Goal: Task Accomplishment & Management: Manage account settings

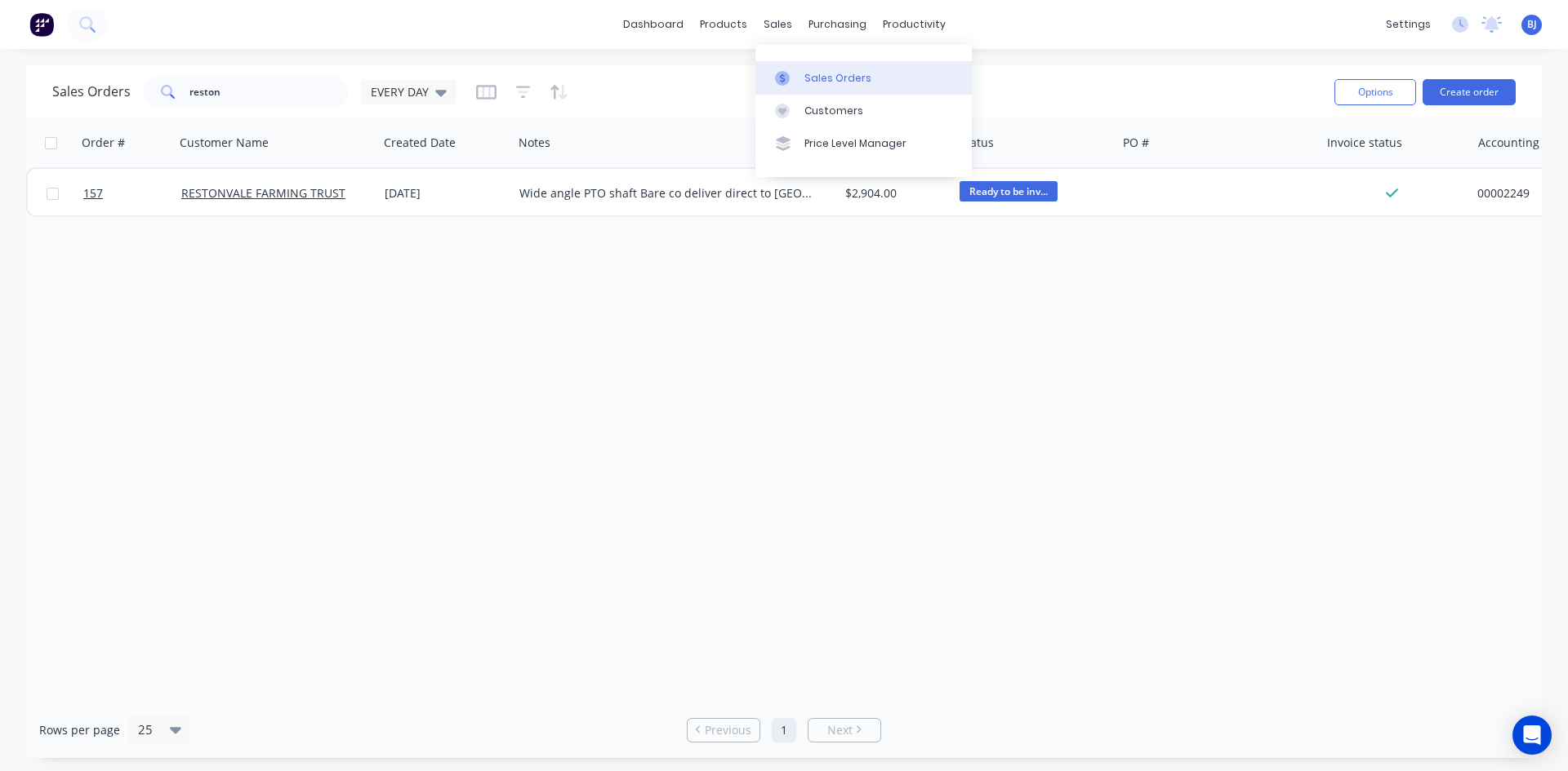
click at [789, 80] on icon at bounding box center [782, 78] width 15 height 15
click at [791, 77] on div at bounding box center [787, 78] width 24 height 15
click at [782, 76] on icon at bounding box center [782, 78] width 15 height 15
click at [796, 78] on div at bounding box center [787, 78] width 24 height 15
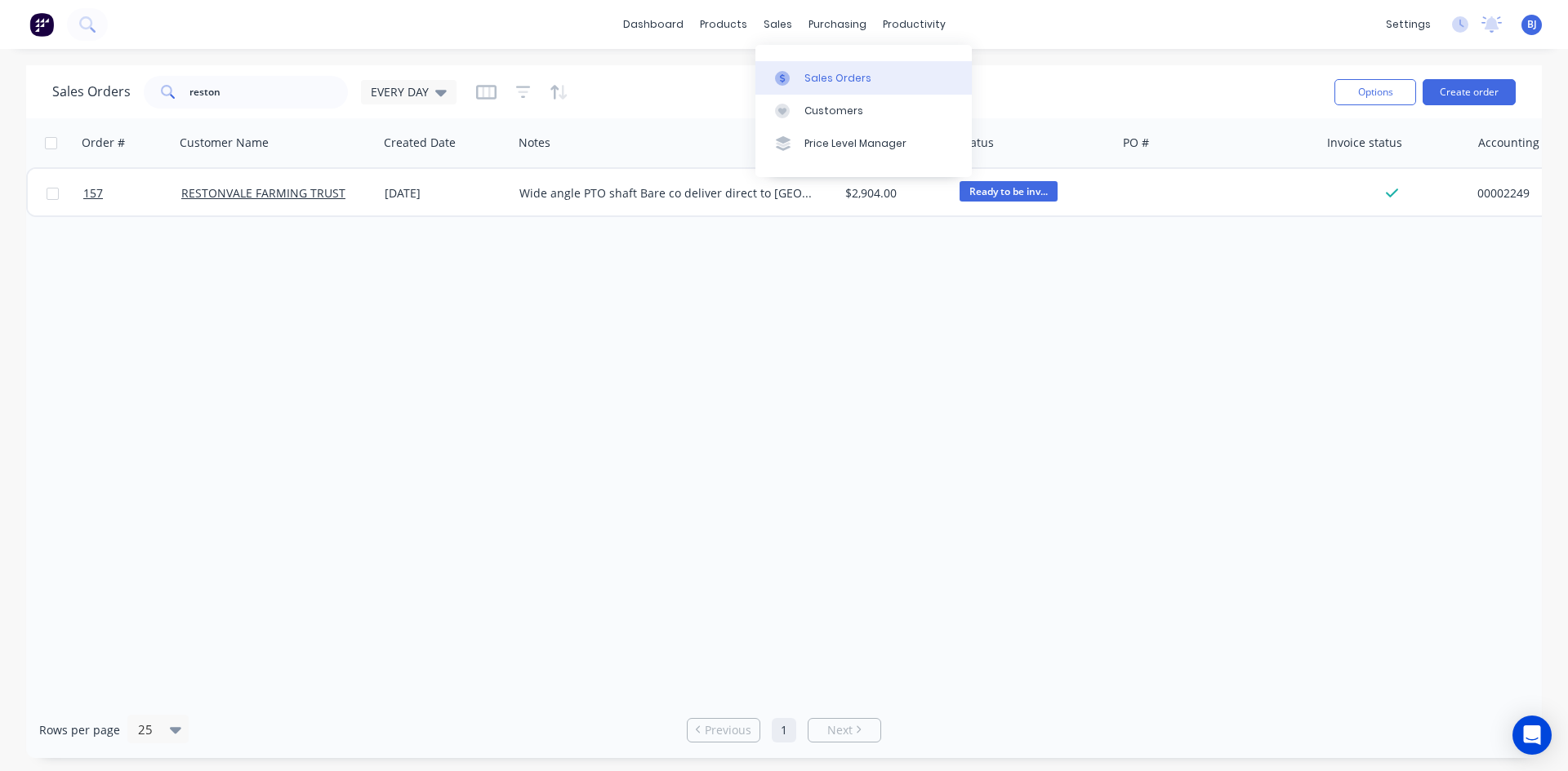
click at [788, 81] on icon at bounding box center [782, 78] width 15 height 15
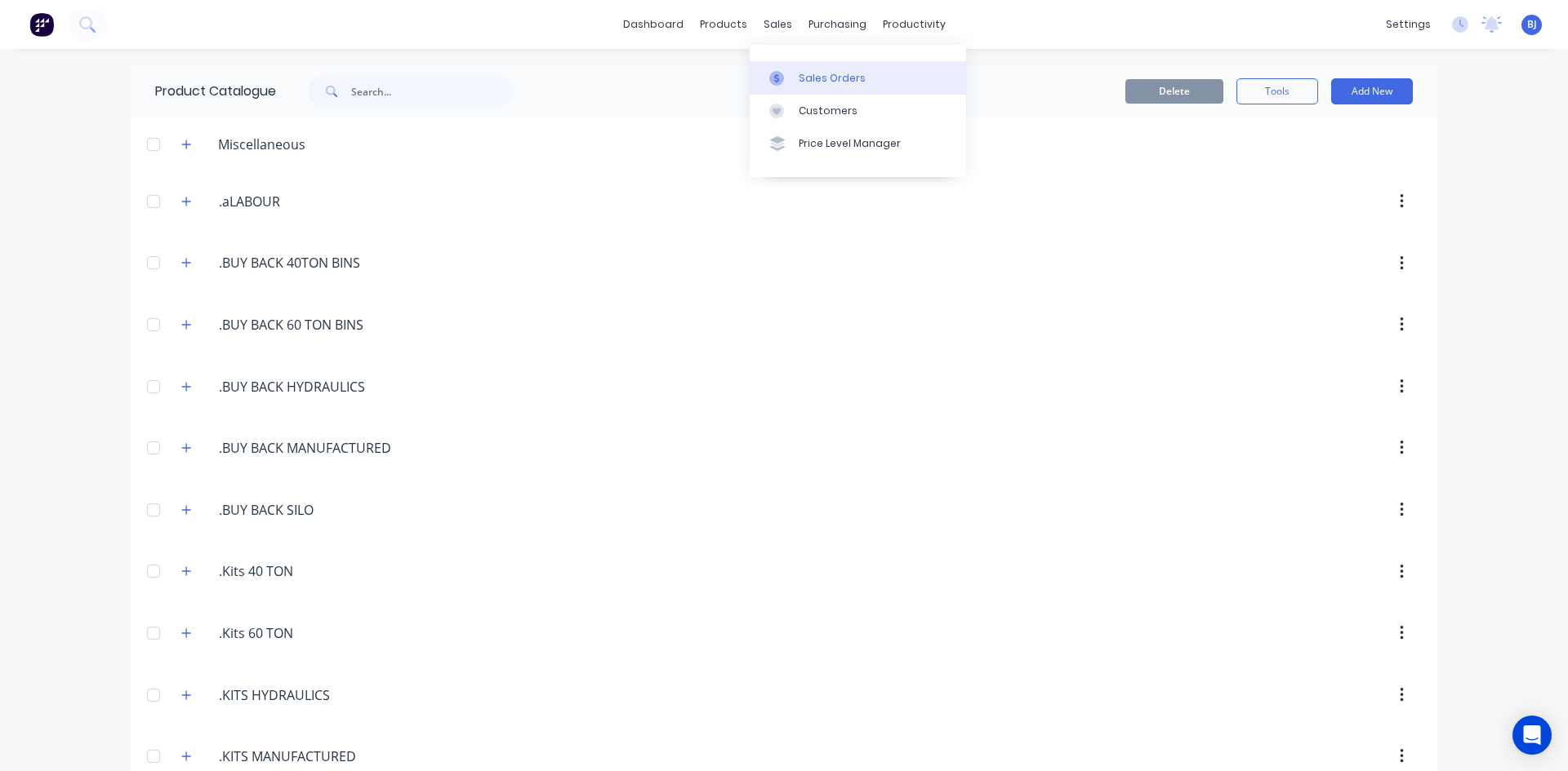
click at [783, 74] on icon at bounding box center [776, 78] width 15 height 15
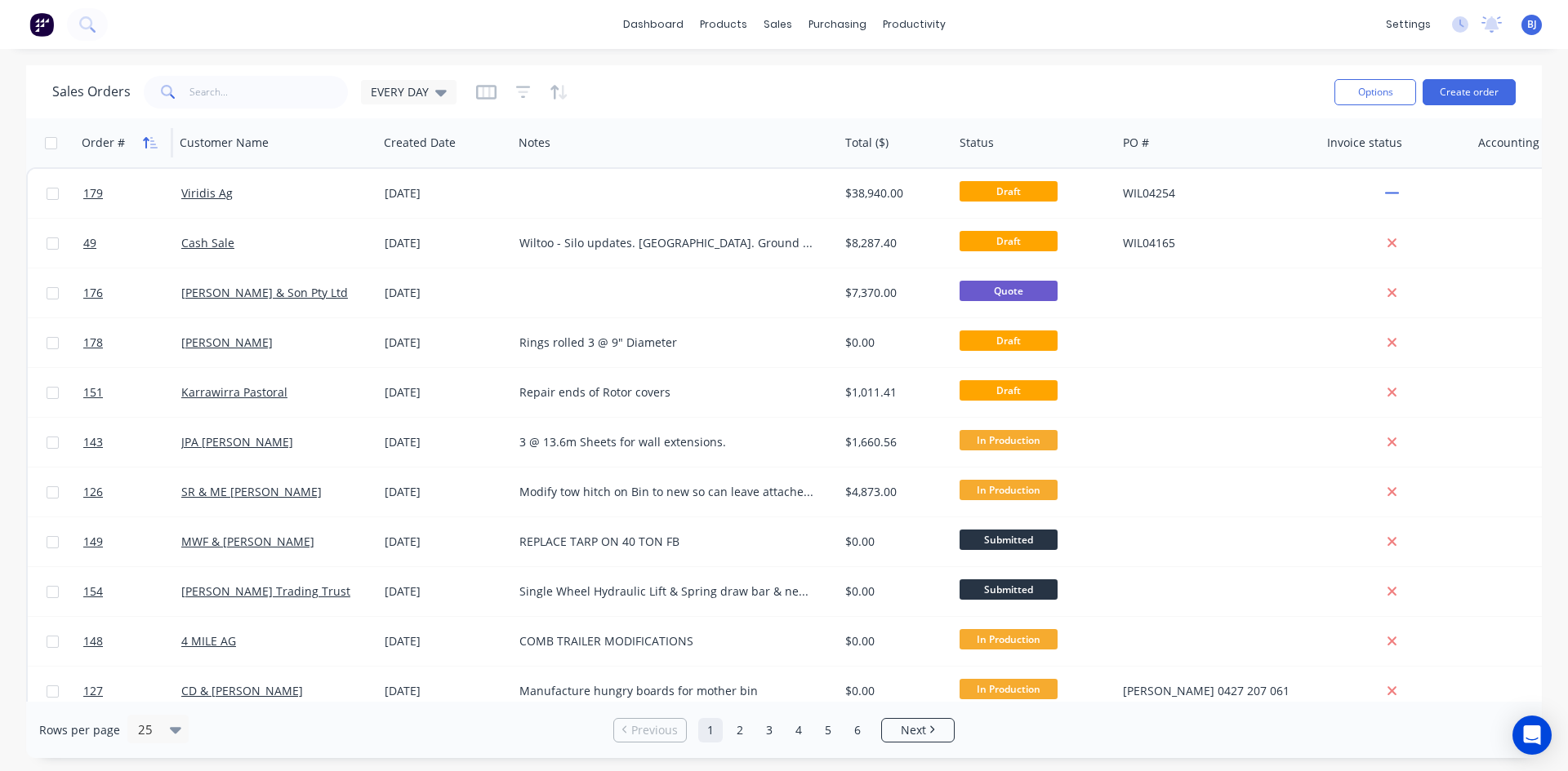
click at [153, 142] on icon "button" at bounding box center [150, 142] width 15 height 13
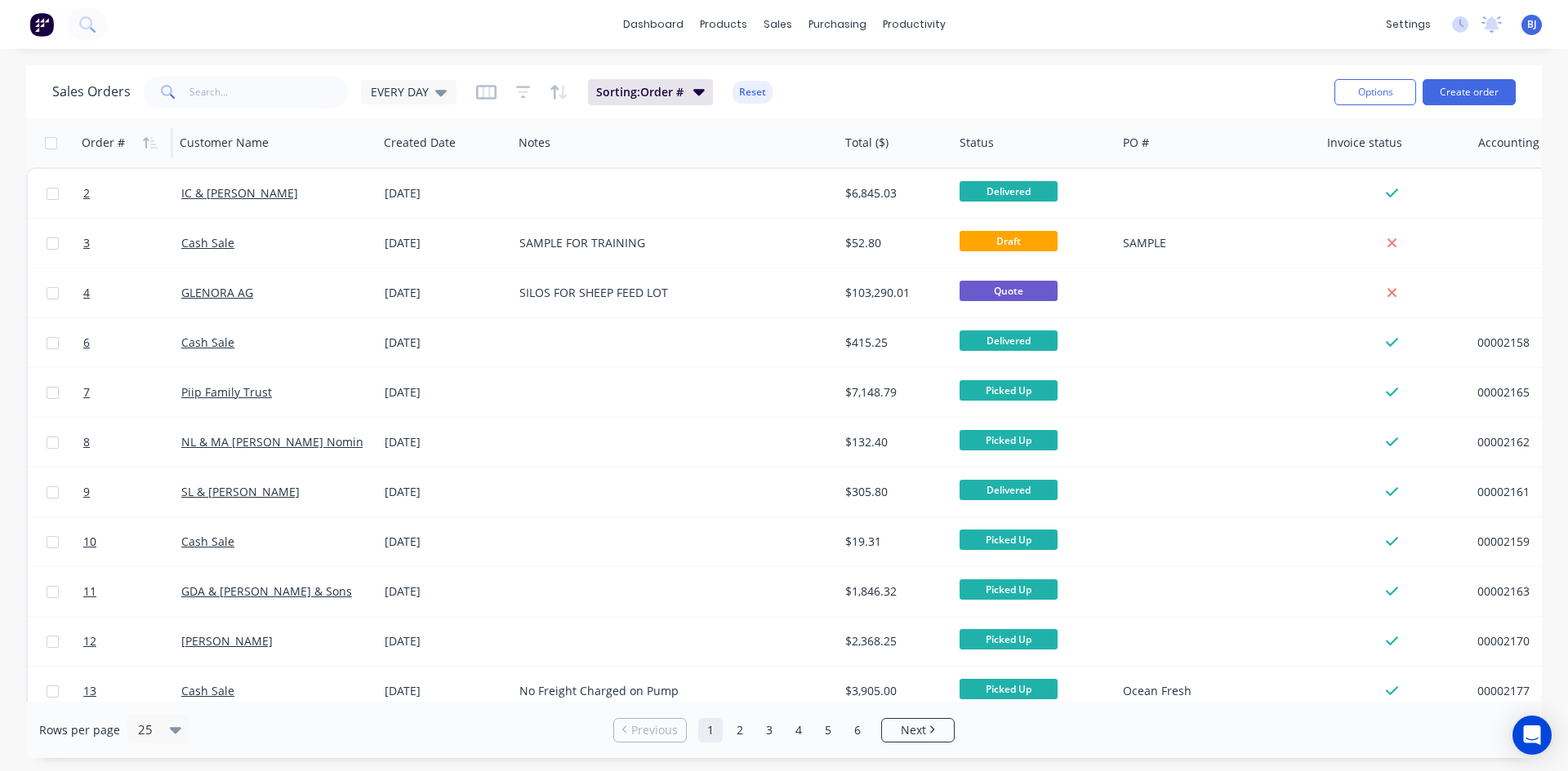
click at [153, 142] on icon "button" at bounding box center [150, 142] width 15 height 13
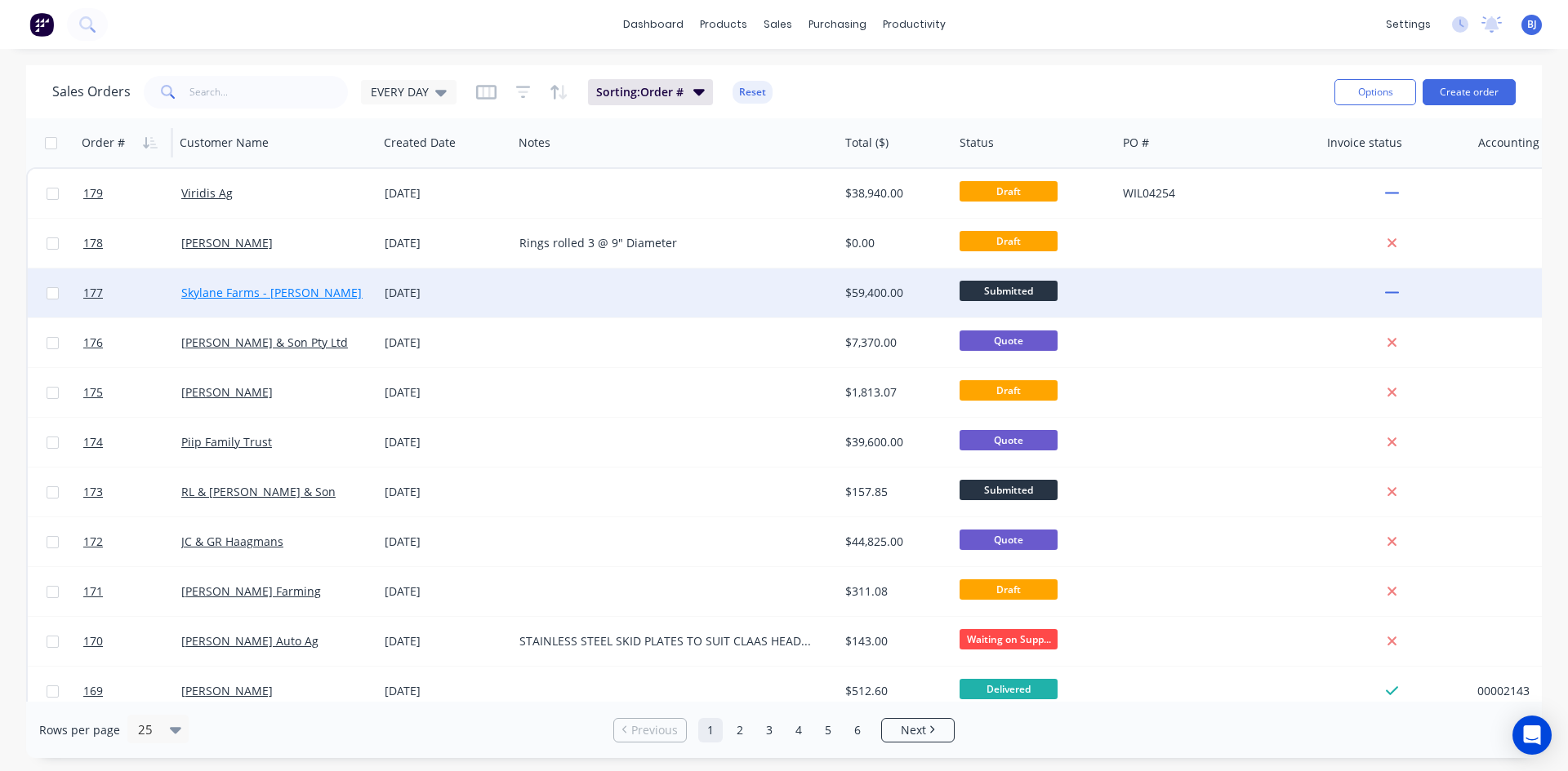
click at [242, 287] on link "Skylane Farms - Nigel McNamara Pty Ltd" at bounding box center [292, 292] width 220 height 16
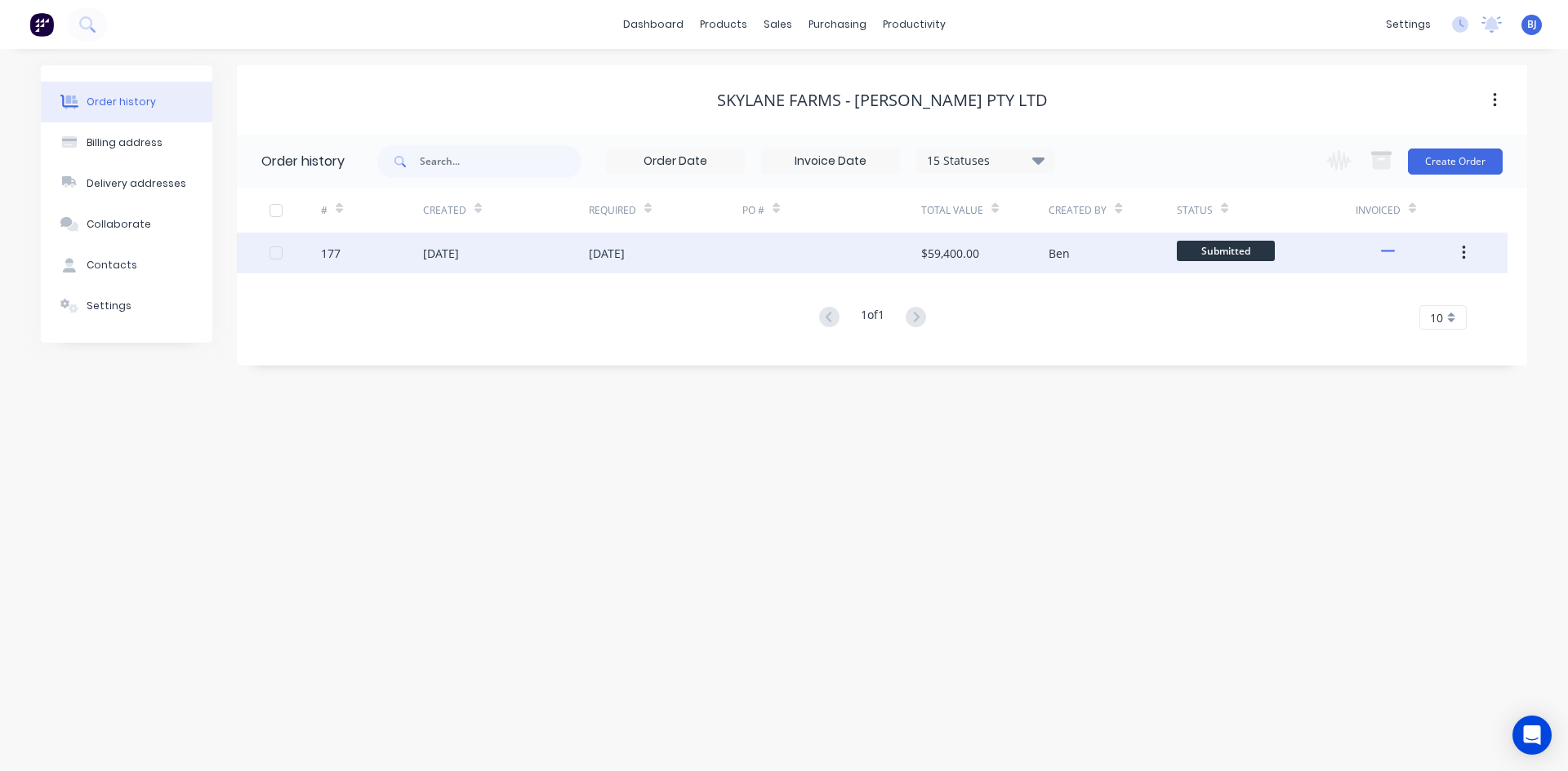
click at [459, 259] on div "23 Sep 2025" at bounding box center [441, 253] width 36 height 18
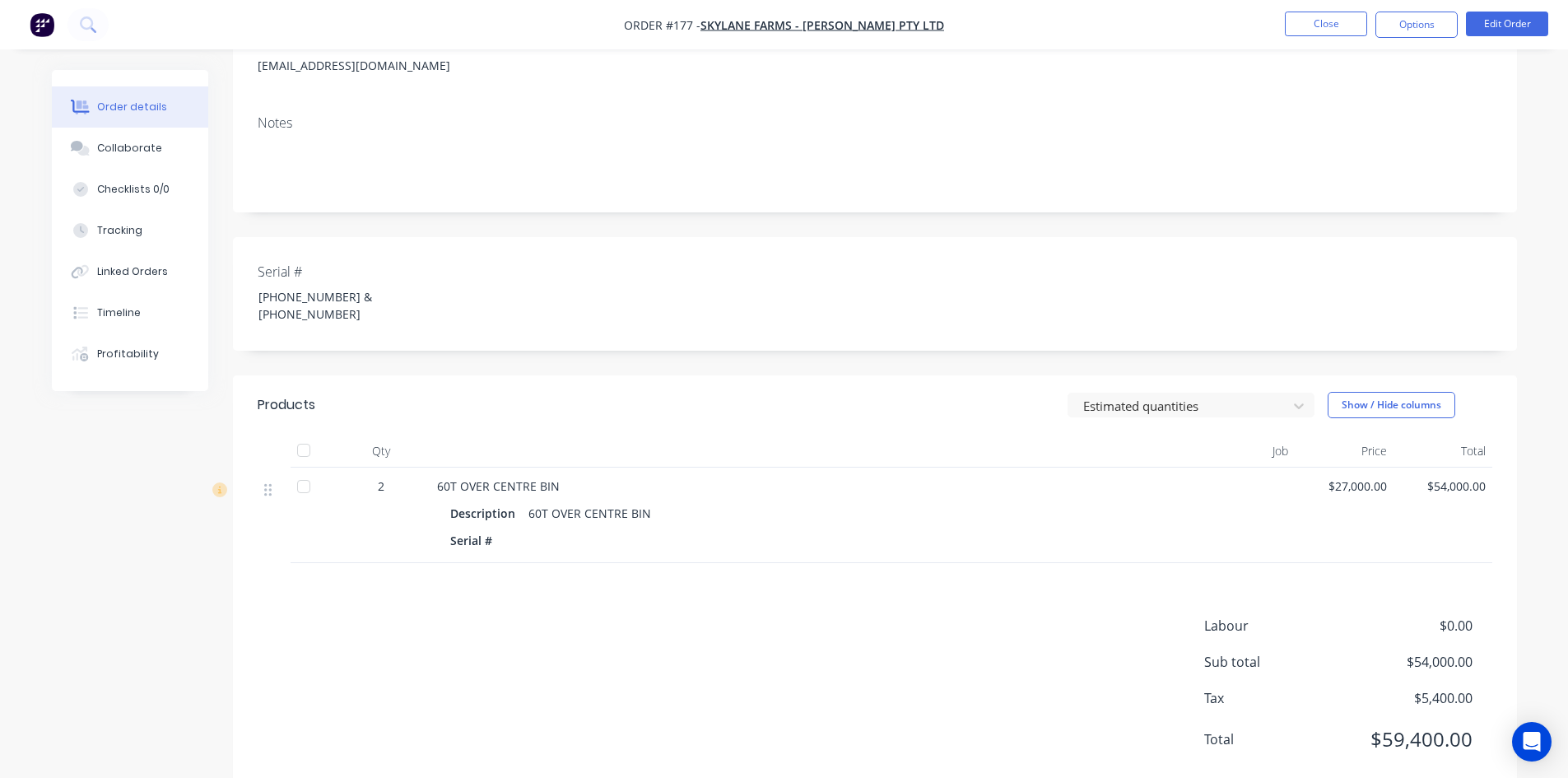
scroll to position [246, 0]
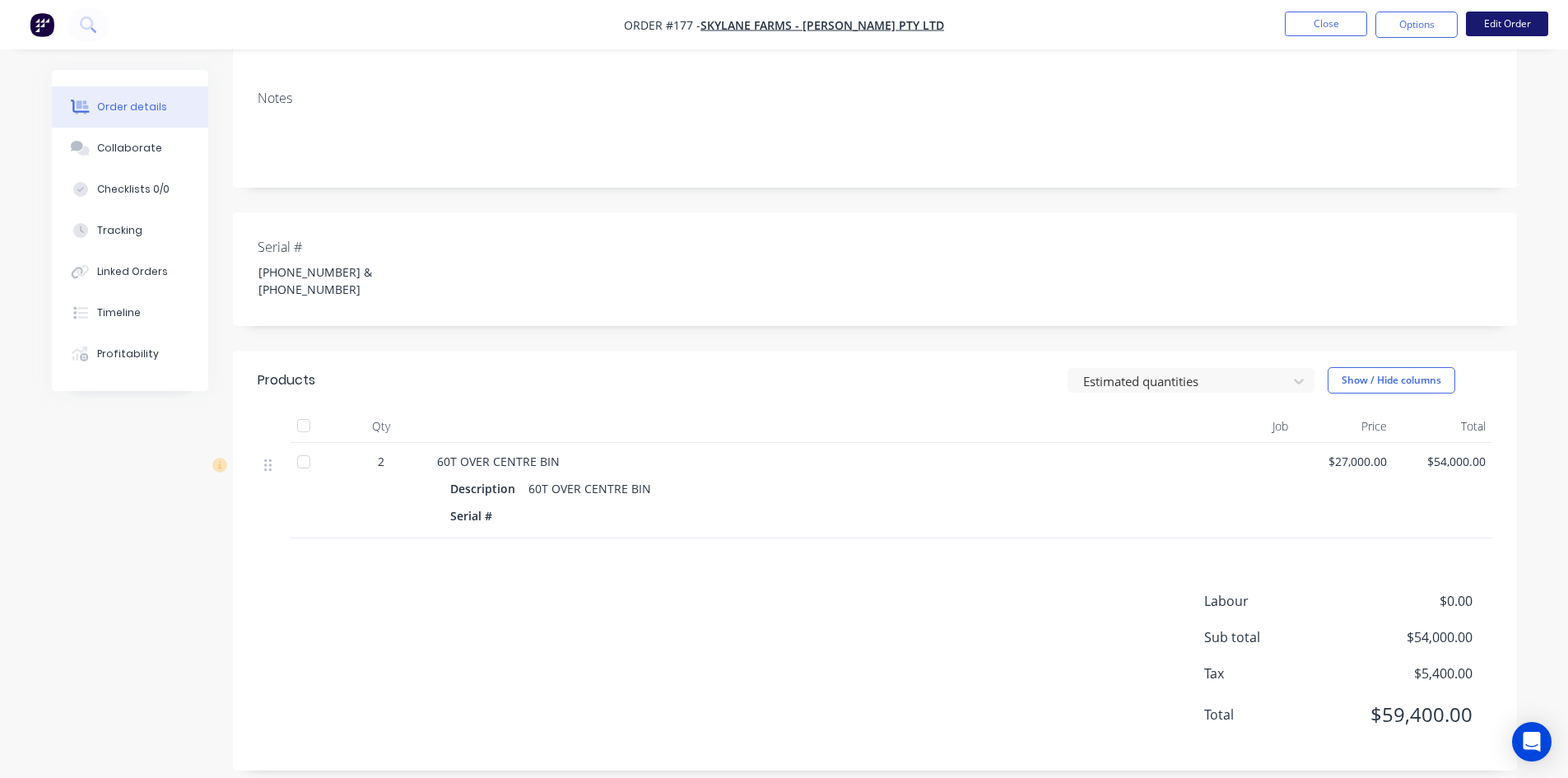
click at [1491, 25] on button "Edit Order" at bounding box center [1507, 24] width 83 height 25
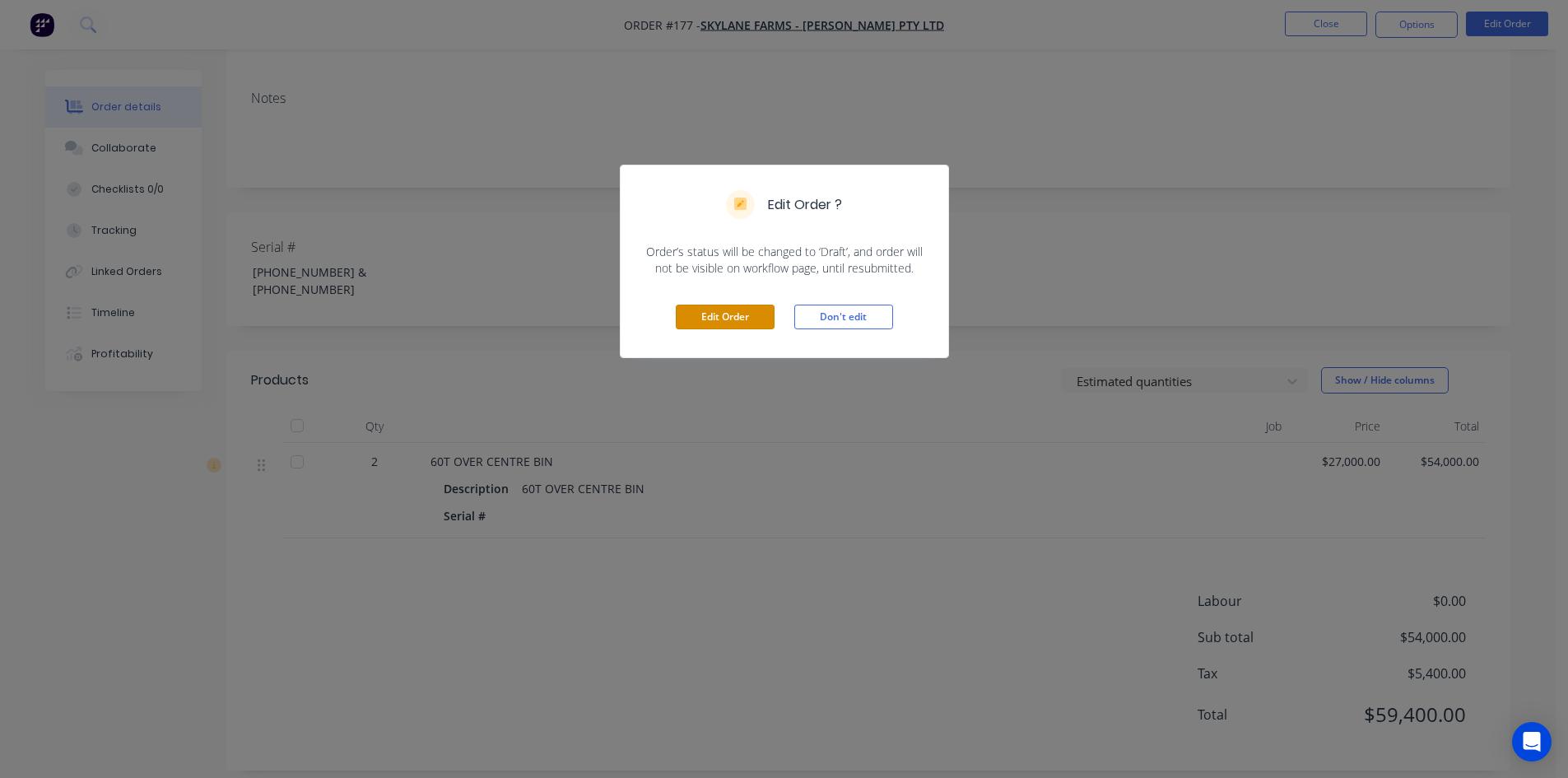
click at [742, 318] on button "Edit Order" at bounding box center [725, 317] width 98 height 25
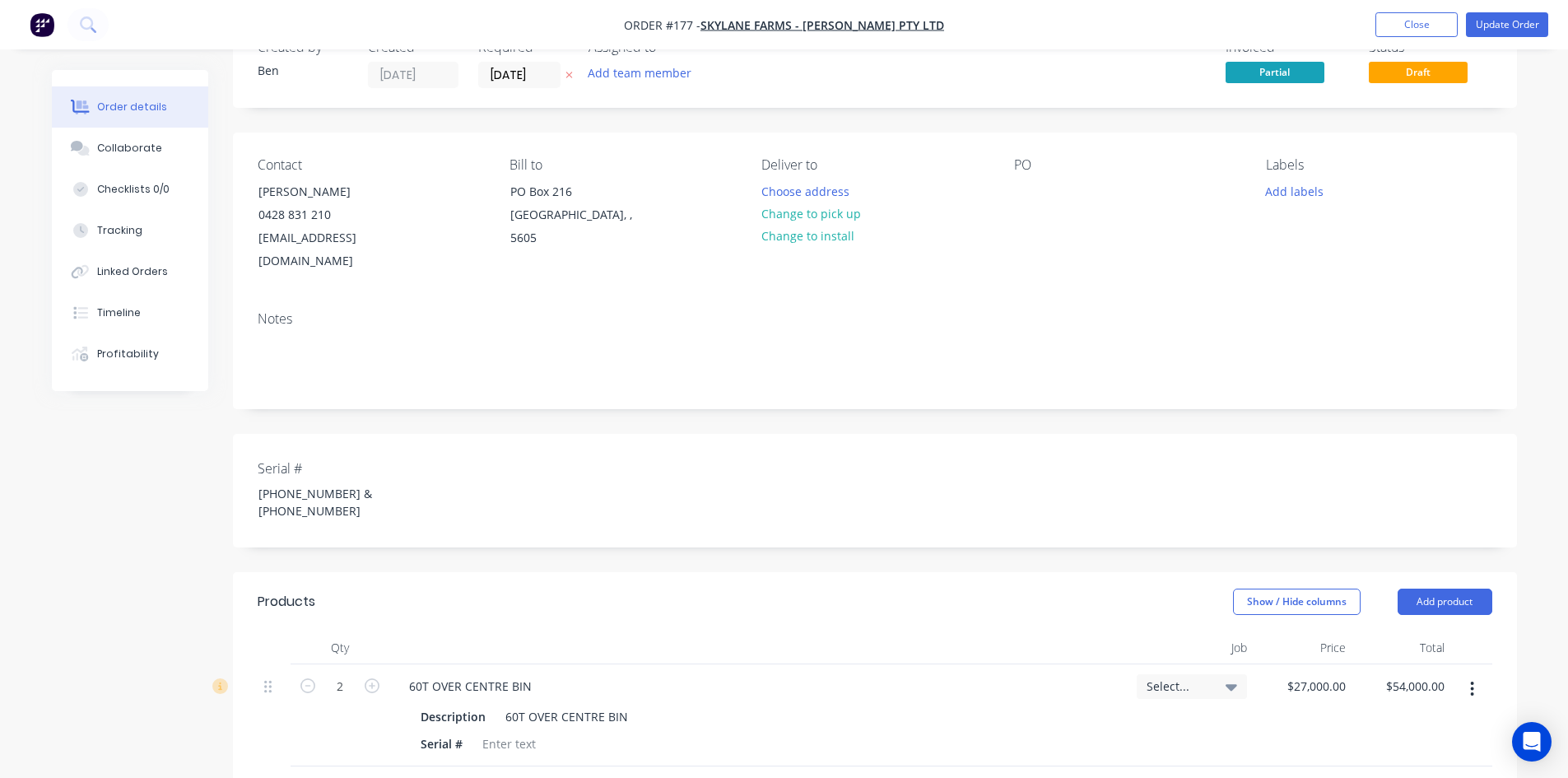
scroll to position [247, 0]
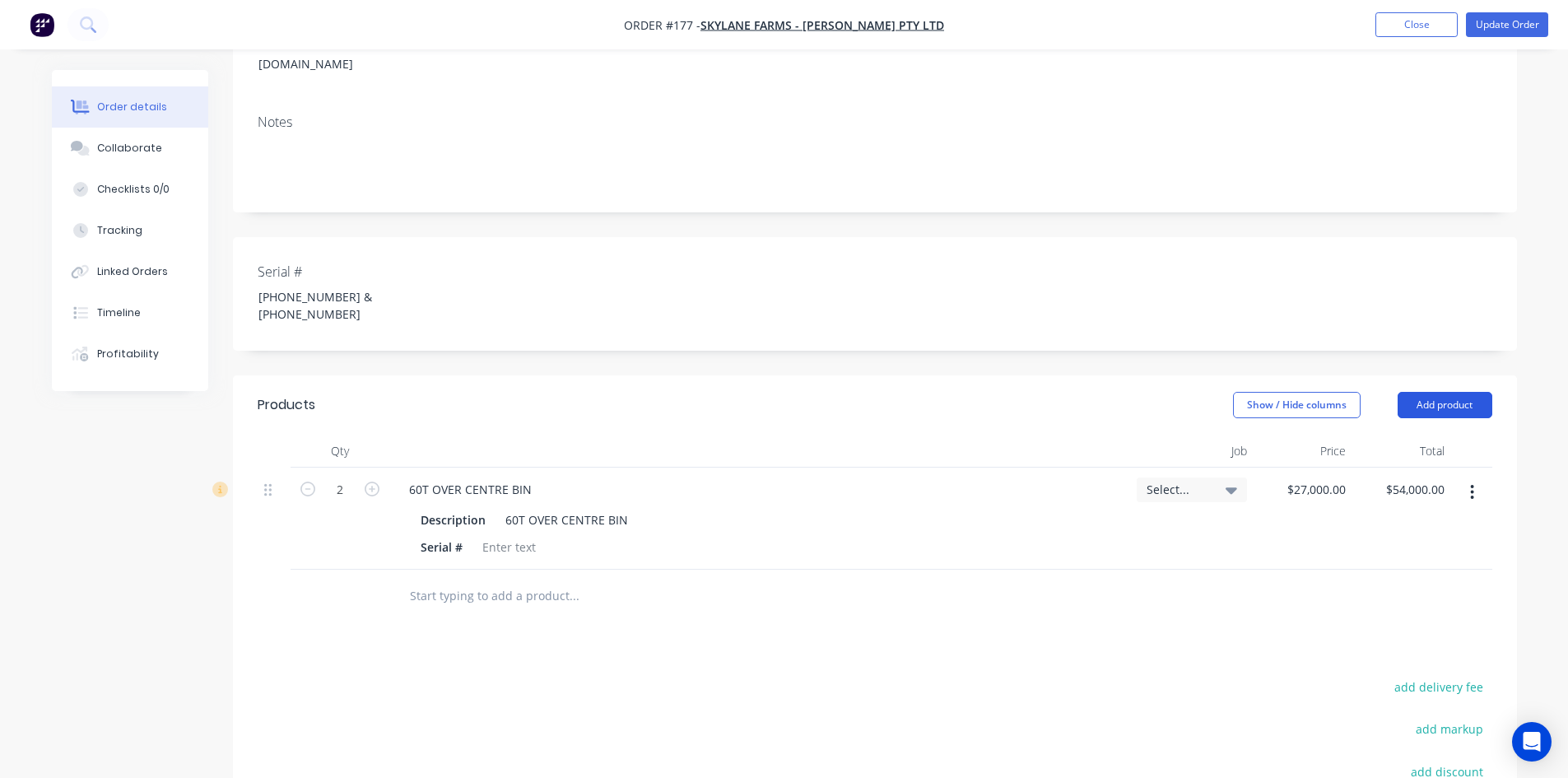
click at [1457, 392] on button "Add product" at bounding box center [1445, 405] width 94 height 27
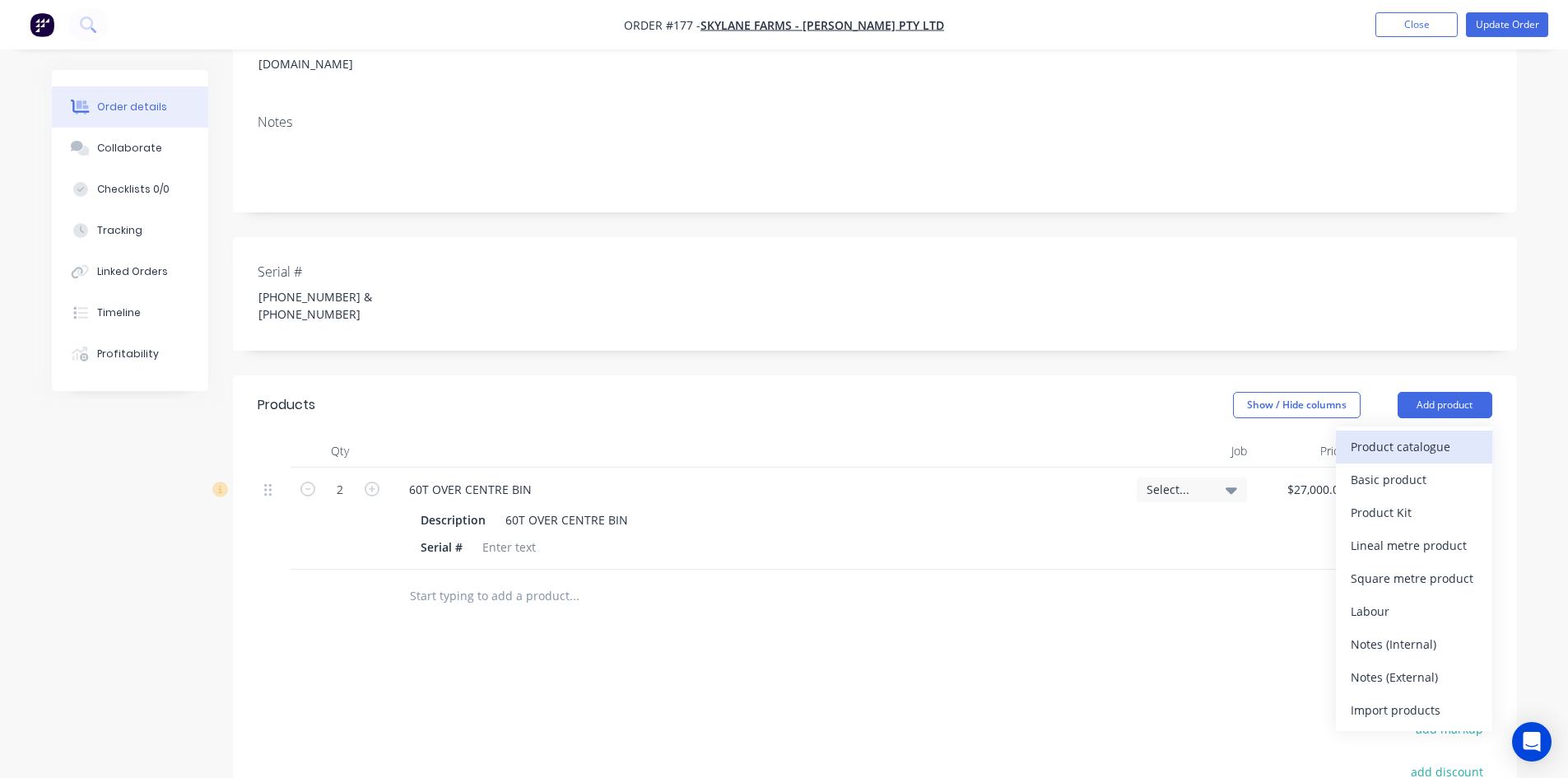
click at [1390, 435] on div "Product catalogue" at bounding box center [1414, 447] width 127 height 24
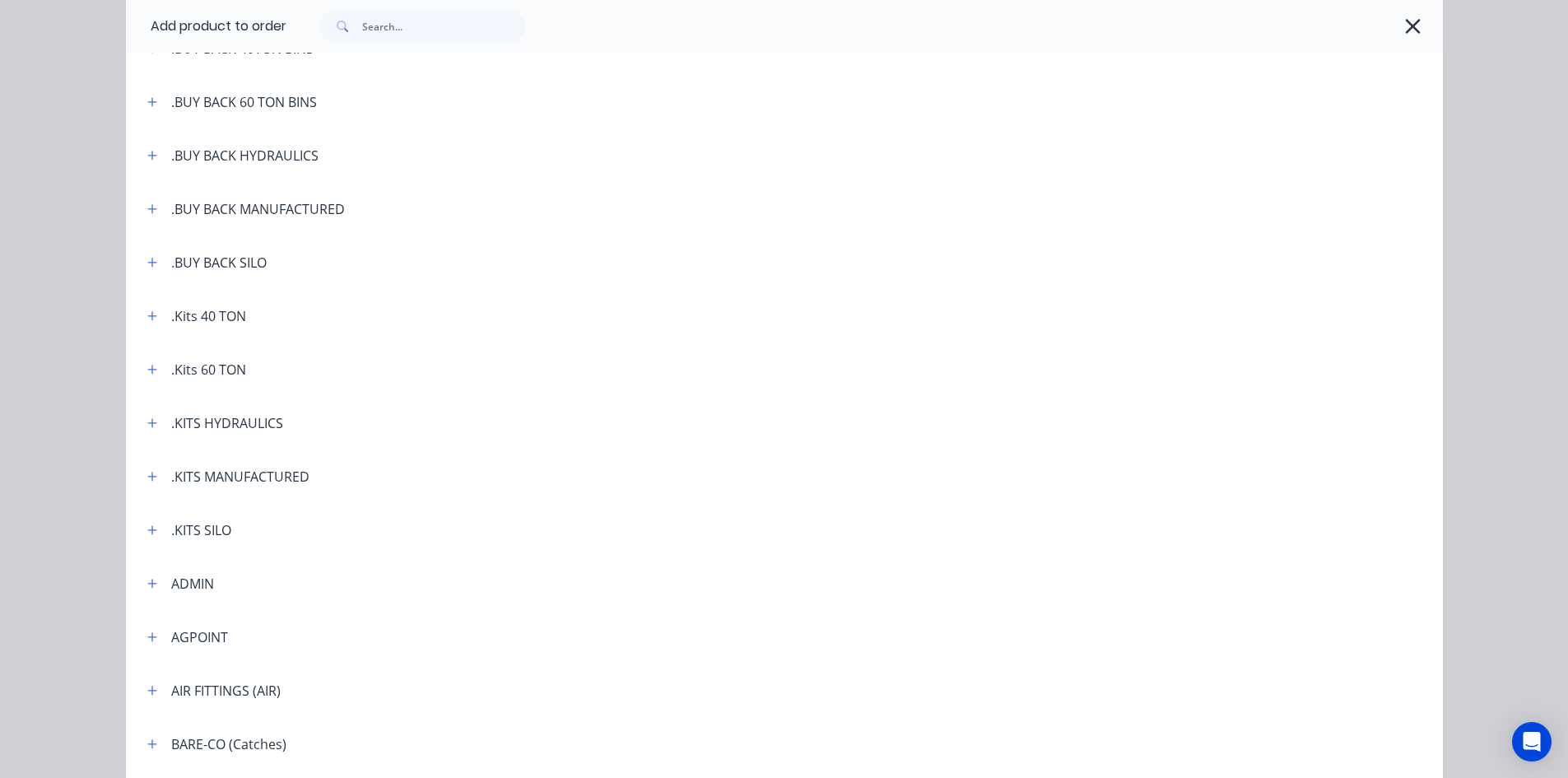
scroll to position [329, 0]
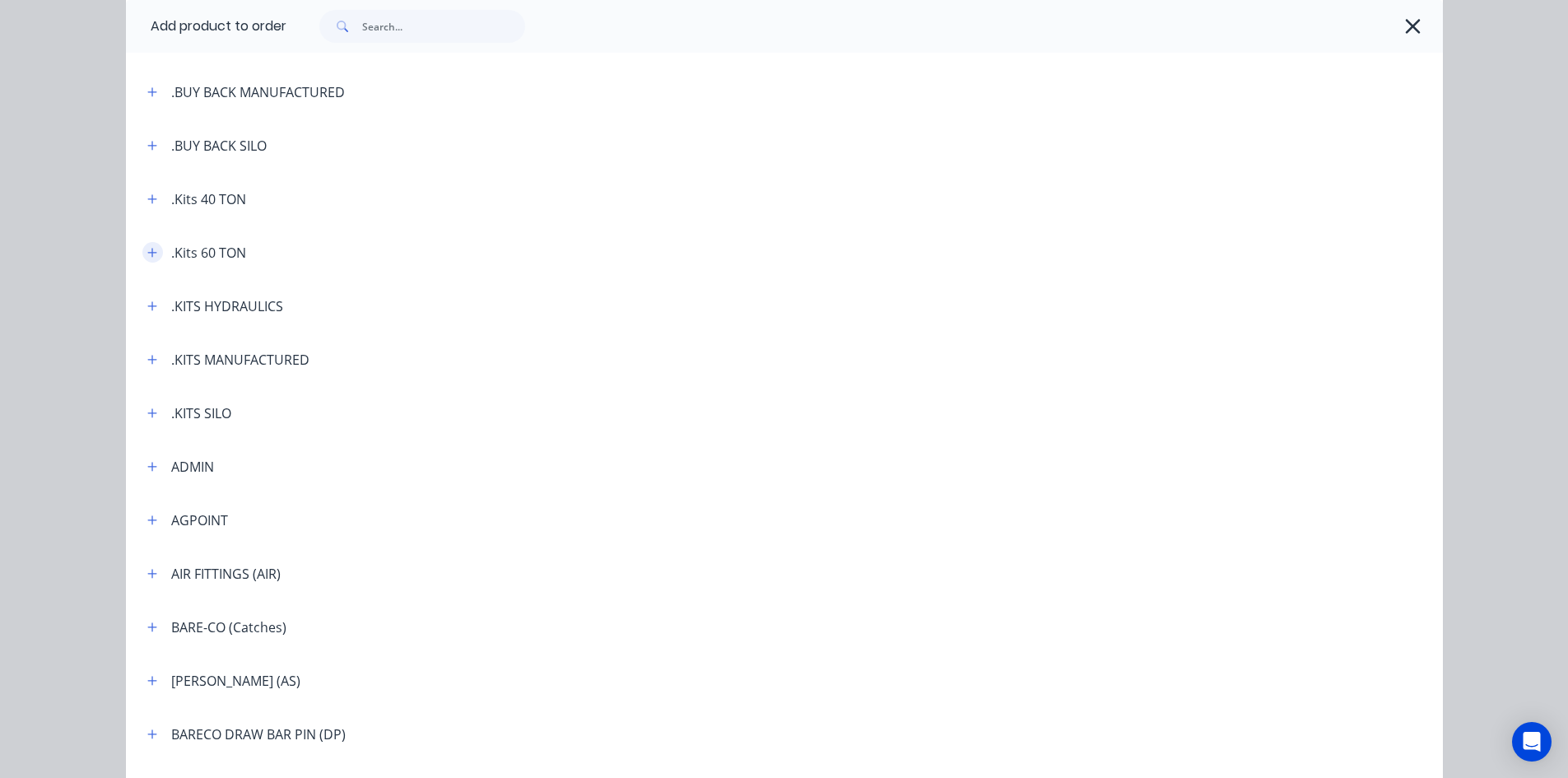
click at [149, 251] on icon "button" at bounding box center [152, 253] width 10 height 12
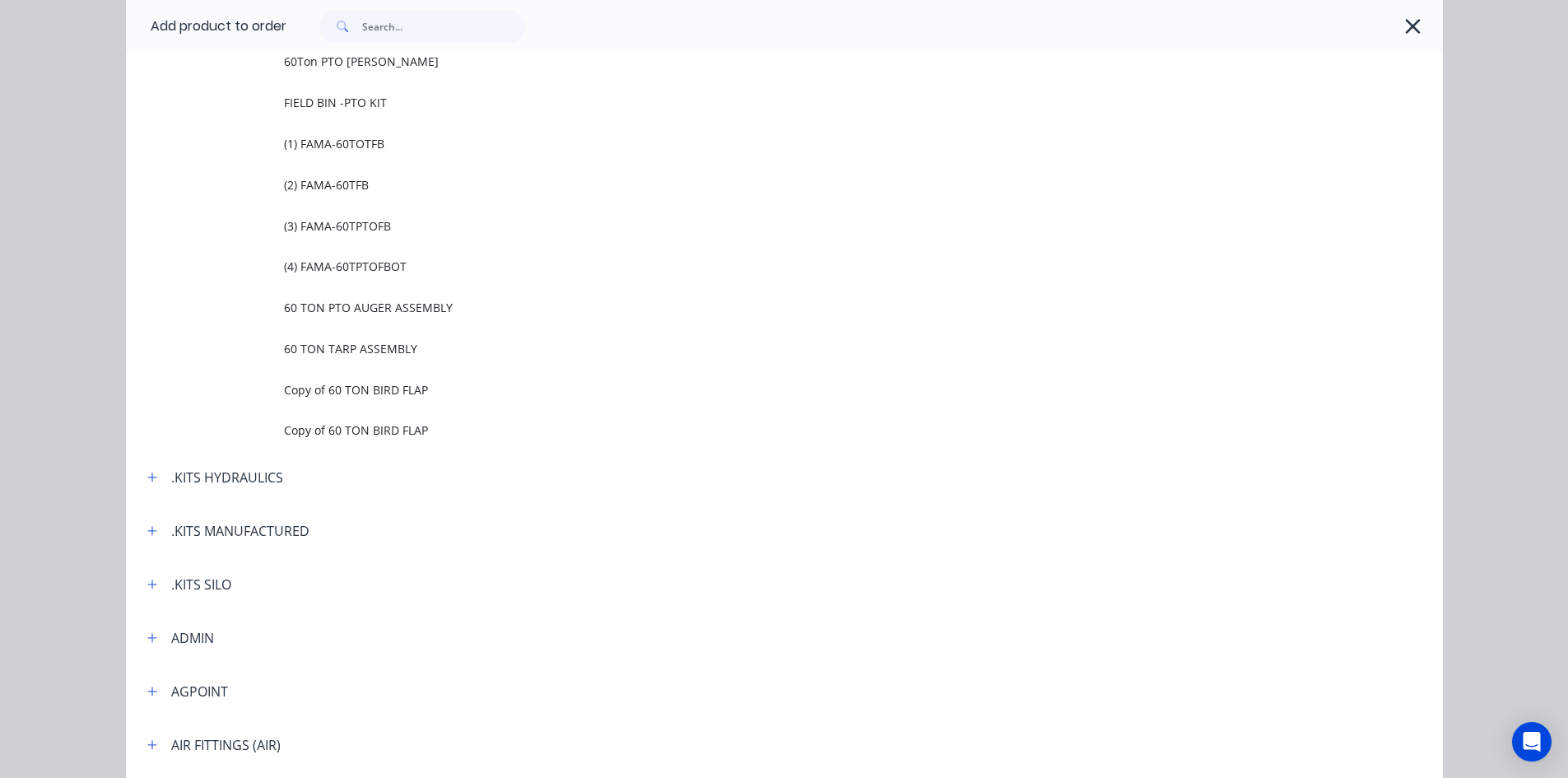
scroll to position [1318, 0]
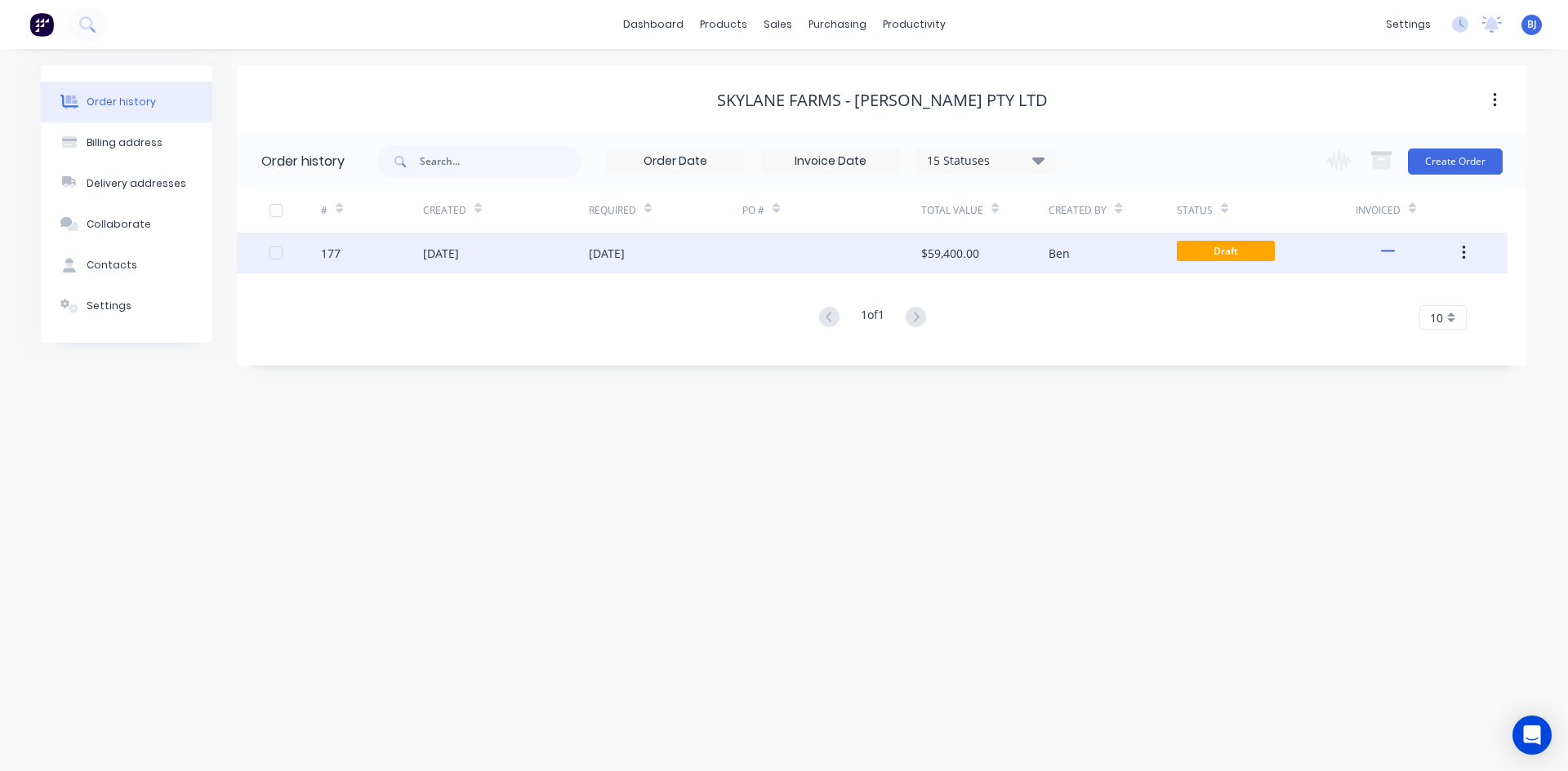
click at [459, 256] on div "23 Sep 2025" at bounding box center [441, 253] width 36 height 18
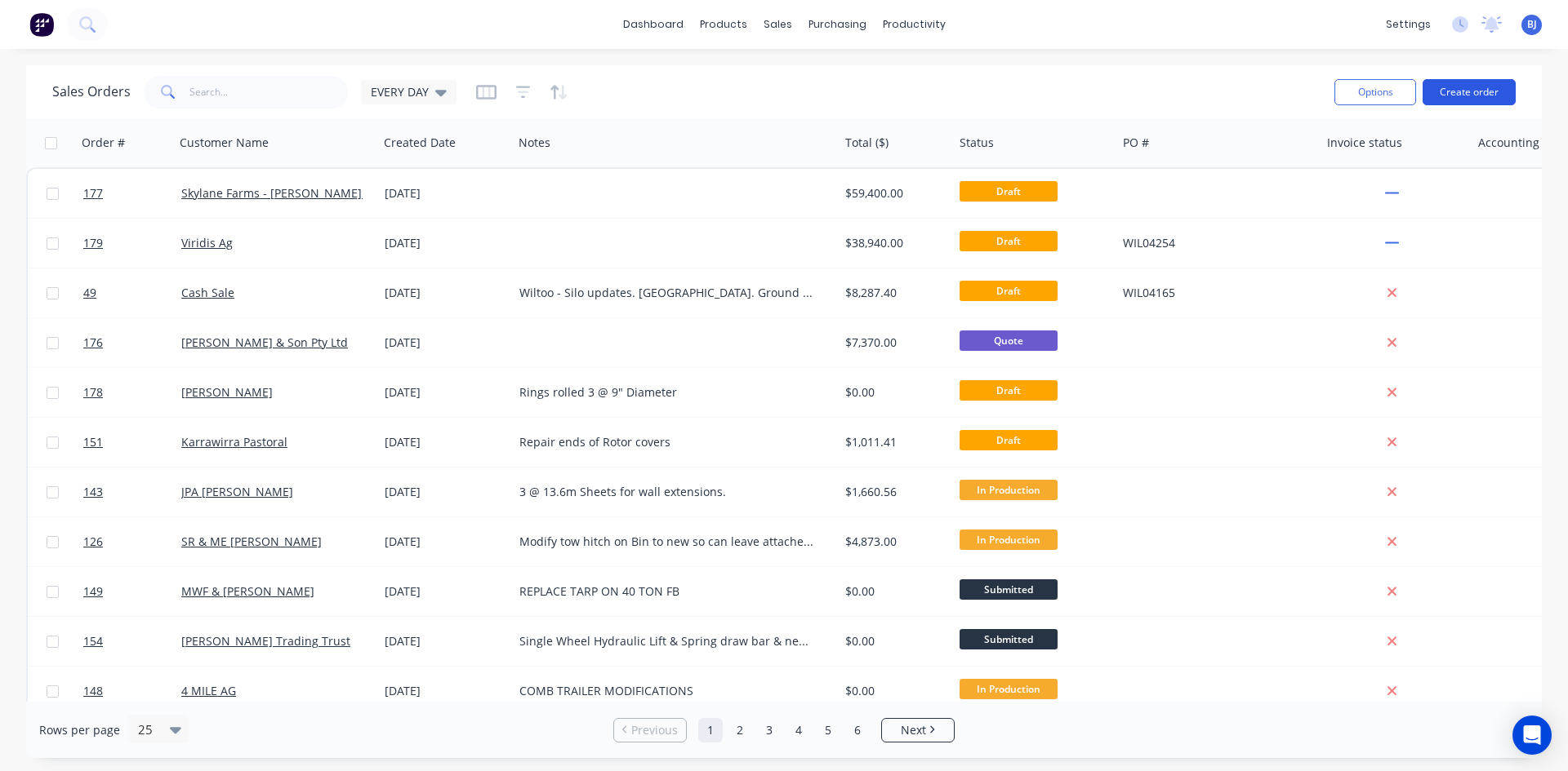
click at [1449, 90] on button "Create order" at bounding box center [1469, 92] width 93 height 26
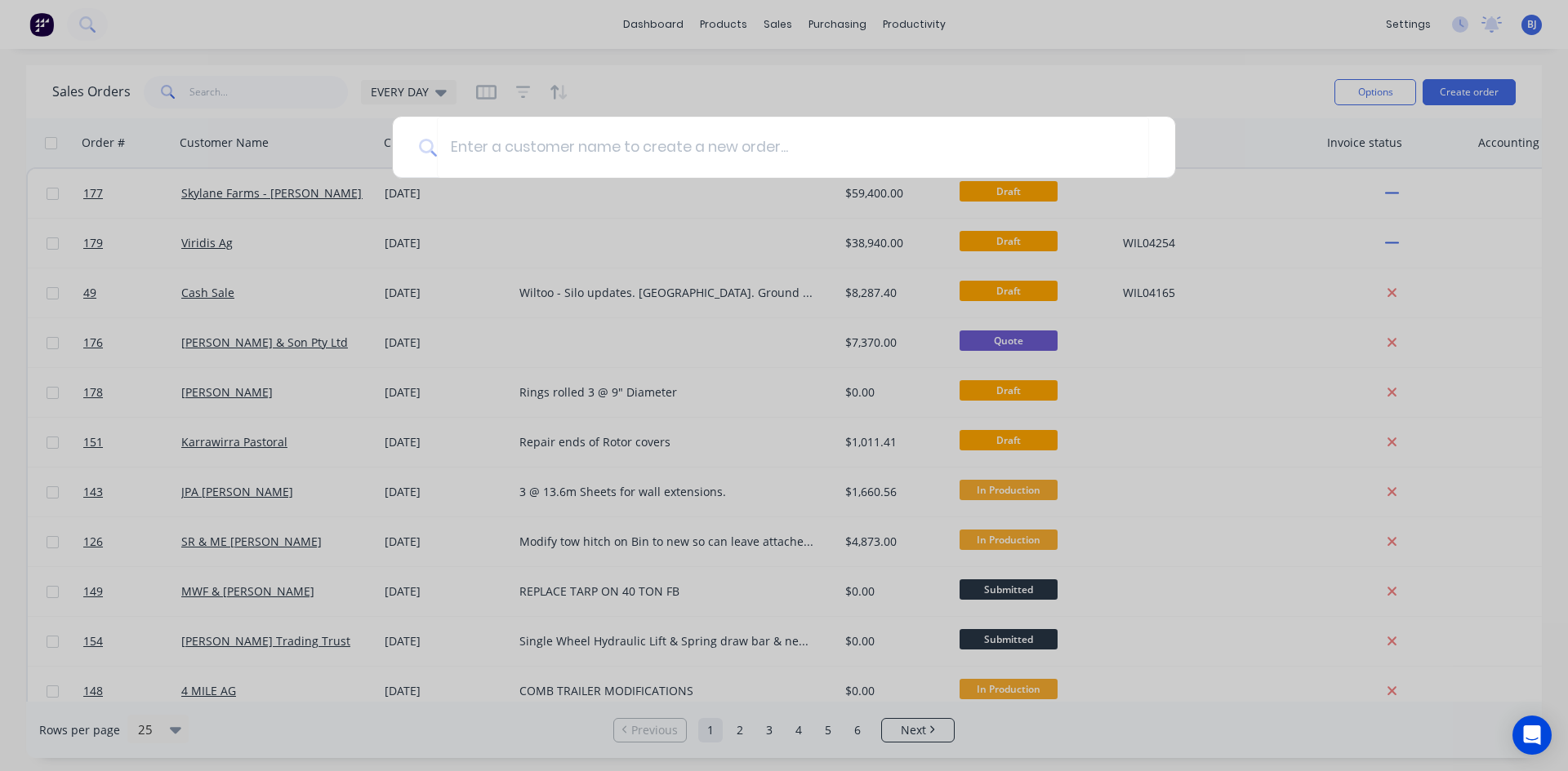
drag, startPoint x: 628, startPoint y: 58, endPoint x: 585, endPoint y: 91, distance: 54.2
click at [625, 62] on div at bounding box center [784, 385] width 1568 height 771
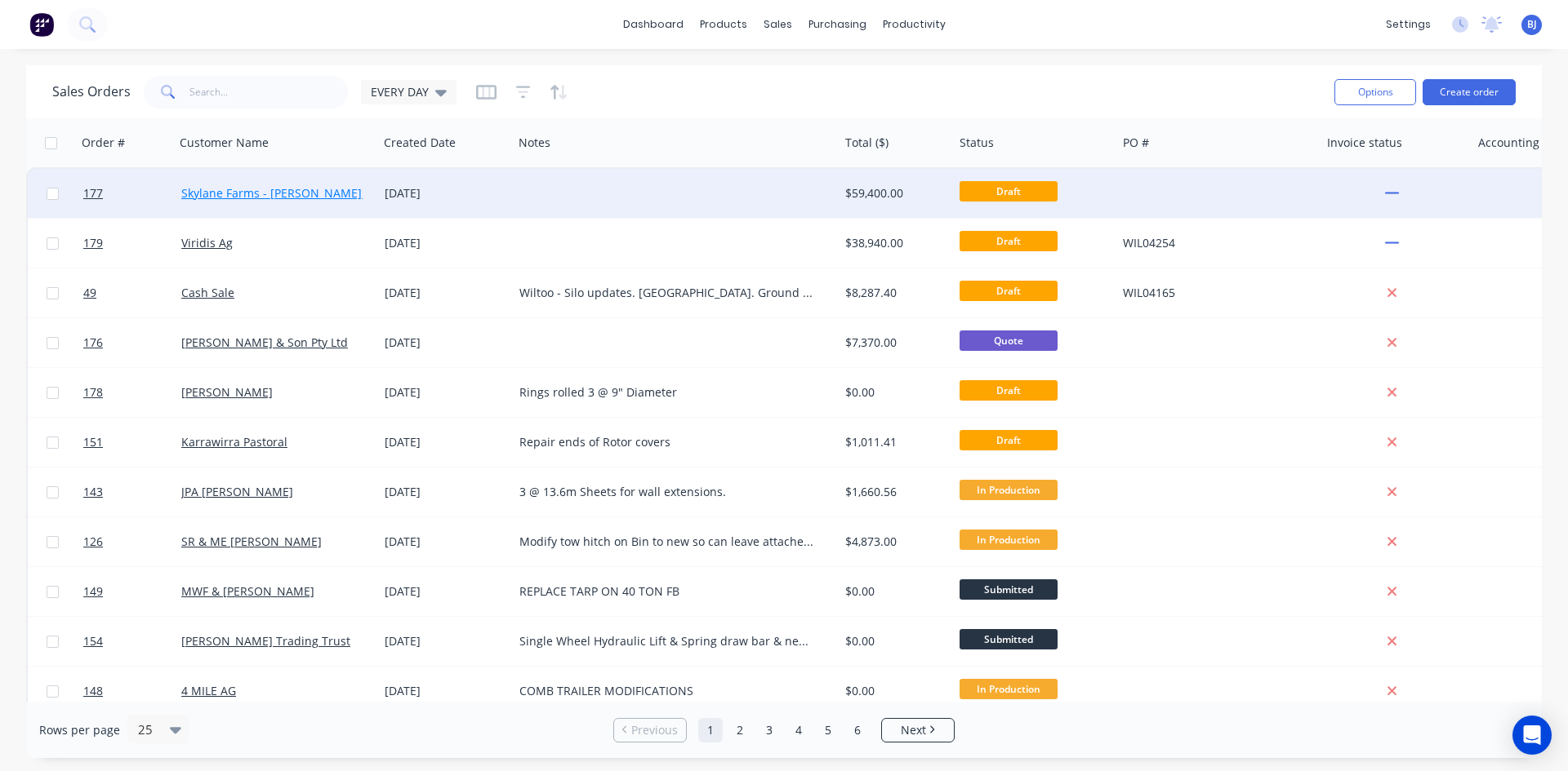
click at [314, 193] on link "Skylane Farms - Nigel McNamara Pty Ltd" at bounding box center [292, 193] width 220 height 16
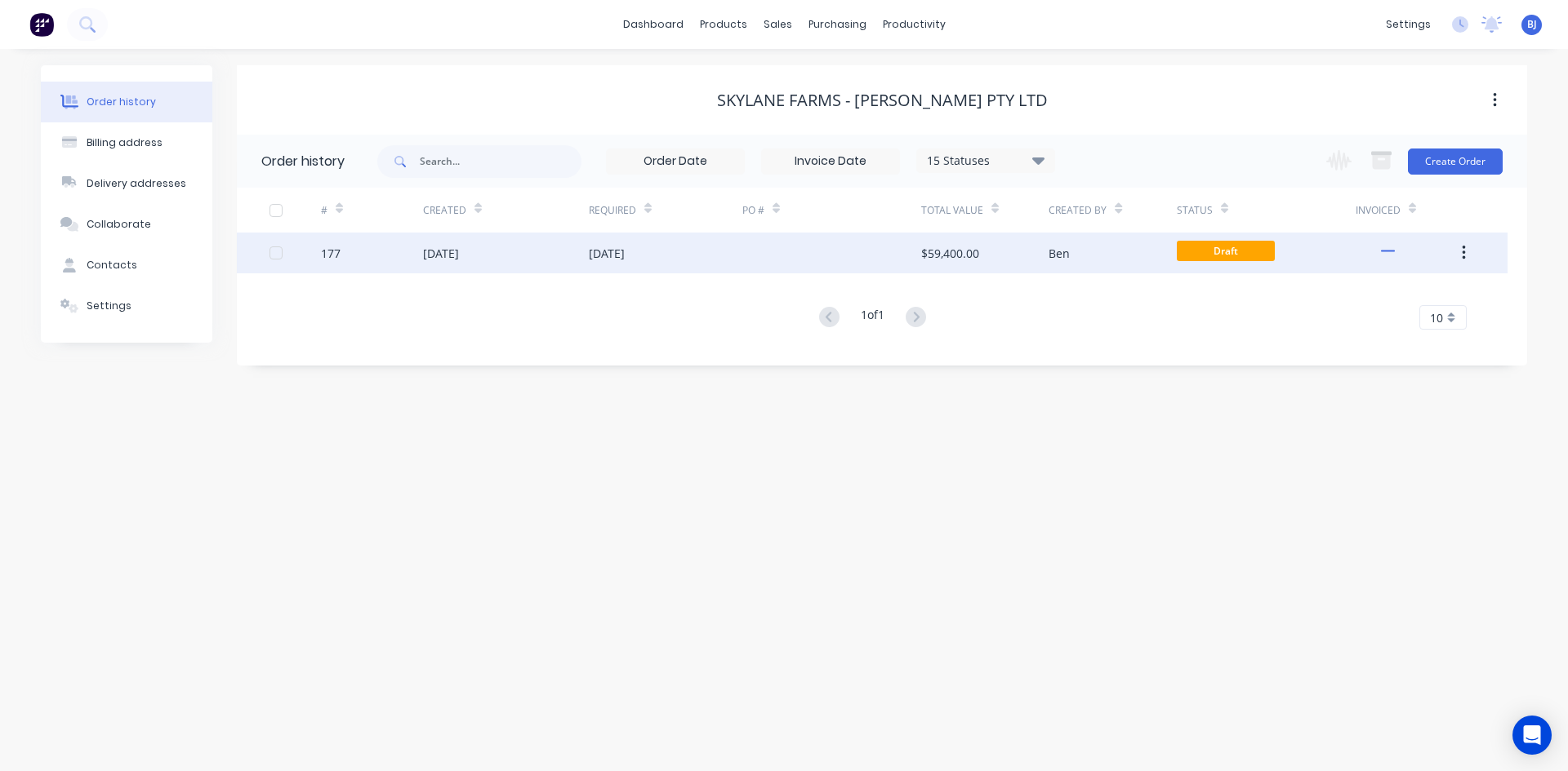
click at [598, 259] on div "23 Sep 2025" at bounding box center [607, 253] width 36 height 18
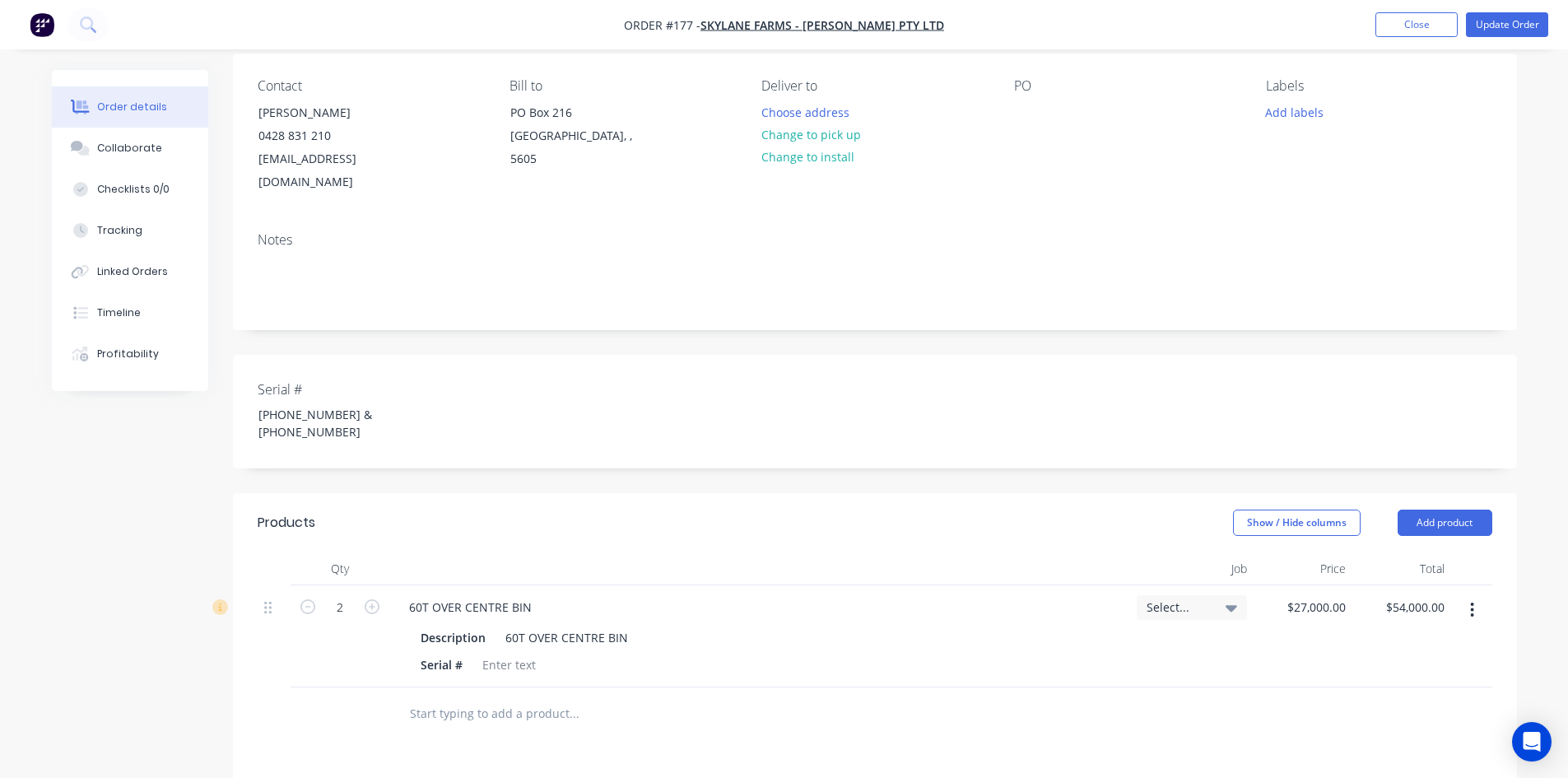
scroll to position [164, 0]
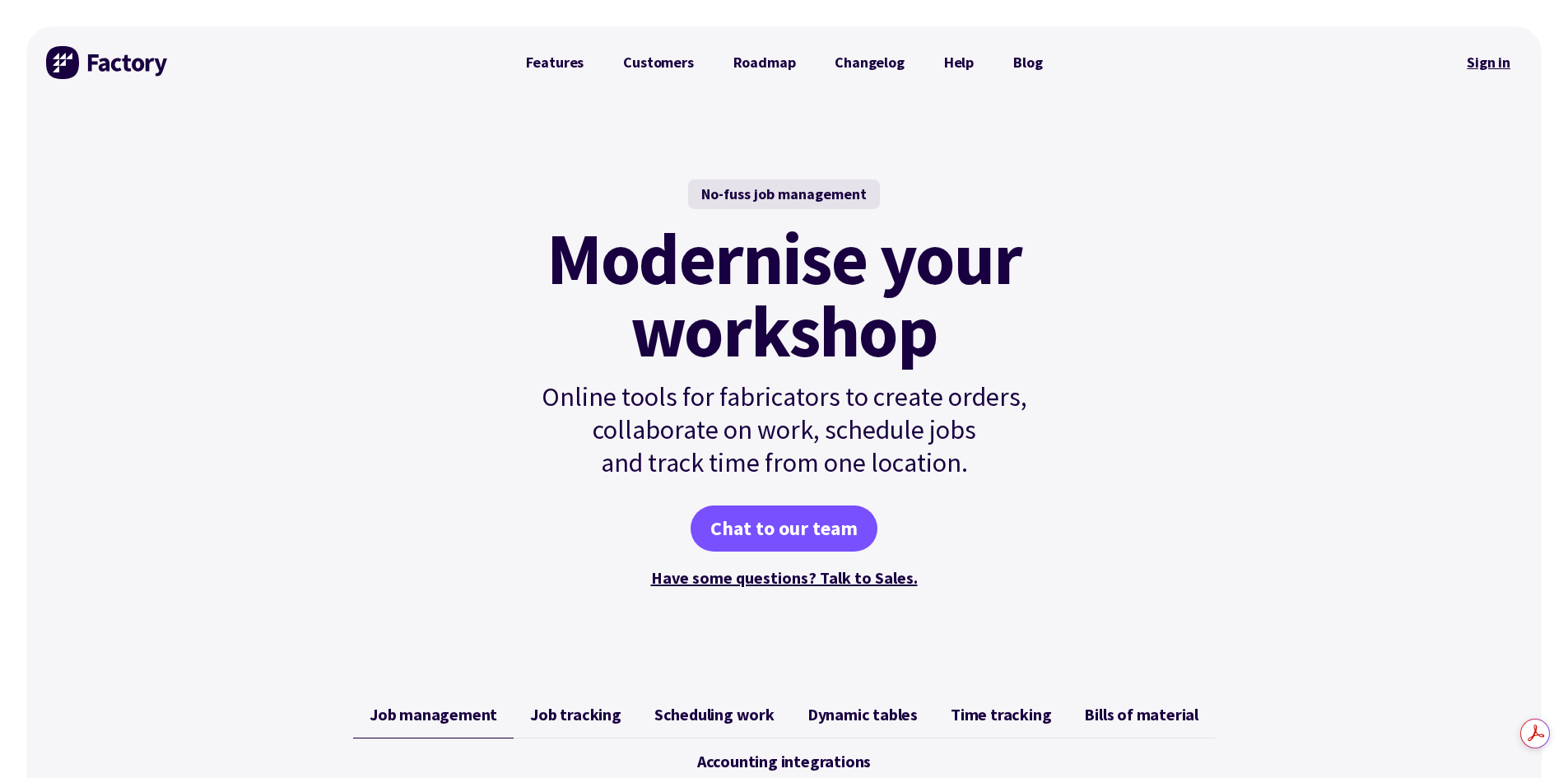
click at [1481, 57] on link "Sign in" at bounding box center [1488, 62] width 67 height 38
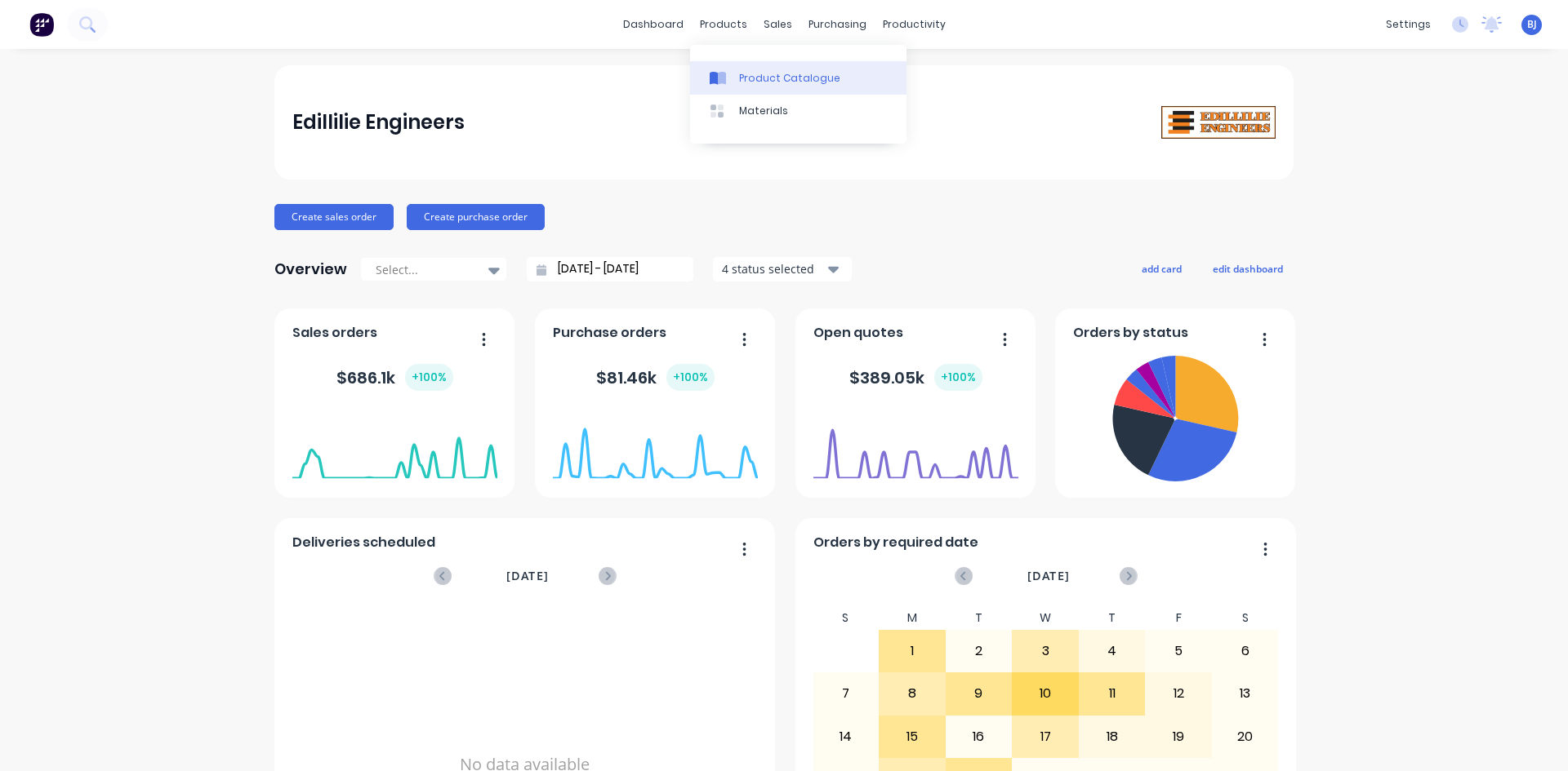
click at [729, 75] on div at bounding box center [722, 78] width 24 height 15
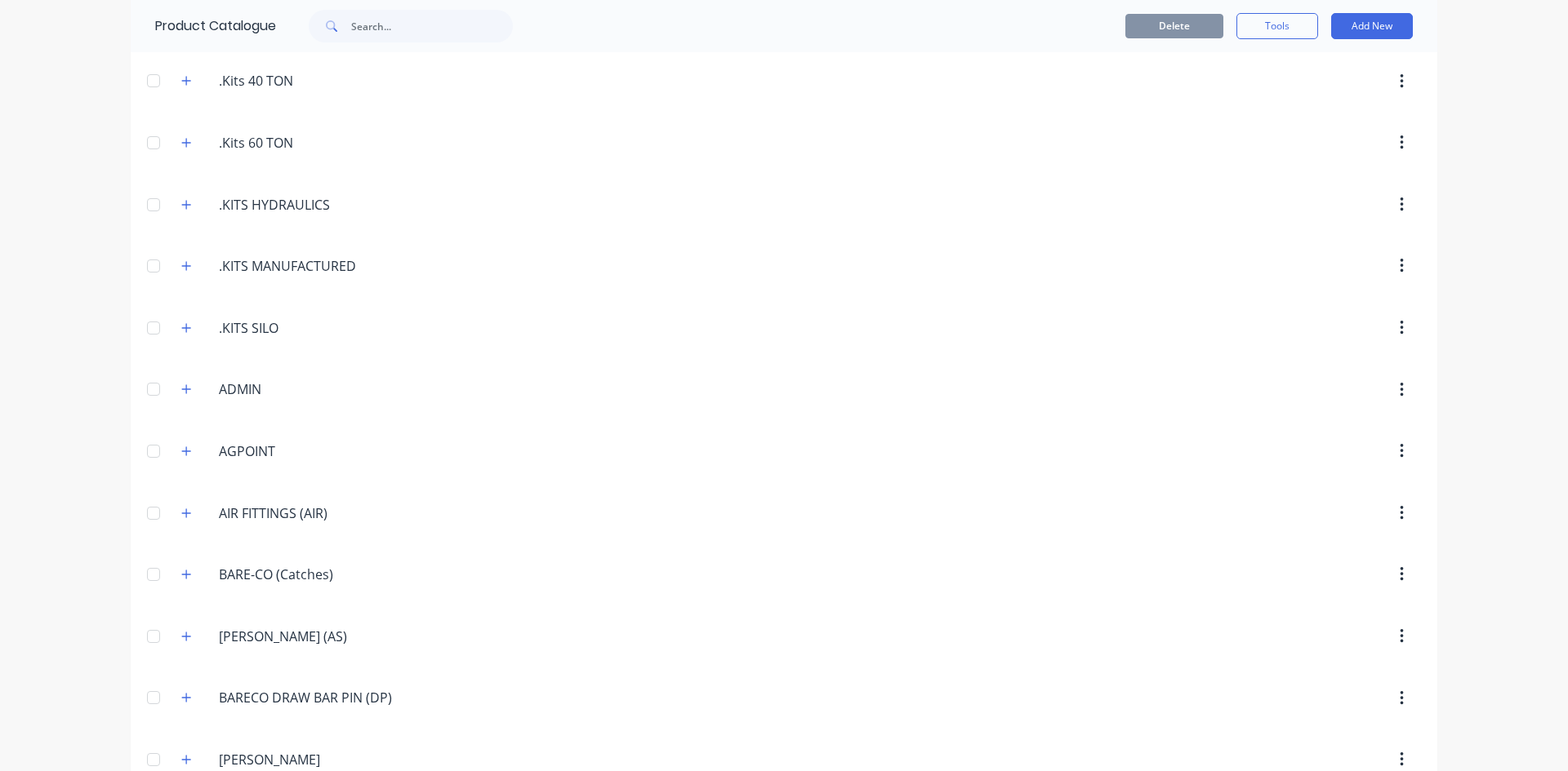
scroll to position [489, 0]
click at [187, 146] on button "button" at bounding box center [186, 142] width 20 height 20
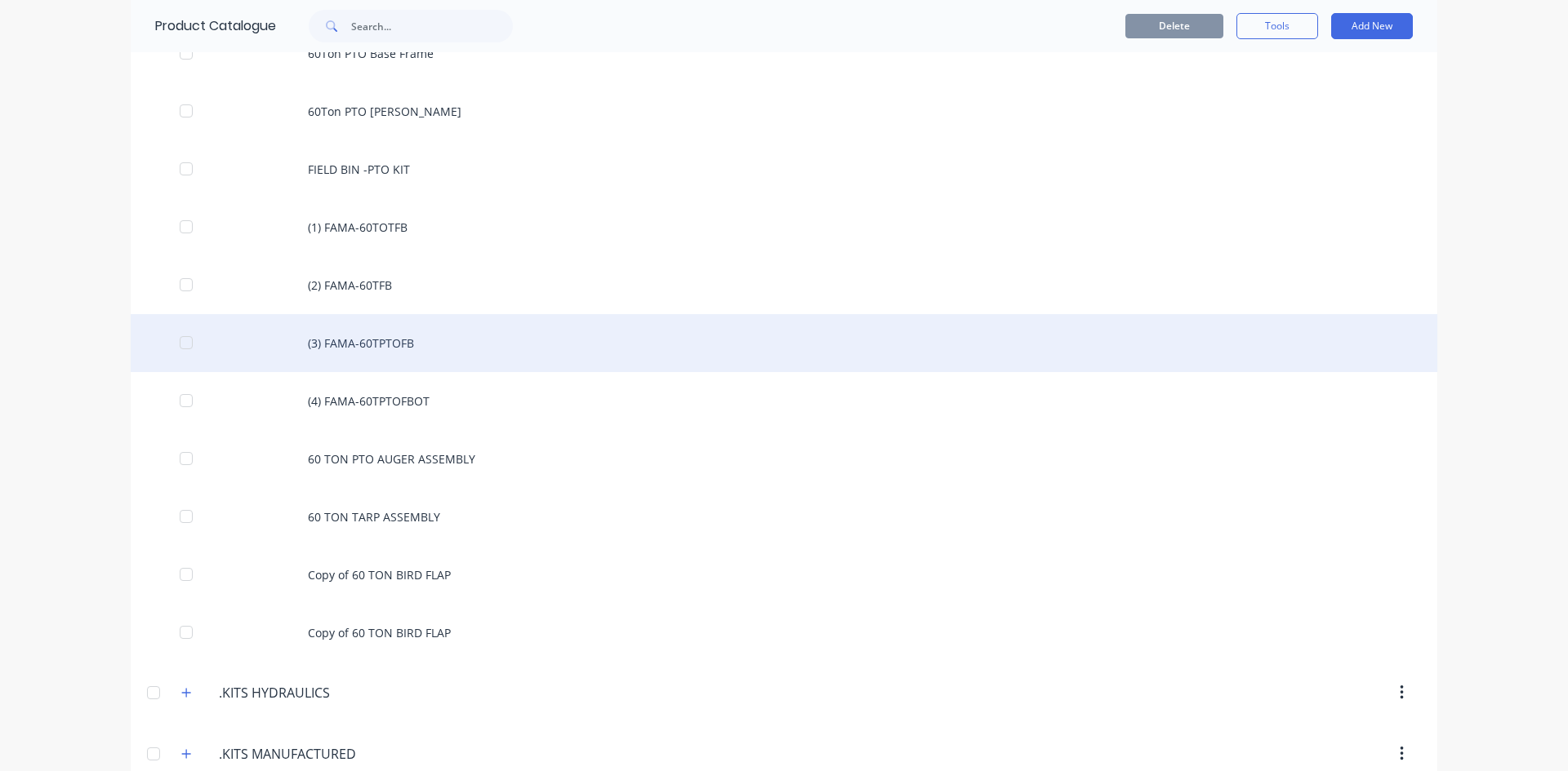
scroll to position [1633, 0]
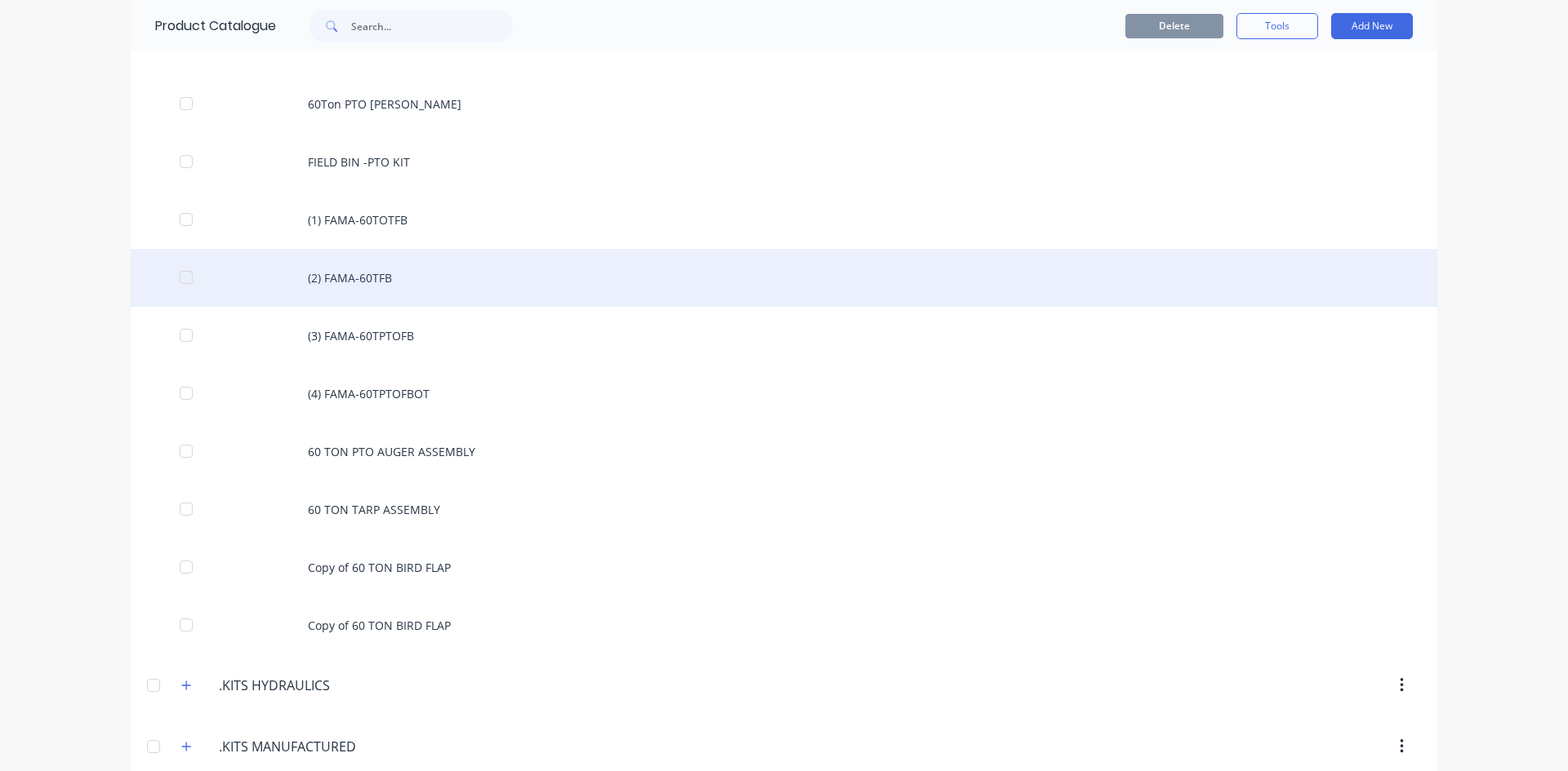
click at [341, 274] on div "(2) FAMA-60TFB" at bounding box center [784, 277] width 1307 height 58
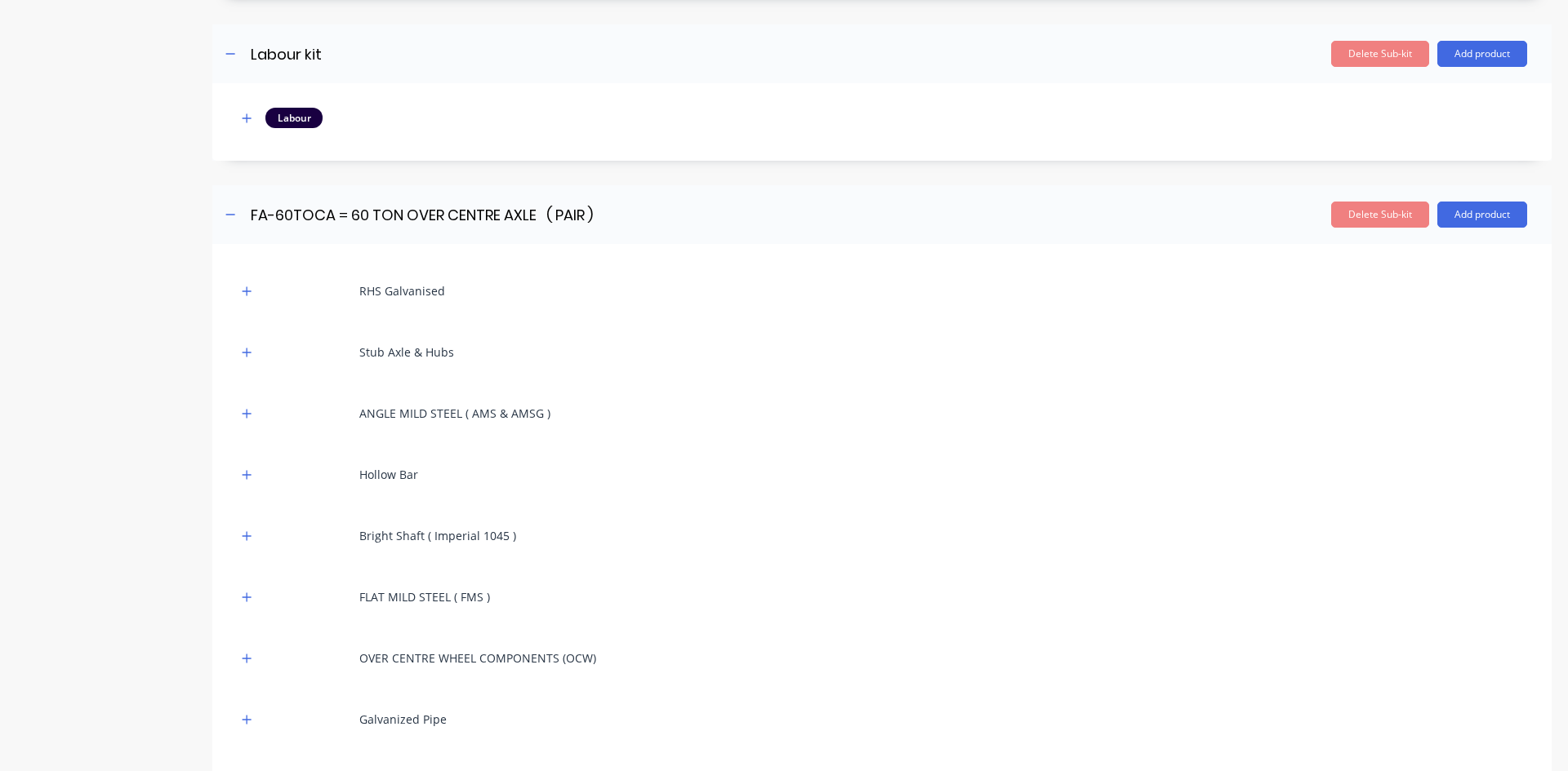
scroll to position [1959, 0]
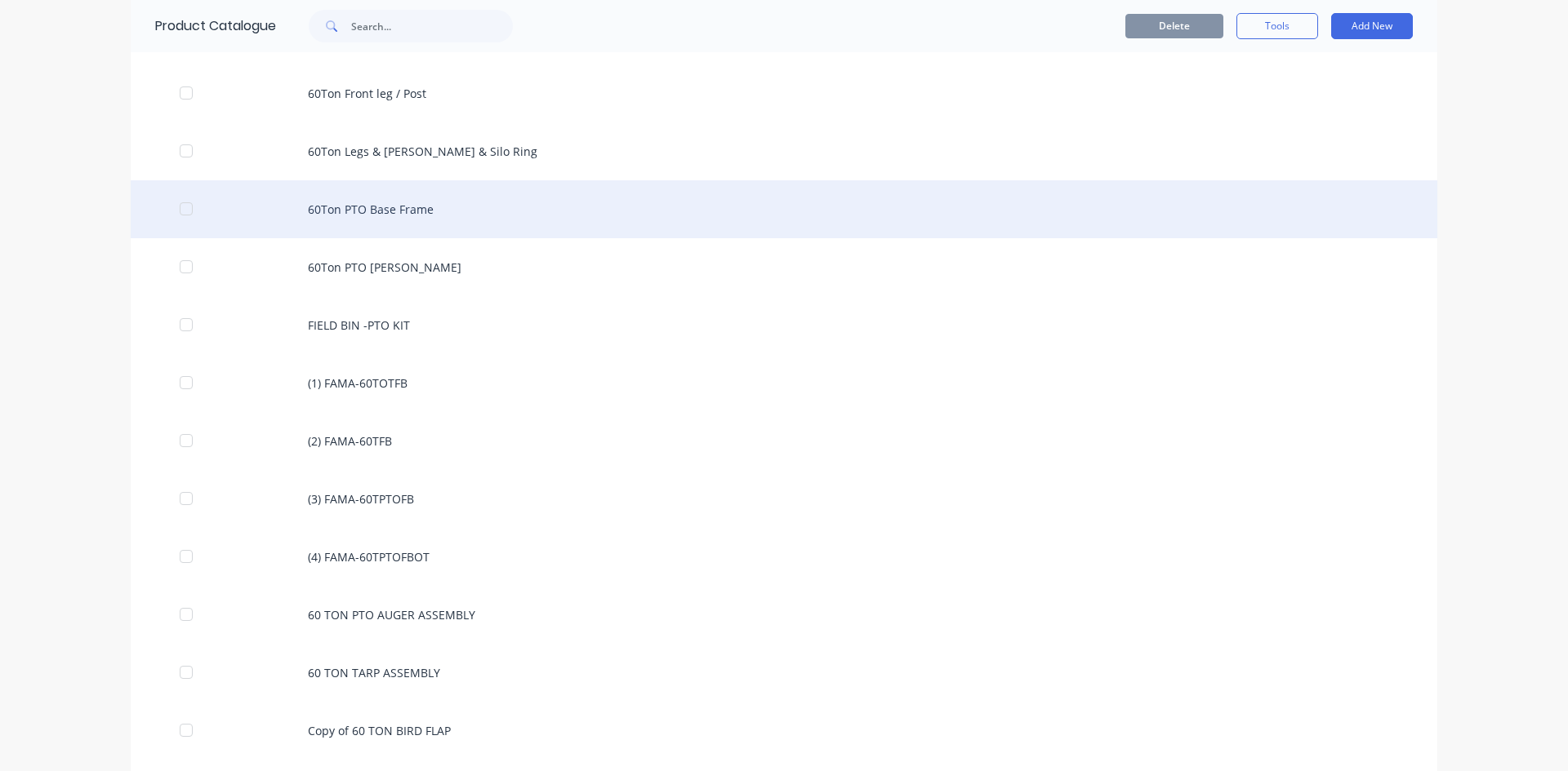
scroll to position [1795, 0]
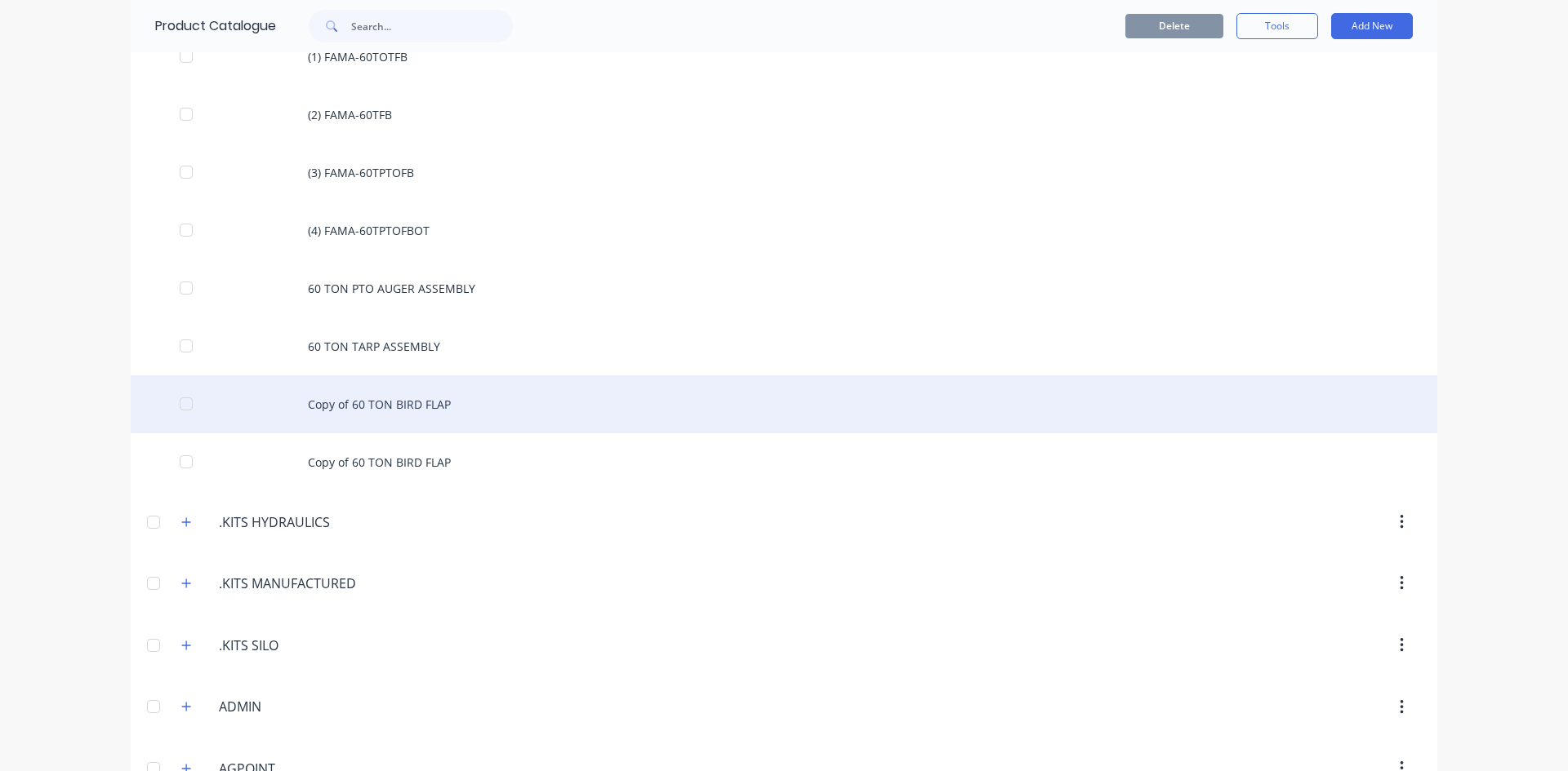
click at [359, 405] on div "Copy of 60 TON BIRD FLAP" at bounding box center [784, 404] width 1307 height 58
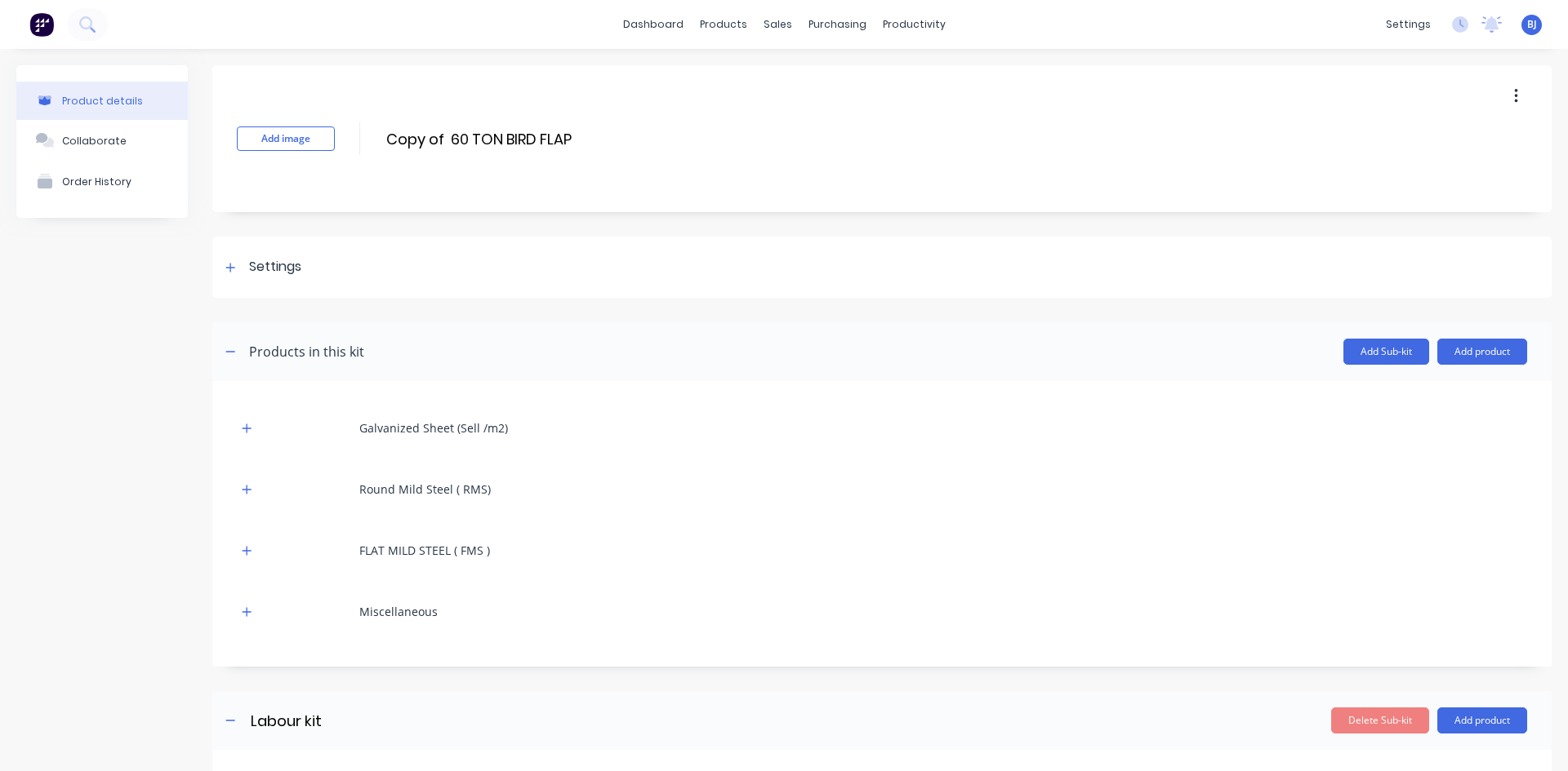
click at [1513, 96] on icon "button" at bounding box center [1515, 96] width 4 height 18
click at [1408, 171] on div "Delete" at bounding box center [1457, 172] width 126 height 23
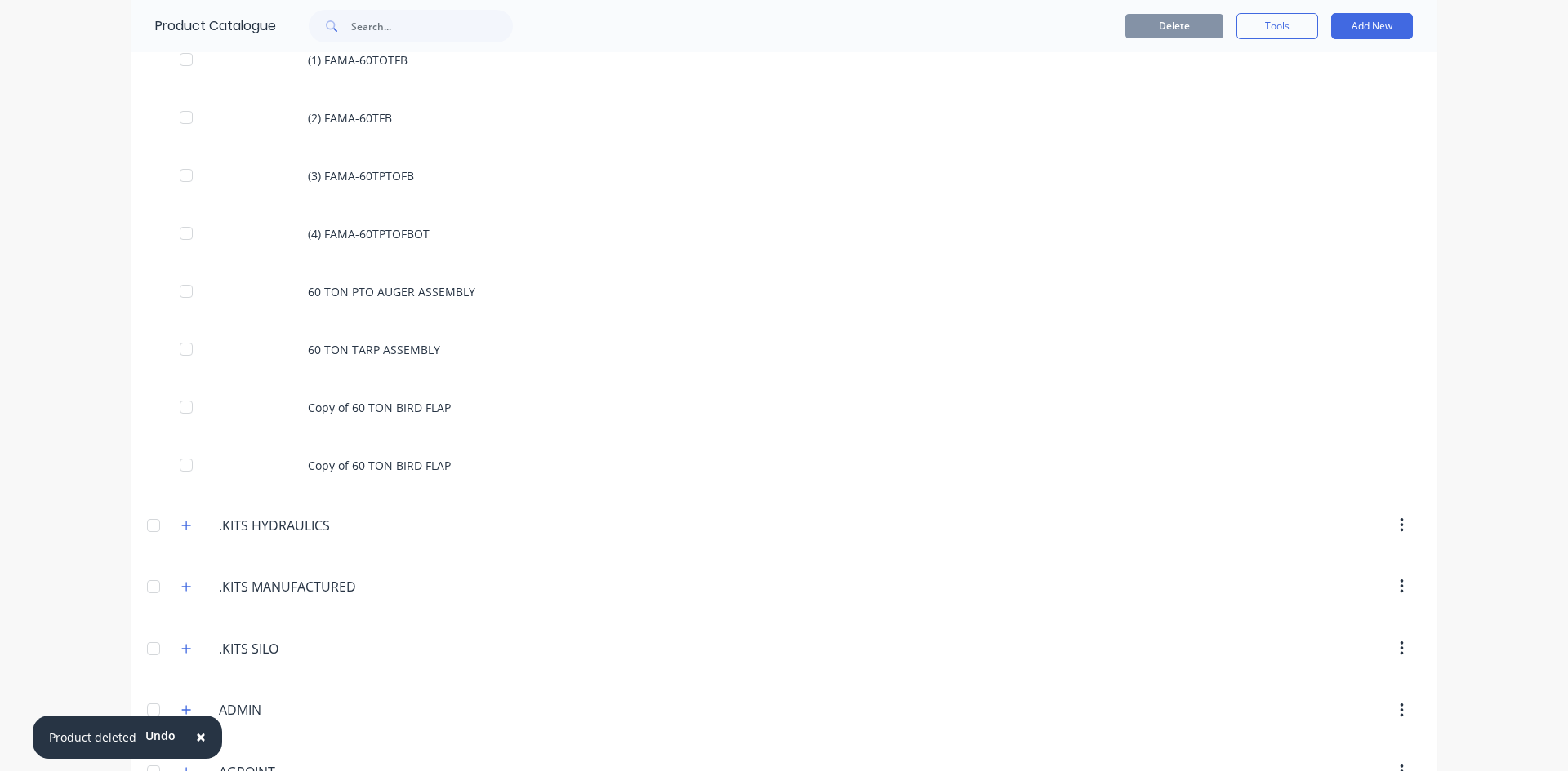
scroll to position [1795, 0]
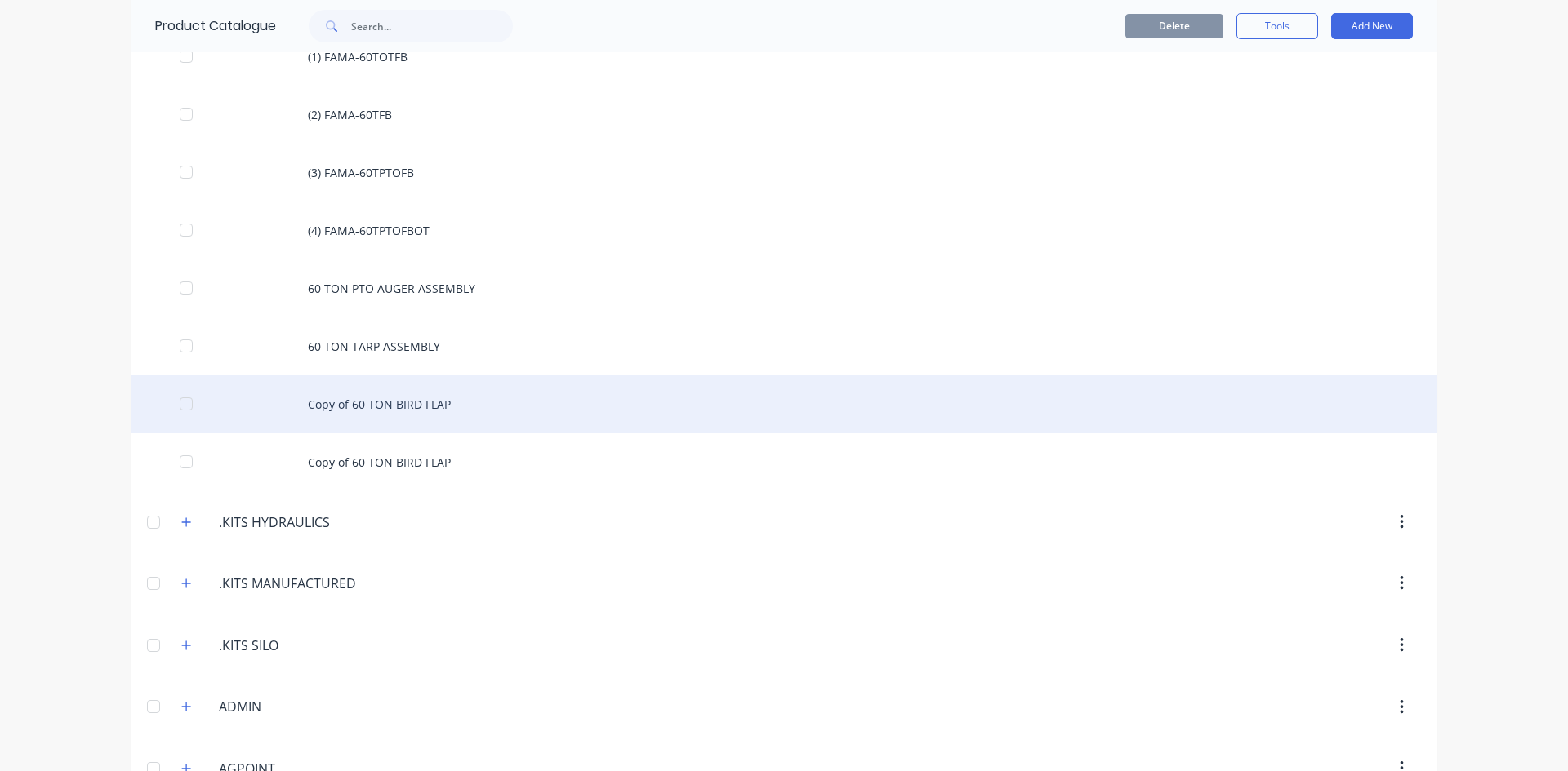
click at [382, 407] on div "Copy of 60 TON BIRD FLAP" at bounding box center [784, 404] width 1307 height 58
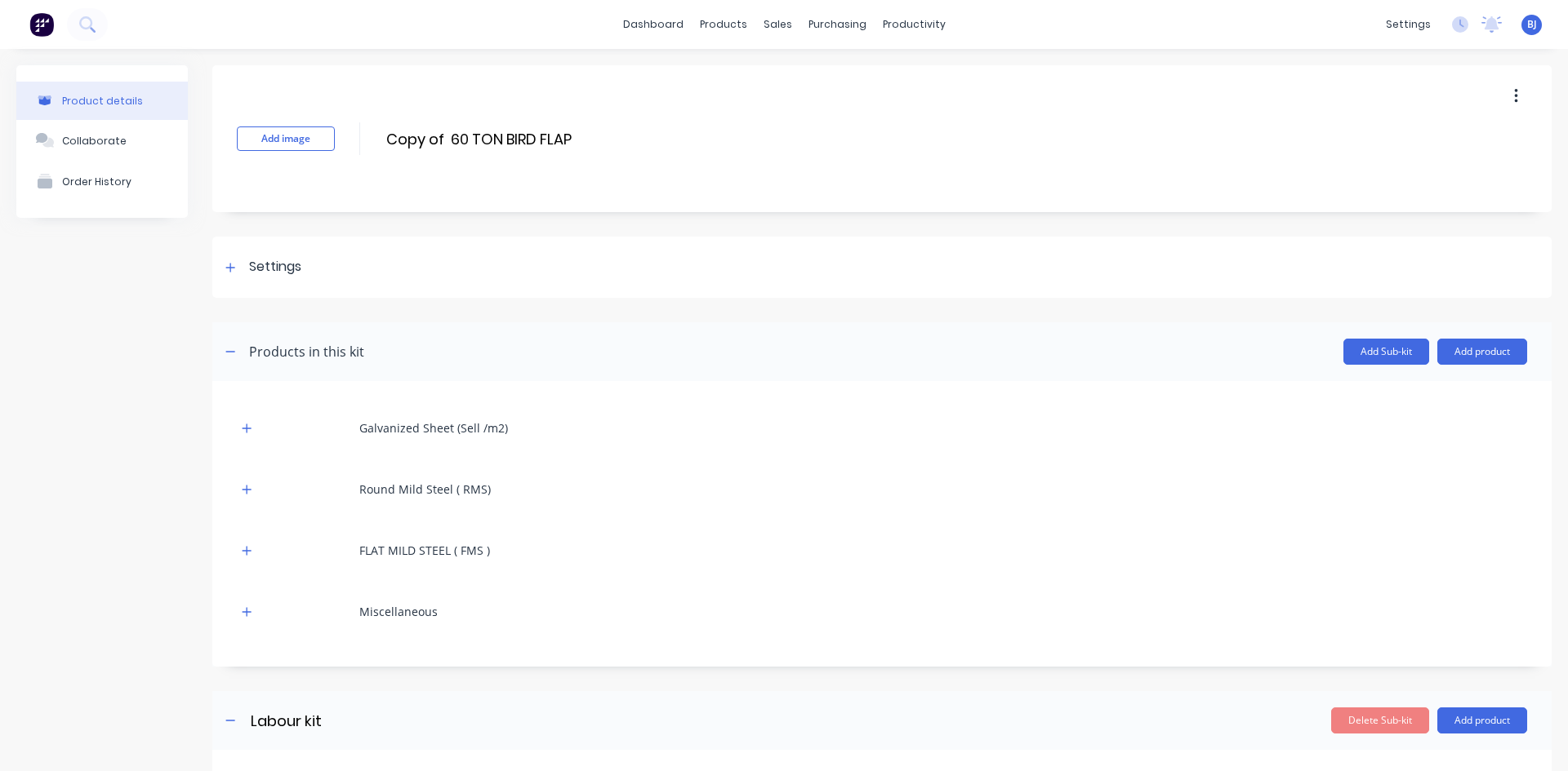
drag, startPoint x: 1504, startPoint y: 97, endPoint x: 1499, endPoint y: 118, distance: 21.6
click at [1513, 101] on icon "button" at bounding box center [1515, 96] width 4 height 18
click at [1403, 172] on div "Delete" at bounding box center [1457, 172] width 126 height 23
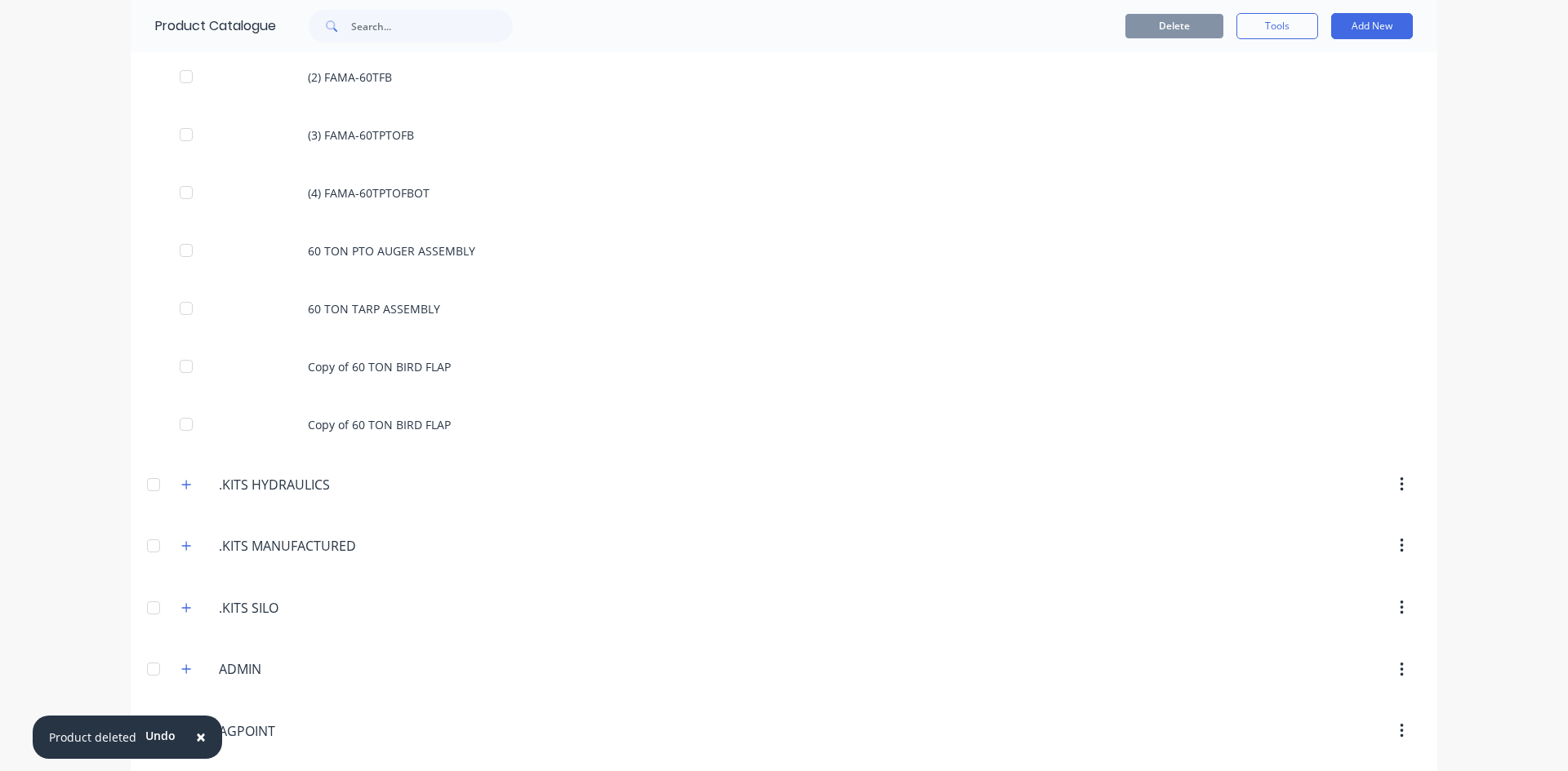
scroll to position [1877, 0]
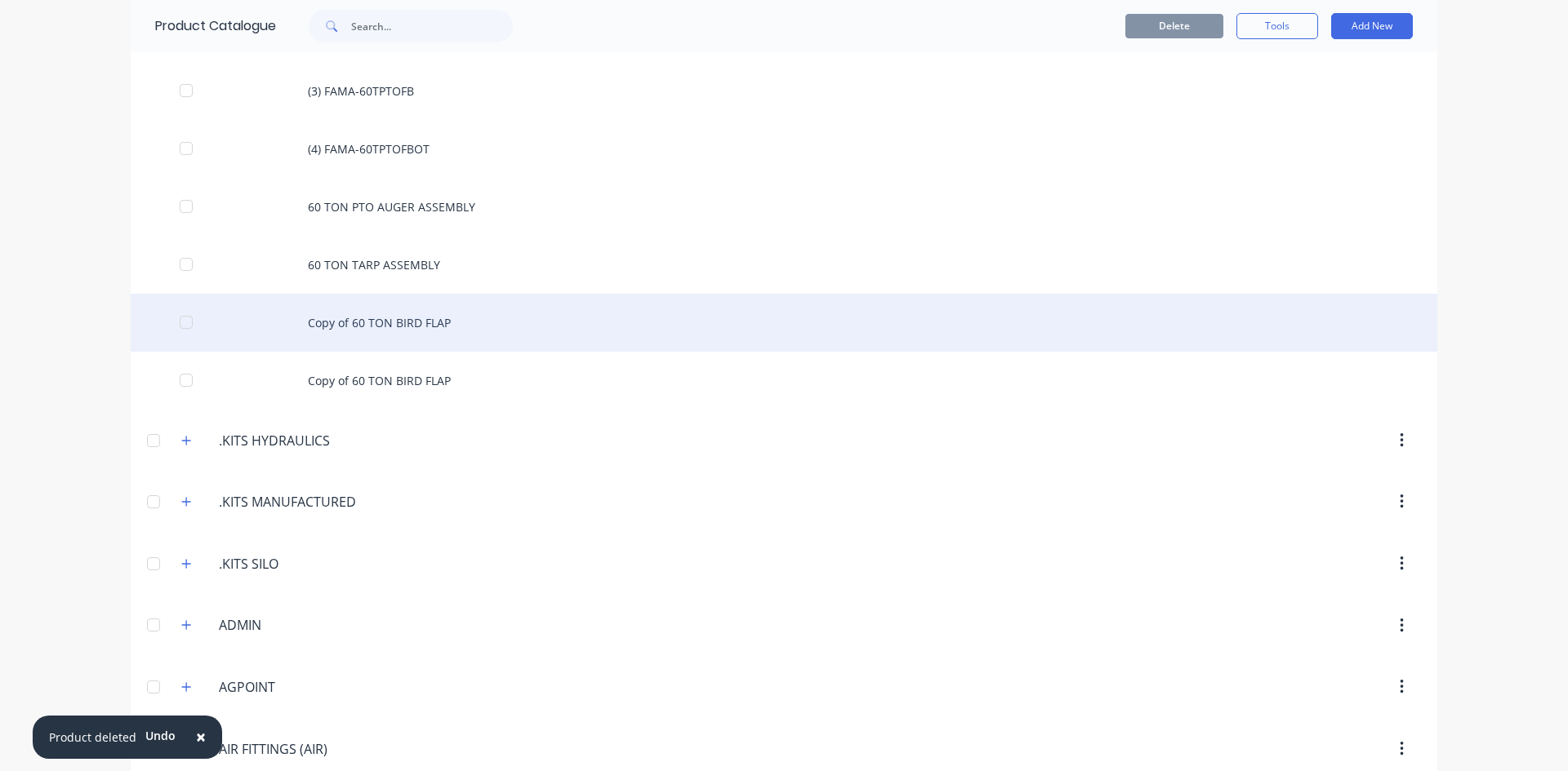
click at [178, 321] on div at bounding box center [185, 322] width 32 height 32
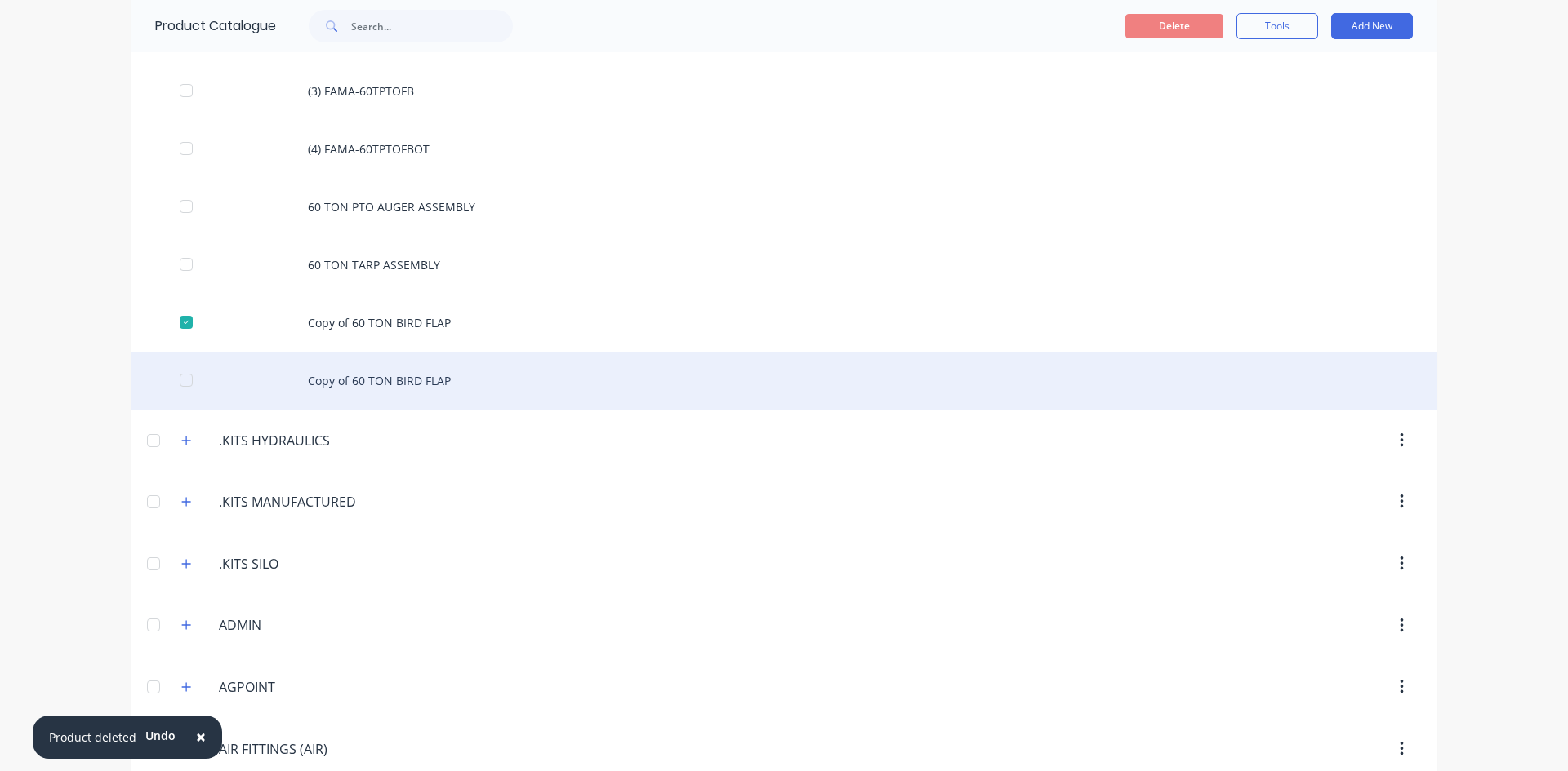
click at [176, 379] on div at bounding box center [185, 379] width 32 height 32
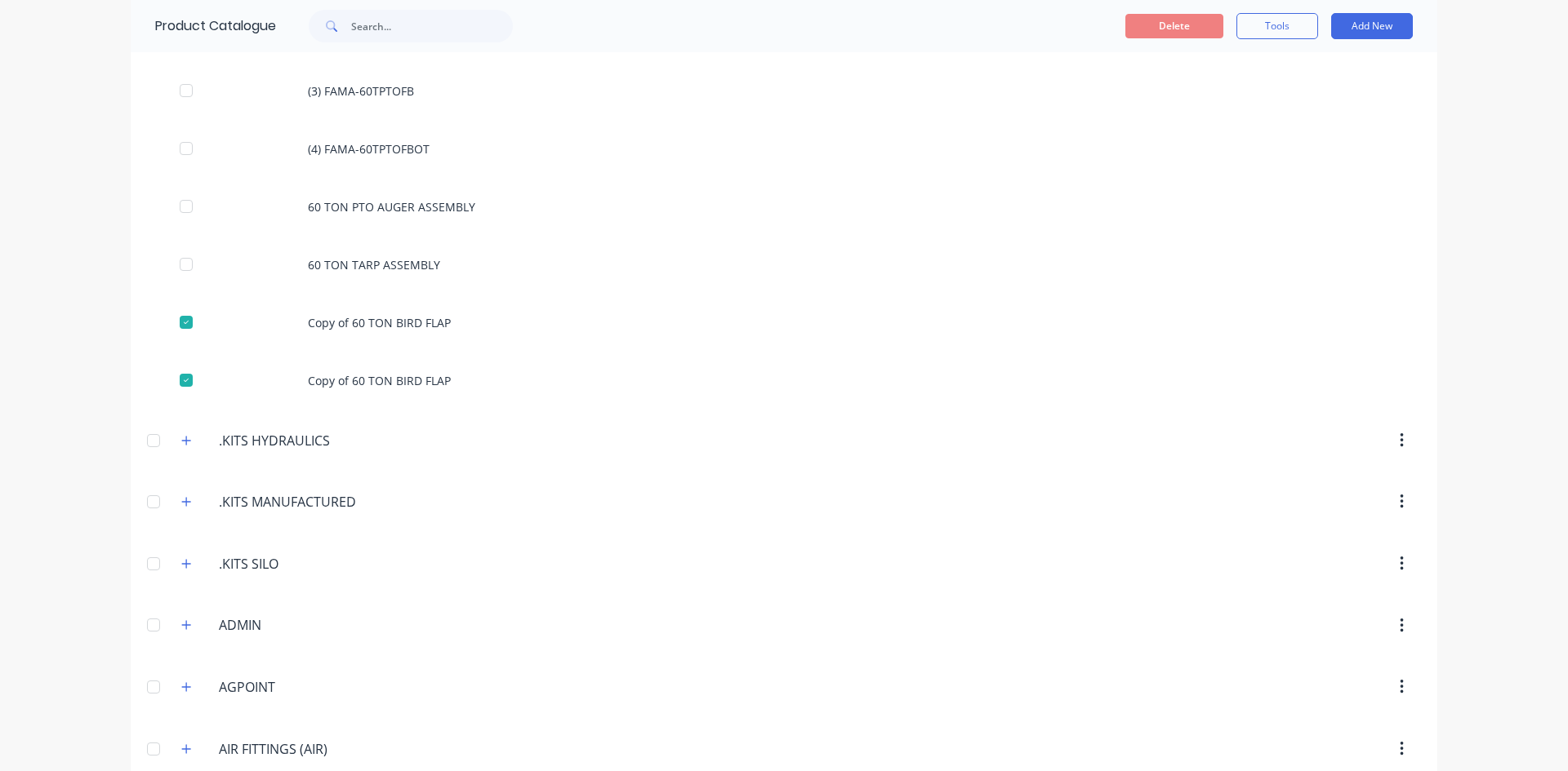
drag, startPoint x: 215, startPoint y: 336, endPoint x: 695, endPoint y: 448, distance: 492.9
click at [696, 448] on div at bounding box center [922, 441] width 997 height 29
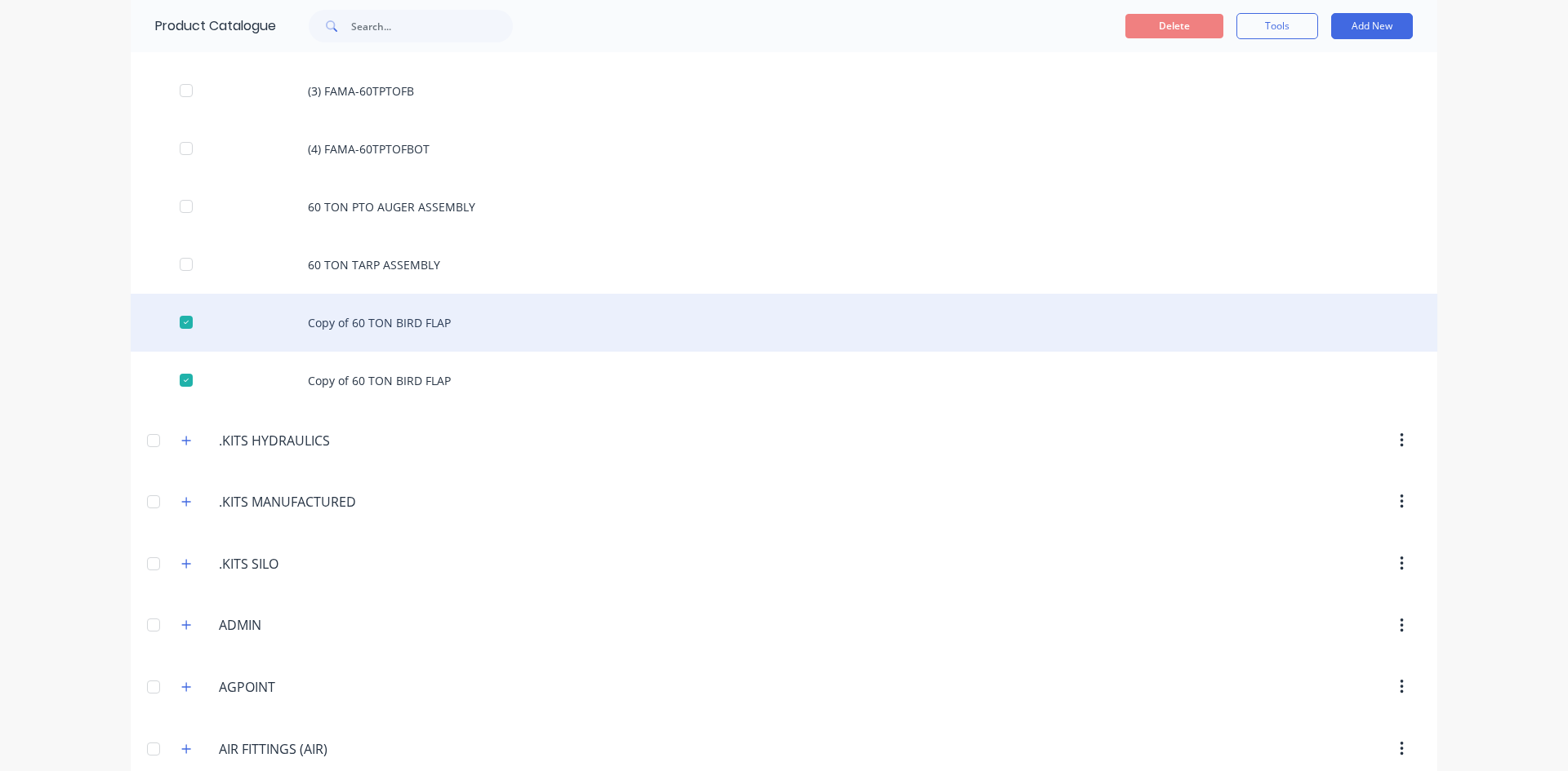
click at [182, 325] on div at bounding box center [185, 322] width 32 height 32
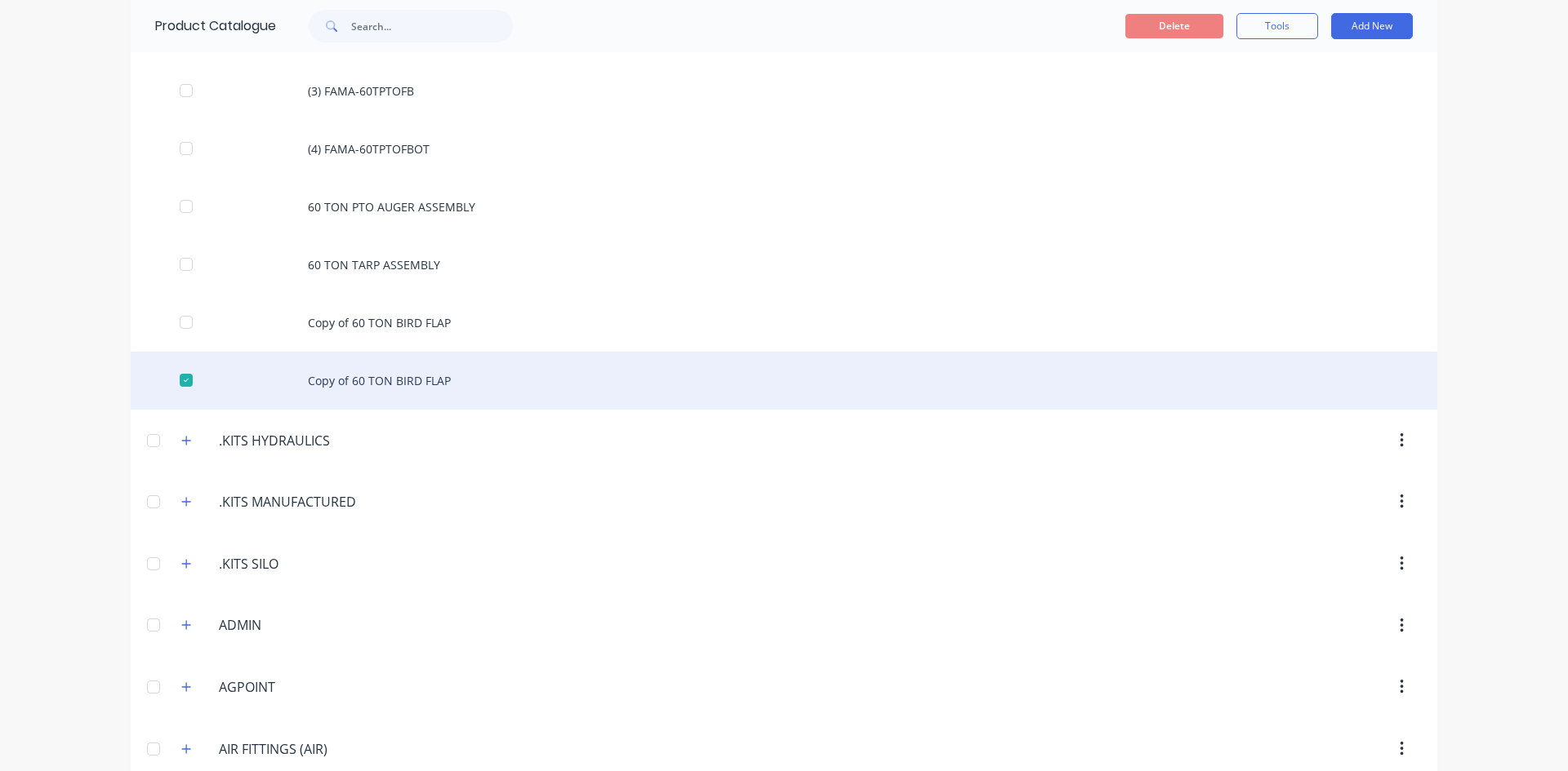
click at [185, 376] on div at bounding box center [185, 379] width 32 height 32
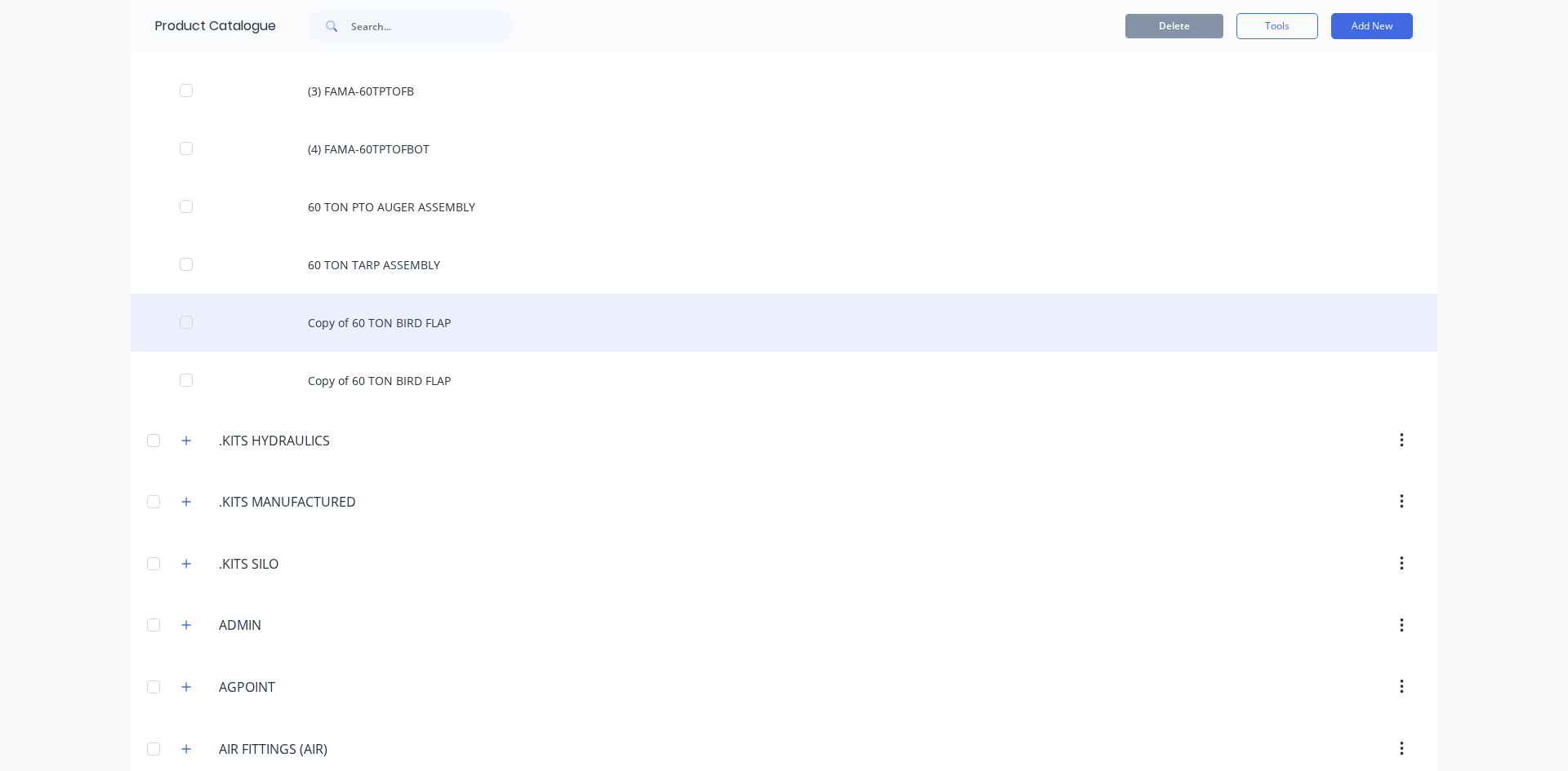
click at [389, 325] on div "Copy of 60 TON BIRD FLAP" at bounding box center [784, 322] width 1307 height 58
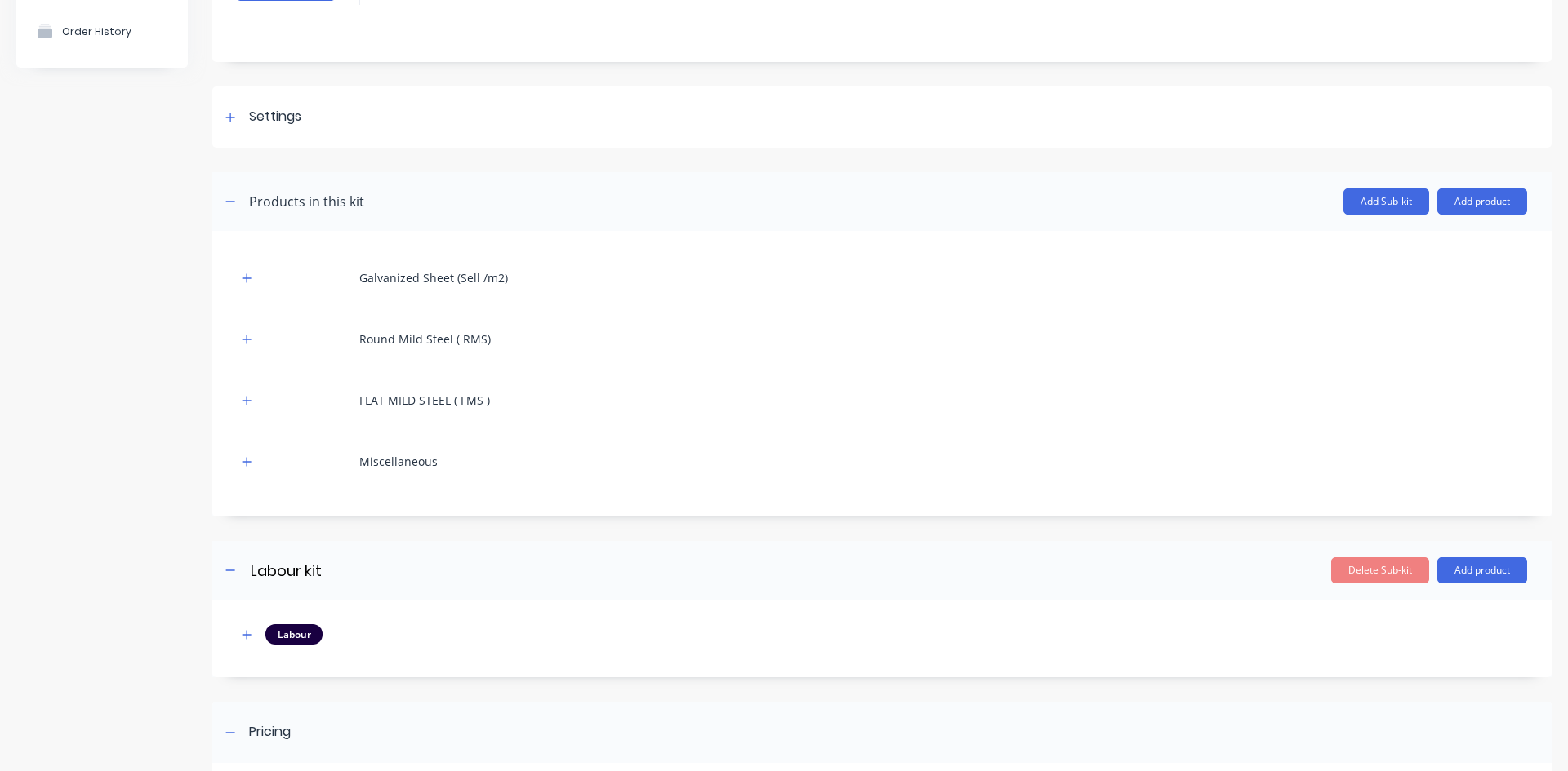
scroll to position [163, 0]
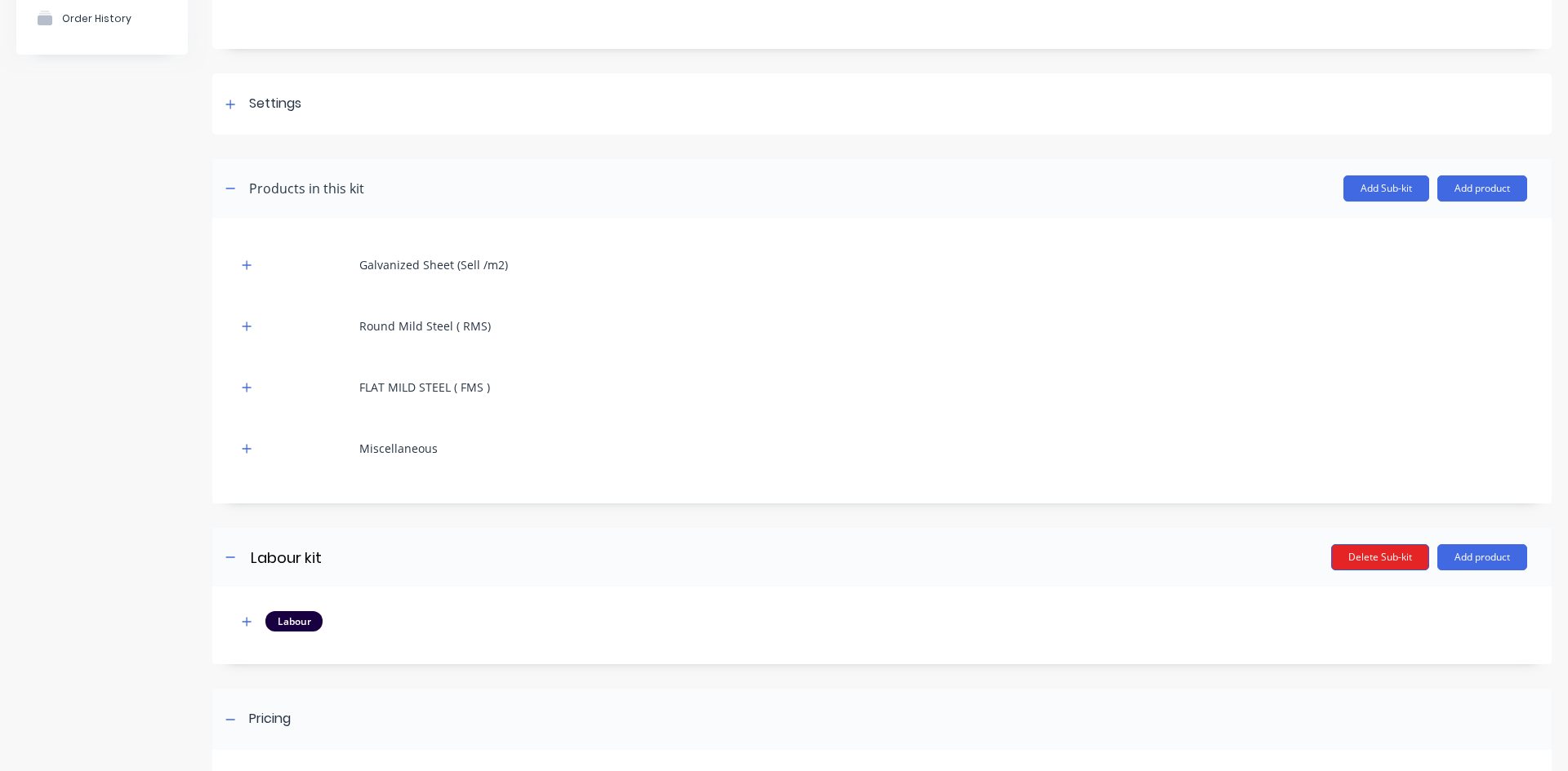
click at [1349, 553] on button "Delete Sub-kit" at bounding box center [1380, 558] width 98 height 26
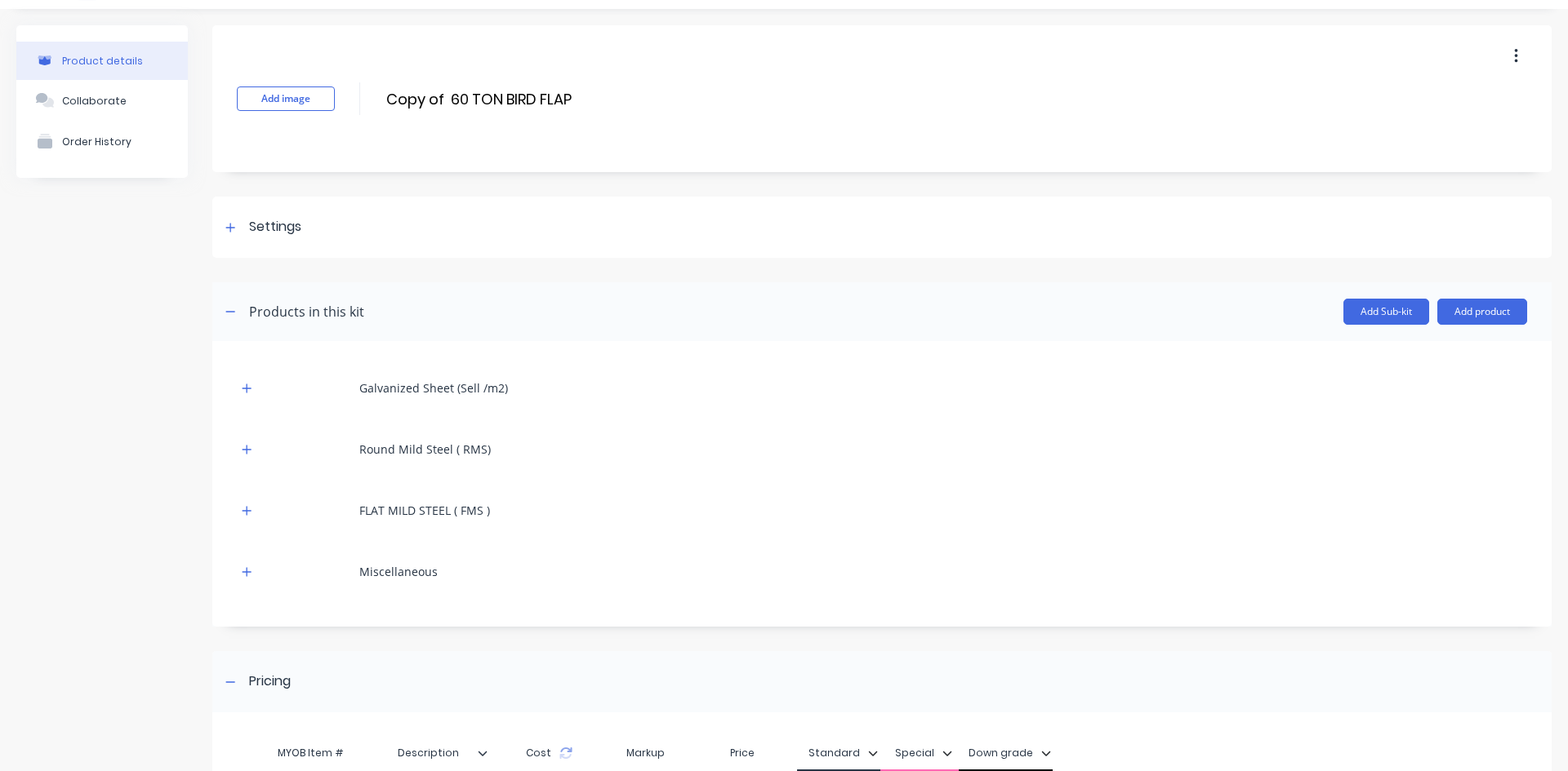
scroll to position [0, 0]
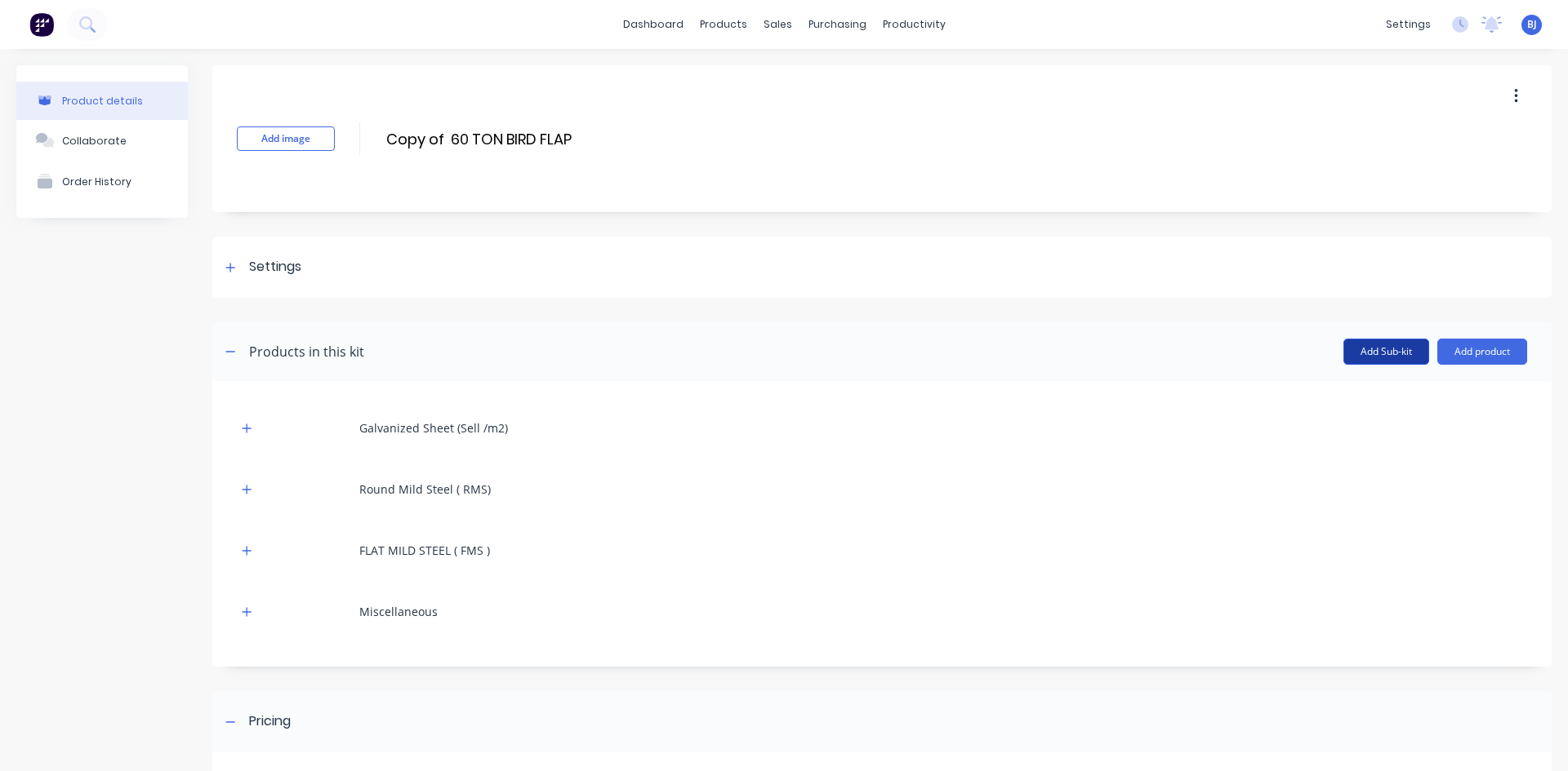
click at [1369, 353] on button "Add Sub-kit" at bounding box center [1386, 351] width 86 height 26
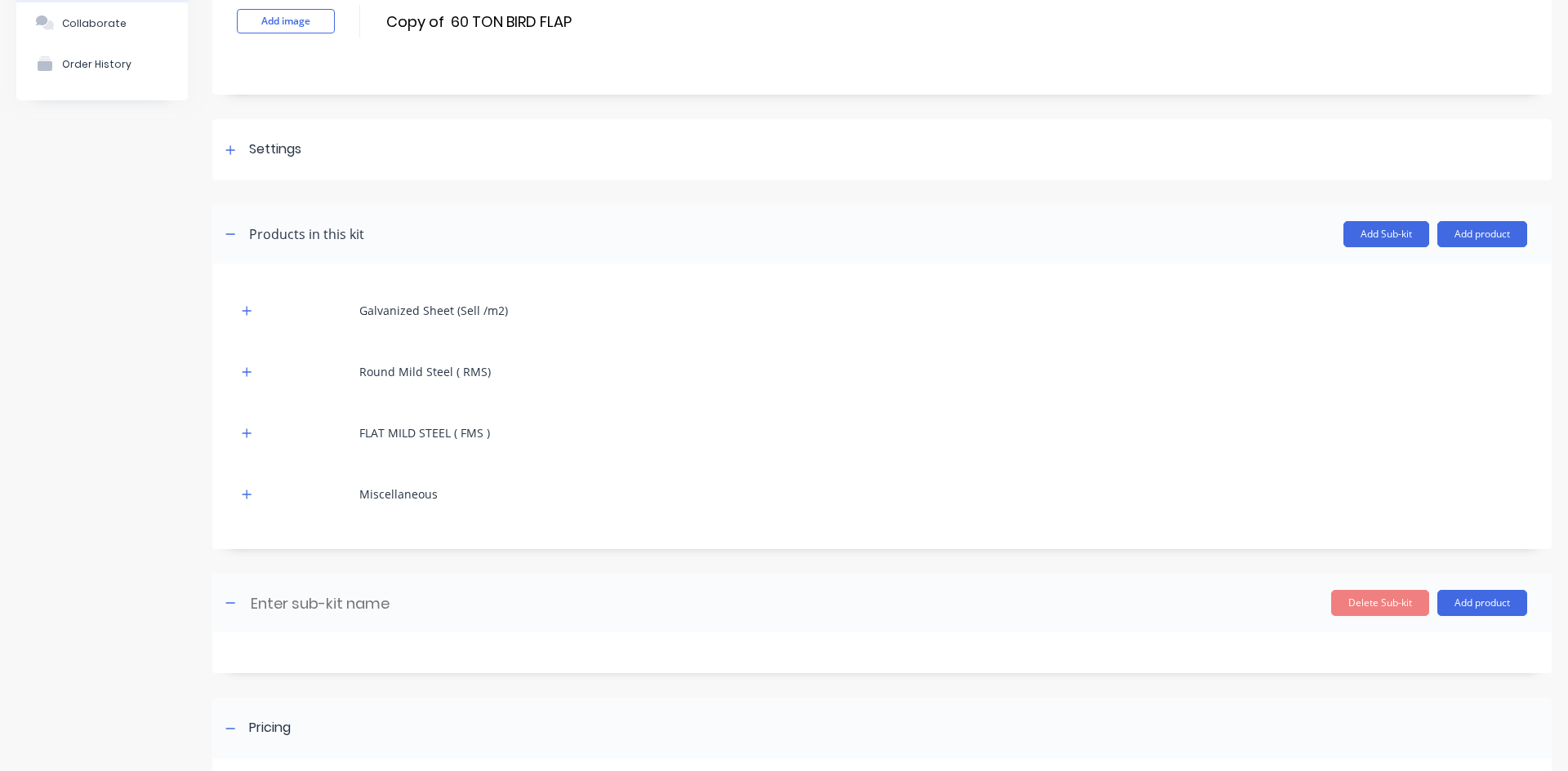
scroll to position [163, 0]
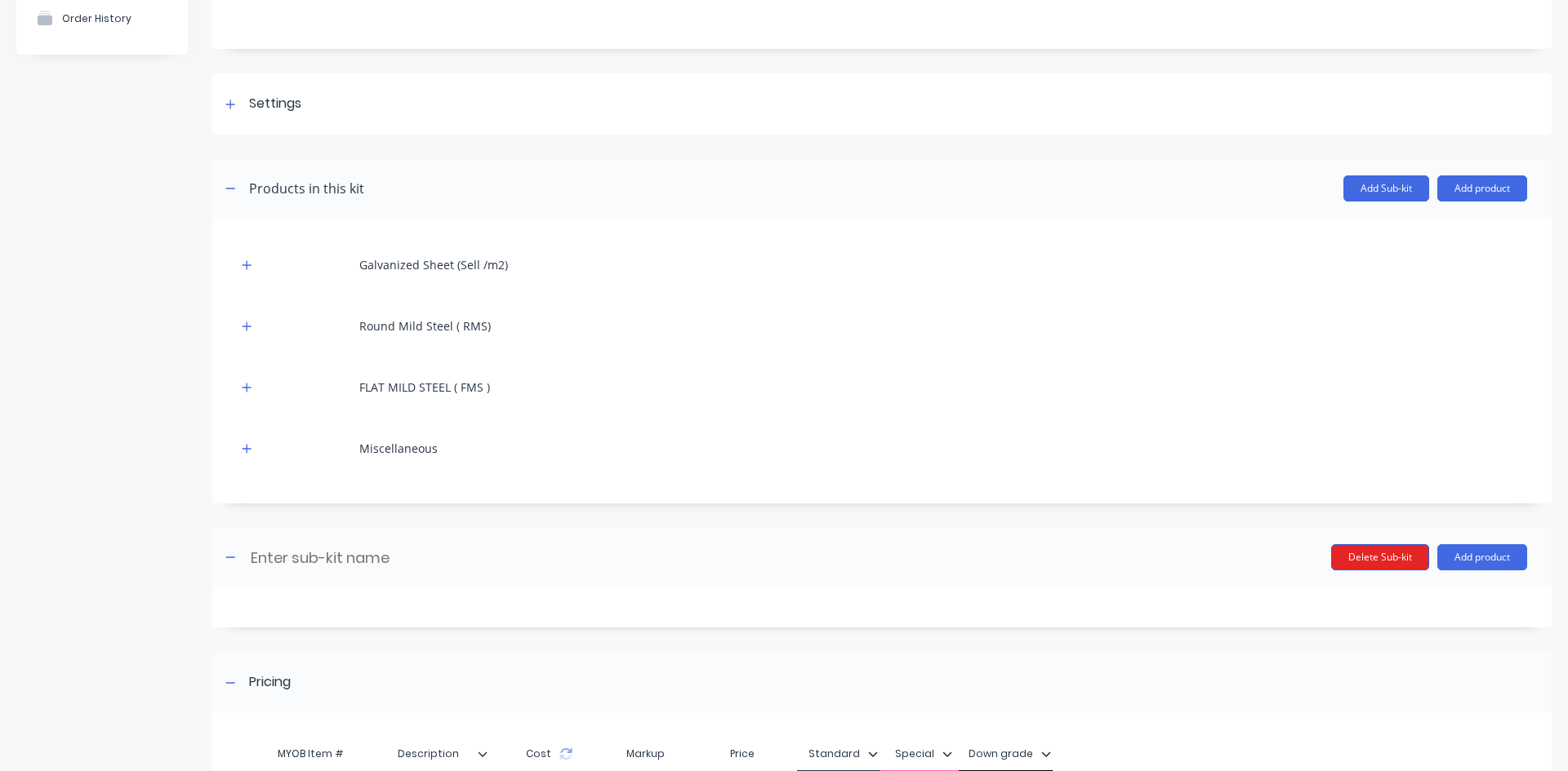
click at [1365, 558] on button "Delete Sub-kit" at bounding box center [1380, 558] width 98 height 26
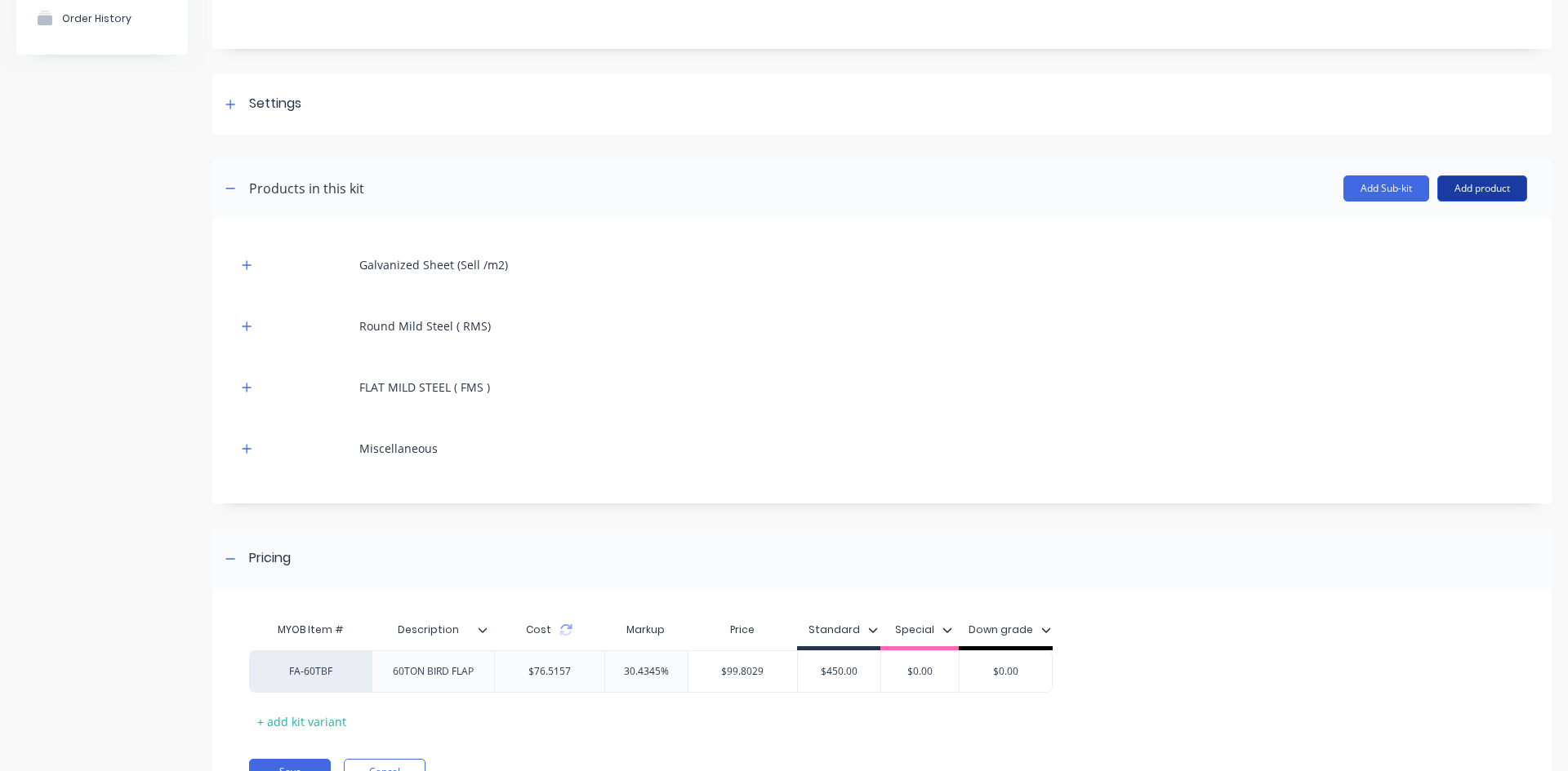
click at [1466, 188] on button "Add product" at bounding box center [1482, 188] width 90 height 26
drag, startPoint x: 1275, startPoint y: 333, endPoint x: 1298, endPoint y: 287, distance: 51.4
click at [1275, 332] on div "Round Mild Steel ( RMS)" at bounding box center [882, 326] width 1290 height 45
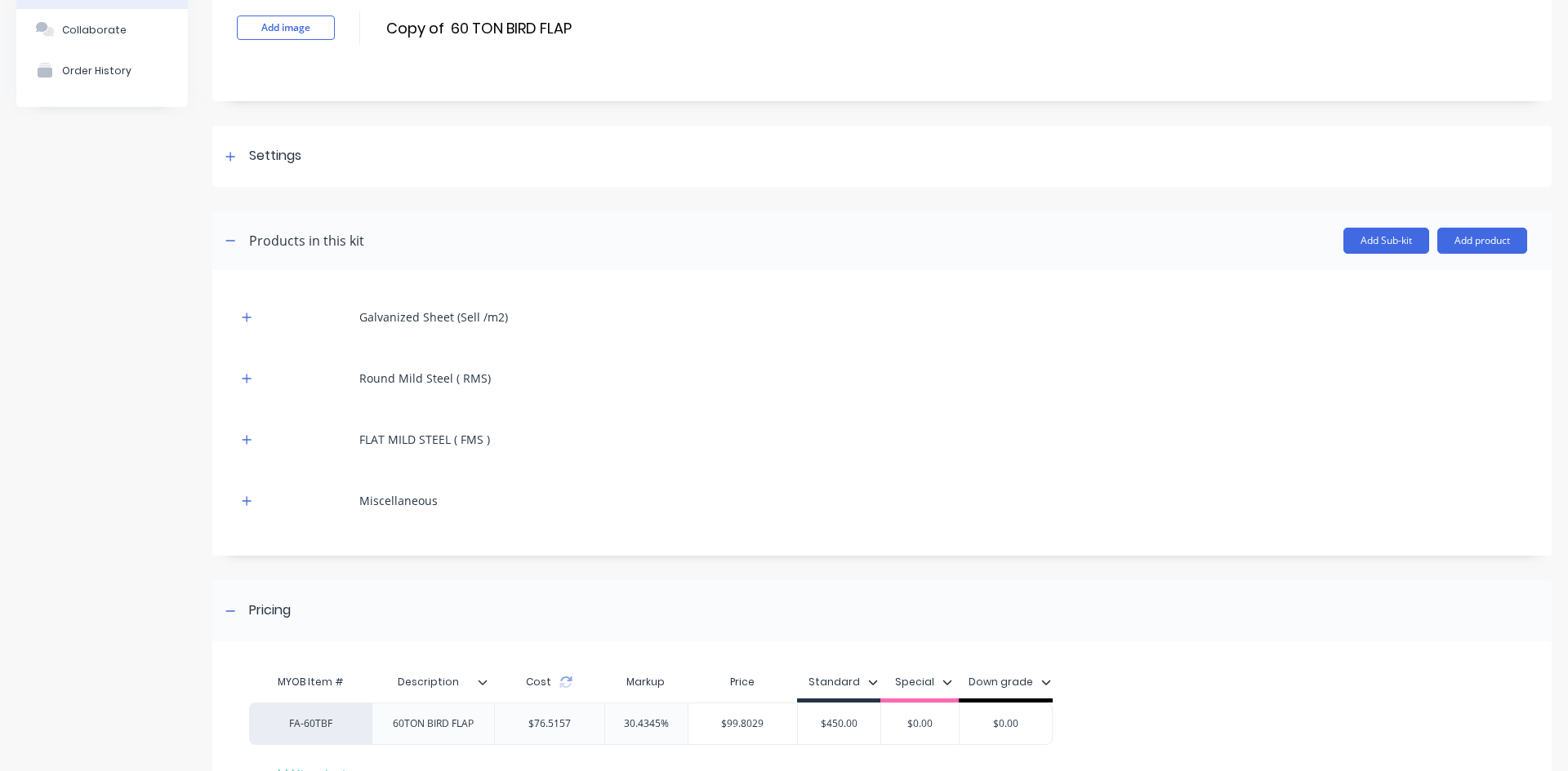
scroll to position [82, 0]
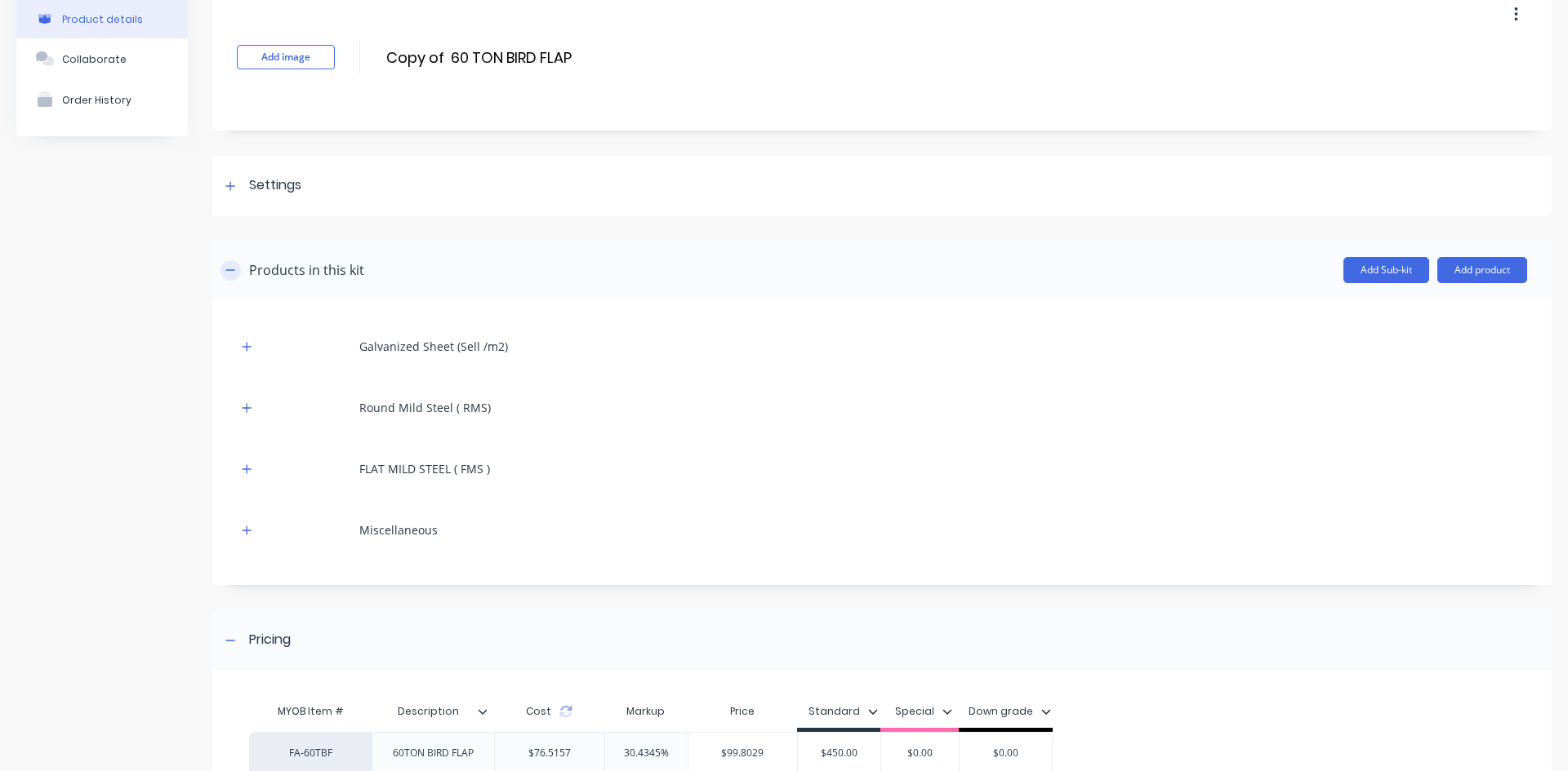
click at [234, 272] on icon "button" at bounding box center [230, 270] width 10 height 12
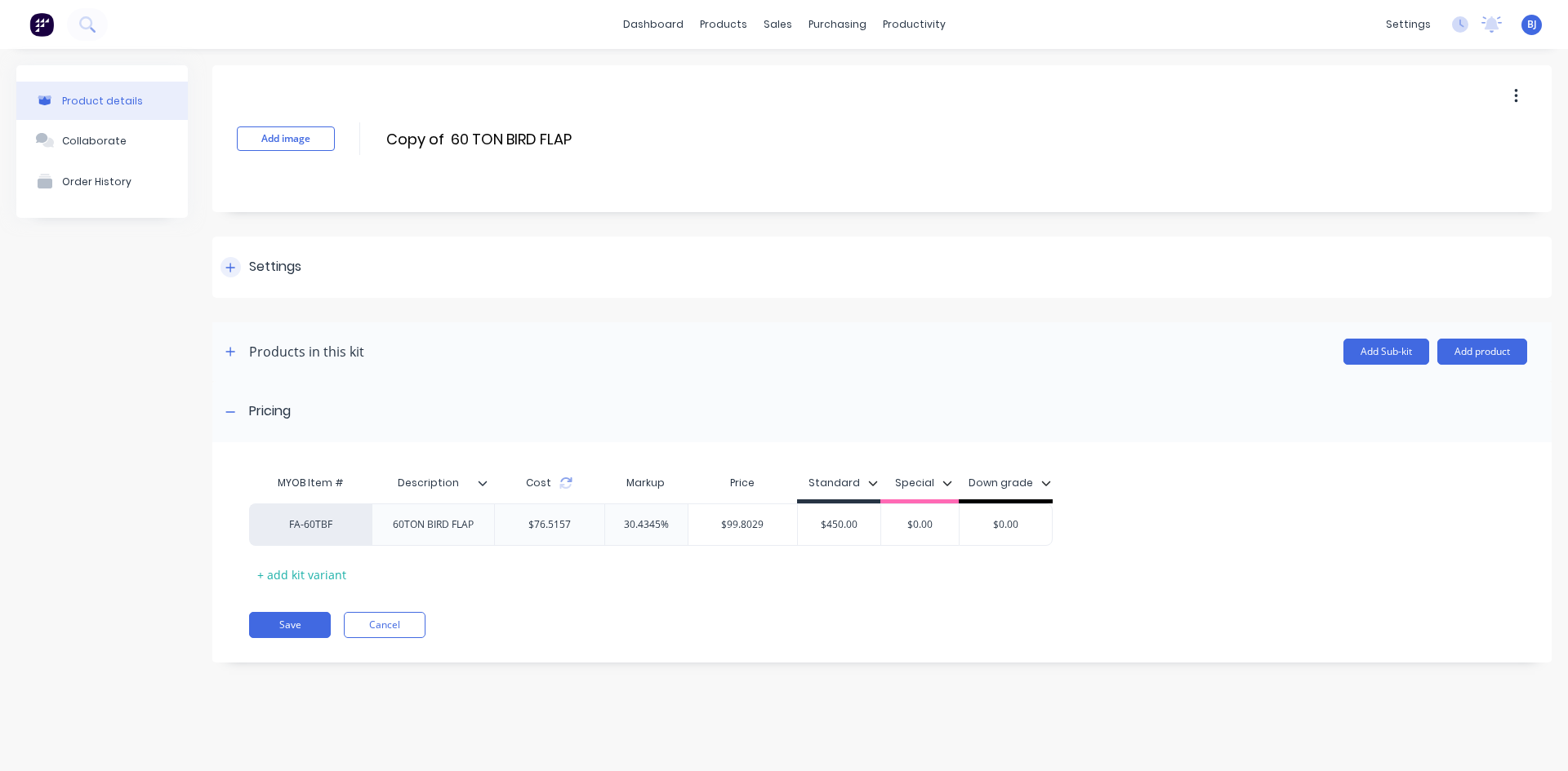
click at [235, 270] on icon at bounding box center [230, 268] width 10 height 12
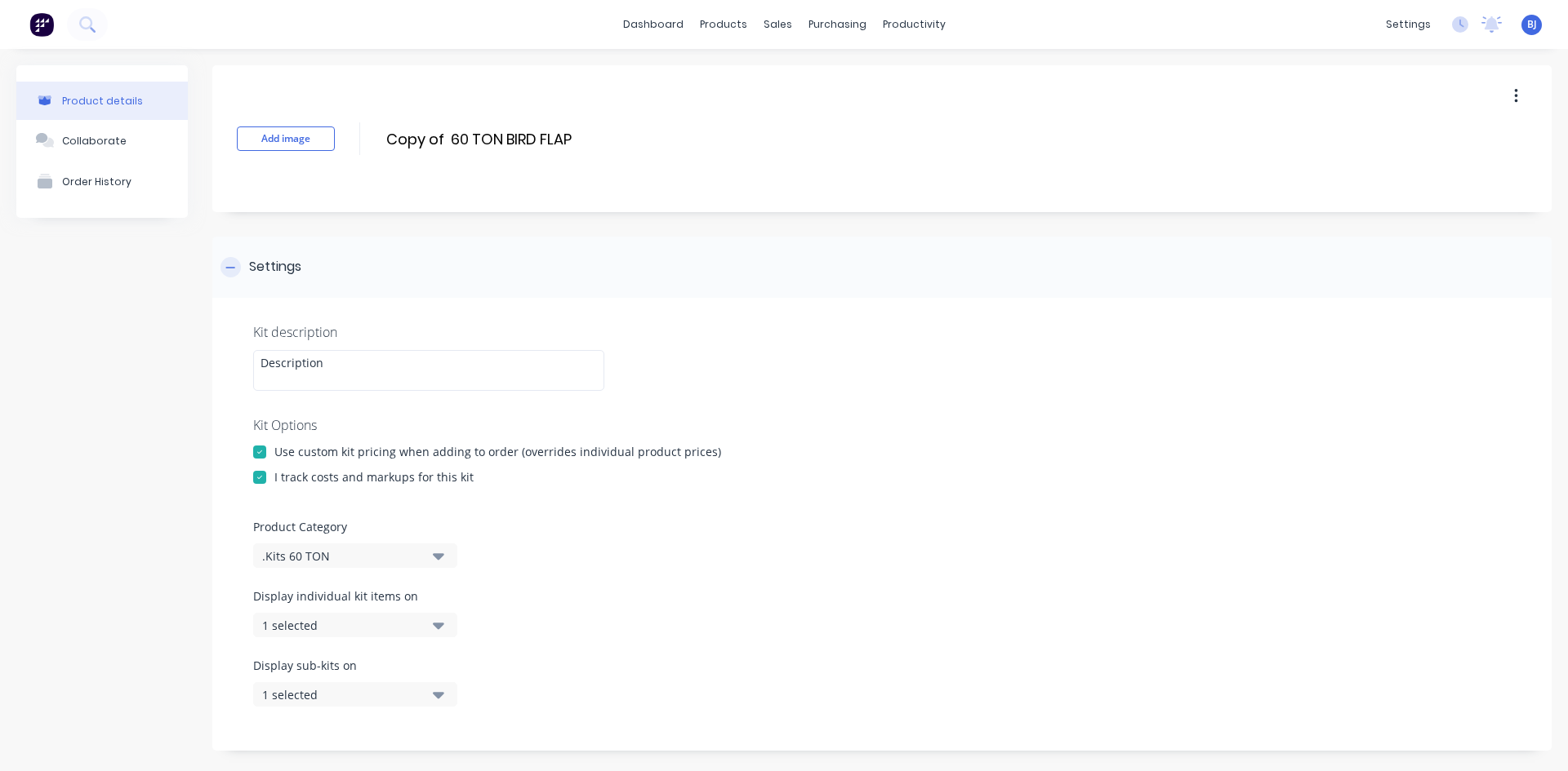
click at [235, 270] on icon at bounding box center [230, 268] width 10 height 12
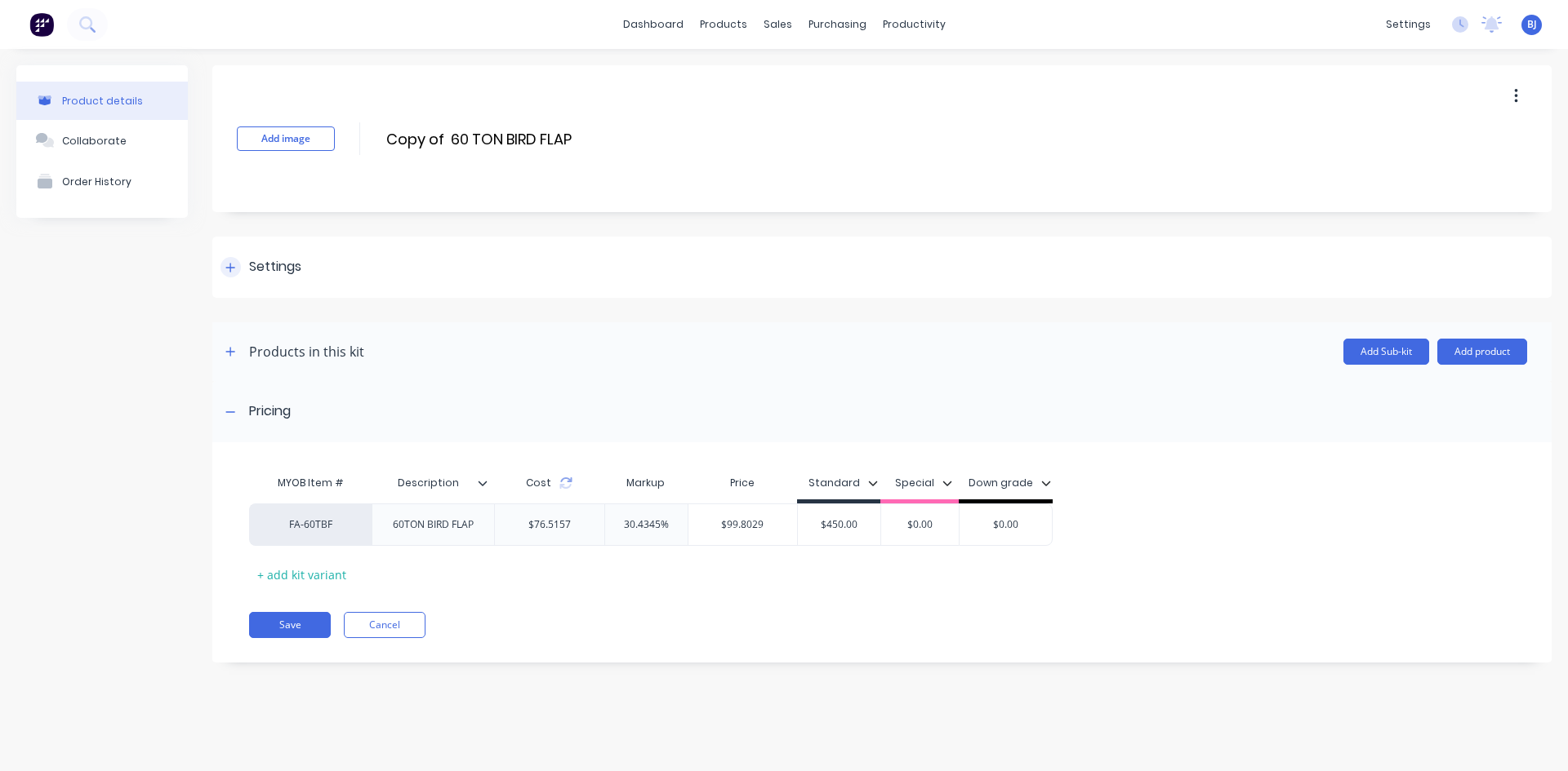
click at [235, 270] on icon at bounding box center [230, 268] width 10 height 12
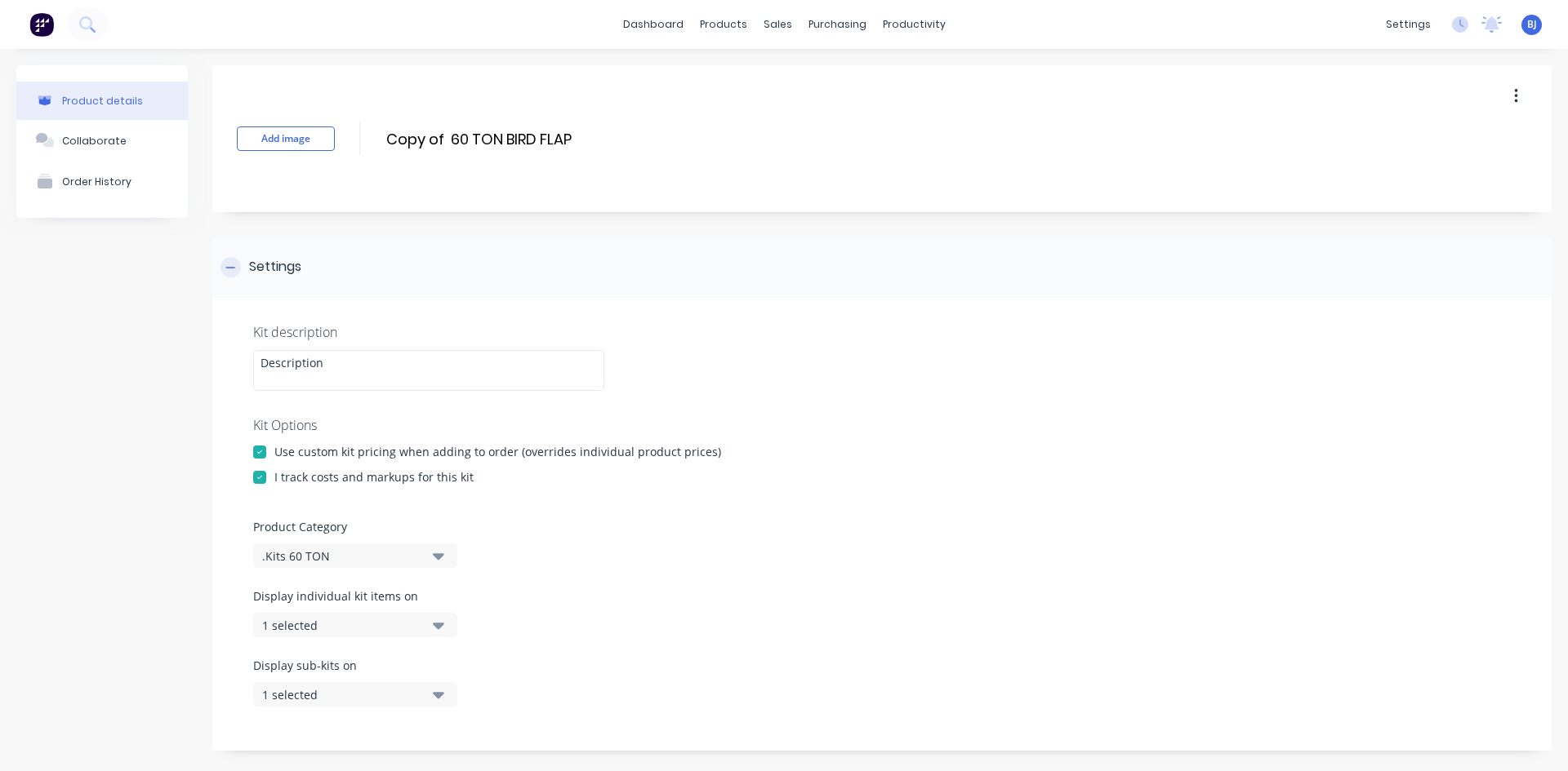
click at [235, 270] on icon at bounding box center [230, 268] width 10 height 12
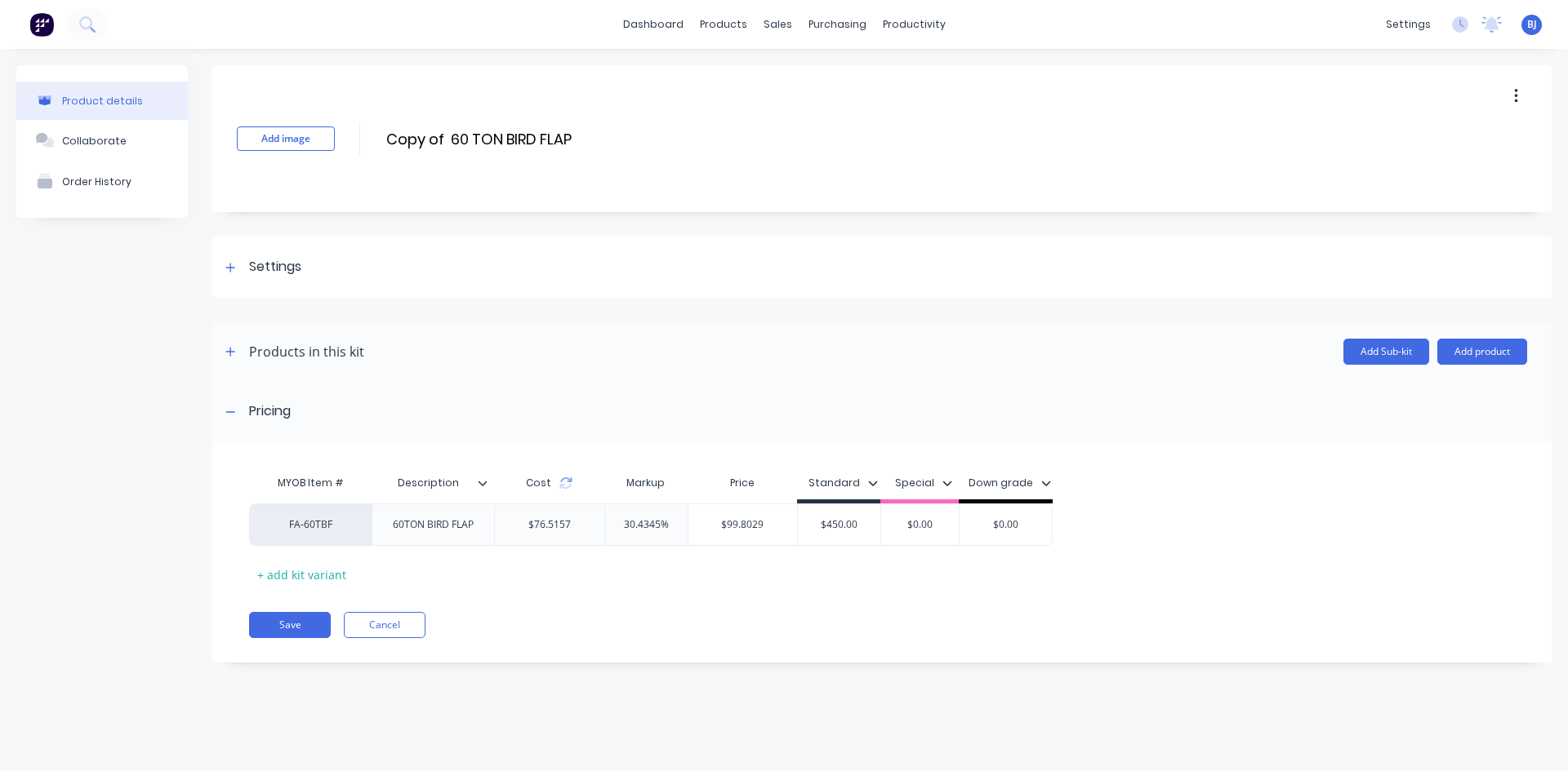
click at [1516, 97] on icon "button" at bounding box center [1514, 96] width 3 height 15
click at [1416, 168] on div "Delete" at bounding box center [1457, 172] width 126 height 23
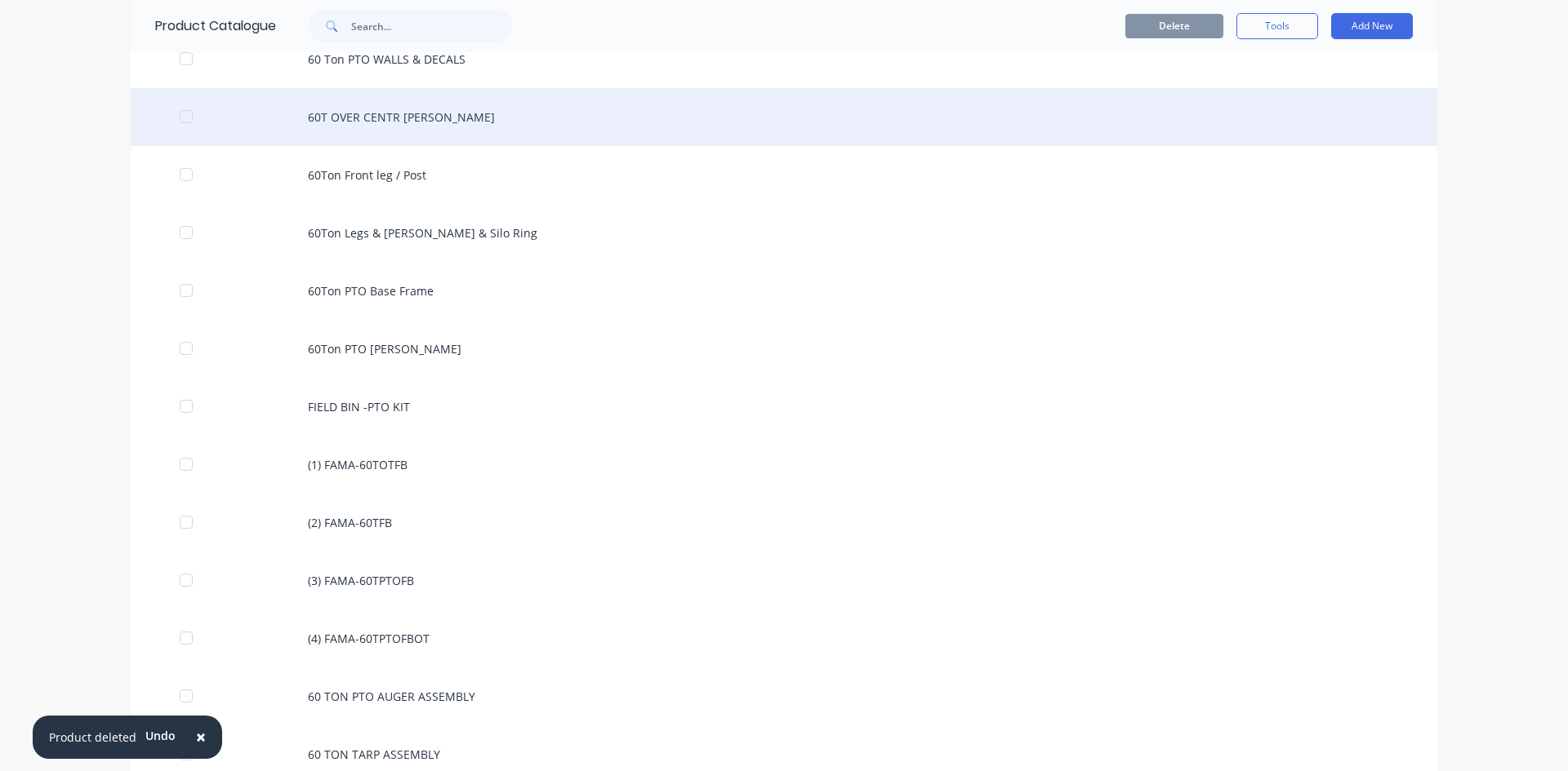
scroll to position [1633, 0]
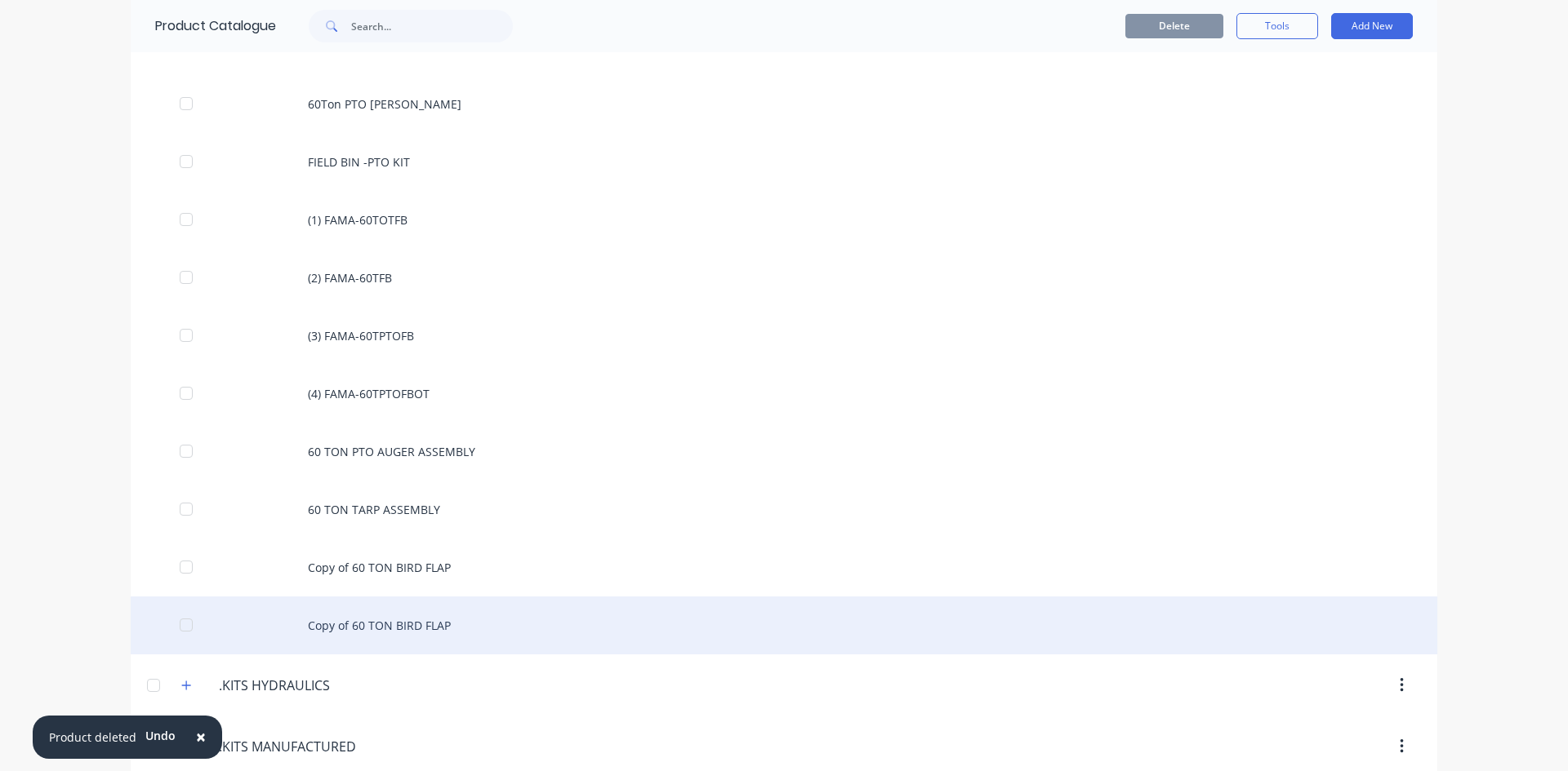
click at [385, 625] on div "Copy of 60 TON BIRD FLAP" at bounding box center [784, 625] width 1307 height 58
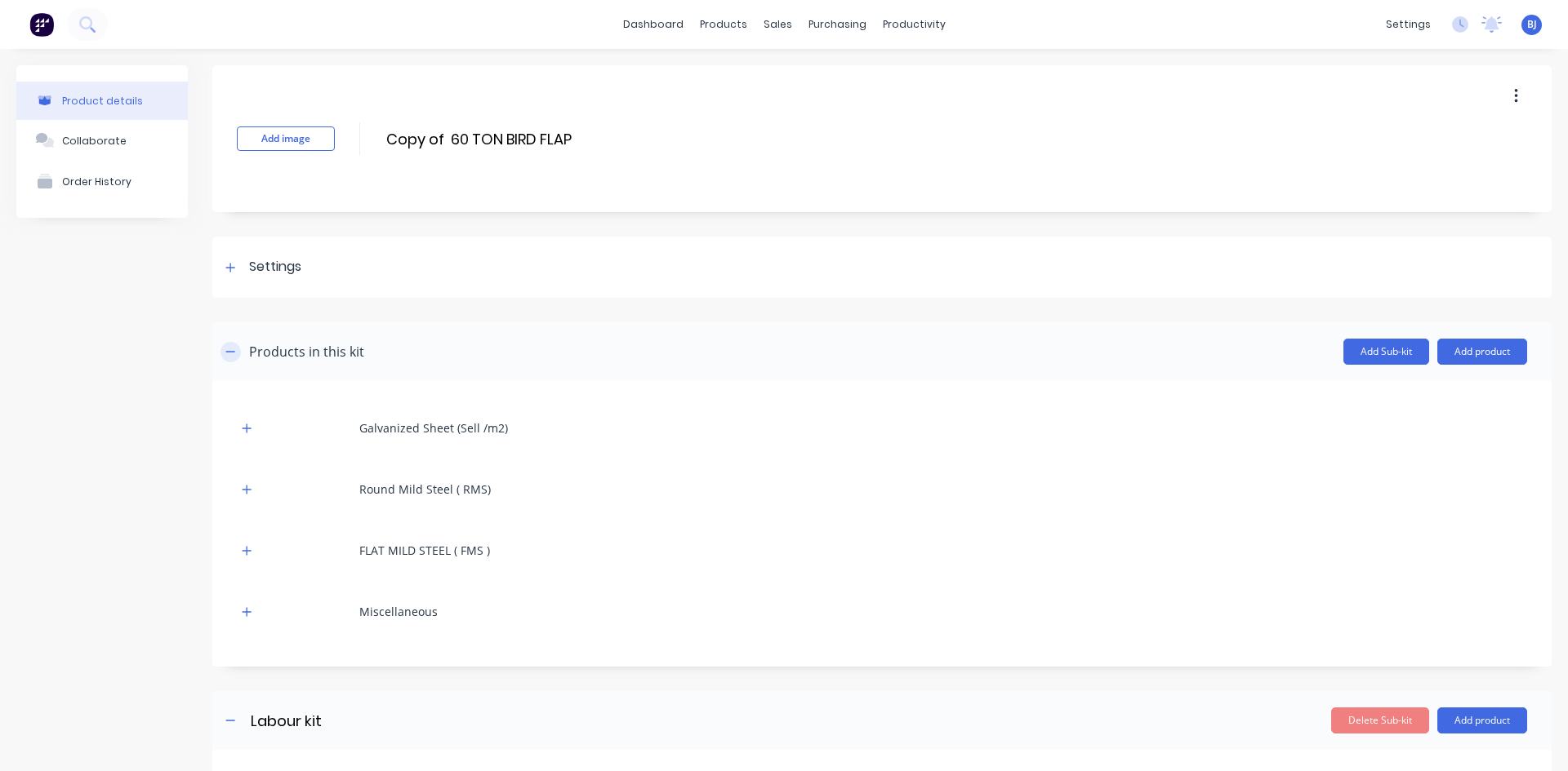
click at [227, 349] on icon "button" at bounding box center [230, 352] width 10 height 12
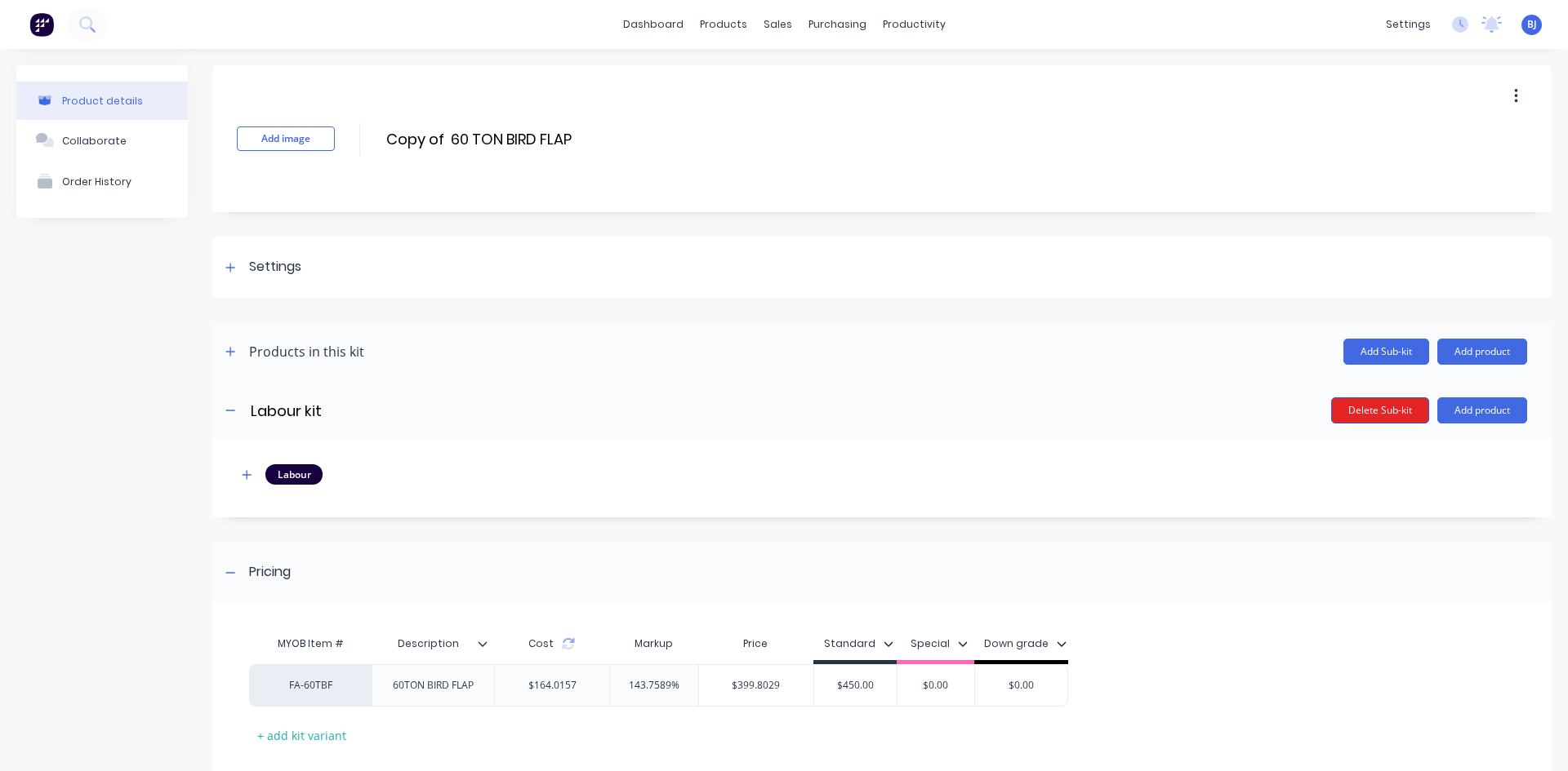
click at [1383, 411] on button "Delete Sub-kit" at bounding box center [1380, 410] width 98 height 26
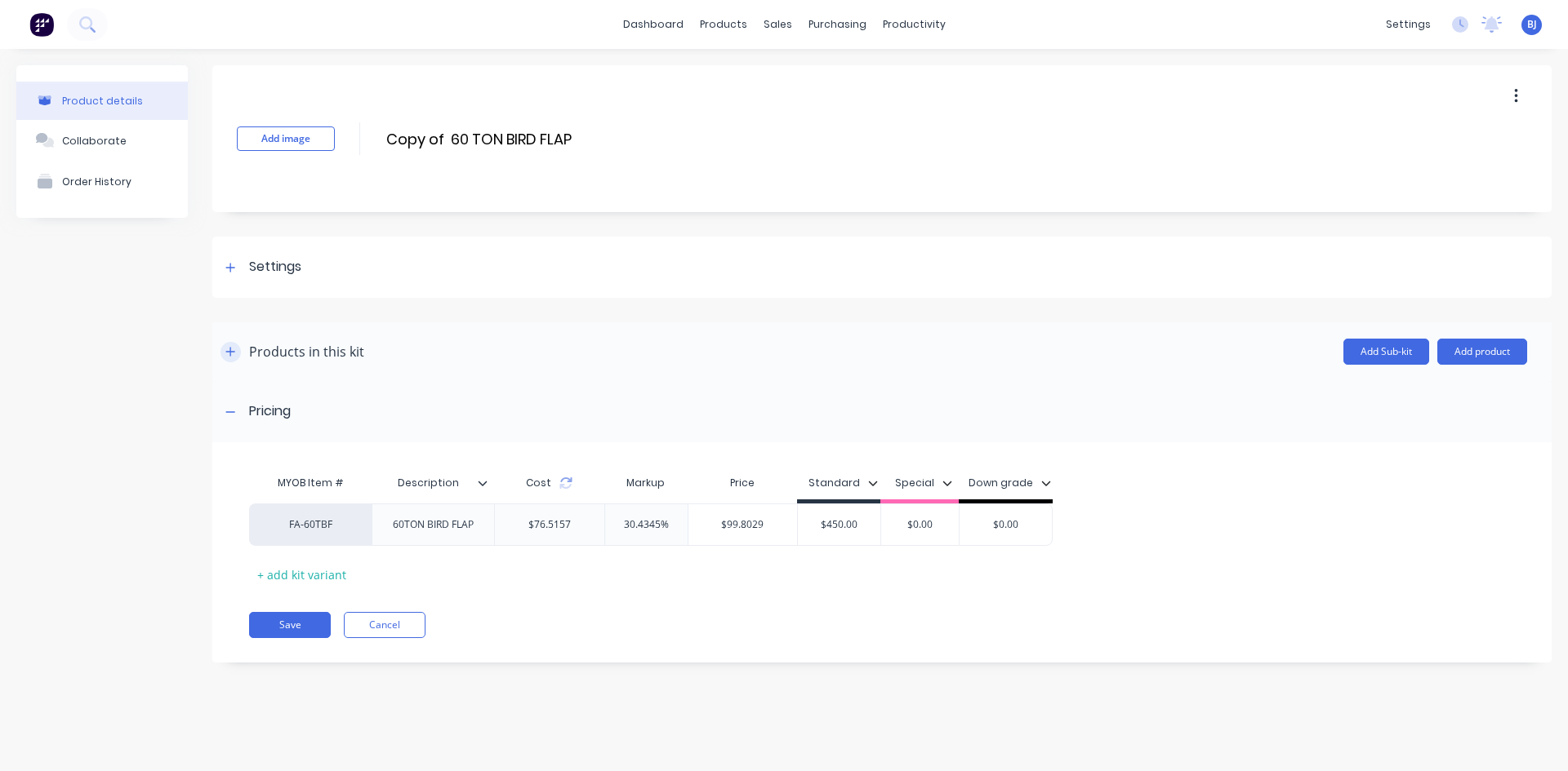
click at [230, 351] on icon "button" at bounding box center [230, 351] width 9 height 9
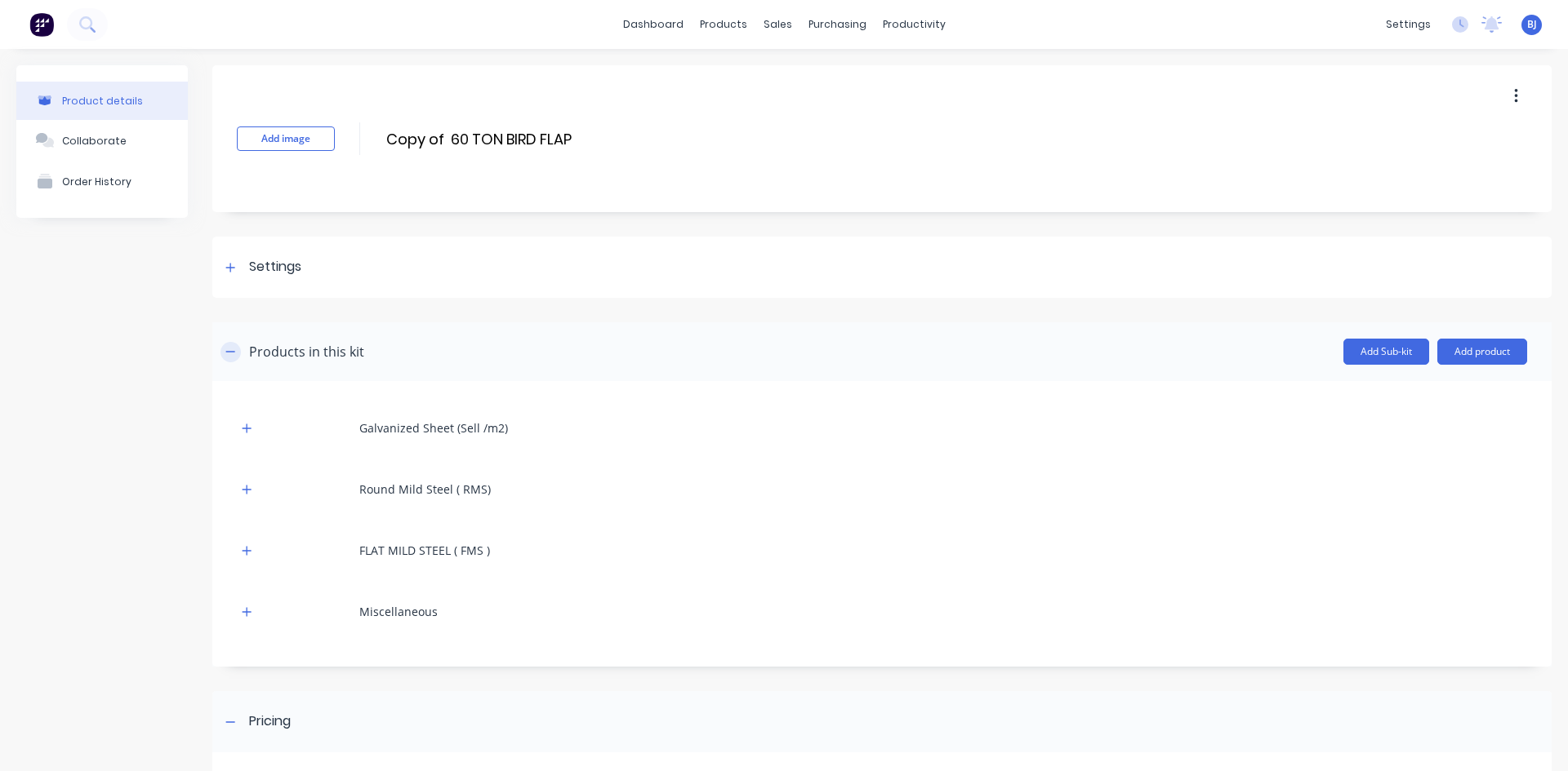
click at [231, 349] on icon "button" at bounding box center [230, 352] width 10 height 12
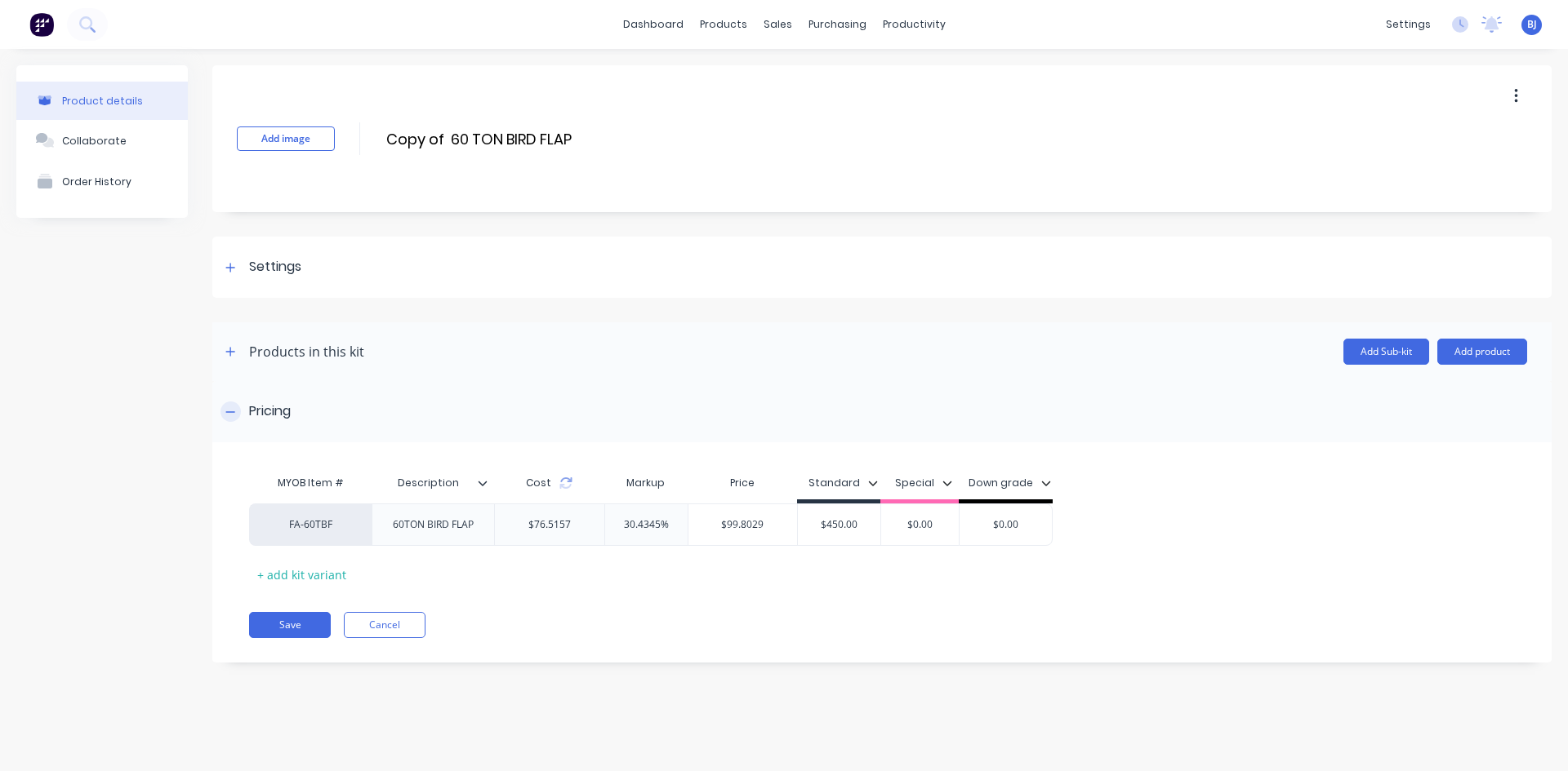
click at [234, 409] on icon at bounding box center [230, 412] width 10 height 12
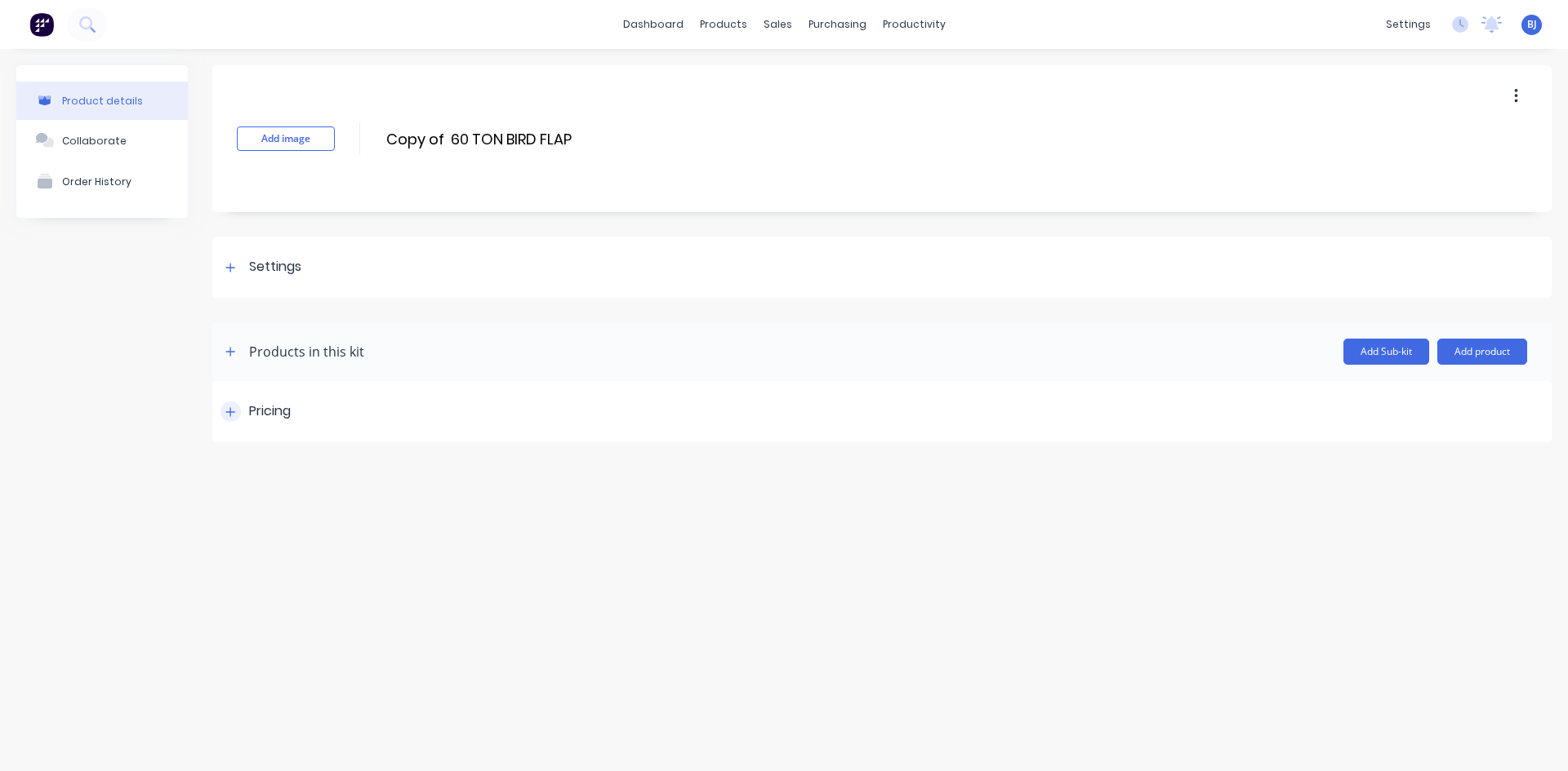
click at [234, 409] on icon at bounding box center [230, 412] width 10 height 12
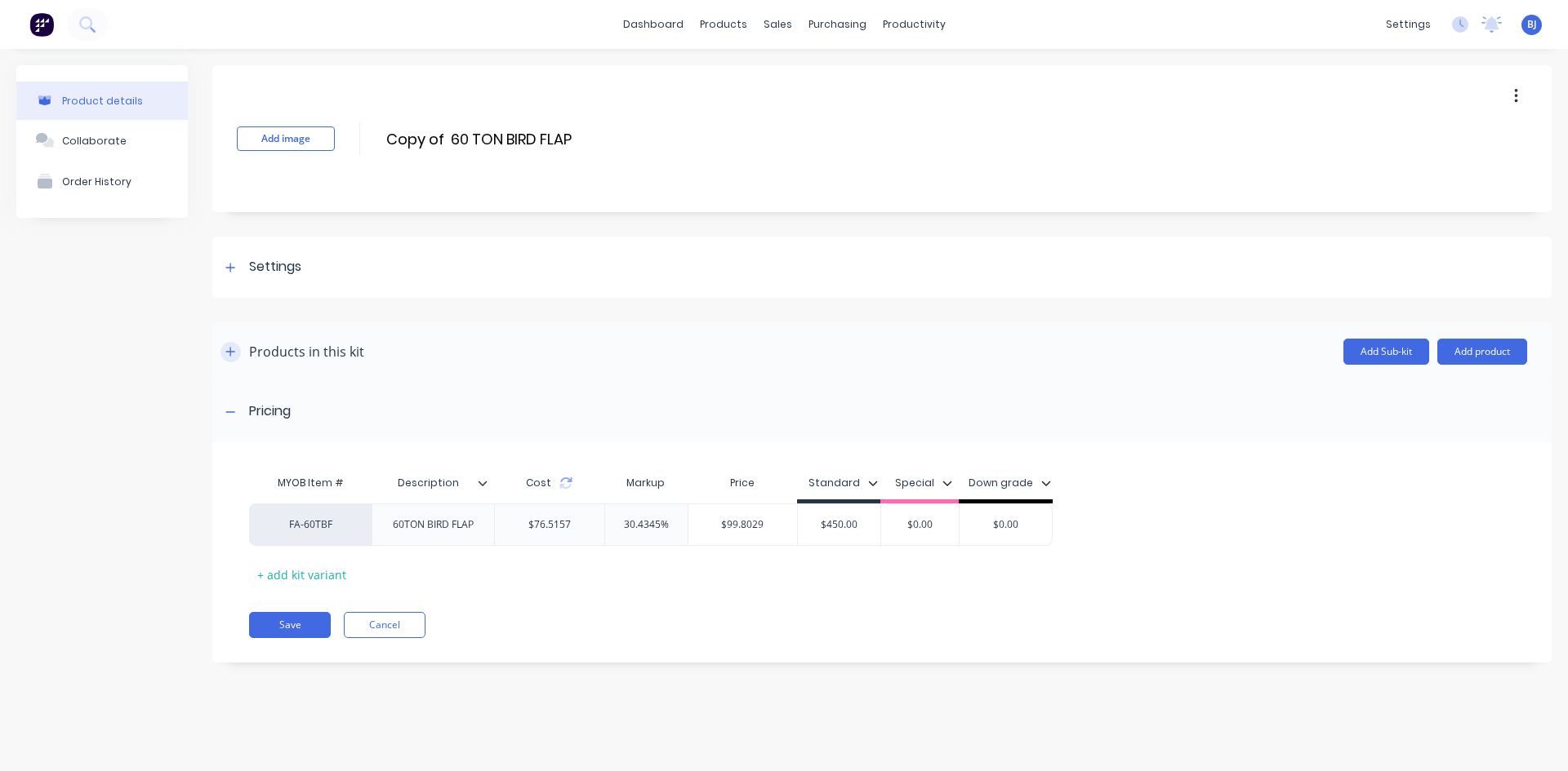
click at [232, 352] on icon "button" at bounding box center [230, 351] width 9 height 9
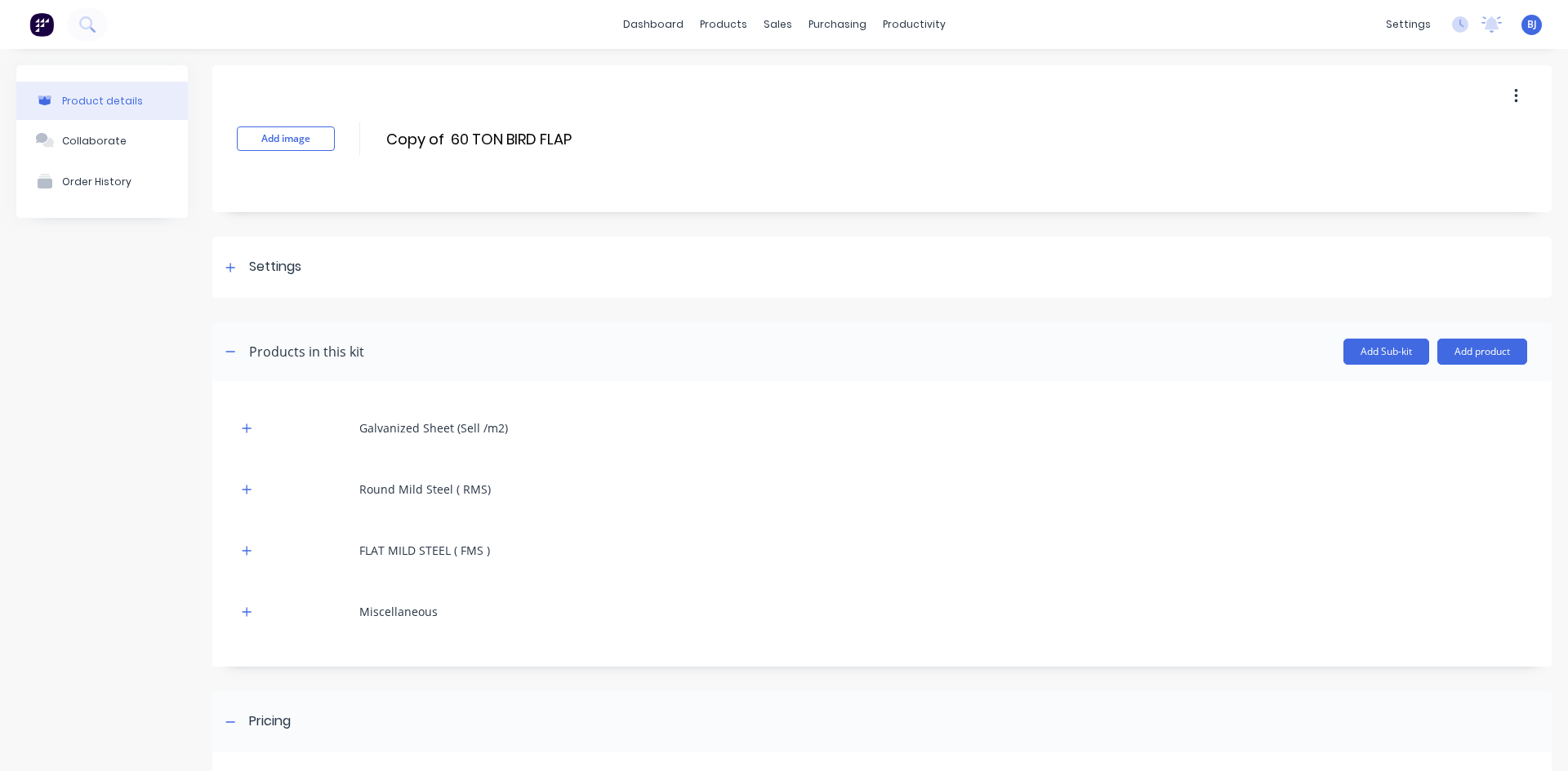
click at [1513, 96] on icon "button" at bounding box center [1515, 96] width 4 height 18
click at [1401, 176] on div "Delete" at bounding box center [1457, 172] width 126 height 23
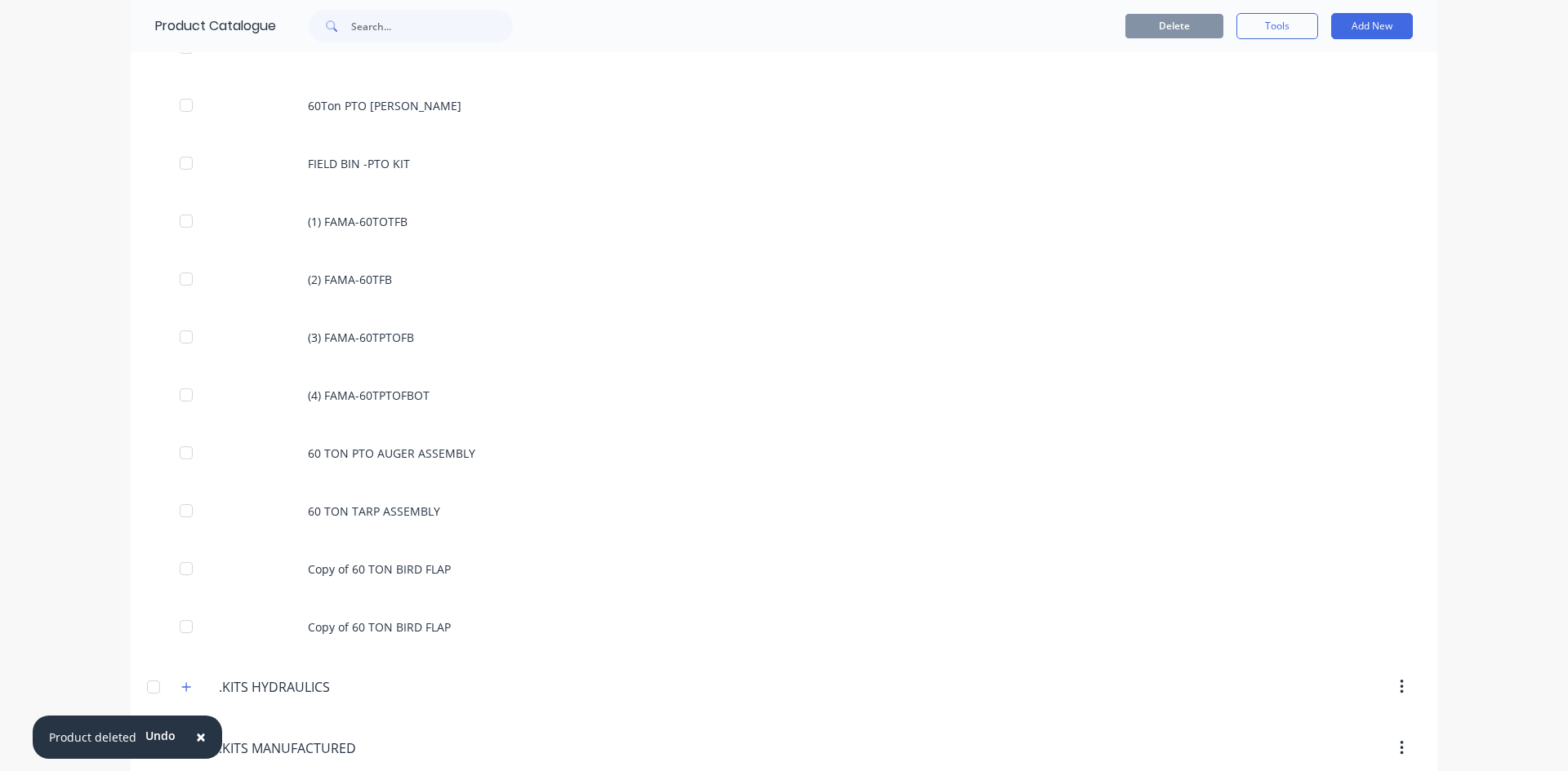
scroll to position [1633, 0]
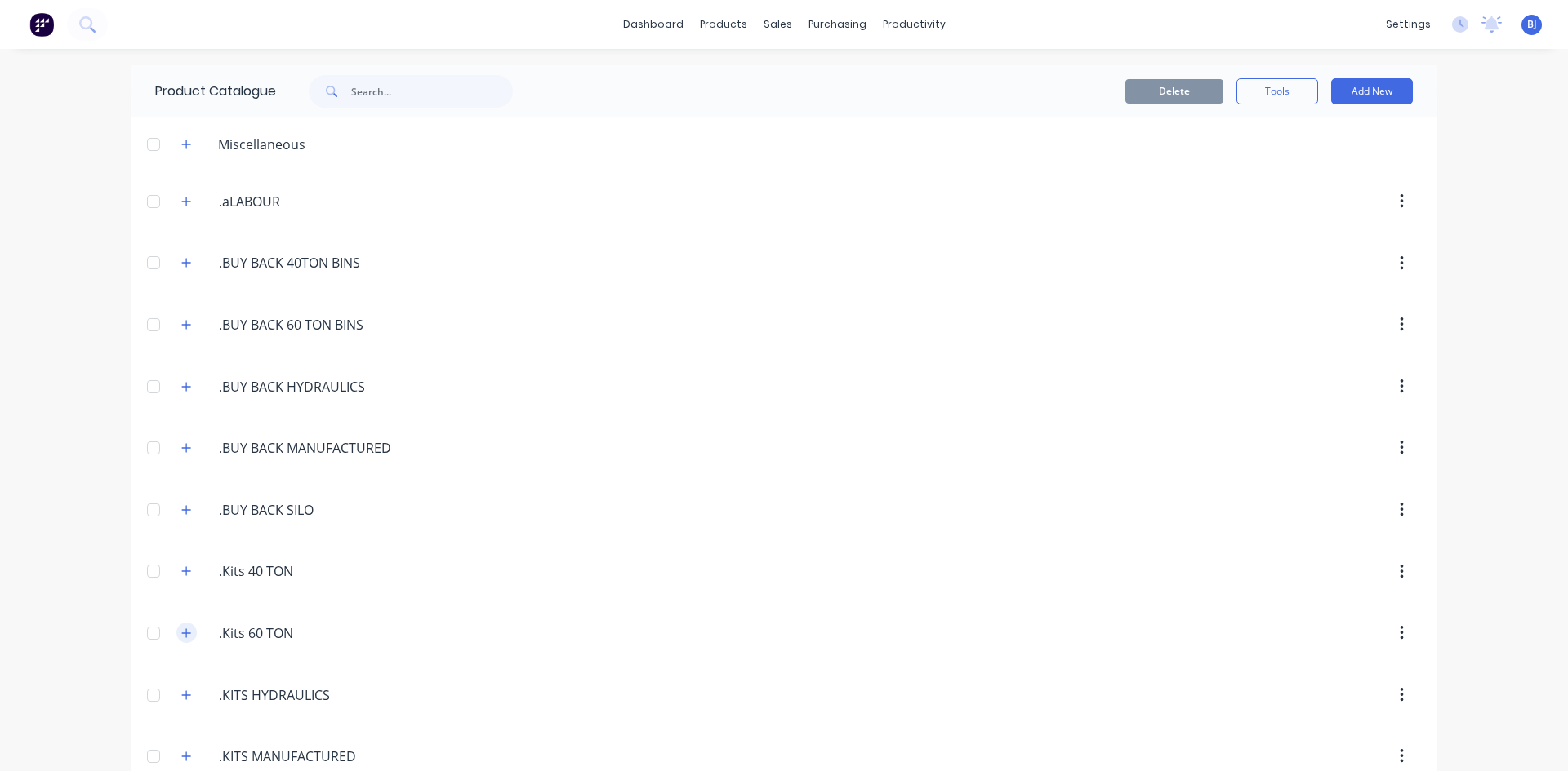
click at [183, 635] on icon "button" at bounding box center [186, 634] width 10 height 12
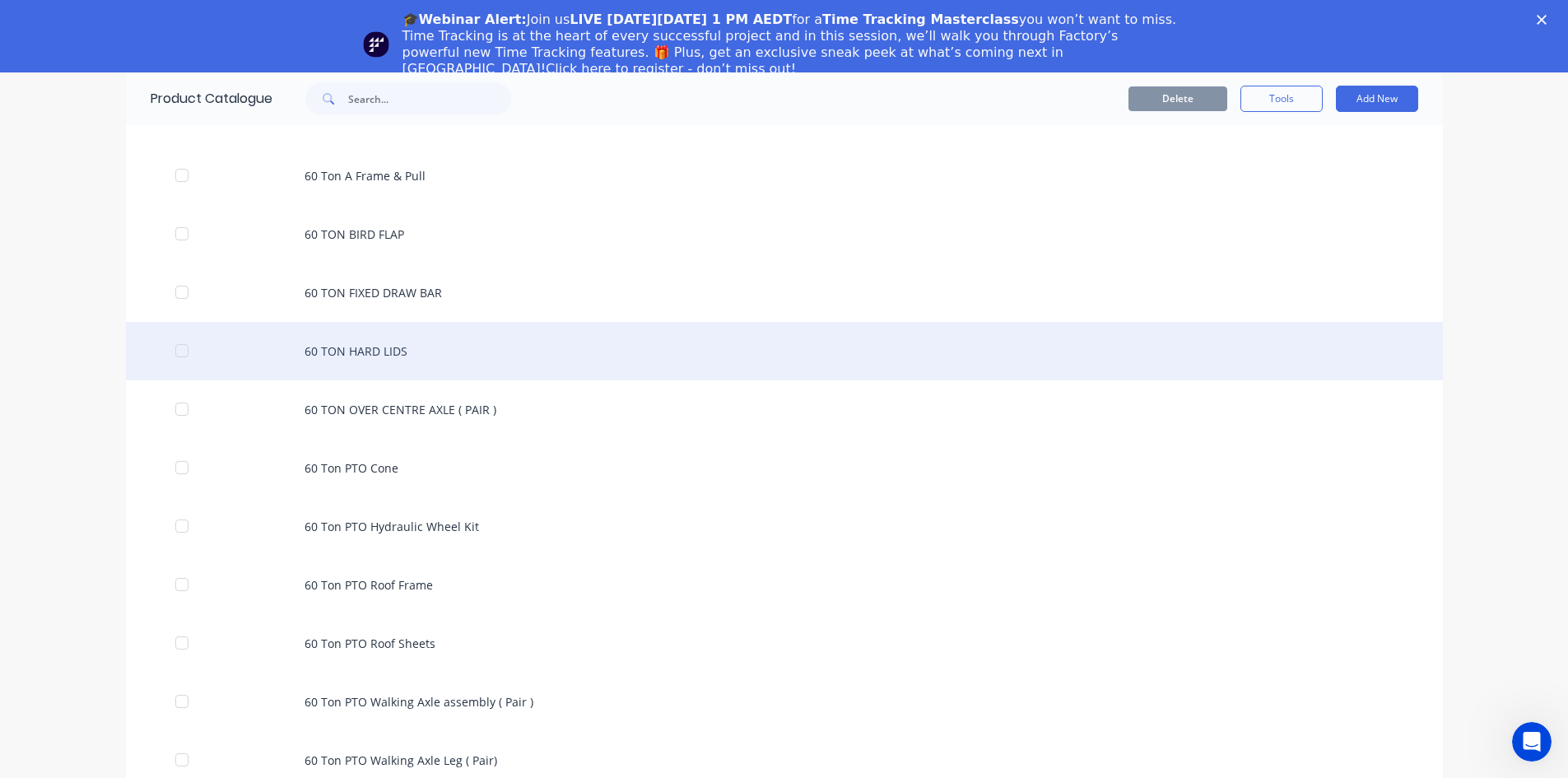
scroll to position [659, 0]
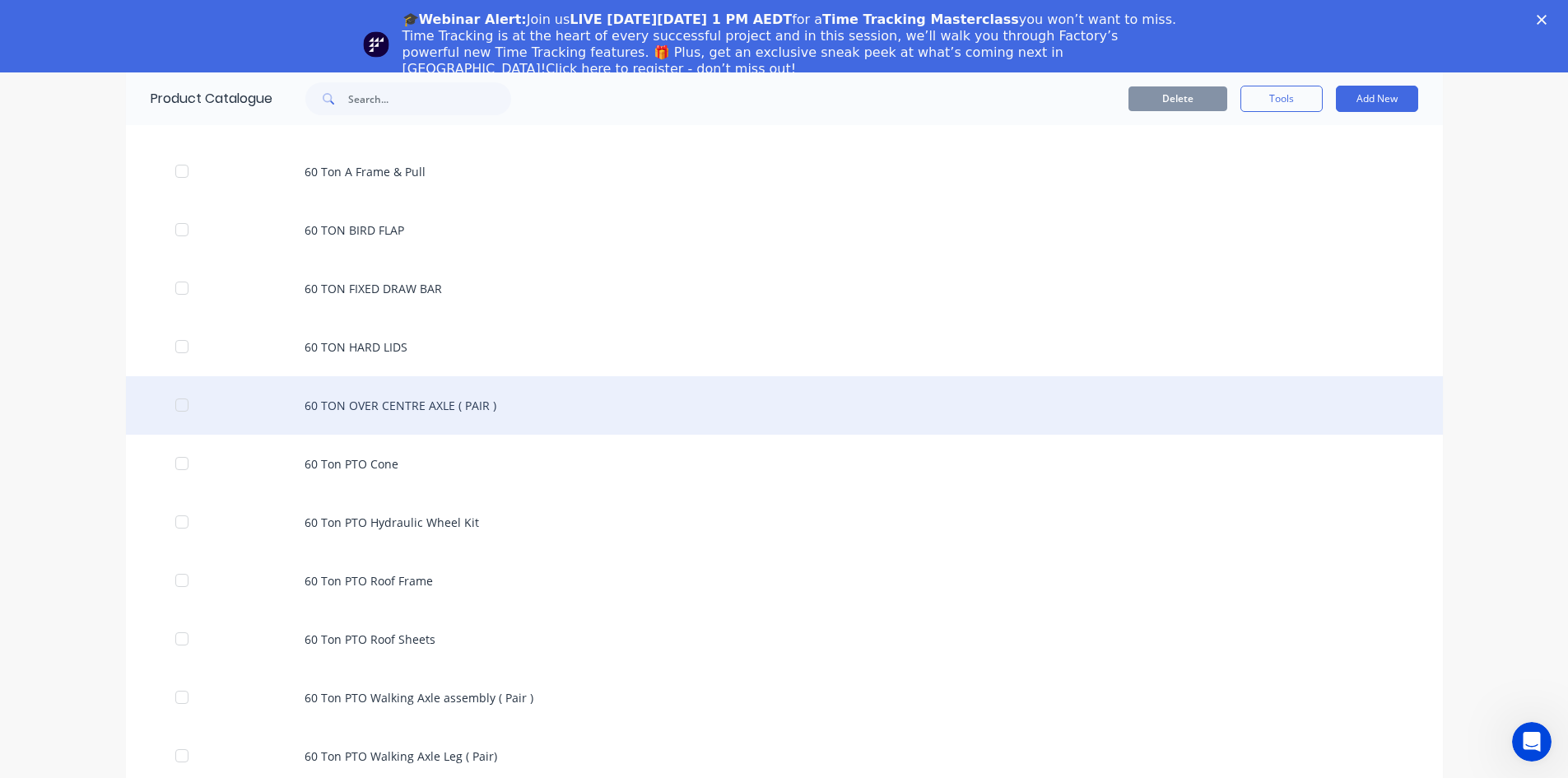
click at [439, 407] on div "60 TON OVER CENTRE AXLE ( PAIR )" at bounding box center [784, 405] width 1317 height 58
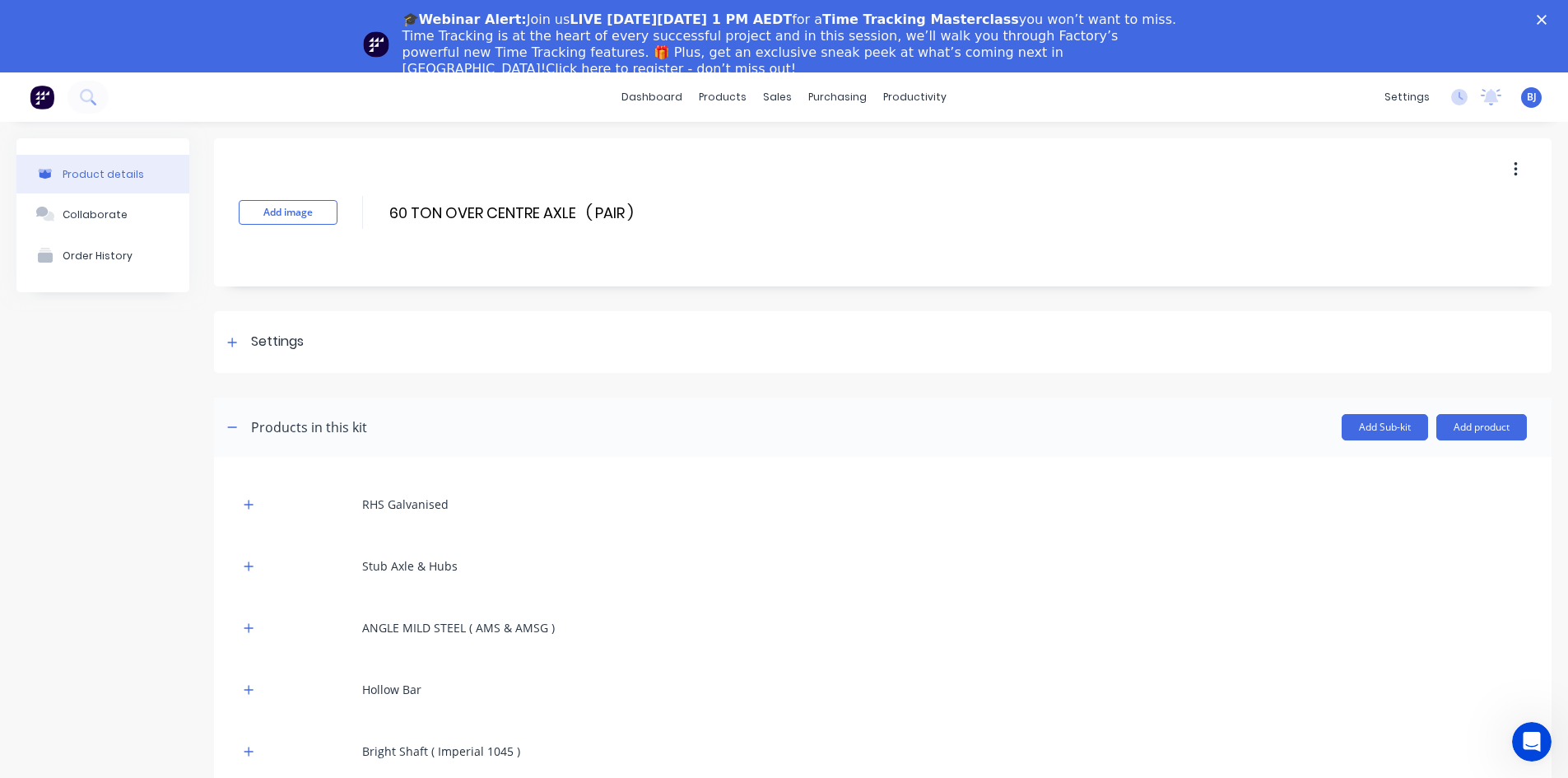
click at [1514, 173] on icon "button" at bounding box center [1516, 169] width 4 height 18
click at [1416, 211] on span "Duplicate" at bounding box center [1456, 213] width 124 height 18
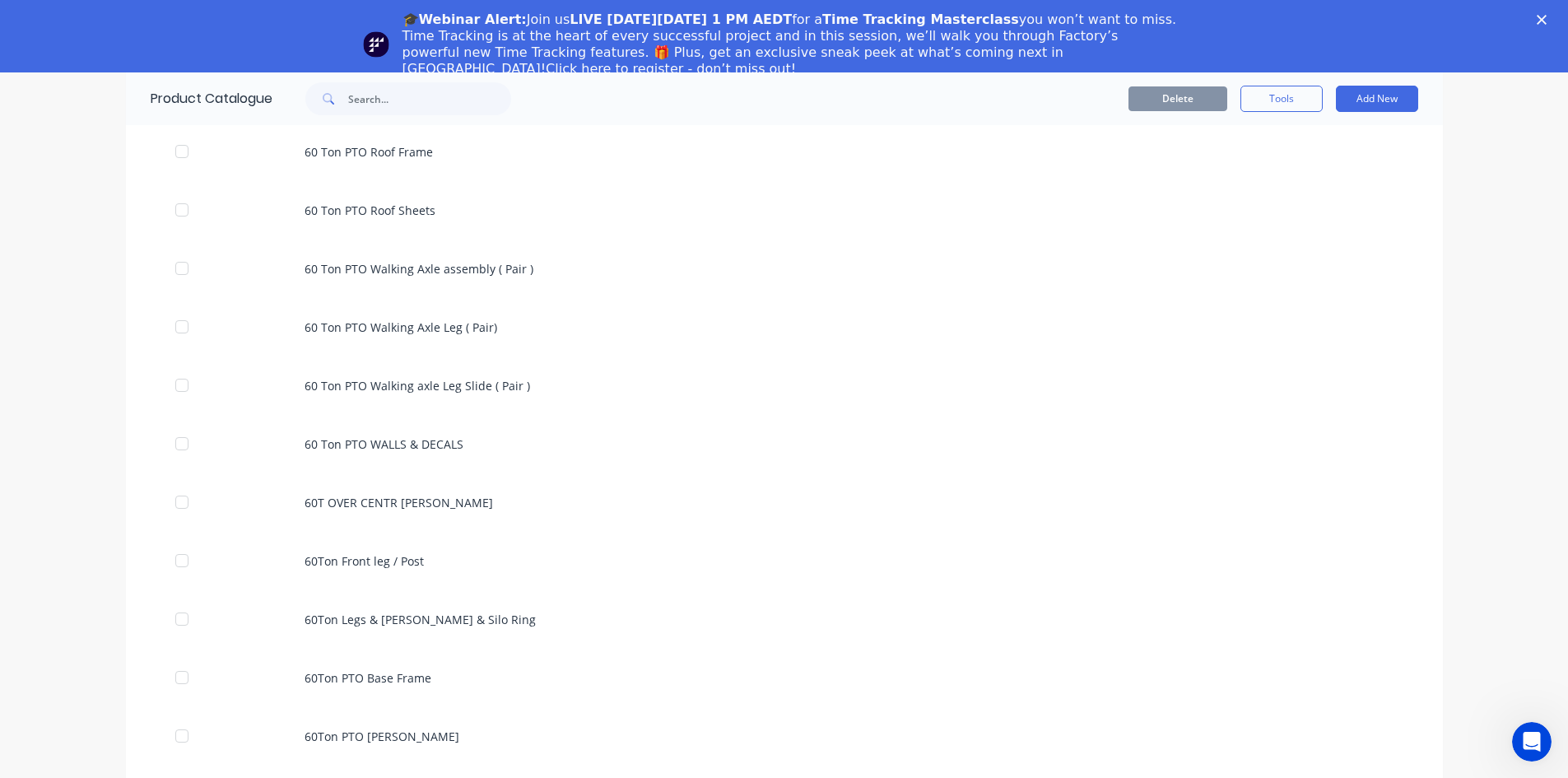
scroll to position [1071, 0]
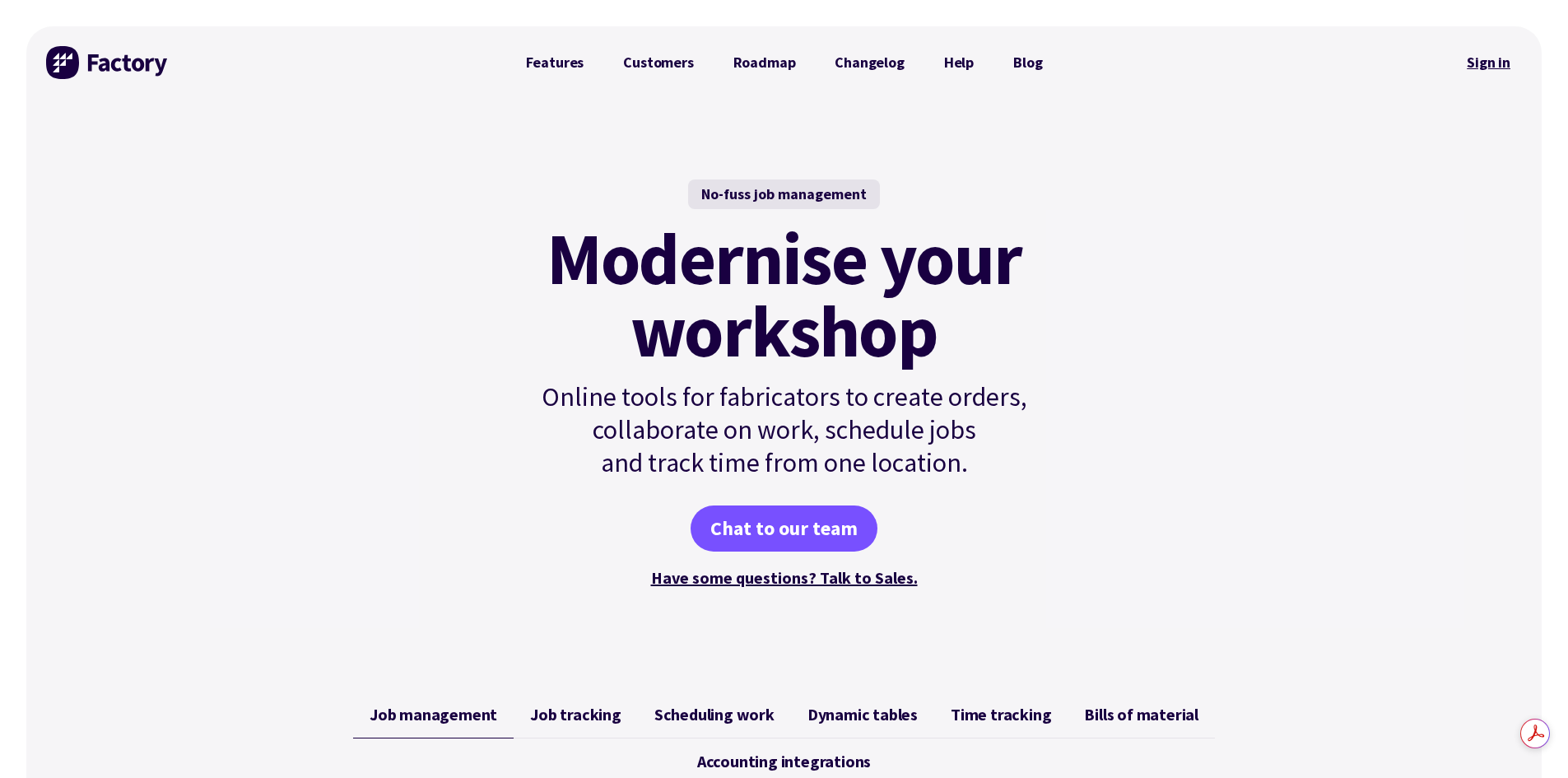
click at [1490, 58] on link "Sign in" at bounding box center [1488, 62] width 67 height 38
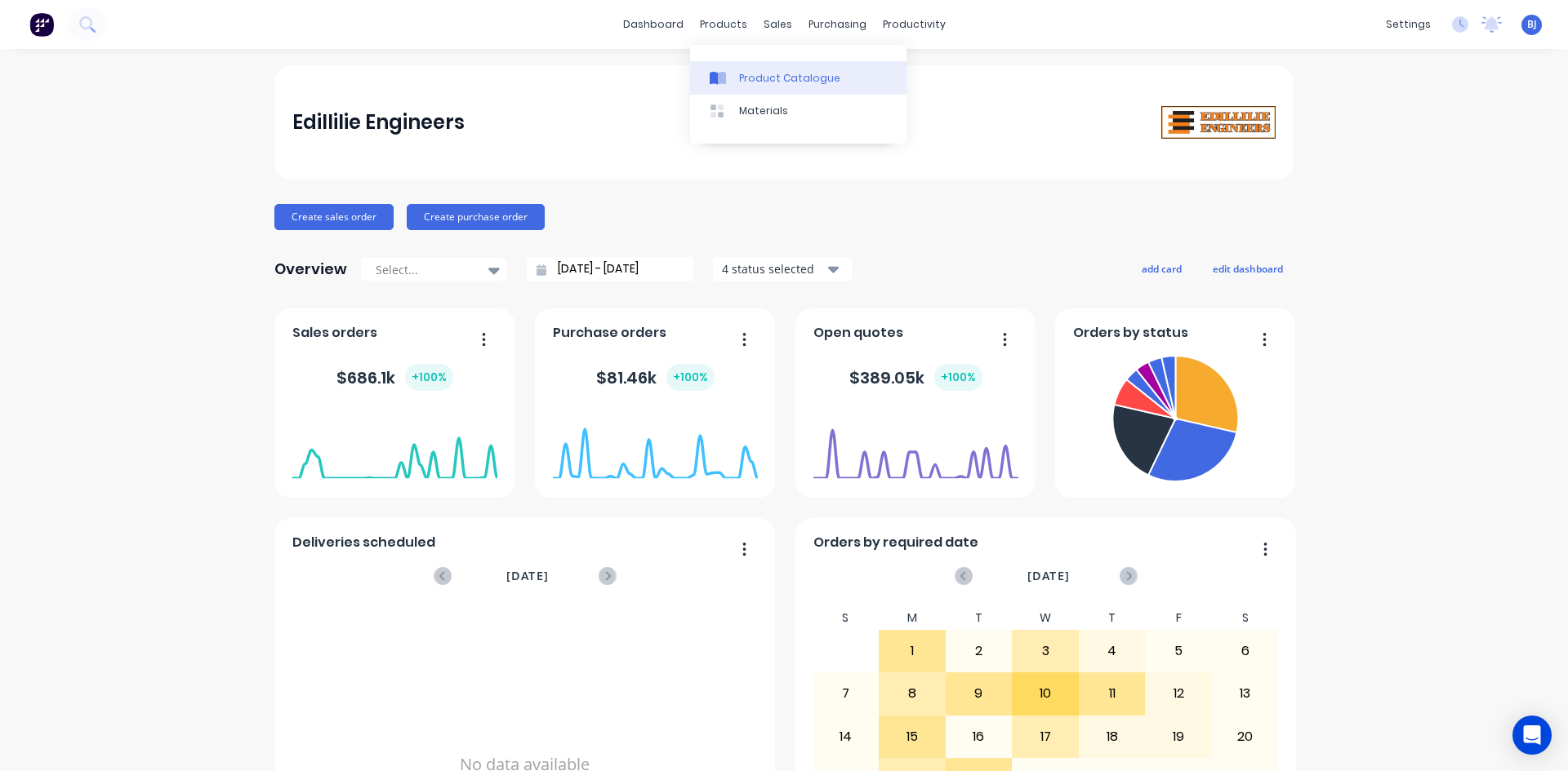
click at [722, 81] on icon at bounding box center [722, 78] width 8 height 13
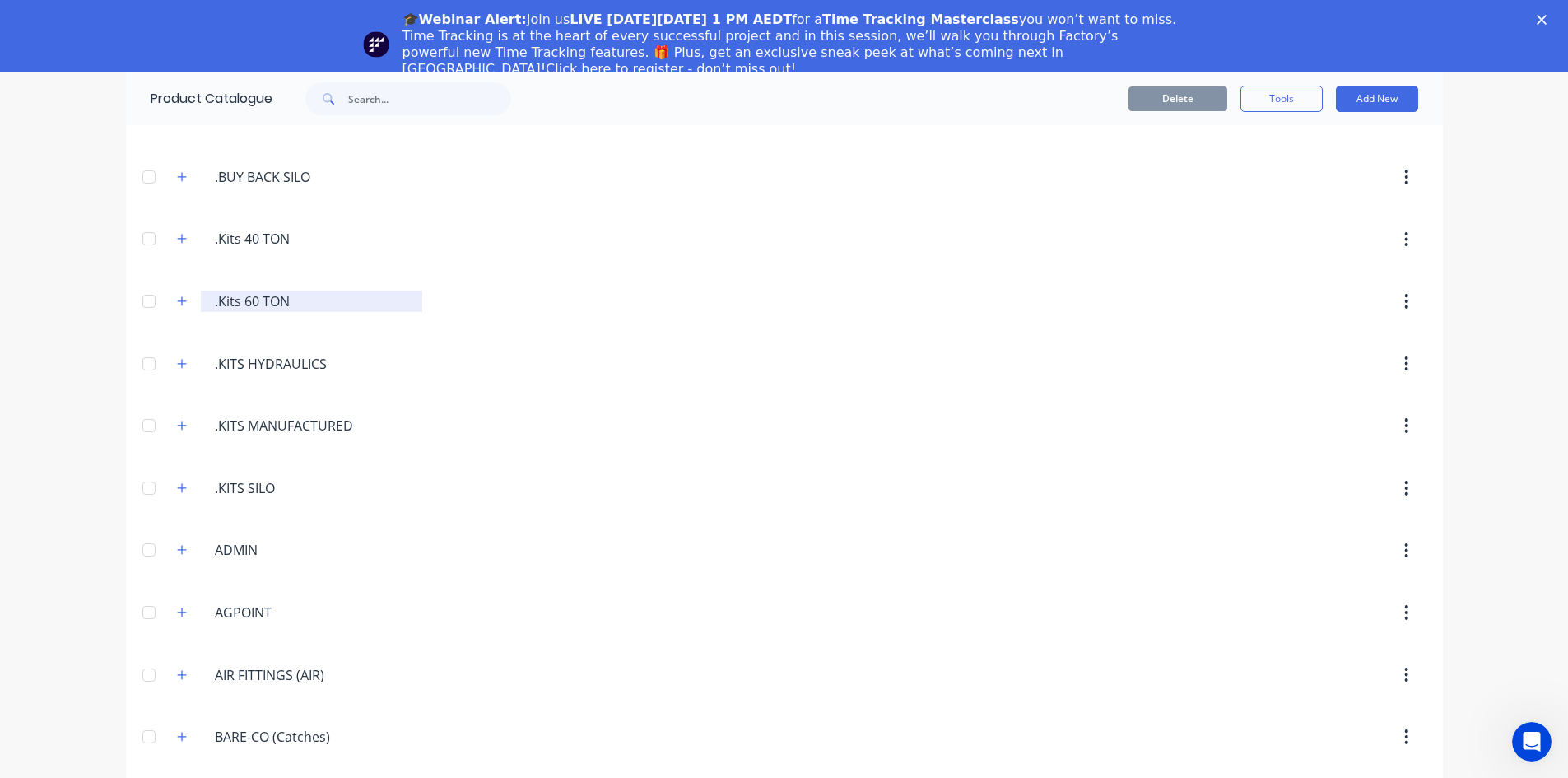
scroll to position [412, 0]
click at [178, 301] on icon "button" at bounding box center [182, 300] width 10 height 12
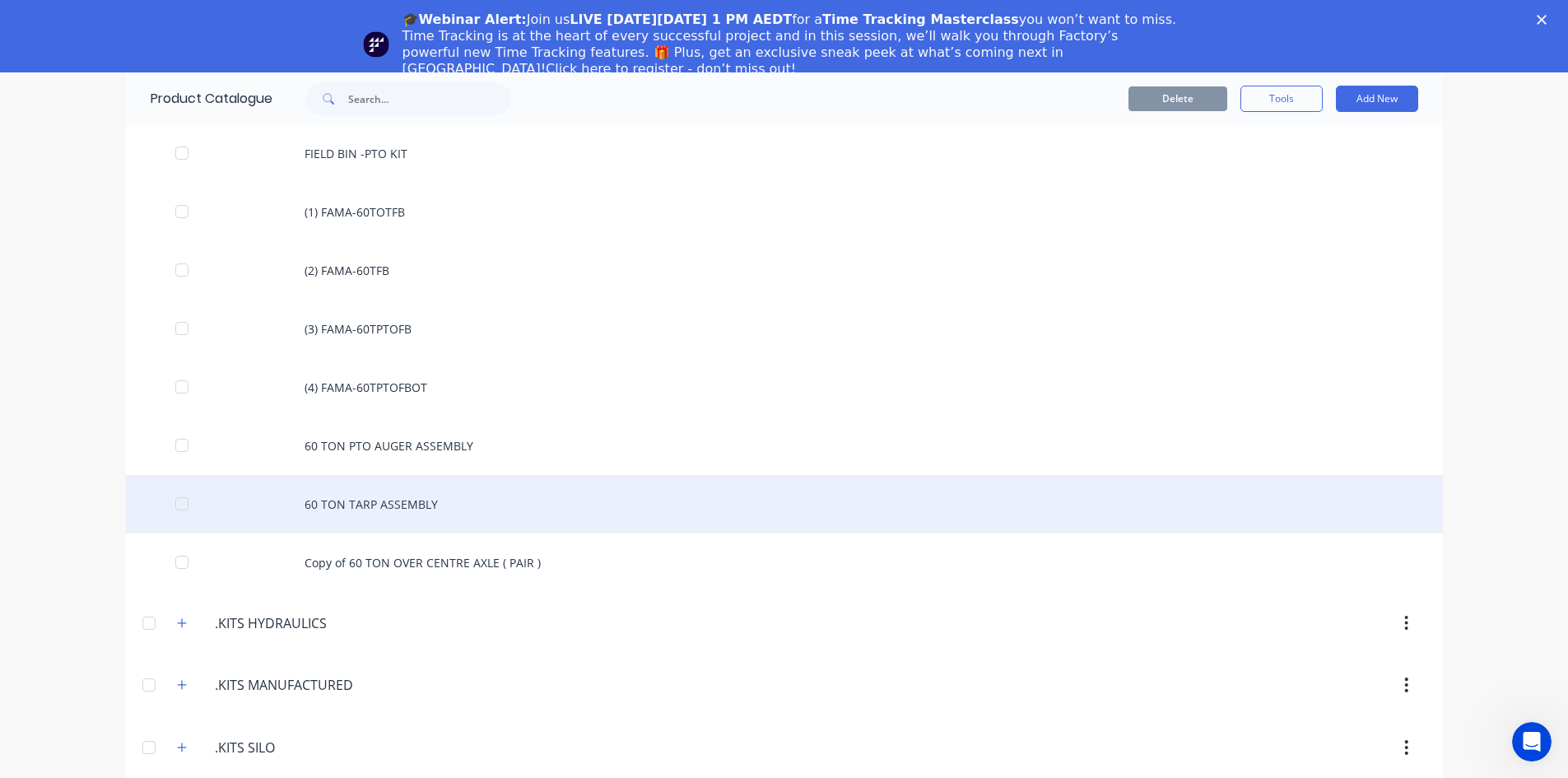
scroll to position [1647, 0]
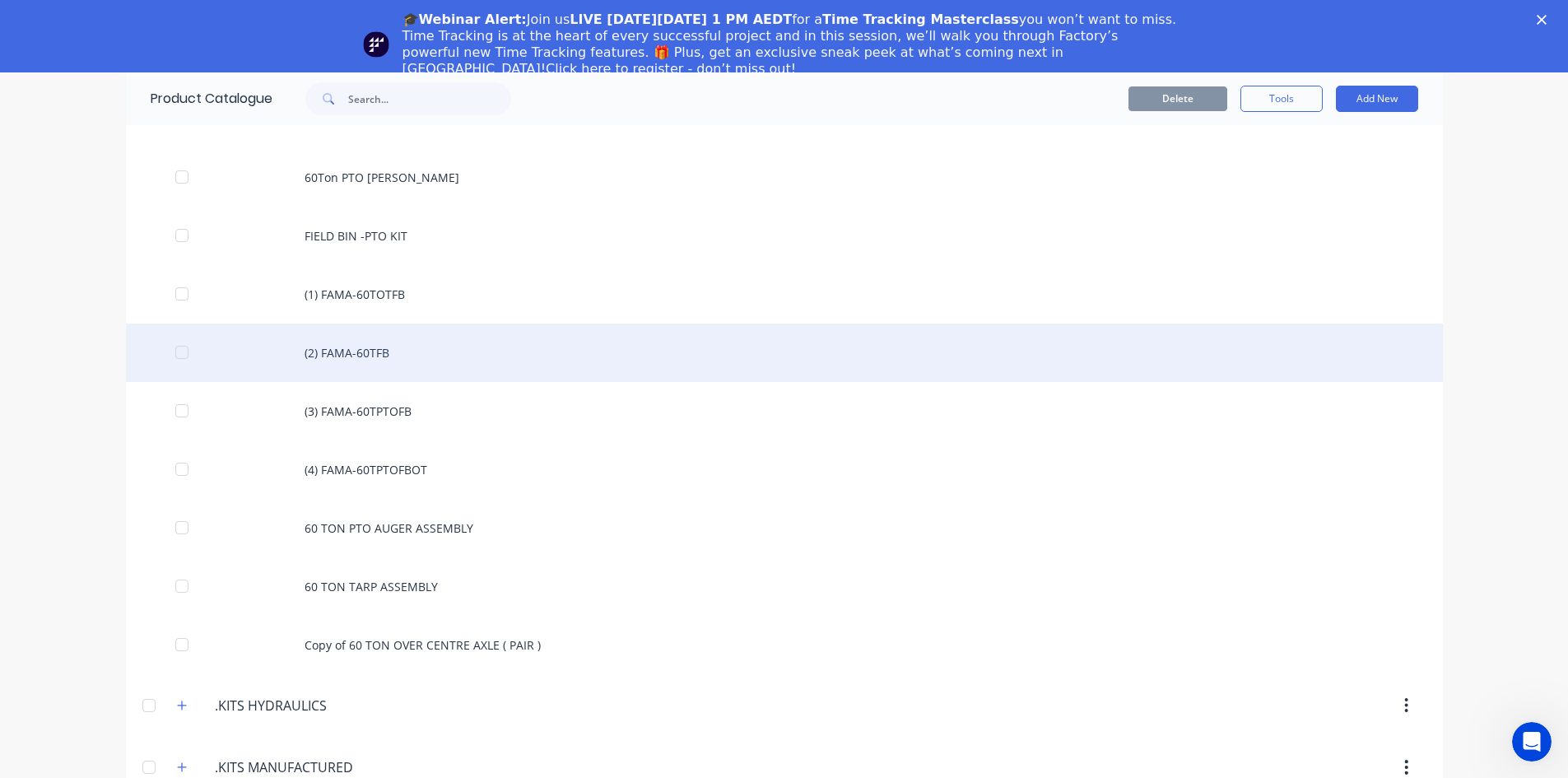
click at [377, 352] on div "(2) FAMA-60TFB" at bounding box center [784, 352] width 1317 height 58
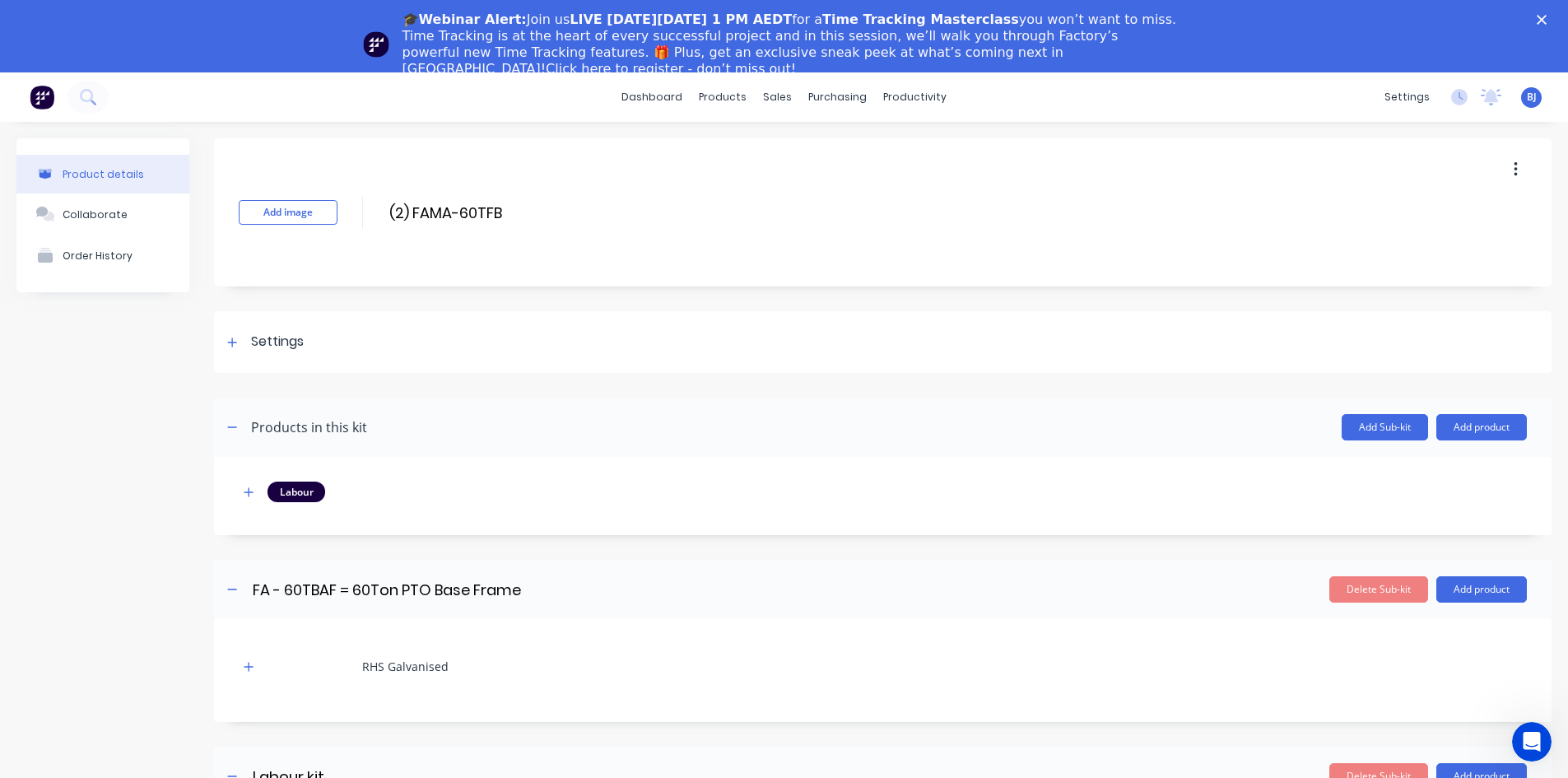
click at [1514, 172] on icon "button" at bounding box center [1516, 169] width 4 height 18
click at [1399, 210] on span "Duplicate" at bounding box center [1456, 213] width 124 height 18
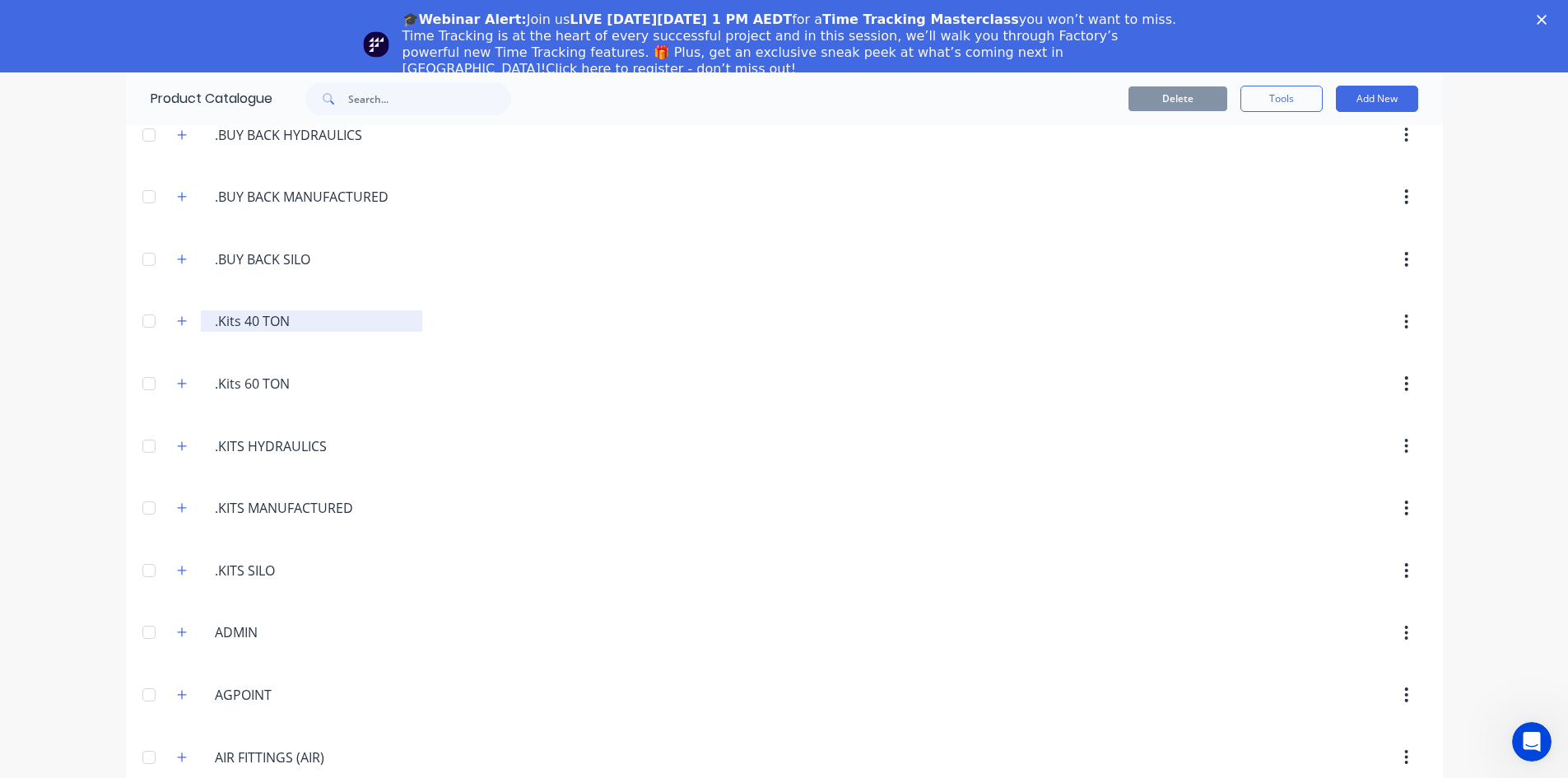
scroll to position [329, 0]
click at [179, 387] on icon "button" at bounding box center [182, 383] width 10 height 12
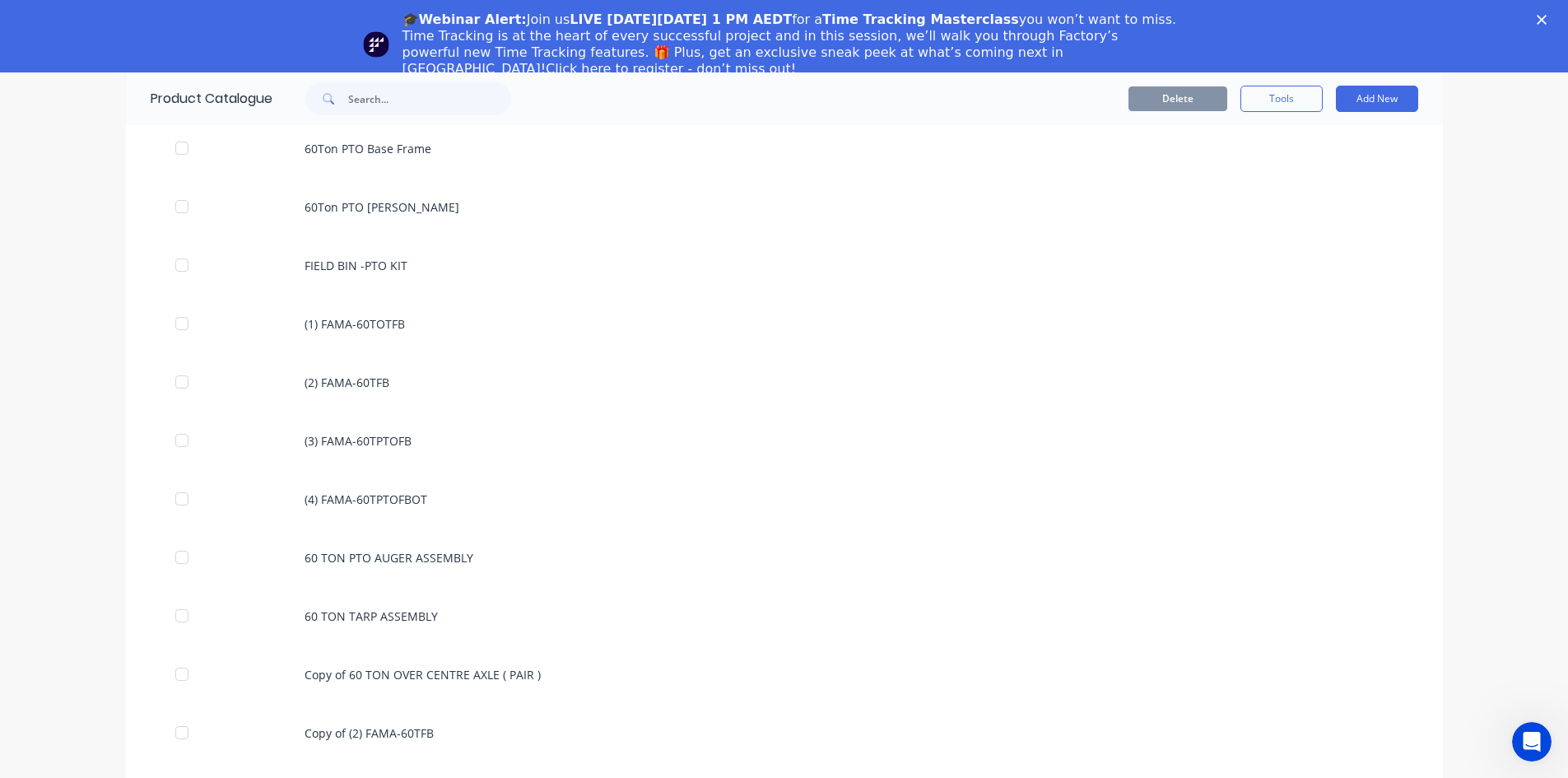
scroll to position [1647, 0]
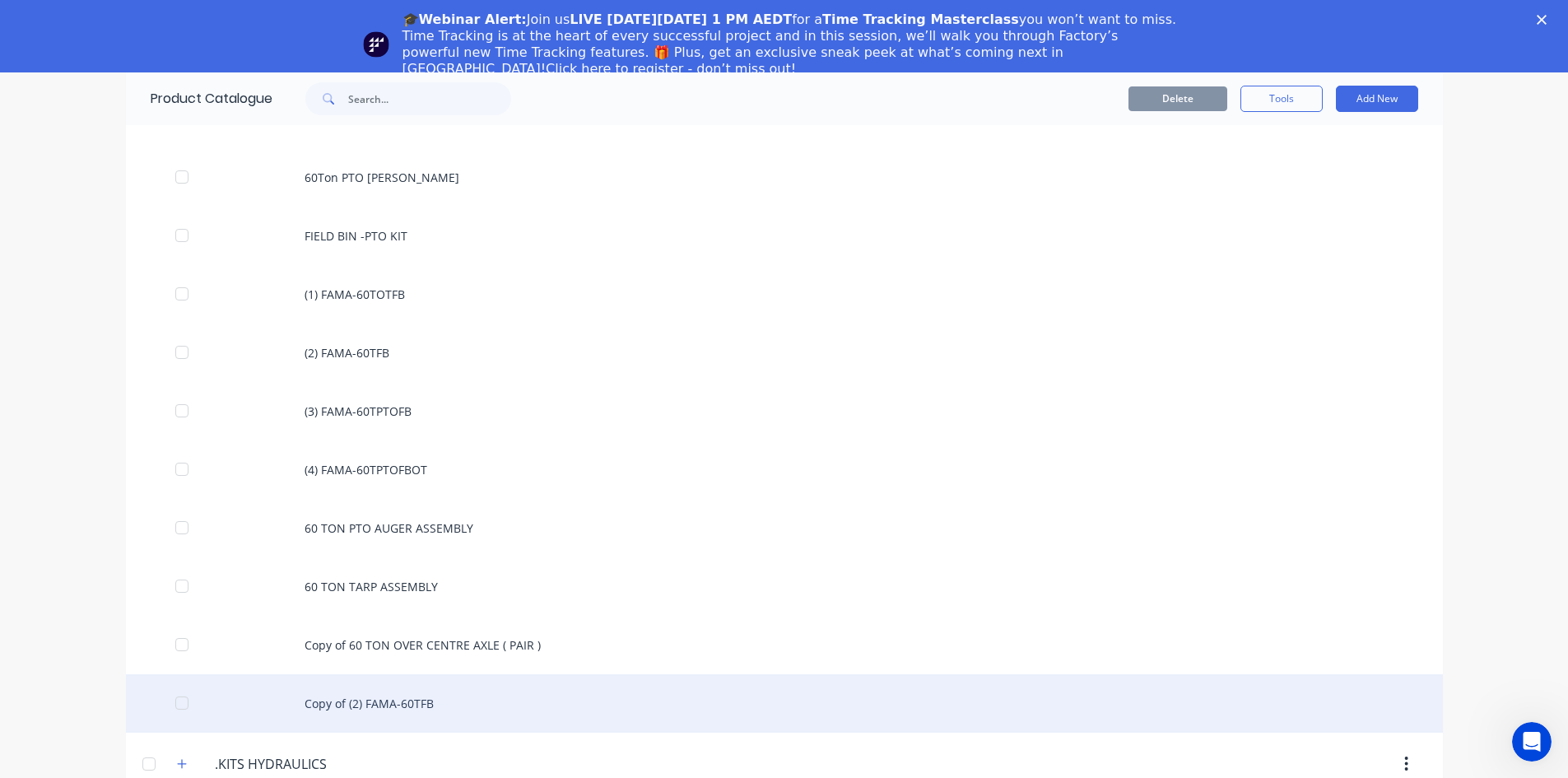
click at [396, 704] on div "Copy of (2) FAMA-60TFB" at bounding box center [784, 703] width 1317 height 58
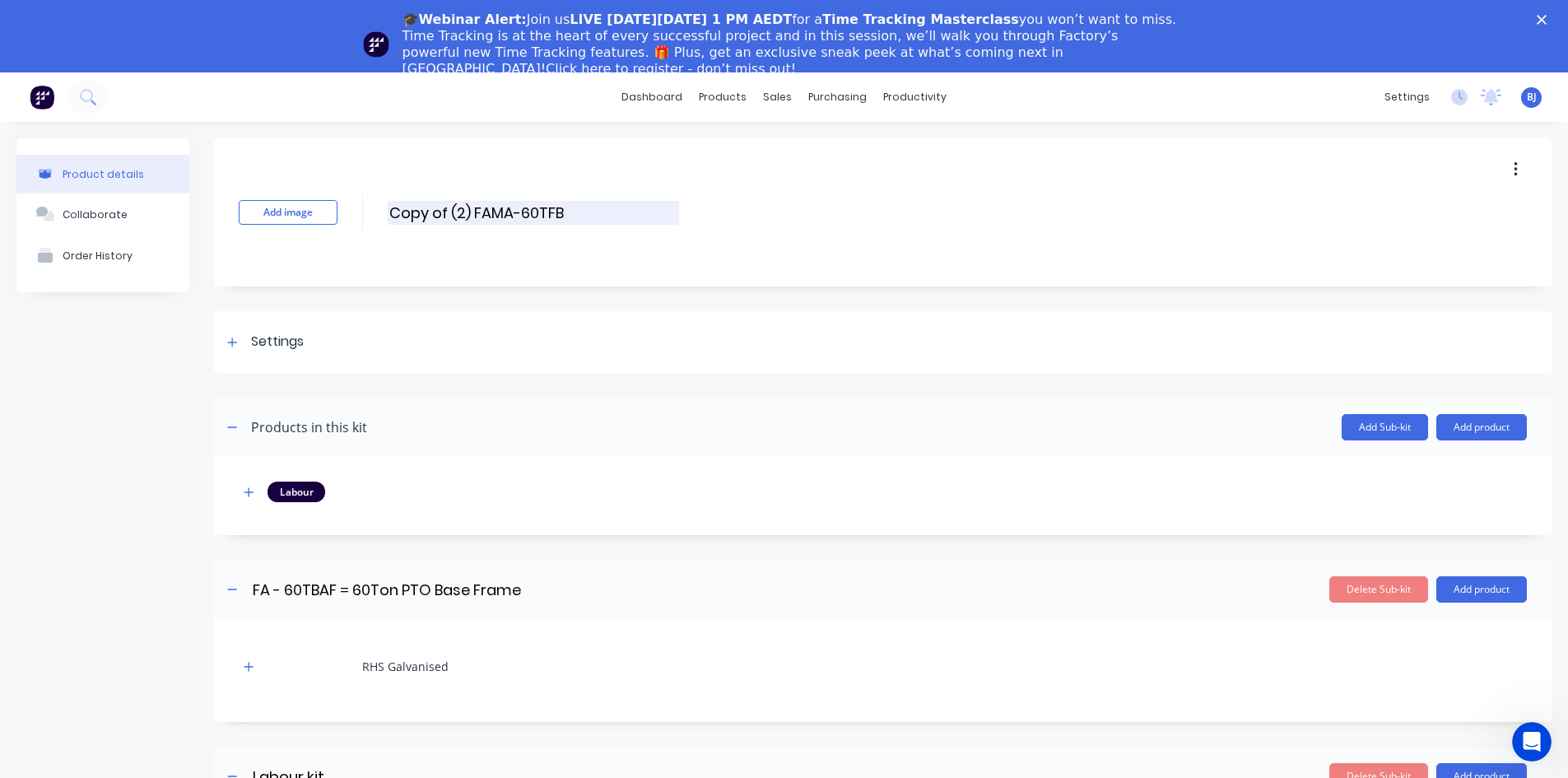
click at [448, 210] on input "Copy of (2) FAMA-60TFB" at bounding box center [533, 212] width 291 height 24
click at [407, 212] on input "(2) FAMA-60TFB" at bounding box center [533, 212] width 291 height 24
drag, startPoint x: 512, startPoint y: 215, endPoint x: 679, endPoint y: 252, distance: 171.0
click at [514, 215] on input "(5) FAMA-60TFB" at bounding box center [533, 212] width 291 height 24
drag, startPoint x: 600, startPoint y: 214, endPoint x: 720, endPoint y: 251, distance: 125.6
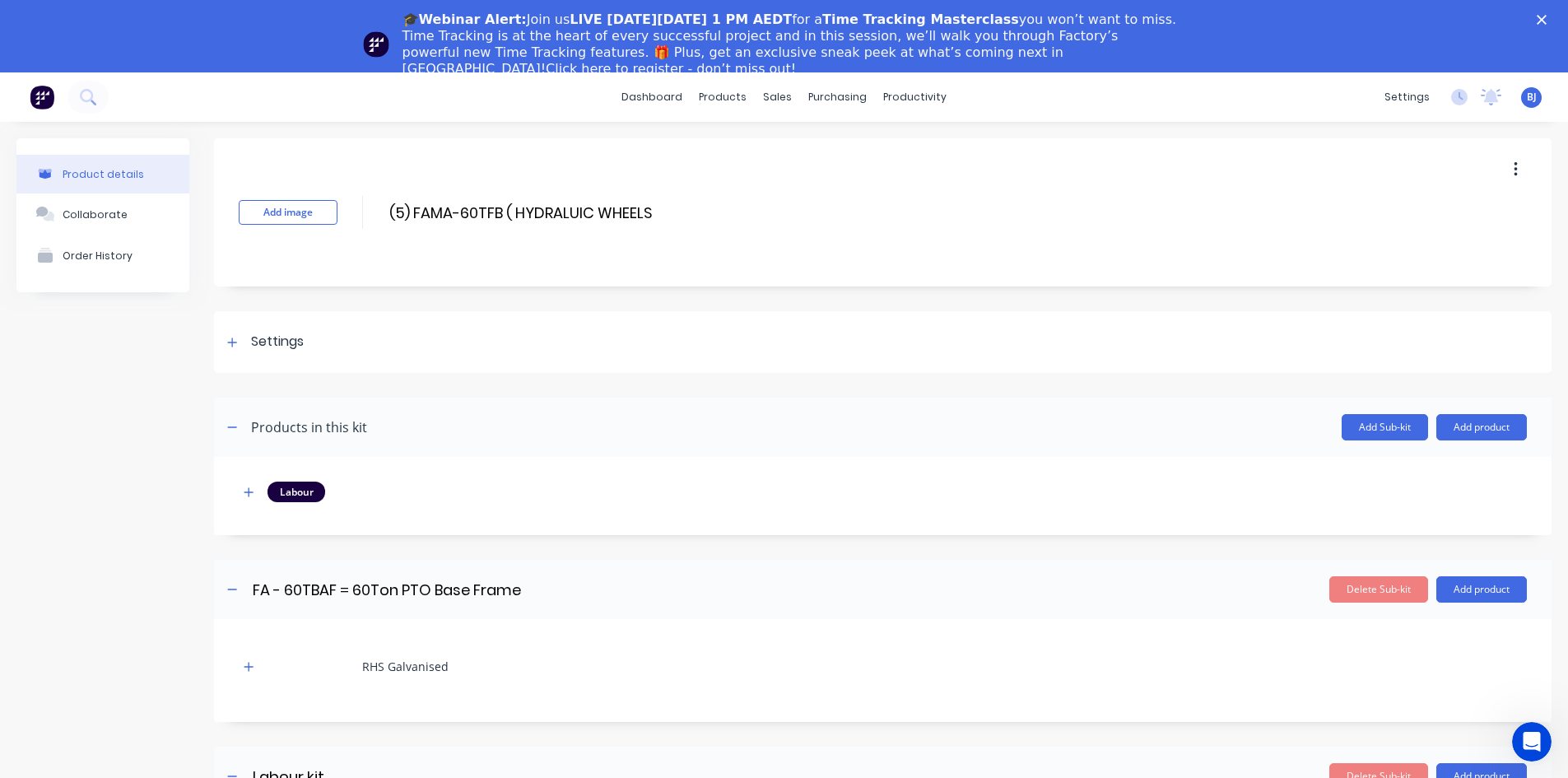
click at [605, 217] on input "(5) FAMA-60TFB ( HYDRALUIC WHEELS" at bounding box center [533, 212] width 291 height 24
click at [695, 210] on div "Add image (5) FAMA-60TFB ( HYDRALUIC LIFT WHEELS (5) FAMA-60TFB ( HYDRALUIC LIF…" at bounding box center [883, 212] width 1338 height 149
click at [694, 210] on div "Add image (5) FAMA-60TFB ( HYDRALUIC LIFT WHEELS (5) FAMA-60TFB ( HYDRALUIC LIF…" at bounding box center [883, 212] width 1338 height 149
click at [691, 212] on div "Add image (5) FAMA-60TFB ( HYDRALUIC LIFT WHEELS (5) FAMA-60TFB ( HYDRALUIC LIF…" at bounding box center [883, 212] width 1338 height 149
click at [685, 212] on input "(5) FAMA-60TFB ( HYDRALUIC LIFT WHEELS" at bounding box center [538, 212] width 301 height 24
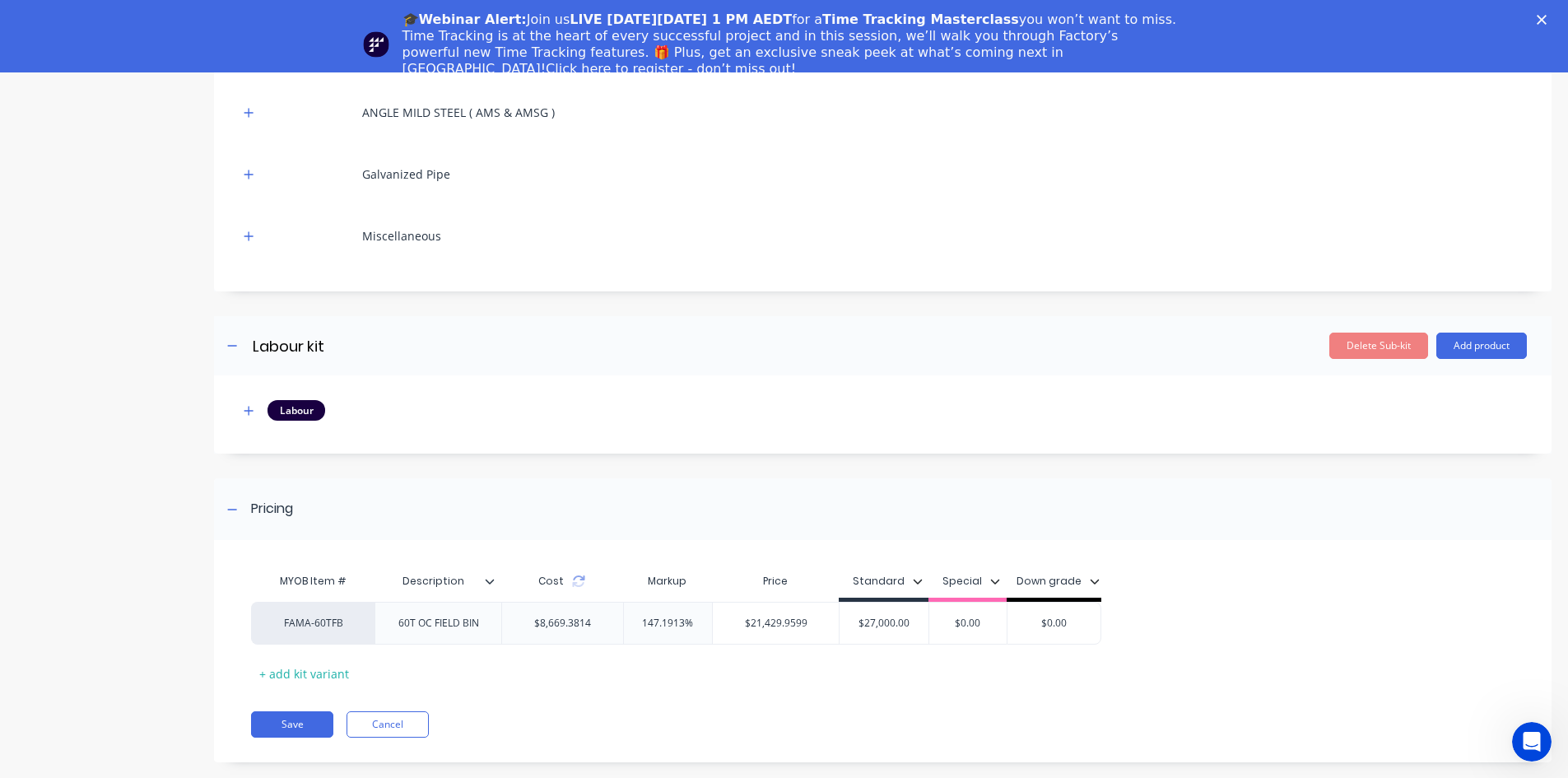
scroll to position [73, 0]
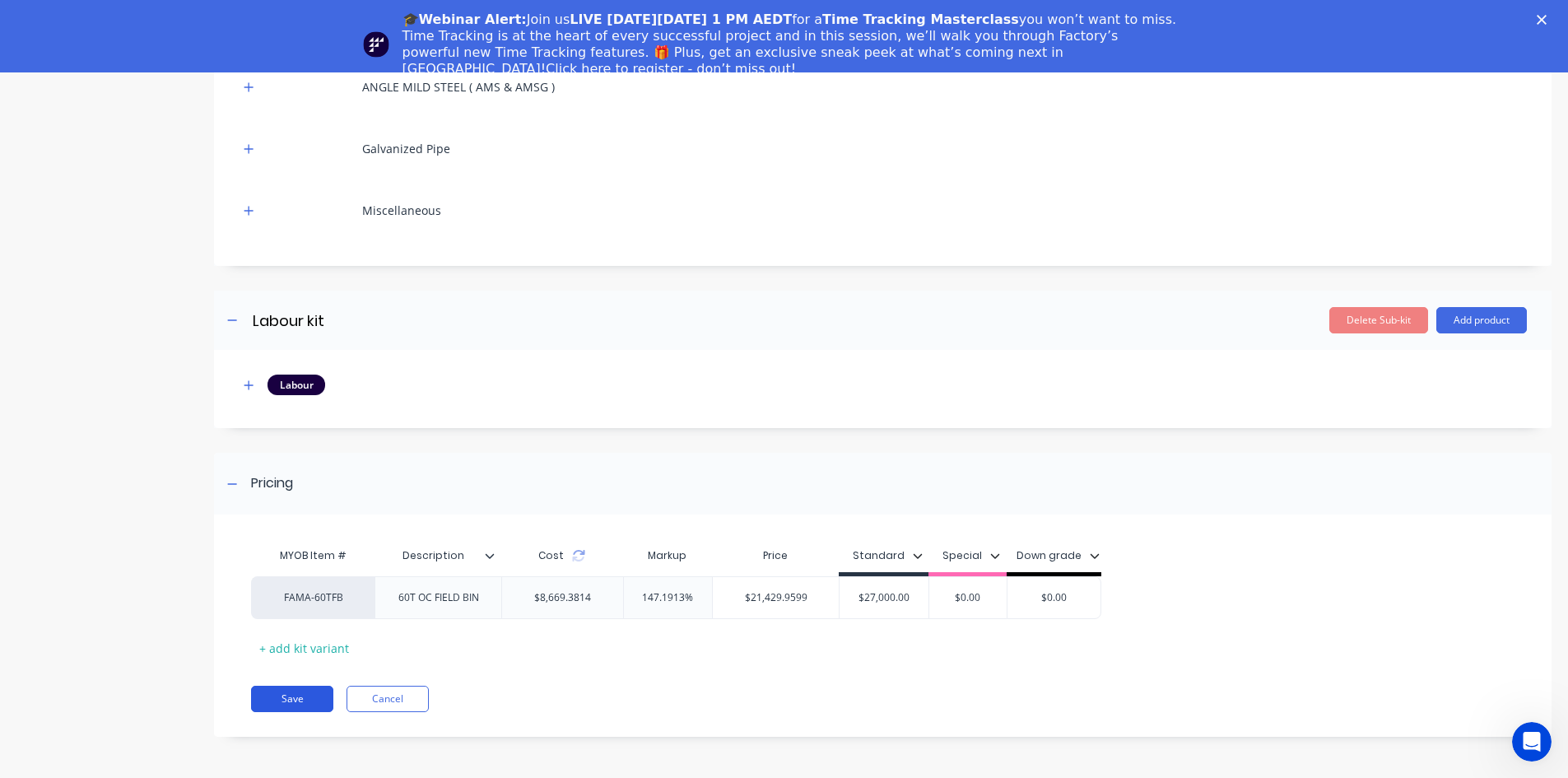
type input "(5) FAMA-60TFB ( HYDRALUIC LIFT WHEELS)"
click at [296, 701] on button "Save" at bounding box center [292, 698] width 83 height 27
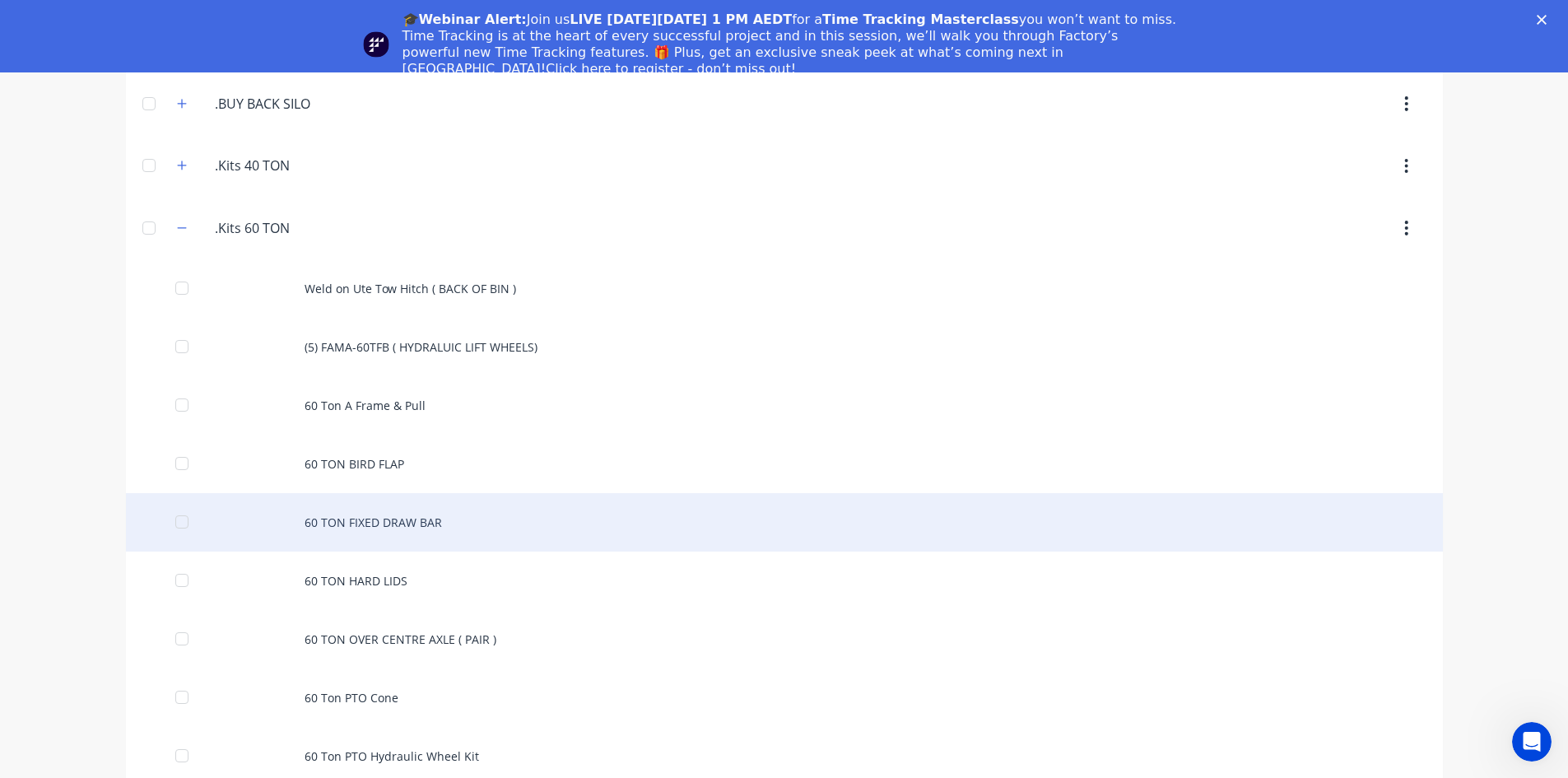
scroll to position [412, 0]
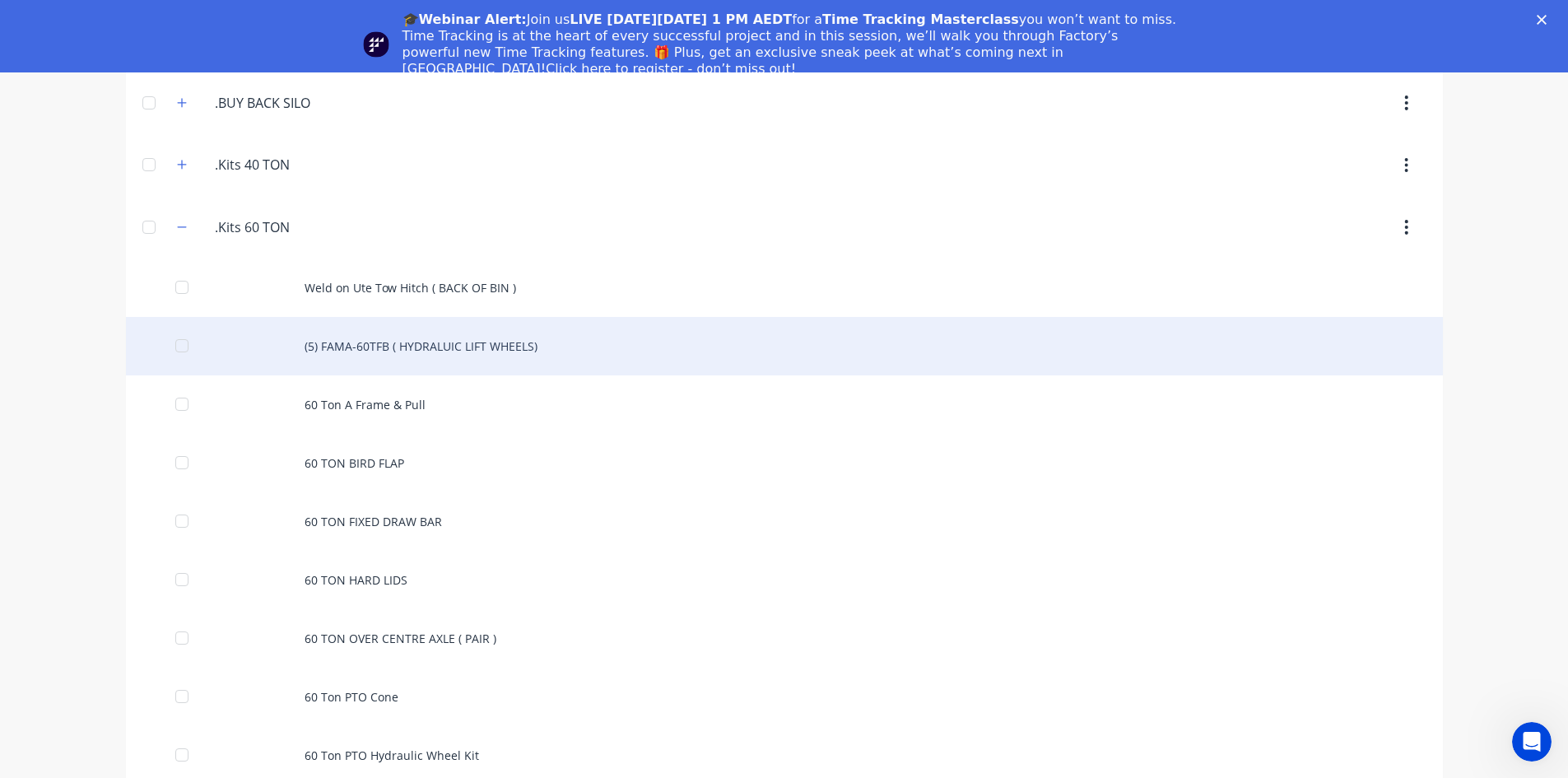
click at [437, 350] on div "(5) FAMA-60TFB ( HYDRALUIC LIFT WHEELS)" at bounding box center [784, 345] width 1317 height 58
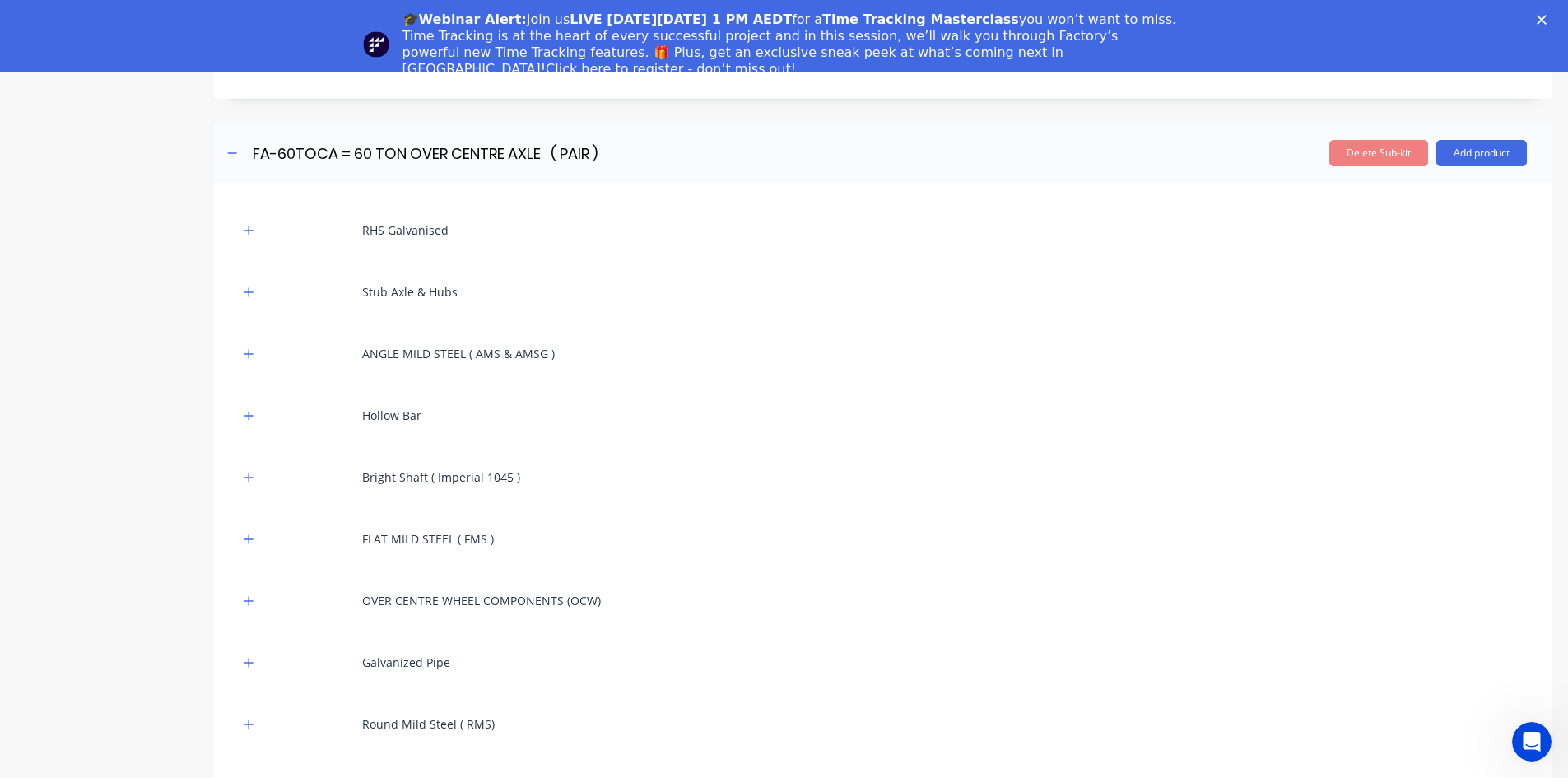
scroll to position [2141, 0]
click at [246, 227] on icon "button" at bounding box center [249, 231] width 10 height 12
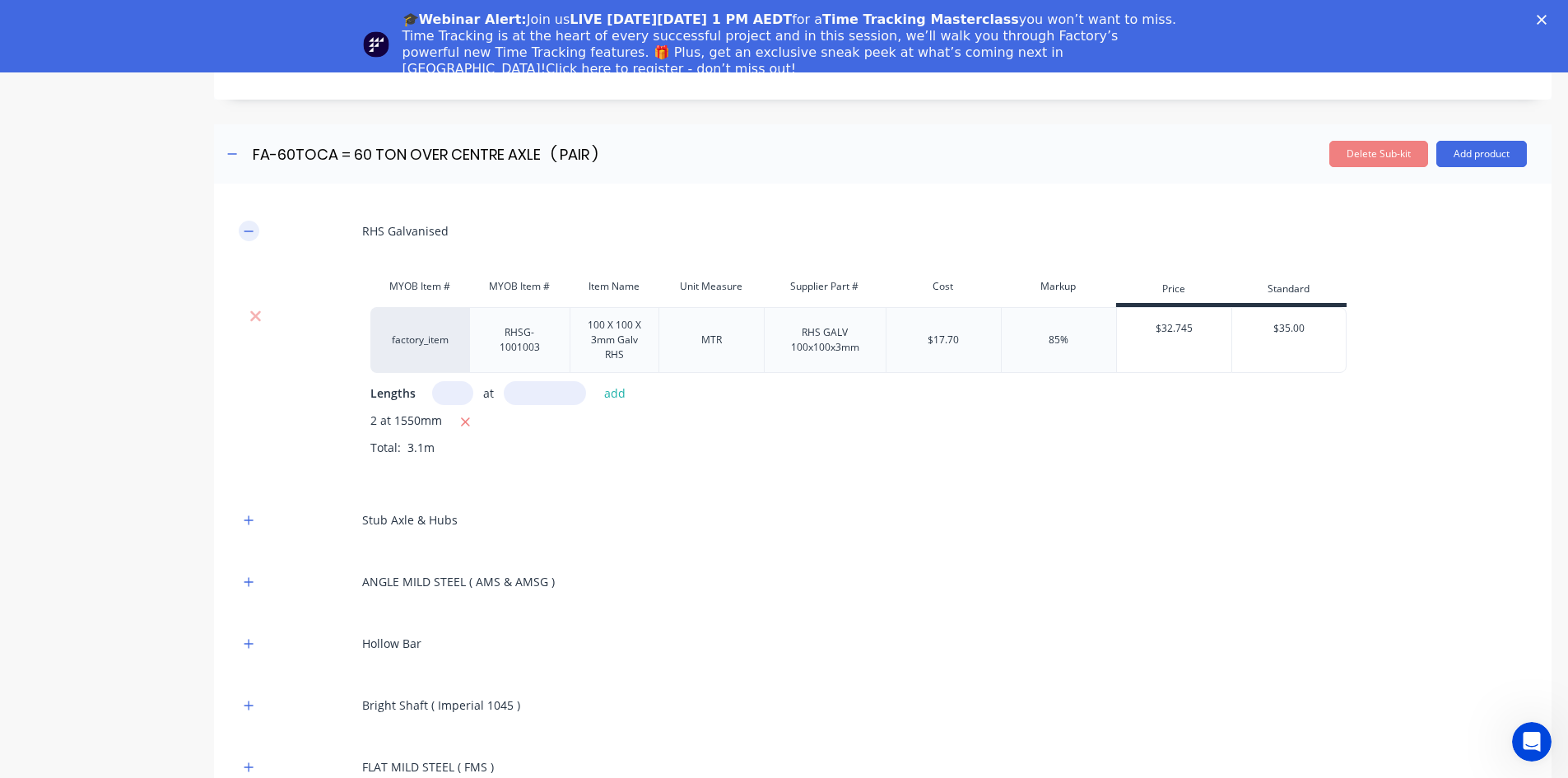
click at [244, 228] on icon "button" at bounding box center [249, 231] width 10 height 12
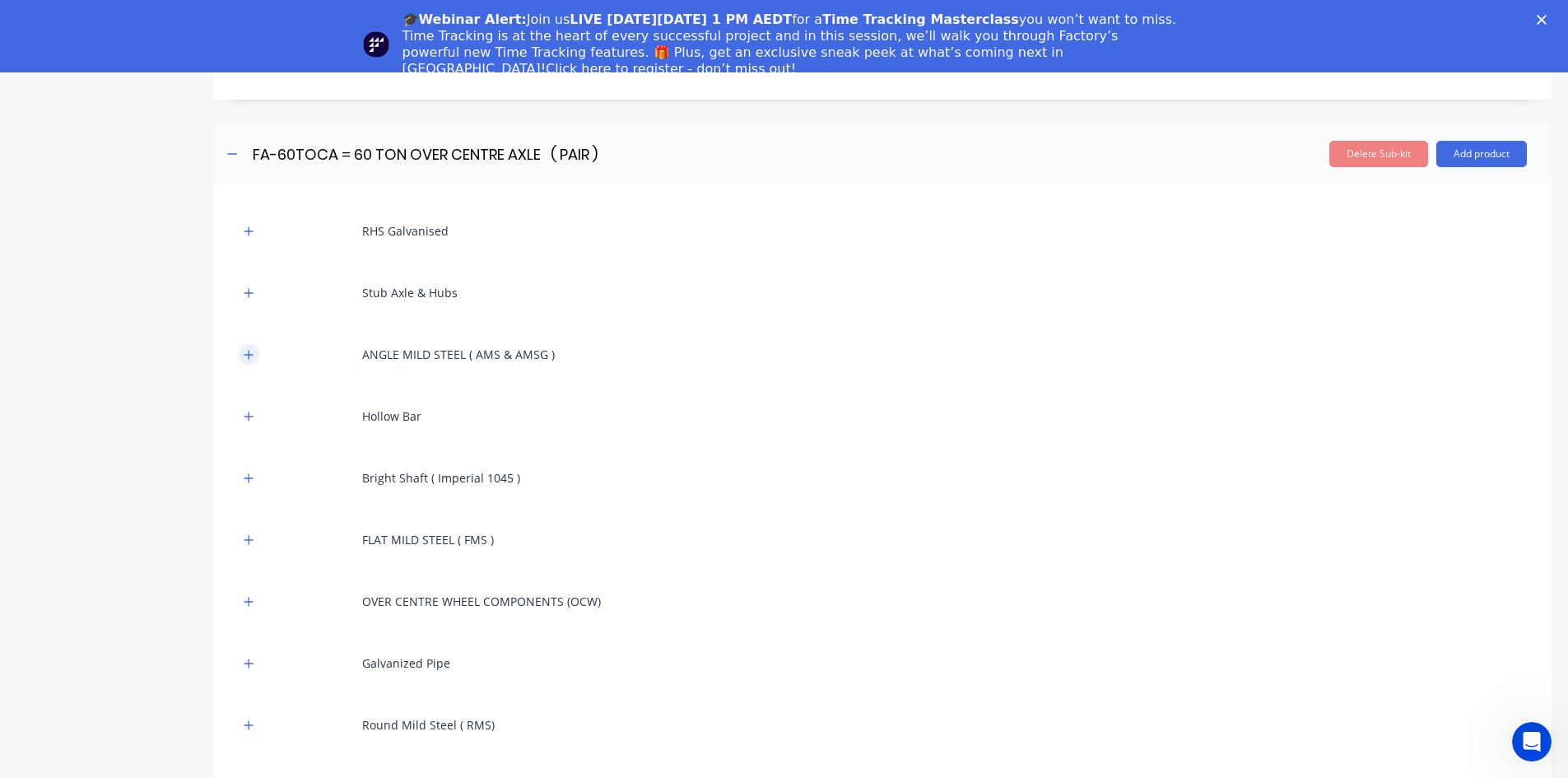
click at [250, 352] on icon "button" at bounding box center [249, 354] width 9 height 9
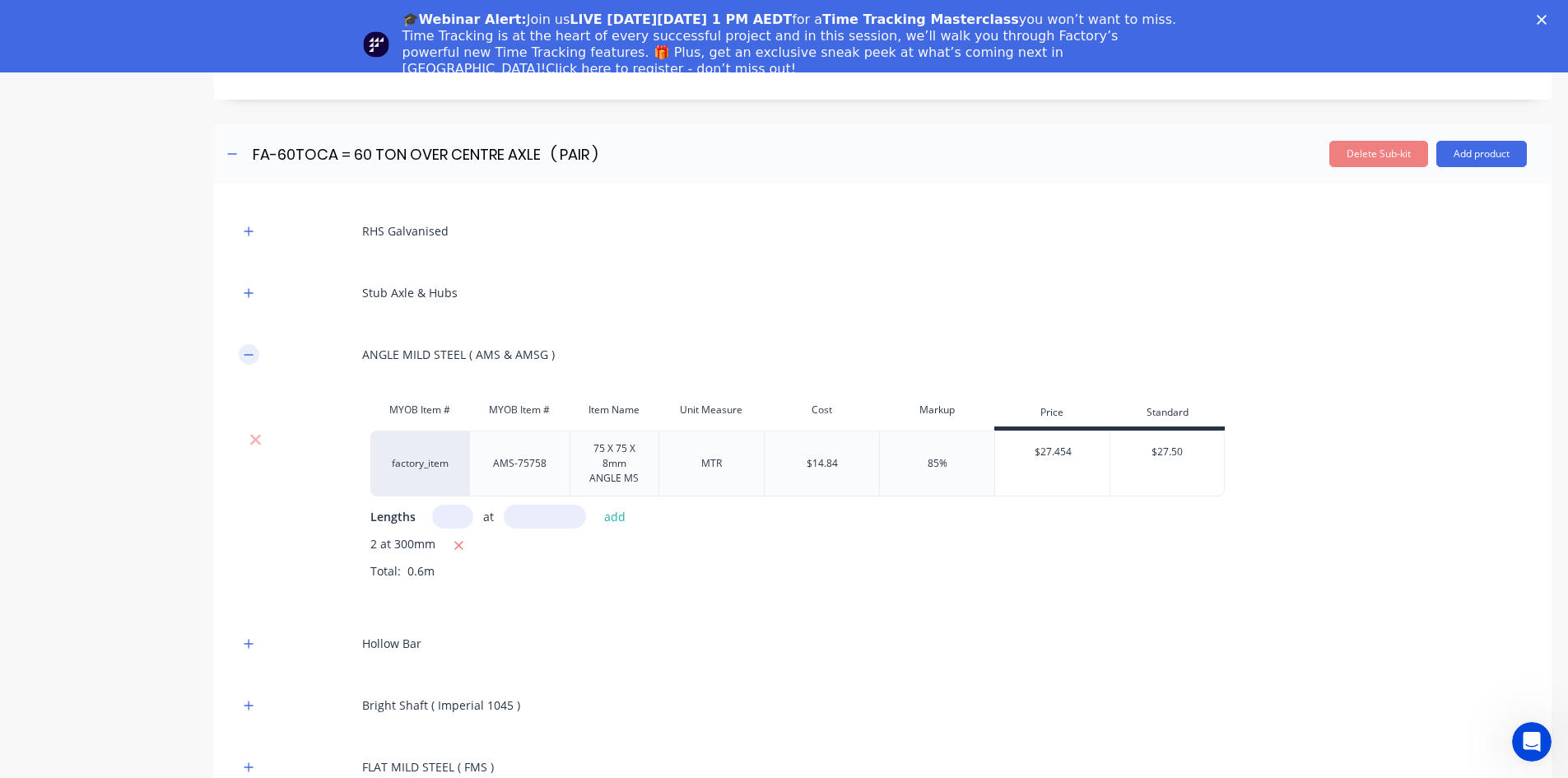
click at [251, 352] on icon "button" at bounding box center [249, 355] width 10 height 12
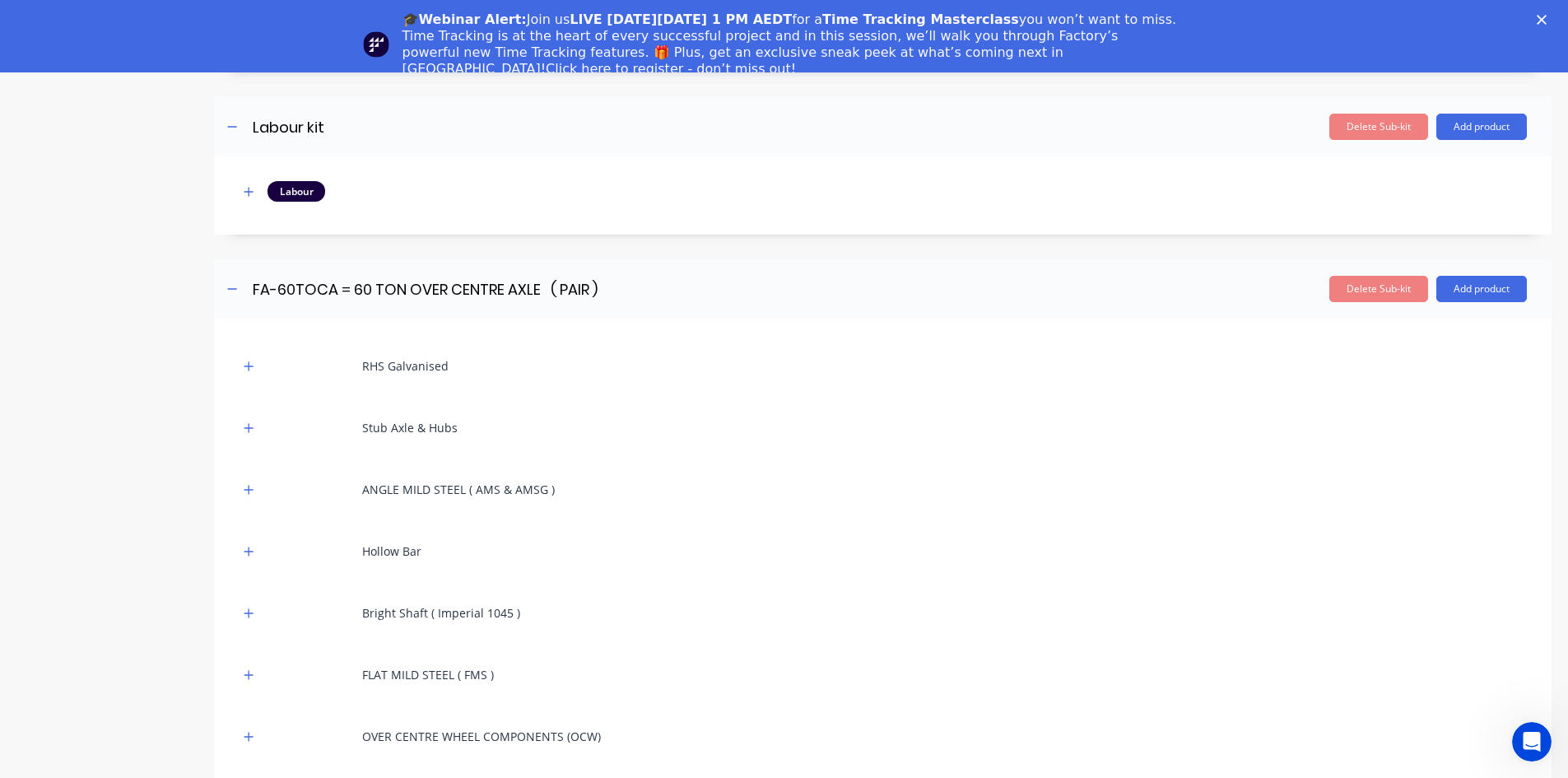
scroll to position [1977, 0]
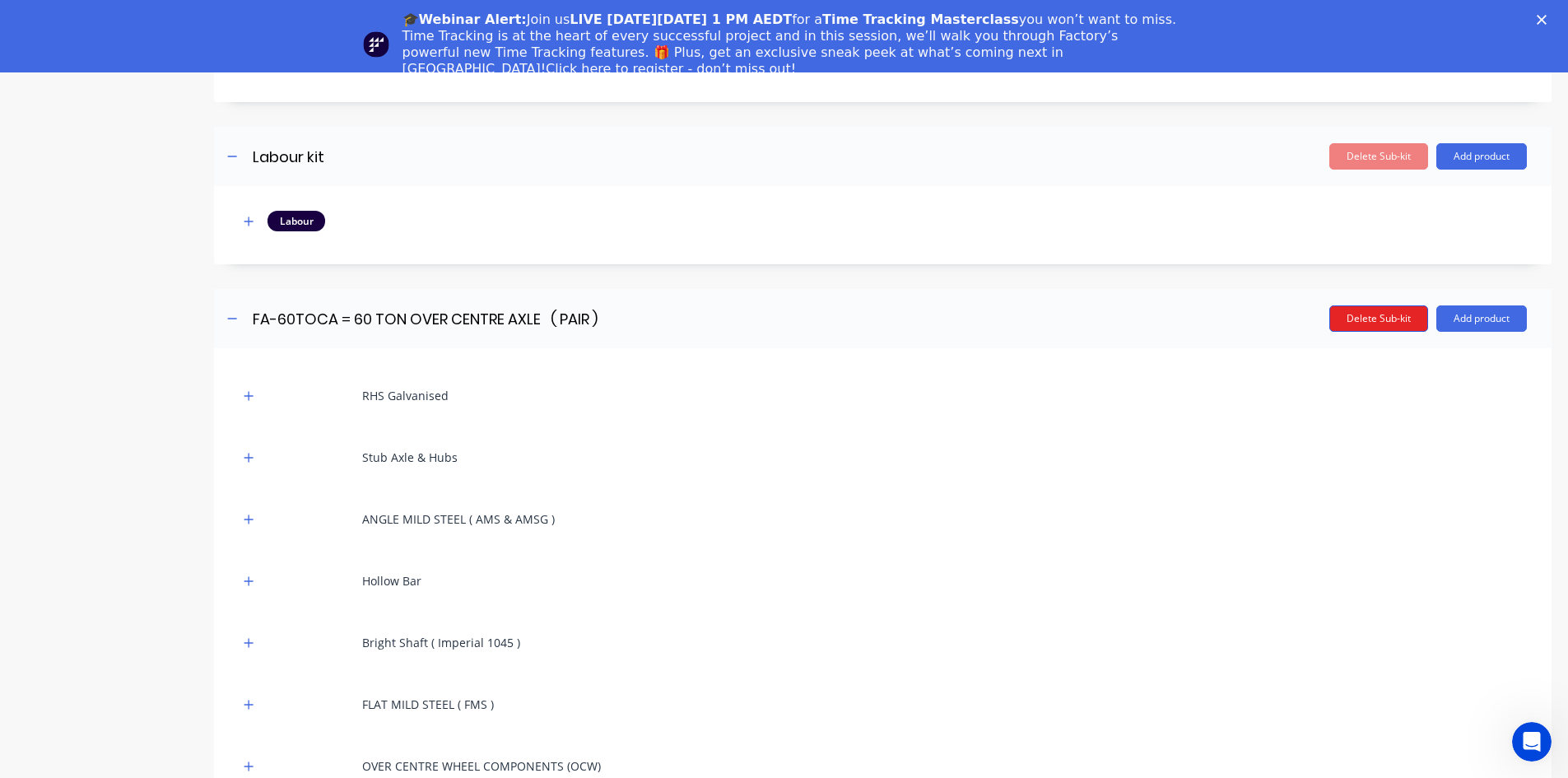
click at [1360, 322] on button "Delete Sub-kit" at bounding box center [1378, 319] width 98 height 27
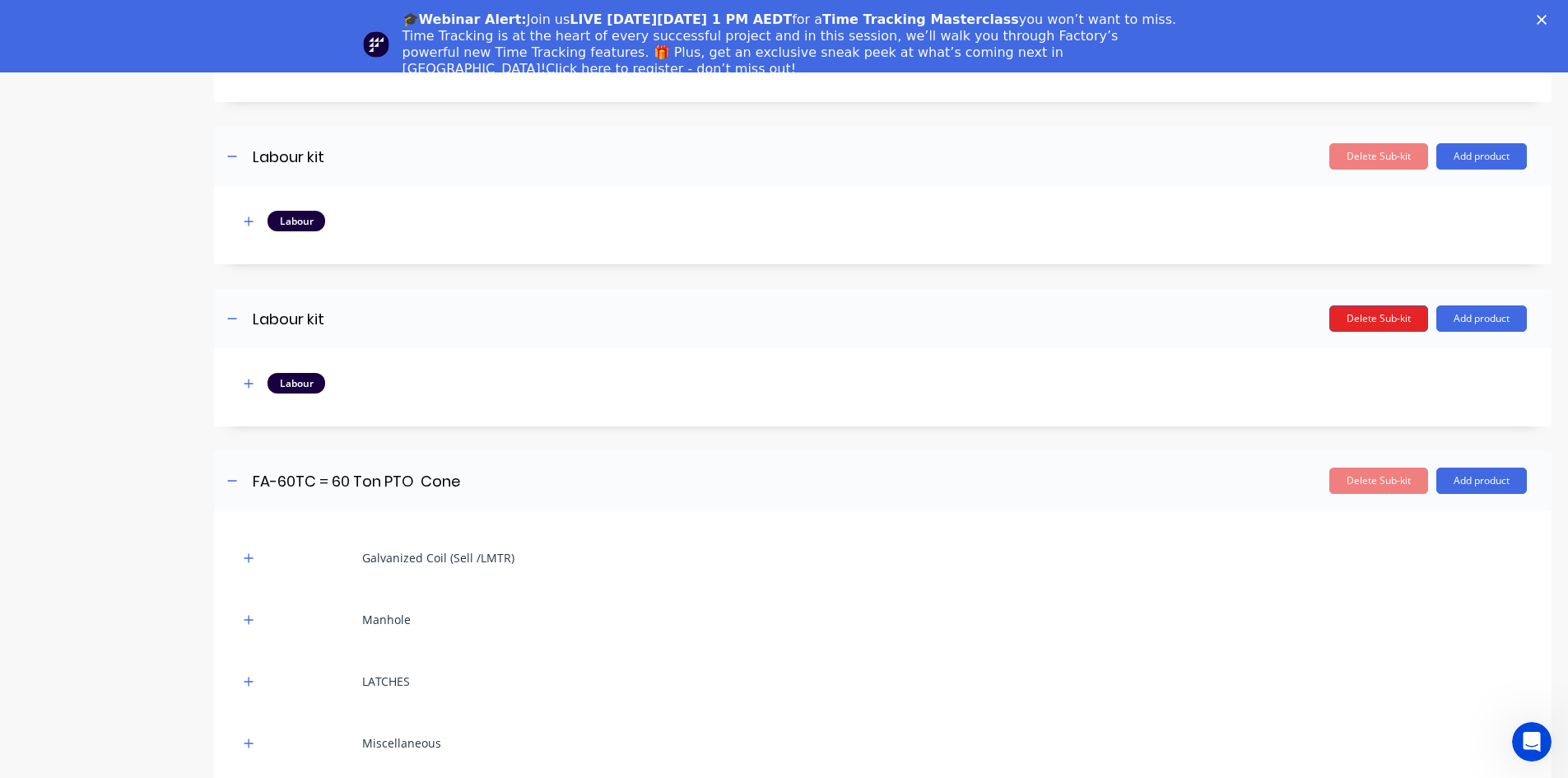
click at [1349, 315] on button "Delete Sub-kit" at bounding box center [1378, 319] width 98 height 27
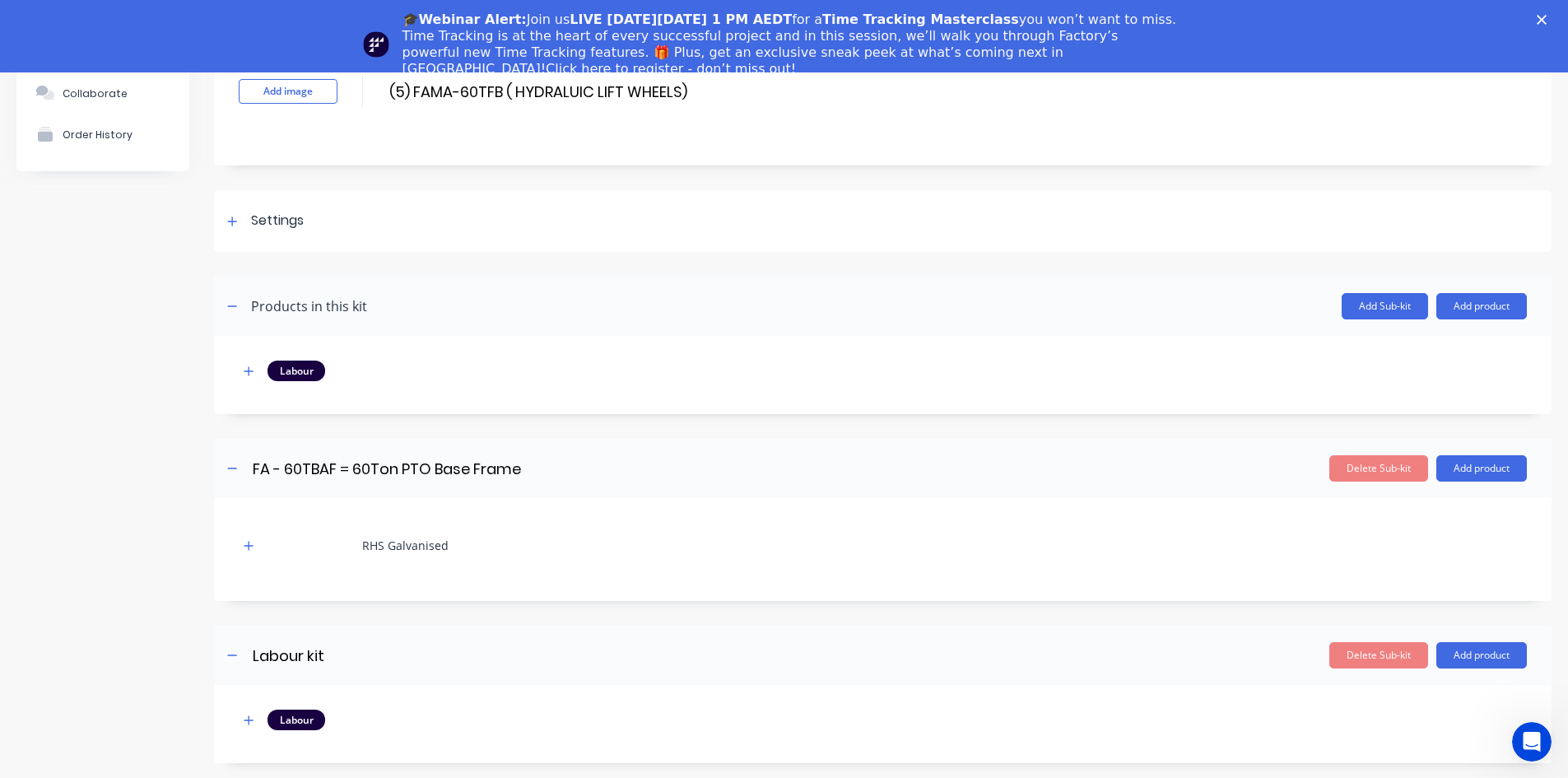
scroll to position [0, 0]
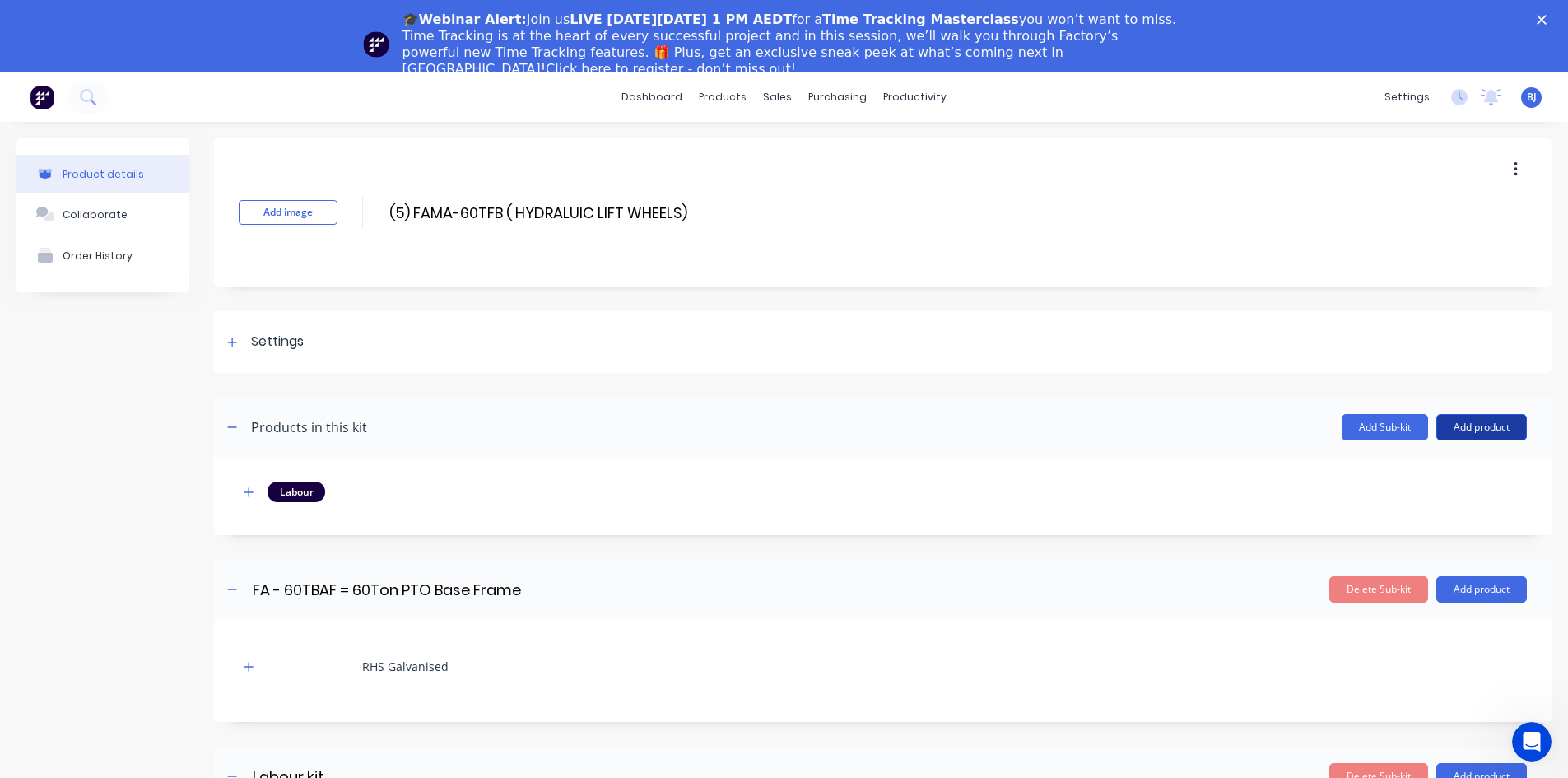
click at [1456, 429] on button "Add product" at bounding box center [1481, 427] width 90 height 27
click at [1398, 464] on div "Product catalogue" at bounding box center [1448, 470] width 127 height 24
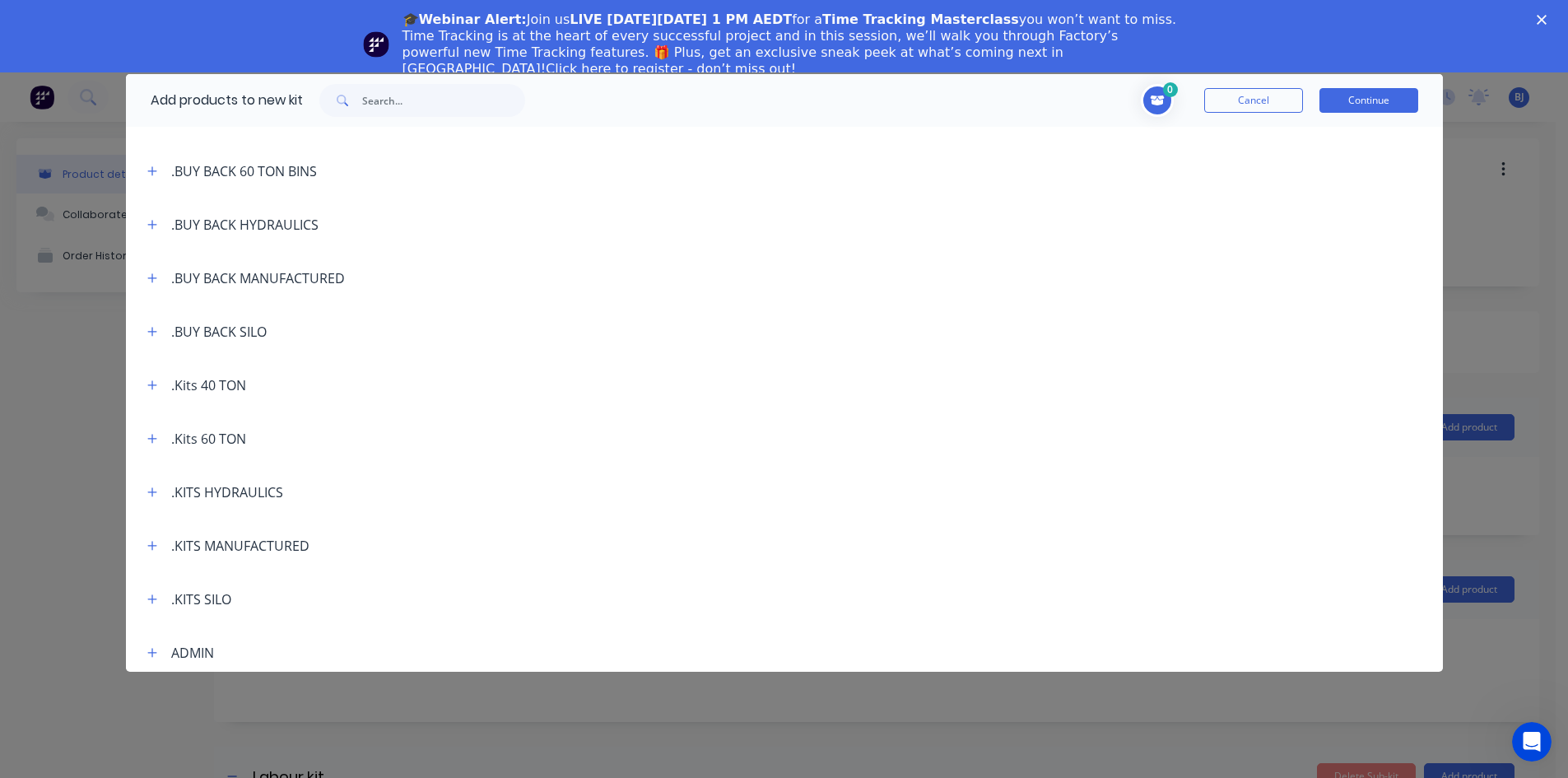
scroll to position [164, 0]
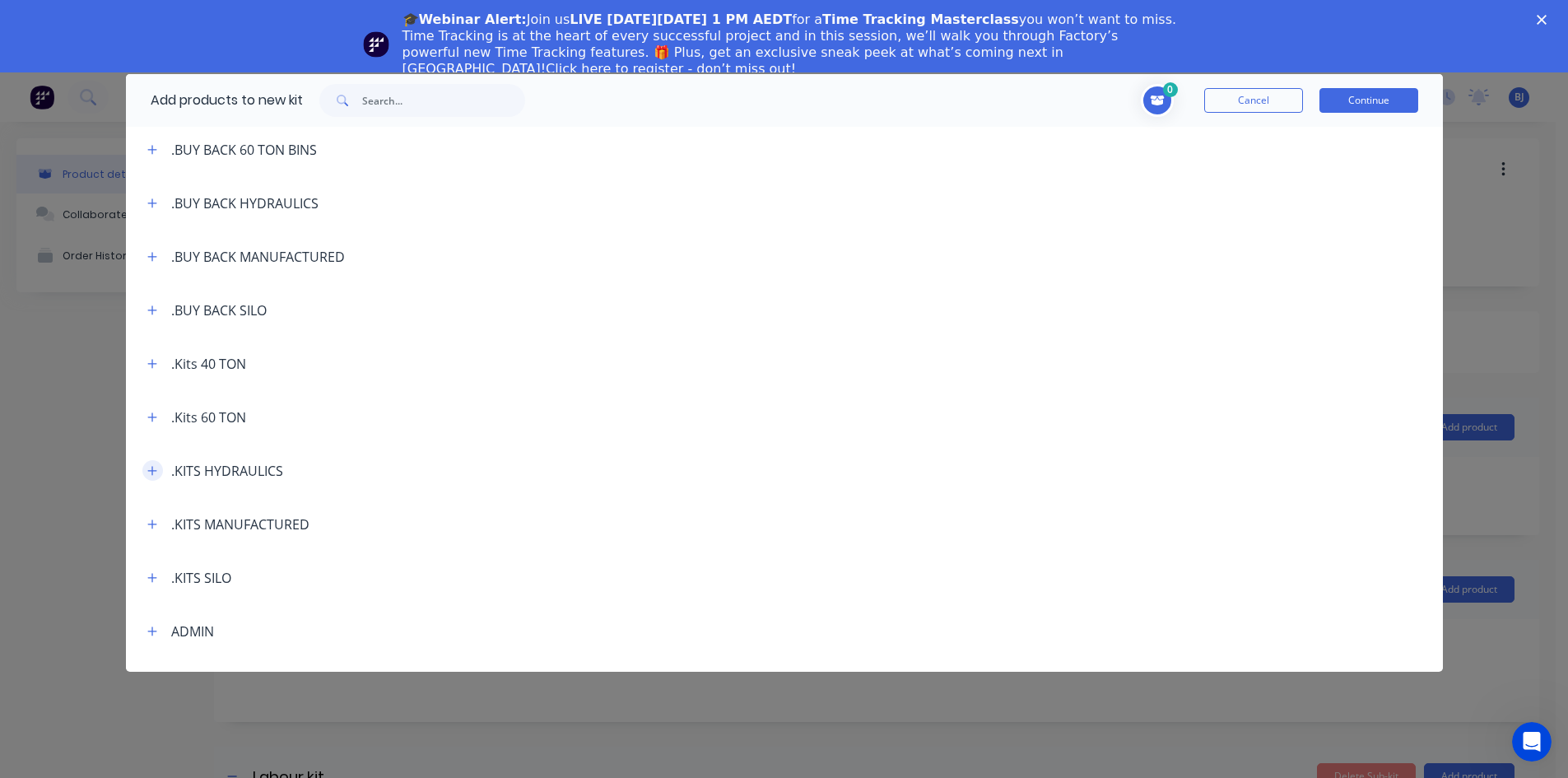
click at [154, 469] on icon "button" at bounding box center [152, 471] width 10 height 12
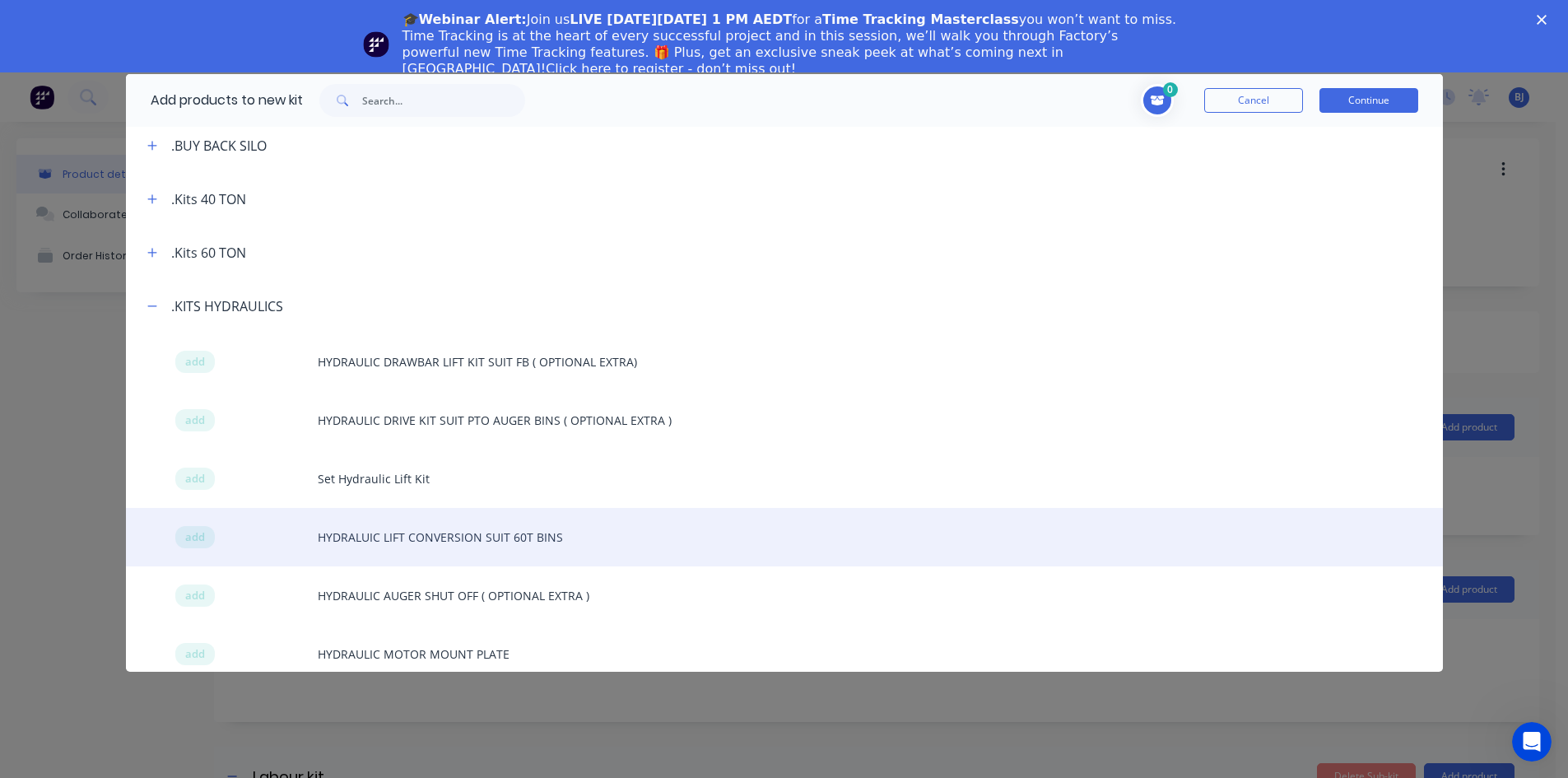
scroll to position [412, 0]
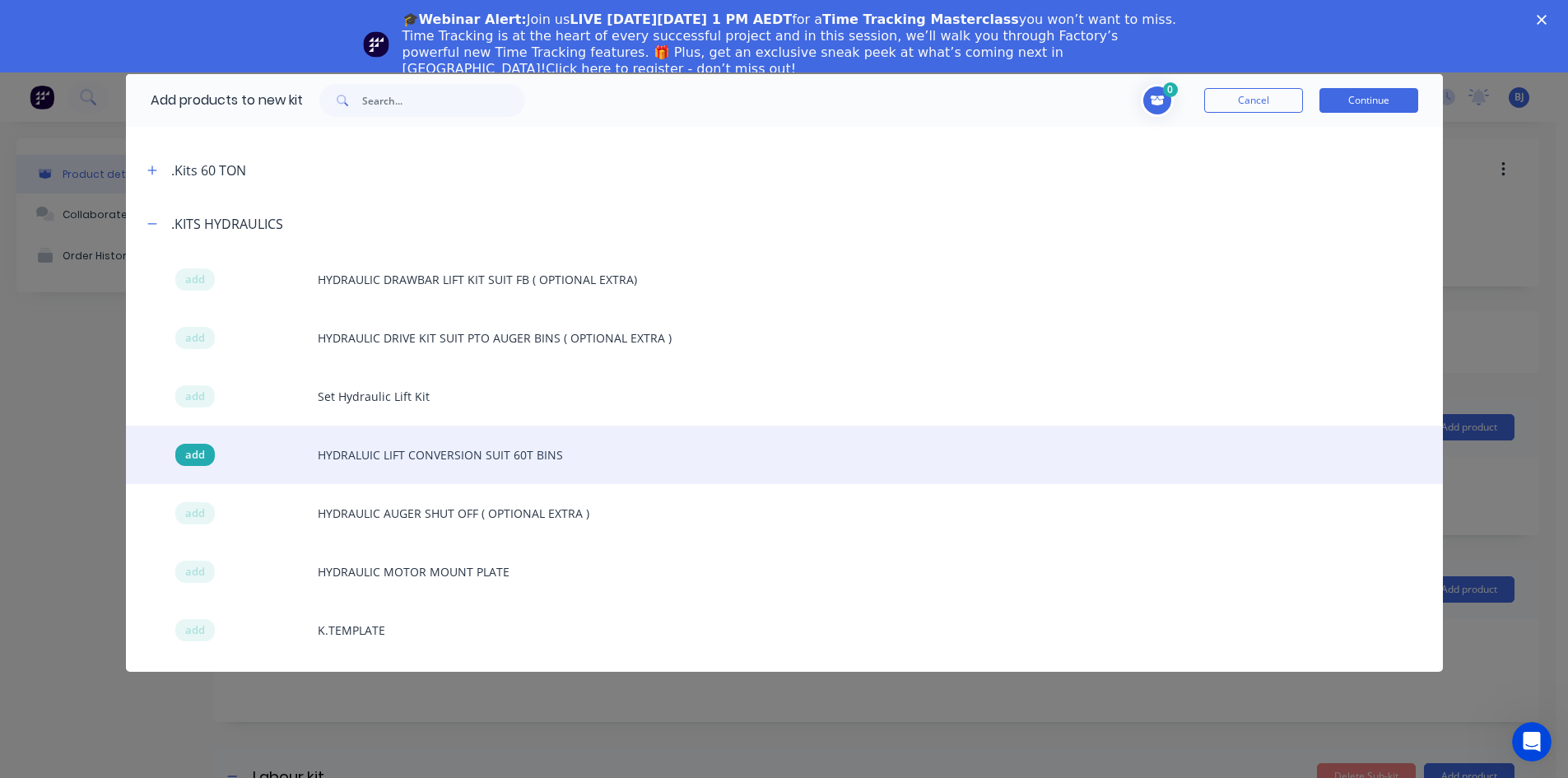
click at [198, 453] on span "add" at bounding box center [195, 455] width 20 height 17
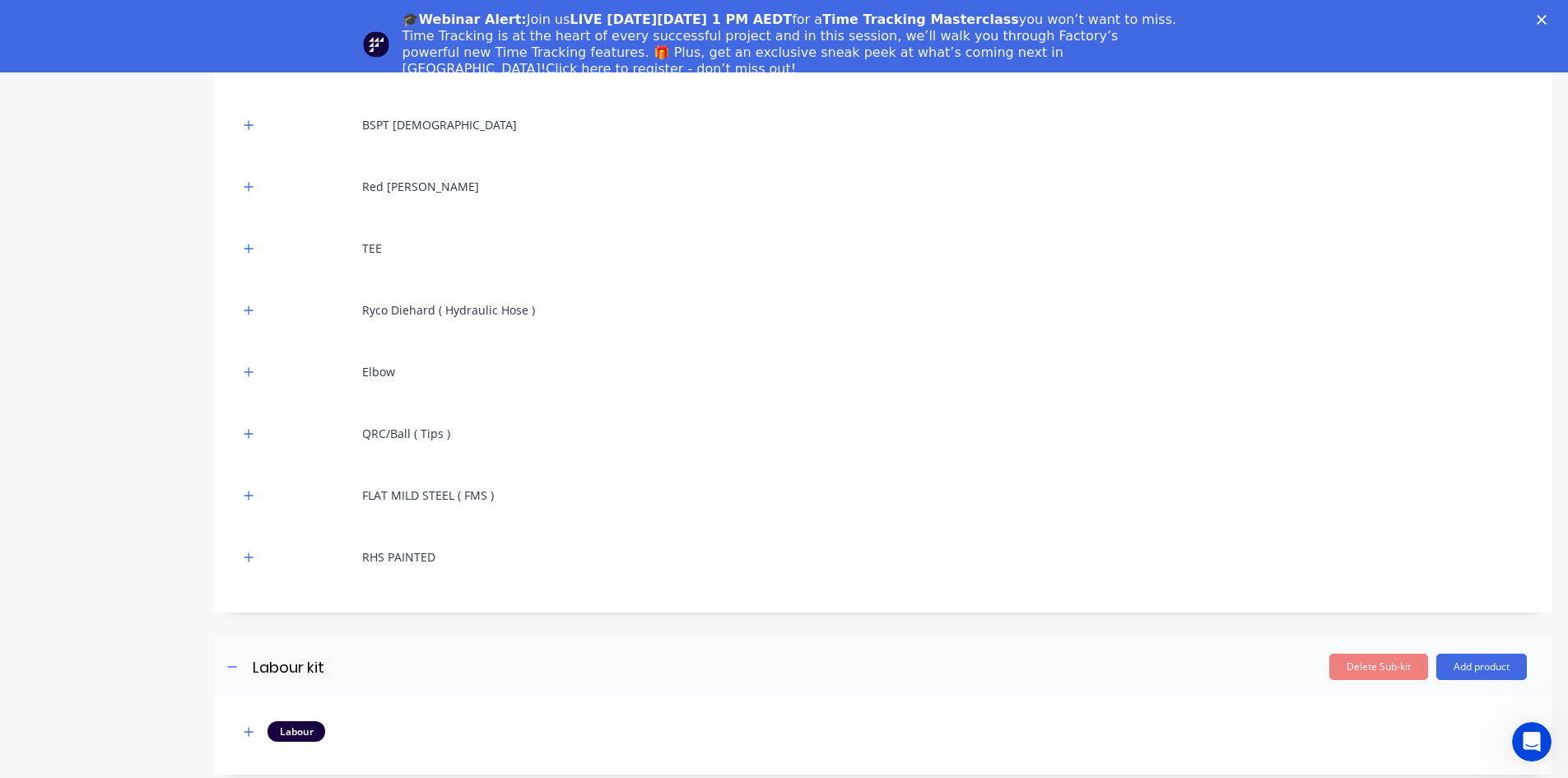
scroll to position [6373, 0]
click at [251, 558] on icon "button" at bounding box center [249, 556] width 10 height 12
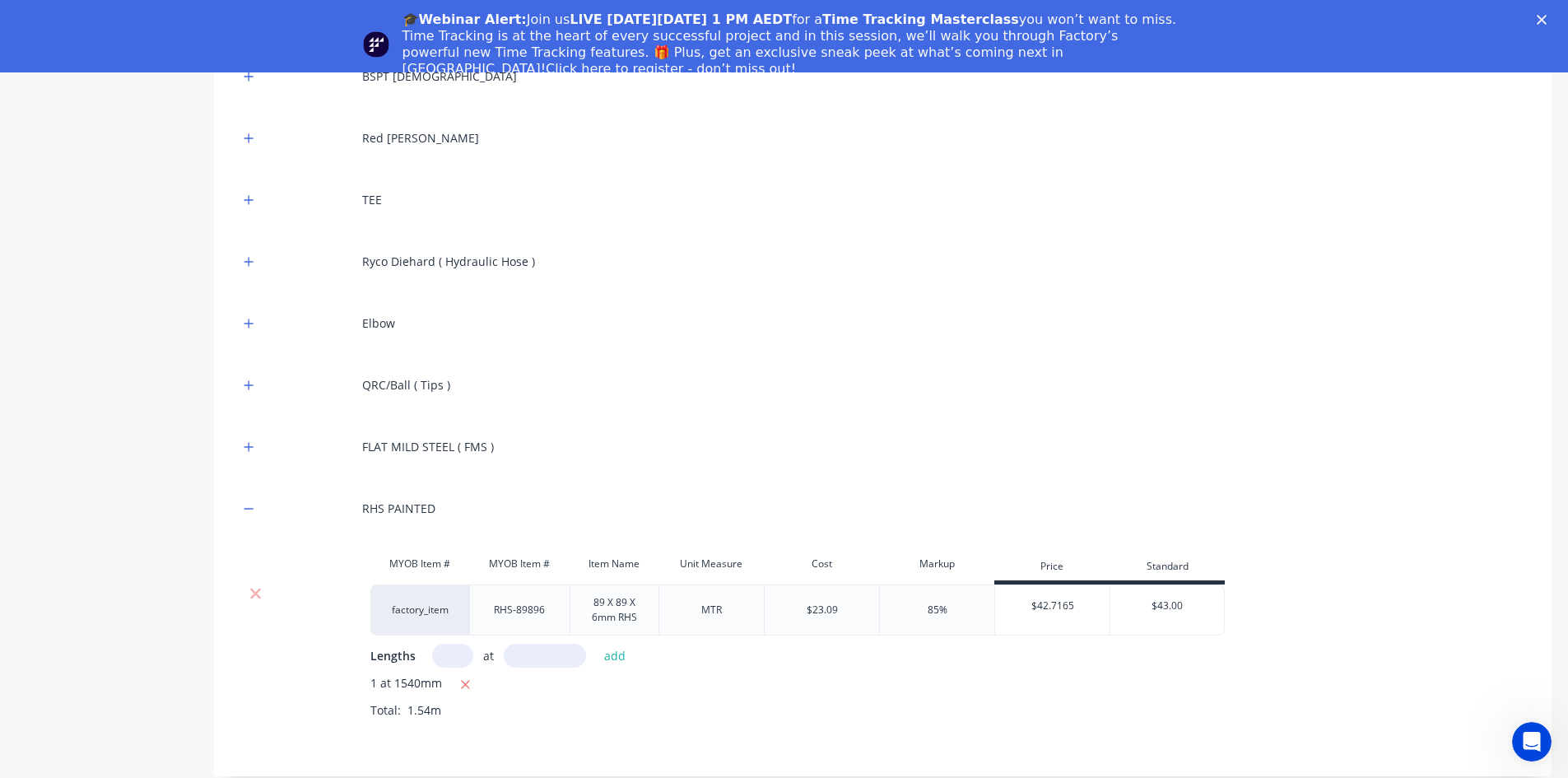
scroll to position [6455, 0]
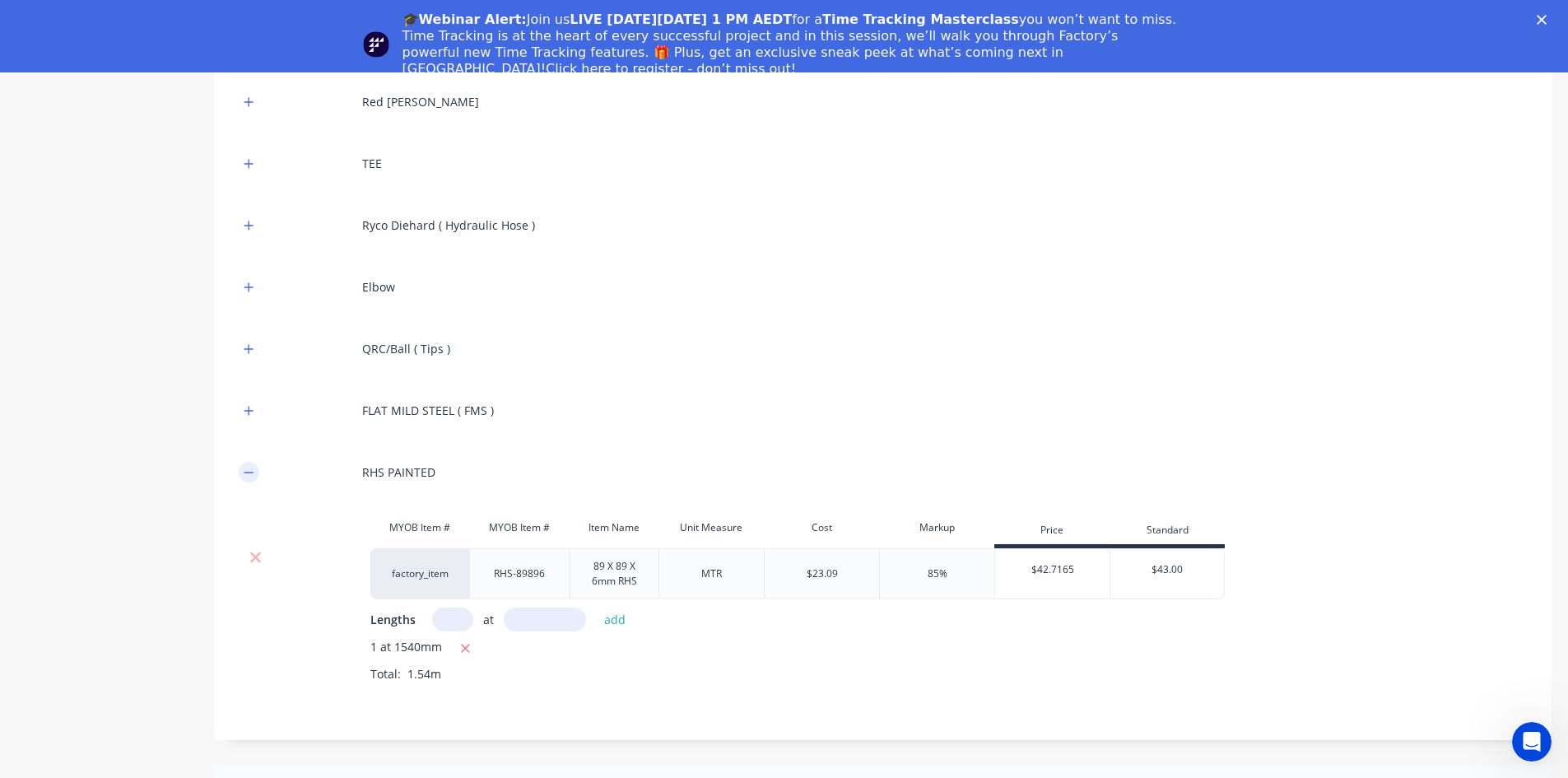
click at [251, 473] on icon "button" at bounding box center [249, 473] width 10 height 12
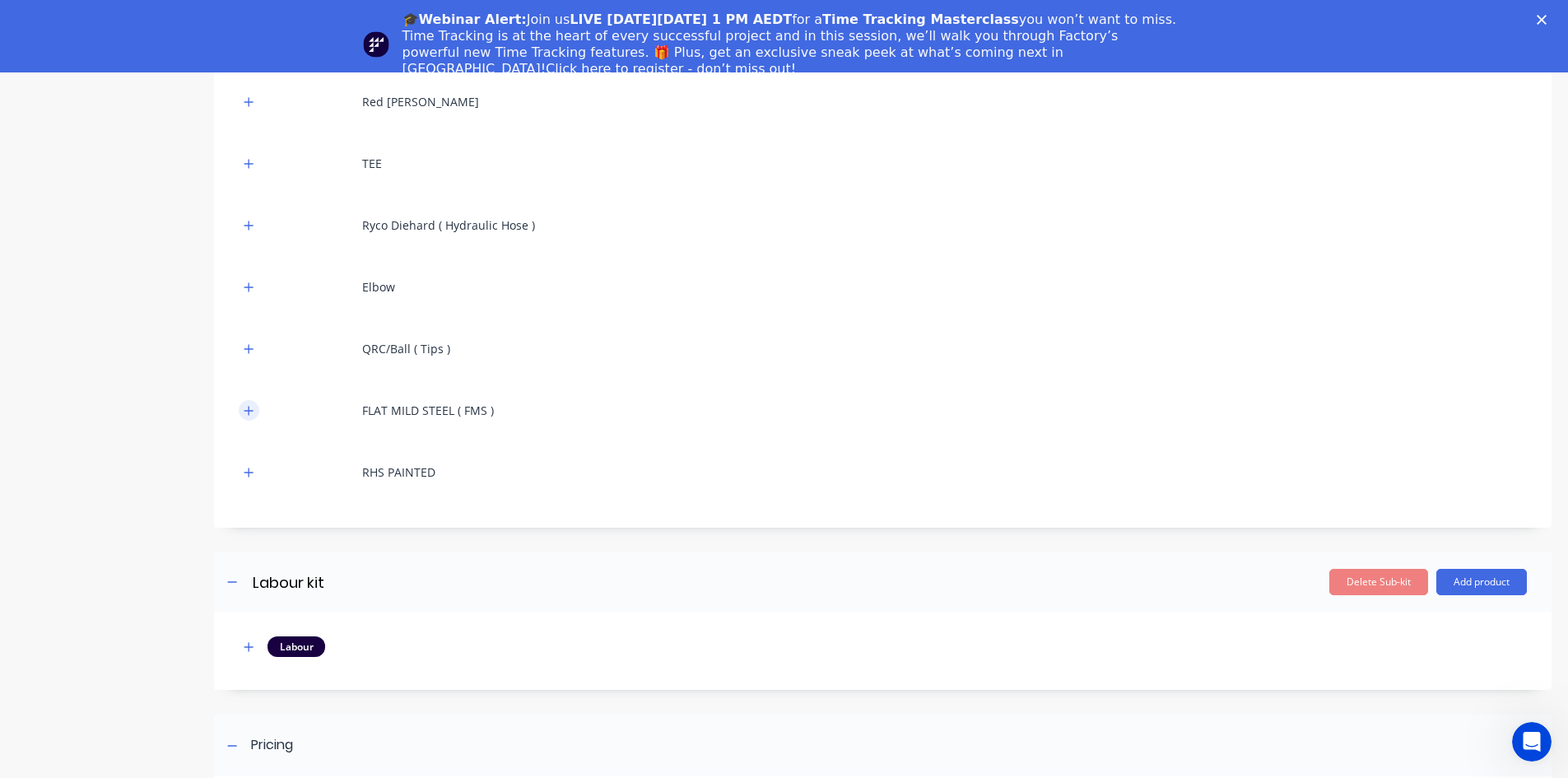
click at [255, 409] on button "button" at bounding box center [249, 410] width 21 height 21
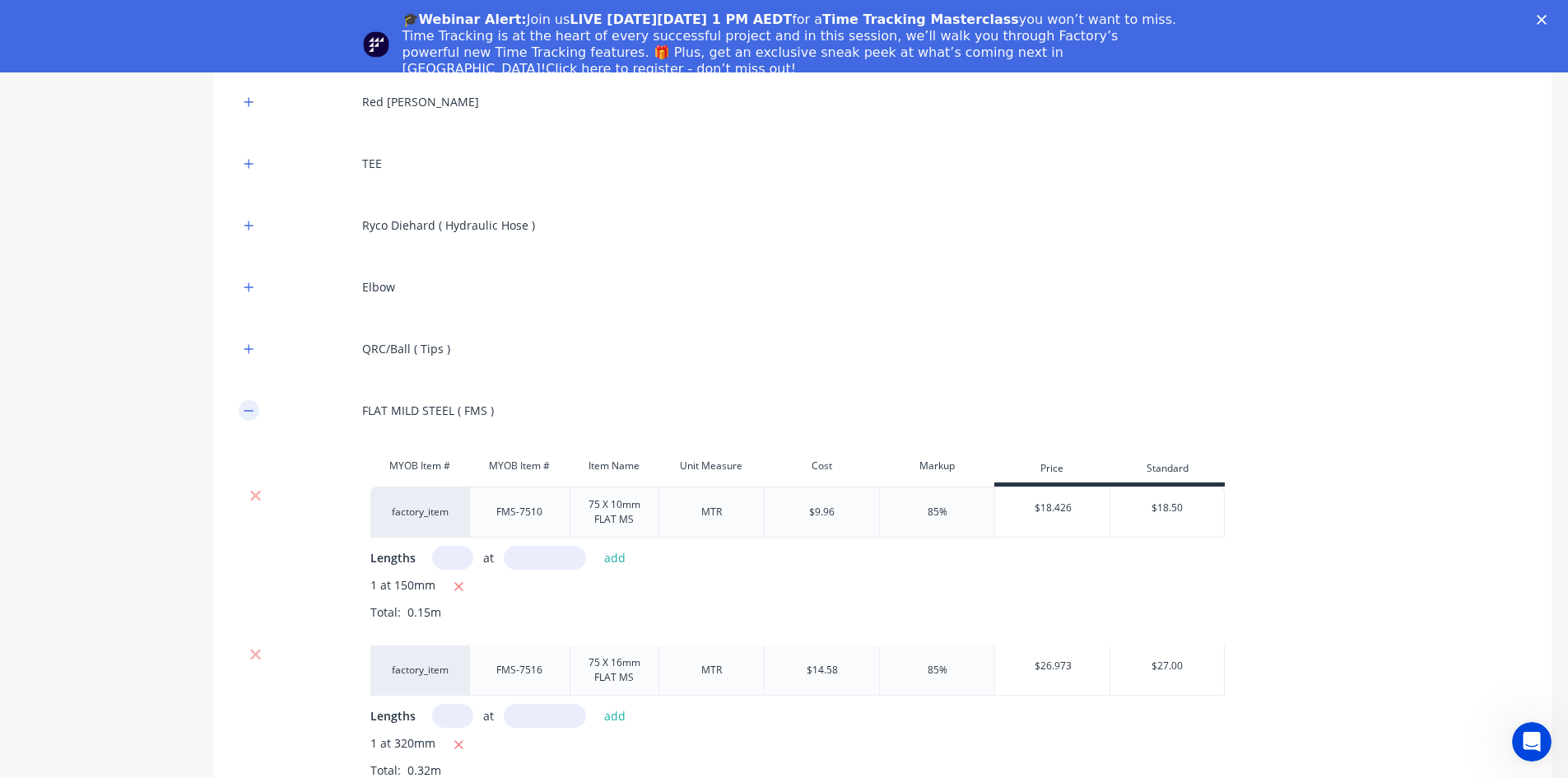
click at [252, 408] on icon "button" at bounding box center [249, 411] width 10 height 12
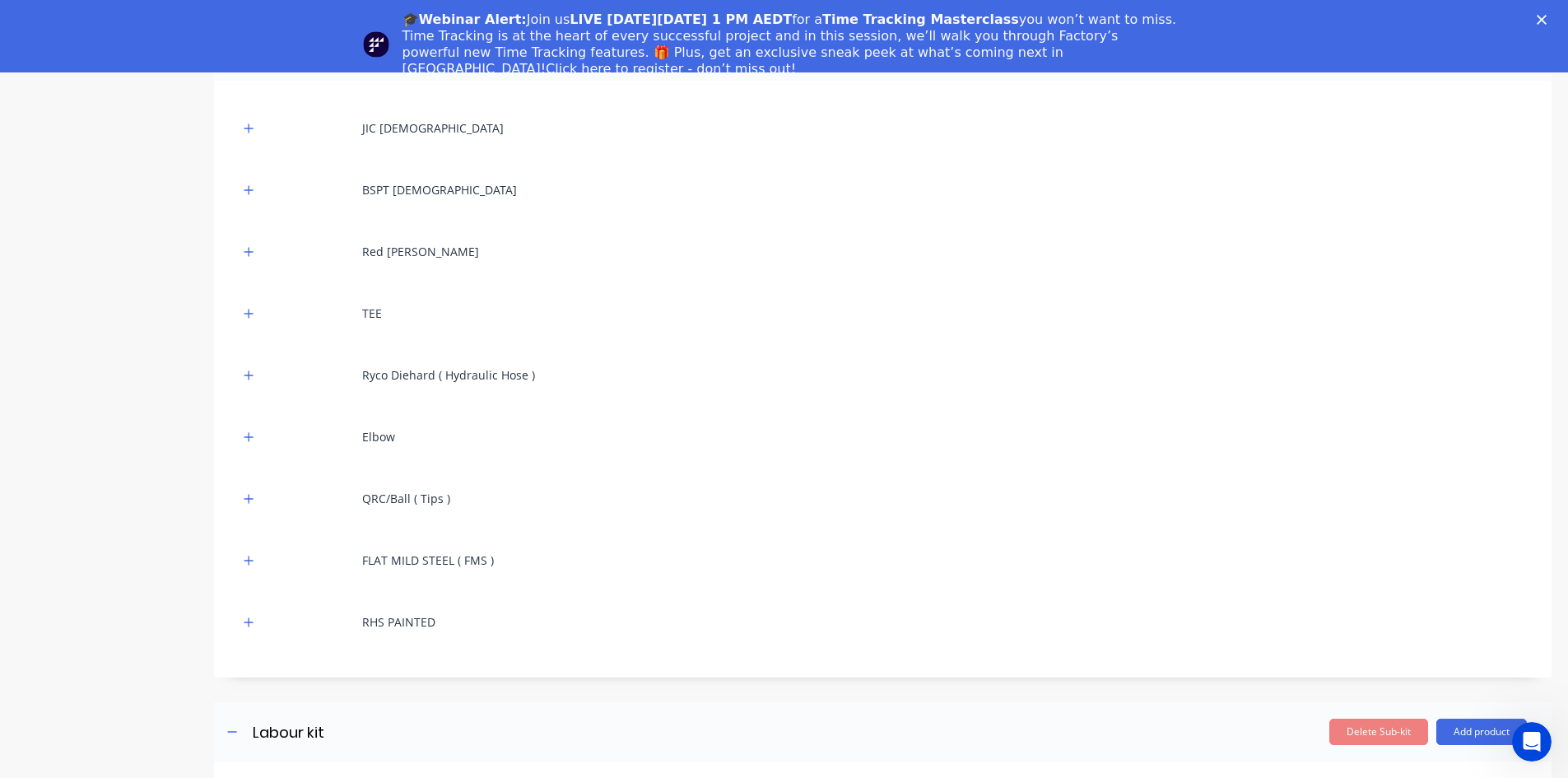
scroll to position [6223, 0]
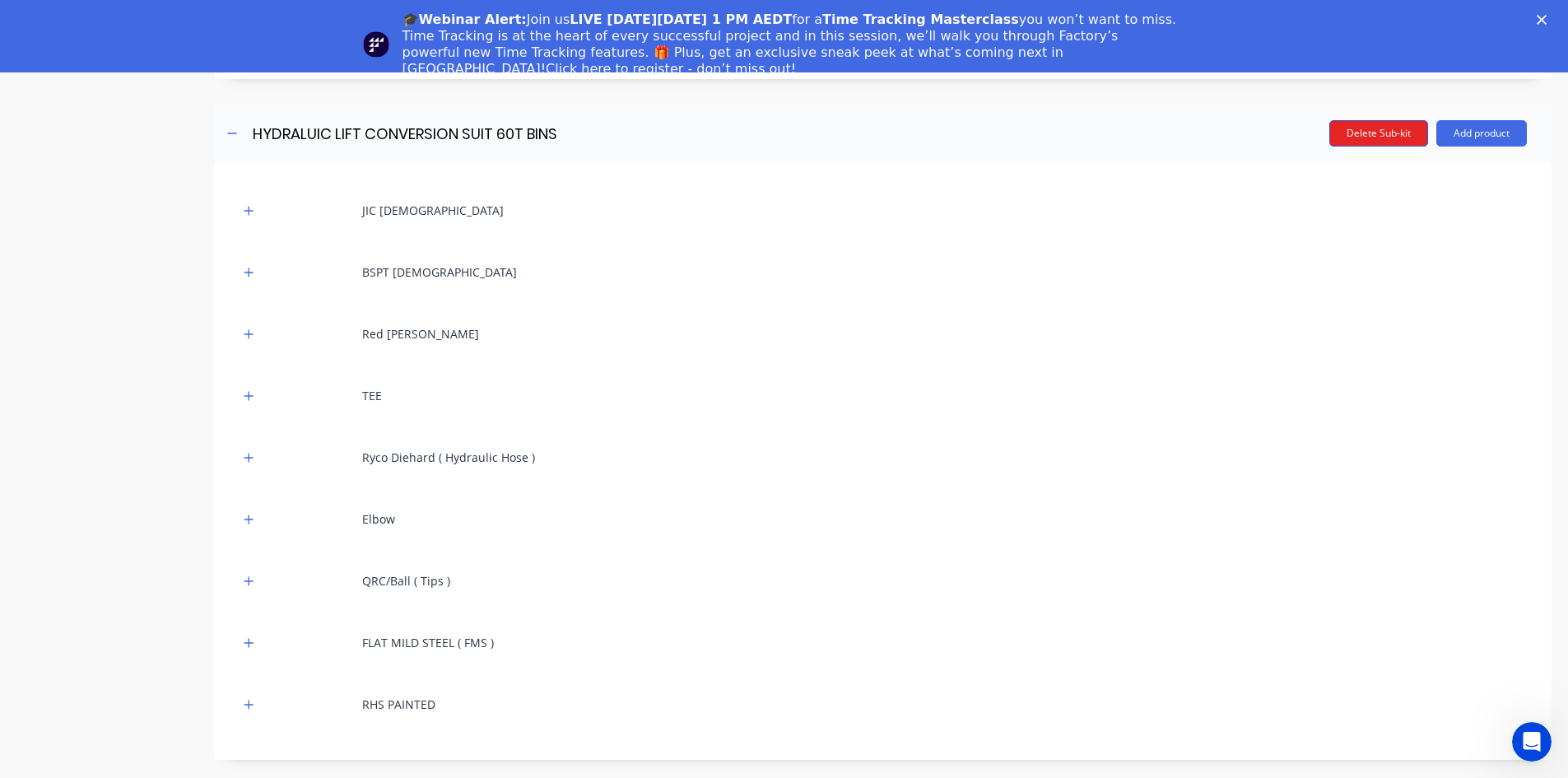
click at [1360, 135] on button "Delete Sub-kit" at bounding box center [1378, 133] width 98 height 27
type input "Labour kit"
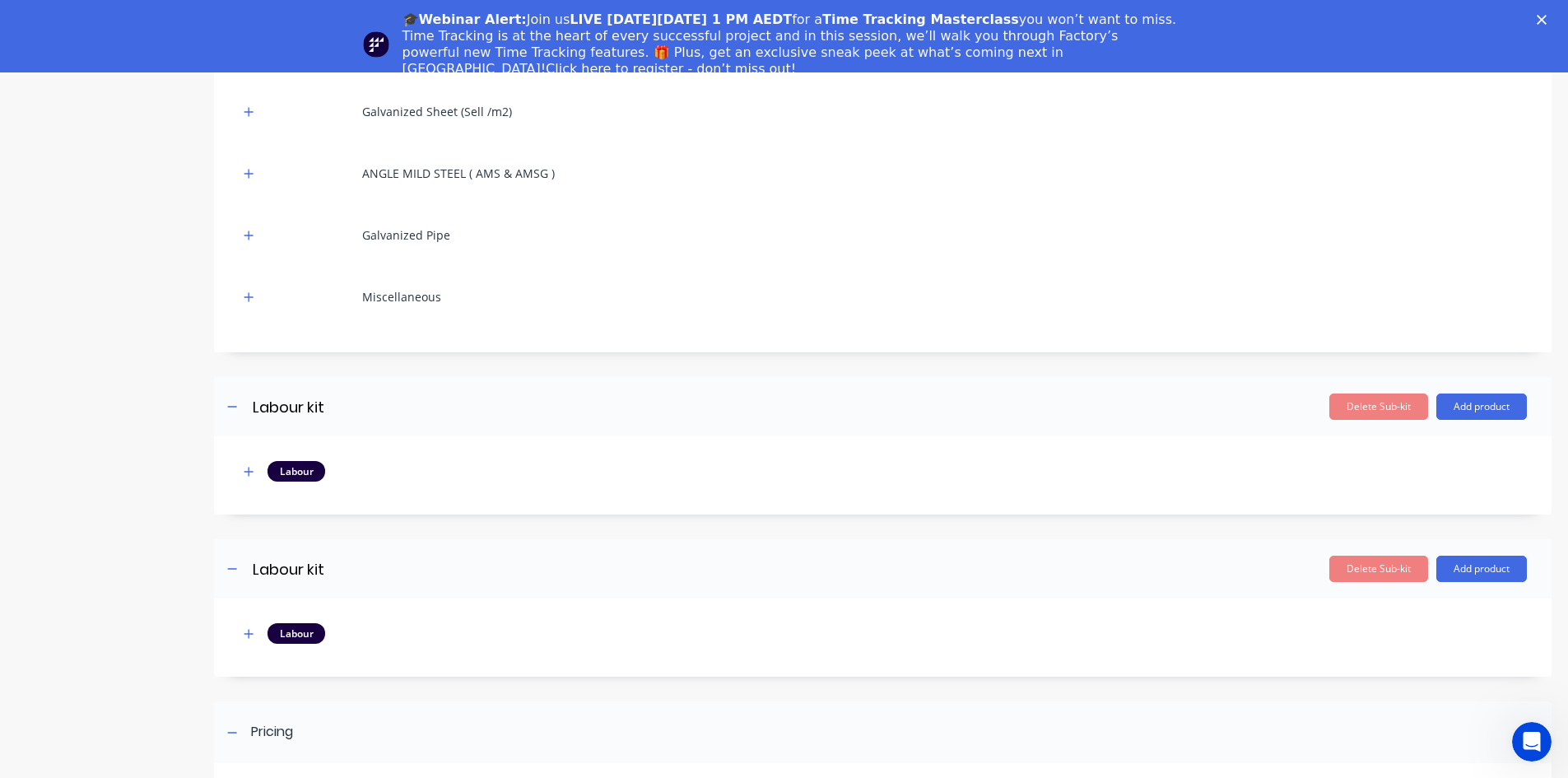
scroll to position [6036, 0]
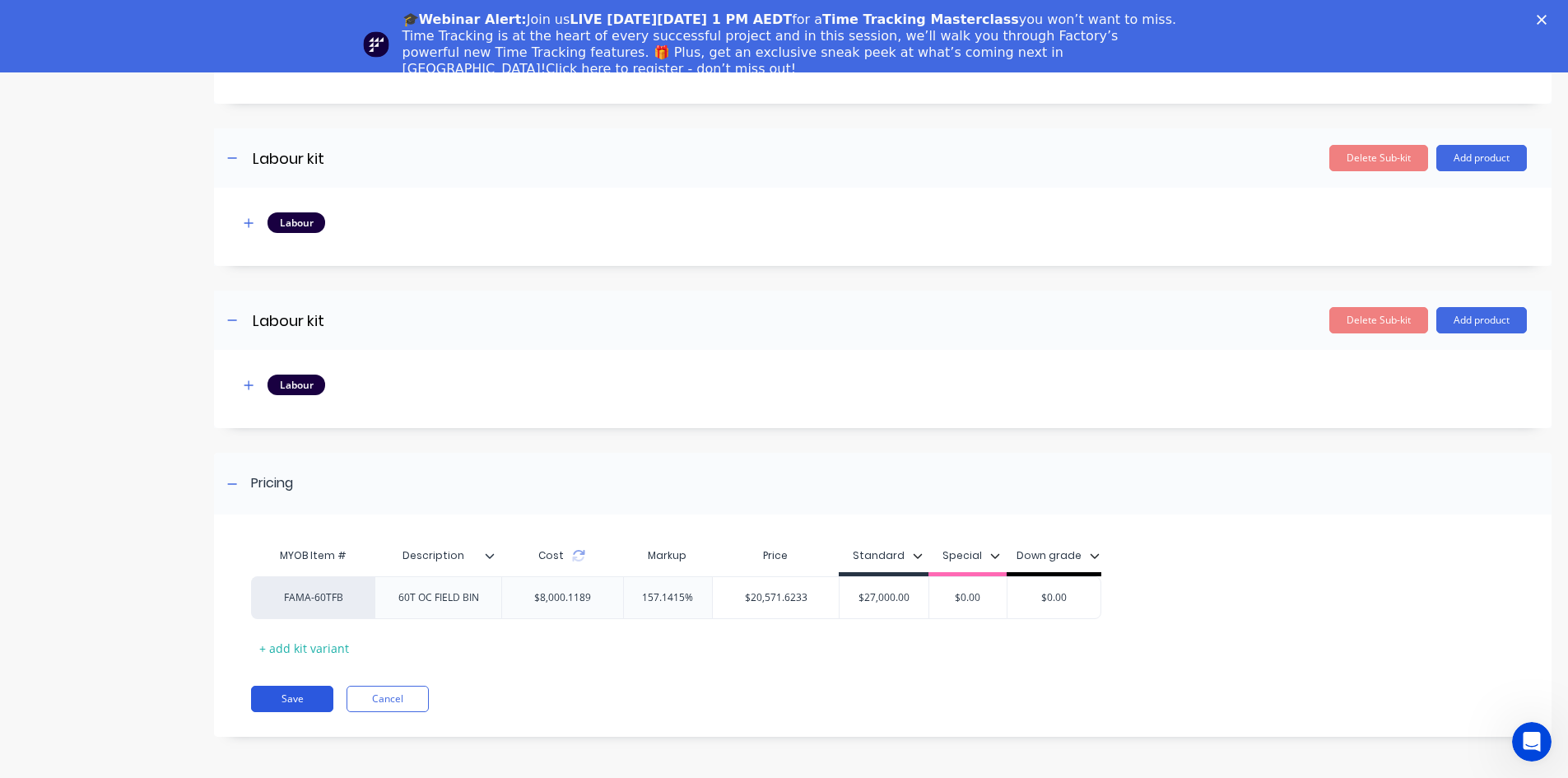
click at [280, 691] on button "Save" at bounding box center [292, 698] width 83 height 27
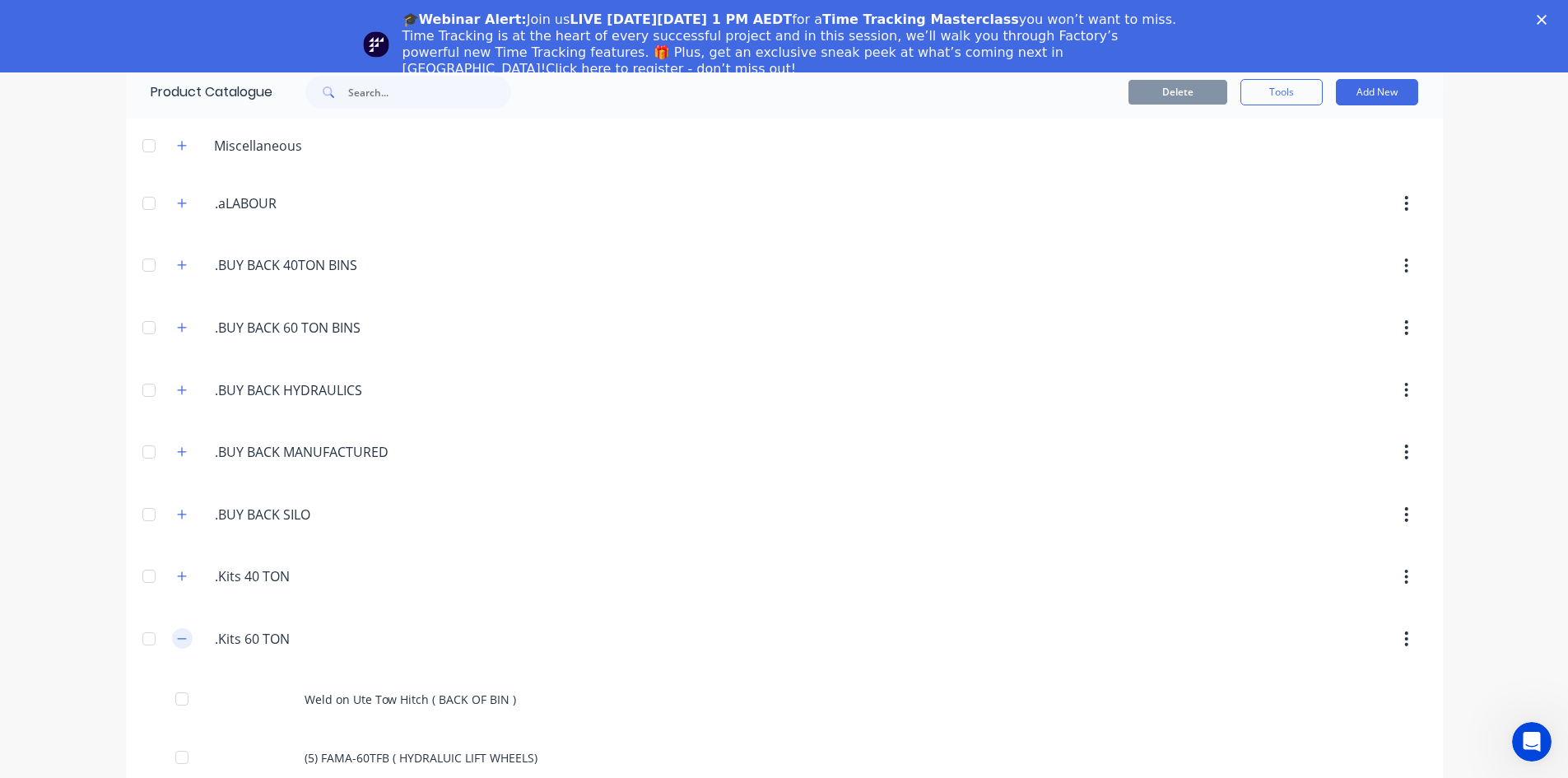
click at [176, 645] on button "button" at bounding box center [182, 638] width 21 height 21
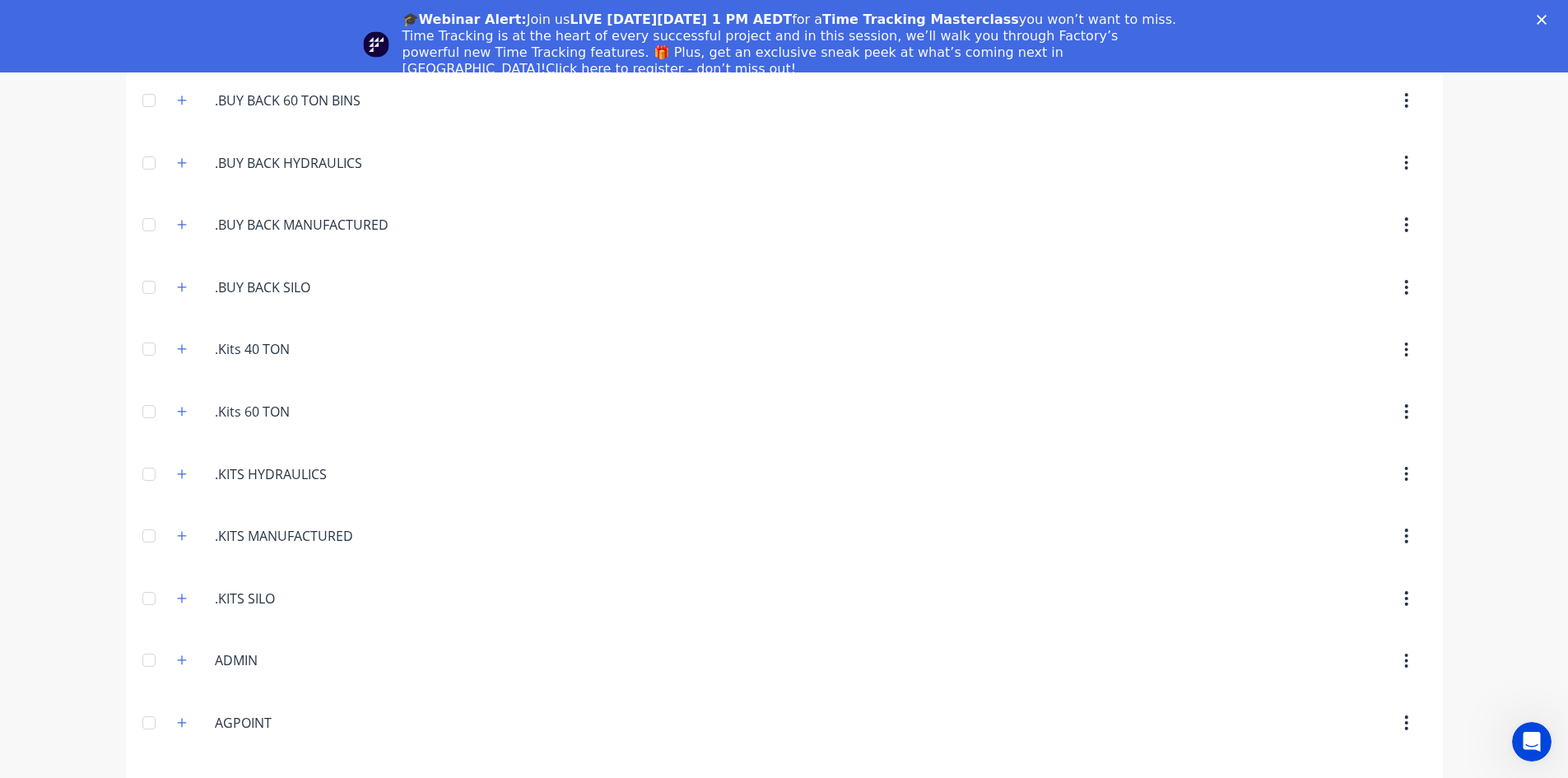
scroll to position [247, 0]
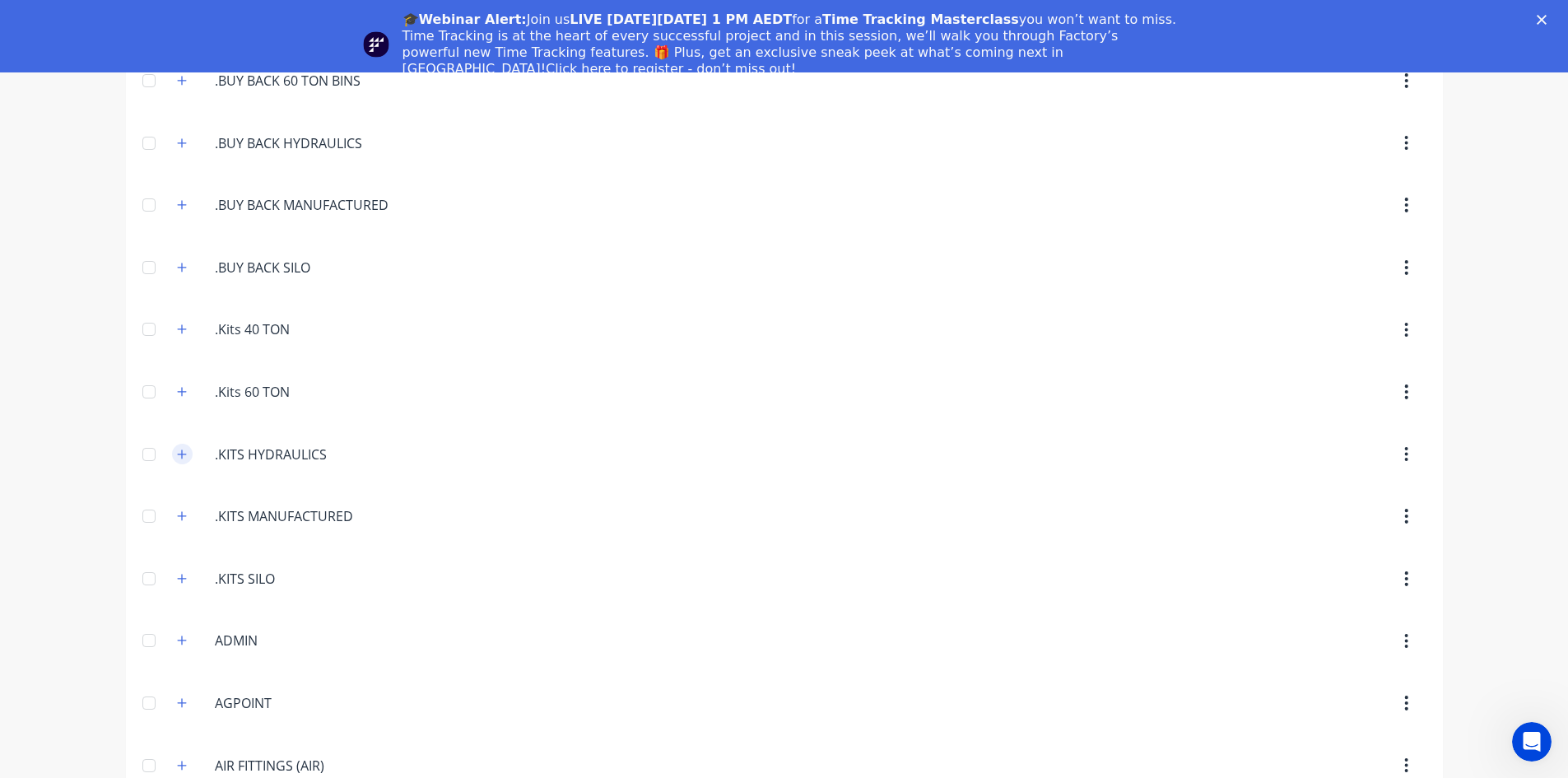
click at [177, 452] on icon "button" at bounding box center [182, 454] width 10 height 12
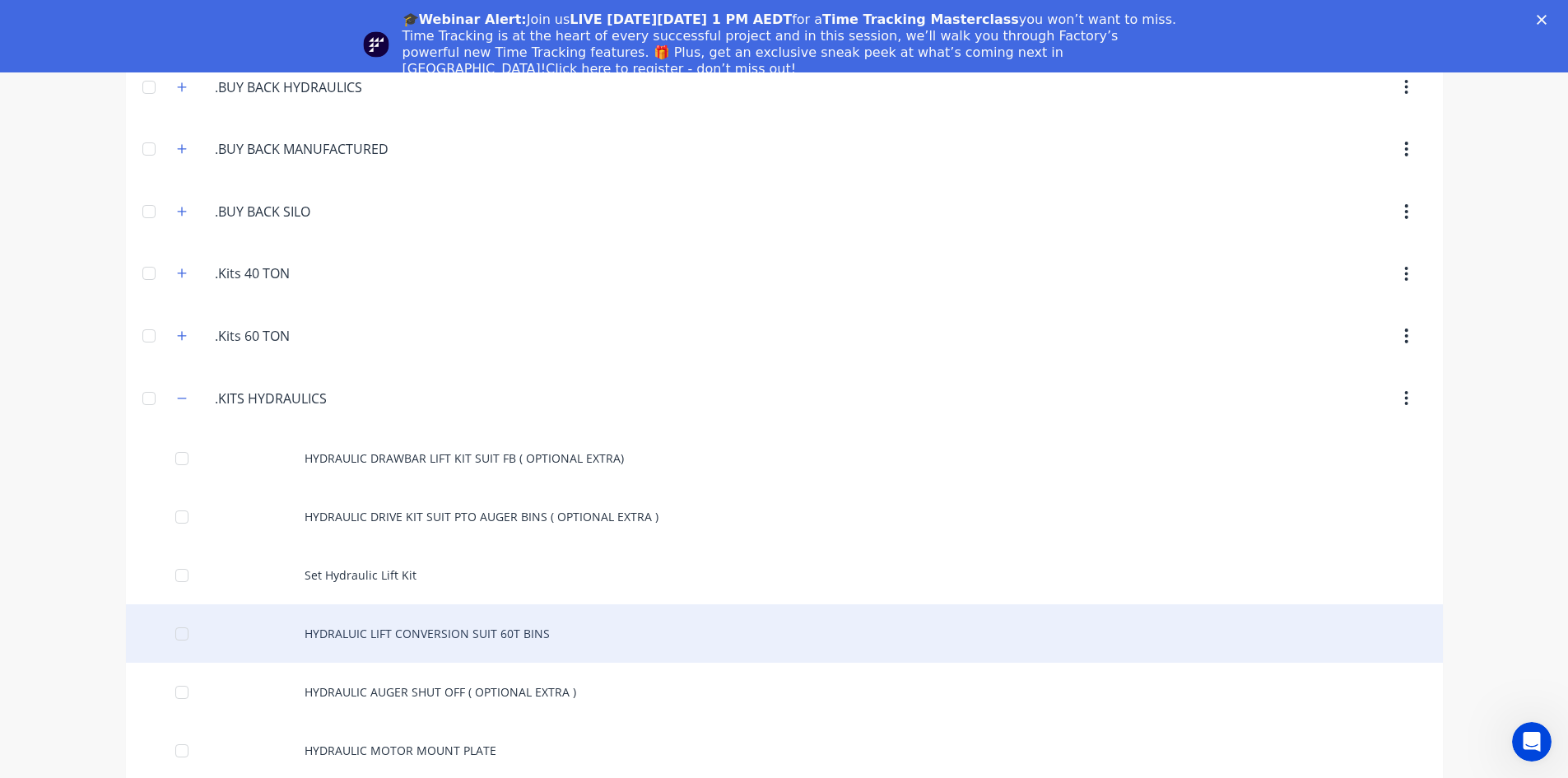
scroll to position [329, 0]
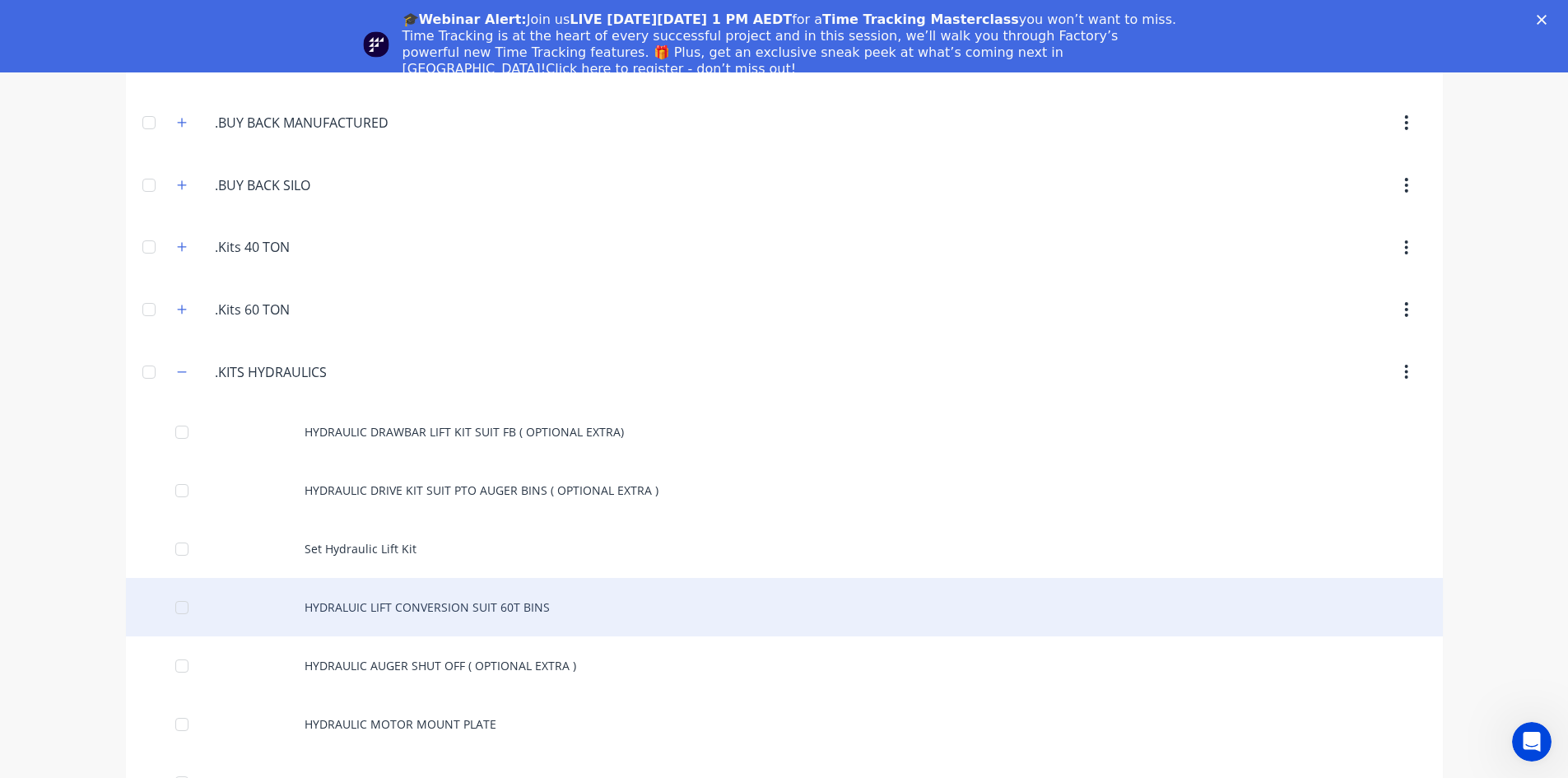
click at [405, 607] on div "HYDRALUIC LIFT CONVERSION SUIT 60T BINS" at bounding box center [784, 607] width 1317 height 58
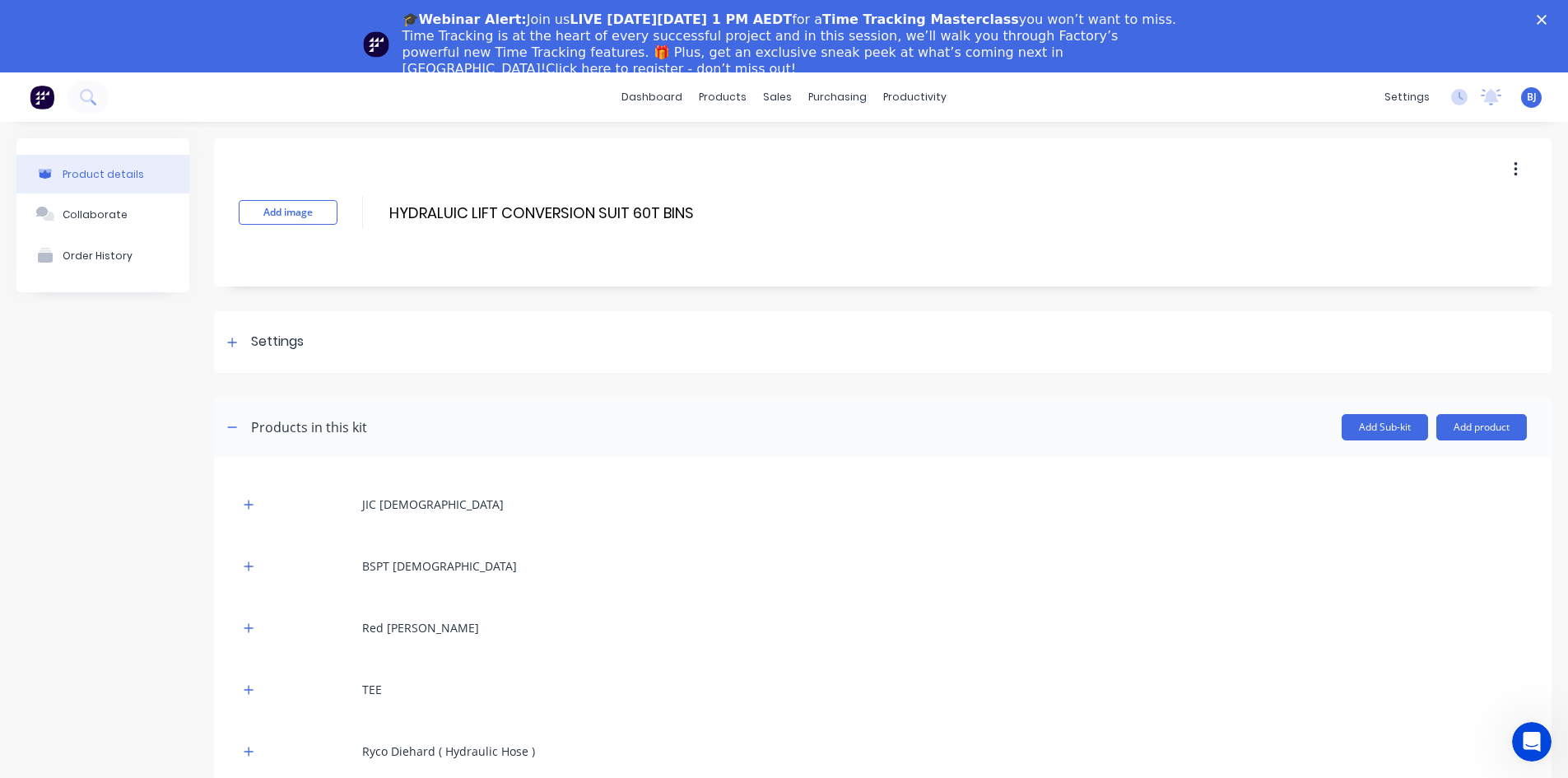
click at [1514, 173] on icon "button" at bounding box center [1516, 169] width 4 height 18
click at [1421, 212] on span "Duplicate" at bounding box center [1456, 213] width 124 height 18
click at [1396, 210] on span "Duplicate" at bounding box center [1456, 213] width 124 height 18
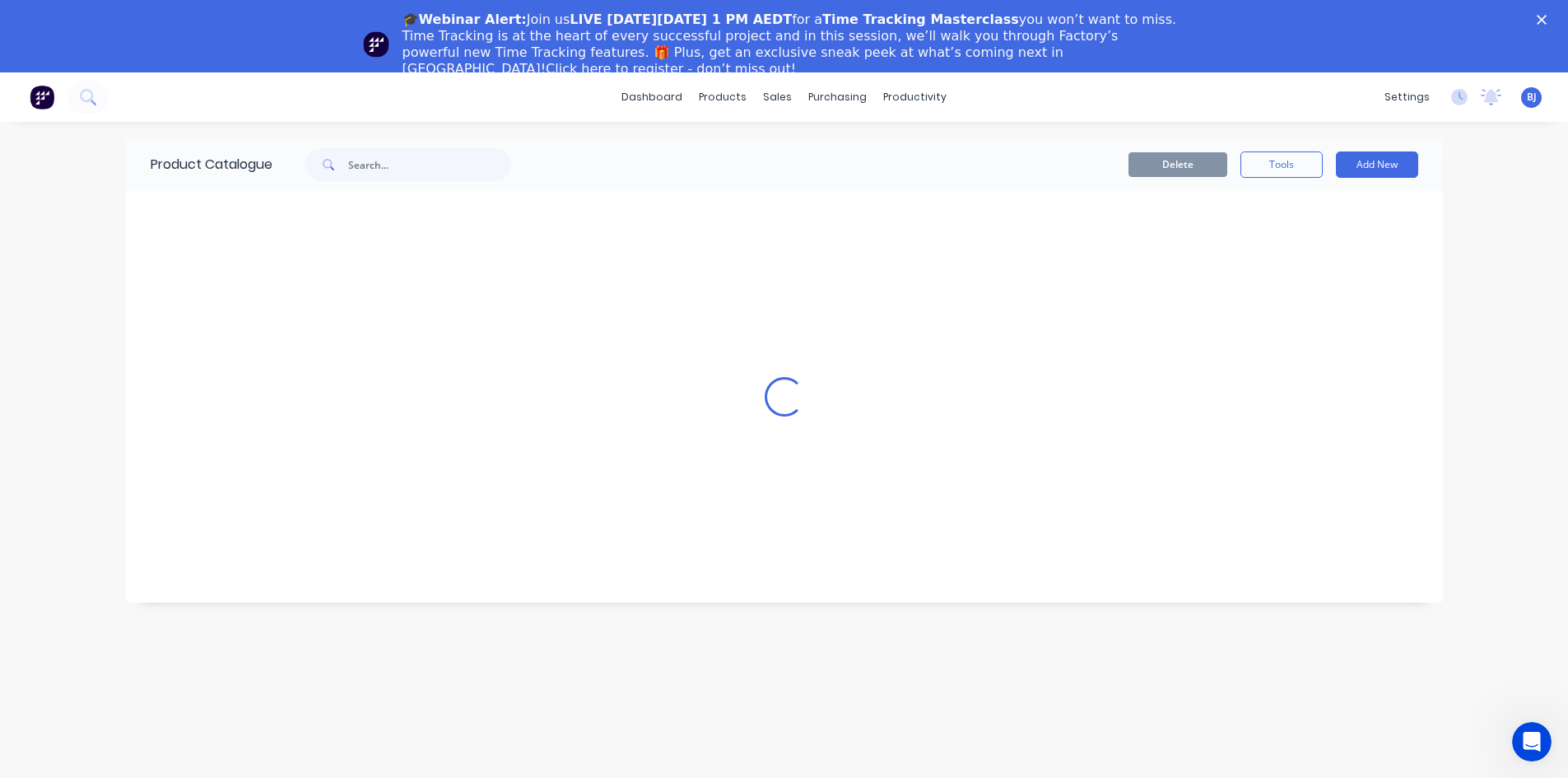
scroll to position [73, 0]
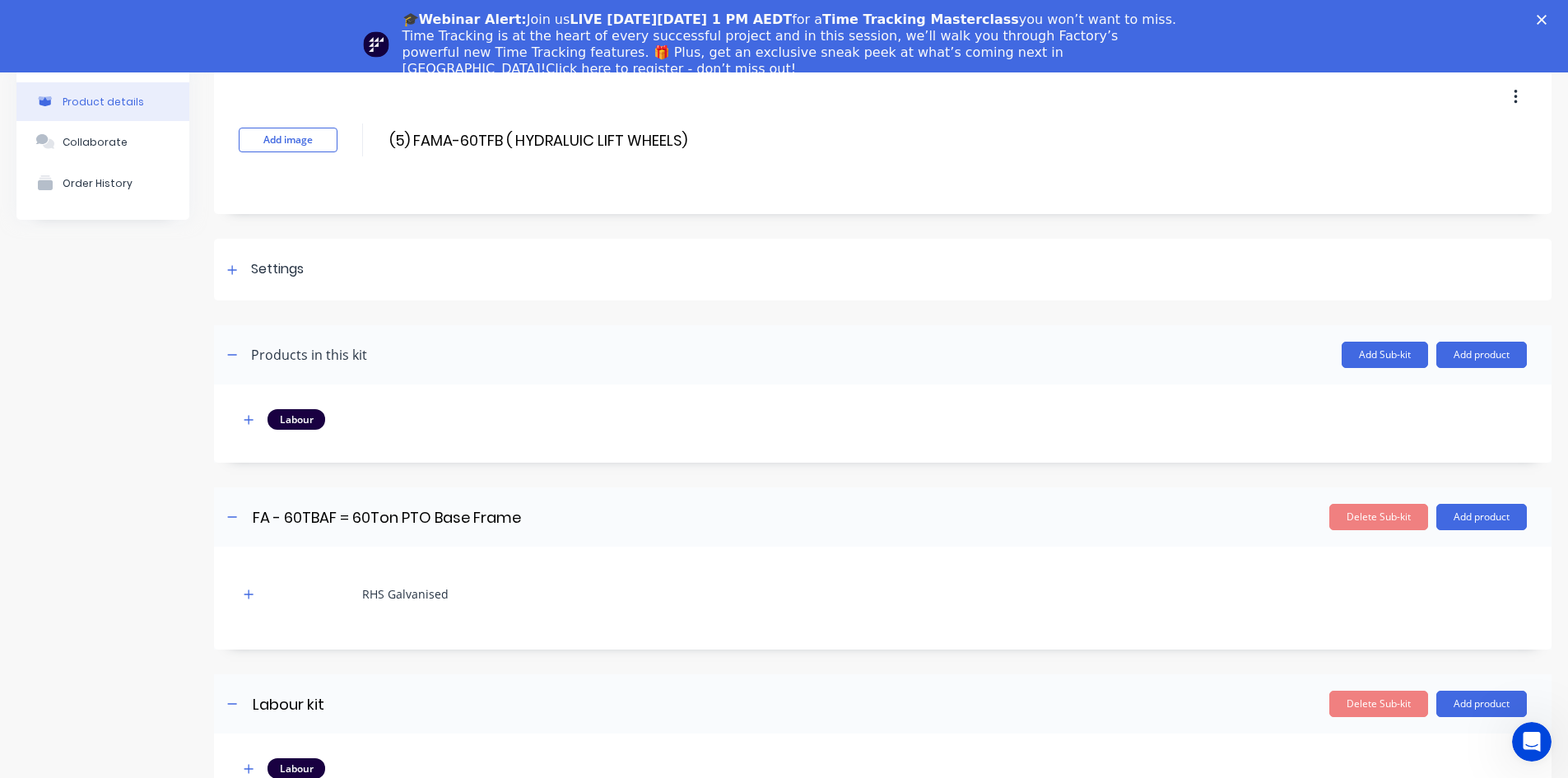
click at [796, 61] on link "Click here to register - don’t miss out!" at bounding box center [670, 69] width 251 height 16
click at [1546, 20] on icon "Close" at bounding box center [1541, 20] width 10 height 10
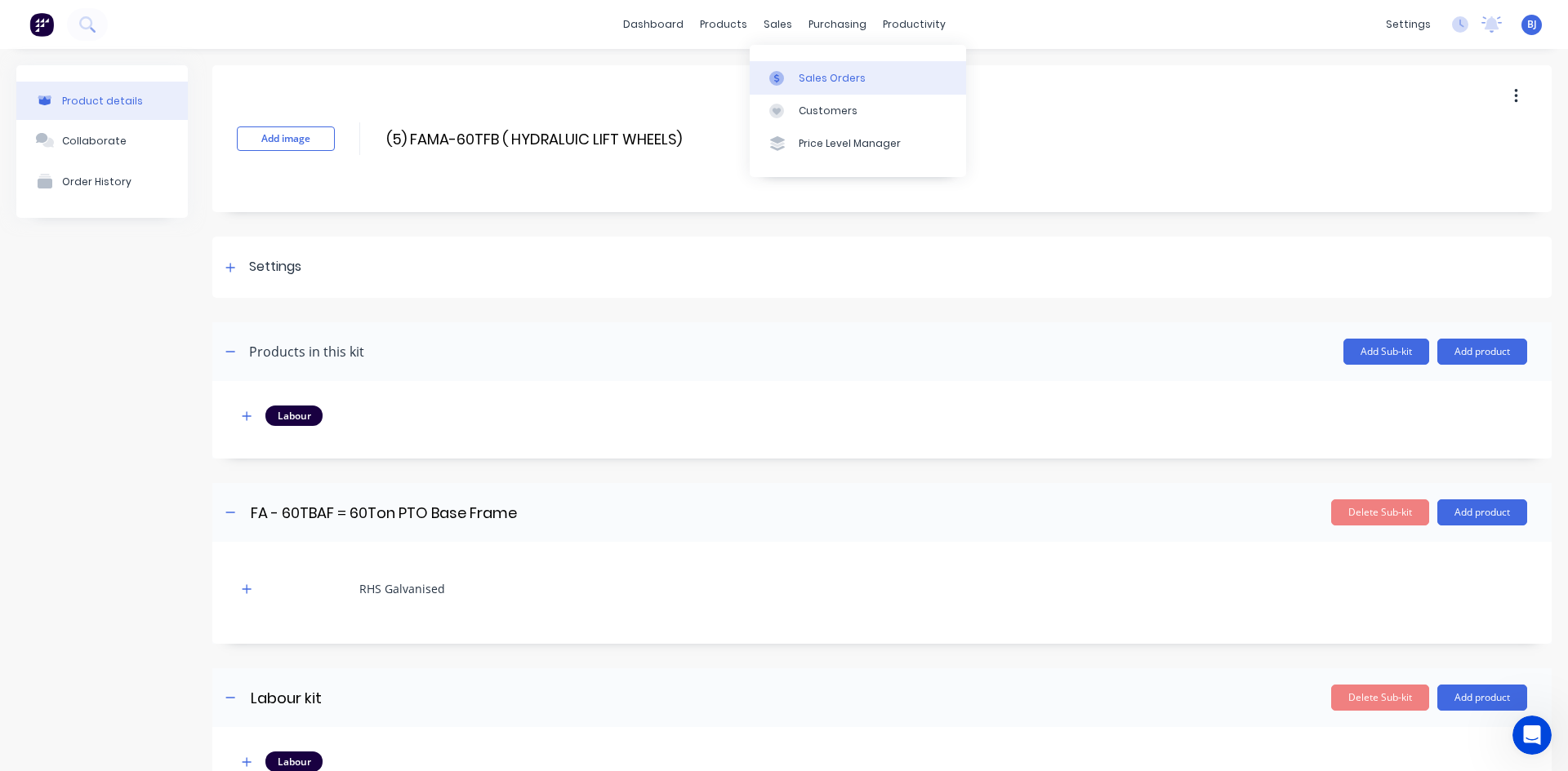
click at [785, 80] on div at bounding box center [781, 78] width 24 height 15
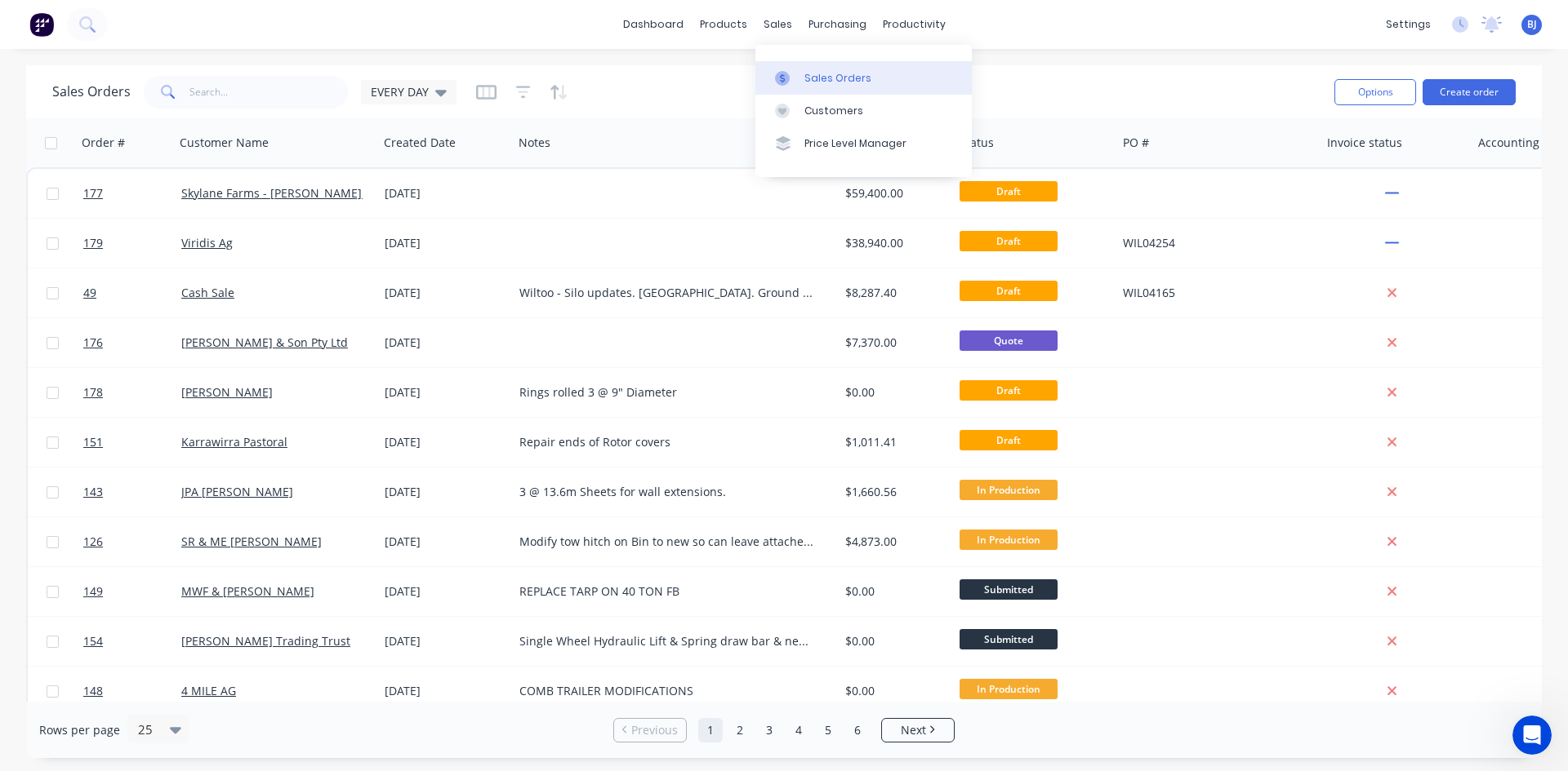
click at [786, 78] on icon at bounding box center [782, 78] width 15 height 15
click at [798, 77] on div at bounding box center [787, 78] width 24 height 15
click at [1458, 93] on button "Create order" at bounding box center [1469, 92] width 93 height 26
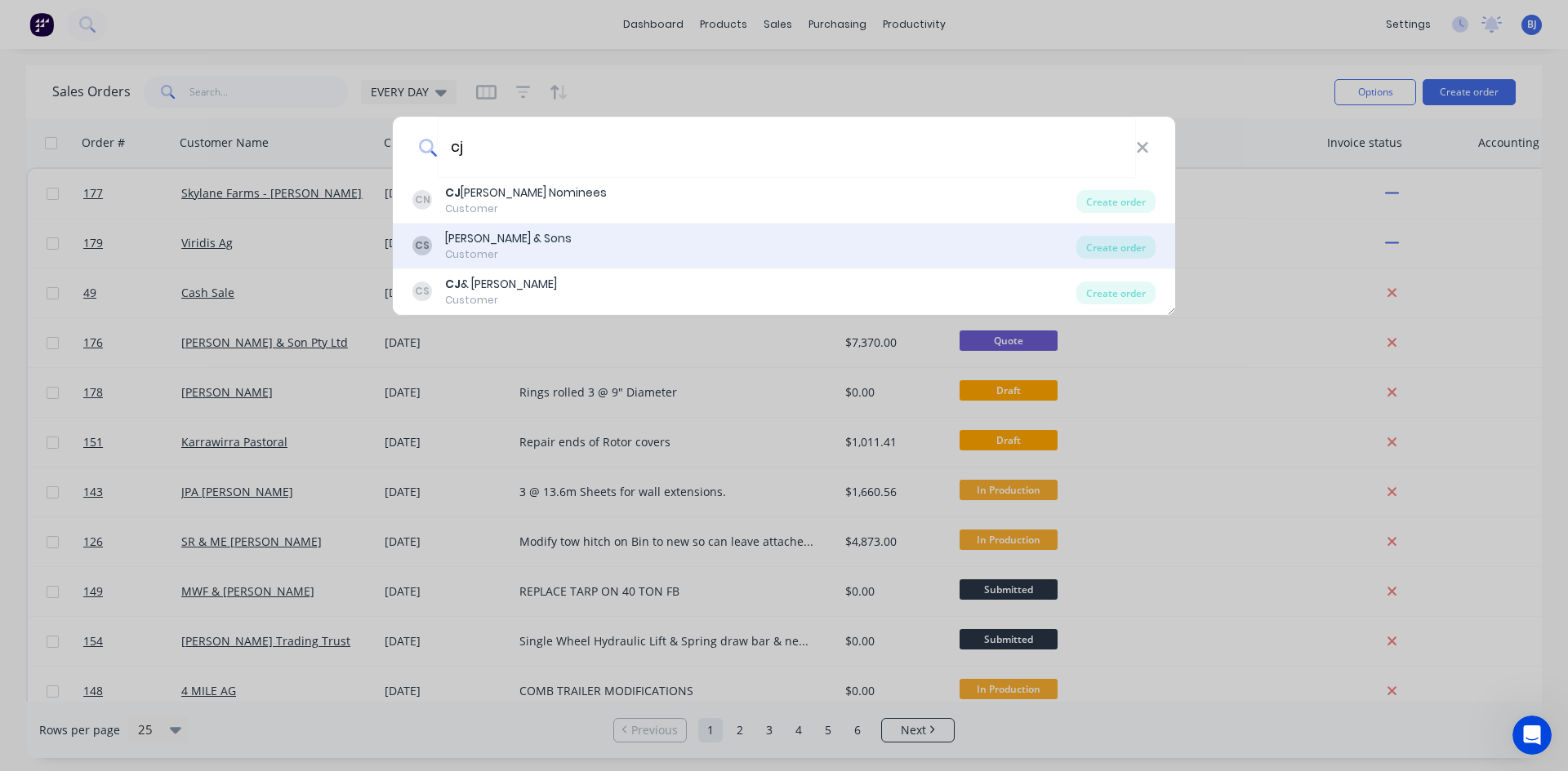
type input "cj"
click at [484, 232] on div "C.J. Kay & Sons" at bounding box center [508, 239] width 127 height 18
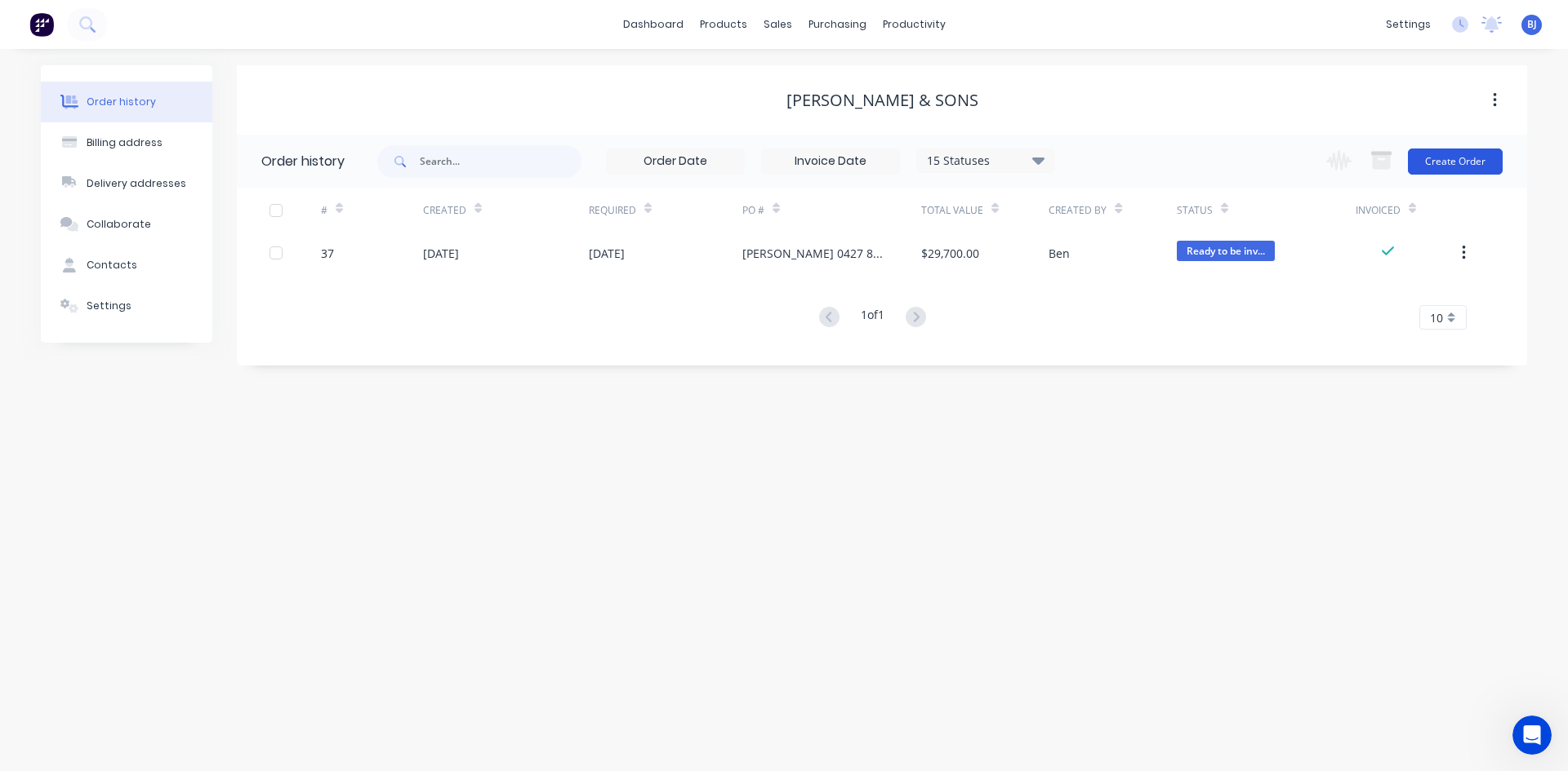
click at [1466, 161] on button "Create Order" at bounding box center [1455, 161] width 95 height 26
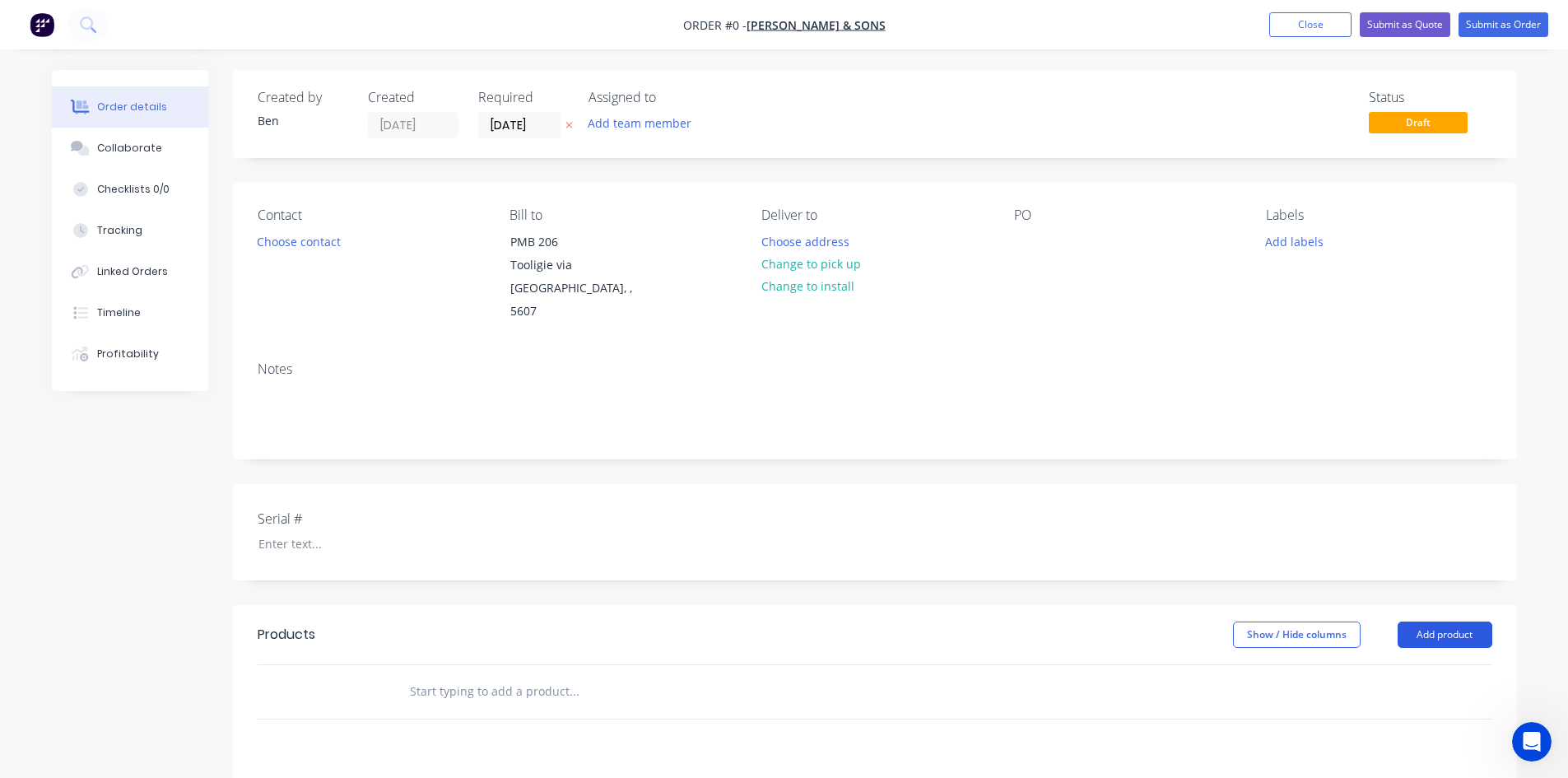
click at [1463, 622] on button "Add product" at bounding box center [1445, 634] width 94 height 27
click at [1402, 665] on div "Product catalogue" at bounding box center [1414, 677] width 127 height 24
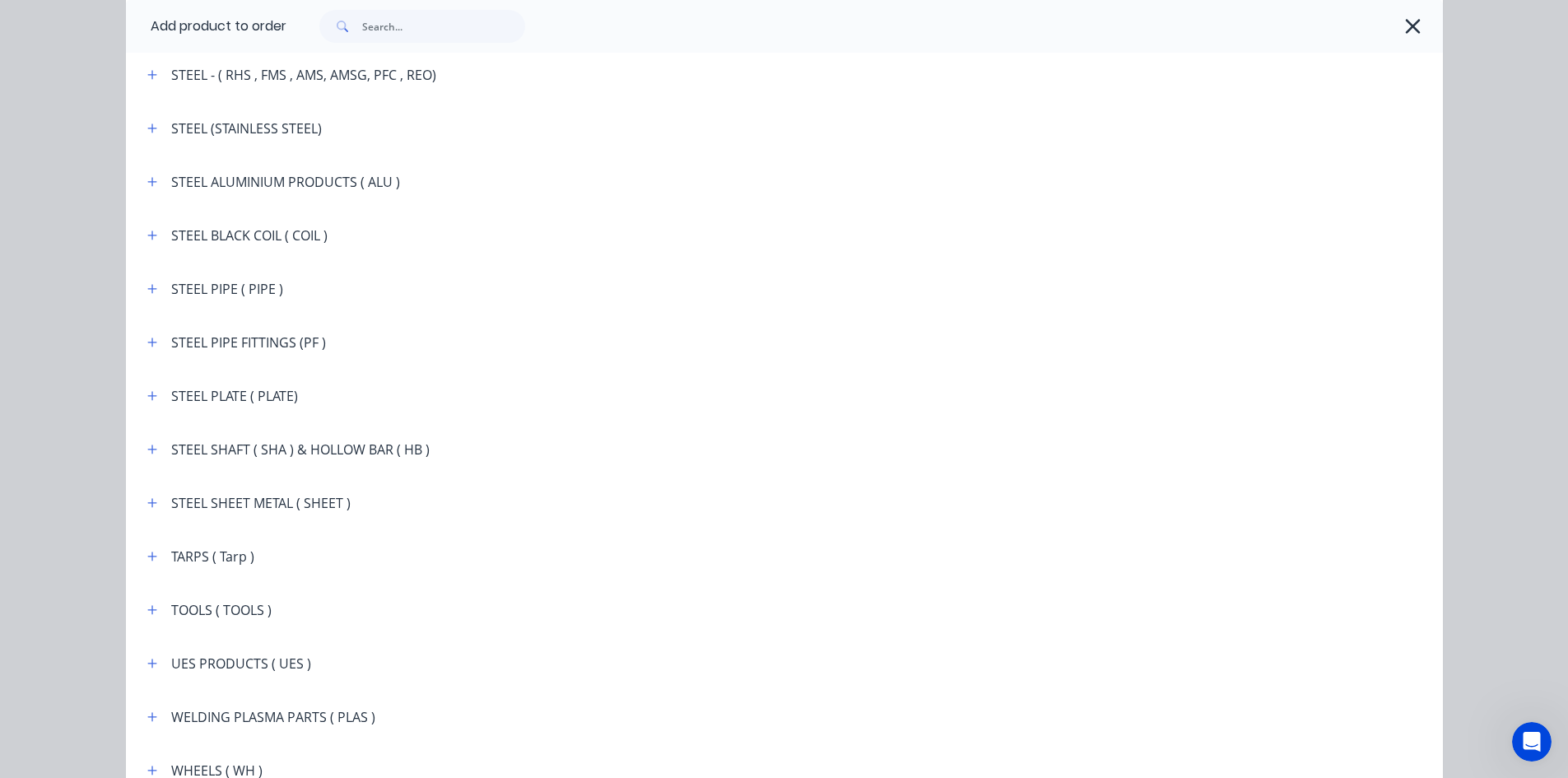
scroll to position [2883, 0]
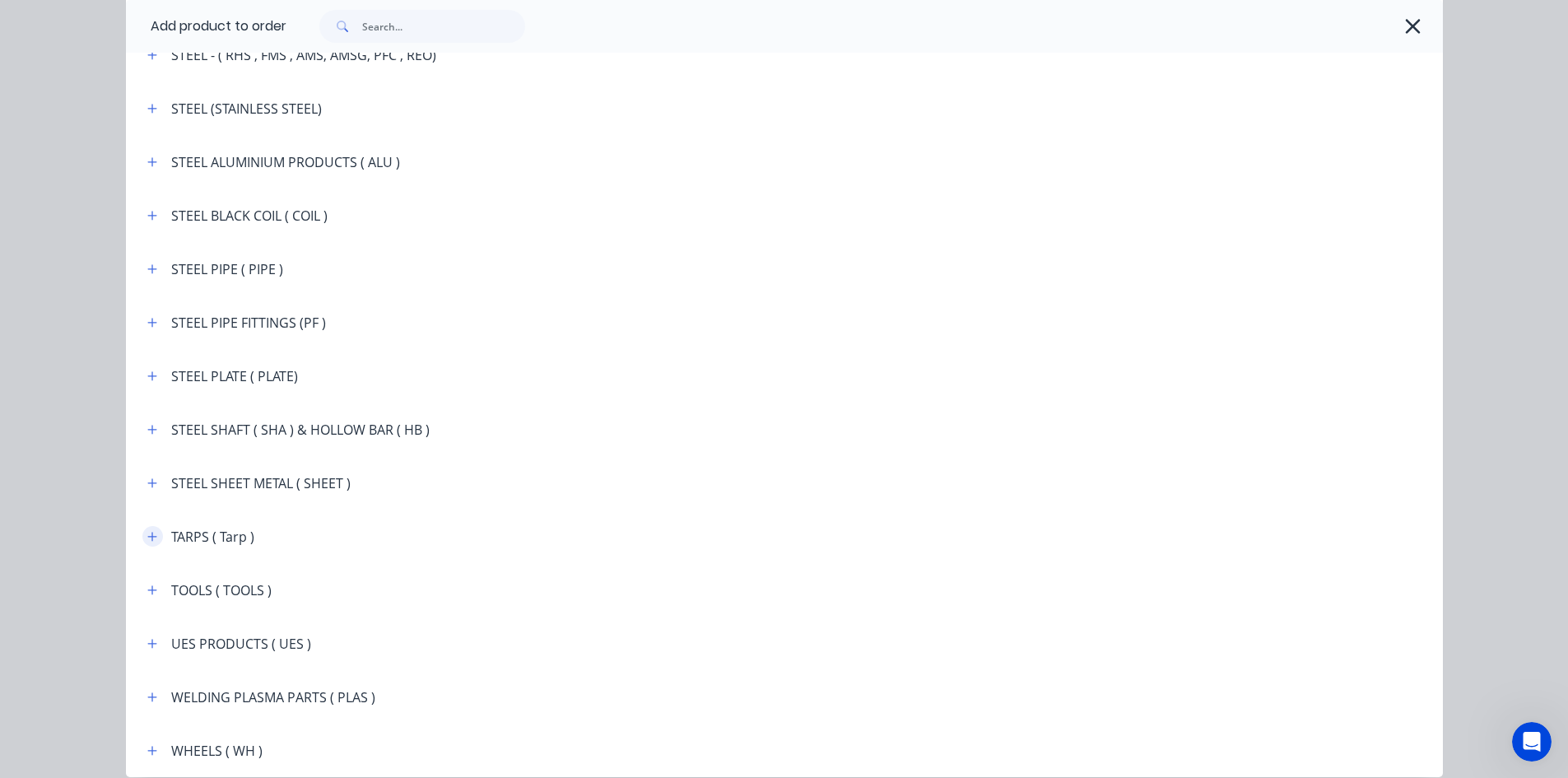
click at [147, 538] on icon "button" at bounding box center [151, 536] width 9 height 9
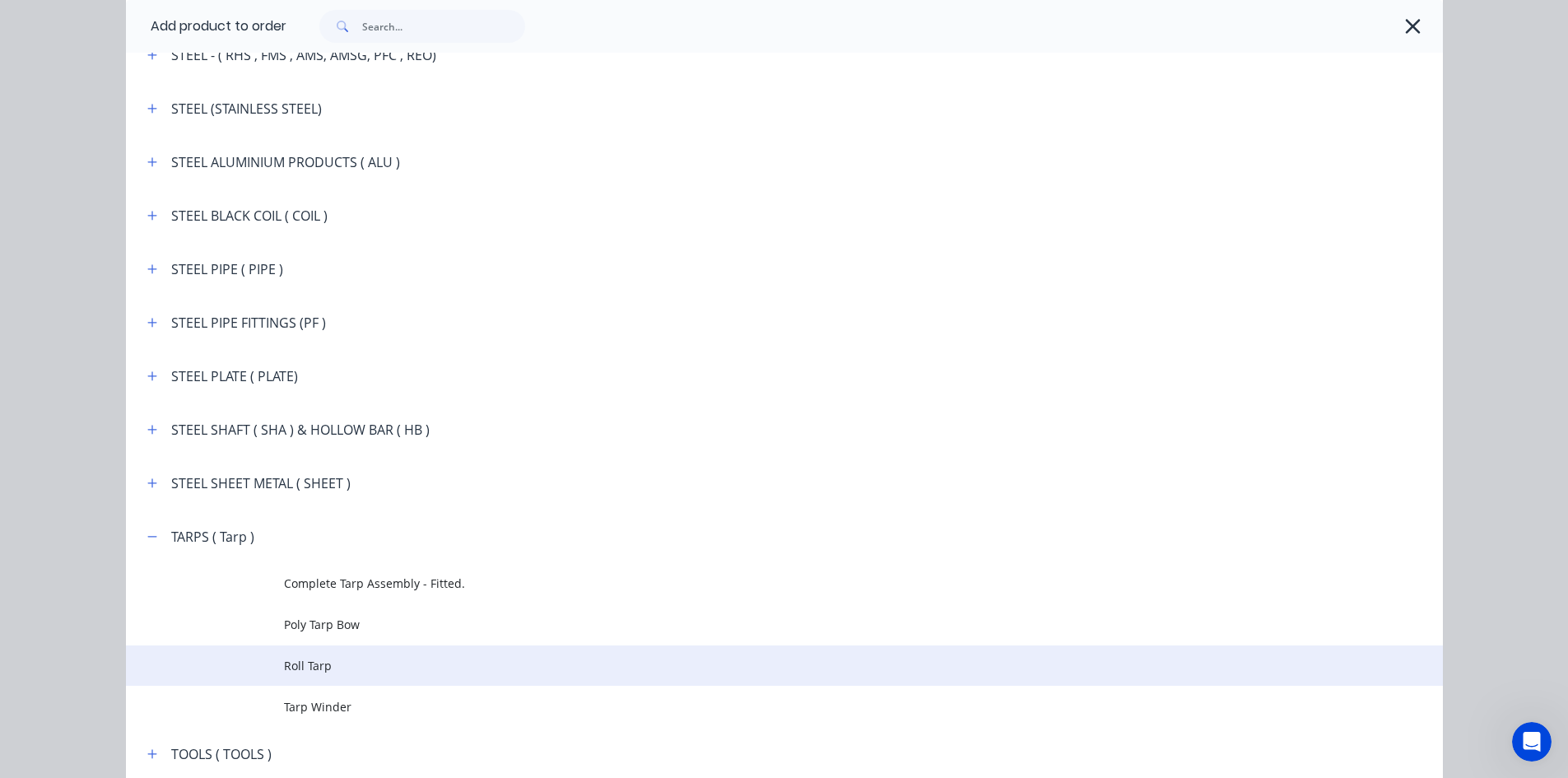
click at [326, 666] on span "Roll Tarp" at bounding box center [747, 666] width 927 height 18
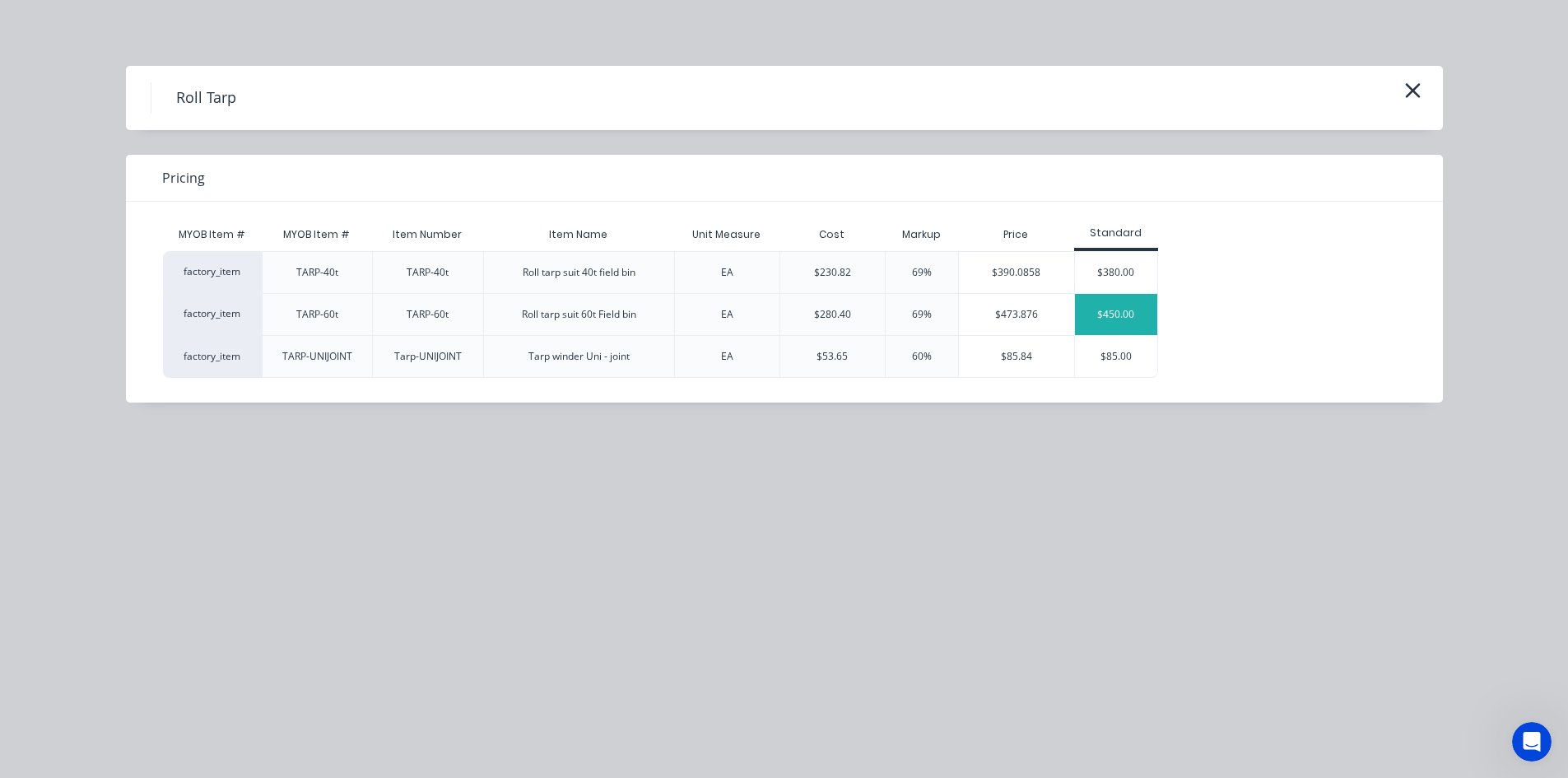
click at [1126, 312] on div "$450.00" at bounding box center [1117, 315] width 83 height 41
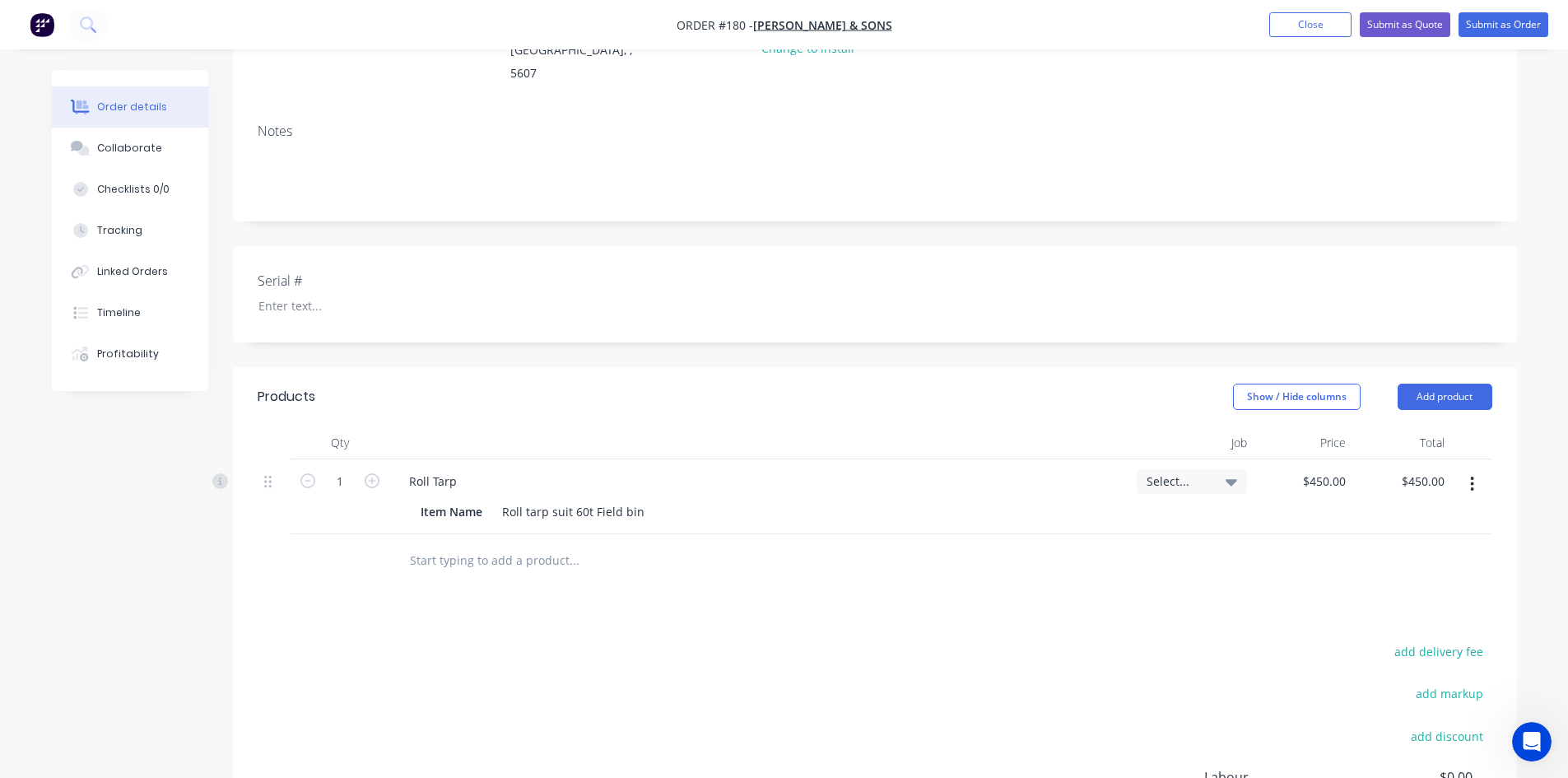
scroll to position [329, 0]
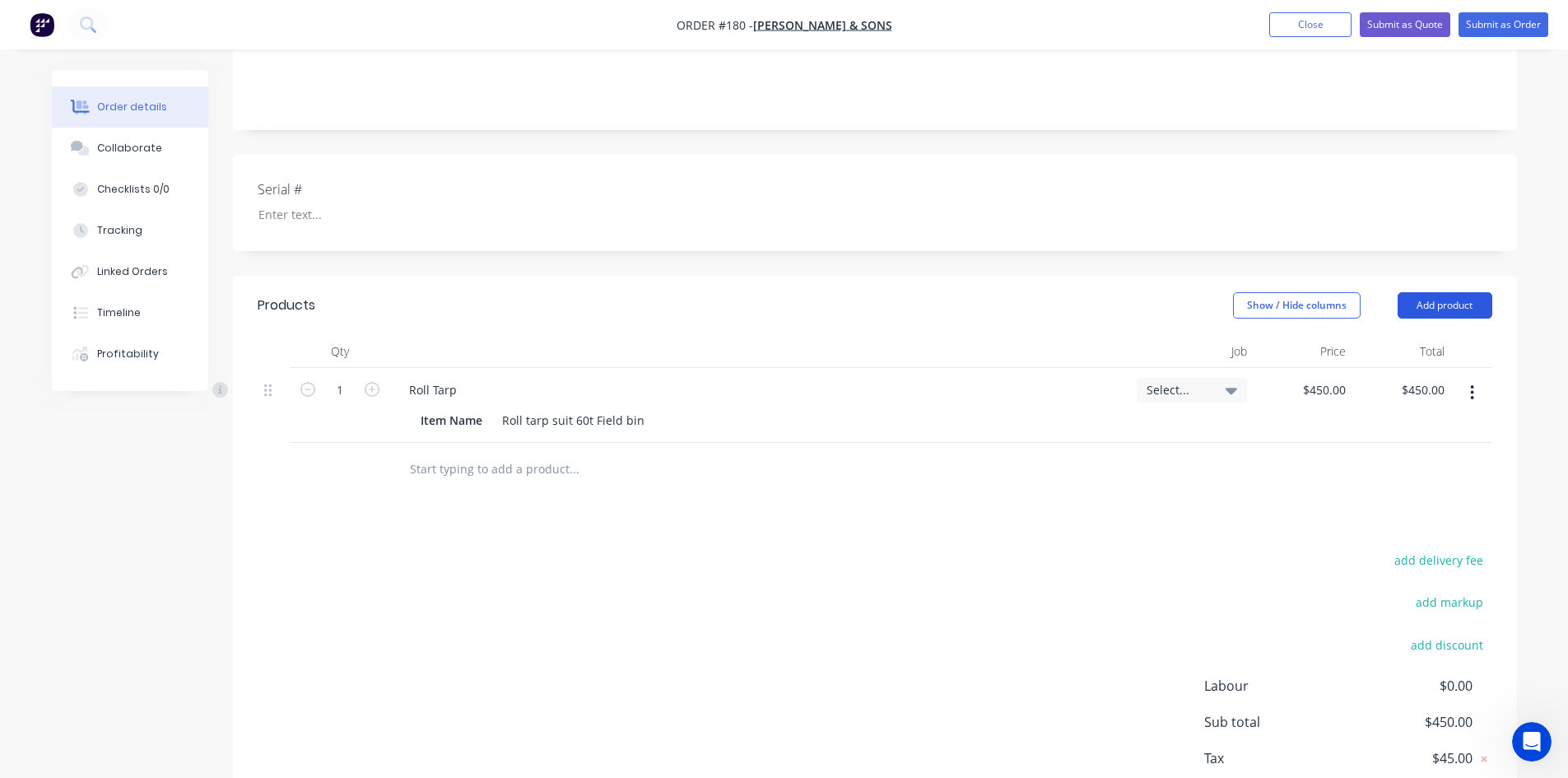
click at [1417, 292] on button "Add product" at bounding box center [1445, 305] width 94 height 27
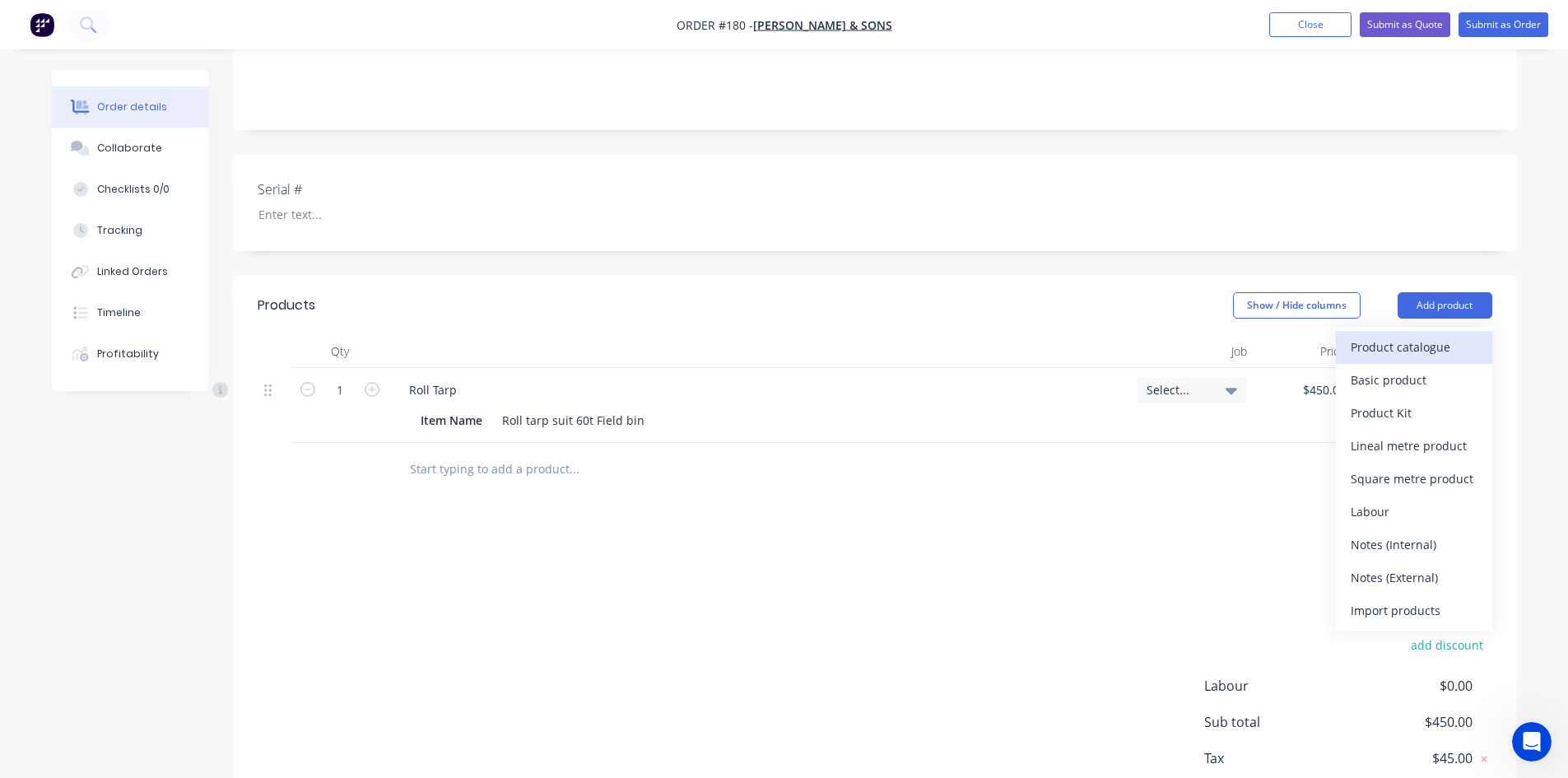
click at [1376, 335] on div "Product catalogue" at bounding box center [1414, 347] width 127 height 24
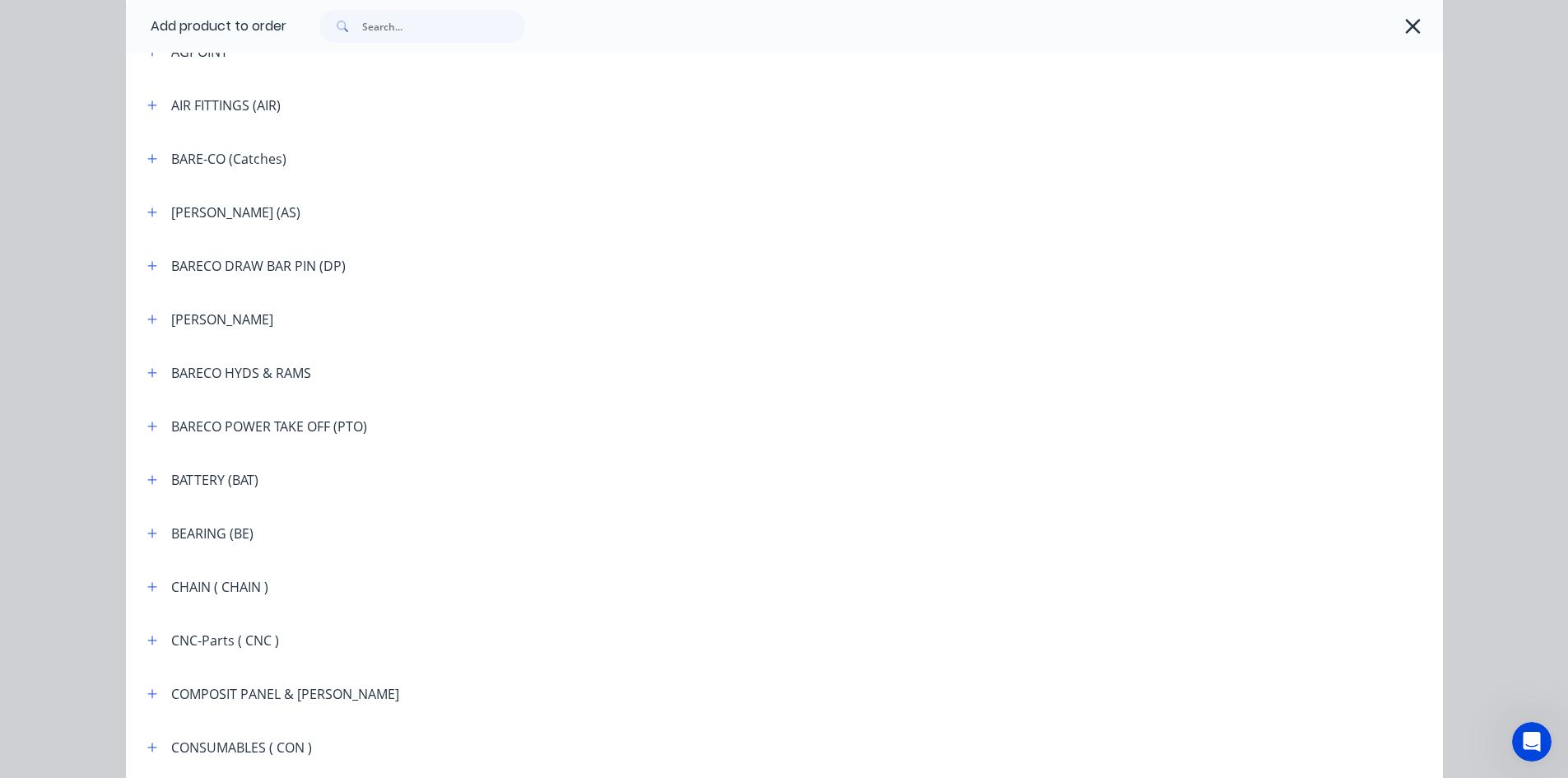
scroll to position [823, 0]
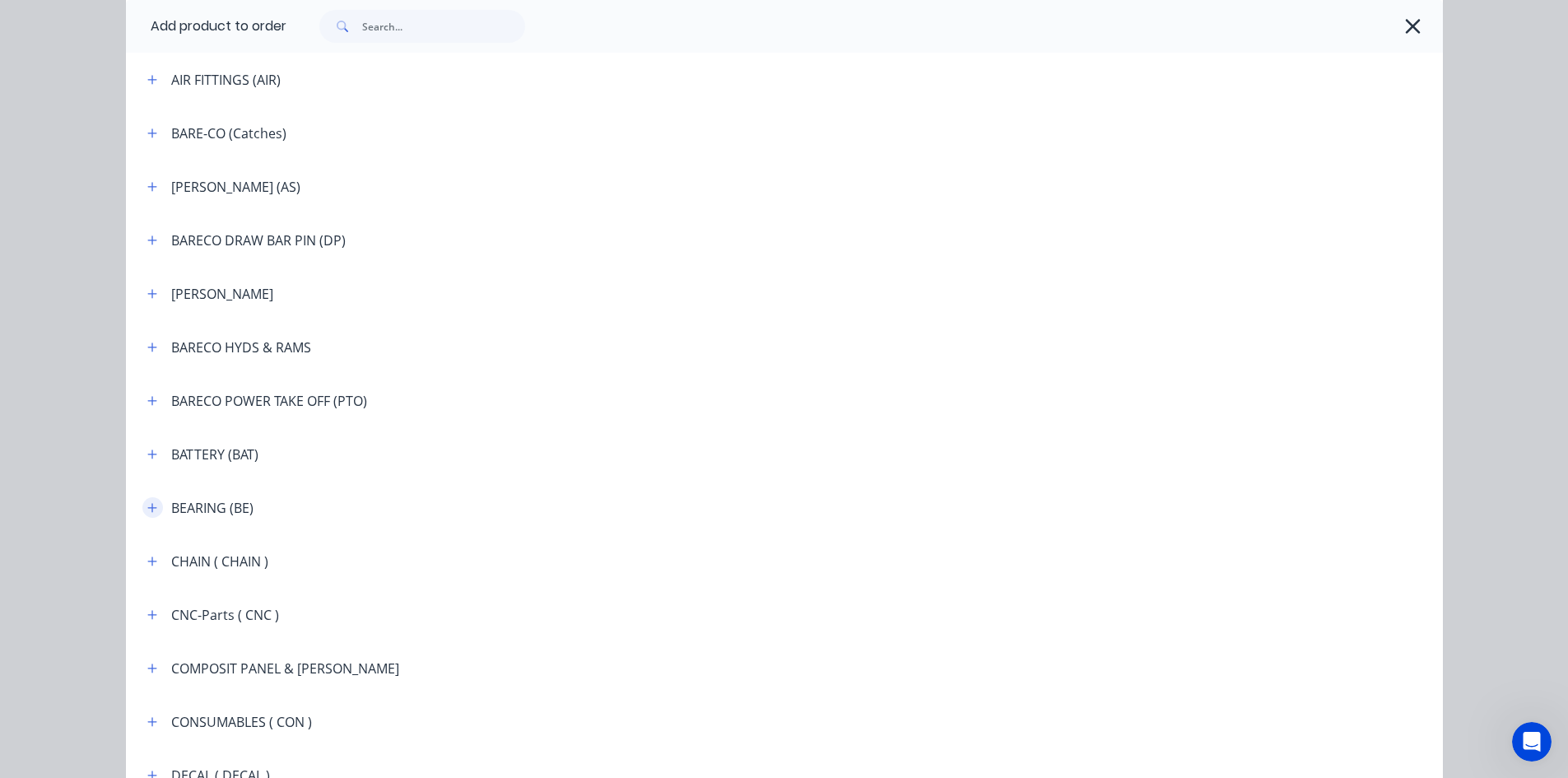
click at [147, 509] on icon "button" at bounding box center [151, 508] width 9 height 9
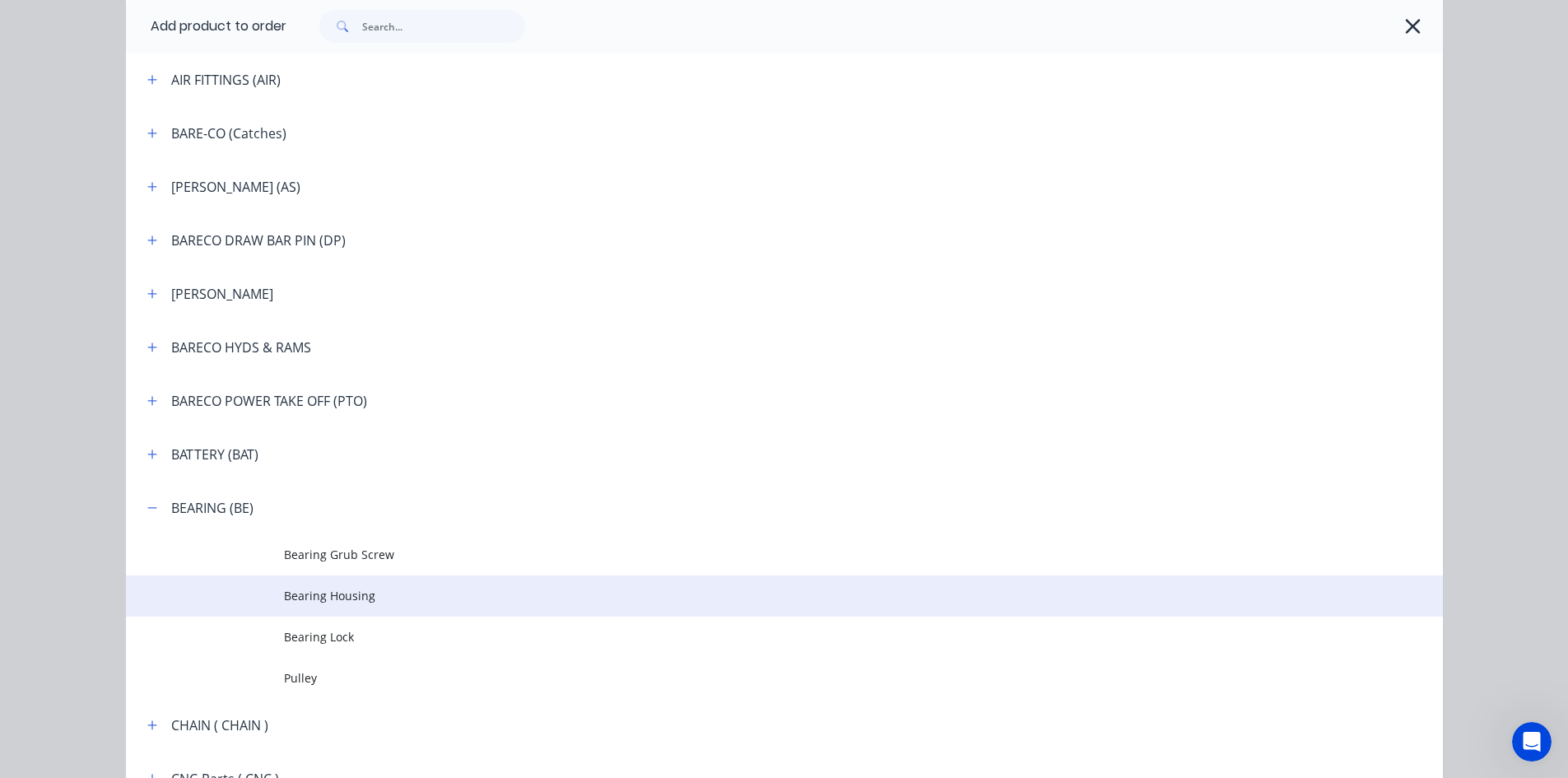
click at [301, 595] on span "Bearing Housing" at bounding box center [747, 596] width 927 height 18
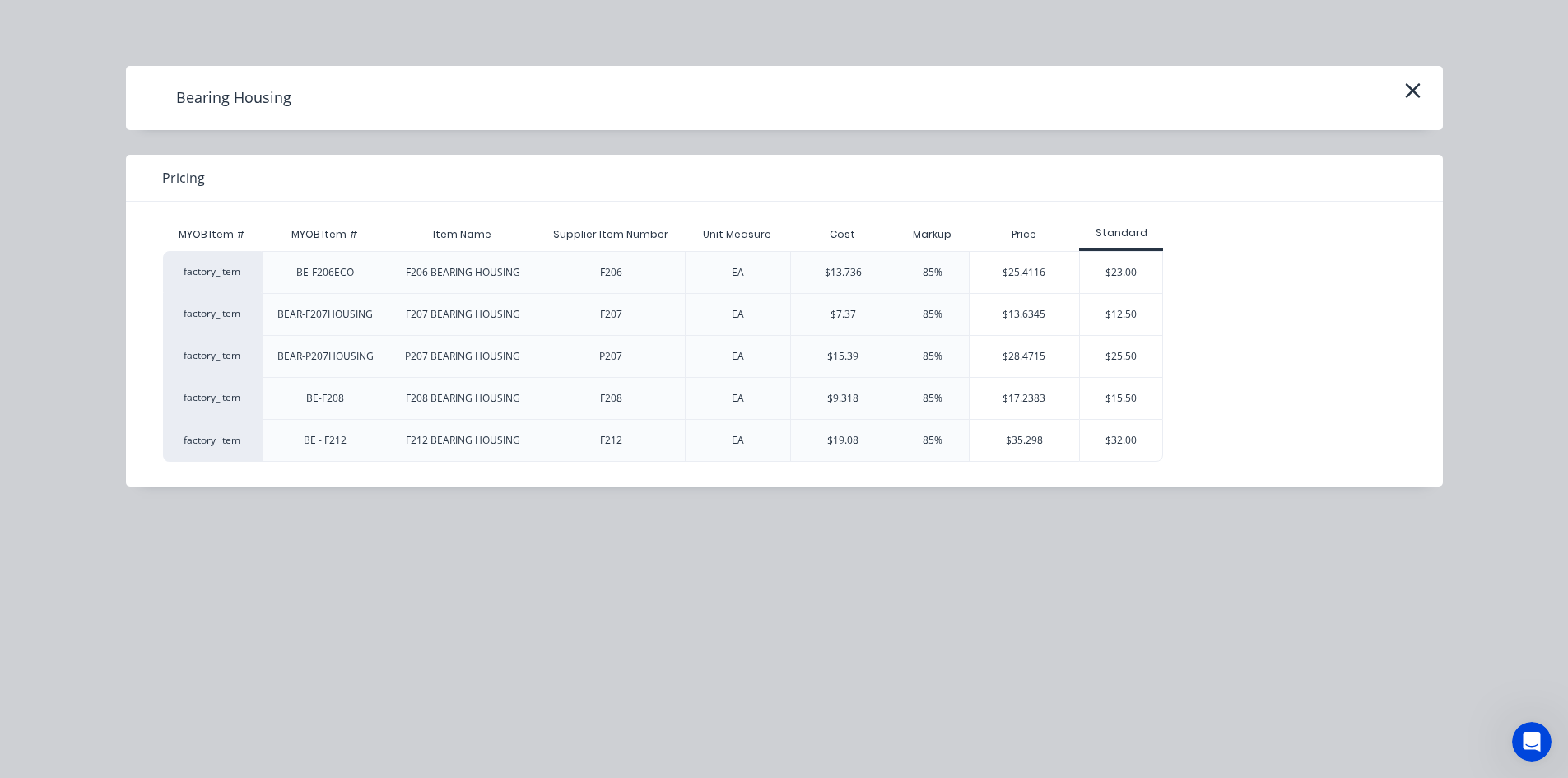
scroll to position [267, 0]
click at [1124, 325] on div "$12.50" at bounding box center [1122, 315] width 83 height 41
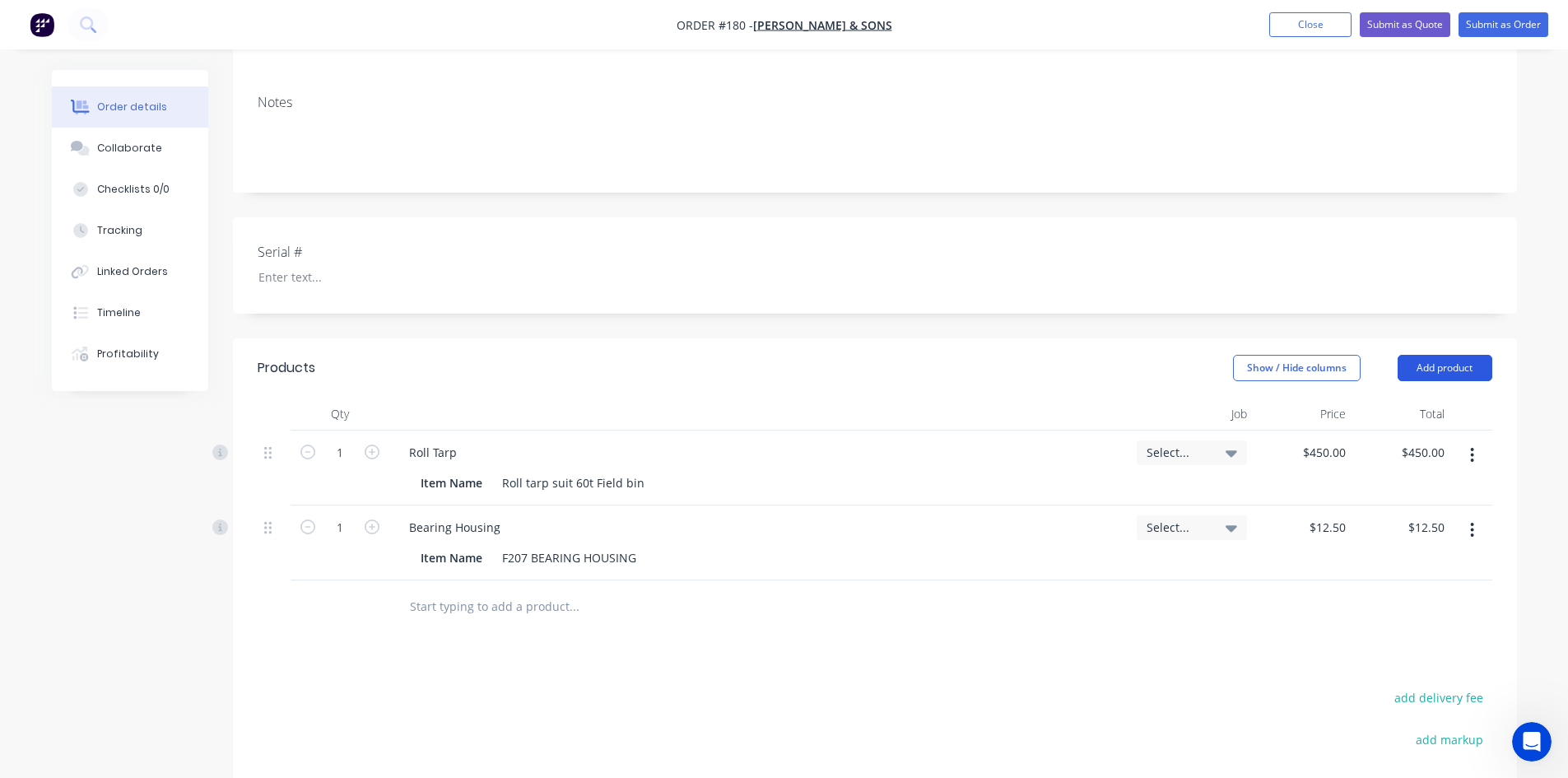
click at [1449, 355] on button "Add product" at bounding box center [1445, 368] width 94 height 27
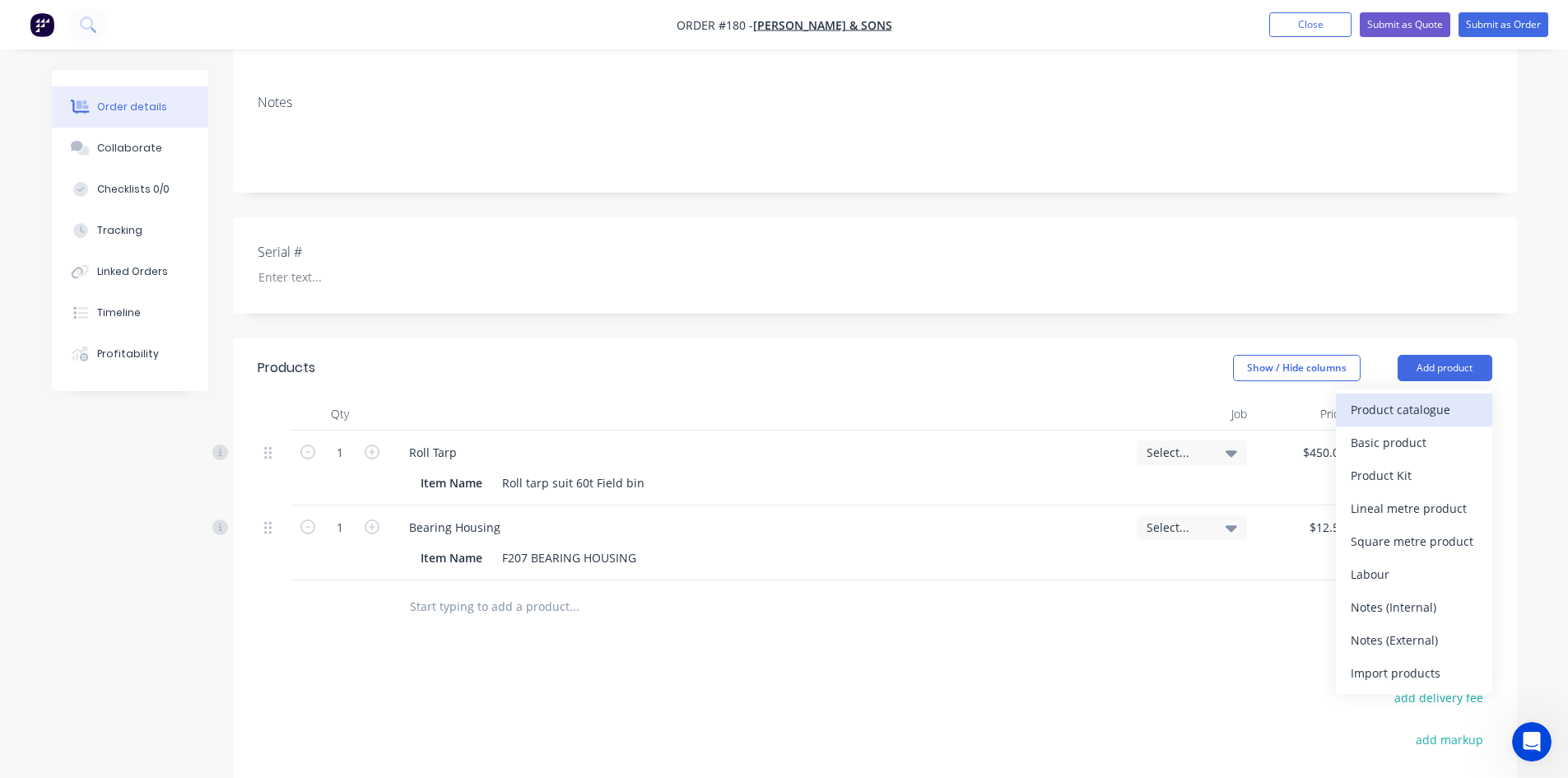
click at [1379, 397] on div "Product catalogue" at bounding box center [1414, 409] width 127 height 24
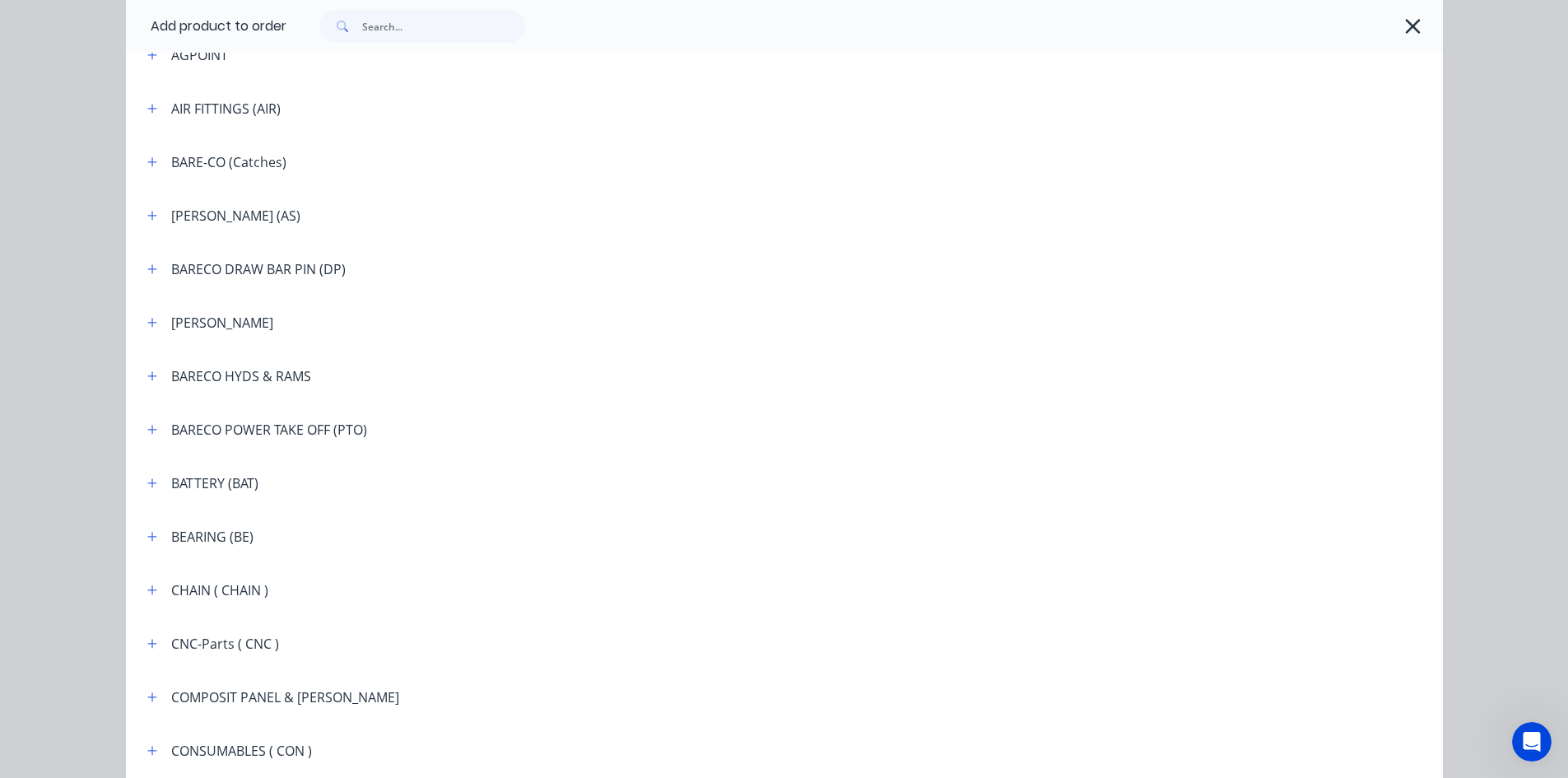
scroll to position [823, 0]
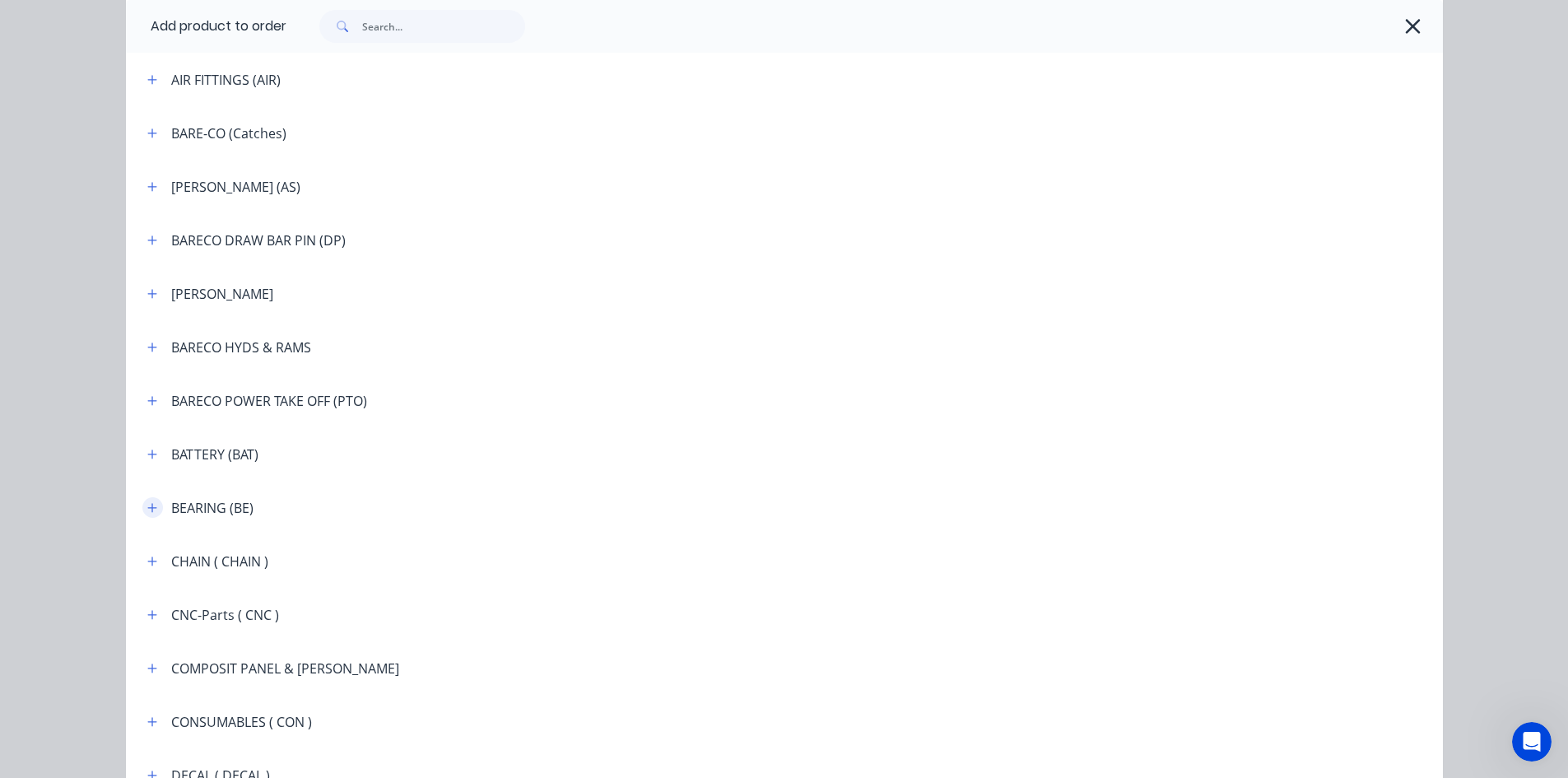
click at [147, 509] on icon "button" at bounding box center [152, 509] width 10 height 12
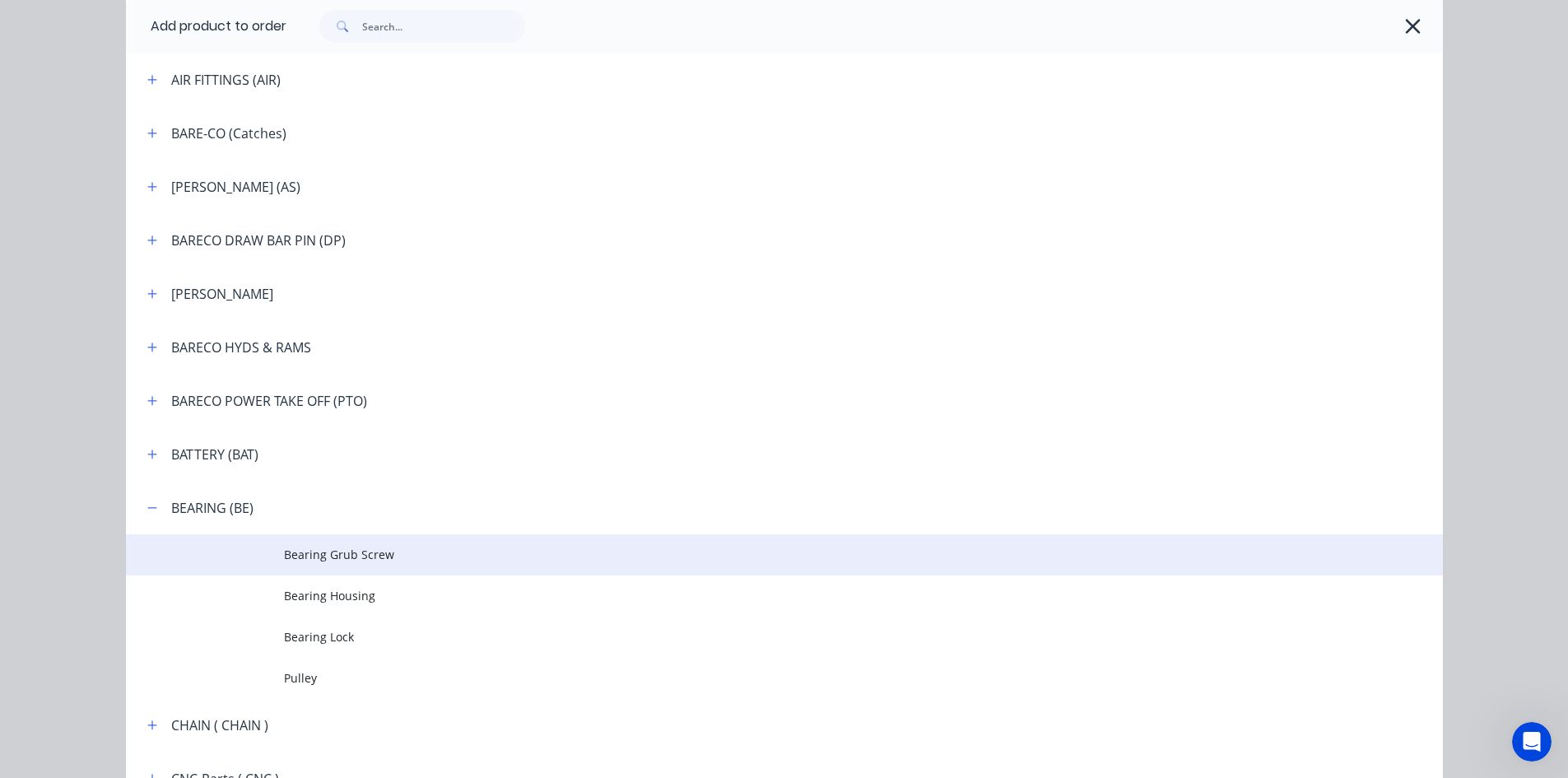
click at [342, 563] on span "Bearing Grub Screw" at bounding box center [747, 555] width 927 height 18
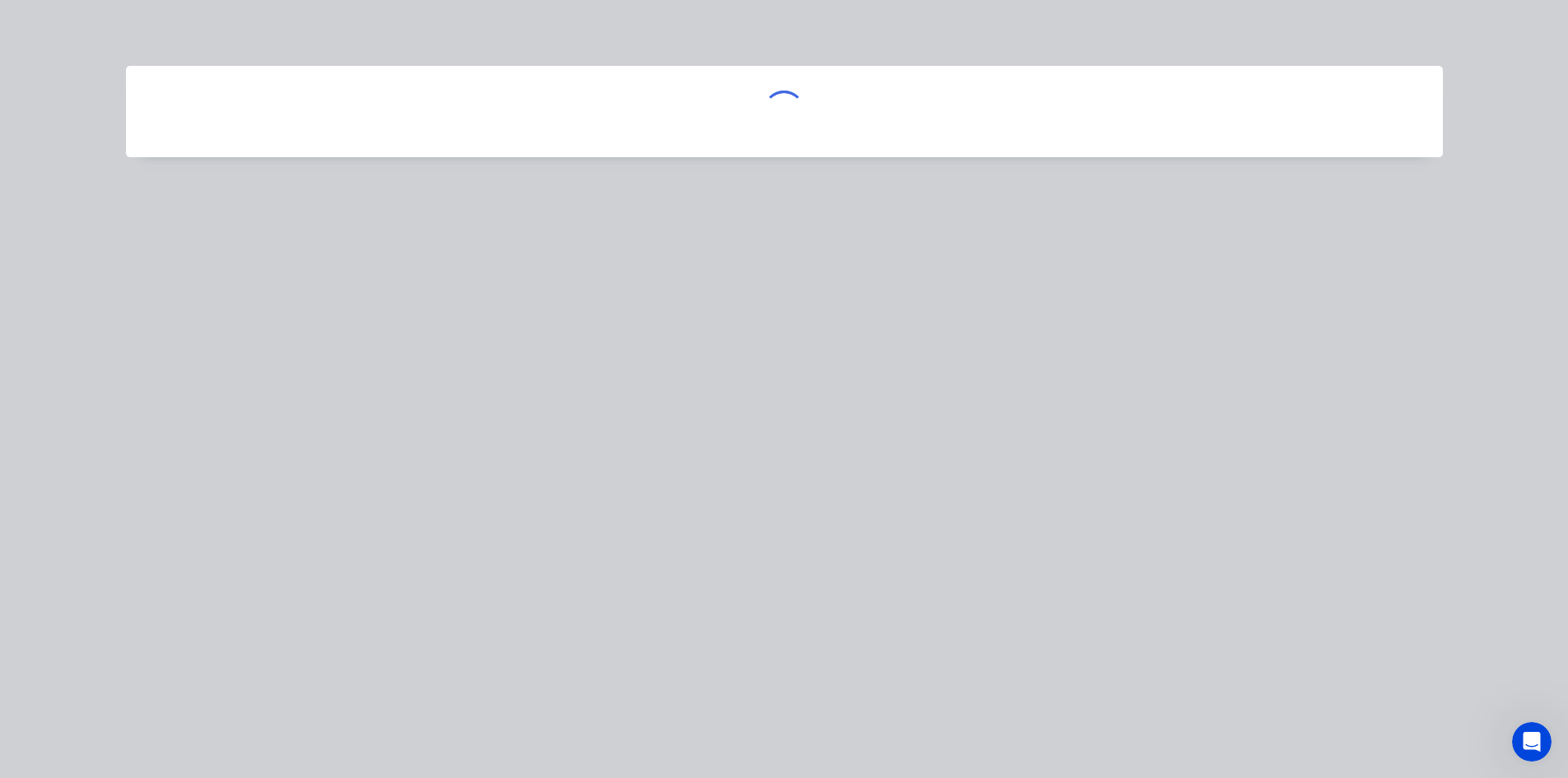
scroll to position [0, 0]
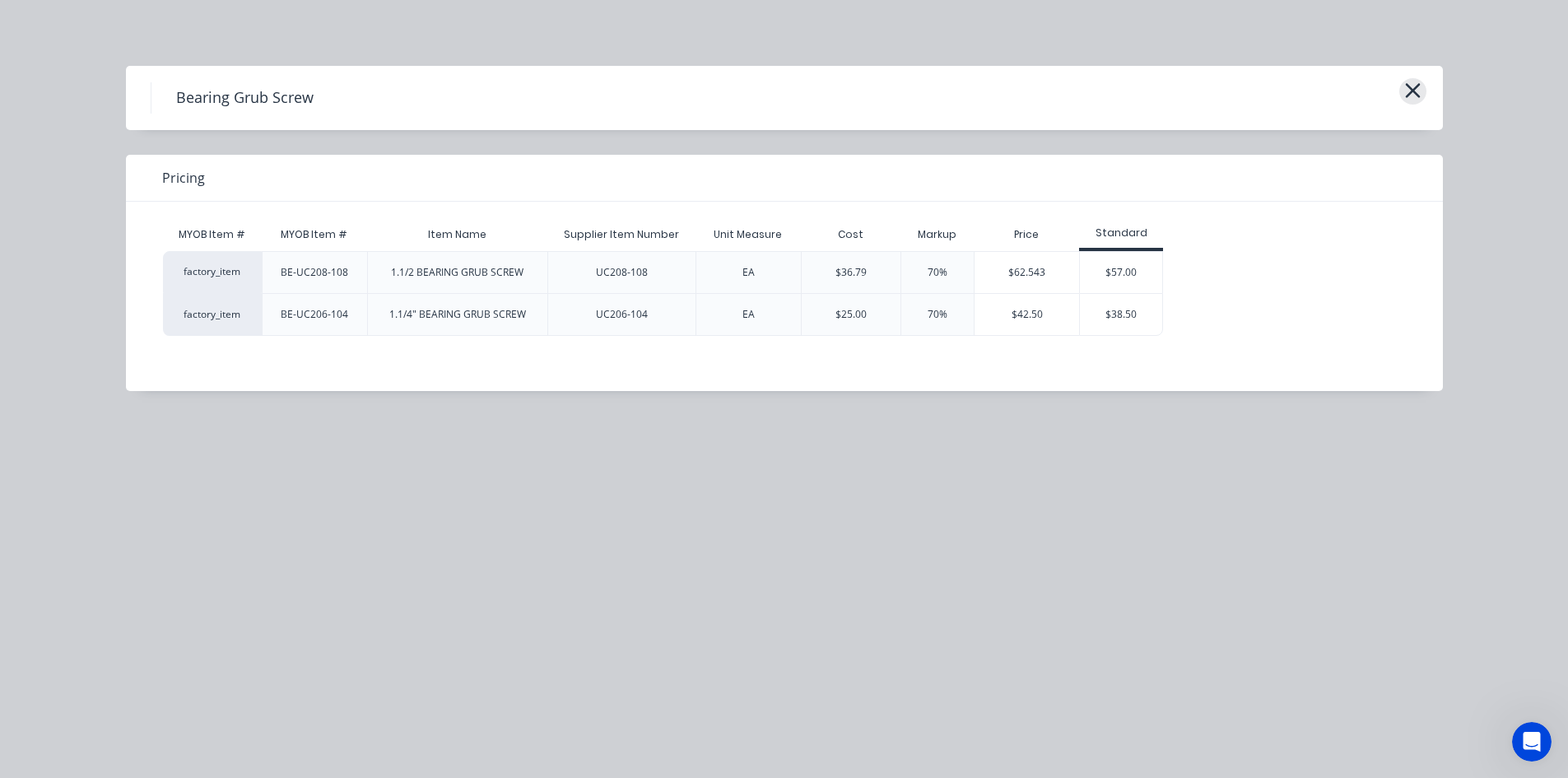
click at [1418, 88] on icon "button" at bounding box center [1412, 90] width 15 height 15
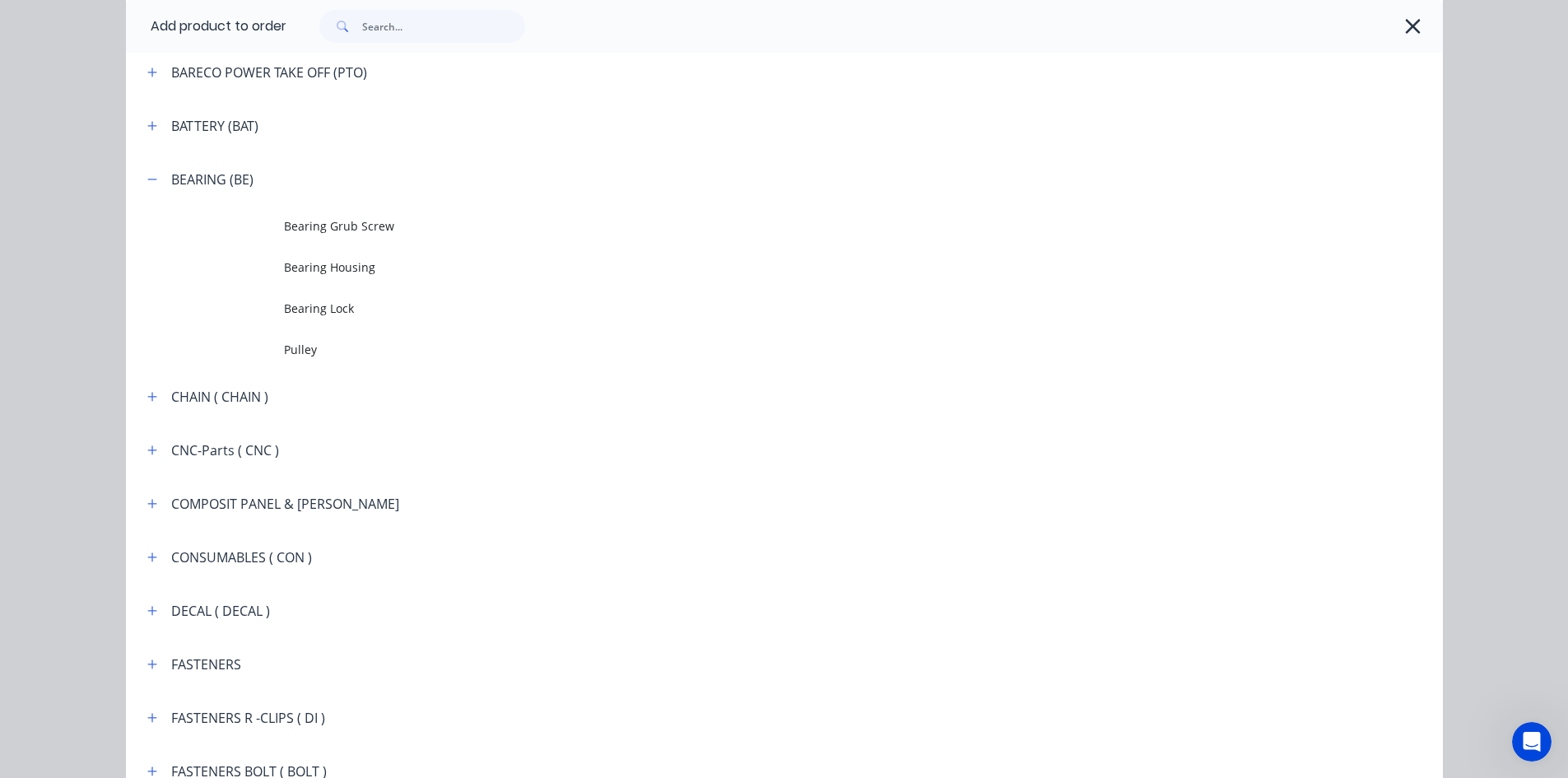
scroll to position [1140, 0]
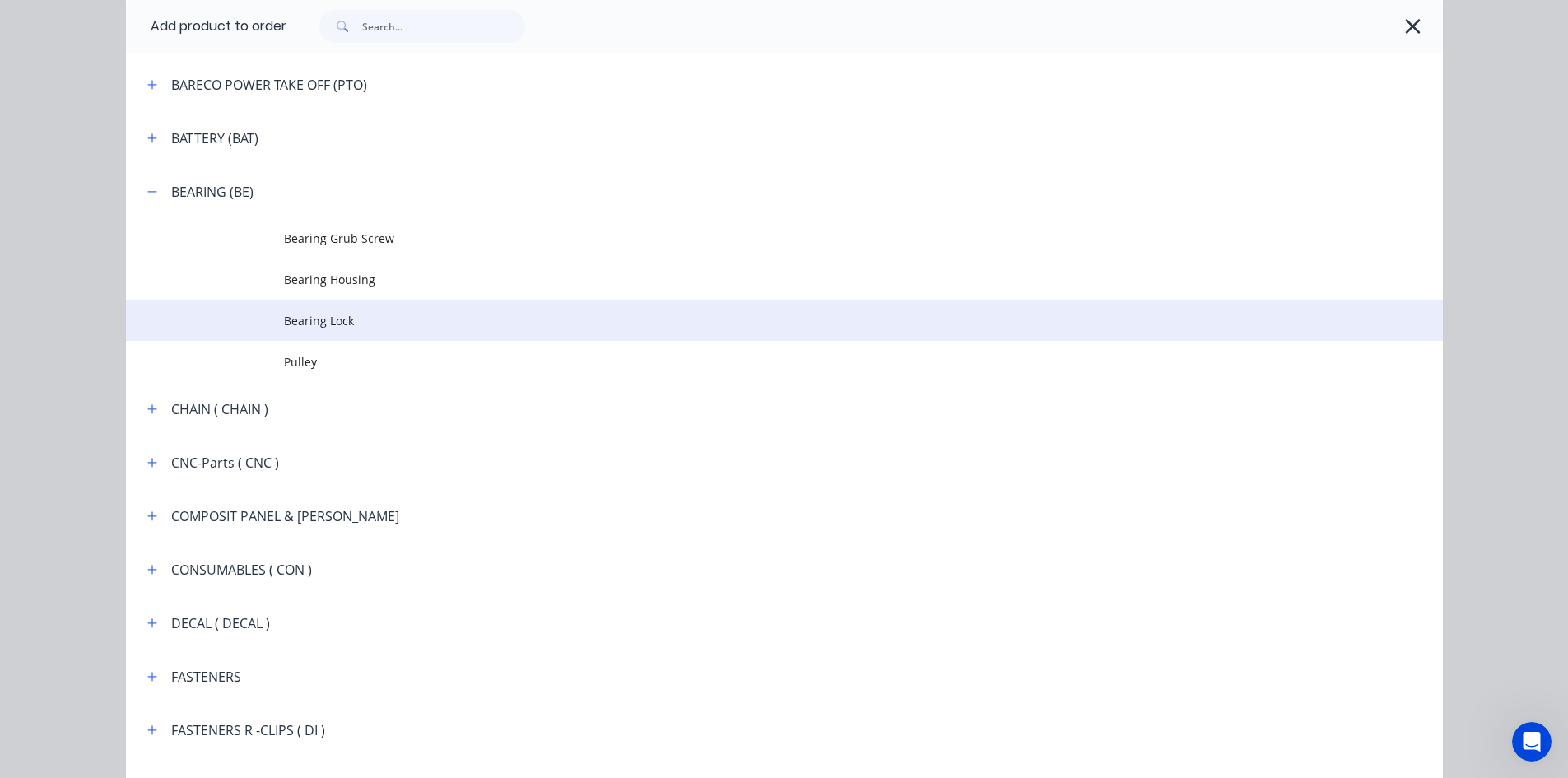
click at [309, 322] on span "Bearing Lock" at bounding box center [747, 321] width 927 height 18
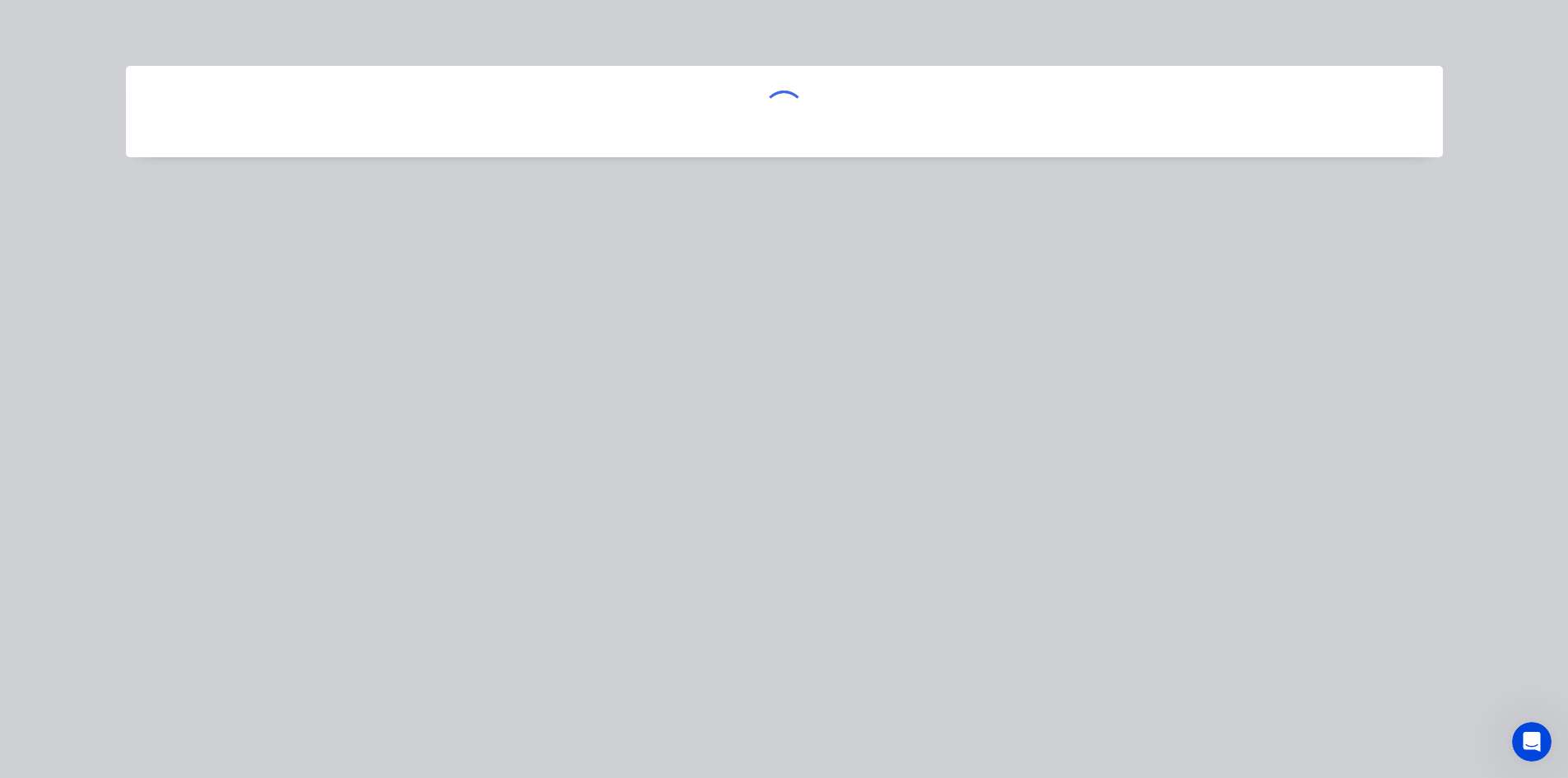
scroll to position [0, 0]
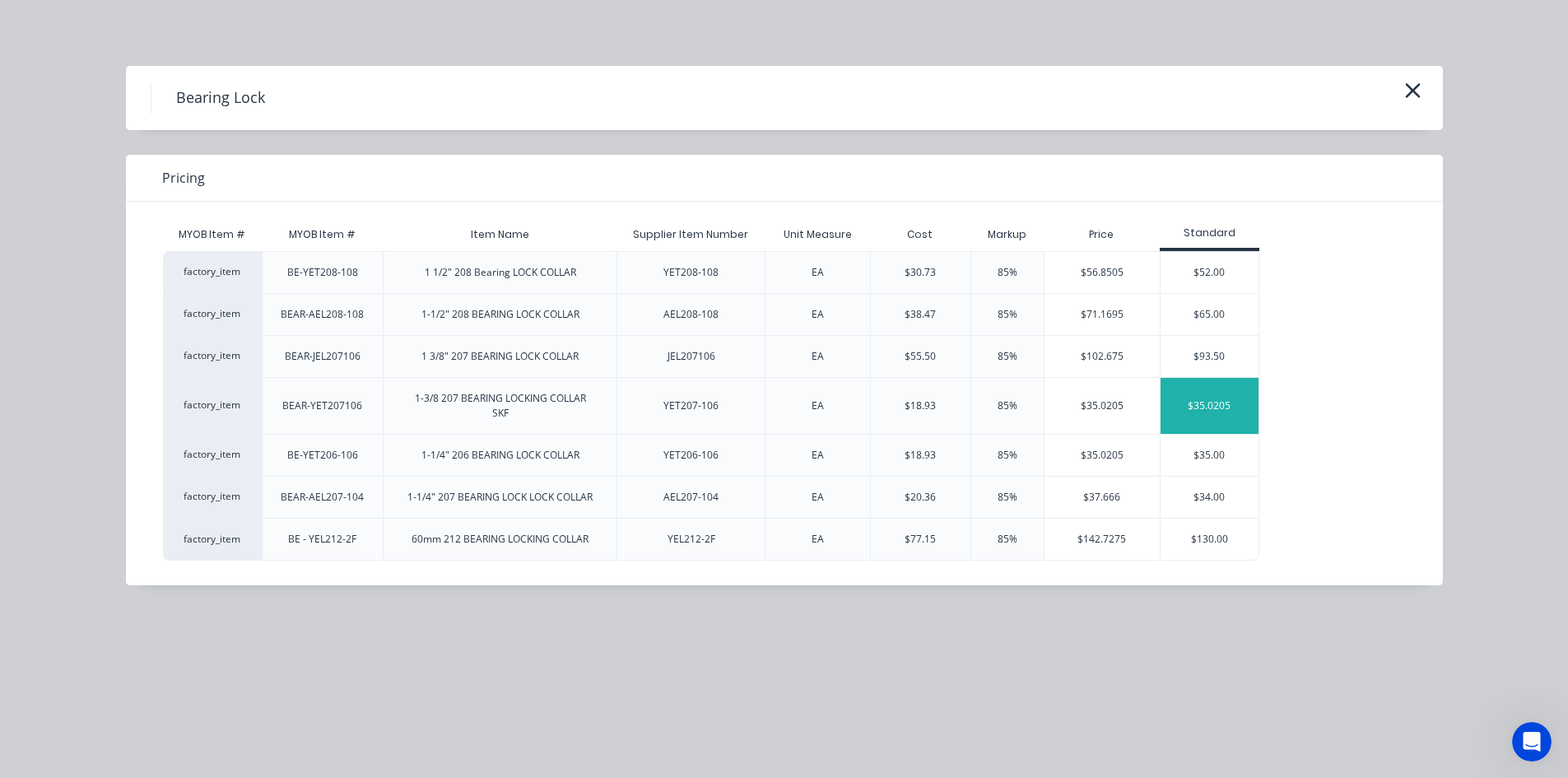
click at [1189, 402] on div "$35.0205" at bounding box center [1210, 405] width 98 height 56
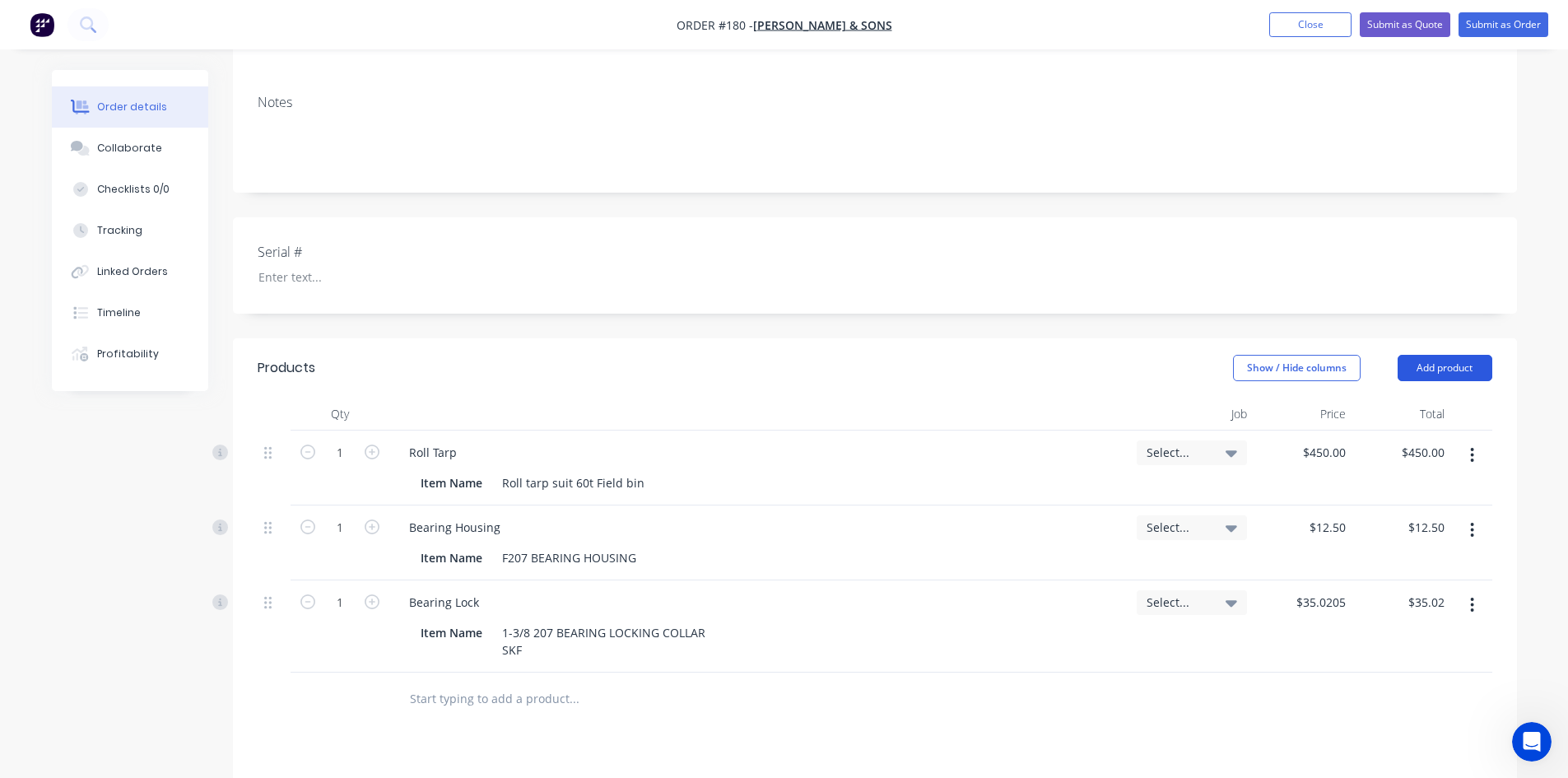
click at [1420, 355] on button "Add product" at bounding box center [1445, 368] width 94 height 27
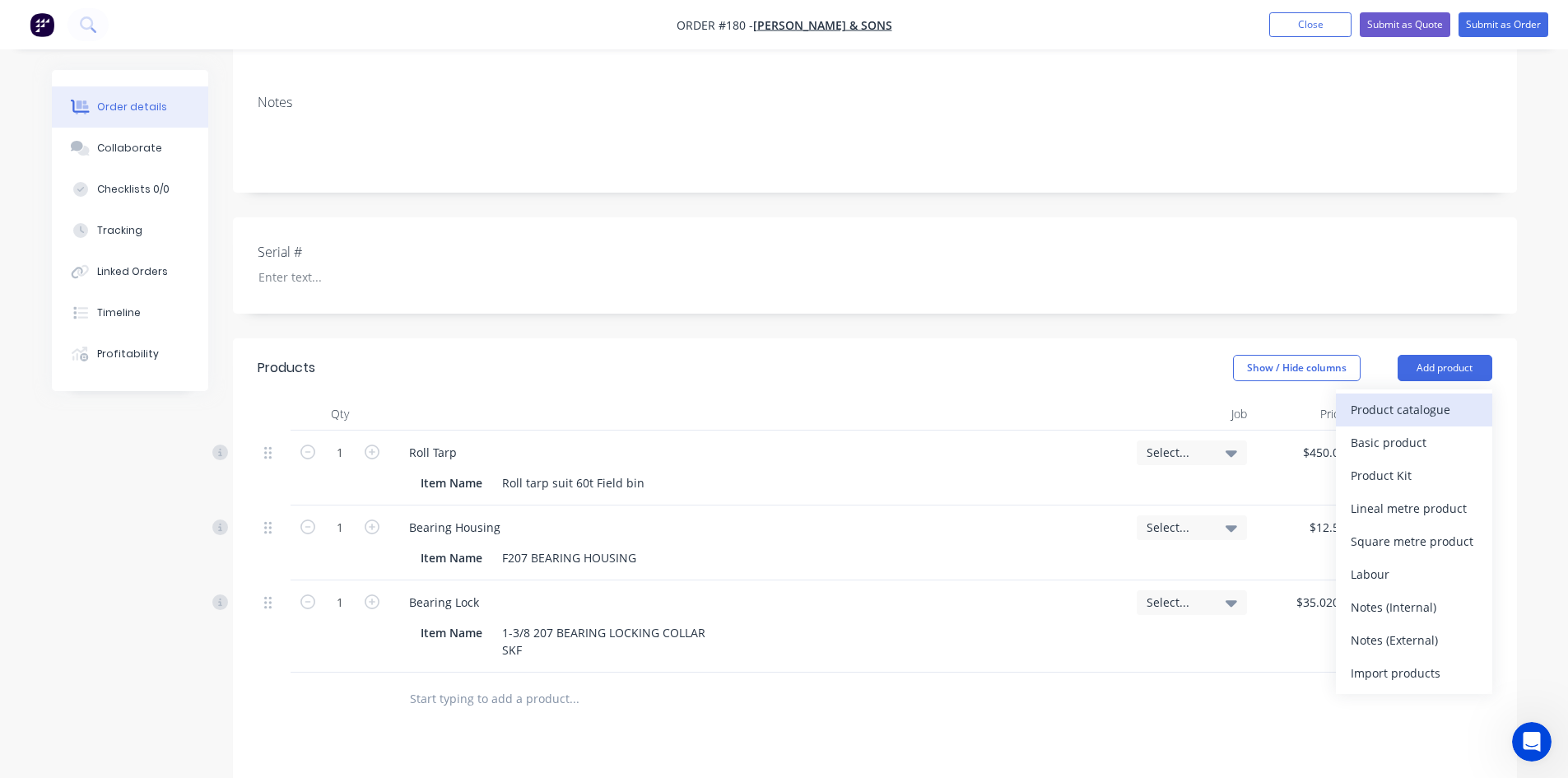
click at [1377, 397] on div "Product catalogue" at bounding box center [1414, 409] width 127 height 24
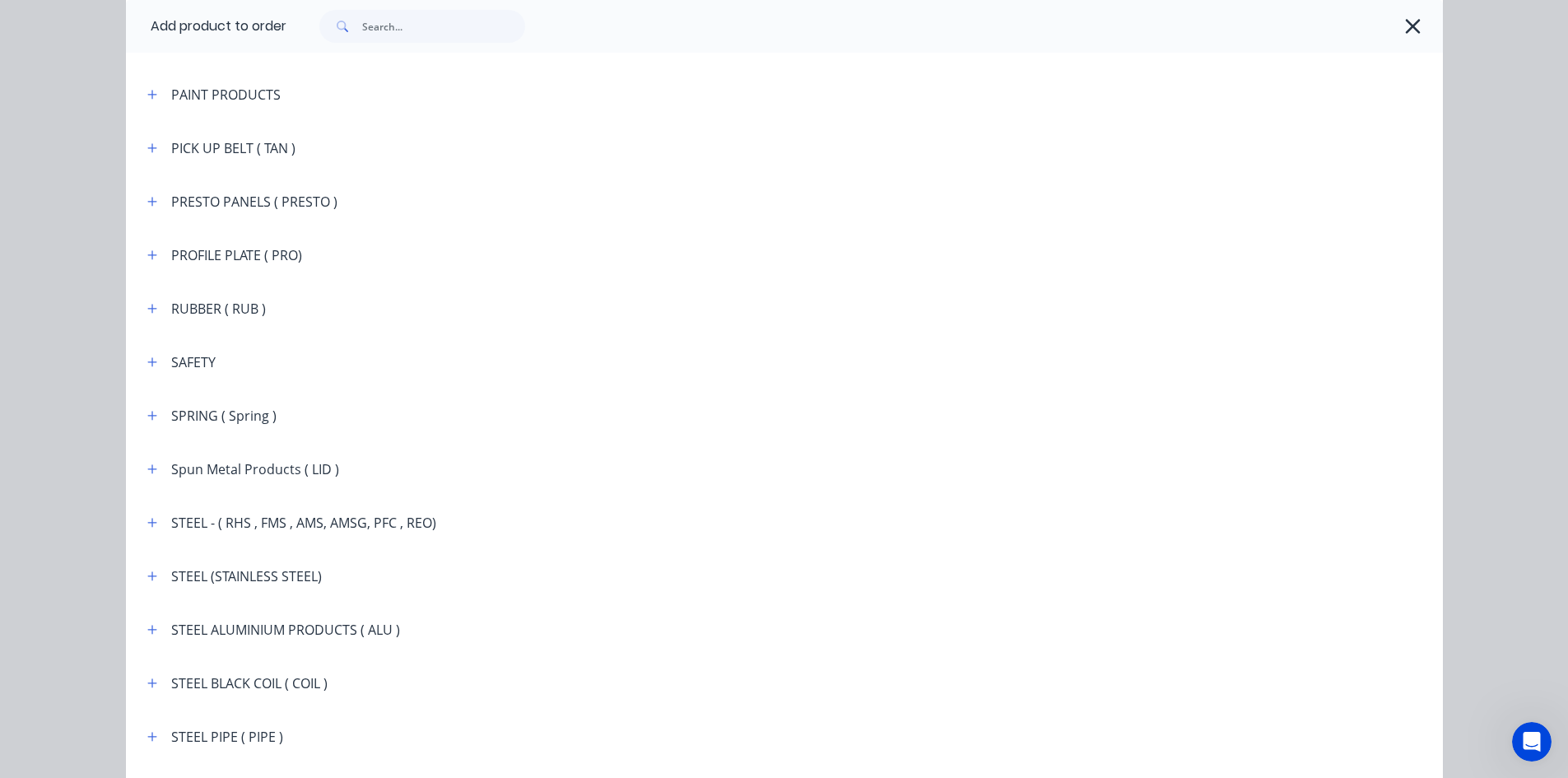
scroll to position [2471, 0]
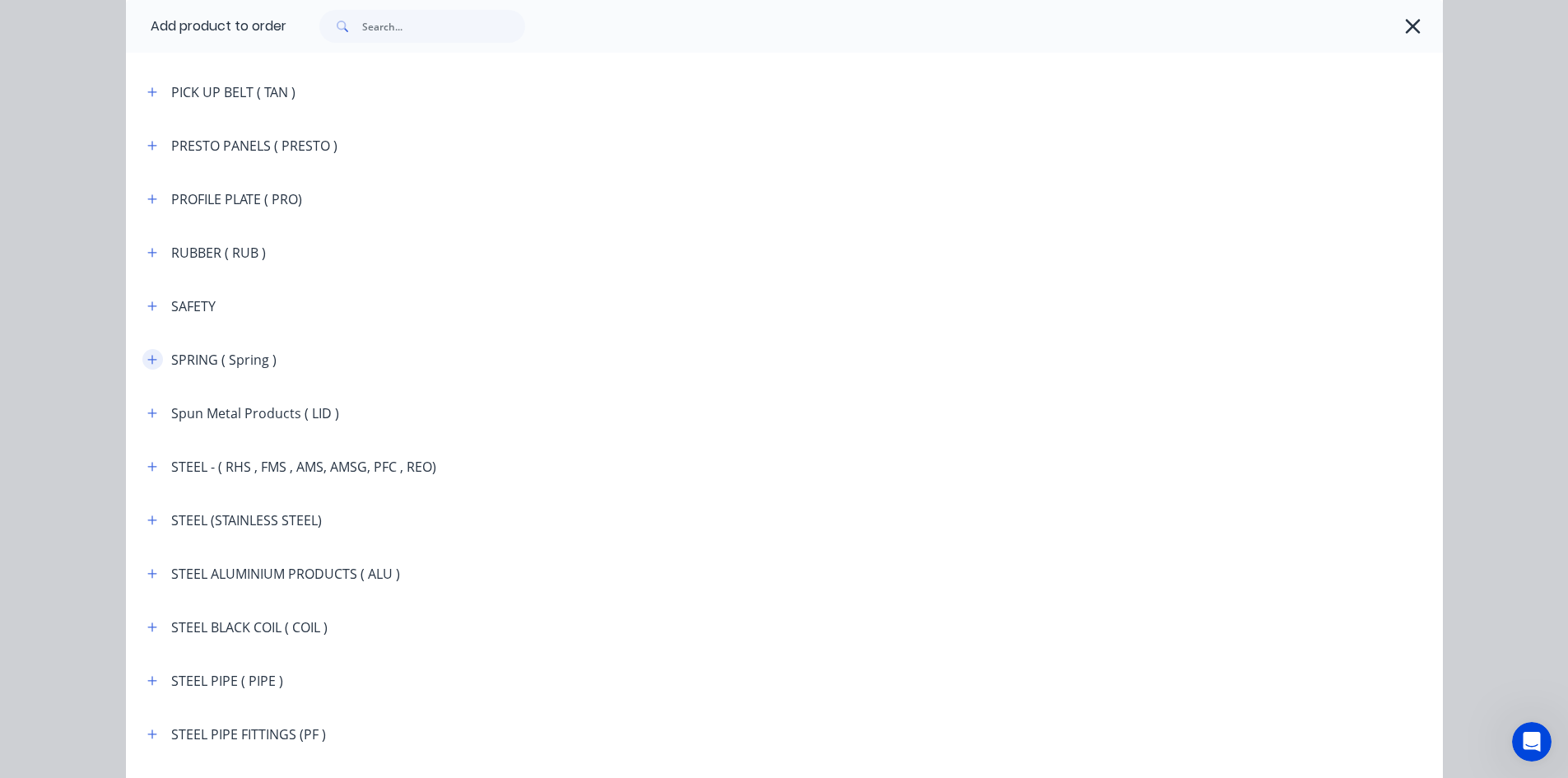
click at [149, 361] on icon "button" at bounding box center [152, 360] width 10 height 12
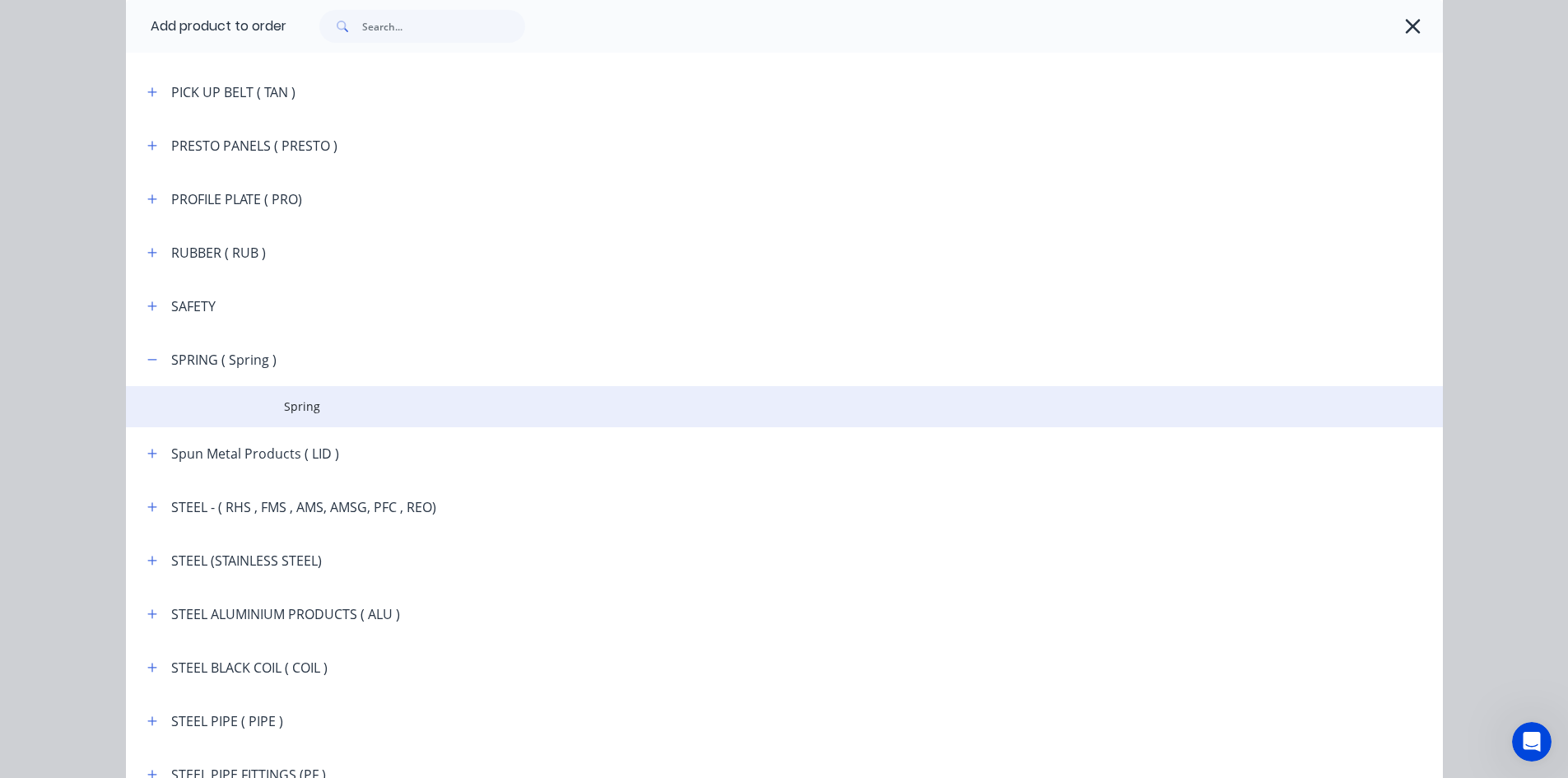
click at [284, 404] on span "Spring" at bounding box center [747, 406] width 927 height 18
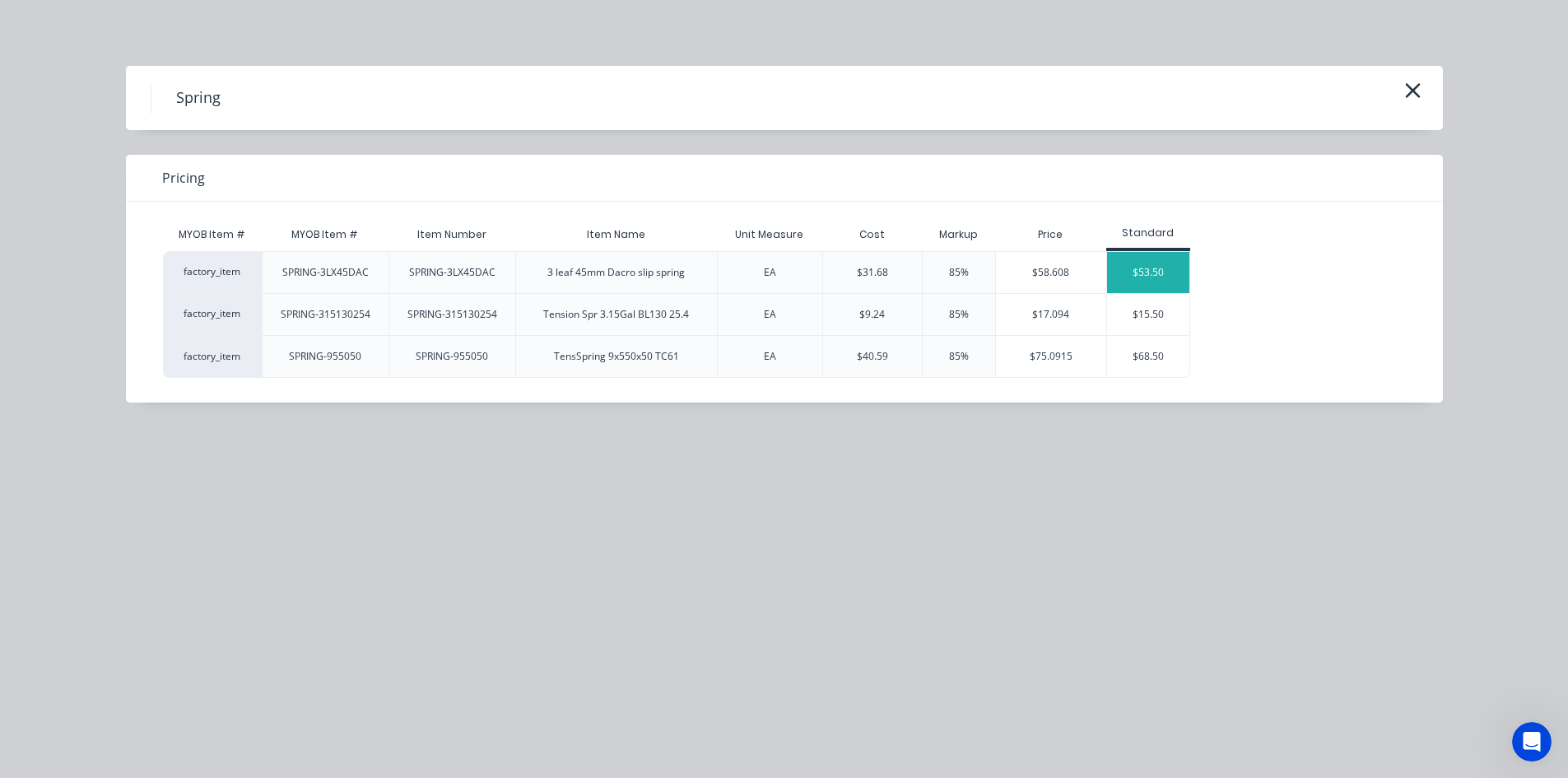
click at [1132, 266] on div "$53.50" at bounding box center [1148, 272] width 83 height 41
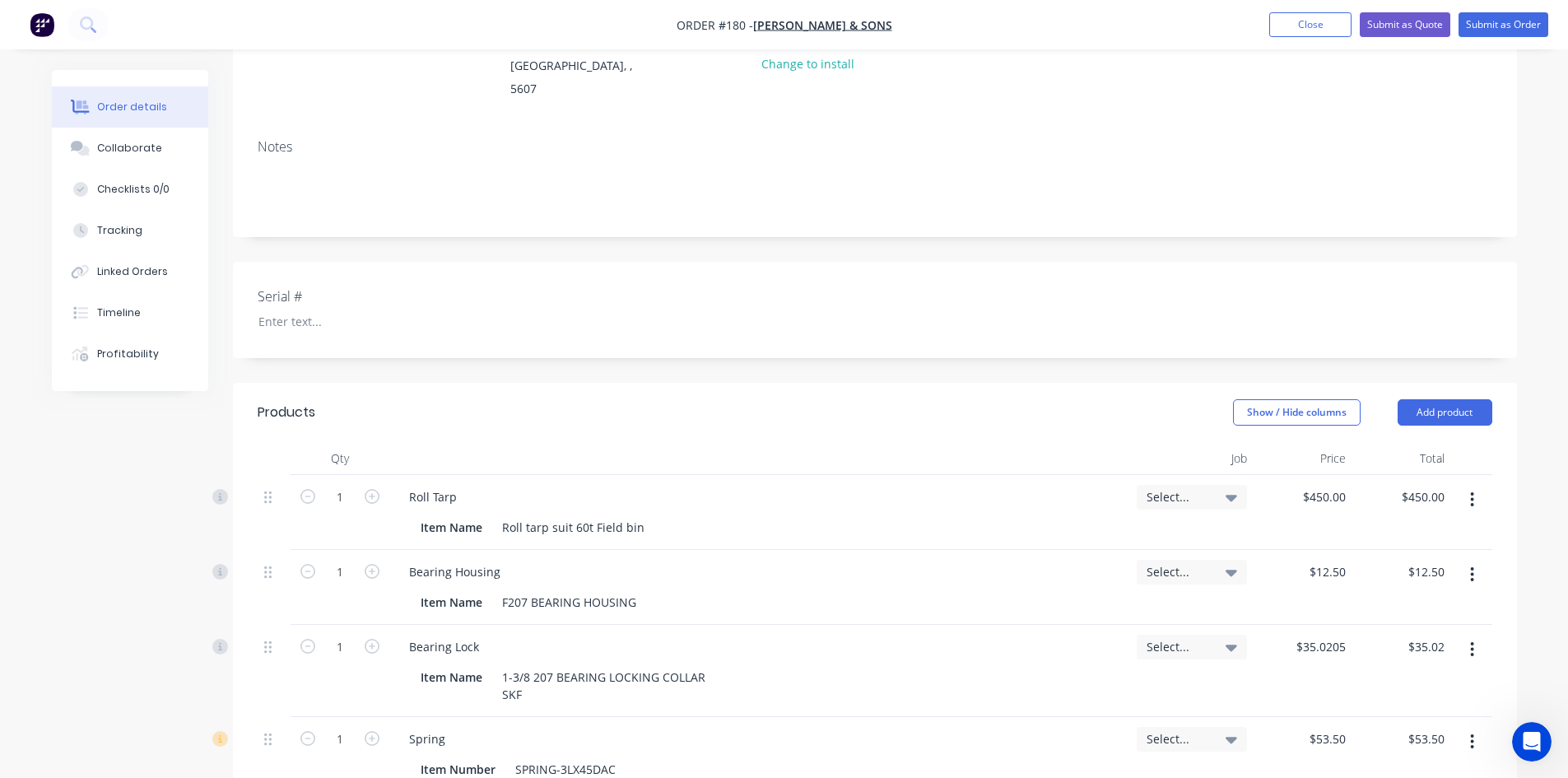
scroll to position [102, 0]
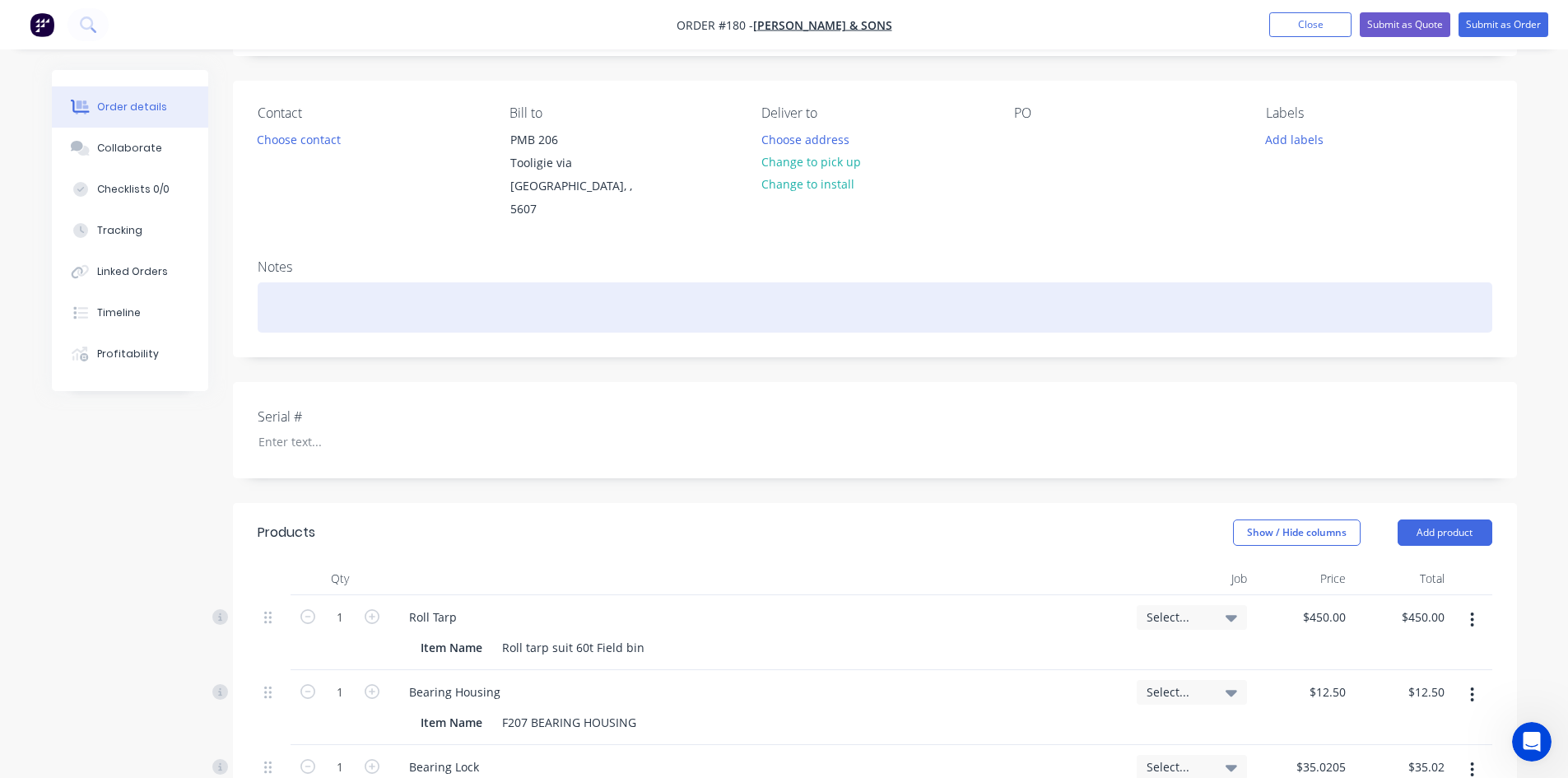
click at [280, 282] on div at bounding box center [875, 307] width 1235 height 50
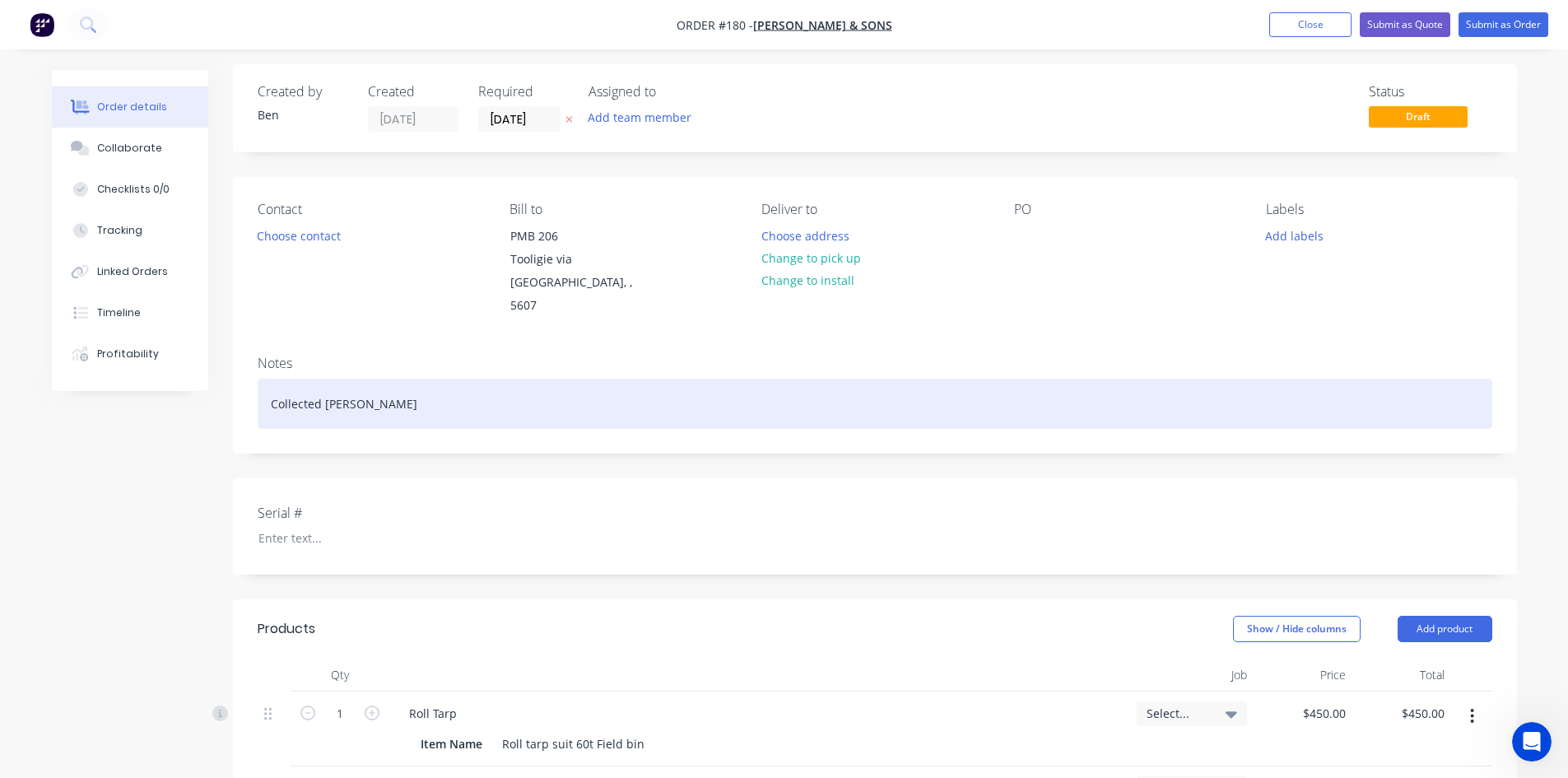
scroll to position [0, 0]
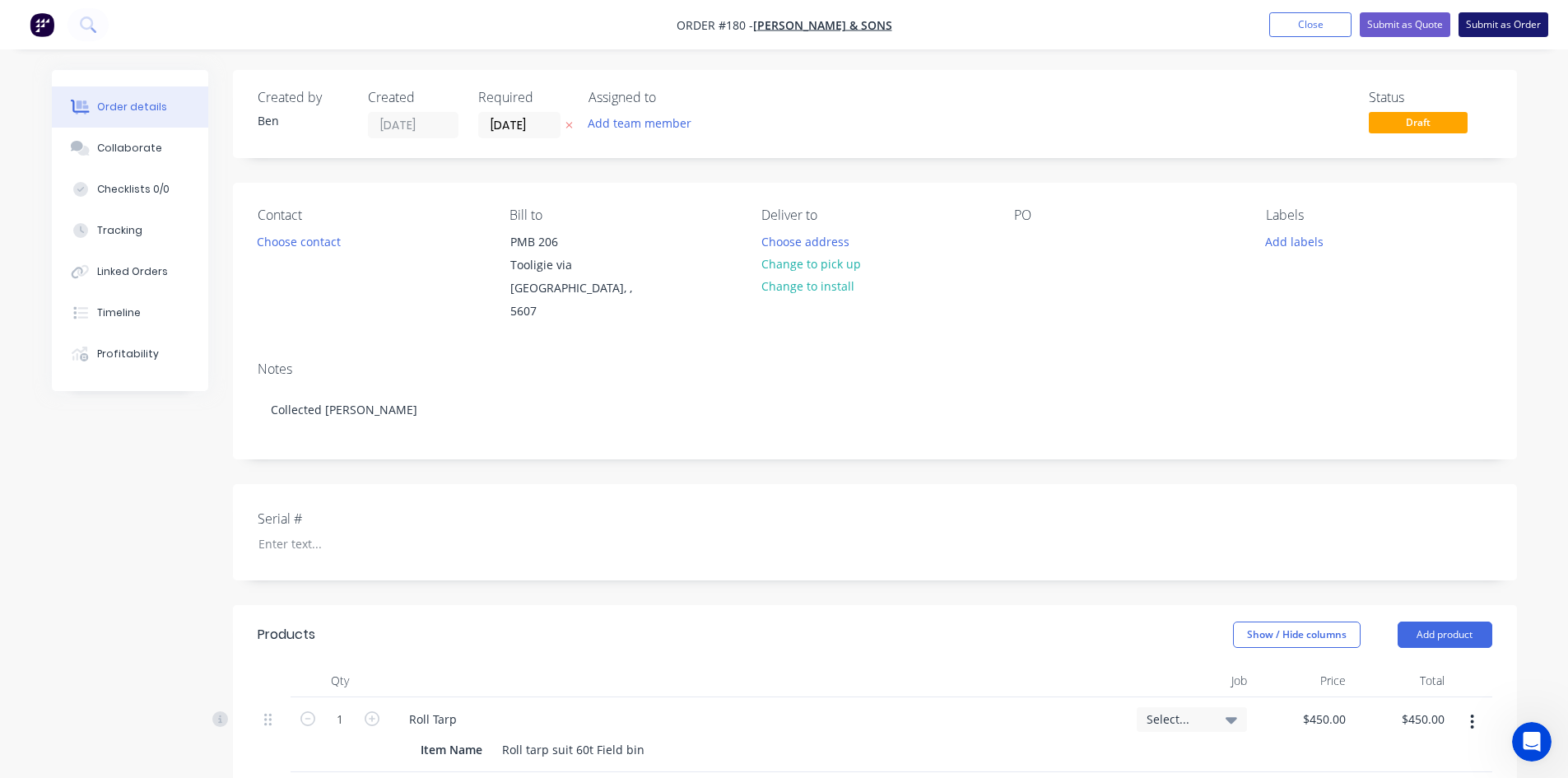
click at [1496, 25] on button "Submit as Order" at bounding box center [1503, 25] width 89 height 25
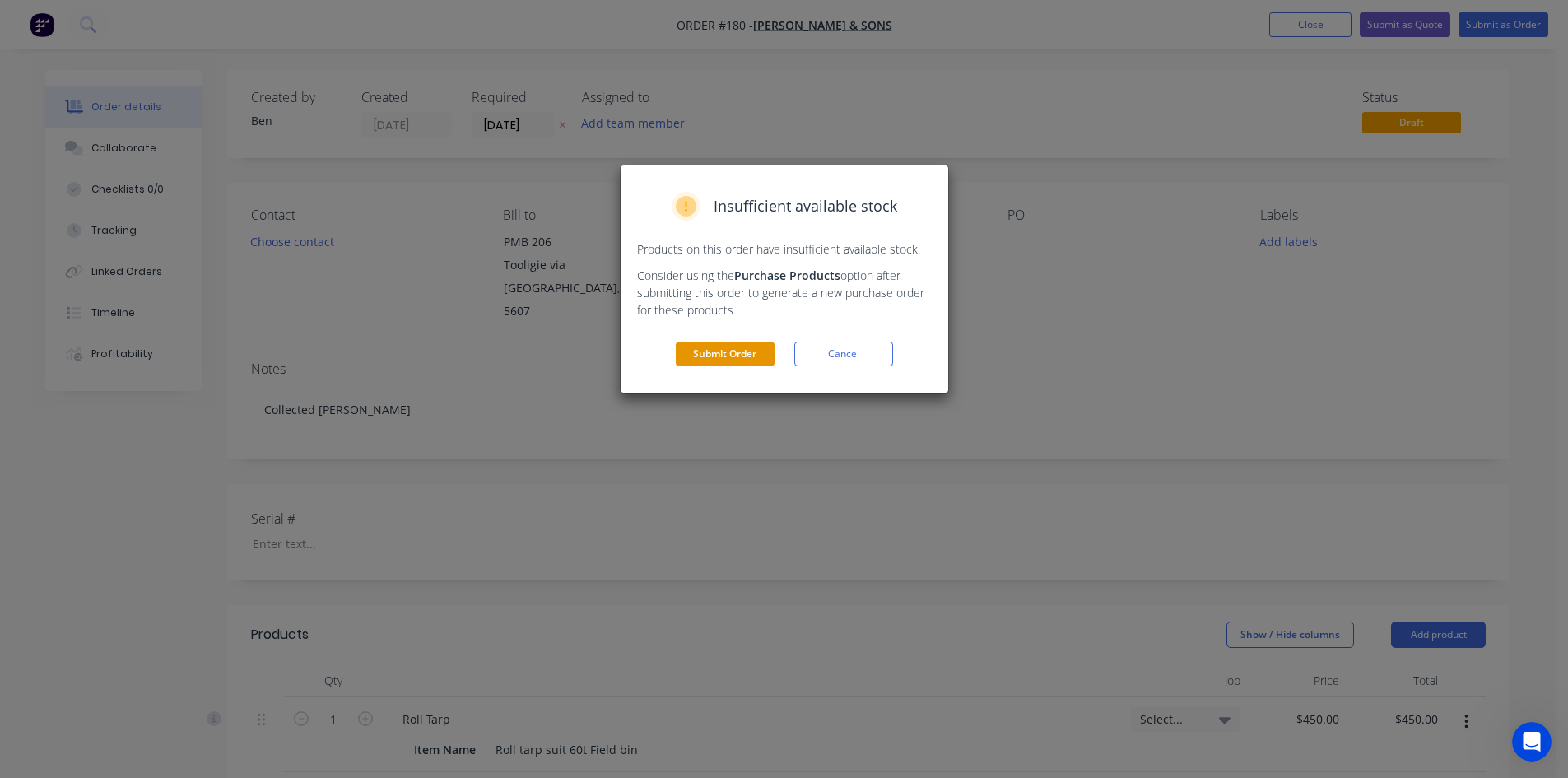
click at [713, 352] on button "Submit Order" at bounding box center [725, 353] width 98 height 25
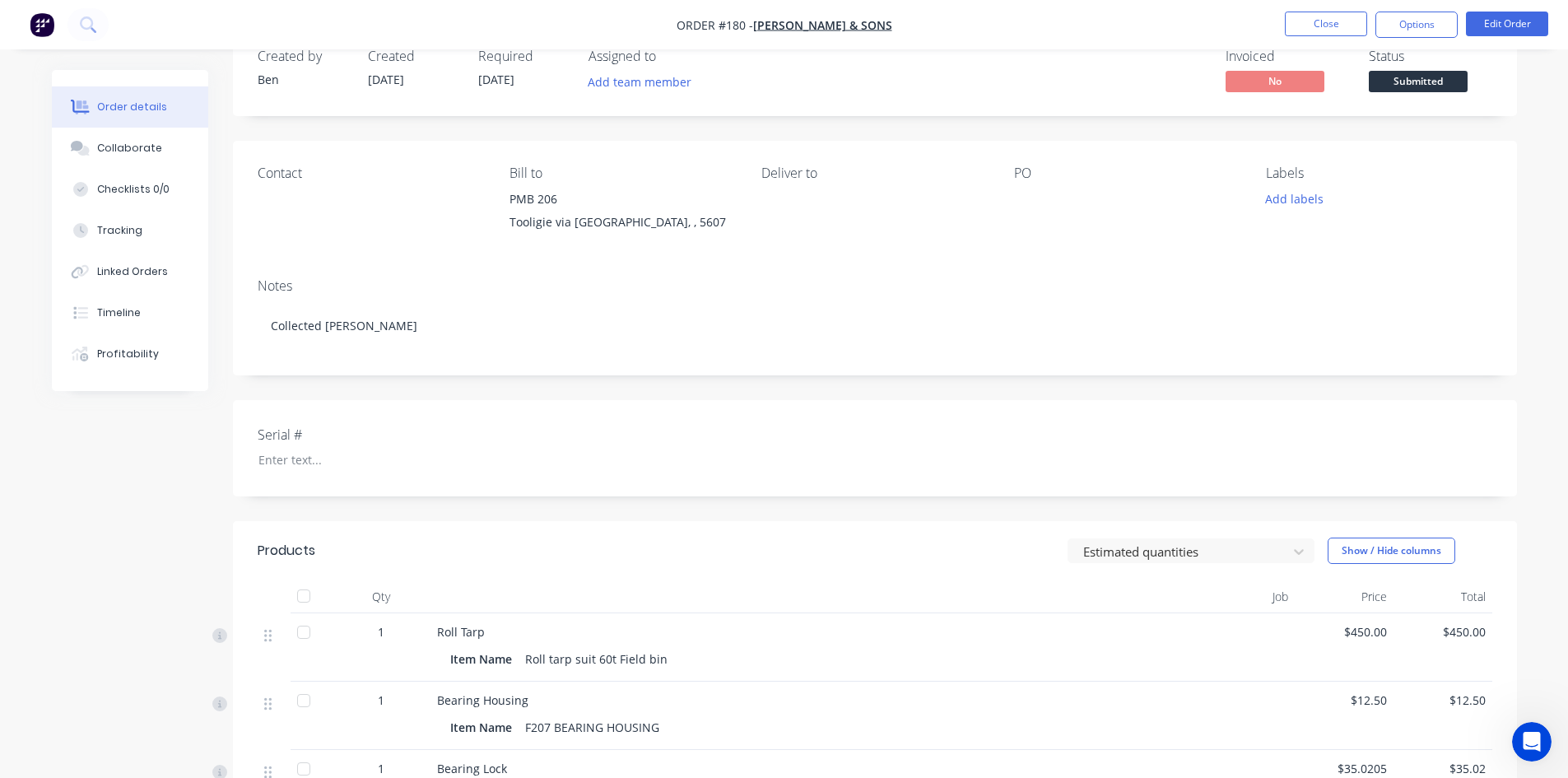
scroll to position [39, 0]
click at [1419, 84] on span "Submitted" at bounding box center [1418, 83] width 98 height 21
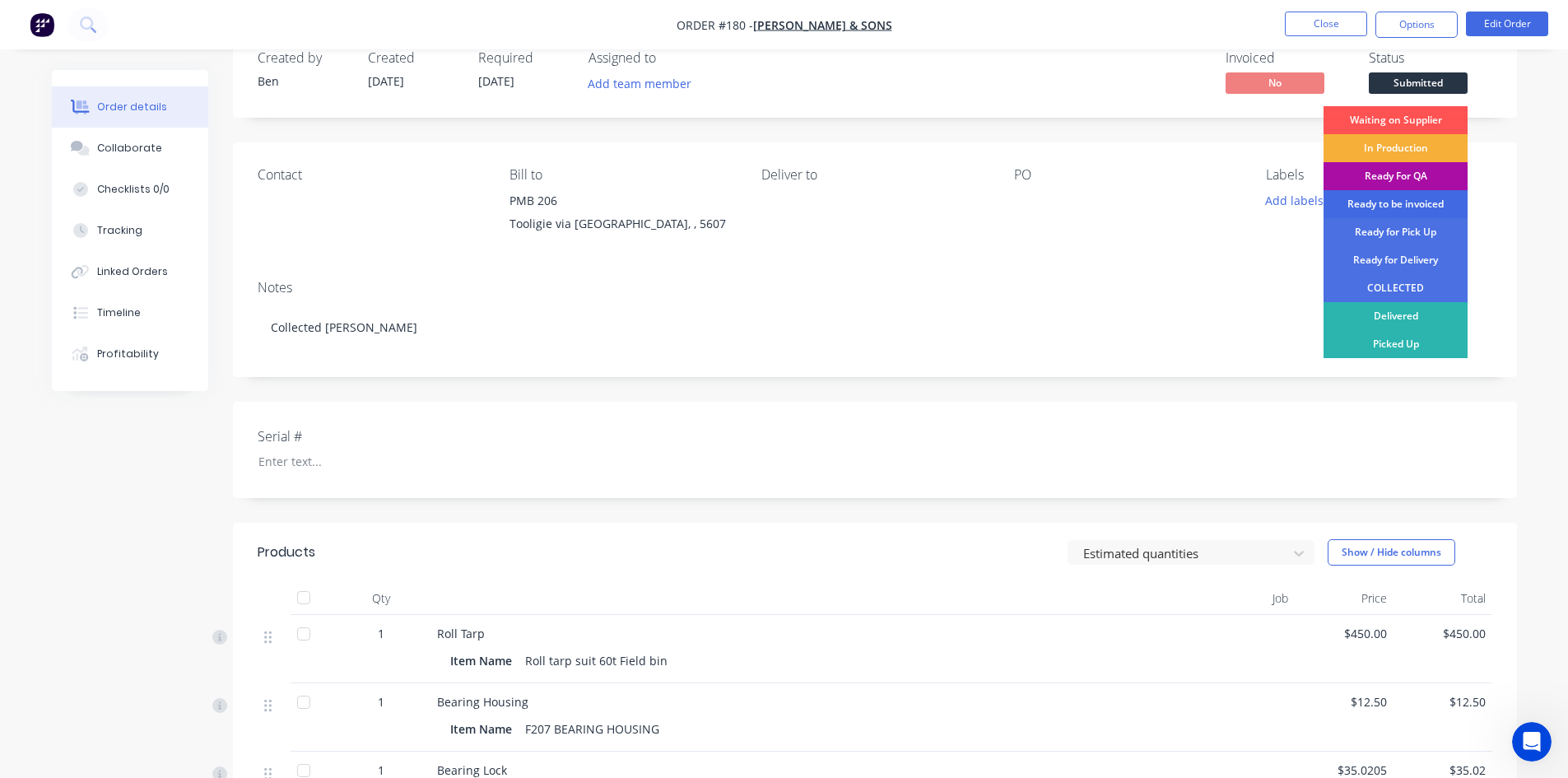
click at [1392, 205] on div "Ready to be invoiced" at bounding box center [1395, 204] width 145 height 28
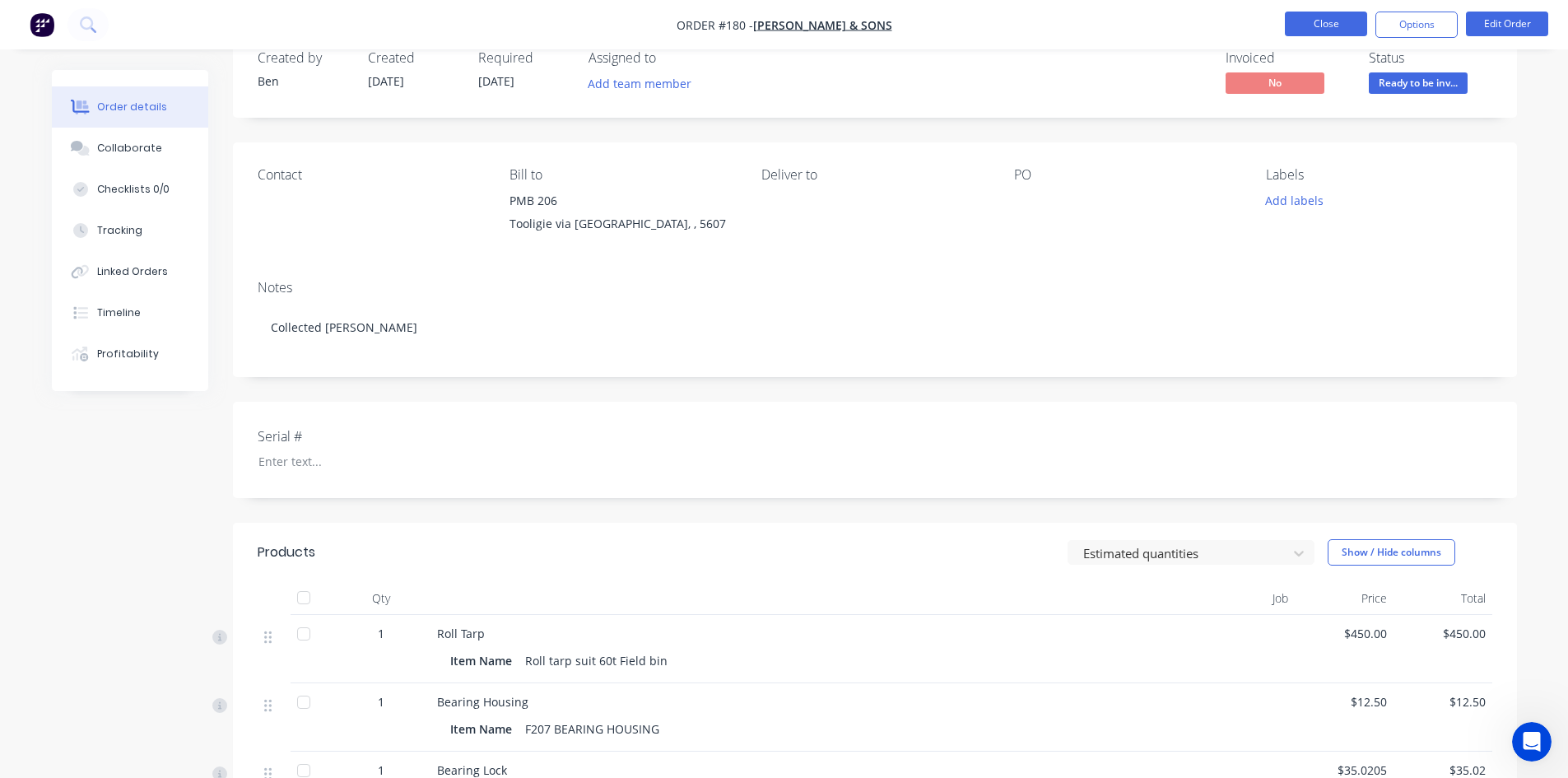
click at [1334, 23] on button "Close" at bounding box center [1326, 24] width 83 height 25
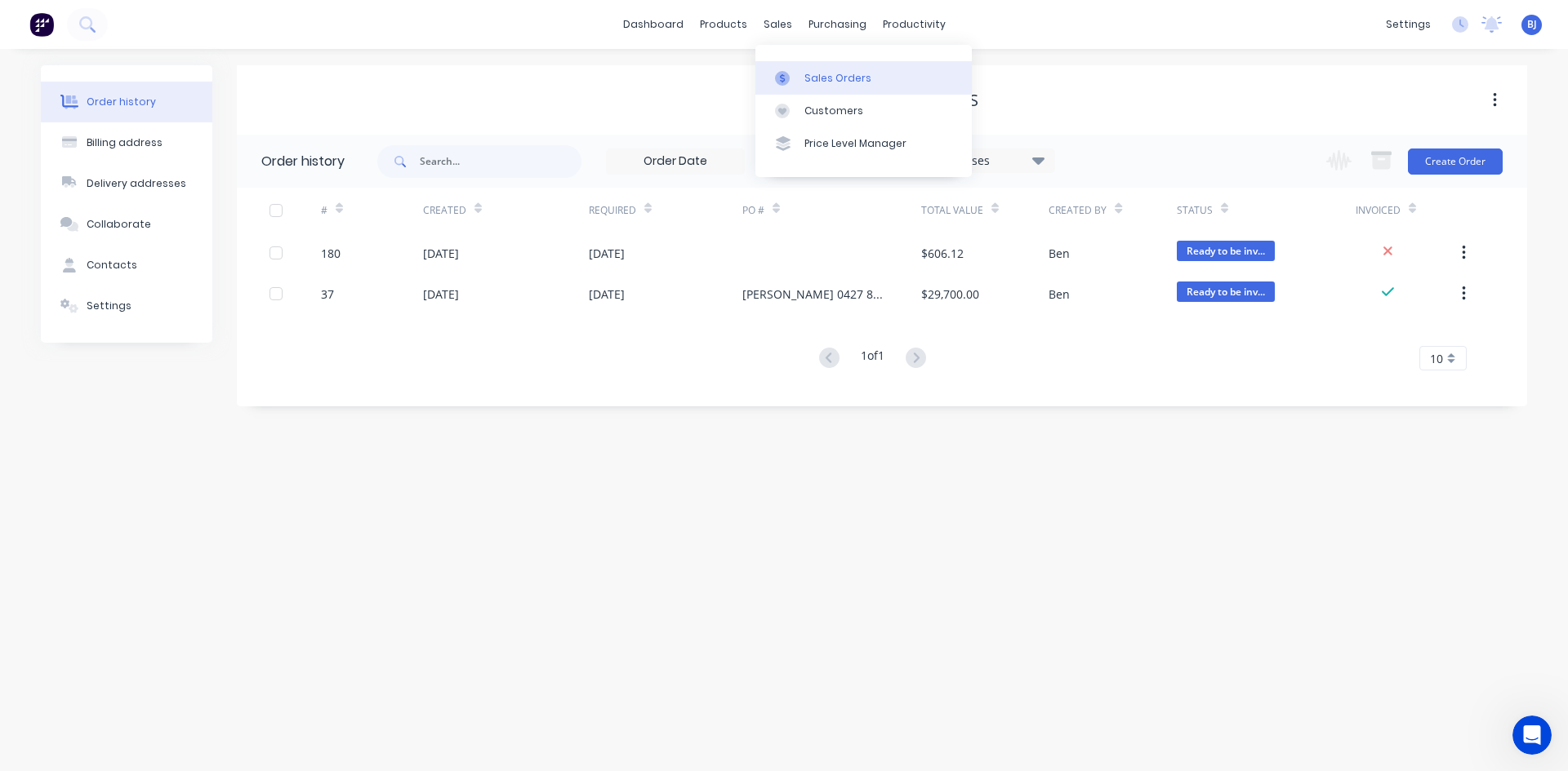
click at [798, 73] on div at bounding box center [787, 78] width 24 height 15
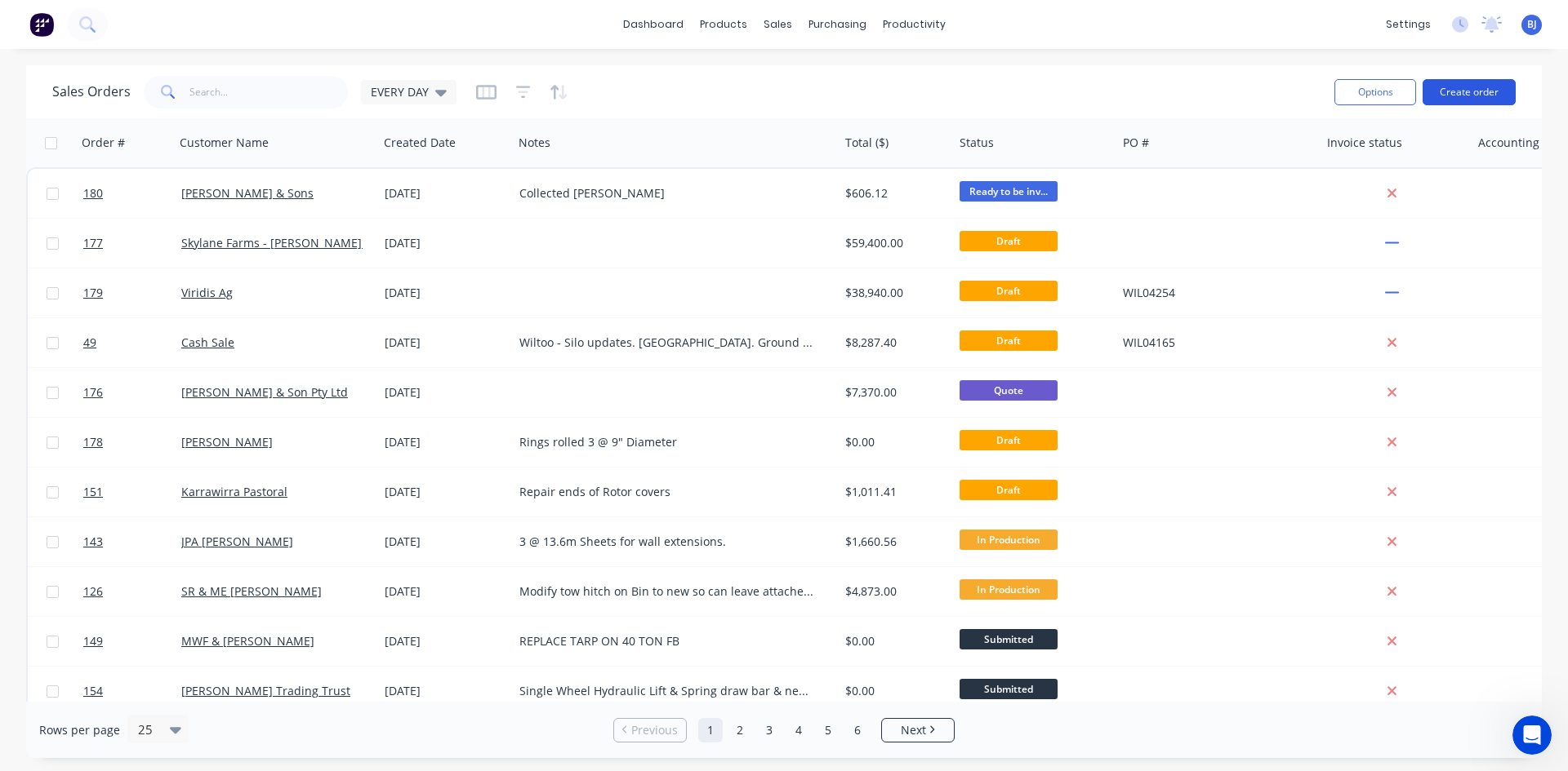
click at [1456, 87] on button "Create order" at bounding box center [1469, 92] width 93 height 26
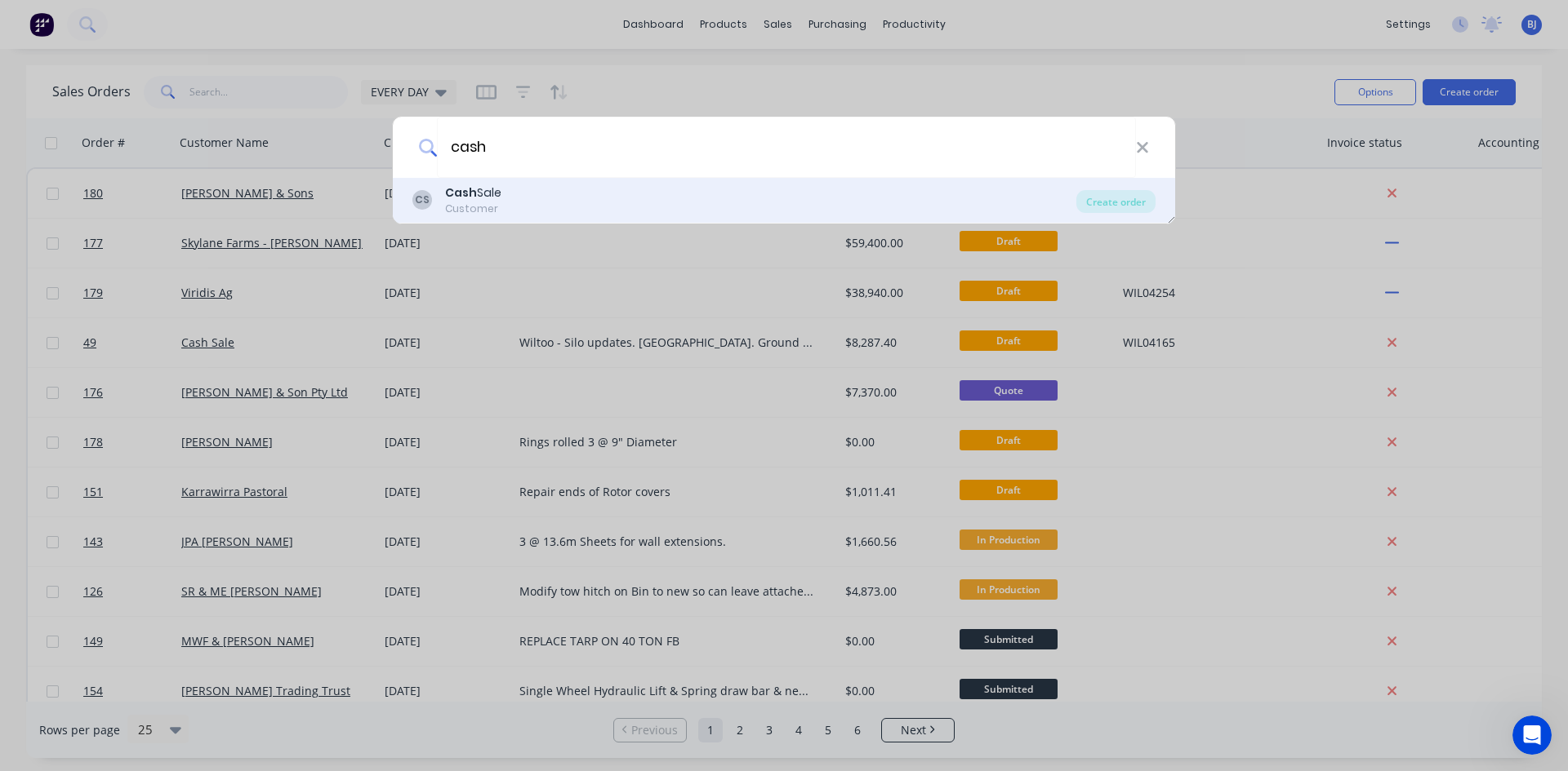
type input "cash"
click at [461, 189] on b "Cash" at bounding box center [460, 192] width 32 height 17
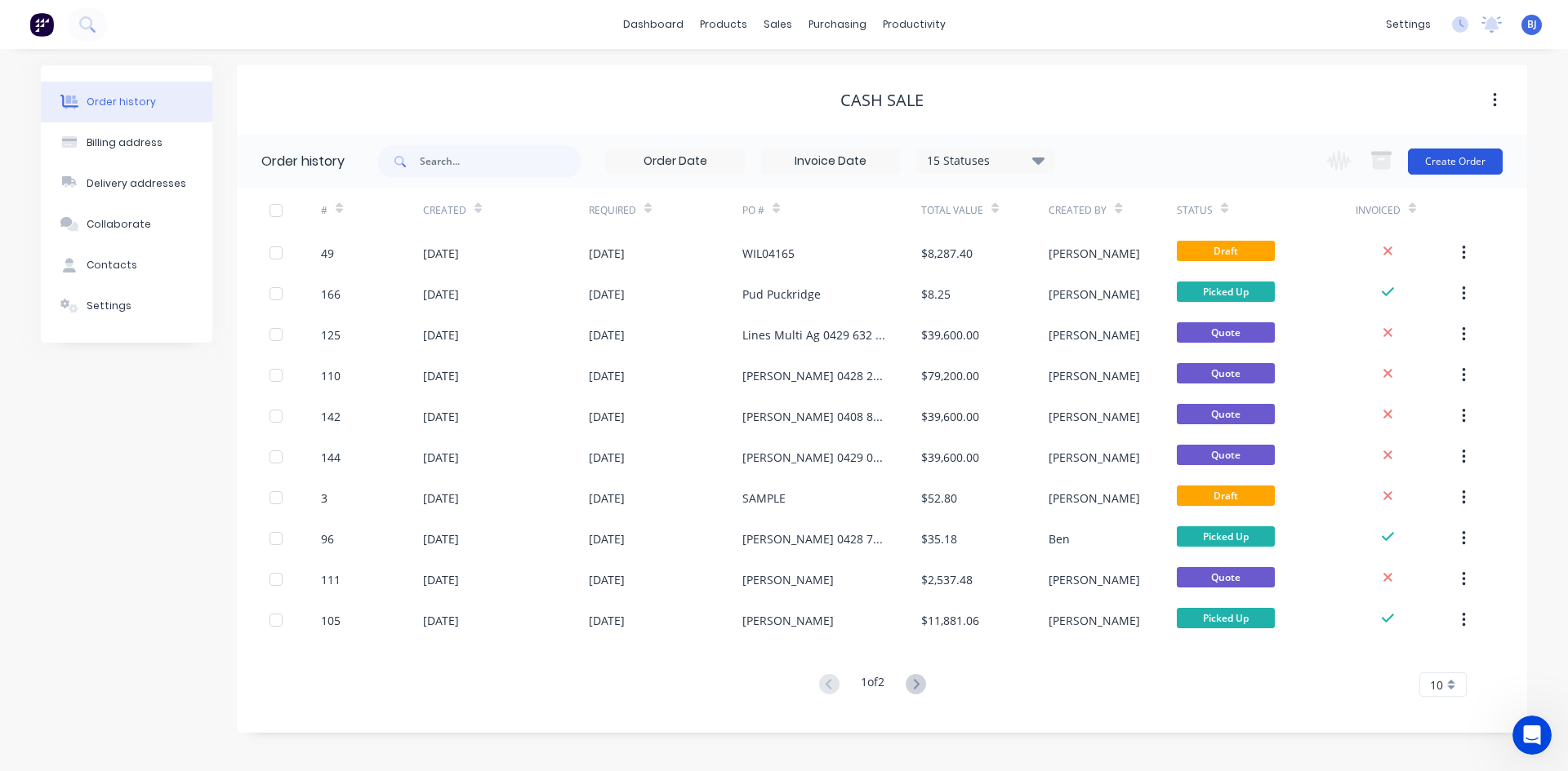
click at [1432, 162] on button "Create Order" at bounding box center [1455, 161] width 95 height 26
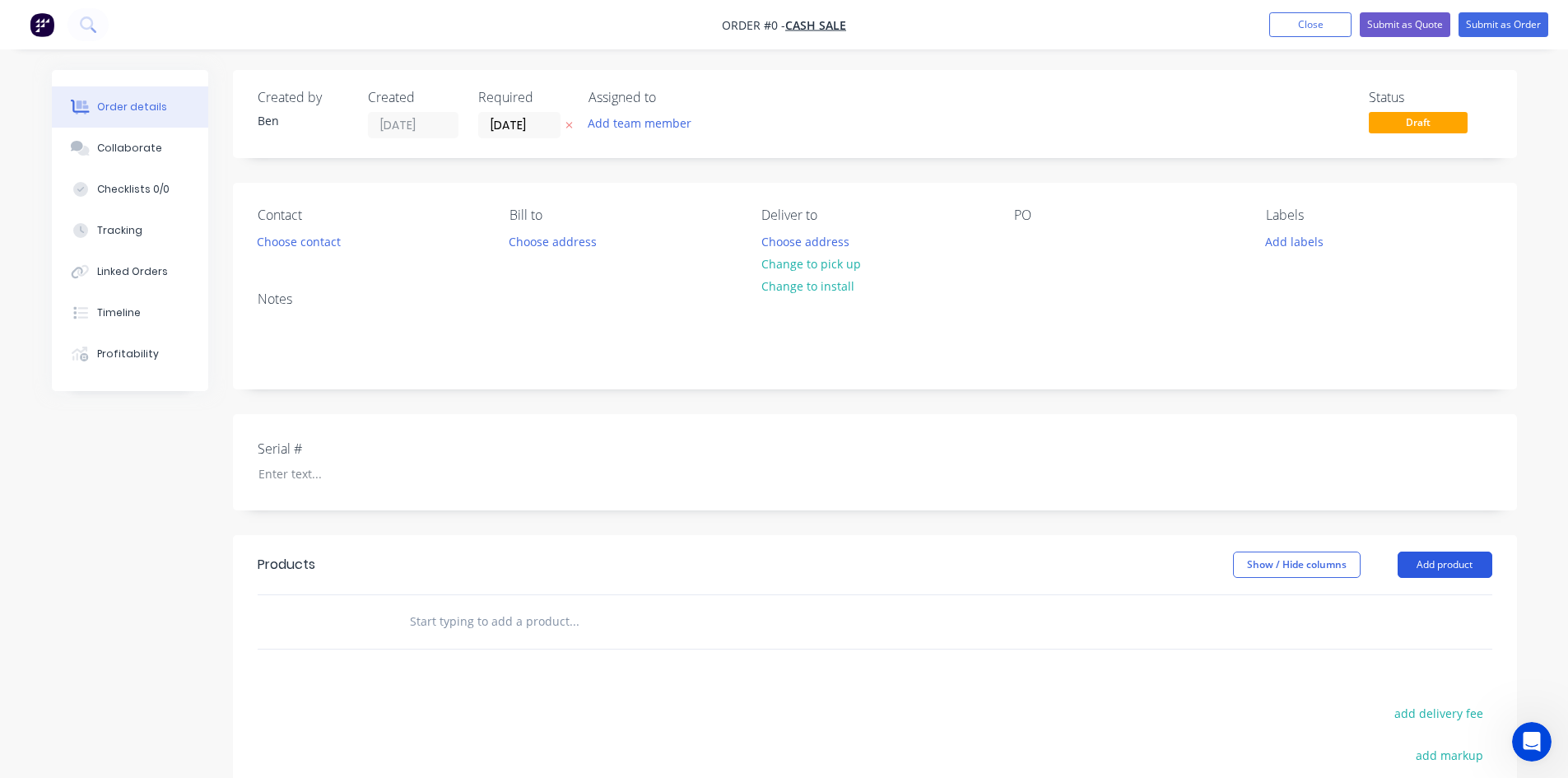
click at [1445, 569] on button "Add product" at bounding box center [1445, 565] width 94 height 27
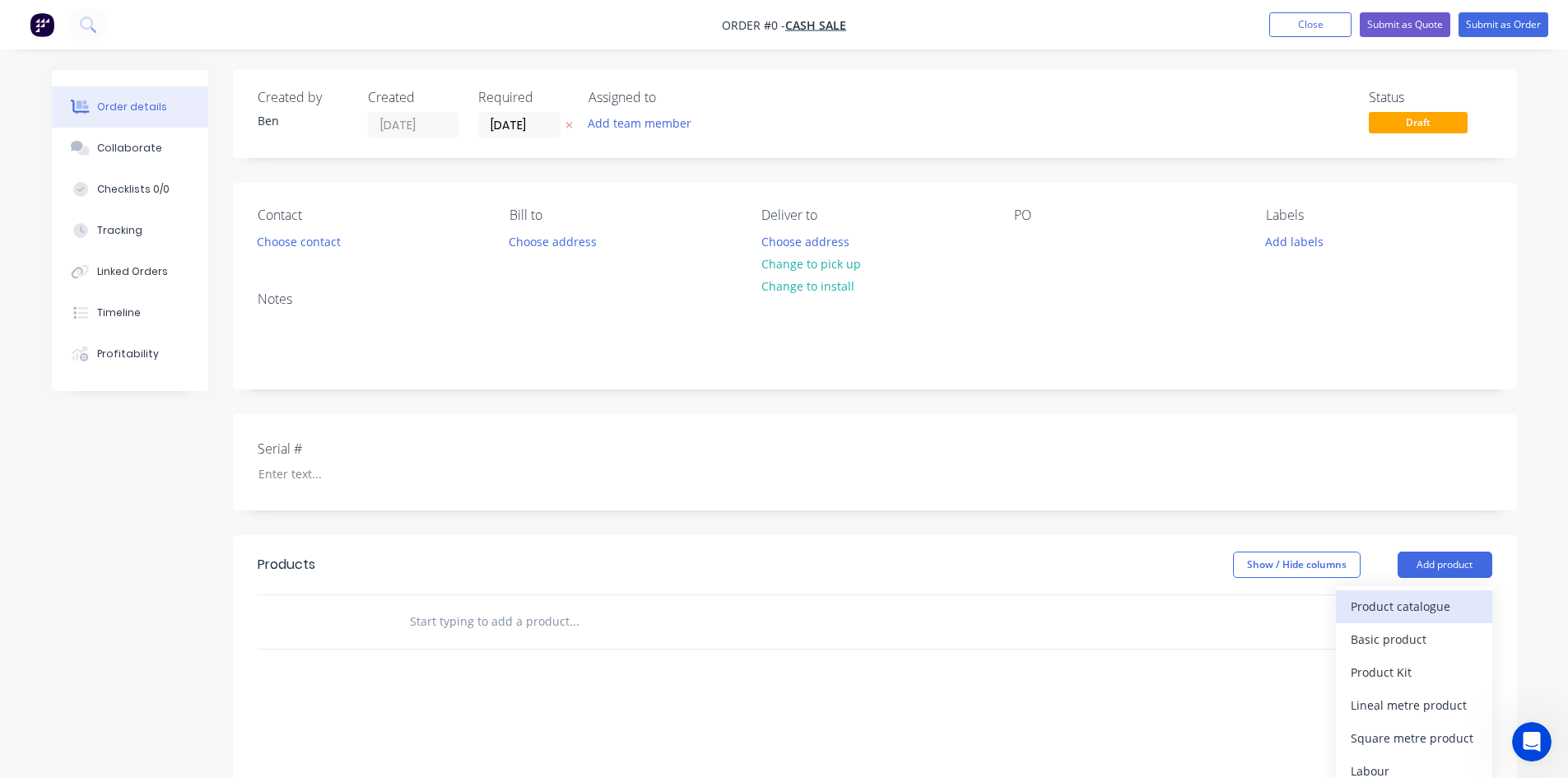
click at [1359, 608] on div "Product catalogue" at bounding box center [1414, 607] width 127 height 24
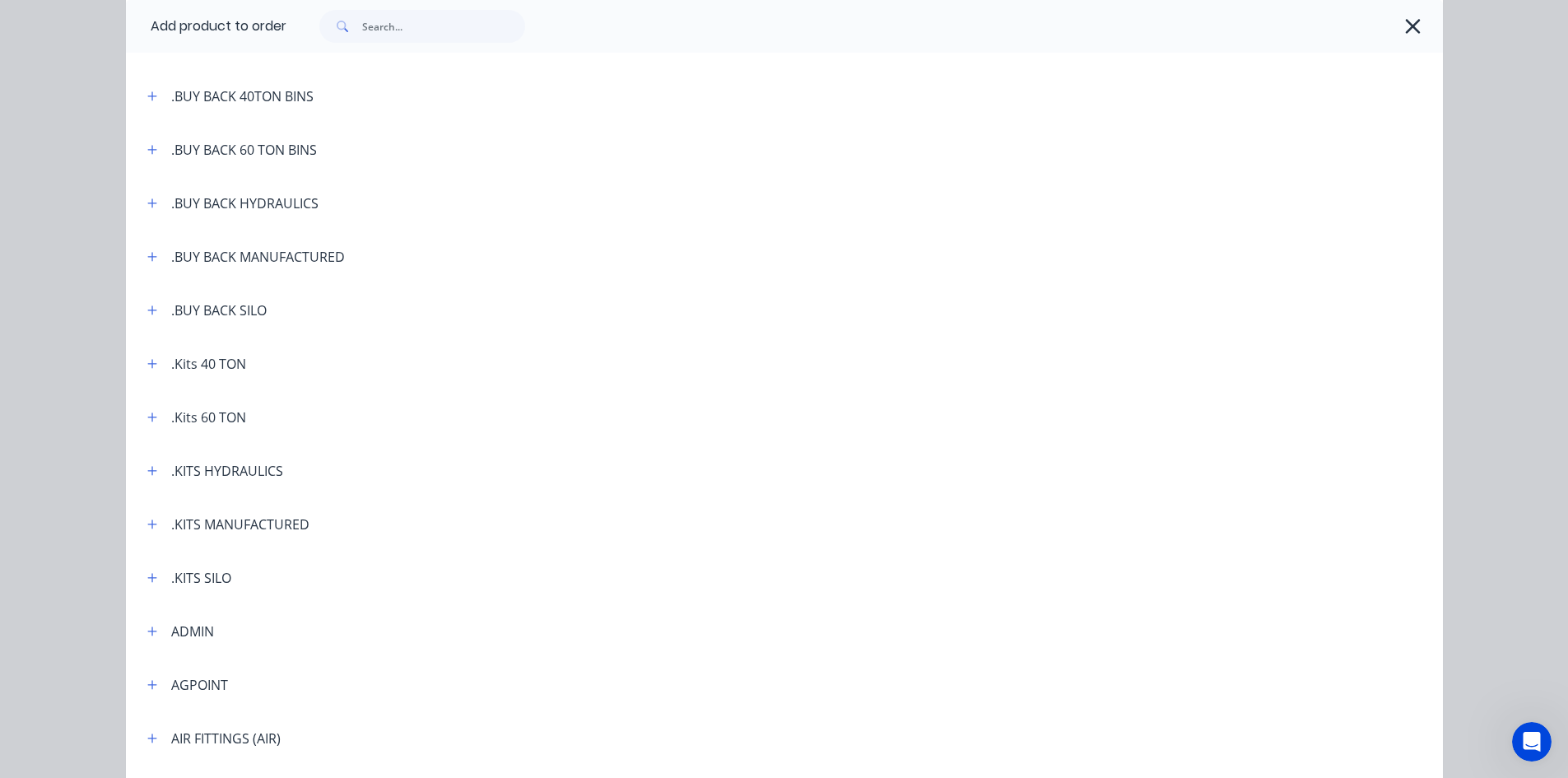
scroll to position [247, 0]
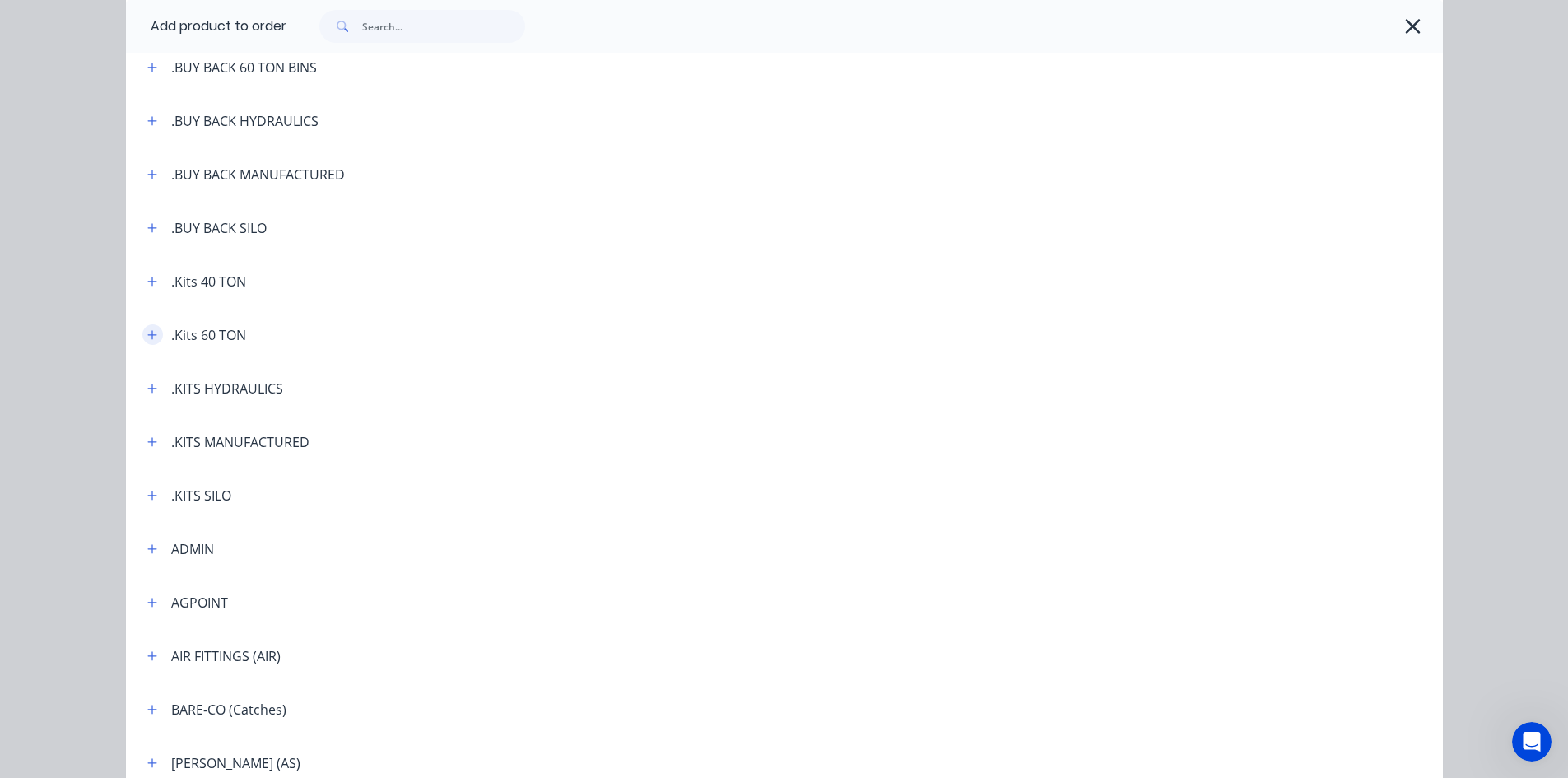
click at [147, 334] on icon "button" at bounding box center [151, 334] width 9 height 9
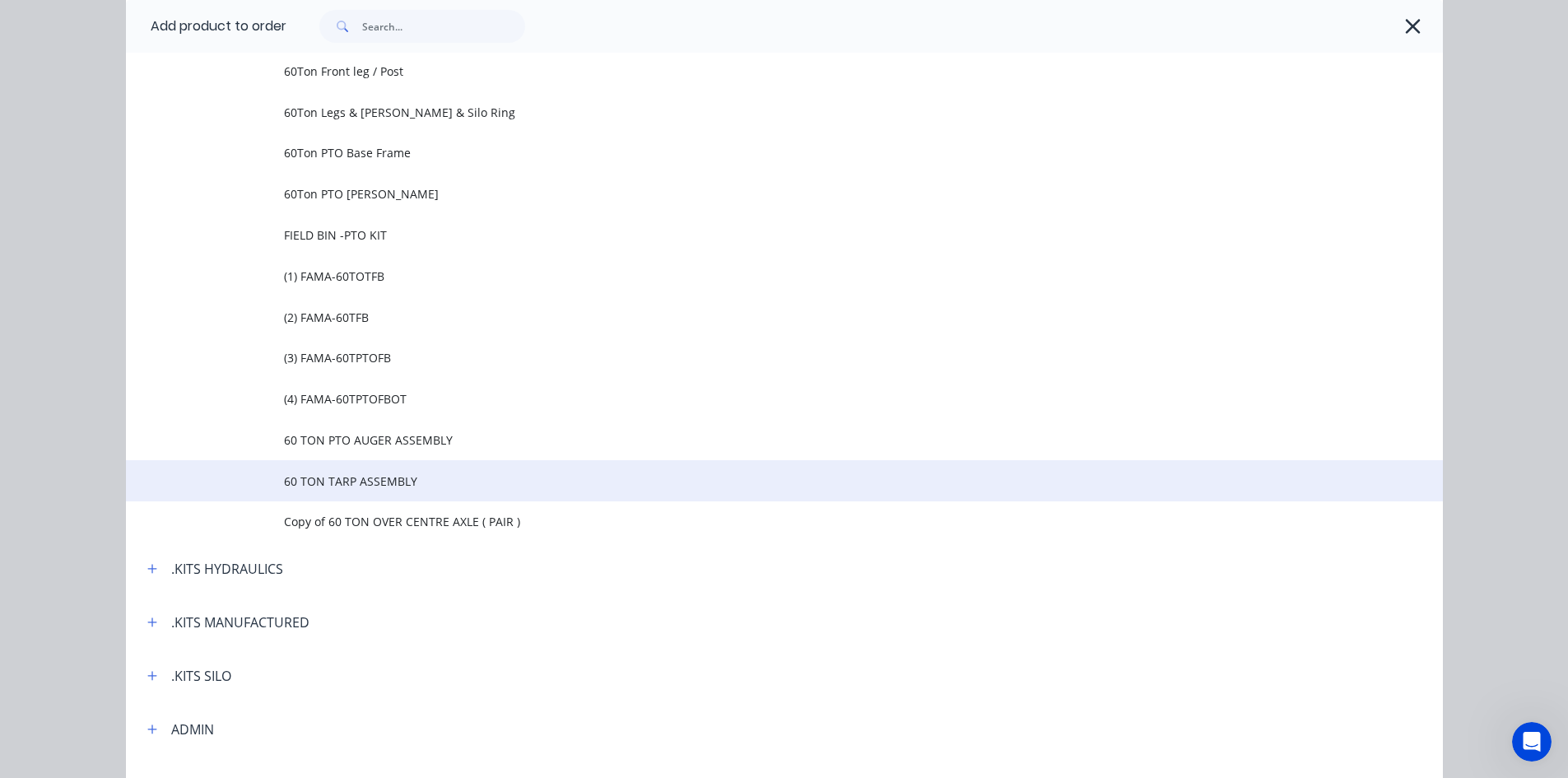
scroll to position [1235, 0]
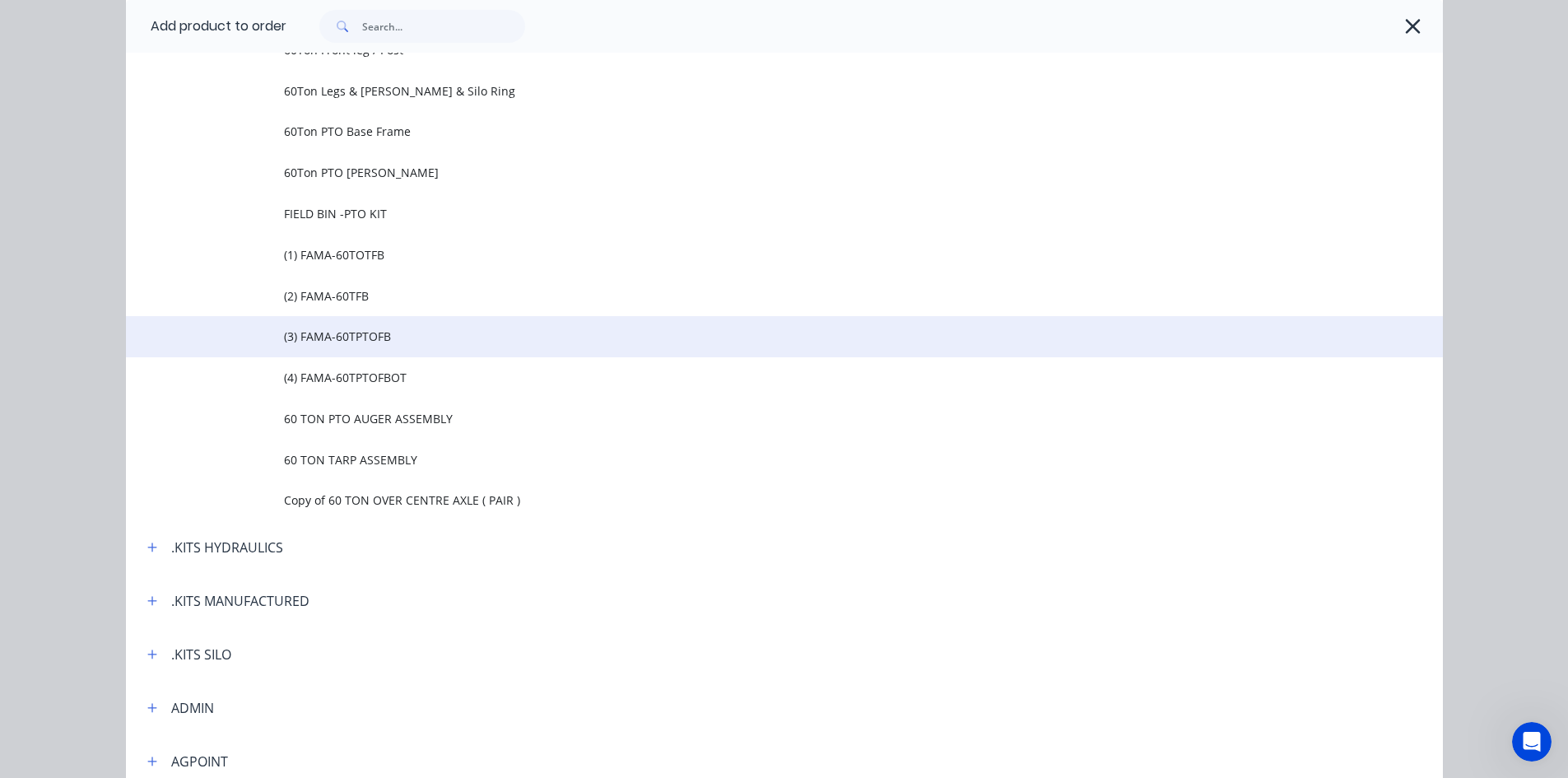
click at [378, 339] on span "(3) FAMA-60TPTOFB" at bounding box center [747, 336] width 927 height 18
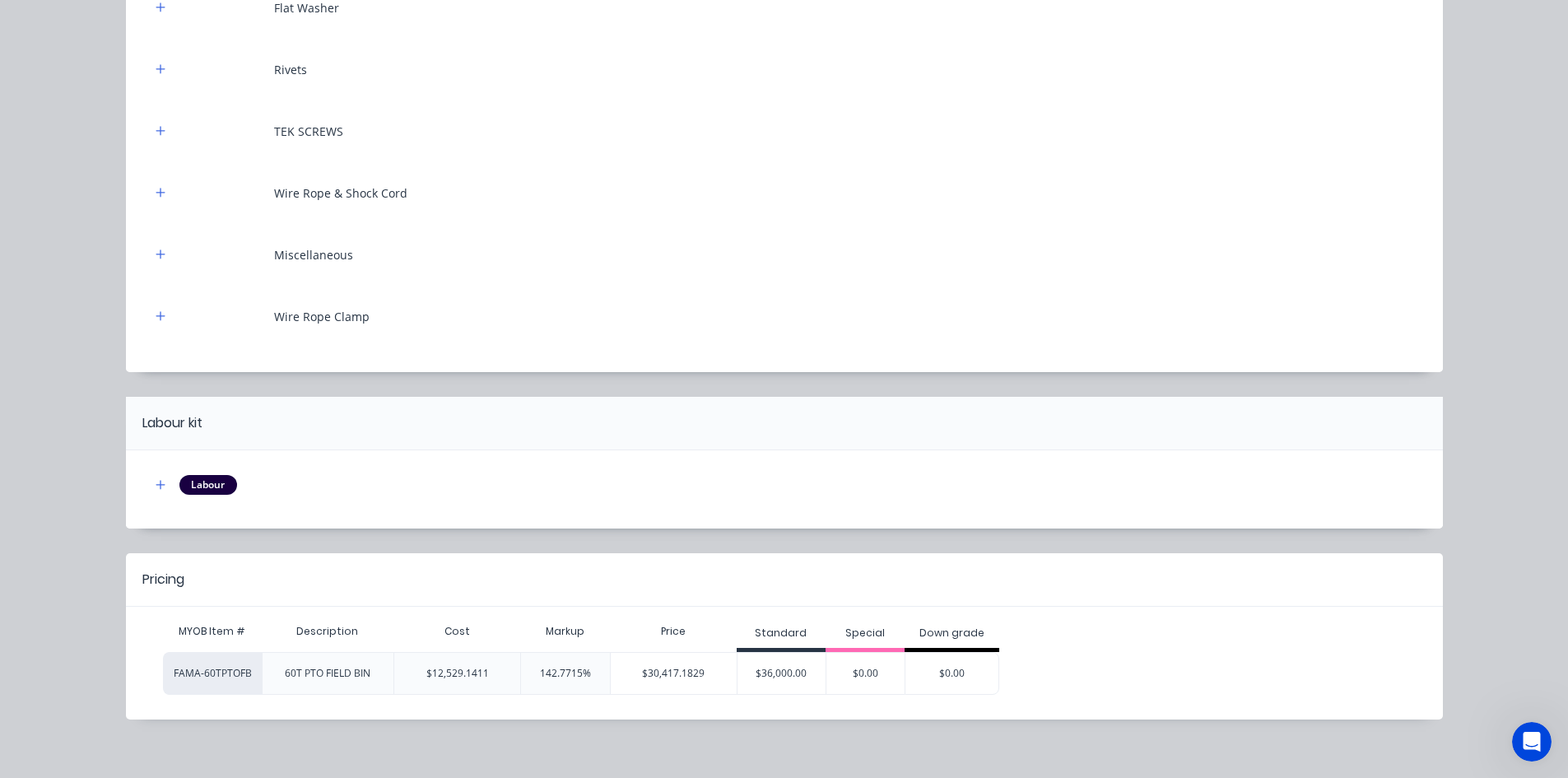
scroll to position [9679, 0]
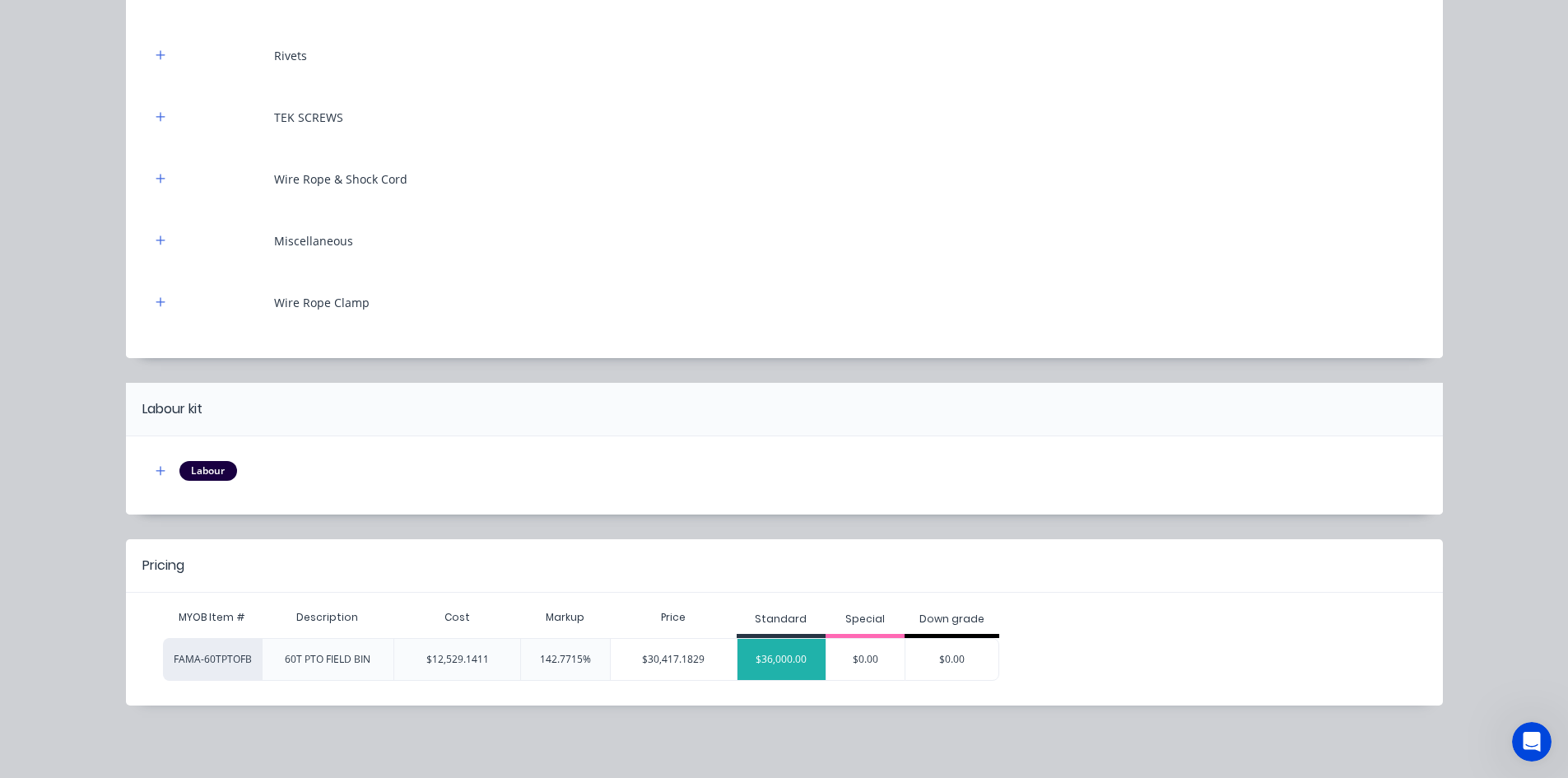
click at [783, 651] on div "$36,000.00" at bounding box center [782, 660] width 88 height 41
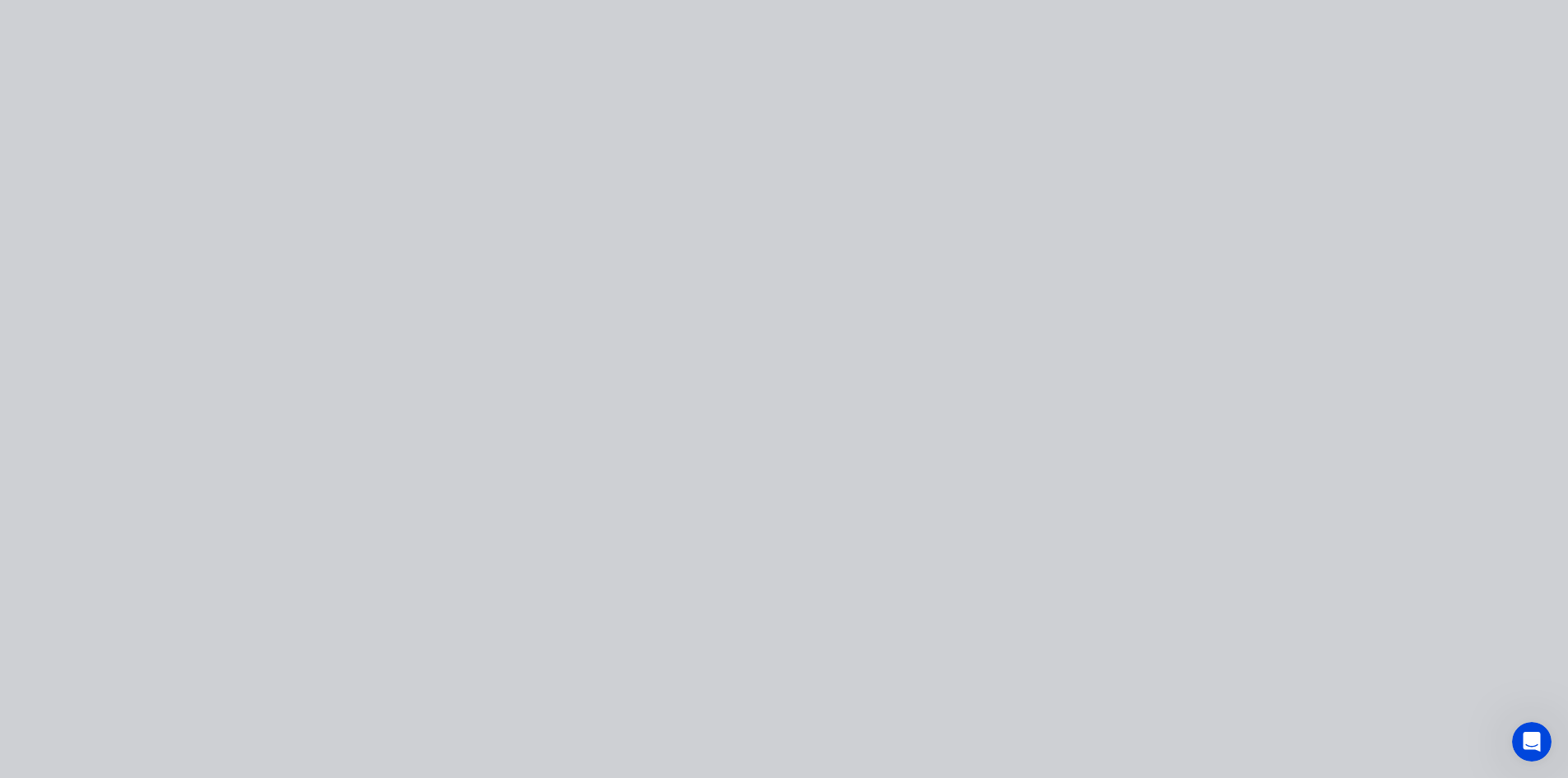
scroll to position [0, 0]
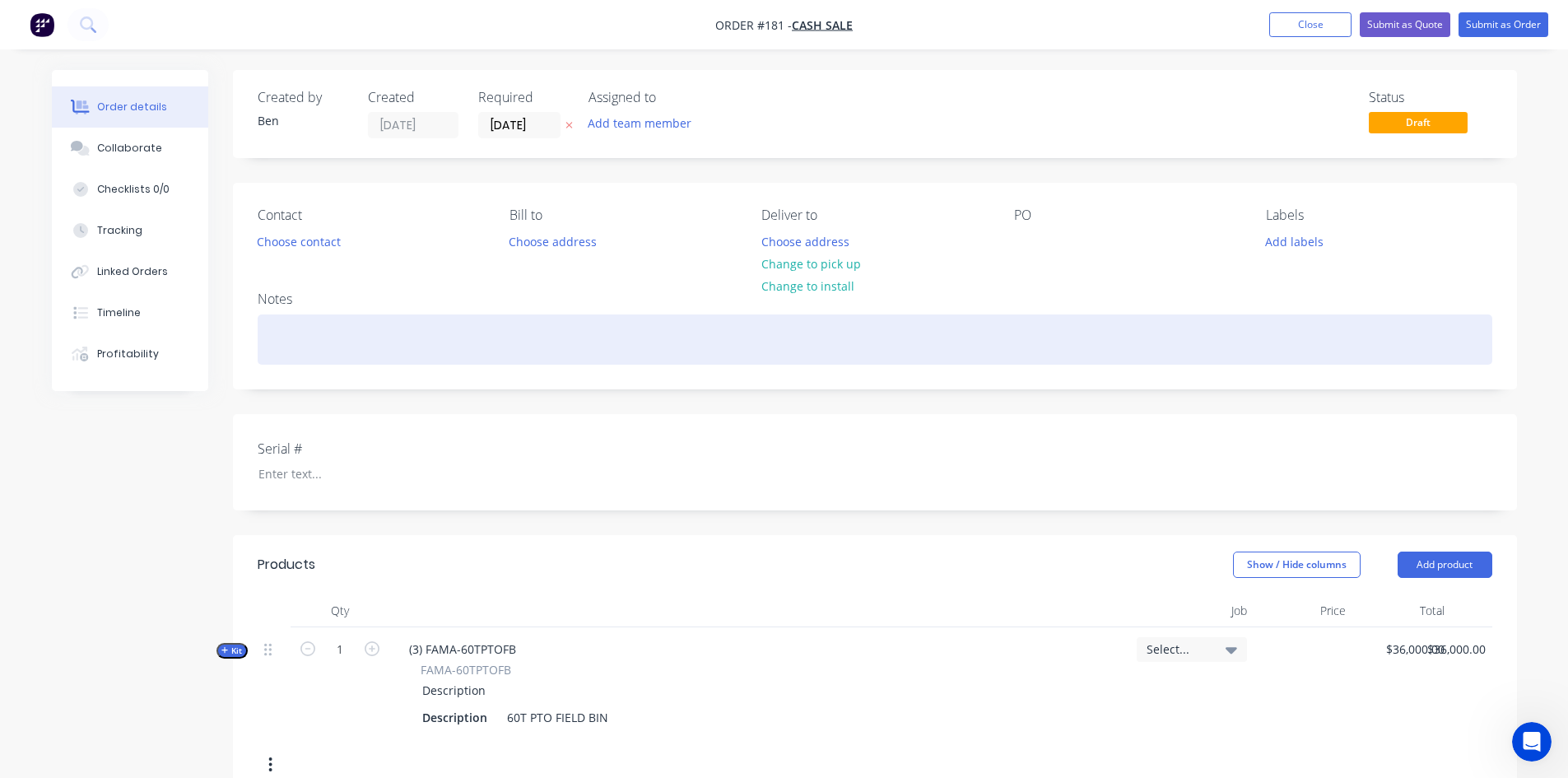
click at [283, 343] on div at bounding box center [875, 339] width 1235 height 50
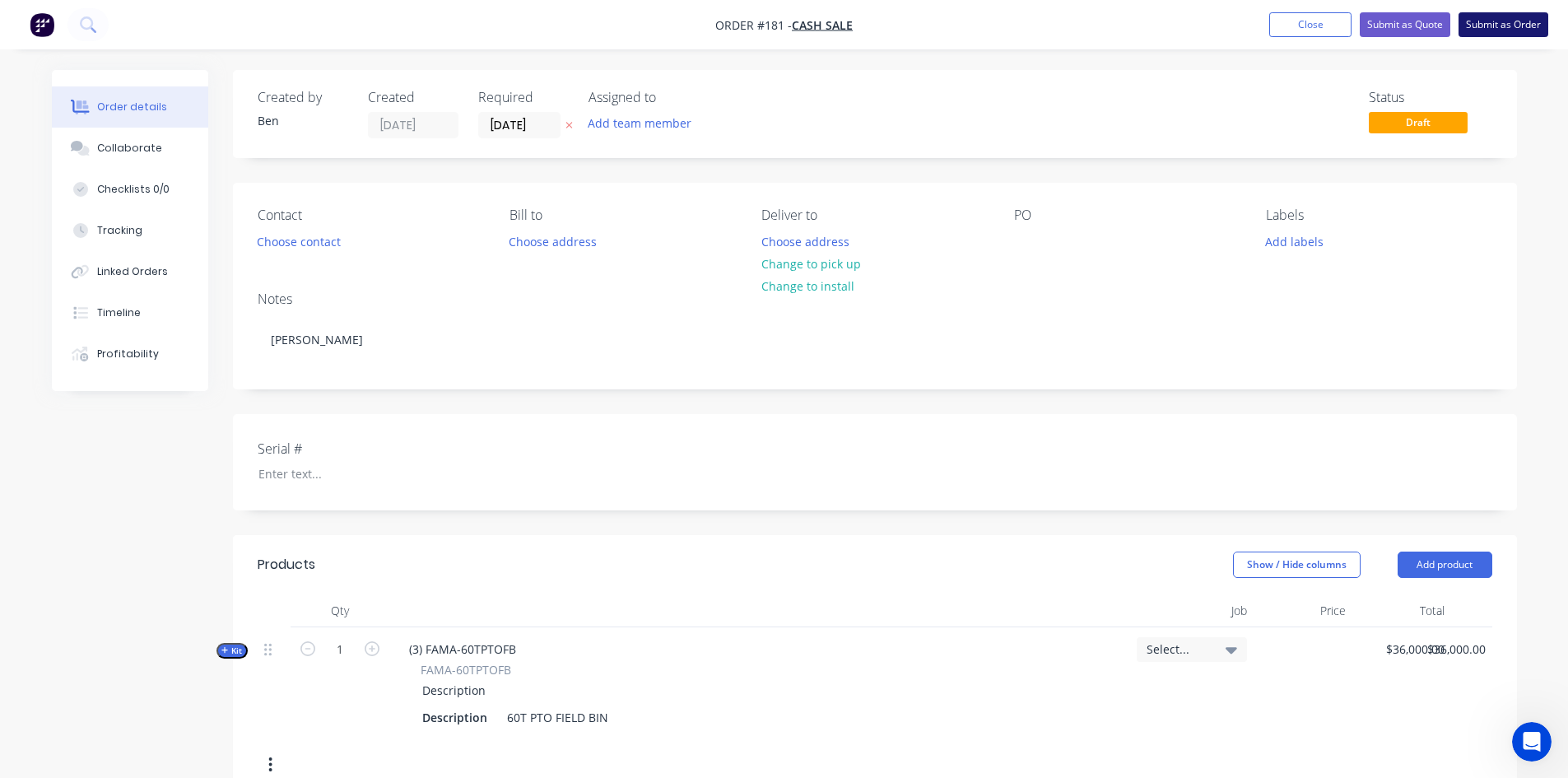
click at [1480, 26] on button "Submit as Order" at bounding box center [1503, 25] width 89 height 25
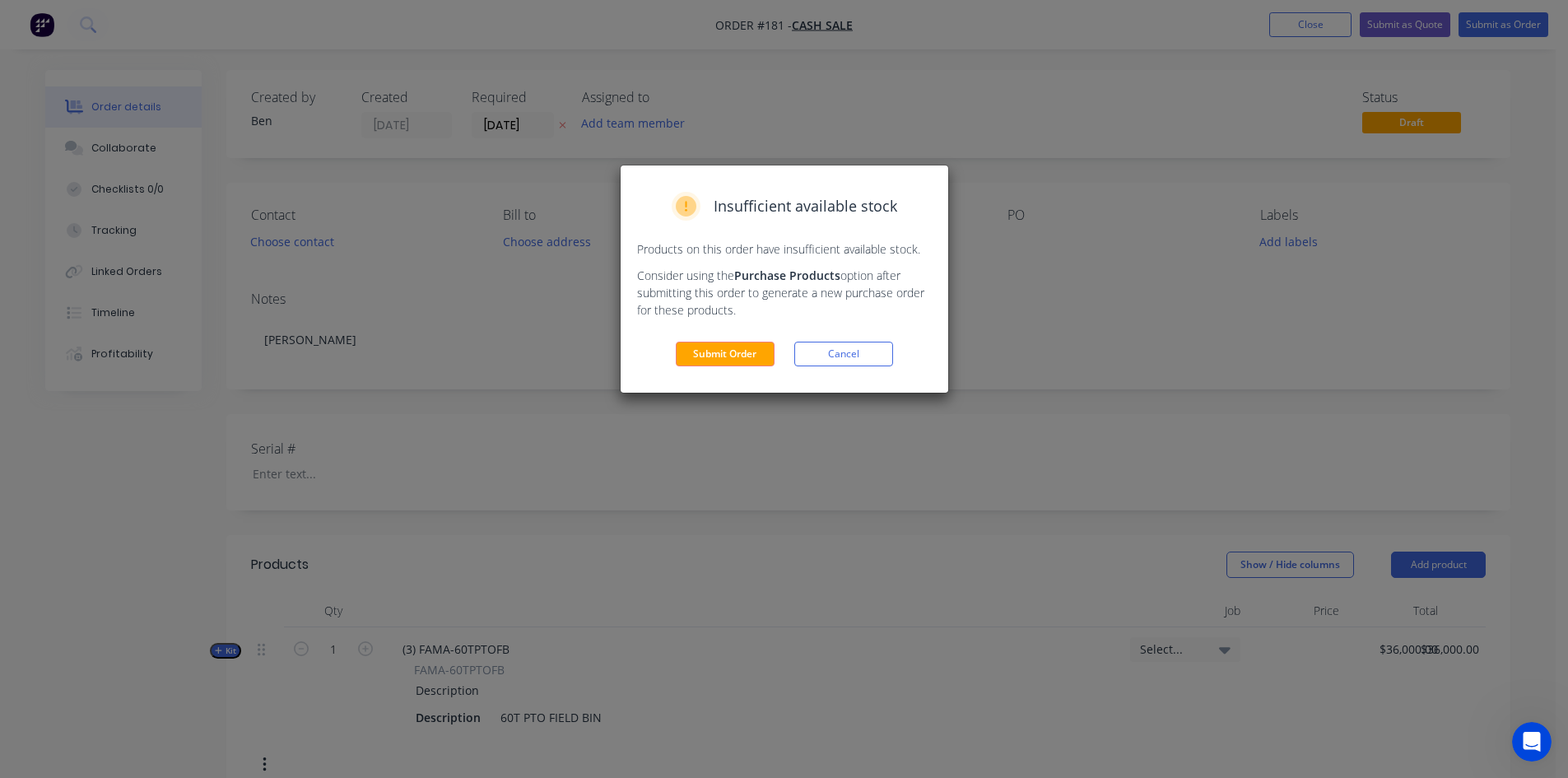
click at [1470, 82] on div "Insufficient available stock Products on this order have insufficient available…" at bounding box center [784, 389] width 1568 height 778
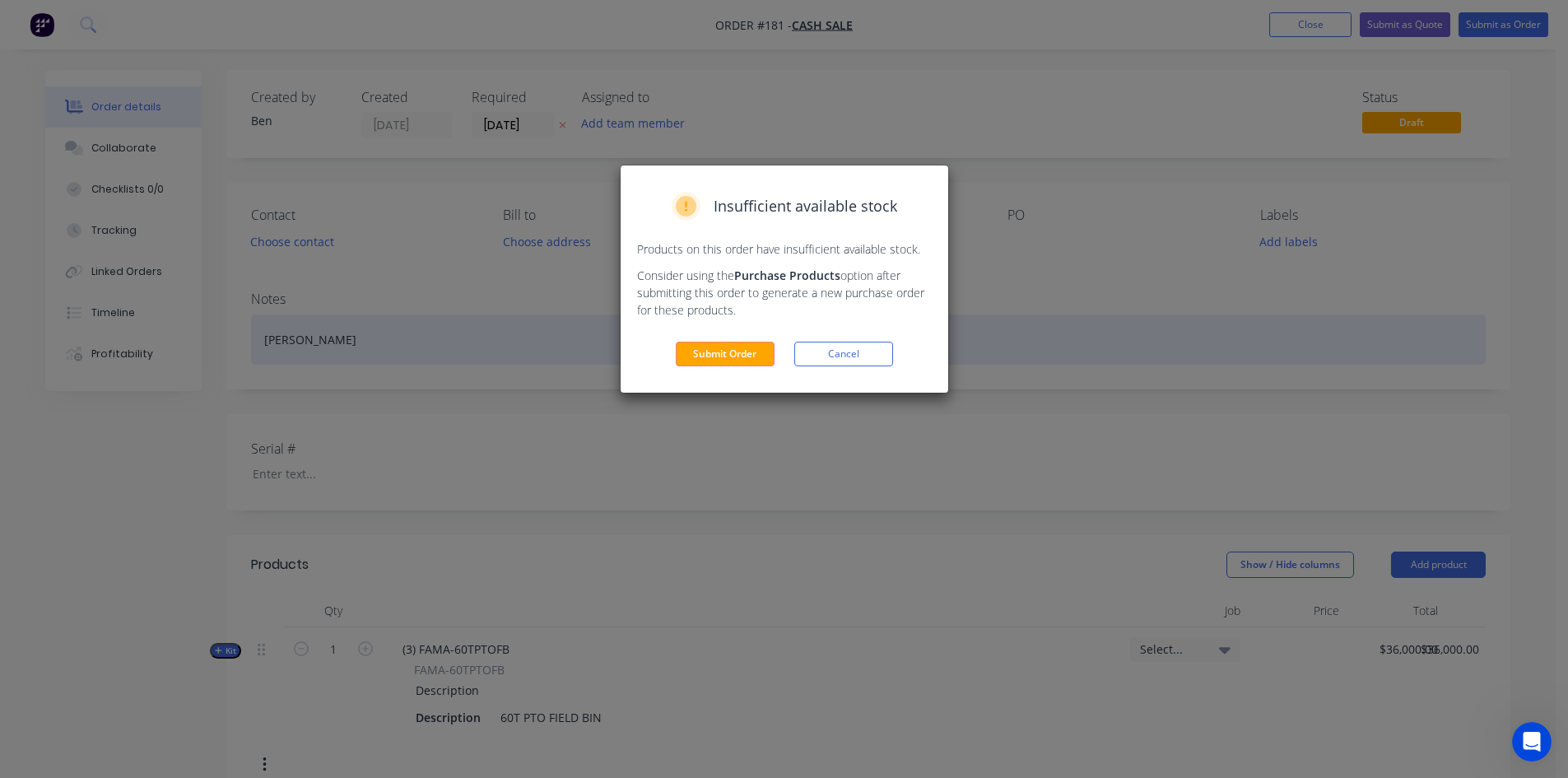
click at [883, 350] on button "Cancel" at bounding box center [843, 353] width 98 height 25
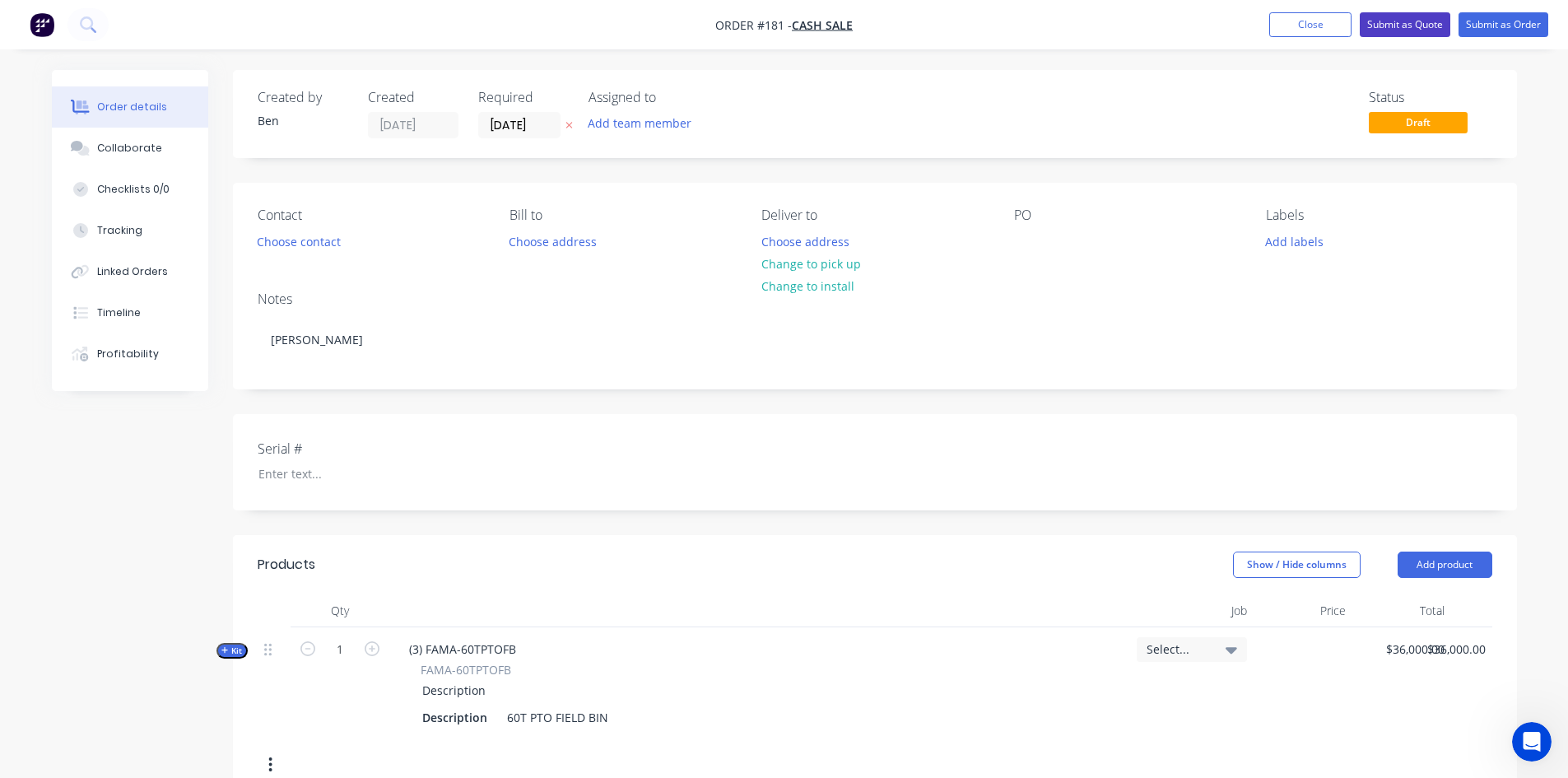
click at [1404, 18] on button "Submit as Quote" at bounding box center [1405, 25] width 90 height 25
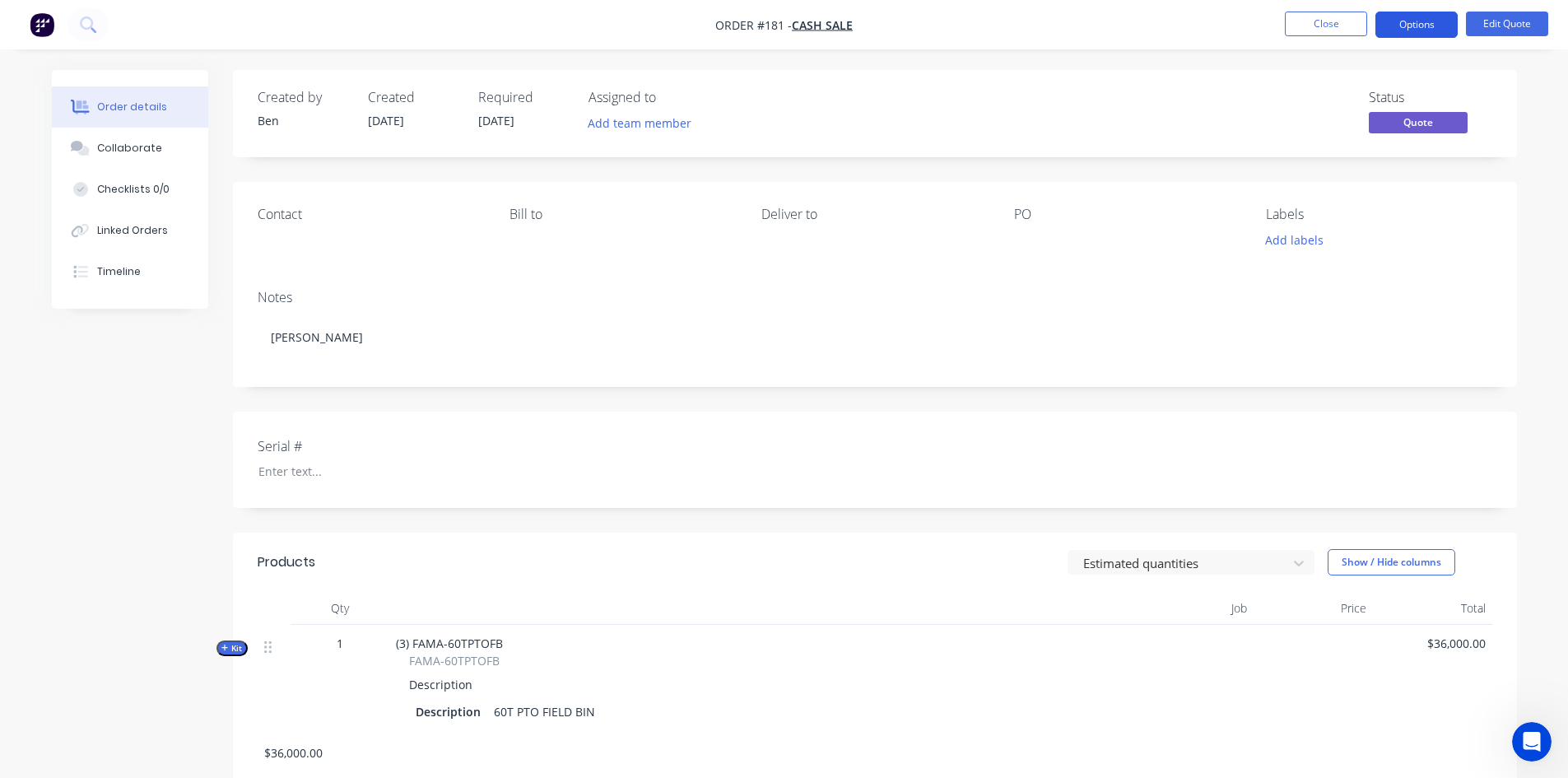
click at [1452, 33] on button "Options" at bounding box center [1417, 25] width 83 height 27
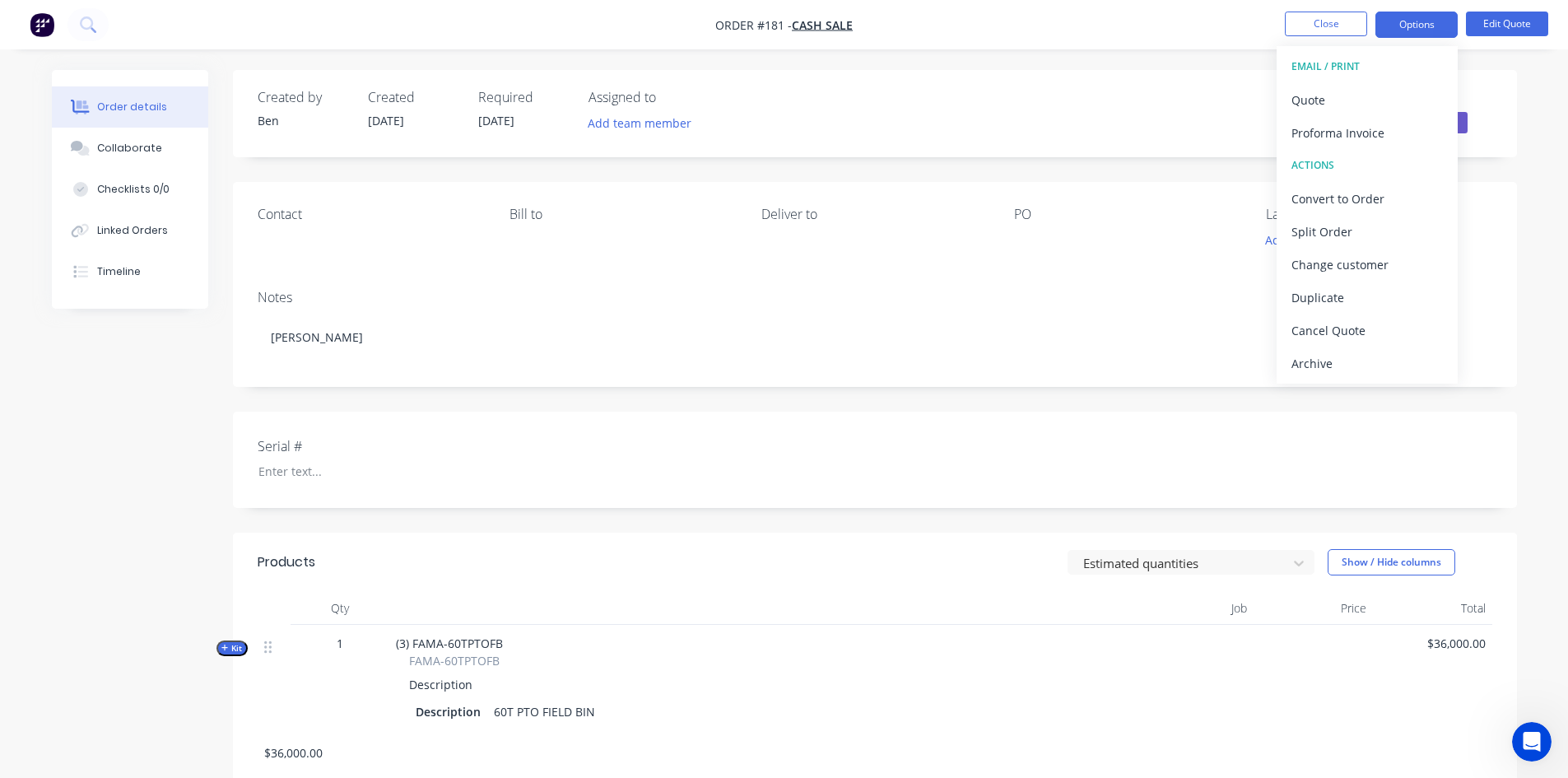
click at [1339, 66] on div "EMAIL / PRINT" at bounding box center [1367, 67] width 151 height 22
click at [1313, 67] on div "EMAIL / PRINT" at bounding box center [1367, 67] width 151 height 22
click at [1311, 100] on div "Quote" at bounding box center [1367, 100] width 151 height 24
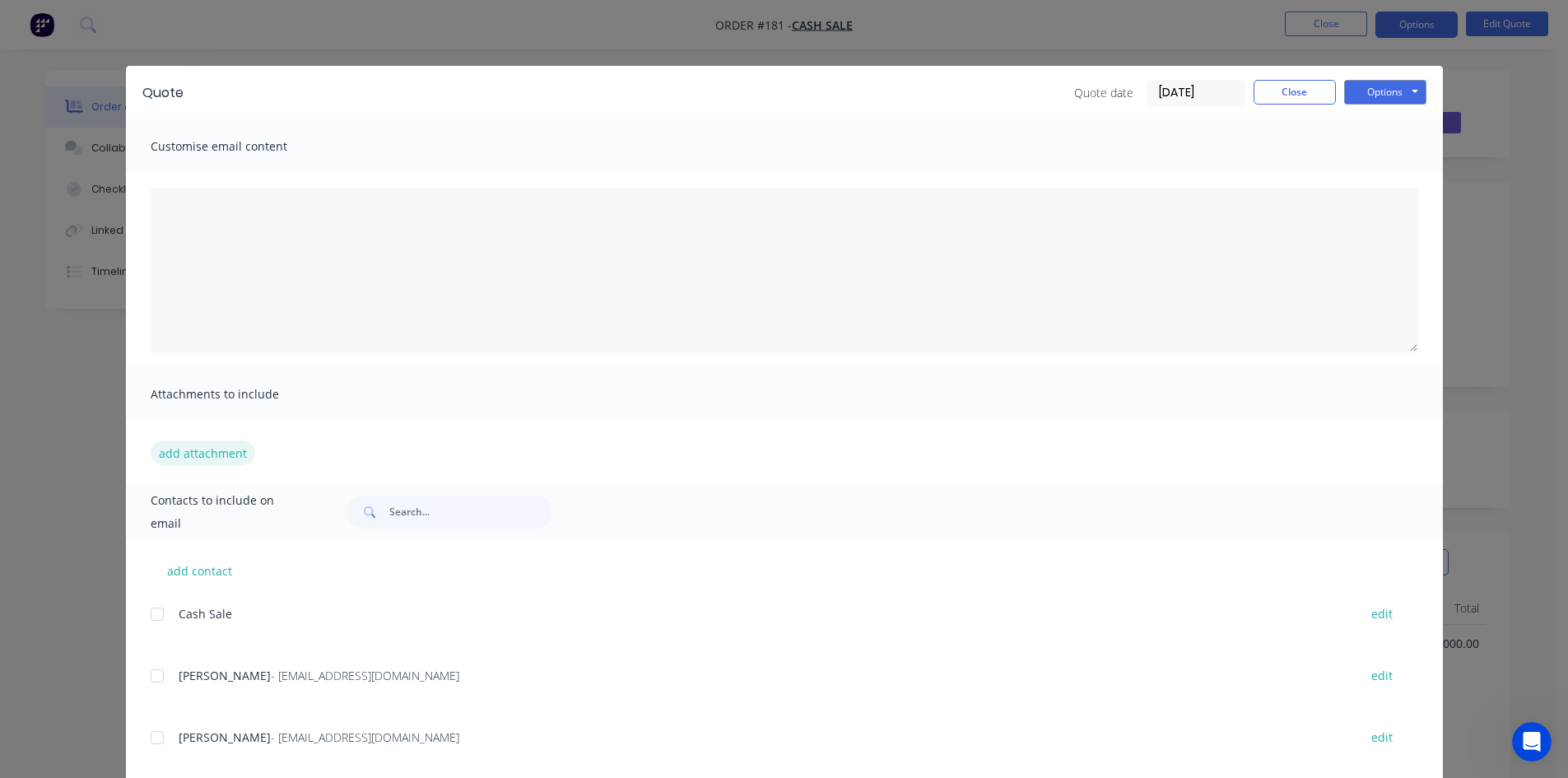
click at [186, 457] on button "add attachment" at bounding box center [203, 452] width 104 height 25
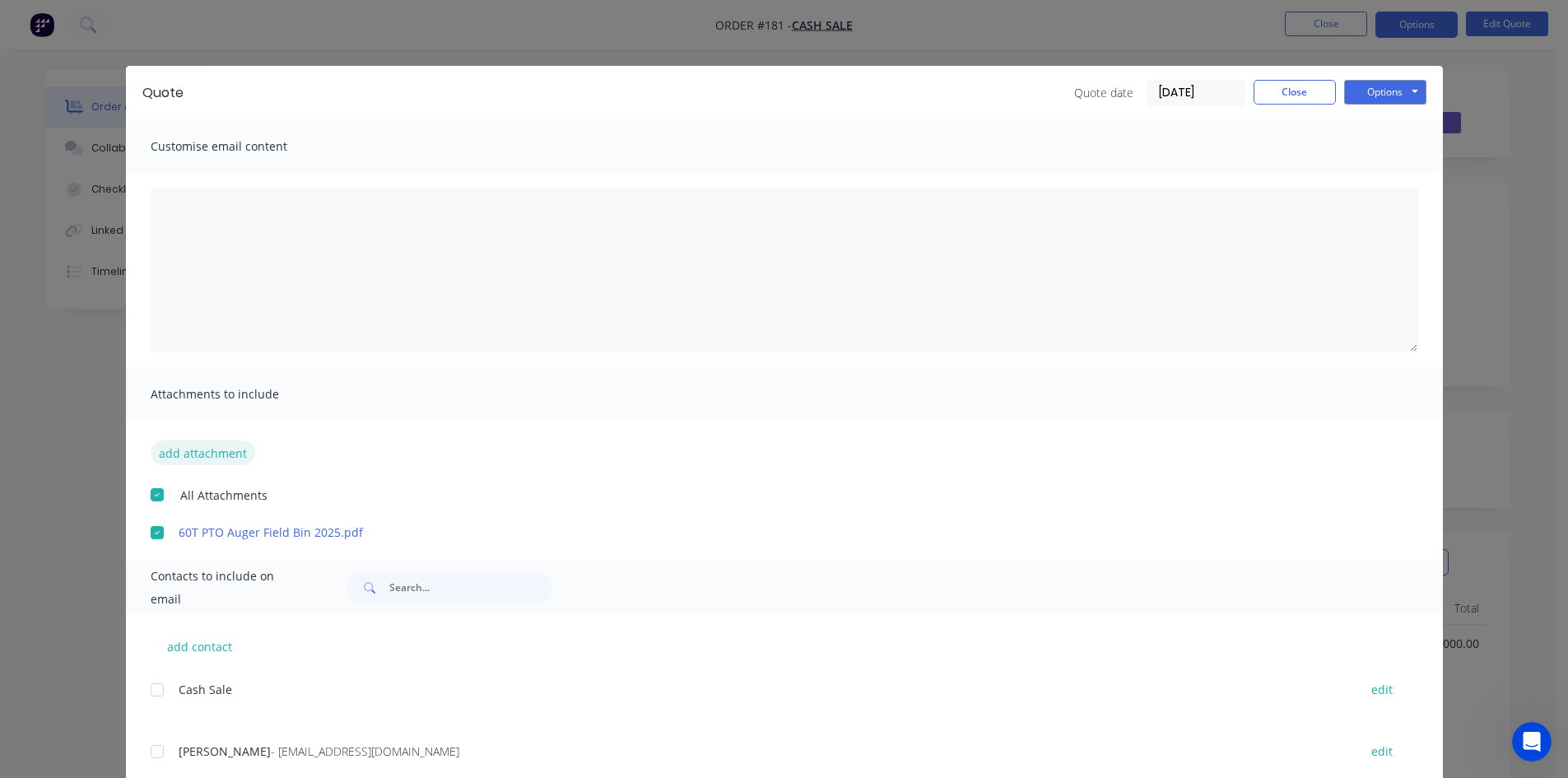
click at [175, 454] on button "add attachment" at bounding box center [203, 452] width 104 height 25
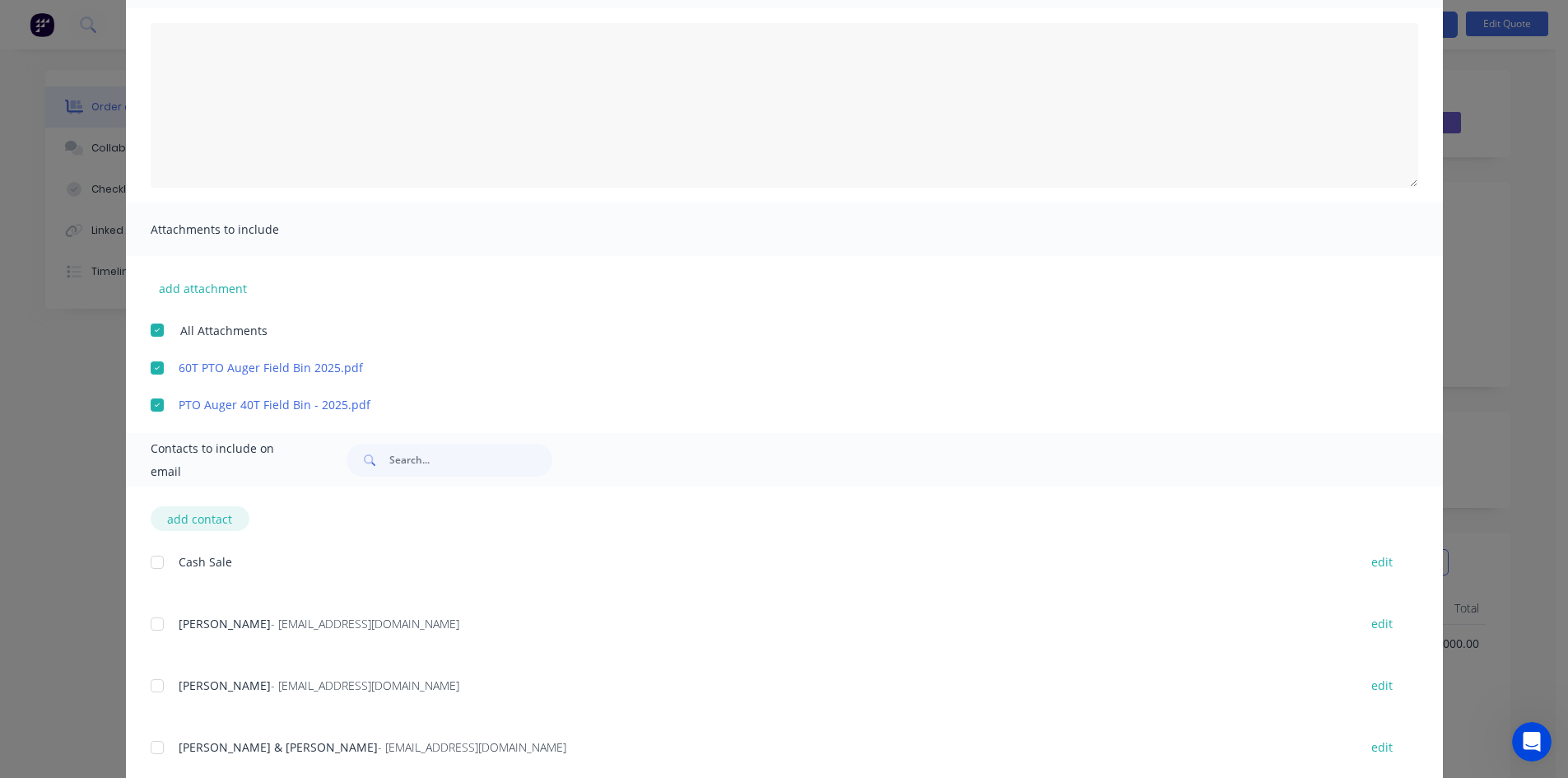
click at [186, 522] on button "add contact" at bounding box center [200, 518] width 98 height 25
select select "AU"
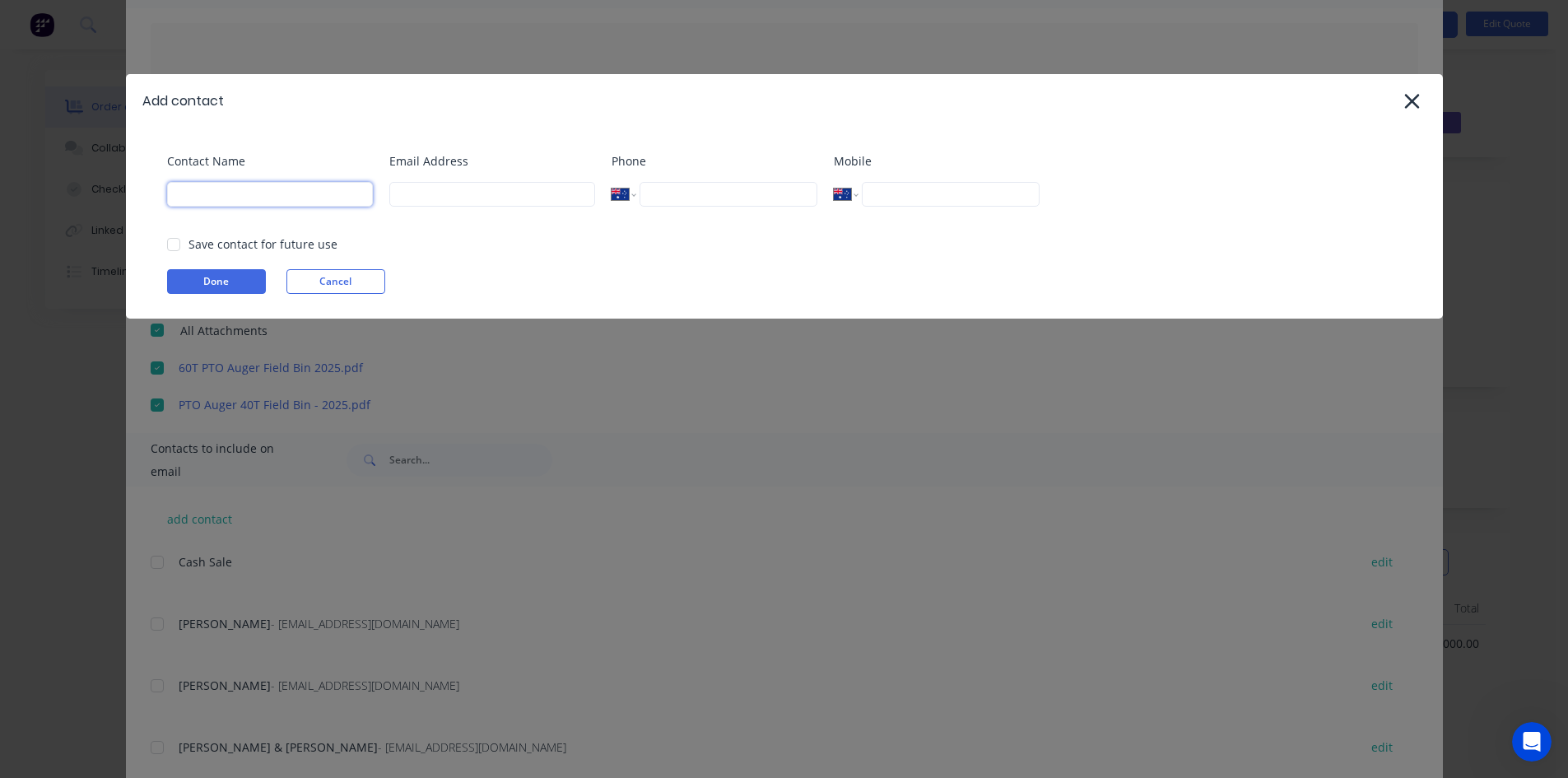
drag, startPoint x: 194, startPoint y: 195, endPoint x: 210, endPoint y: 199, distance: 16.5
click at [196, 195] on input at bounding box center [269, 194] width 205 height 25
type input "l"
type input "Louis"
click at [411, 194] on input at bounding box center [492, 194] width 205 height 25
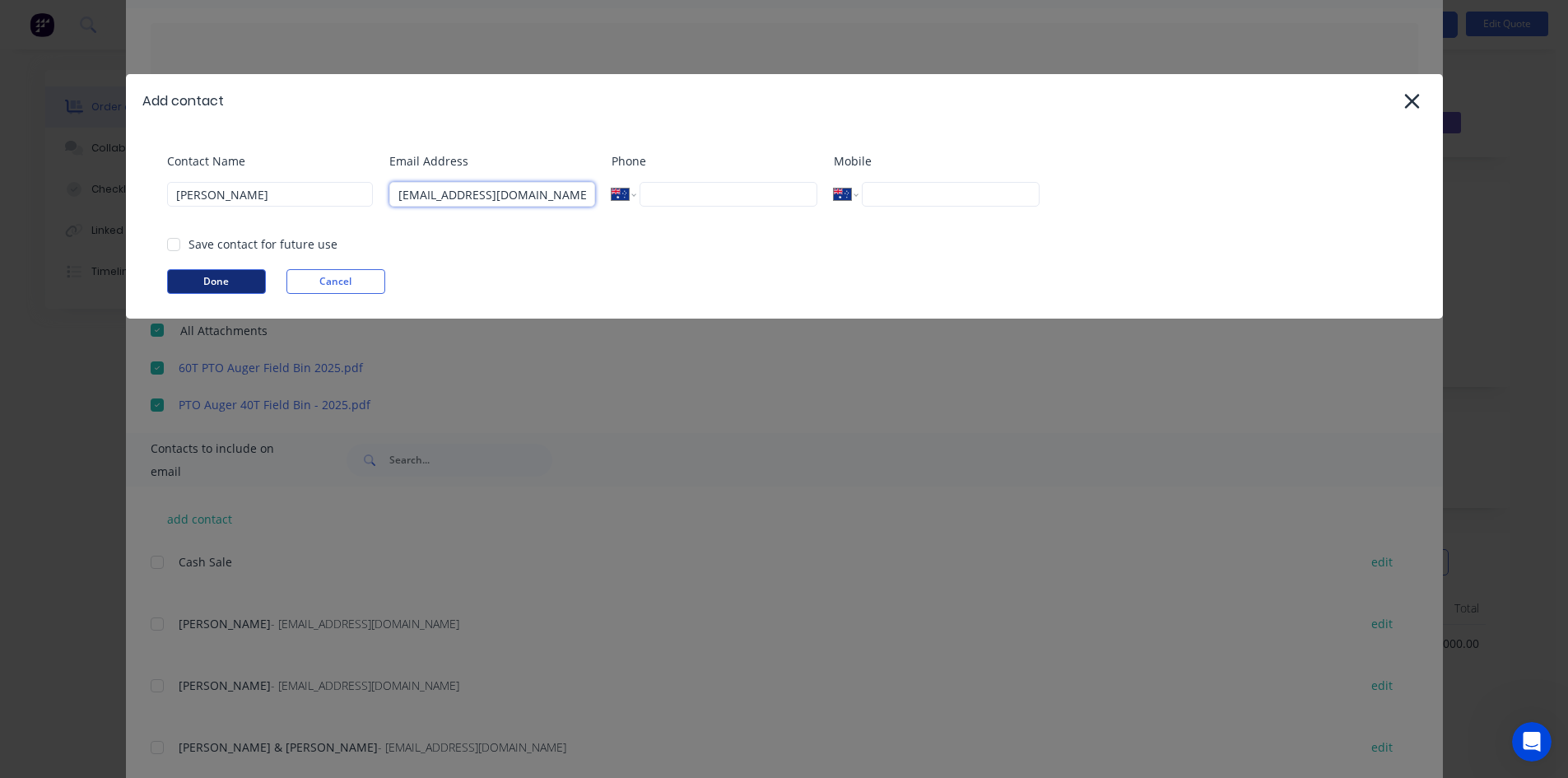
type input "psitznerfarming@gmail.com"
click at [240, 279] on button "Done" at bounding box center [216, 281] width 98 height 25
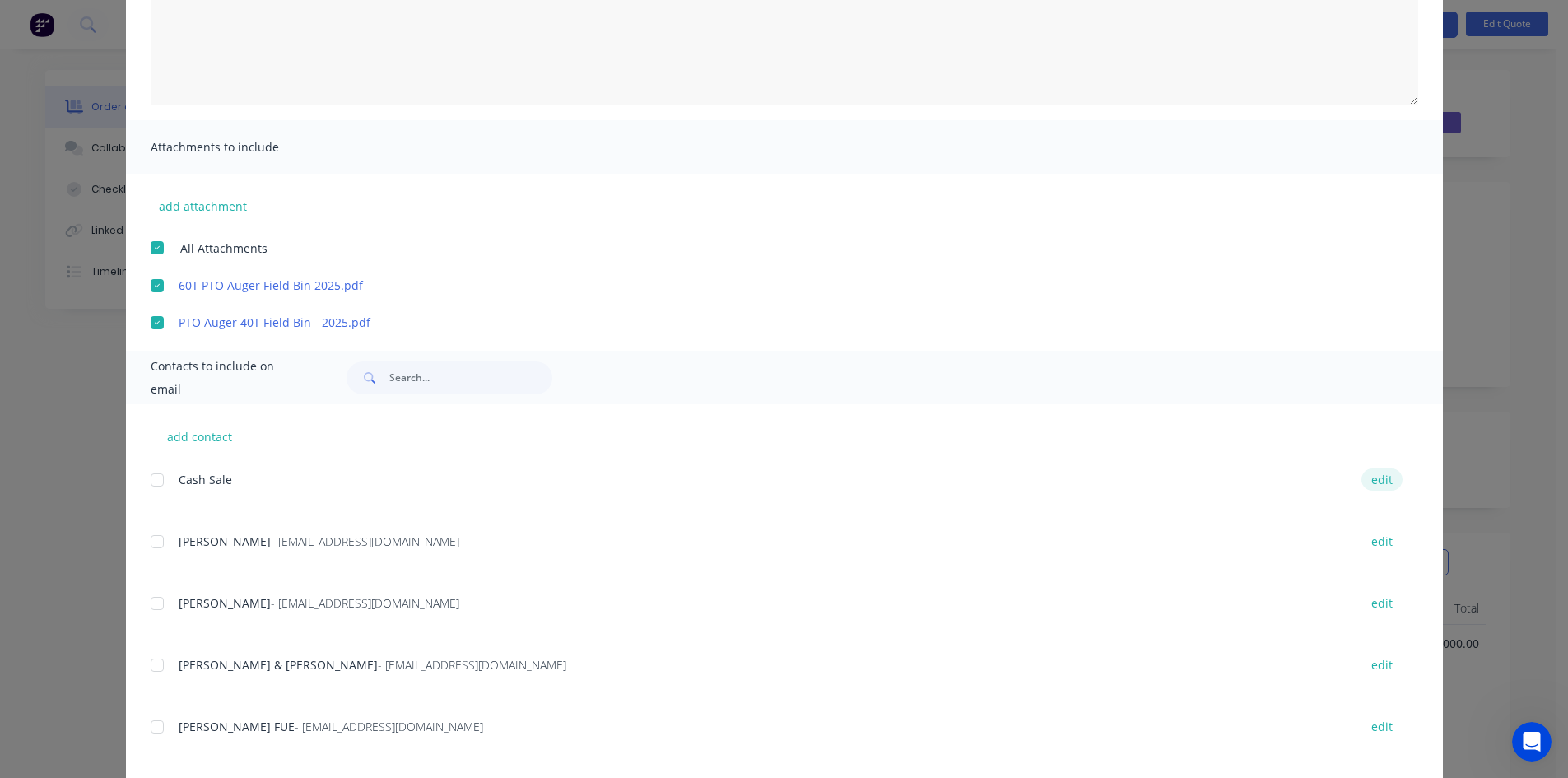
click at [1362, 479] on button "edit" at bounding box center [1382, 479] width 41 height 23
select select "AU"
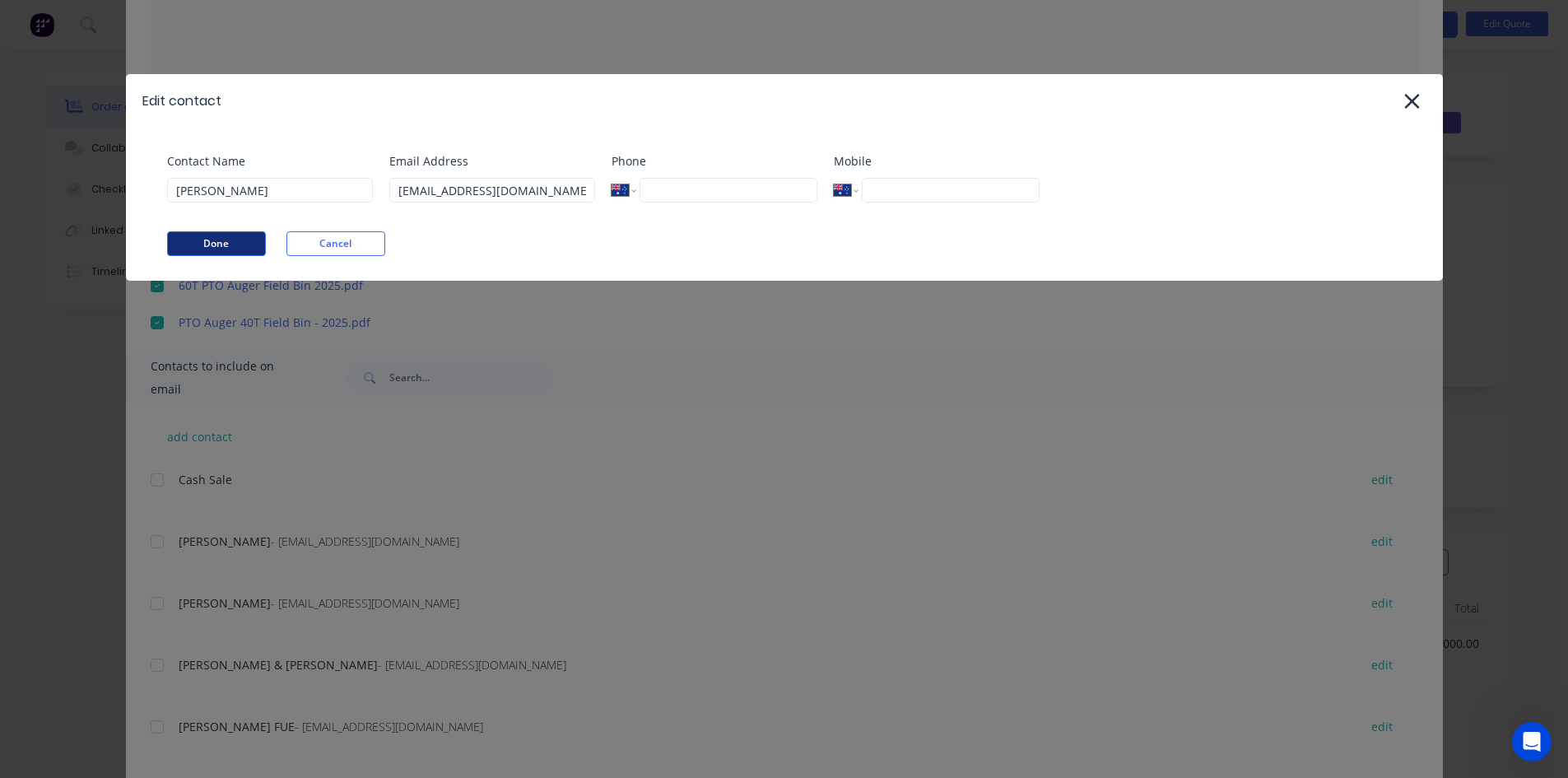
click at [224, 241] on button "Done" at bounding box center [216, 243] width 98 height 25
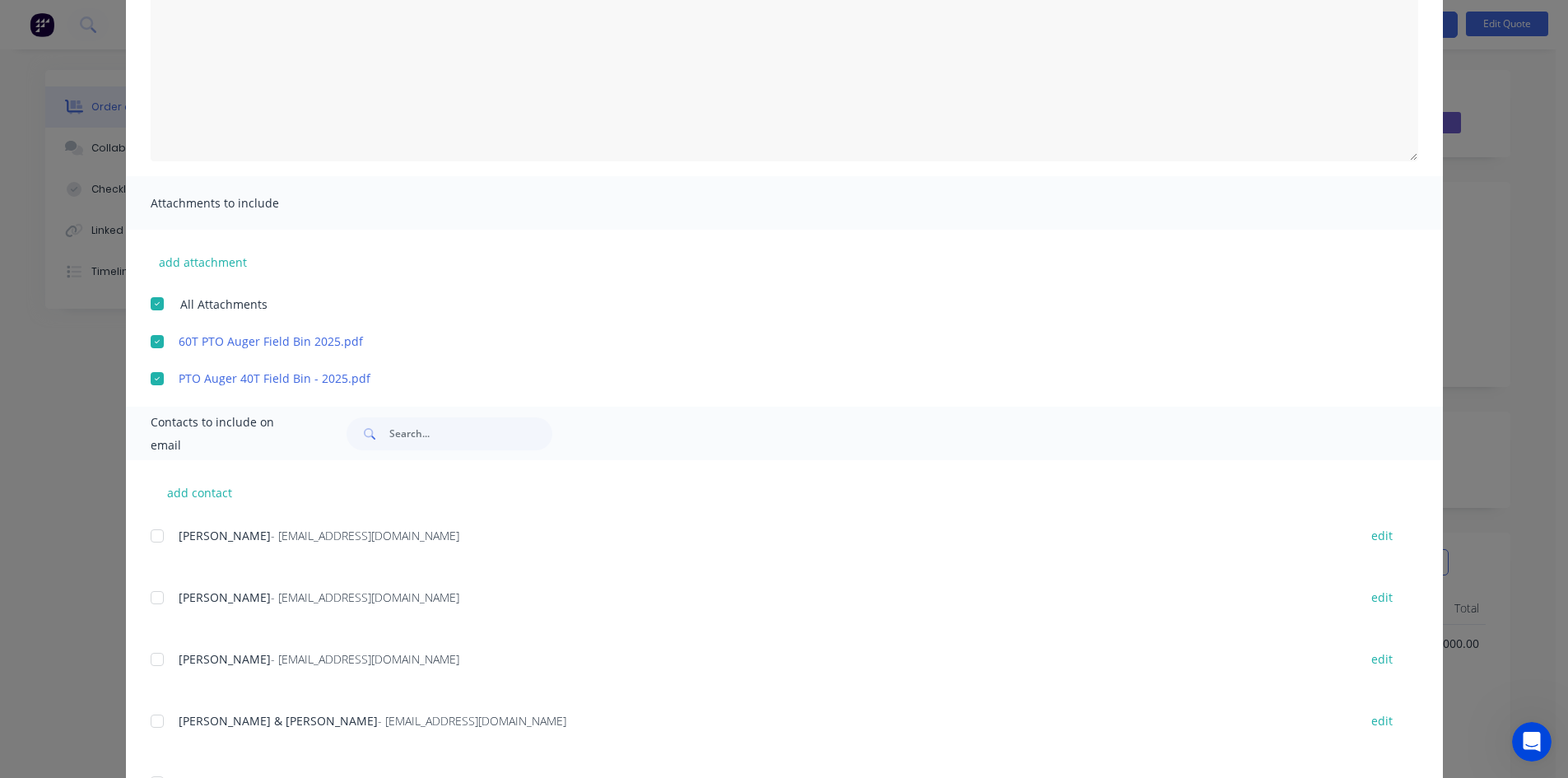
scroll to position [247, 0]
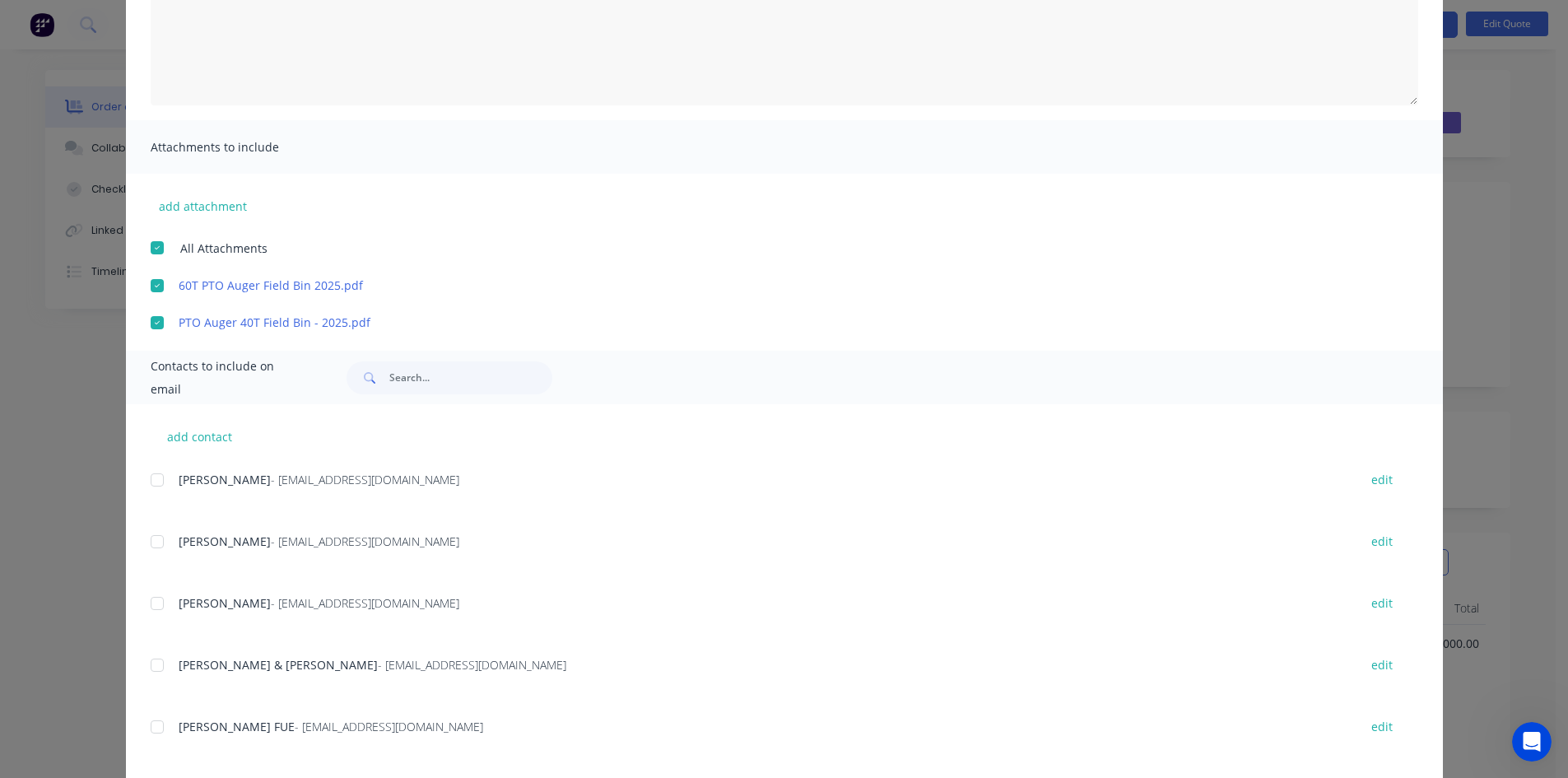
click at [151, 477] on div at bounding box center [156, 479] width 32 height 32
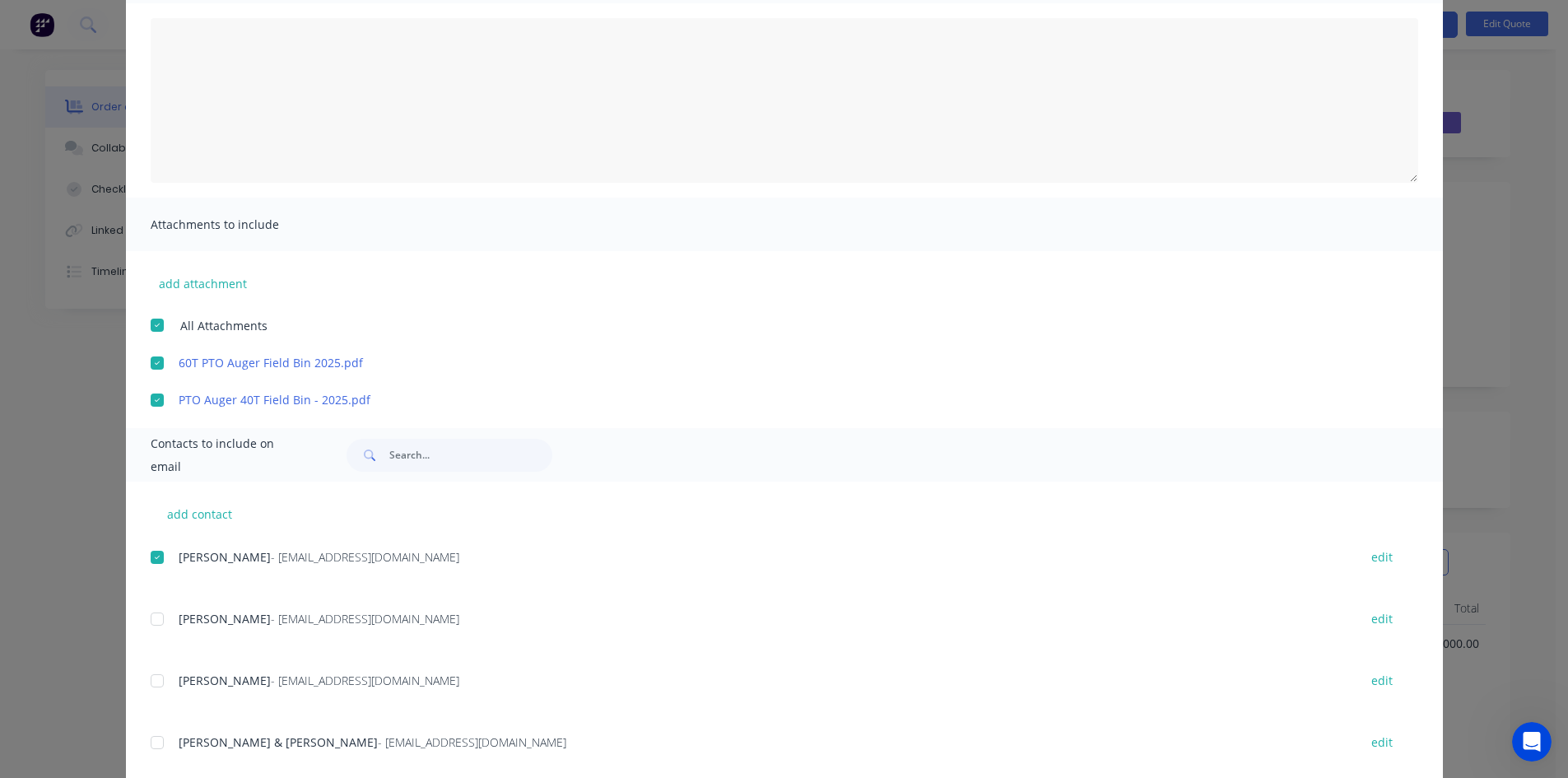
scroll to position [83, 0]
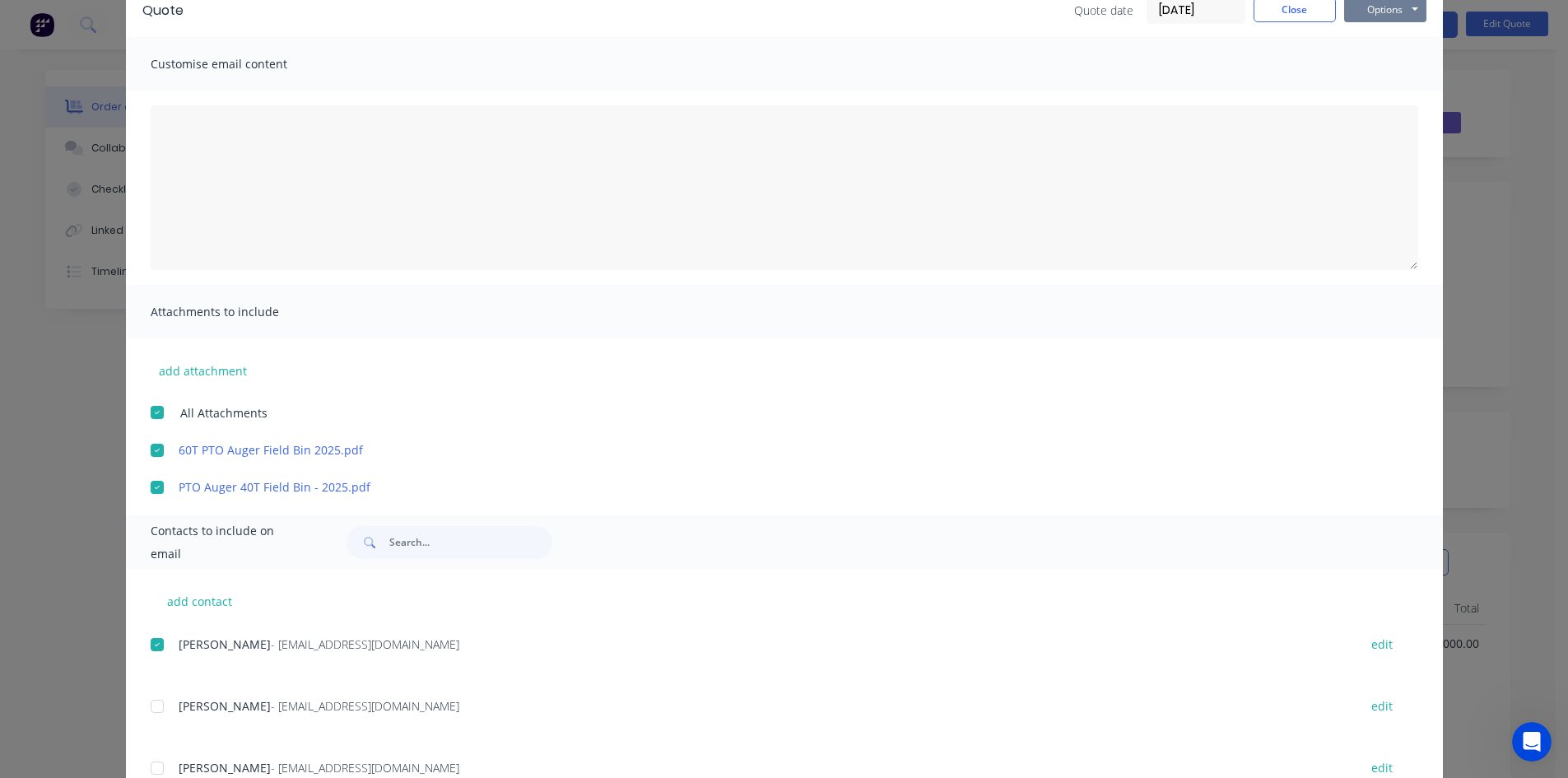
click at [1374, 16] on button "Options" at bounding box center [1385, 9] width 83 height 25
click at [1373, 93] on button "Email" at bounding box center [1396, 93] width 105 height 28
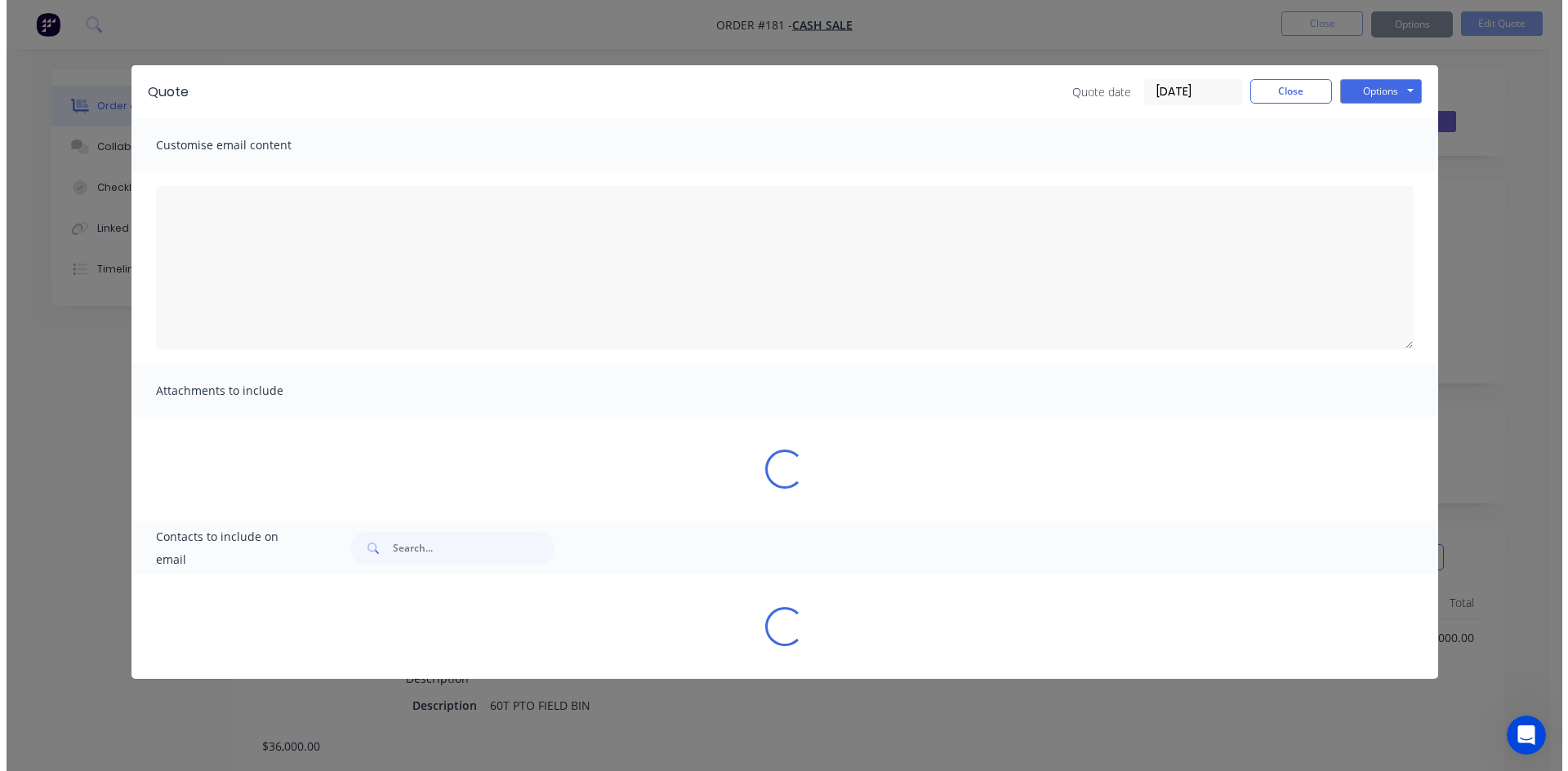
scroll to position [0, 0]
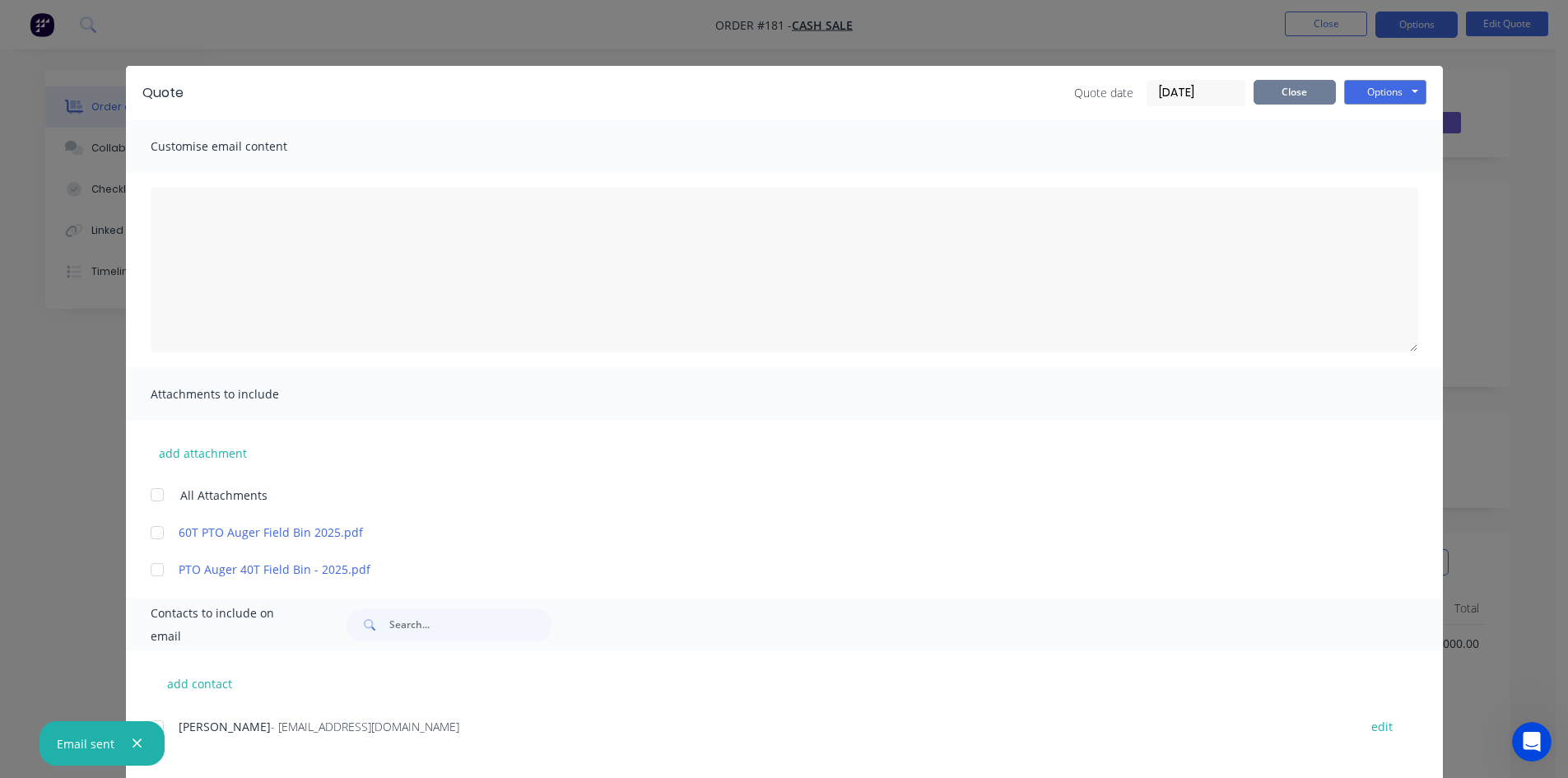
click at [1307, 90] on button "Close" at bounding box center [1295, 91] width 83 height 25
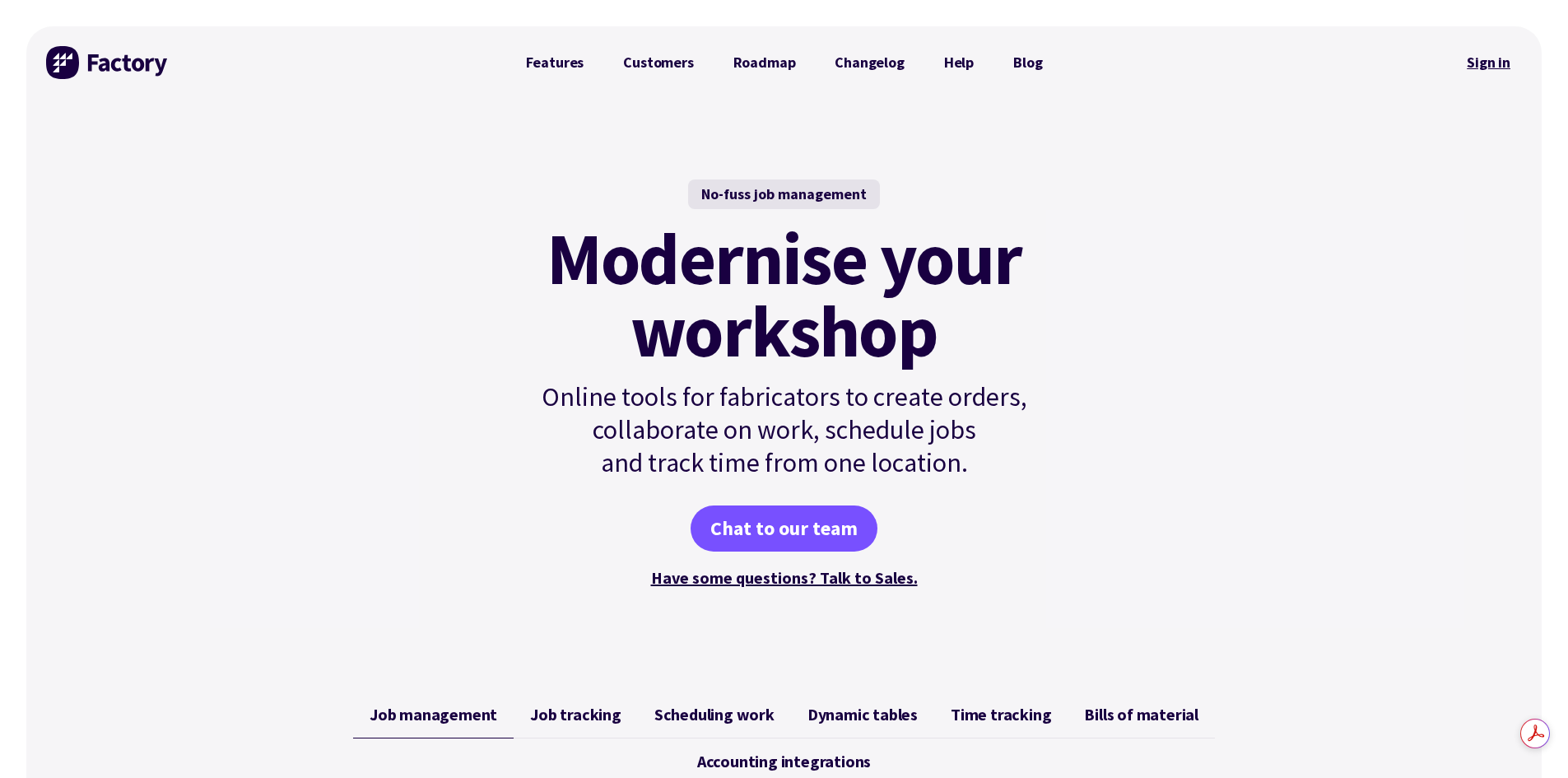
click at [1486, 66] on link "Sign in" at bounding box center [1488, 62] width 67 height 38
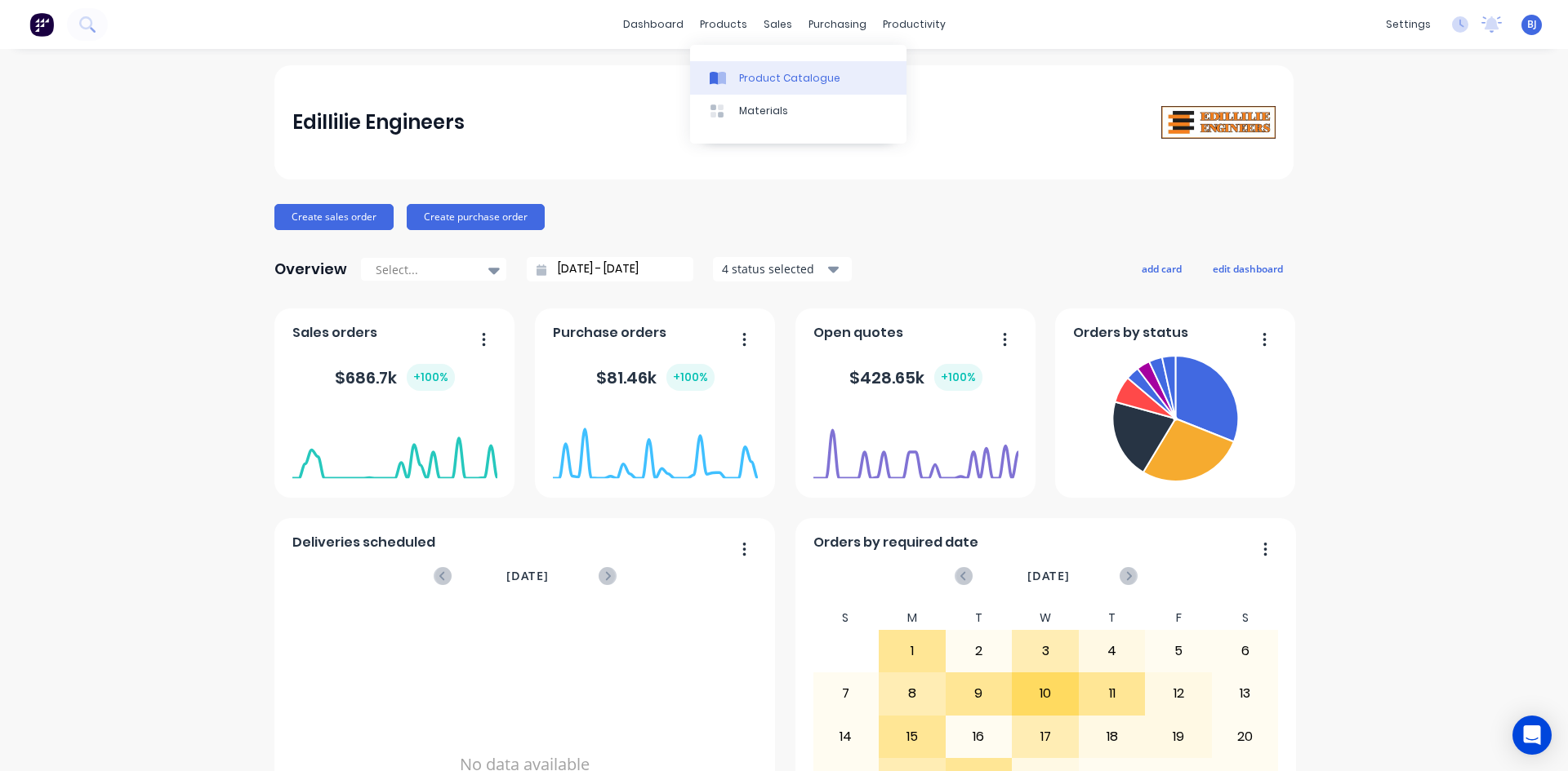
click at [716, 73] on icon at bounding box center [714, 78] width 8 height 13
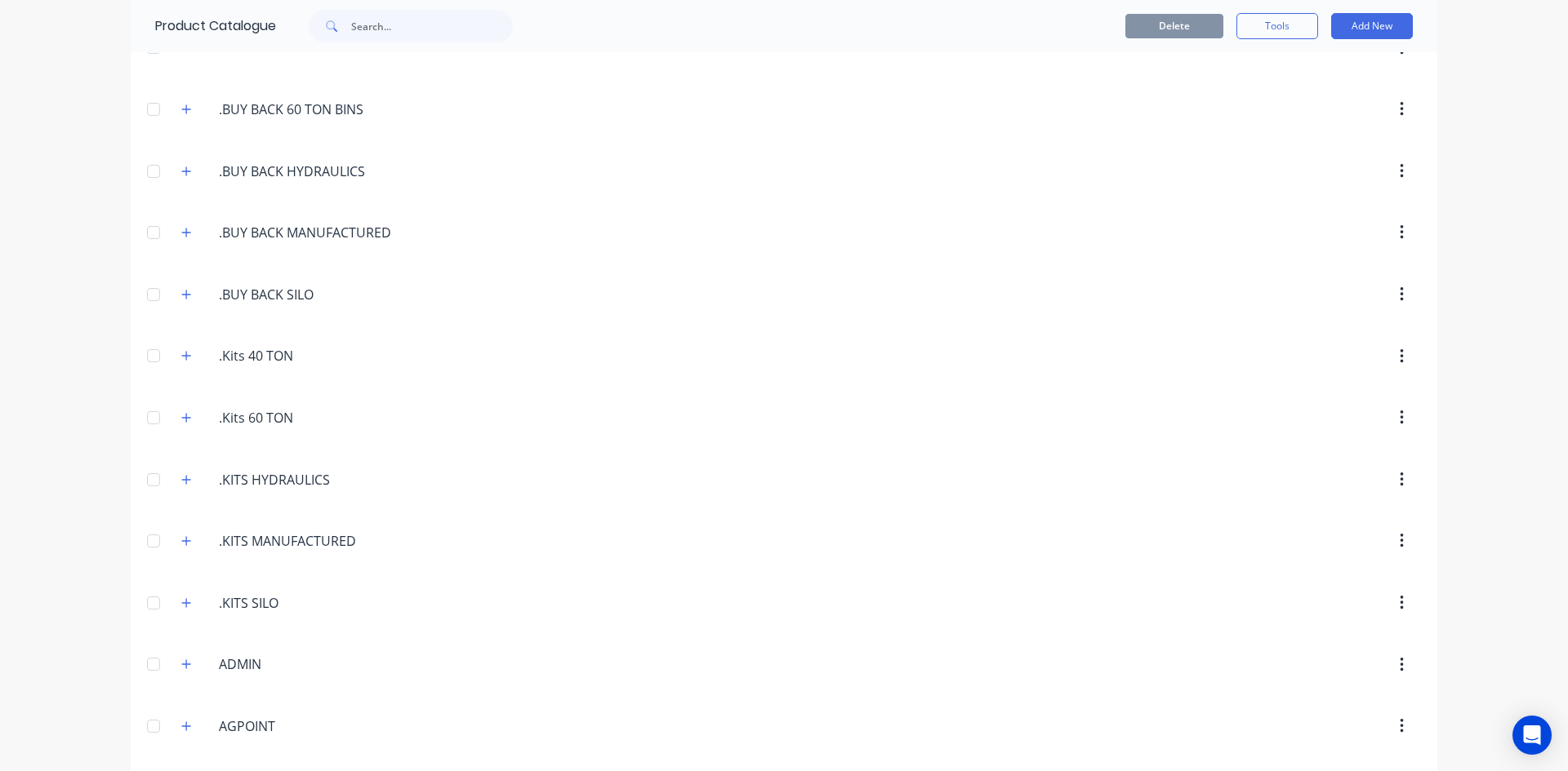
scroll to position [245, 0]
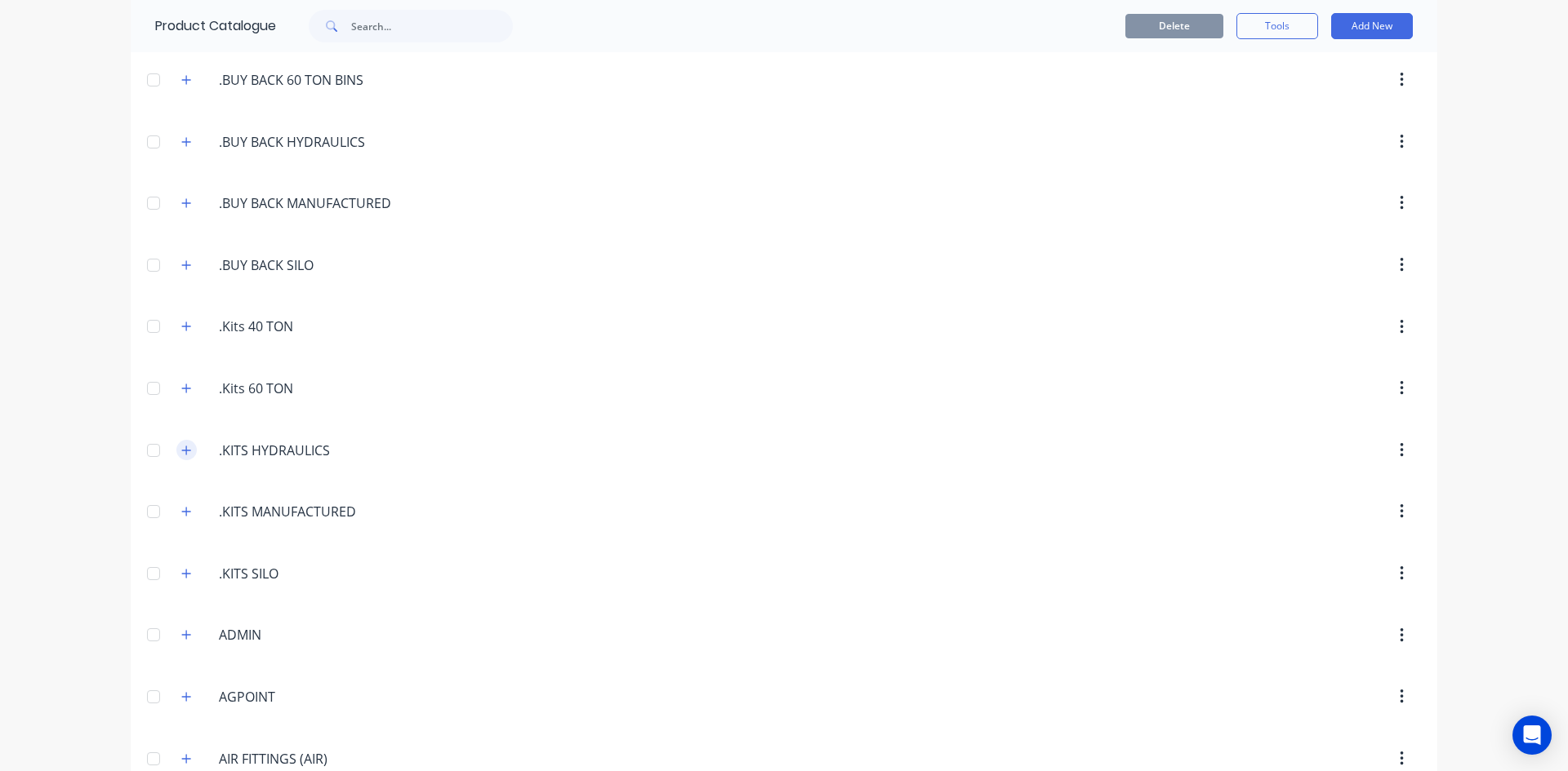
click at [182, 448] on icon "button" at bounding box center [186, 449] width 9 height 9
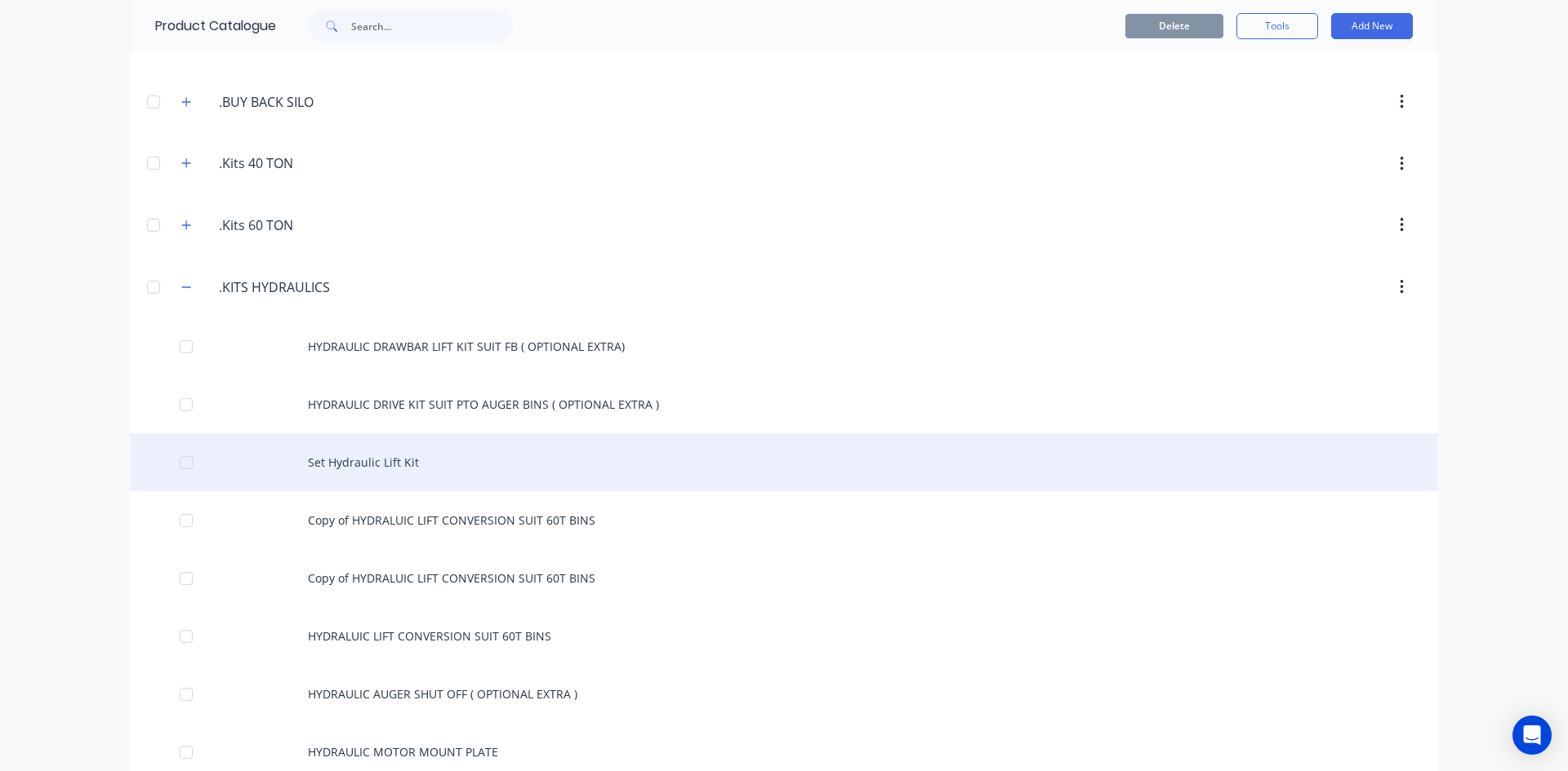
scroll to position [489, 0]
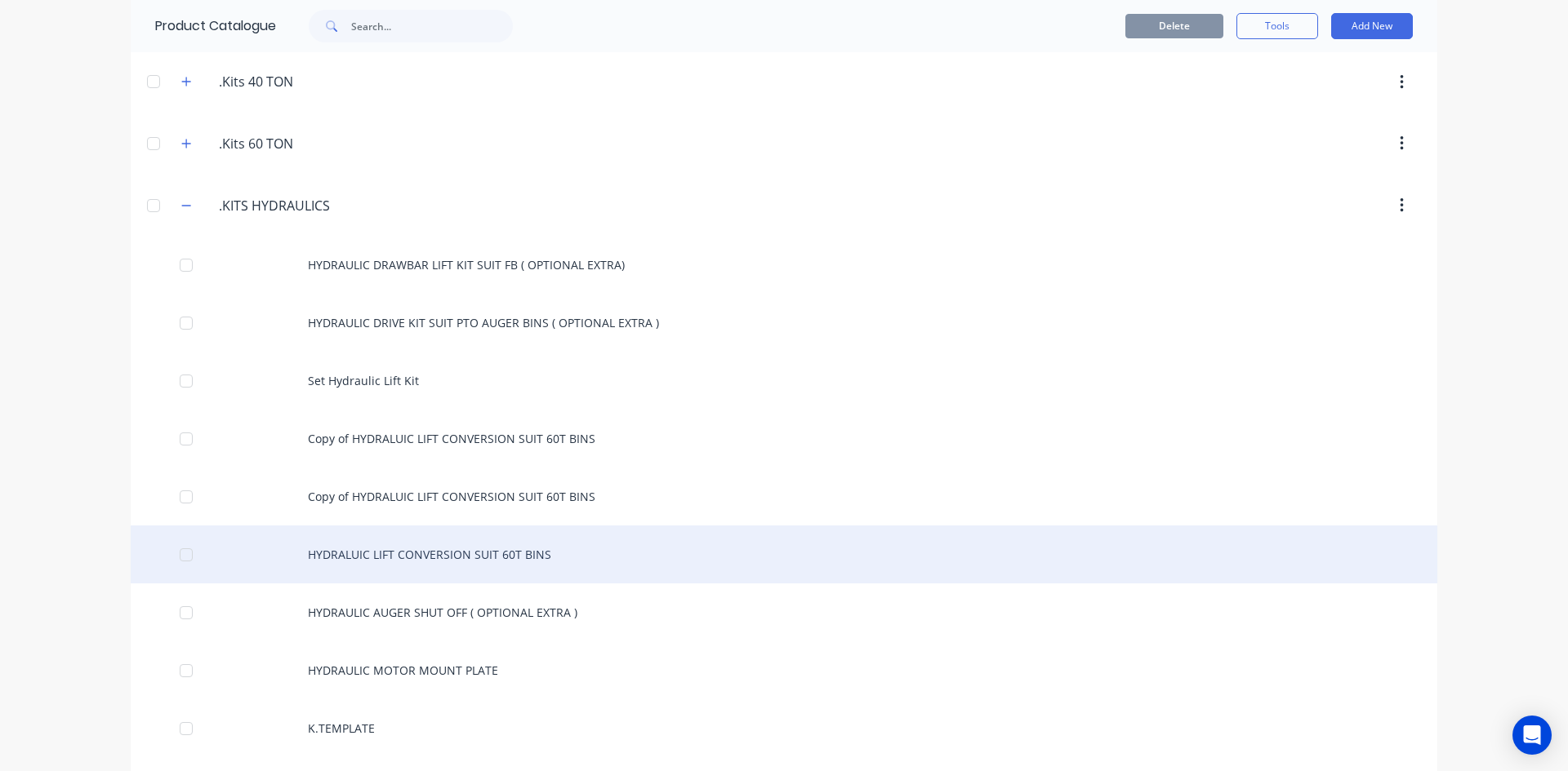
click at [391, 554] on div "HYDRALUIC LIFT CONVERSION SUIT 60T BINS" at bounding box center [784, 554] width 1307 height 58
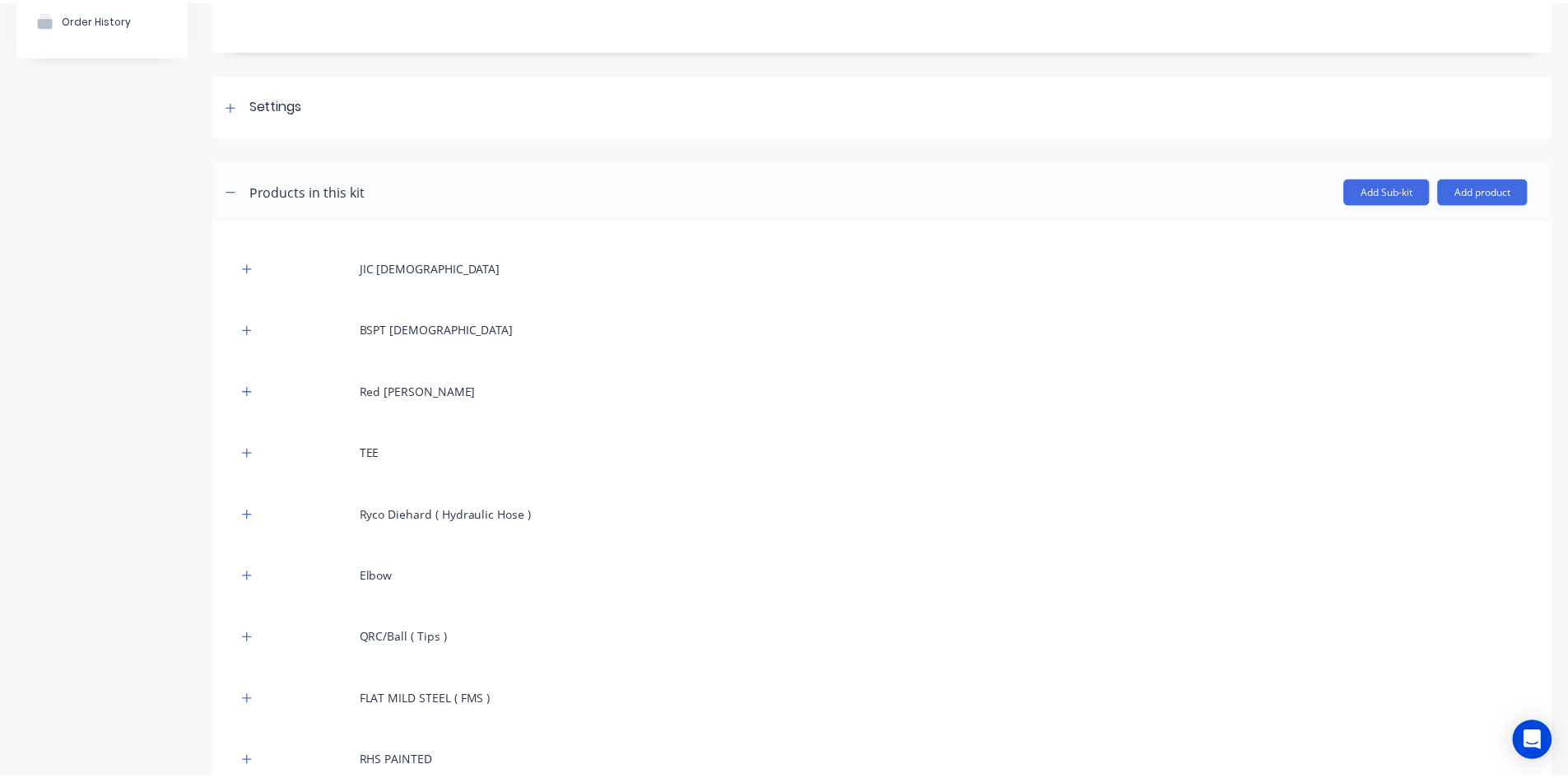
scroll to position [247, 0]
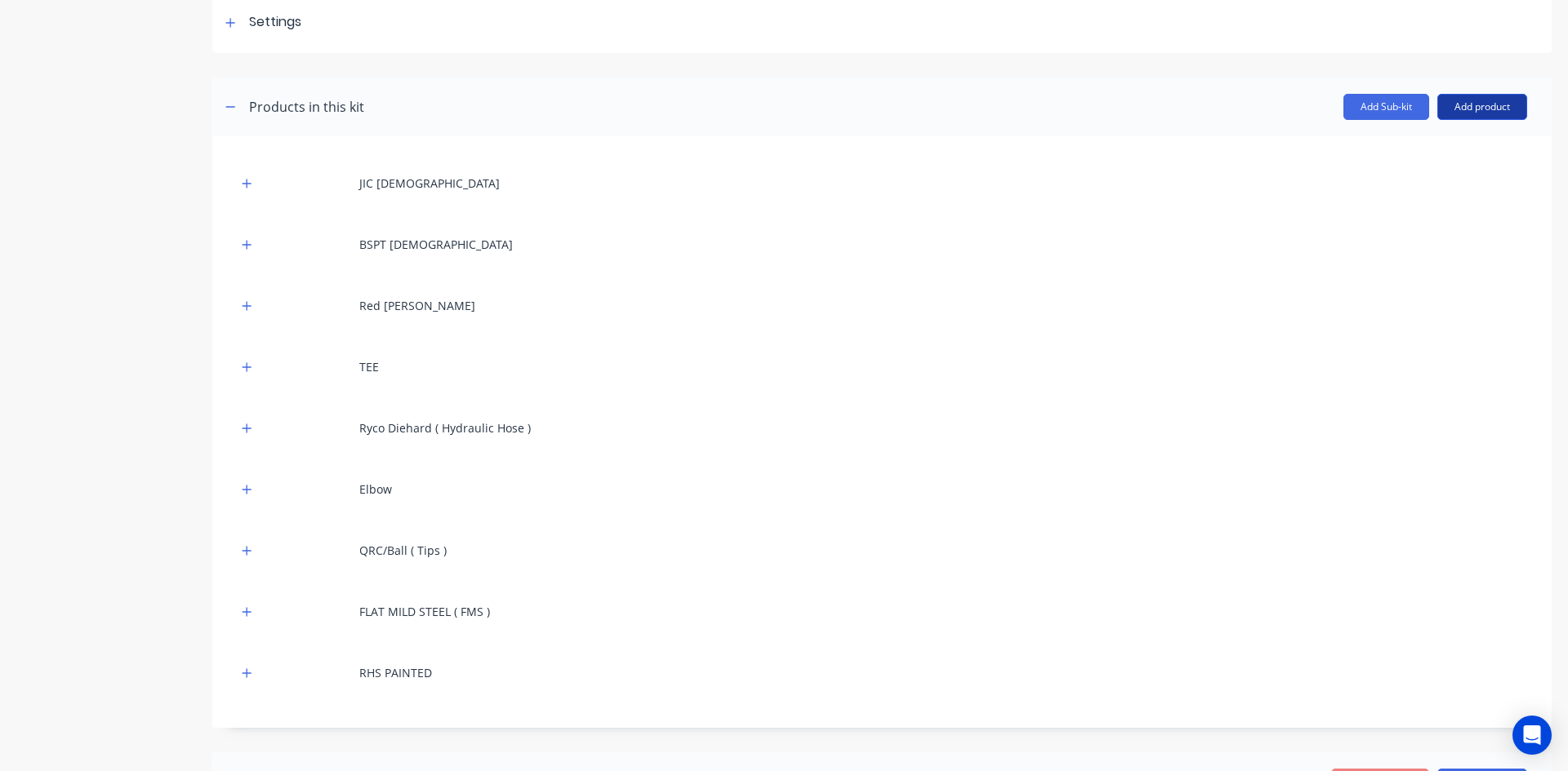
click at [1461, 107] on button "Add product" at bounding box center [1482, 106] width 90 height 26
click at [1422, 150] on div "Product catalogue" at bounding box center [1449, 149] width 126 height 23
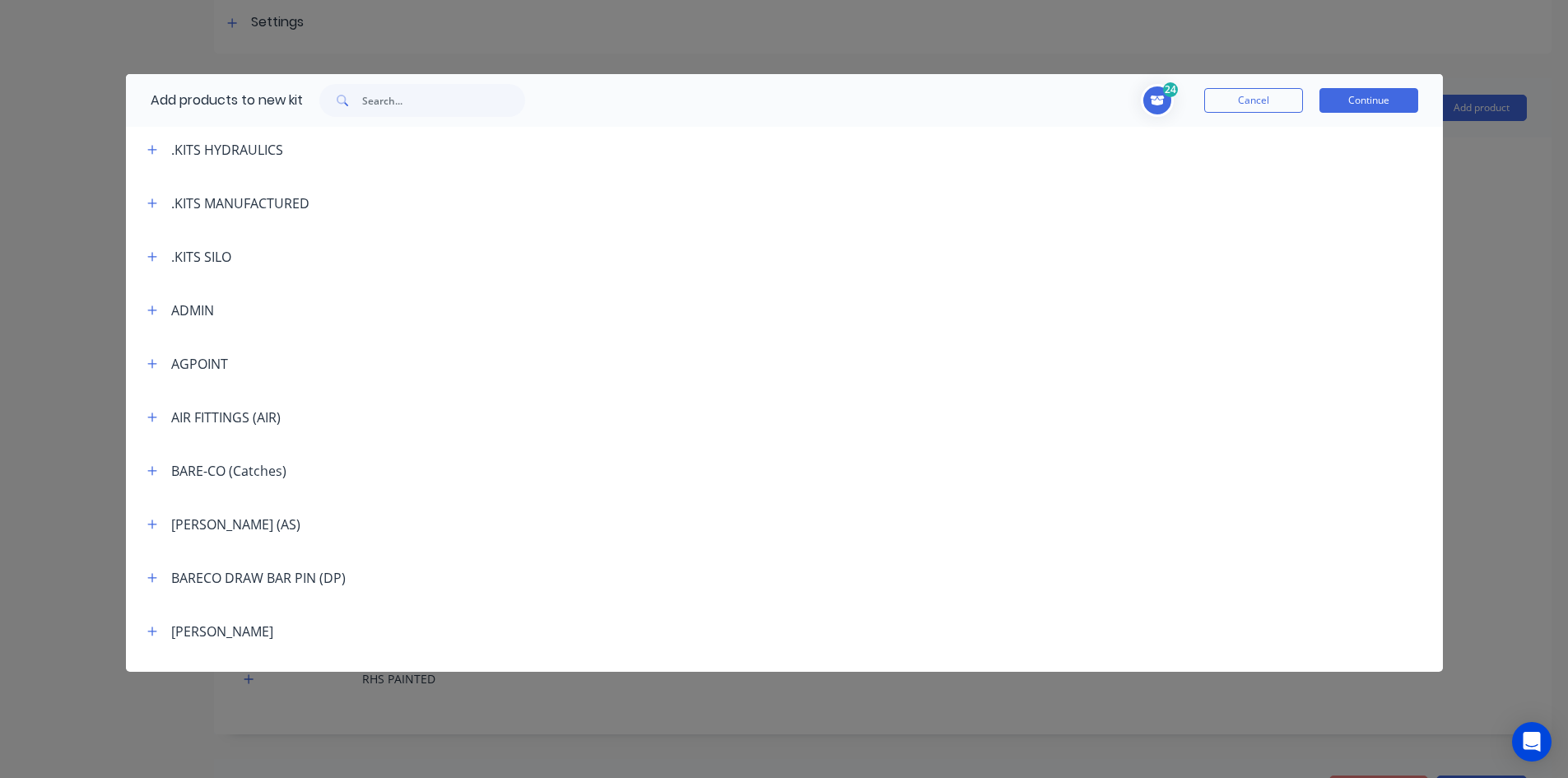
scroll to position [576, 0]
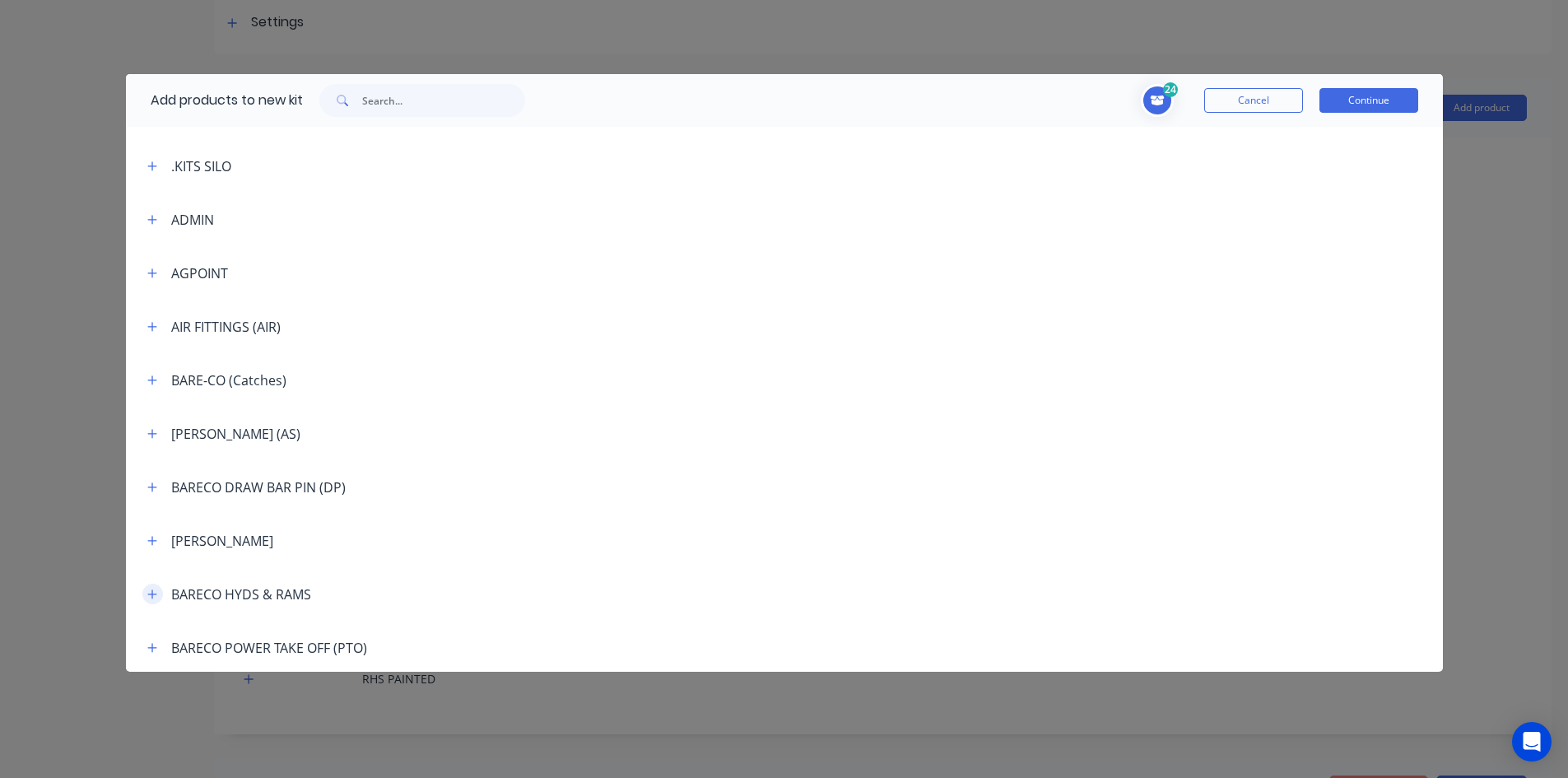
click at [151, 596] on icon "button" at bounding box center [152, 595] width 10 height 12
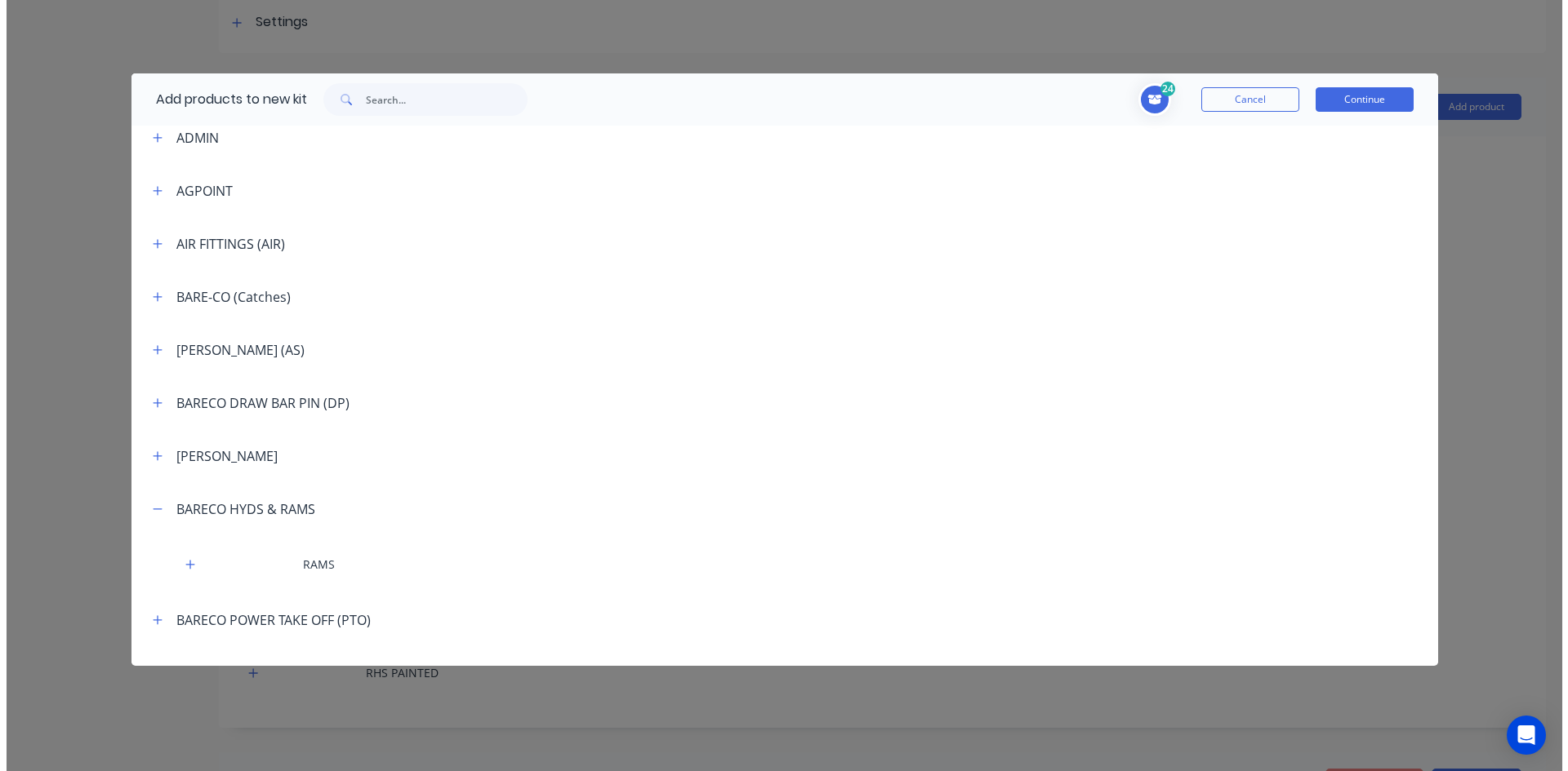
scroll to position [898, 0]
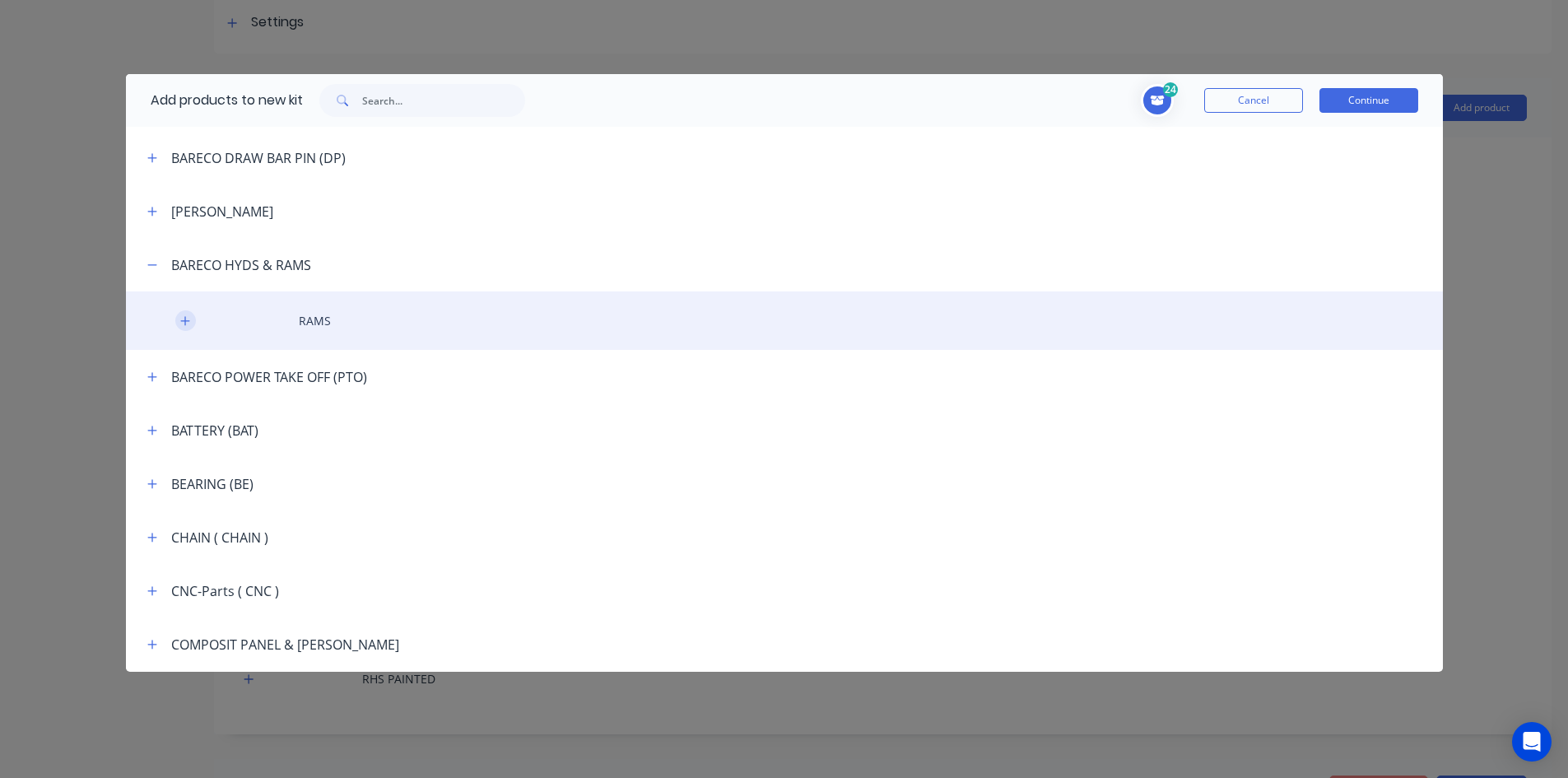
click at [190, 317] on icon "button" at bounding box center [185, 322] width 10 height 12
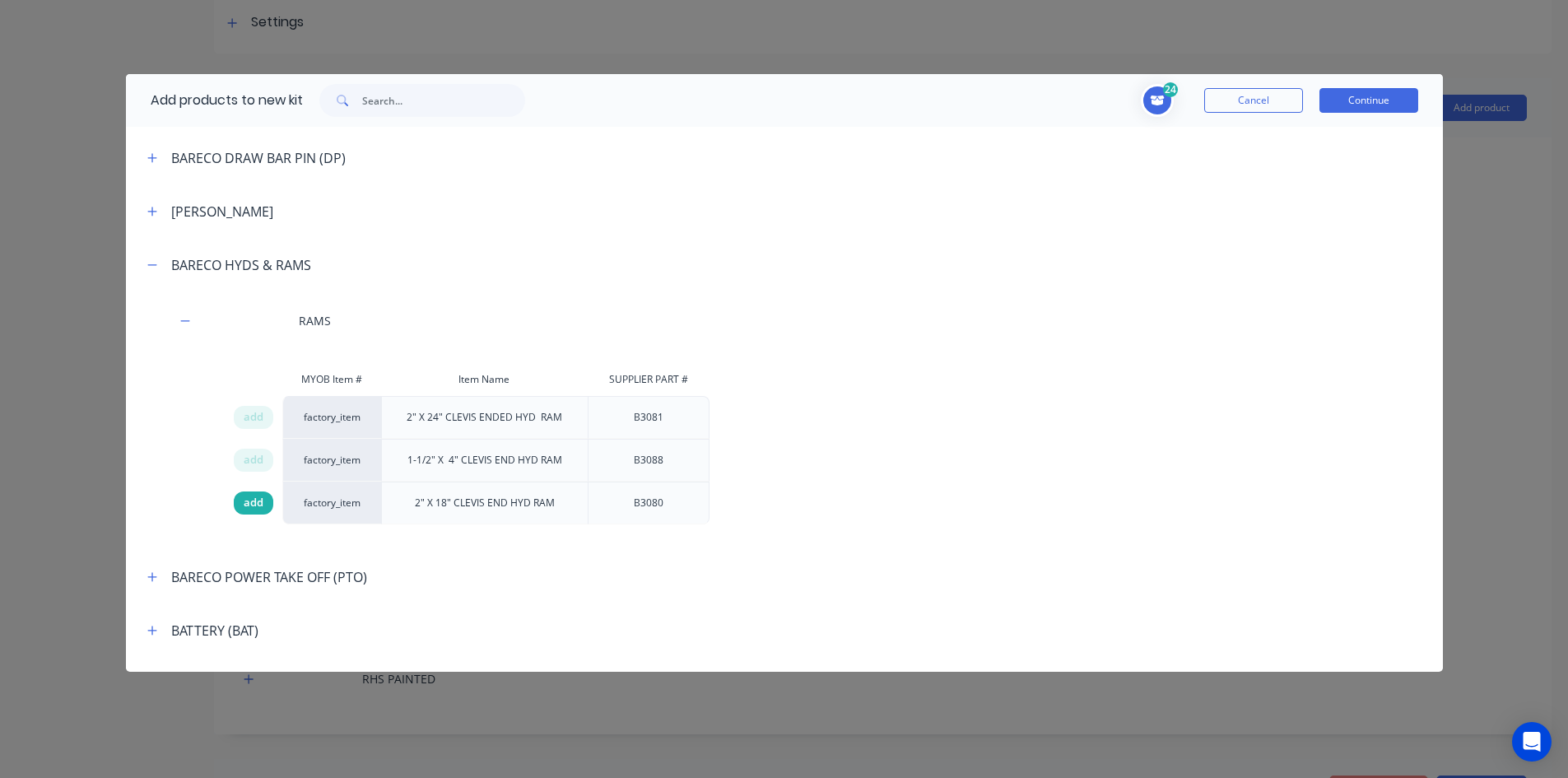
click at [253, 504] on span "add" at bounding box center [254, 503] width 20 height 17
click at [1369, 95] on button "Continue" at bounding box center [1368, 100] width 98 height 25
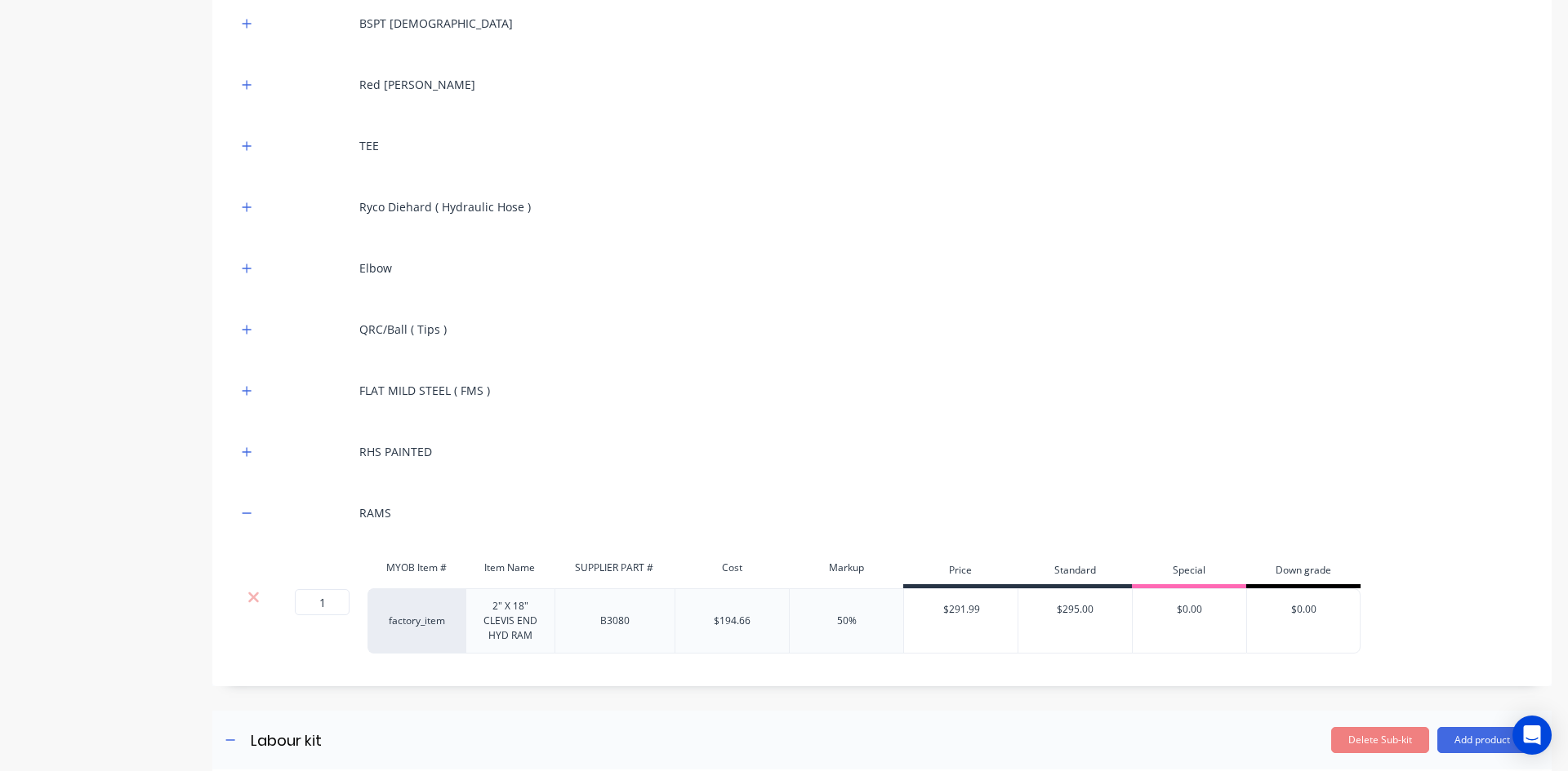
scroll to position [489, 0]
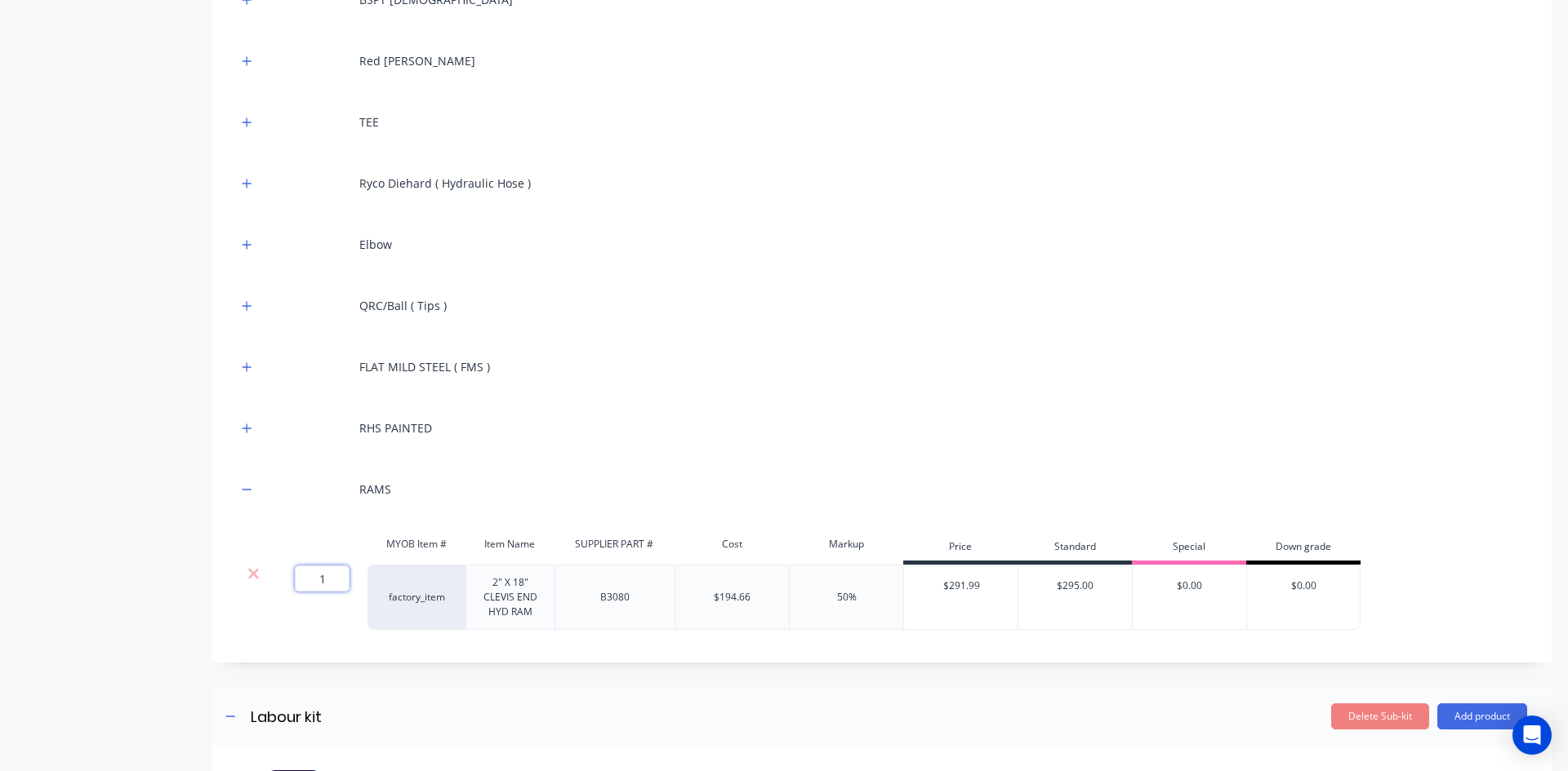
click at [327, 580] on input "1" at bounding box center [322, 578] width 55 height 26
type input "2"
click at [630, 454] on div "JIC [DEMOGRAPHIC_DATA] BSPT [DEMOGRAPHIC_DATA] Red [PERSON_NAME] TEE Ryco Dieha…" at bounding box center [882, 273] width 1290 height 714
click at [247, 490] on icon "button" at bounding box center [247, 490] width 10 height 12
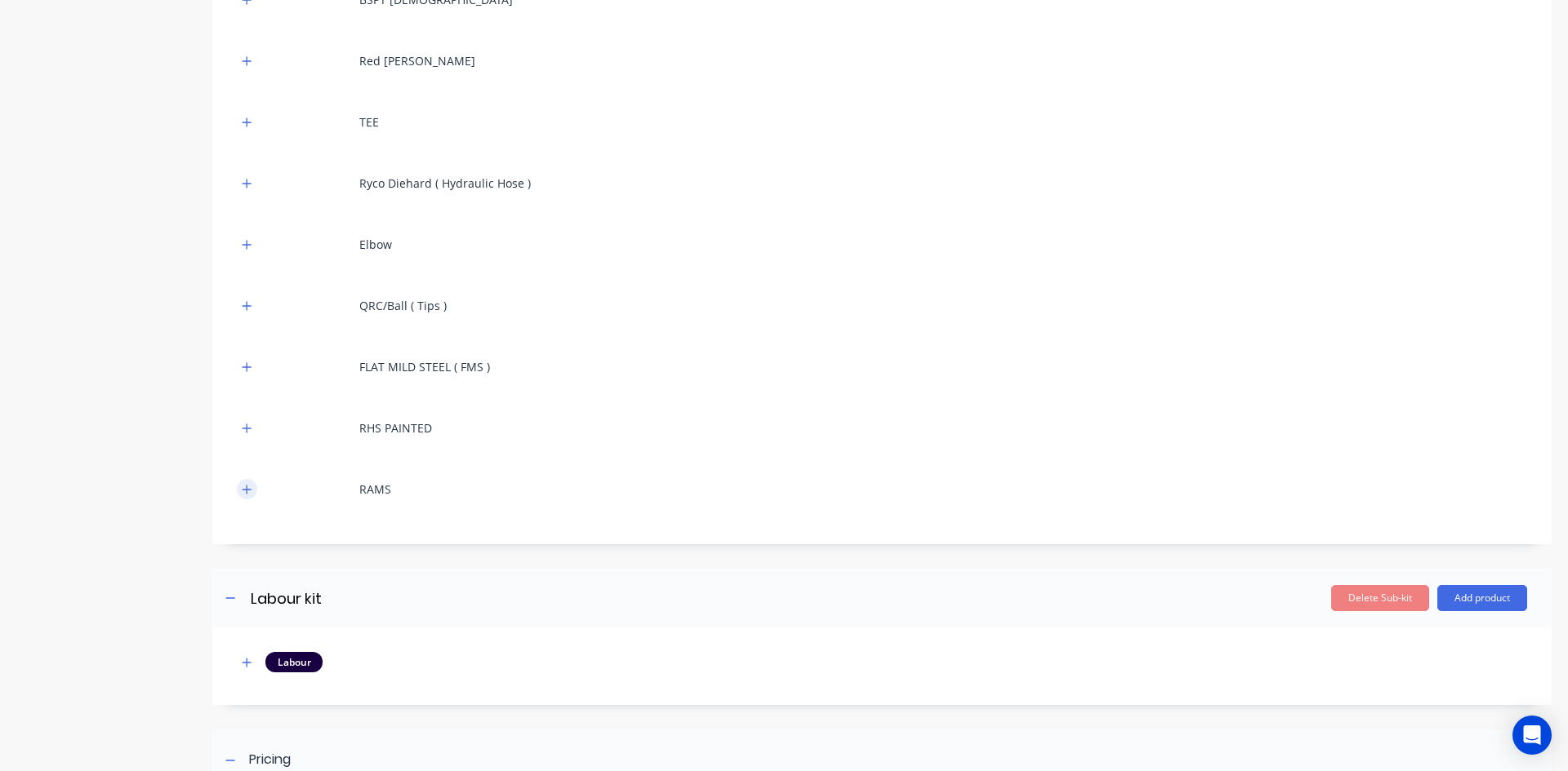
click at [247, 490] on icon "button" at bounding box center [247, 488] width 9 height 9
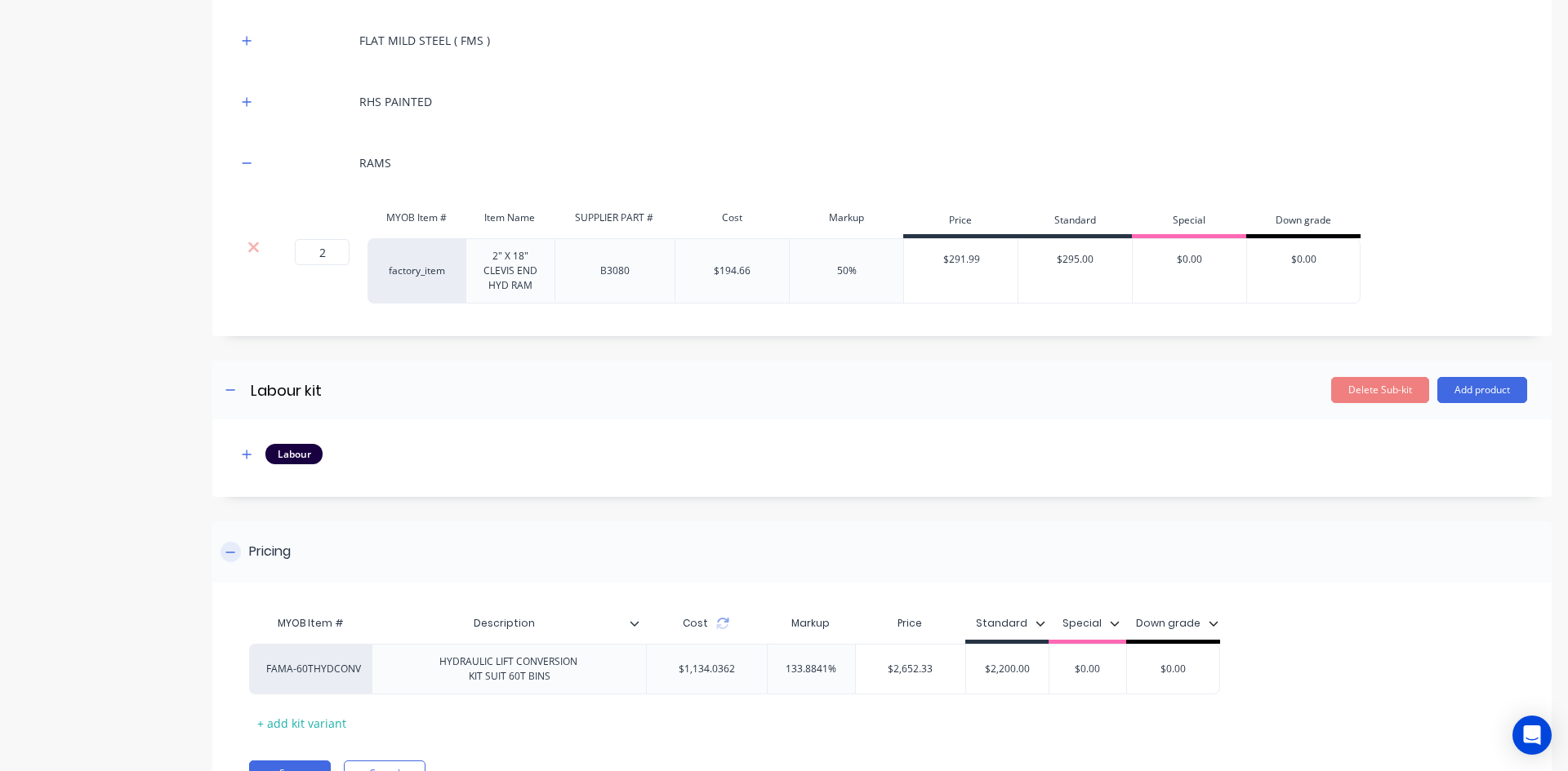
scroll to position [897, 0]
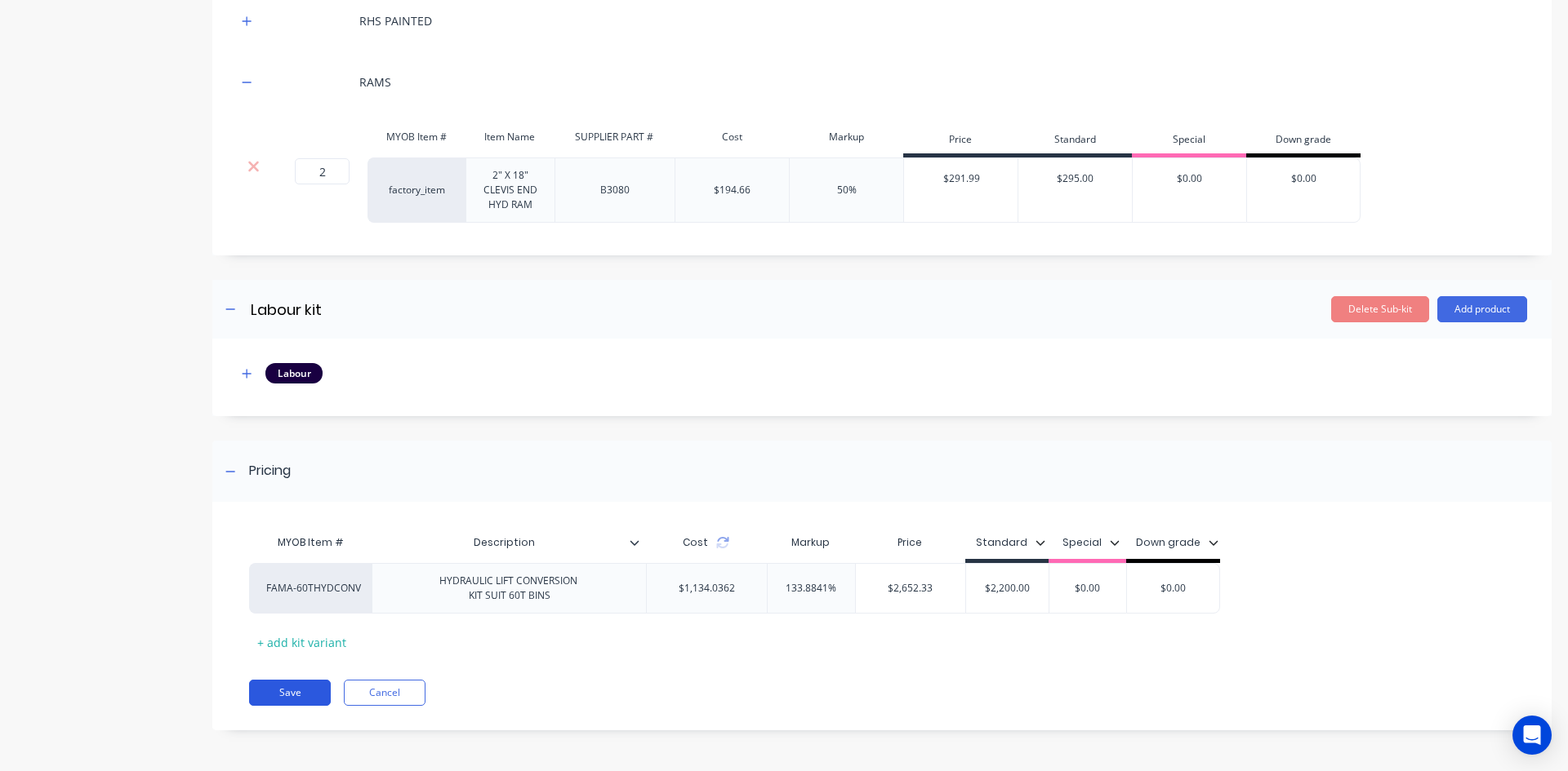
click at [306, 694] on button "Save" at bounding box center [290, 692] width 82 height 26
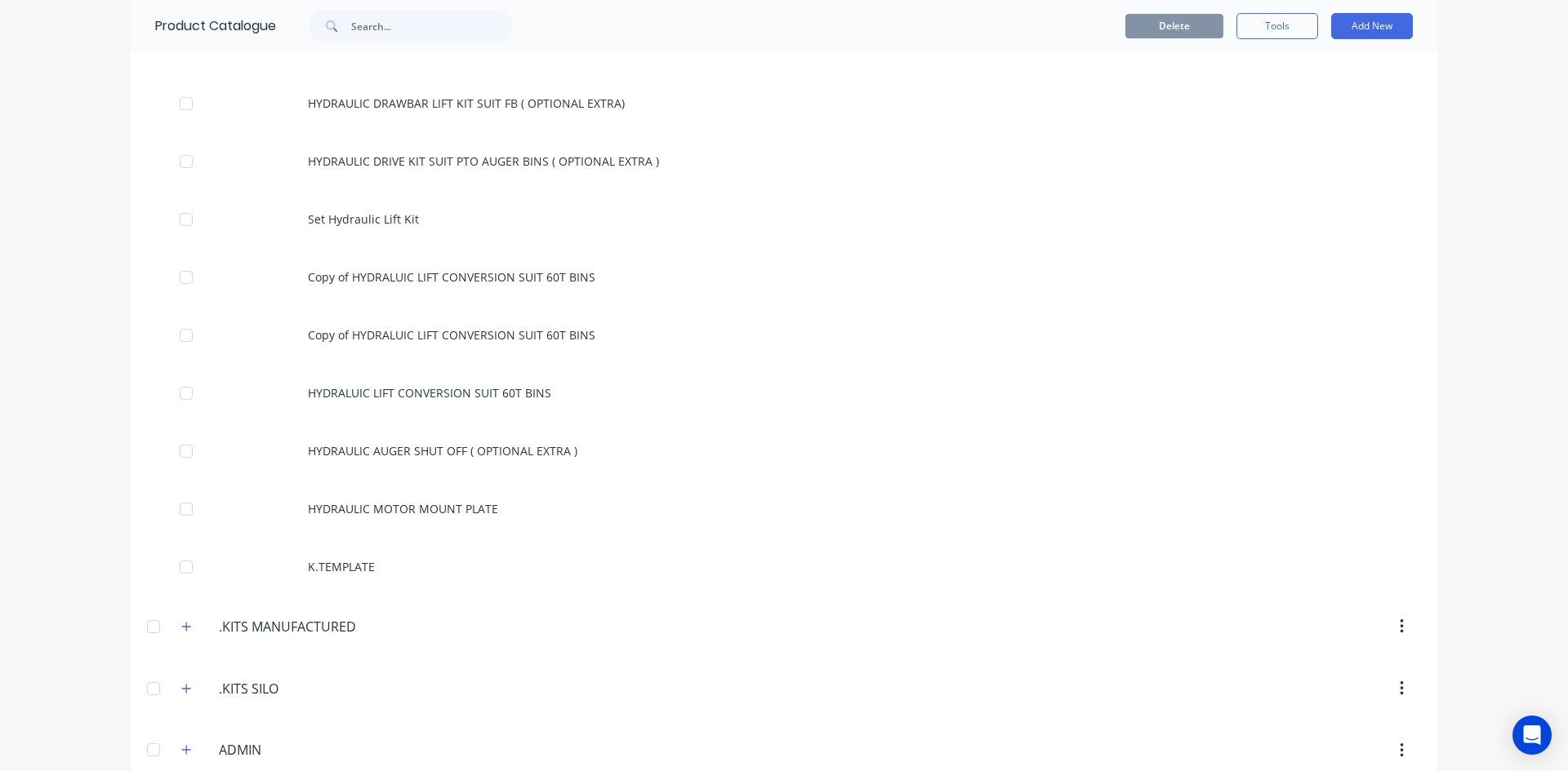
scroll to position [653, 0]
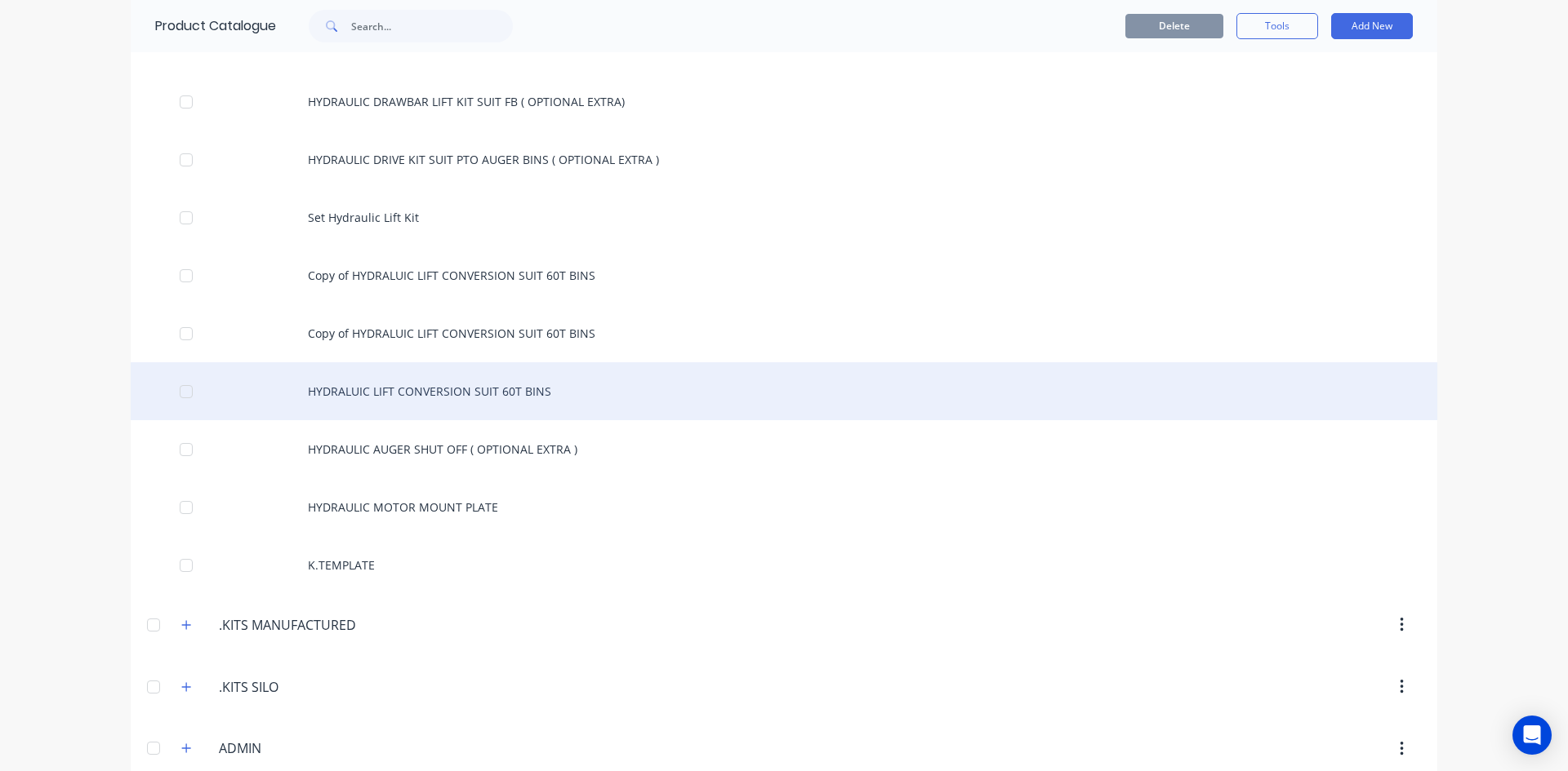
click at [452, 390] on div "HYDRALUIC LIFT CONVERSION SUIT 60T BINS" at bounding box center [784, 391] width 1307 height 58
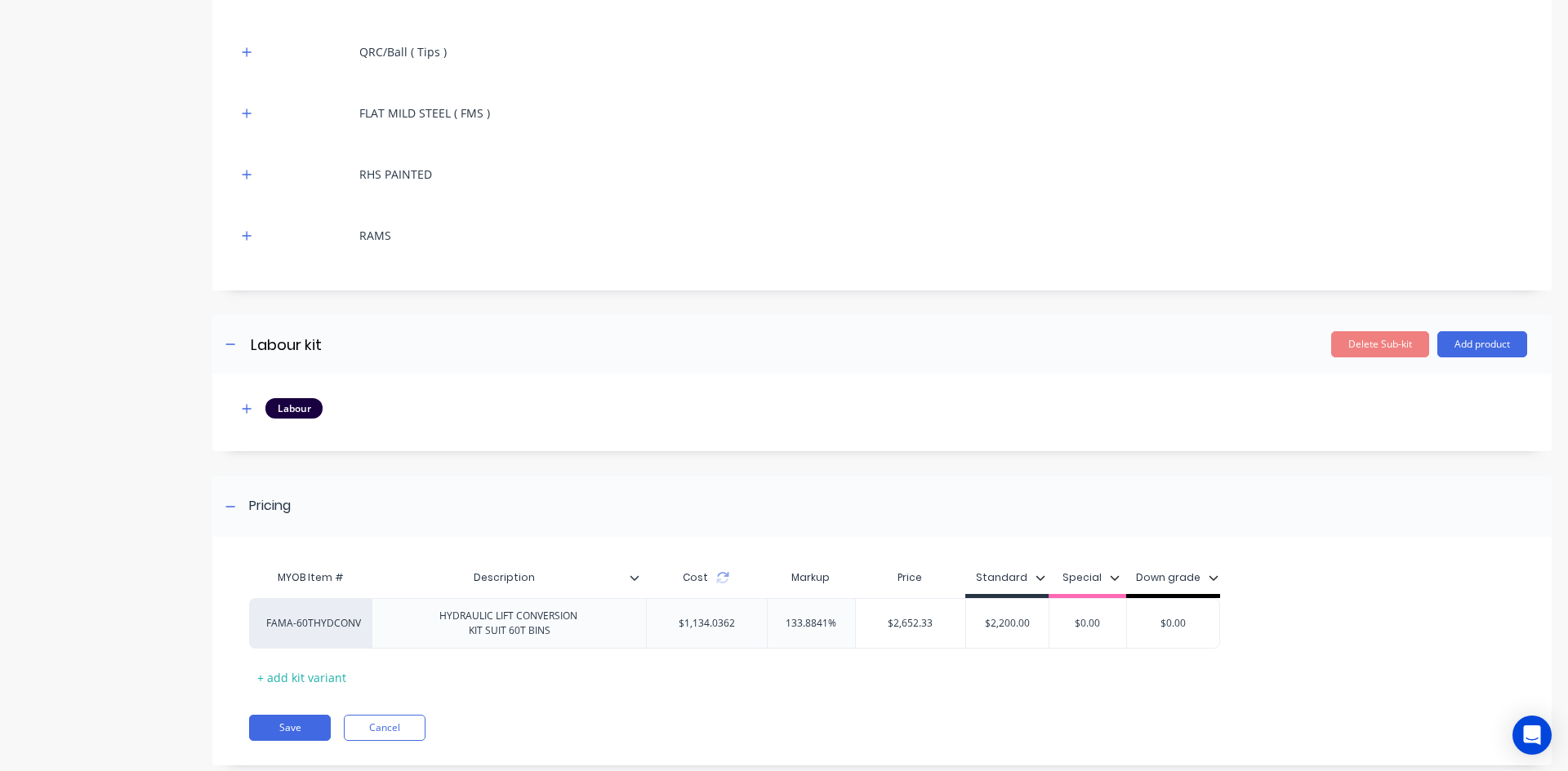
scroll to position [779, 0]
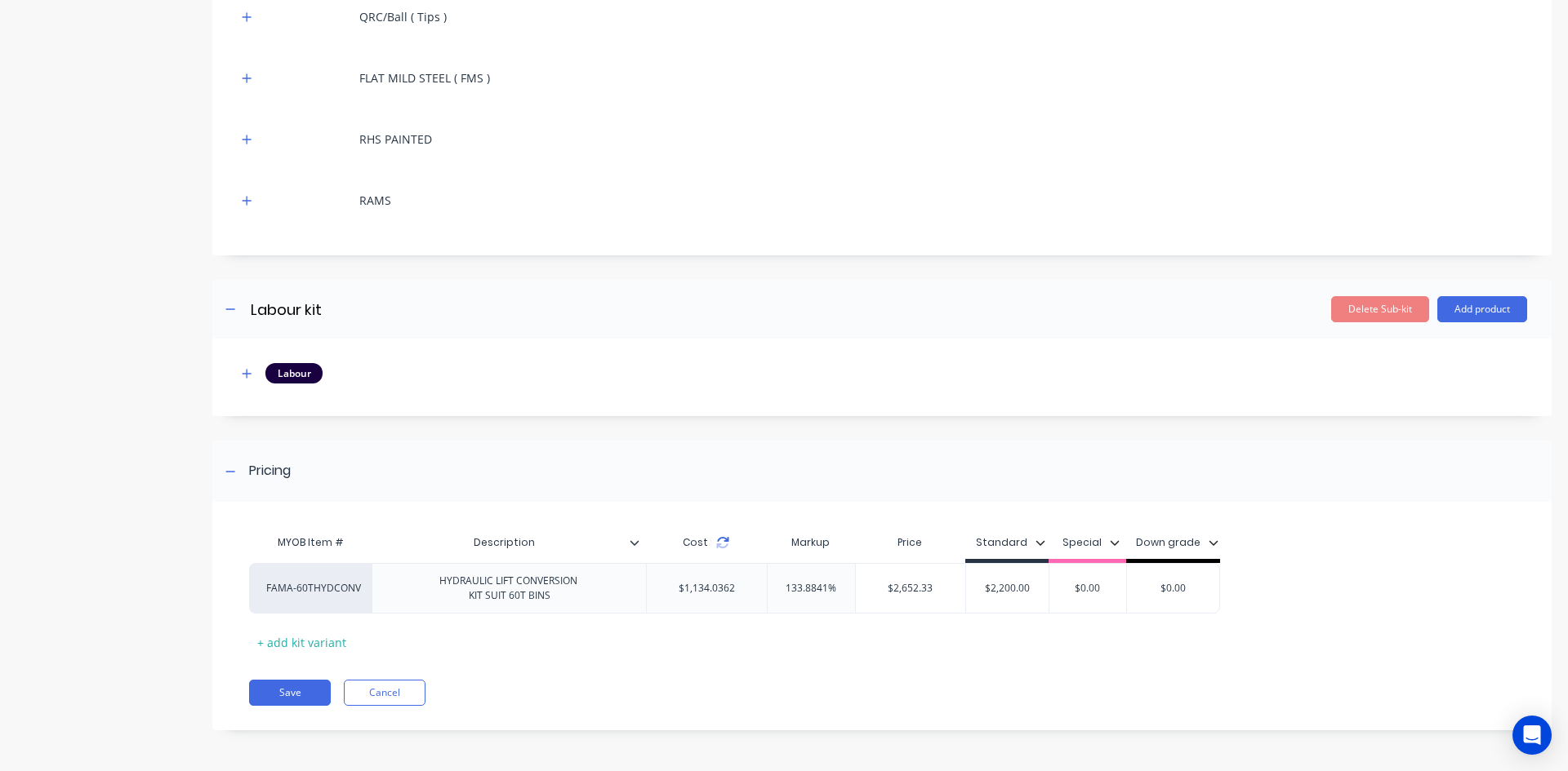
click at [721, 545] on icon at bounding box center [722, 542] width 13 height 13
click at [722, 542] on icon at bounding box center [722, 542] width 13 height 13
click at [722, 540] on icon at bounding box center [722, 542] width 13 height 13
drag, startPoint x: 981, startPoint y: 587, endPoint x: 1051, endPoint y: 586, distance: 70.0
click at [1051, 586] on div "FAMA-60THYDCONV HYDRAULIC LIFT CONVERSION KIT SUIT 60T BINS $1,134.0362 133.884…" at bounding box center [734, 589] width 971 height 51
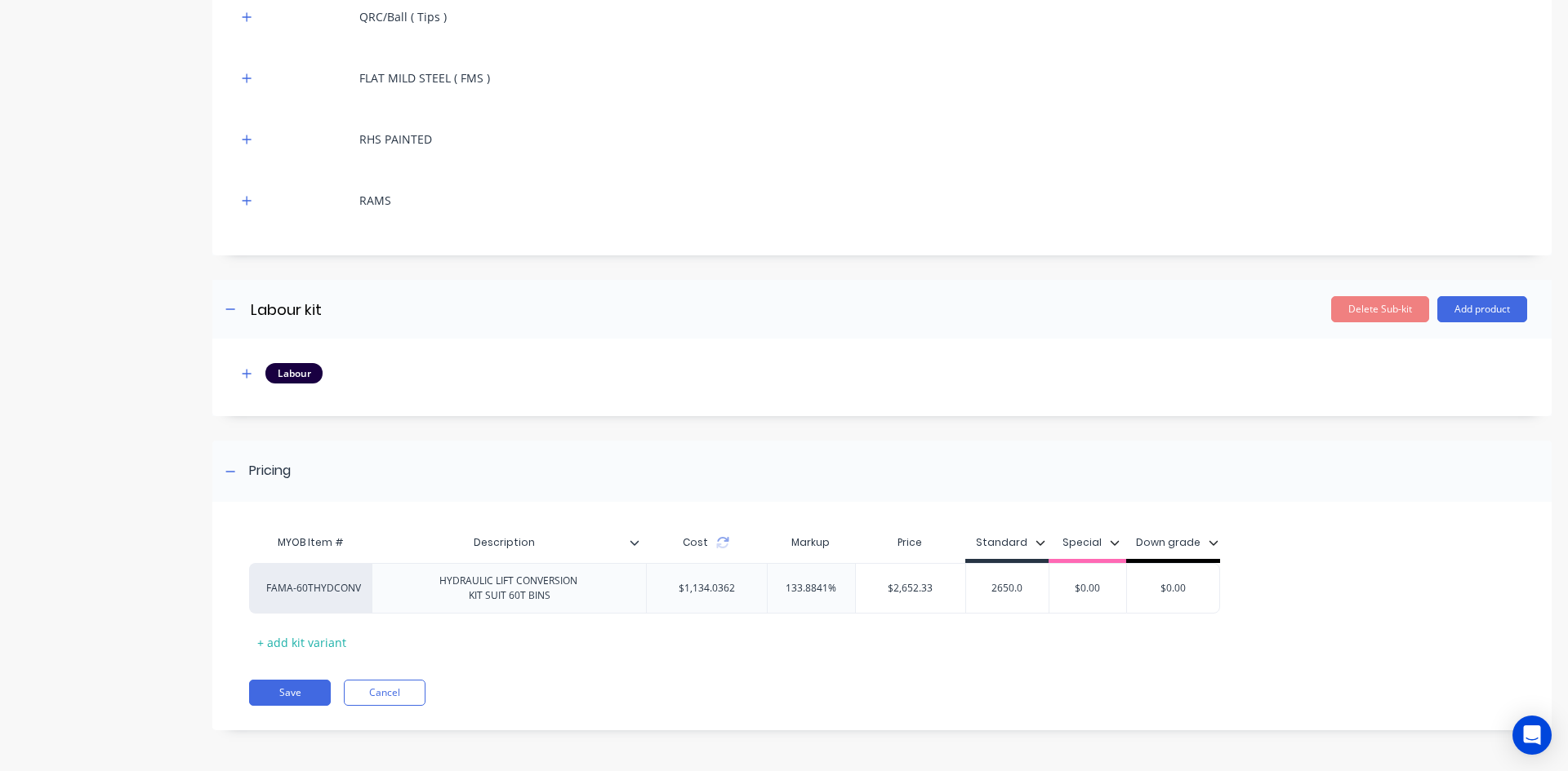
type input "2650.0"
click at [1027, 635] on div "MYOB Item # Description Cost Markup Price Standard Special Down grade FAMA-60TH…" at bounding box center [875, 591] width 1252 height 129
click at [284, 691] on button "Save" at bounding box center [290, 692] width 82 height 26
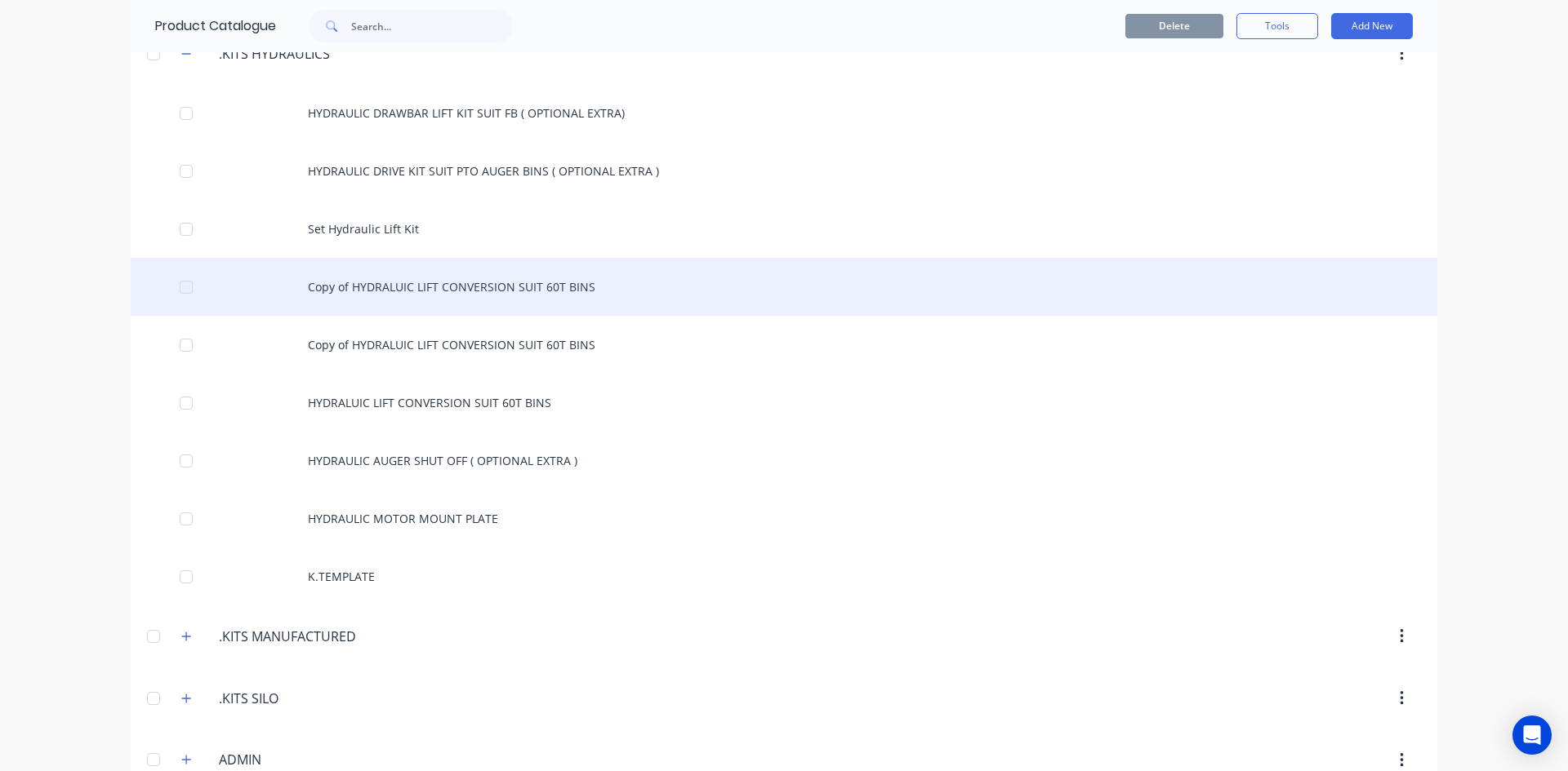
scroll to position [653, 0]
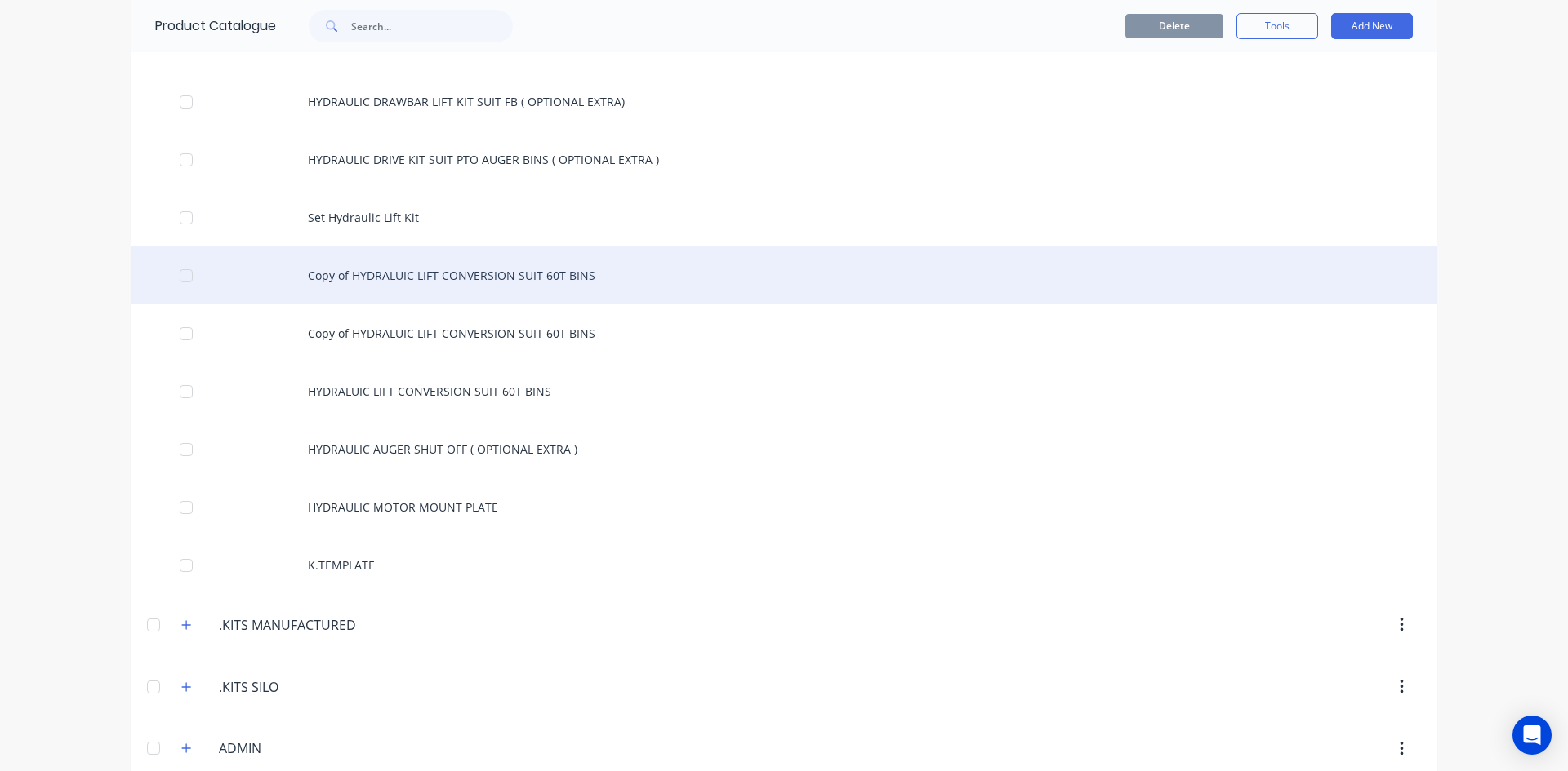
click at [458, 279] on div "Copy of HYDRALUIC LIFT CONVERSION SUIT 60T BINS" at bounding box center [784, 275] width 1307 height 58
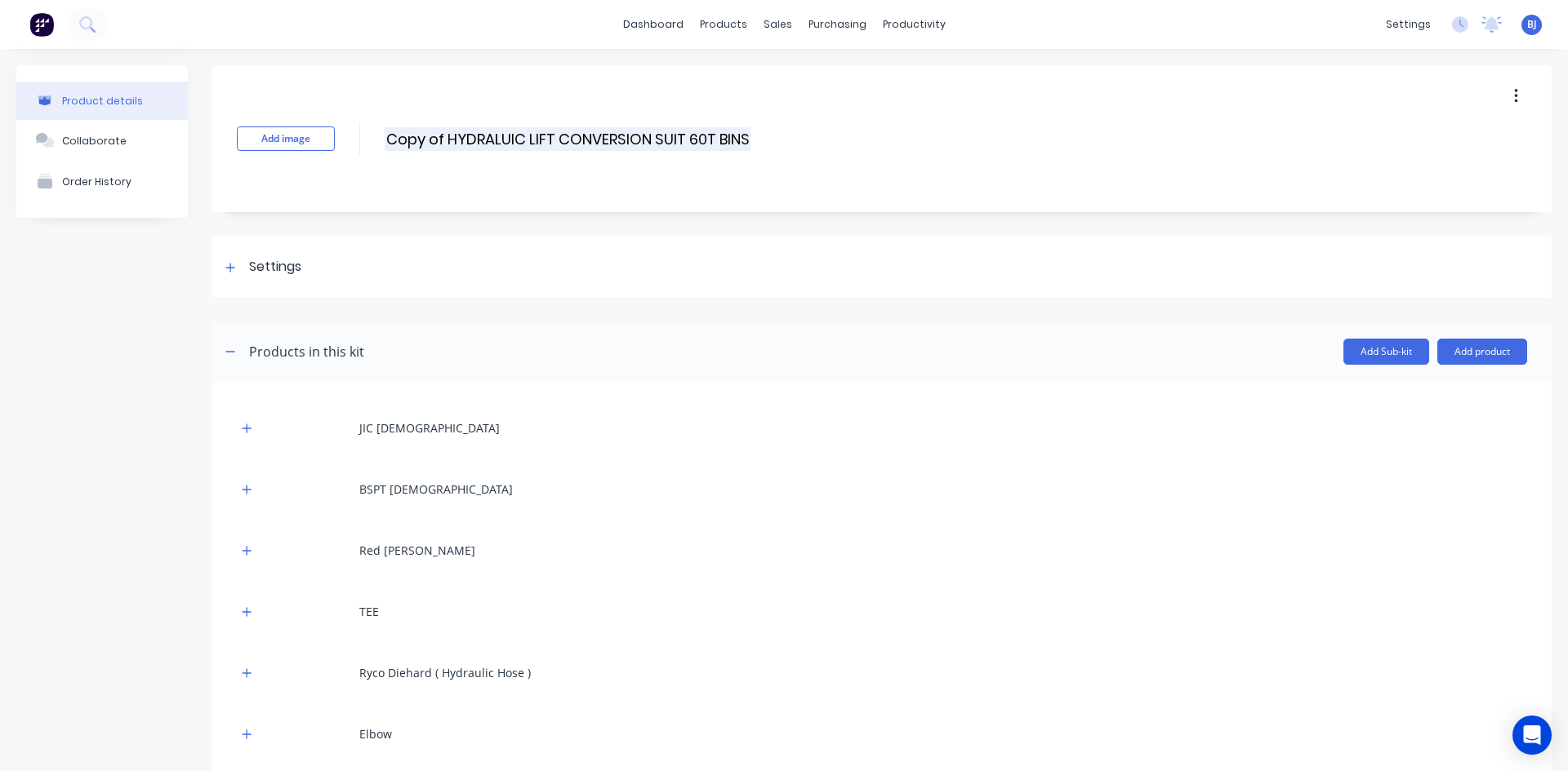
drag, startPoint x: 444, startPoint y: 137, endPoint x: 508, endPoint y: 212, distance: 98.6
click at [445, 138] on input "Copy of HYDRALUIC LIFT CONVERSION SUIT 60T BINS" at bounding box center [567, 139] width 366 height 23
click at [700, 135] on div "Add image HYDRALUIC LIFT CONVERSION SUIT 60T BINS HYDRALUIC LIFT CONVERSION SUI…" at bounding box center [882, 138] width 1339 height 147
click at [697, 137] on div "Add image HYDRALUIC LIFT CONVERSION SUIT 60T BINS HYDRALUIC LIFT CONVERSION SUI…" at bounding box center [882, 138] width 1339 height 147
click at [693, 138] on div "Add image HYDRALUIC LIFT CONVERSION SUIT 60T BINS HYDRALUIC LIFT CONVERSION SUI…" at bounding box center [882, 138] width 1339 height 147
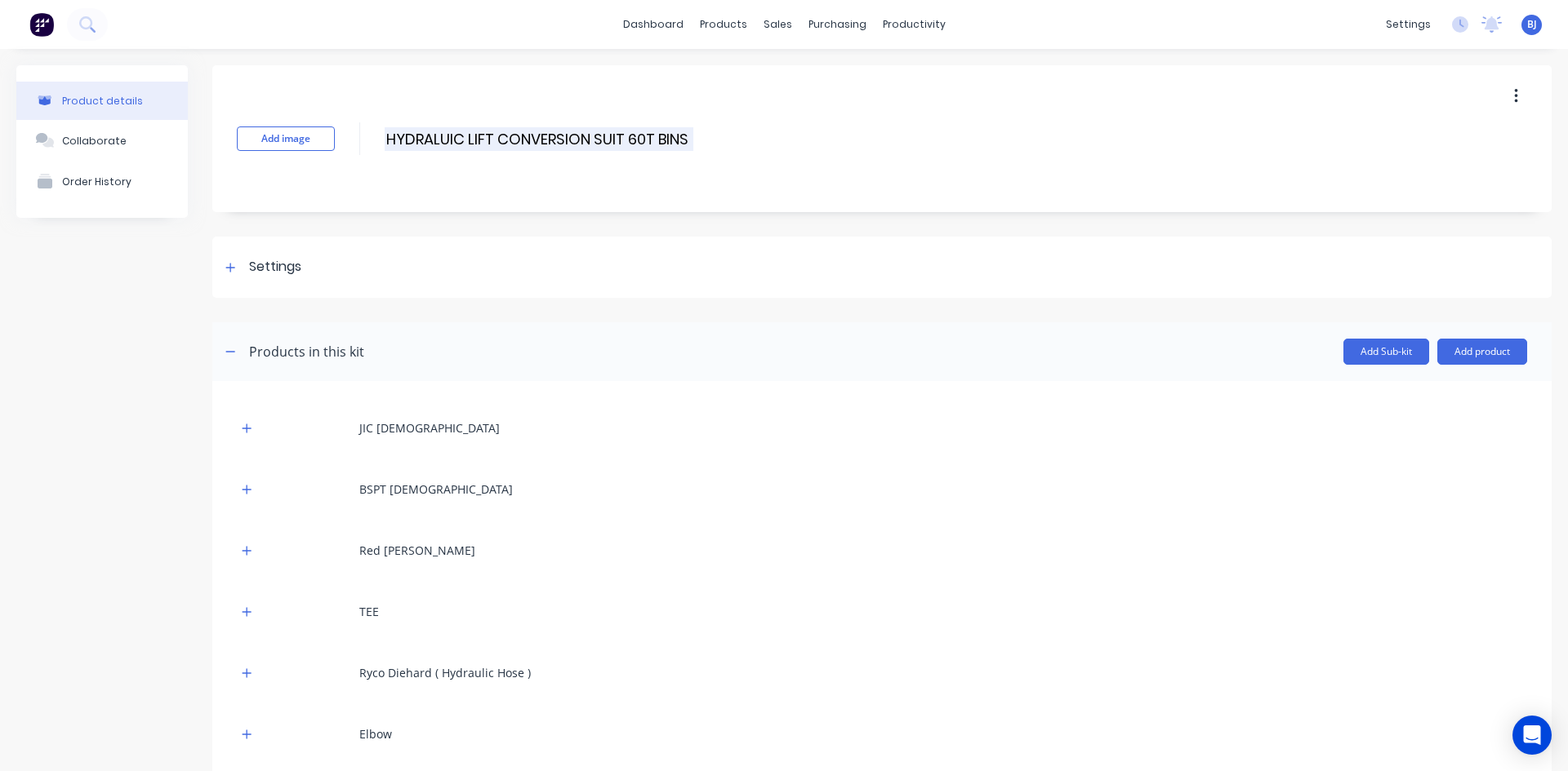
click at [692, 138] on input "HYDRALUIC LIFT CONVERSION SUIT 60T BINS" at bounding box center [538, 139] width 309 height 23
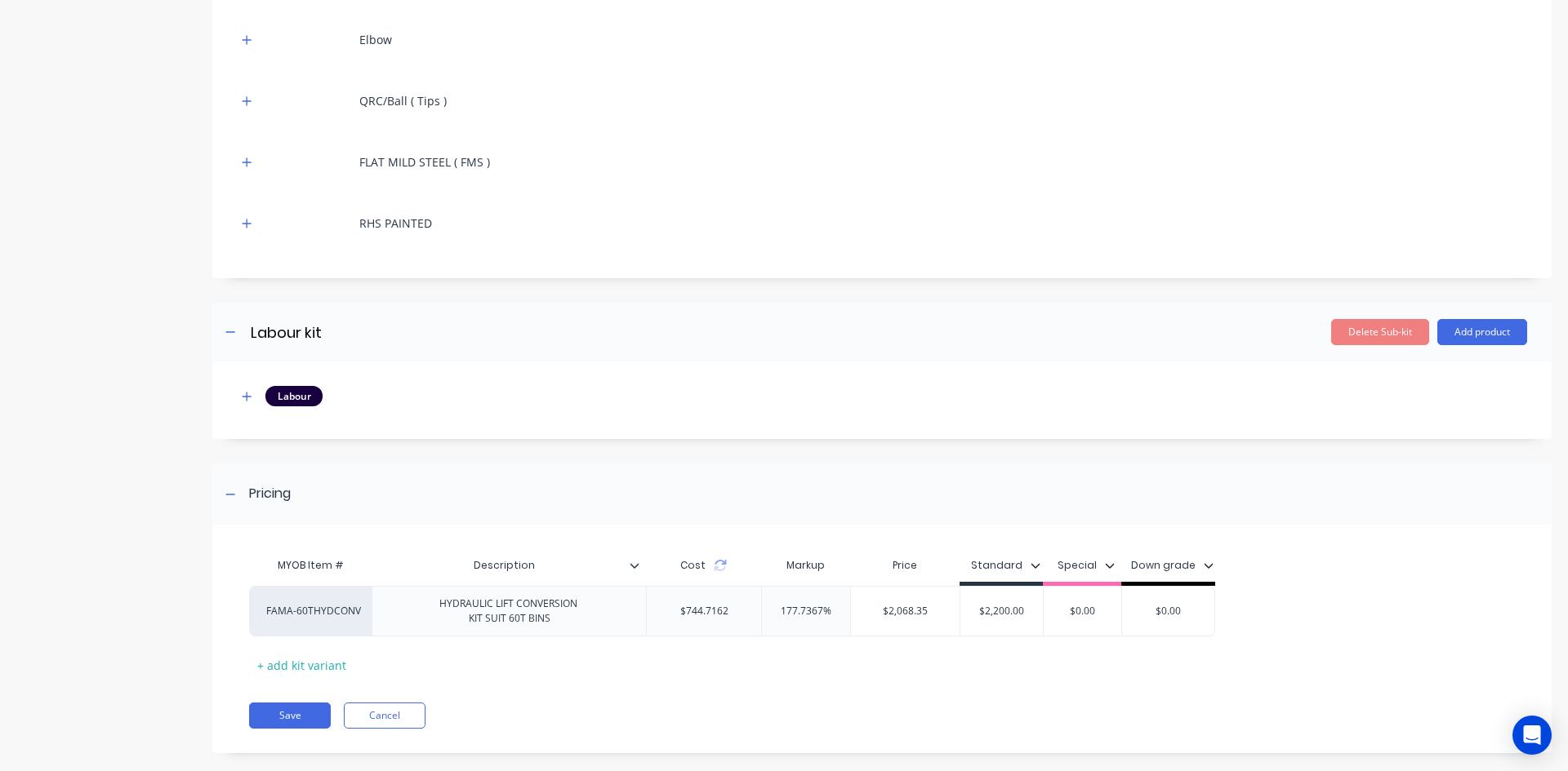
scroll to position [717, 0]
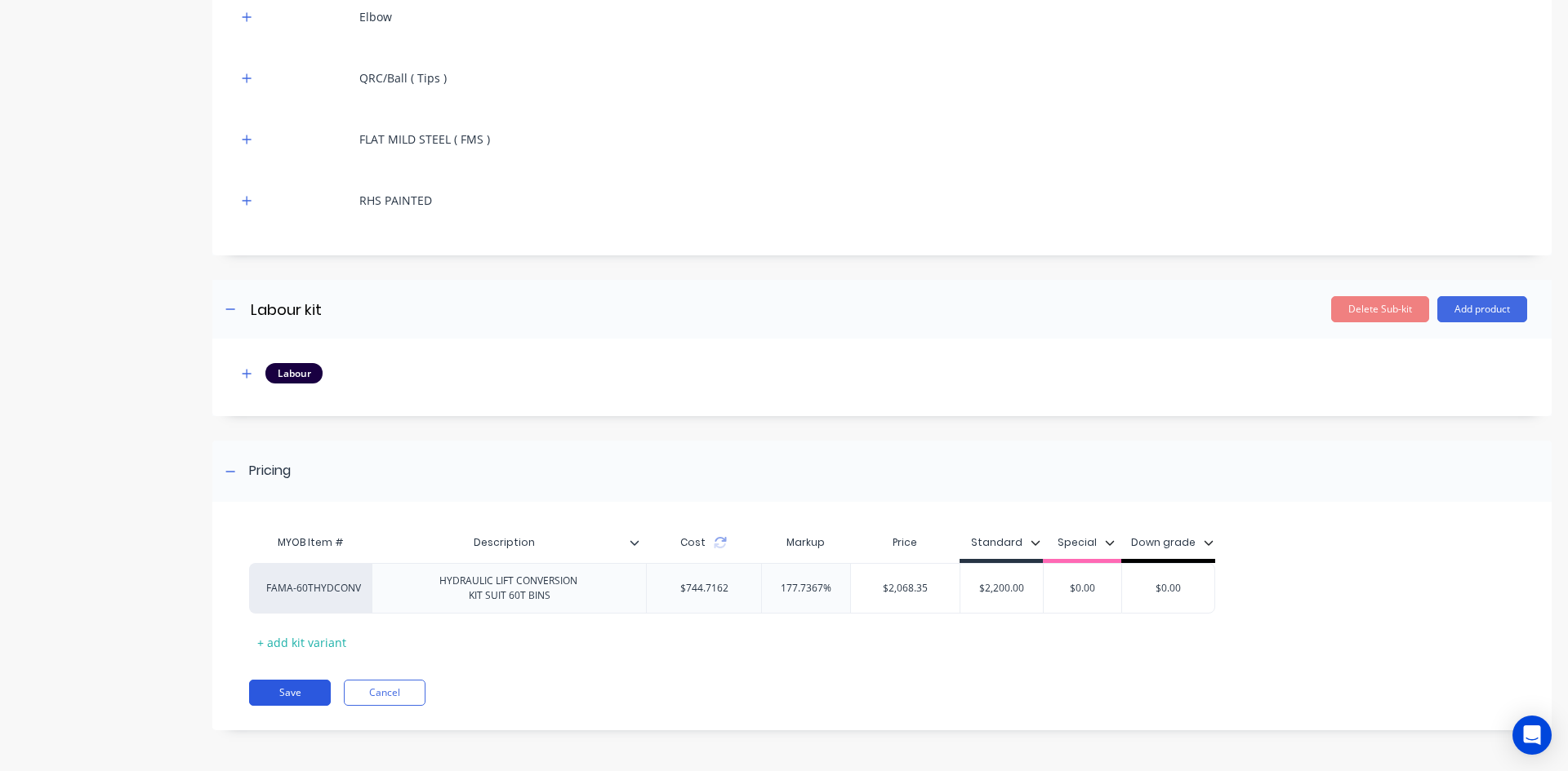
type input "HYDRALUIC LIFT CONVERSION SUIT 60T BINS ( 2 x single axles )"
click at [308, 692] on button "Save" at bounding box center [290, 692] width 82 height 26
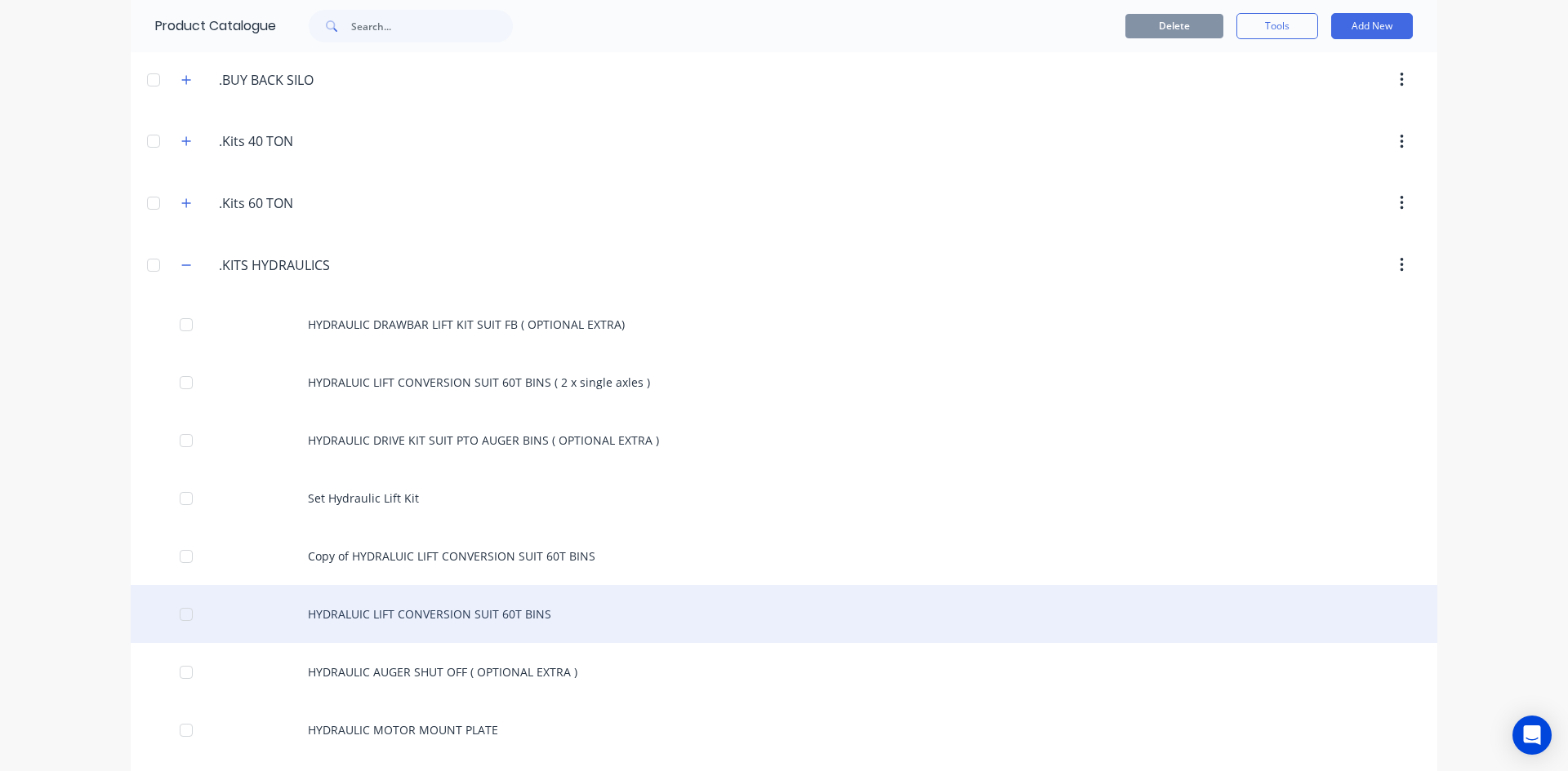
scroll to position [489, 0]
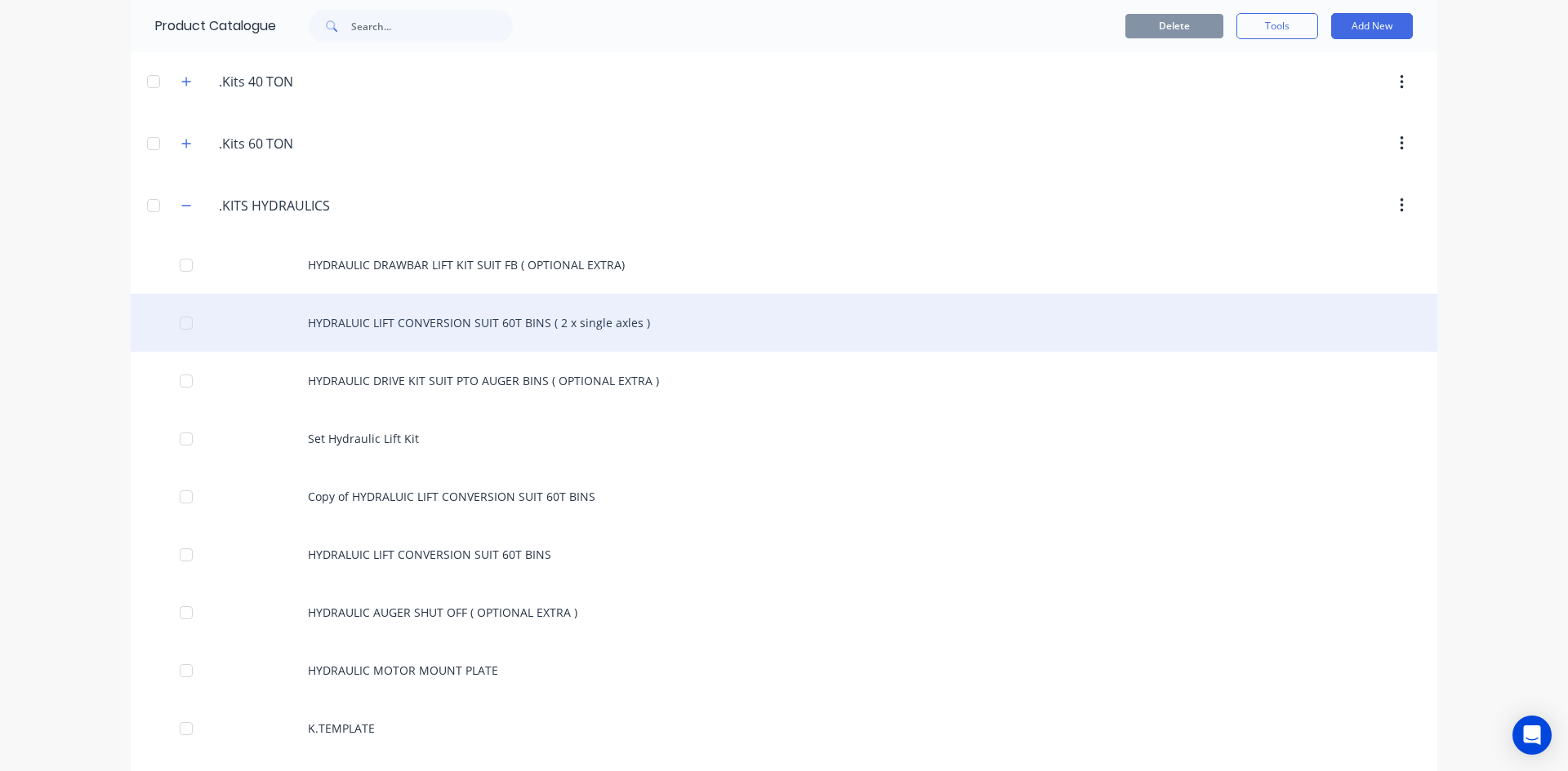
click at [438, 325] on div "HYDRALUIC LIFT CONVERSION SUIT 60T BINS ( 2 x single axles )" at bounding box center [784, 322] width 1307 height 58
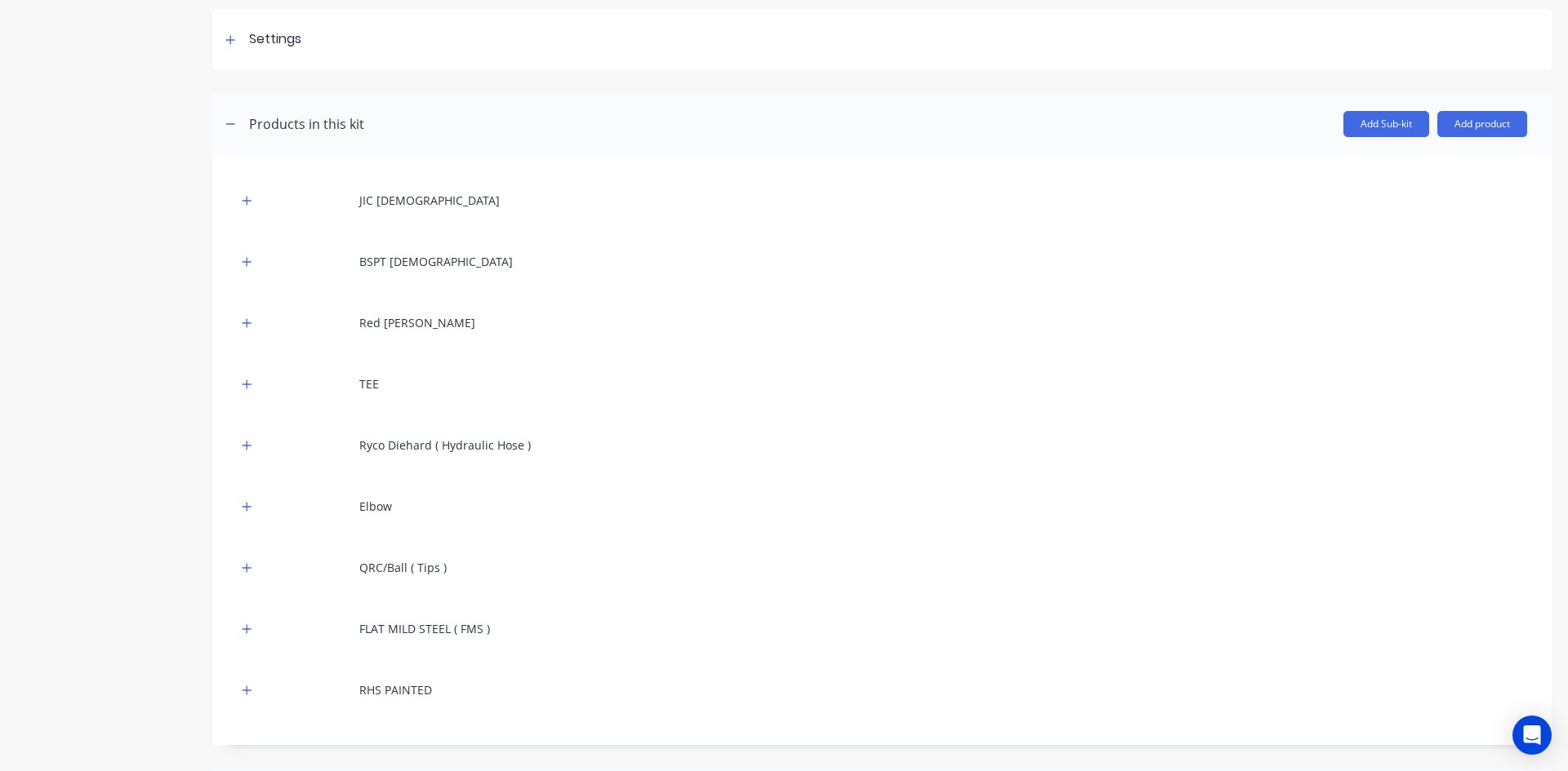
scroll to position [408, 0]
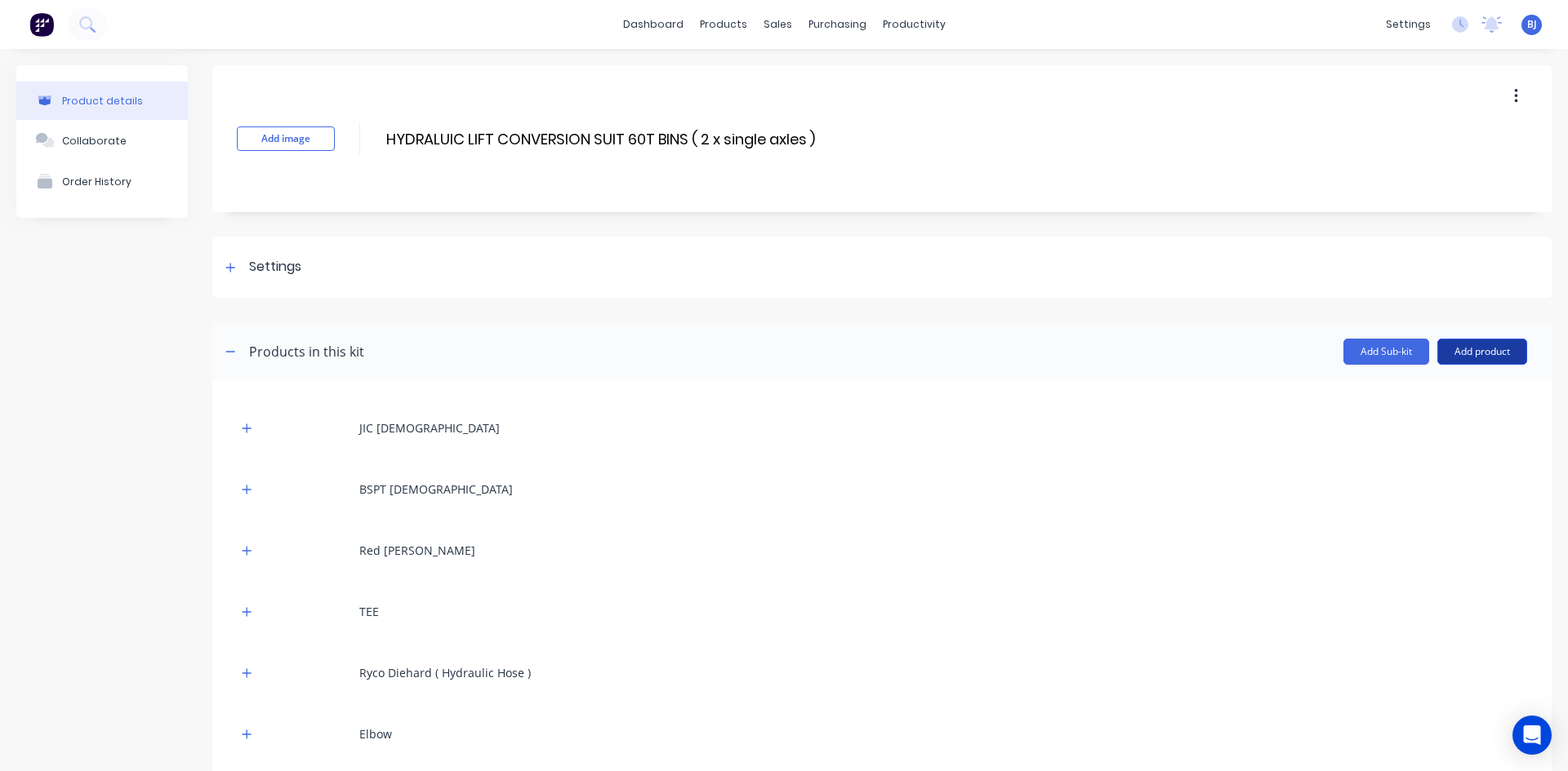
click at [1484, 354] on button "Add product" at bounding box center [1482, 351] width 90 height 26
click at [1434, 391] on div "Product catalogue" at bounding box center [1449, 394] width 126 height 23
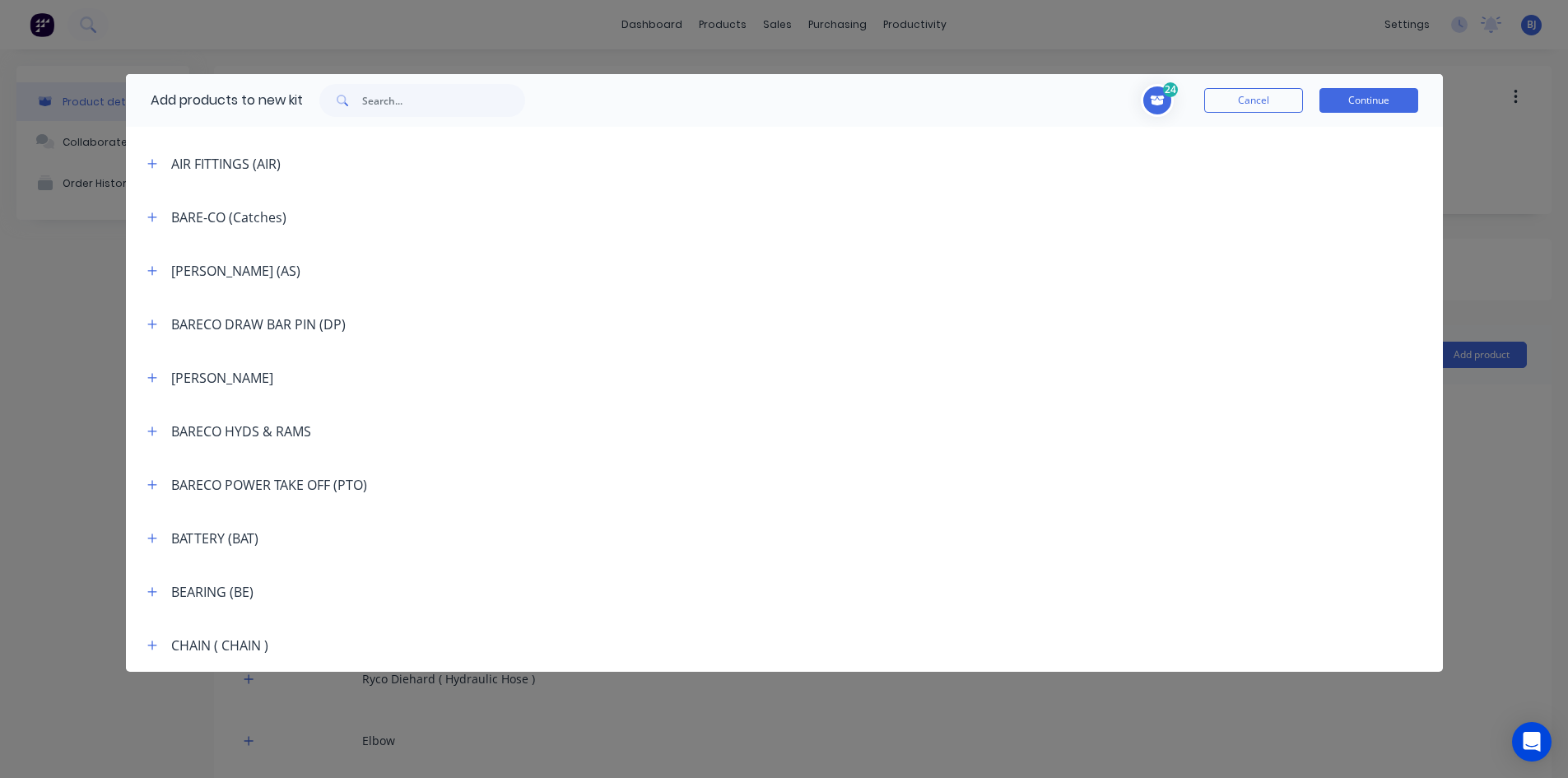
scroll to position [742, 0]
click at [155, 434] on icon "button" at bounding box center [152, 430] width 10 height 12
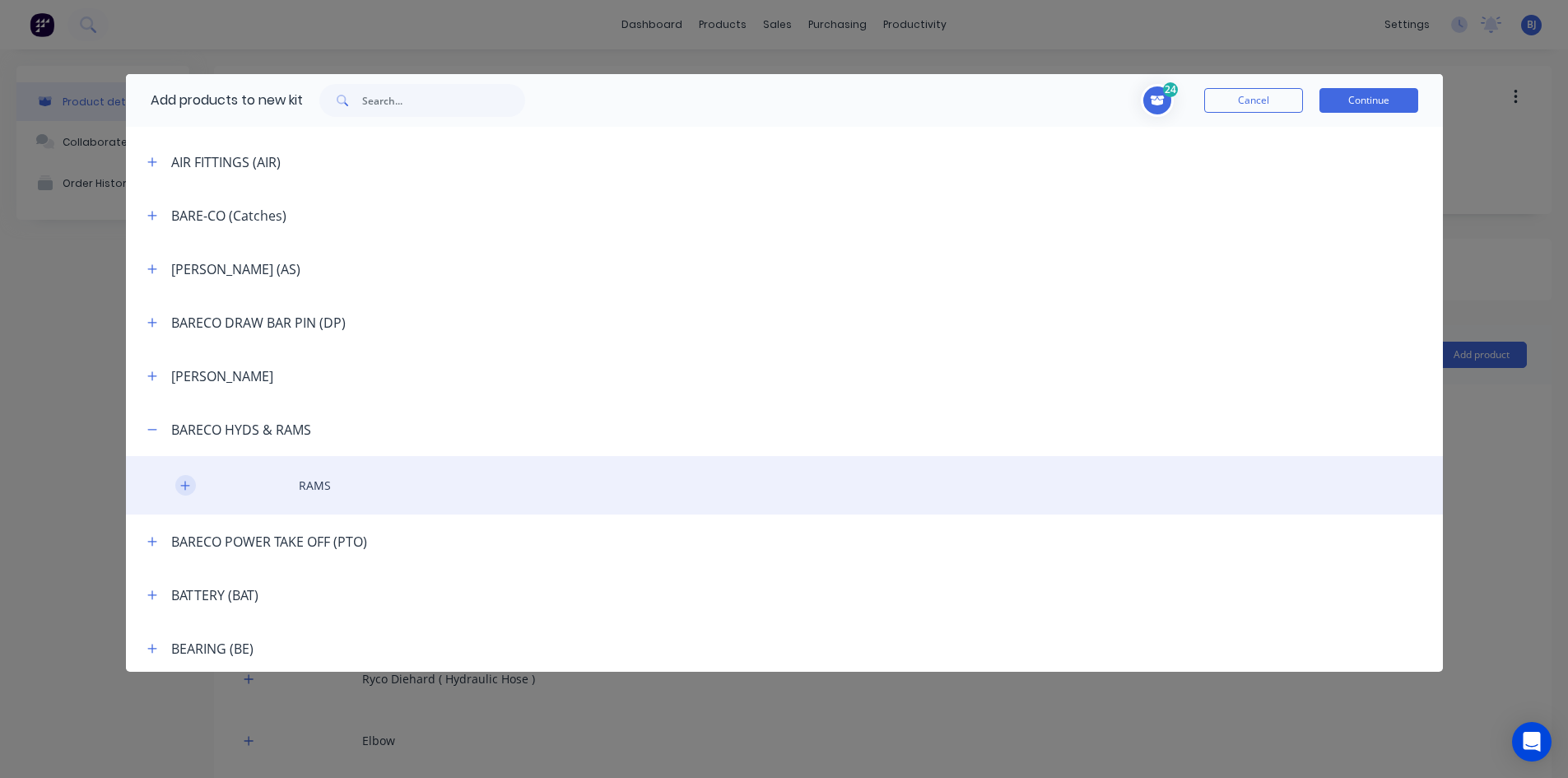
click at [195, 487] on button "button" at bounding box center [185, 485] width 21 height 21
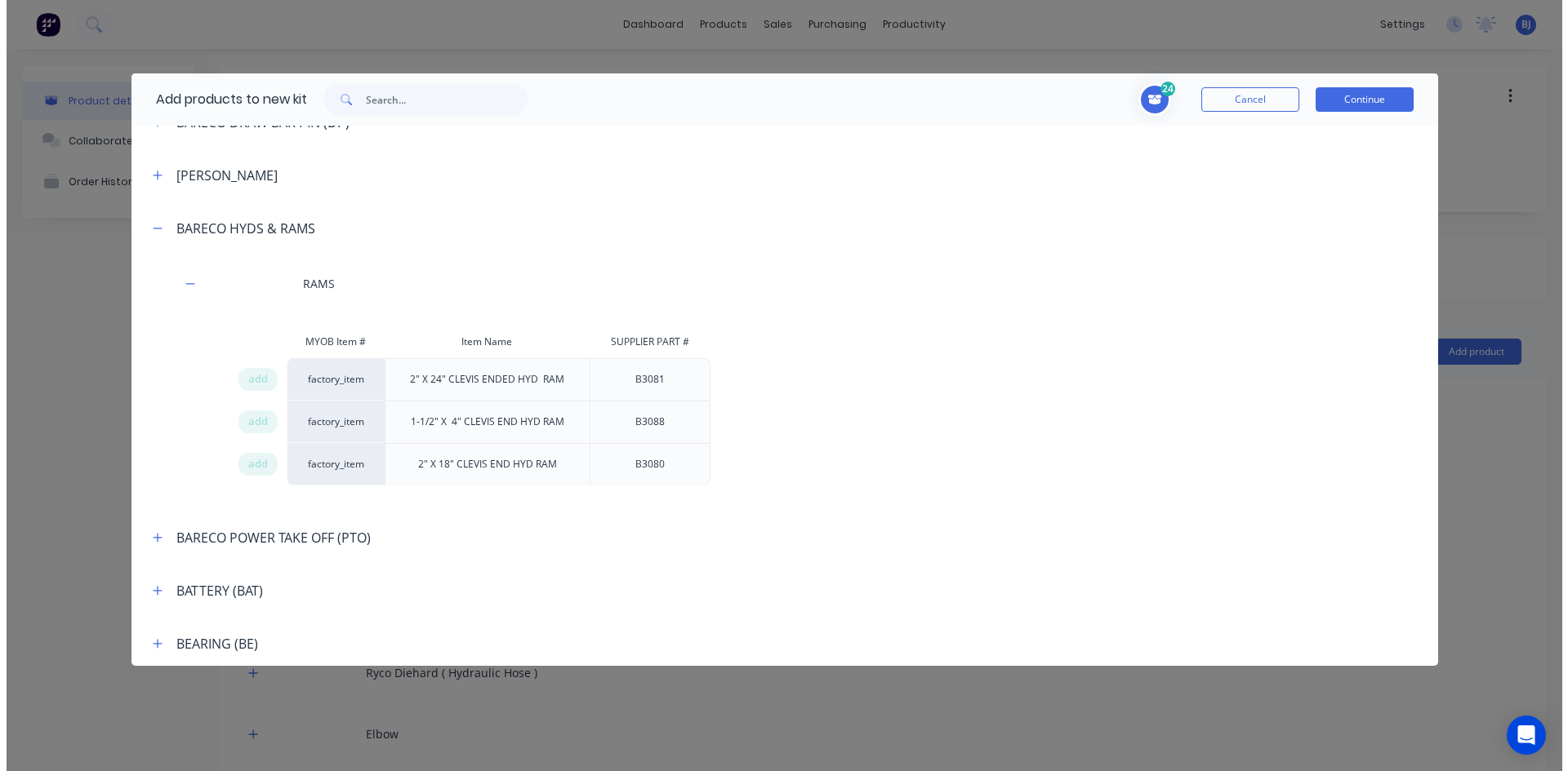
scroll to position [980, 0]
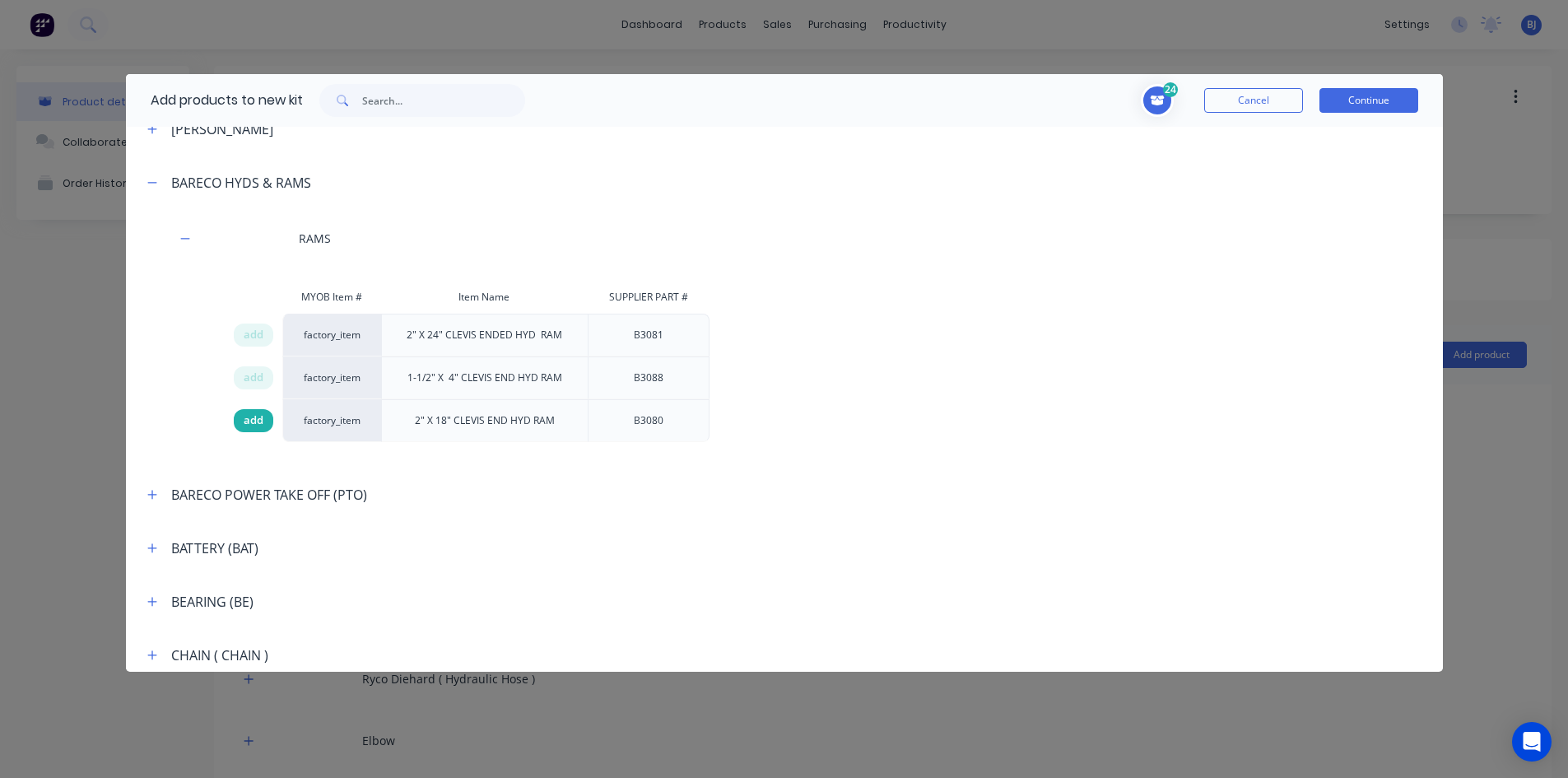
click at [257, 421] on span "add" at bounding box center [254, 421] width 20 height 17
click at [1384, 104] on button "Continue" at bounding box center [1368, 100] width 98 height 25
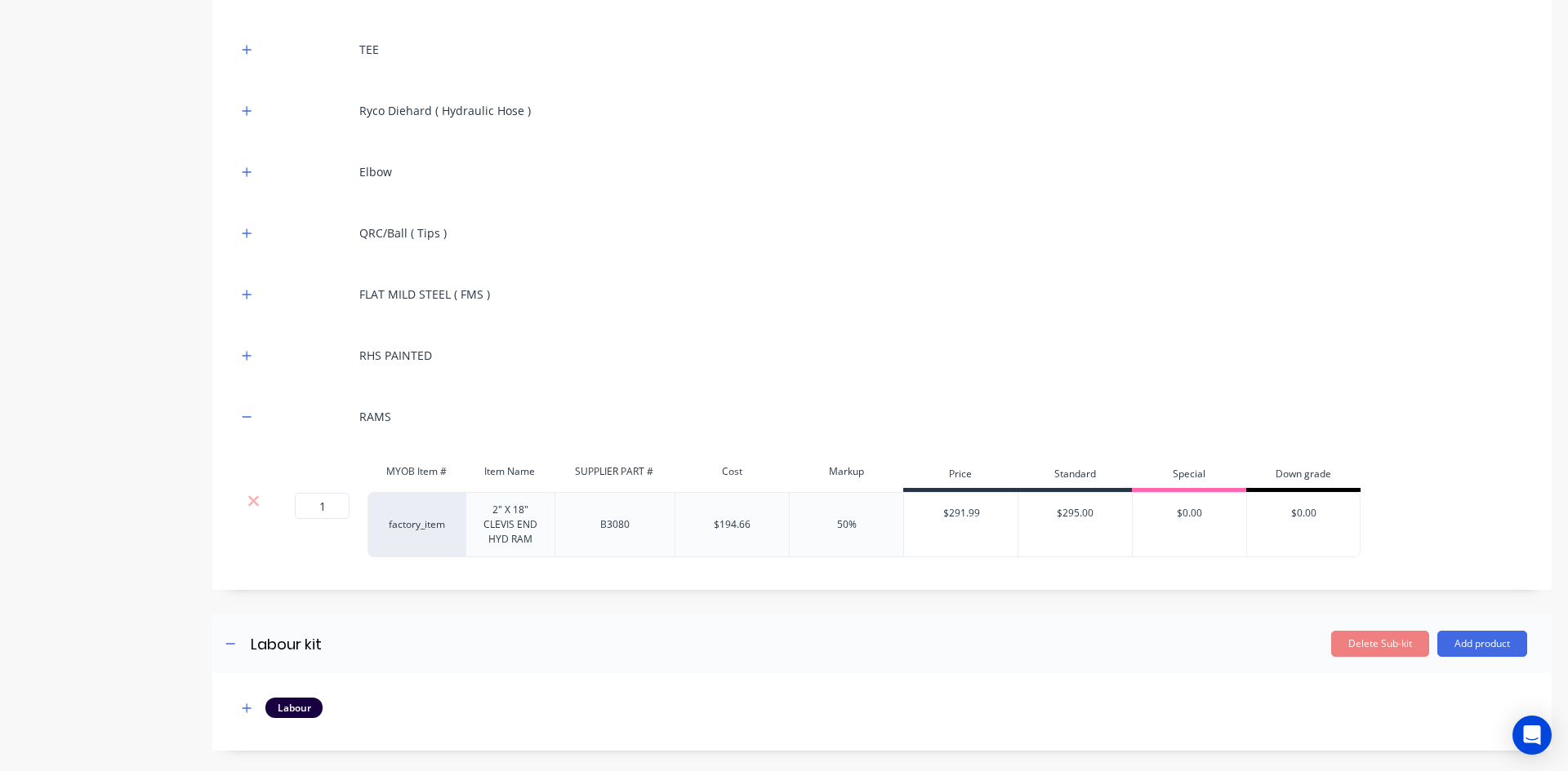
scroll to position [653, 0]
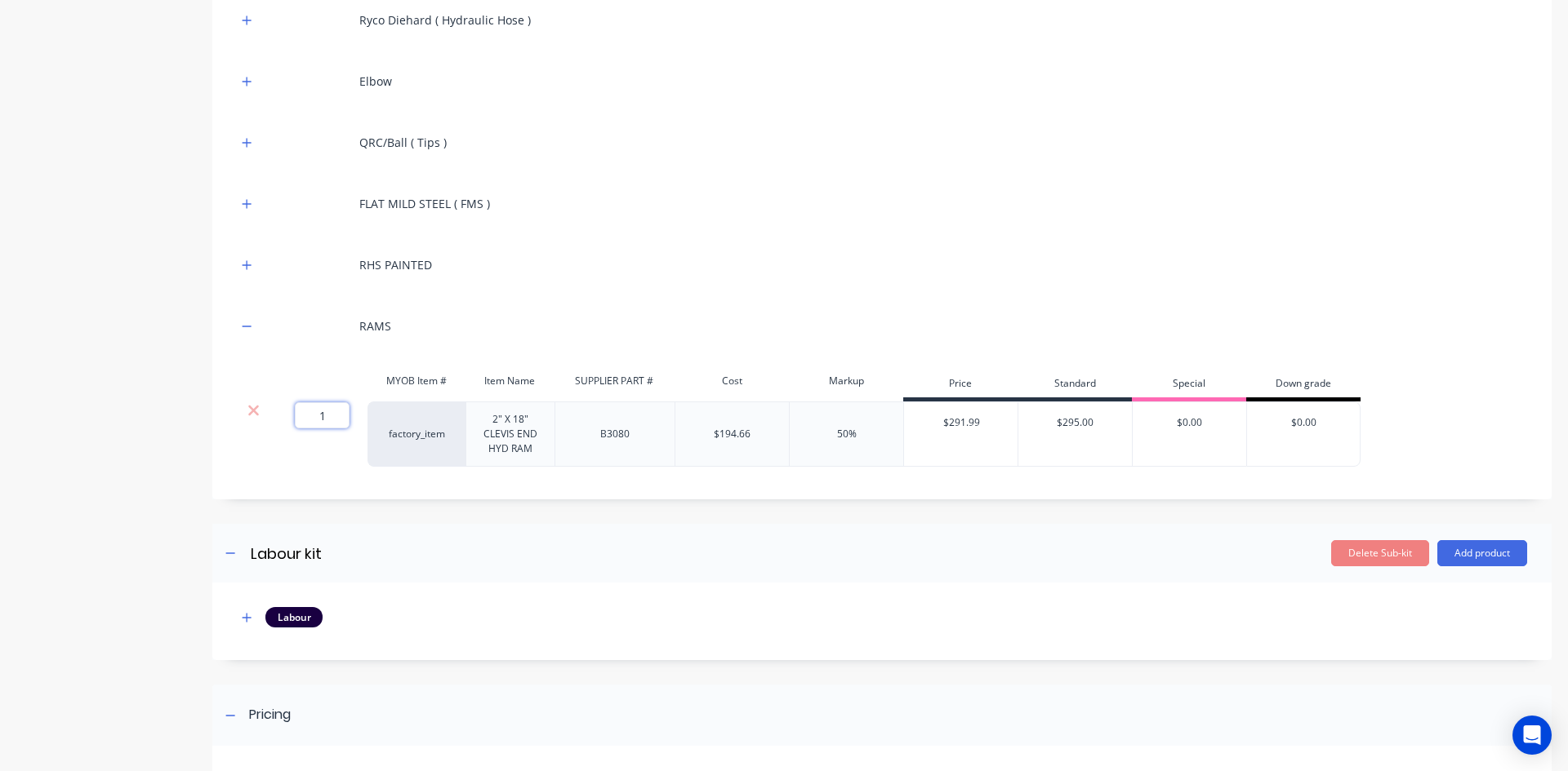
click at [323, 414] on input "1" at bounding box center [322, 415] width 55 height 26
type input "2"
click at [506, 298] on div "JIC [DEMOGRAPHIC_DATA] BSPT [DEMOGRAPHIC_DATA] Red [PERSON_NAME] TEE Ryco Dieha…" at bounding box center [882, 109] width 1290 height 714
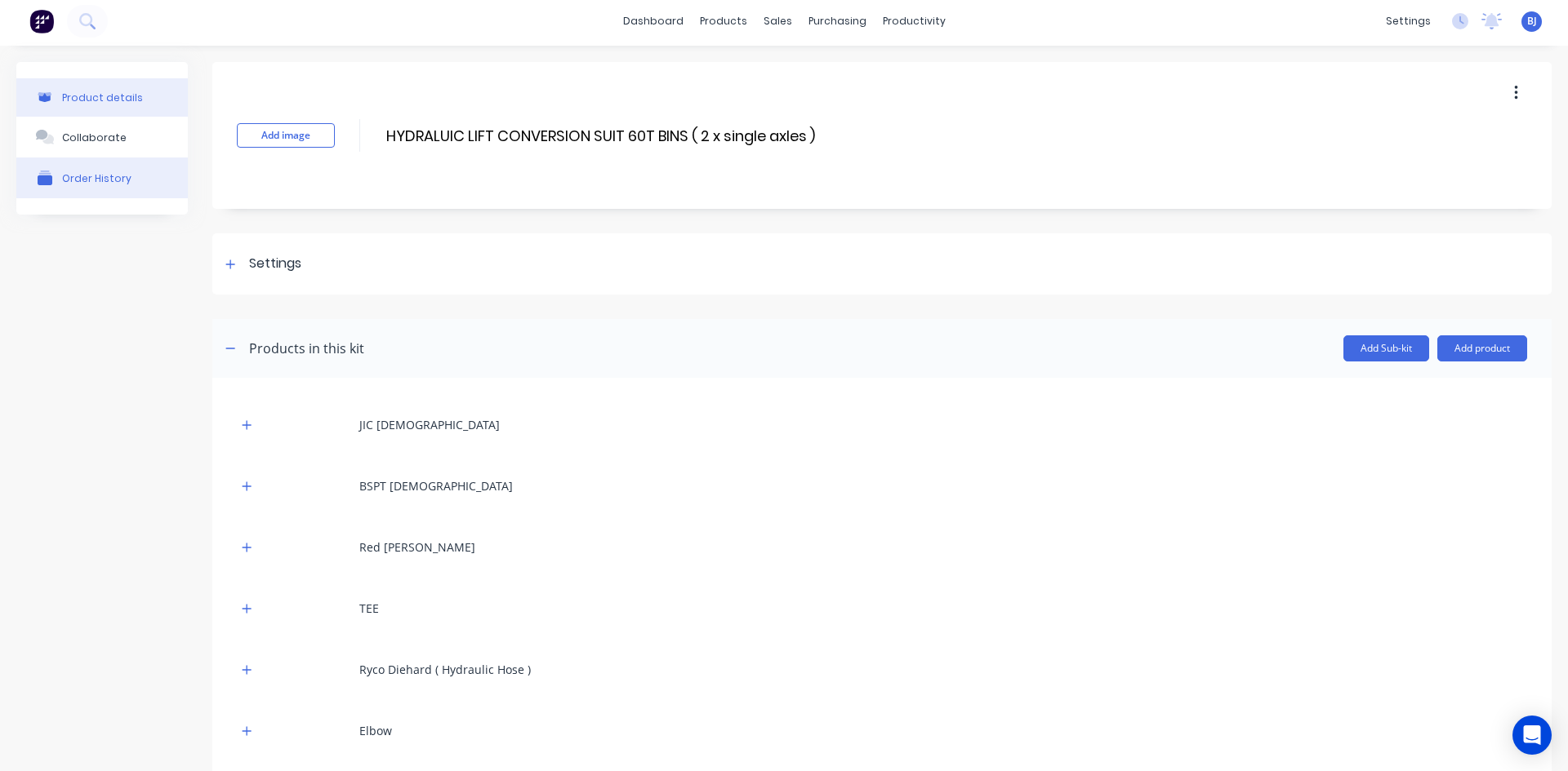
scroll to position [0, 0]
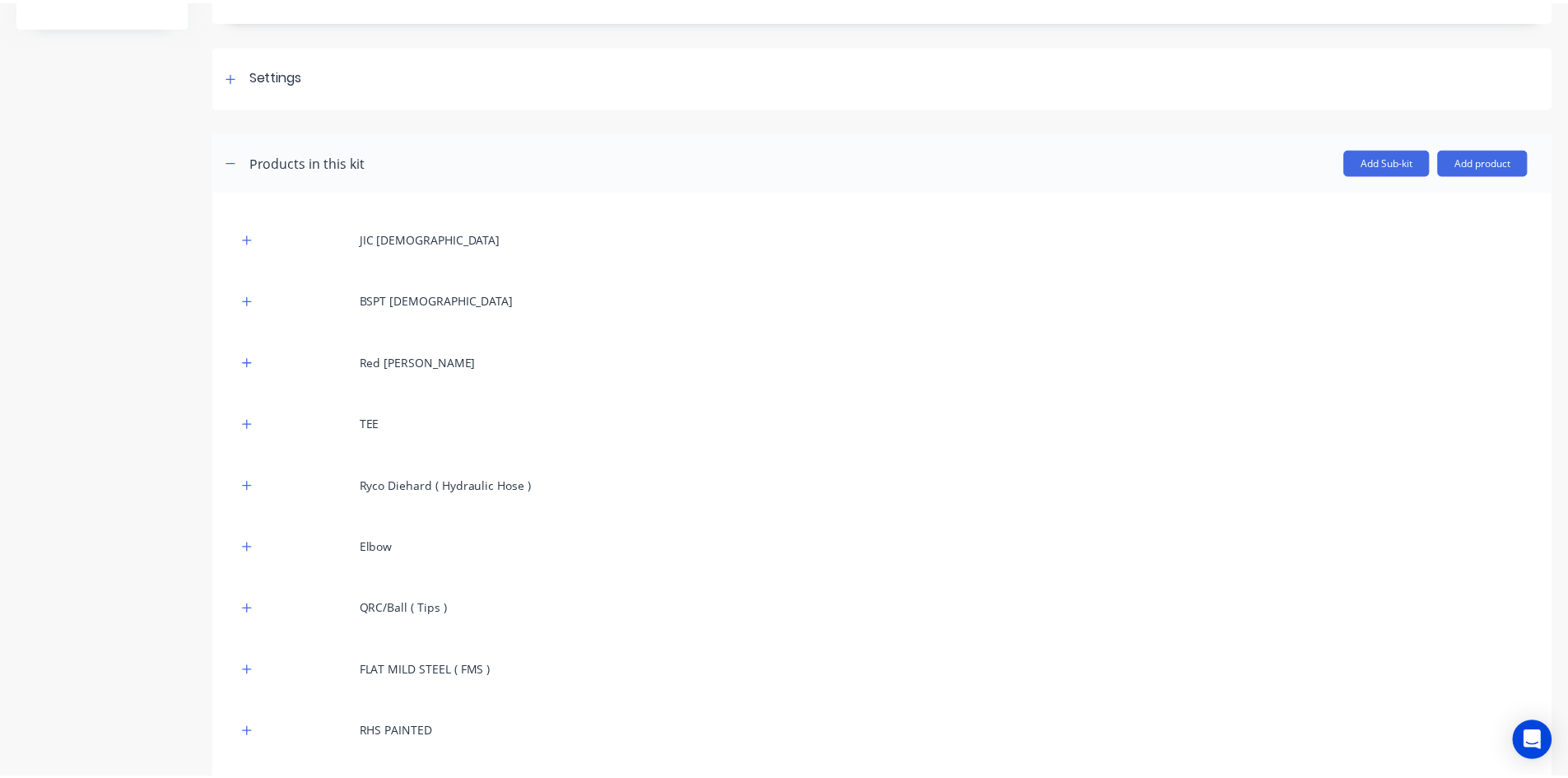
scroll to position [164, 0]
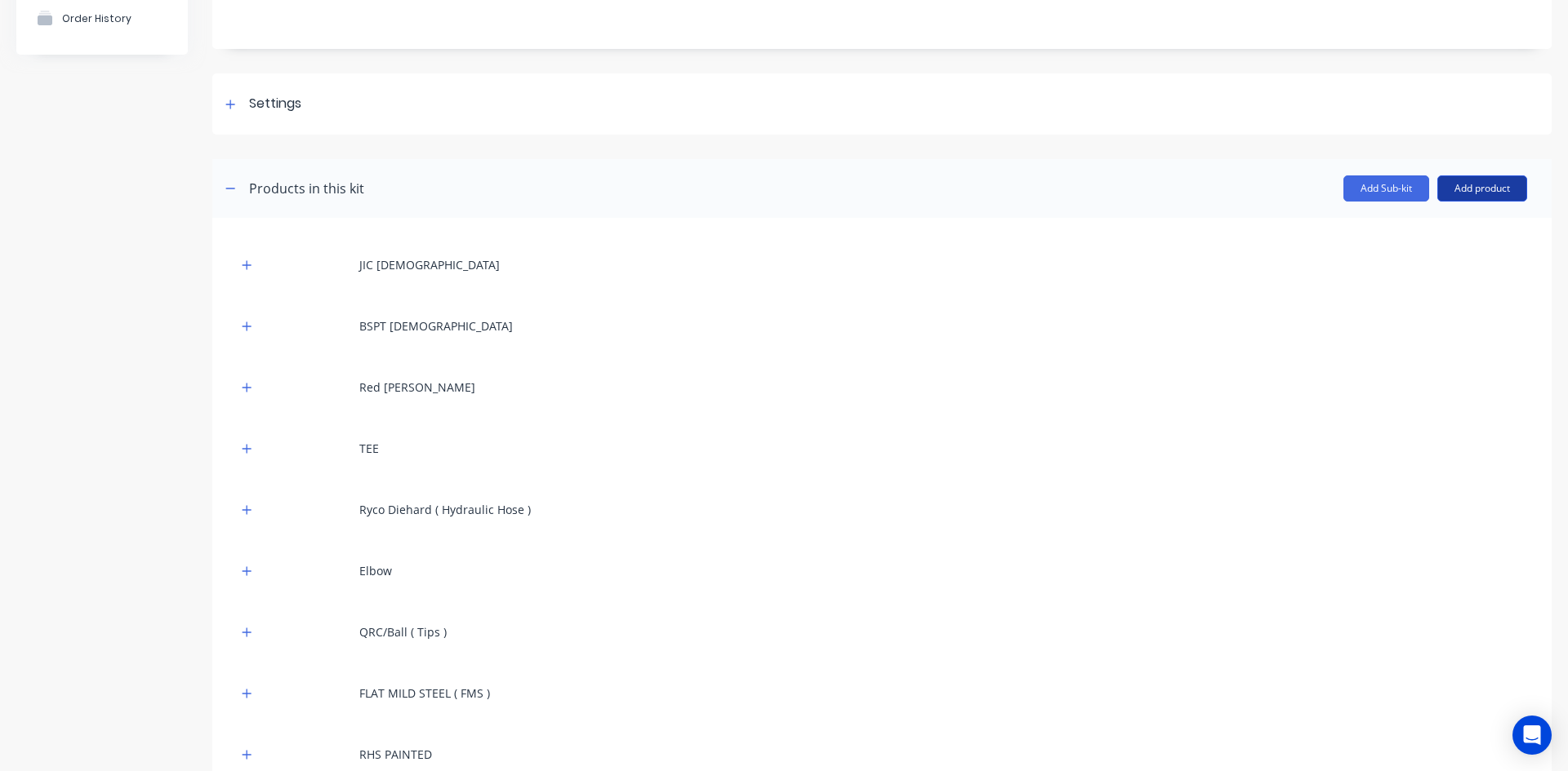
click at [1456, 187] on button "Add product" at bounding box center [1482, 188] width 90 height 26
click at [1438, 229] on div "Product catalogue" at bounding box center [1449, 230] width 126 height 23
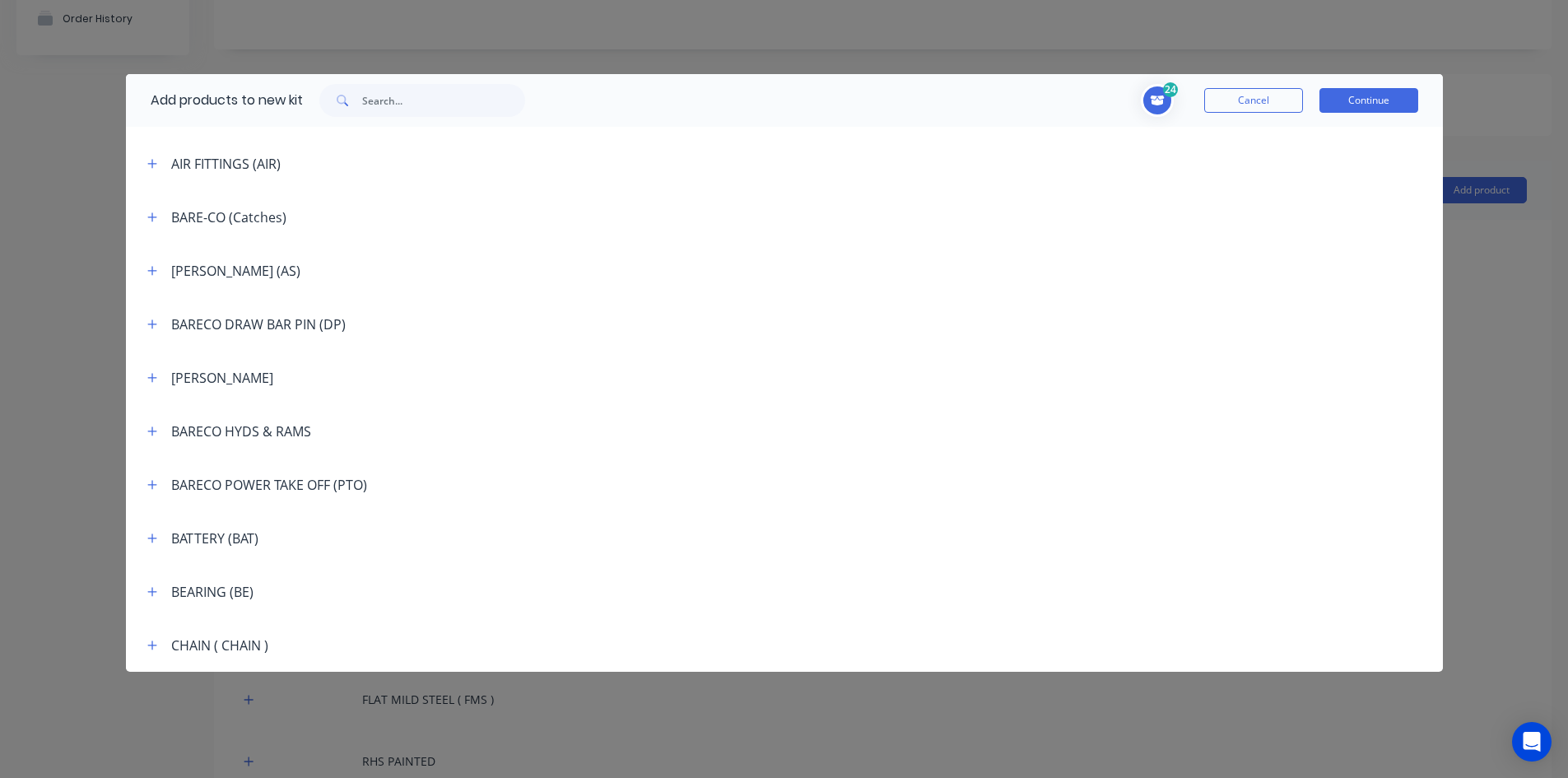
scroll to position [742, 0]
click at [150, 428] on icon "button" at bounding box center [152, 430] width 10 height 12
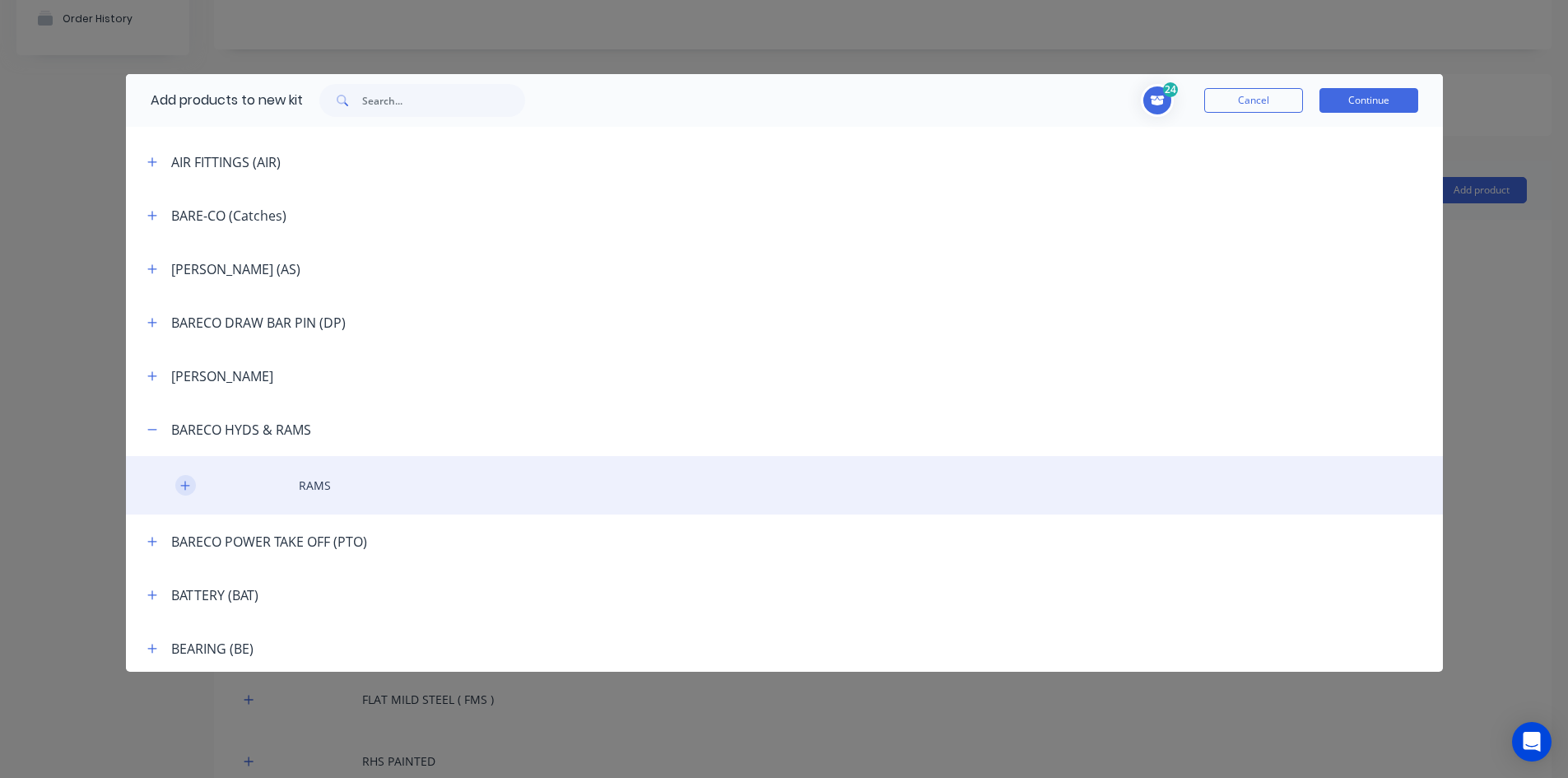
click at [183, 483] on icon "button" at bounding box center [185, 486] width 10 height 12
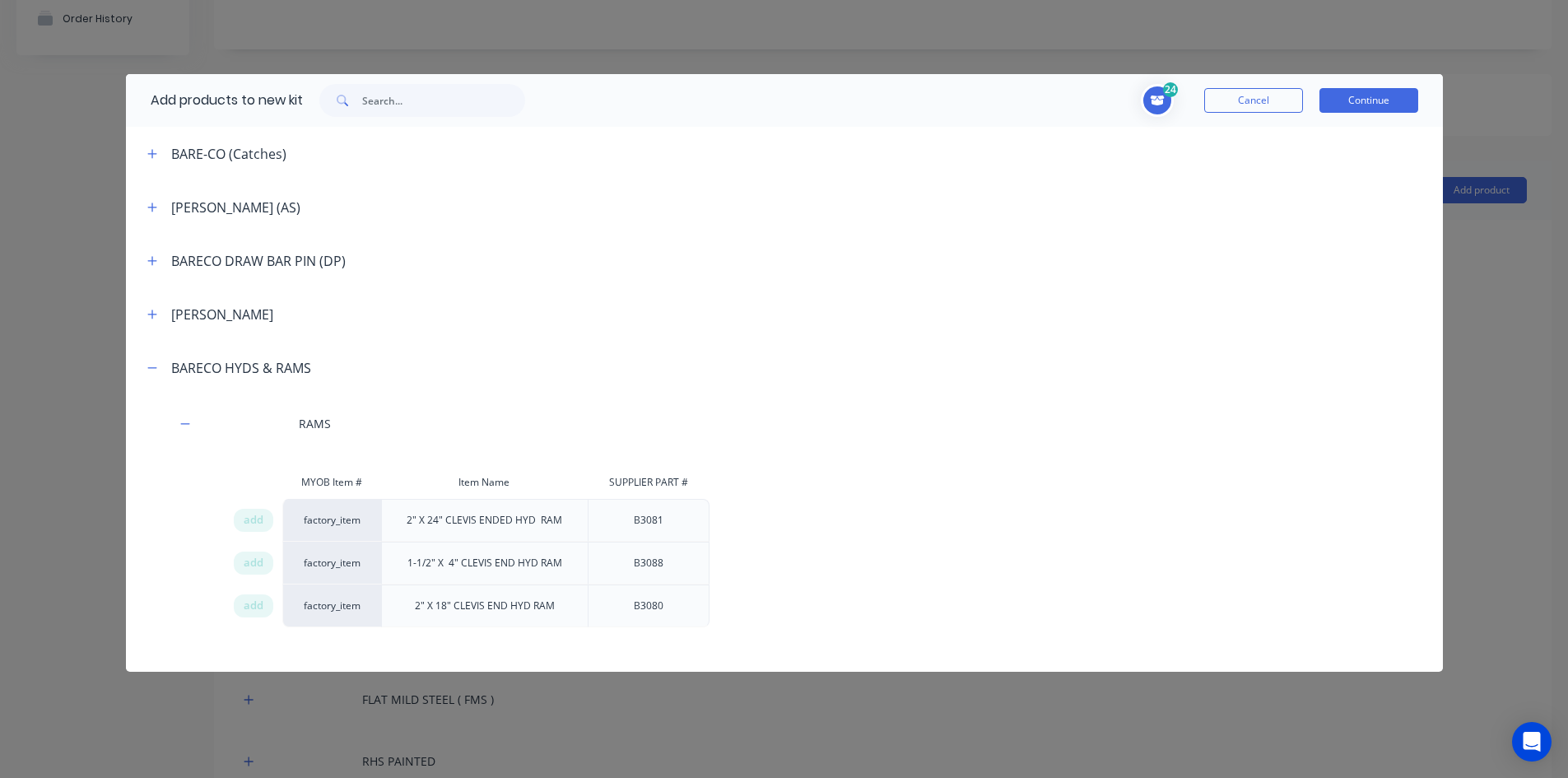
scroll to position [988, 0]
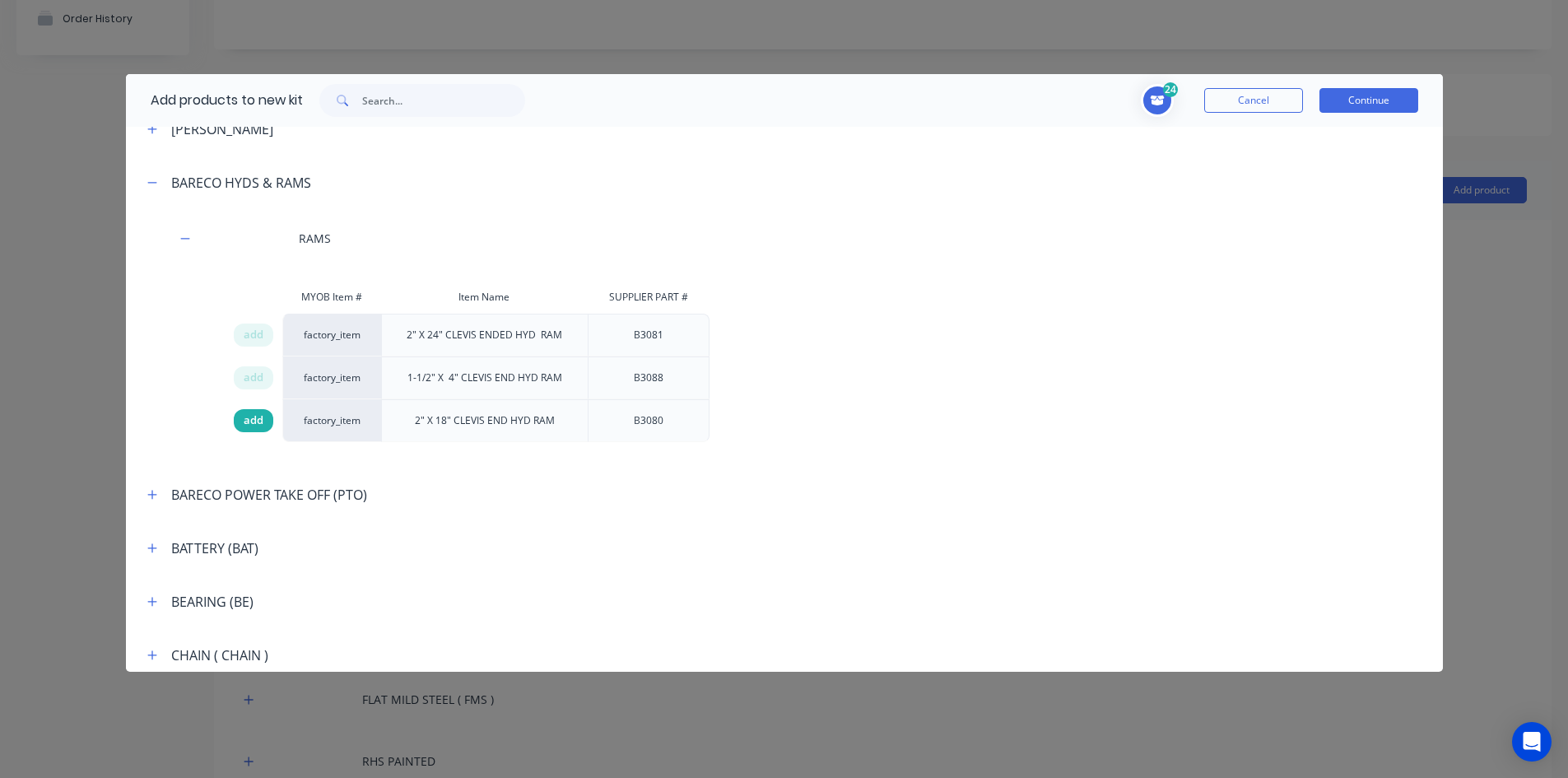
click at [251, 422] on span "add" at bounding box center [254, 421] width 20 height 17
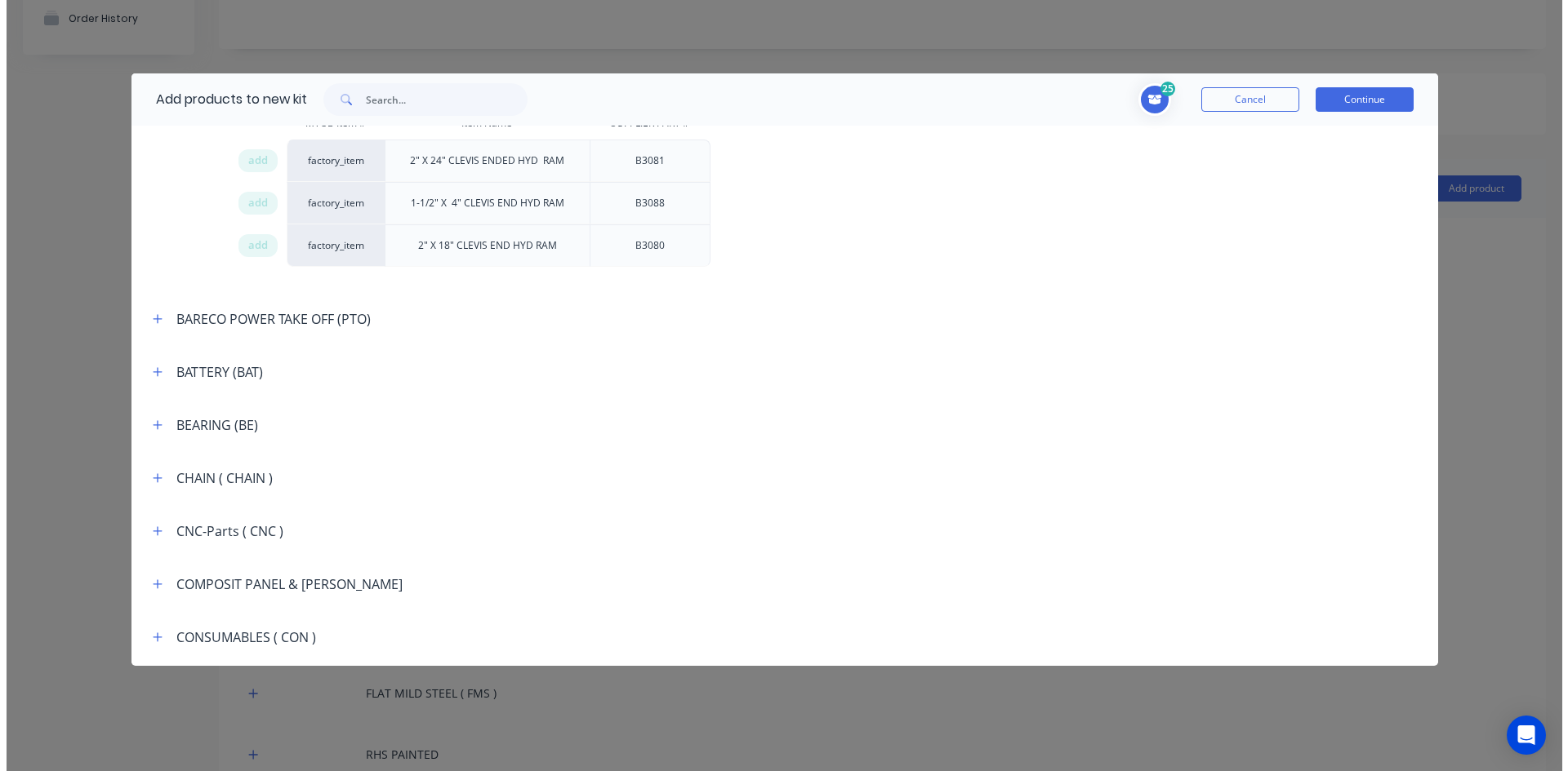
scroll to position [1142, 0]
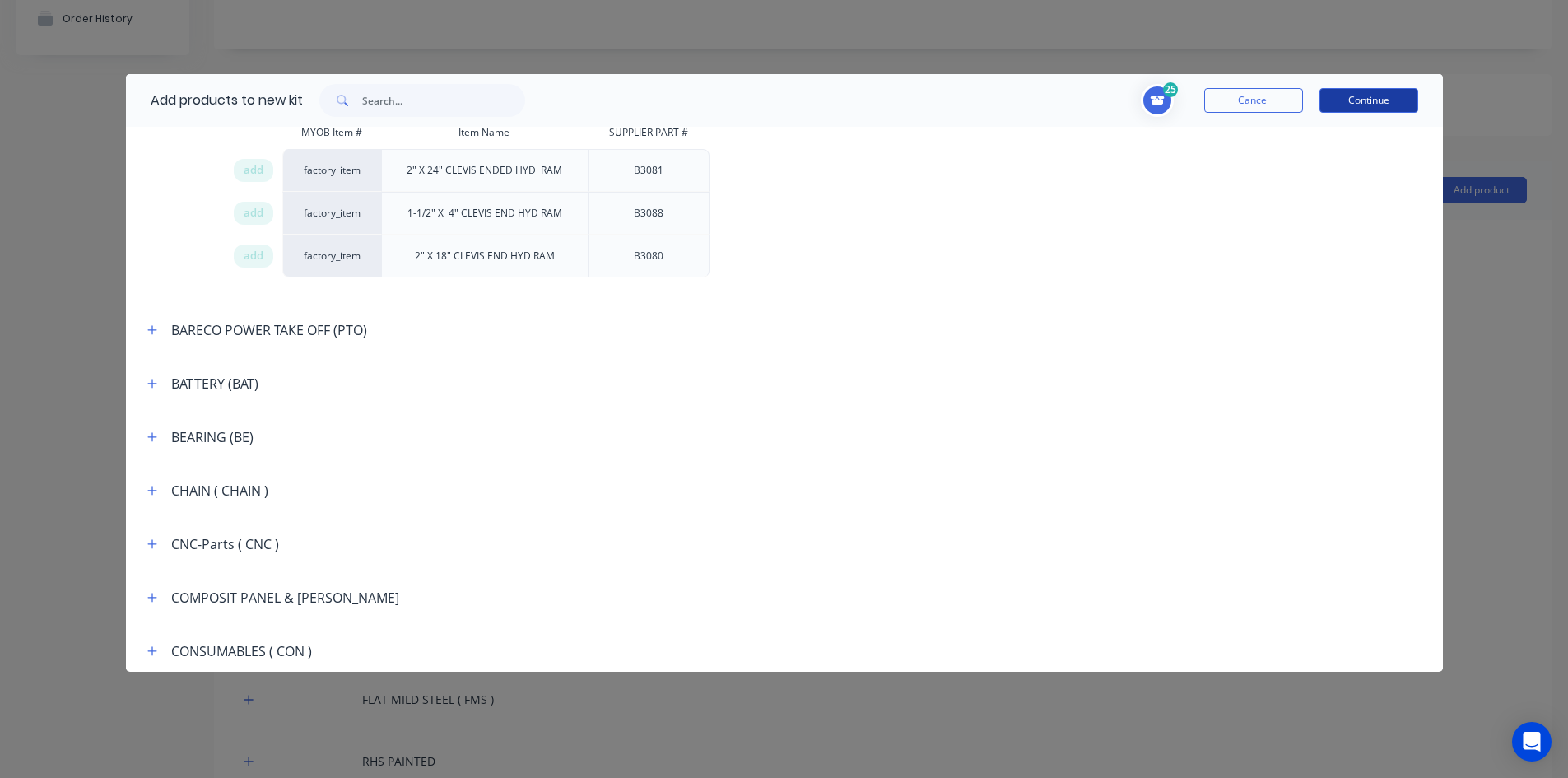
click at [1349, 98] on button "Continue" at bounding box center [1368, 100] width 98 height 25
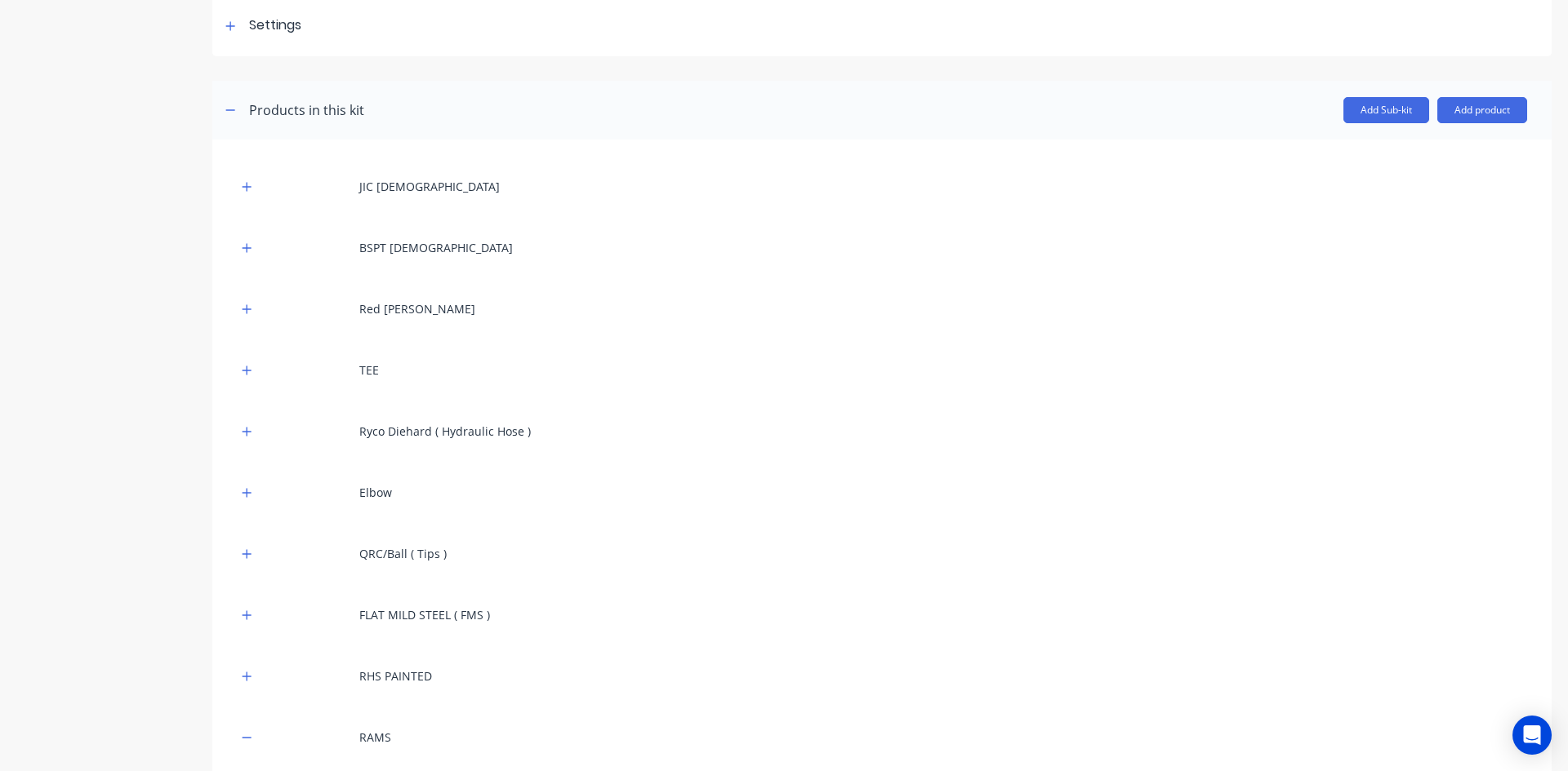
scroll to position [489, 0]
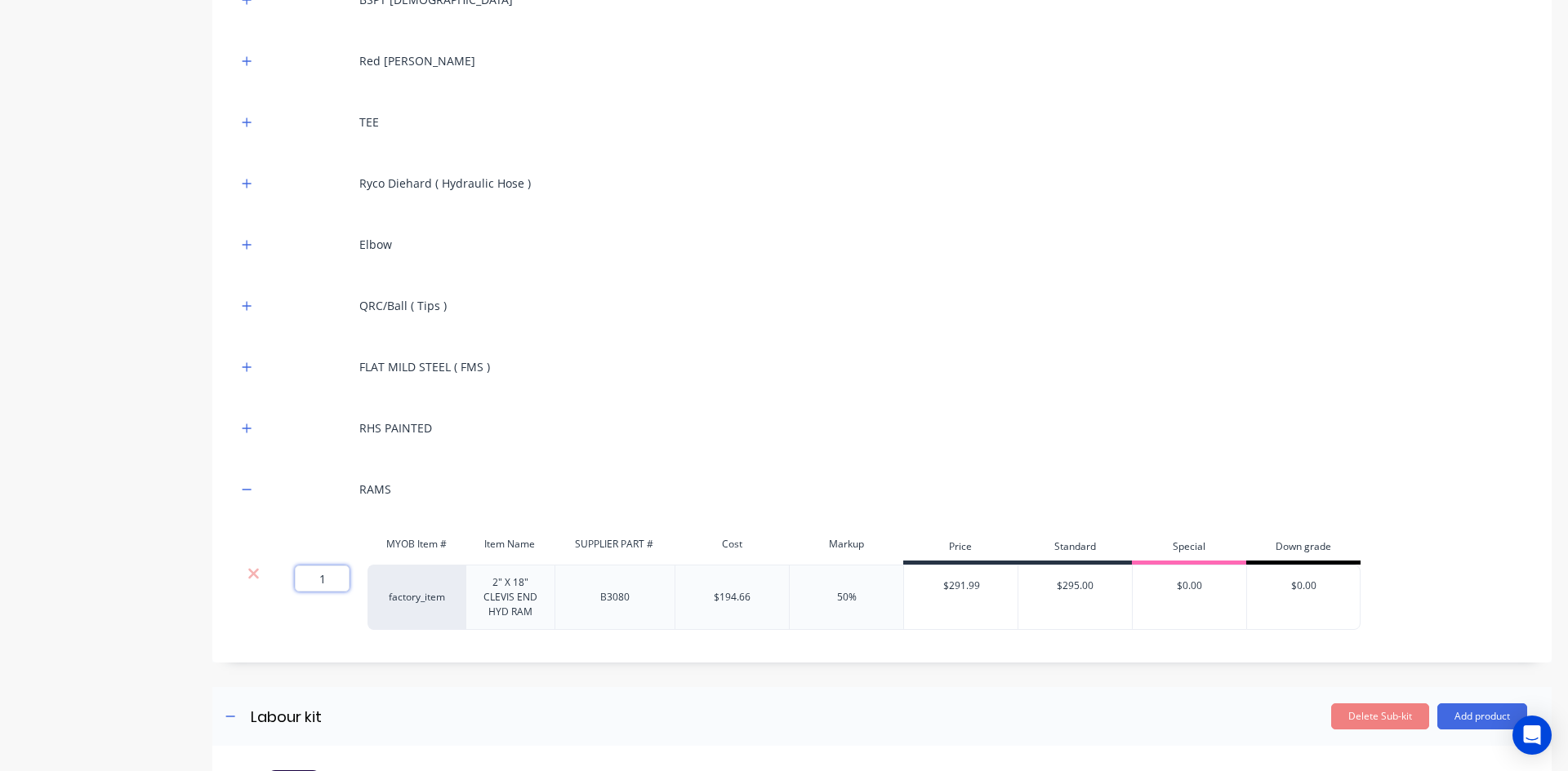
click at [335, 585] on input "1" at bounding box center [322, 578] width 55 height 26
type input "2"
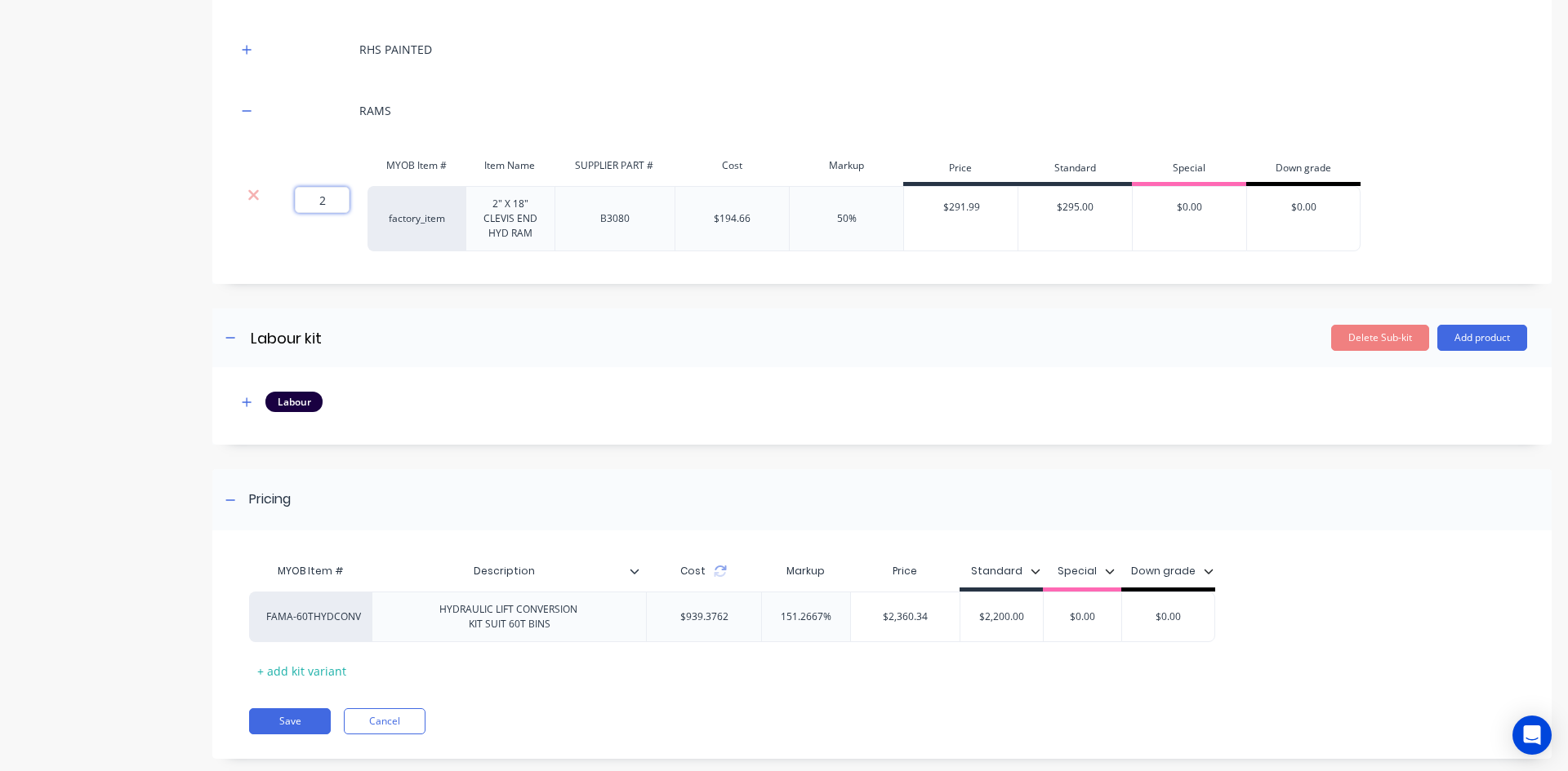
scroll to position [897, 0]
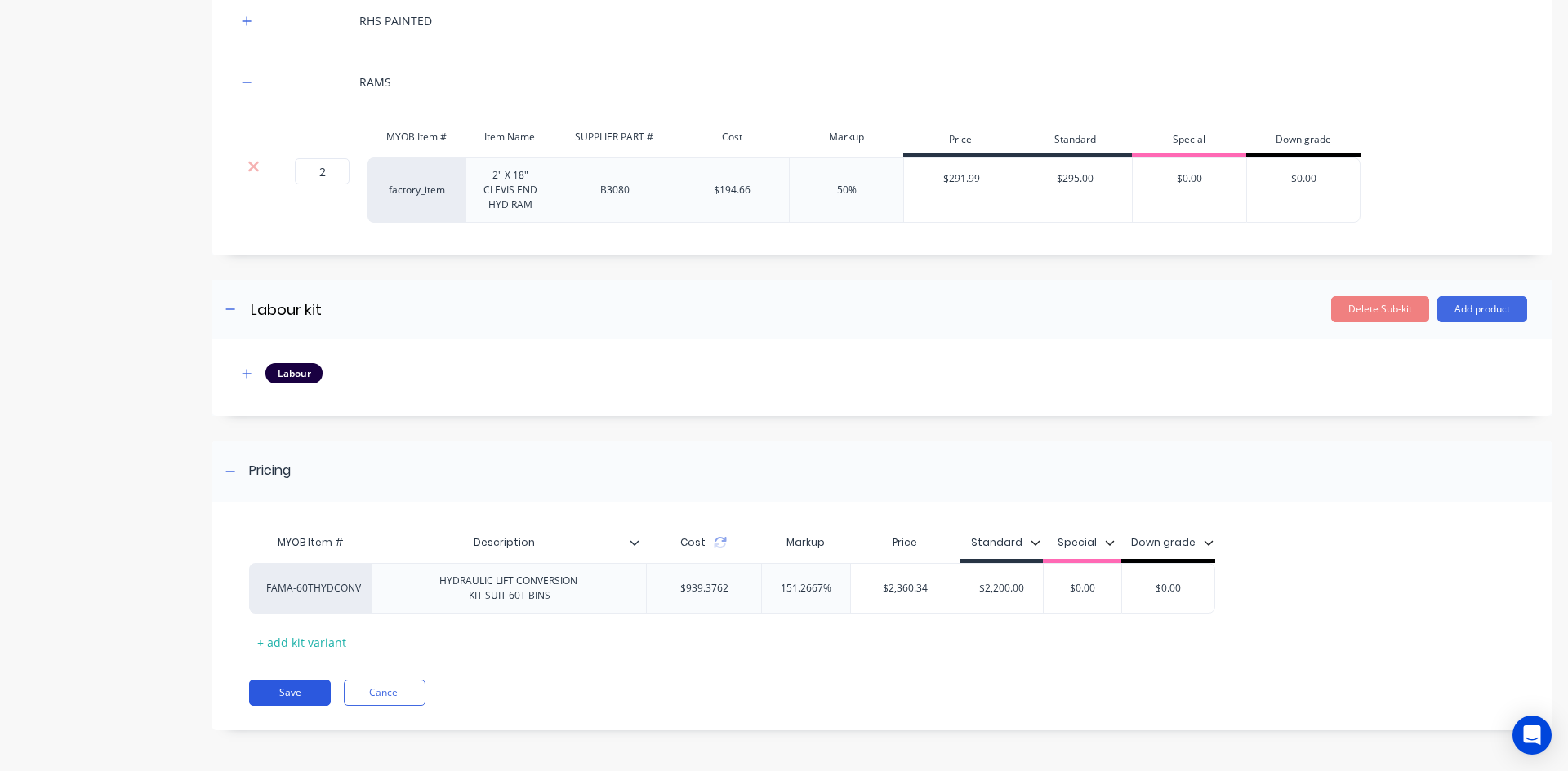
click at [300, 685] on button "Save" at bounding box center [290, 692] width 82 height 26
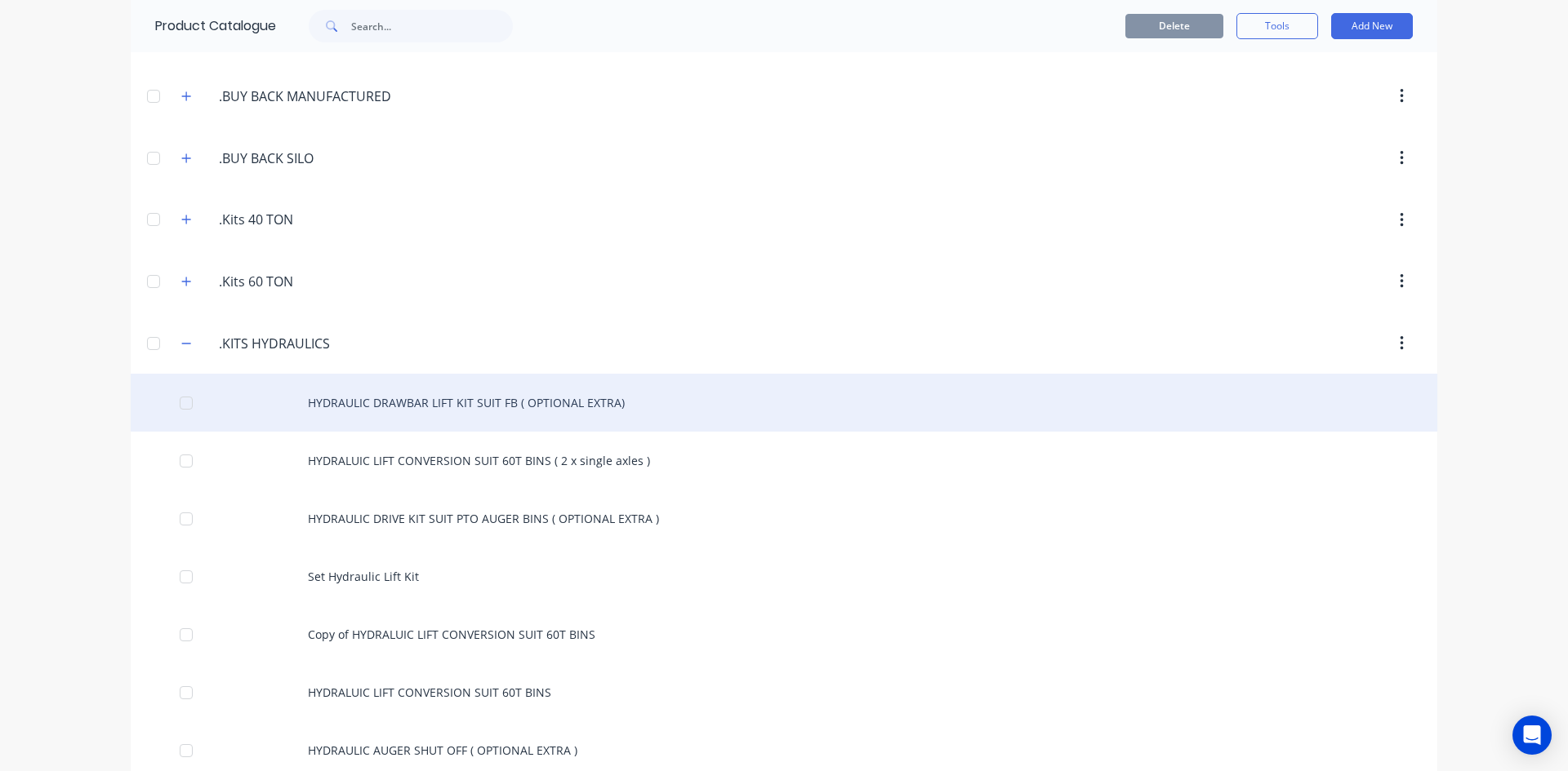
scroll to position [408, 0]
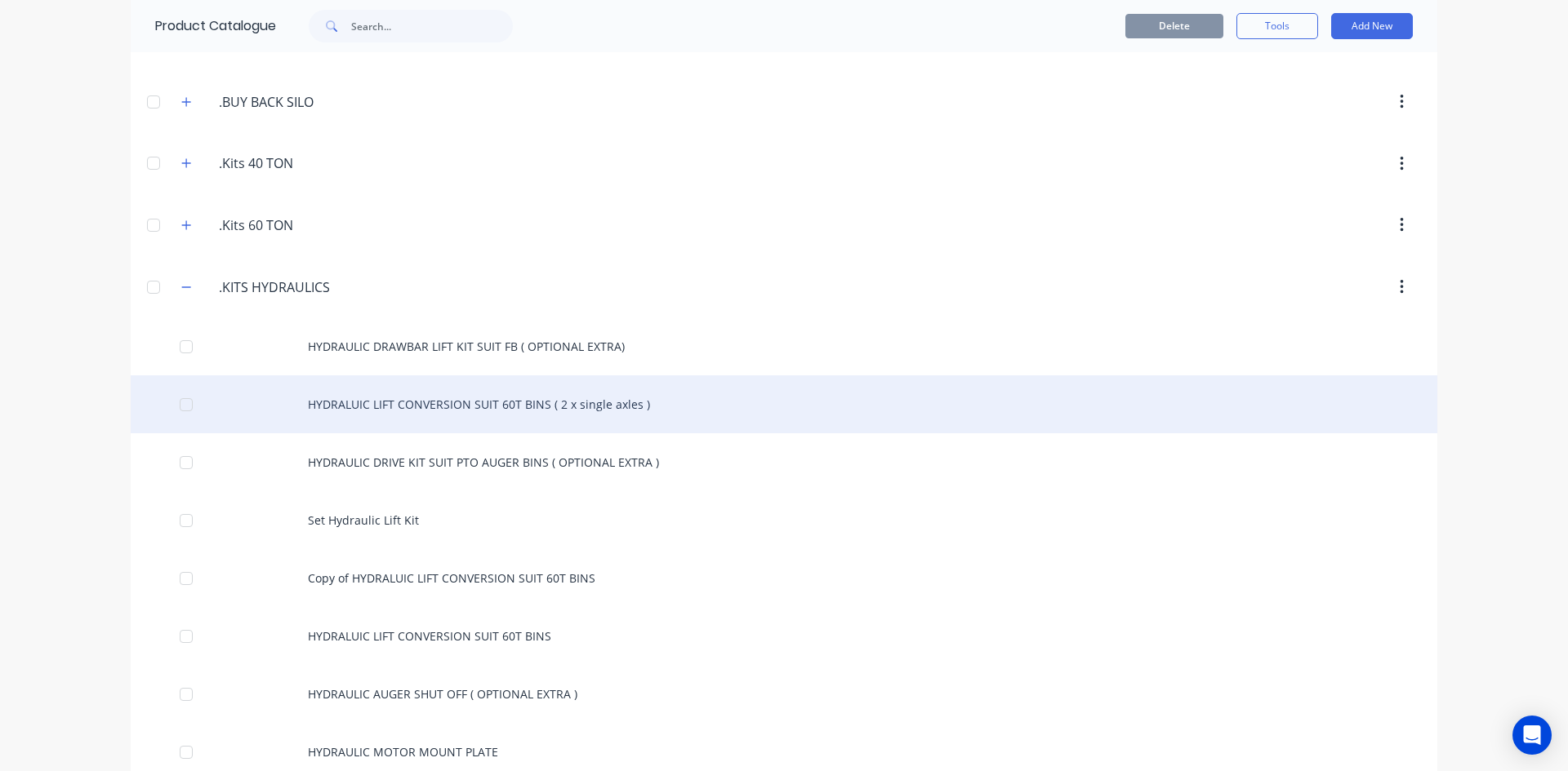
click at [430, 403] on div "HYDRALUIC LIFT CONVERSION SUIT 60T BINS ( 2 x single axles )" at bounding box center [784, 404] width 1307 height 58
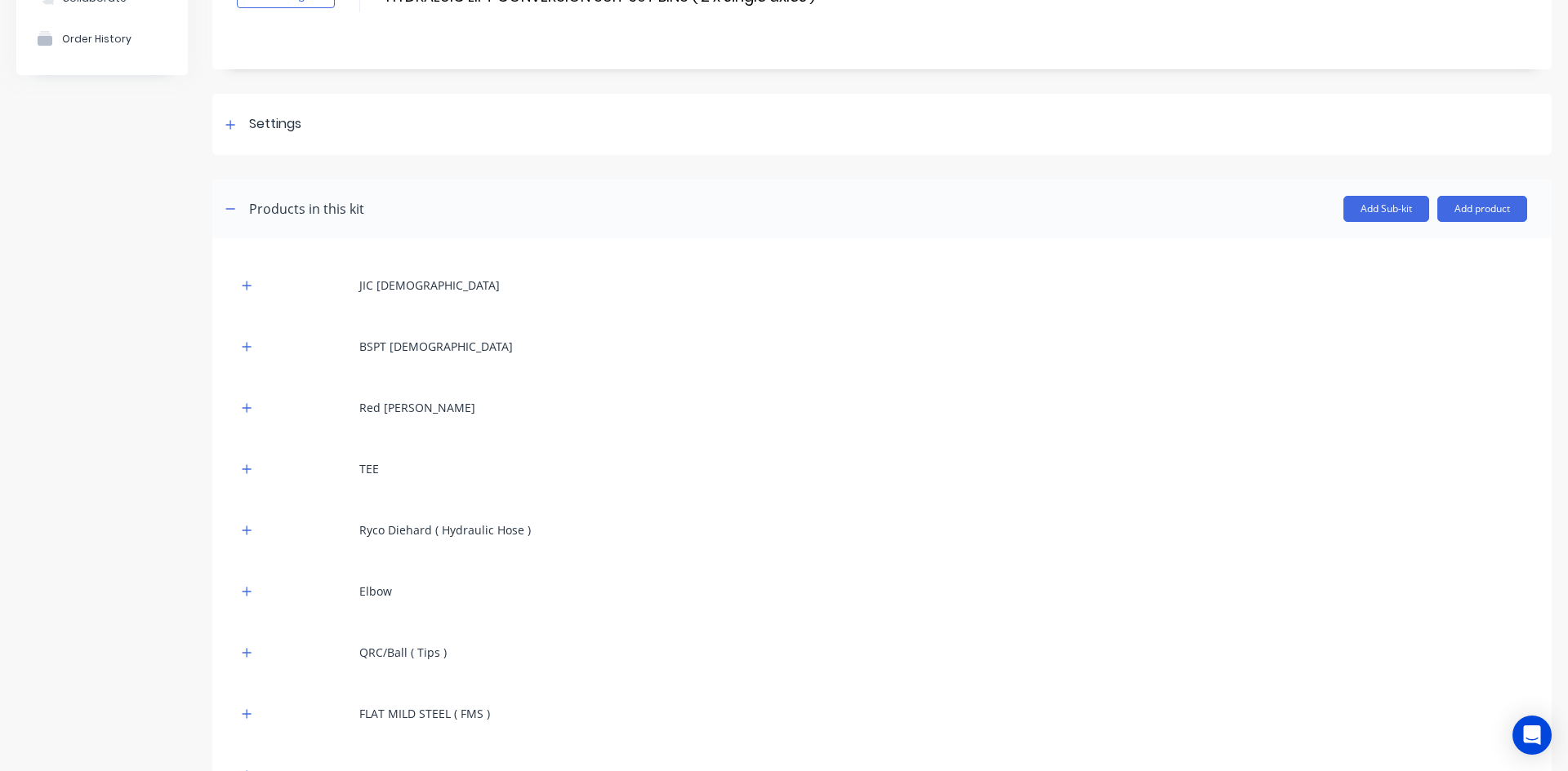
scroll to position [163, 0]
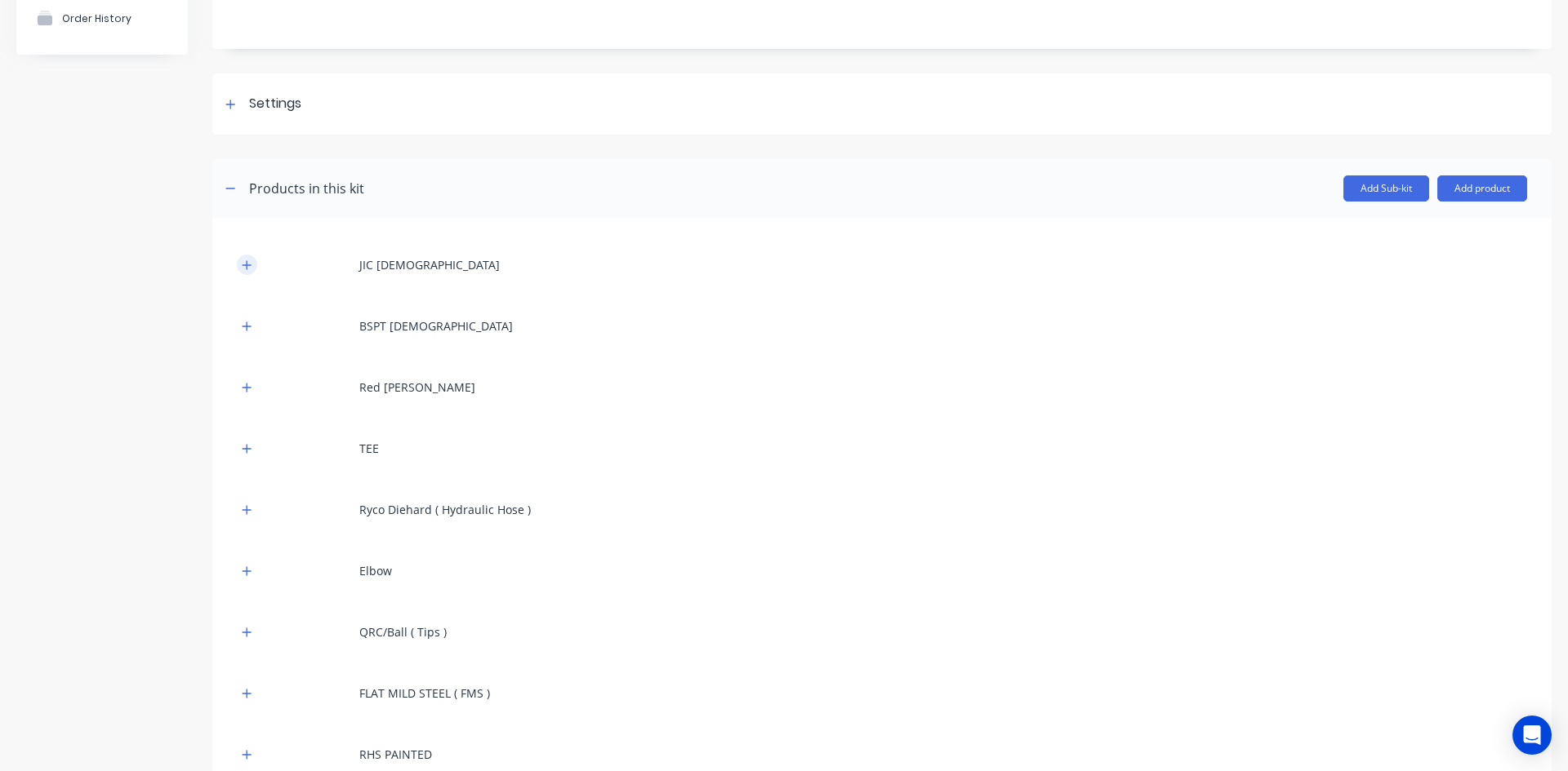
click at [249, 267] on icon "button" at bounding box center [247, 265] width 10 height 12
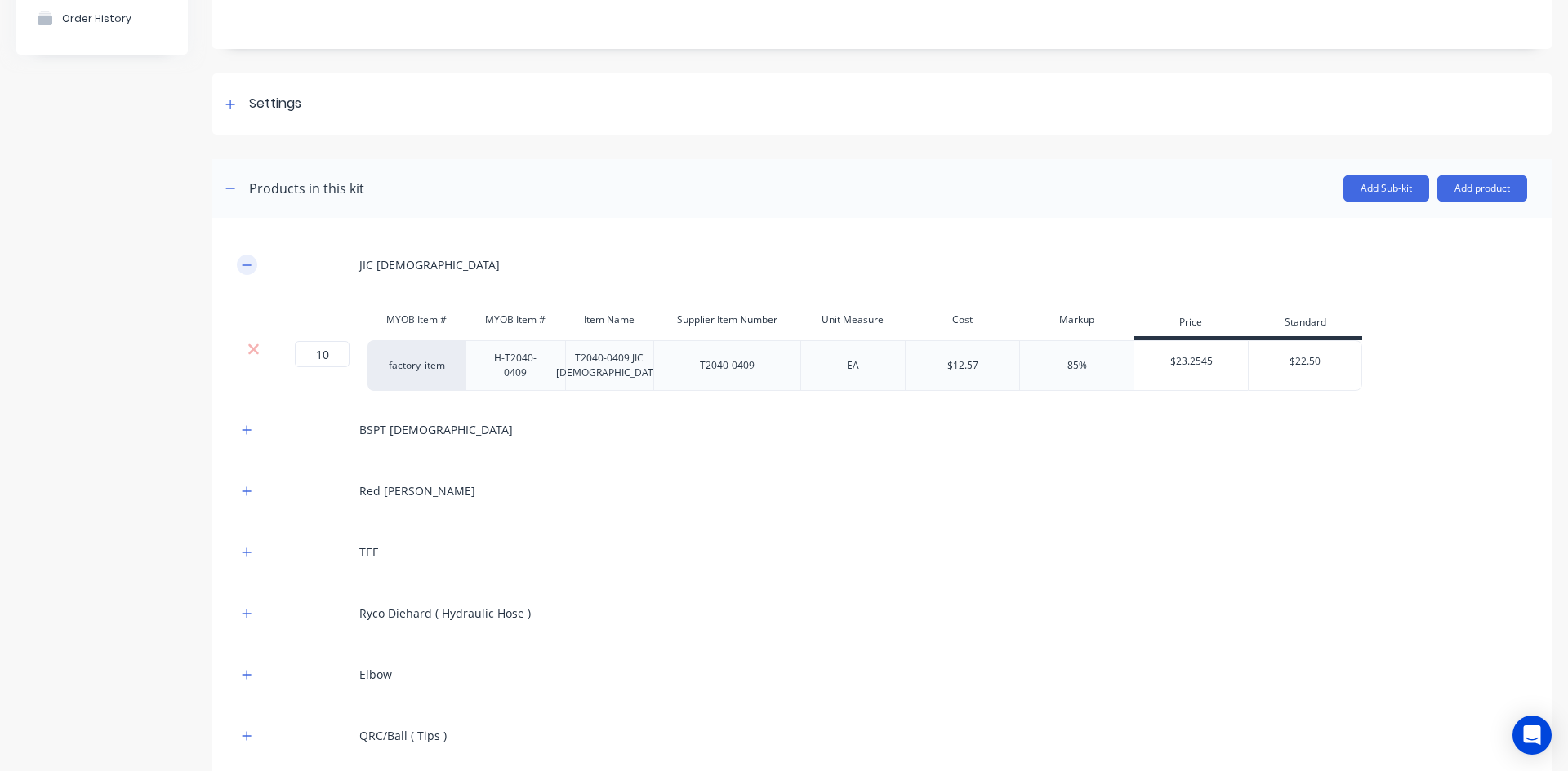
click at [251, 271] on button "button" at bounding box center [247, 264] width 20 height 20
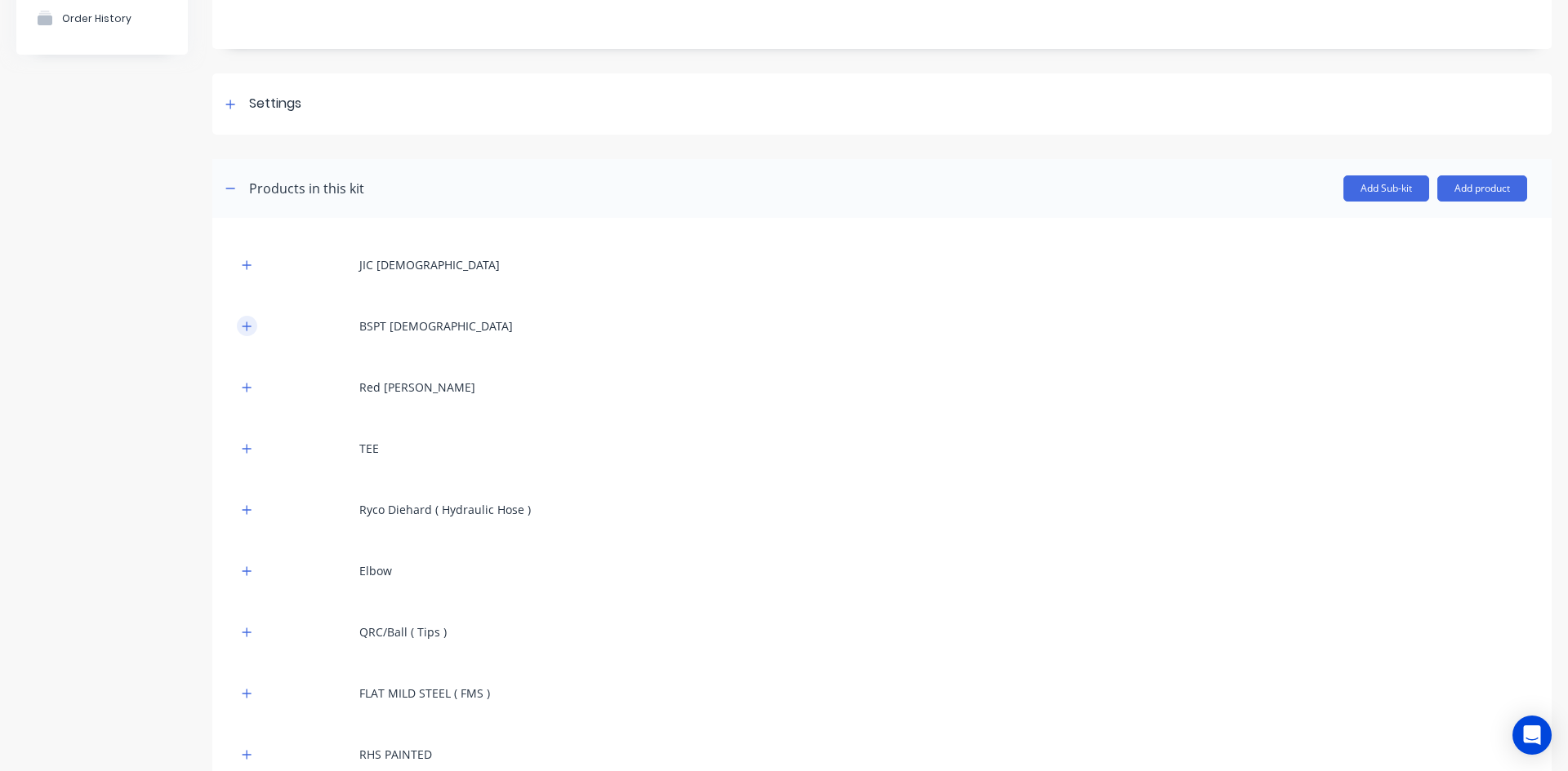
click at [243, 326] on icon "button" at bounding box center [247, 327] width 10 height 12
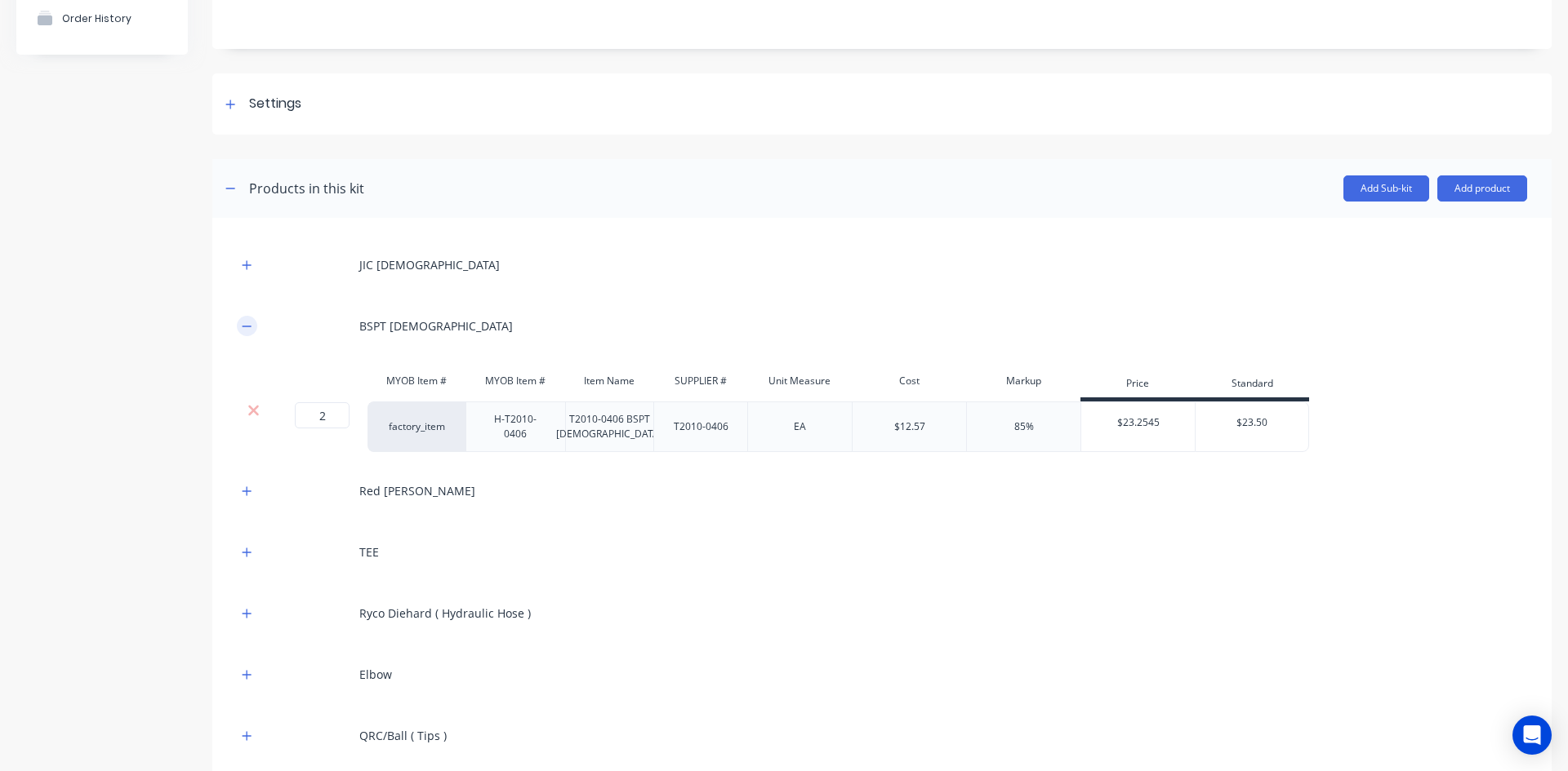
drag, startPoint x: 248, startPoint y: 328, endPoint x: 239, endPoint y: 371, distance: 43.9
click at [248, 328] on icon "button" at bounding box center [247, 327] width 10 height 12
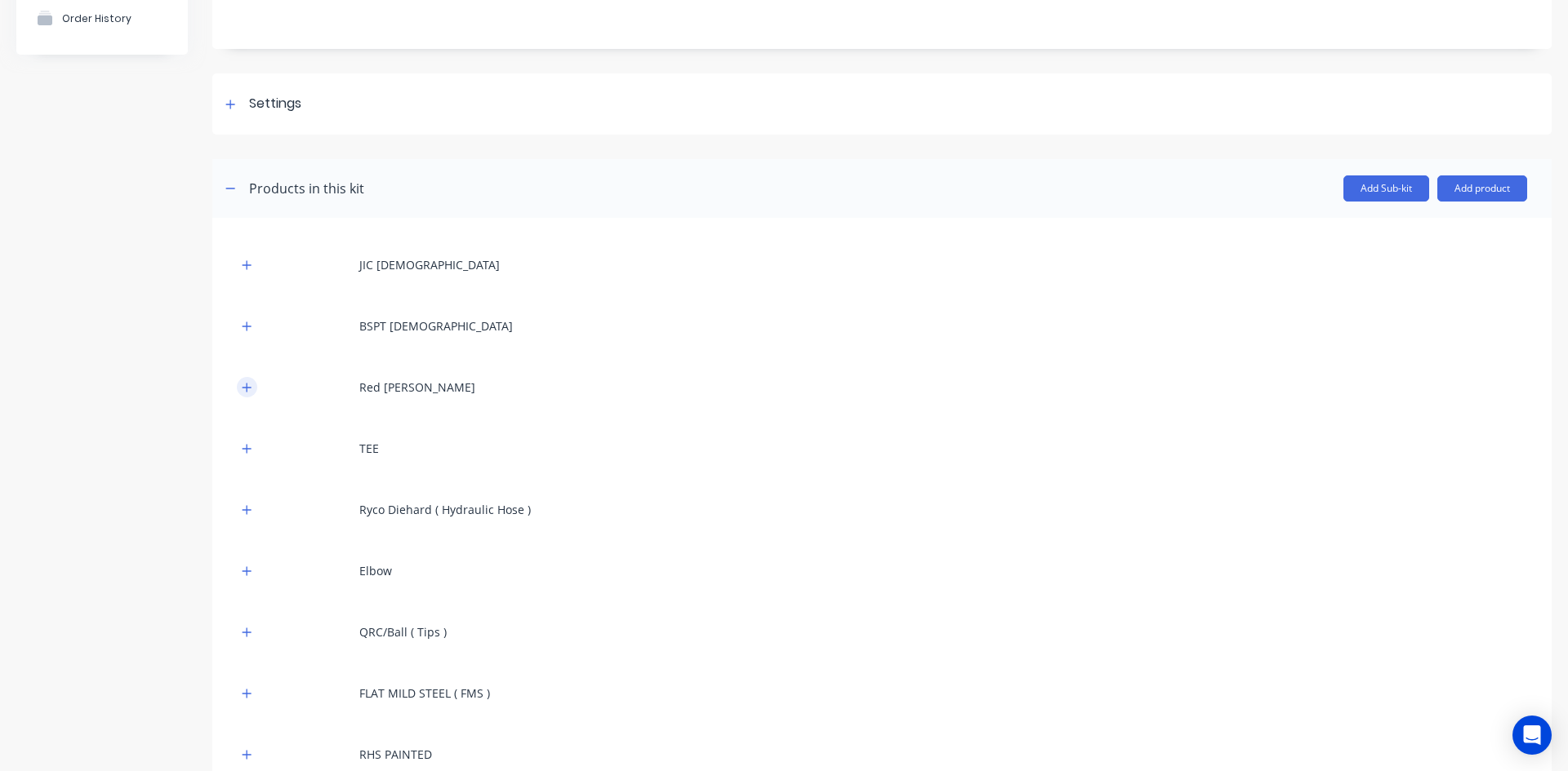
click at [245, 384] on icon "button" at bounding box center [247, 388] width 10 height 12
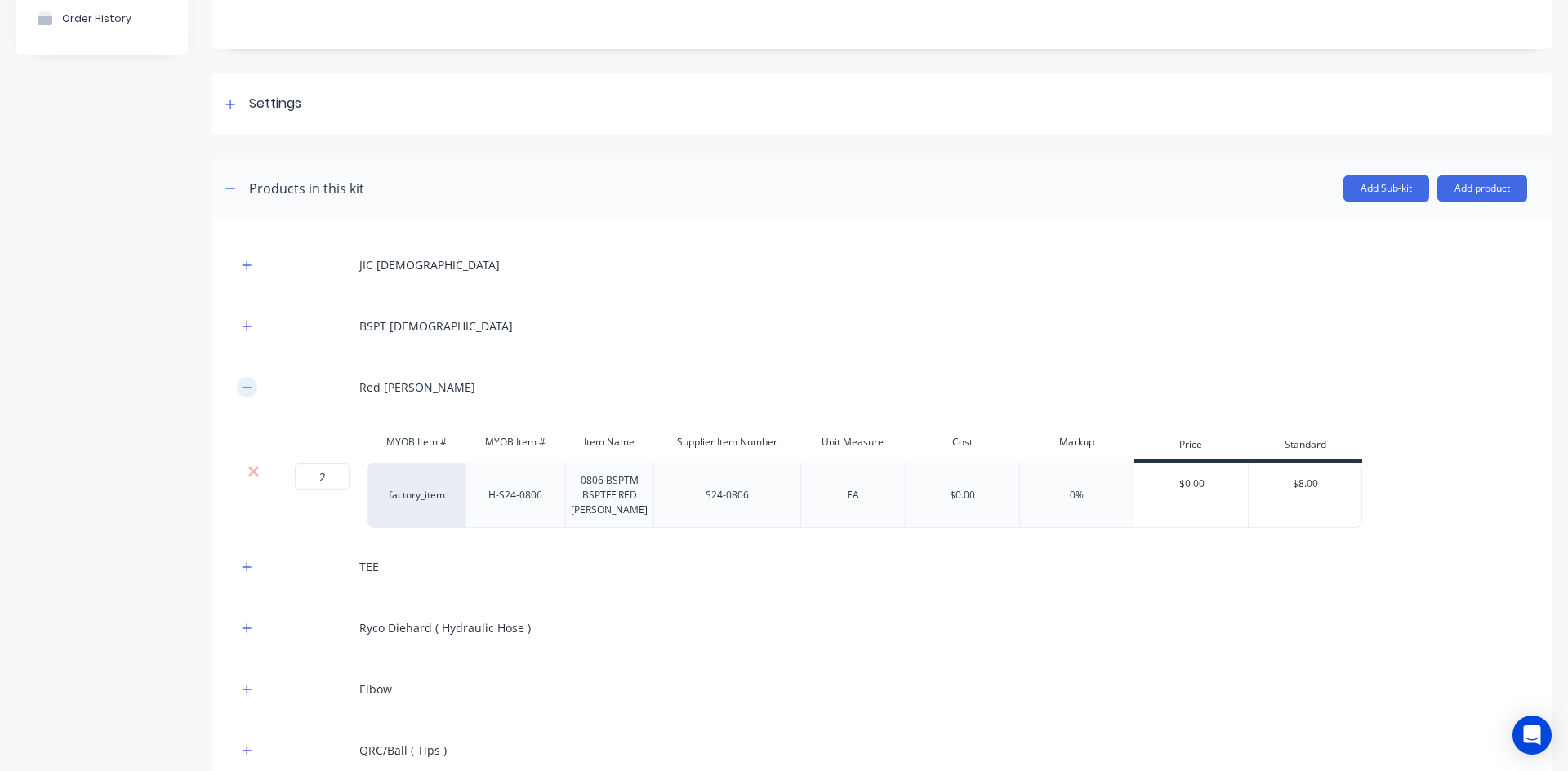
click at [245, 384] on icon "button" at bounding box center [247, 388] width 10 height 12
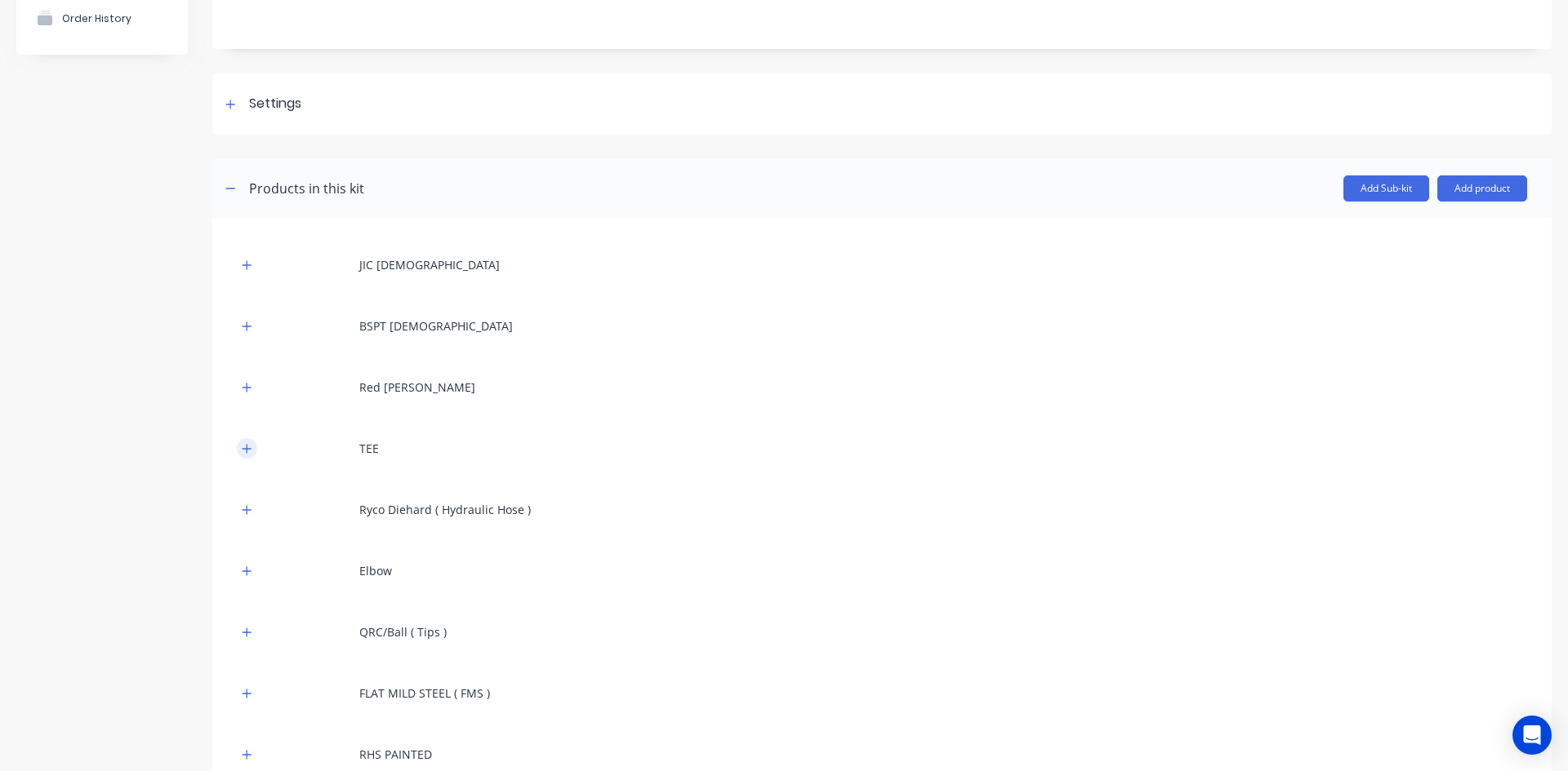
click at [248, 445] on icon "button" at bounding box center [247, 448] width 9 height 9
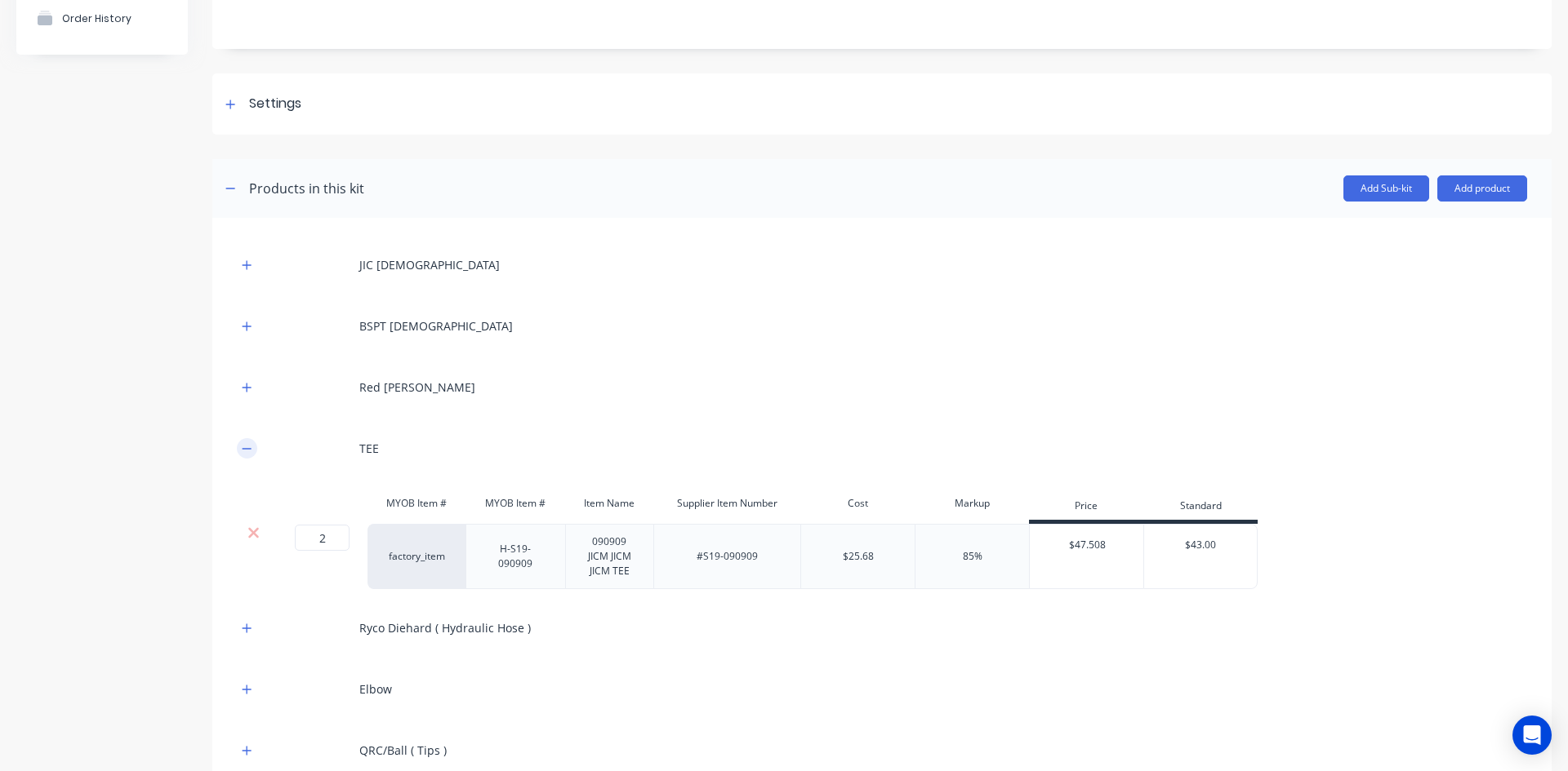
click at [253, 449] on button "button" at bounding box center [247, 448] width 20 height 20
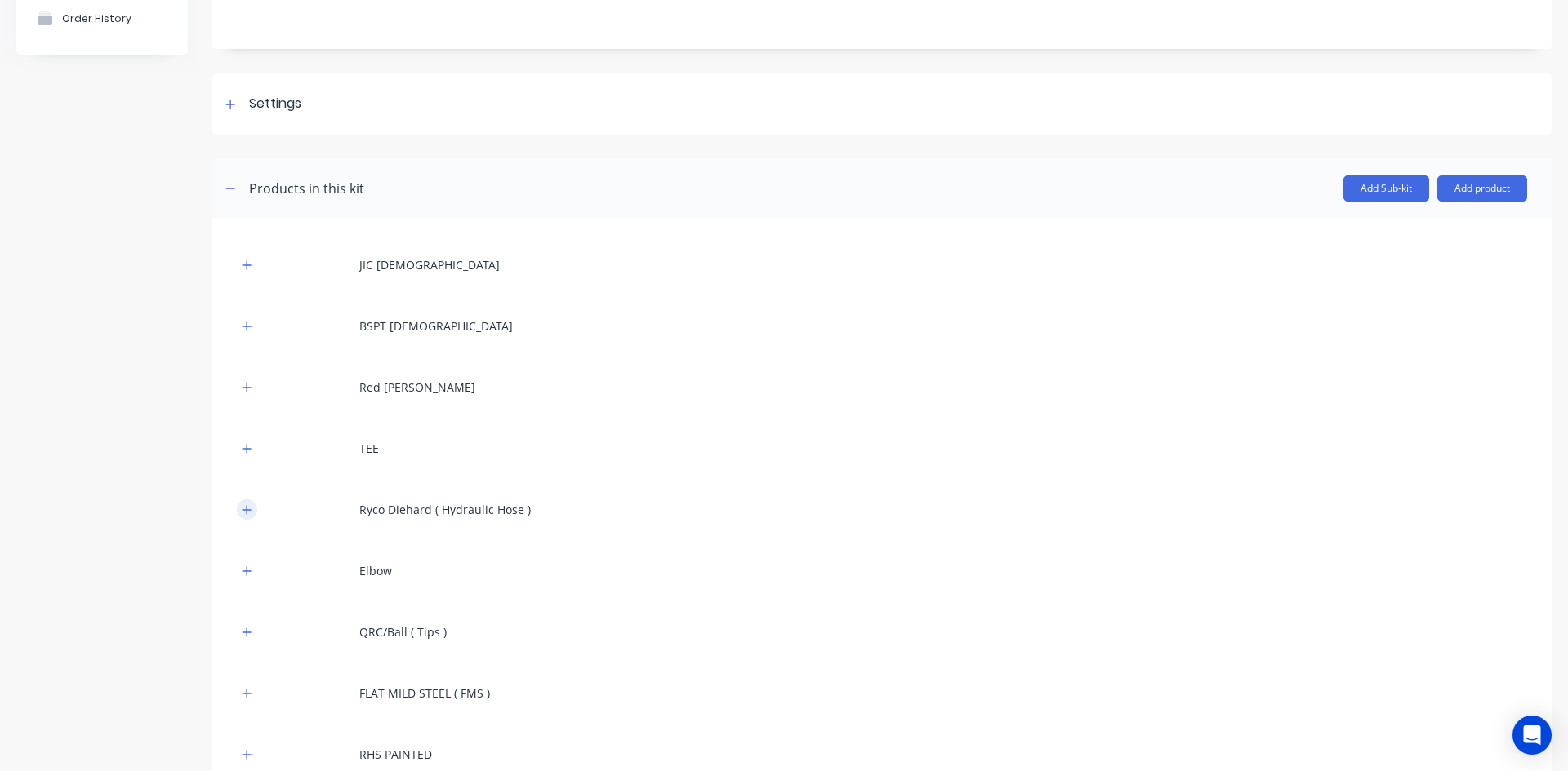
click at [248, 509] on icon "button" at bounding box center [247, 509] width 9 height 9
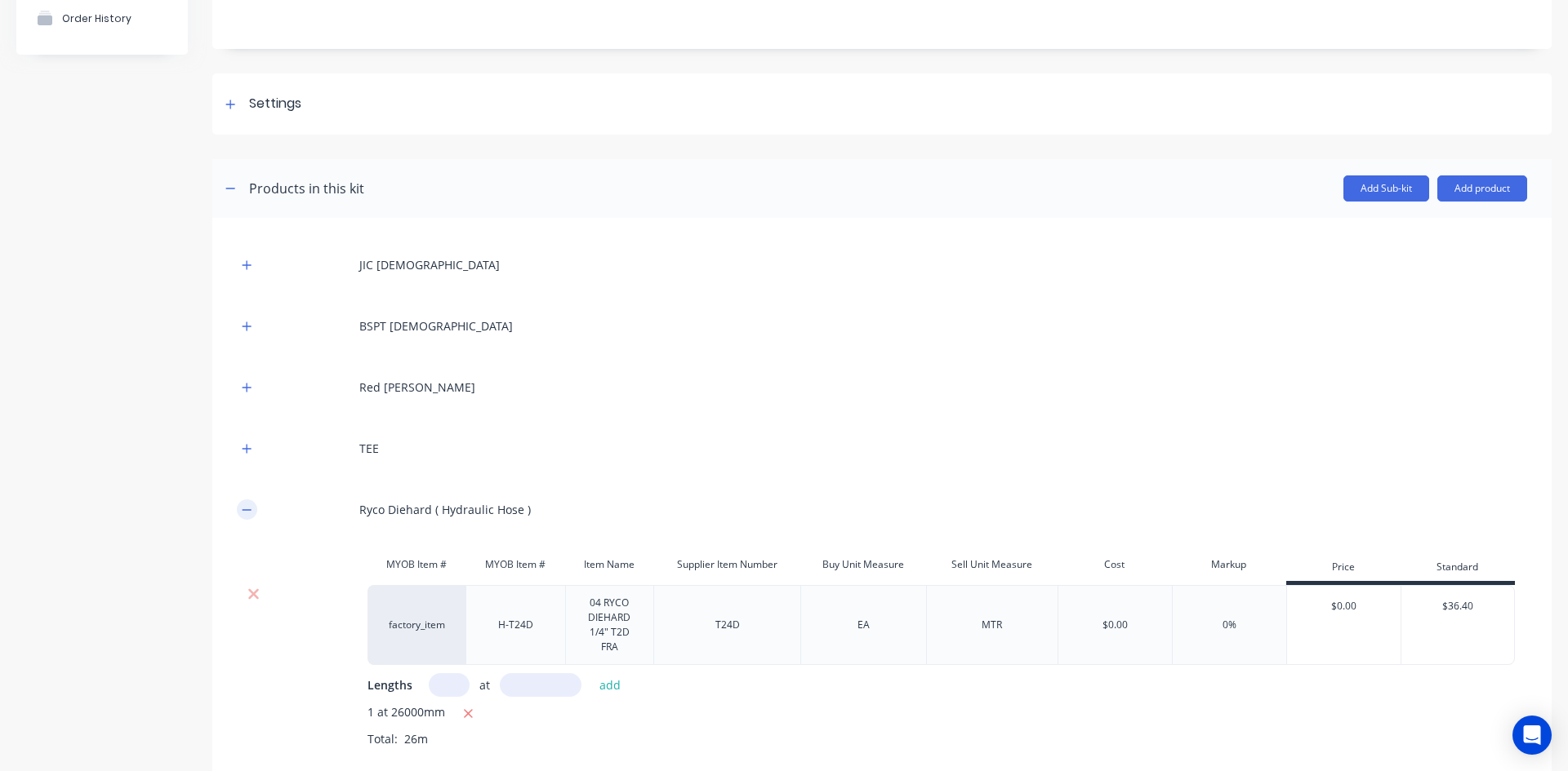
click at [249, 509] on icon "button" at bounding box center [247, 510] width 10 height 12
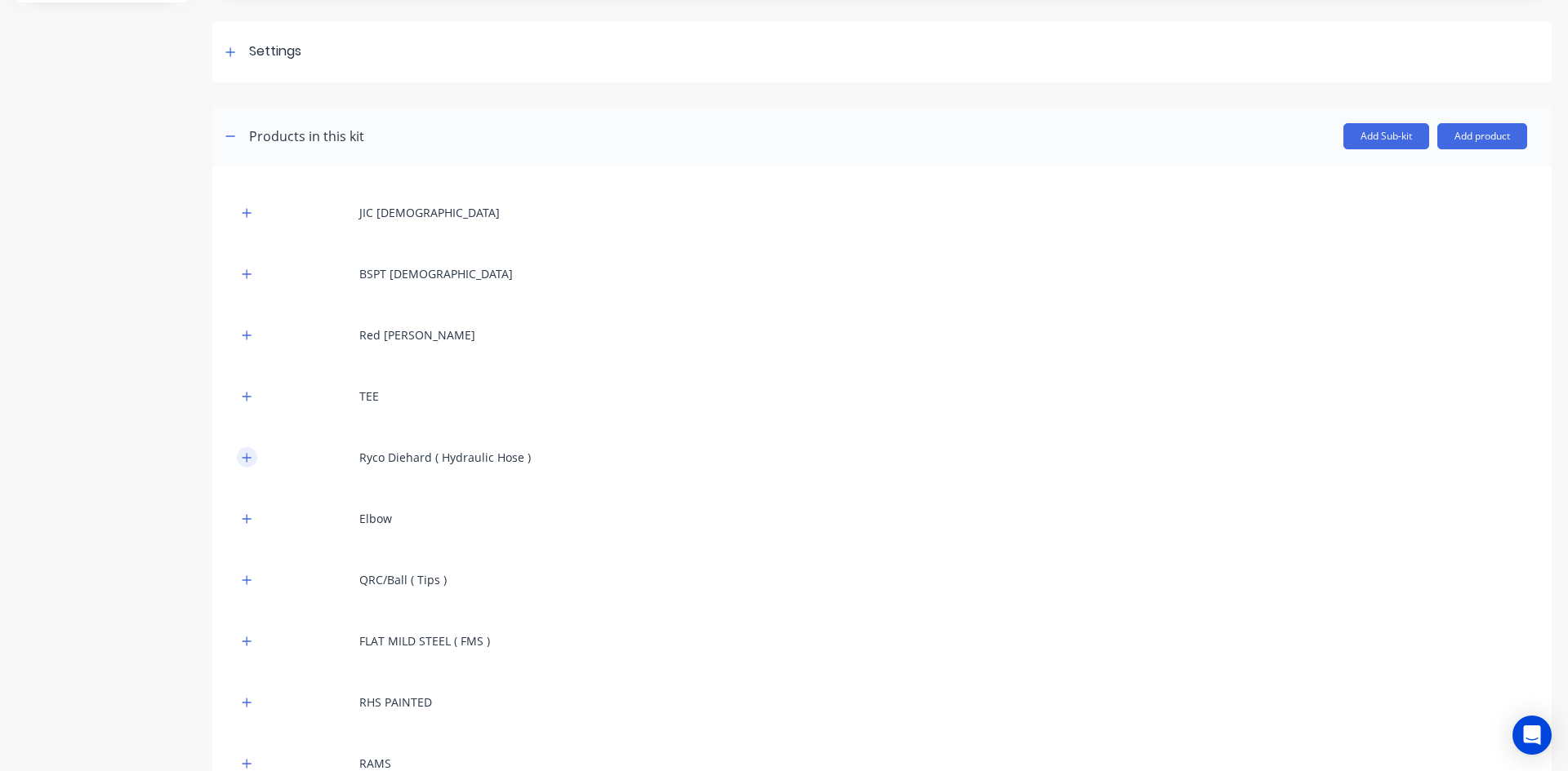
scroll to position [245, 0]
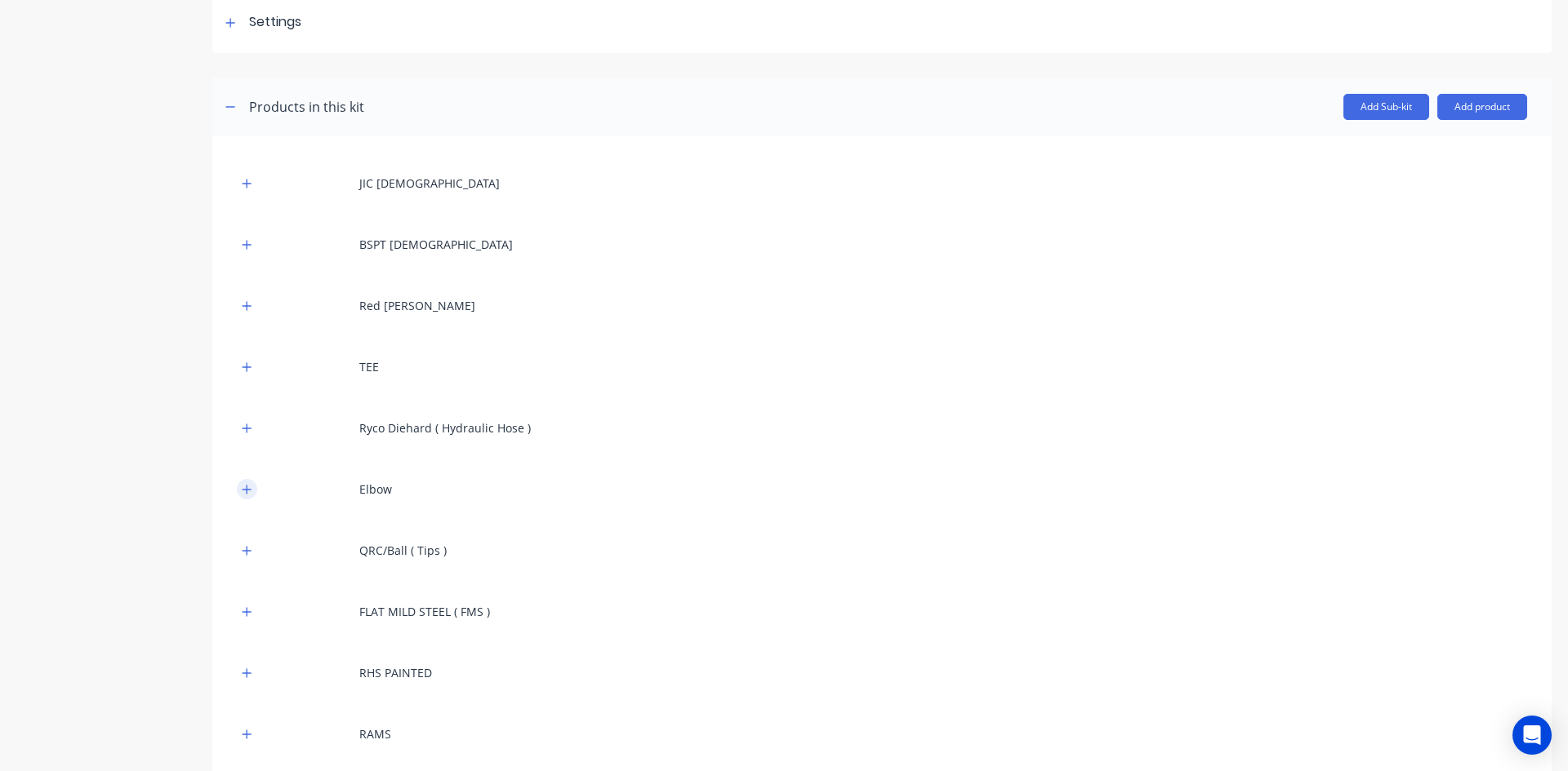
click at [248, 489] on icon "button" at bounding box center [247, 488] width 9 height 9
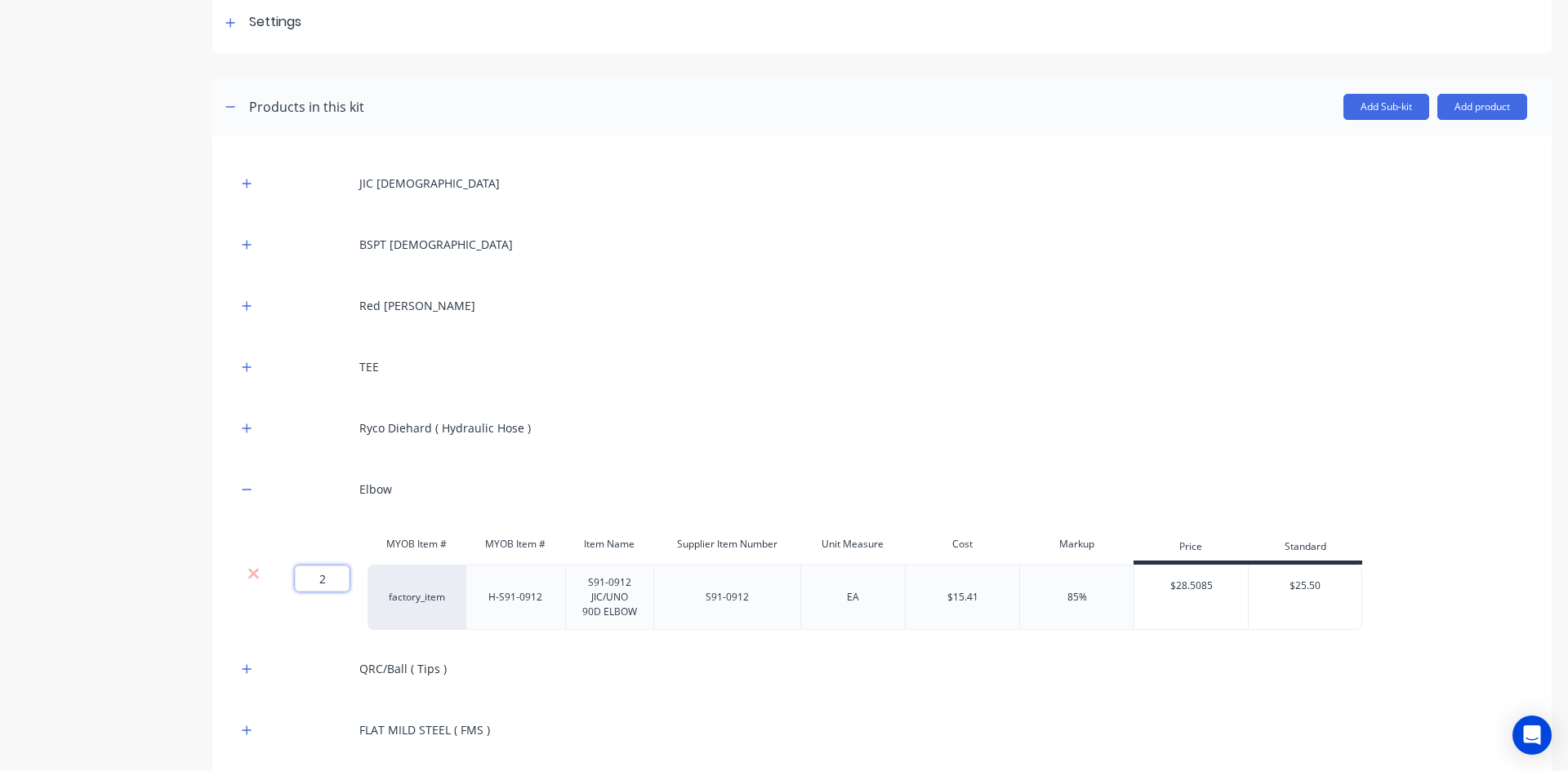
click at [329, 580] on input "2" at bounding box center [322, 578] width 55 height 26
type input "4"
drag, startPoint x: 464, startPoint y: 639, endPoint x: 504, endPoint y: 642, distance: 40.1
click at [469, 638] on div "JIC Female BSPT Male Red Bush TEE Ryco Diehard ( Hydraulic Hose ) Elbow MYOB It…" at bounding box center [882, 518] width 1290 height 714
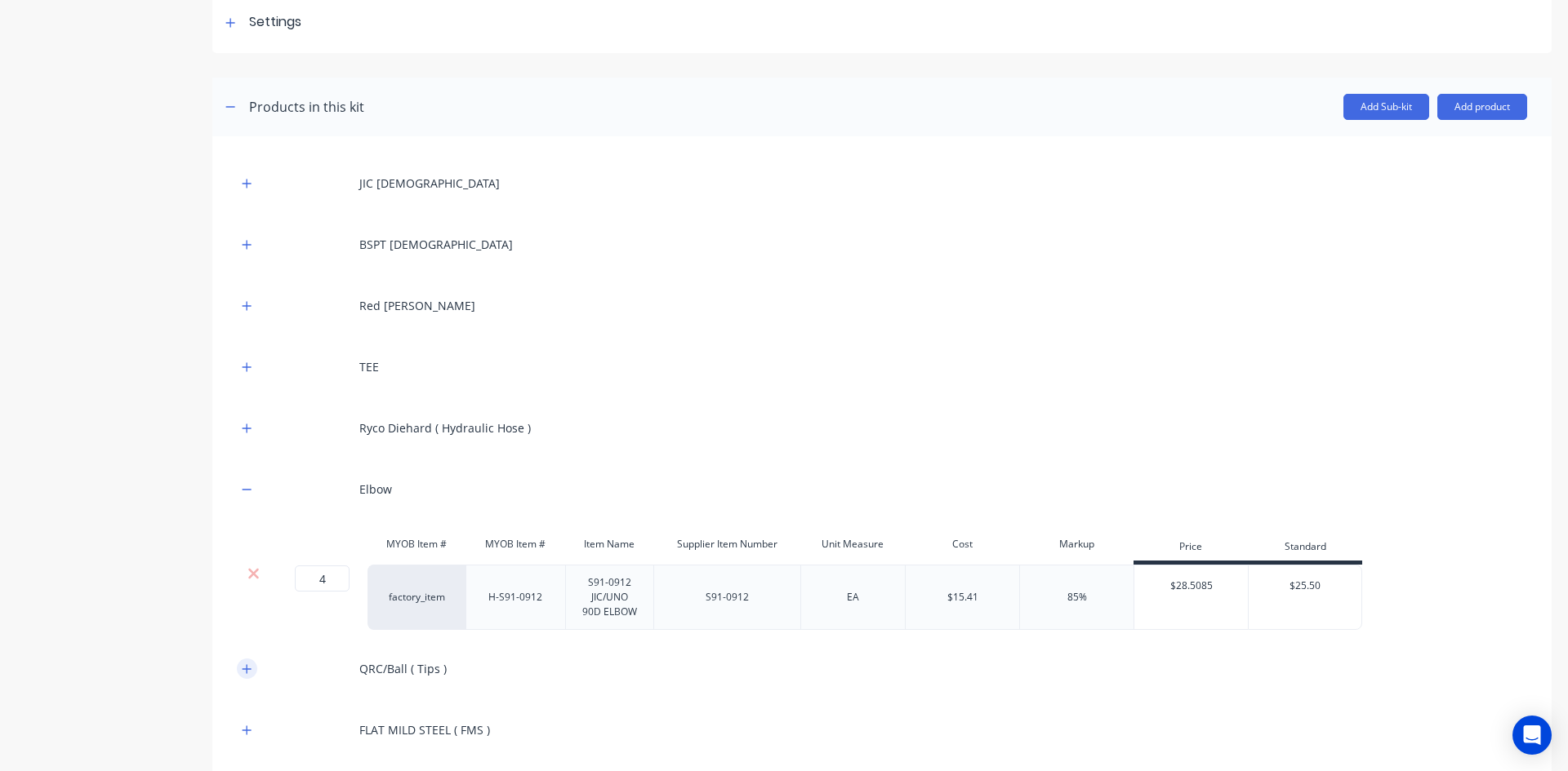
click at [254, 670] on button "button" at bounding box center [247, 669] width 20 height 20
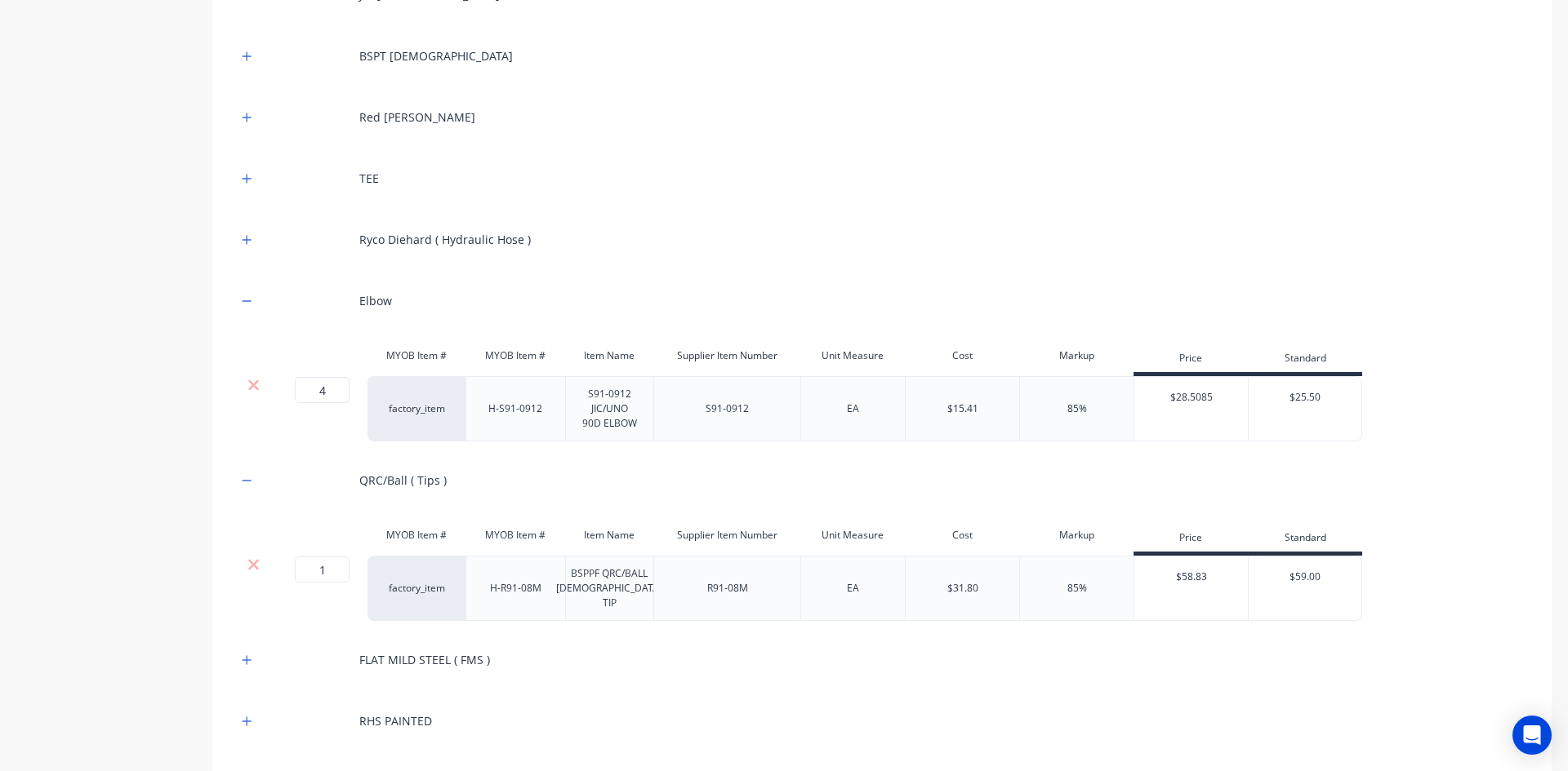
scroll to position [489, 0]
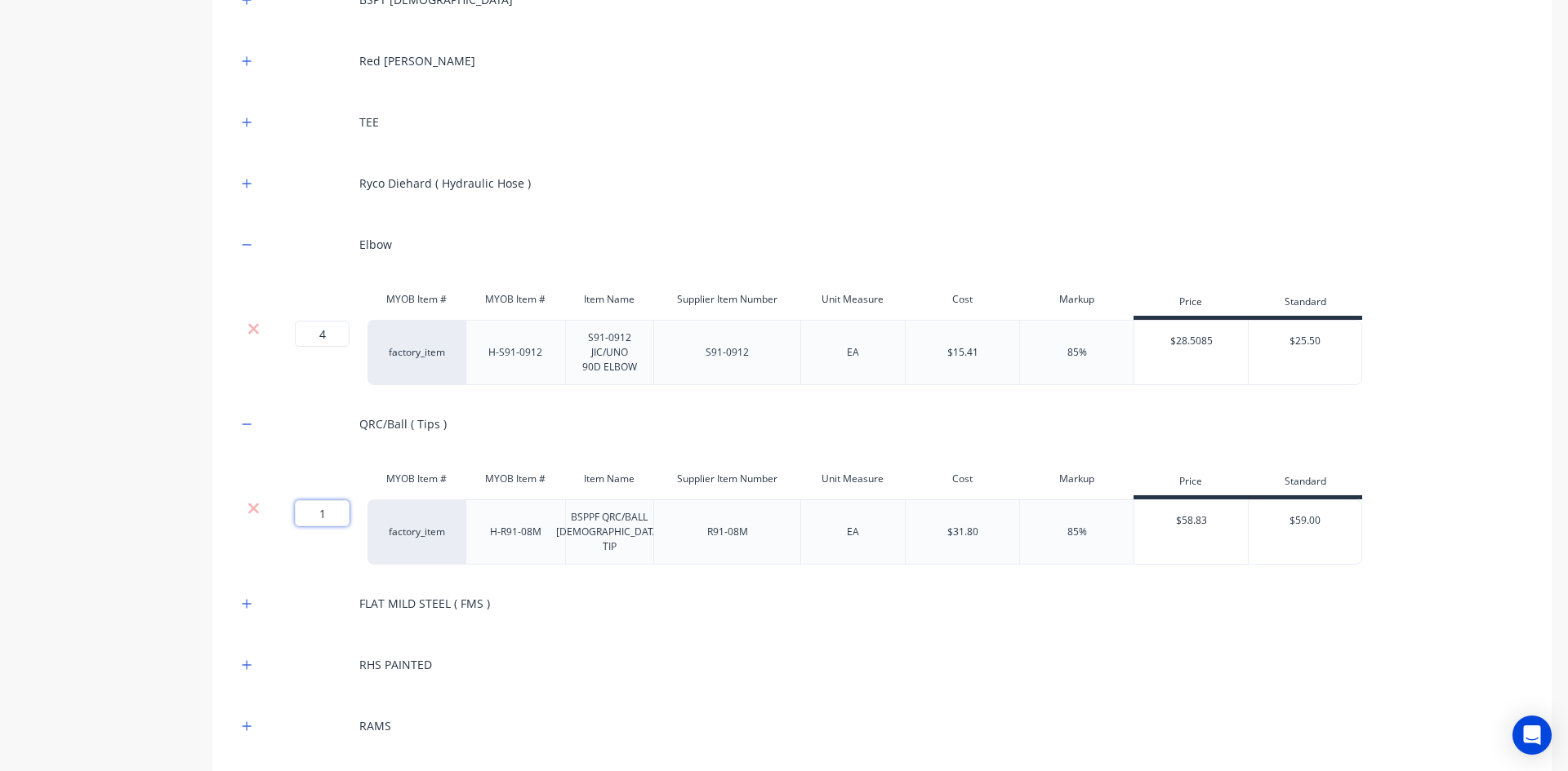
drag, startPoint x: 330, startPoint y: 512, endPoint x: 298, endPoint y: 524, distance: 34.2
click at [298, 524] on input "1" at bounding box center [322, 513] width 55 height 26
type input "2"
click at [605, 574] on div "JIC Female BSPT Male Red Bush TEE Ryco Diehard ( Hydraulic Hose ) Elbow MYOB It…" at bounding box center [882, 332] width 1290 height 832
drag, startPoint x: 250, startPoint y: 426, endPoint x: 250, endPoint y: 408, distance: 18.0
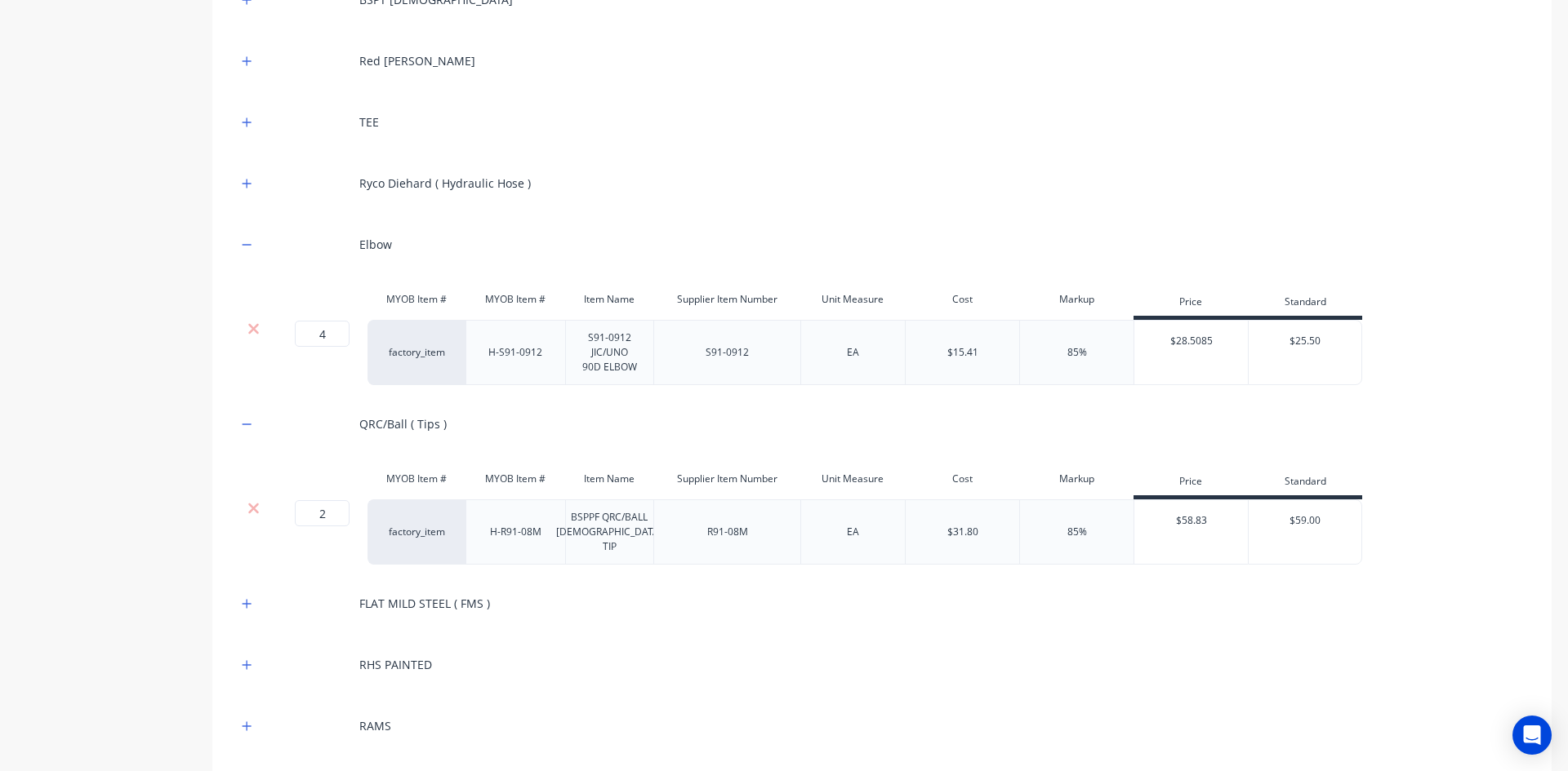
click at [250, 423] on icon "button" at bounding box center [247, 425] width 10 height 12
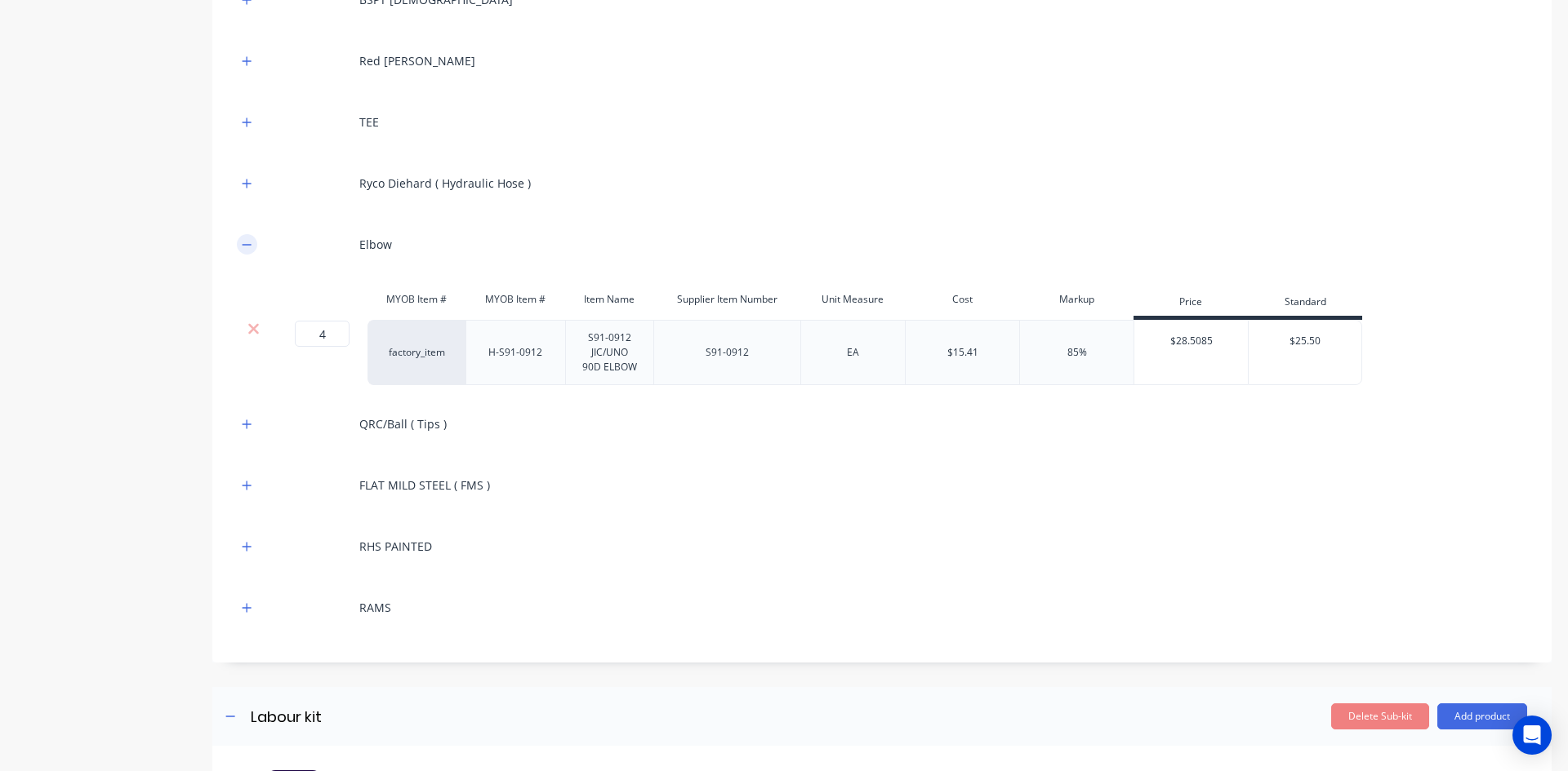
click at [247, 247] on icon "button" at bounding box center [247, 245] width 10 height 12
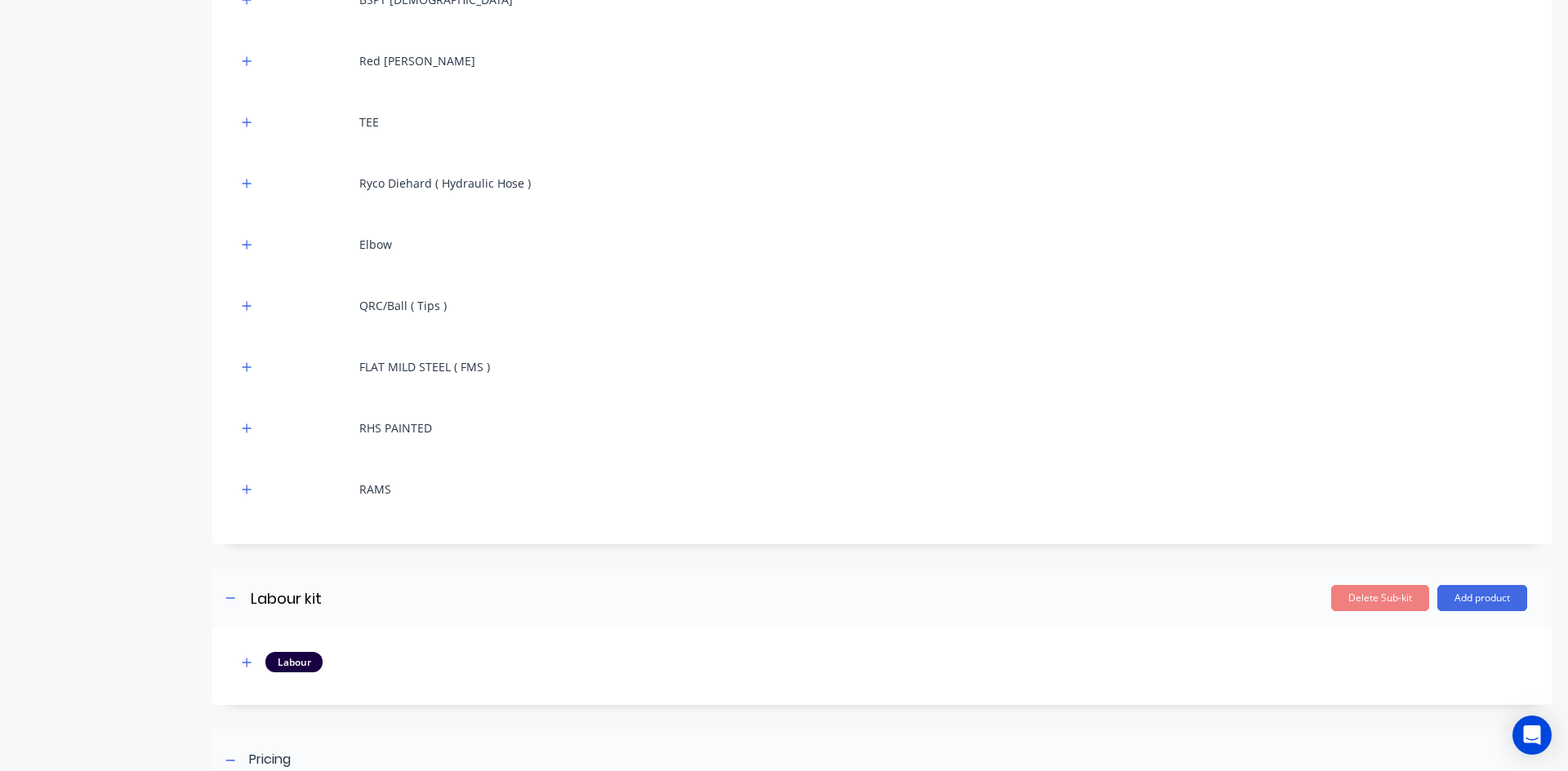
scroll to position [779, 0]
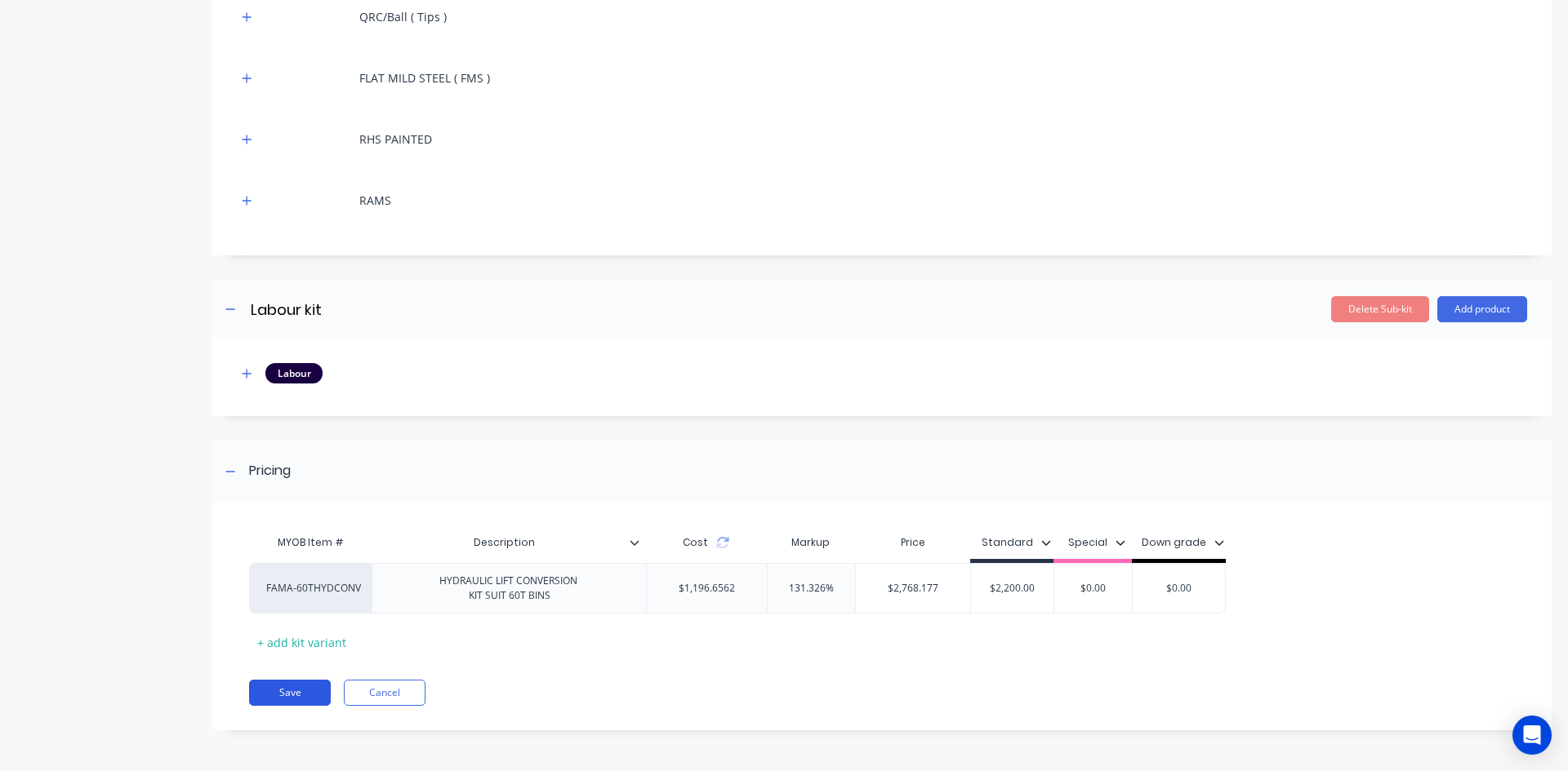
click at [277, 694] on button "Save" at bounding box center [290, 692] width 82 height 26
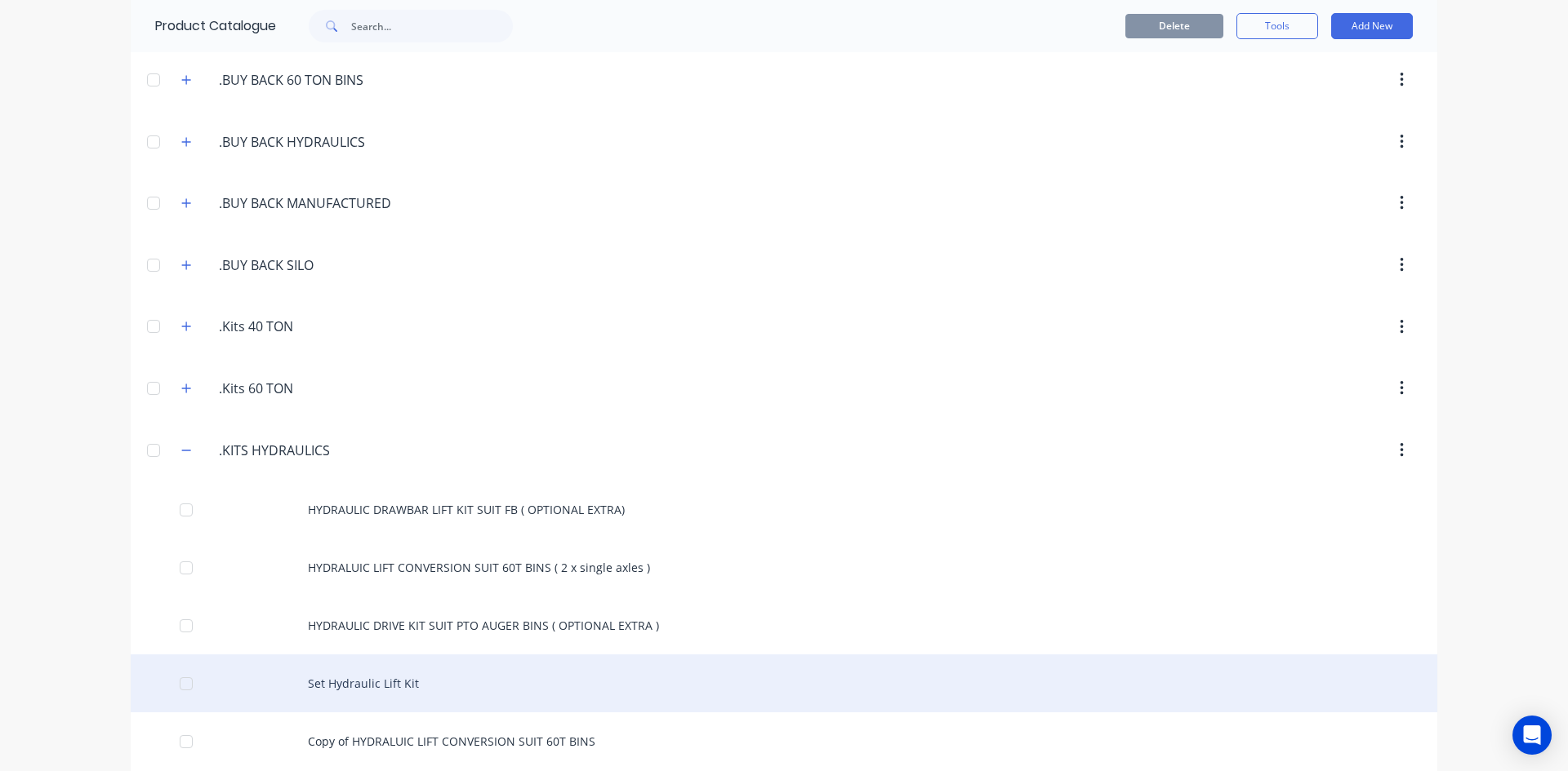
scroll to position [327, 0]
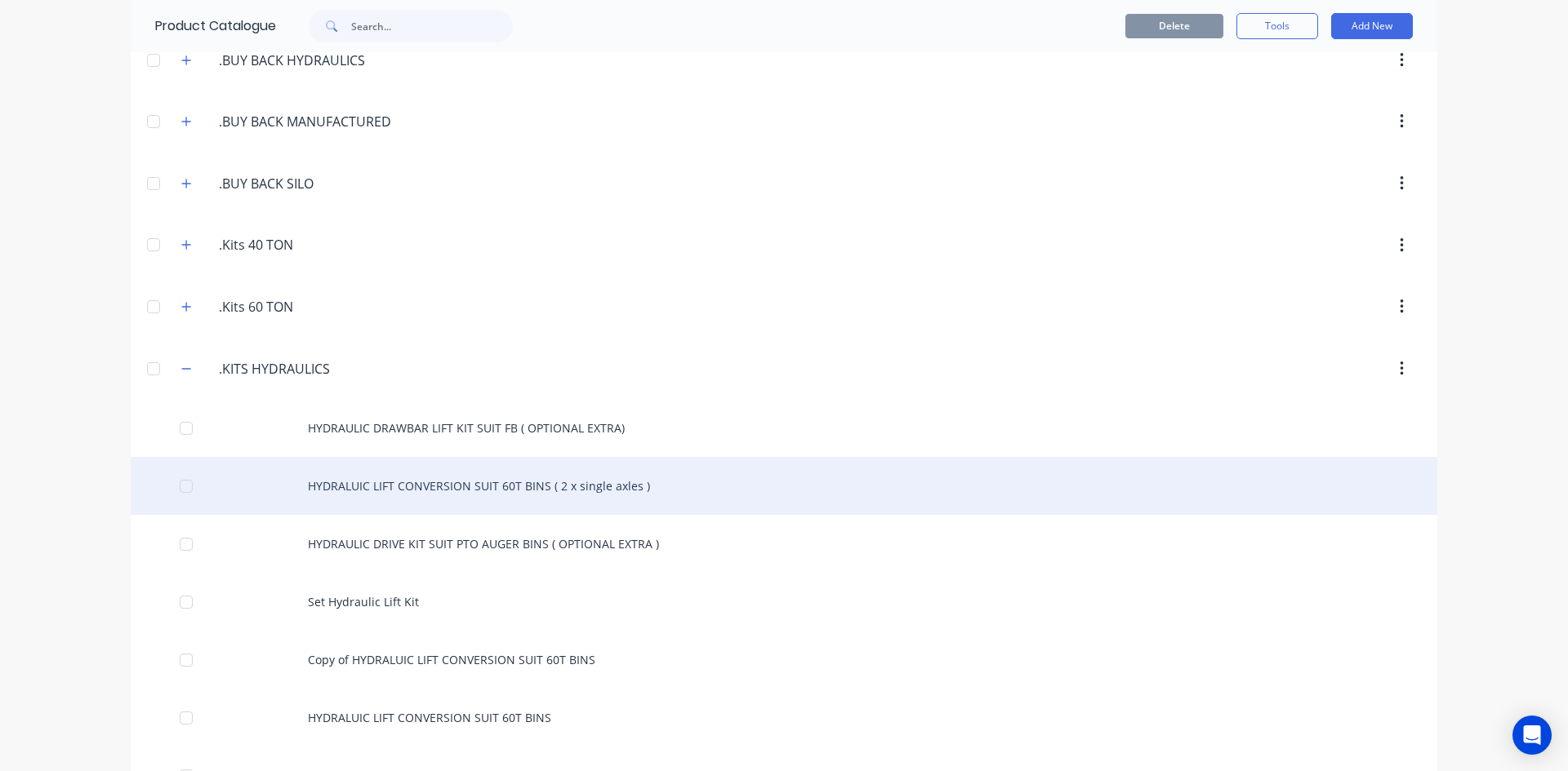
click at [330, 482] on div "HYDRALUIC LIFT CONVERSION SUIT 60T BINS ( 2 x single axles )" at bounding box center [784, 485] width 1307 height 58
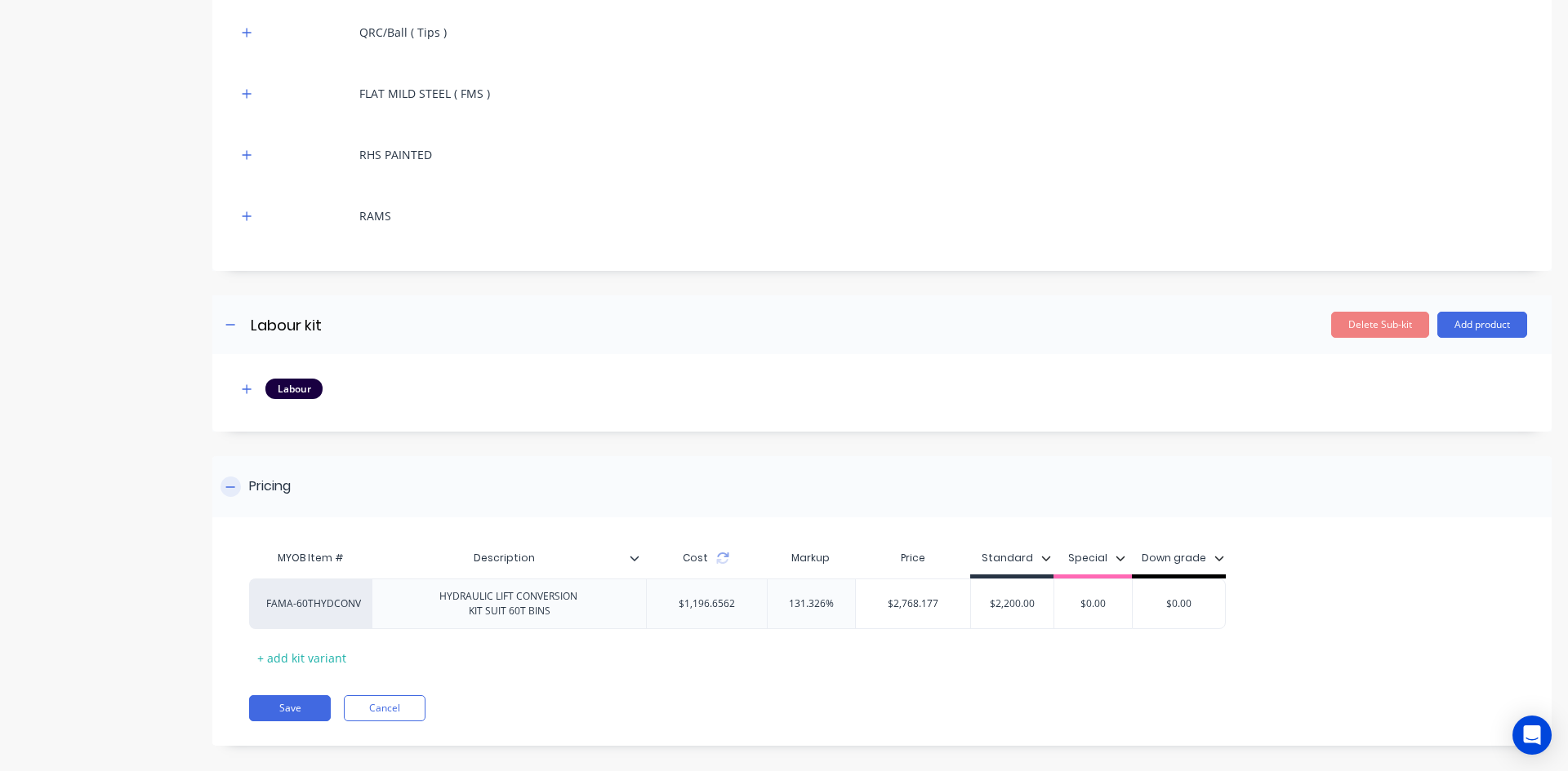
scroll to position [779, 0]
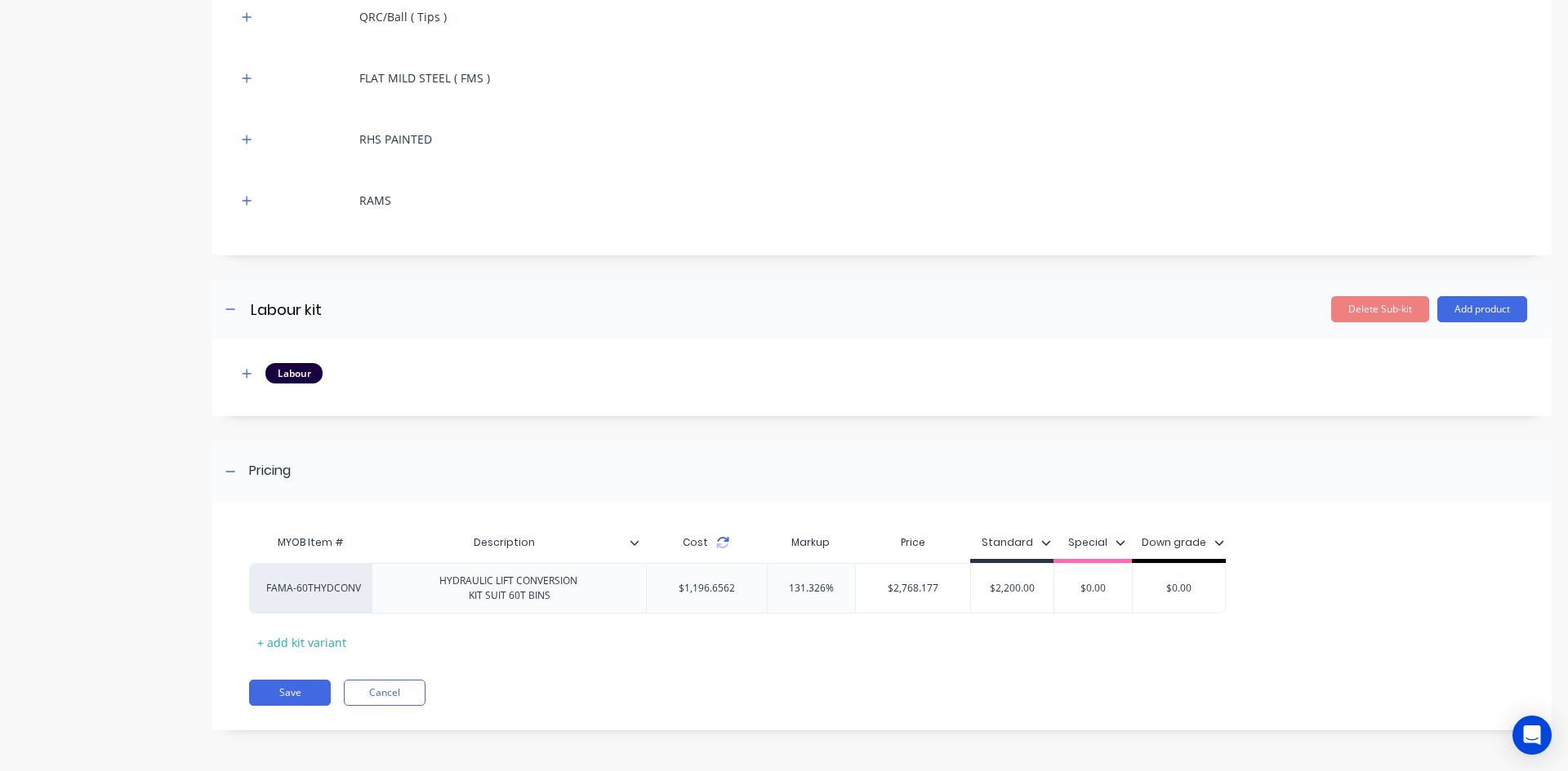
click at [720, 544] on icon at bounding box center [723, 546] width 12 height 5
click at [722, 540] on icon at bounding box center [722, 542] width 13 height 13
click at [719, 540] on icon at bounding box center [722, 542] width 13 height 13
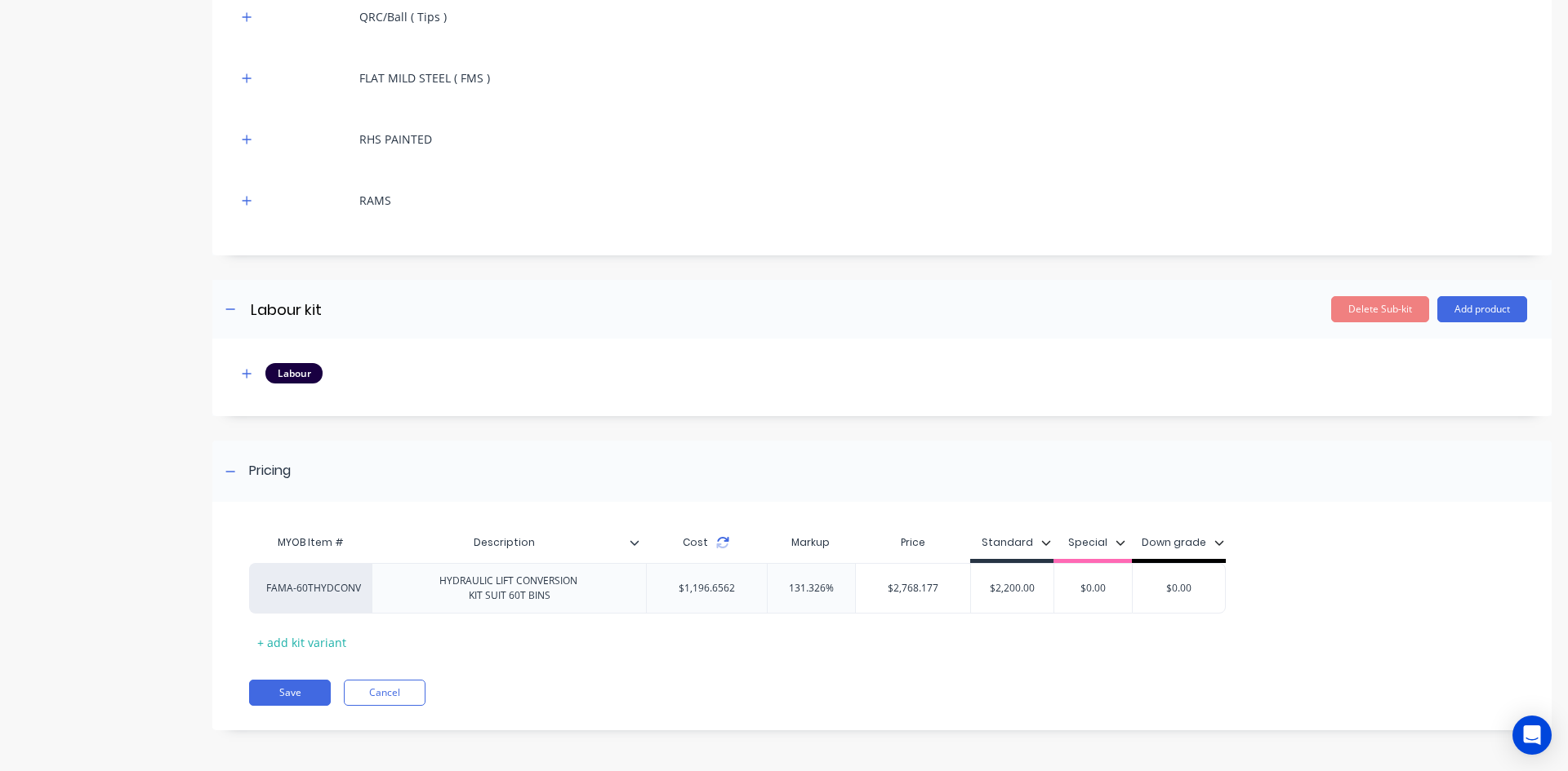
click at [719, 540] on icon at bounding box center [722, 542] width 13 height 13
click at [296, 693] on button "Save" at bounding box center [290, 692] width 82 height 26
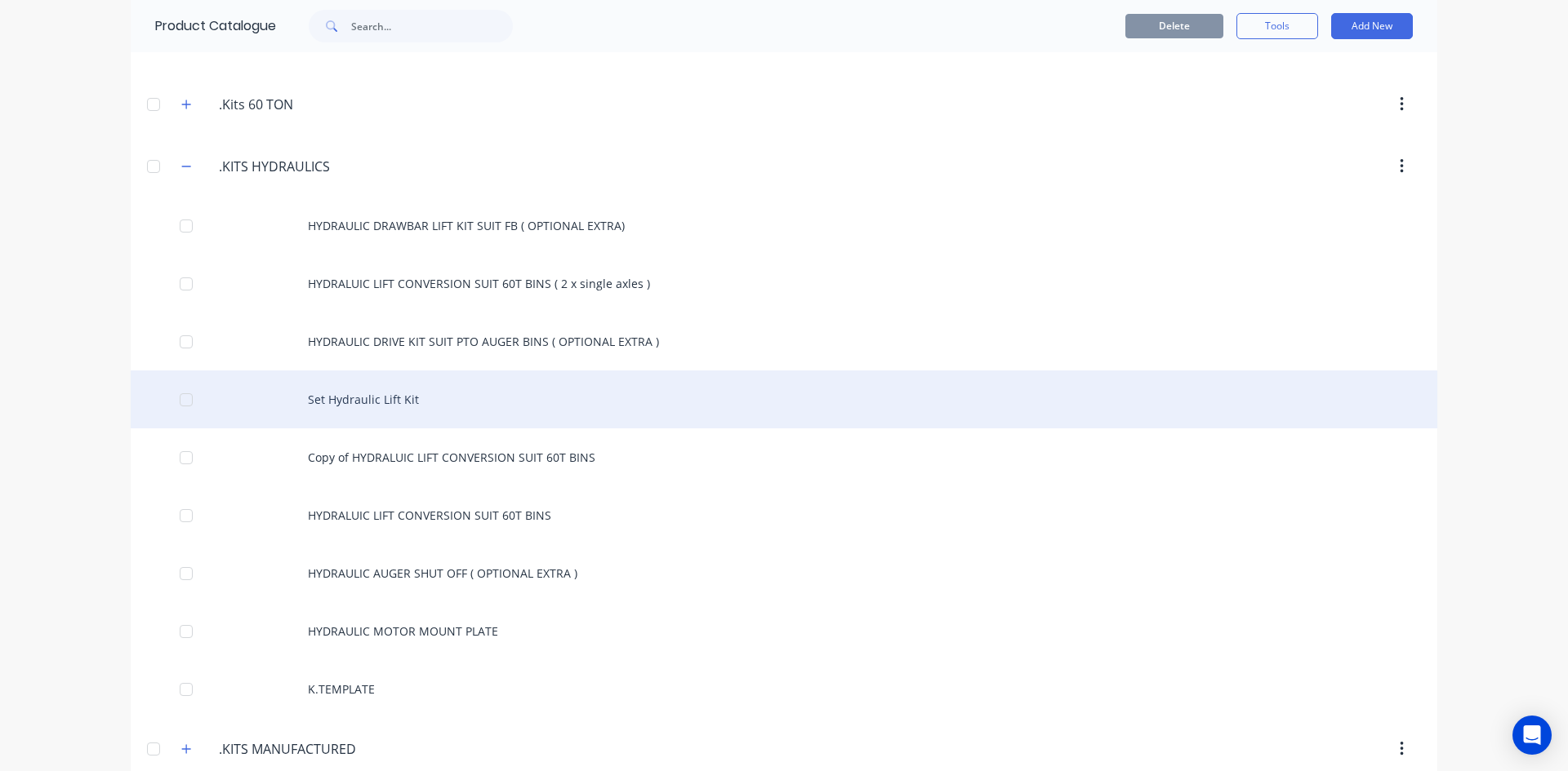
scroll to position [571, 0]
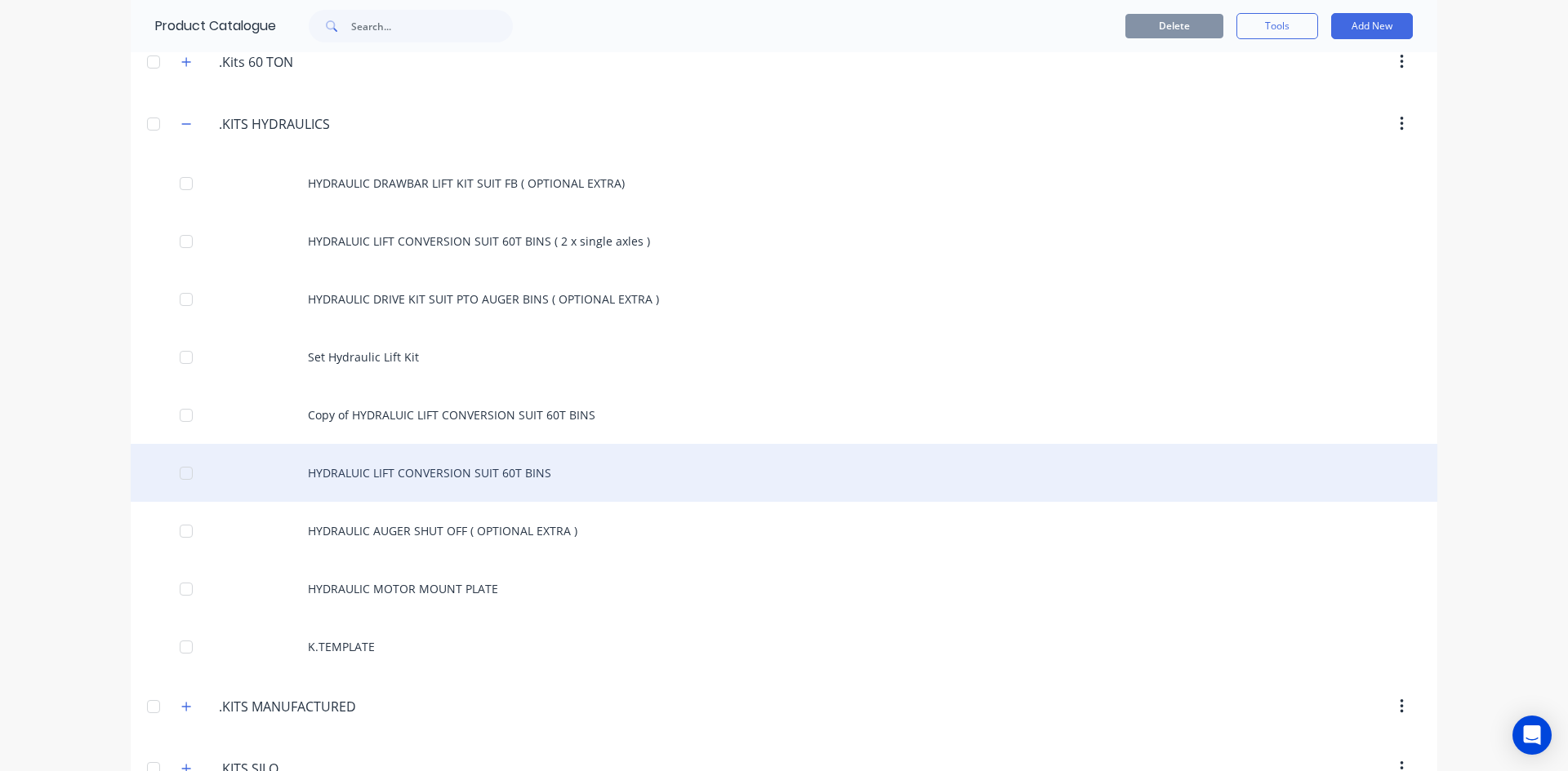
click at [382, 476] on div "HYDRALUIC LIFT CONVERSION SUIT 60T BINS" at bounding box center [784, 473] width 1307 height 58
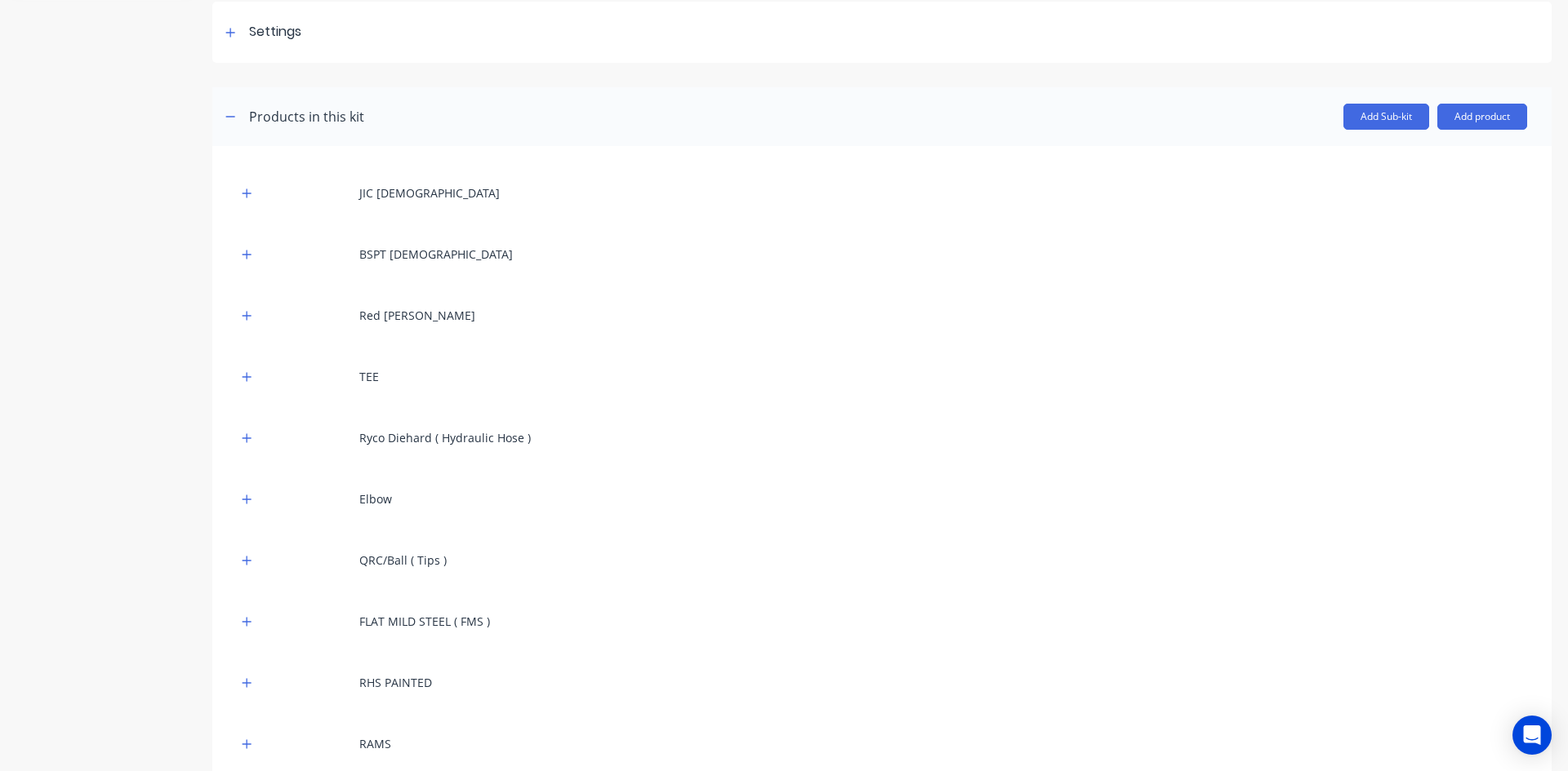
scroll to position [327, 0]
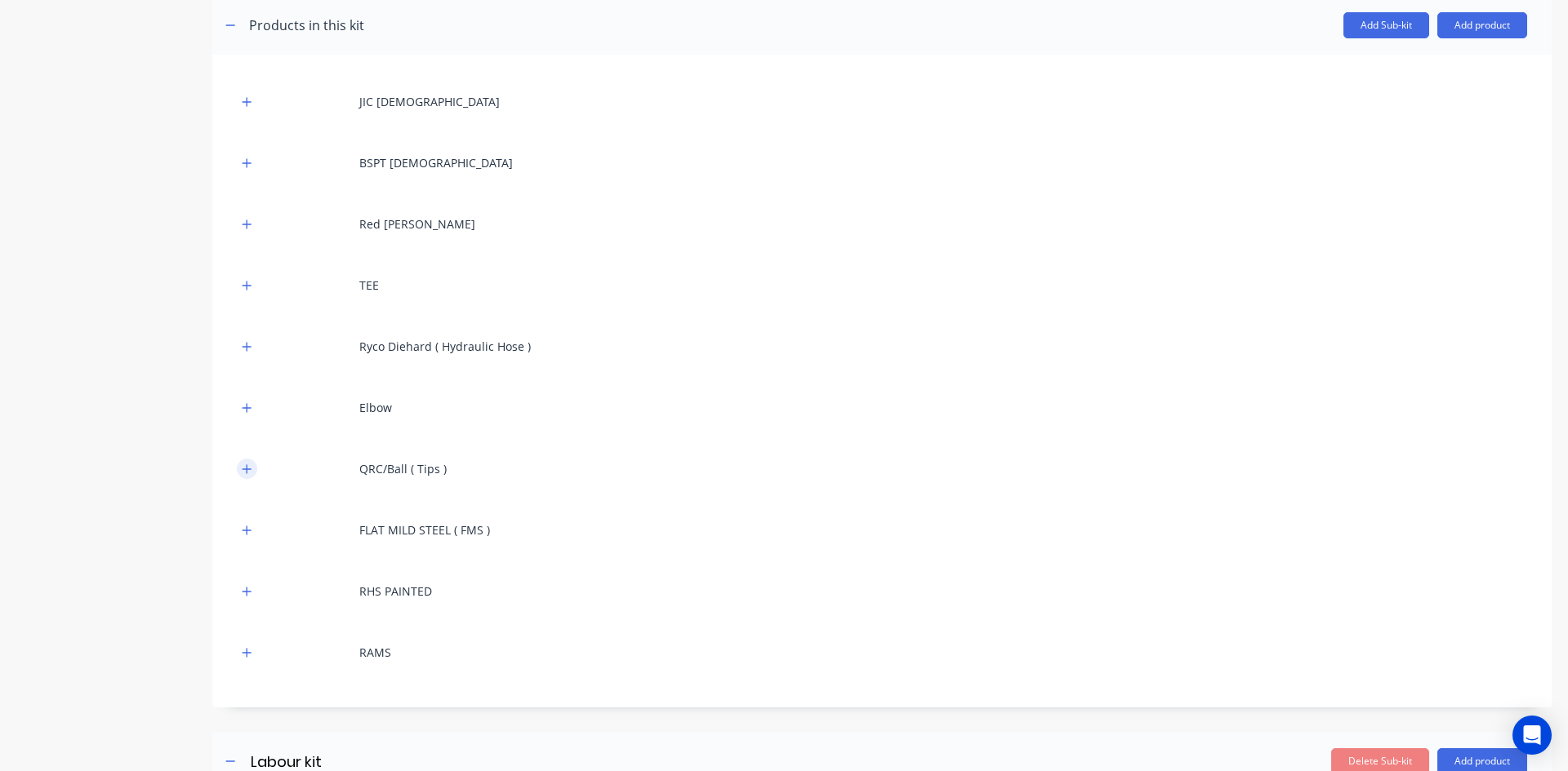
click at [250, 469] on icon "button" at bounding box center [247, 468] width 9 height 9
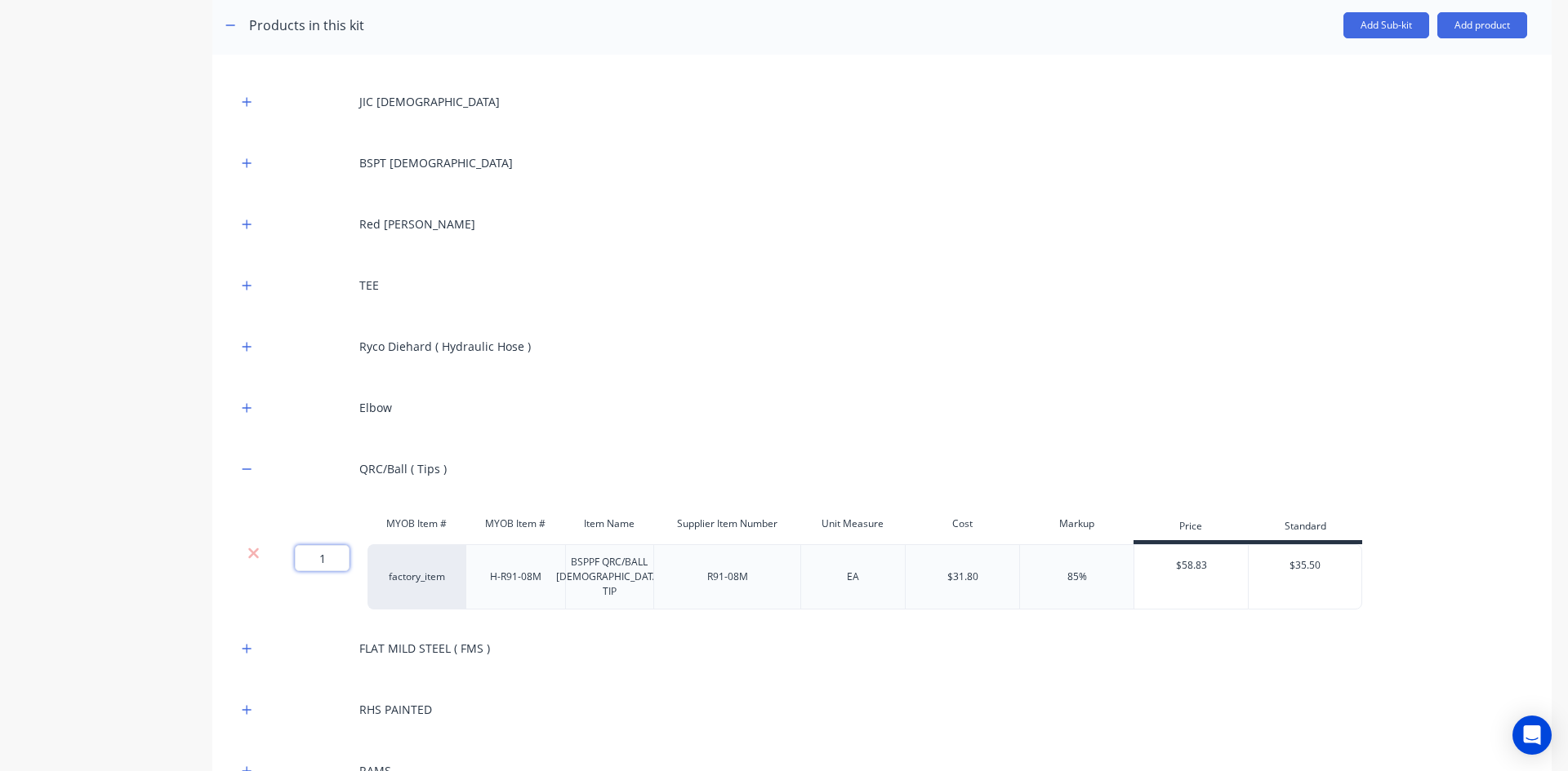
click at [329, 559] on input "1" at bounding box center [322, 558] width 55 height 26
type input "2"
click at [251, 465] on icon "button" at bounding box center [247, 470] width 10 height 12
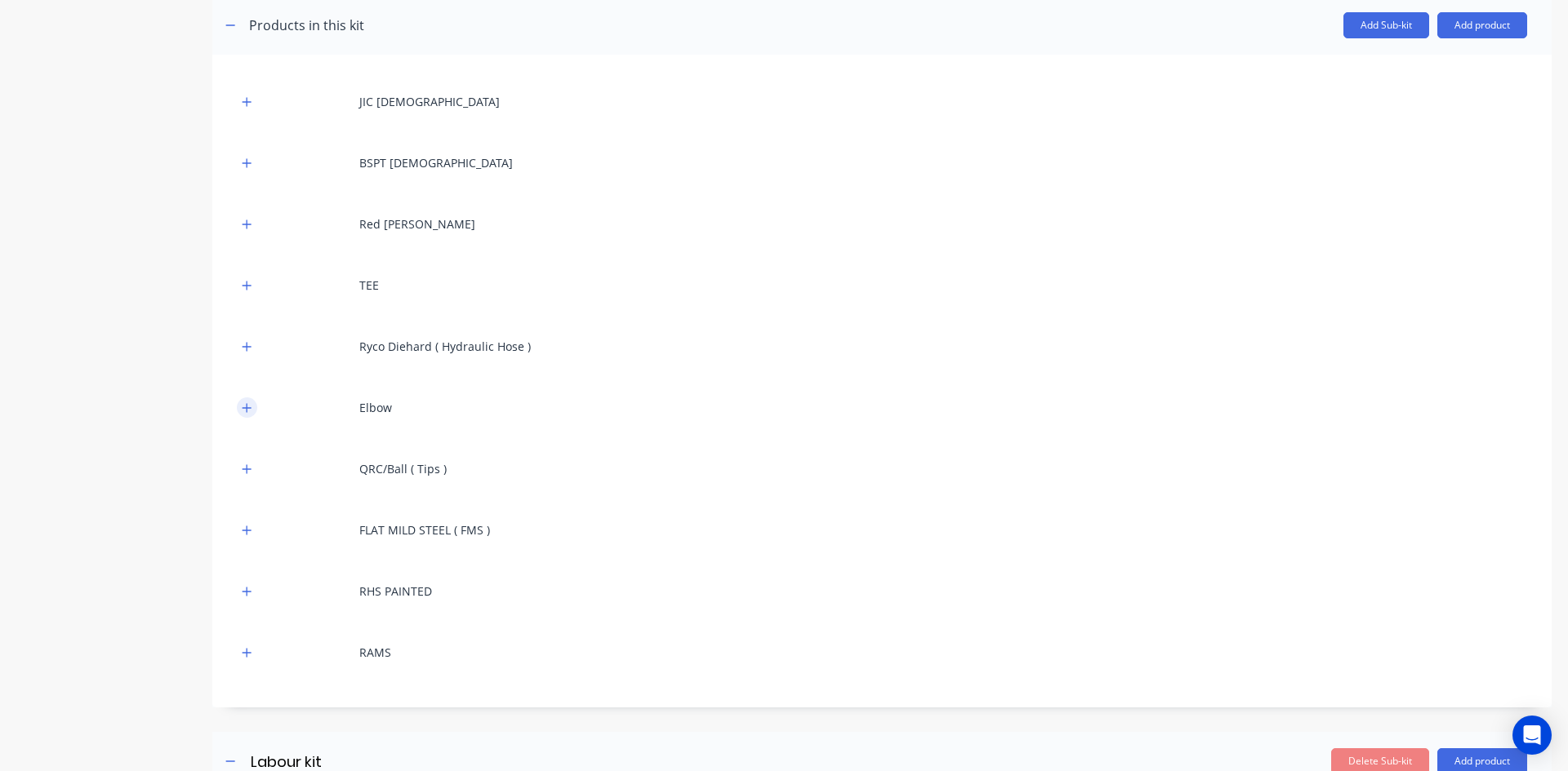
click at [247, 405] on icon "button" at bounding box center [247, 407] width 9 height 9
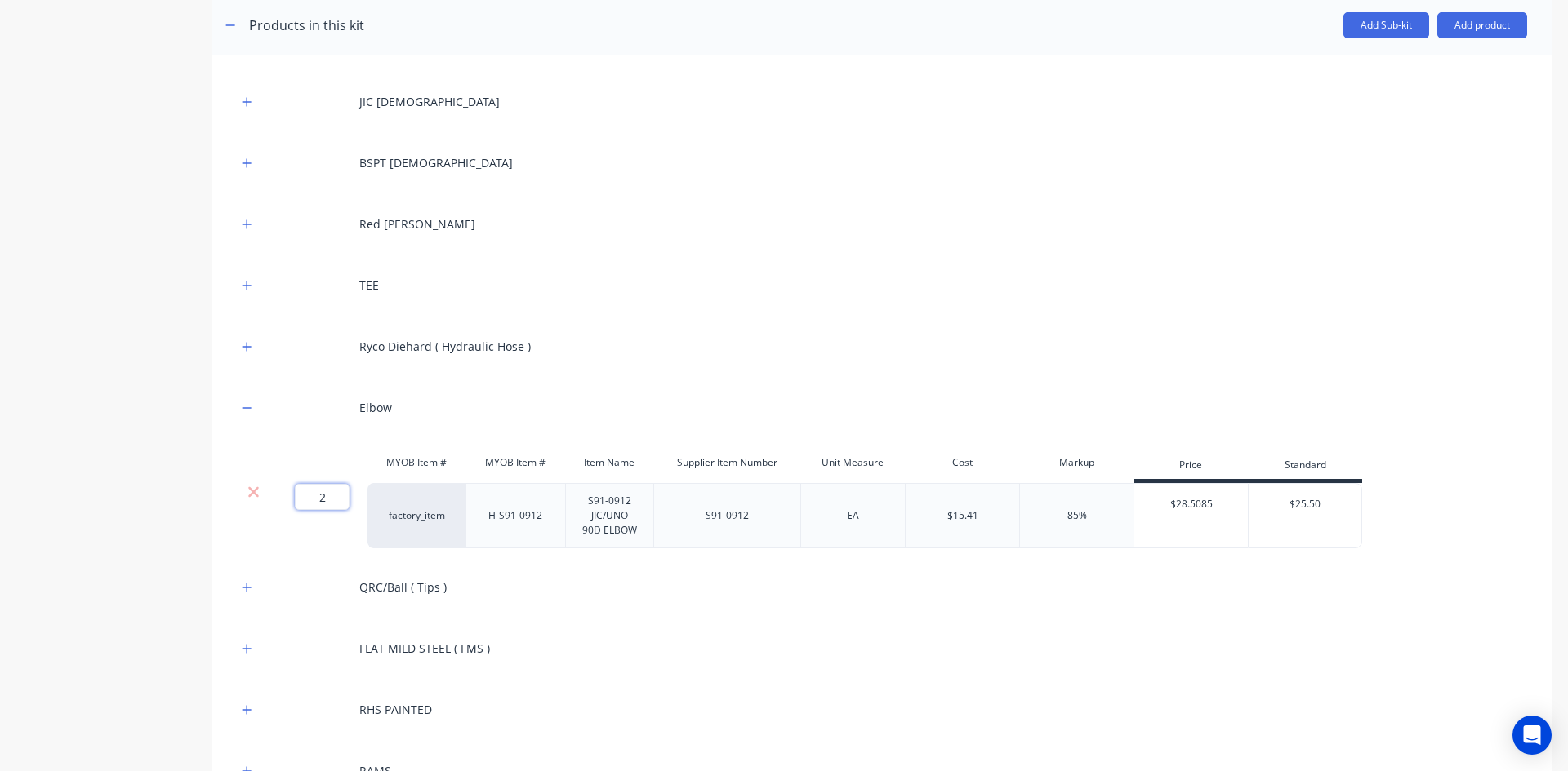
click at [319, 503] on input "2" at bounding box center [322, 497] width 55 height 26
type input "4"
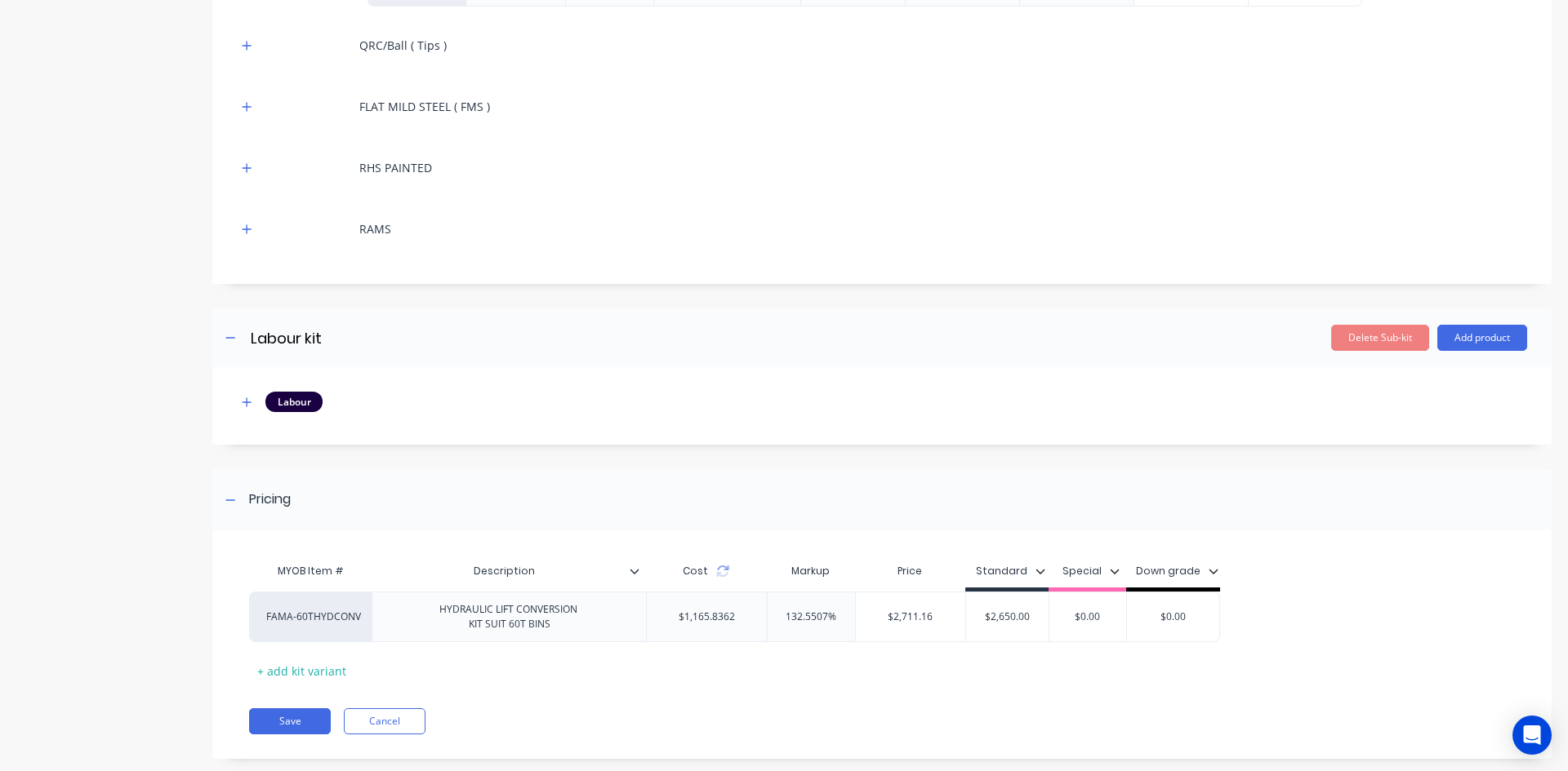
scroll to position [897, 0]
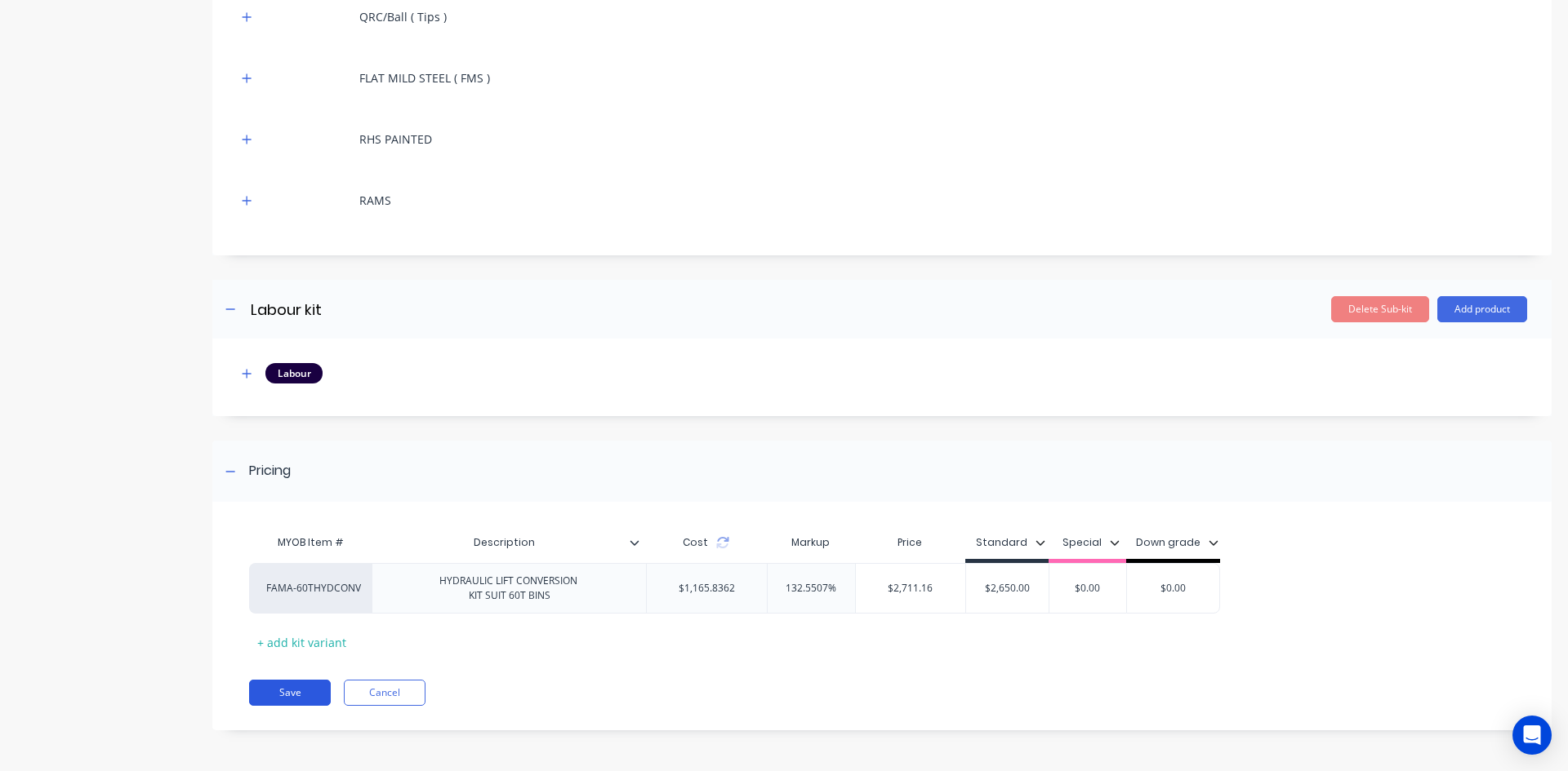
click at [289, 679] on button "Save" at bounding box center [290, 692] width 82 height 26
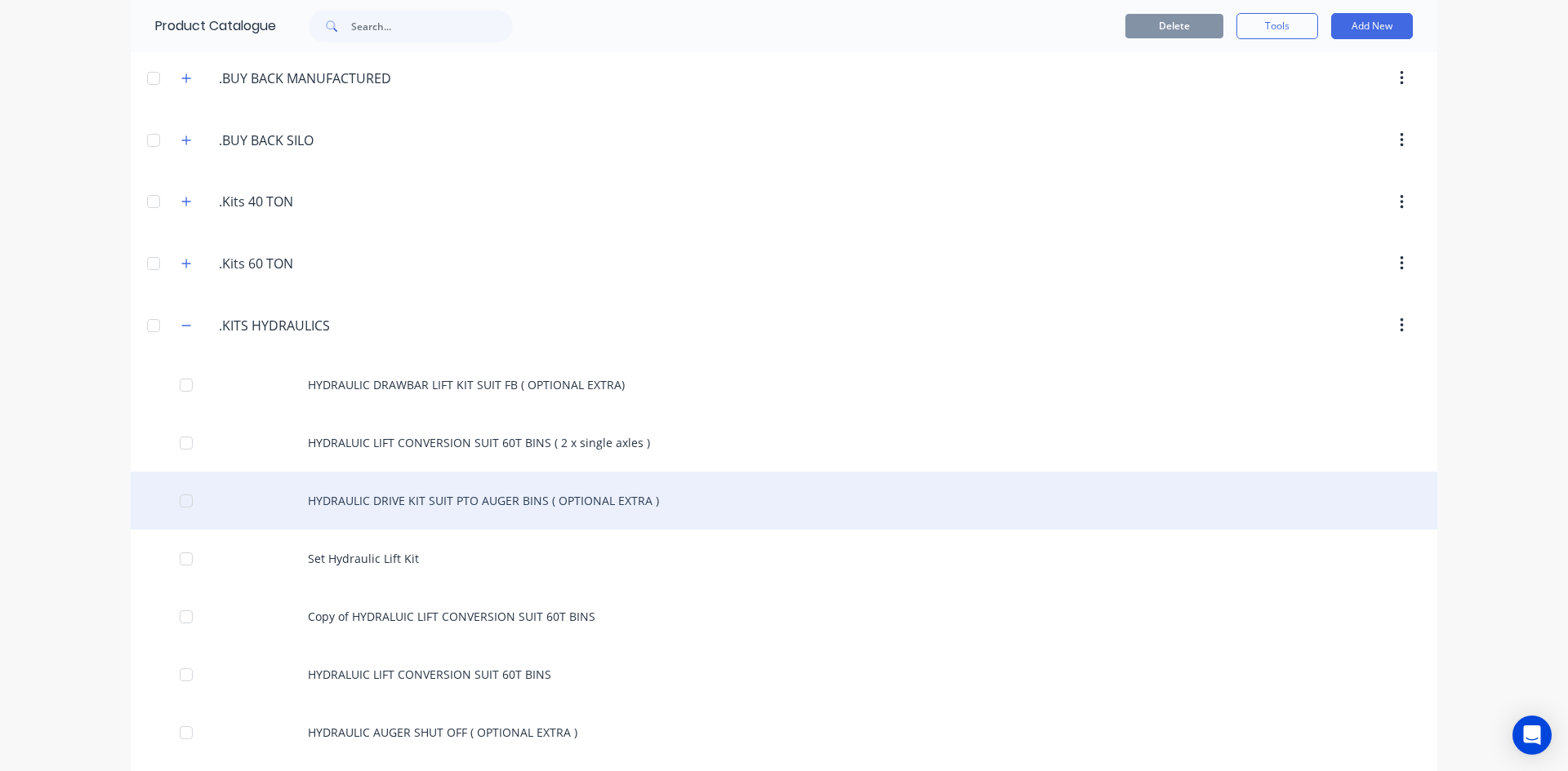
scroll to position [408, 0]
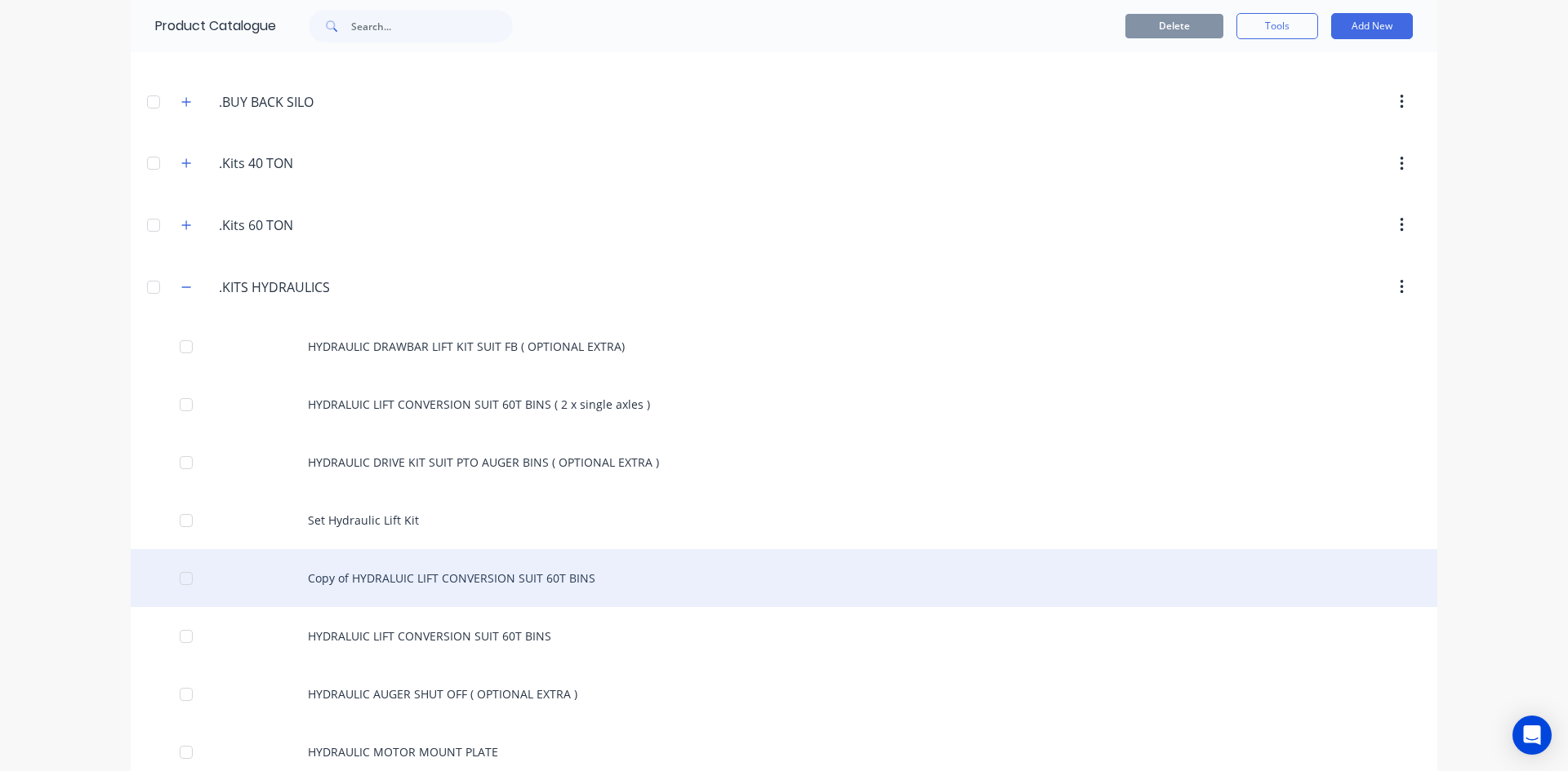
click at [429, 579] on div "Copy of HYDRALUIC LIFT CONVERSION SUIT 60T BINS" at bounding box center [784, 578] width 1307 height 58
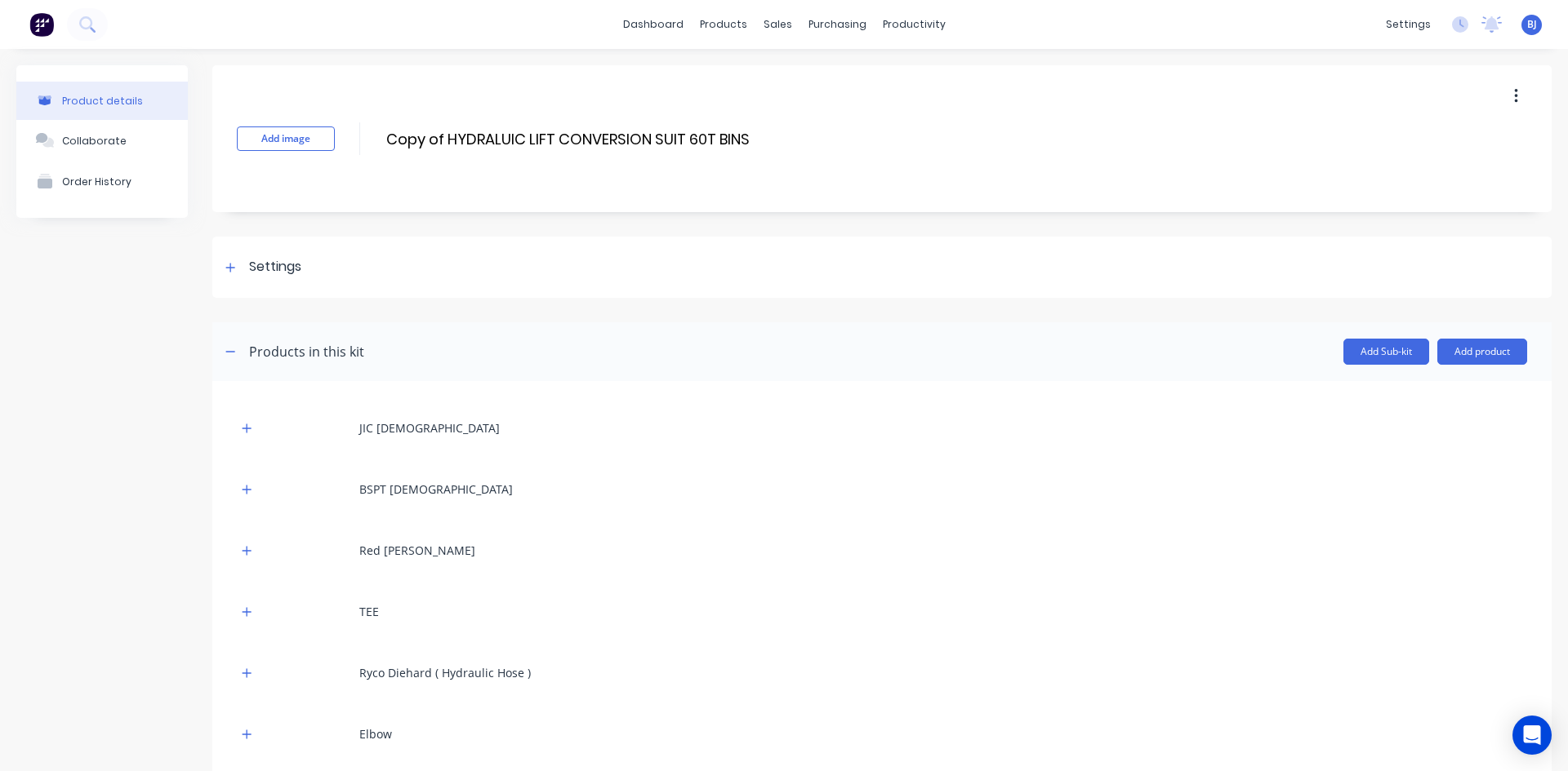
drag, startPoint x: 447, startPoint y: 137, endPoint x: 457, endPoint y: 155, distance: 20.6
click at [447, 138] on input "Copy of HYDRALUIC LIFT CONVERSION SUIT 60T BINS" at bounding box center [567, 139] width 366 height 23
click at [693, 135] on div "Add image HYDRALUIC LIFT CONVERSION SUIT 60T BINS HYDRALUIC LIFT CONVERSION SUI…" at bounding box center [882, 138] width 1339 height 147
click at [694, 136] on div "Add image HYDRALUIC LIFT CONVERSION SUIT 60T BINS HYDRALUIC LIFT CONVERSION SUI…" at bounding box center [882, 138] width 1339 height 147
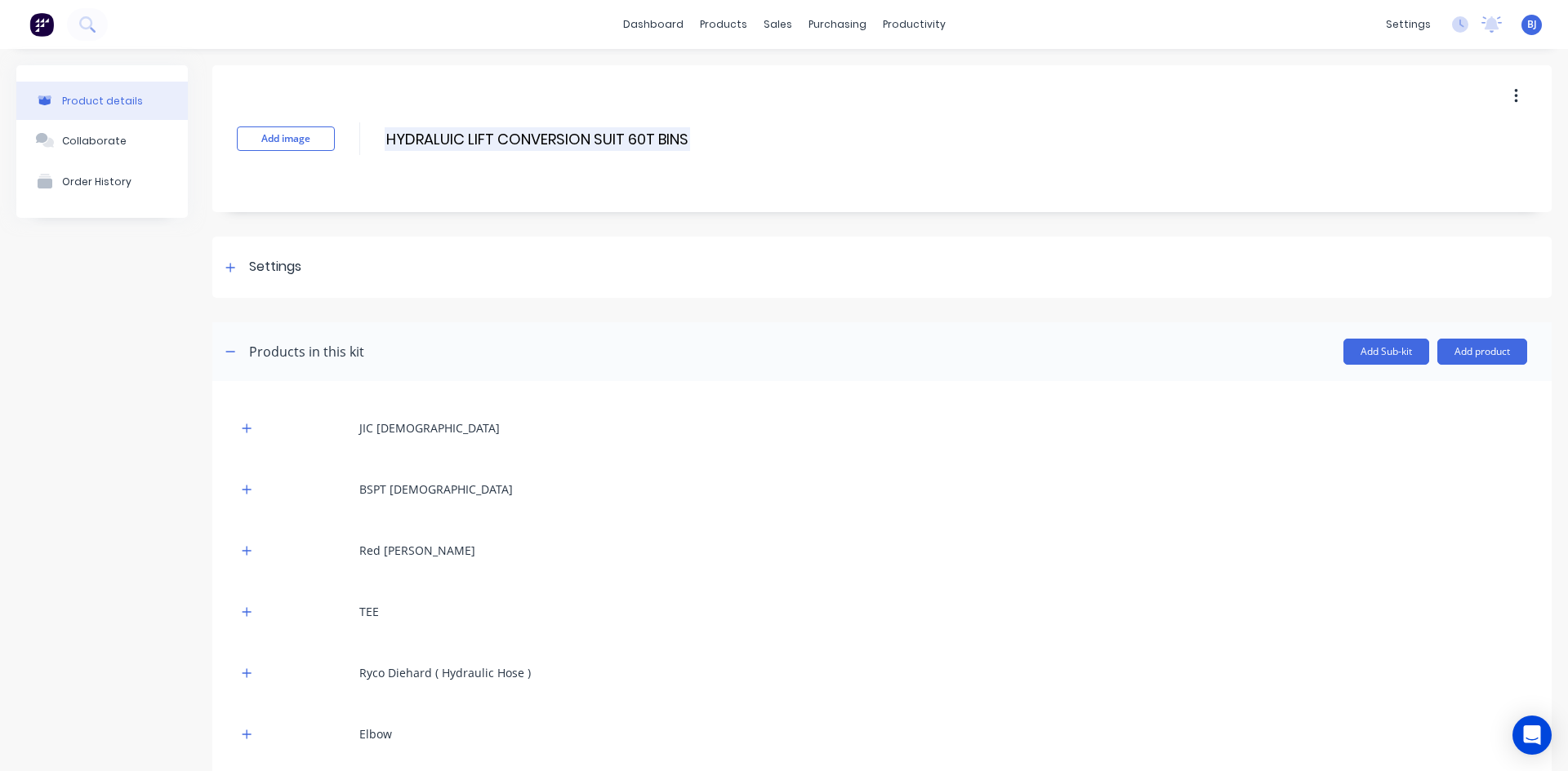
click at [687, 138] on input "HYDRALUIC LIFT CONVERSION SUIT 60T BINS" at bounding box center [536, 139] width 305 height 23
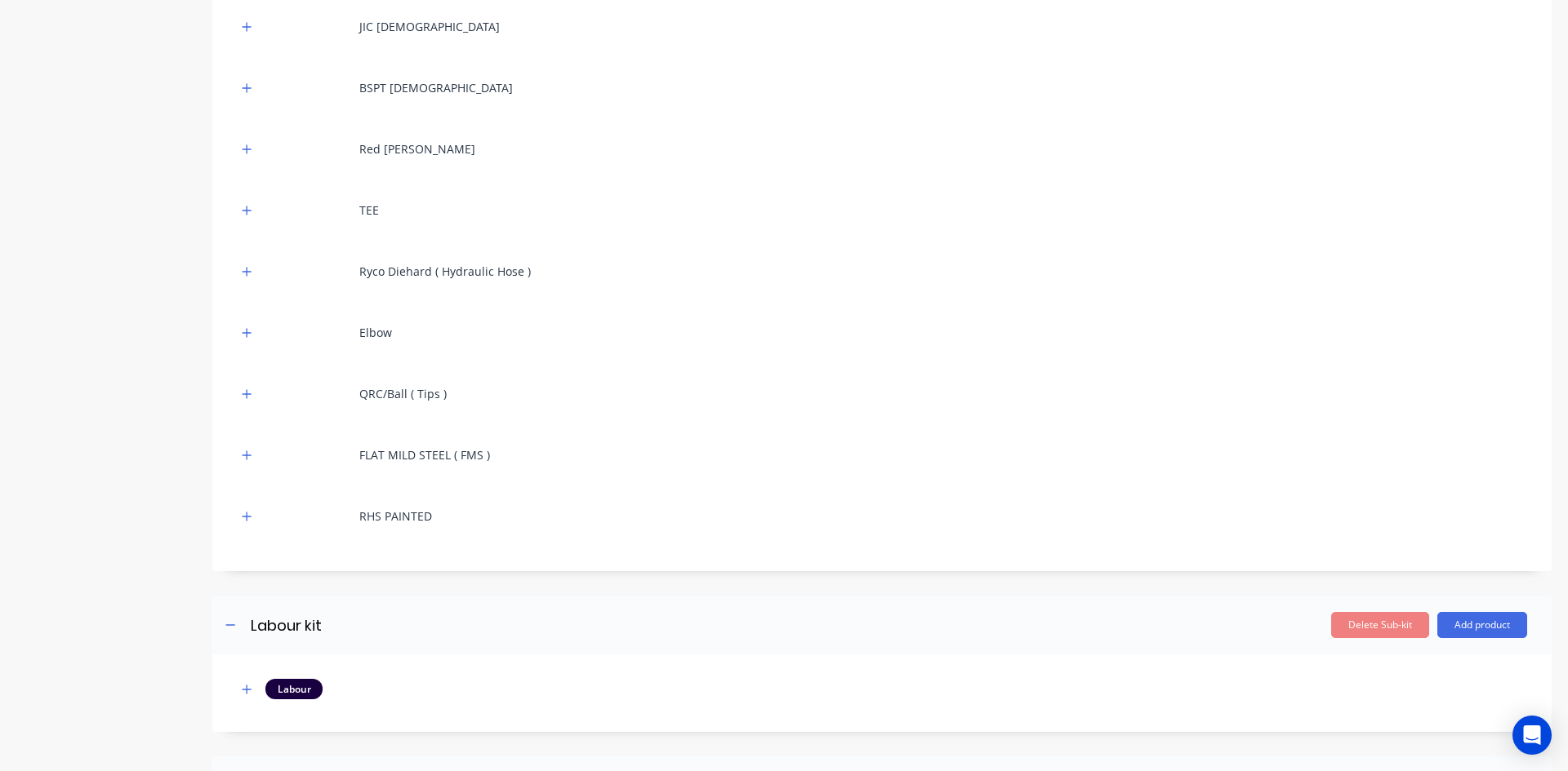
scroll to position [408, 0]
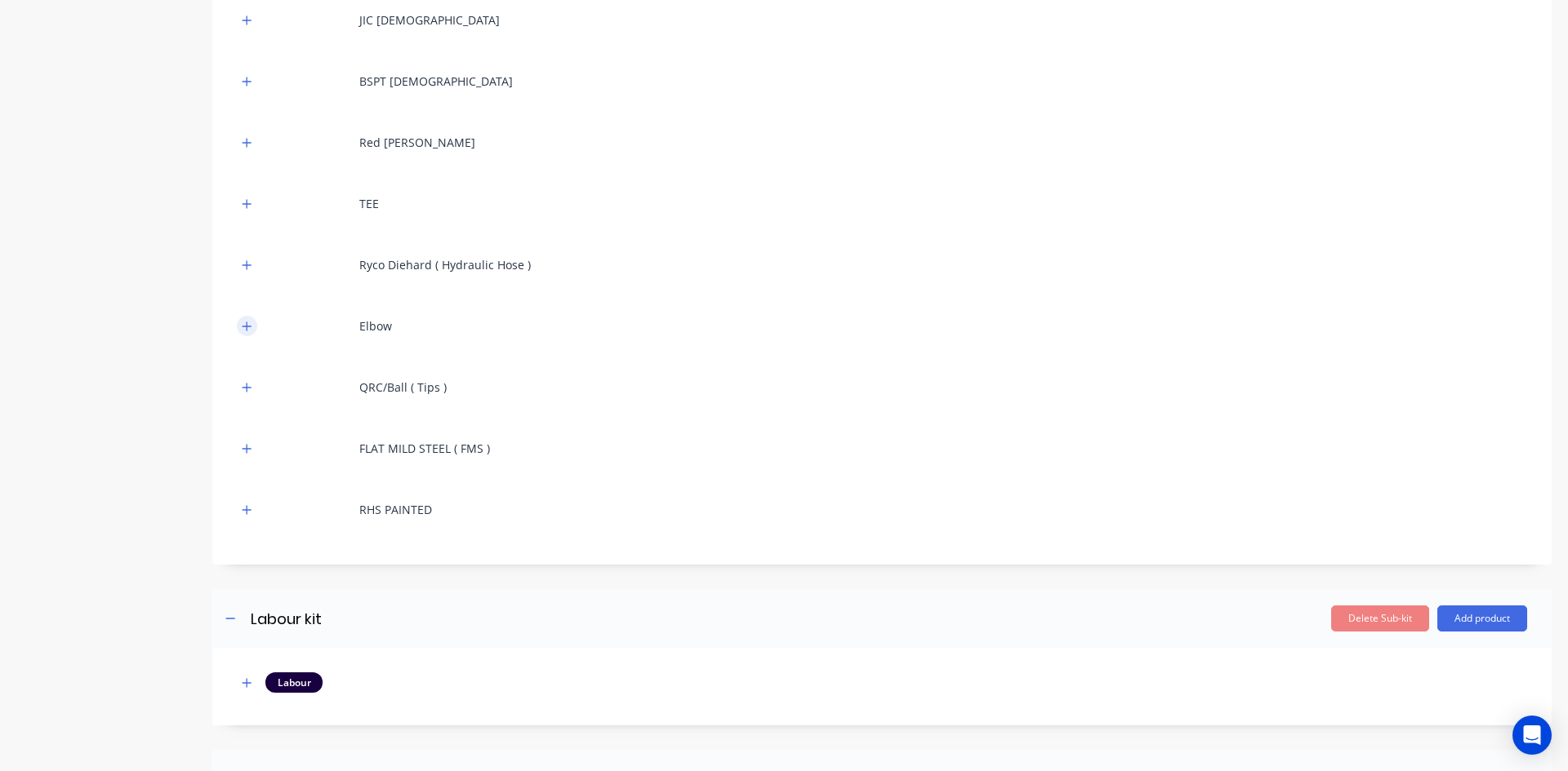
type input "HYDRALUIC LIFT CONVERSION SUIT 60T BINS( Double axle walking frame )"
click at [246, 322] on icon "button" at bounding box center [247, 327] width 10 height 12
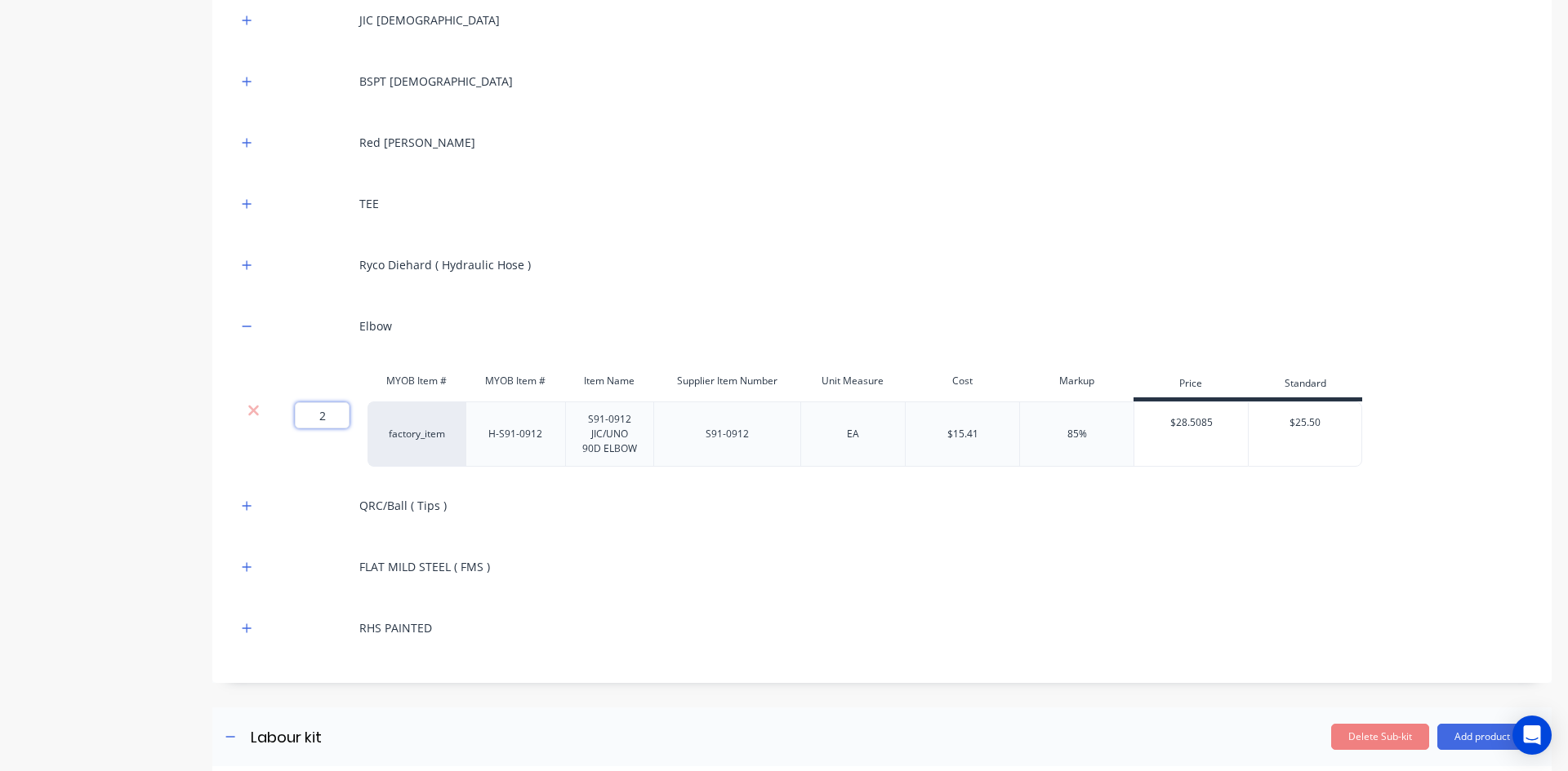
drag, startPoint x: 324, startPoint y: 417, endPoint x: 309, endPoint y: 422, distance: 15.8
click at [309, 422] on input "2" at bounding box center [322, 415] width 55 height 26
type input "4"
click at [248, 326] on icon "button" at bounding box center [247, 326] width 9 height 1
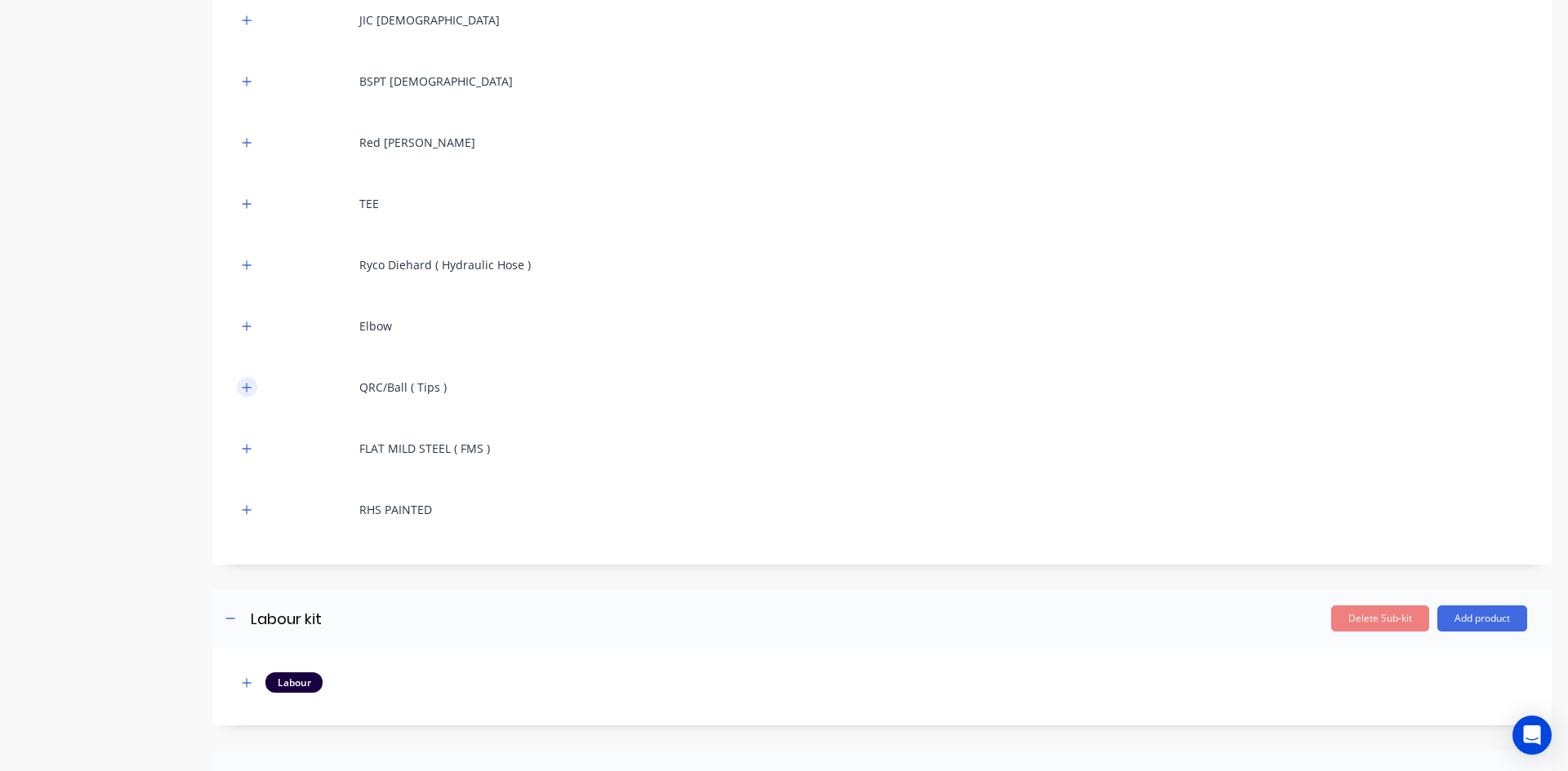
click at [255, 389] on button "button" at bounding box center [247, 387] width 20 height 20
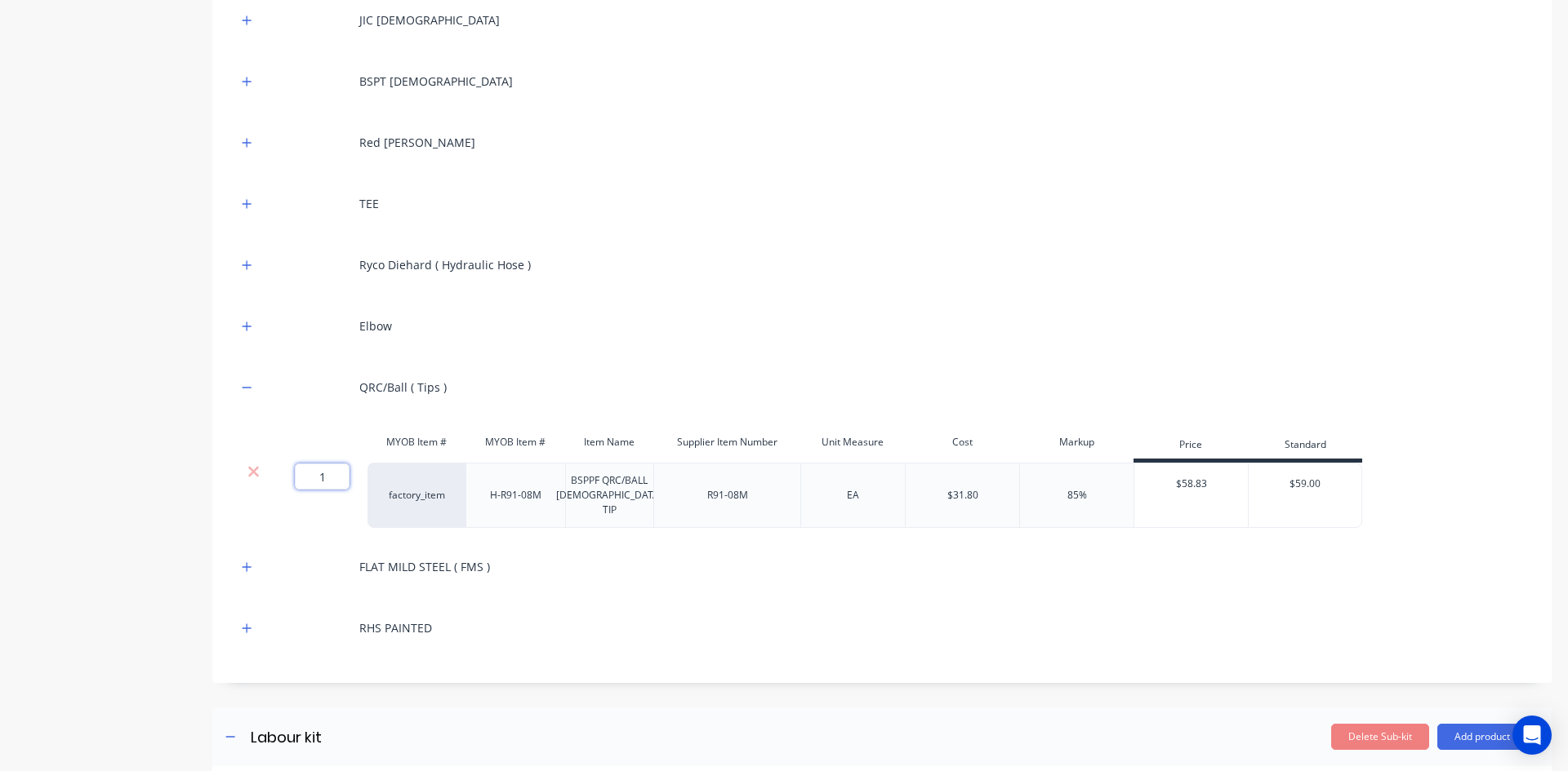
drag, startPoint x: 327, startPoint y: 480, endPoint x: 316, endPoint y: 489, distance: 14.2
click at [316, 489] on div "1 1 ?" at bounding box center [318, 495] width 98 height 65
type input "2"
click at [481, 372] on div "QRC/Ball ( Tips )" at bounding box center [882, 387] width 1290 height 45
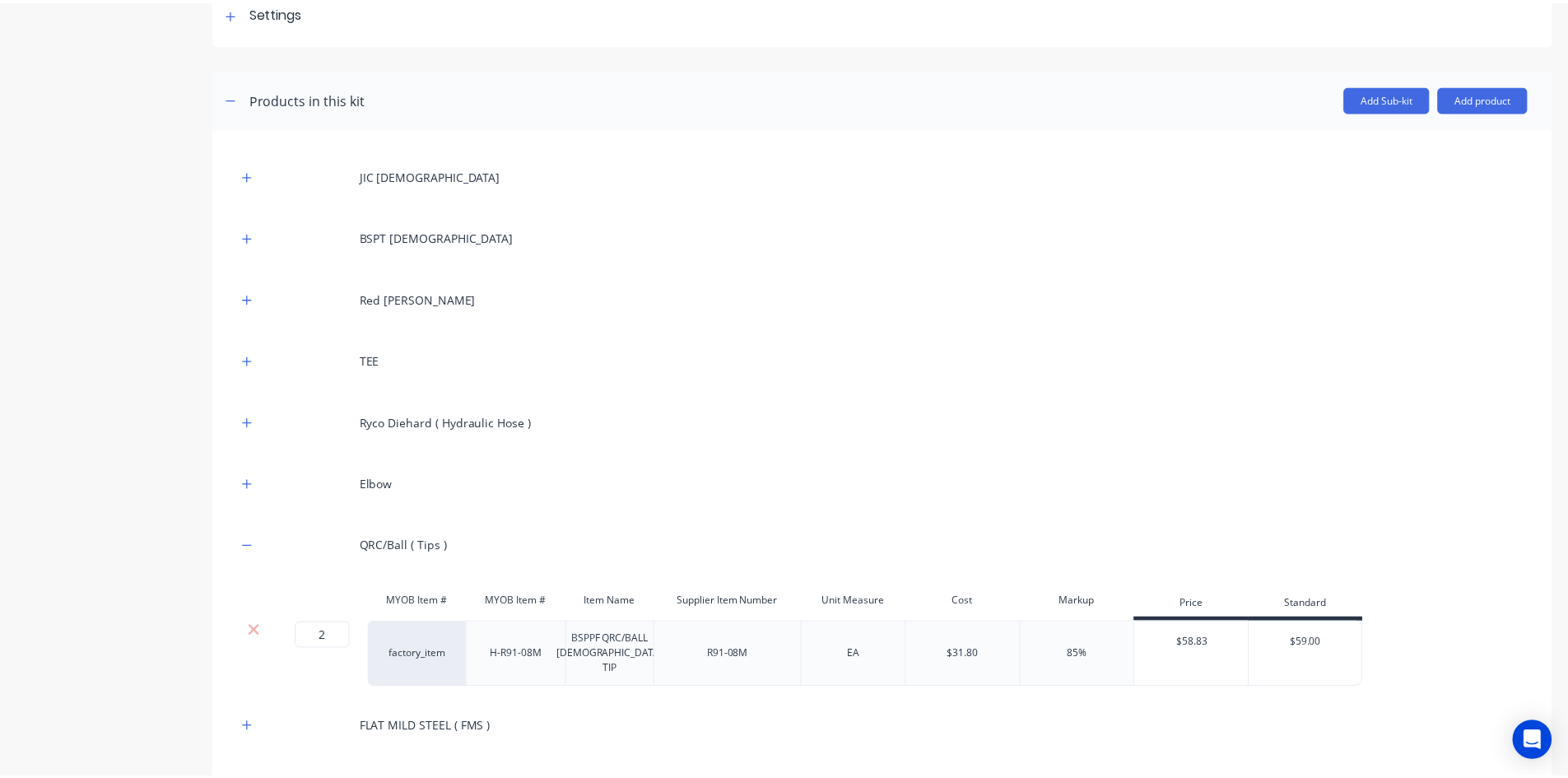
scroll to position [247, 0]
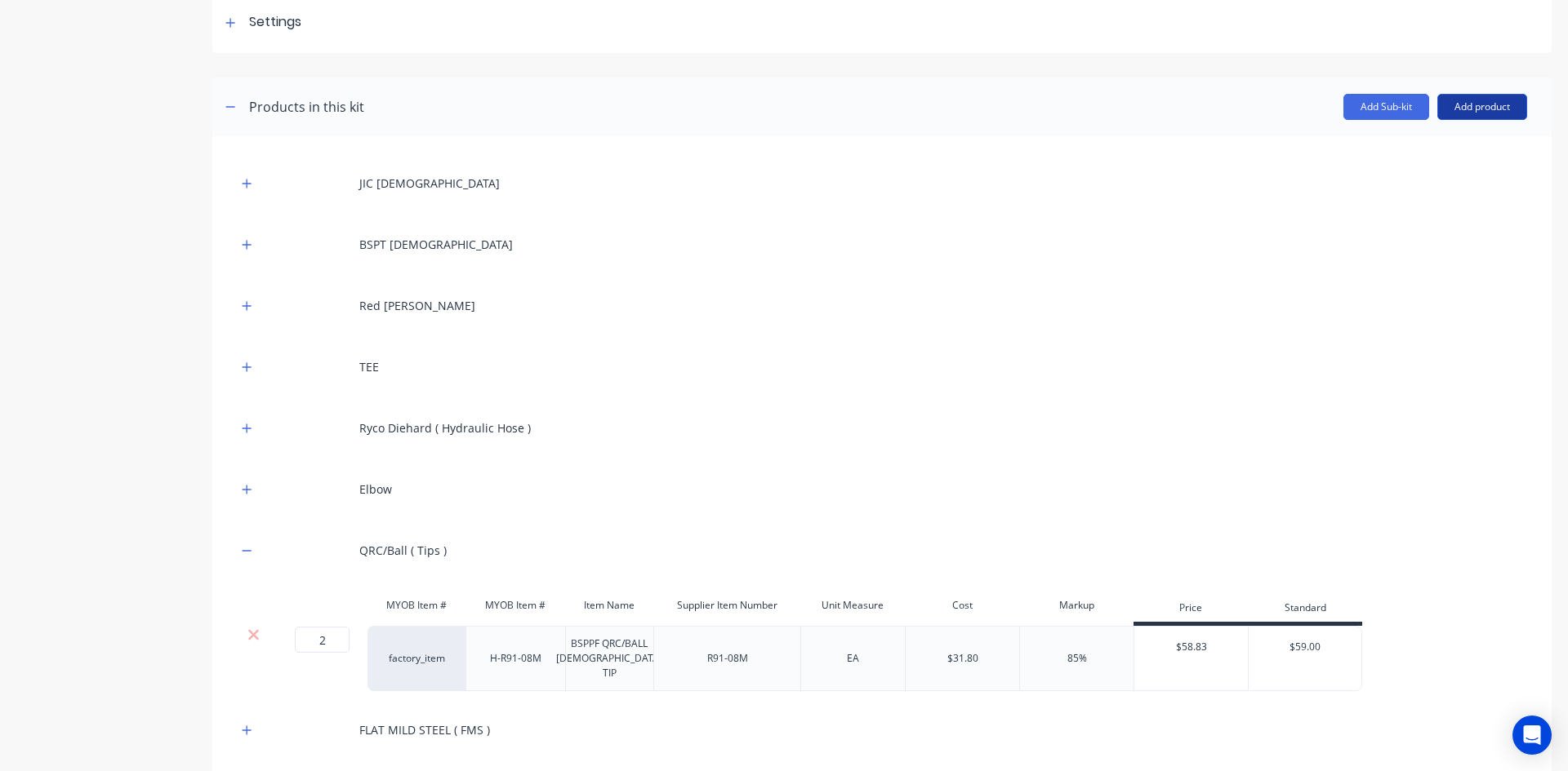
click at [1453, 106] on button "Add product" at bounding box center [1482, 106] width 90 height 26
click at [1426, 148] on div "Product catalogue" at bounding box center [1449, 149] width 126 height 23
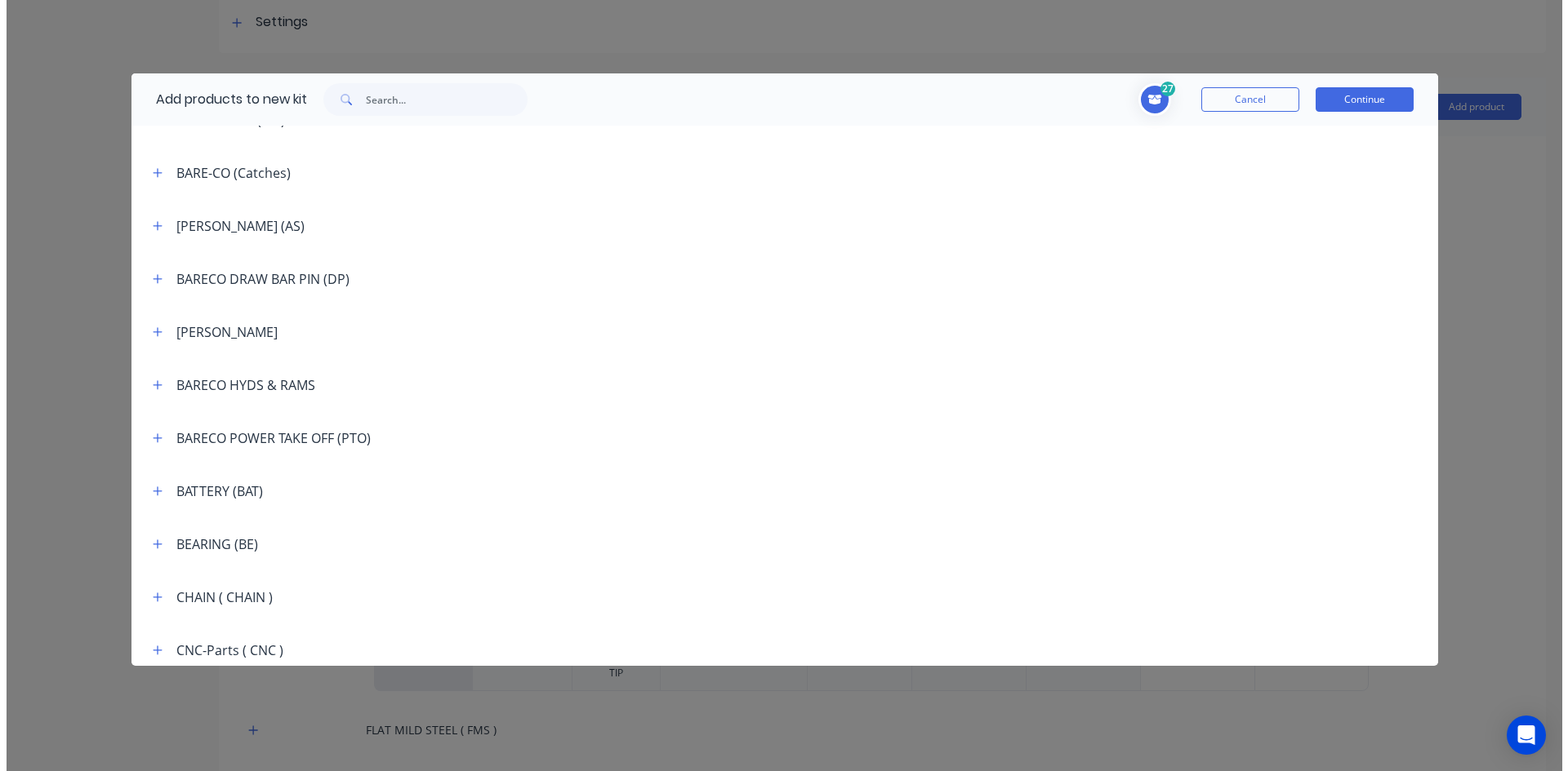
scroll to position [816, 0]
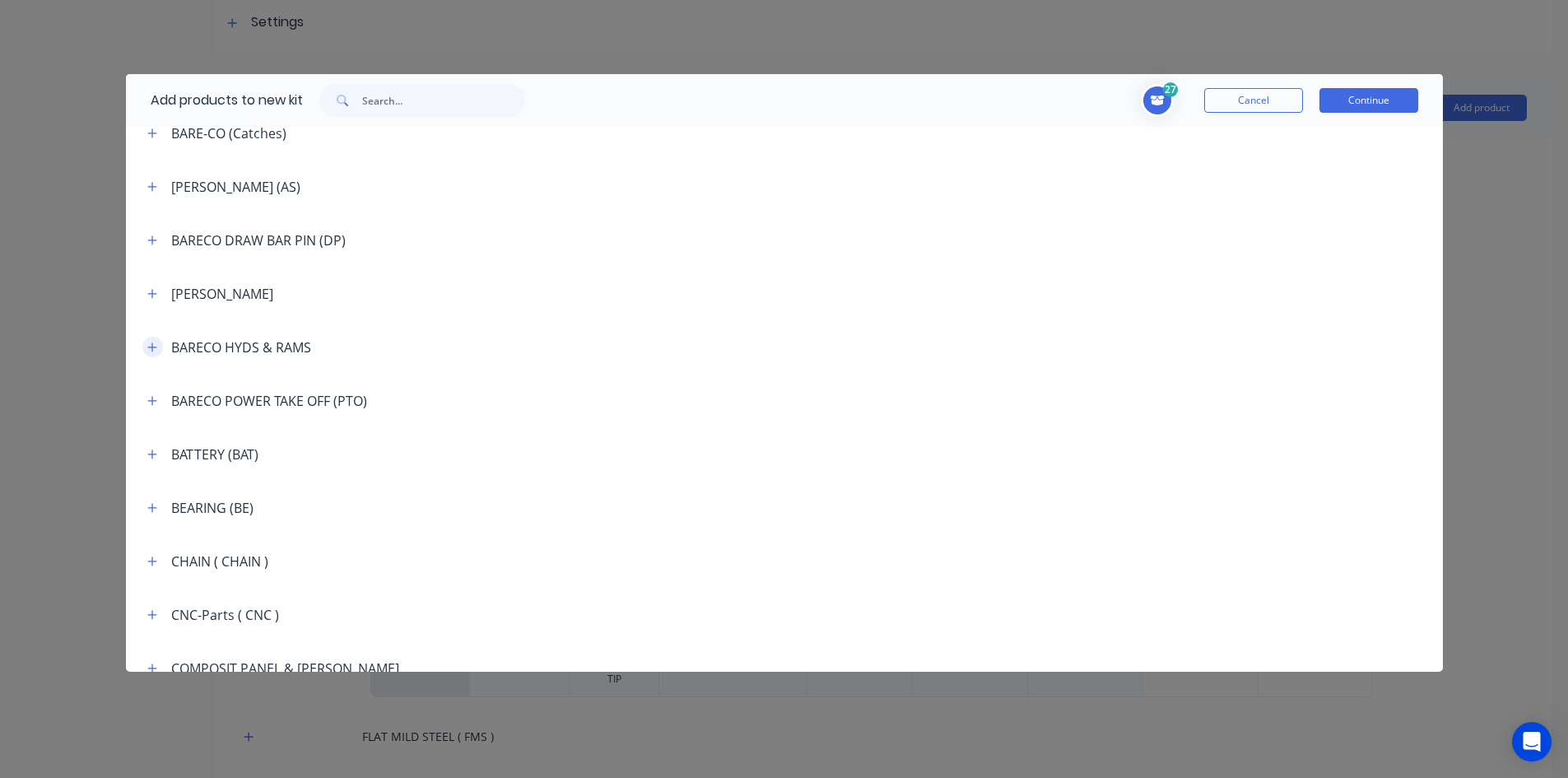
click at [154, 349] on icon "button" at bounding box center [152, 347] width 10 height 12
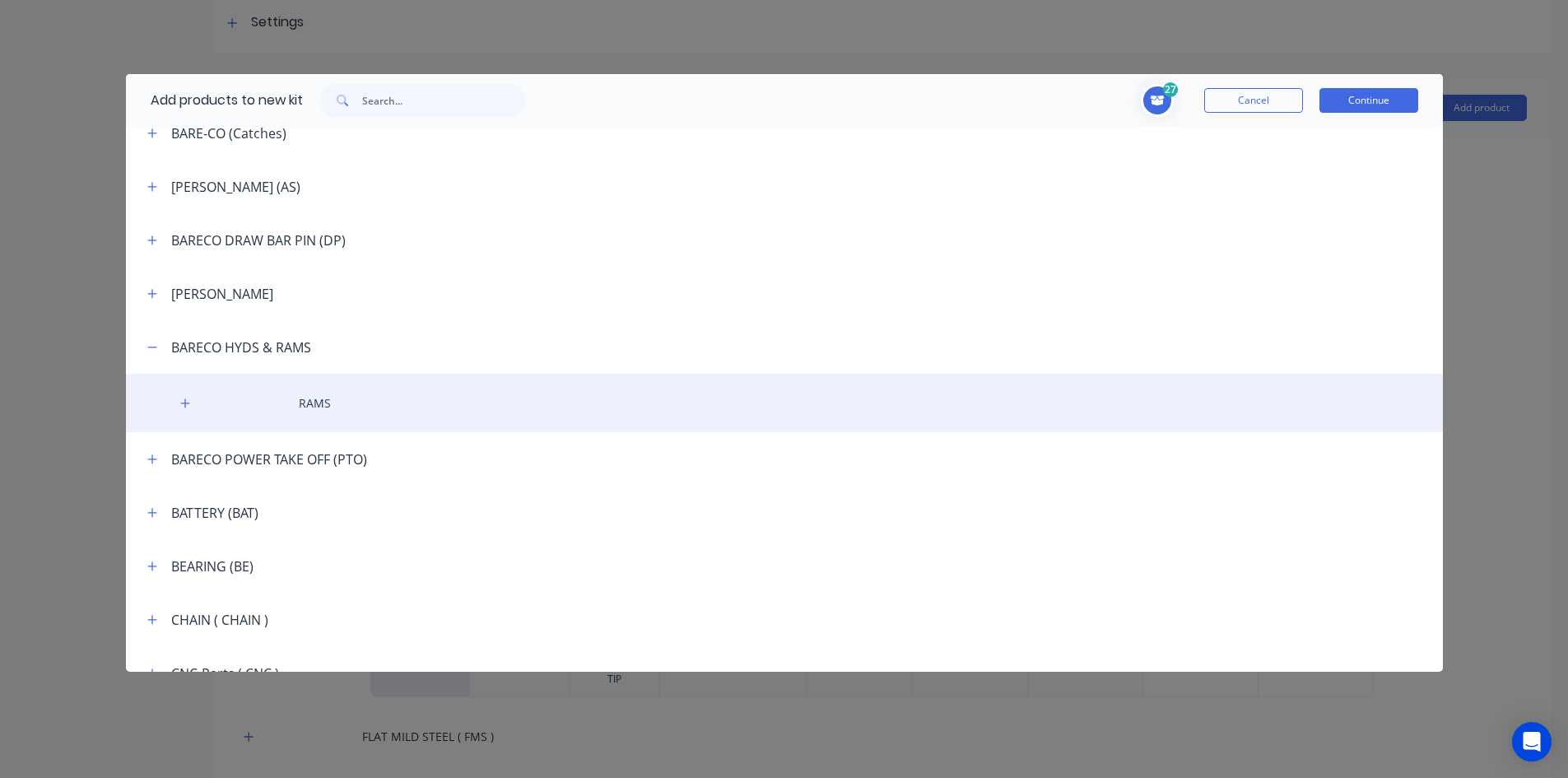
click at [287, 394] on div "RAMS" at bounding box center [784, 402] width 1317 height 58
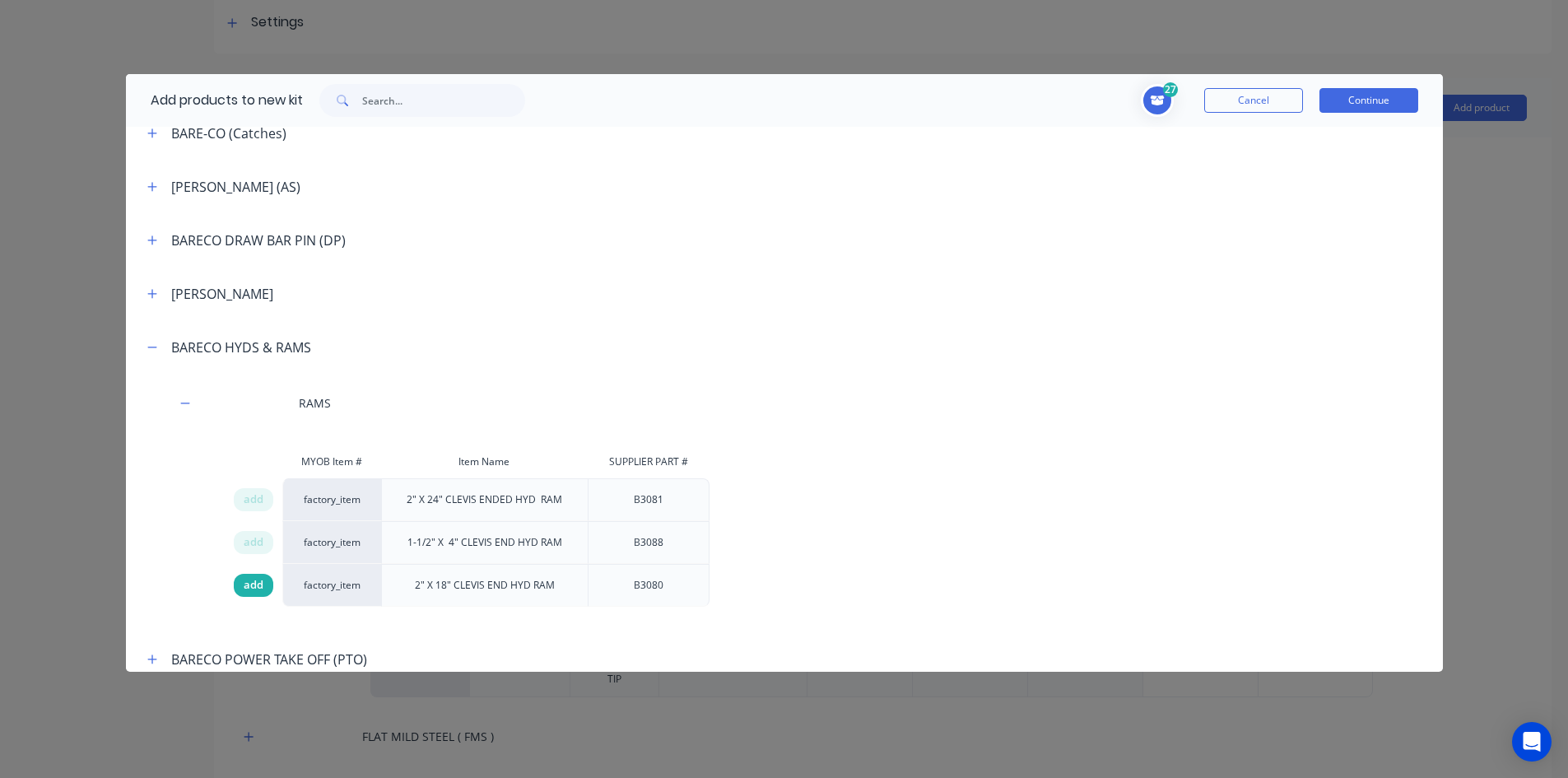
click at [256, 583] on span "add" at bounding box center [254, 585] width 20 height 17
drag, startPoint x: 1364, startPoint y: 97, endPoint x: 1335, endPoint y: 116, distance: 34.7
click at [1364, 98] on button "Continue" at bounding box center [1368, 100] width 98 height 25
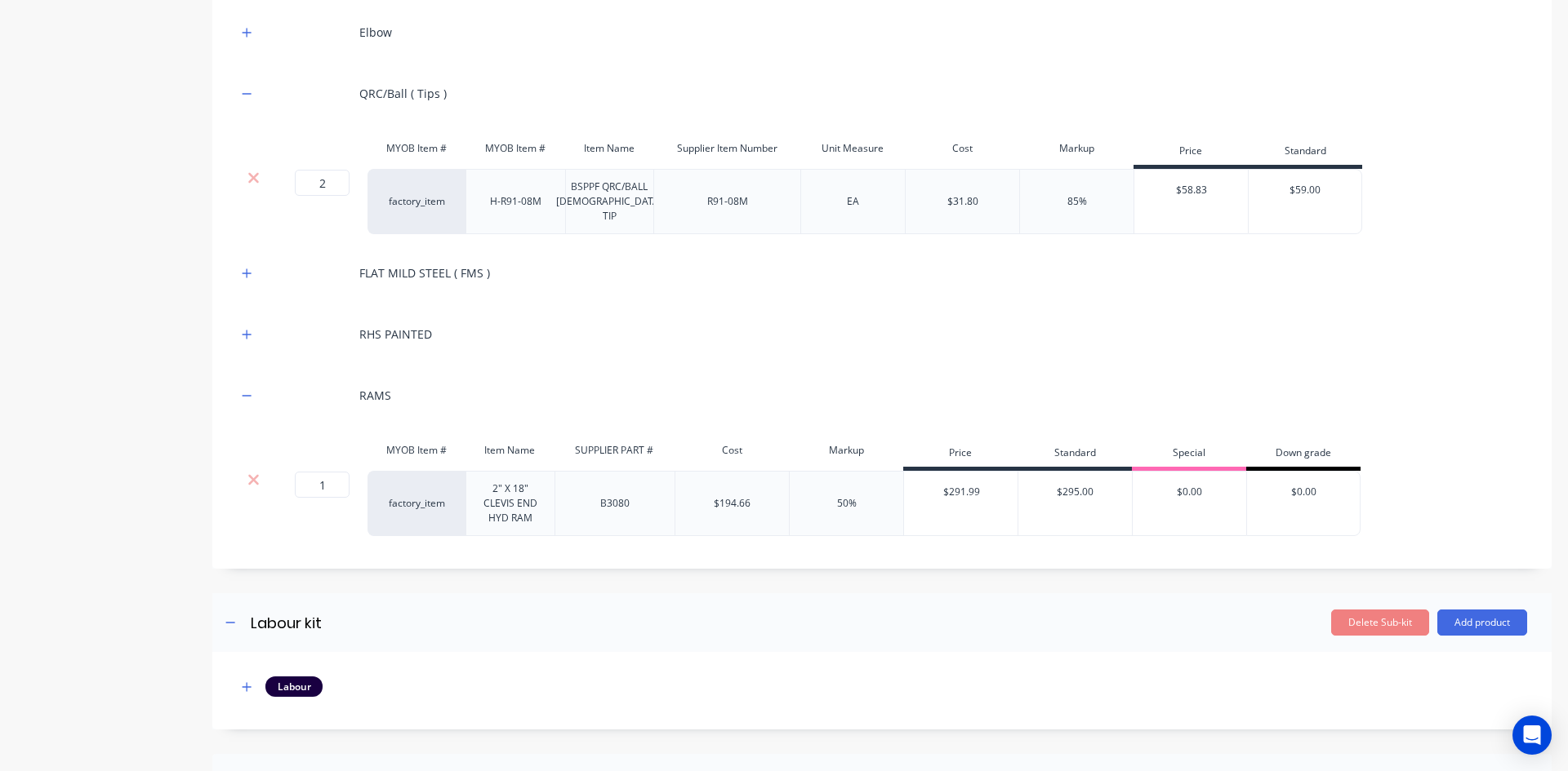
scroll to position [735, 0]
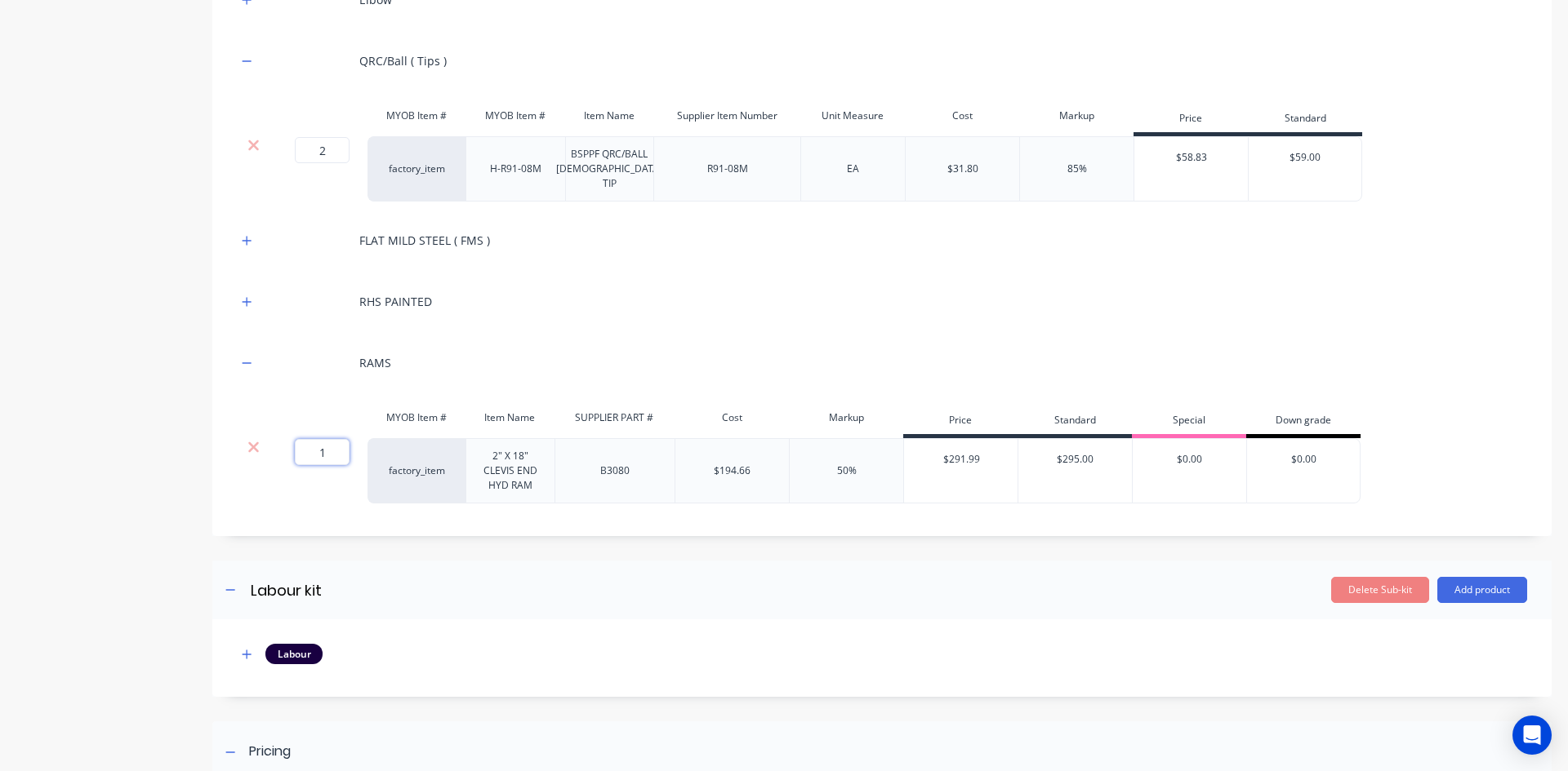
drag, startPoint x: 322, startPoint y: 456, endPoint x: 305, endPoint y: 464, distance: 18.8
click at [307, 464] on input "1" at bounding box center [322, 451] width 55 height 26
type input "2"
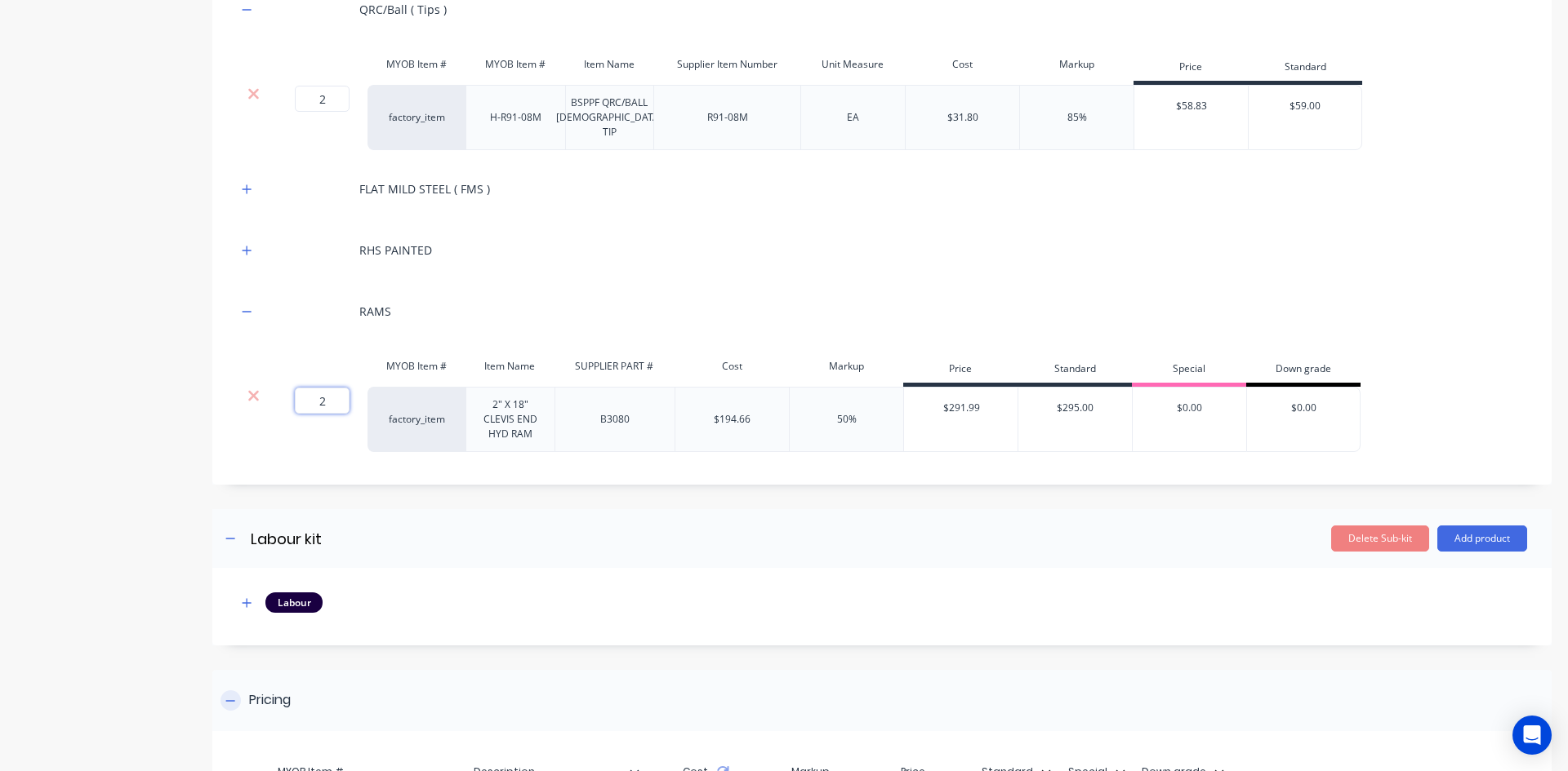
scroll to position [1016, 0]
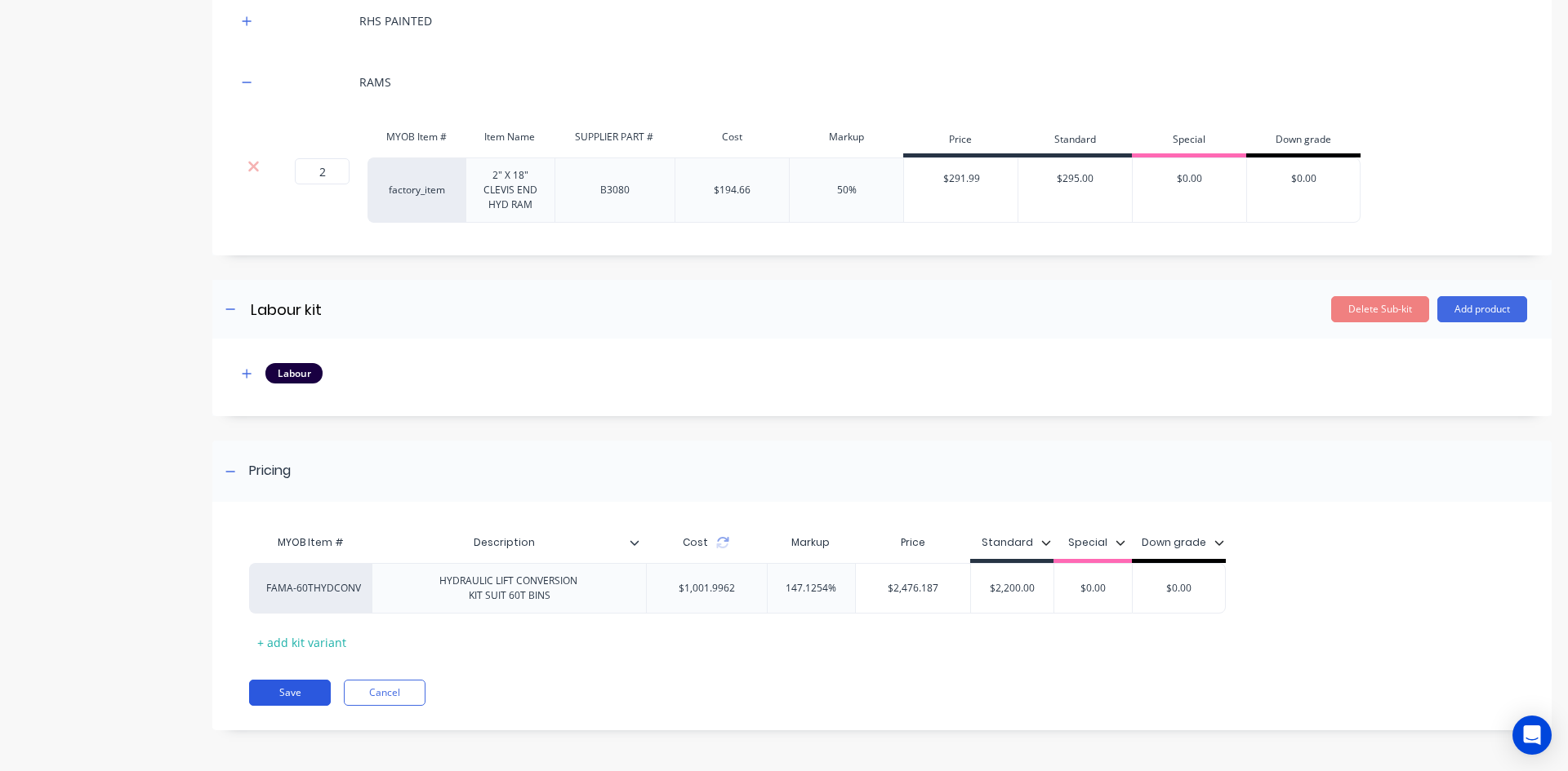
click at [287, 688] on button "Save" at bounding box center [290, 692] width 82 height 26
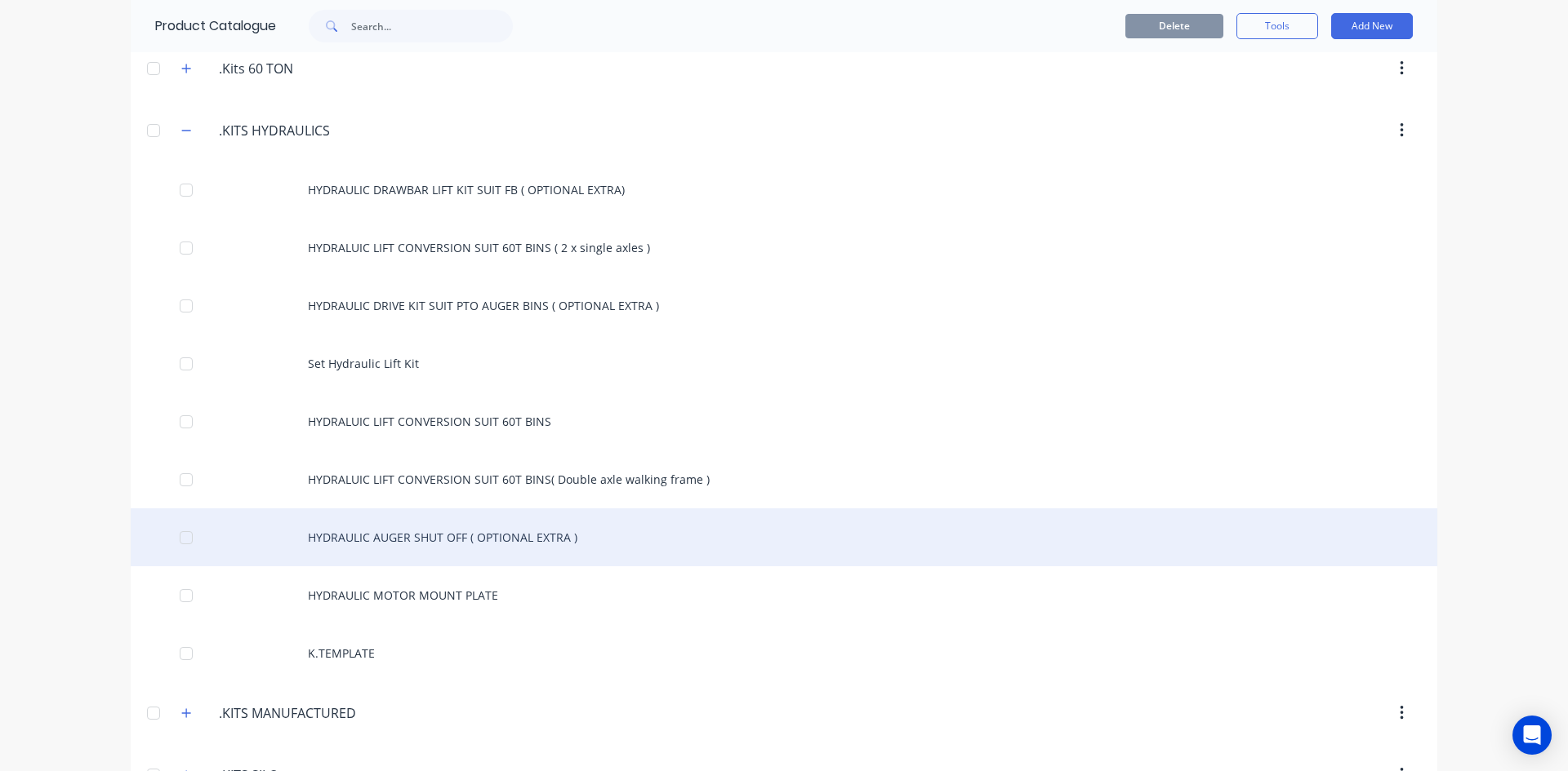
scroll to position [571, 0]
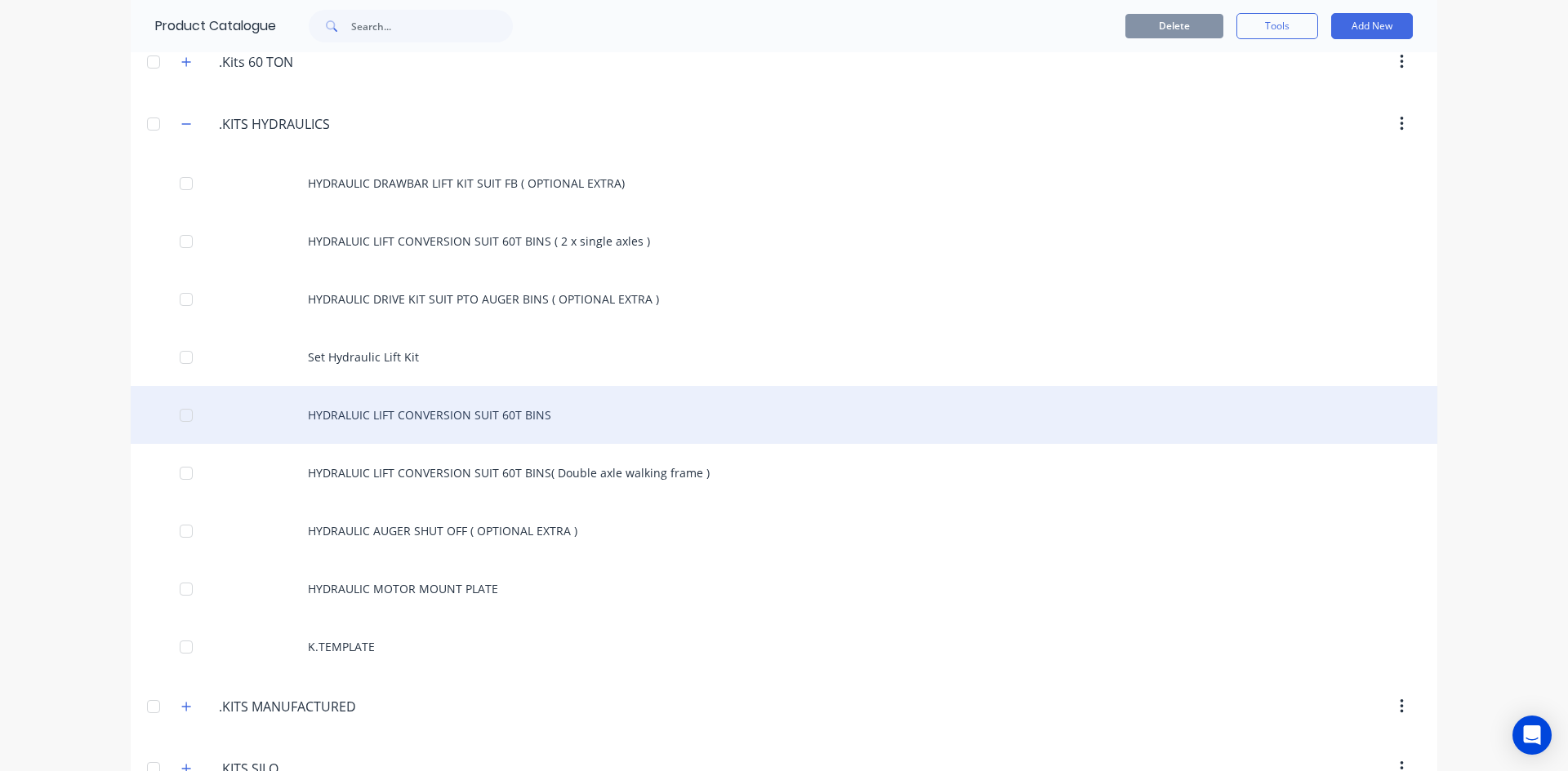
click at [438, 412] on div "HYDRALUIC LIFT CONVERSION SUIT 60T BINS" at bounding box center [784, 414] width 1307 height 58
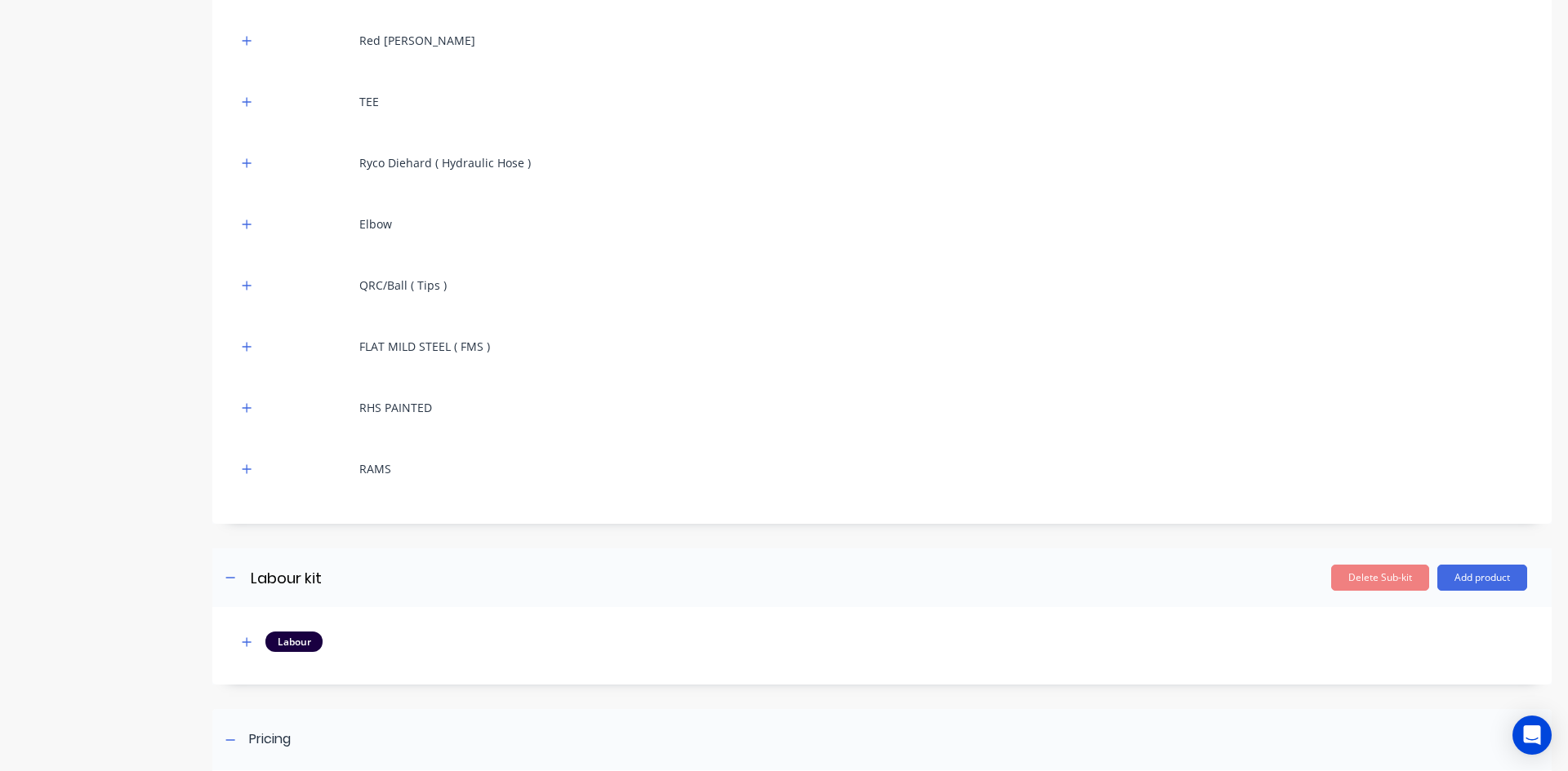
scroll to position [735, 0]
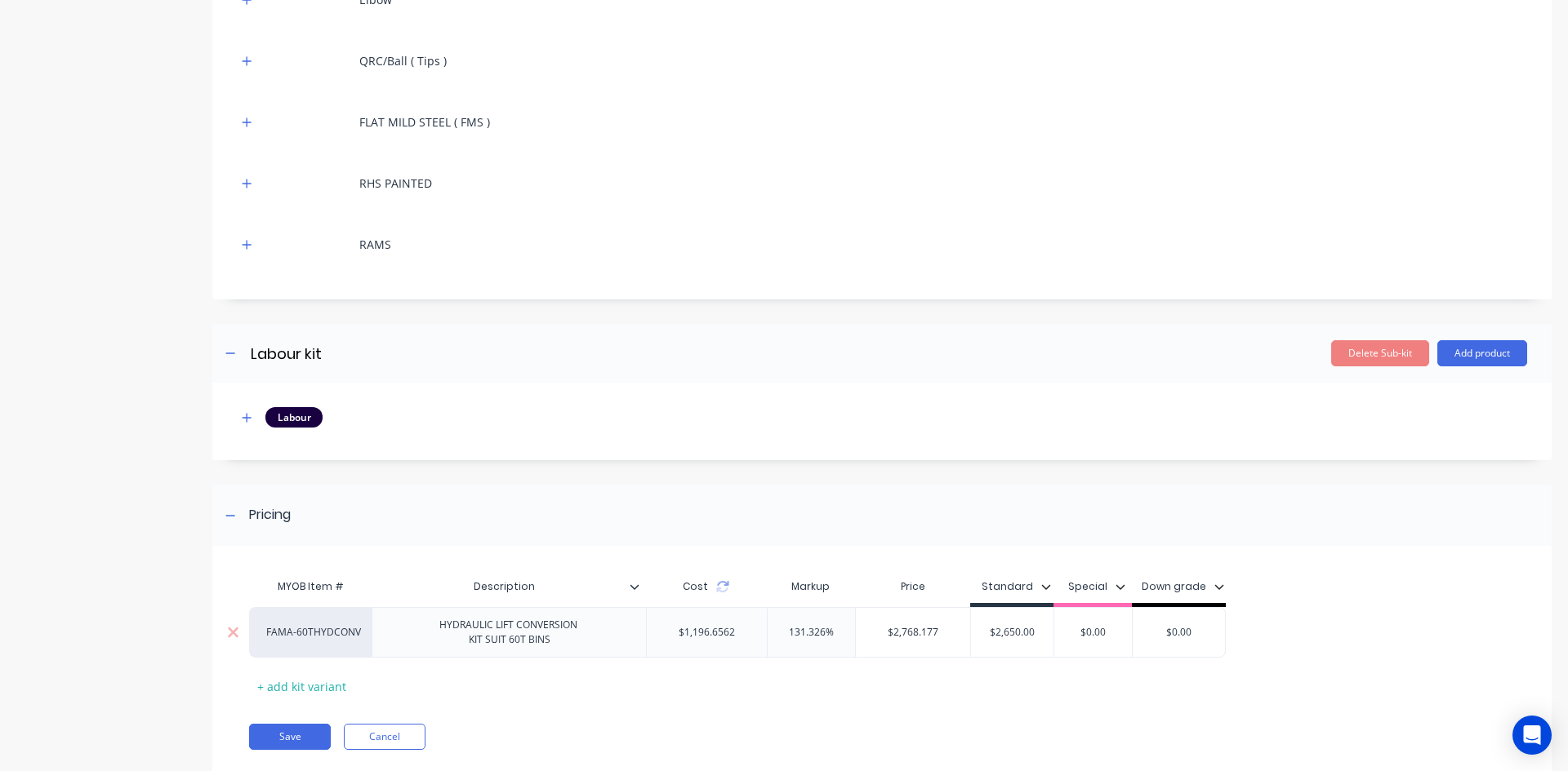
click at [992, 630] on input "$2,650.00" at bounding box center [1012, 632] width 83 height 15
drag, startPoint x: 993, startPoint y: 630, endPoint x: 1045, endPoint y: 630, distance: 52.0
click at [1045, 630] on input "$2,650.00" at bounding box center [1012, 632] width 83 height 15
type input "2770.00"
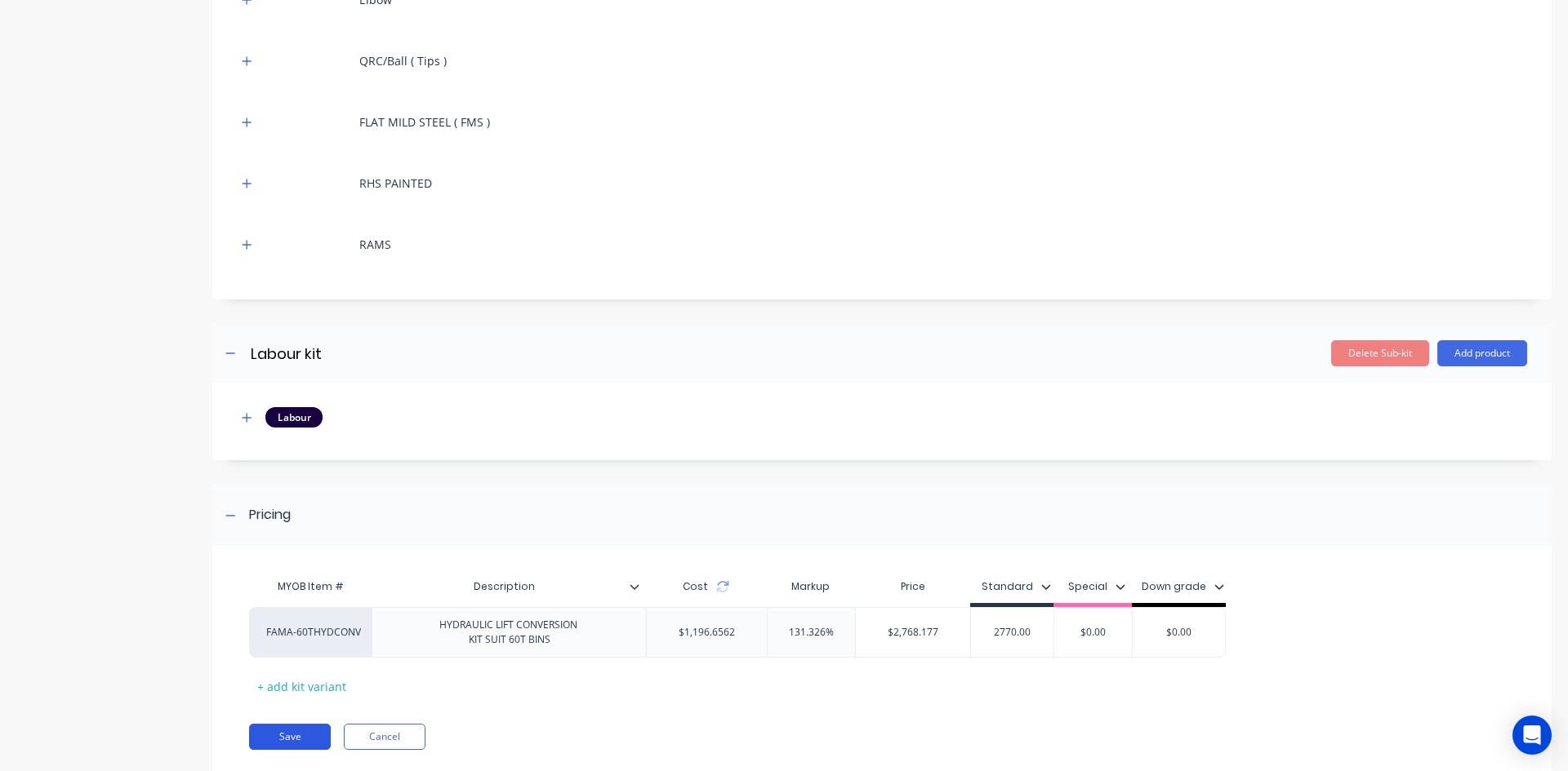
click at [284, 736] on button "Save" at bounding box center [290, 737] width 82 height 26
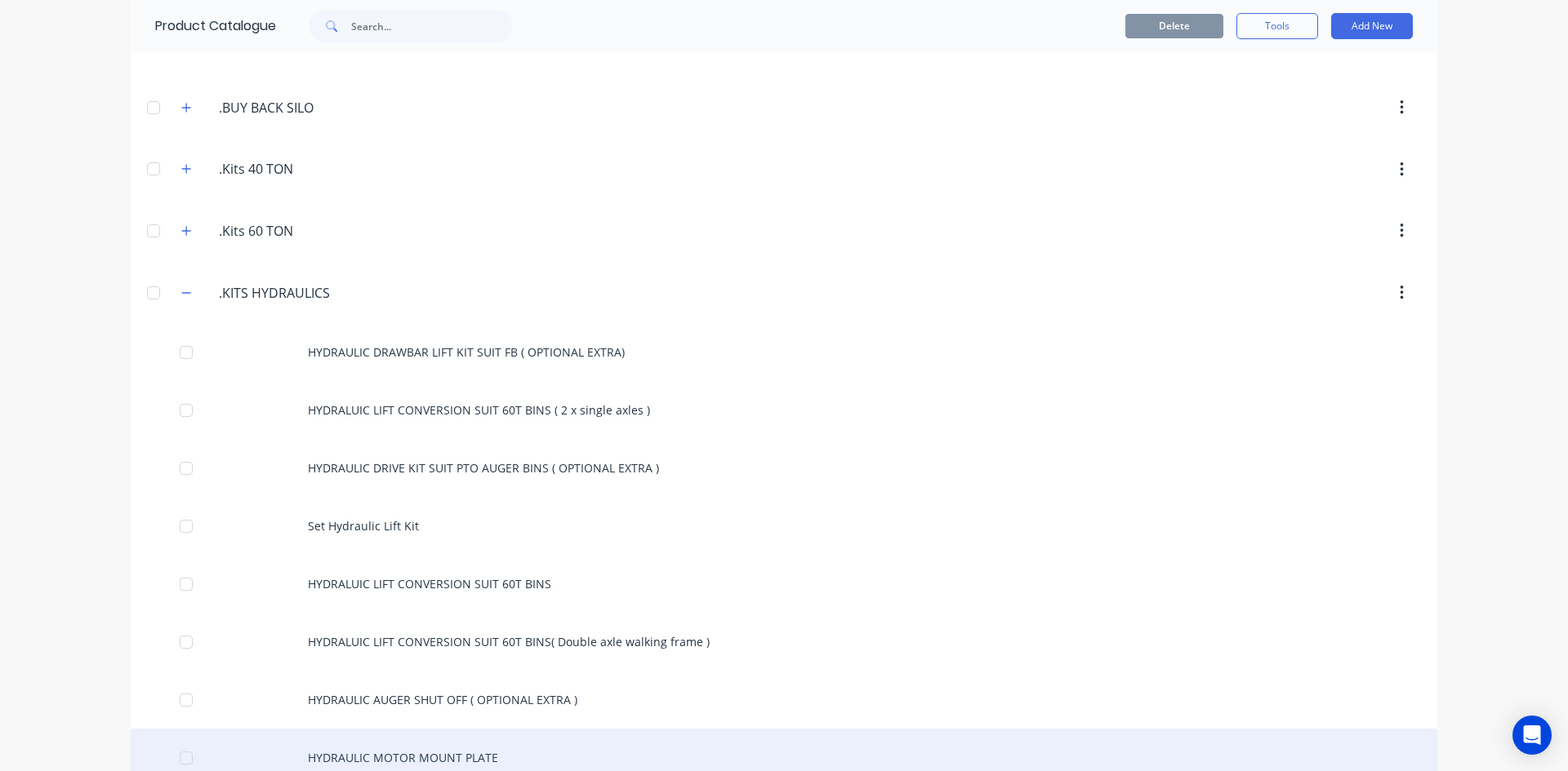
scroll to position [408, 0]
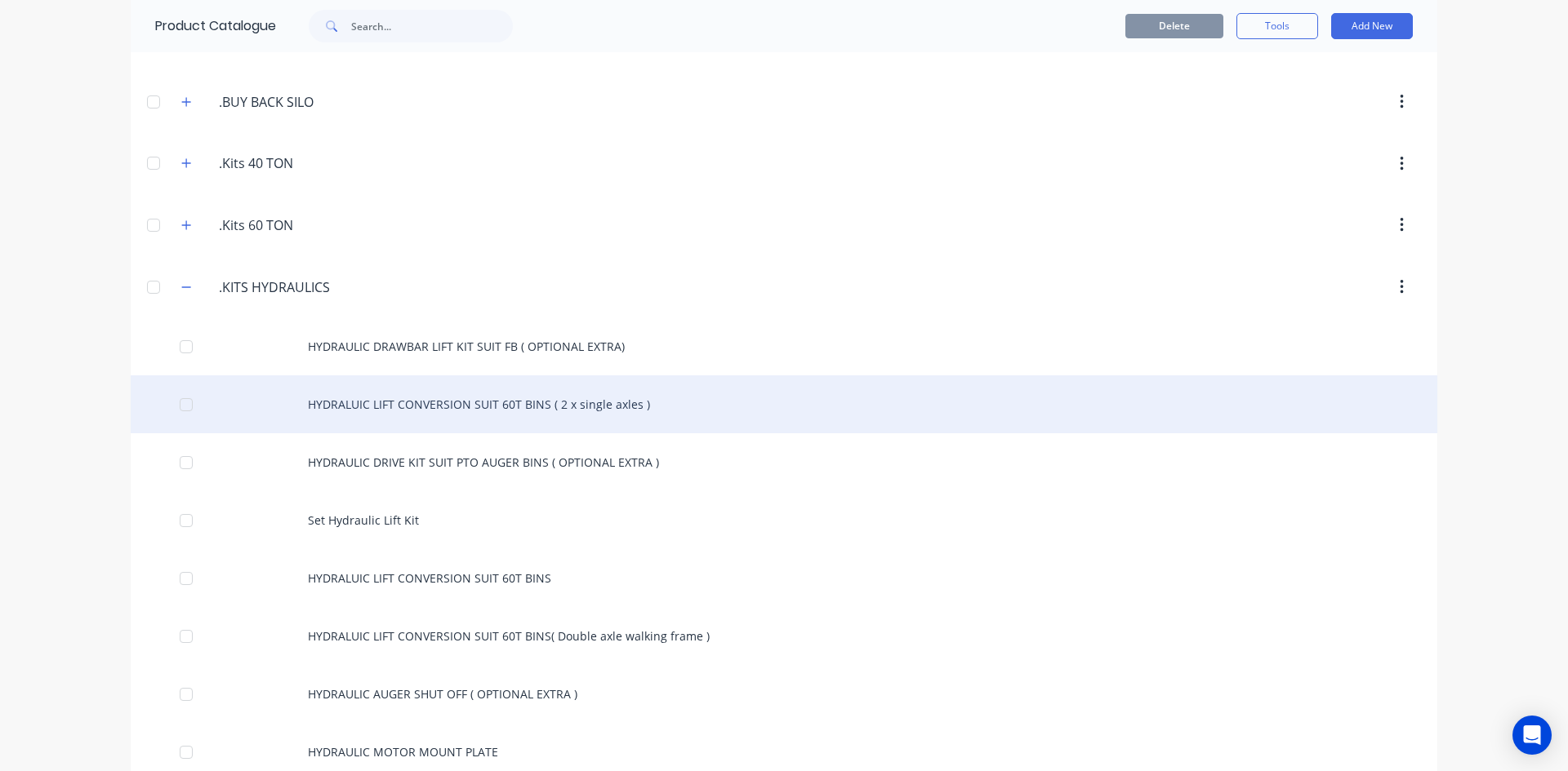
click at [394, 409] on div "HYDRALUIC LIFT CONVERSION SUIT 60T BINS ( 2 x single axles )" at bounding box center [784, 404] width 1307 height 58
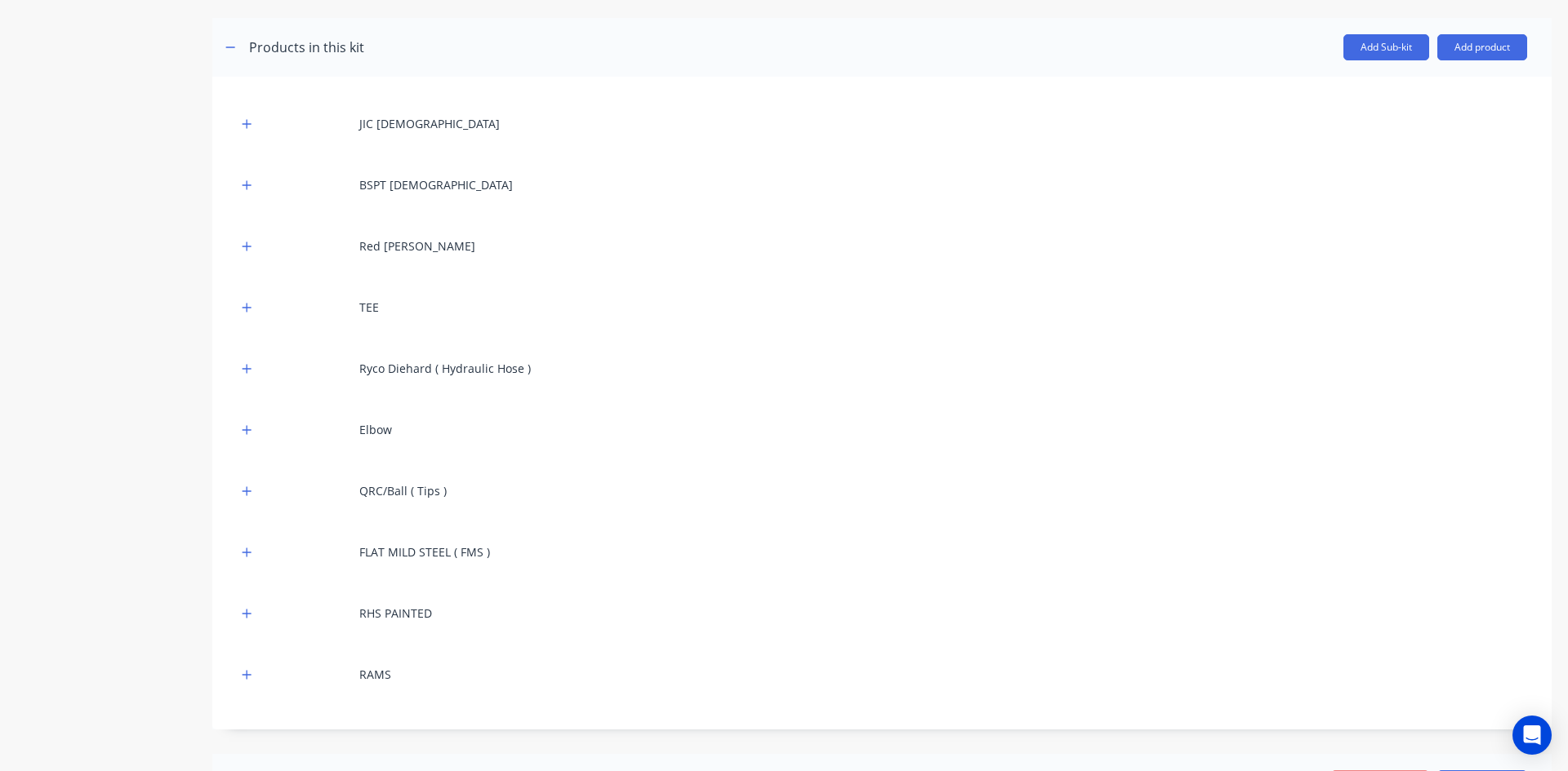
scroll to position [327, 0]
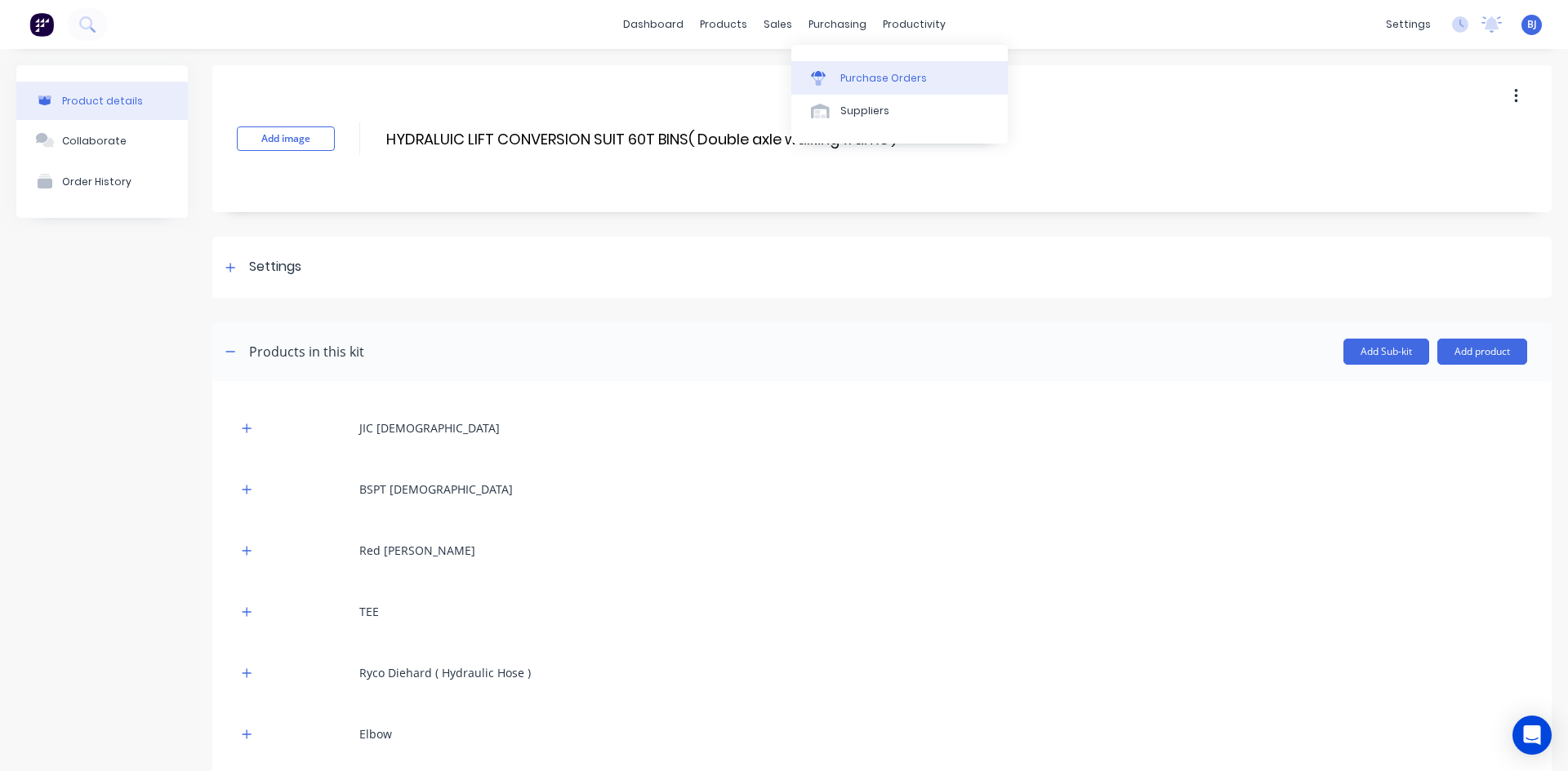
click at [812, 73] on icon at bounding box center [817, 78] width 15 height 15
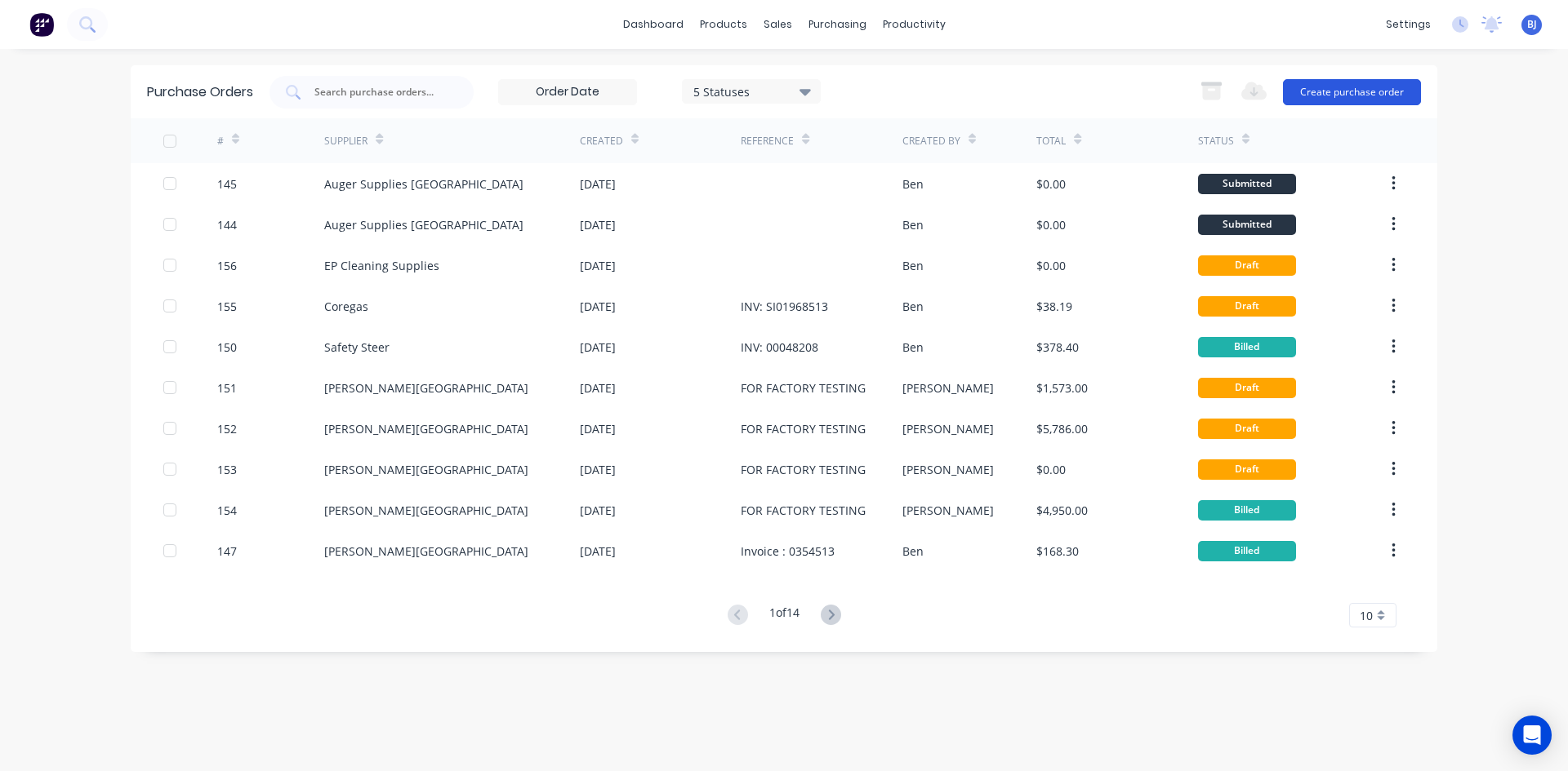
click at [1337, 95] on button "Create purchase order" at bounding box center [1352, 92] width 138 height 26
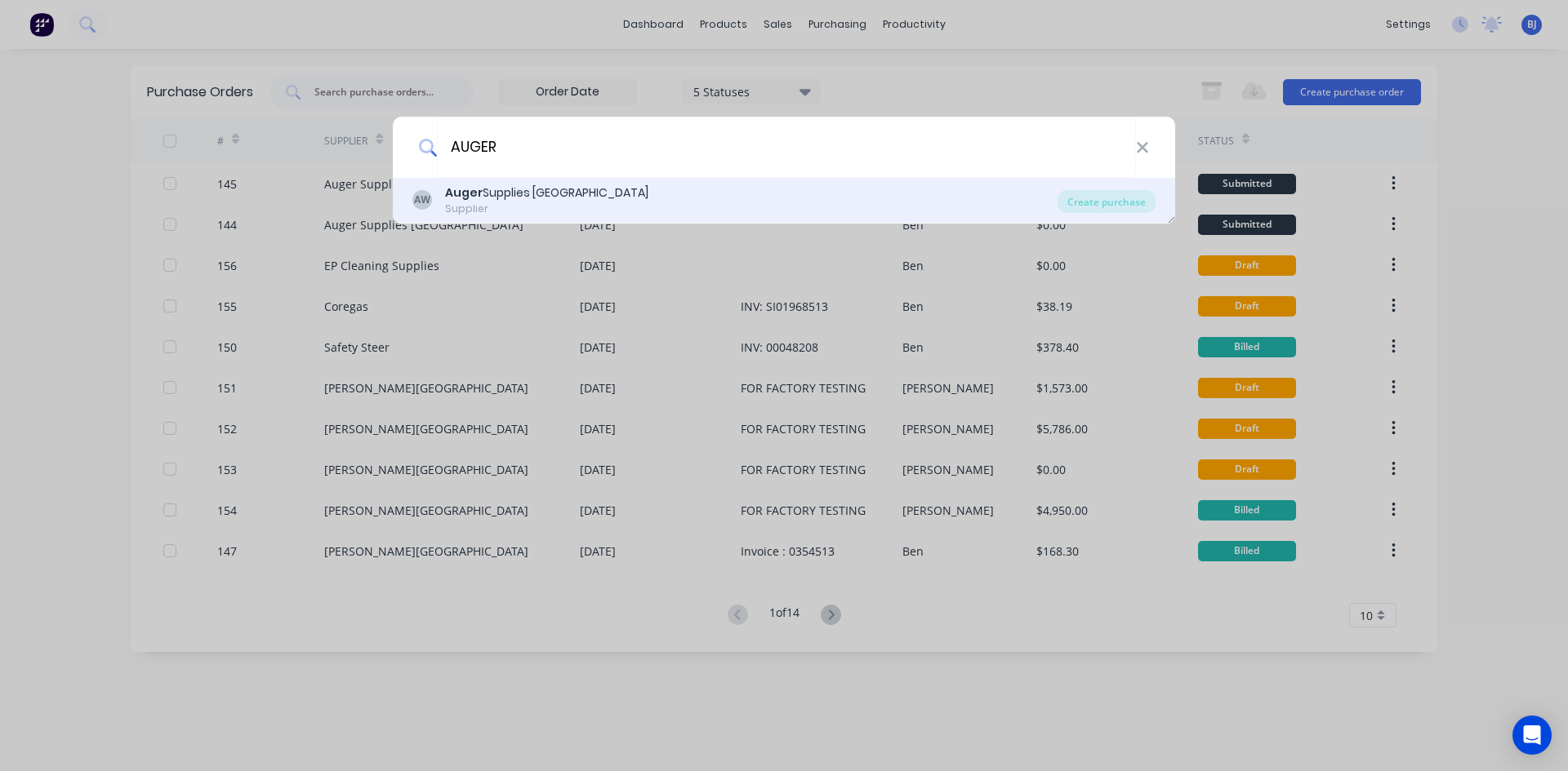
type input "AUGER"
click at [523, 200] on div "Auger Supplies WA" at bounding box center [546, 193] width 203 height 18
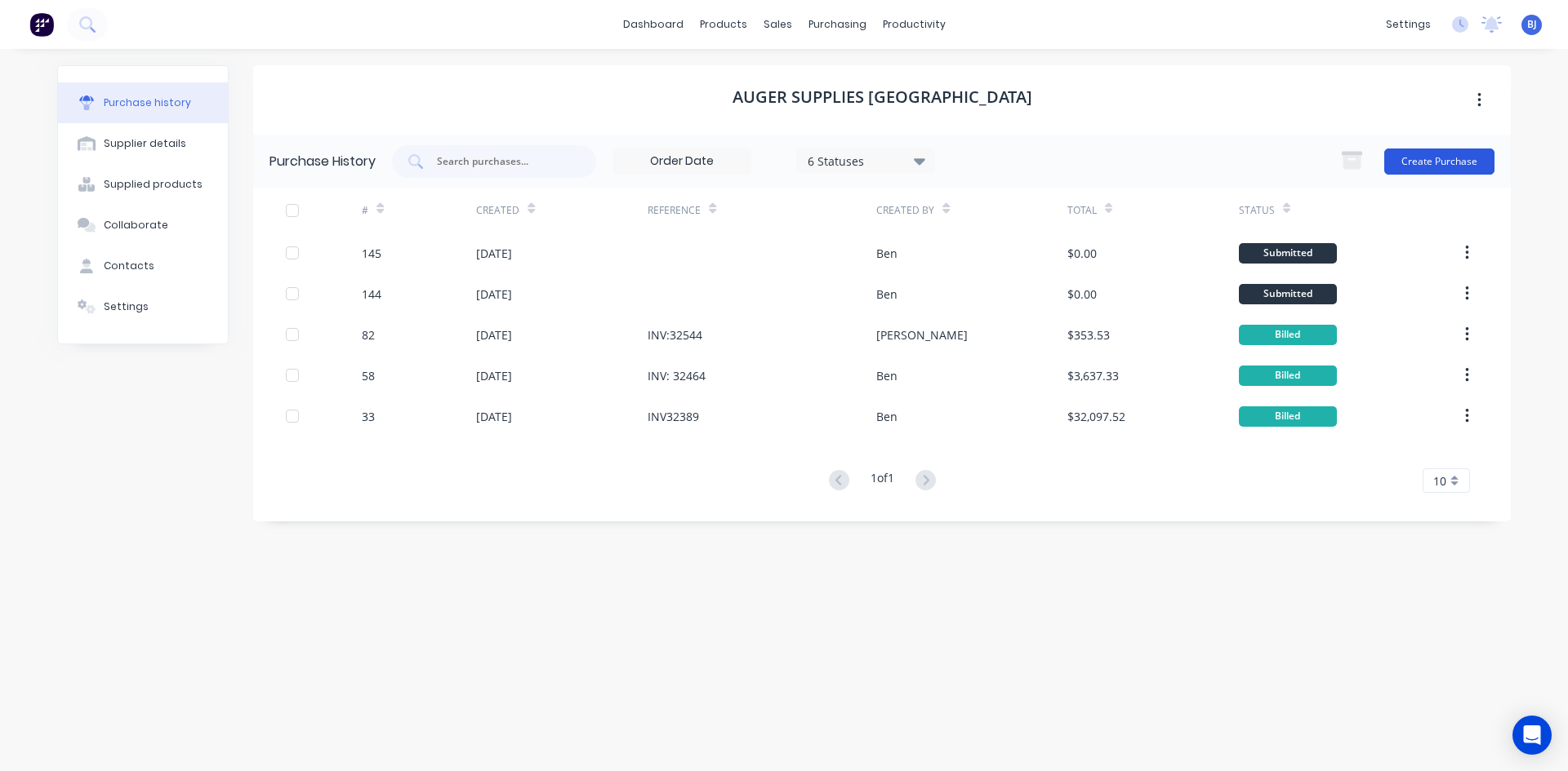
click at [1408, 160] on button "Create Purchase" at bounding box center [1438, 161] width 110 height 26
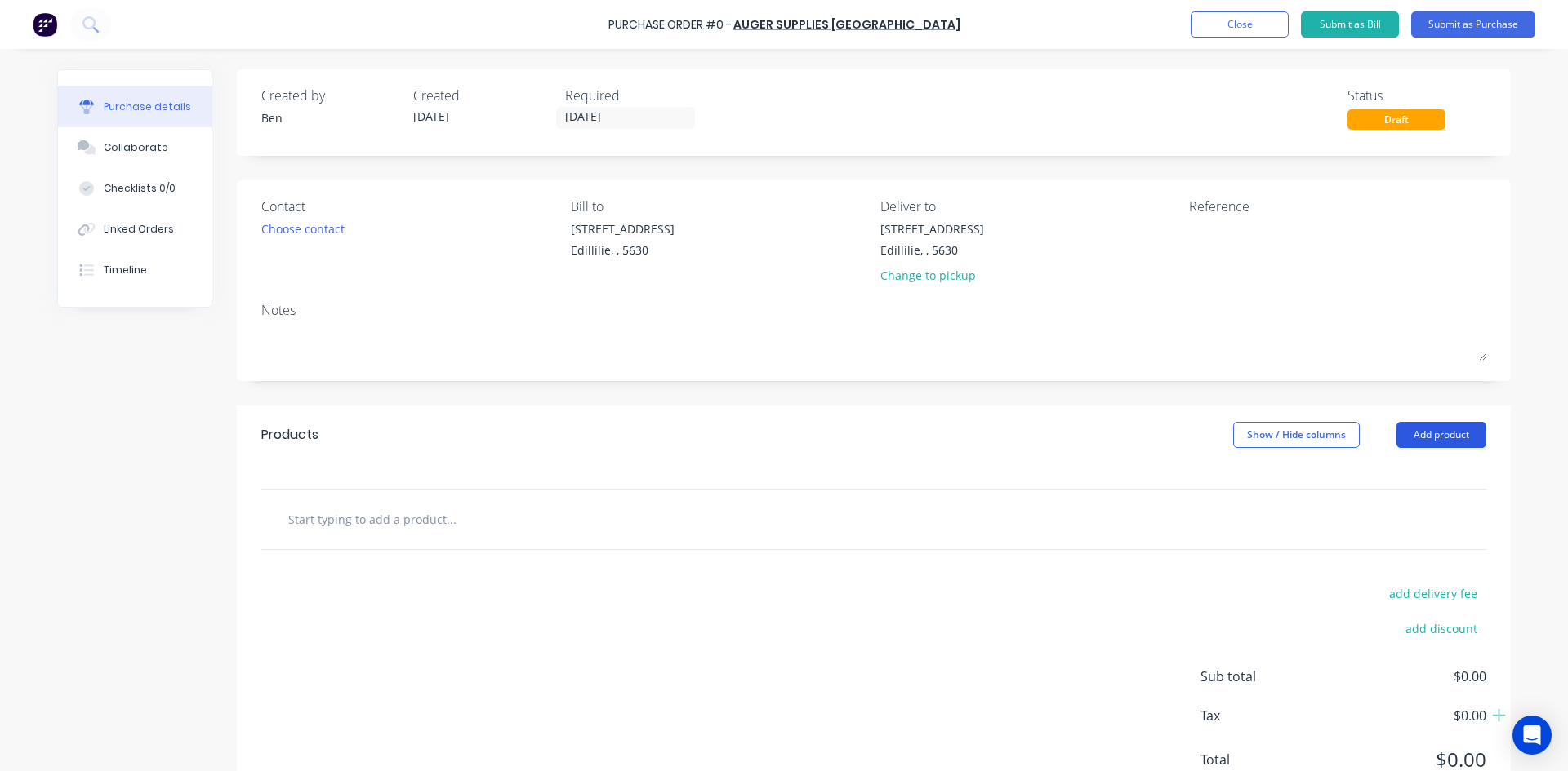
click at [1434, 434] on button "Add product" at bounding box center [1441, 435] width 90 height 26
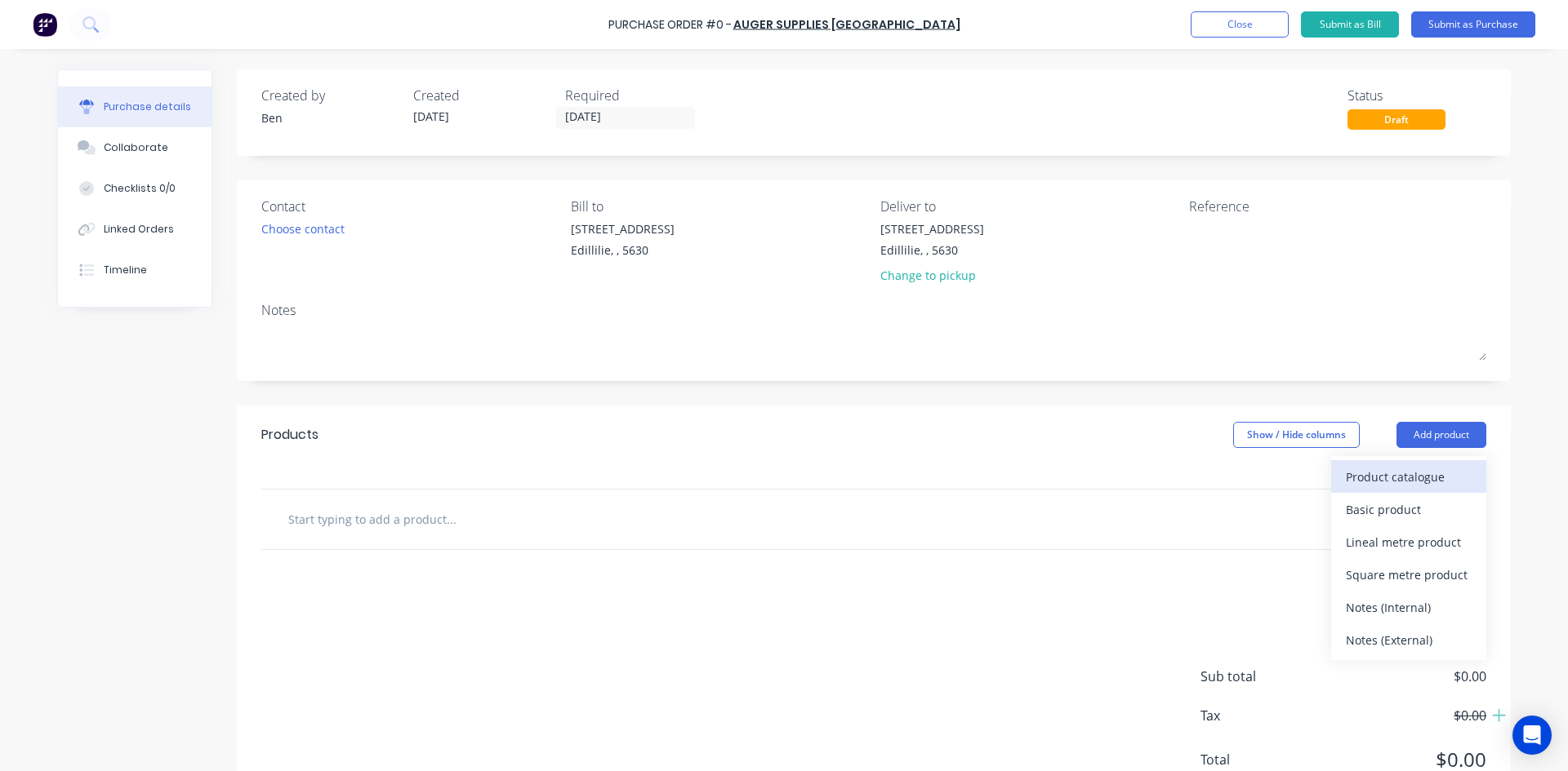
click at [1352, 476] on div "Product catalogue" at bounding box center [1408, 477] width 126 height 23
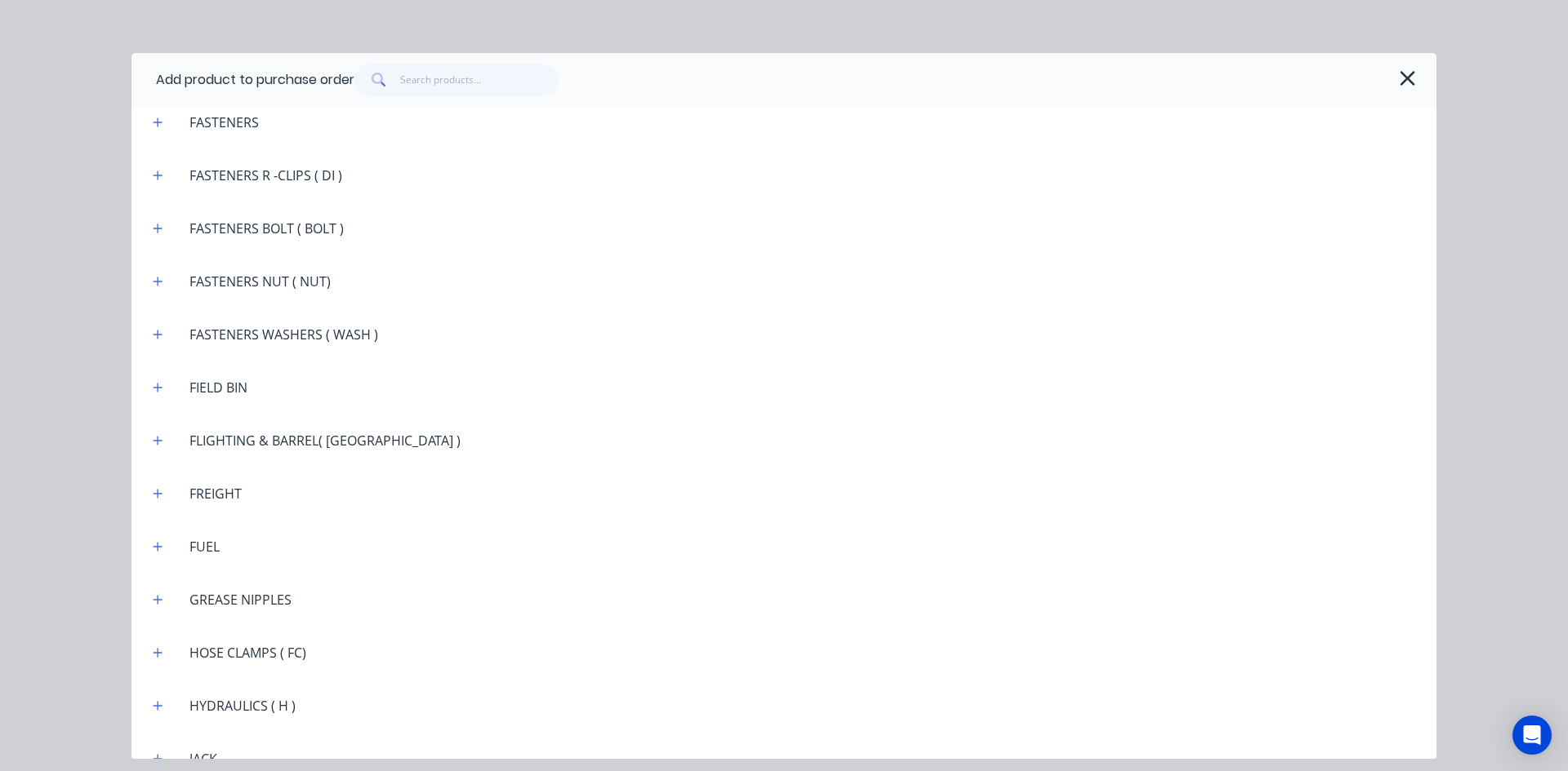
scroll to position [1551, 0]
click at [159, 443] on icon "button" at bounding box center [158, 440] width 10 height 12
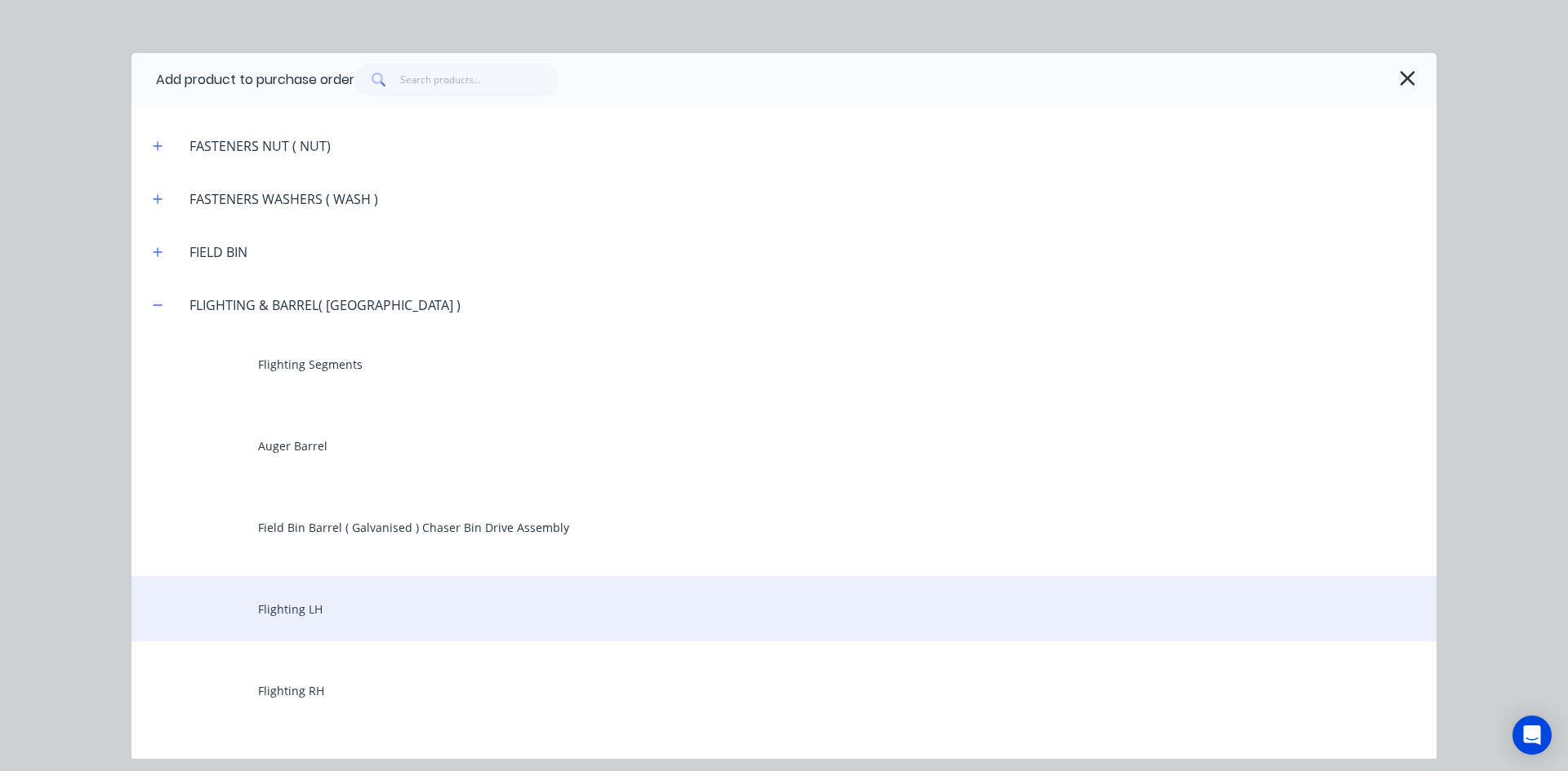
scroll to position [1714, 0]
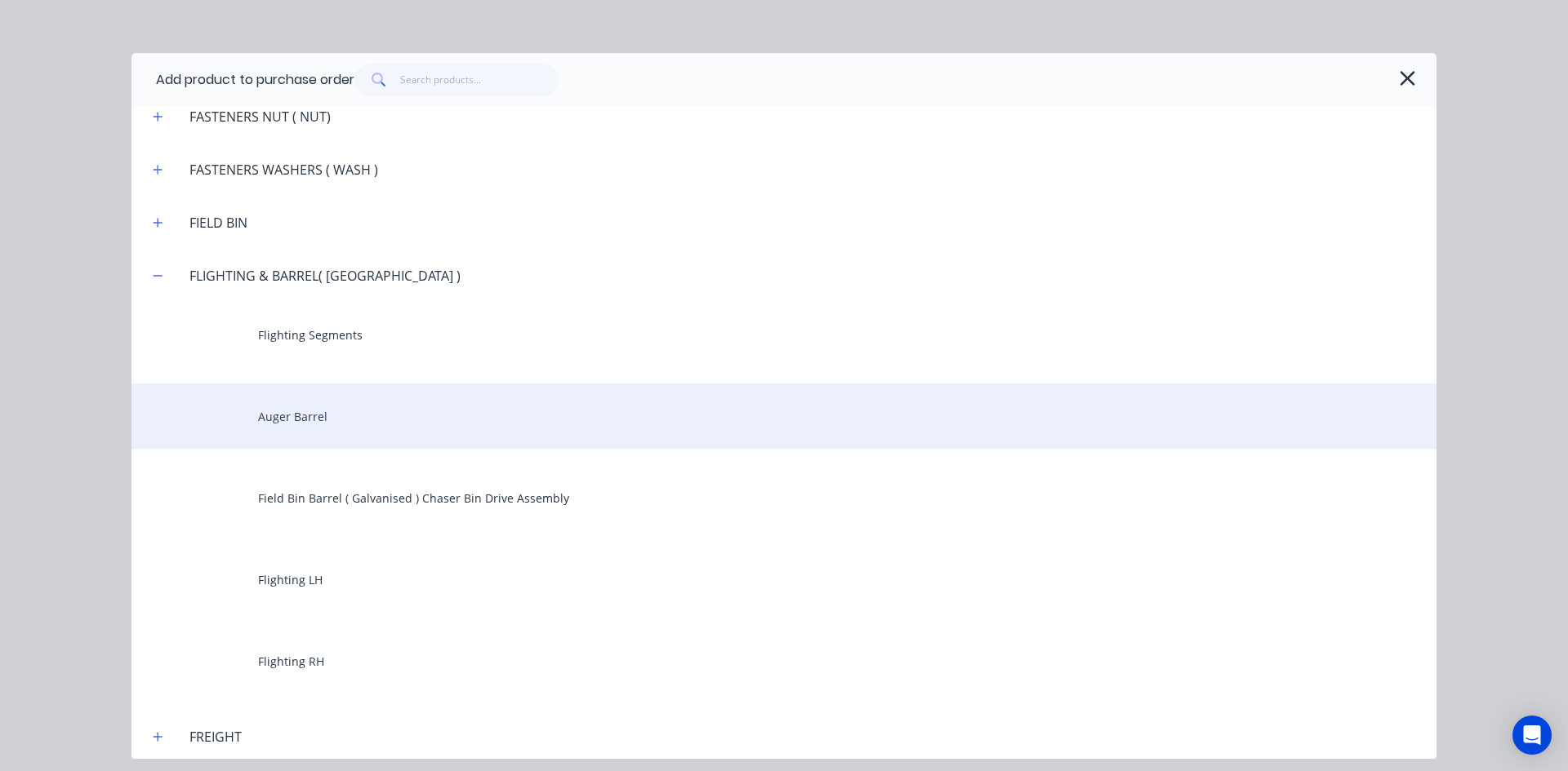
click at [301, 419] on div "Auger Barrel" at bounding box center [784, 416] width 1305 height 65
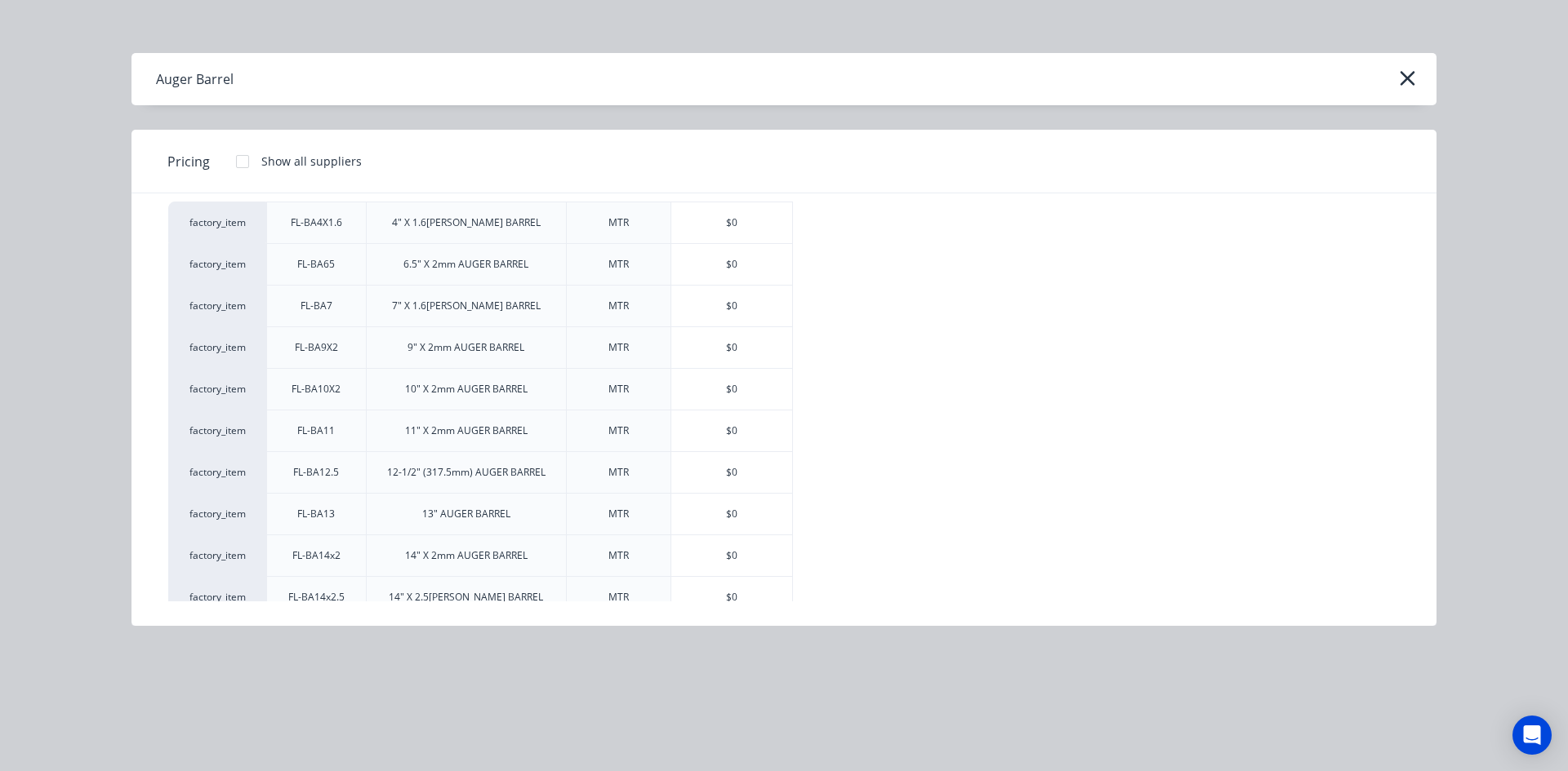
scroll to position [82, 0]
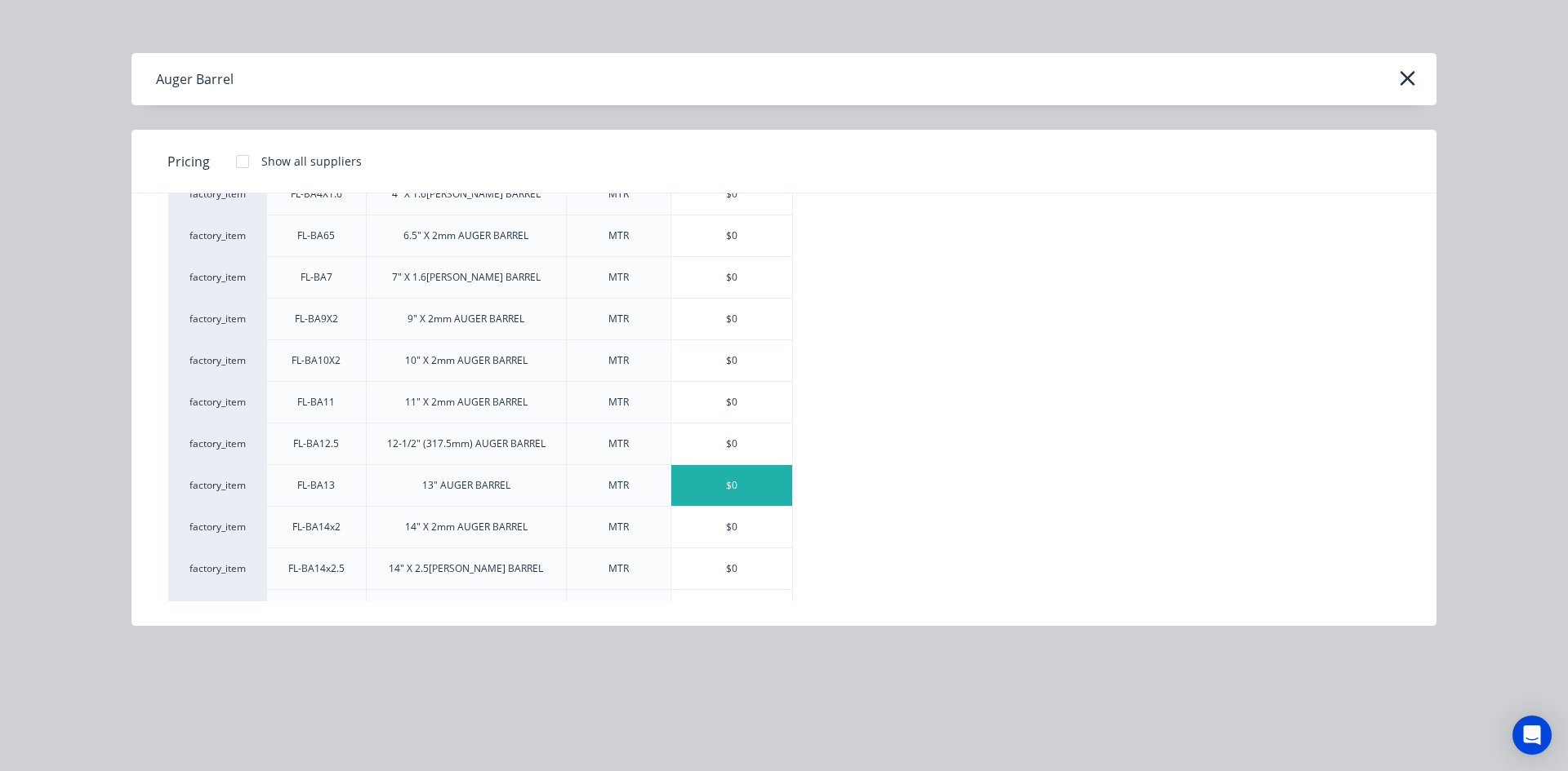
click at [729, 488] on div "$0" at bounding box center [731, 485] width 121 height 41
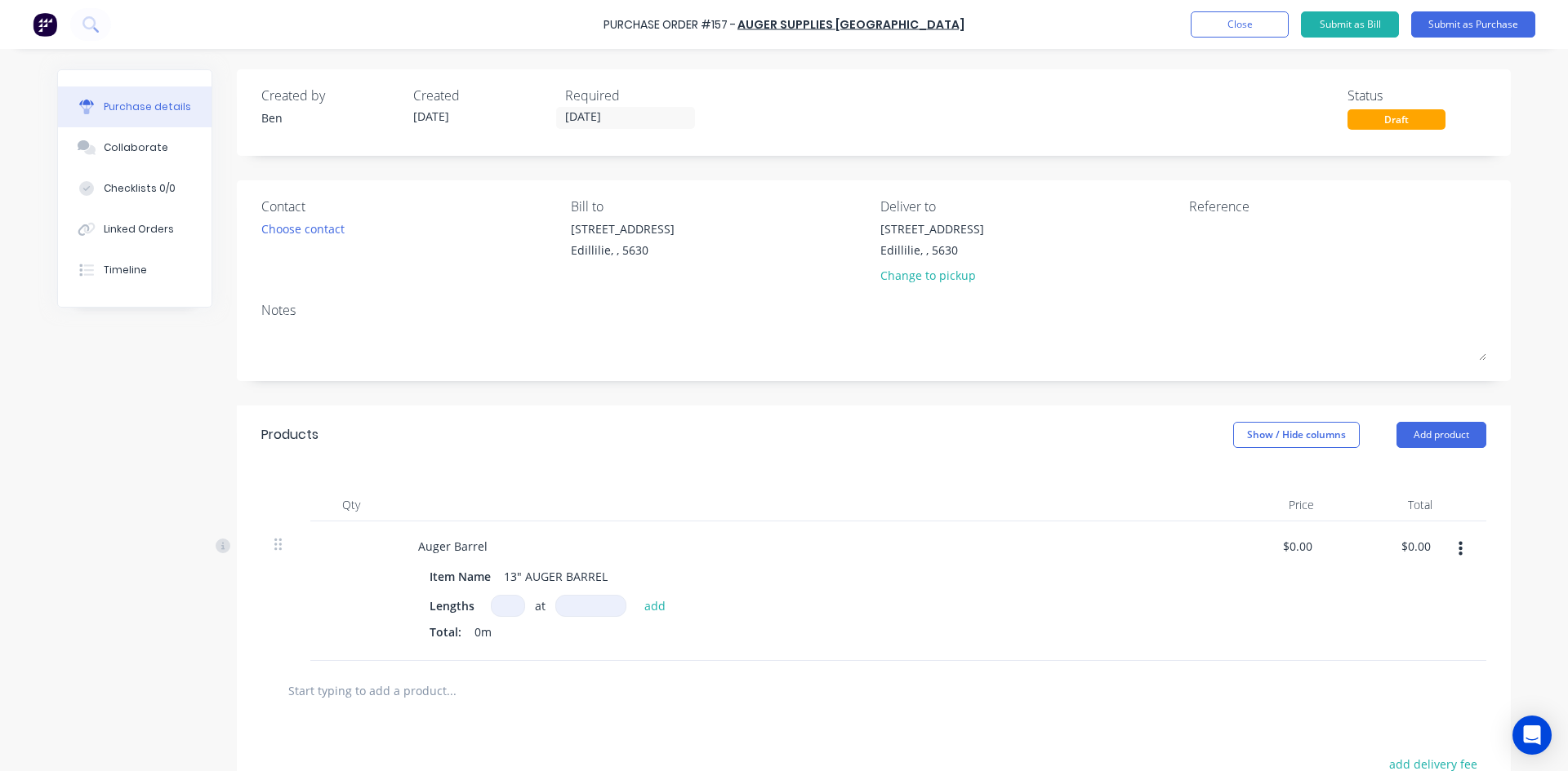
drag, startPoint x: 492, startPoint y: 599, endPoint x: 582, endPoint y: 624, distance: 93.4
click at [493, 600] on input at bounding box center [507, 605] width 34 height 22
type input "1"
click at [574, 609] on input at bounding box center [590, 605] width 71 height 22
type input "3000mm"
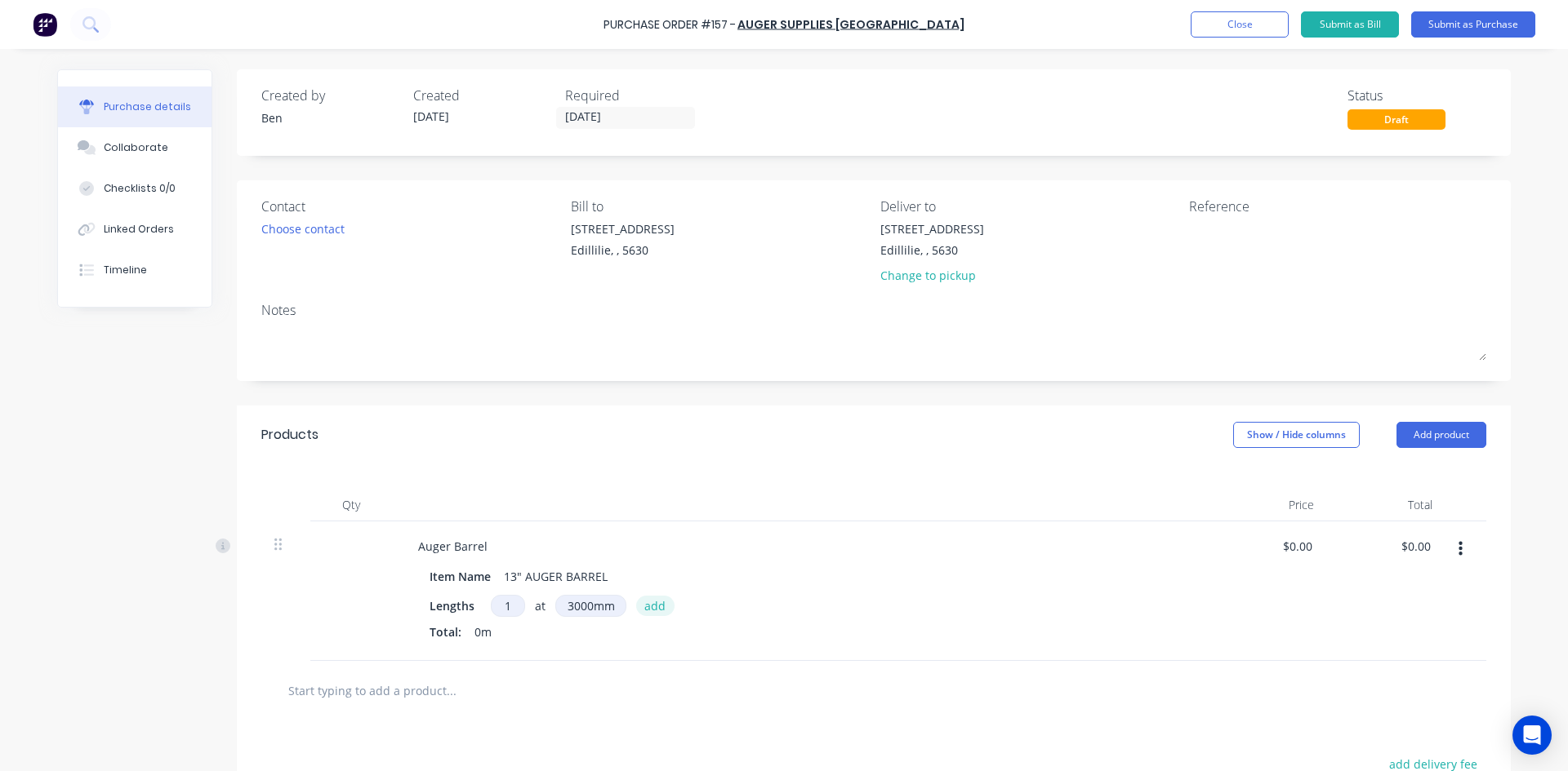
click at [641, 604] on button "add" at bounding box center [654, 605] width 38 height 19
click at [1433, 438] on button "Add product" at bounding box center [1441, 435] width 90 height 26
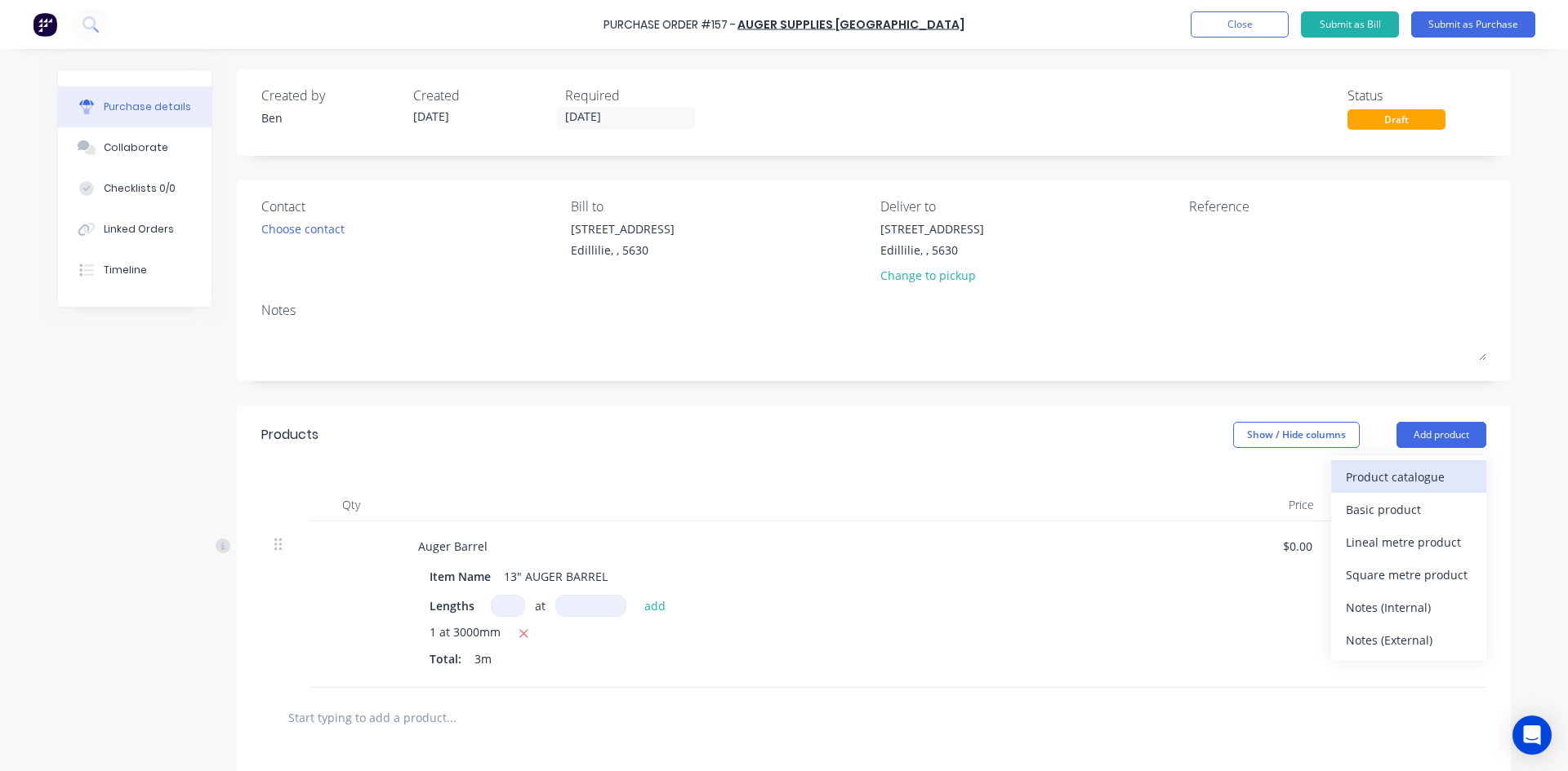
click at [1385, 480] on div "Product catalogue" at bounding box center [1408, 477] width 126 height 23
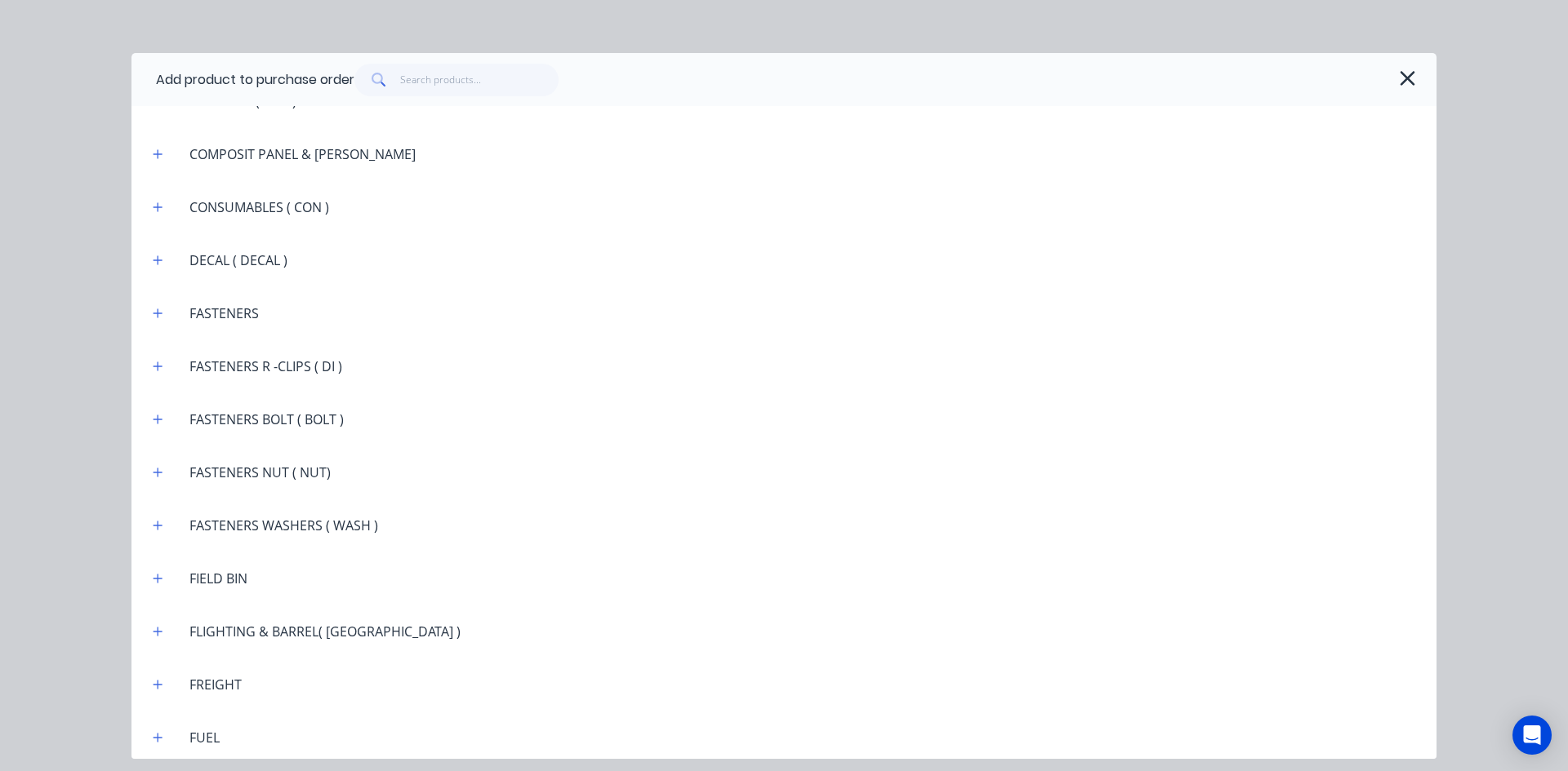
scroll to position [1387, 0]
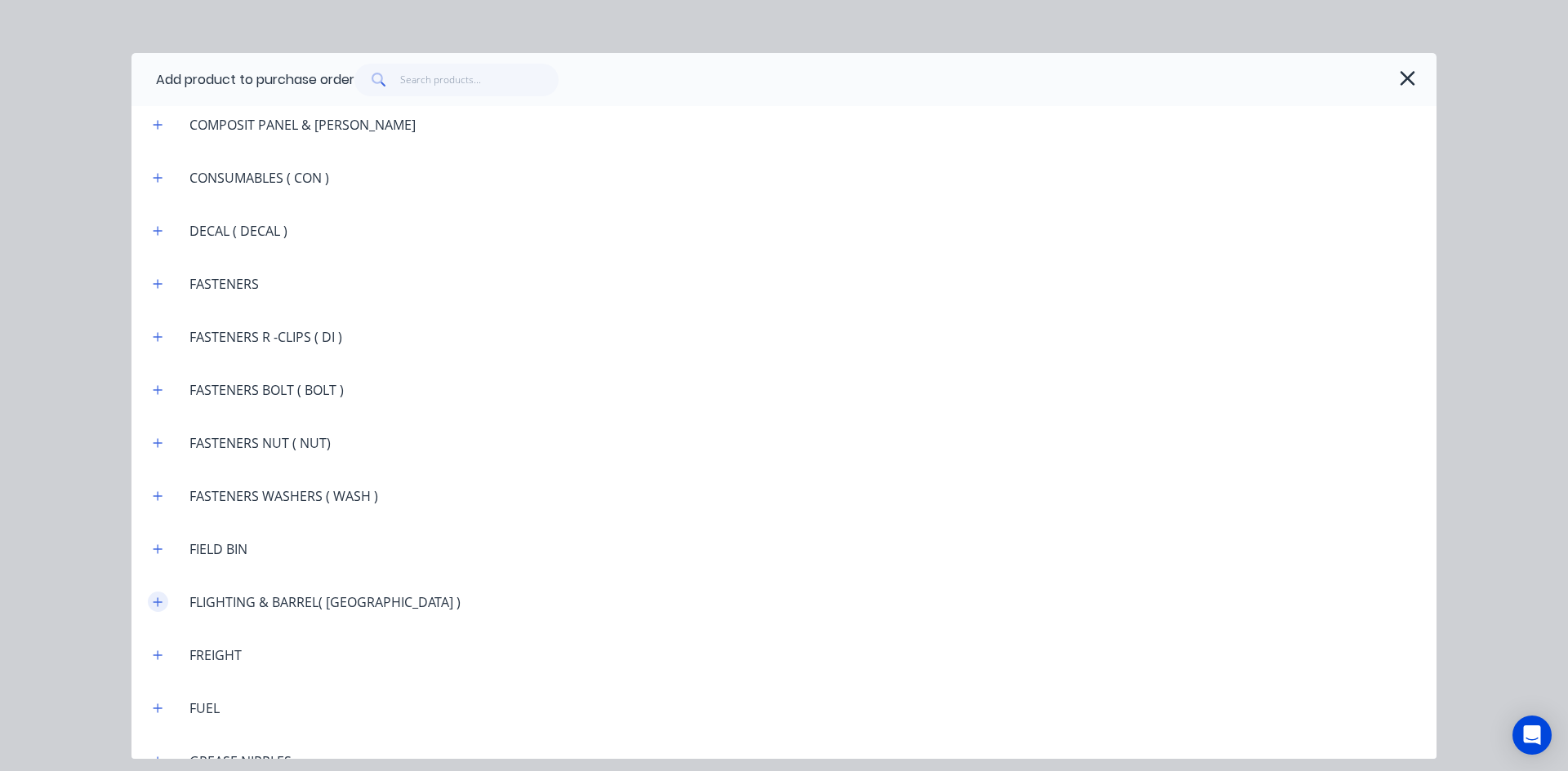
click at [161, 604] on icon "button" at bounding box center [158, 602] width 10 height 12
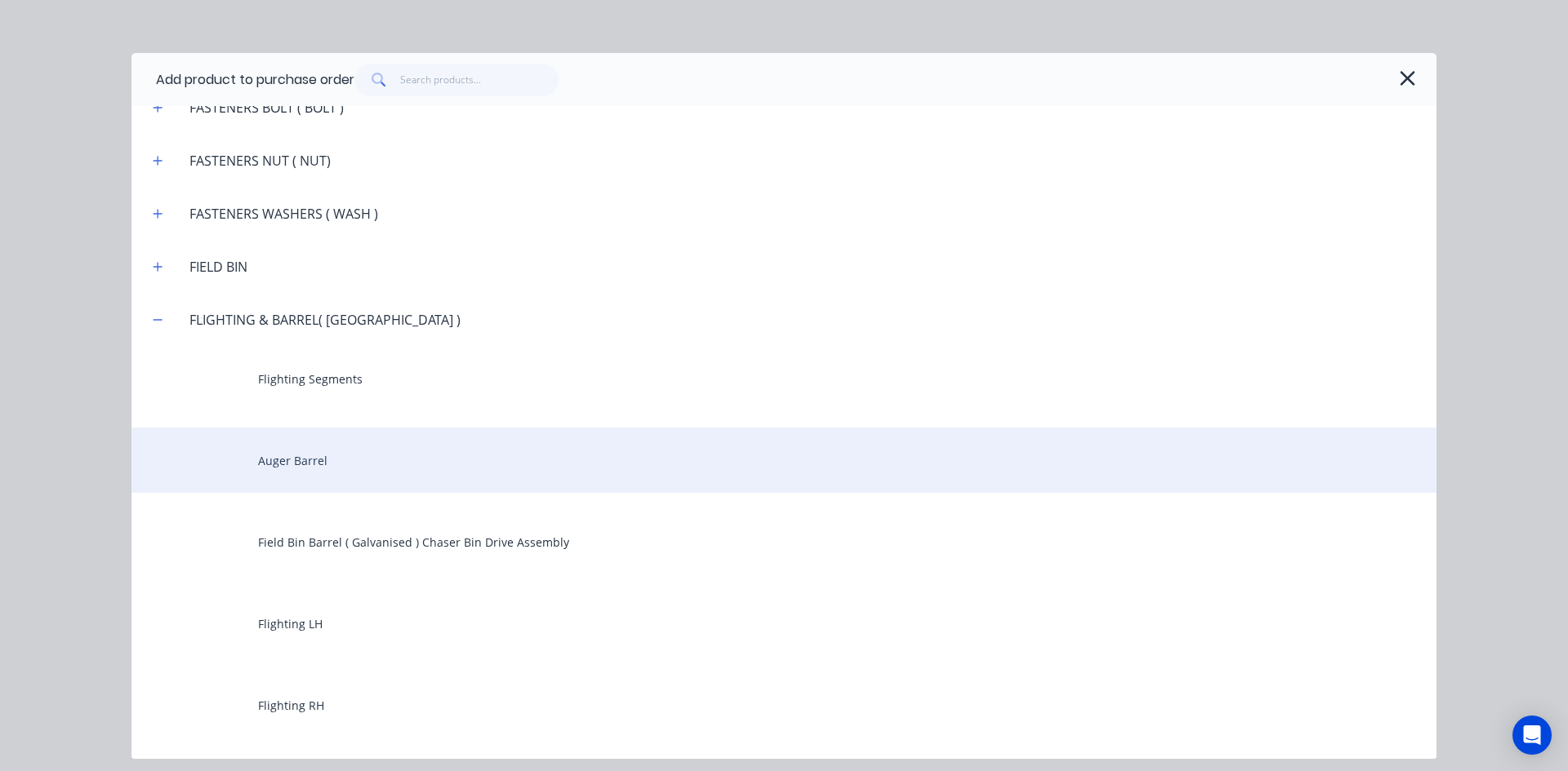
scroll to position [1714, 0]
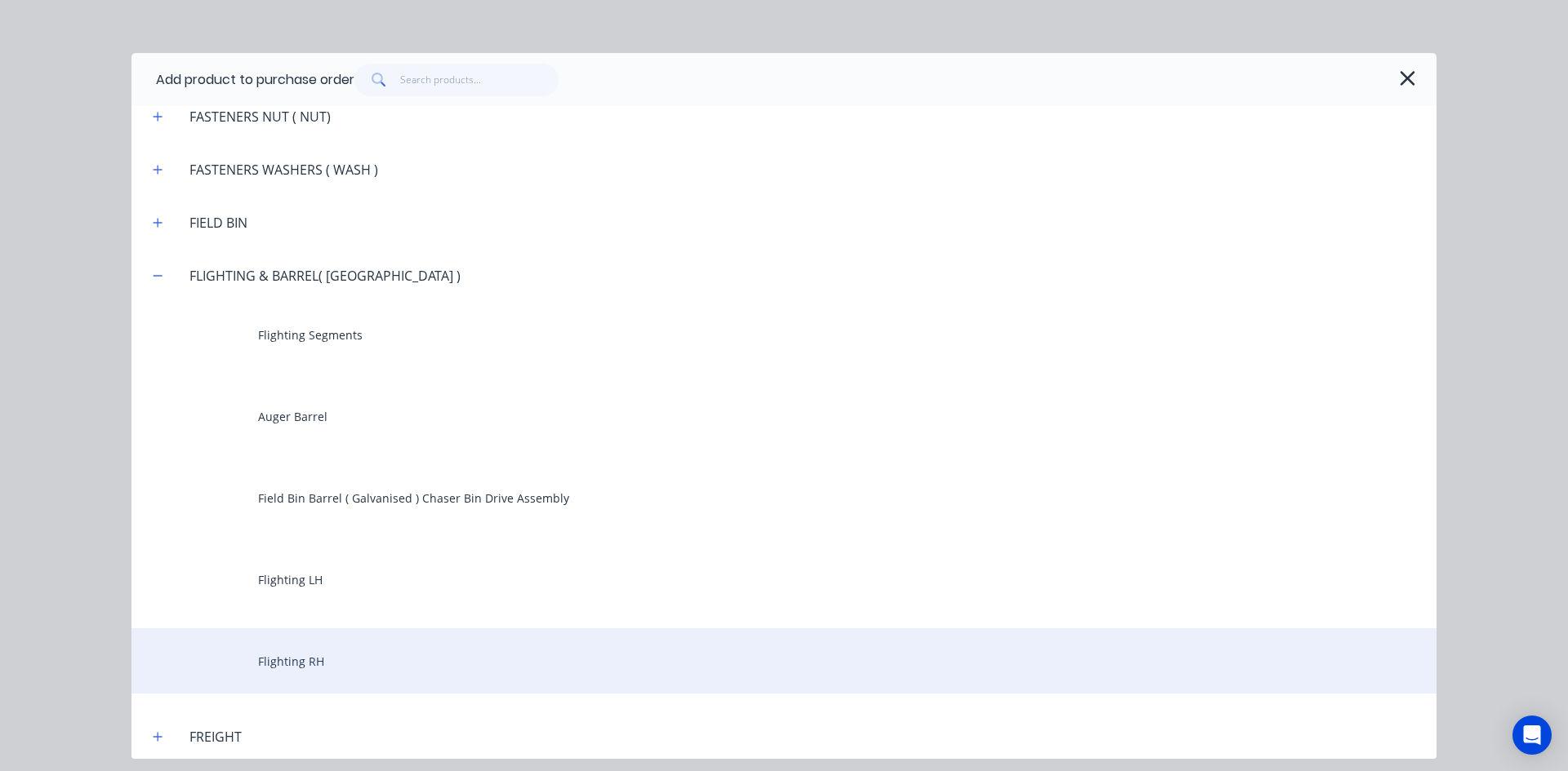
click at [323, 666] on div "Flighting RH" at bounding box center [784, 661] width 1305 height 65
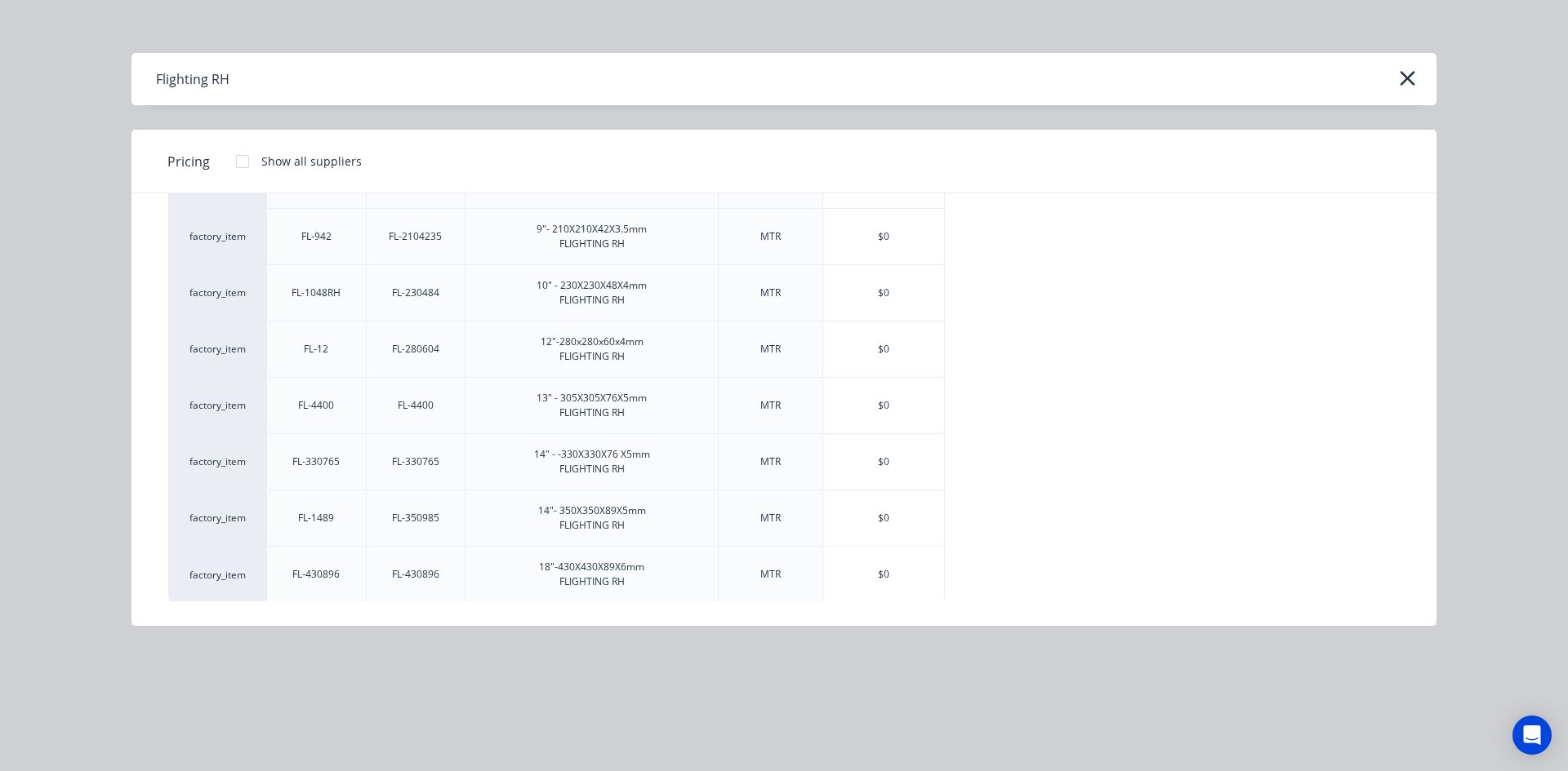
scroll to position [329, 0]
click at [886, 407] on div "$0" at bounding box center [883, 404] width 121 height 56
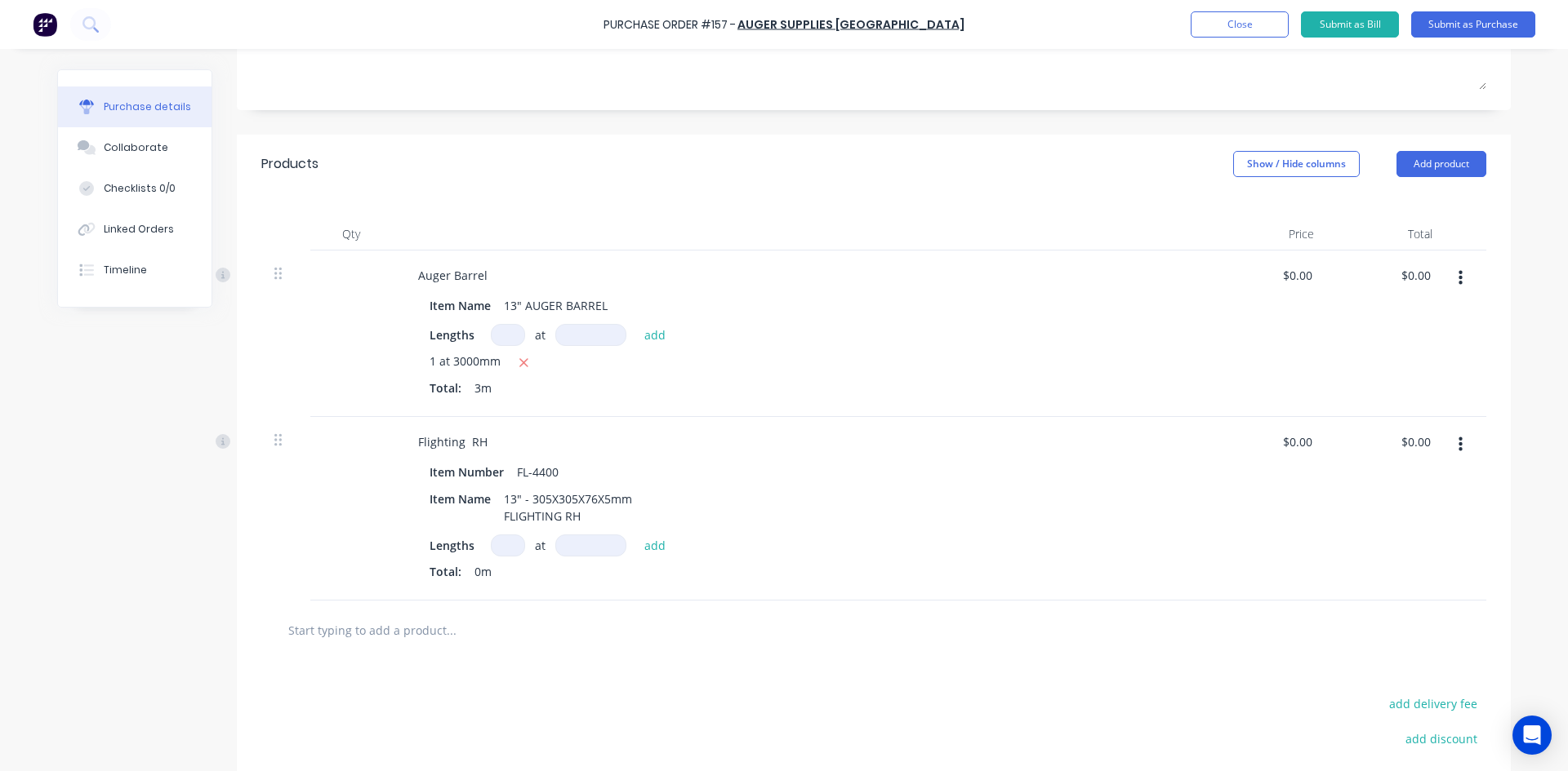
scroll to position [327, 0]
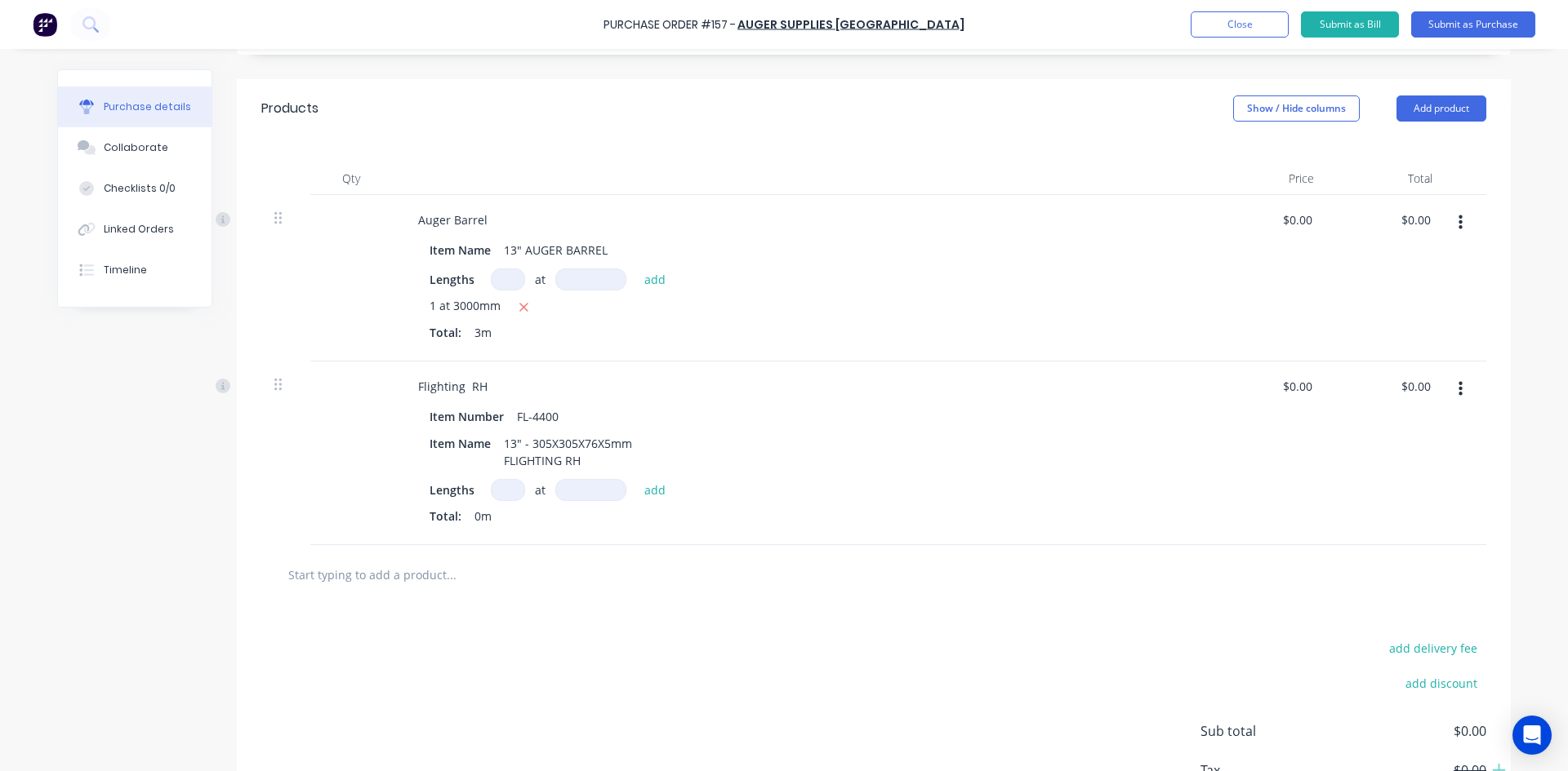
click at [499, 491] on input at bounding box center [507, 490] width 34 height 22
type input "1"
drag, startPoint x: 561, startPoint y: 485, endPoint x: 596, endPoint y: 500, distance: 38.1
click at [579, 494] on input at bounding box center [590, 490] width 71 height 22
type input "3000mm"
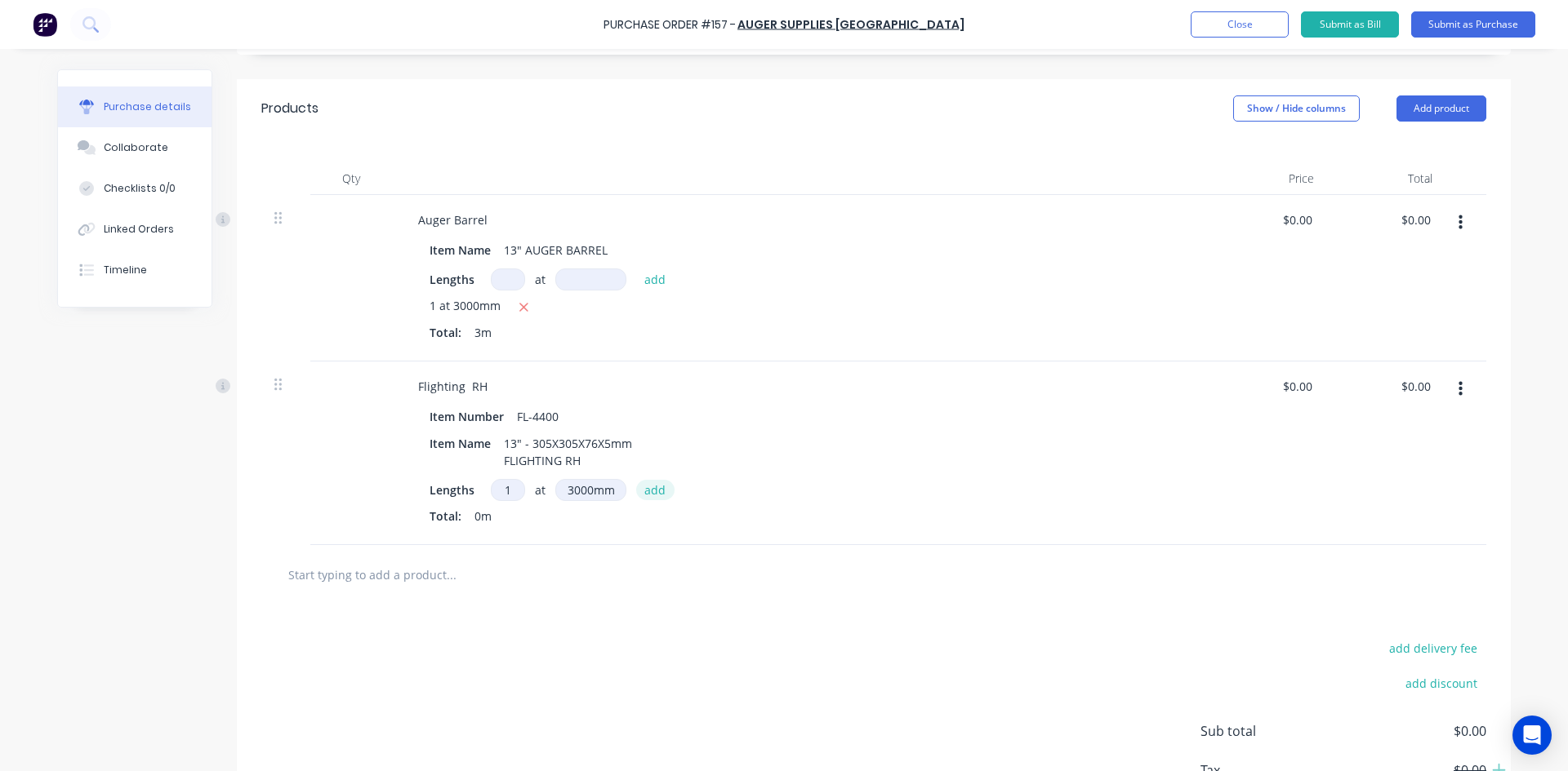
click at [649, 490] on button "add" at bounding box center [654, 489] width 38 height 19
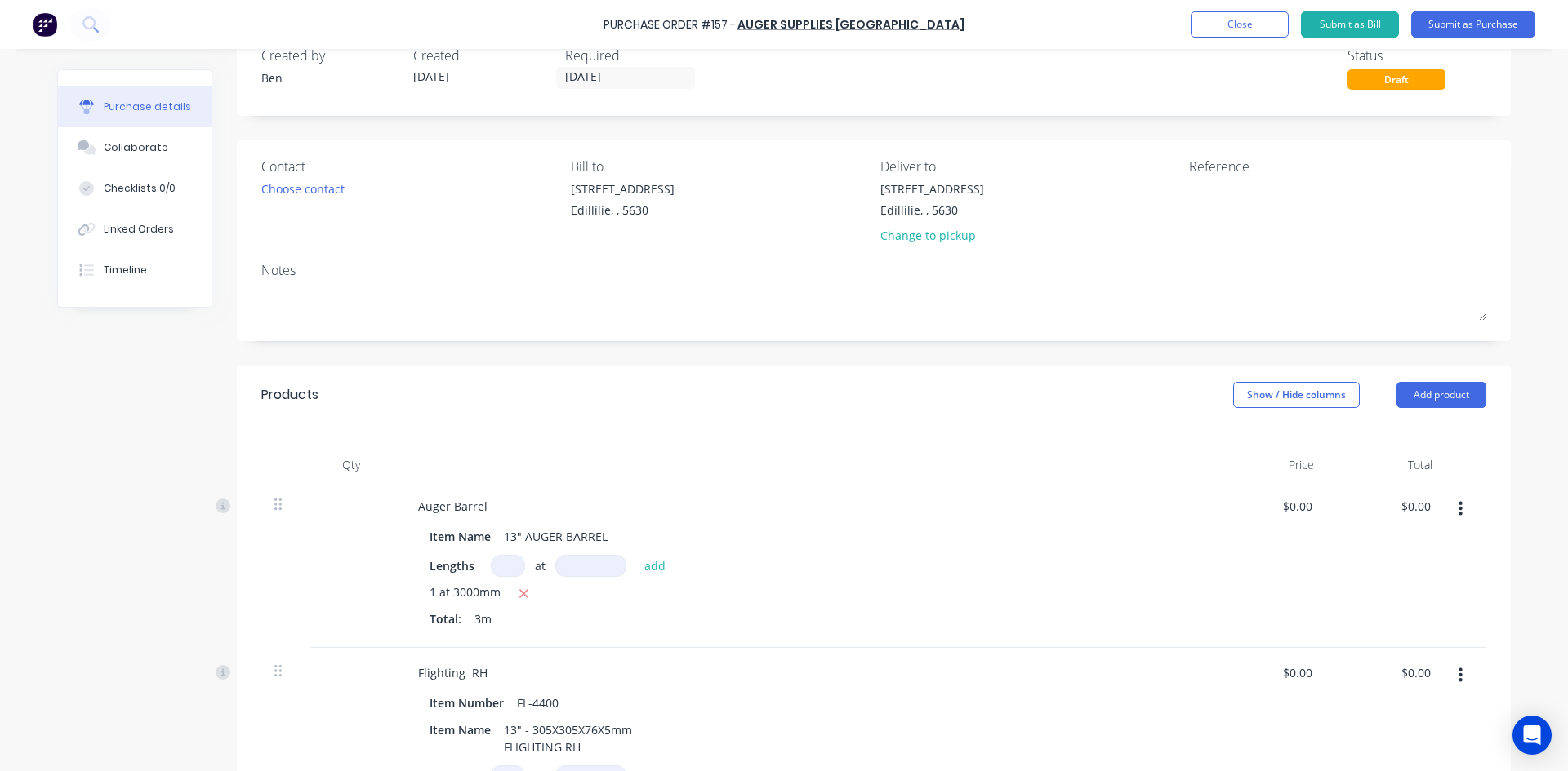
scroll to position [0, 0]
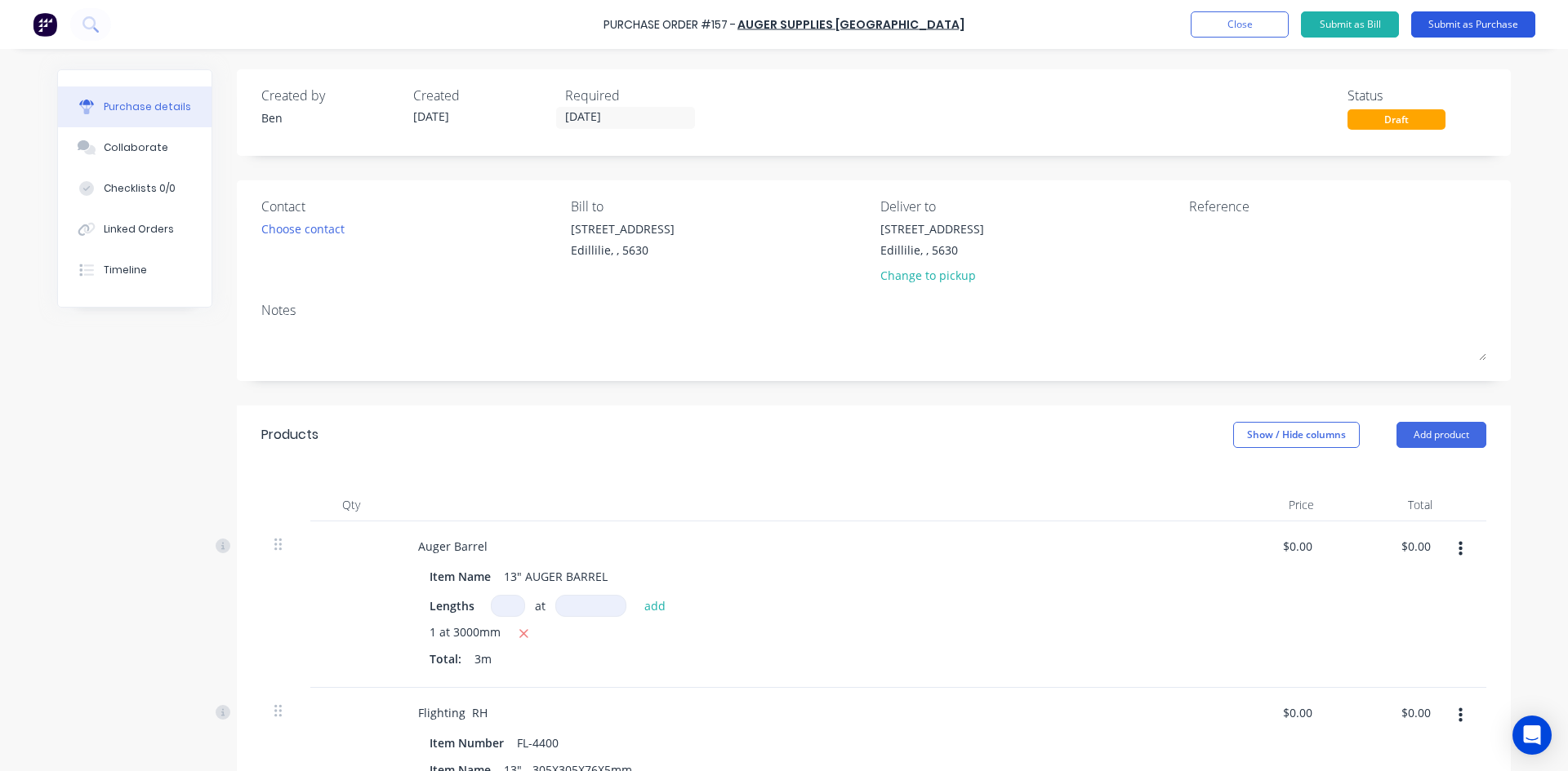
click at [1443, 28] on button "Submit as Purchase" at bounding box center [1472, 24] width 124 height 26
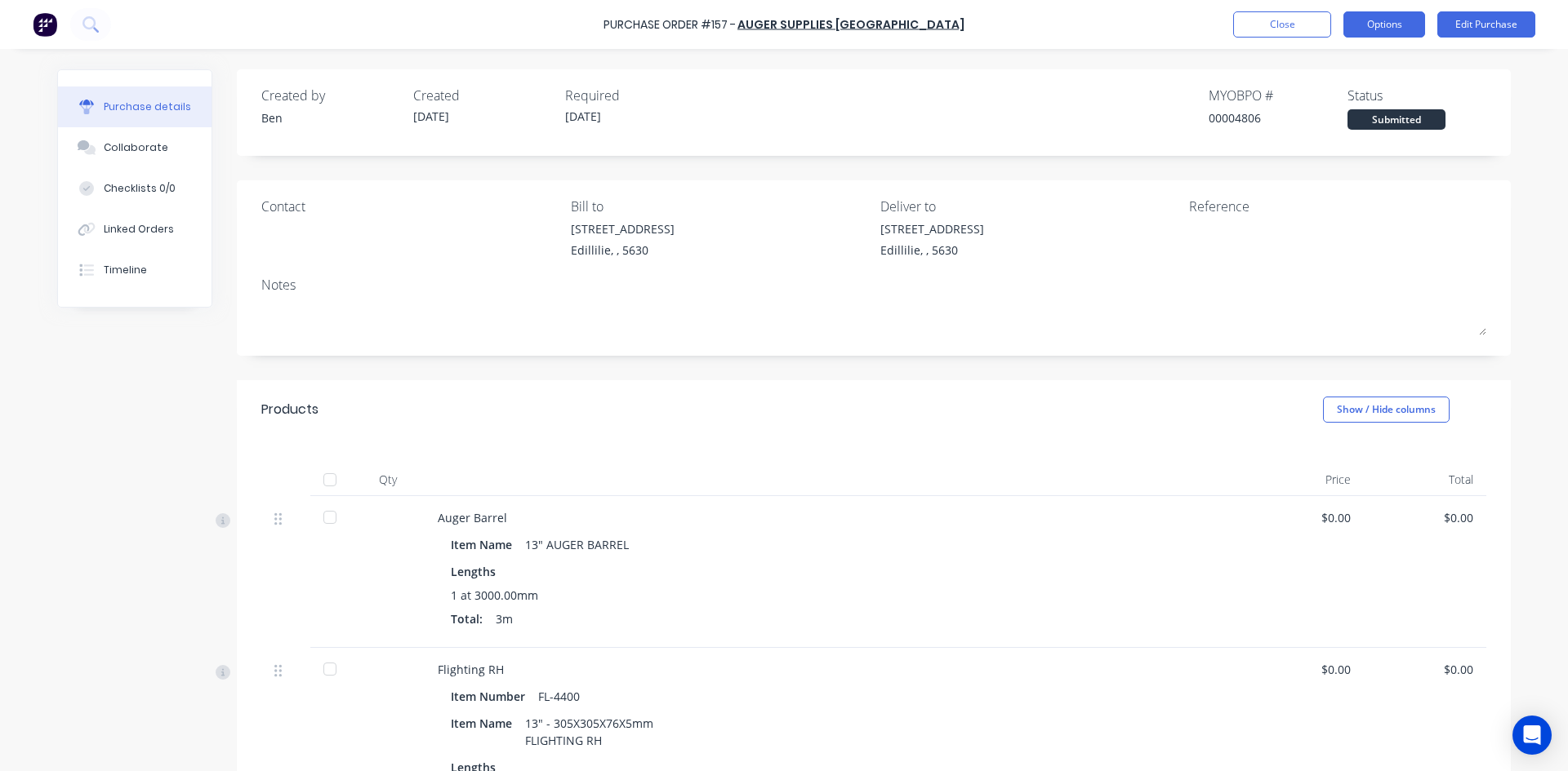
click at [1403, 24] on button "Options" at bounding box center [1384, 24] width 82 height 26
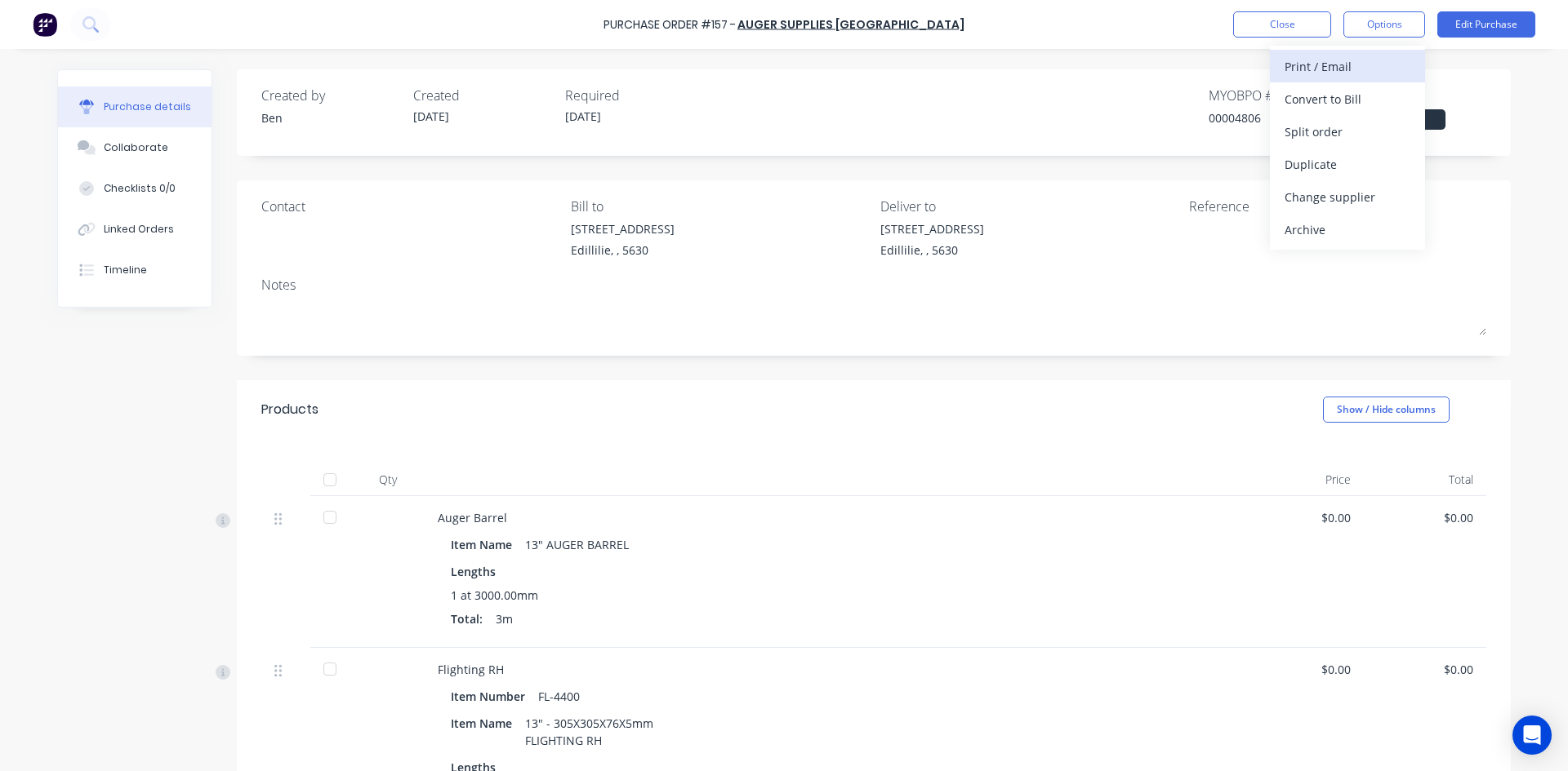
click at [1338, 67] on div "Print / Email" at bounding box center [1347, 66] width 126 height 23
click at [1306, 131] on div "Without pricing" at bounding box center [1347, 132] width 126 height 23
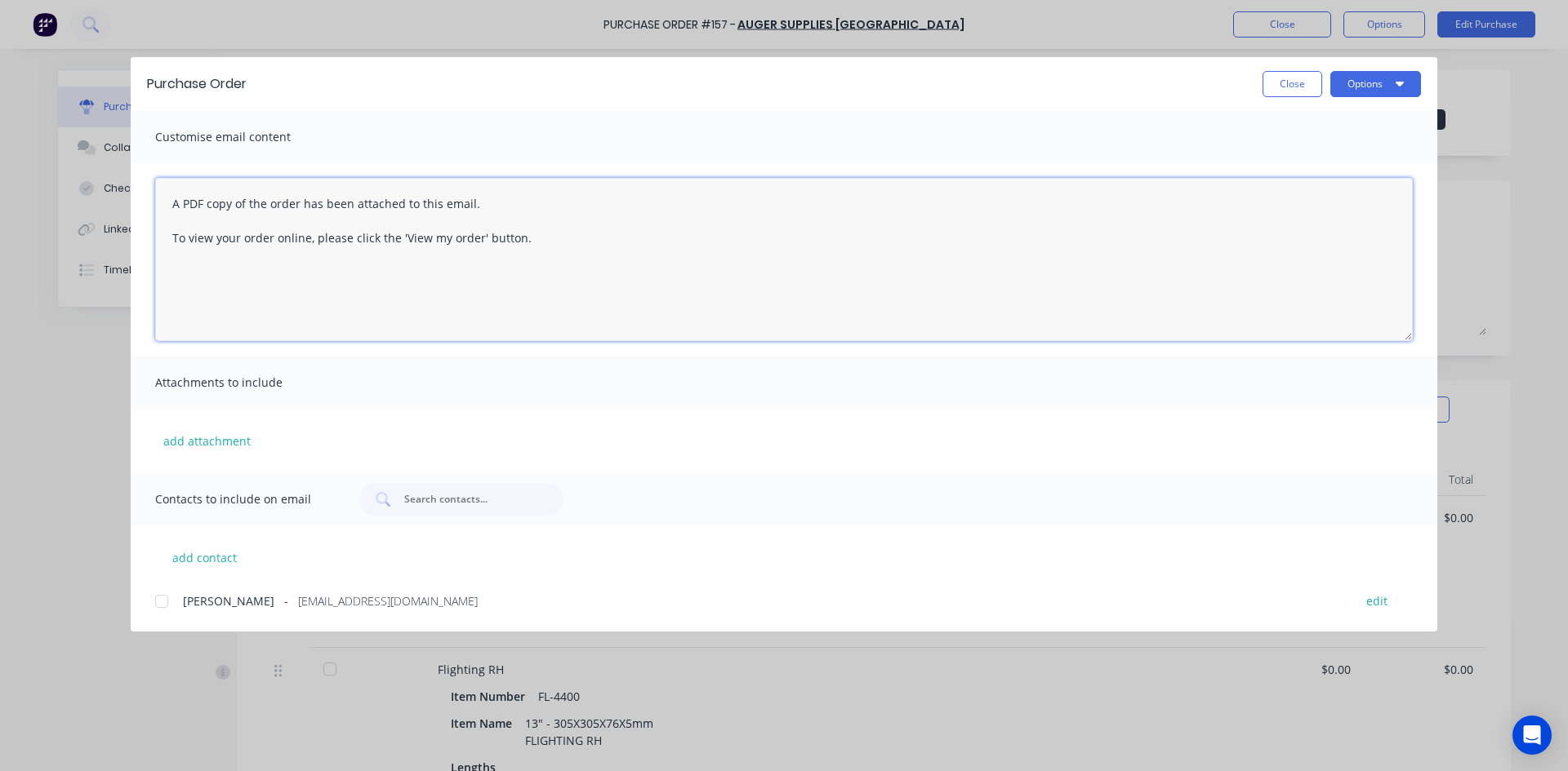
click at [528, 237] on textarea "A PDF copy of the order has been attached to this email. To view your order onl…" at bounding box center [783, 259] width 1257 height 163
type textarea "A"
click at [237, 205] on textarea "Hi Mike & Kisty" at bounding box center [783, 259] width 1257 height 163
click at [281, 198] on textarea "Hi Mike & Kirsty" at bounding box center [783, 259] width 1257 height 163
type textarea "Hi Mike & Kirsty Could we please"
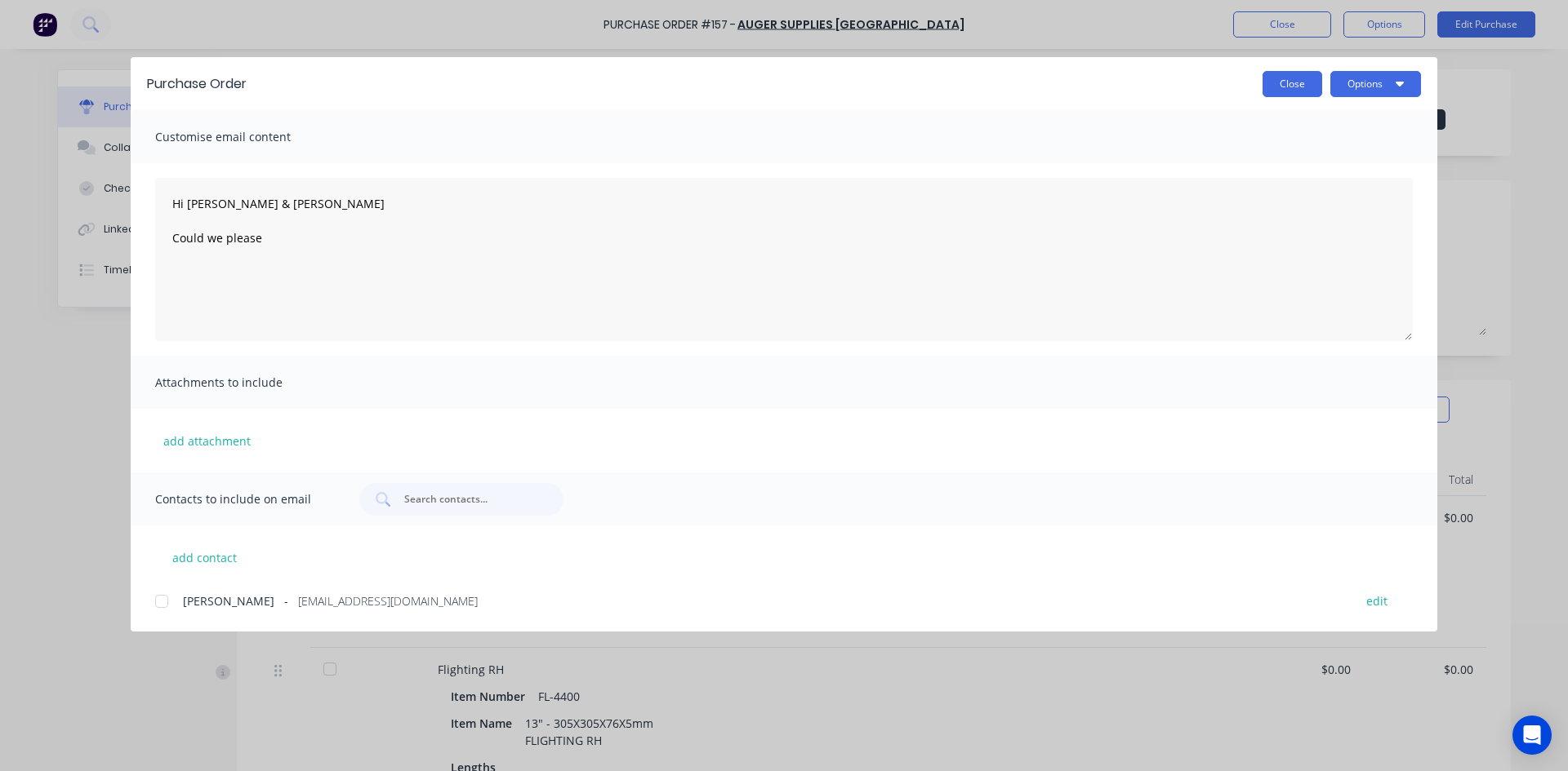
click at [1281, 83] on button "Close" at bounding box center [1292, 84] width 59 height 26
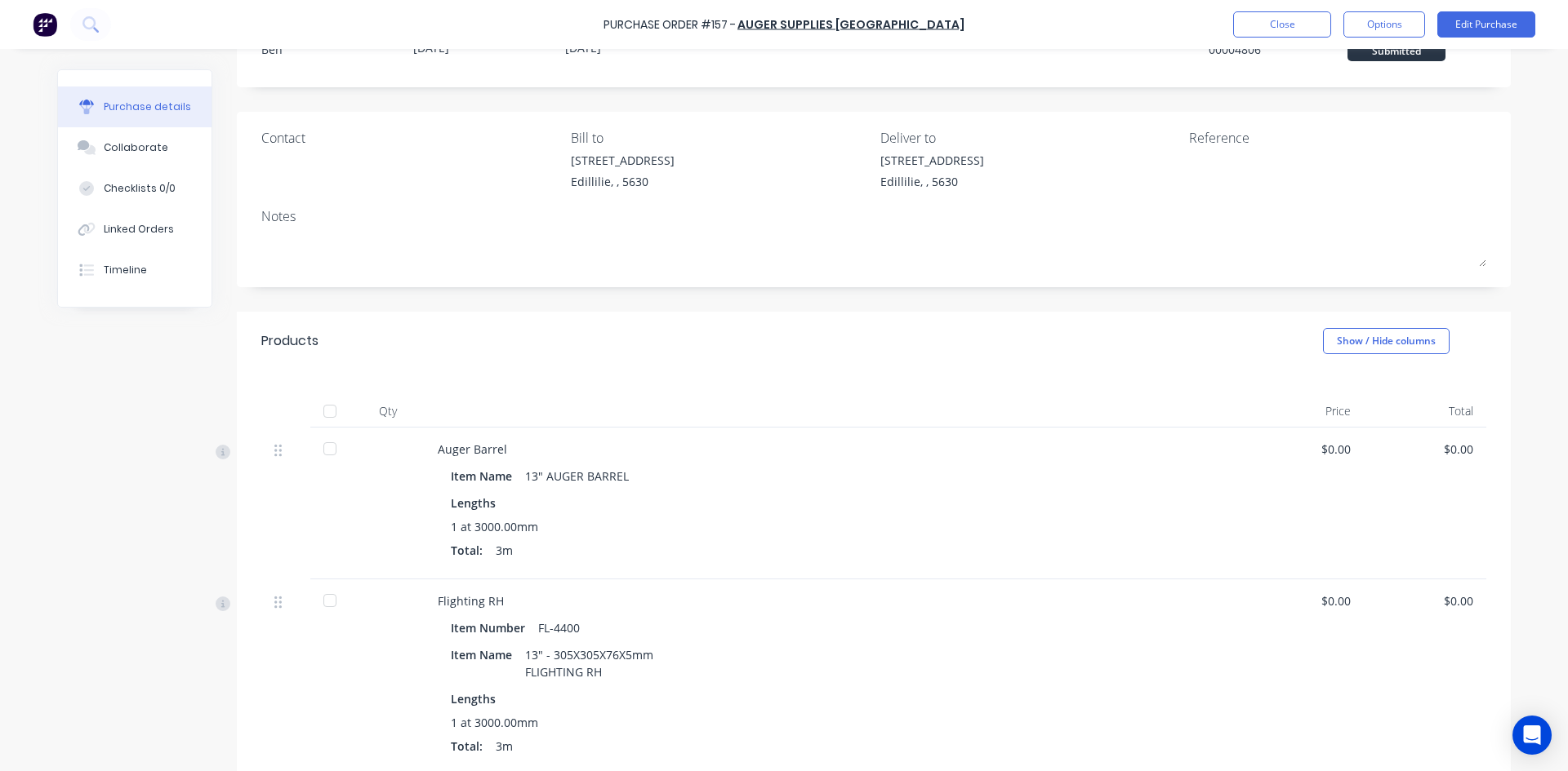
scroll to position [163, 0]
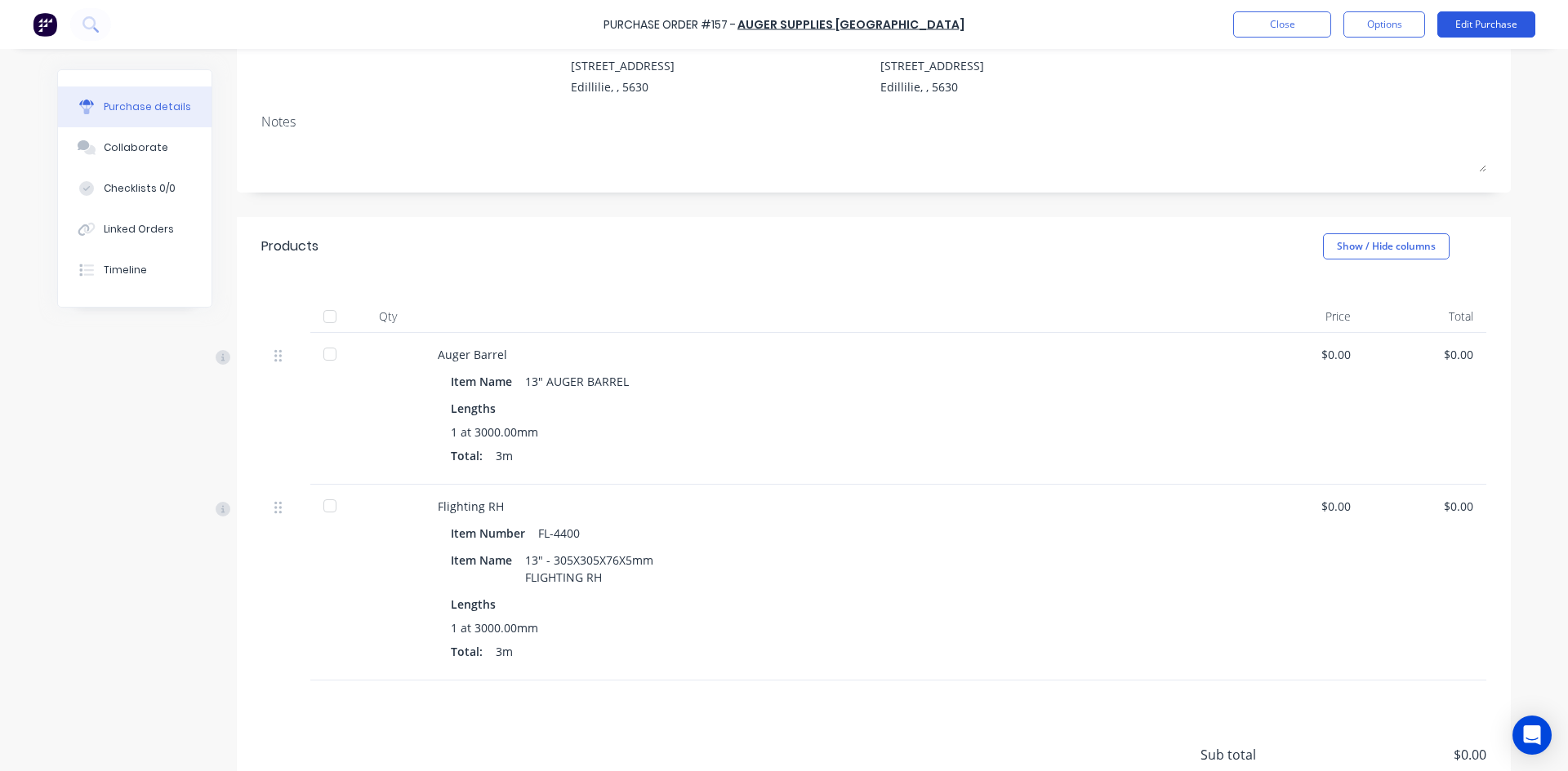
click at [1475, 23] on button "Edit Purchase" at bounding box center [1486, 24] width 98 height 26
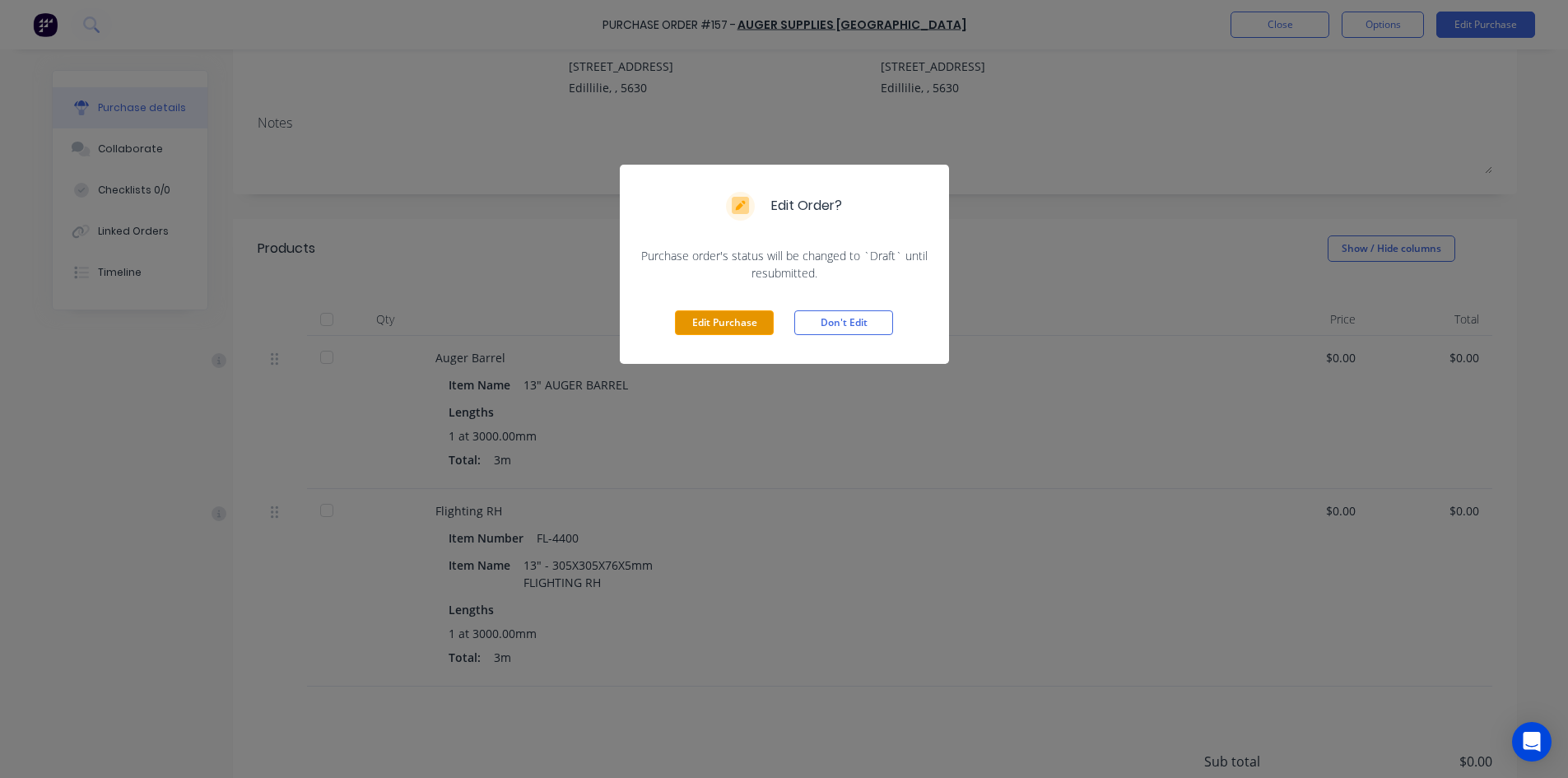
click at [722, 325] on button "Edit Purchase" at bounding box center [725, 323] width 98 height 25
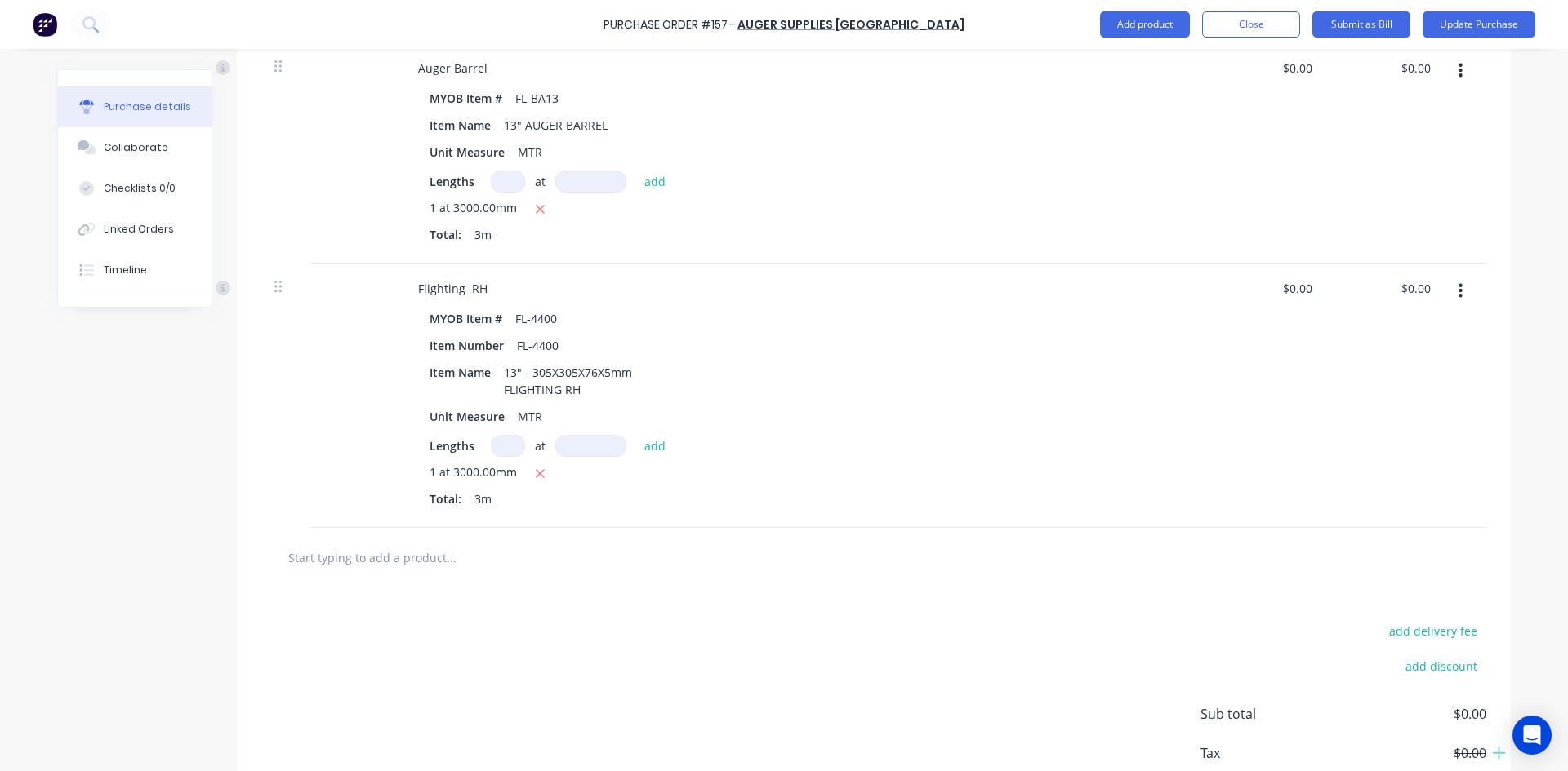
scroll to position [489, 0]
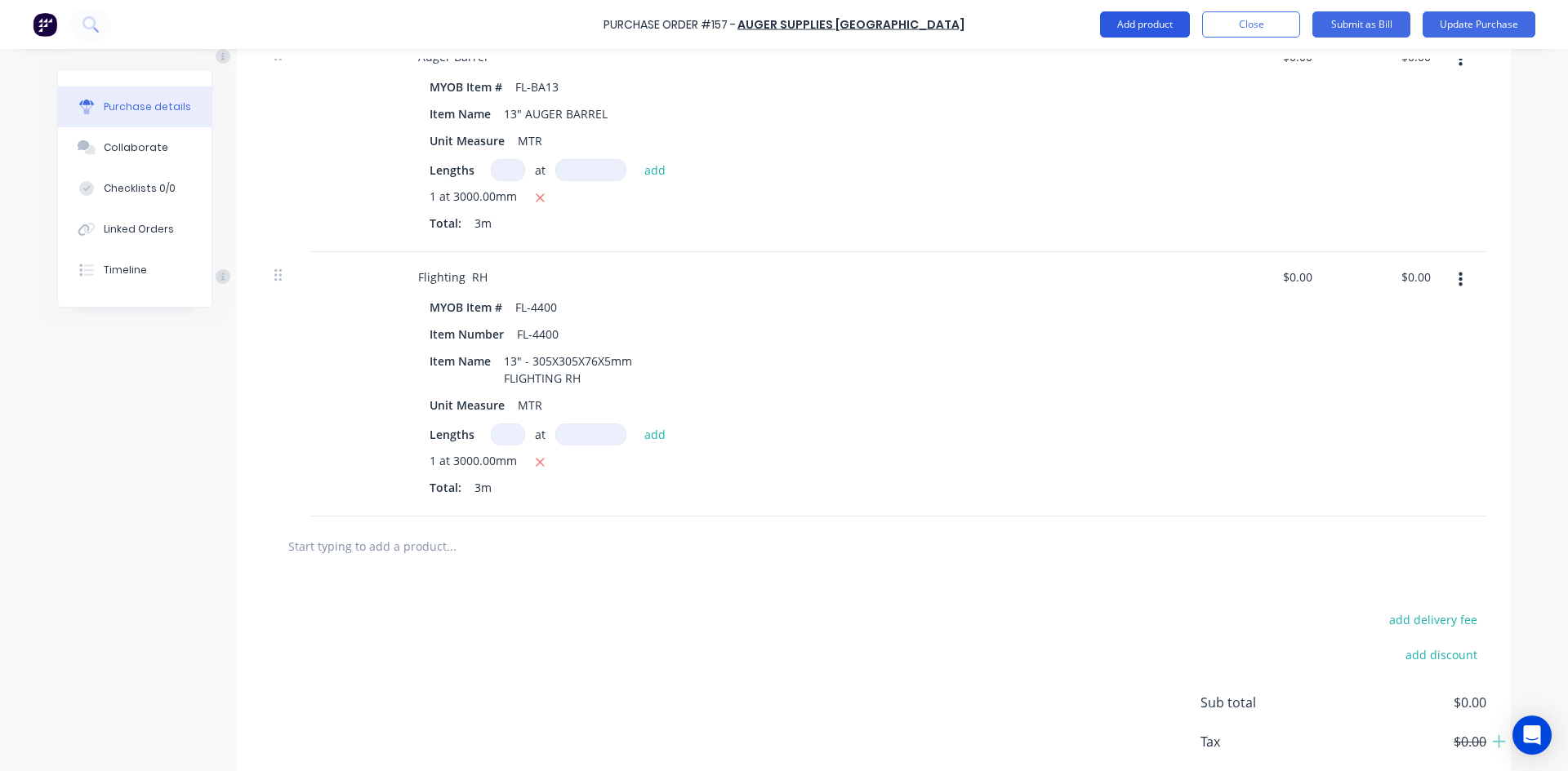
click at [1149, 29] on button "Add product" at bounding box center [1145, 24] width 90 height 26
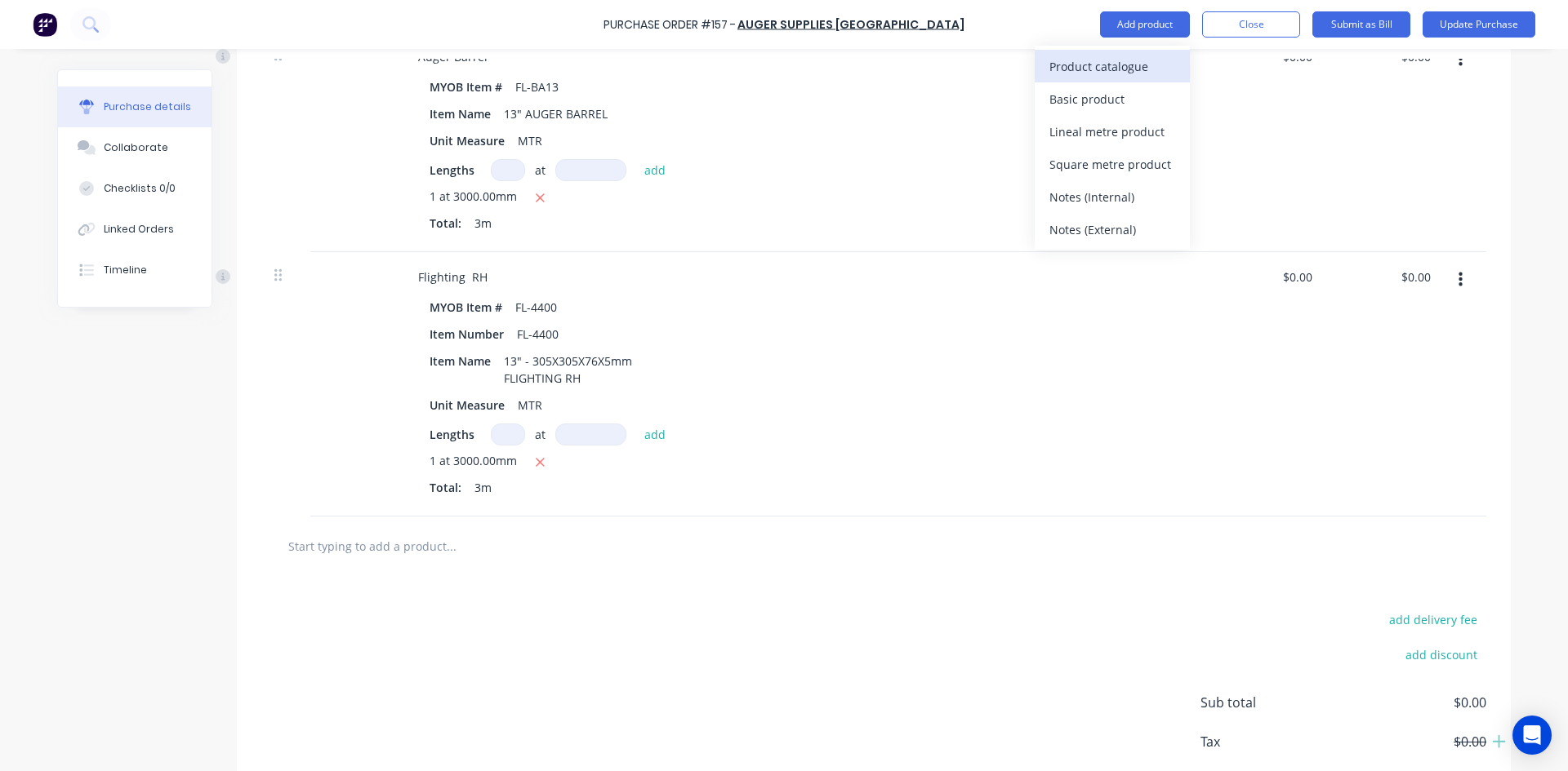
click at [1080, 67] on div "Product catalogue" at bounding box center [1112, 66] width 126 height 23
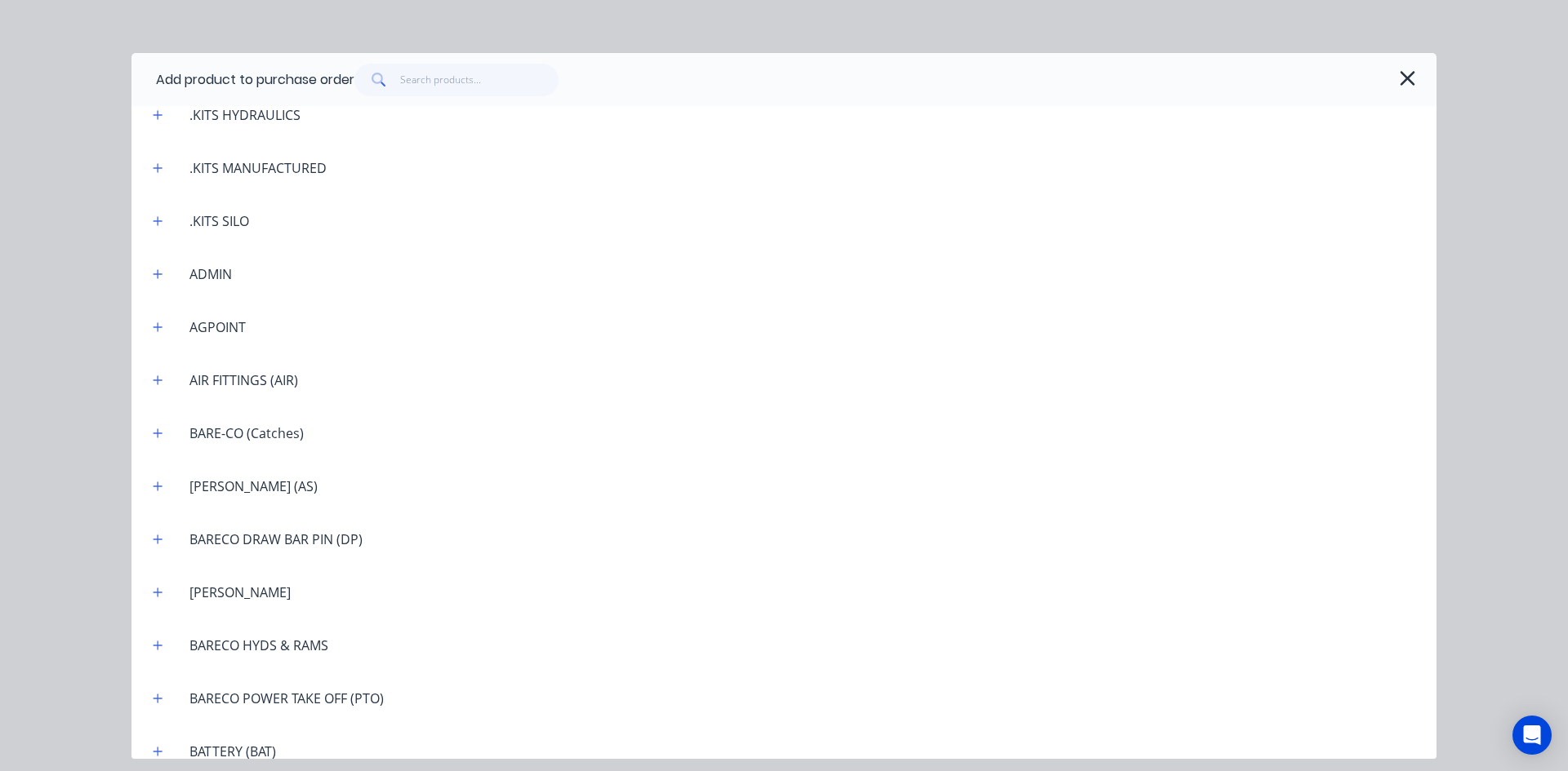
scroll to position [571, 0]
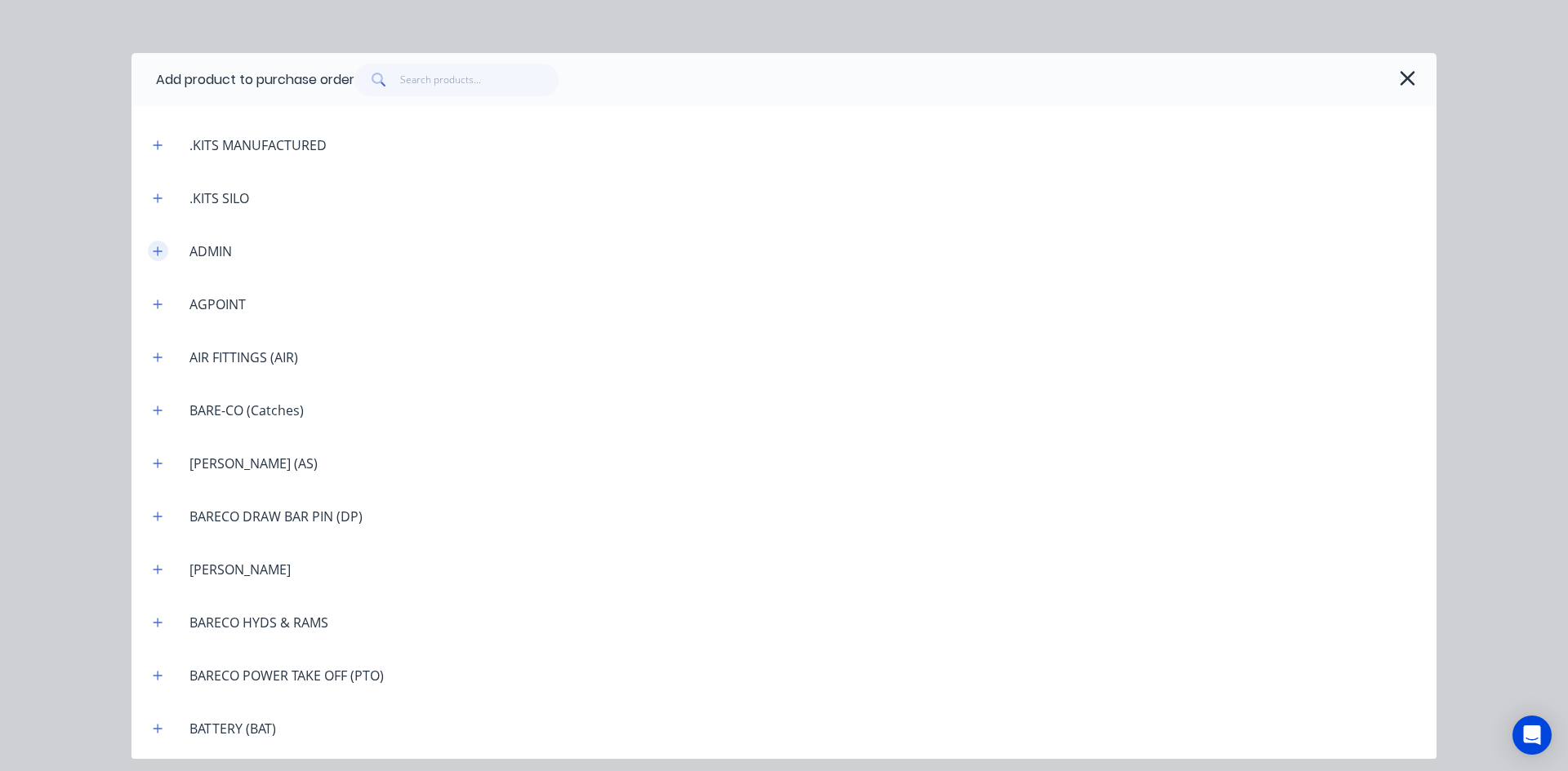
click at [157, 249] on icon "button" at bounding box center [158, 251] width 10 height 12
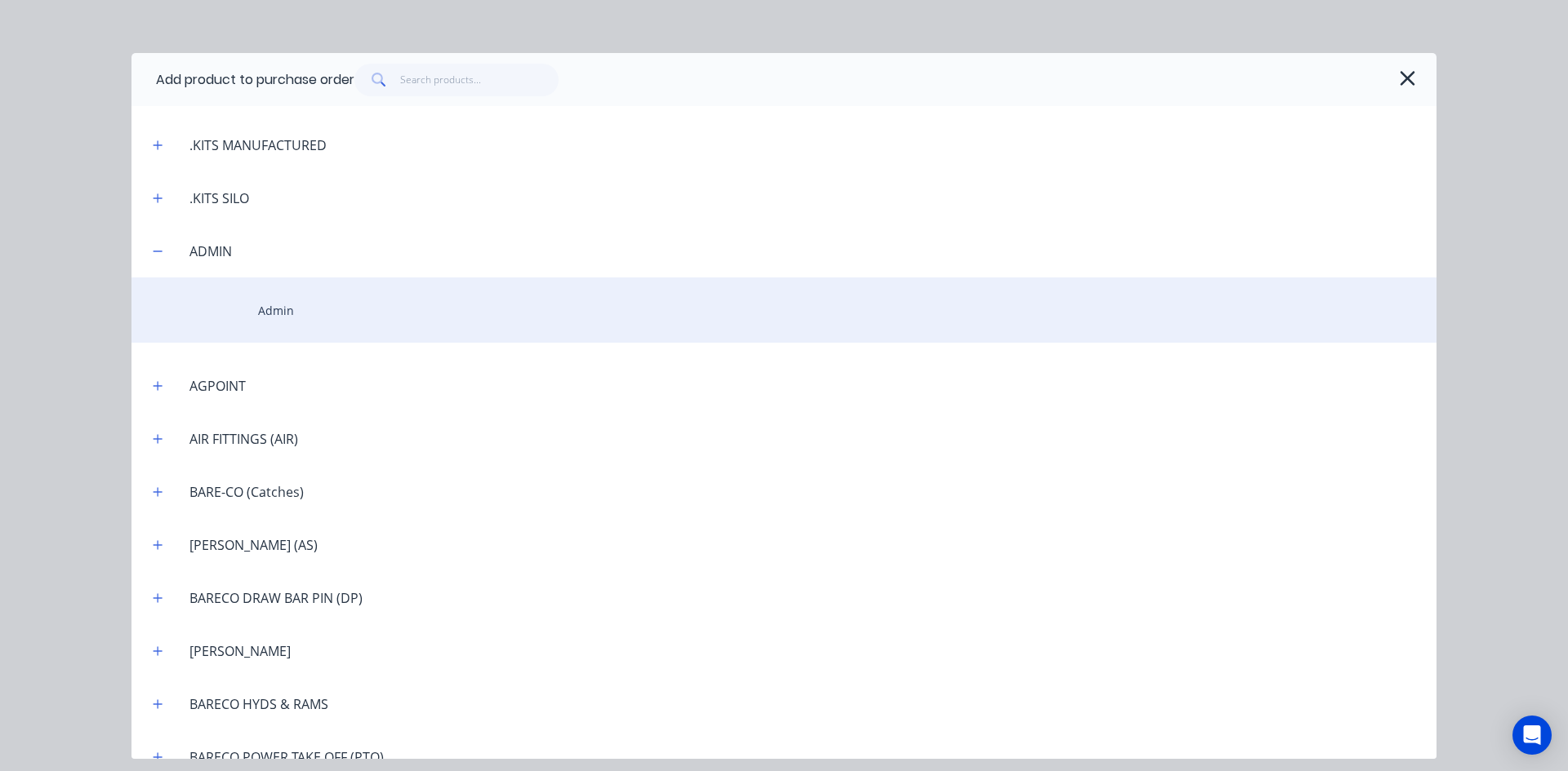
click at [280, 311] on div "Admin" at bounding box center [784, 310] width 1305 height 65
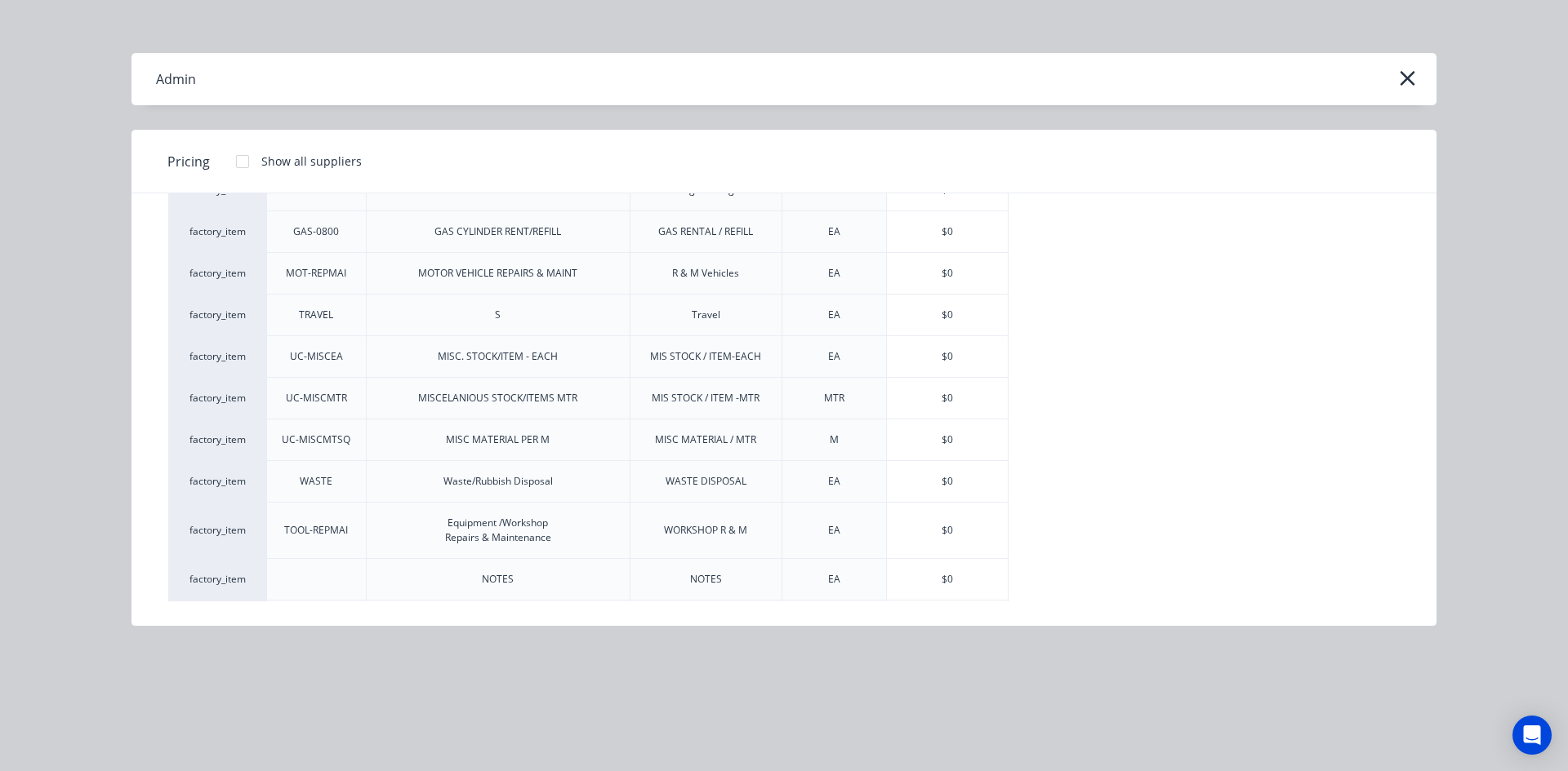
scroll to position [163, 0]
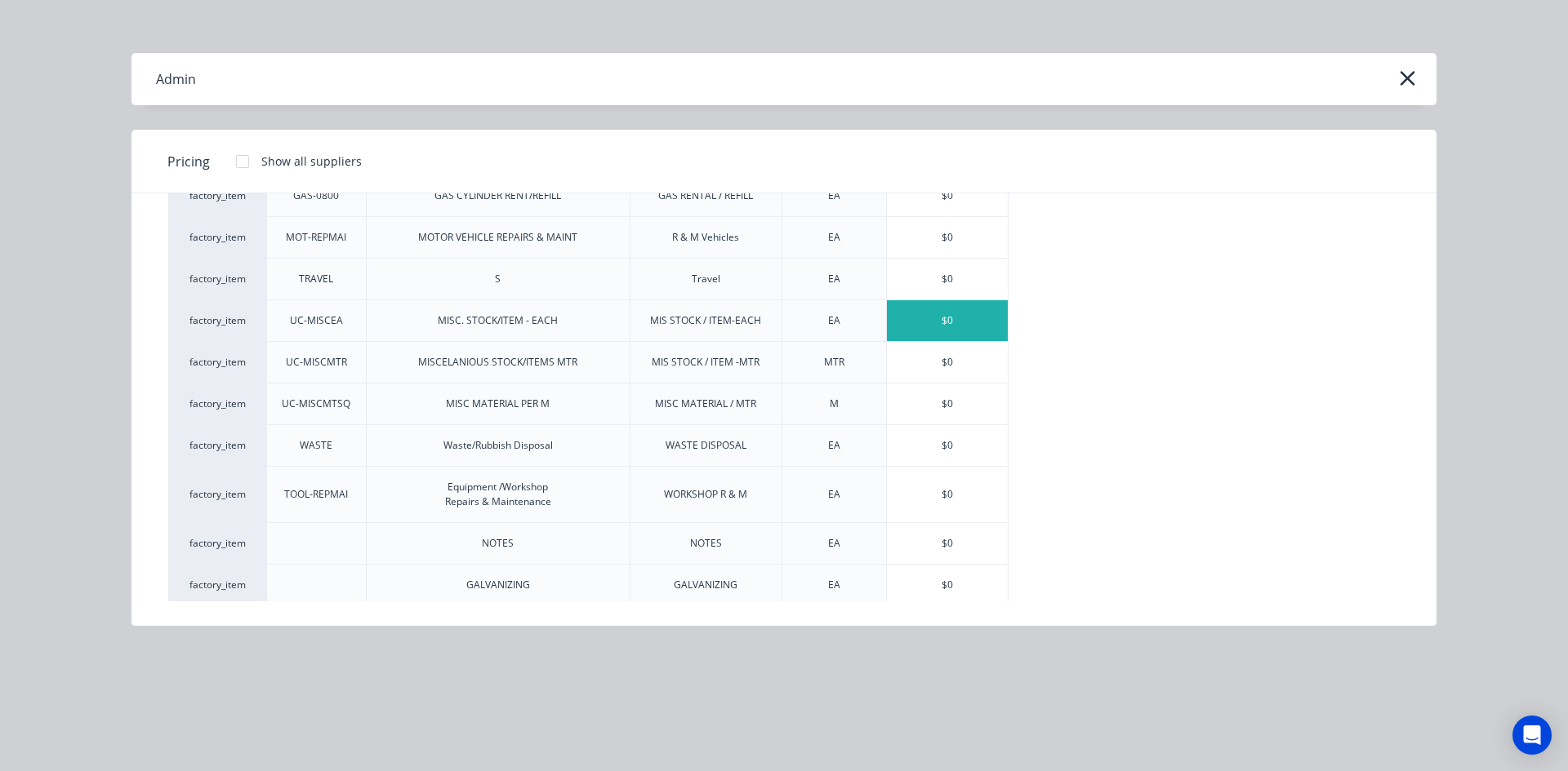
click at [930, 317] on div "$0" at bounding box center [947, 321] width 121 height 41
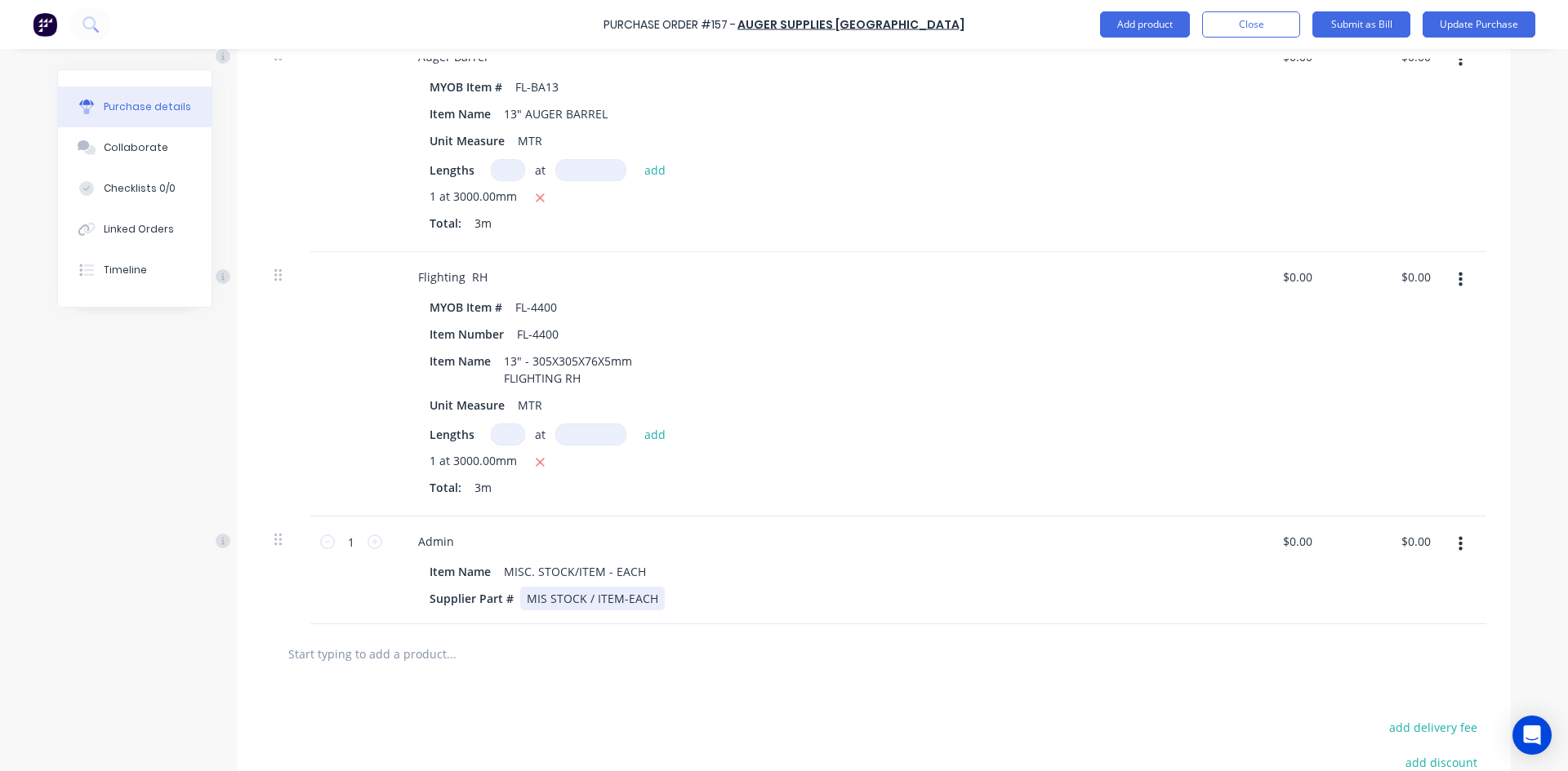
click at [653, 597] on div "Supplier Part # MIS STOCK / ITEM-EACH" at bounding box center [797, 598] width 748 height 23
click at [1455, 25] on button "Update Purchase" at bounding box center [1479, 24] width 113 height 26
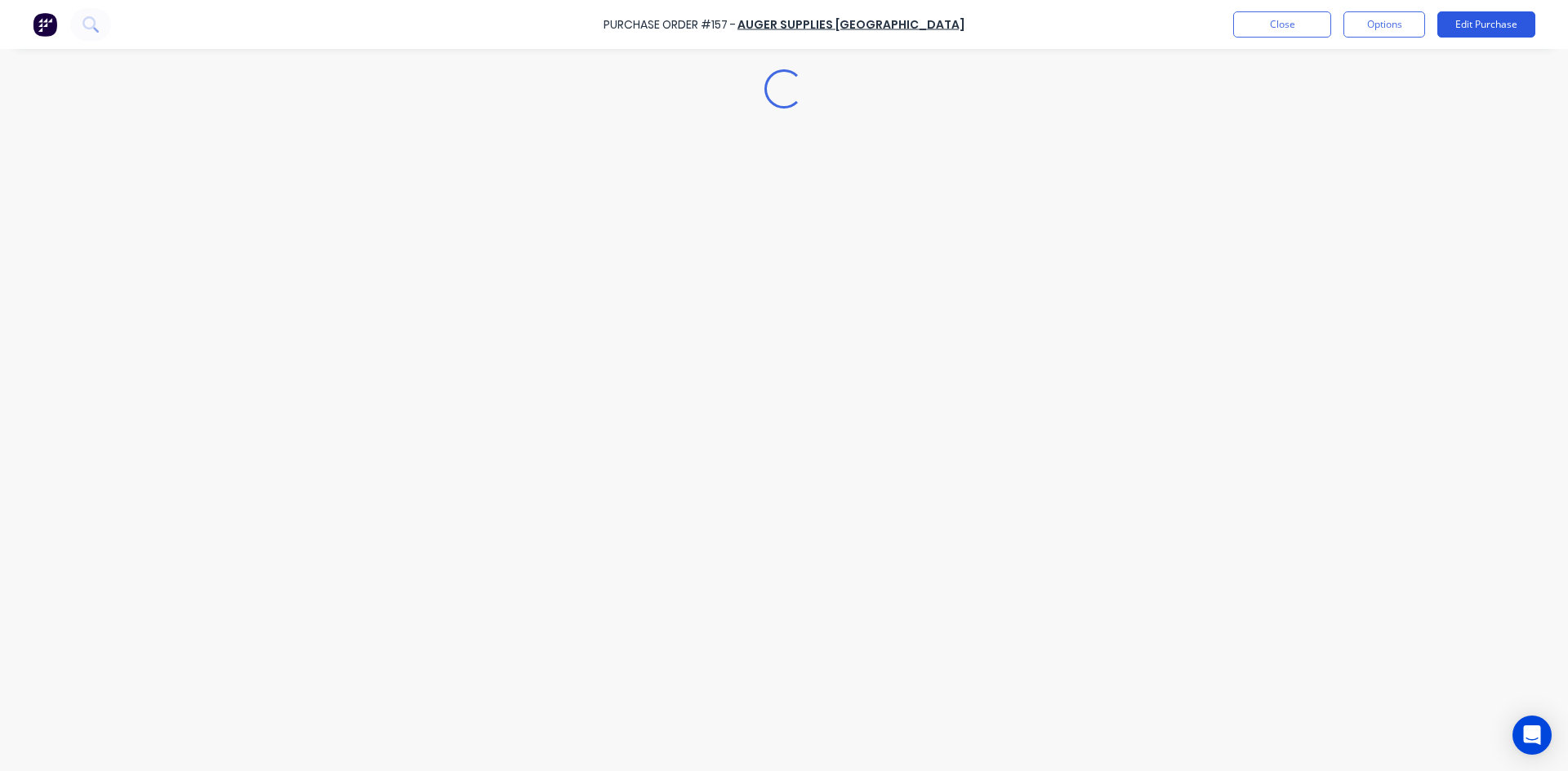
scroll to position [0, 0]
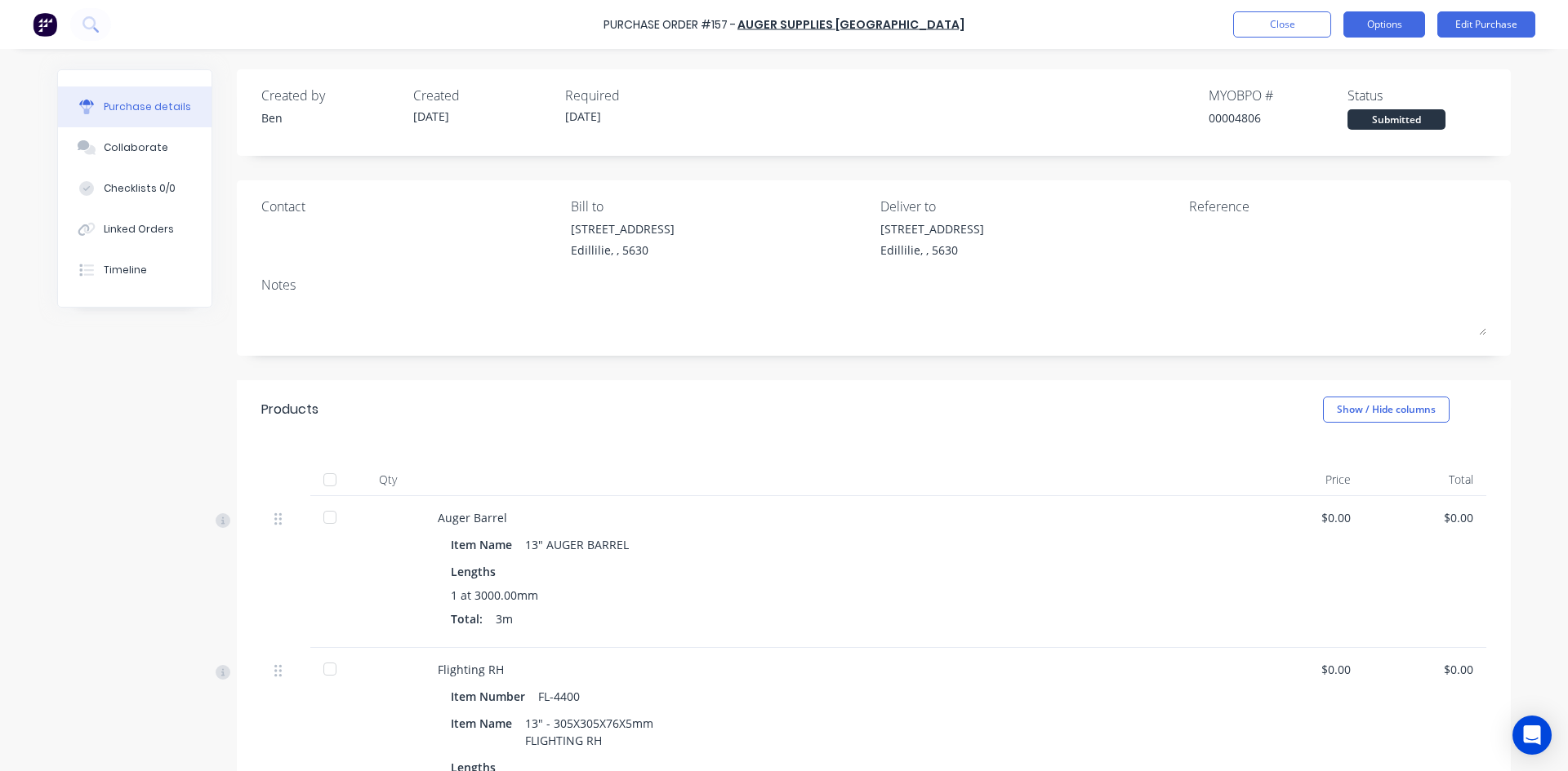
click at [1383, 28] on button "Options" at bounding box center [1384, 24] width 82 height 26
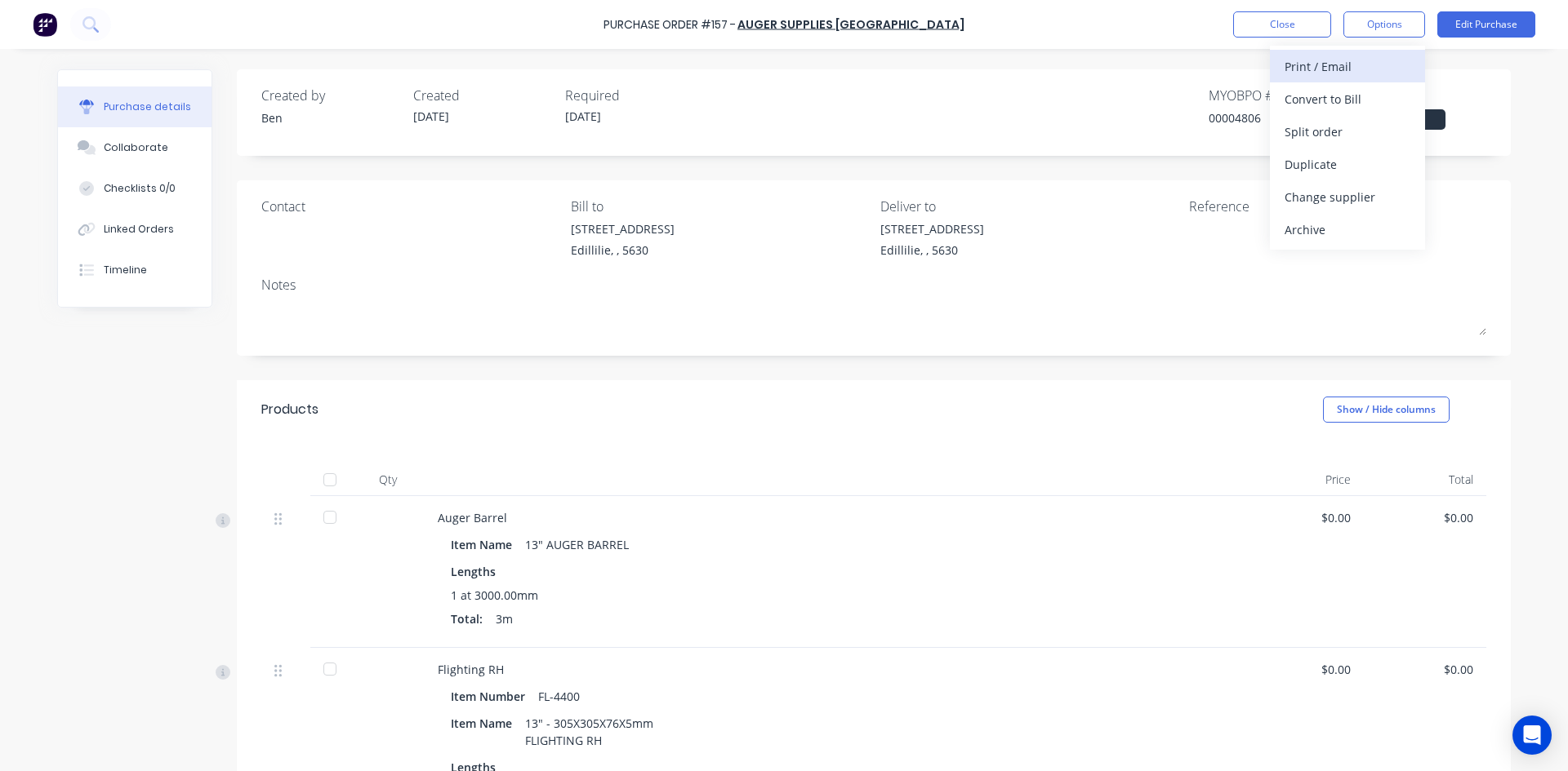
click at [1337, 67] on div "Print / Email" at bounding box center [1347, 66] width 126 height 23
click at [1336, 135] on div "Without pricing" at bounding box center [1347, 132] width 126 height 23
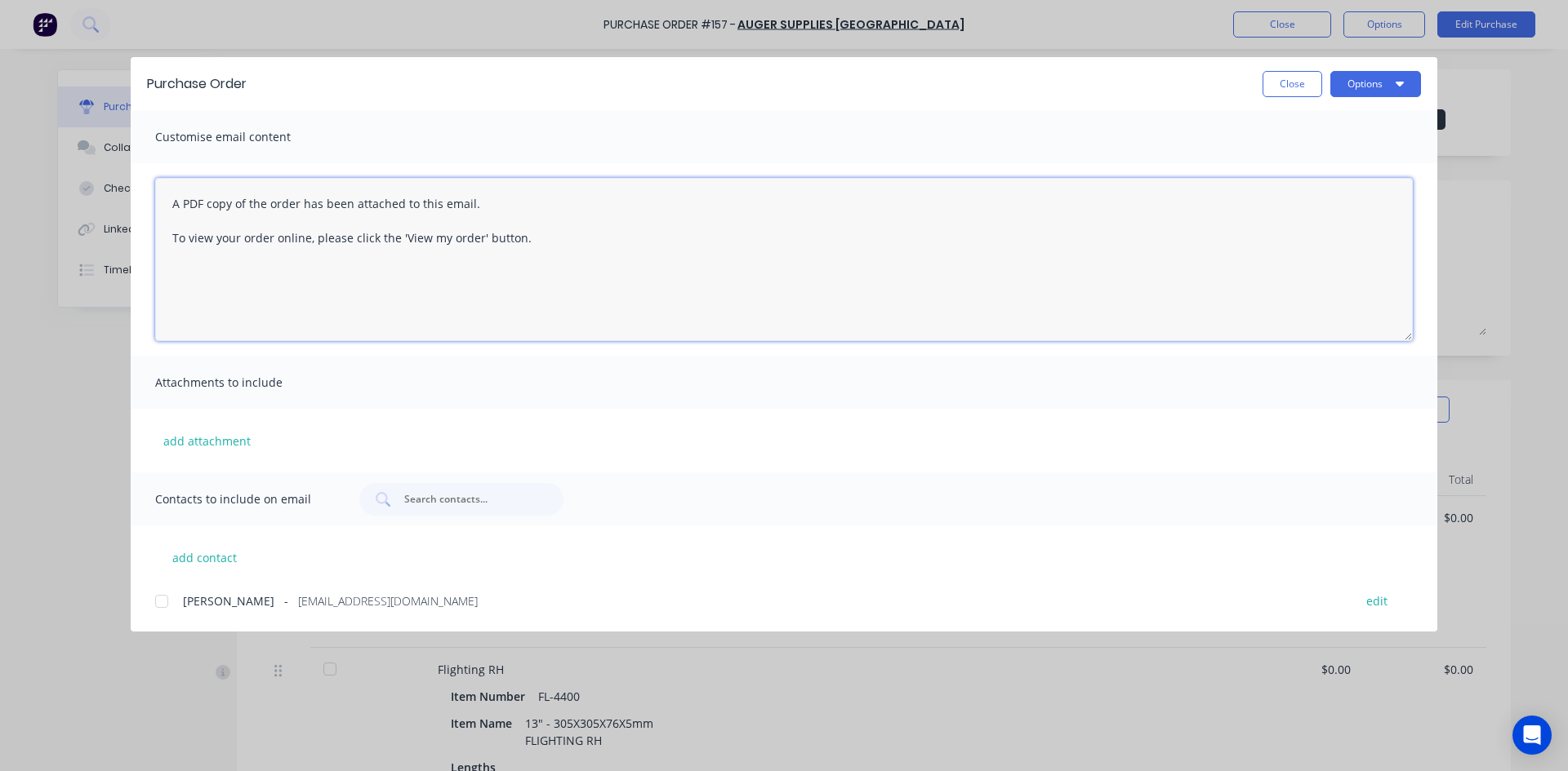
click at [536, 240] on textarea "A PDF copy of the order has been attached to this email. To view your order onl…" at bounding box center [783, 259] width 1257 height 163
type textarea "A"
drag, startPoint x: 164, startPoint y: 599, endPoint x: 177, endPoint y: 595, distance: 13.6
click at [166, 599] on div at bounding box center [161, 600] width 32 height 32
click at [216, 274] on textarea "Hi Mike Sorry wish everyone would come at the same time. The Hing is the one th…" at bounding box center [783, 259] width 1257 height 163
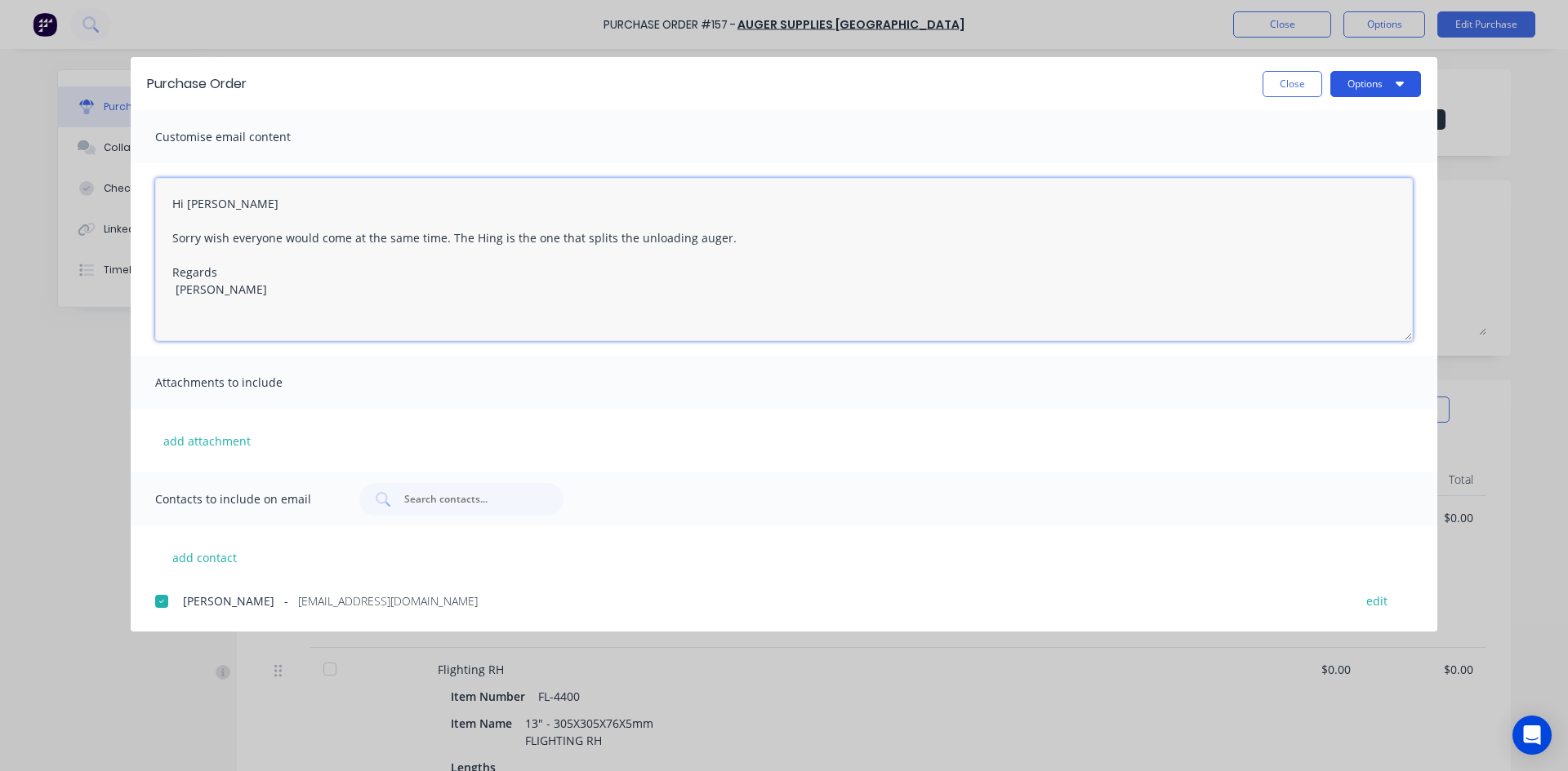
type textarea "Hi Mike Sorry wish everyone would come at the same time. The Hing is the one th…"
click at [1375, 84] on button "Options" at bounding box center [1375, 84] width 91 height 26
click at [1309, 188] on div "Email" at bounding box center [1343, 190] width 126 height 23
click at [1363, 86] on button "Options" at bounding box center [1375, 84] width 91 height 26
click at [1312, 193] on div "Email" at bounding box center [1343, 190] width 126 height 23
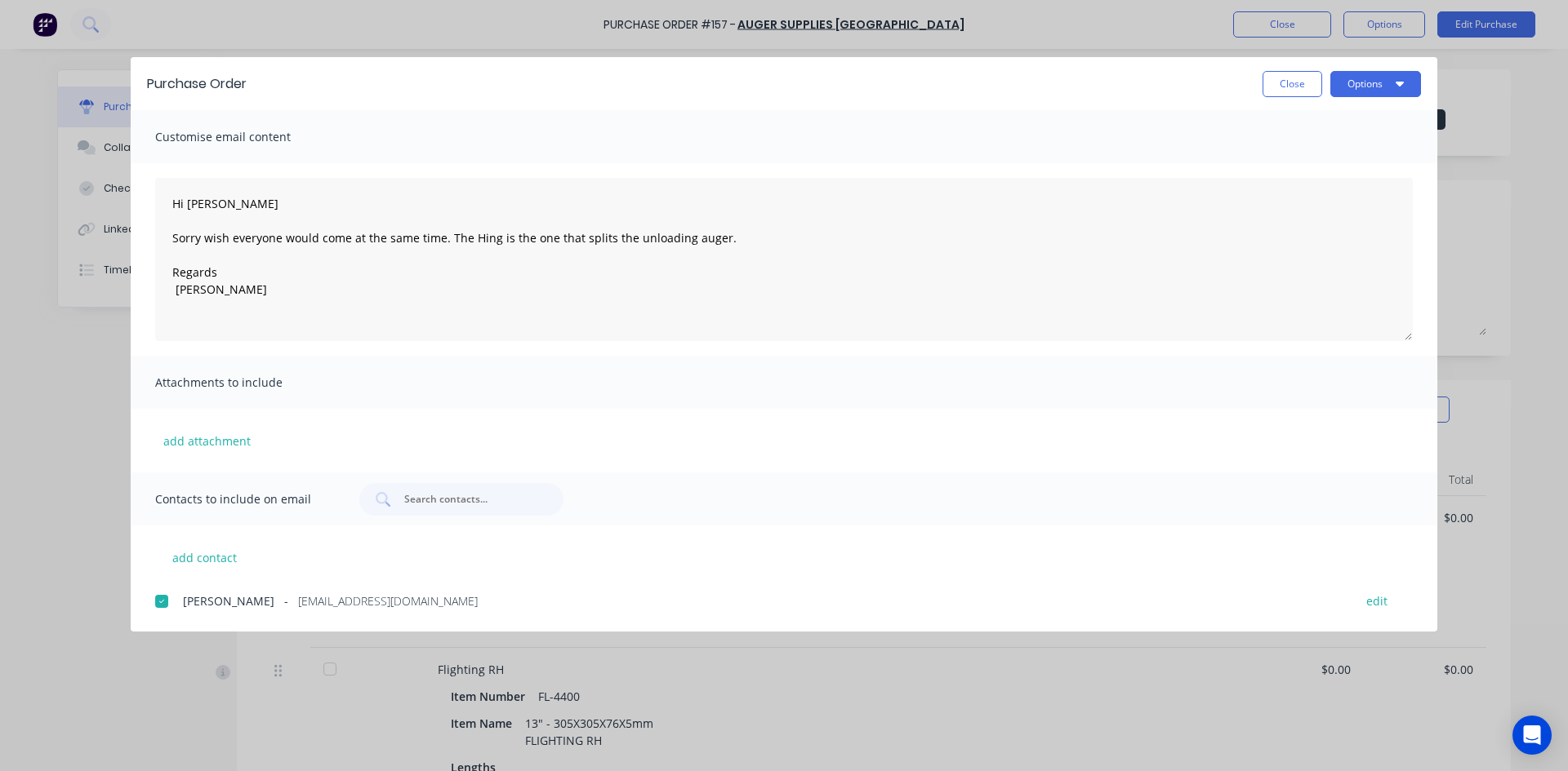
click at [1300, 92] on button "Close" at bounding box center [1292, 84] width 59 height 26
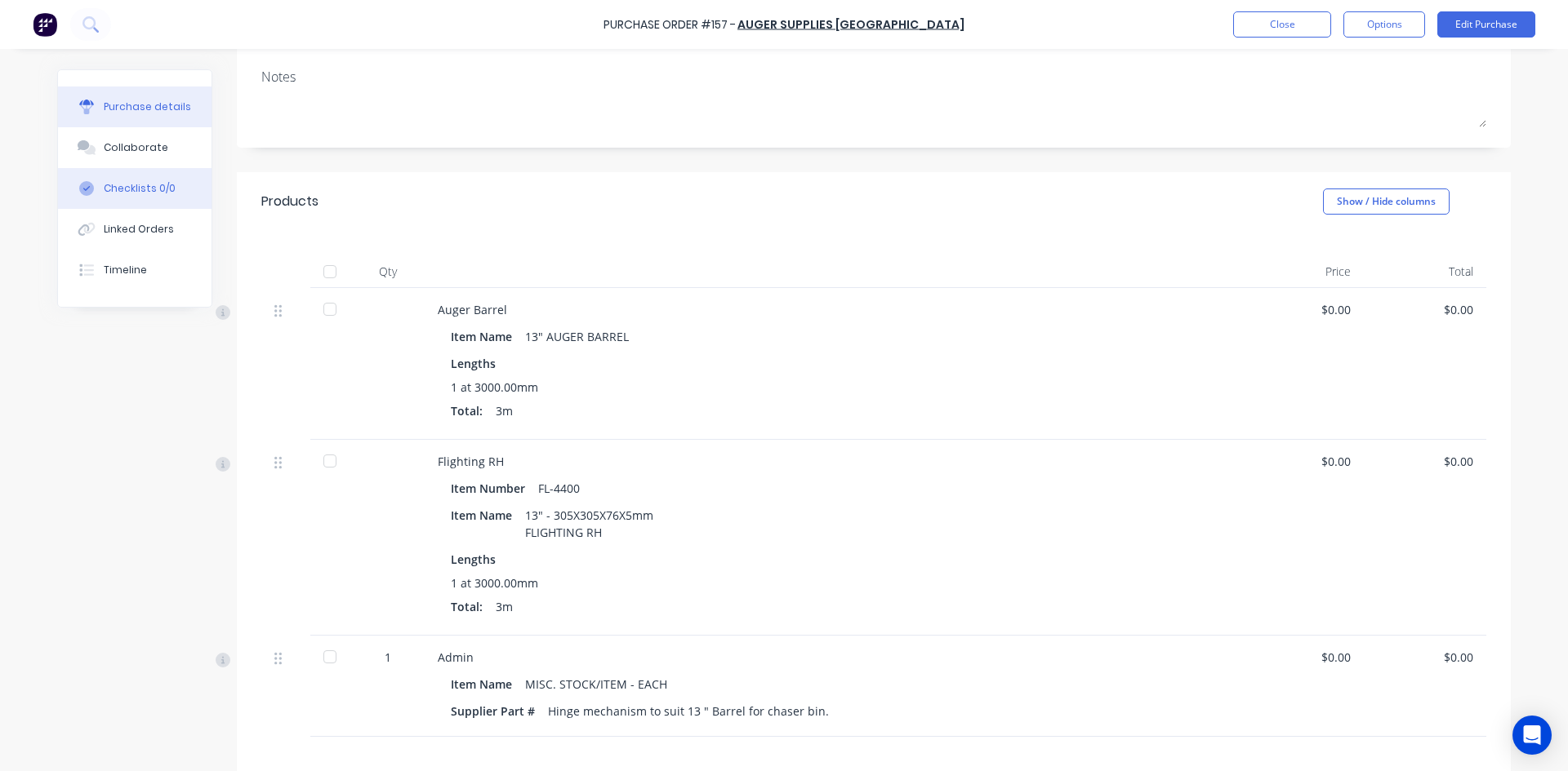
scroll to position [245, 0]
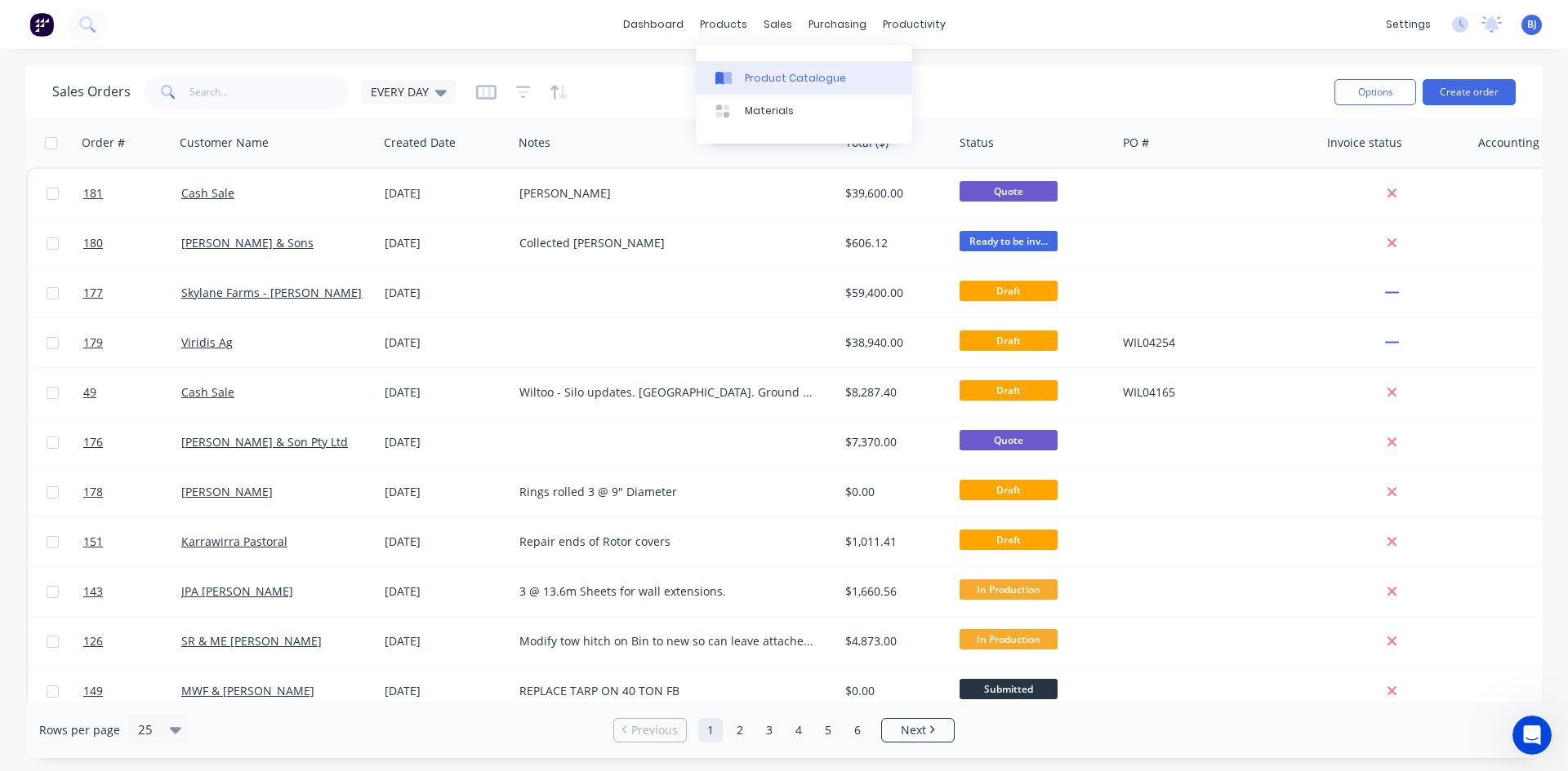
click at [717, 76] on icon at bounding box center [720, 78] width 8 height 13
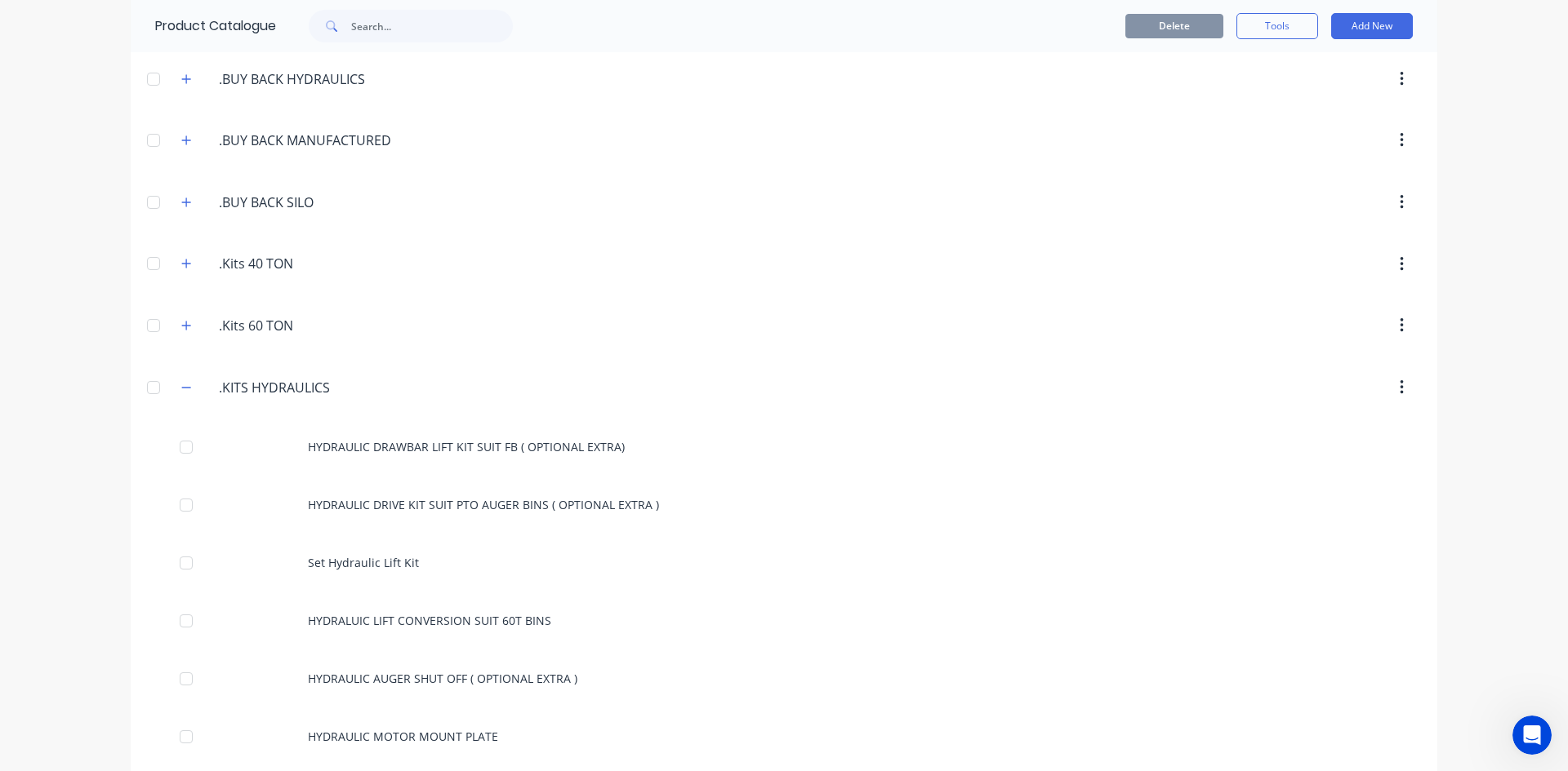
scroll to position [408, 0]
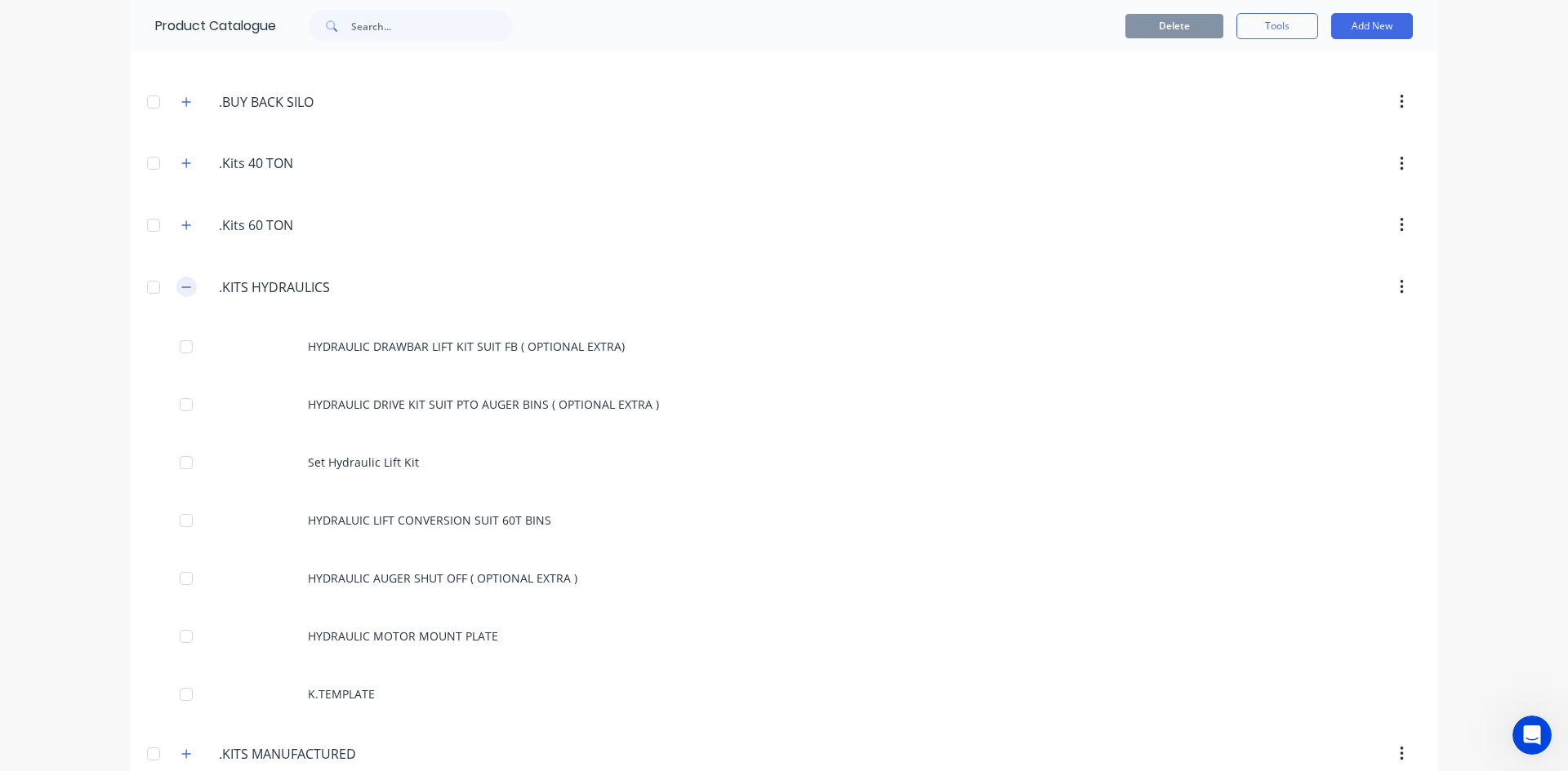
click at [181, 289] on icon "button" at bounding box center [186, 288] width 10 height 12
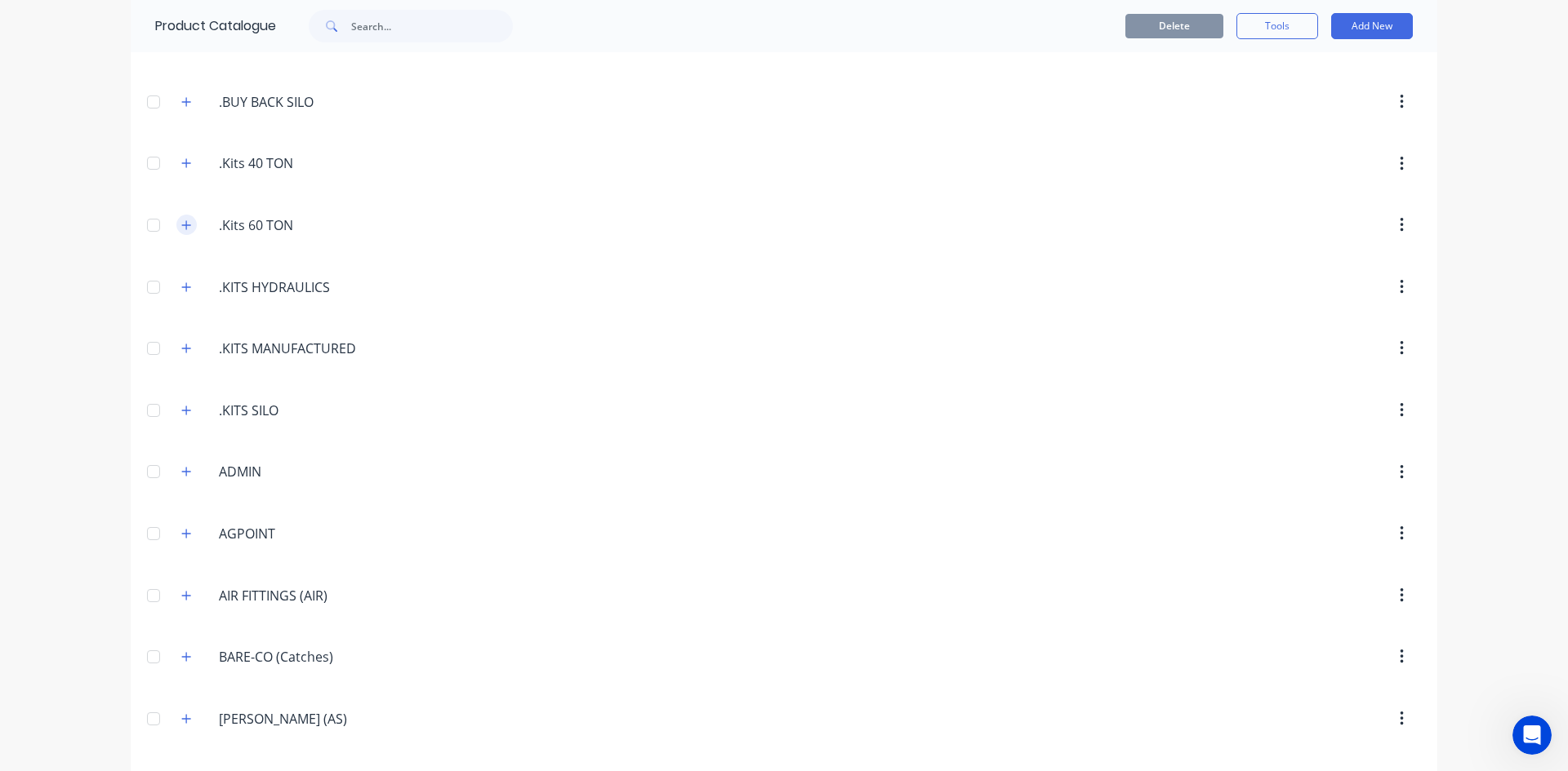
click at [182, 229] on icon "button" at bounding box center [186, 224] width 9 height 9
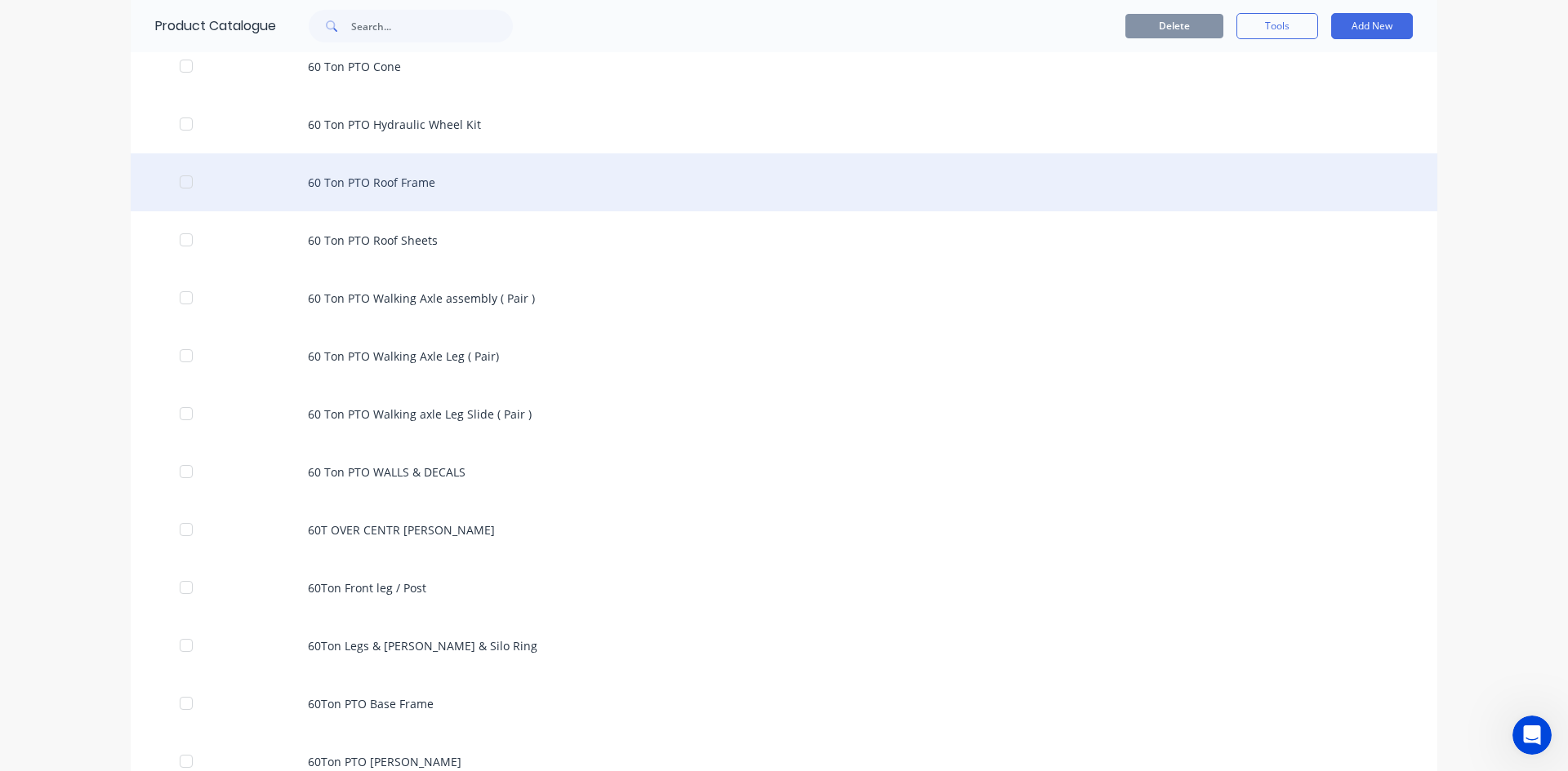
scroll to position [1061, 0]
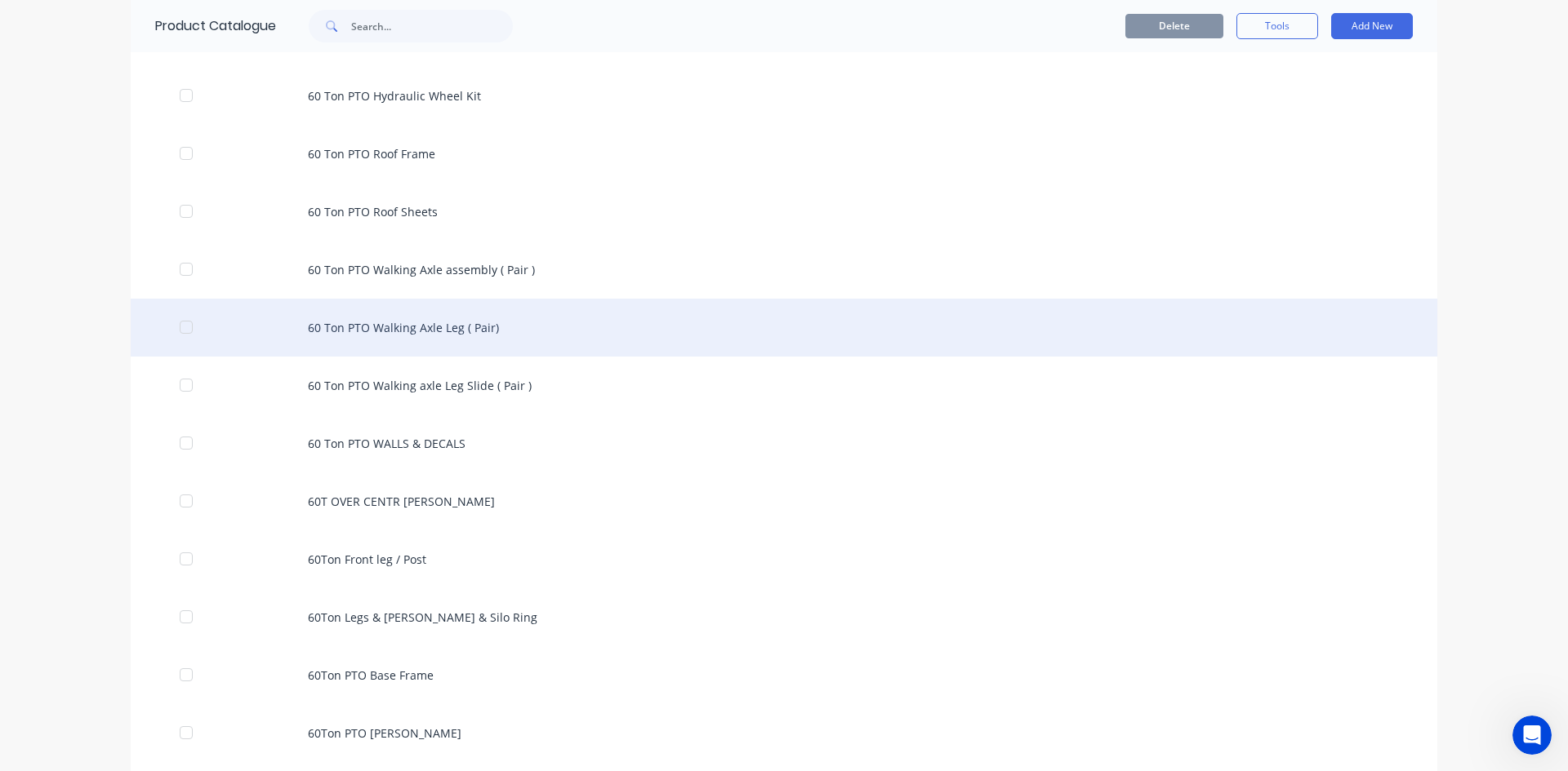
click at [335, 329] on div "60 Ton PTO Walking Axle Leg ( Pair)" at bounding box center [784, 327] width 1307 height 58
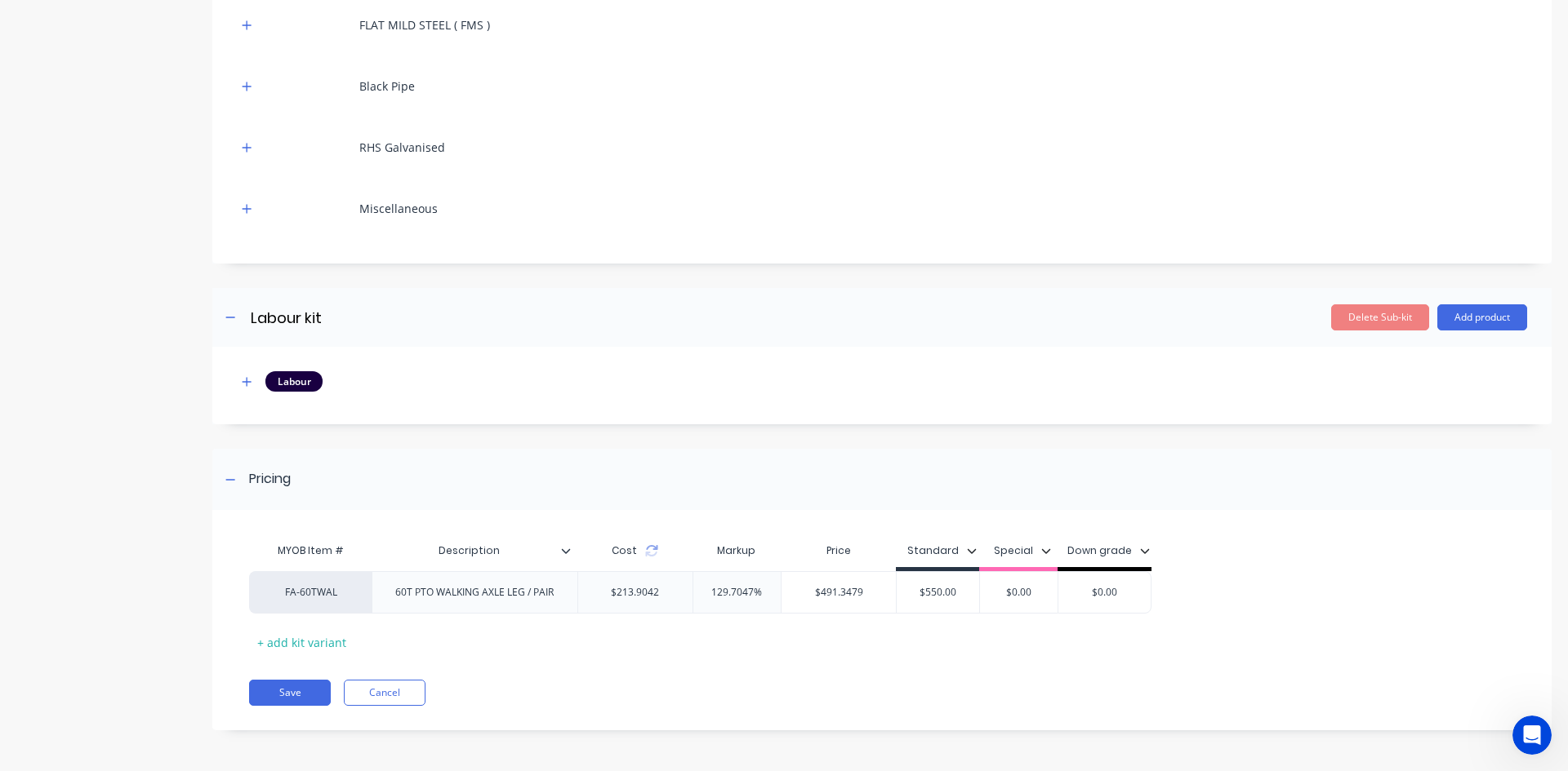
scroll to position [240, 0]
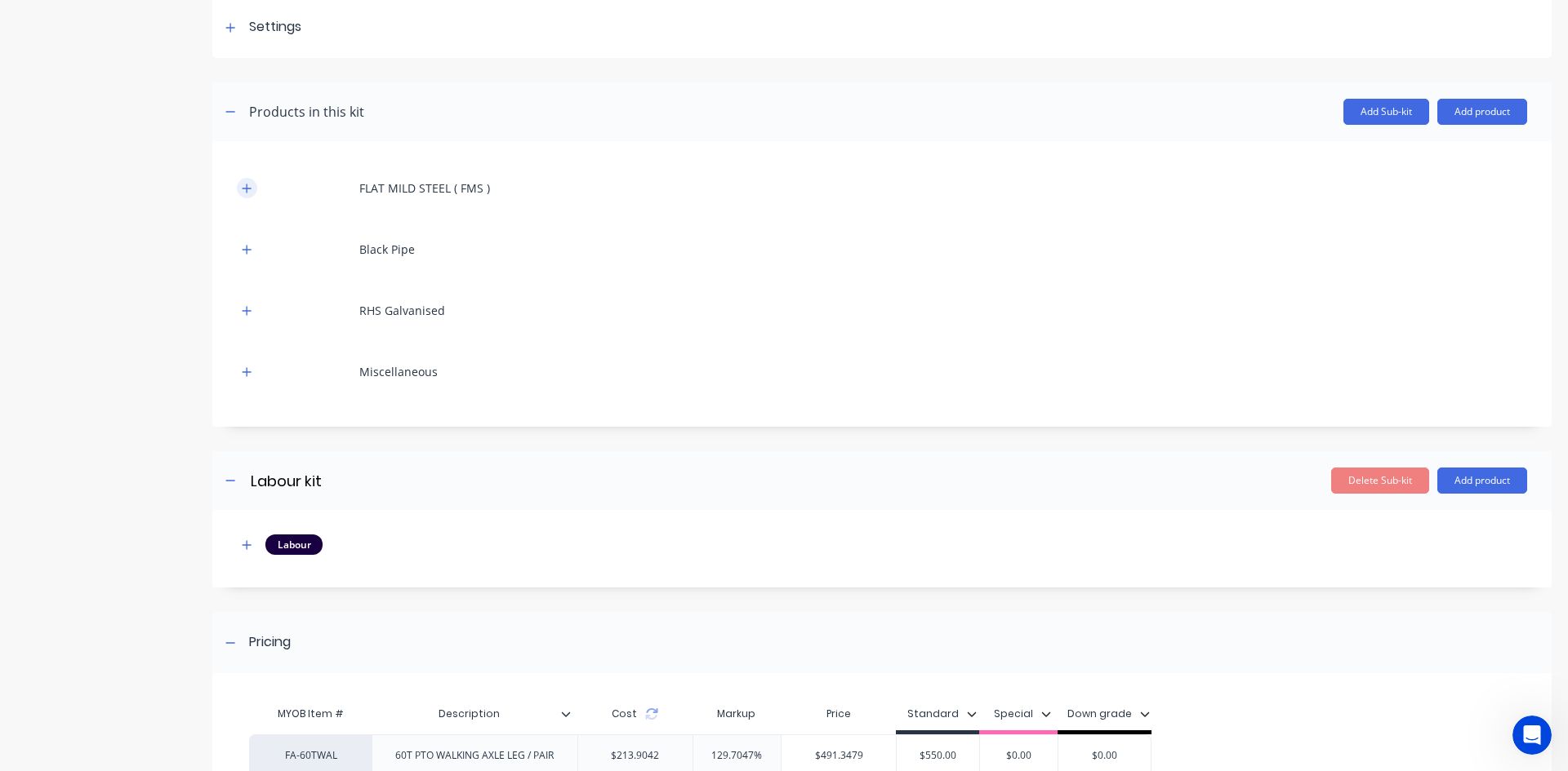
click at [247, 188] on icon "button" at bounding box center [247, 187] width 9 height 9
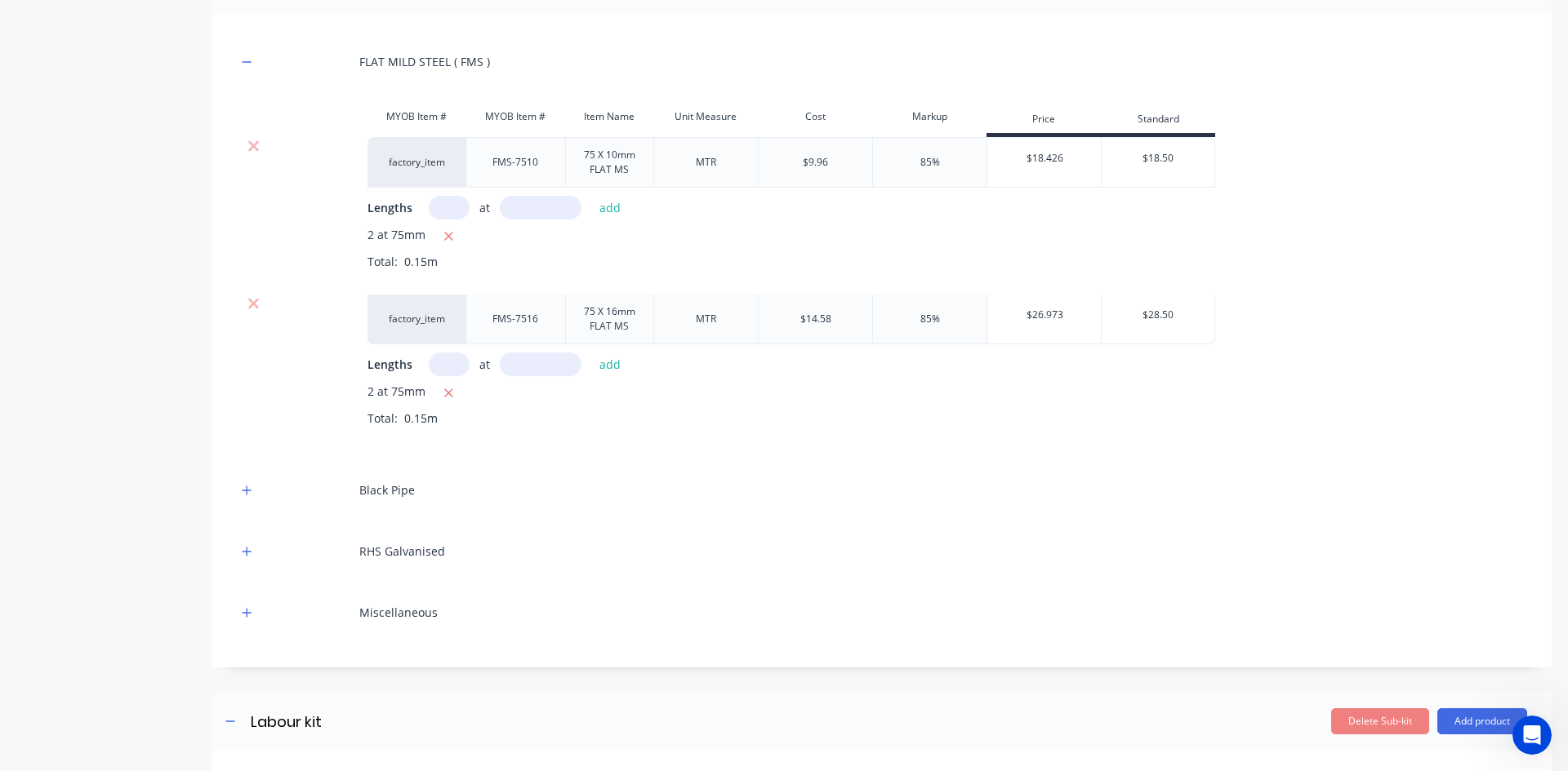
scroll to position [404, 0]
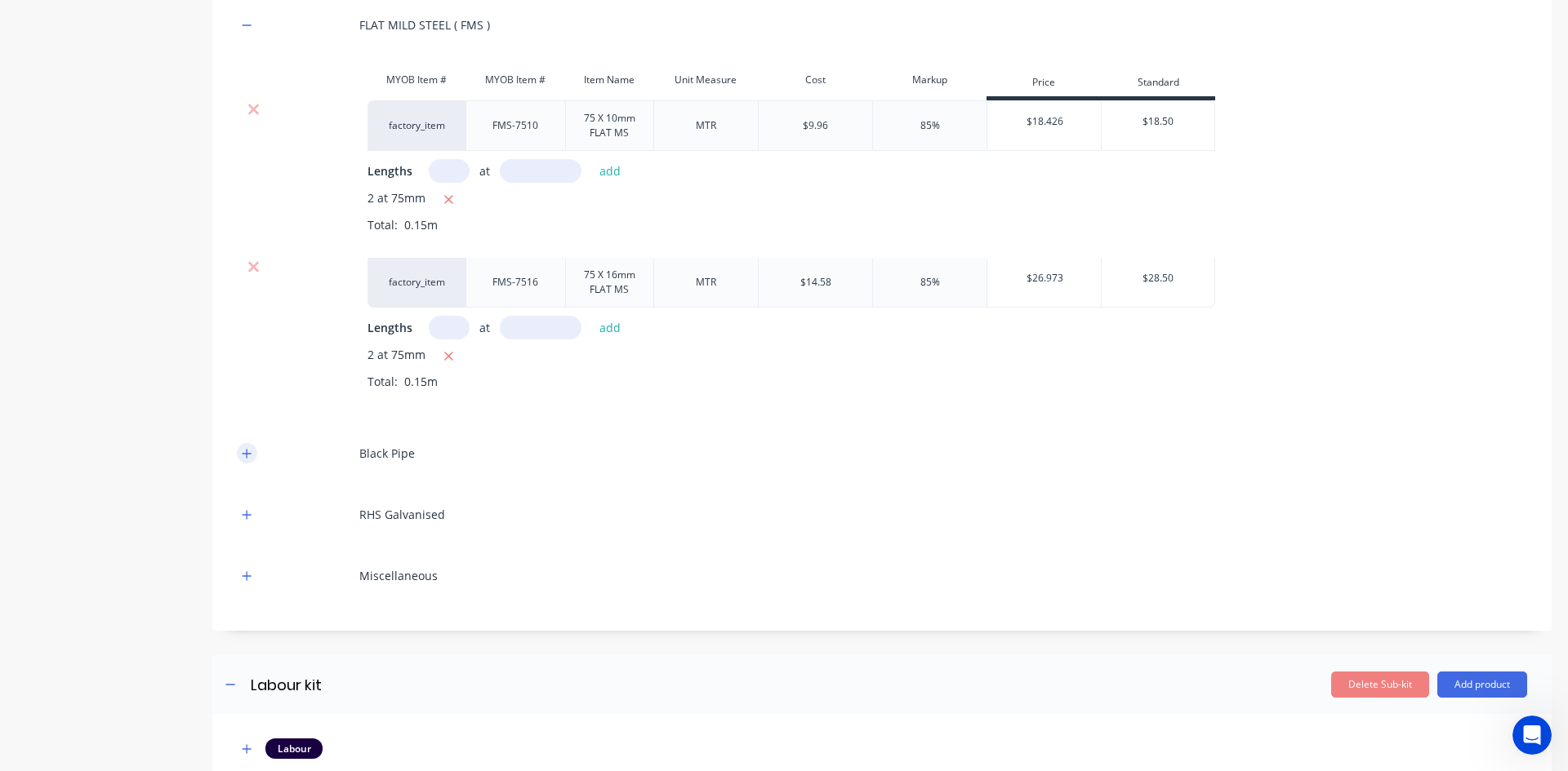
click at [247, 455] on icon "button" at bounding box center [247, 453] width 9 height 9
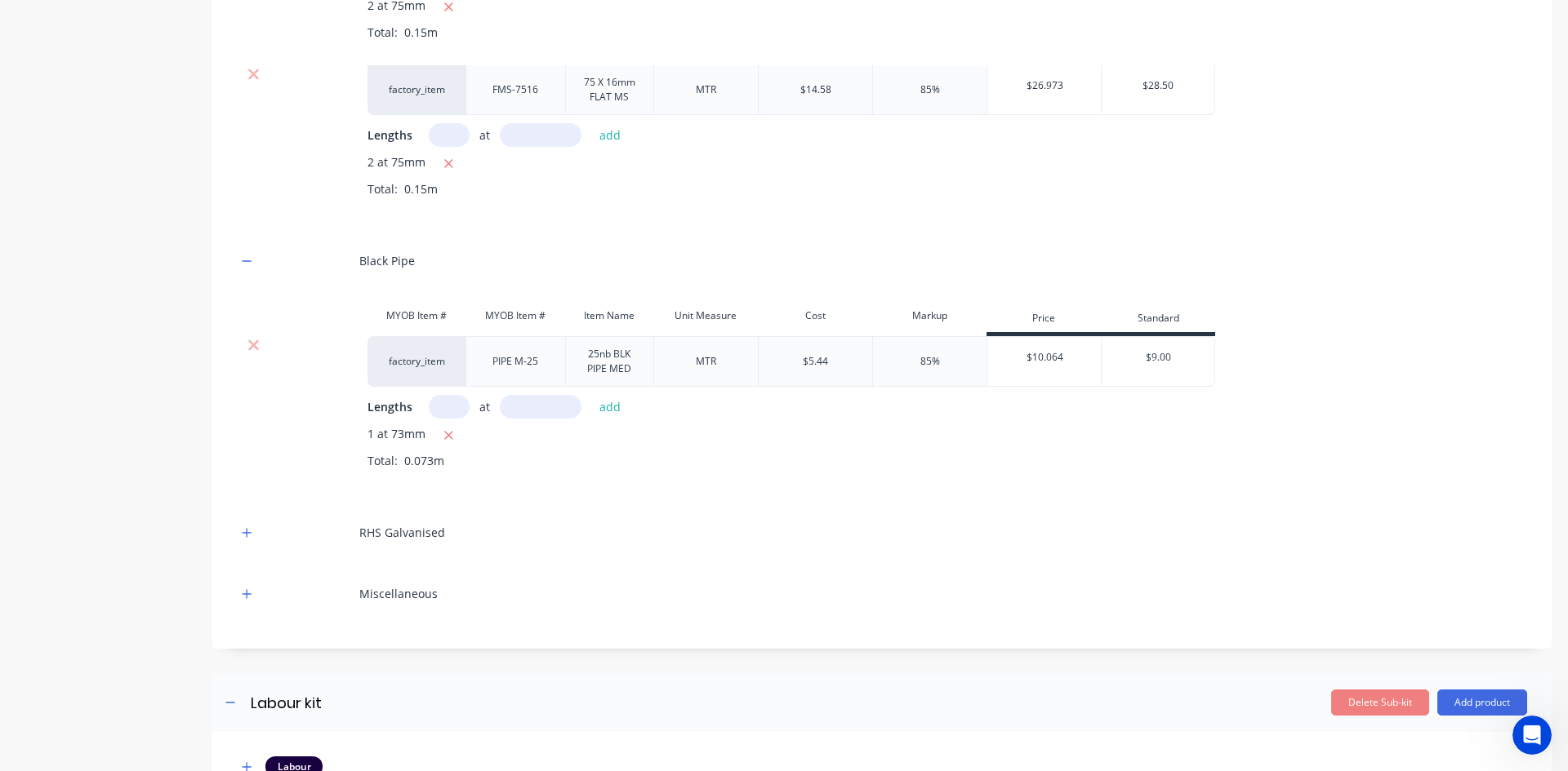
scroll to position [648, 0]
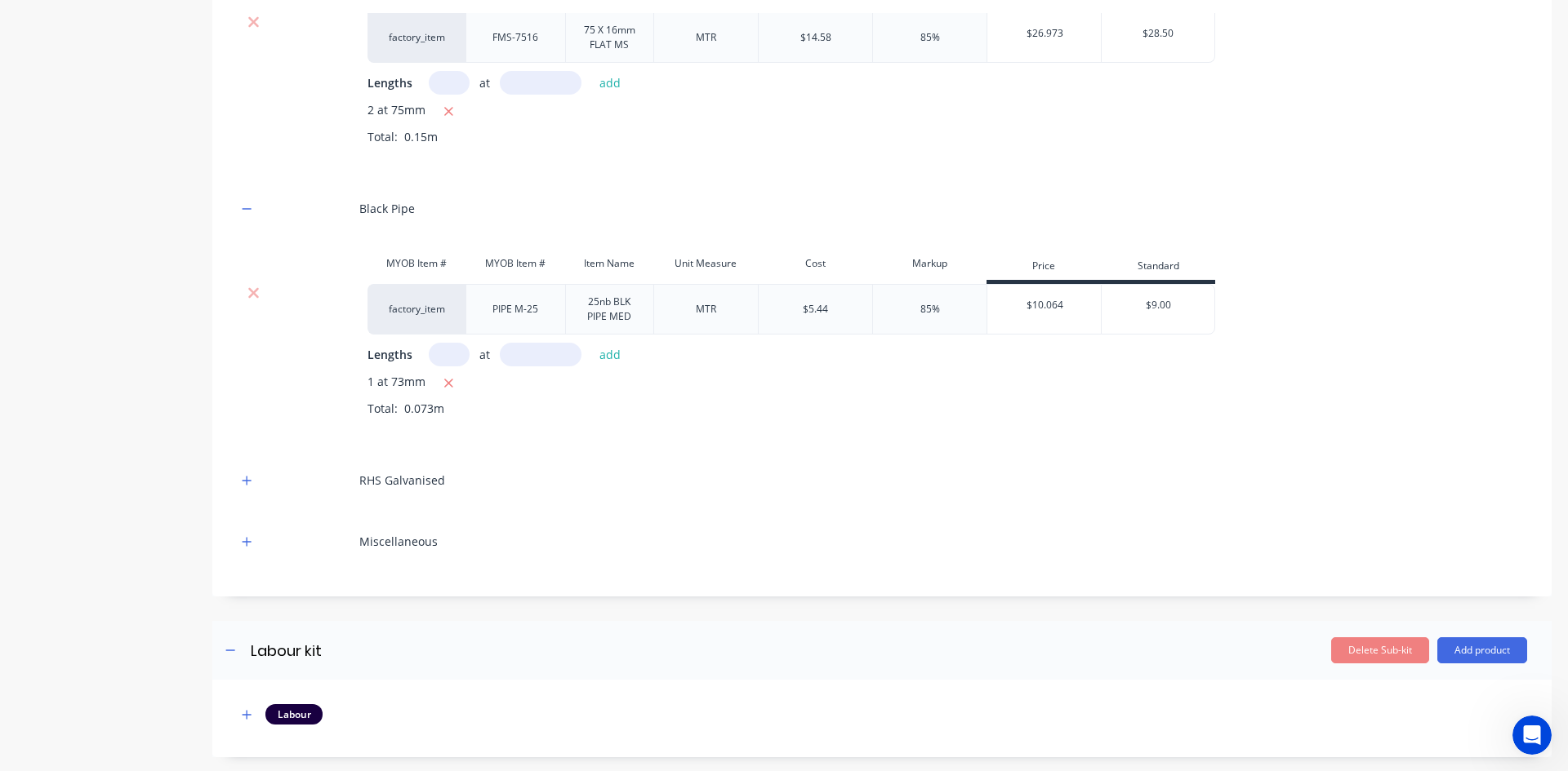
click at [449, 351] on input "text" at bounding box center [450, 355] width 41 height 23
type input "2"
click at [528, 351] on input "text" at bounding box center [540, 355] width 82 height 23
type input "73"
click at [613, 355] on button "add" at bounding box center [609, 355] width 38 height 22
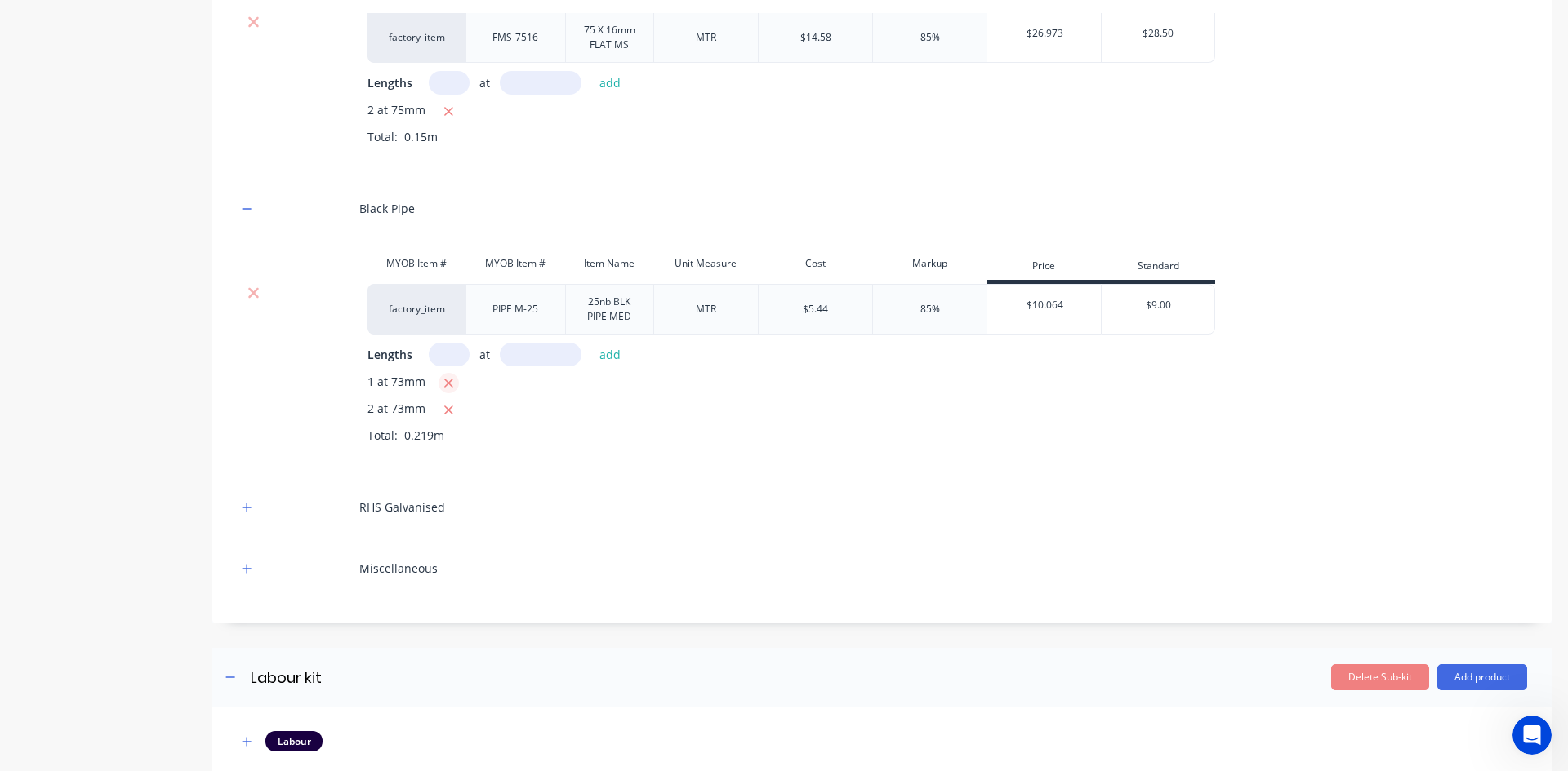
click at [450, 384] on icon "button" at bounding box center [449, 383] width 11 height 15
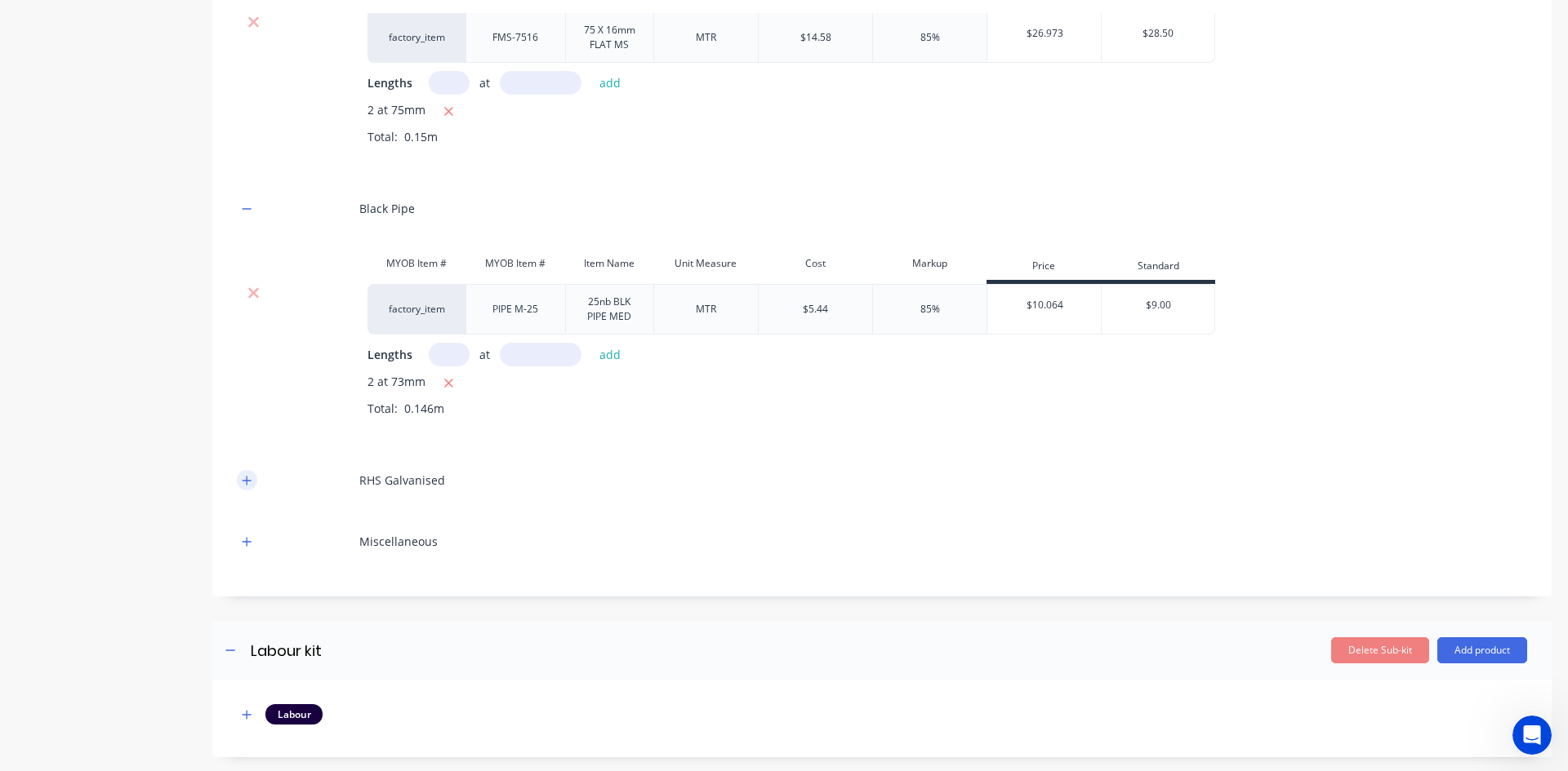
click at [249, 478] on icon "button" at bounding box center [247, 481] width 10 height 12
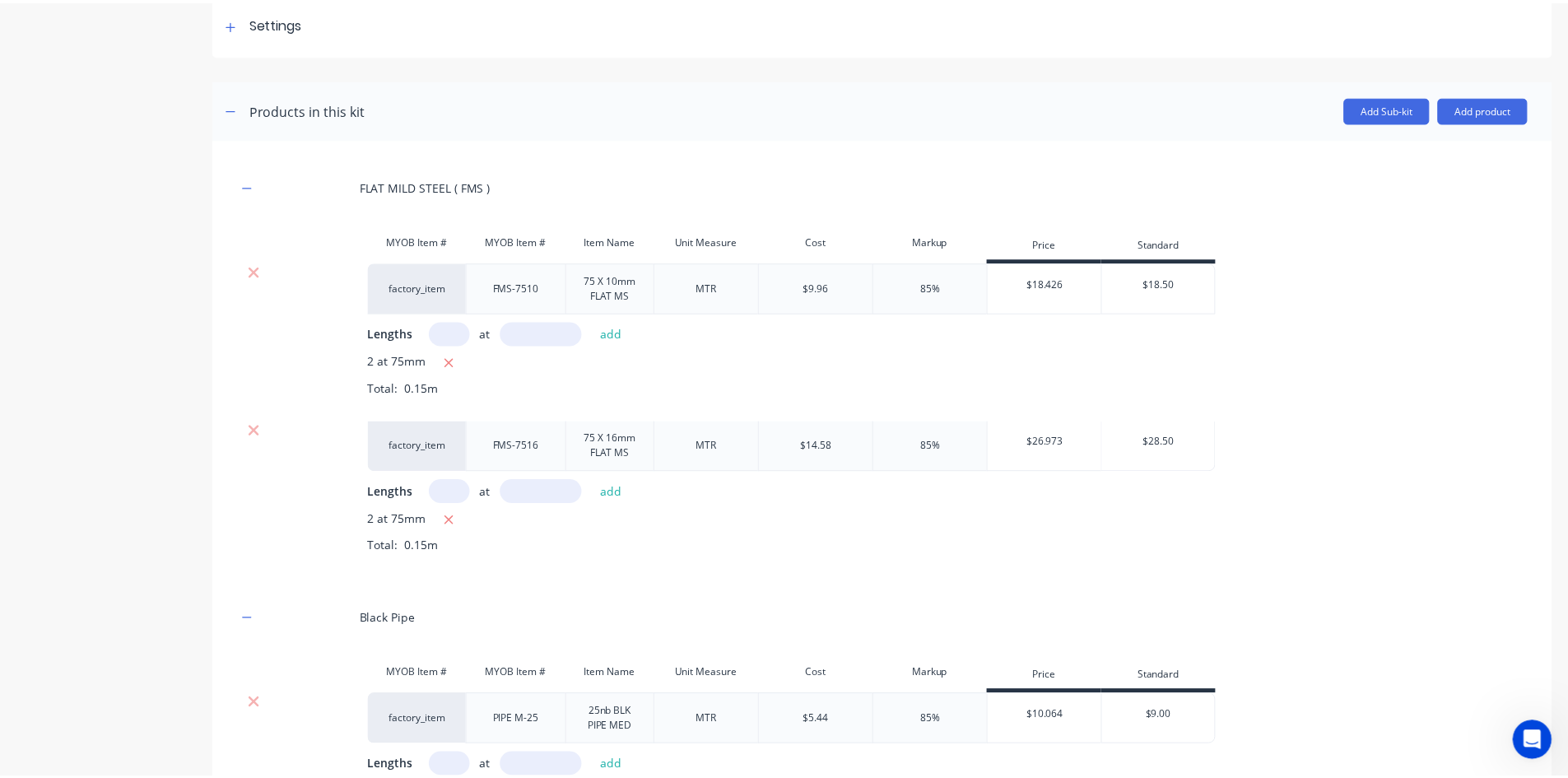
scroll to position [242, 0]
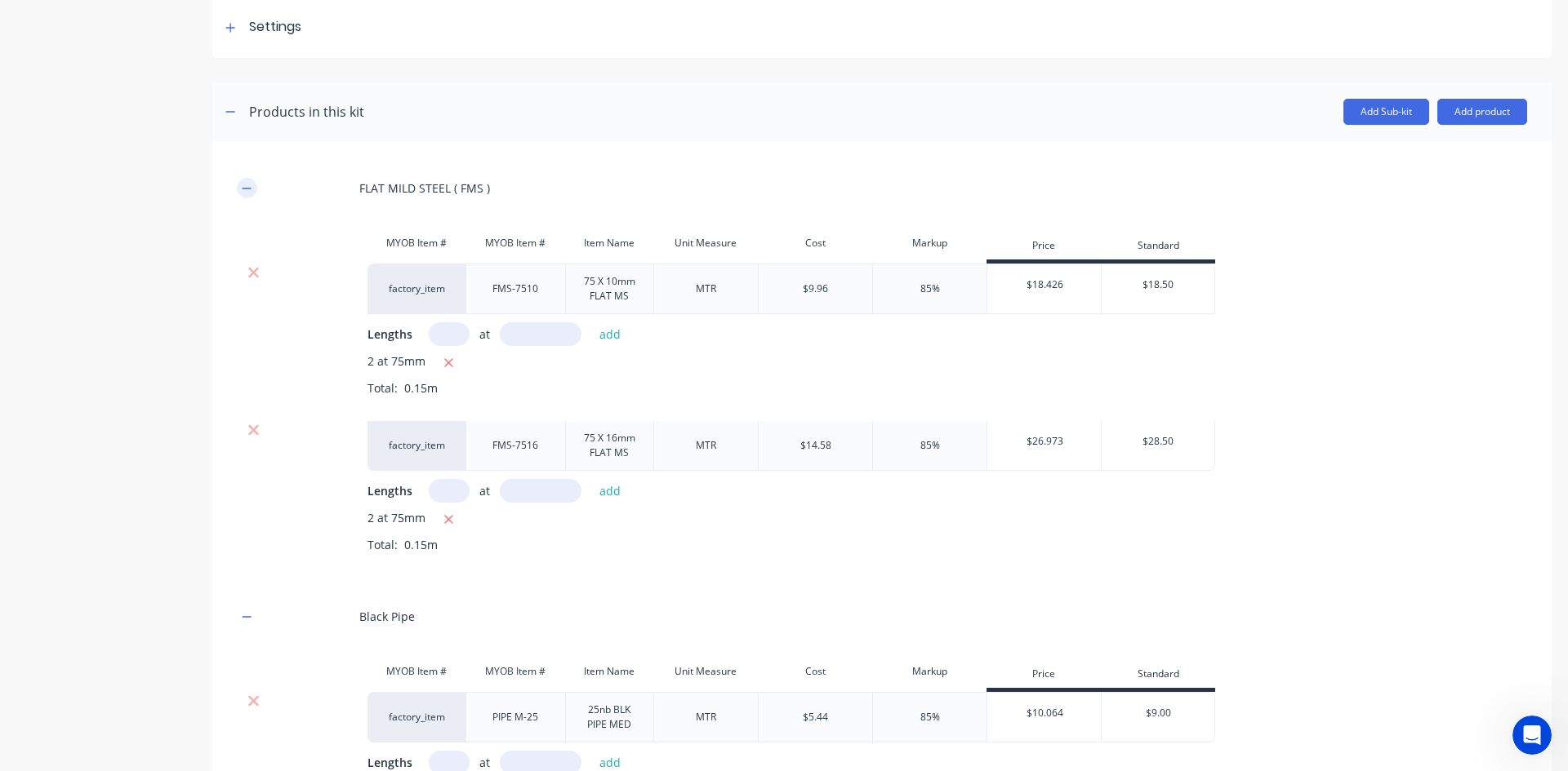
click at [244, 186] on icon "button" at bounding box center [247, 189] width 10 height 12
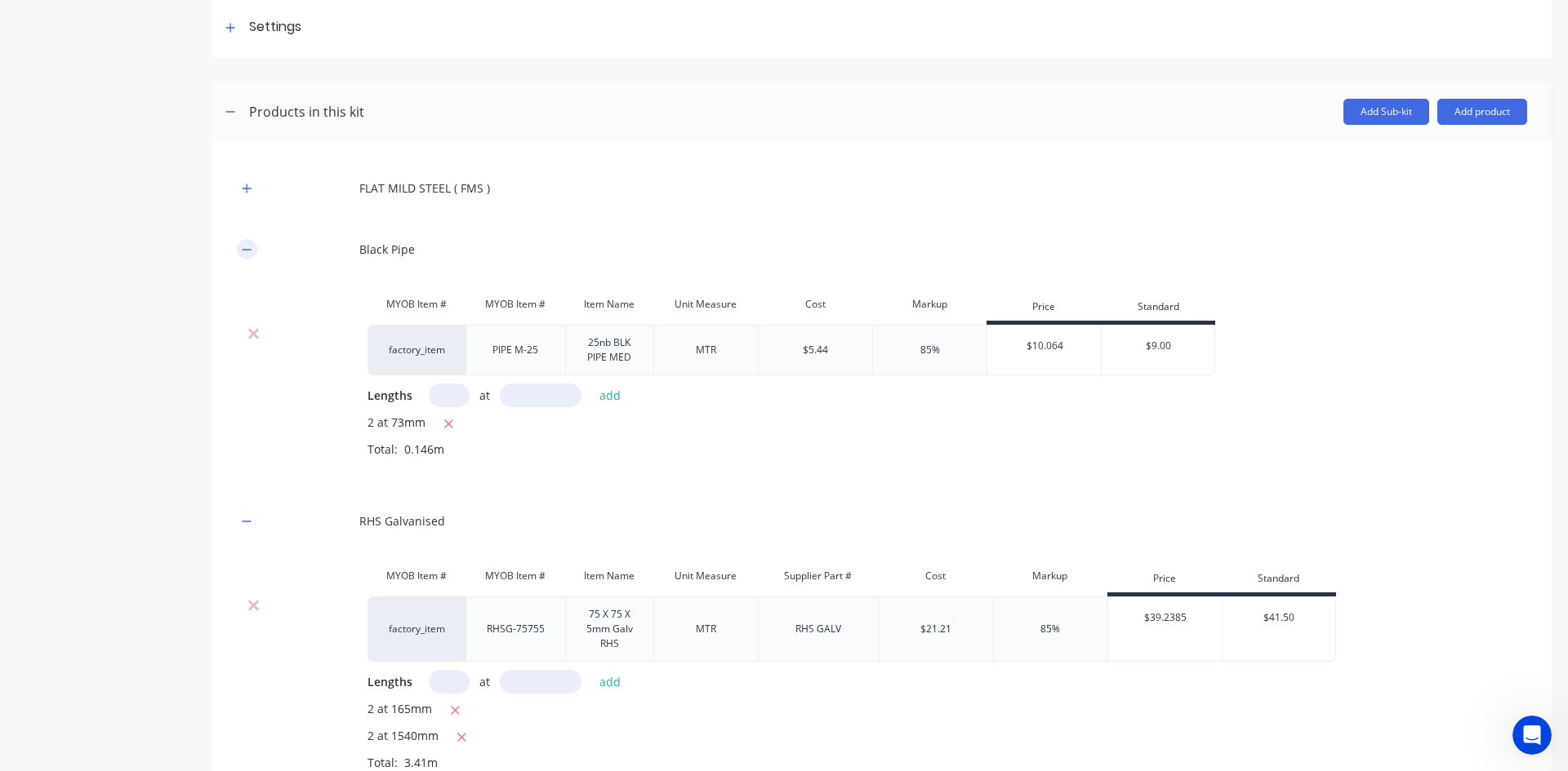
click at [252, 250] on icon "button" at bounding box center [247, 250] width 10 height 12
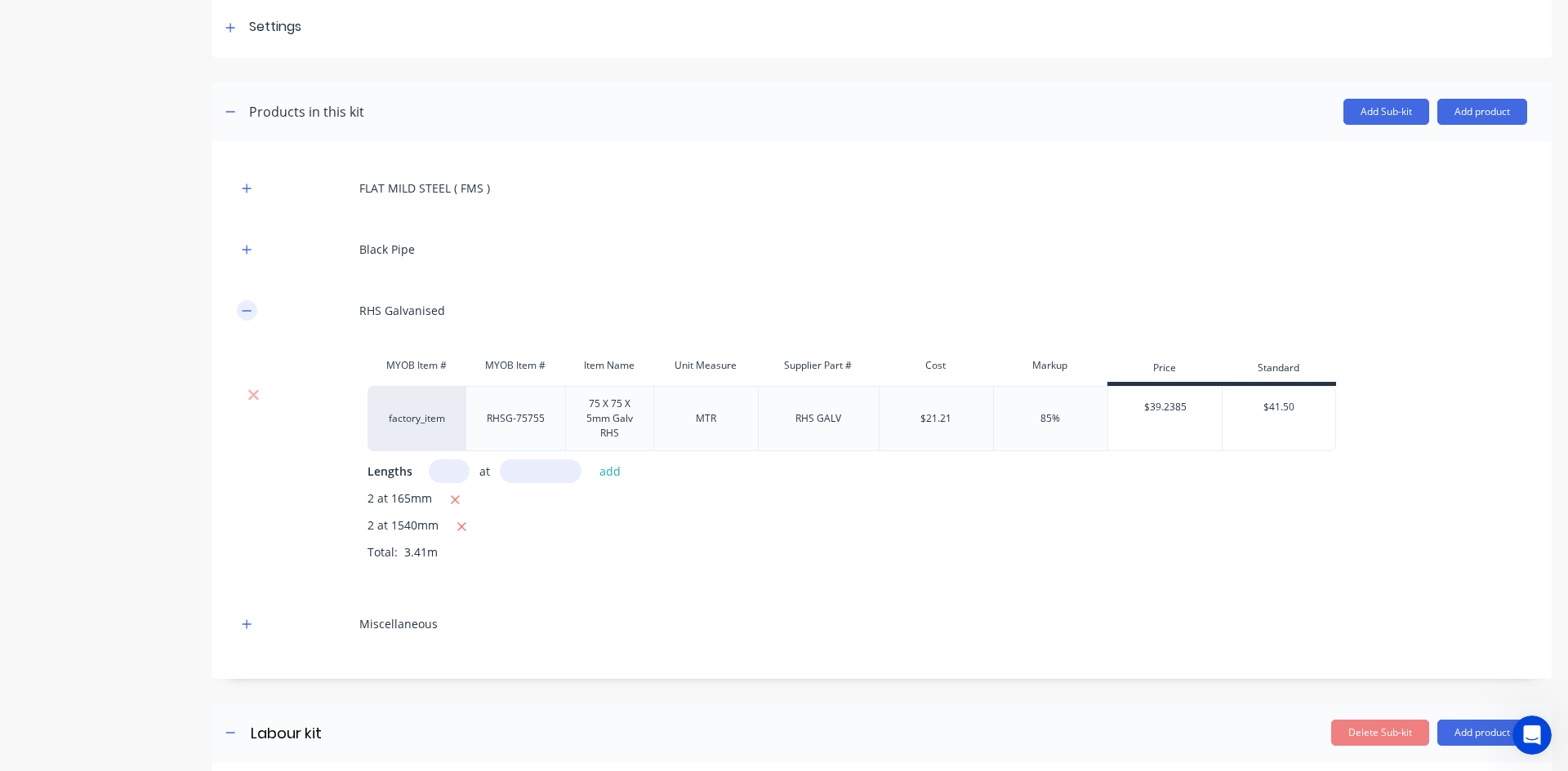
click at [249, 315] on icon "button" at bounding box center [247, 311] width 10 height 12
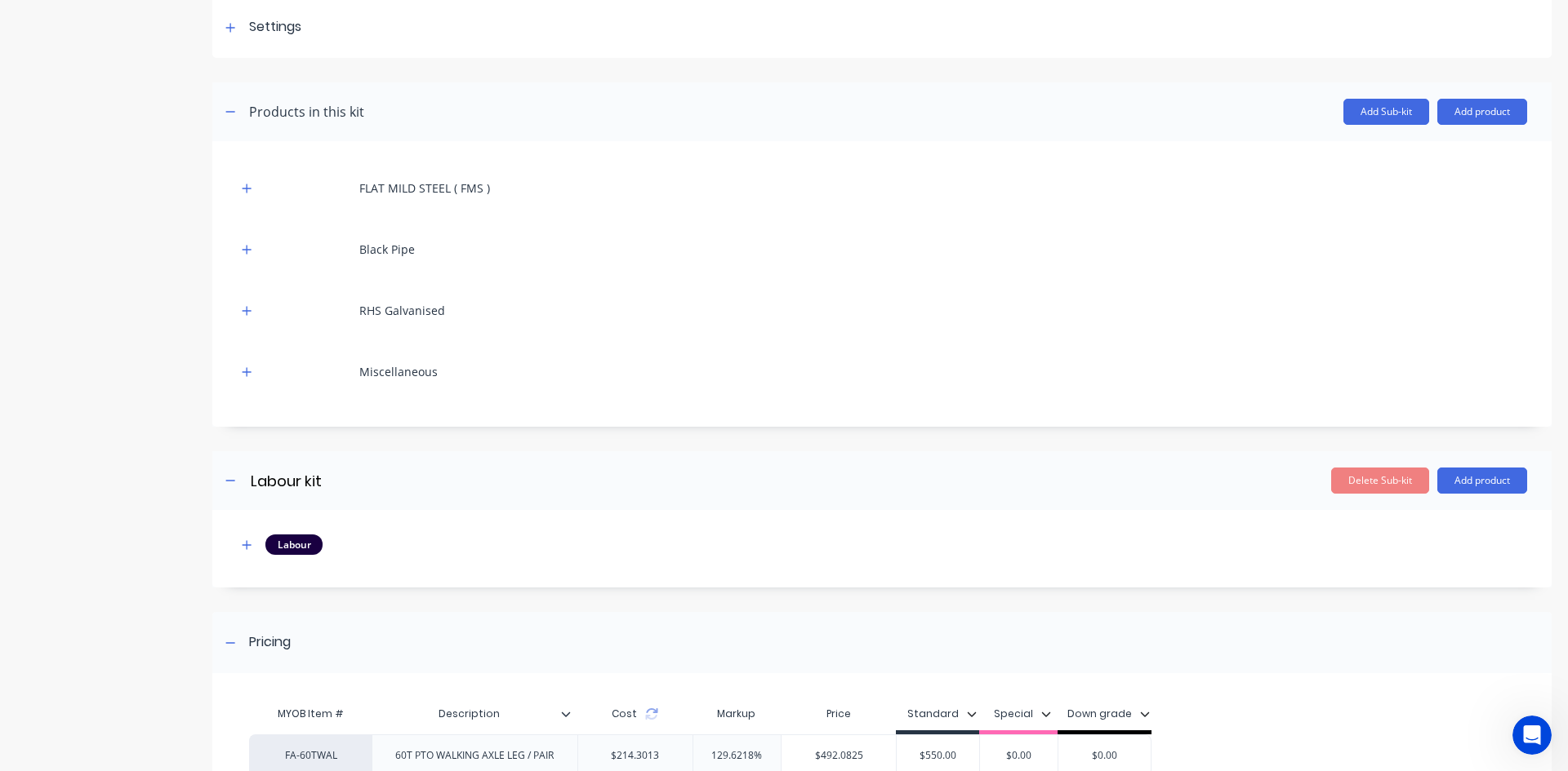
drag, startPoint x: 1466, startPoint y: 114, endPoint x: 1454, endPoint y: 128, distance: 18.4
click at [1466, 115] on button "Add product" at bounding box center [1482, 111] width 90 height 26
click at [1421, 154] on div "Product catalogue" at bounding box center [1449, 154] width 126 height 23
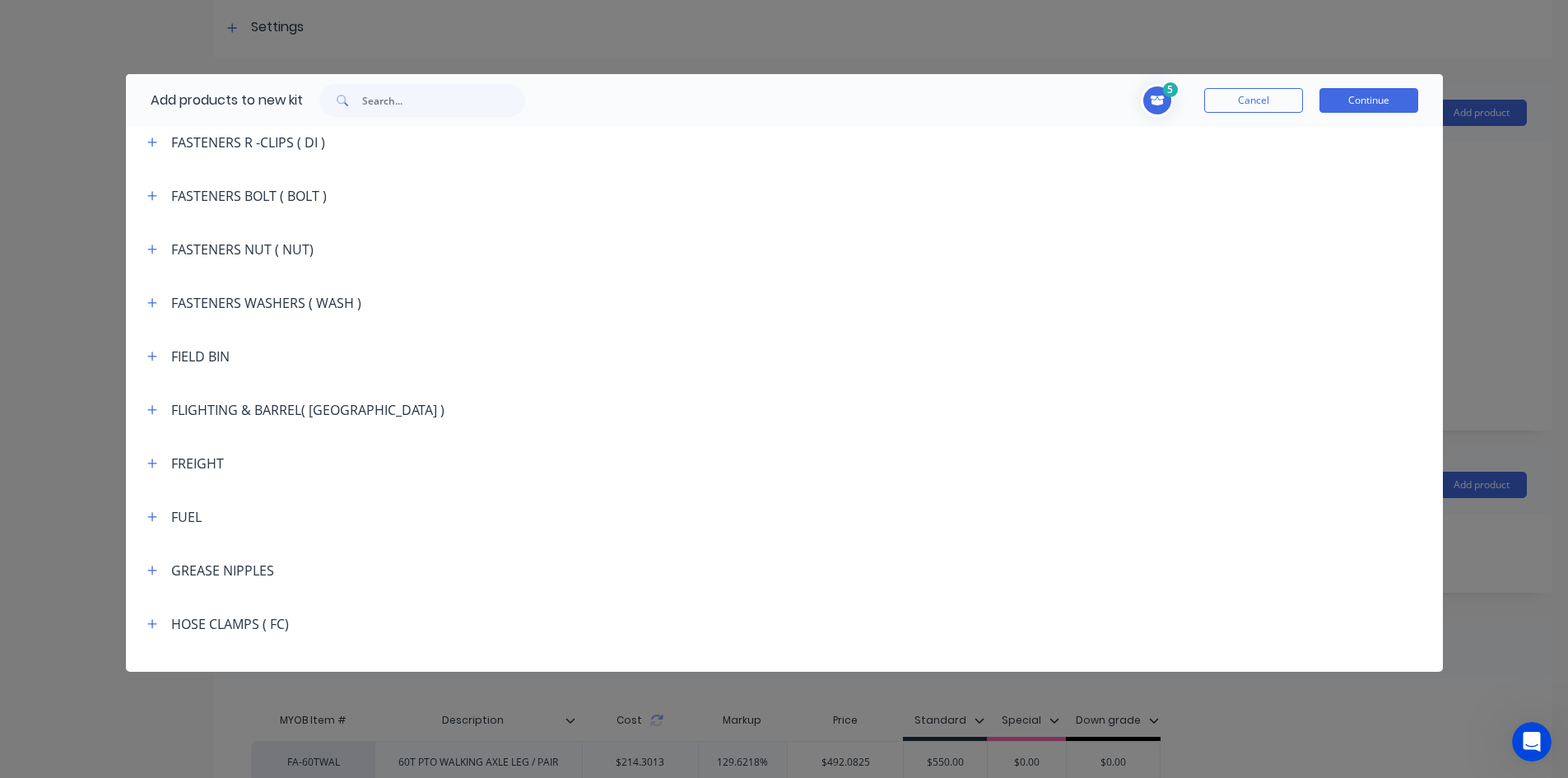
scroll to position [1565, 0]
click at [401, 92] on input "text" at bounding box center [443, 99] width 163 height 32
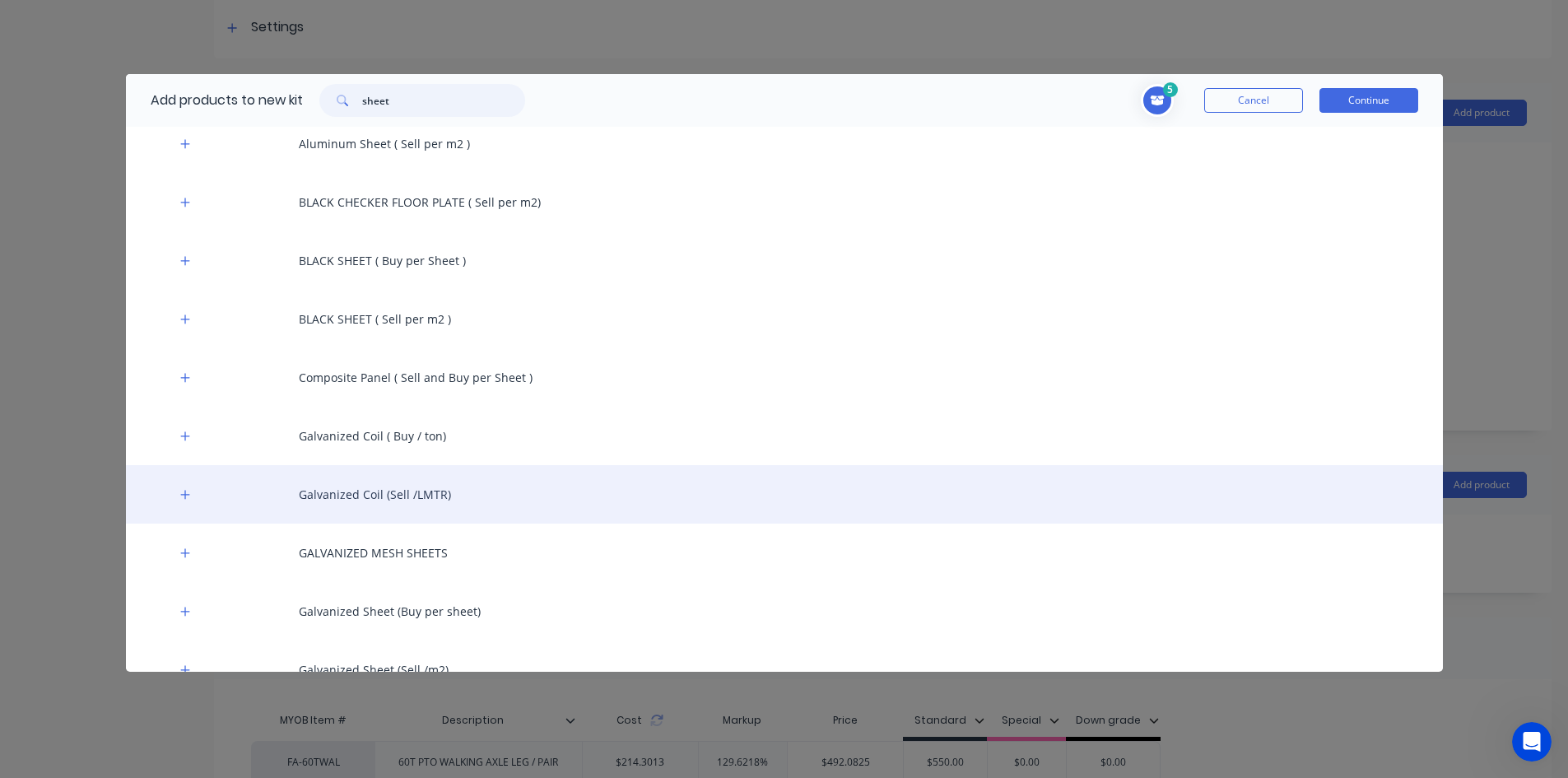
scroll to position [439, 0]
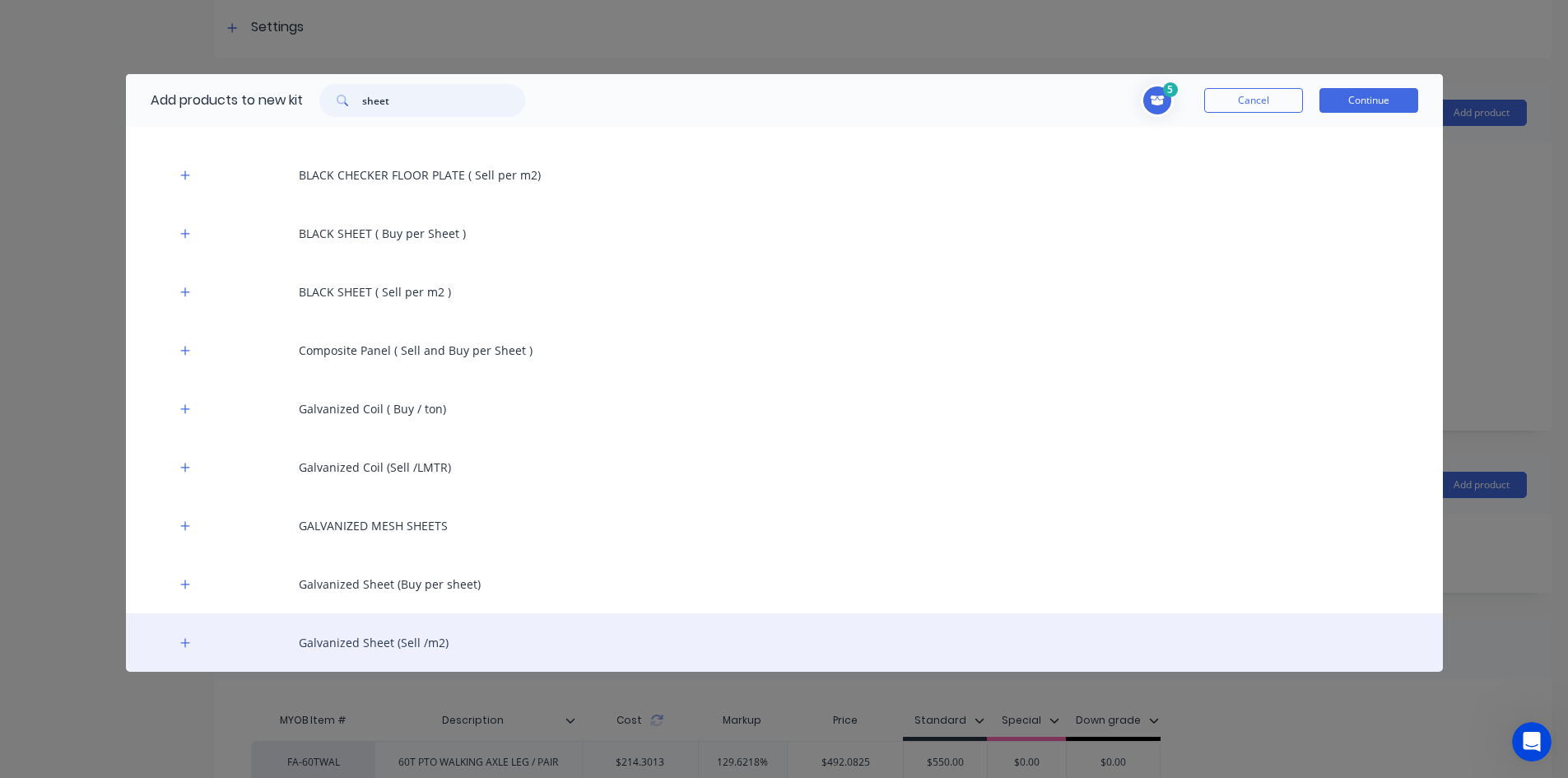
type input "sheet"
click at [421, 647] on div "Galvanized Sheet (Sell /m2)" at bounding box center [784, 642] width 1317 height 58
click at [421, 641] on div "Galvanized Sheet (Sell /m2)" at bounding box center [784, 642] width 1317 height 58
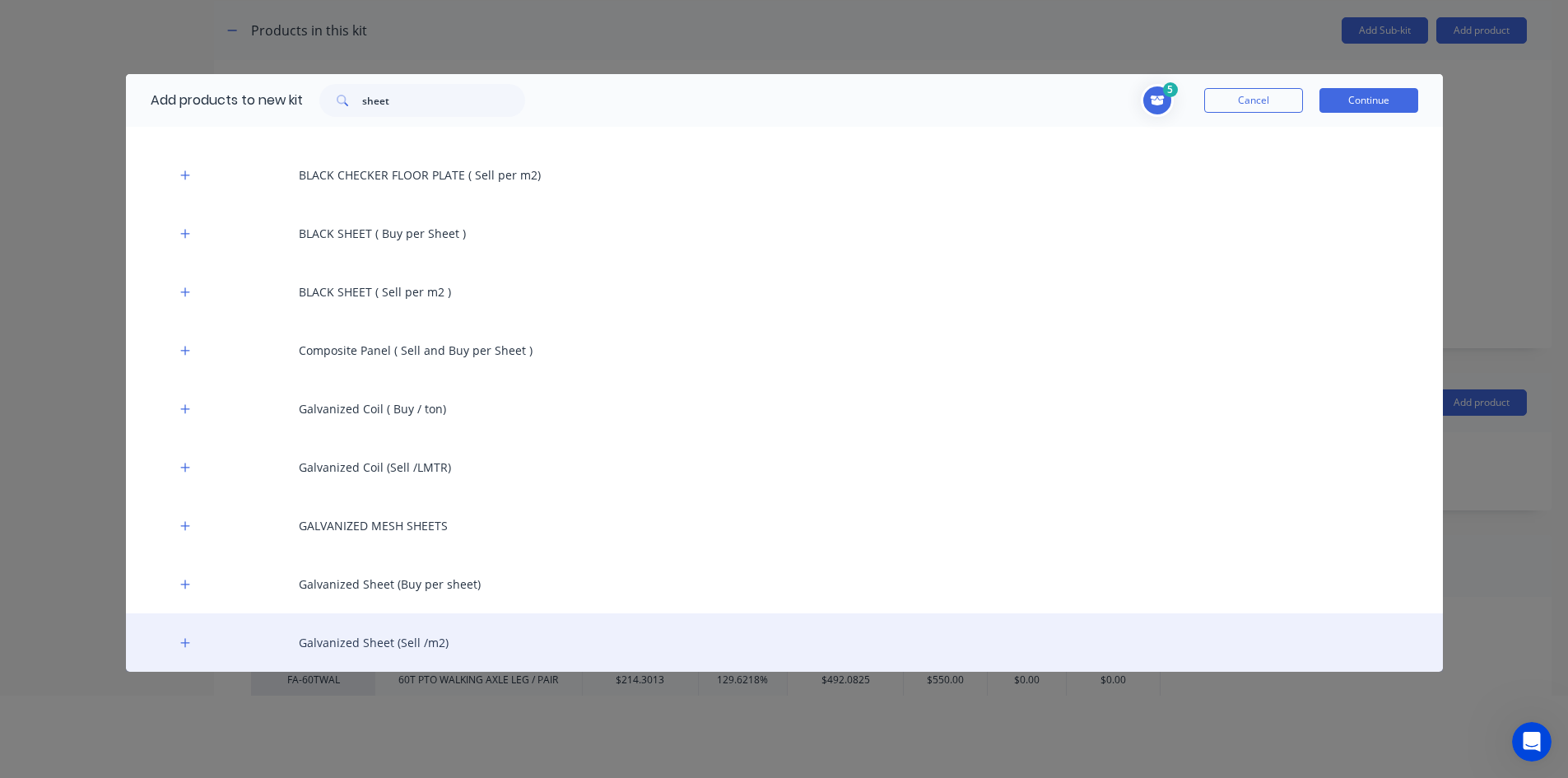
click at [296, 639] on div "Galvanized Sheet (Sell /m2)" at bounding box center [784, 642] width 1317 height 58
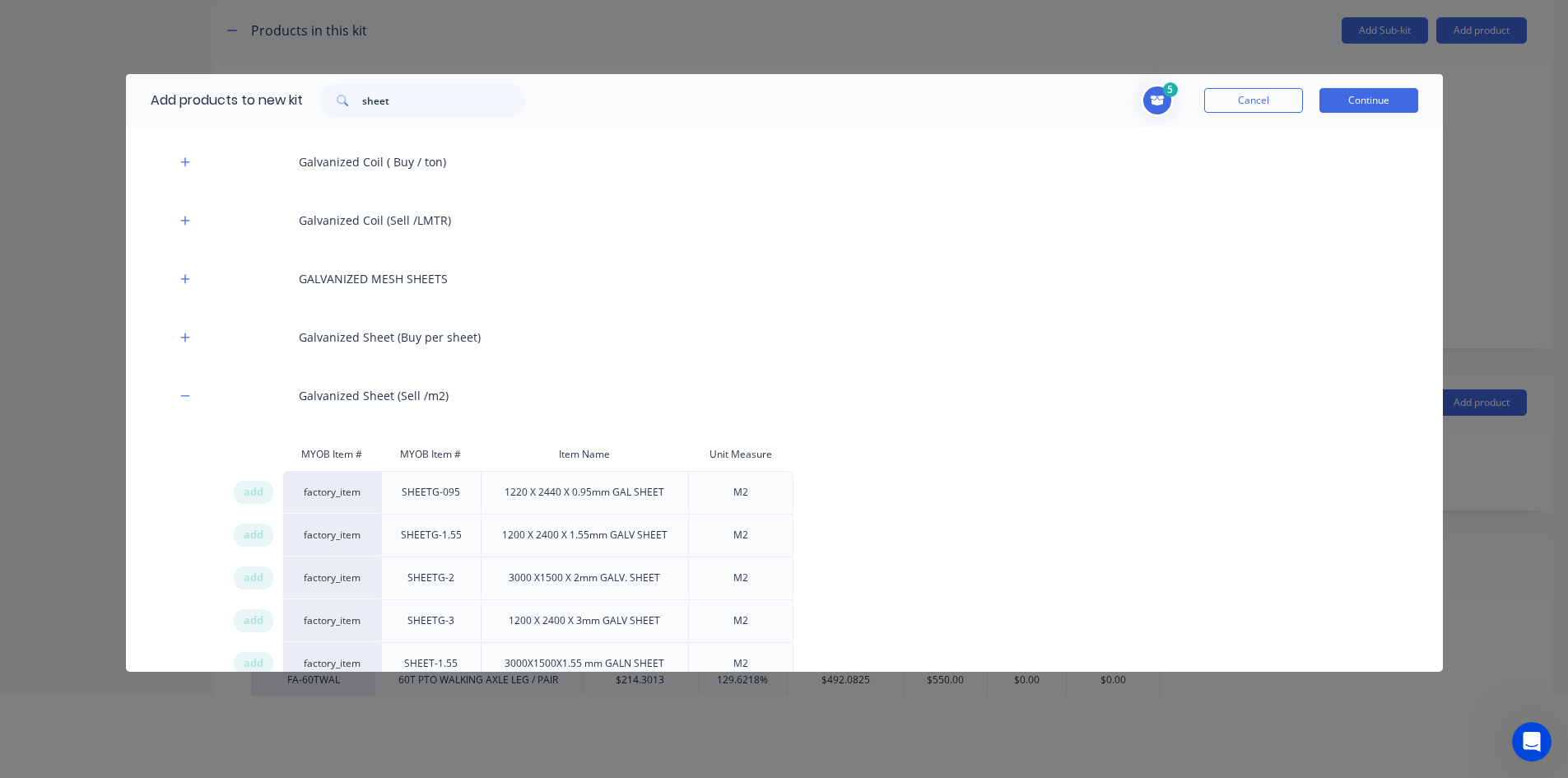
scroll to position [725, 0]
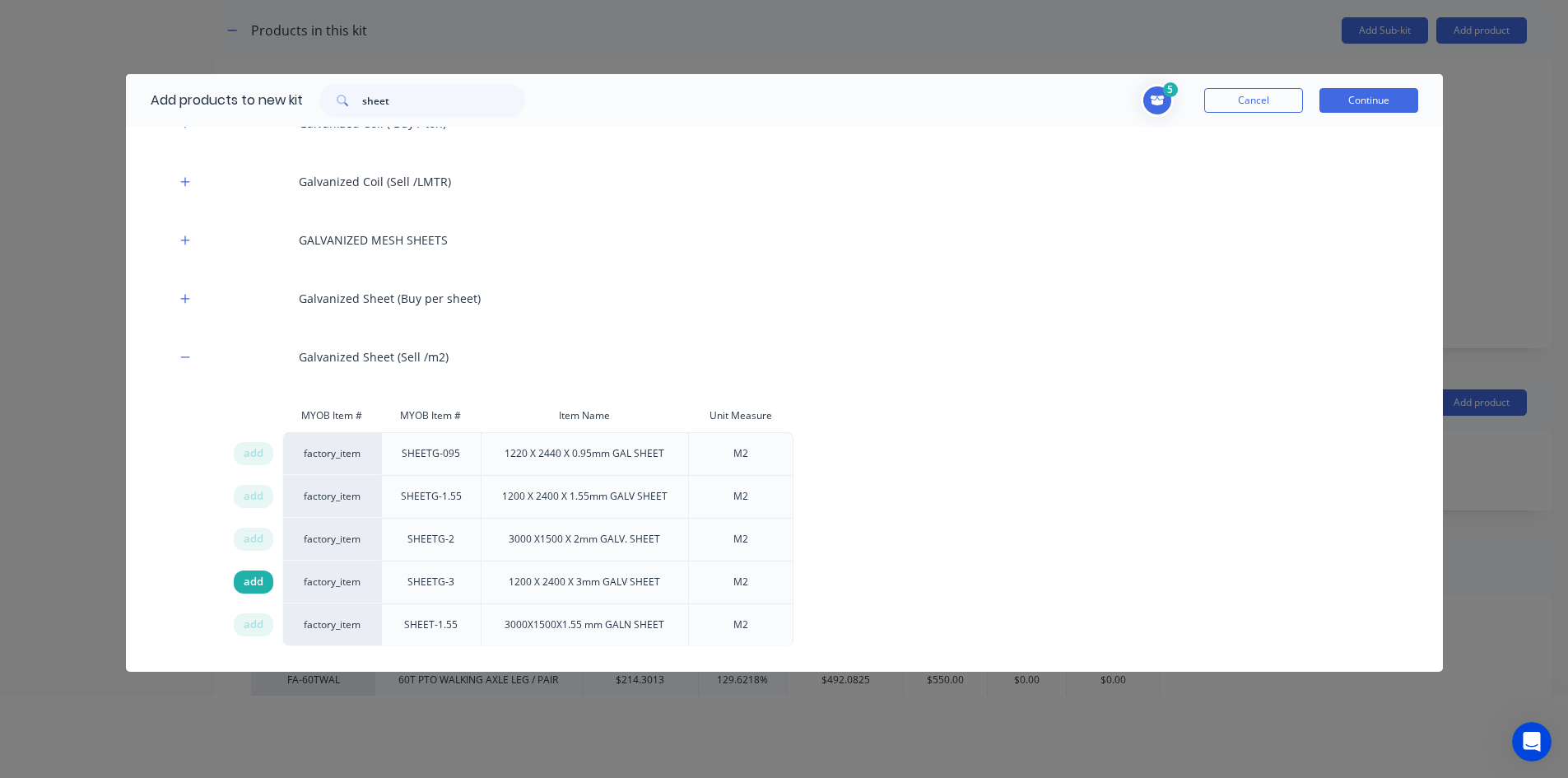
click at [258, 583] on span "add" at bounding box center [254, 582] width 20 height 17
click at [1371, 97] on button "Continue" at bounding box center [1368, 100] width 98 height 25
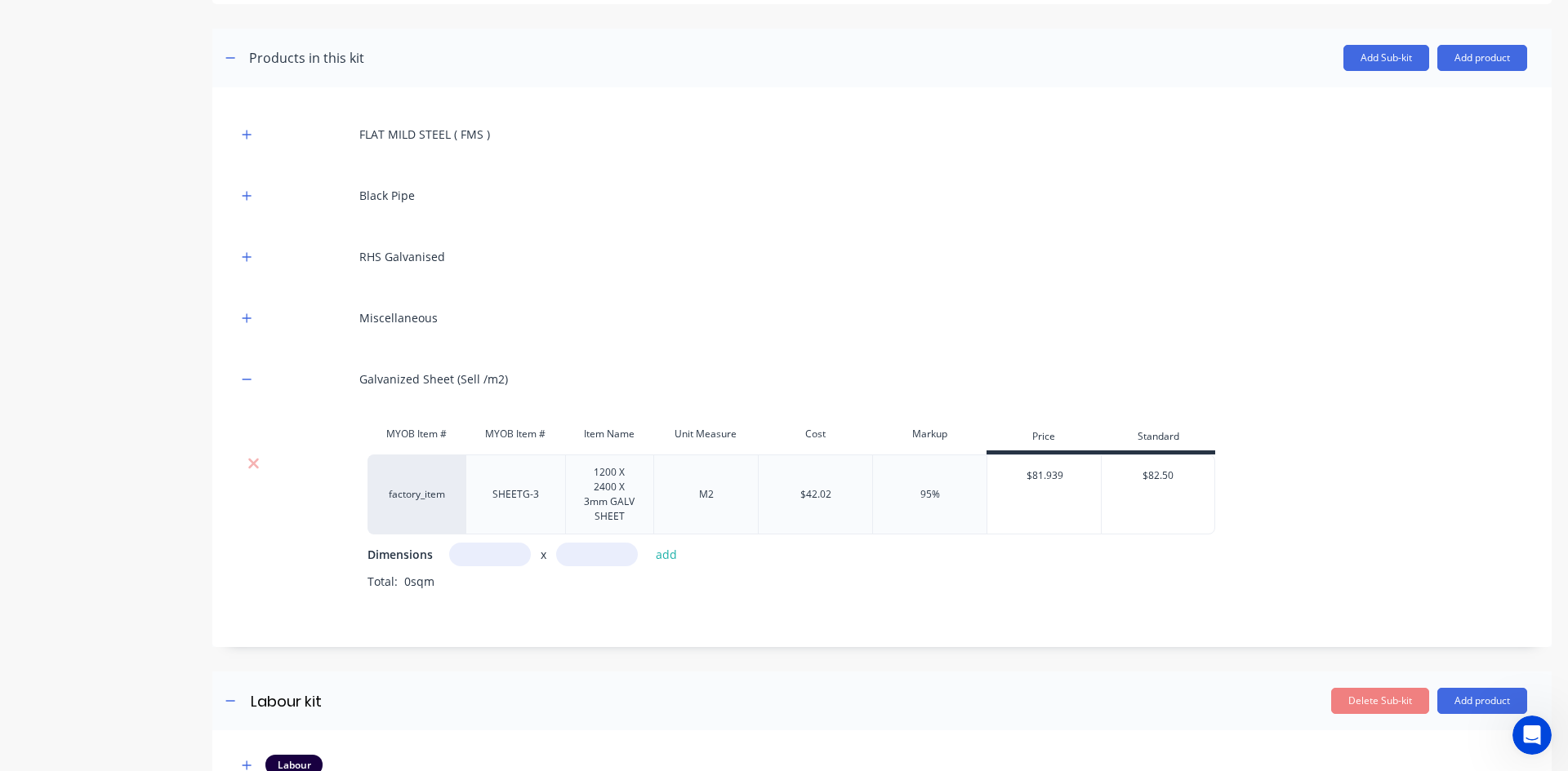
scroll to position [322, 0]
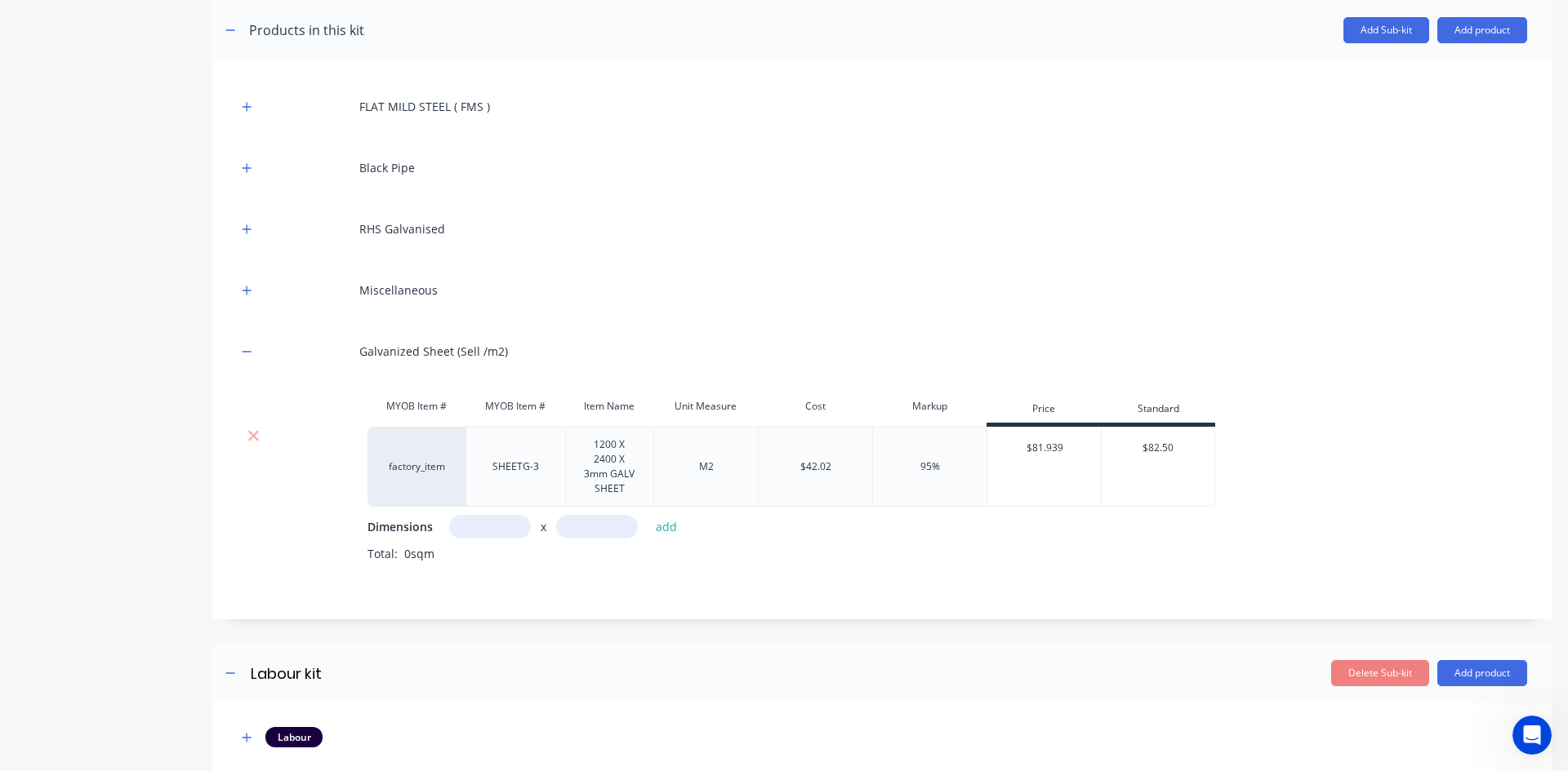
drag, startPoint x: 465, startPoint y: 524, endPoint x: 515, endPoint y: 522, distance: 50.0
click at [468, 524] on input "text" at bounding box center [490, 526] width 82 height 23
type input "100m"
drag, startPoint x: 565, startPoint y: 526, endPoint x: 711, endPoint y: 543, distance: 147.0
click at [570, 526] on input "text" at bounding box center [597, 526] width 82 height 23
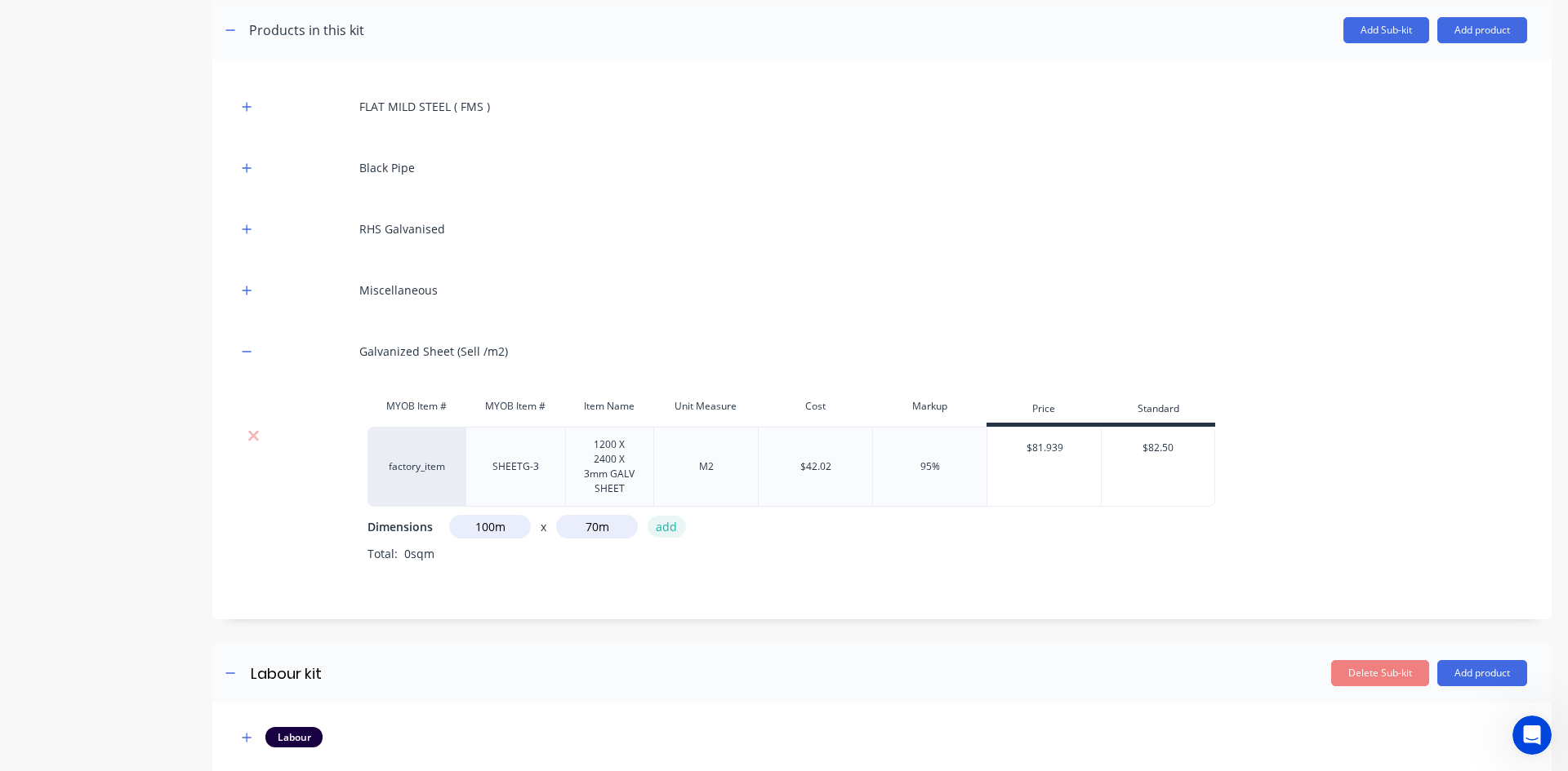
type input "70m"
click at [663, 530] on button "add" at bounding box center [666, 526] width 38 height 22
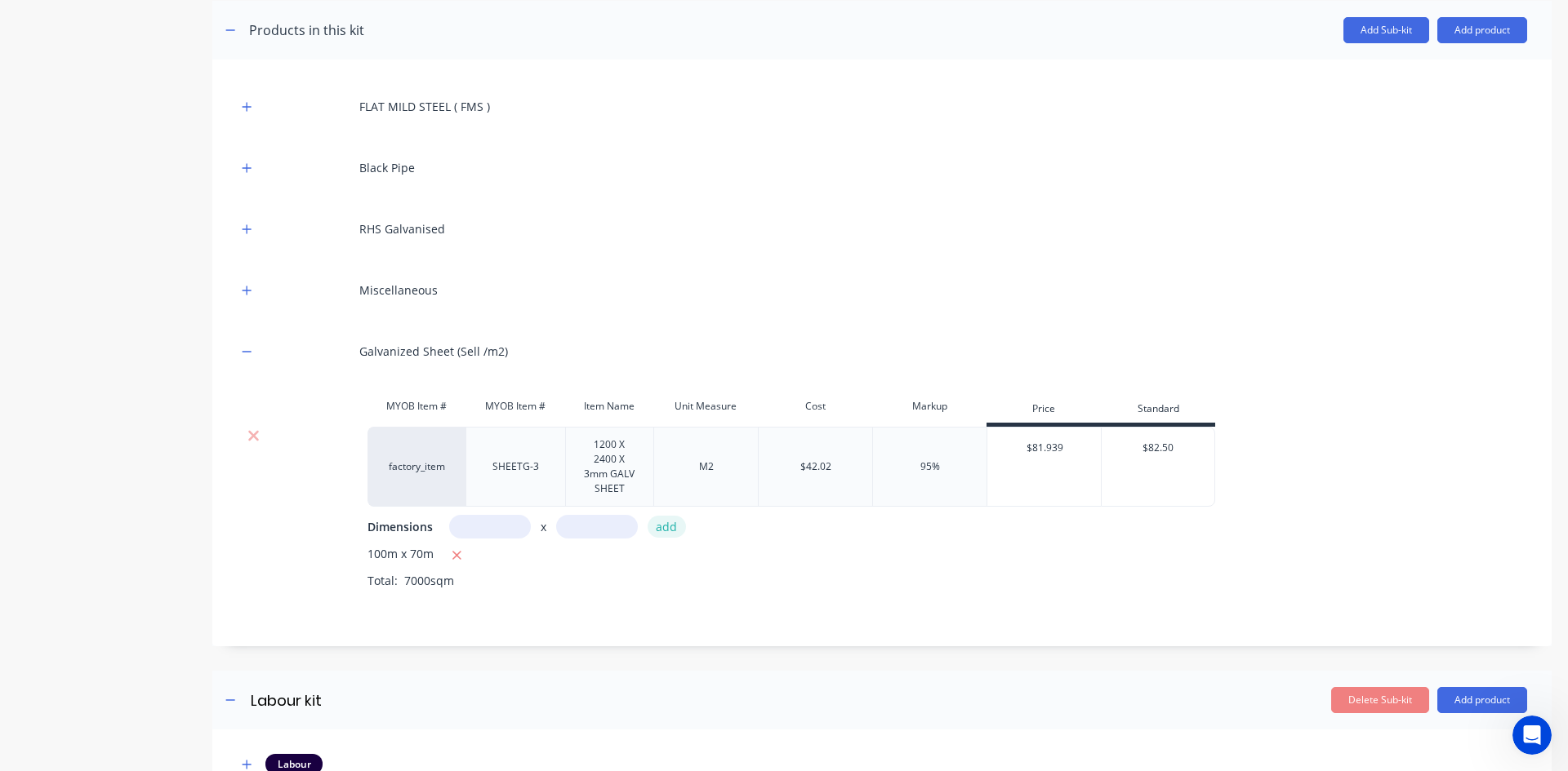
click at [664, 530] on button "add" at bounding box center [666, 526] width 38 height 22
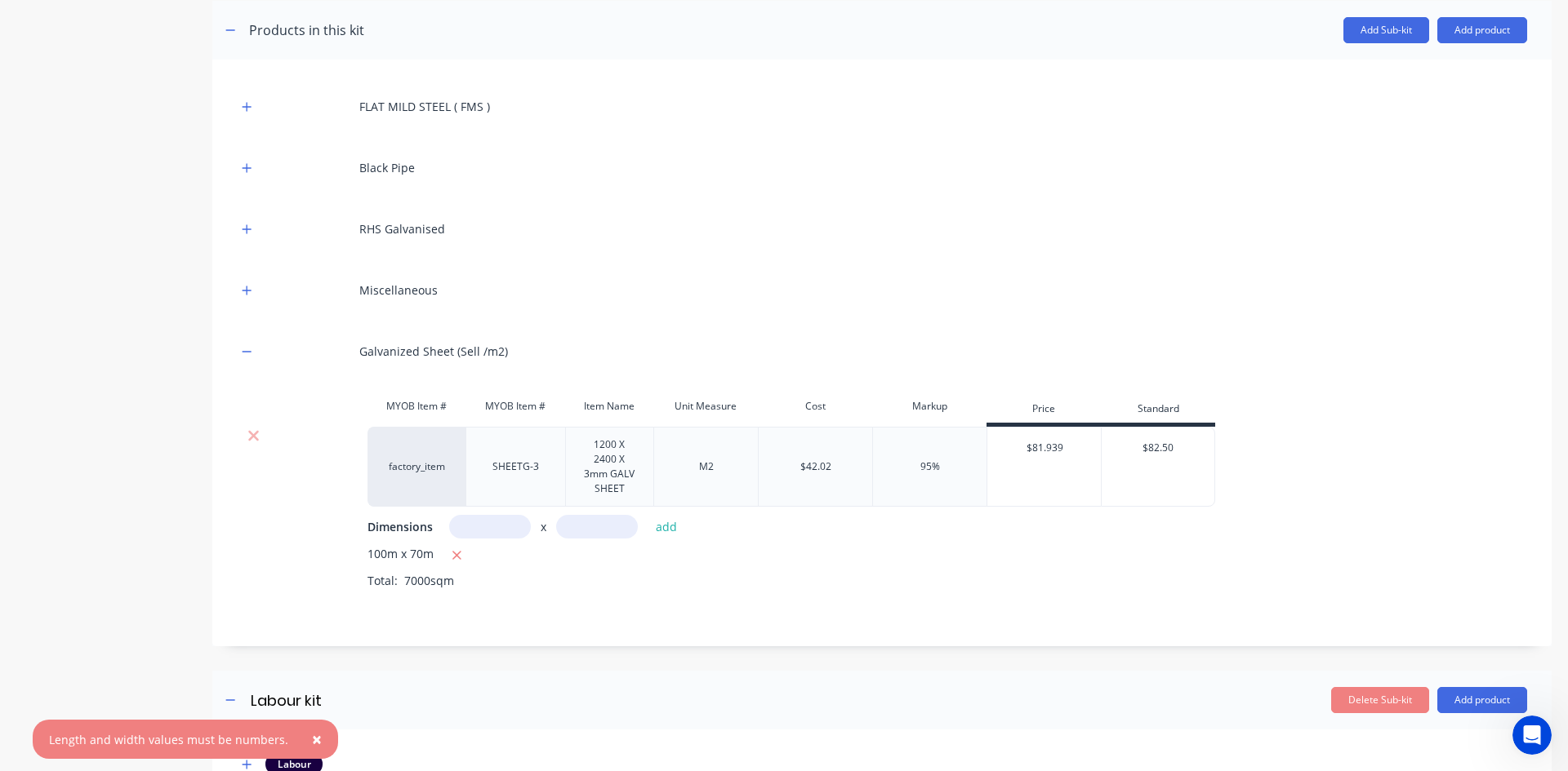
click at [486, 524] on input "text" at bounding box center [490, 526] width 82 height 23
type input "0.1m"
click at [590, 524] on input "text" at bounding box center [597, 526] width 82 height 23
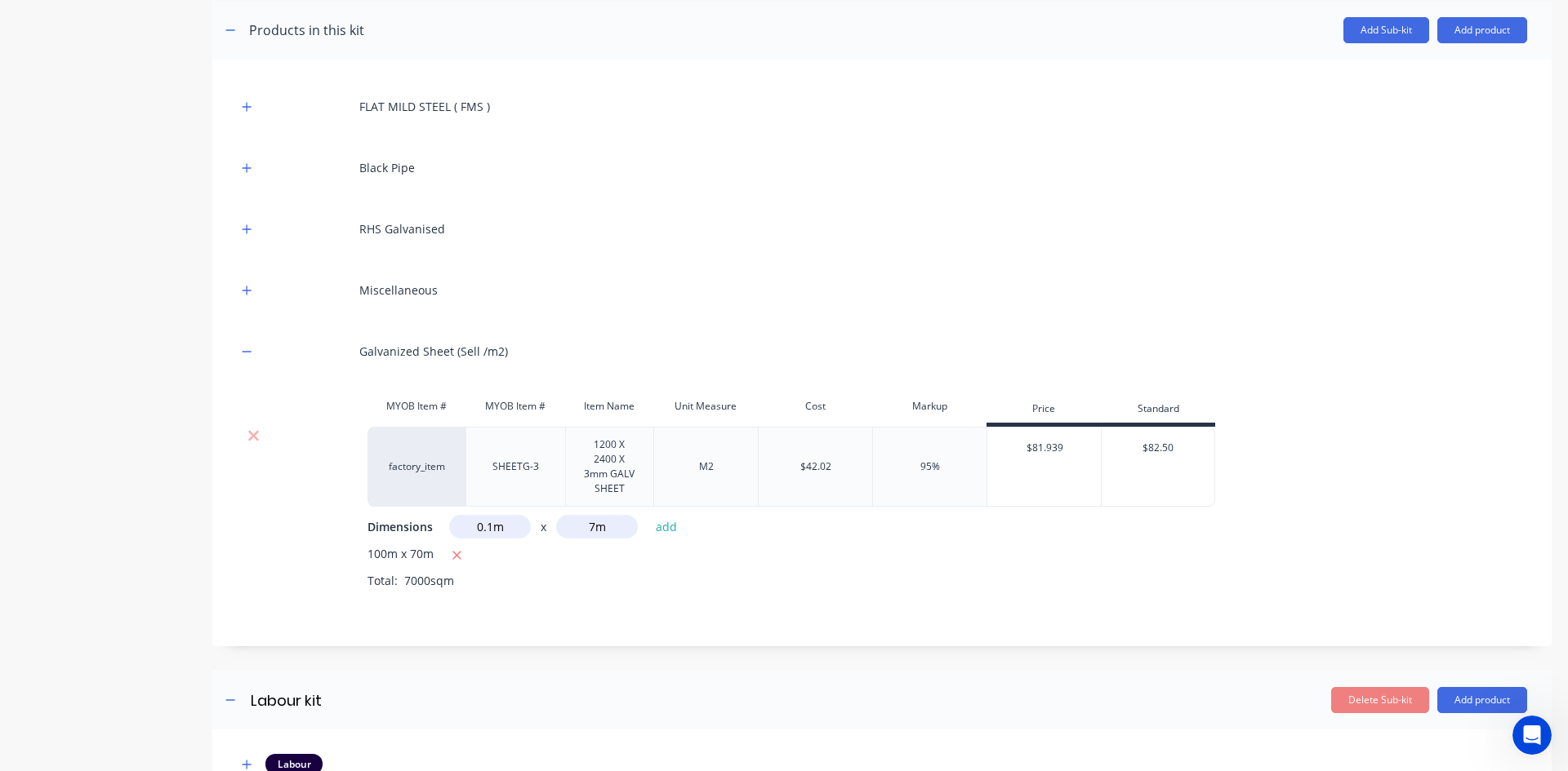
click at [599, 525] on input "7m" at bounding box center [597, 526] width 82 height 23
click at [586, 528] on input "m" at bounding box center [597, 526] width 82 height 23
type input "7m"
click at [673, 528] on button "add" at bounding box center [666, 526] width 38 height 22
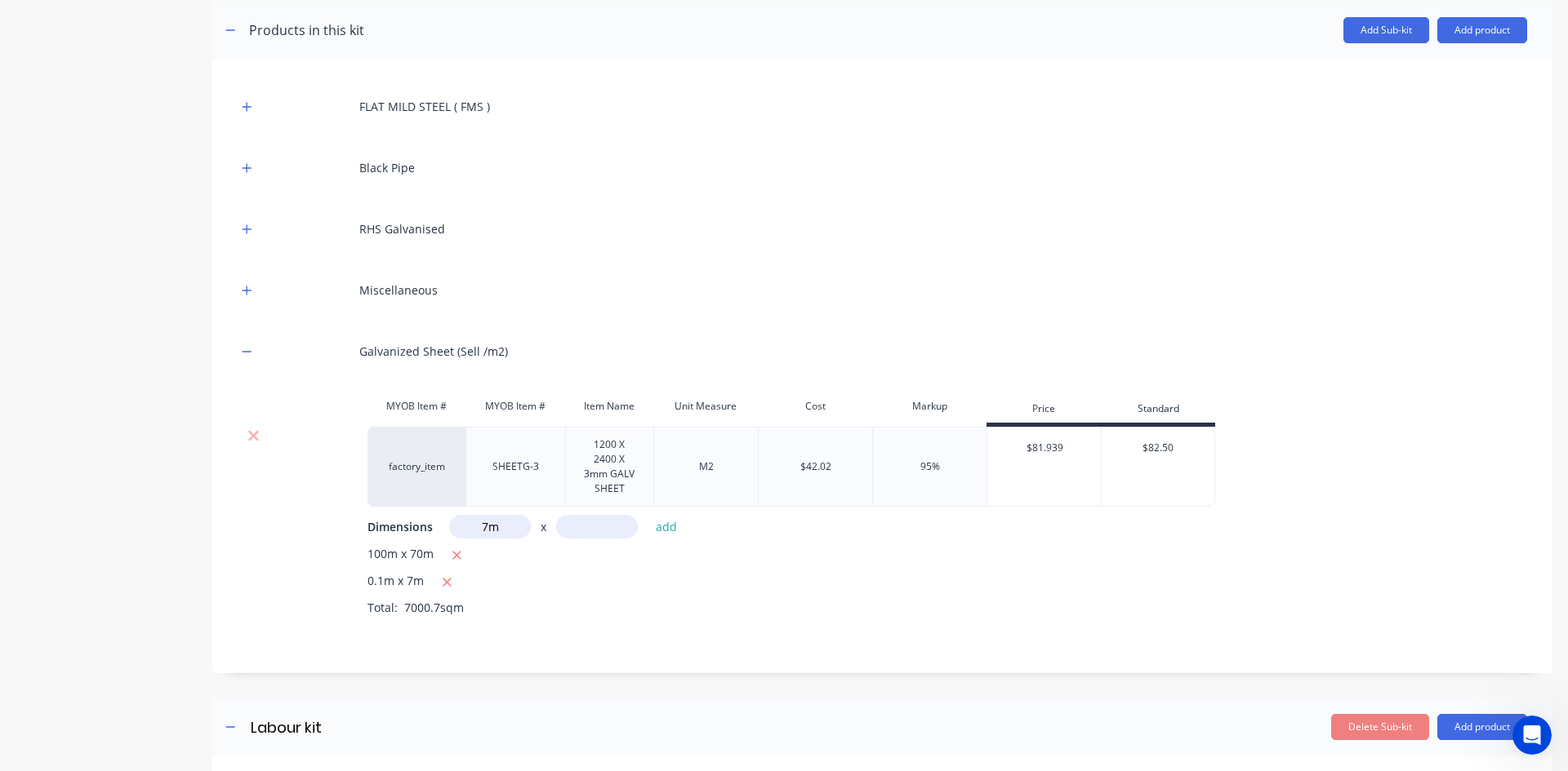
click at [504, 530] on input "7m" at bounding box center [490, 526] width 82 height 23
click at [504, 529] on input "7m" at bounding box center [490, 526] width 82 height 23
click at [480, 530] on input "77m" at bounding box center [490, 526] width 82 height 23
click at [482, 528] on input "77m" at bounding box center [490, 526] width 82 height 23
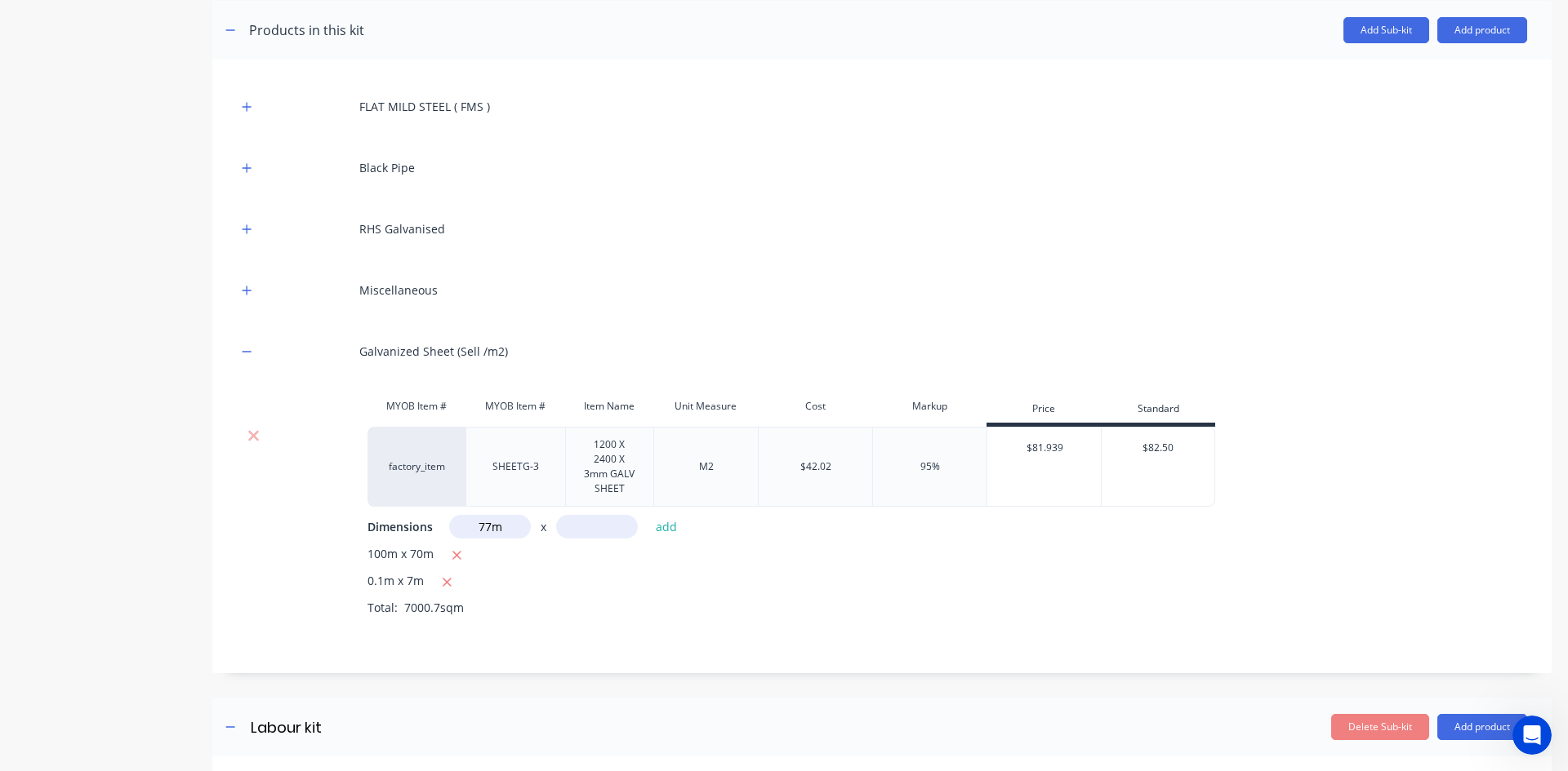
drag, startPoint x: 488, startPoint y: 527, endPoint x: 501, endPoint y: 526, distance: 13.0
click at [501, 526] on input "77m" at bounding box center [490, 526] width 82 height 23
drag, startPoint x: 474, startPoint y: 525, endPoint x: 529, endPoint y: 529, distance: 55.1
click at [529, 529] on input "77m" at bounding box center [490, 526] width 82 height 23
type input "m"
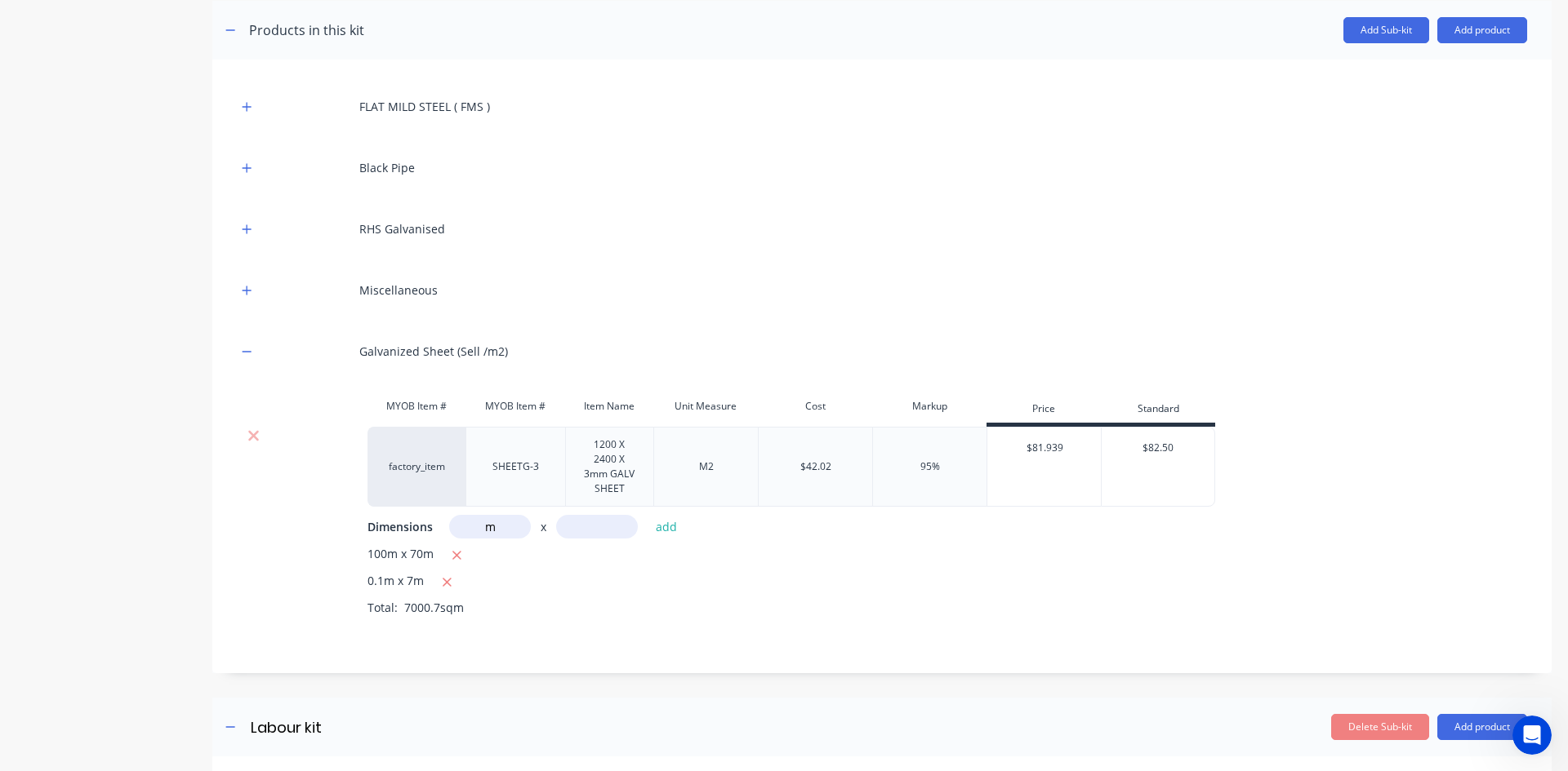
click at [579, 526] on input "text" at bounding box center [597, 526] width 82 height 23
type input "0.1m"
click at [646, 538] on div "m x 0.1m add" at bounding box center [568, 526] width 237 height 23
click at [501, 532] on input "m" at bounding box center [490, 526] width 82 height 23
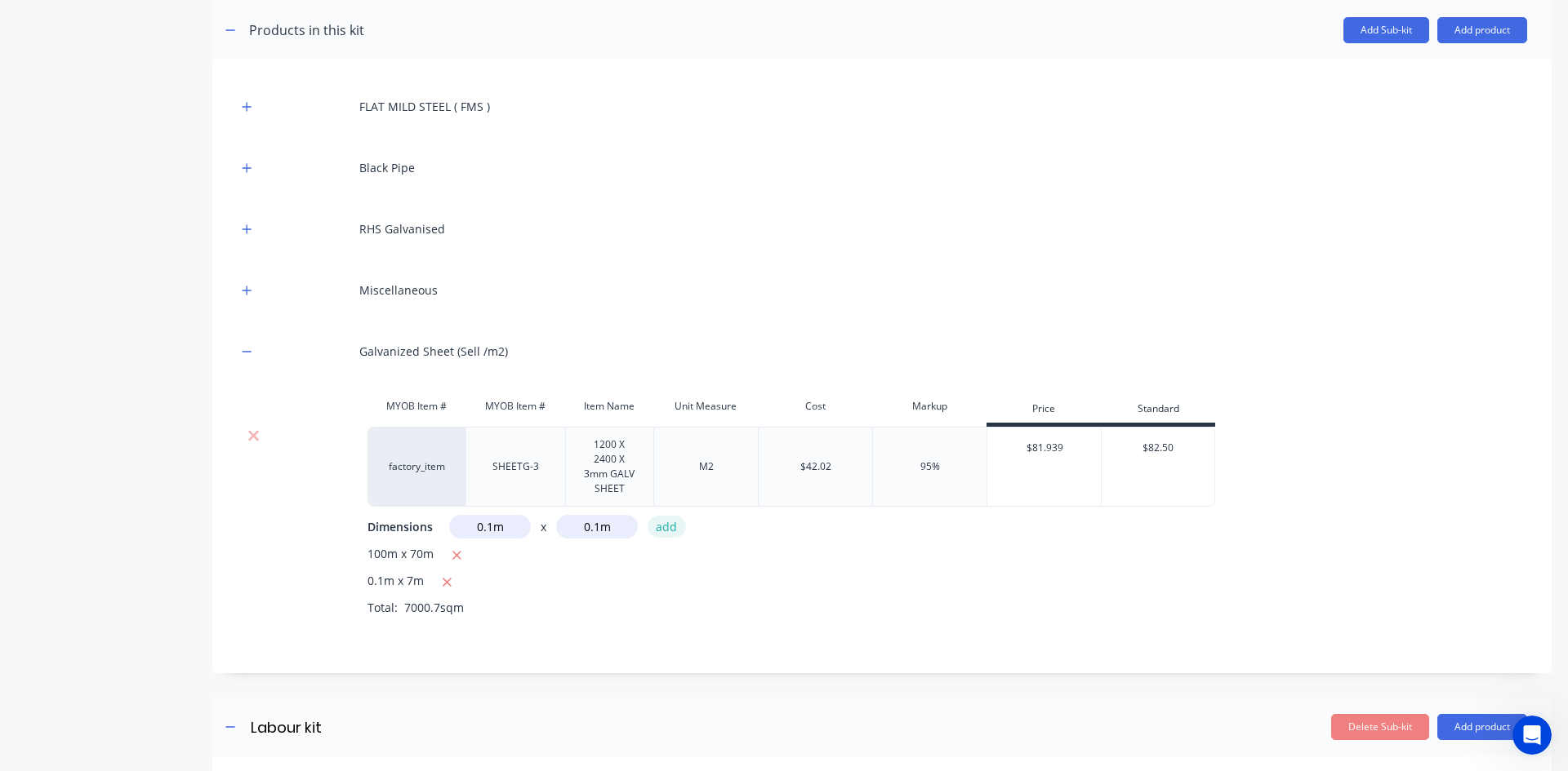
type input "0.1m"
click at [660, 532] on button "add" at bounding box center [666, 526] width 38 height 22
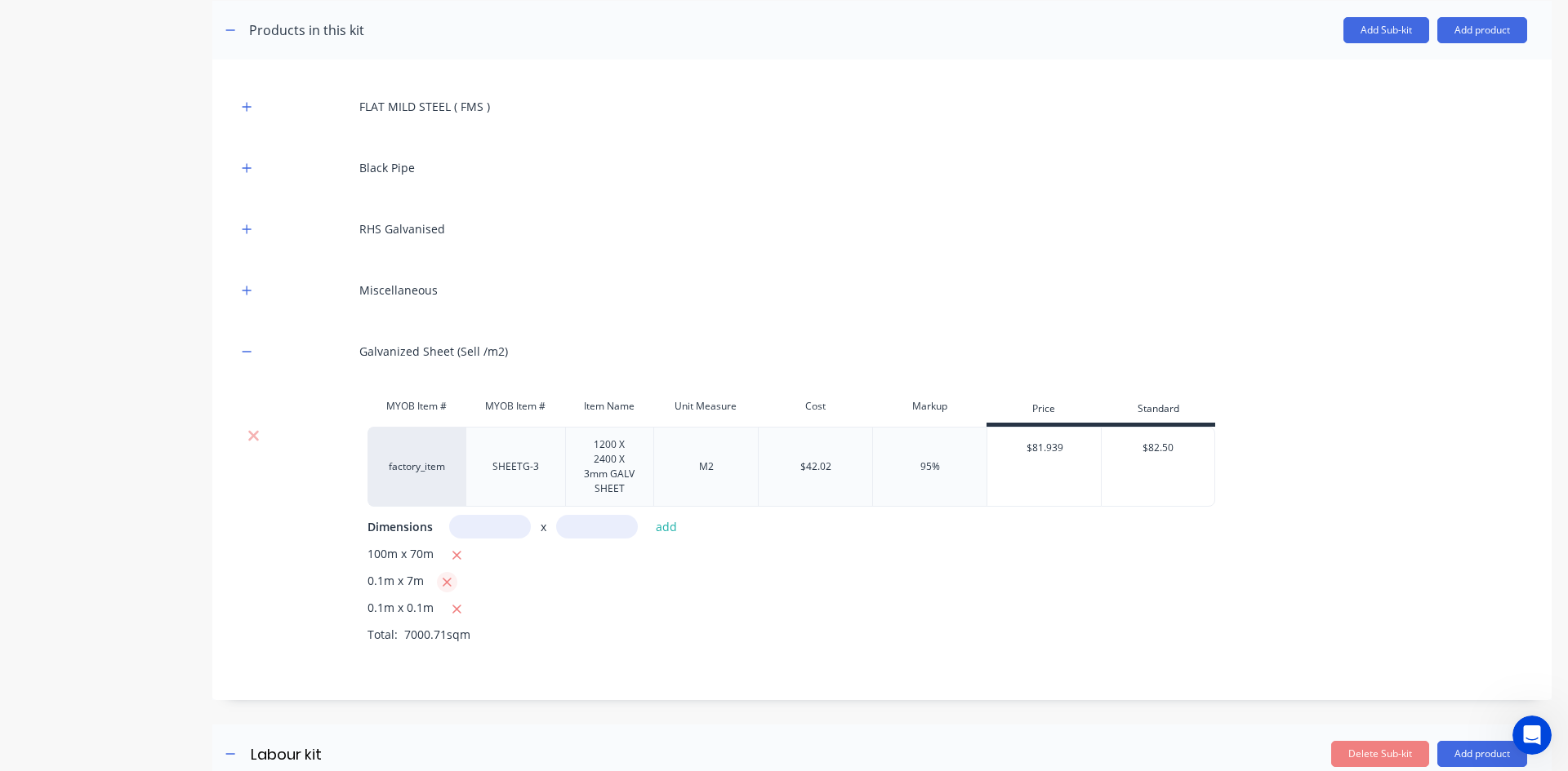
click at [450, 583] on icon "button" at bounding box center [447, 582] width 11 height 15
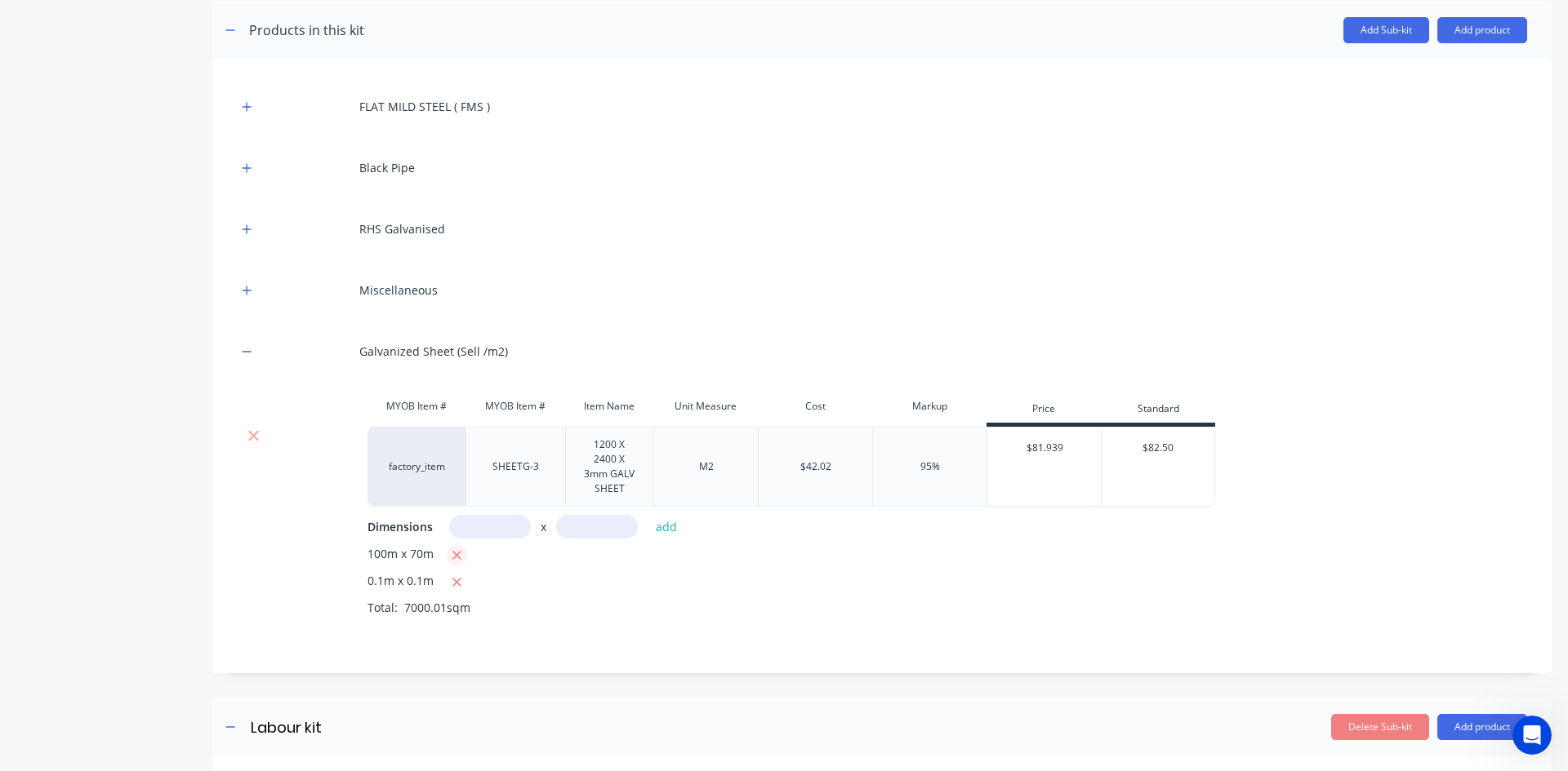
click at [454, 558] on icon "button" at bounding box center [456, 555] width 9 height 9
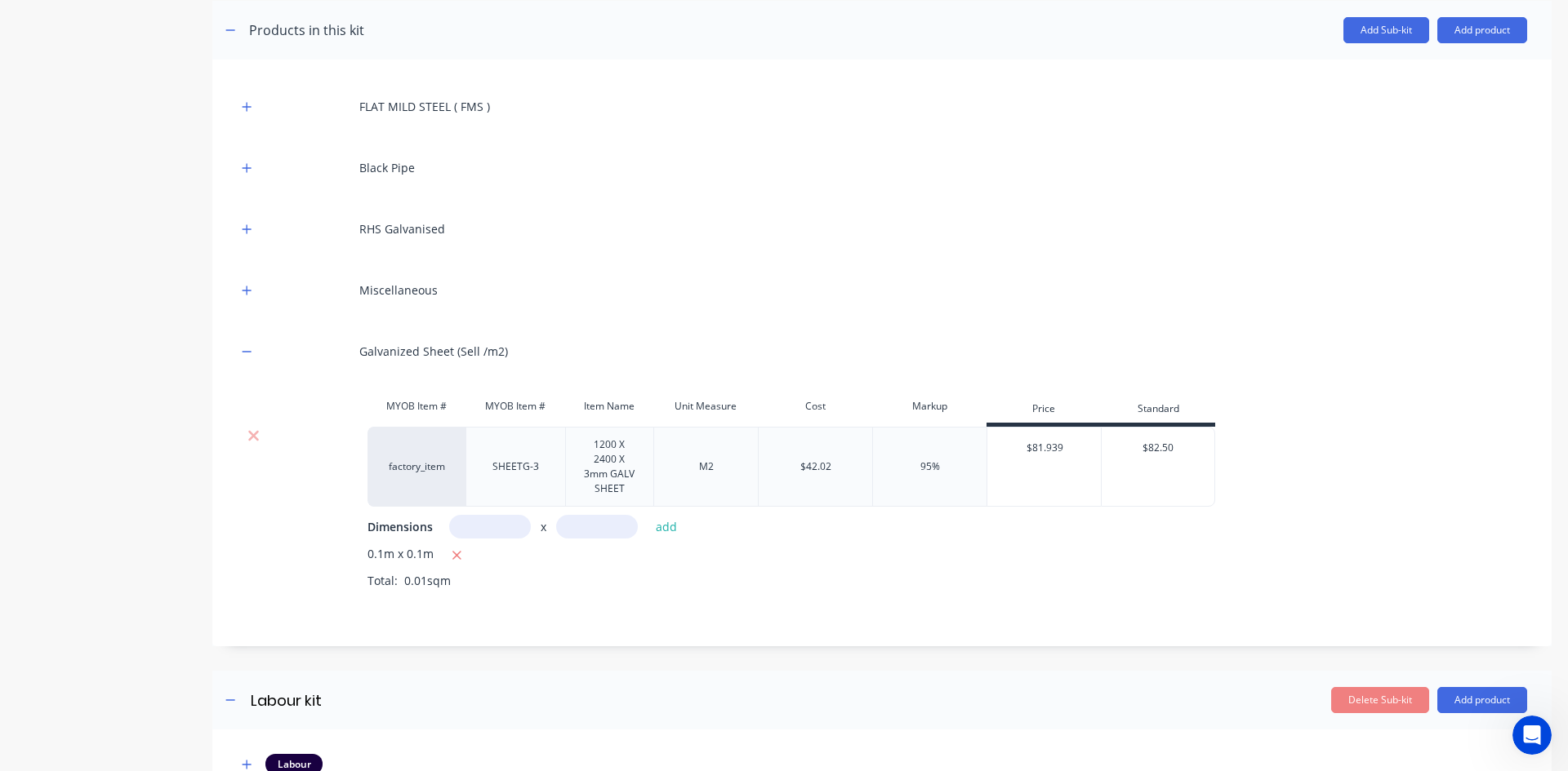
click at [490, 528] on input "text" at bounding box center [490, 526] width 82 height 23
type input "0.2m"
click at [592, 533] on input "text" at bounding box center [597, 526] width 82 height 23
type input "0.2m"
click at [665, 526] on button "add" at bounding box center [666, 526] width 38 height 22
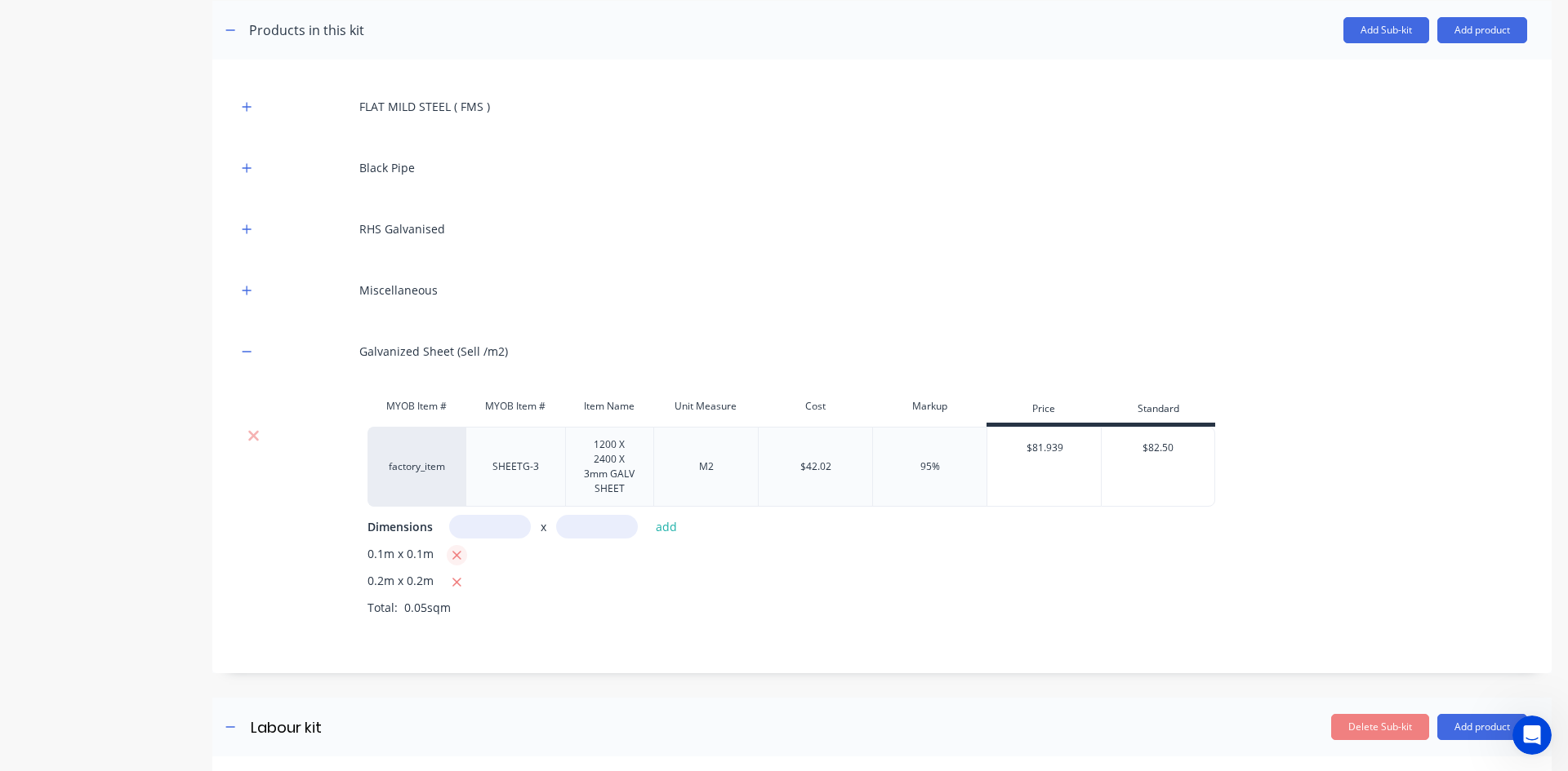
click at [452, 556] on icon "button" at bounding box center [456, 556] width 11 height 15
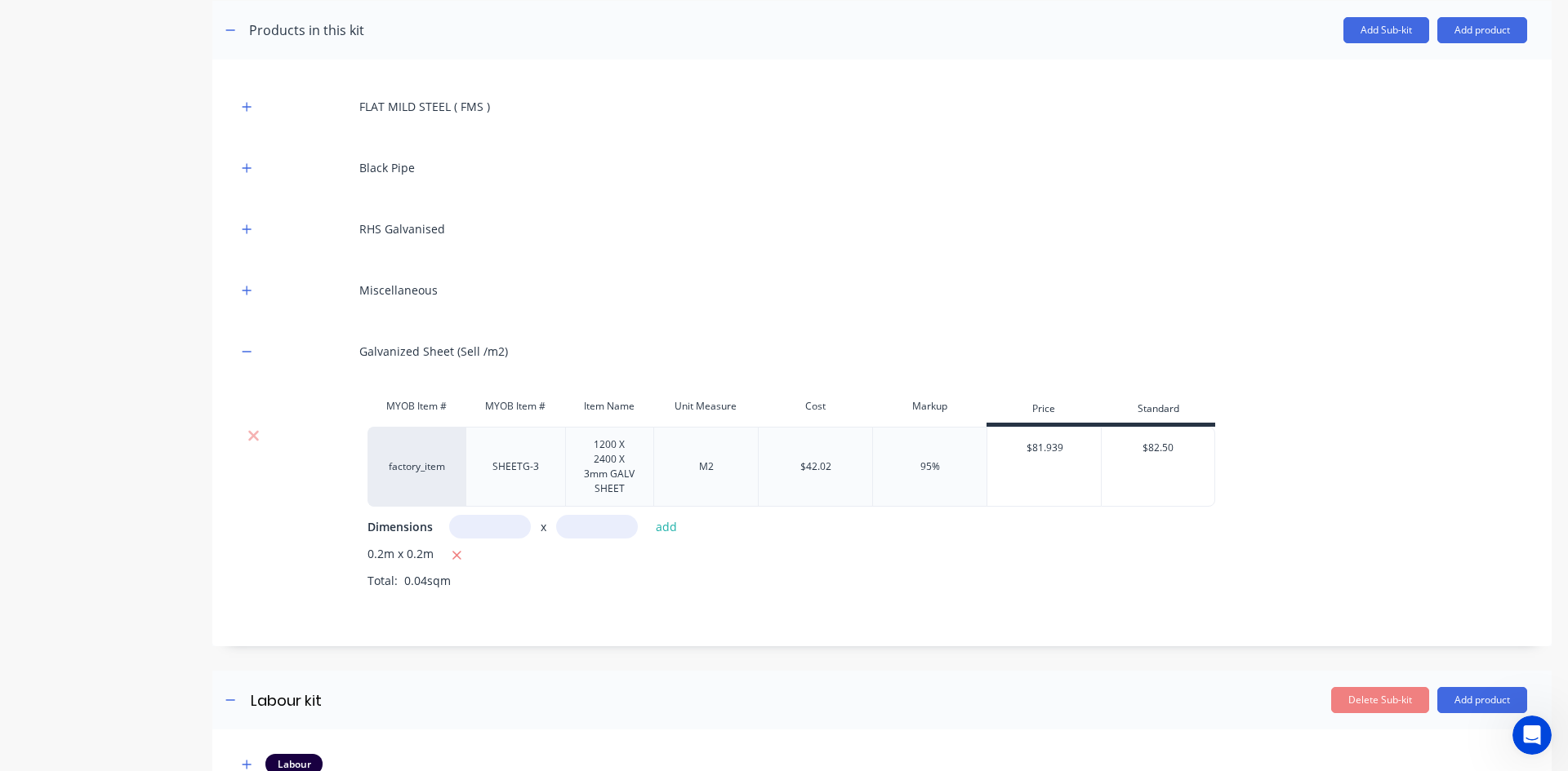
click at [473, 523] on input "text" at bounding box center [490, 526] width 82 height 23
type input "0.1m"
click at [585, 526] on input "text" at bounding box center [597, 526] width 82 height 23
type input "0.4m"
click at [665, 529] on button "add" at bounding box center [666, 526] width 38 height 22
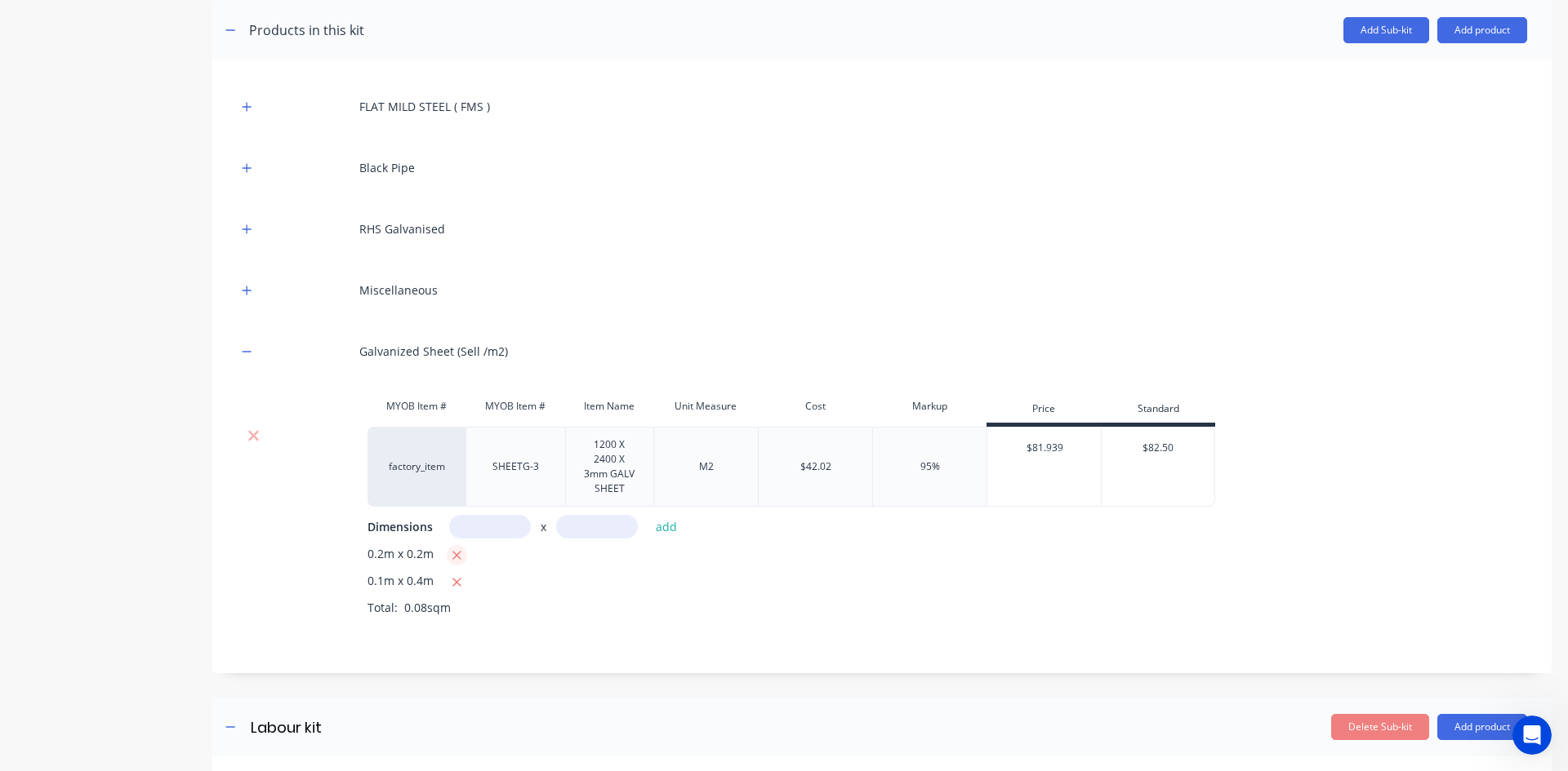
click at [451, 554] on icon "button" at bounding box center [456, 556] width 11 height 15
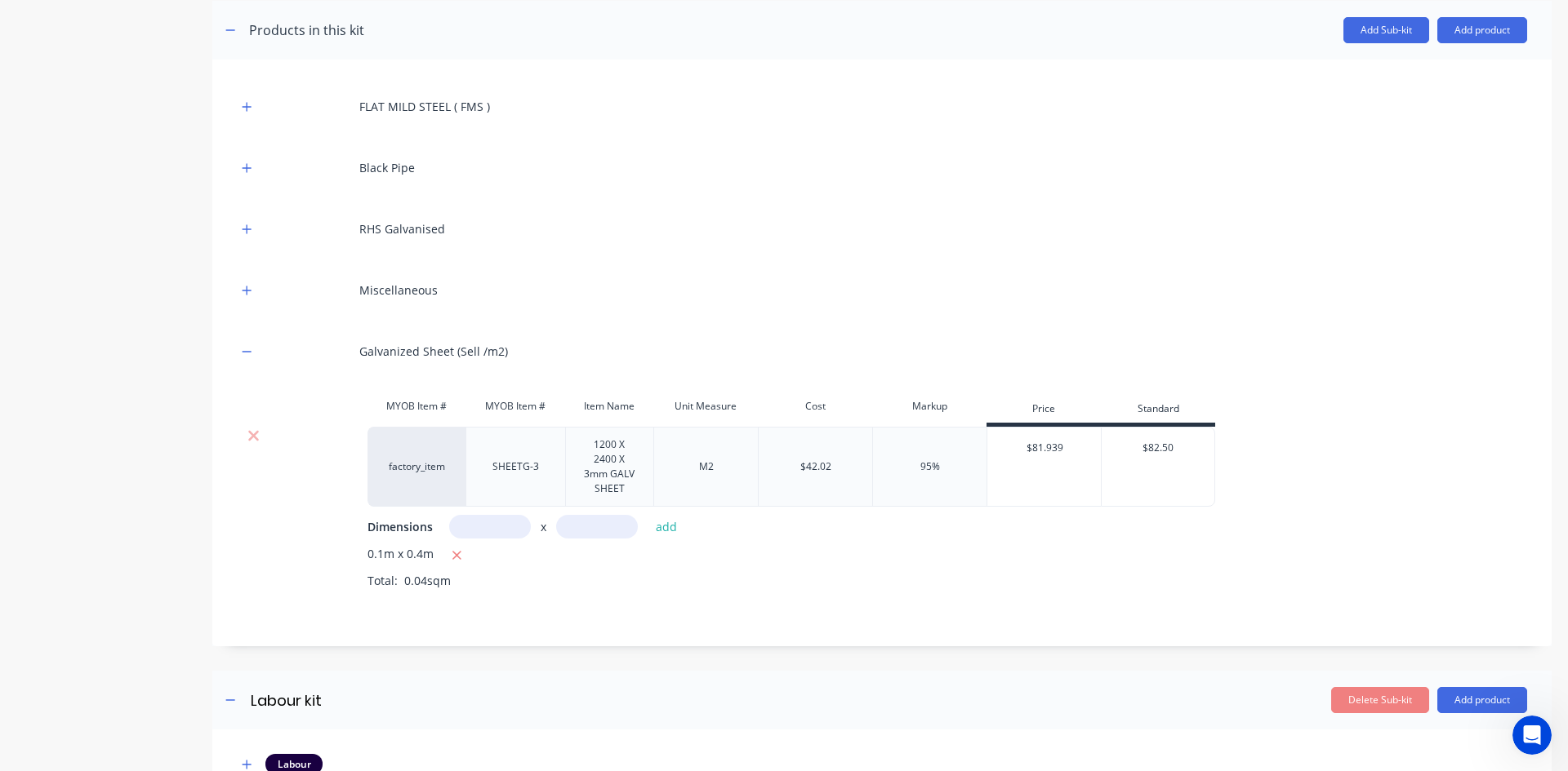
click at [481, 529] on input "text" at bounding box center [490, 526] width 82 height 23
type input "0.1m"
click at [581, 527] on input "text" at bounding box center [597, 526] width 82 height 23
type input "0.7m"
click at [670, 527] on button "add" at bounding box center [666, 526] width 38 height 22
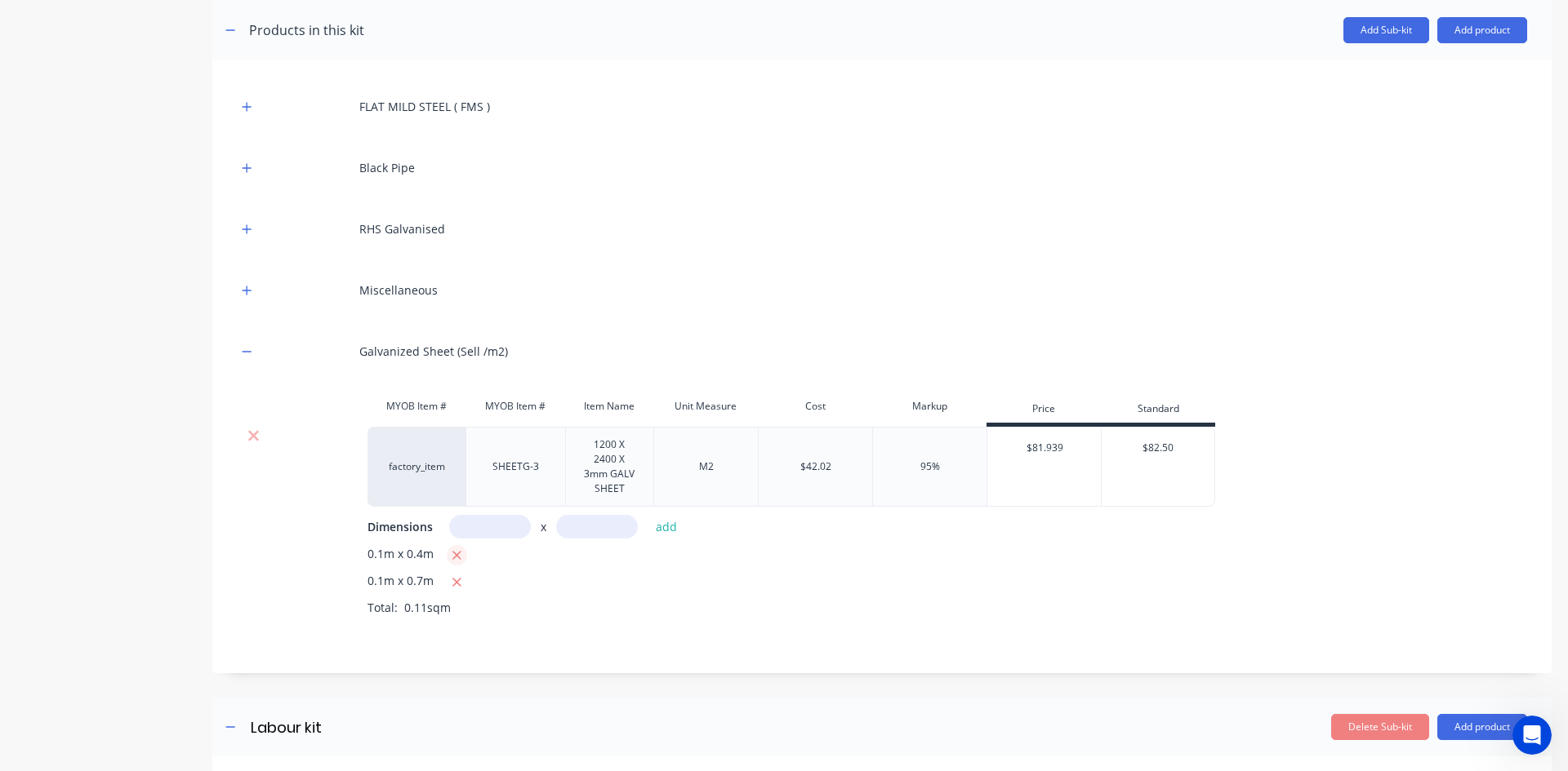
click at [459, 560] on icon "button" at bounding box center [456, 556] width 11 height 15
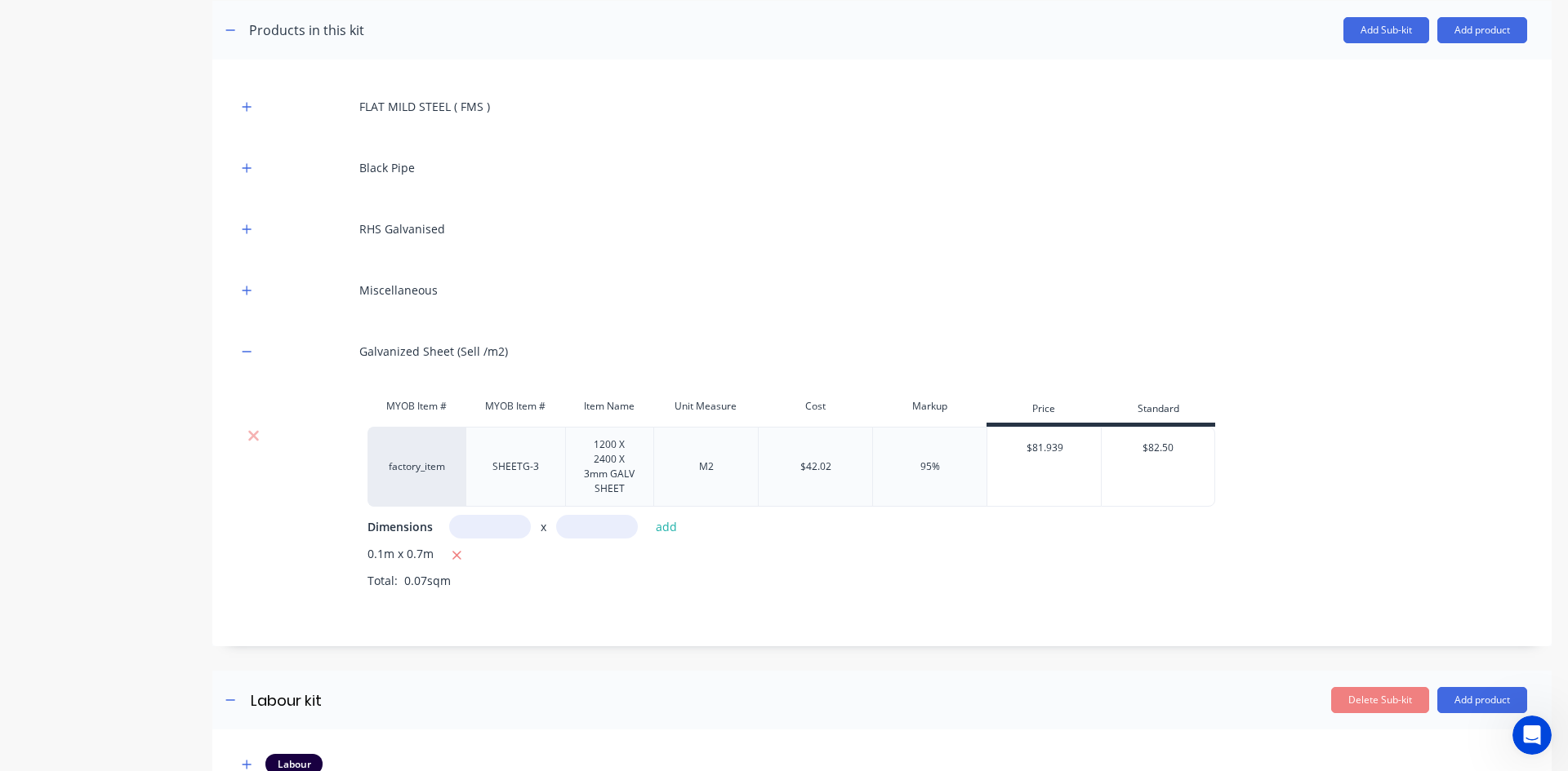
drag, startPoint x: 481, startPoint y: 528, endPoint x: 539, endPoint y: 549, distance: 61.7
click at [482, 528] on input "text" at bounding box center [490, 526] width 82 height 23
type input "0.1m"
drag, startPoint x: 589, startPoint y: 528, endPoint x: 615, endPoint y: 549, distance: 33.4
click at [590, 528] on input "text" at bounding box center [597, 526] width 82 height 23
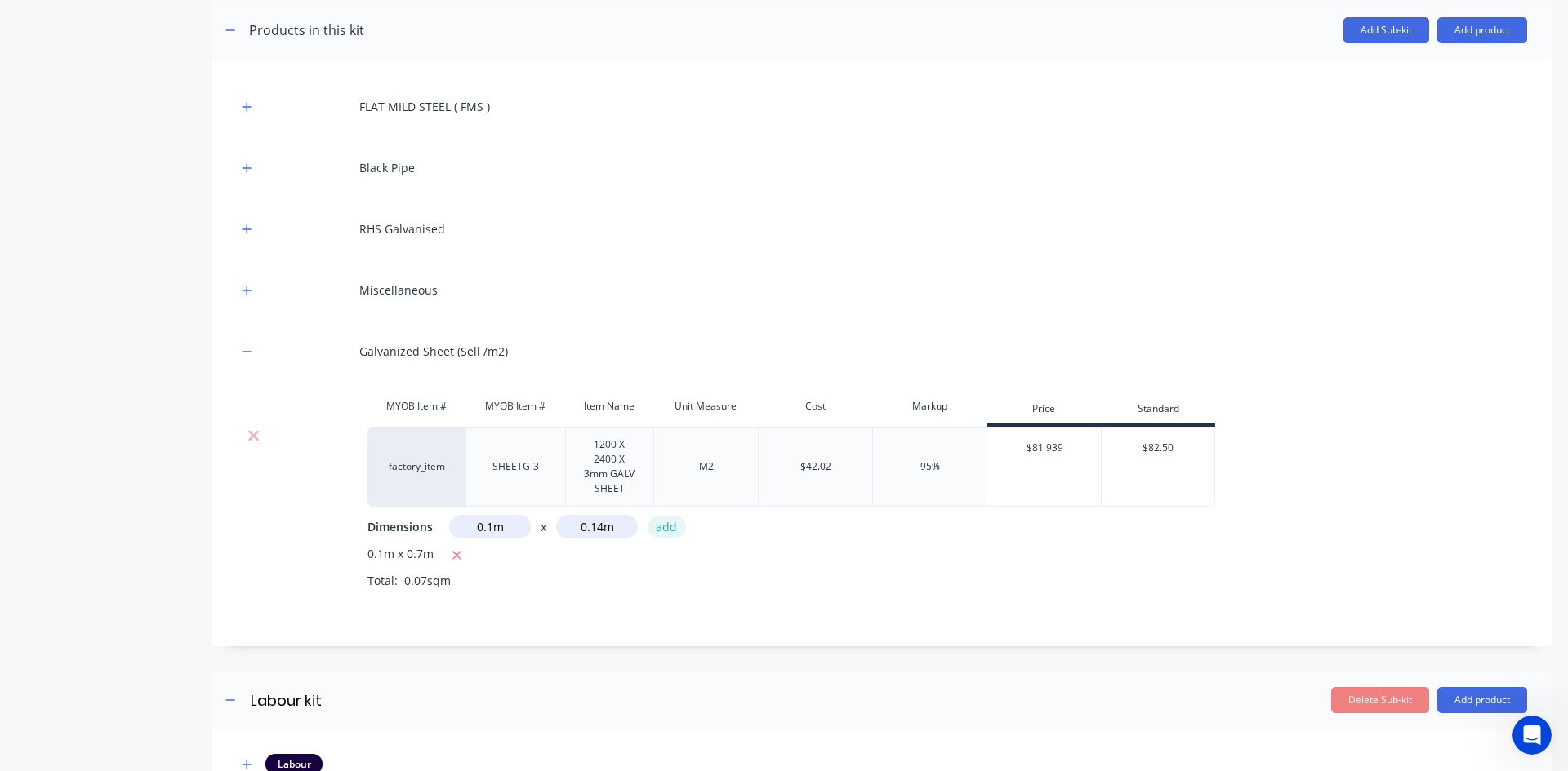
type input "0.14m"
click at [675, 528] on button "add" at bounding box center [666, 526] width 38 height 22
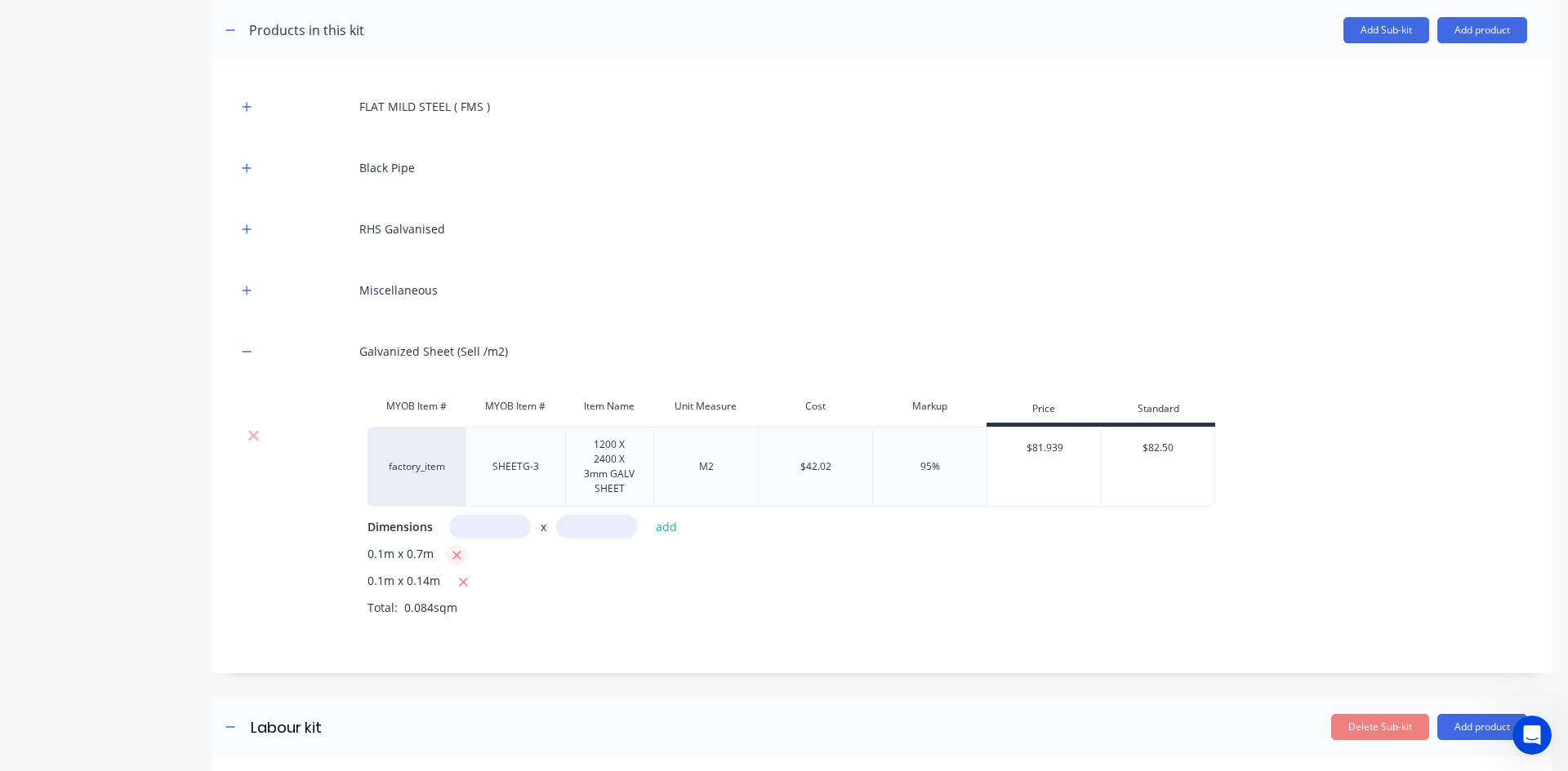
click at [454, 557] on icon "button" at bounding box center [456, 555] width 9 height 9
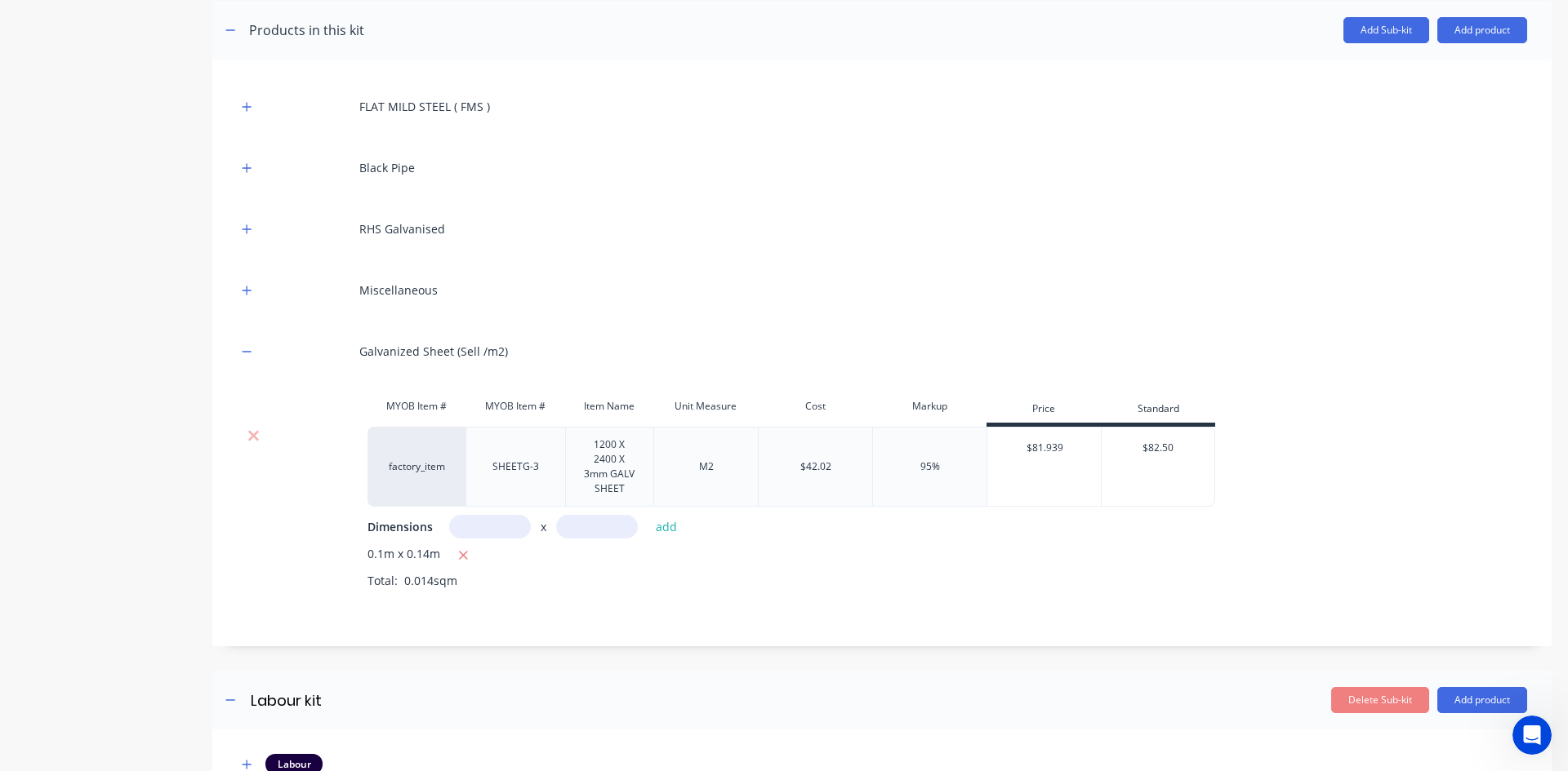
drag, startPoint x: 488, startPoint y: 524, endPoint x: 506, endPoint y: 536, distance: 21.6
click at [495, 529] on input "text" at bounding box center [490, 526] width 82 height 23
type input "1m"
click at [588, 529] on input "text" at bounding box center [597, 526] width 82 height 23
type input "0.14m"
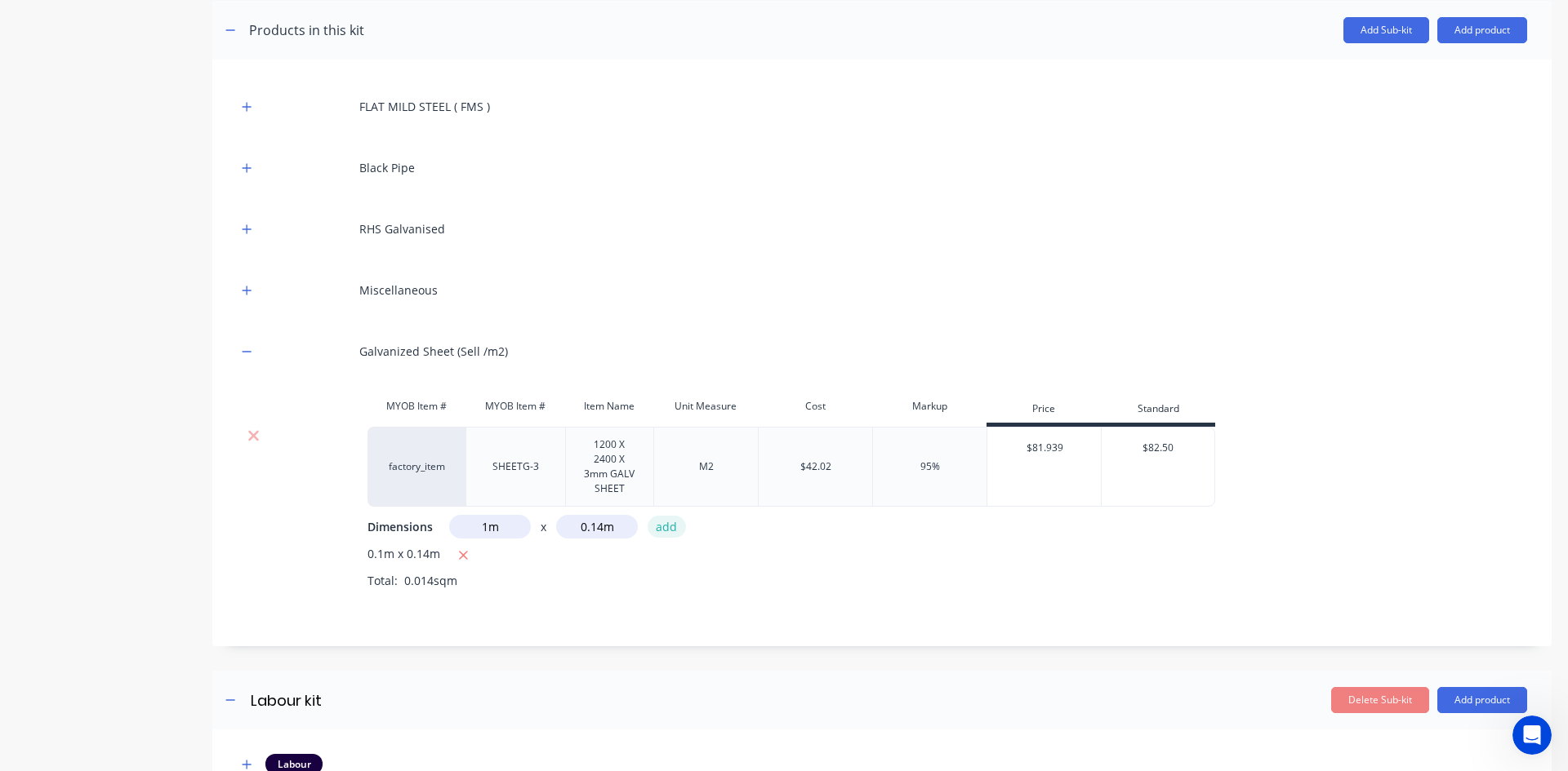
click at [660, 529] on button "add" at bounding box center [666, 526] width 38 height 22
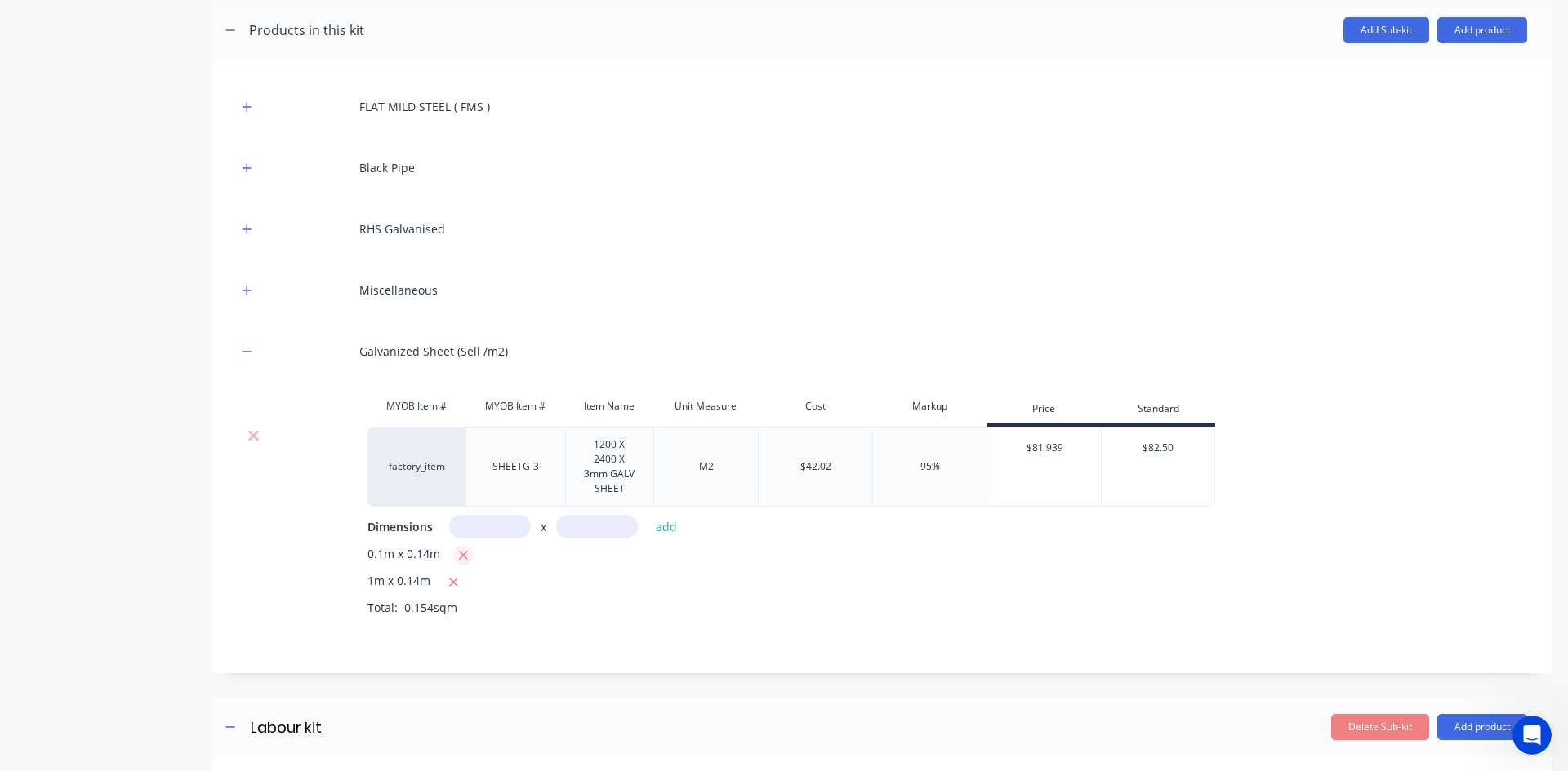
click at [458, 557] on icon "button" at bounding box center [463, 556] width 11 height 15
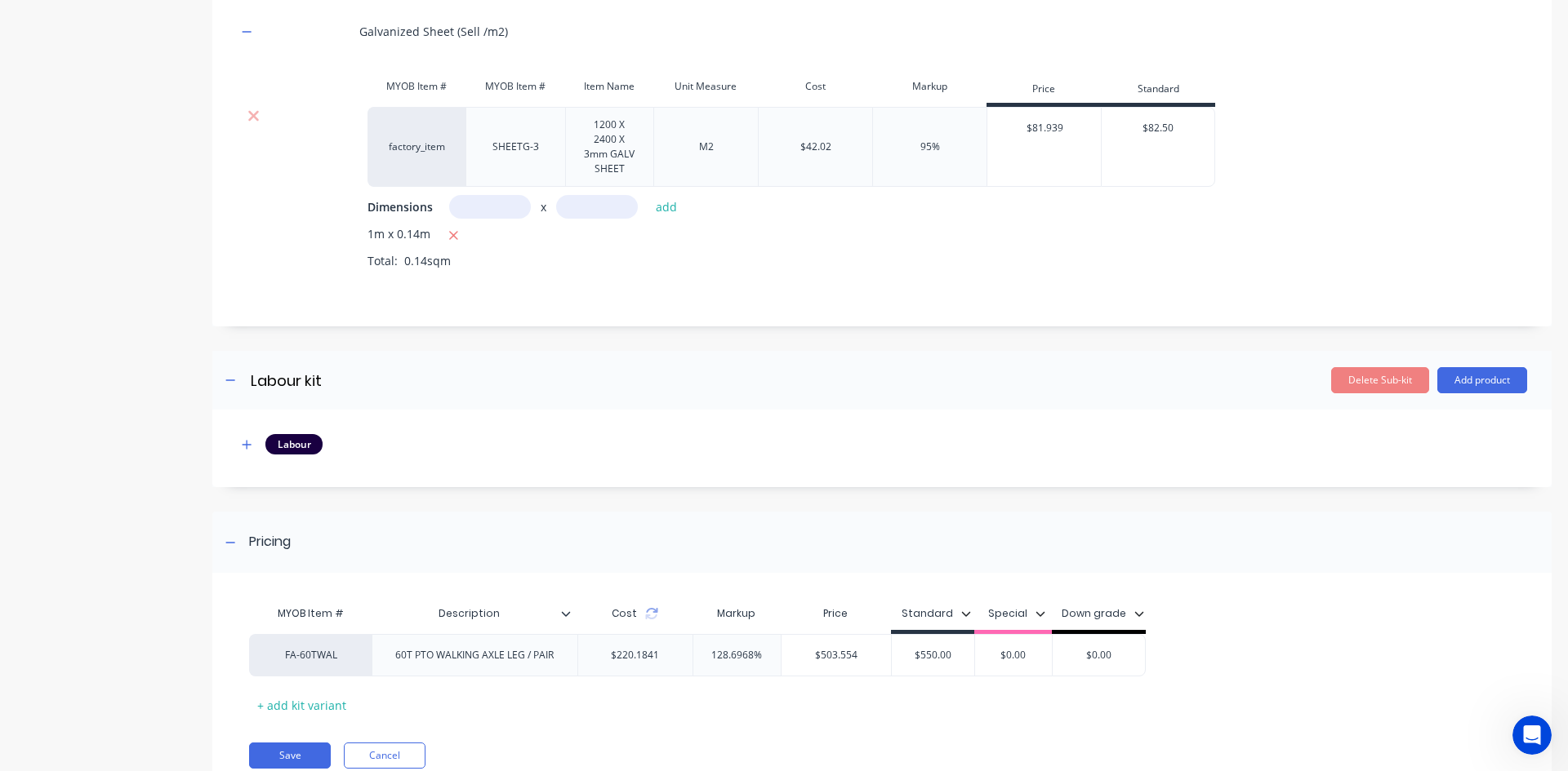
scroll to position [648, 0]
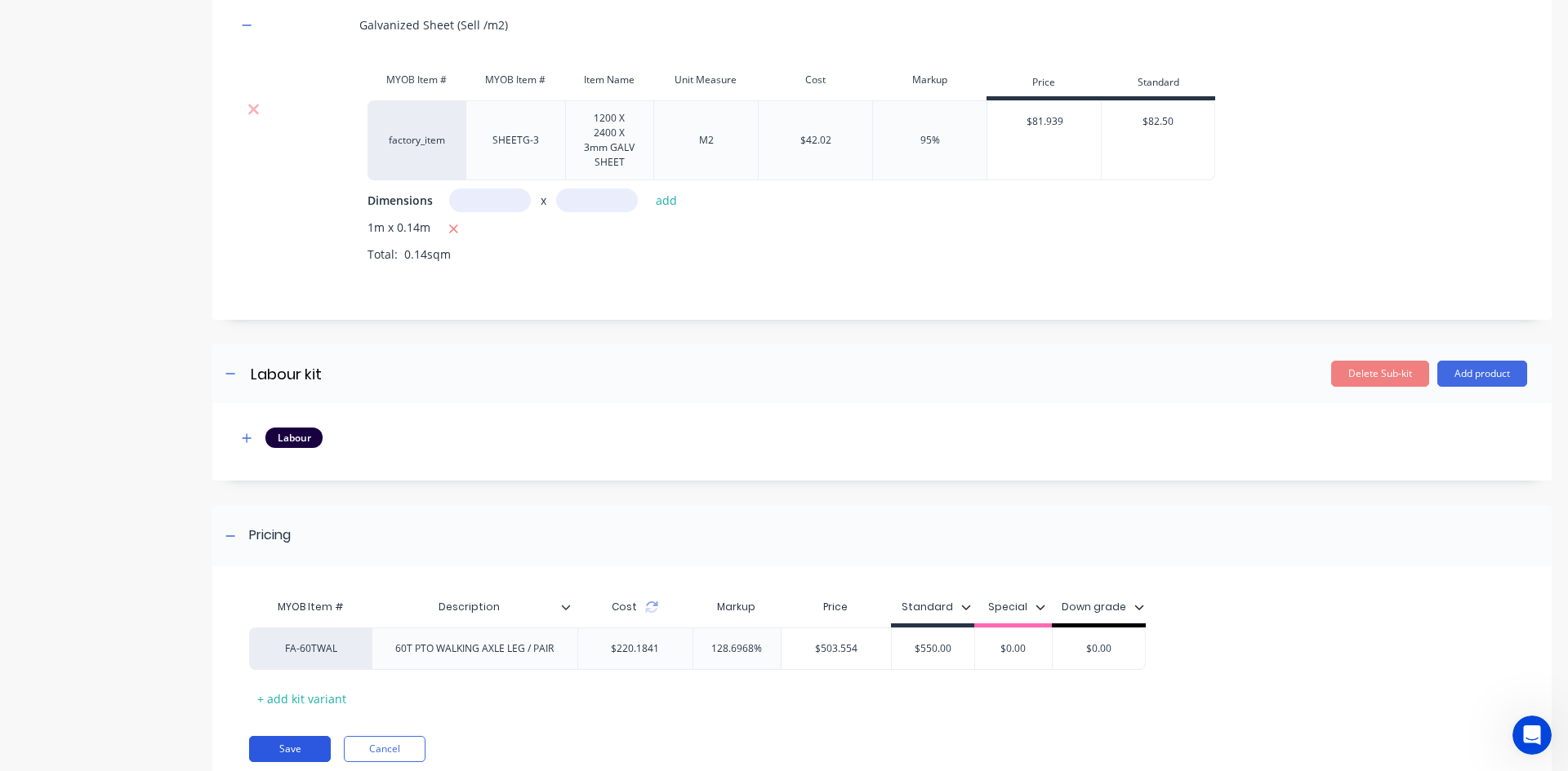
click at [290, 747] on button "Save" at bounding box center [290, 749] width 82 height 26
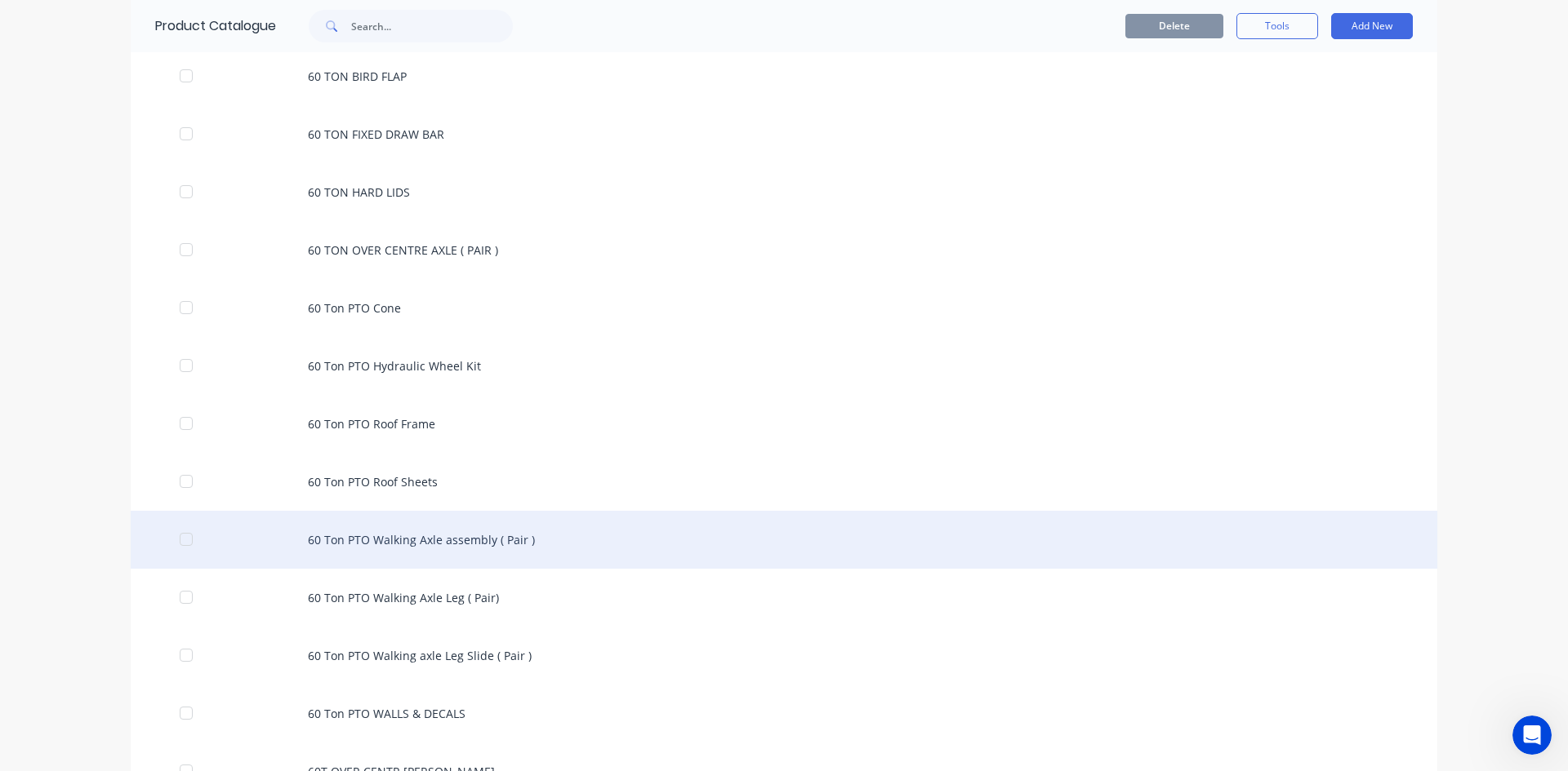
scroll to position [816, 0]
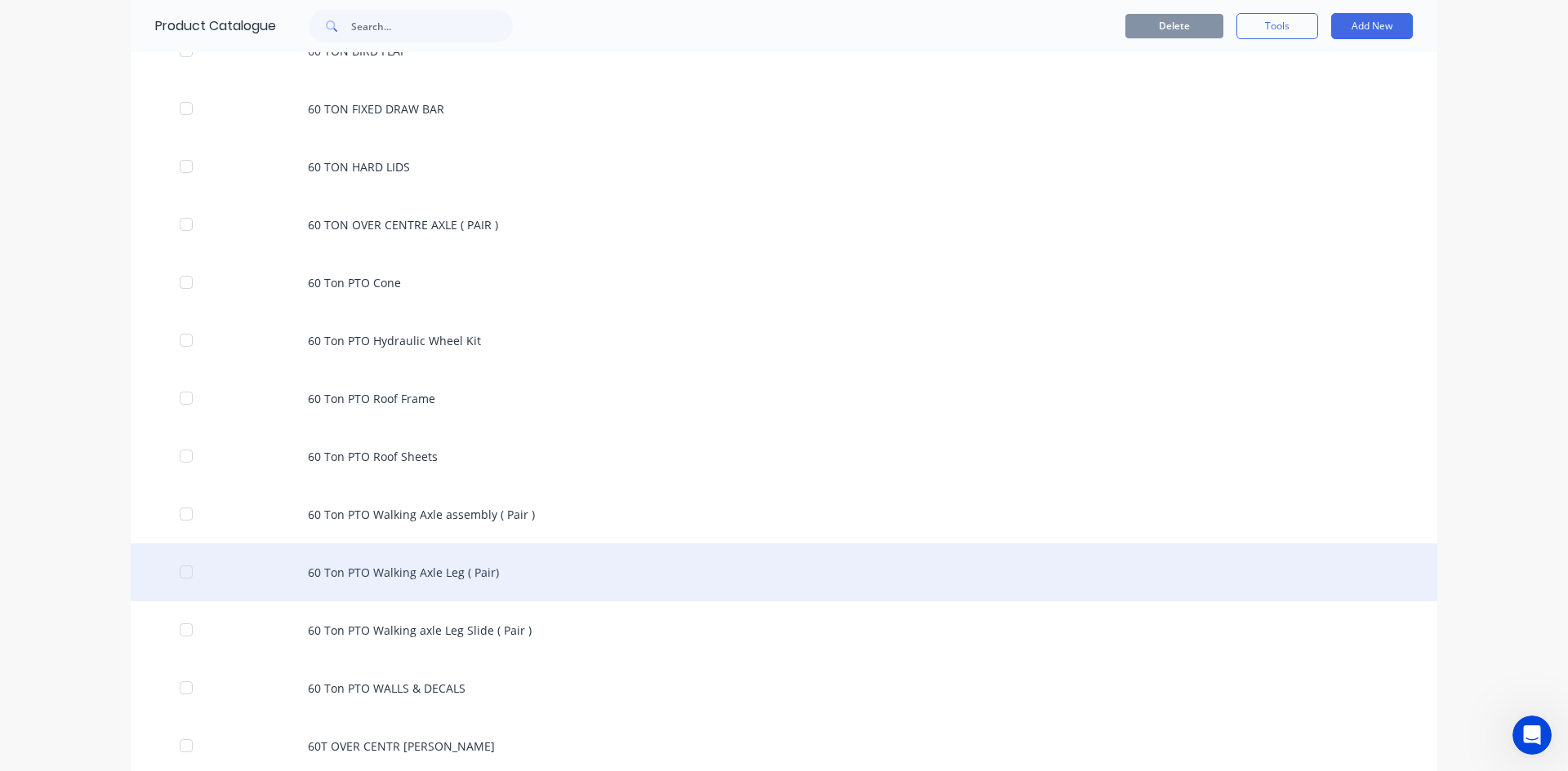
click at [451, 577] on div "60 Ton PTO Walking Axle Leg ( Pair)" at bounding box center [784, 572] width 1307 height 58
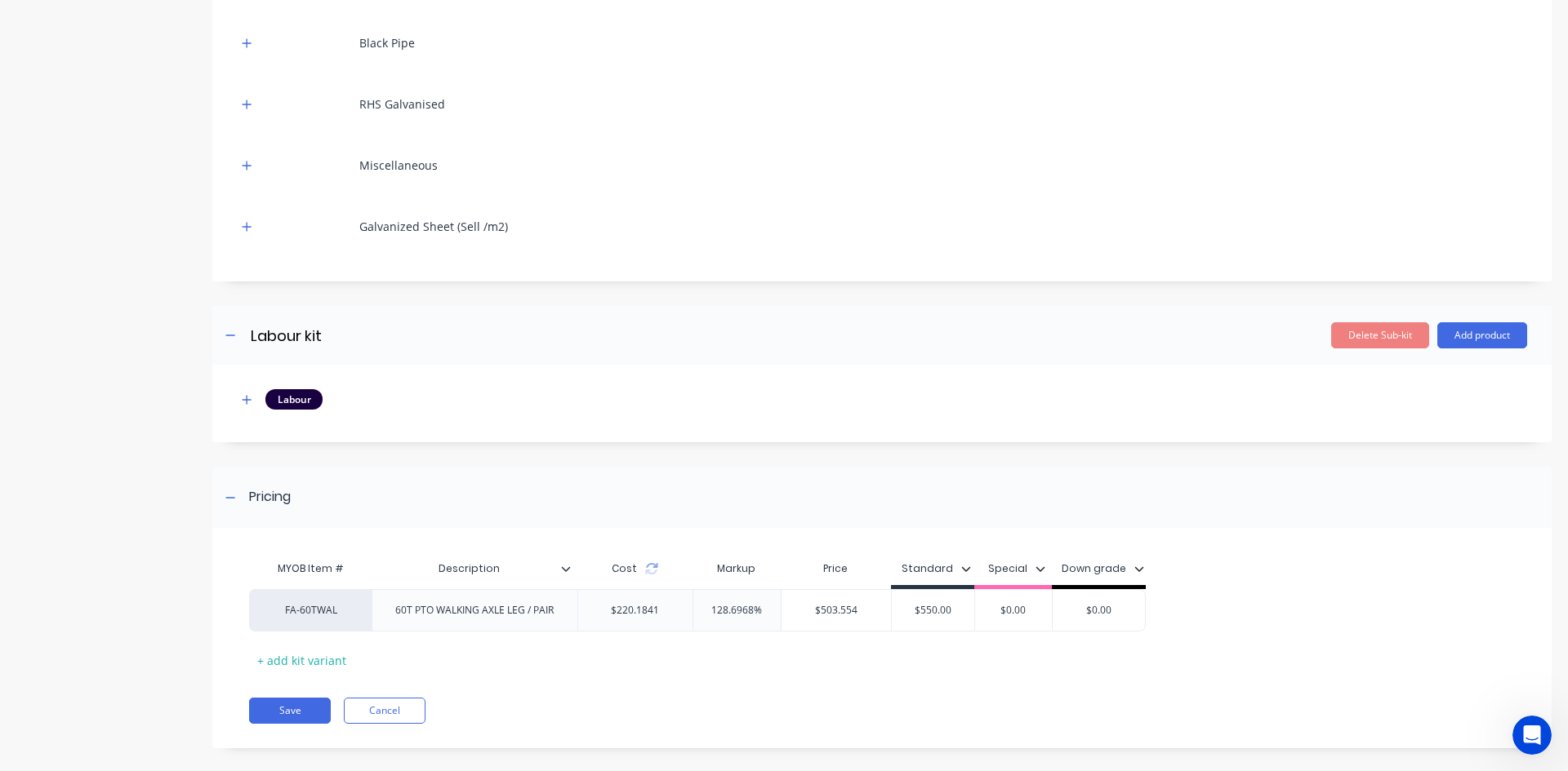
scroll to position [464, 0]
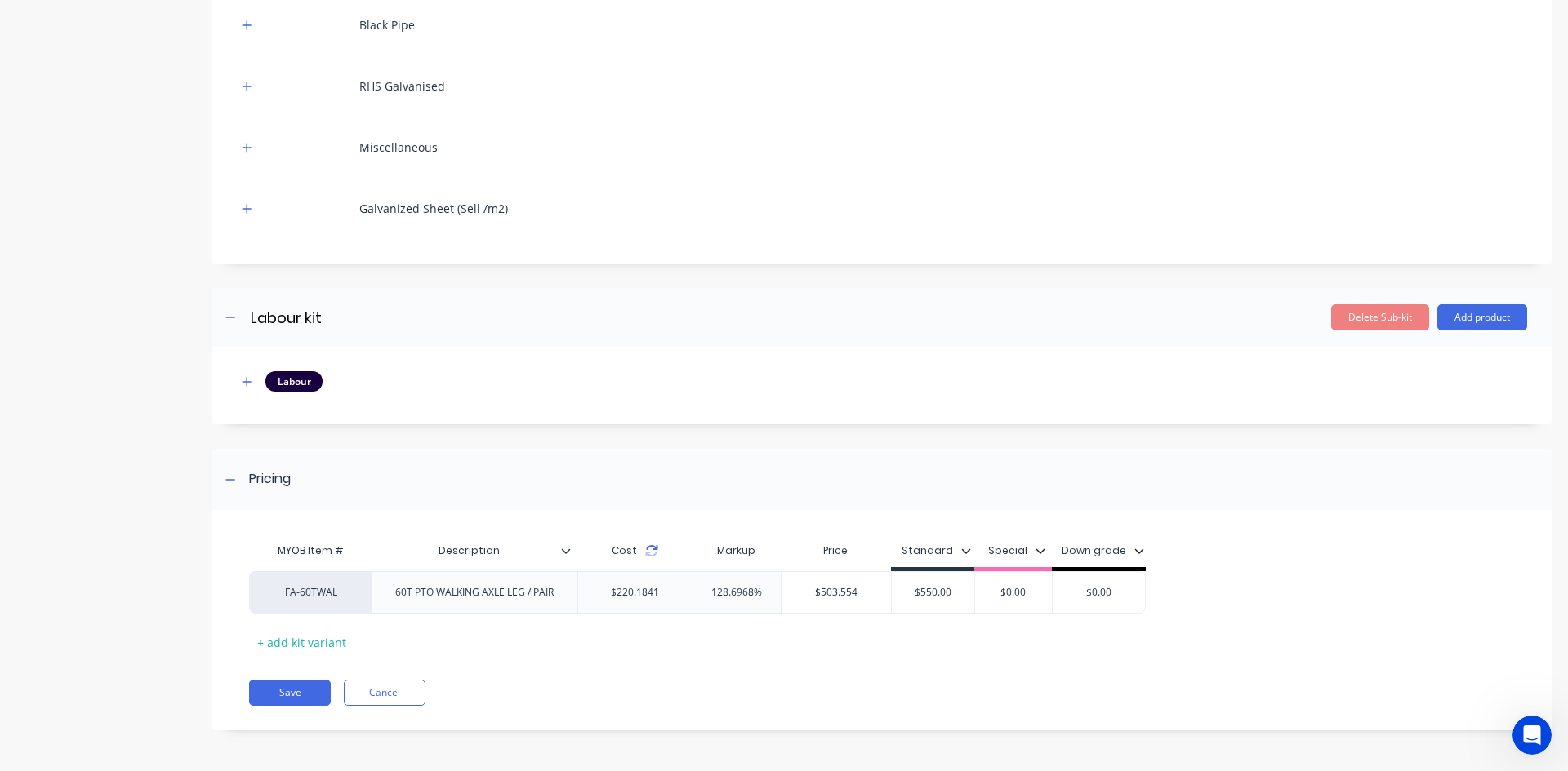
click at [650, 551] on icon at bounding box center [650, 551] width 13 height 13
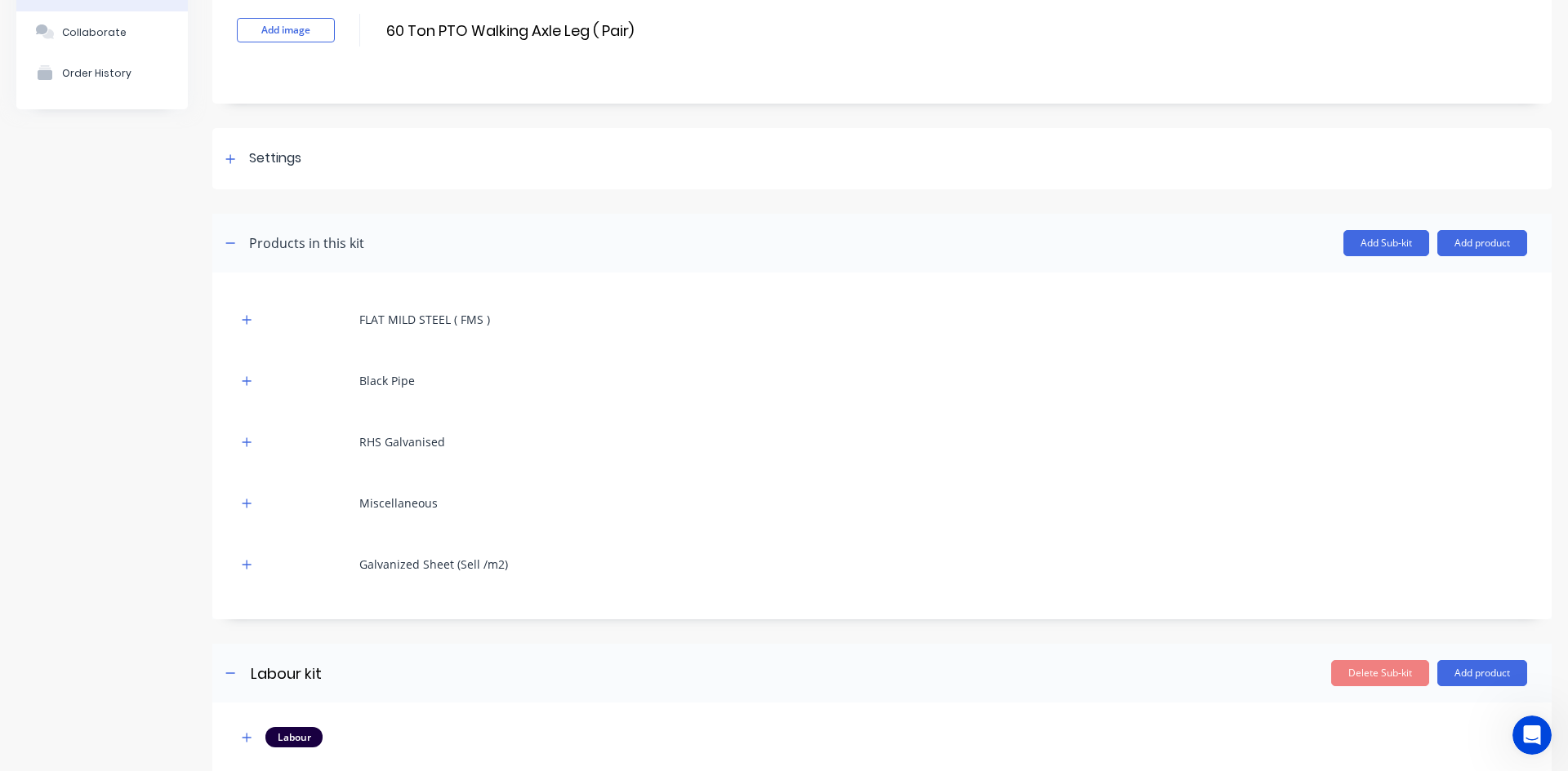
scroll to position [0, 0]
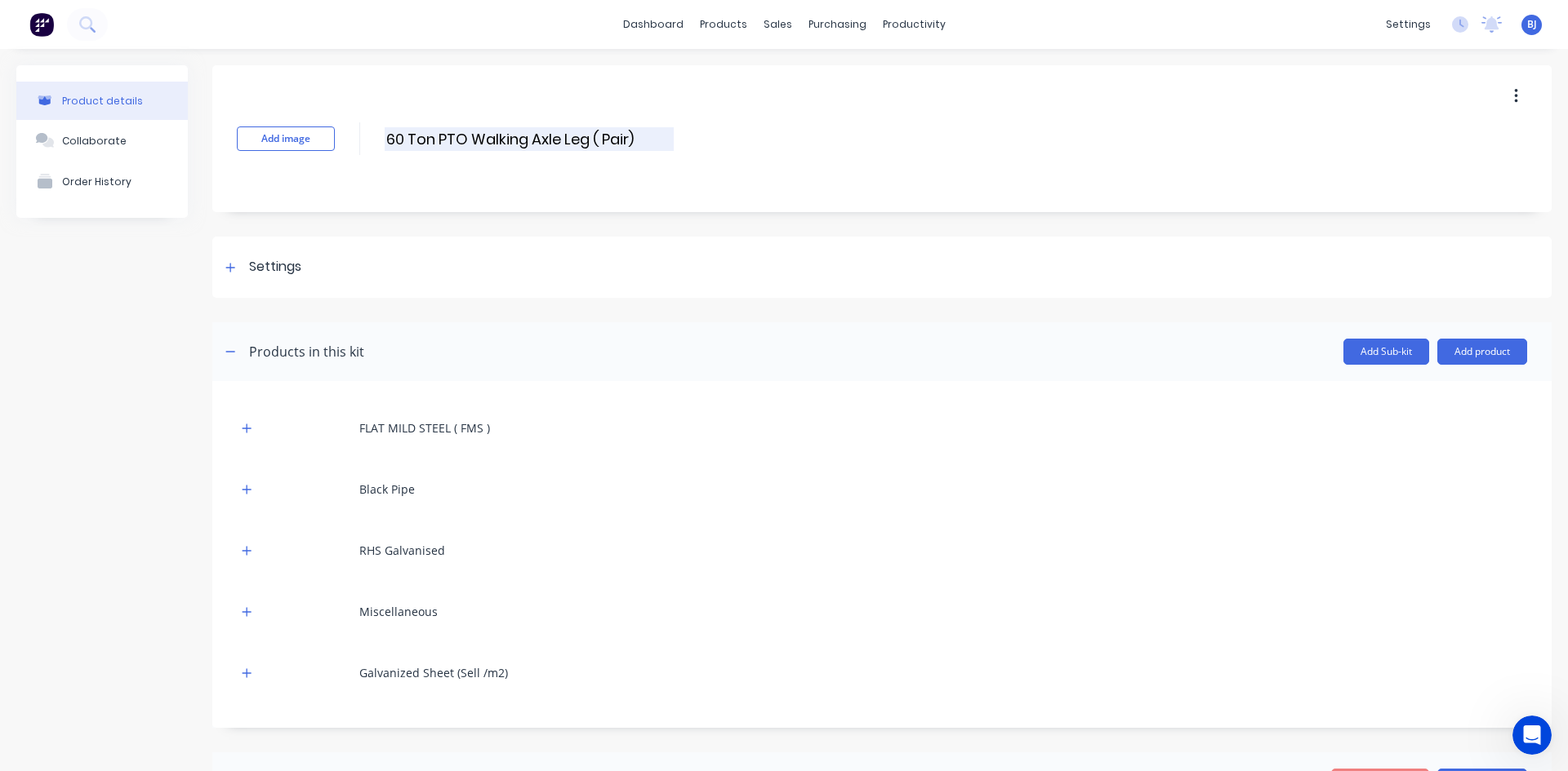
click at [529, 138] on input "60 Ton PTO Walking Axle Leg ( Pair)" at bounding box center [529, 139] width 289 height 23
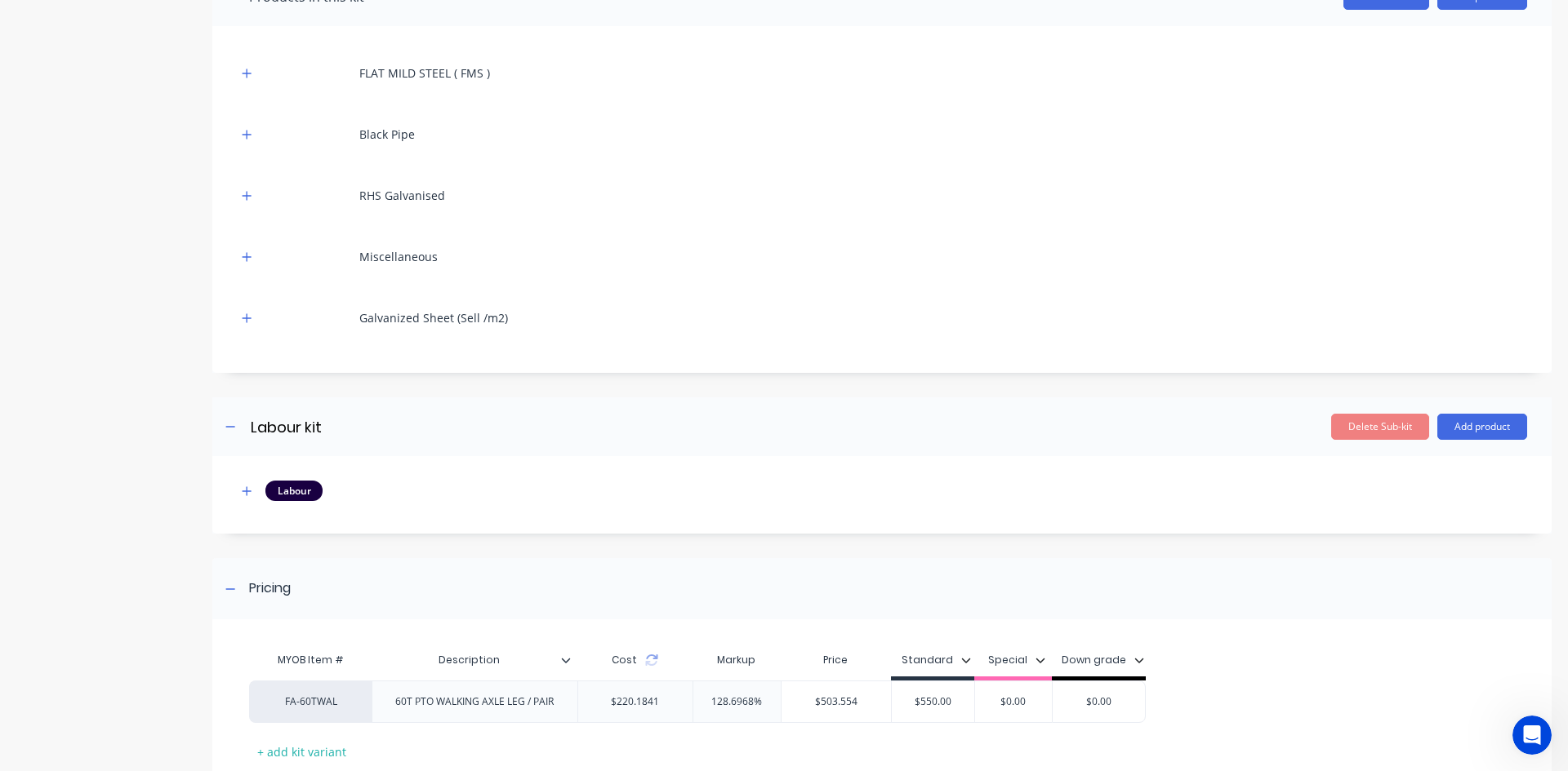
scroll to position [464, 0]
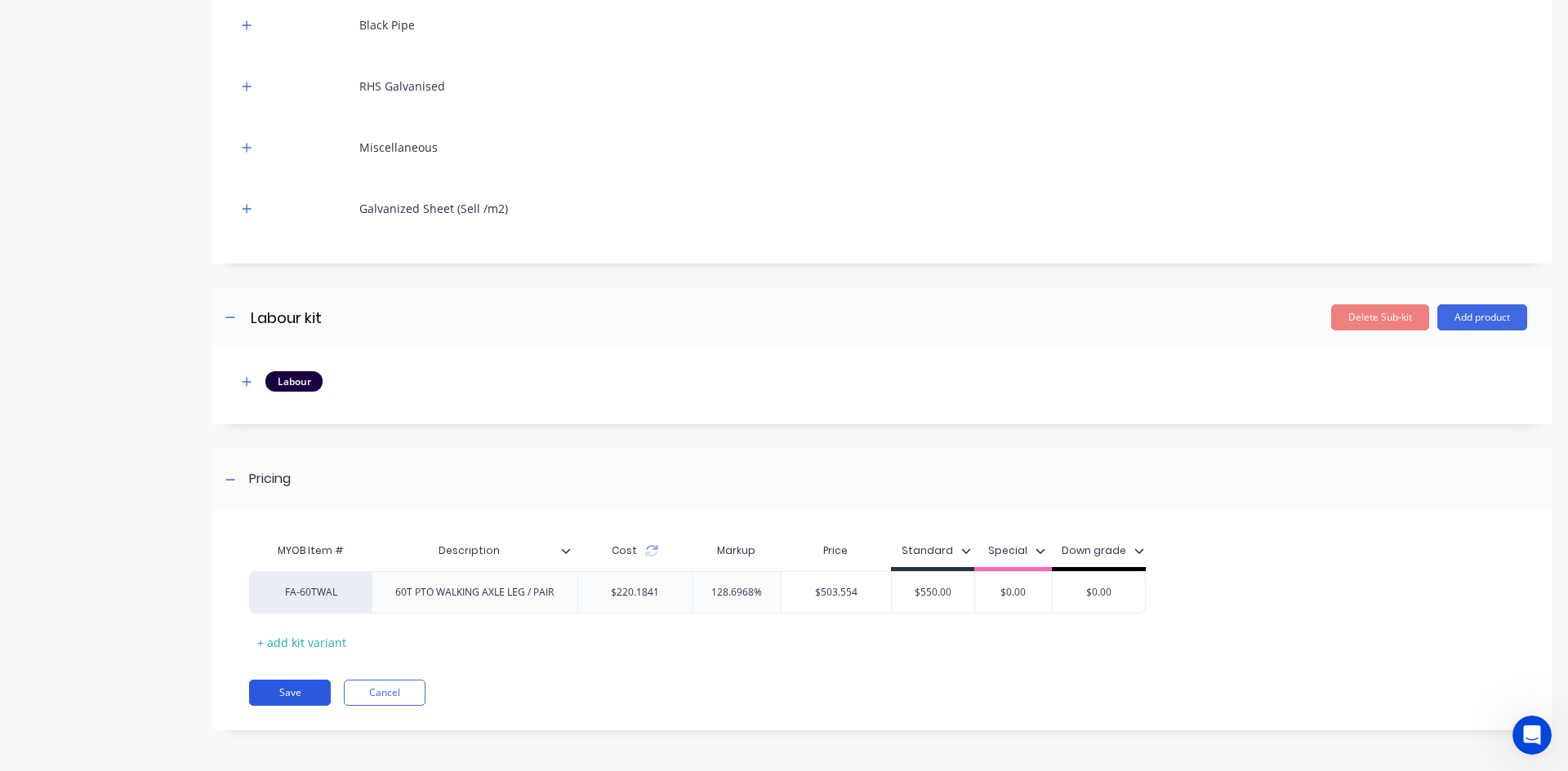
type input "60 Ton PTO Axle Leg ( Pair)"
click at [301, 691] on button "Save" at bounding box center [290, 692] width 82 height 26
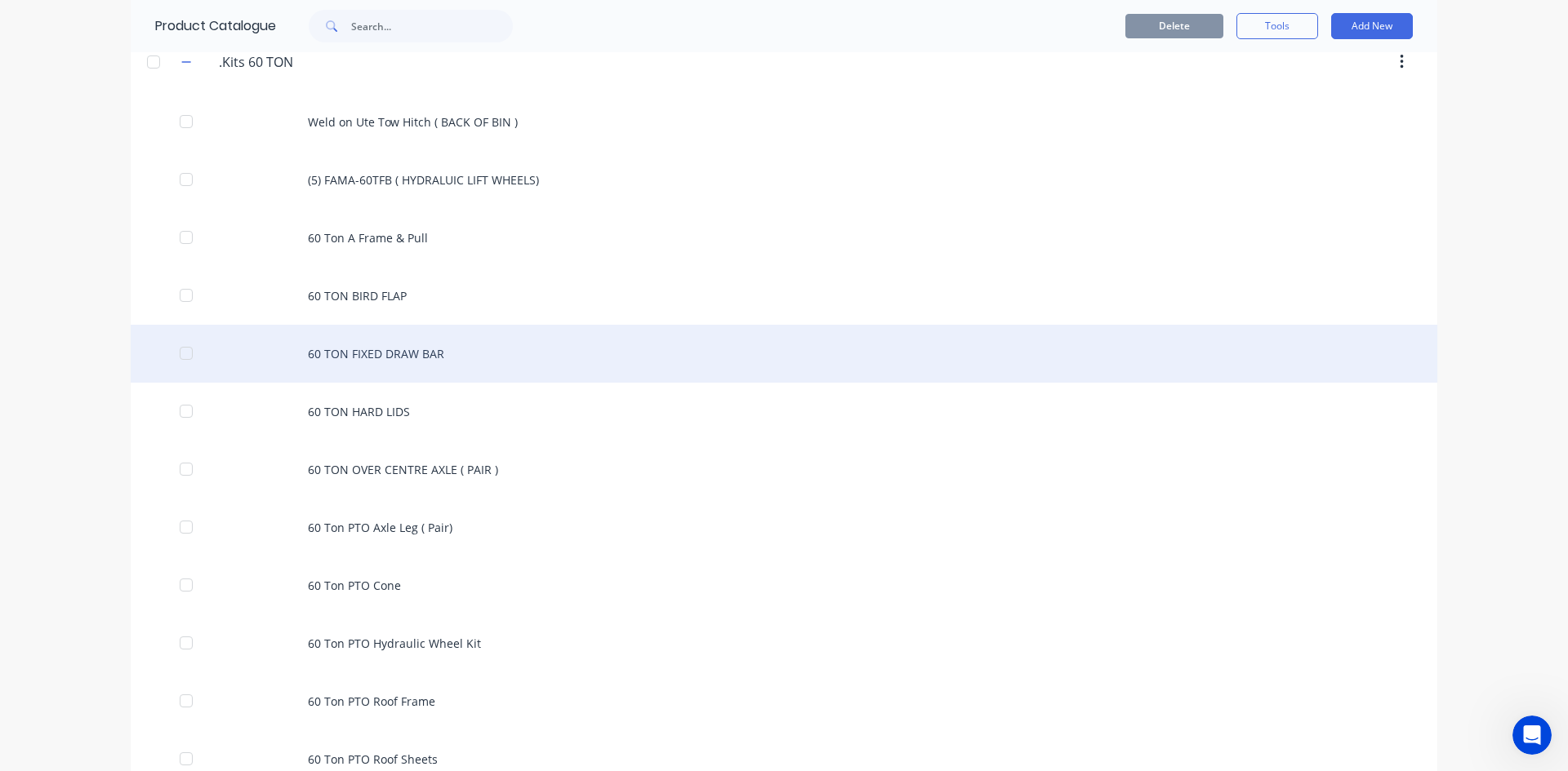
scroll to position [653, 0]
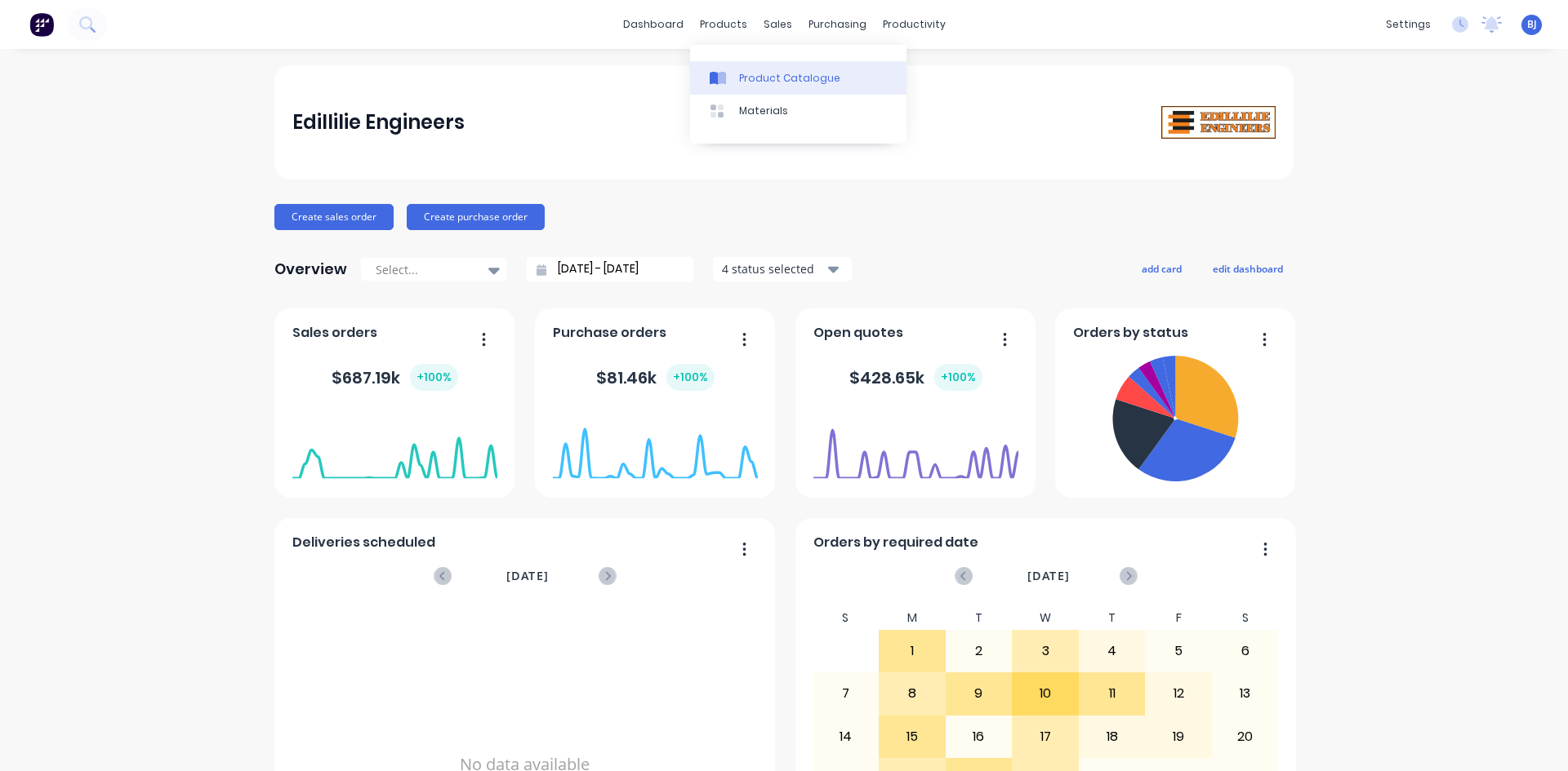
click at [725, 78] on icon at bounding box center [722, 78] width 8 height 13
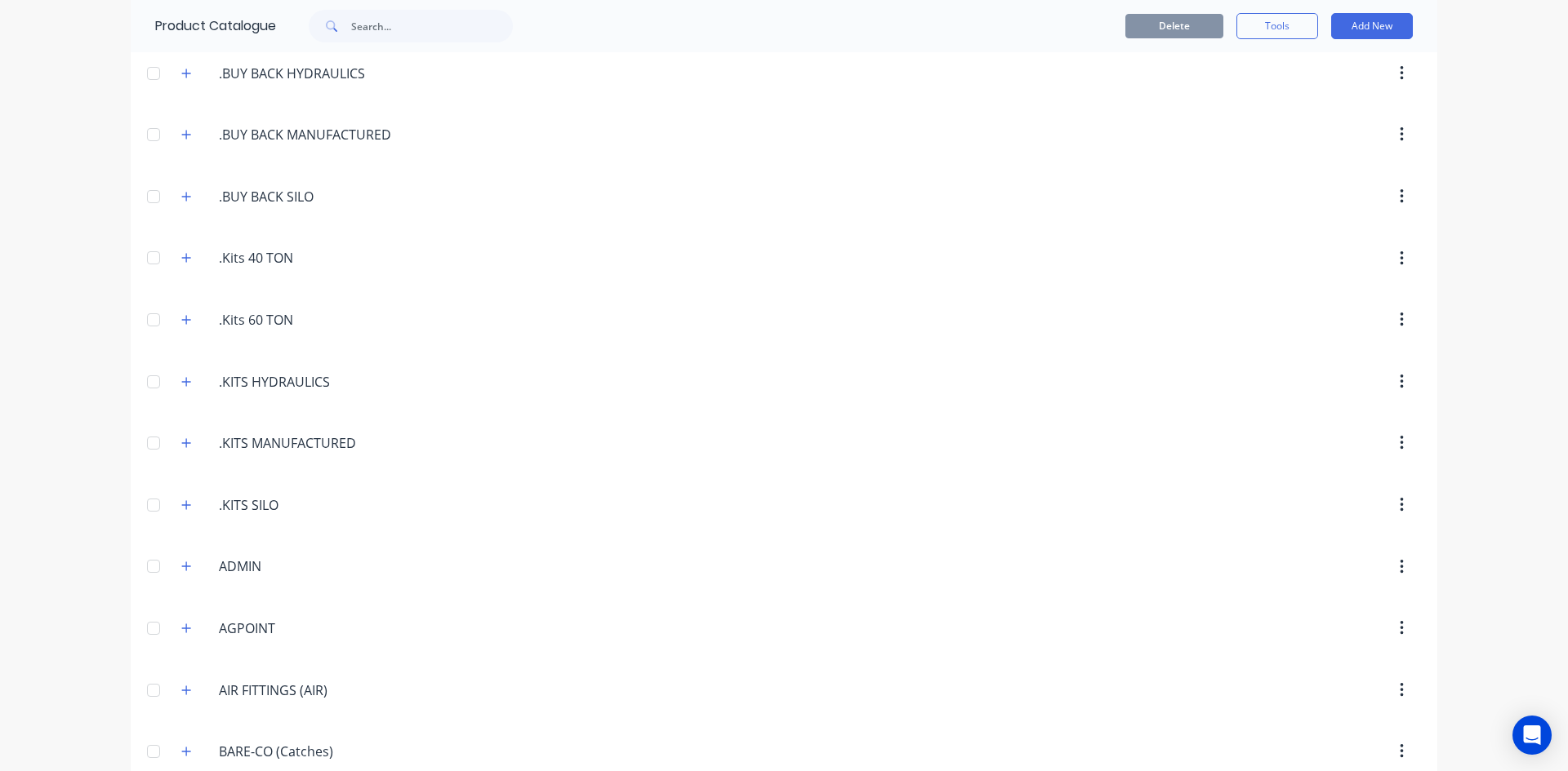
scroll to position [327, 0]
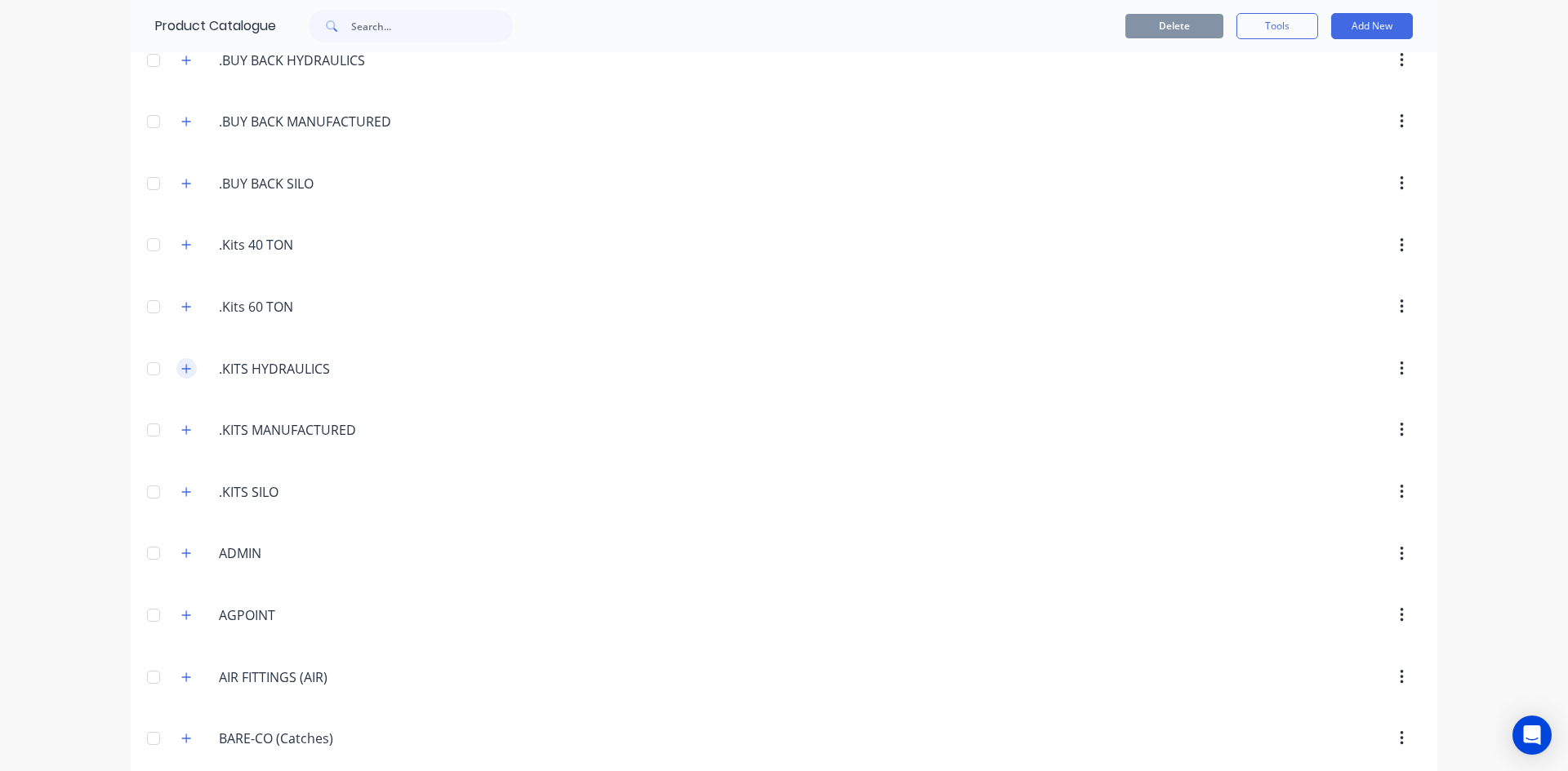
click at [182, 366] on icon "button" at bounding box center [186, 367] width 9 height 9
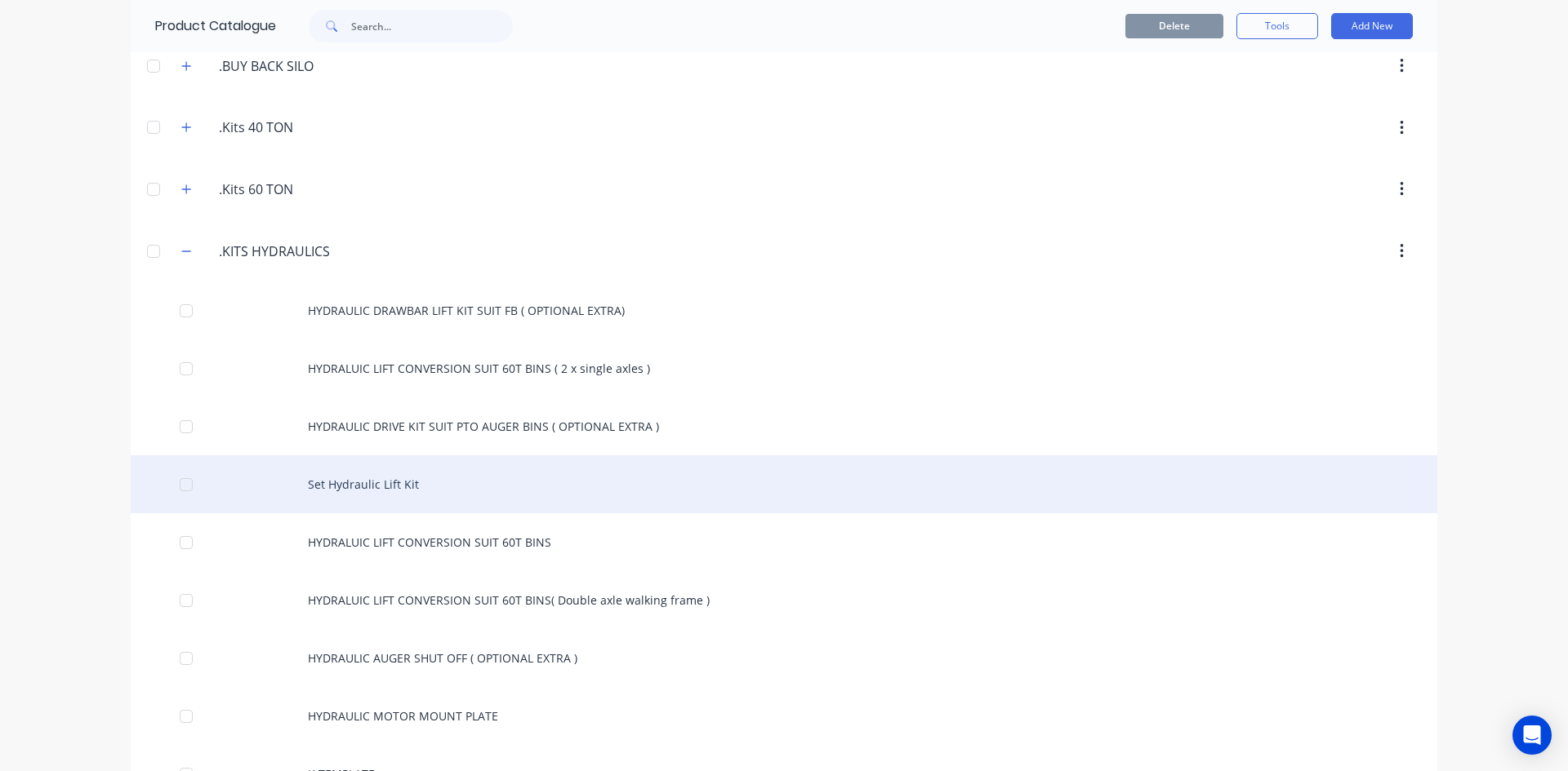
scroll to position [489, 0]
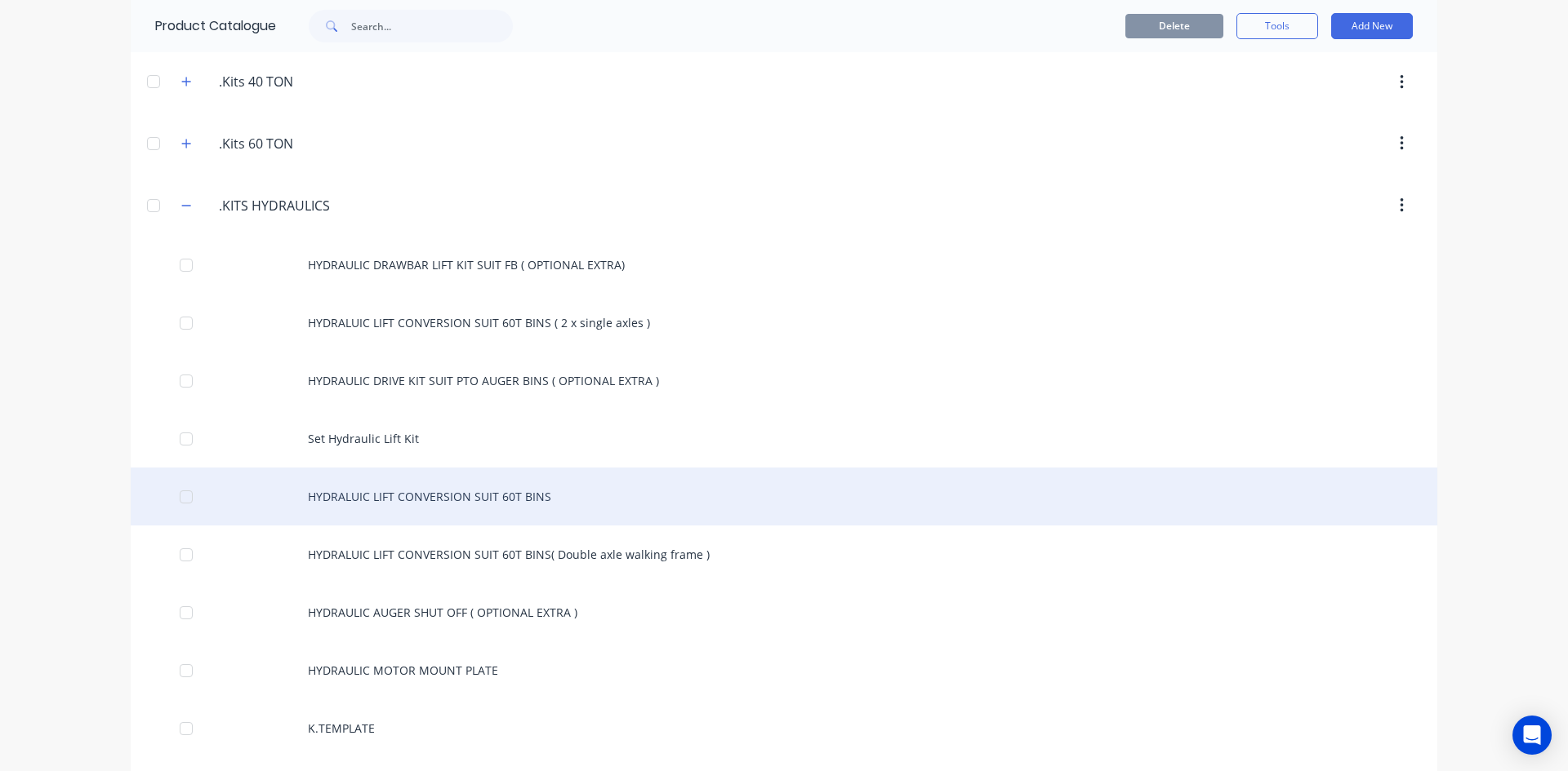
click at [405, 499] on div "HYDRALUIC LIFT CONVERSION SUIT 60T BINS" at bounding box center [784, 496] width 1307 height 58
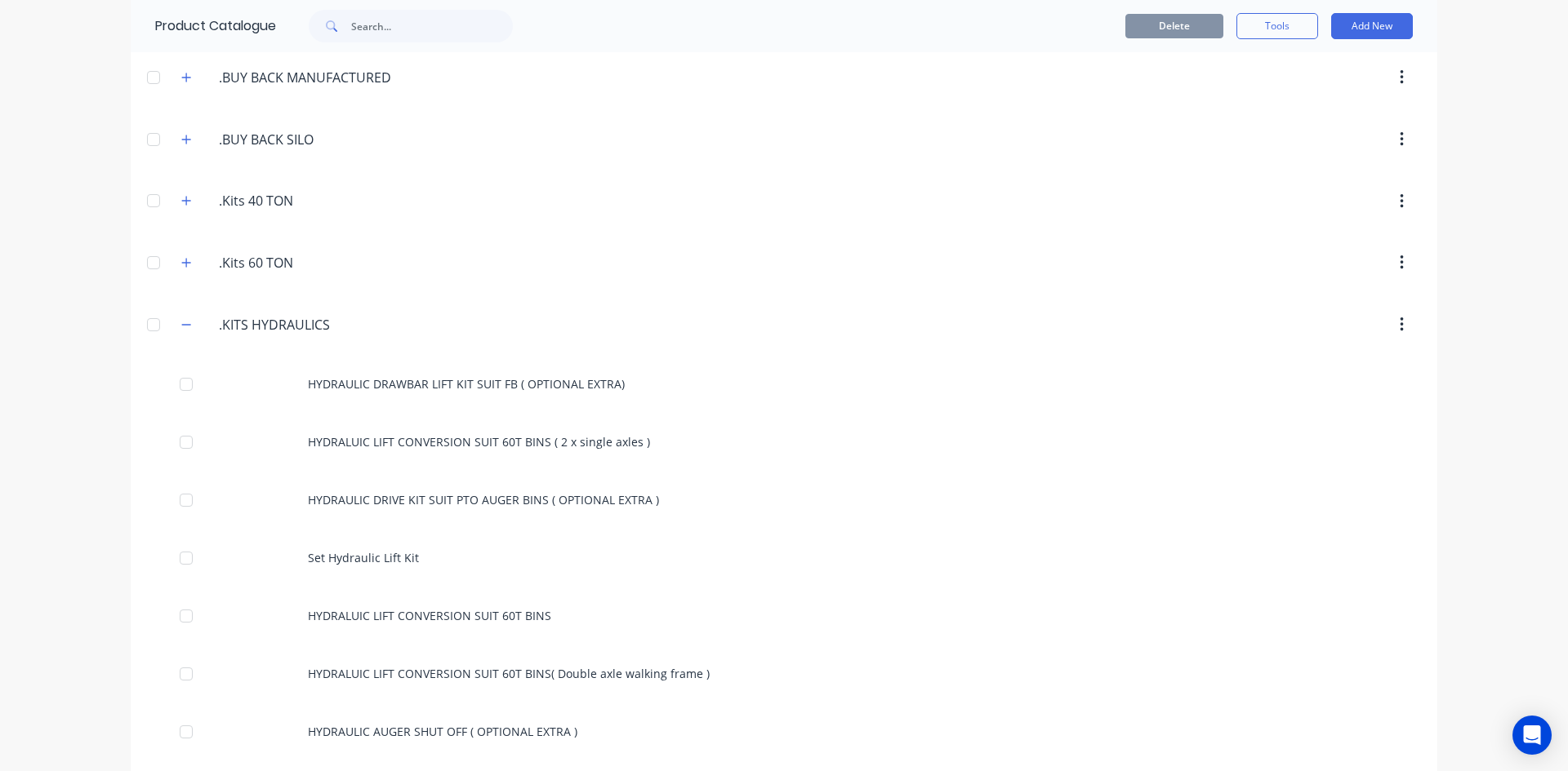
scroll to position [408, 0]
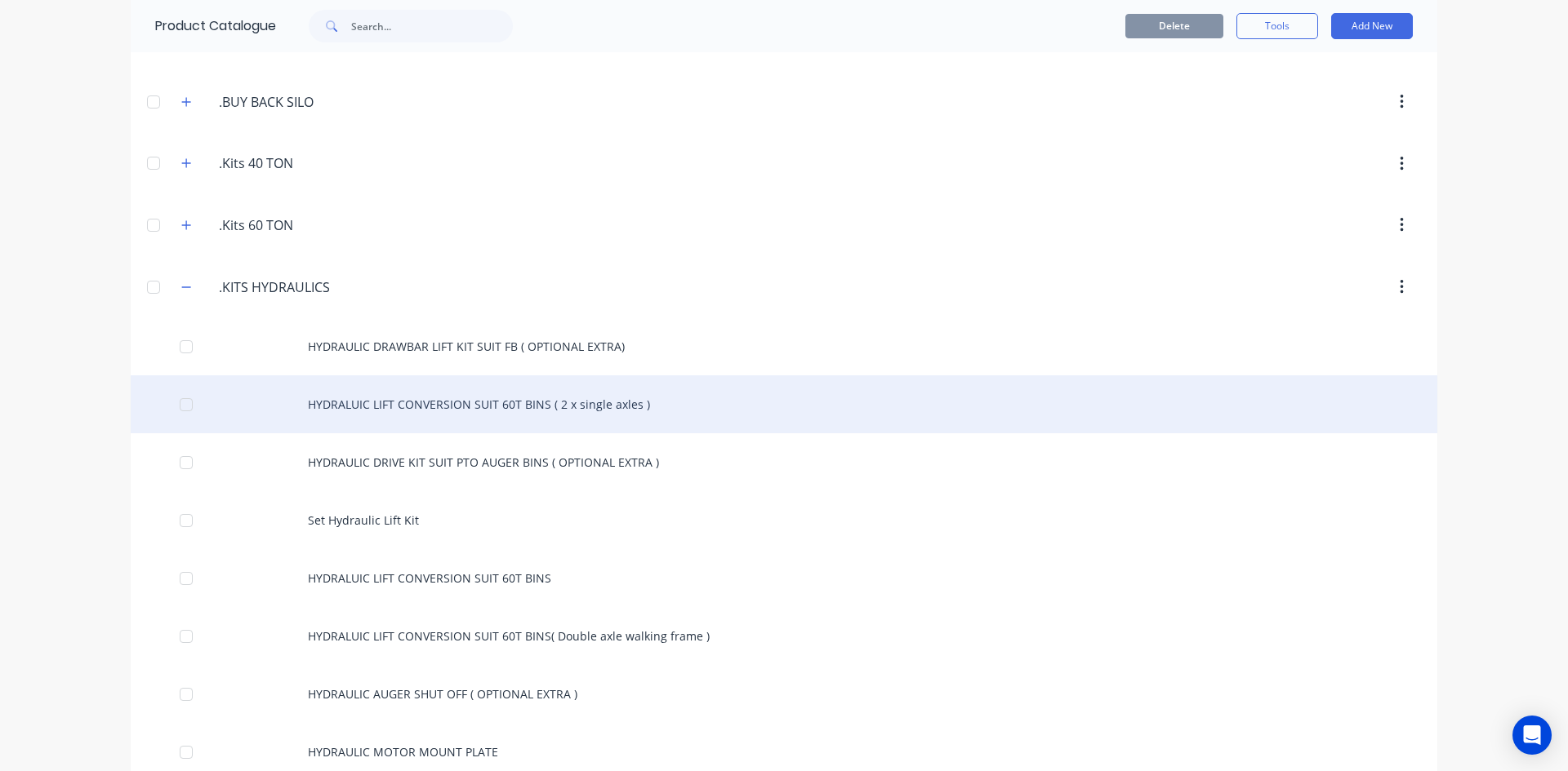
click at [546, 405] on div "HYDRALUIC LIFT CONVERSION SUIT 60T BINS ( 2 x single axles )" at bounding box center [784, 404] width 1307 height 58
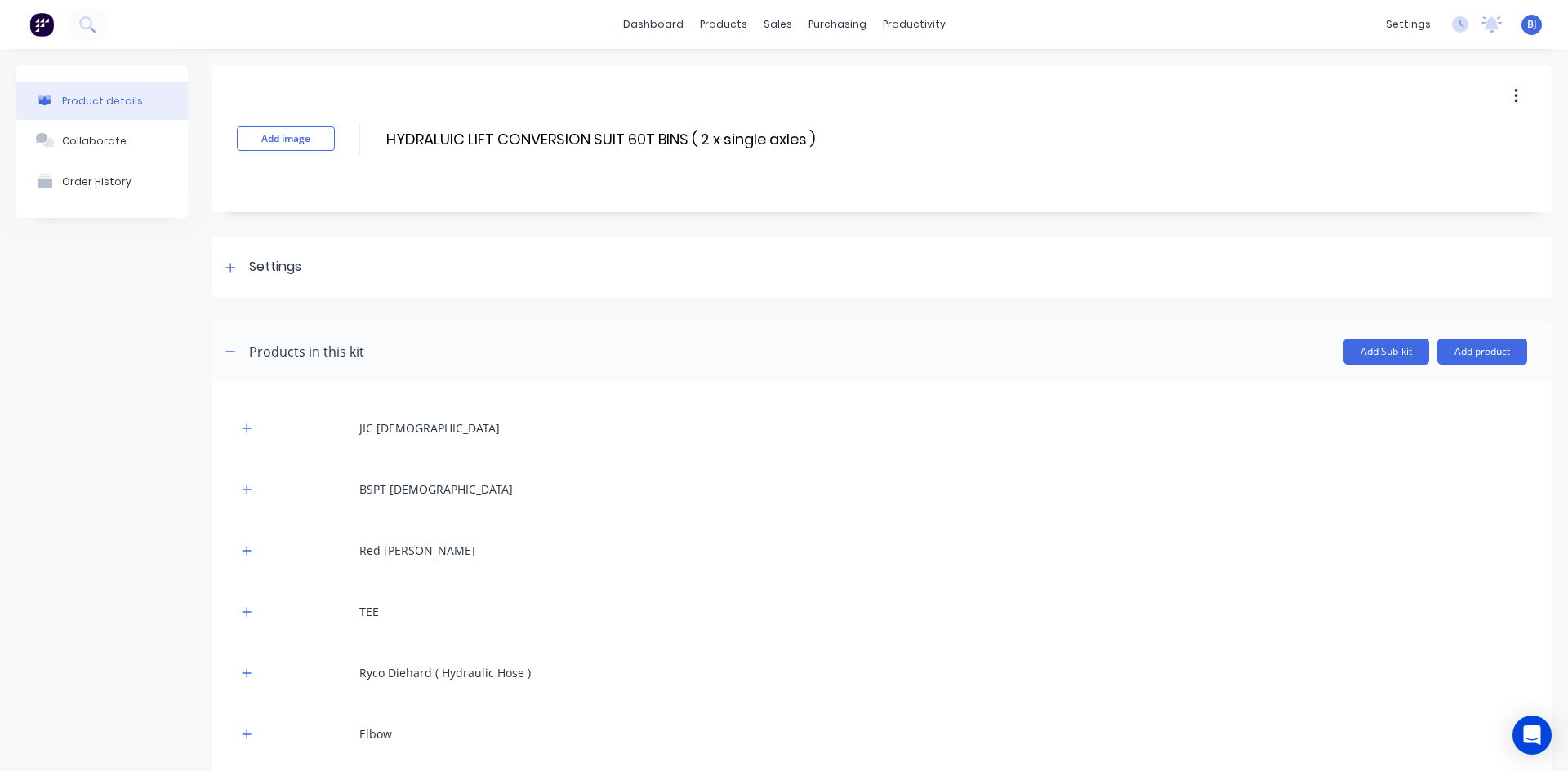
drag, startPoint x: 701, startPoint y: 137, endPoint x: 721, endPoint y: 156, distance: 27.6
click at [701, 138] on input "HYDRALUIC LIFT CONVERSION SUIT 60T BINS ( 2 x single axles )" at bounding box center [604, 139] width 439 height 23
drag, startPoint x: 823, startPoint y: 138, endPoint x: 932, endPoint y: 185, distance: 118.7
click at [827, 138] on div "Add image HYDRALUIC LIFT CONVERSION SUIT 60T BINS + 2 x single axles ) HYDRALUI…" at bounding box center [882, 138] width 1339 height 147
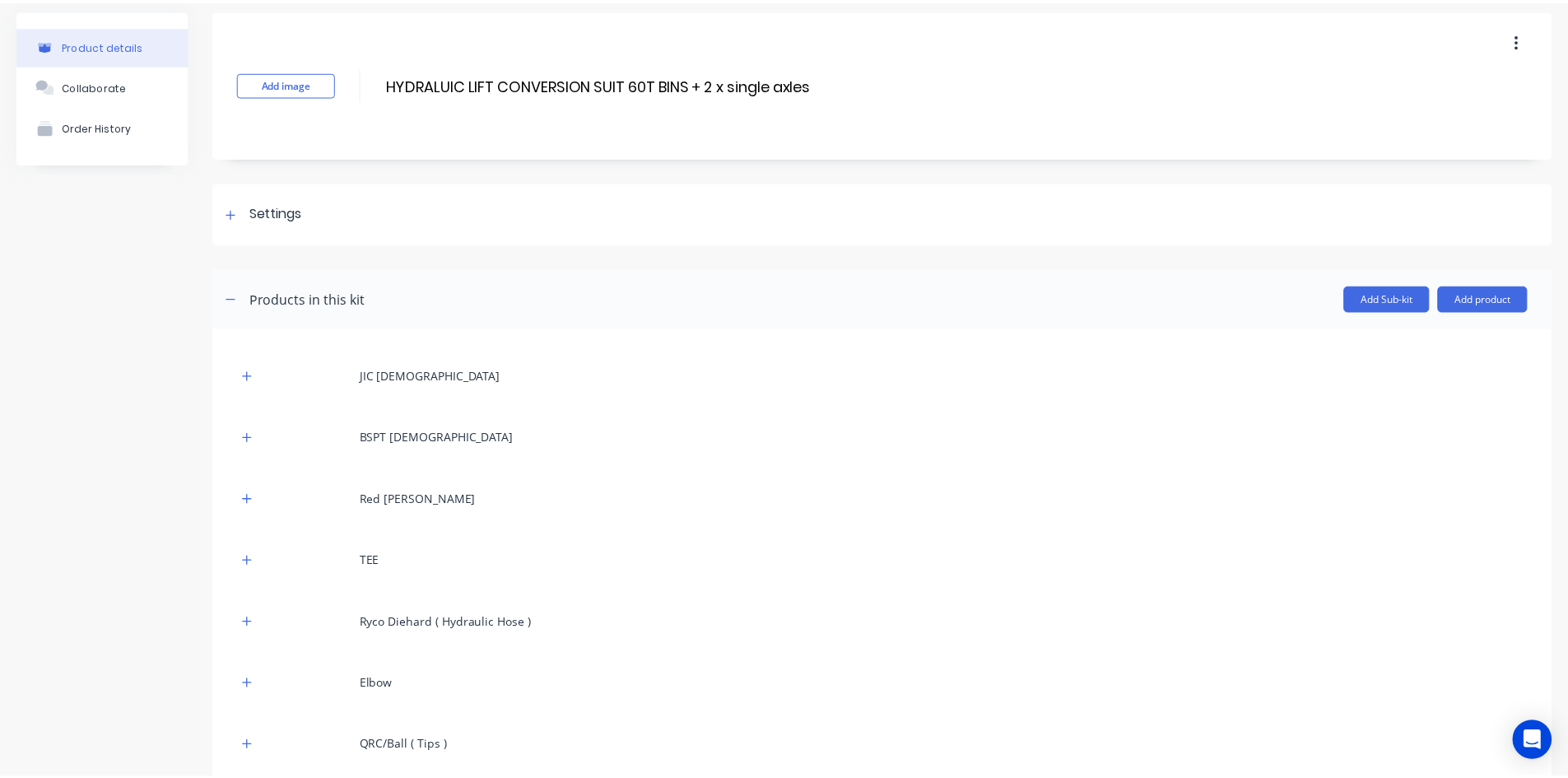
scroll to position [83, 0]
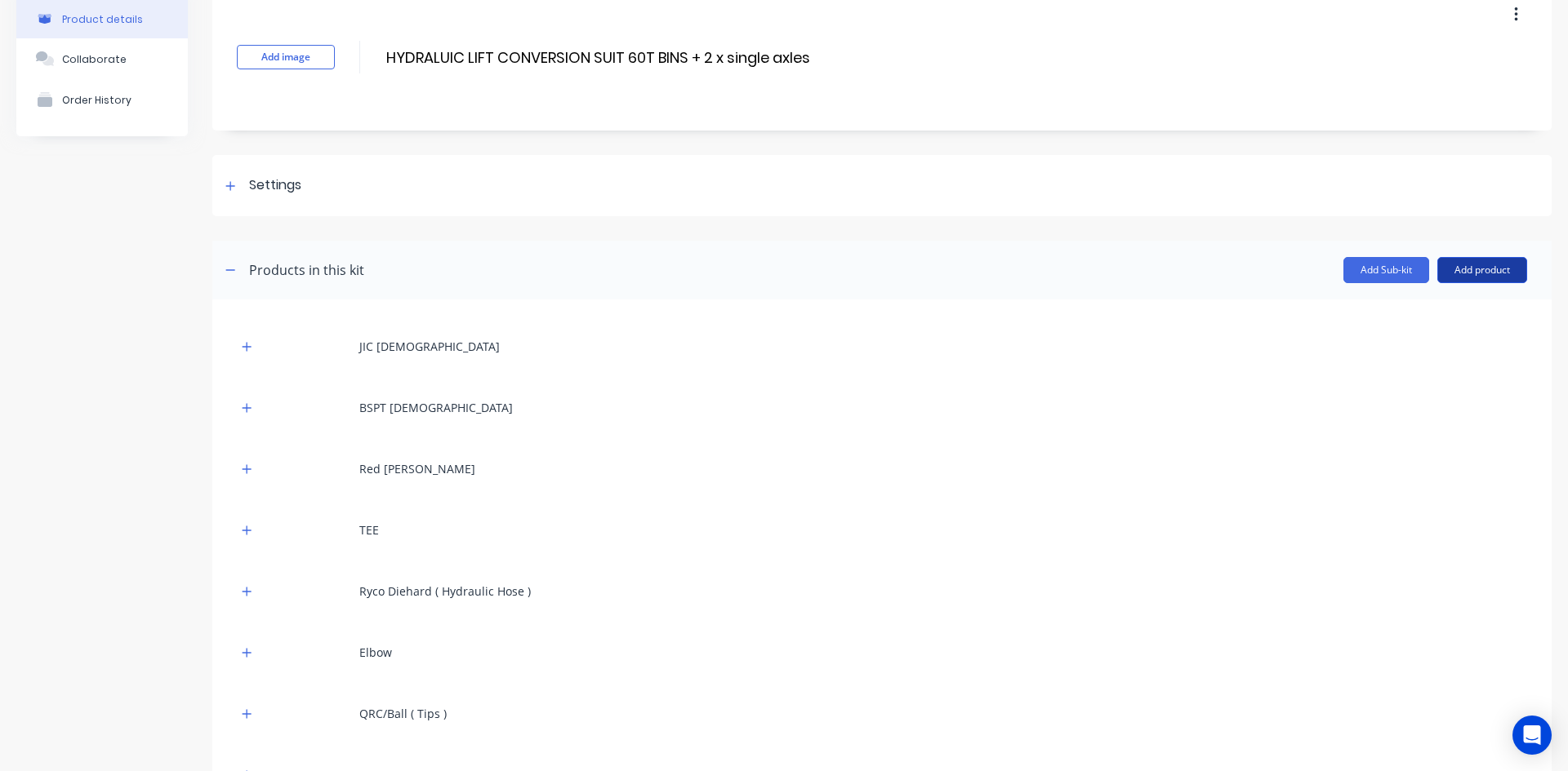
type input "HYDRALUIC LIFT CONVERSION SUIT 60T BINS + 2 x single axles"
click at [1482, 274] on button "Add product" at bounding box center [1482, 270] width 90 height 26
click at [1470, 271] on button "Add product" at bounding box center [1482, 270] width 90 height 26
click at [1440, 274] on button "Add product" at bounding box center [1482, 270] width 90 height 26
click at [1418, 308] on div "Product catalogue" at bounding box center [1449, 312] width 126 height 23
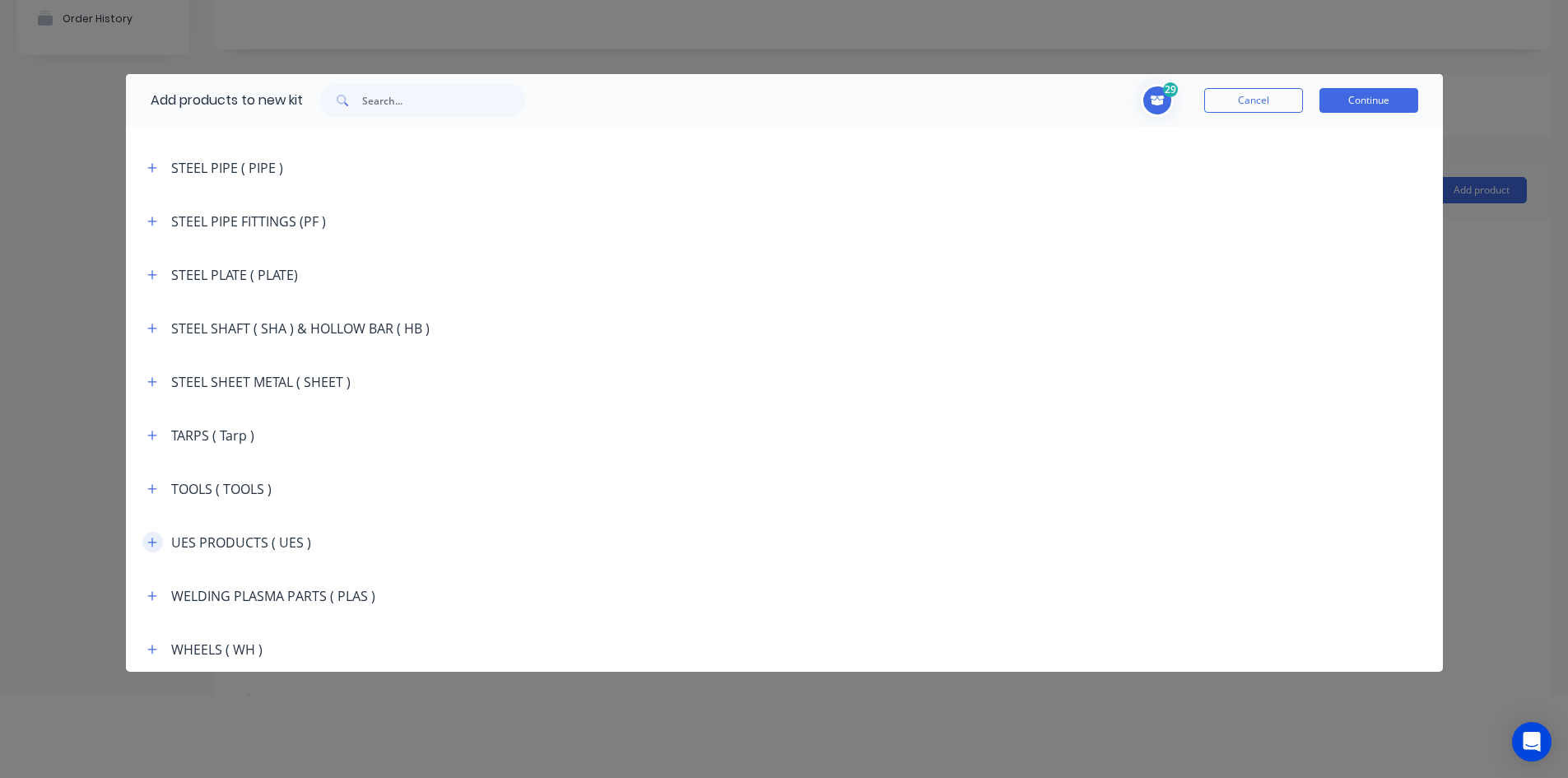
scroll to position [2988, 0]
click at [151, 641] on icon "button" at bounding box center [152, 646] width 10 height 12
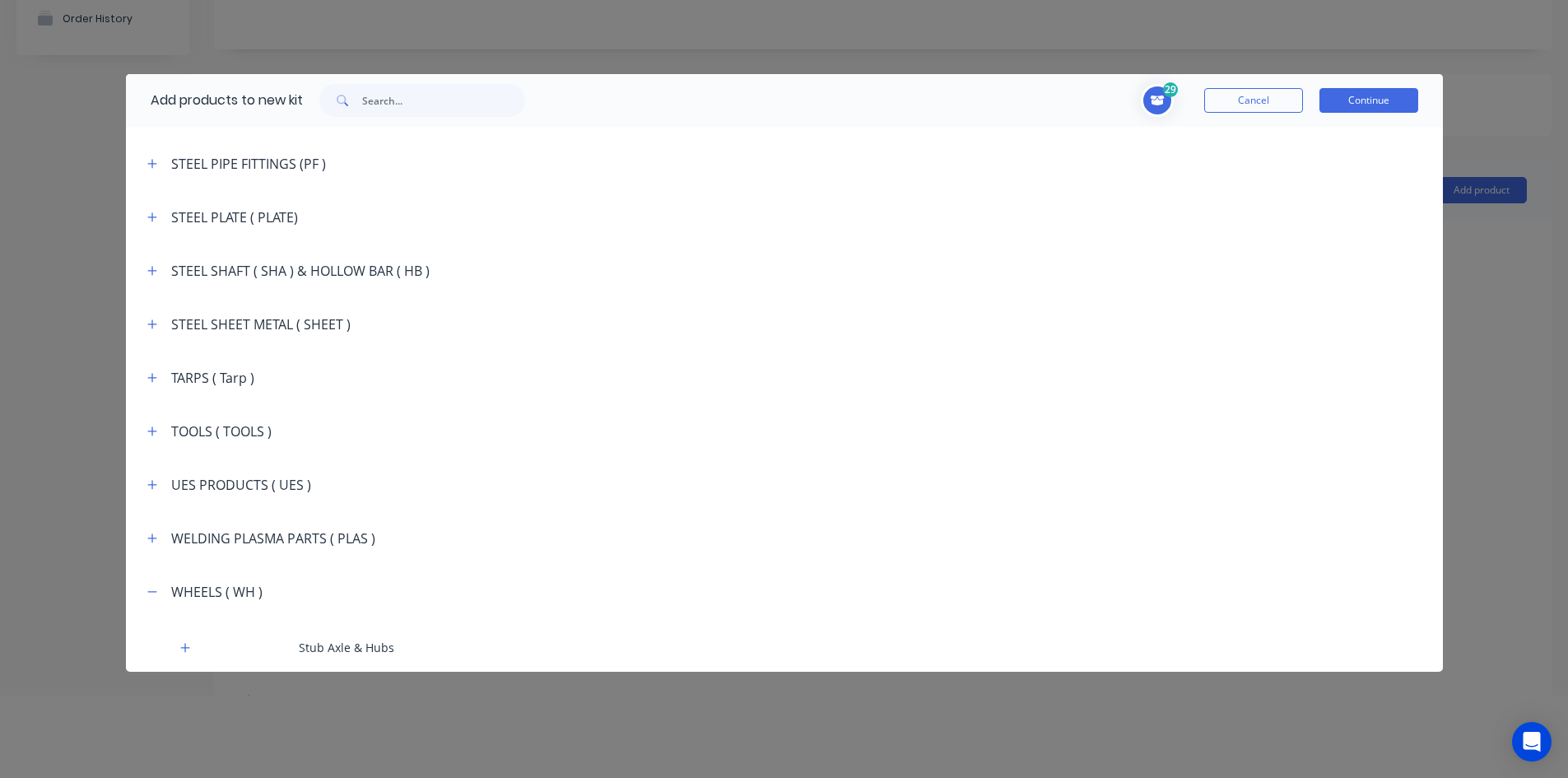
scroll to position [3105, 0]
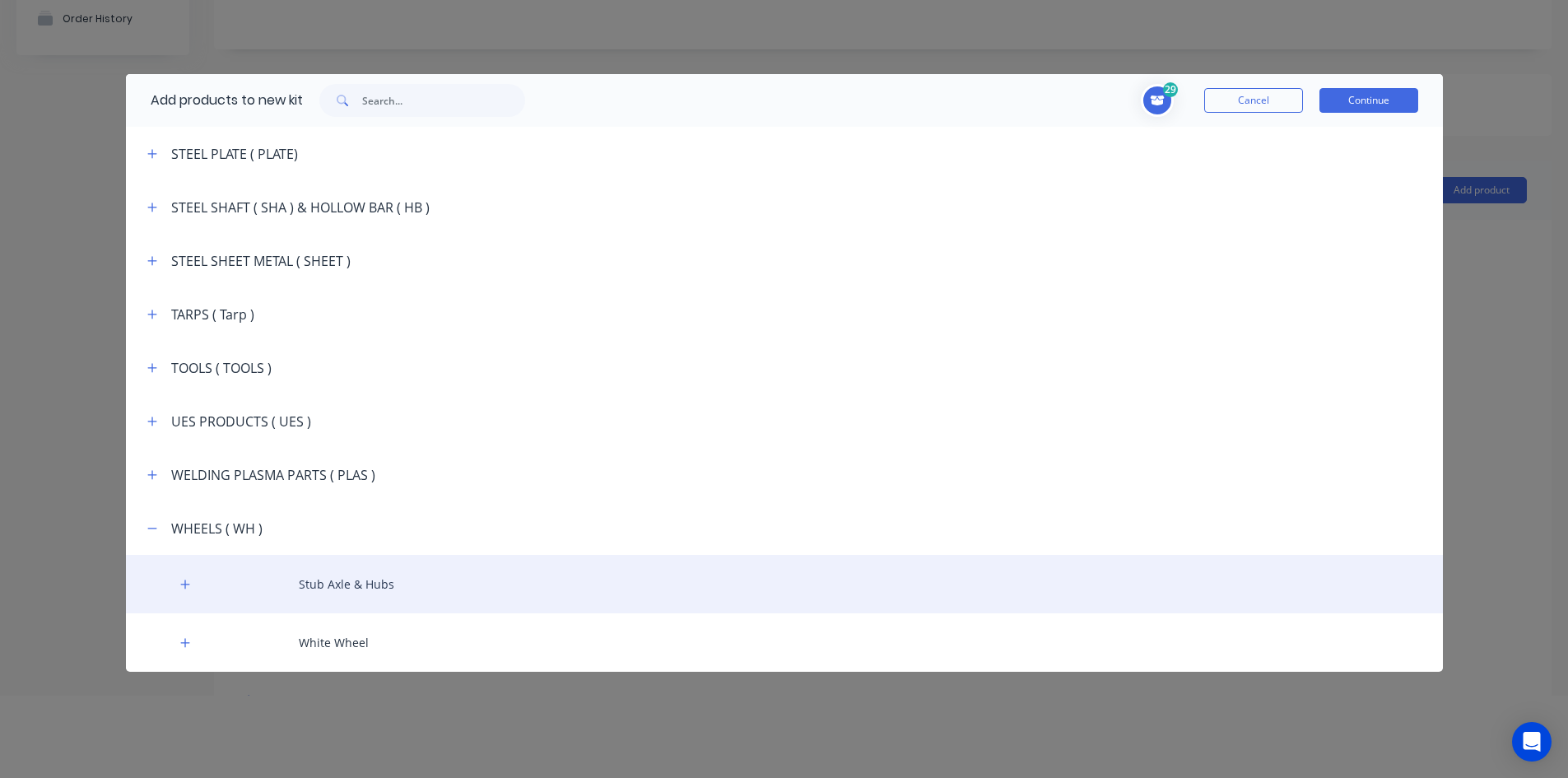
click at [315, 585] on div "Stub Axle & Hubs" at bounding box center [784, 583] width 1317 height 58
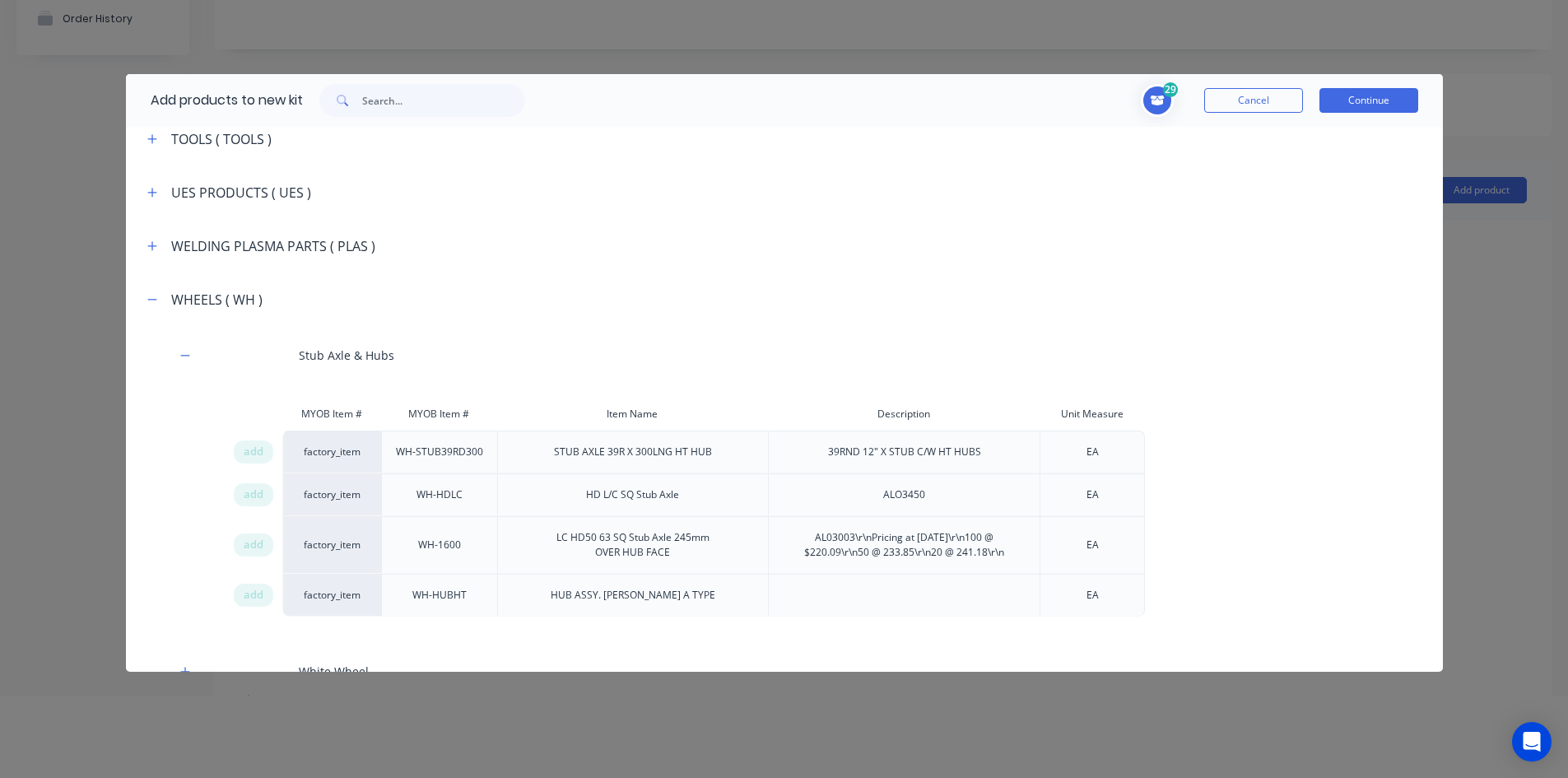
scroll to position [3363, 0]
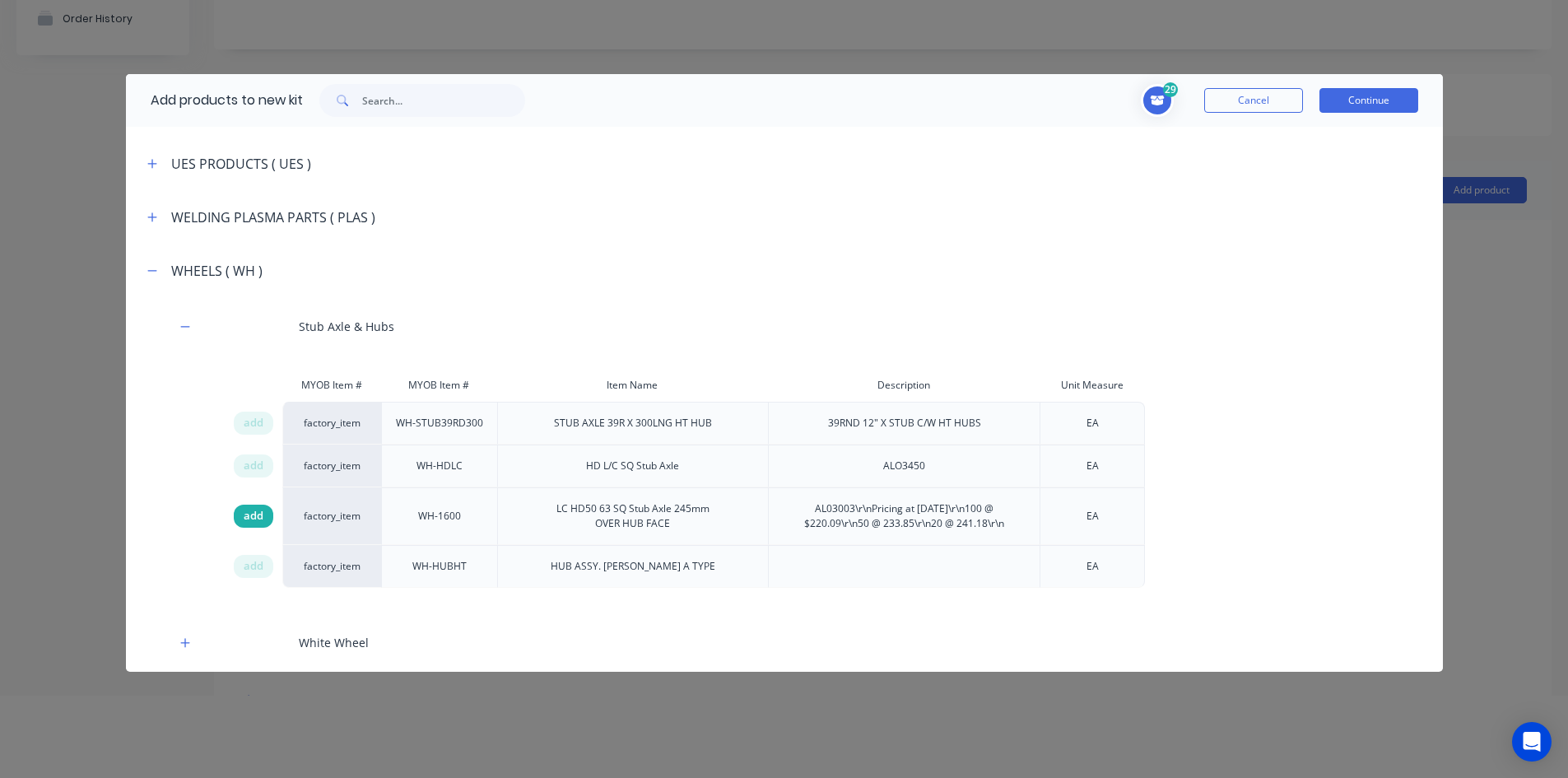
click at [260, 517] on span "add" at bounding box center [254, 516] width 20 height 17
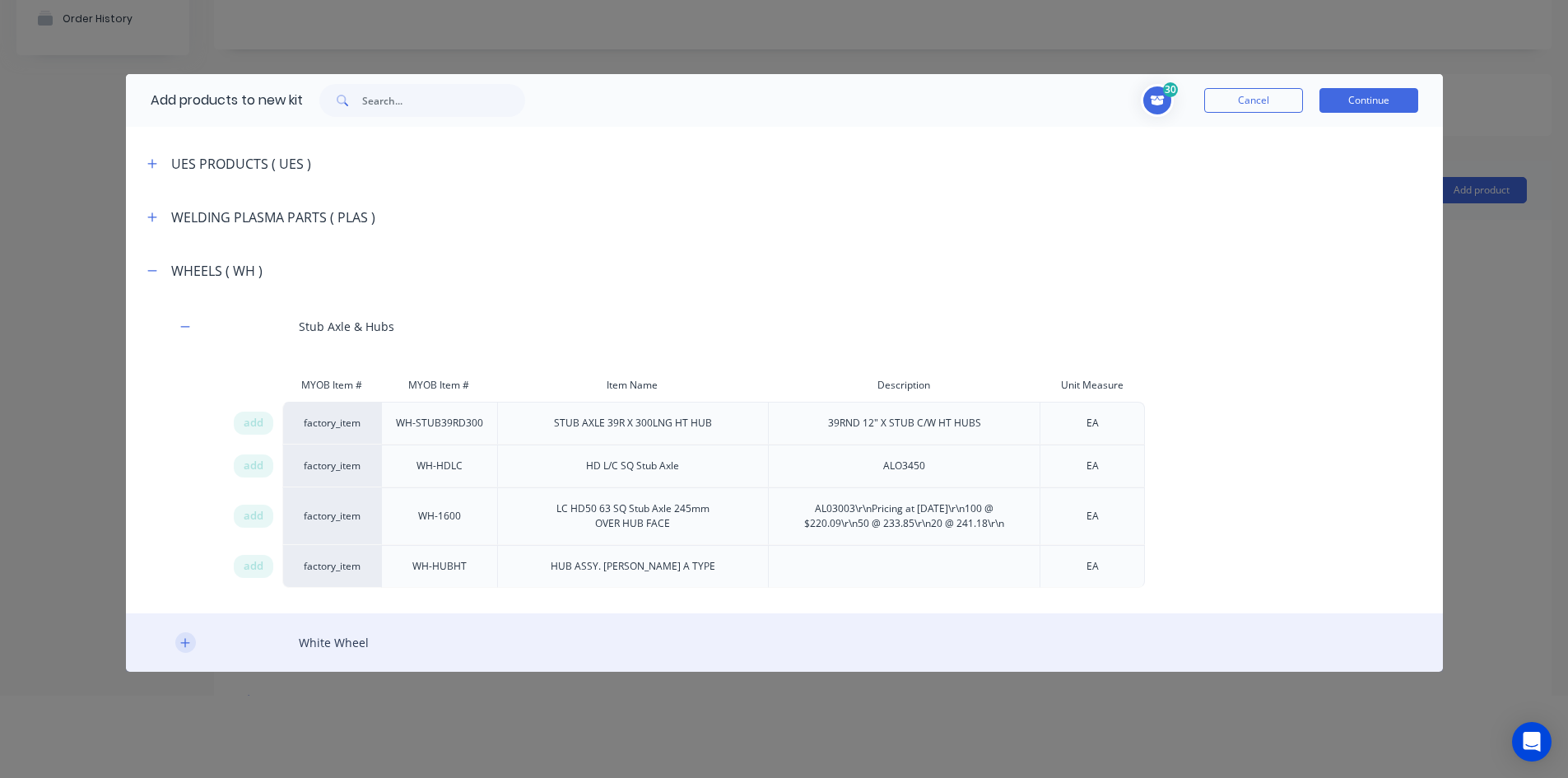
click at [186, 641] on icon "button" at bounding box center [185, 643] width 10 height 12
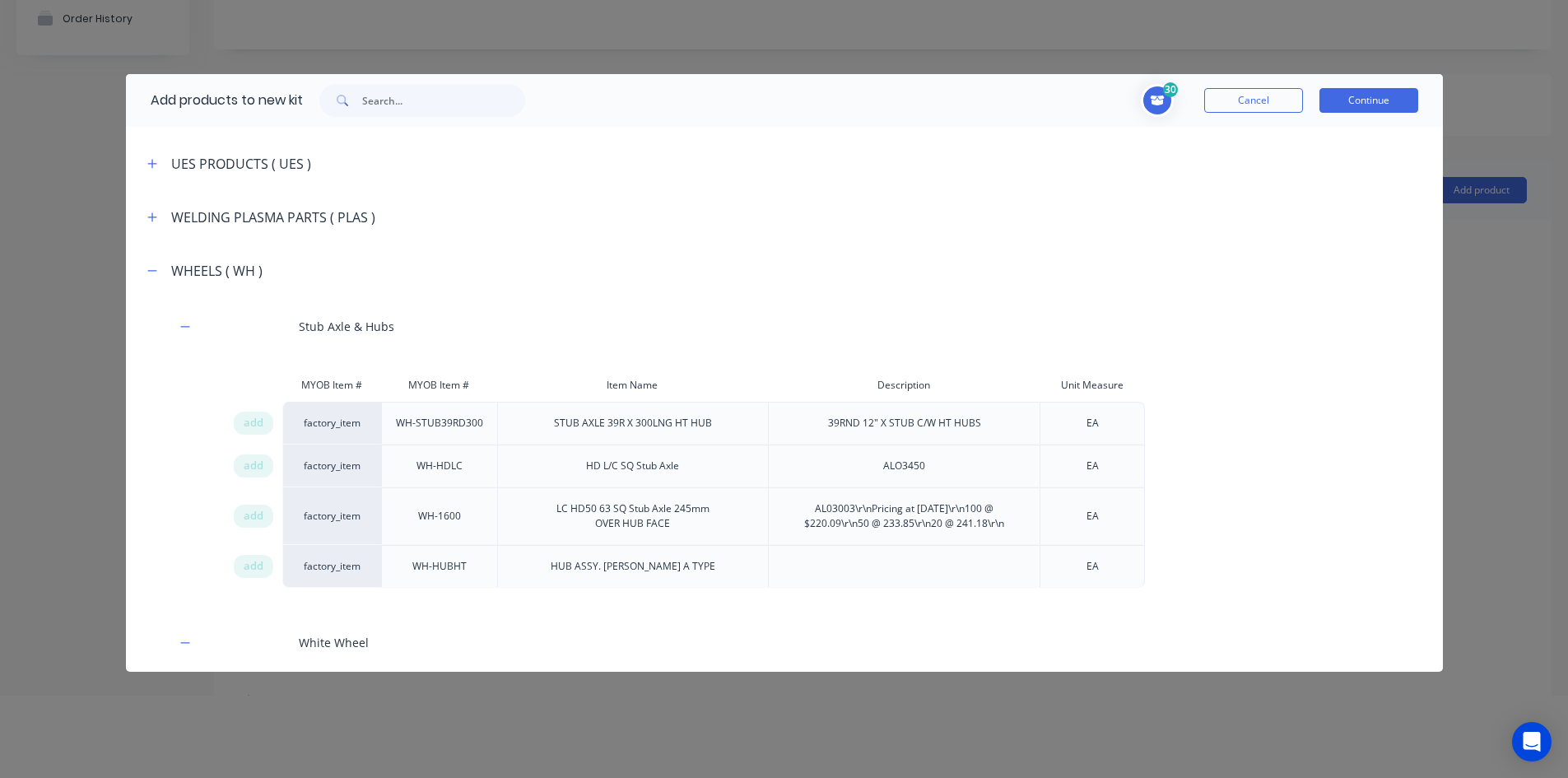
scroll to position [3520, 0]
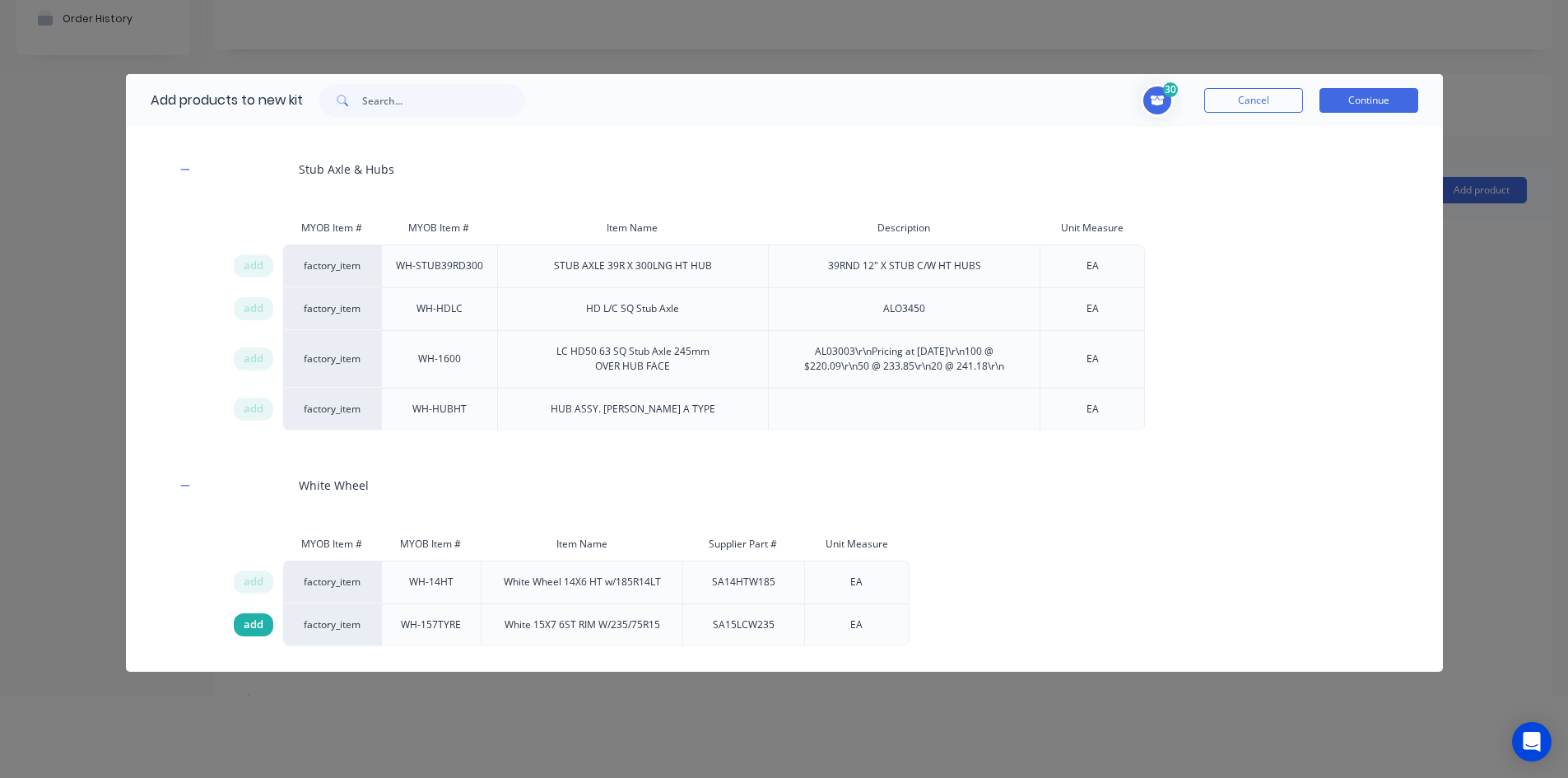
click at [256, 627] on span "add" at bounding box center [254, 625] width 20 height 17
click at [1370, 98] on button "Continue" at bounding box center [1368, 100] width 98 height 25
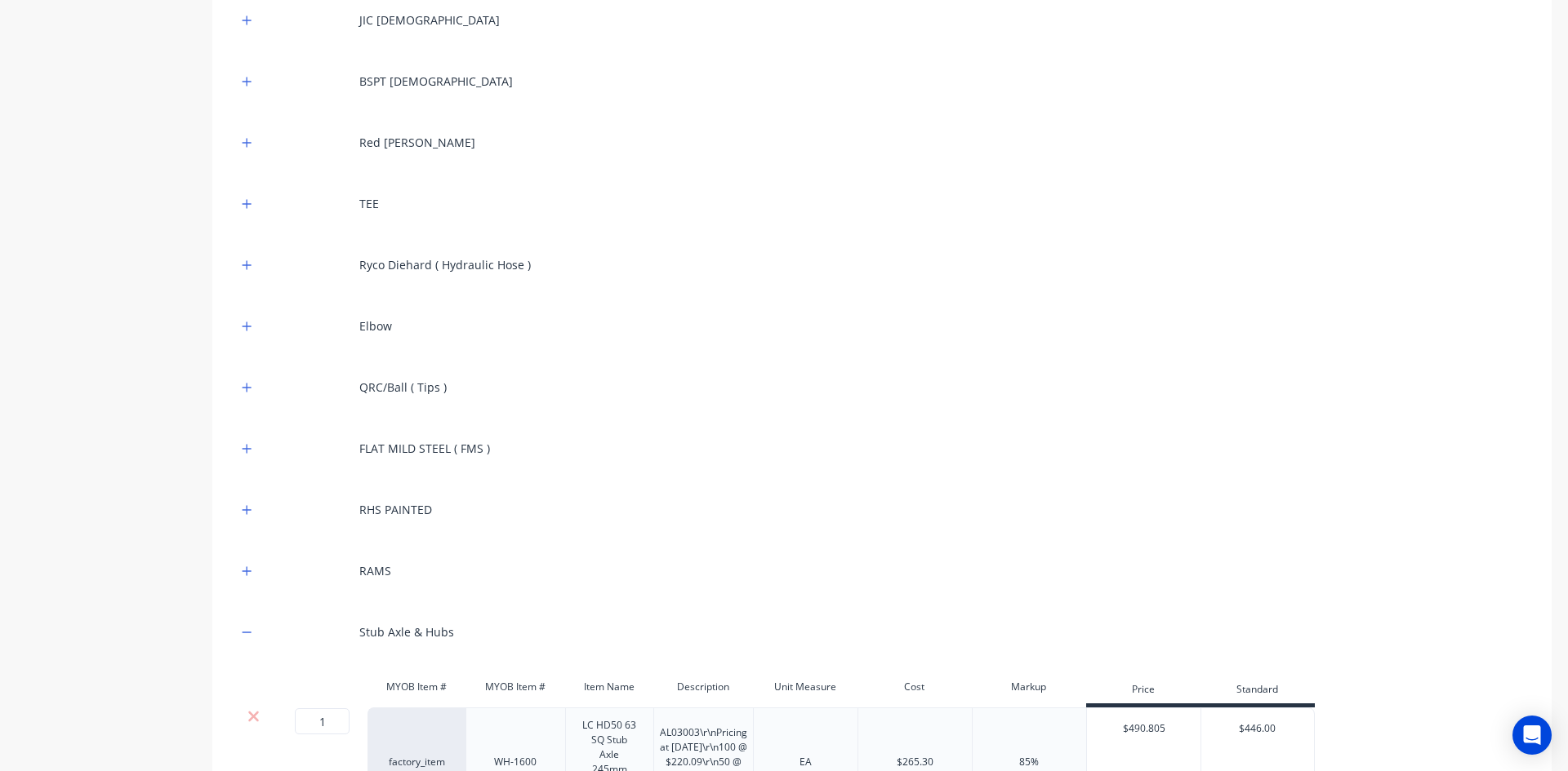
scroll to position [735, 0]
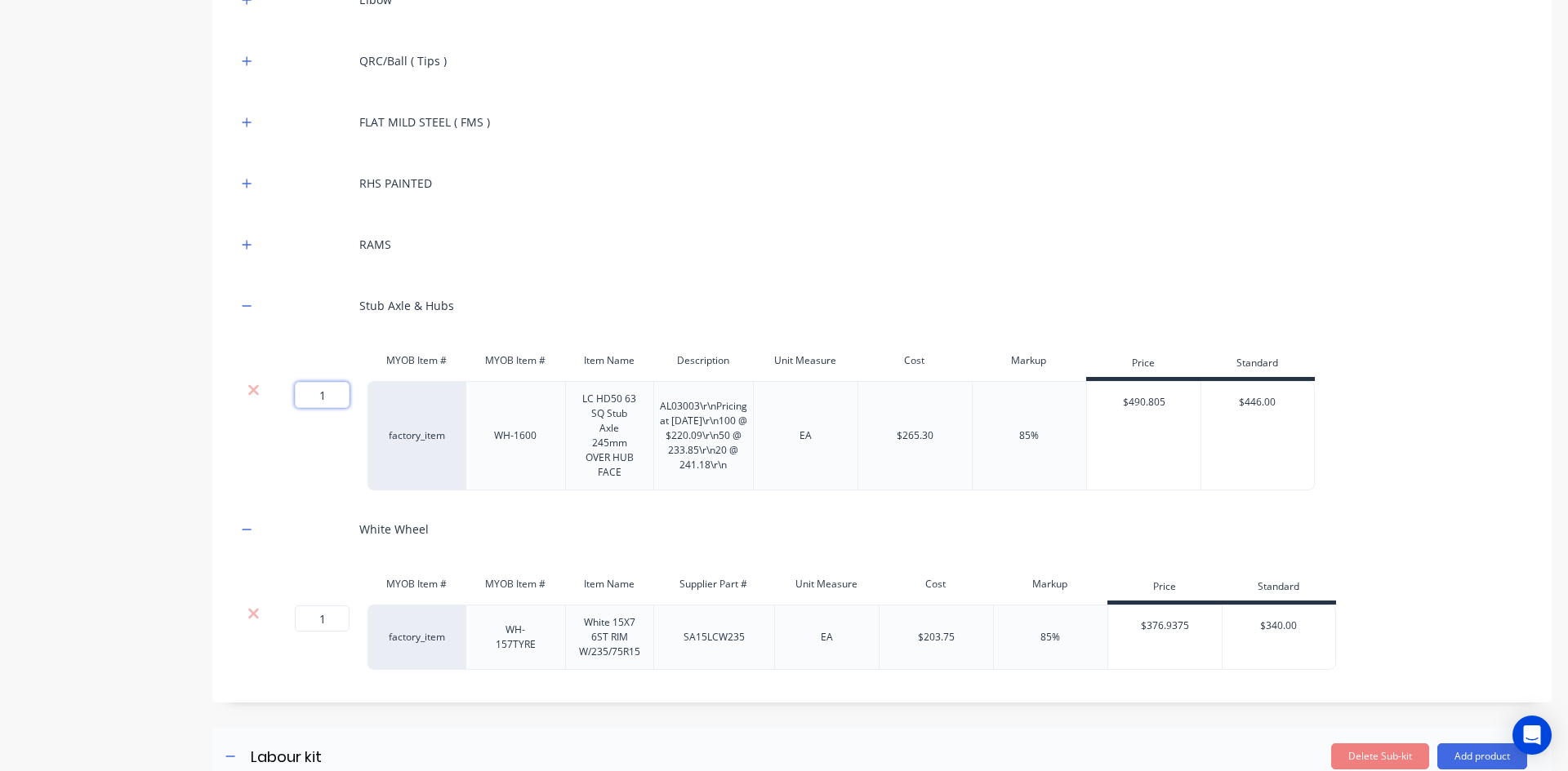
drag, startPoint x: 325, startPoint y: 398, endPoint x: 308, endPoint y: 407, distance: 19.2
click at [308, 407] on input "1" at bounding box center [322, 395] width 55 height 26
type input "2"
drag, startPoint x: 331, startPoint y: 619, endPoint x: 306, endPoint y: 630, distance: 27.3
type input "2"
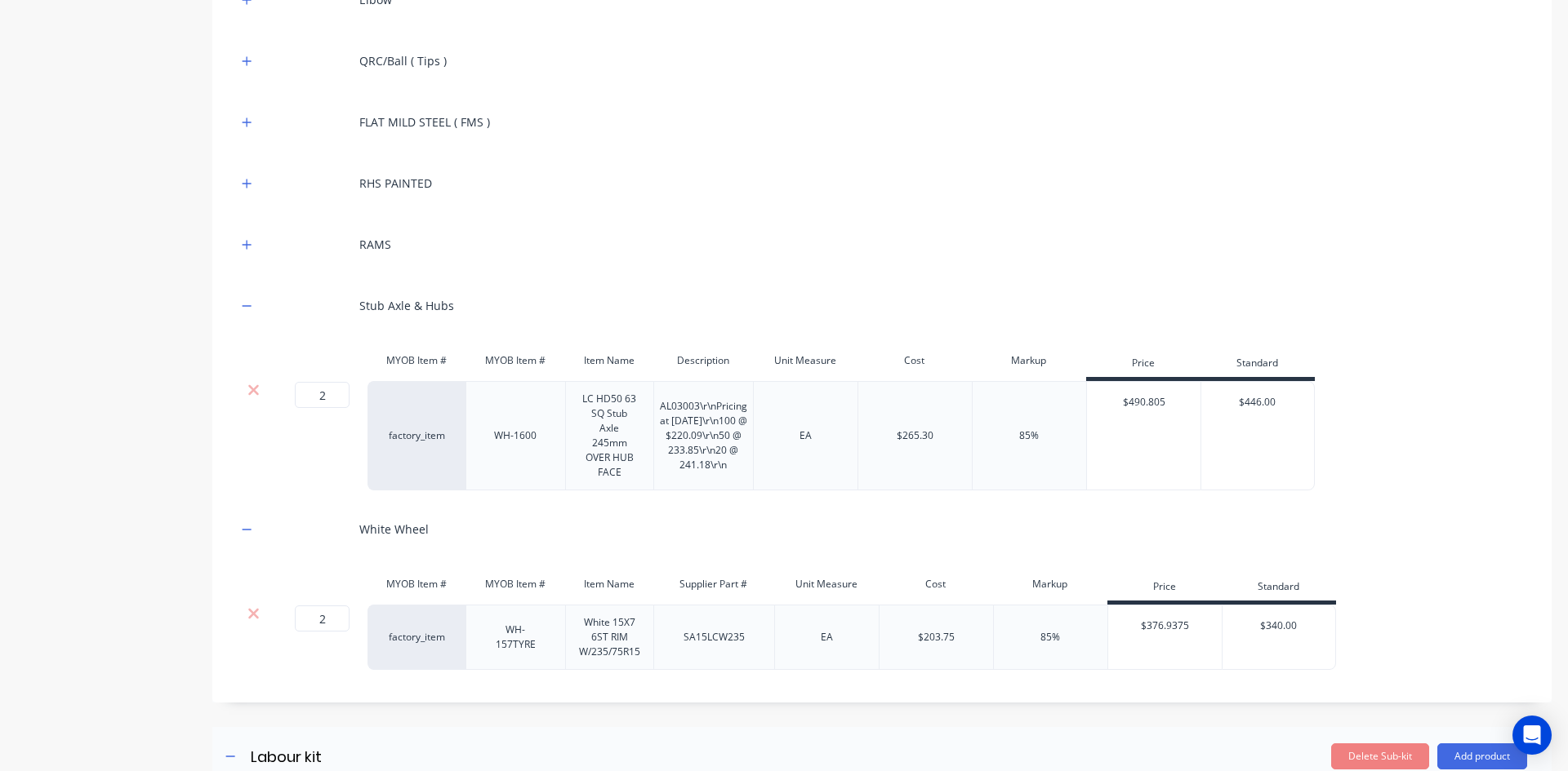
click at [389, 554] on div "JIC [DEMOGRAPHIC_DATA] BSPT [DEMOGRAPHIC_DATA] Red [PERSON_NAME] TEE Ryco Dieha…" at bounding box center [882, 171] width 1290 height 999
click at [246, 309] on icon "button" at bounding box center [247, 306] width 10 height 12
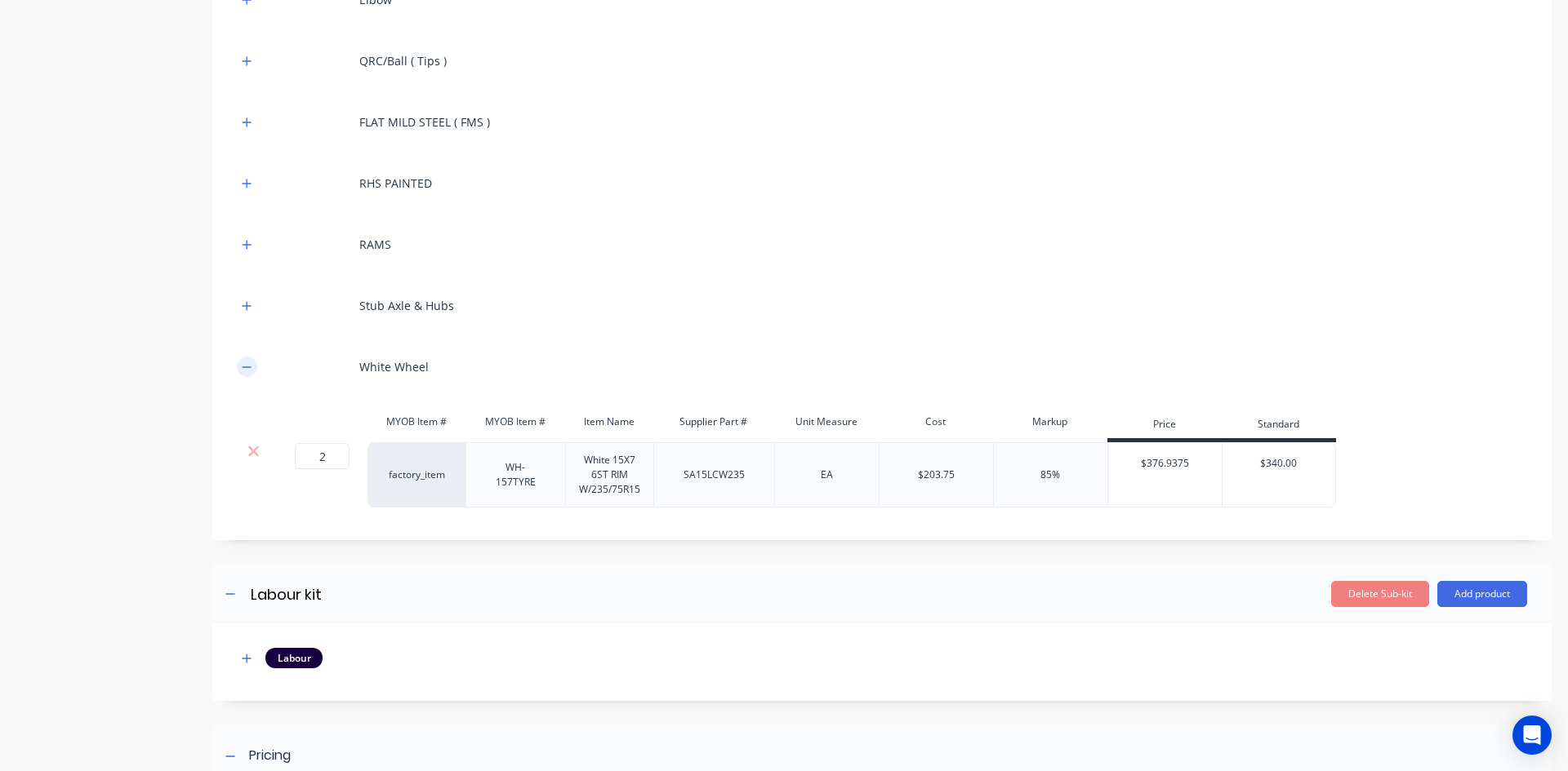
click at [249, 365] on icon "button" at bounding box center [247, 367] width 10 height 12
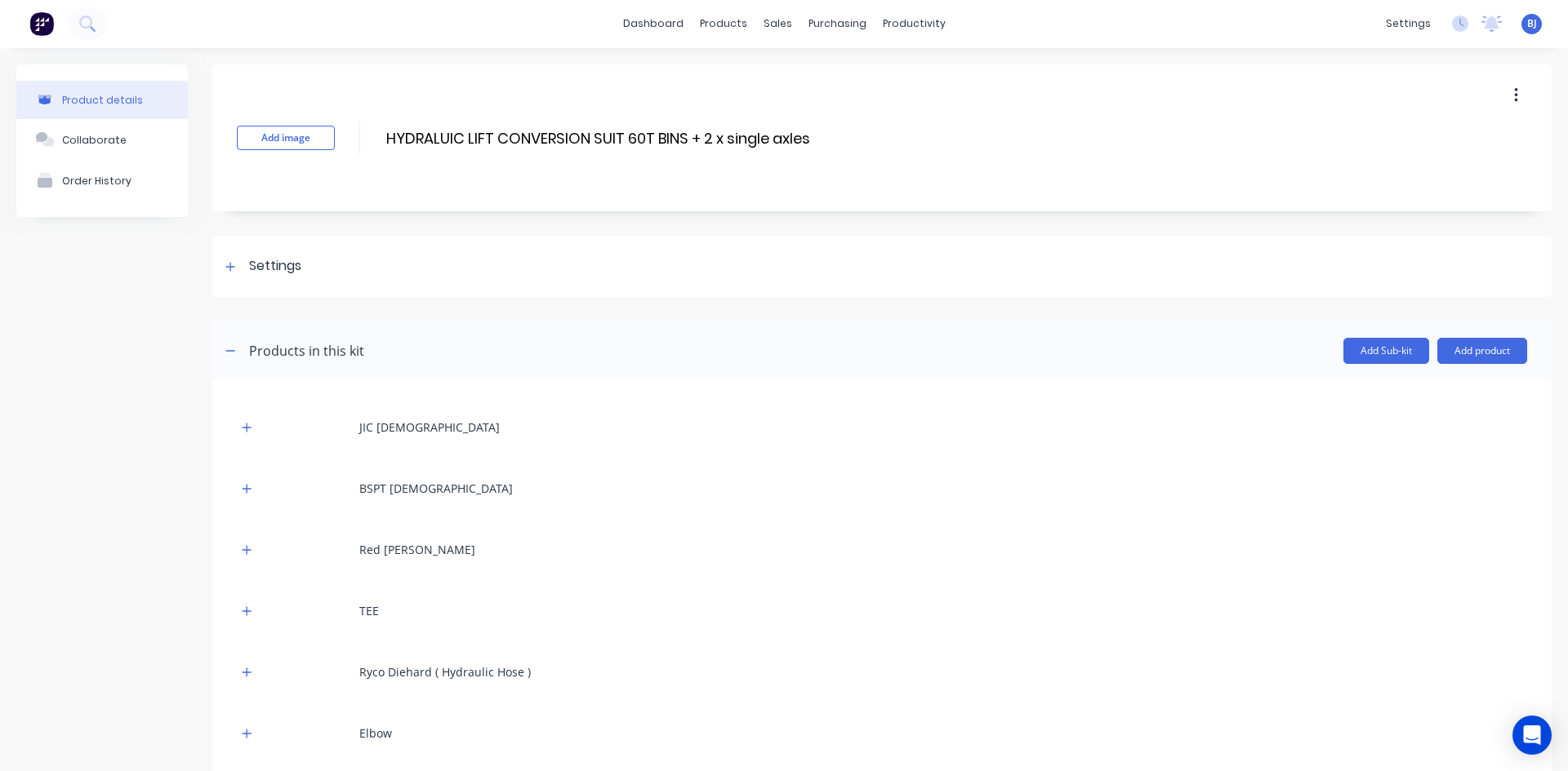
scroll to position [0, 0]
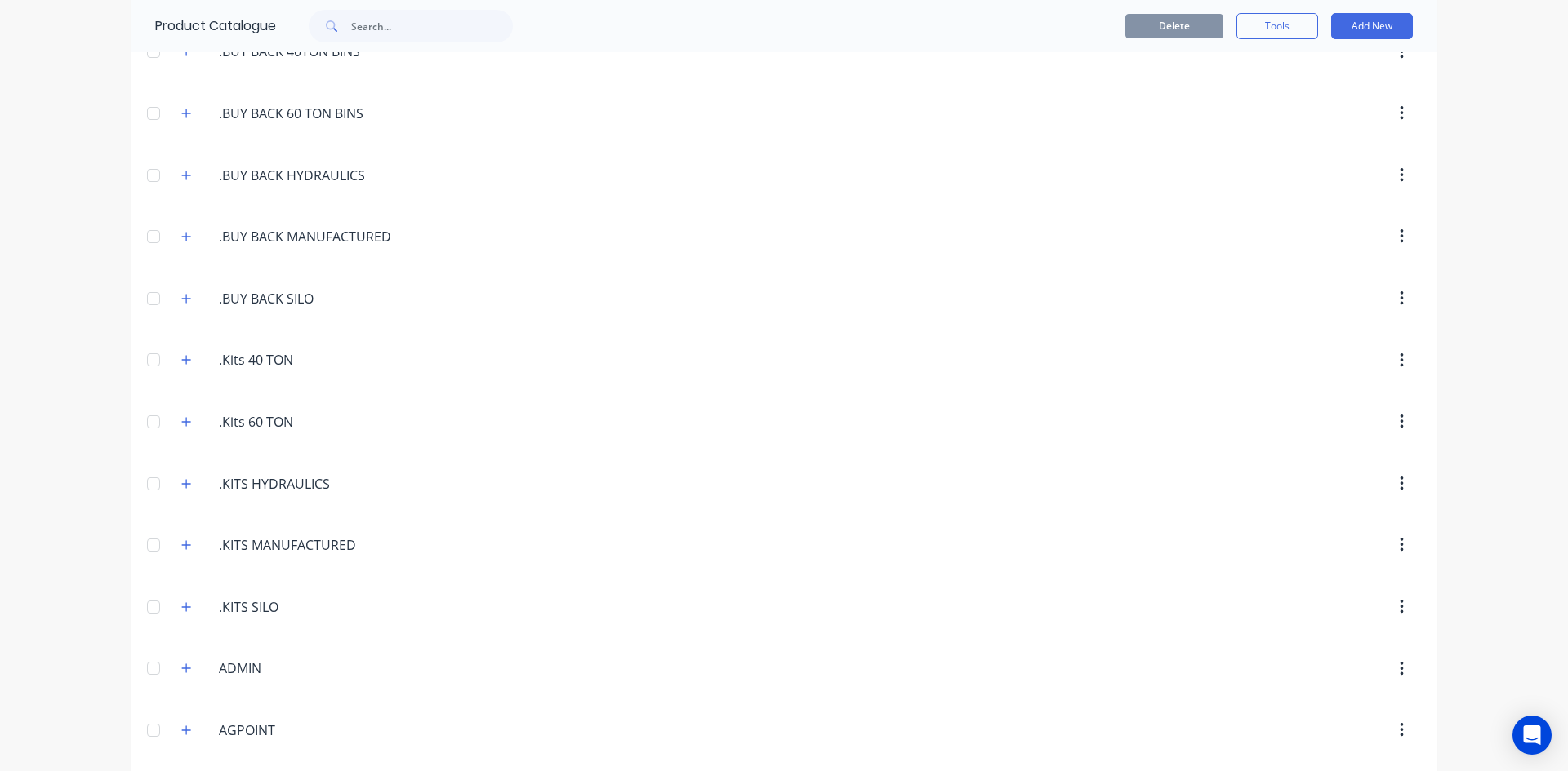
scroll to position [245, 0]
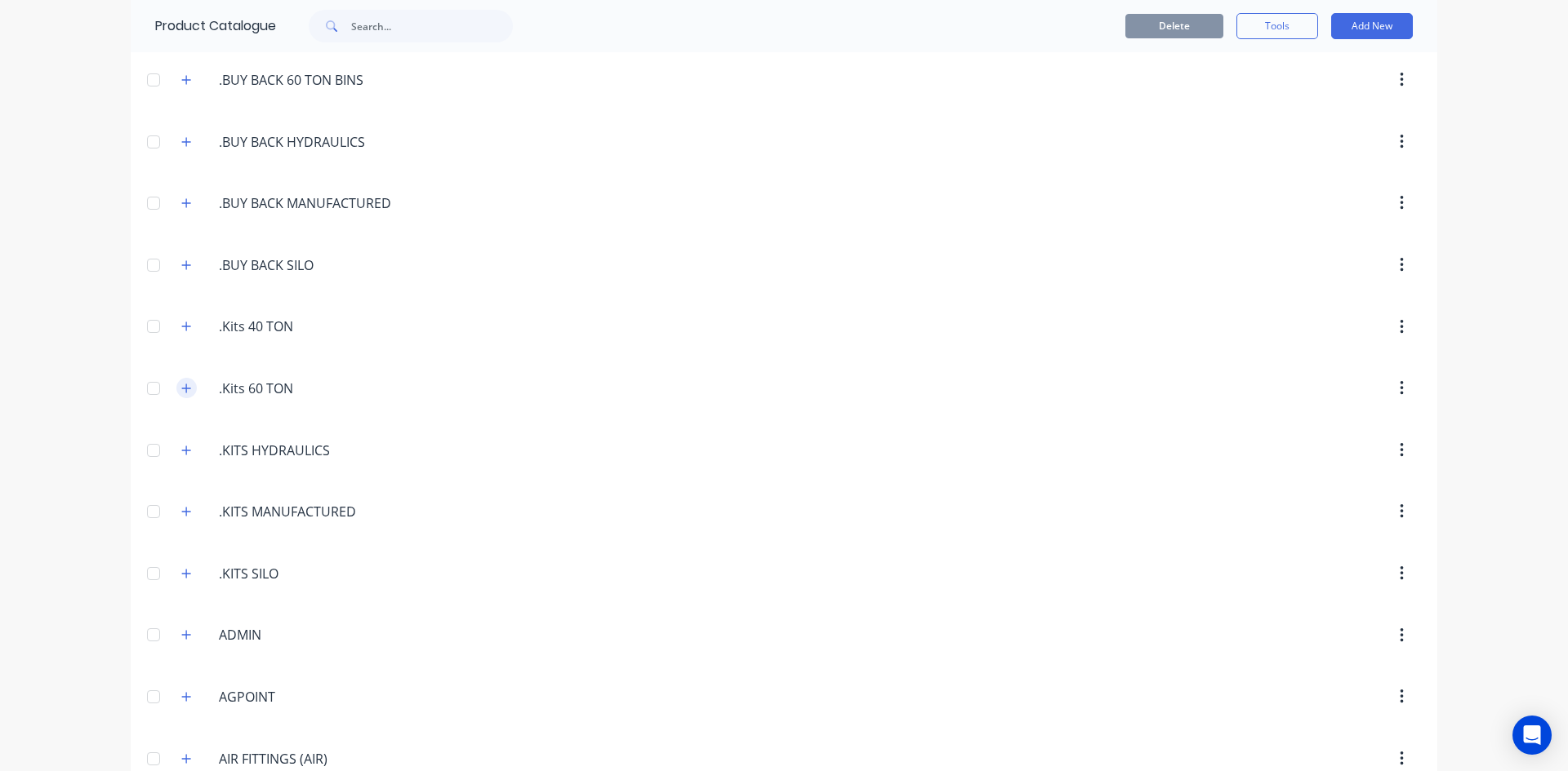
click at [183, 389] on icon "button" at bounding box center [186, 388] width 9 height 9
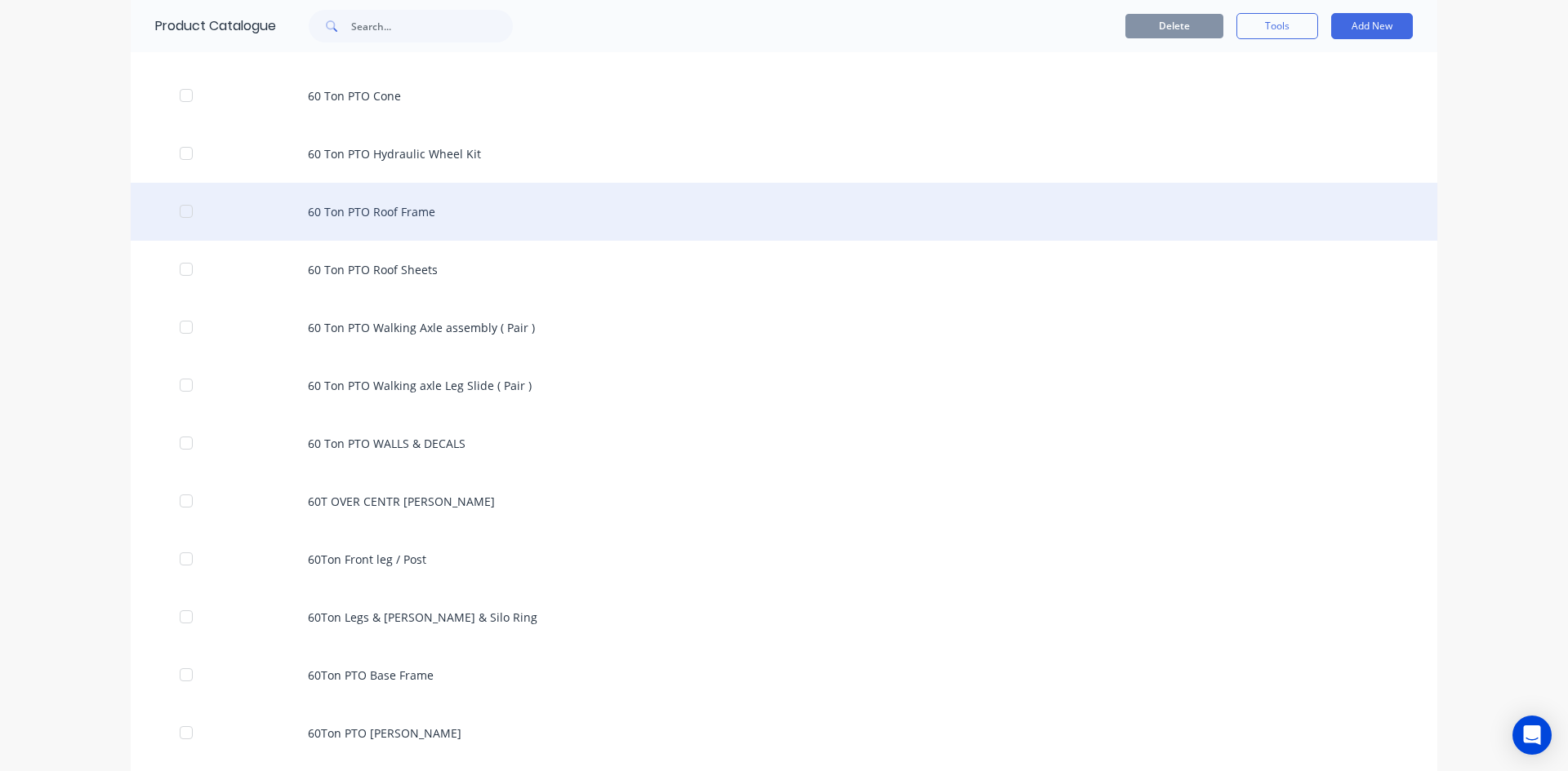
scroll to position [1142, 0]
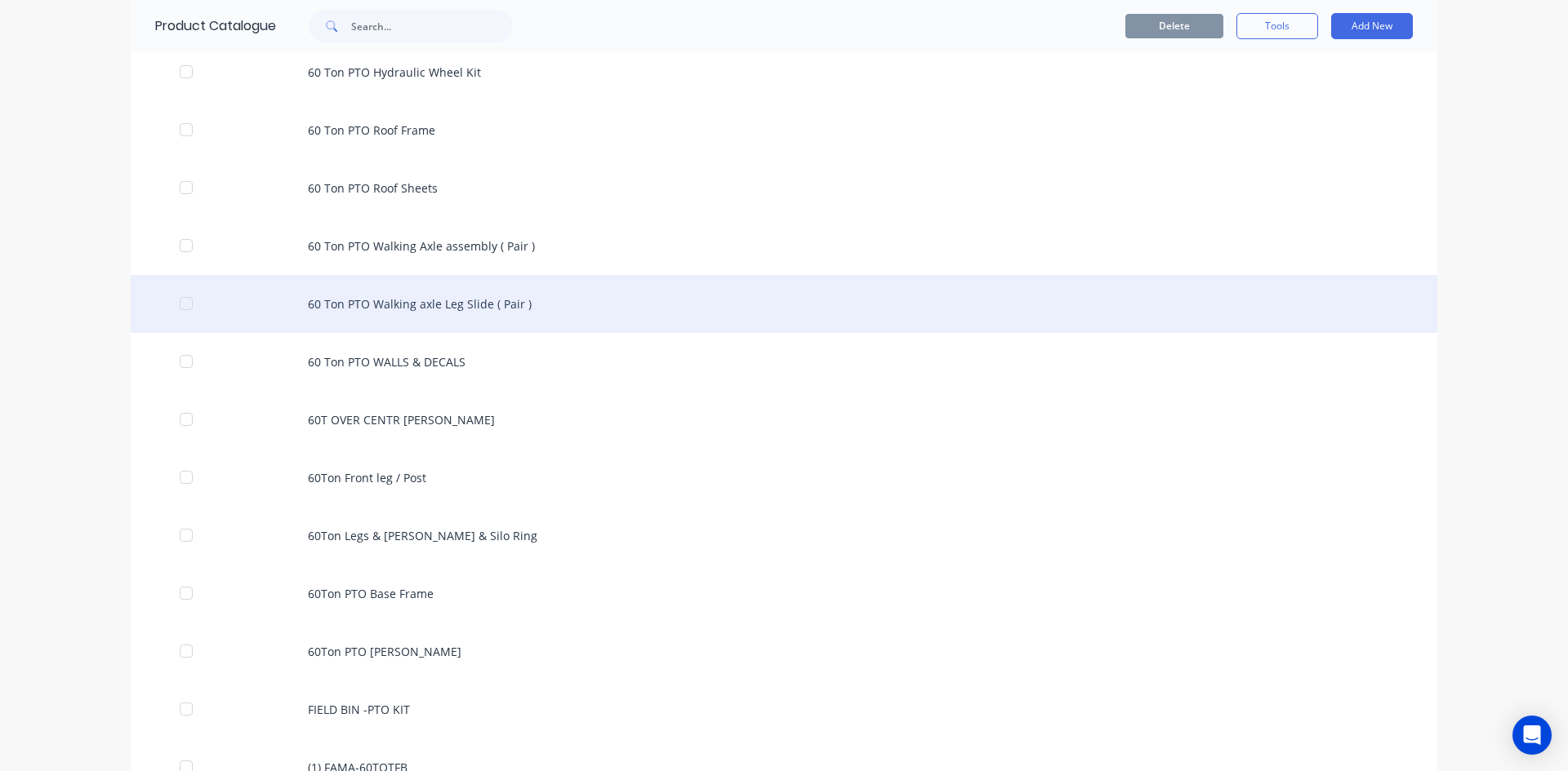
click at [419, 308] on div "60 Ton PTO Walking axle Leg Slide ( Pair )" at bounding box center [784, 303] width 1307 height 58
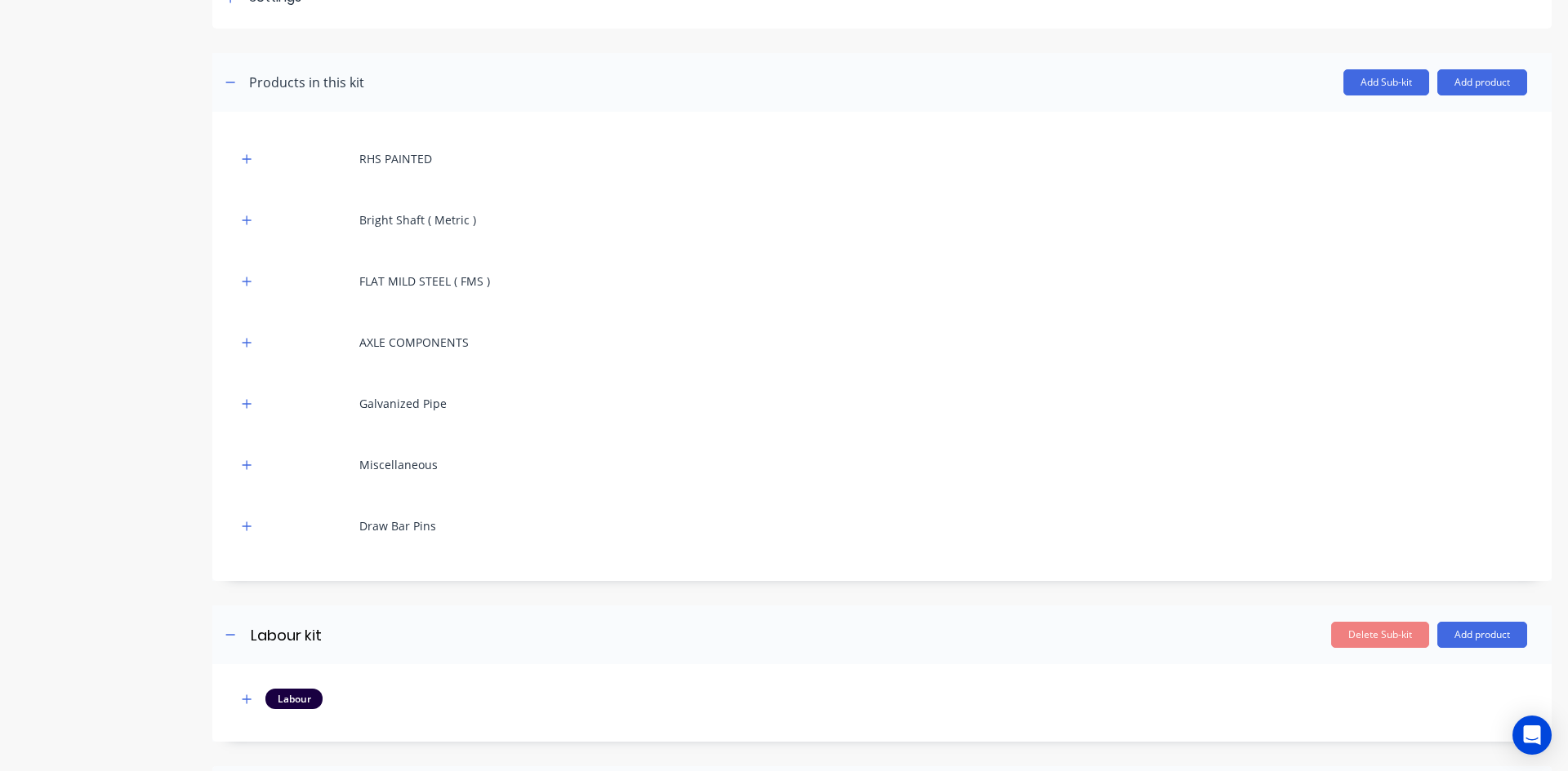
scroll to position [163, 0]
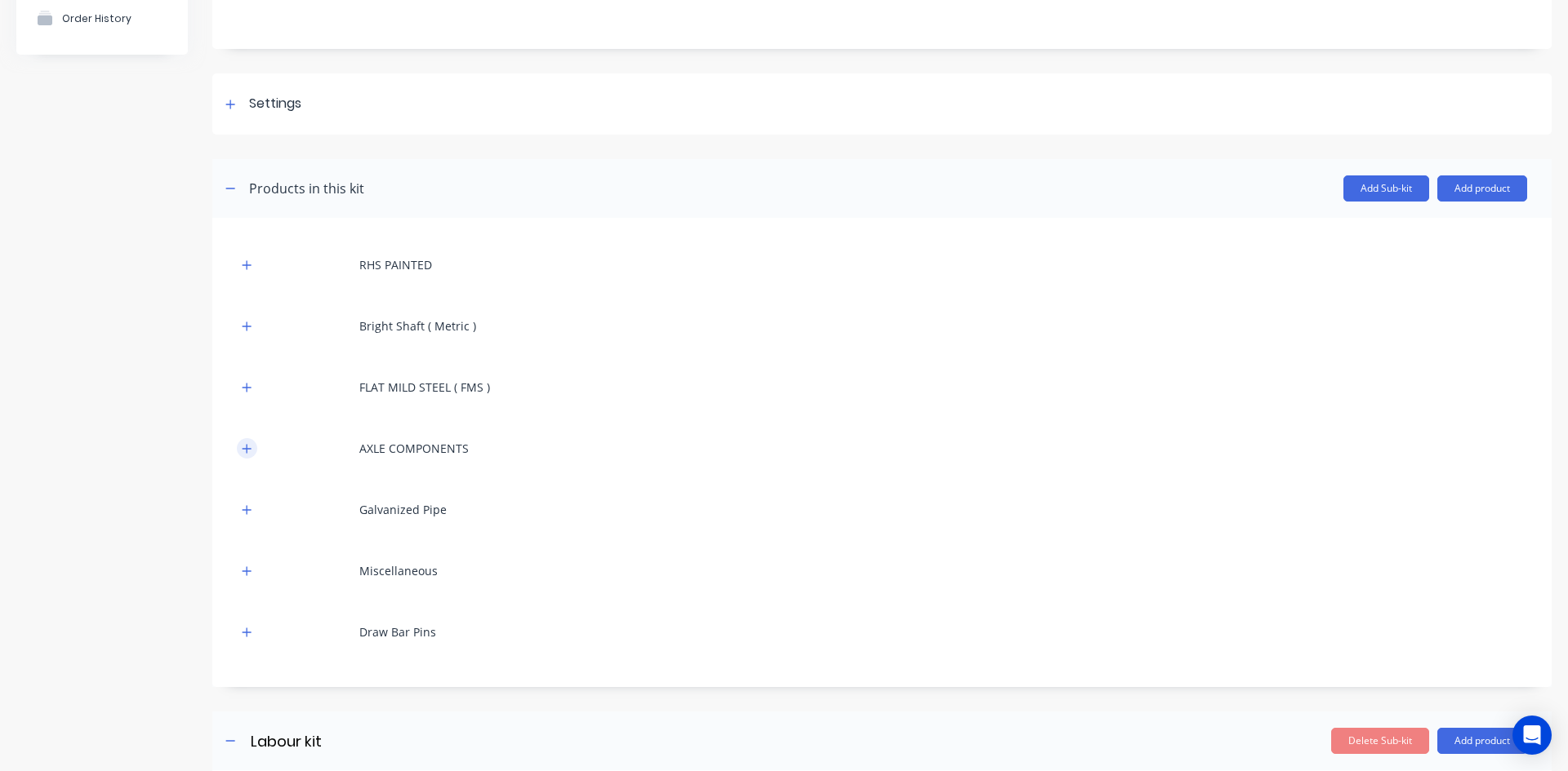
click at [246, 444] on icon "button" at bounding box center [247, 449] width 10 height 12
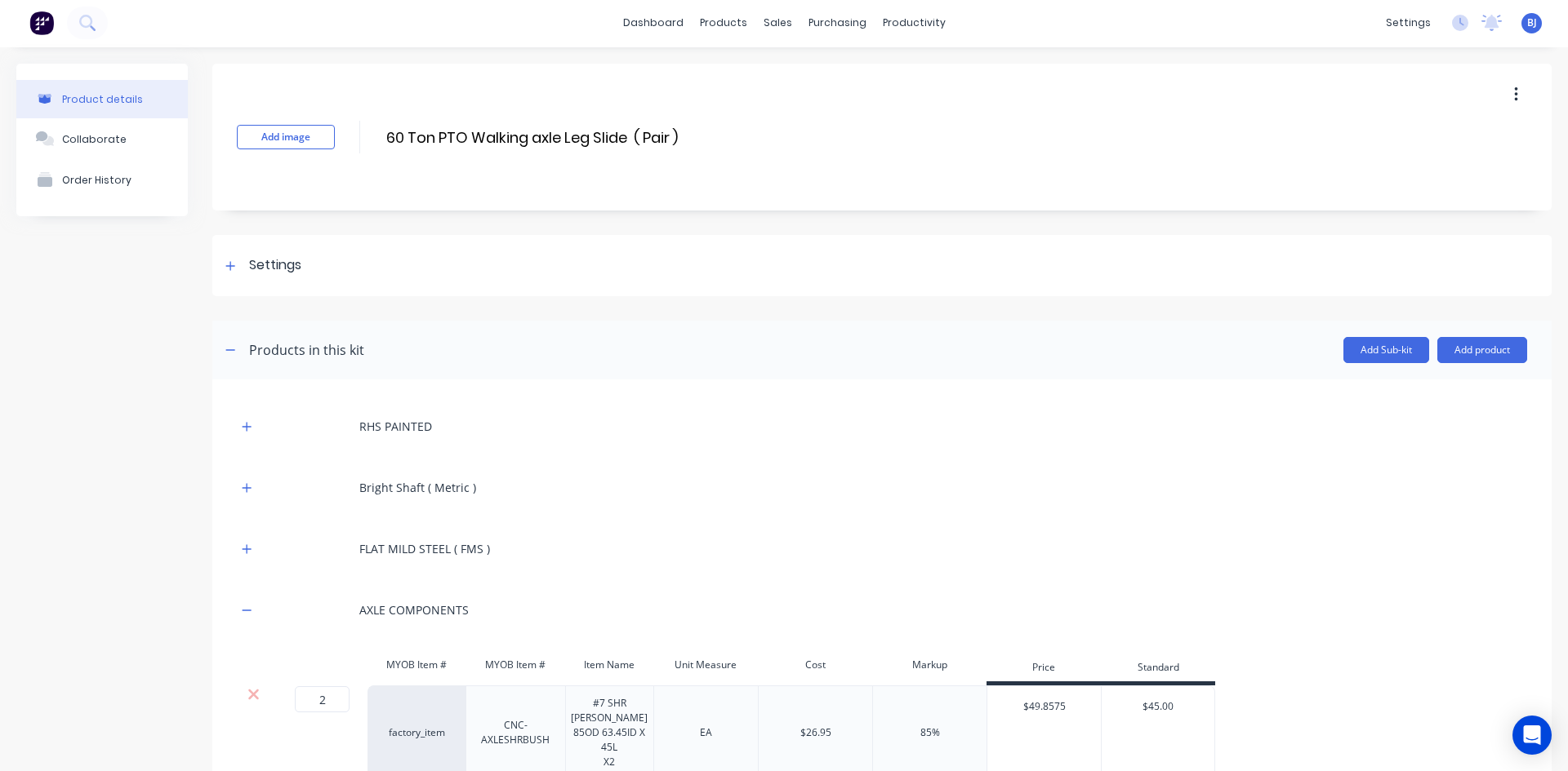
scroll to position [0, 0]
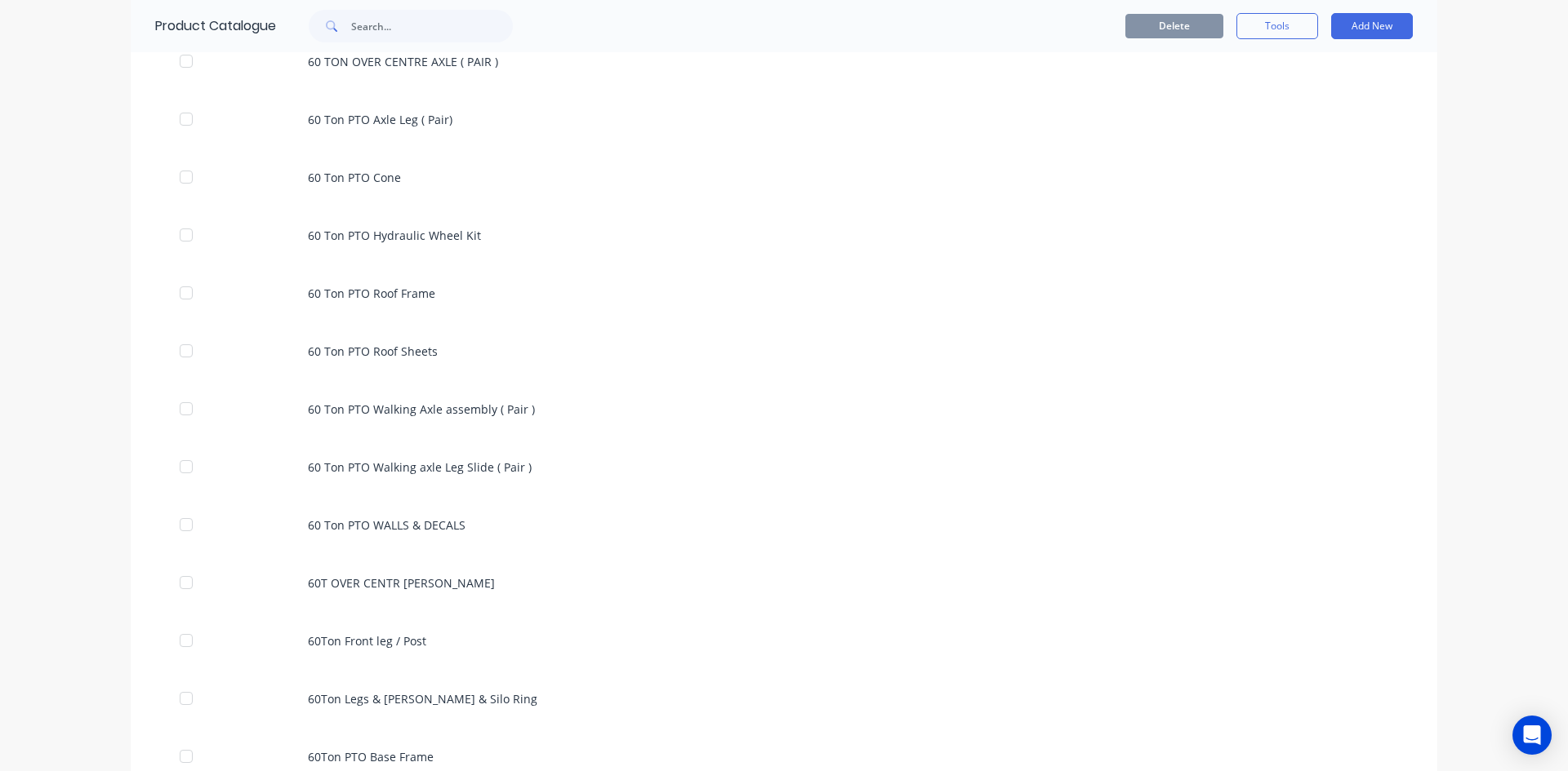
scroll to position [898, 0]
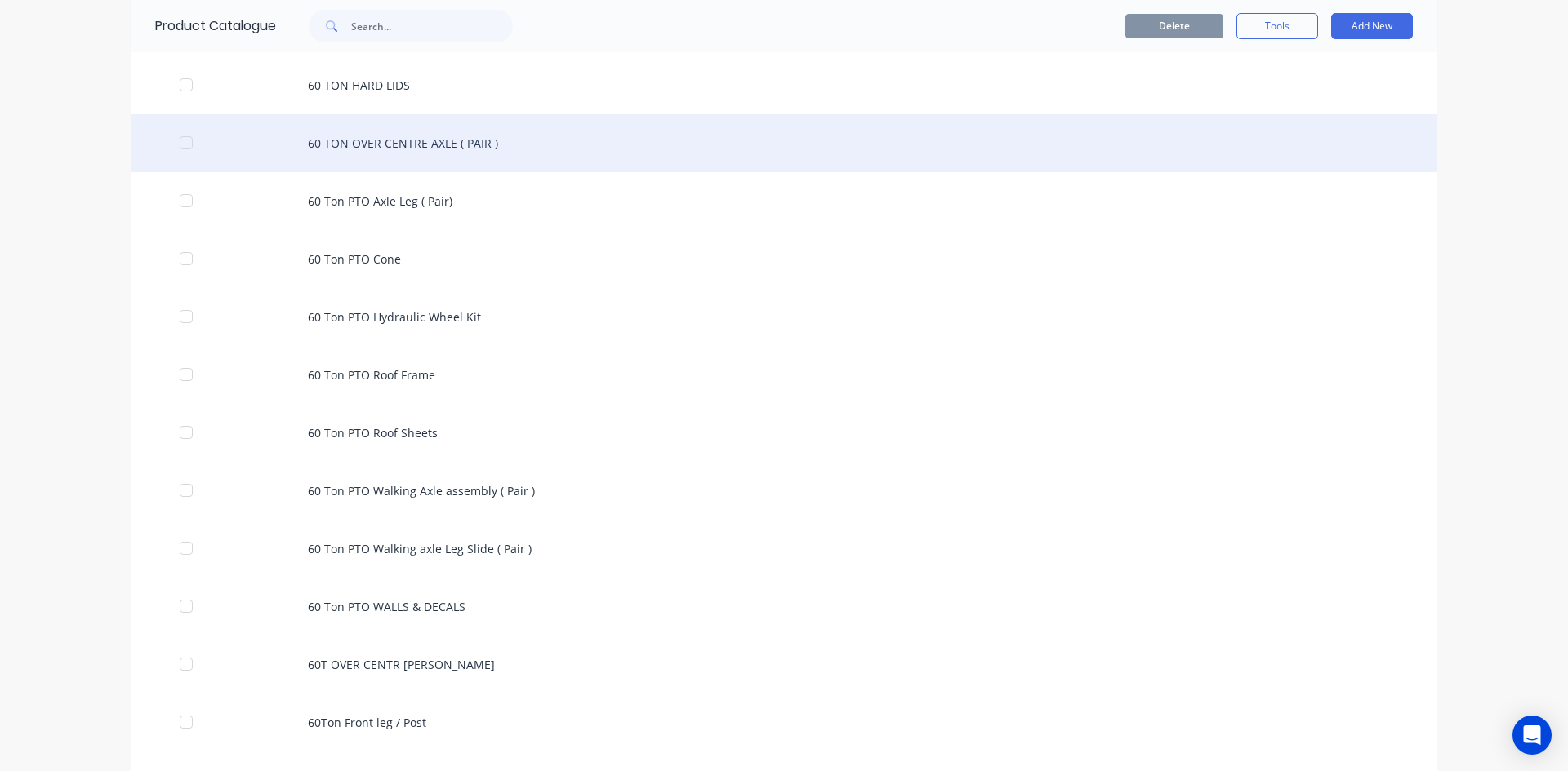
click at [383, 145] on div "60 TON OVER CENTRE AXLE ( PAIR )" at bounding box center [784, 142] width 1307 height 58
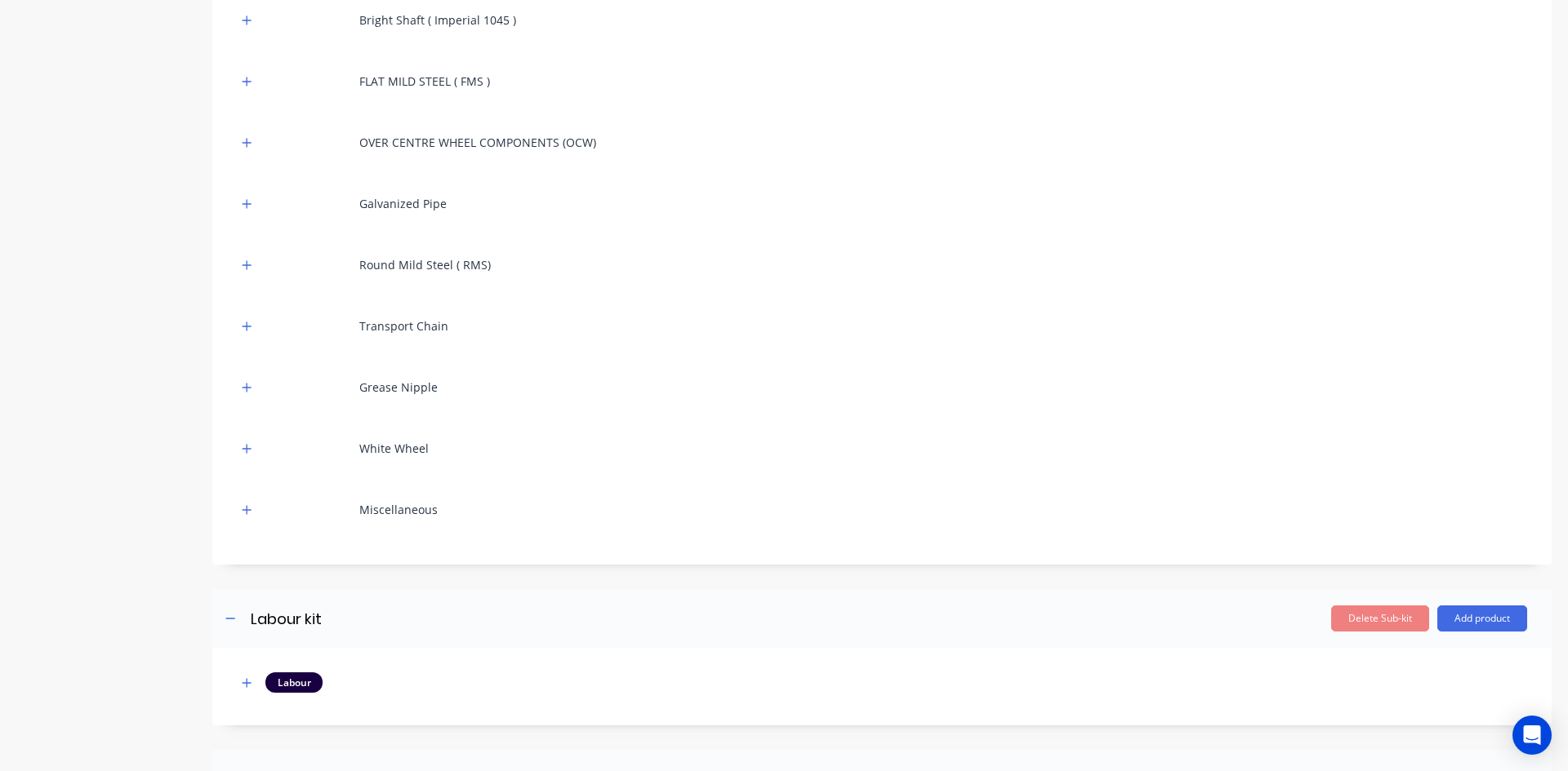
scroll to position [962, 0]
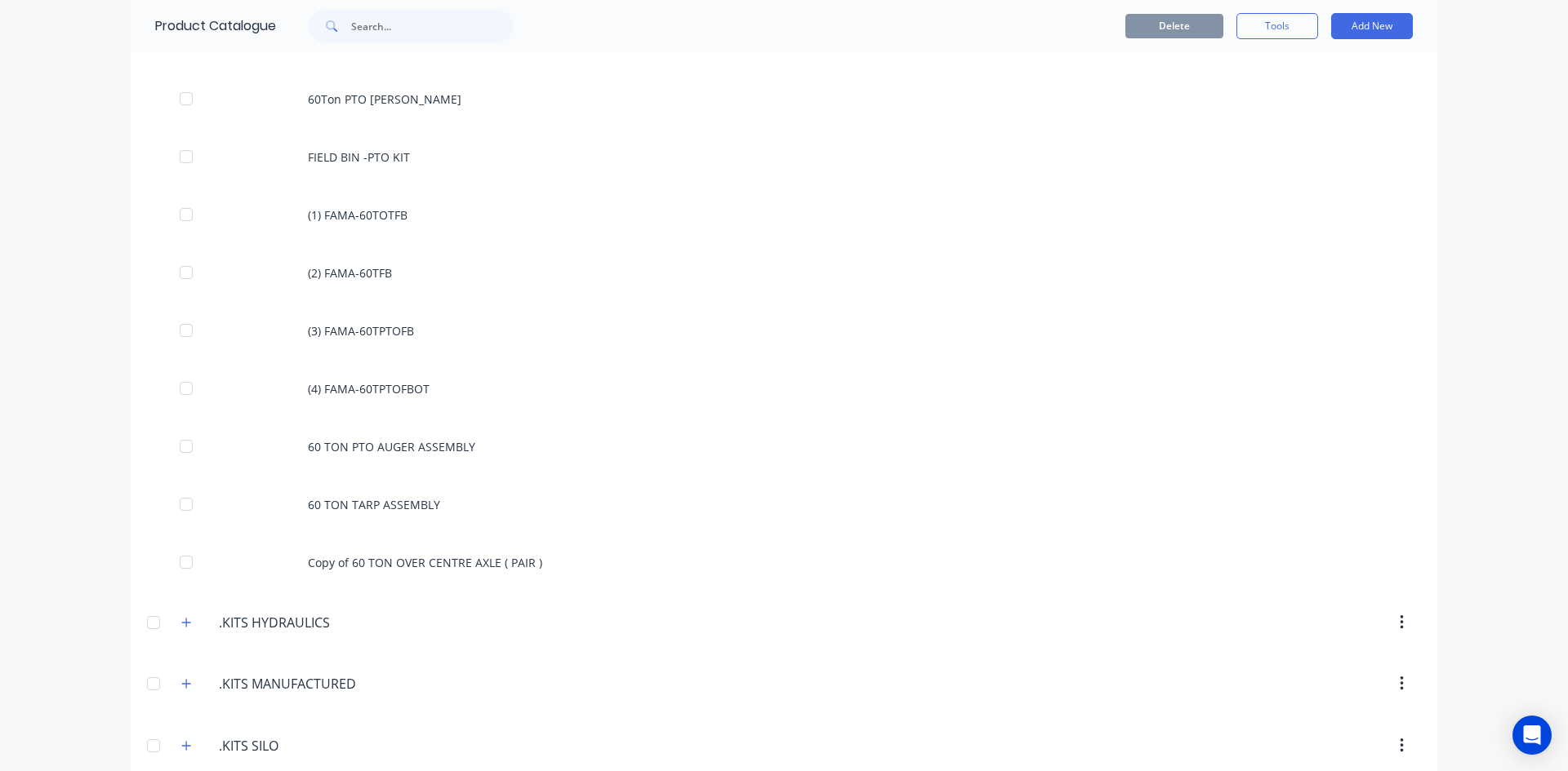
scroll to position [1714, 0]
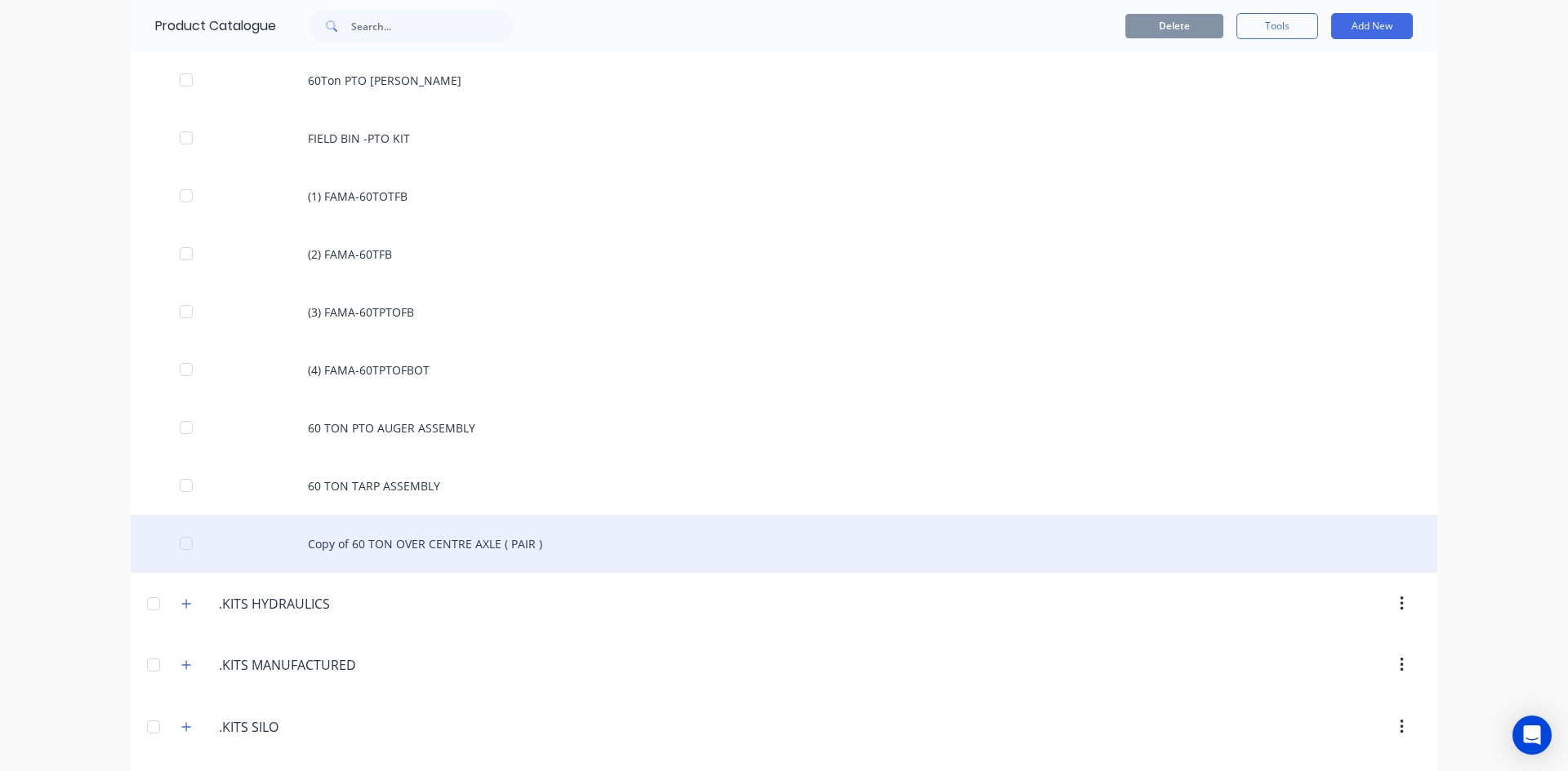
click at [412, 539] on div "Copy of 60 TON OVER CENTRE AXLE ( PAIR )" at bounding box center [784, 543] width 1307 height 58
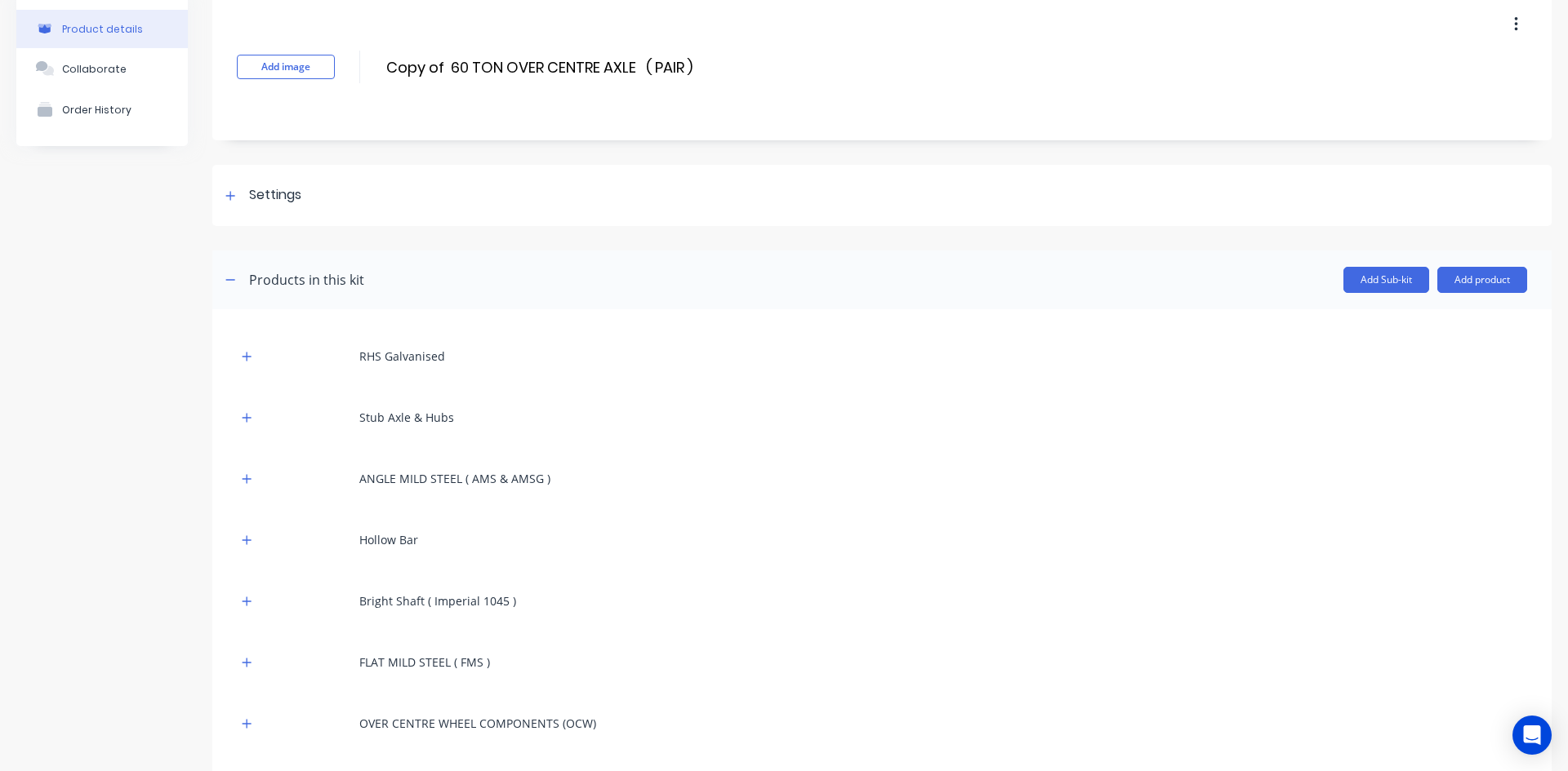
scroll to position [64, 0]
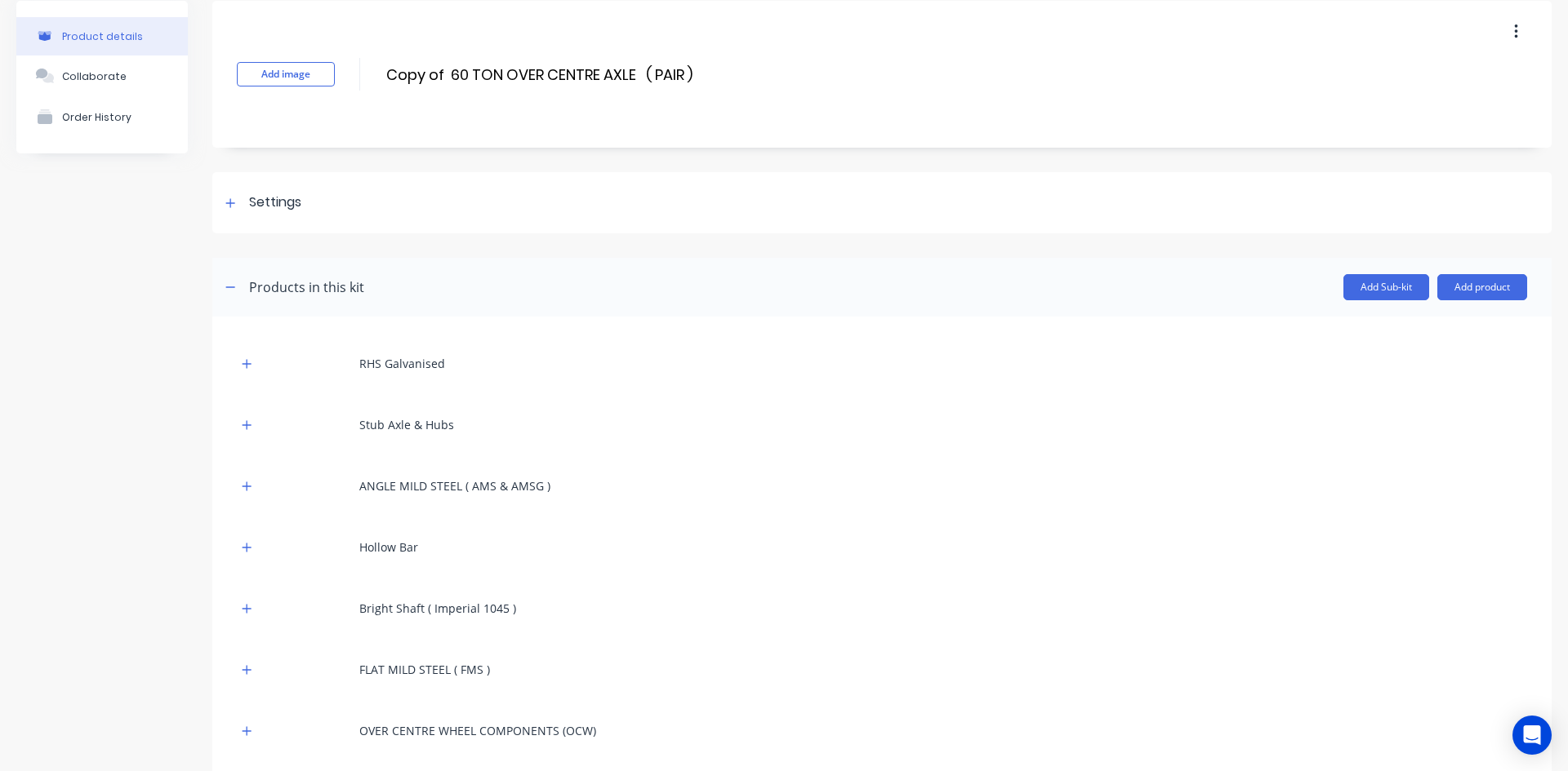
click at [1513, 27] on icon "button" at bounding box center [1515, 31] width 4 height 18
click at [1414, 105] on div "Delete" at bounding box center [1457, 107] width 126 height 23
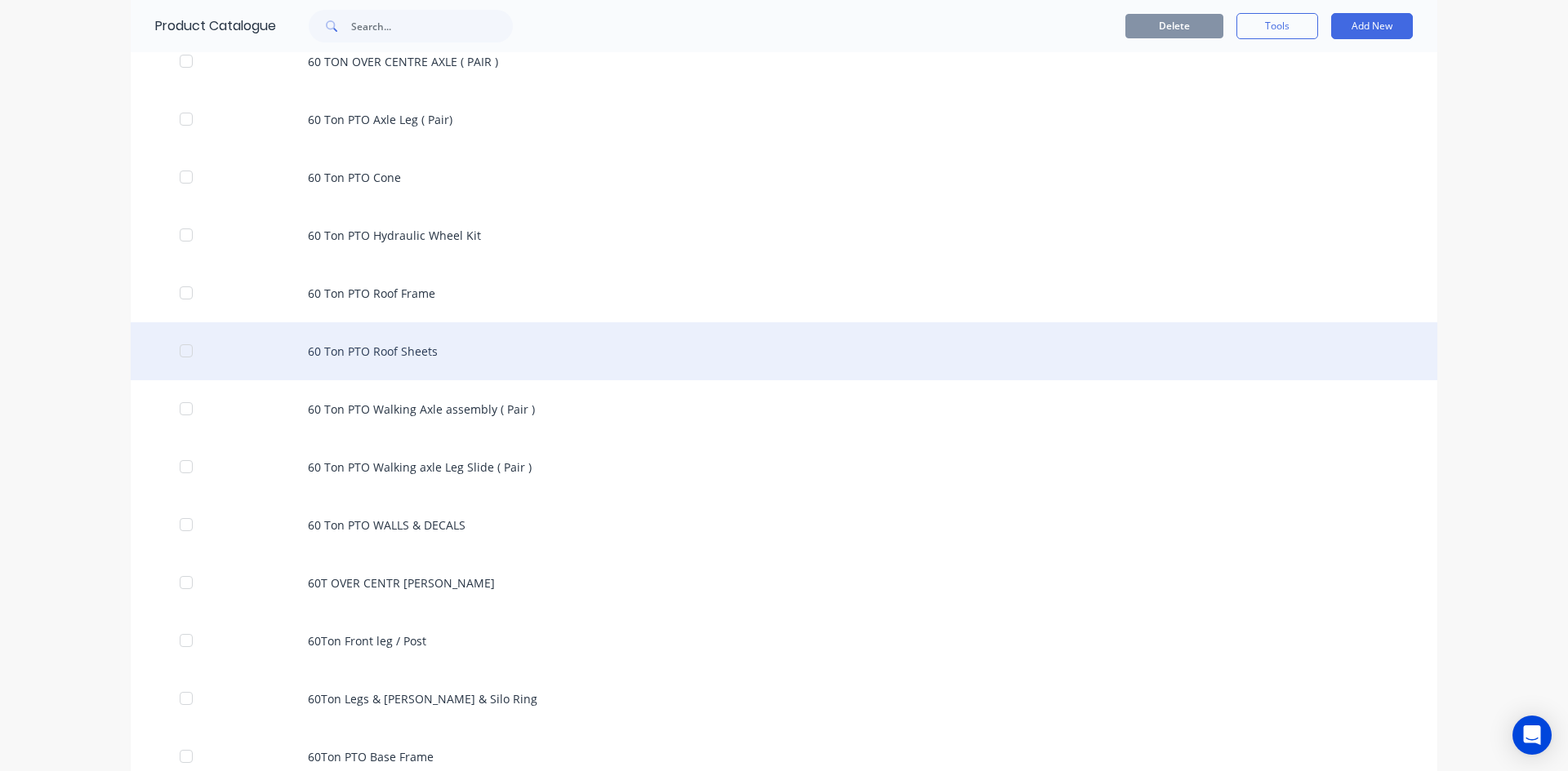
scroll to position [735, 0]
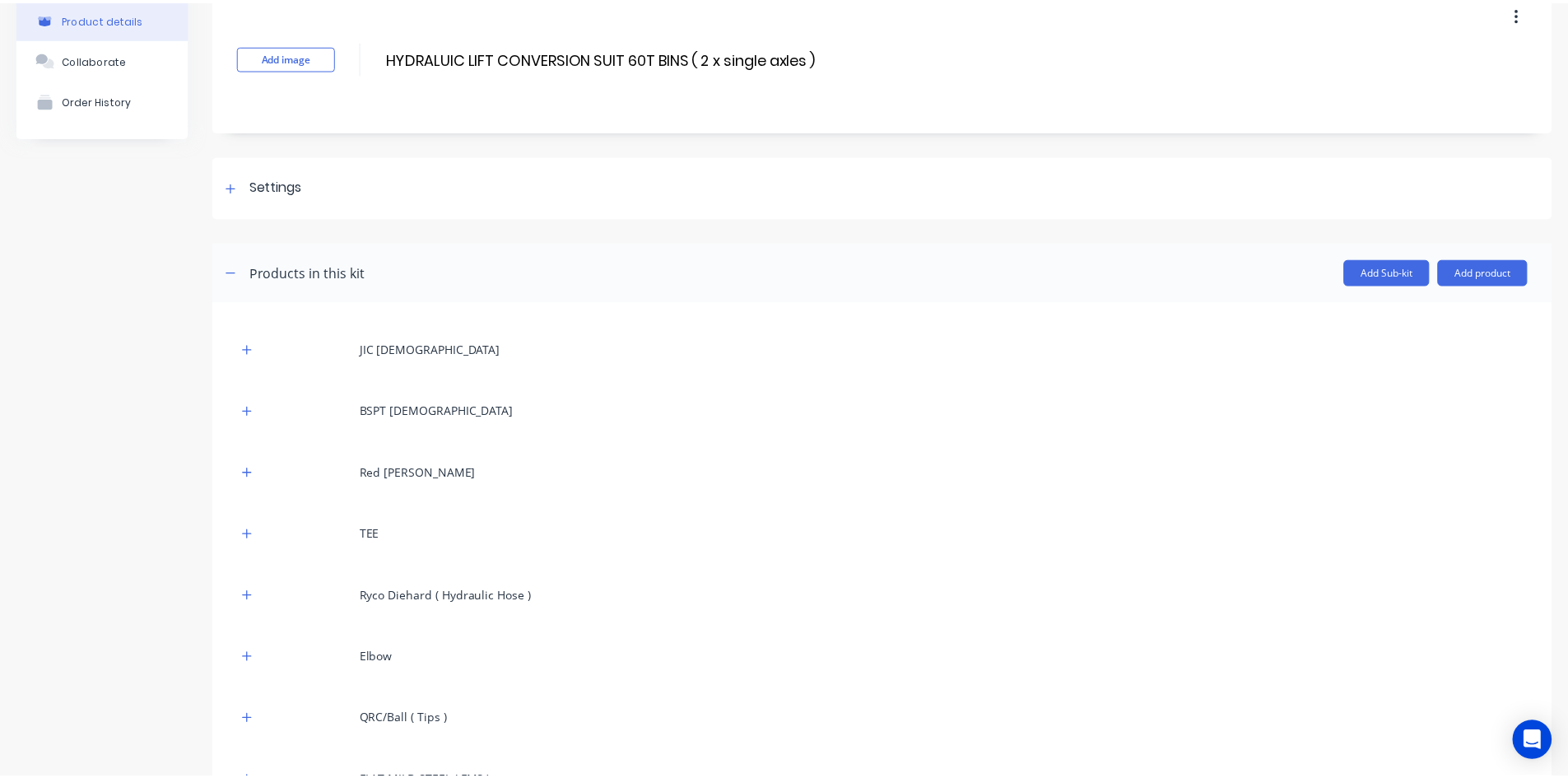
scroll to position [83, 0]
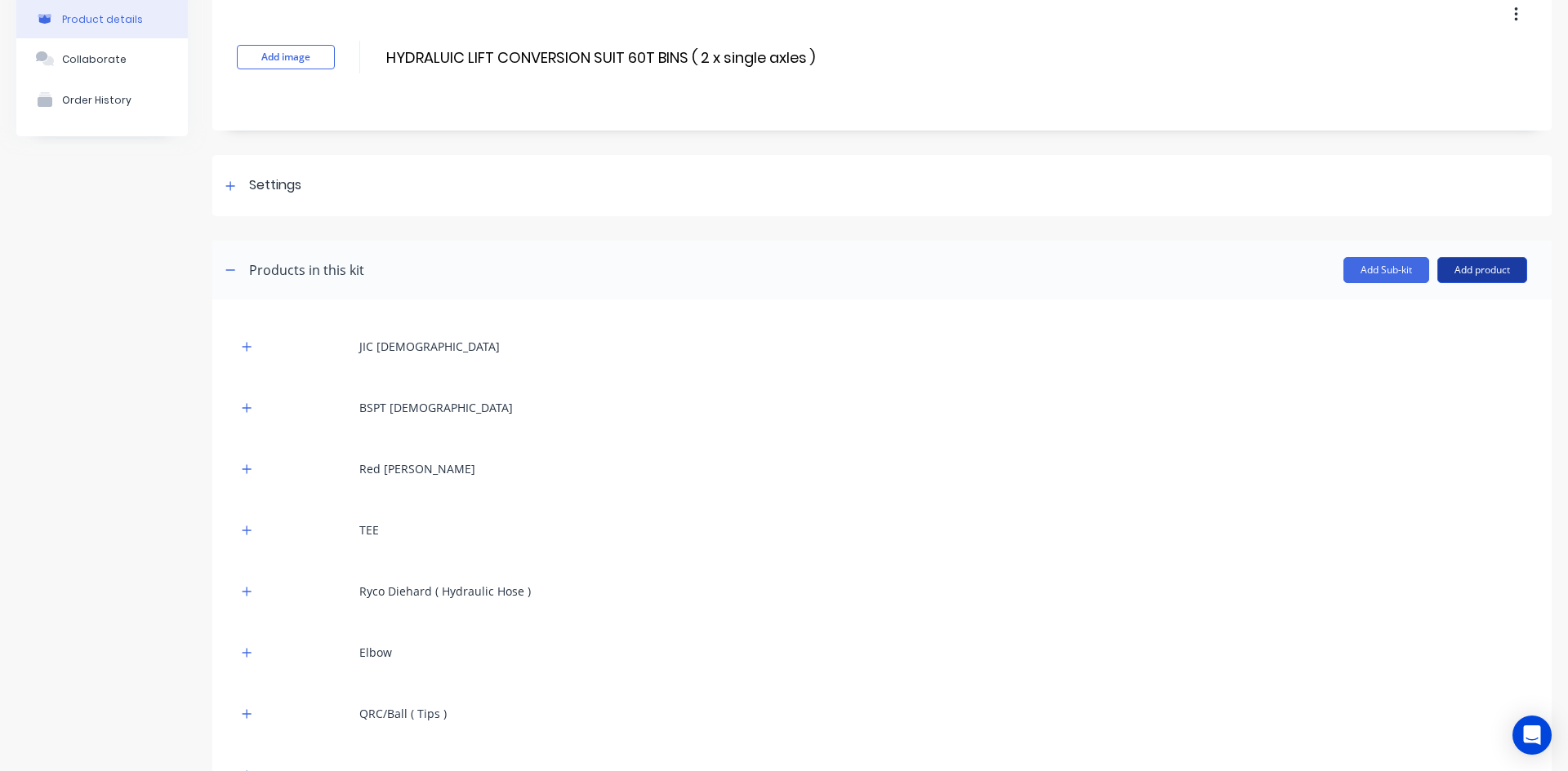
click at [1473, 272] on button "Add product" at bounding box center [1482, 270] width 90 height 26
click at [1426, 314] on div "Product catalogue" at bounding box center [1449, 312] width 126 height 23
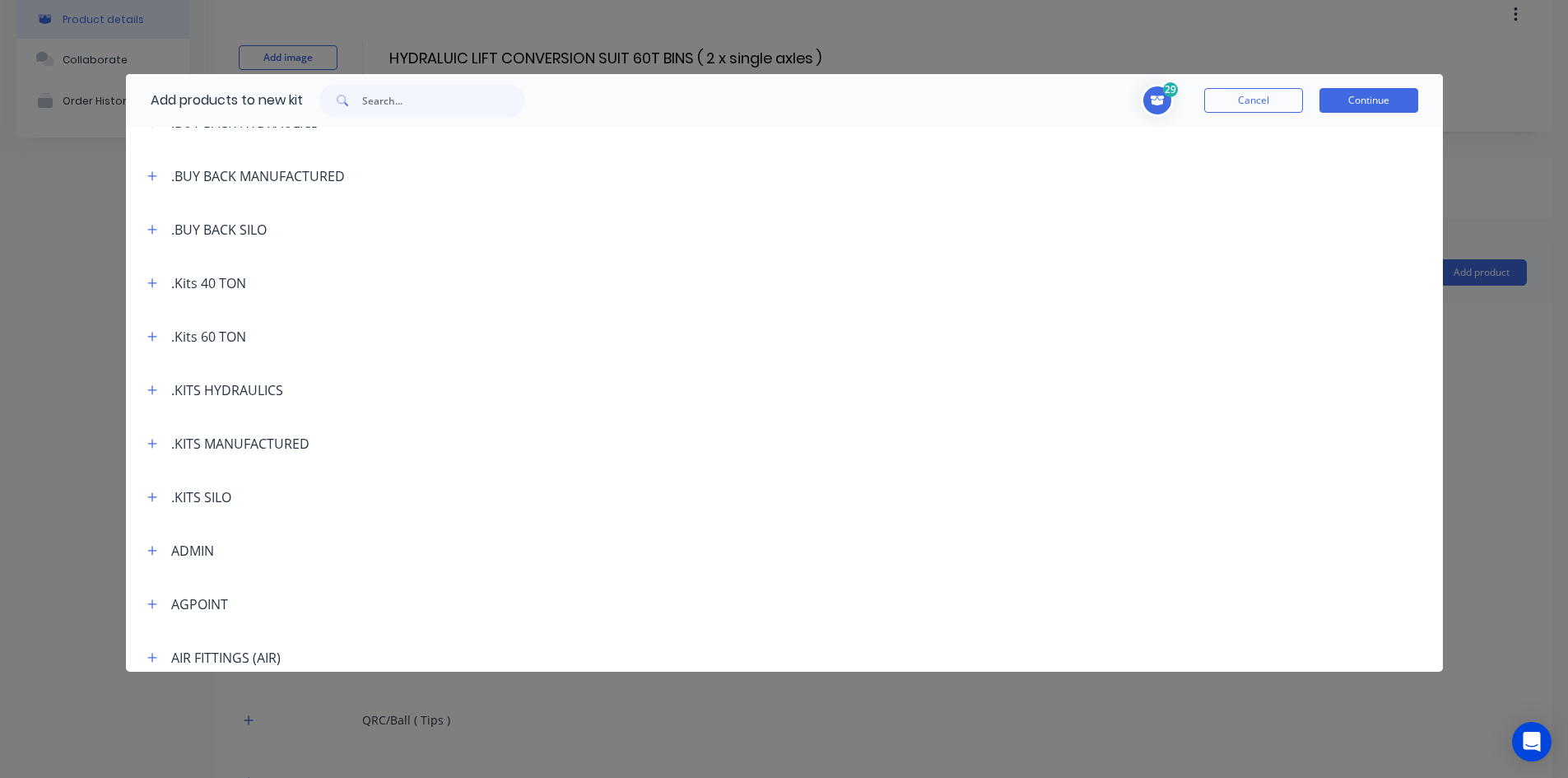
scroll to position [247, 0]
click at [156, 333] on icon "button" at bounding box center [152, 335] width 10 height 12
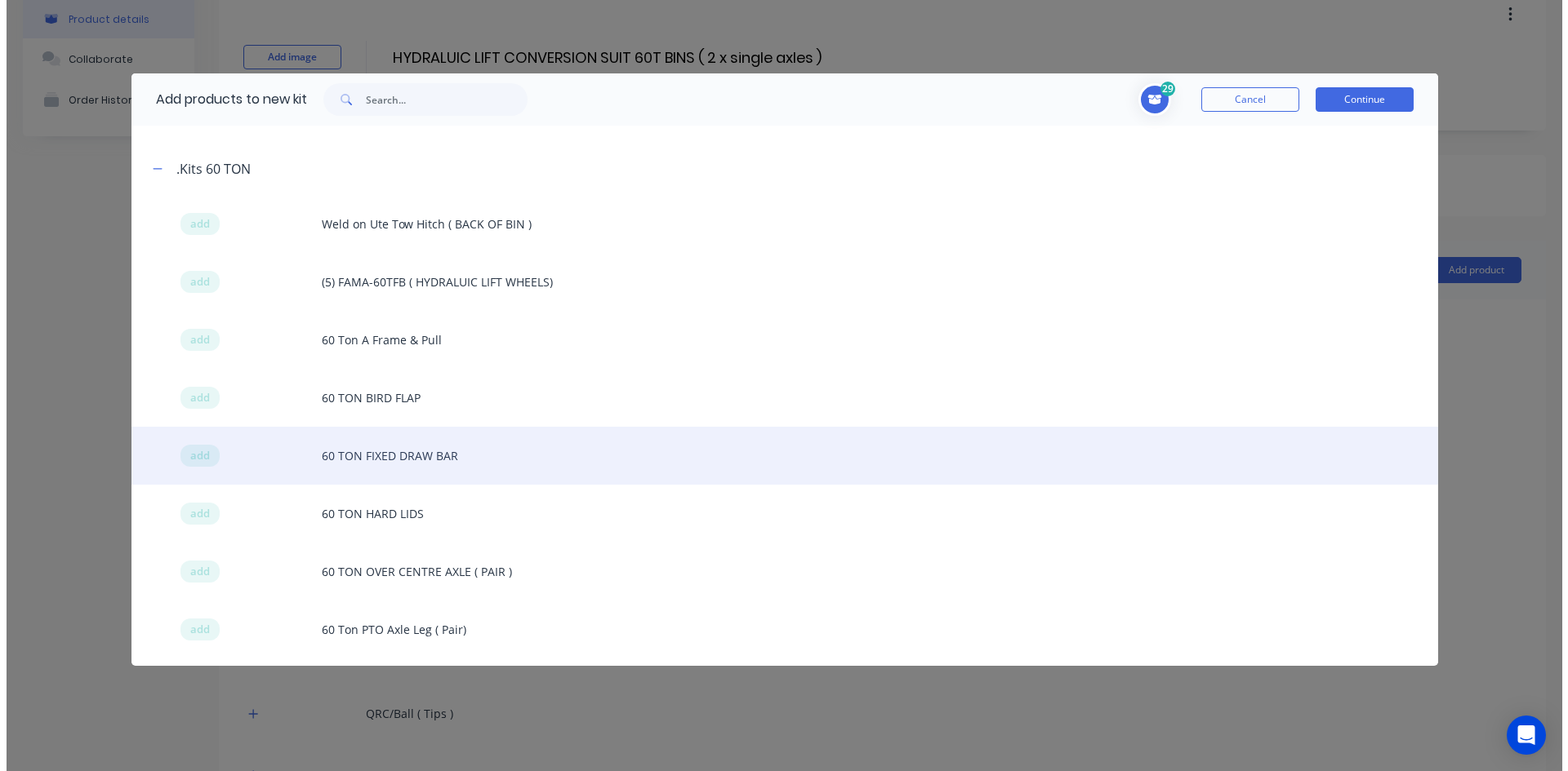
scroll to position [489, 0]
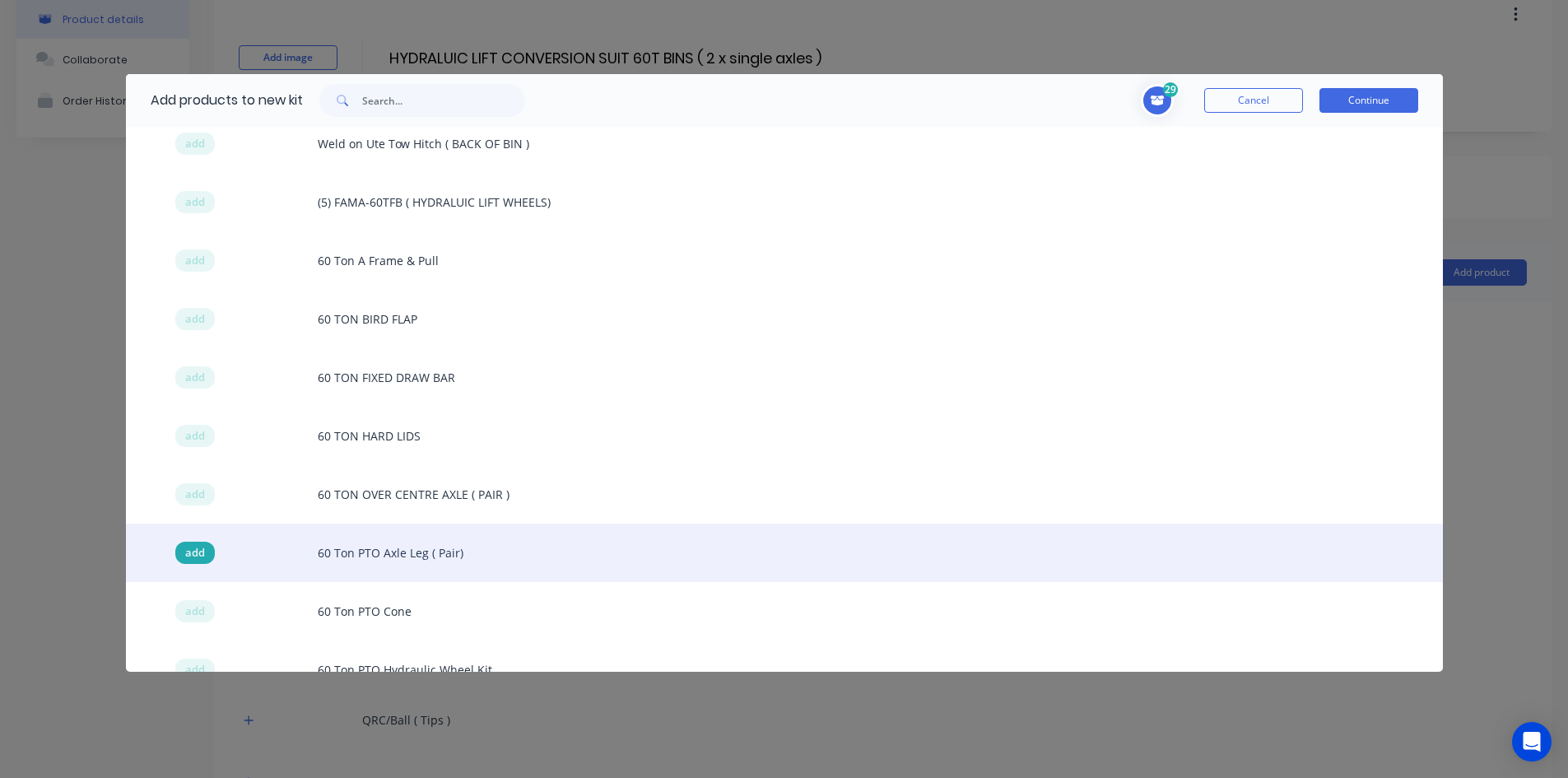
click at [196, 554] on span "add" at bounding box center [195, 553] width 20 height 17
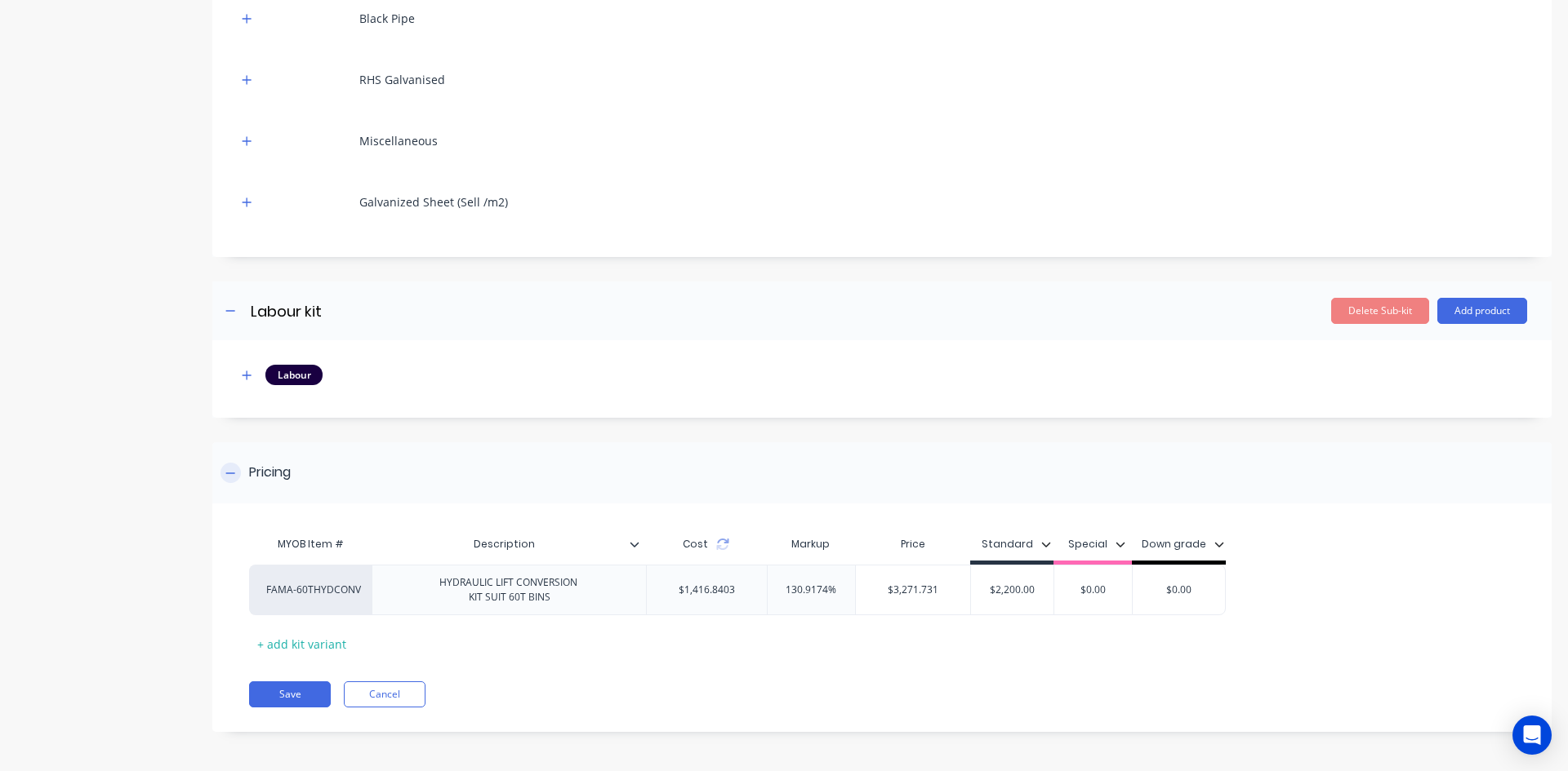
scroll to position [1369, 0]
click at [301, 690] on button "Save" at bounding box center [290, 692] width 82 height 26
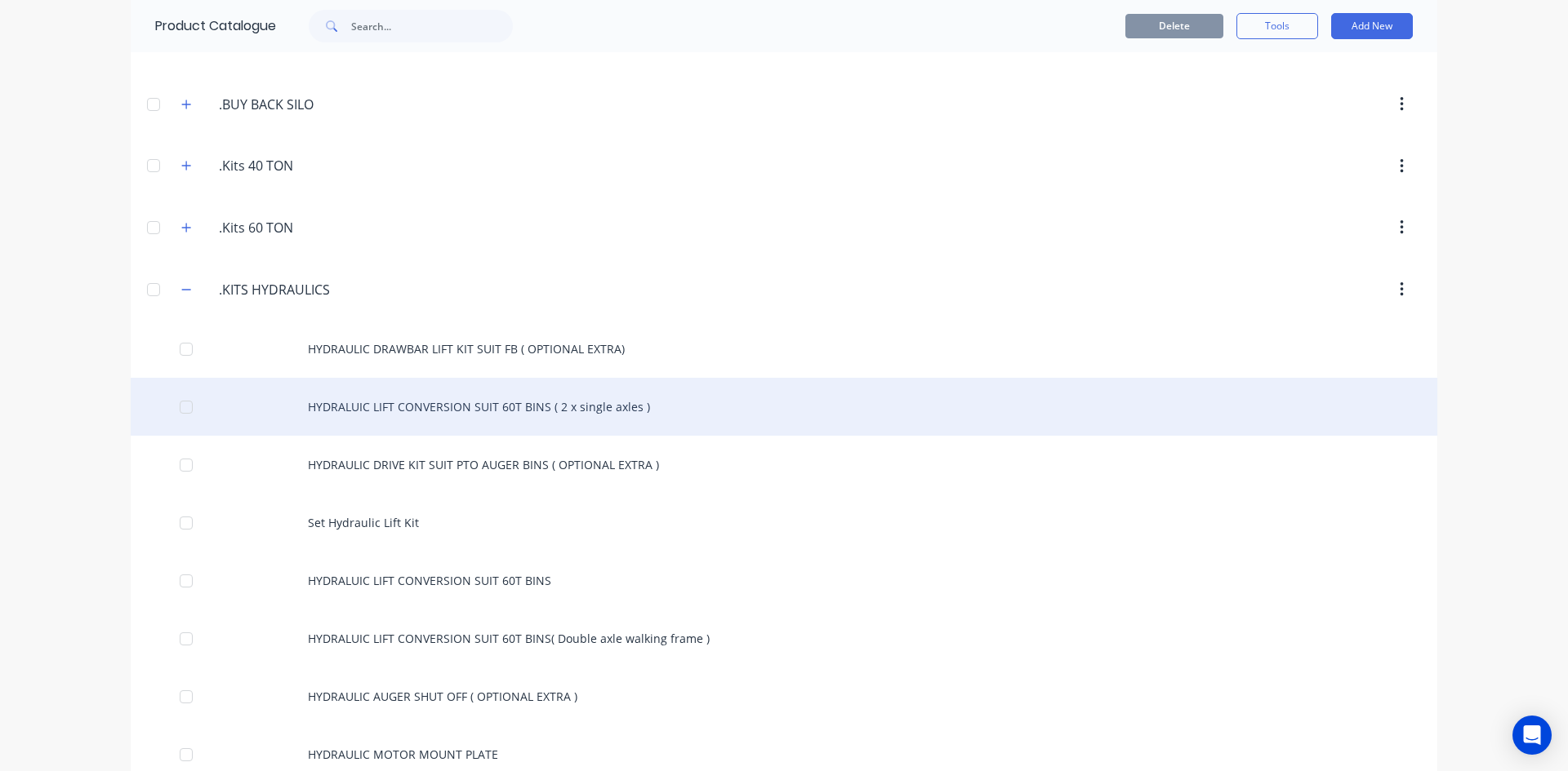
scroll to position [408, 0]
click at [484, 404] on div "HYDRALUIC LIFT CONVERSION SUIT 60T BINS ( 2 x single axles )" at bounding box center [784, 404] width 1307 height 58
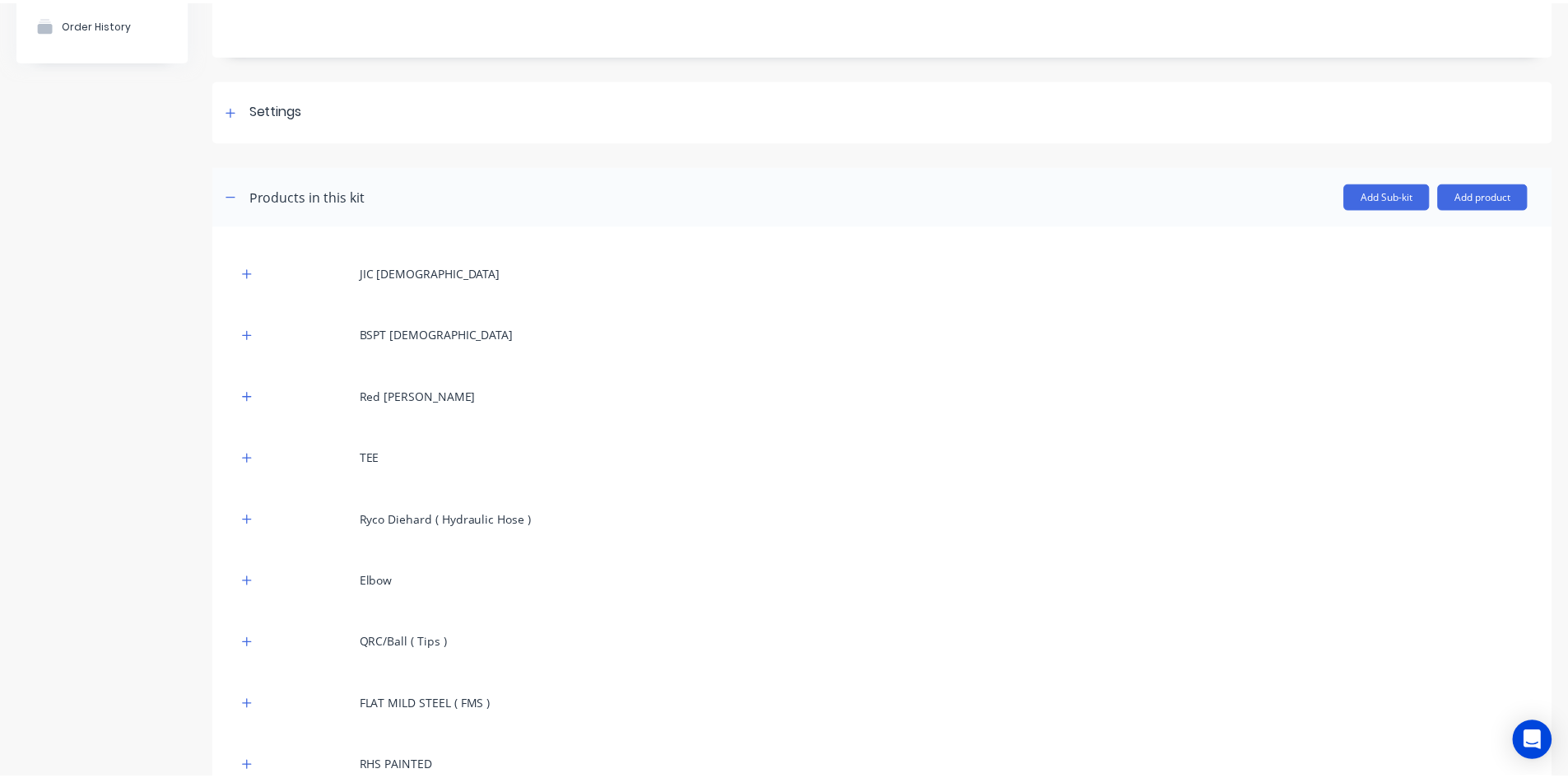
scroll to position [64, 0]
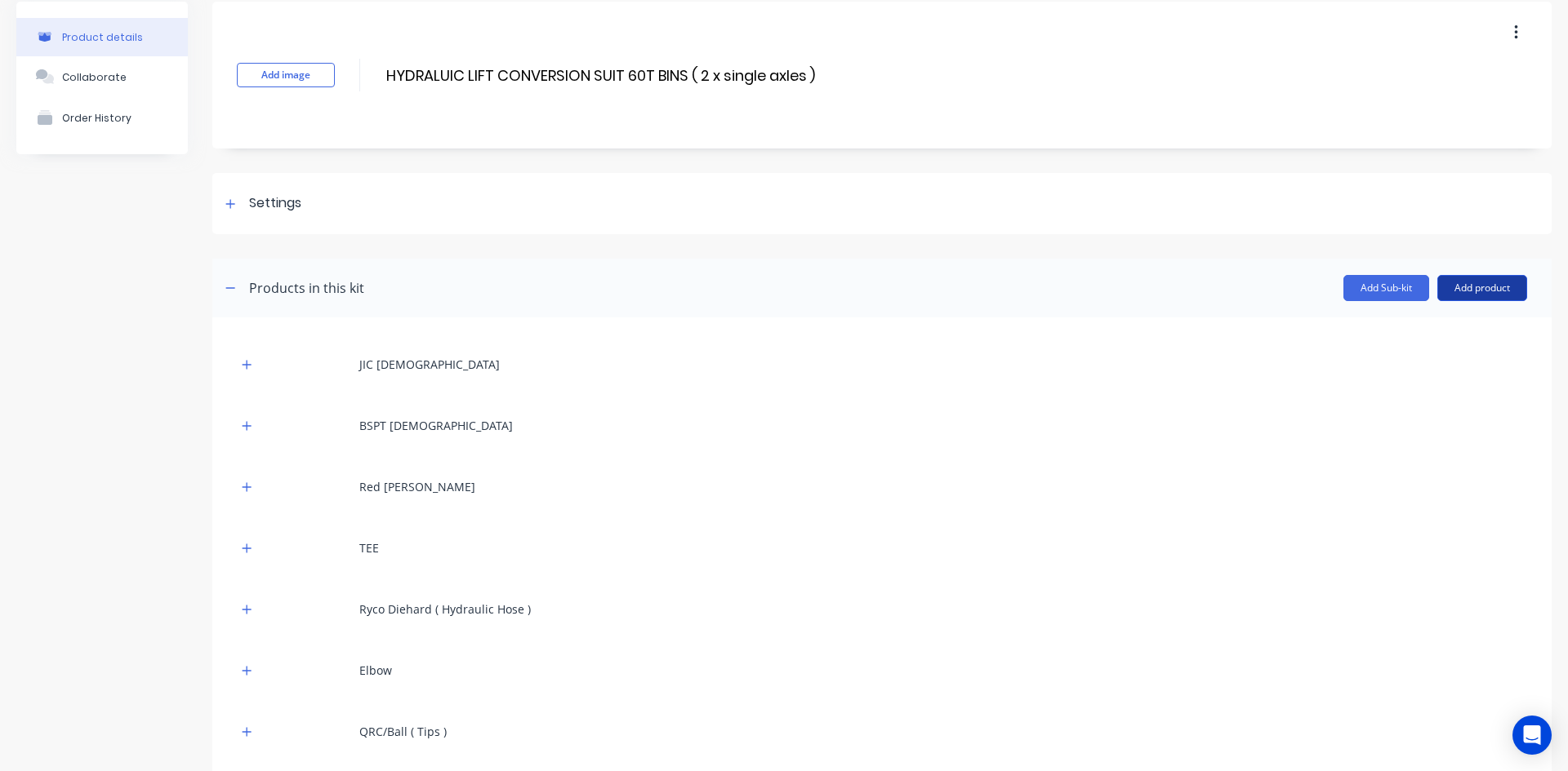
click at [1473, 289] on button "Add product" at bounding box center [1482, 288] width 90 height 26
click at [1403, 328] on div "Product catalogue" at bounding box center [1449, 330] width 126 height 23
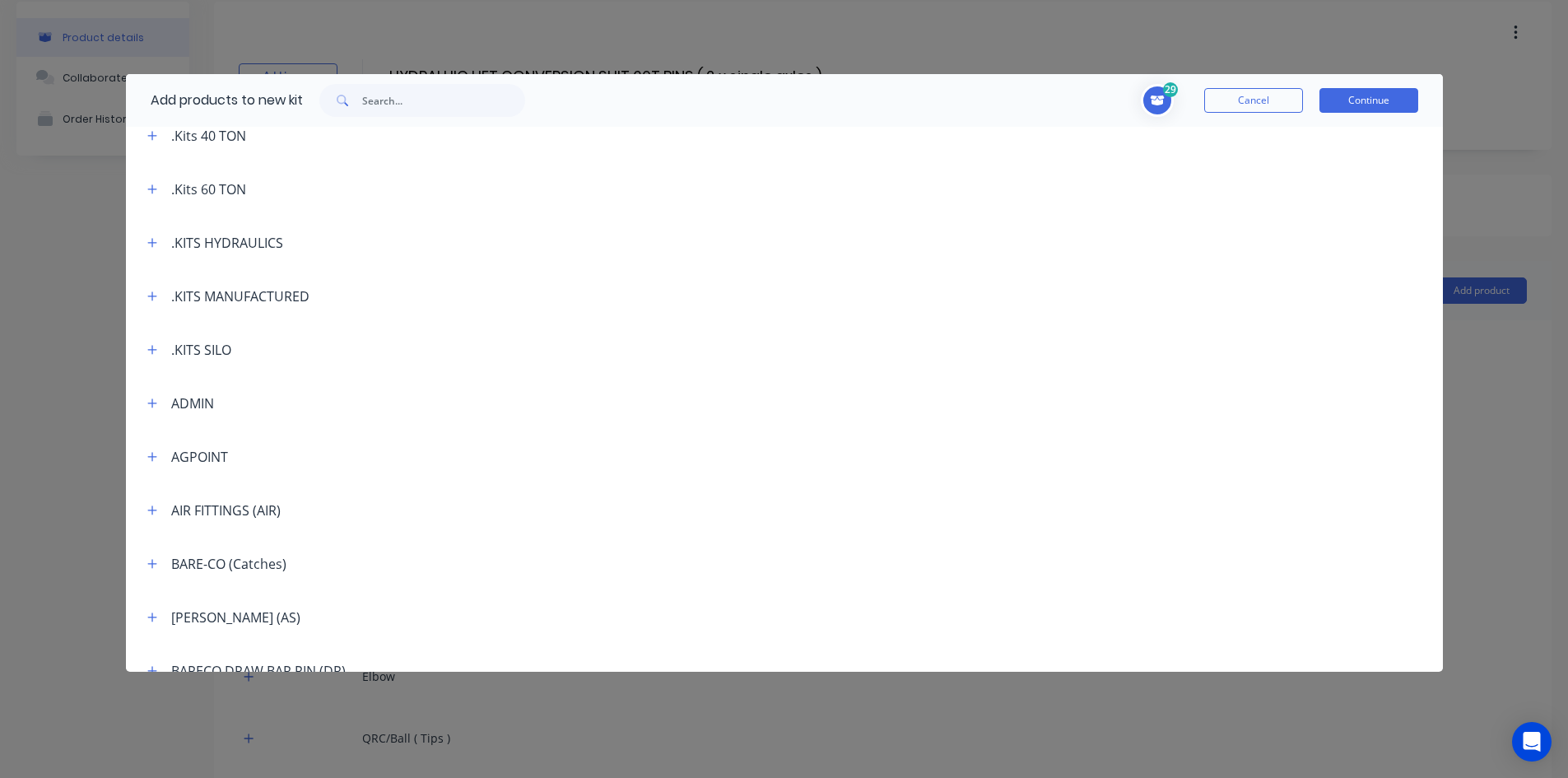
scroll to position [412, 0]
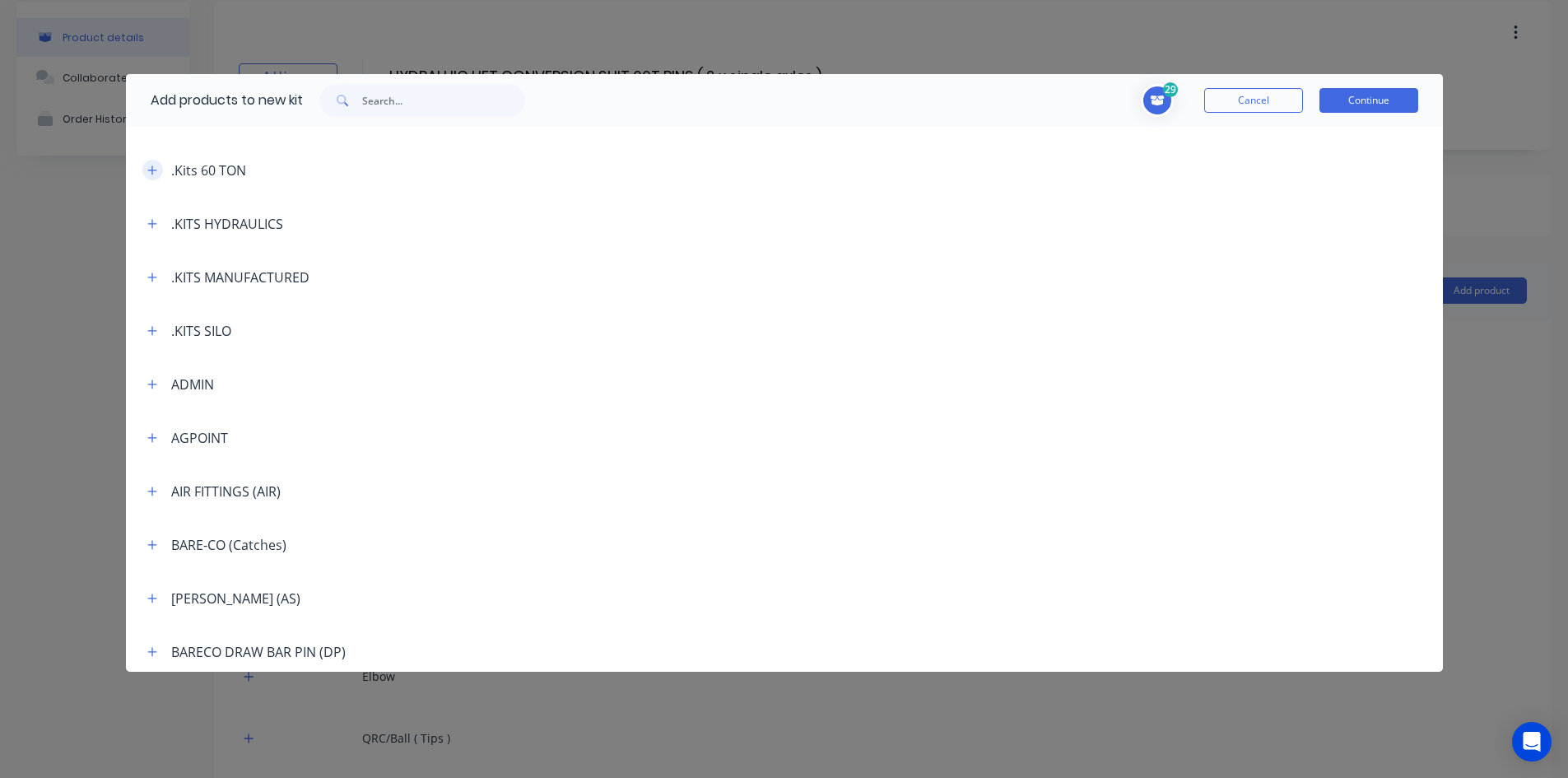
click at [152, 169] on icon "button" at bounding box center [151, 169] width 9 height 9
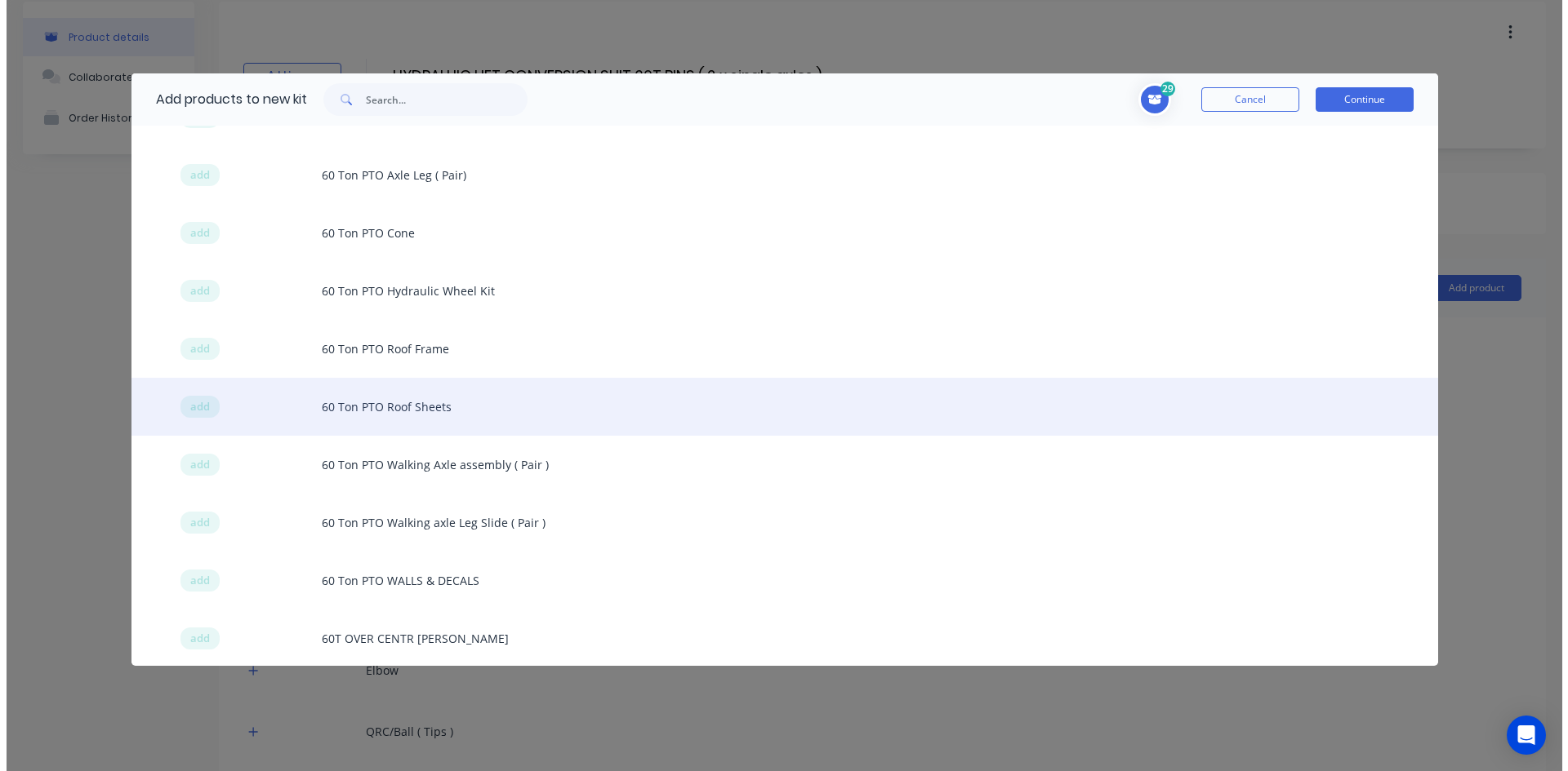
scroll to position [898, 0]
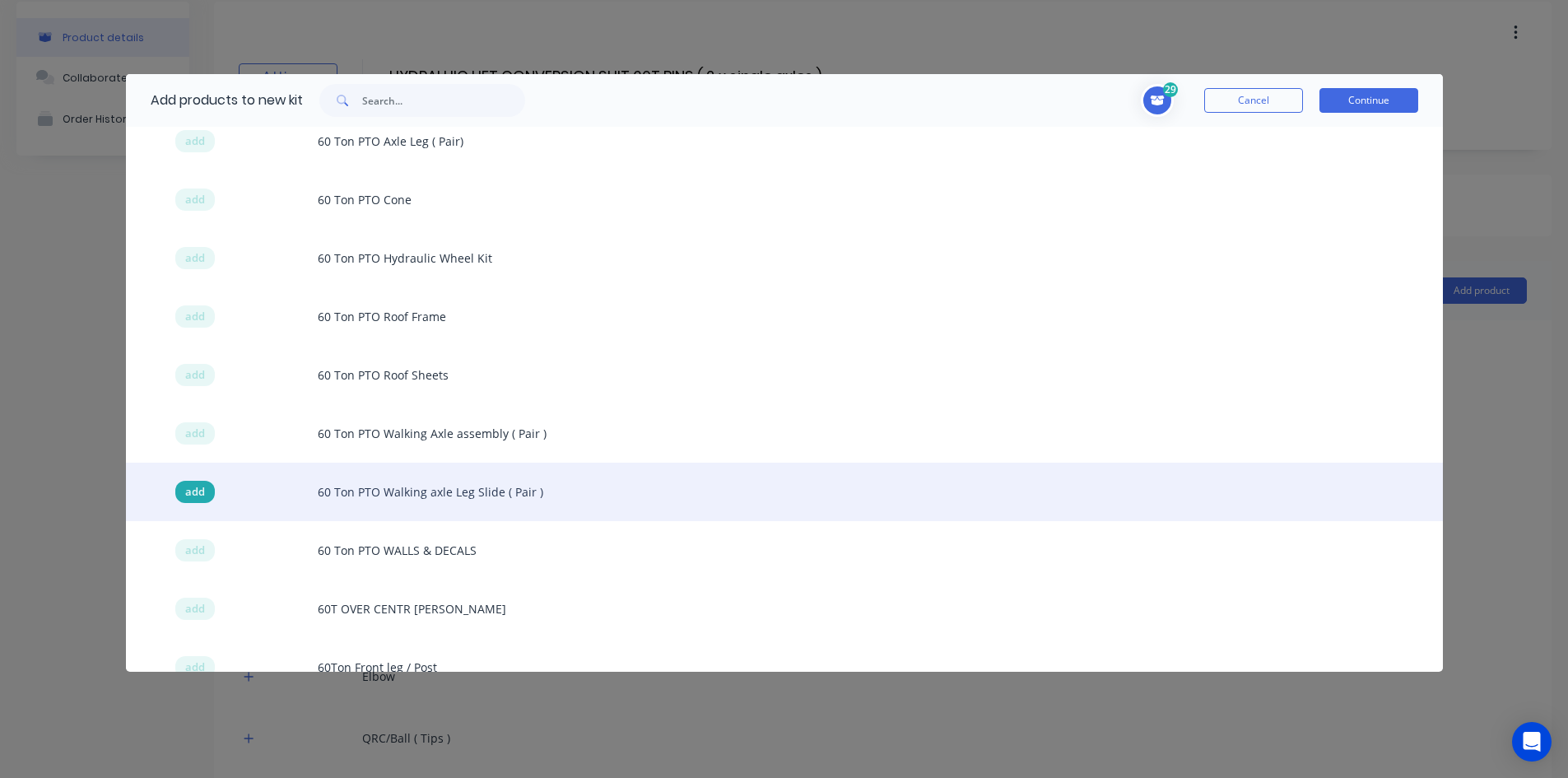
click at [193, 490] on span "add" at bounding box center [195, 492] width 20 height 17
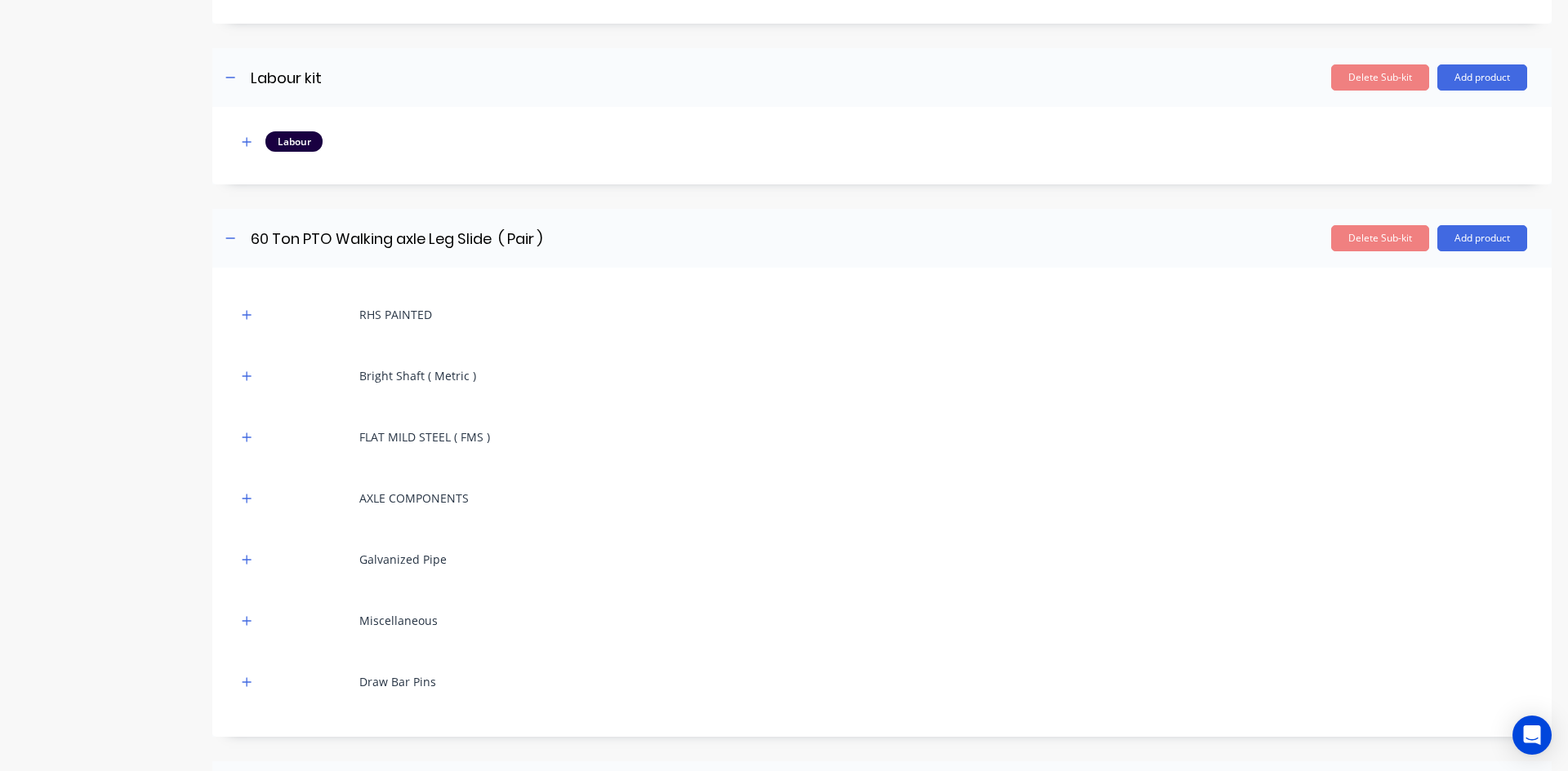
scroll to position [1633, 0]
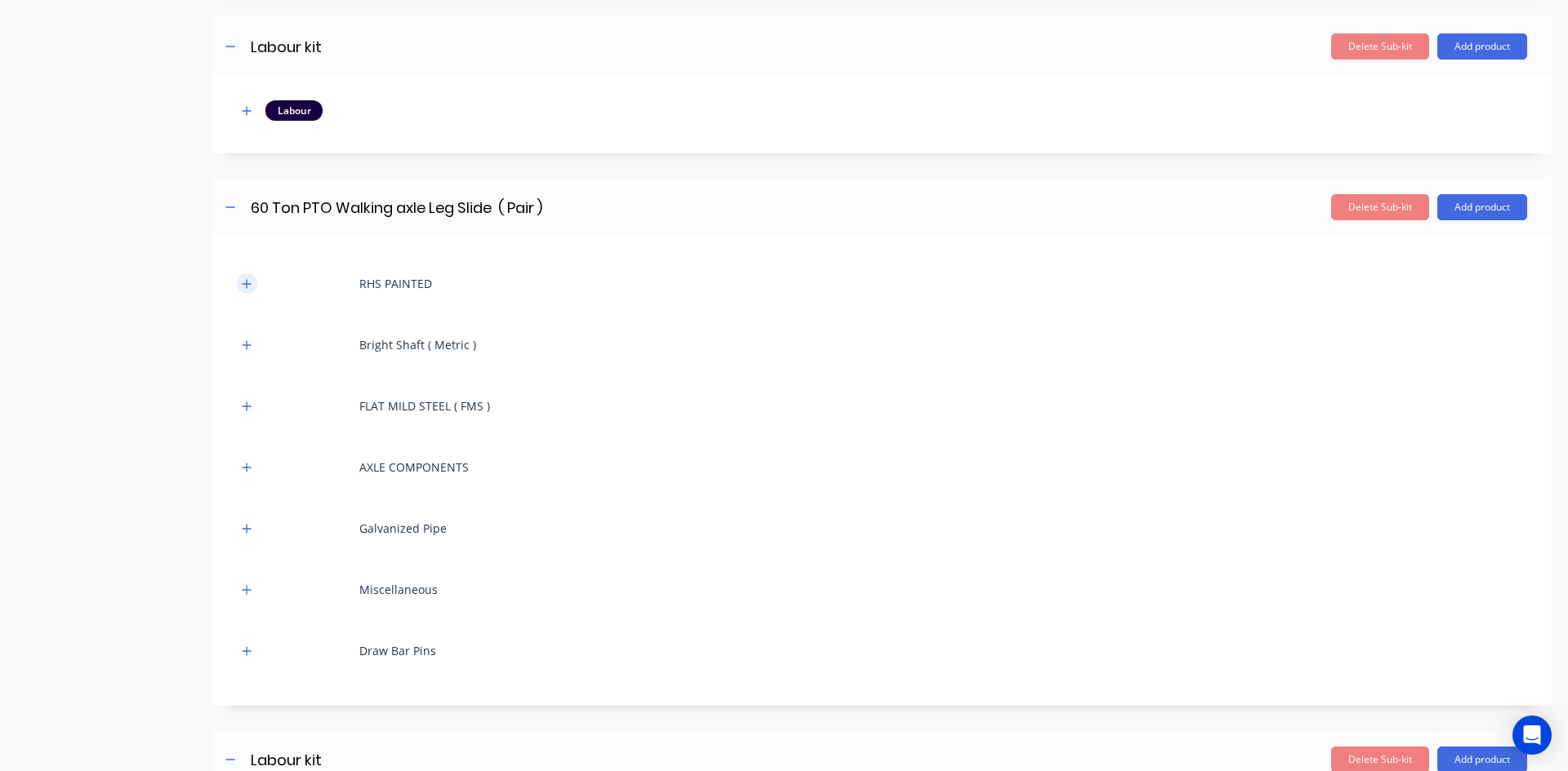
click at [251, 284] on icon "button" at bounding box center [247, 283] width 9 height 9
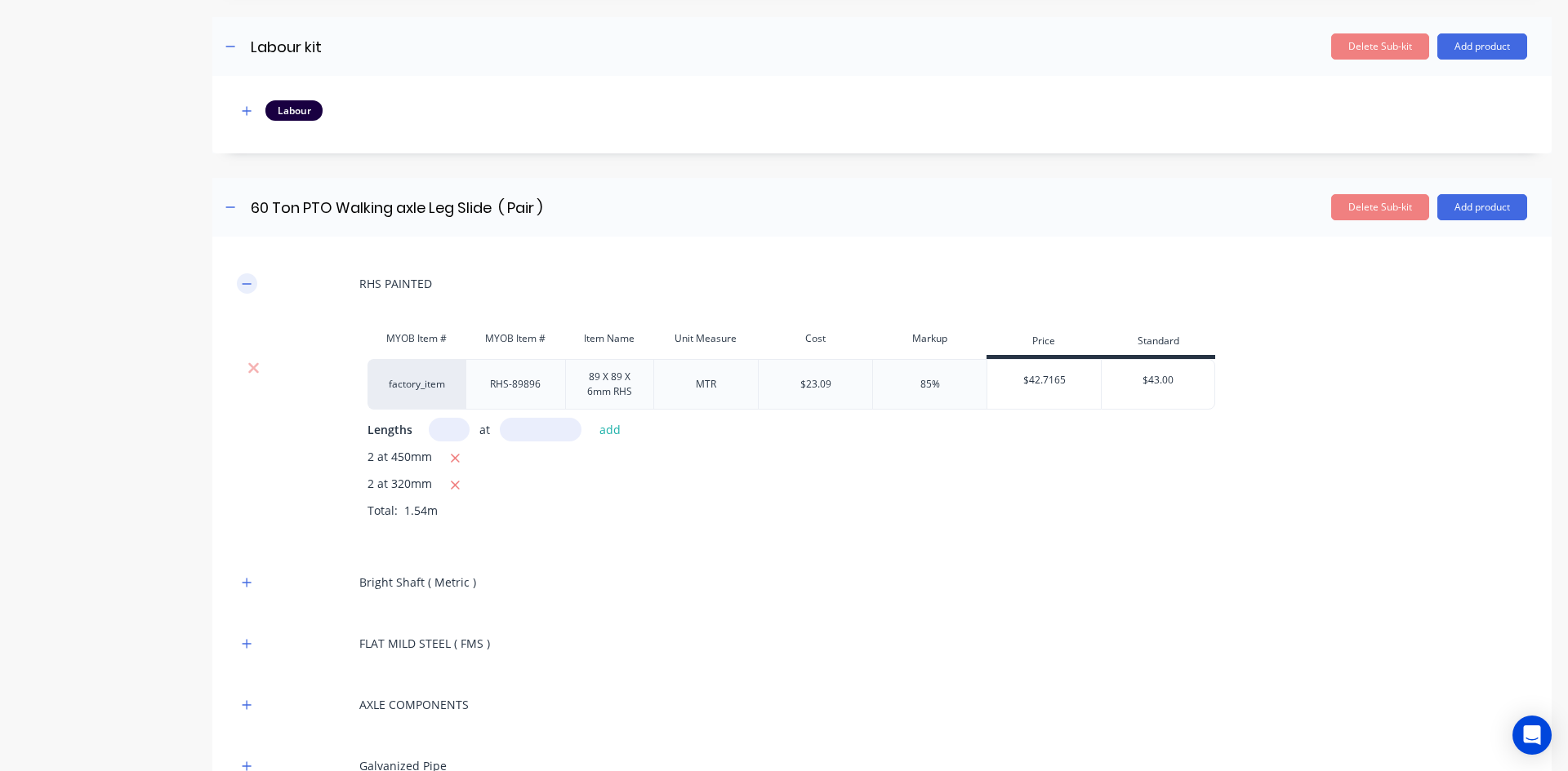
click at [251, 283] on icon "button" at bounding box center [247, 285] width 10 height 12
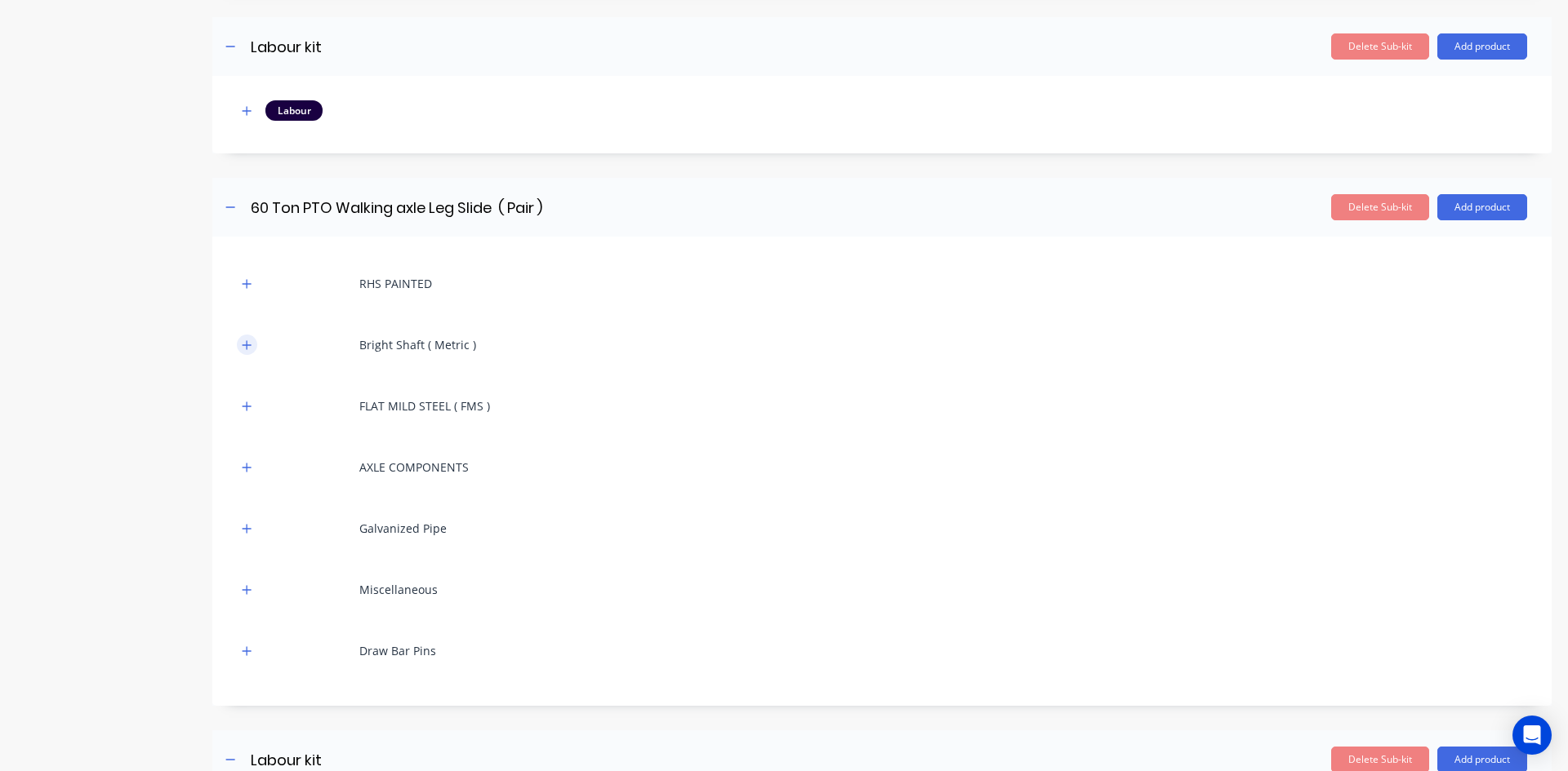
click at [246, 342] on icon "button" at bounding box center [247, 345] width 10 height 12
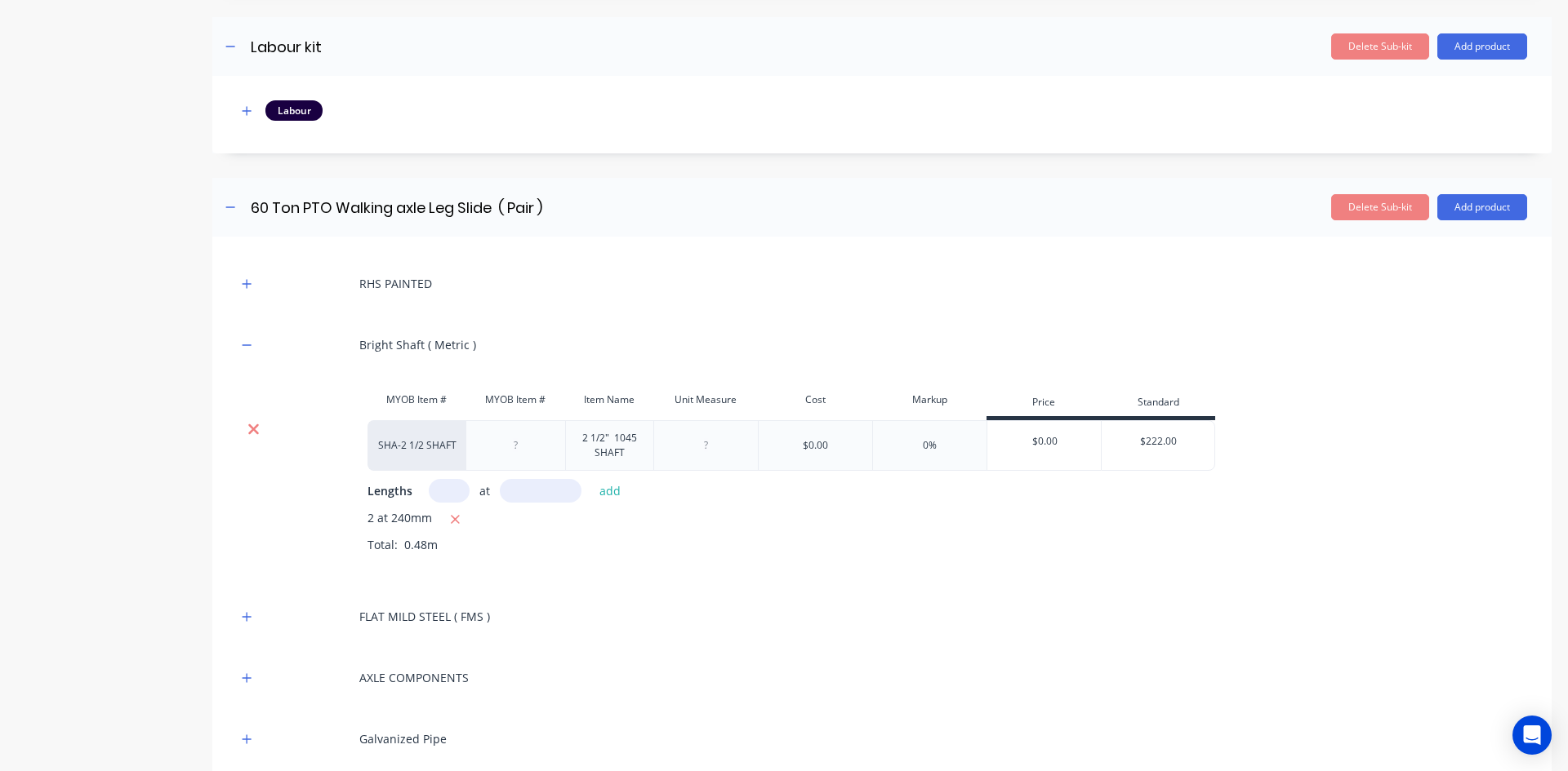
click at [250, 428] on icon at bounding box center [254, 429] width 13 height 17
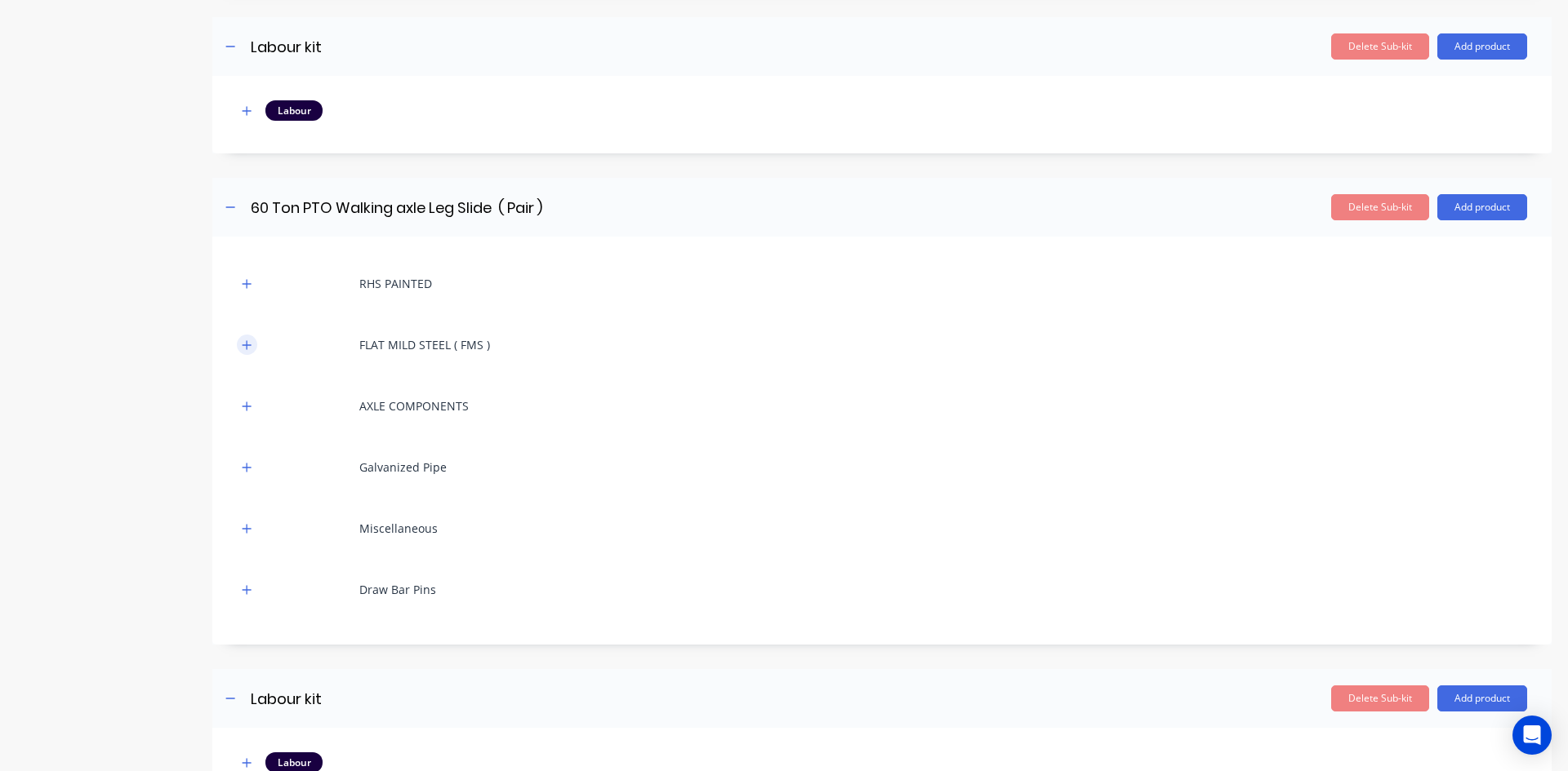
click at [245, 345] on icon "button" at bounding box center [247, 344] width 9 height 9
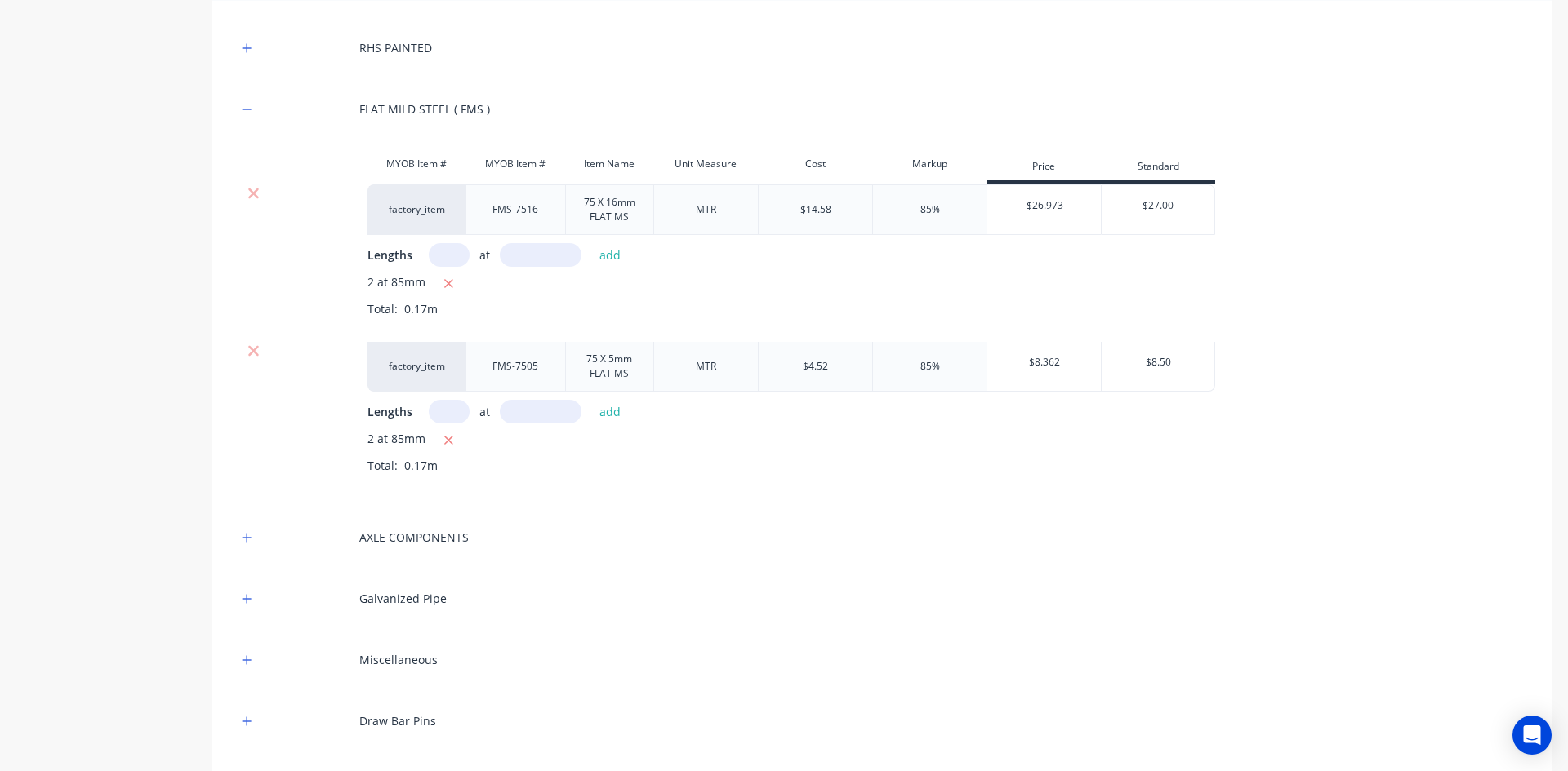
scroll to position [1877, 0]
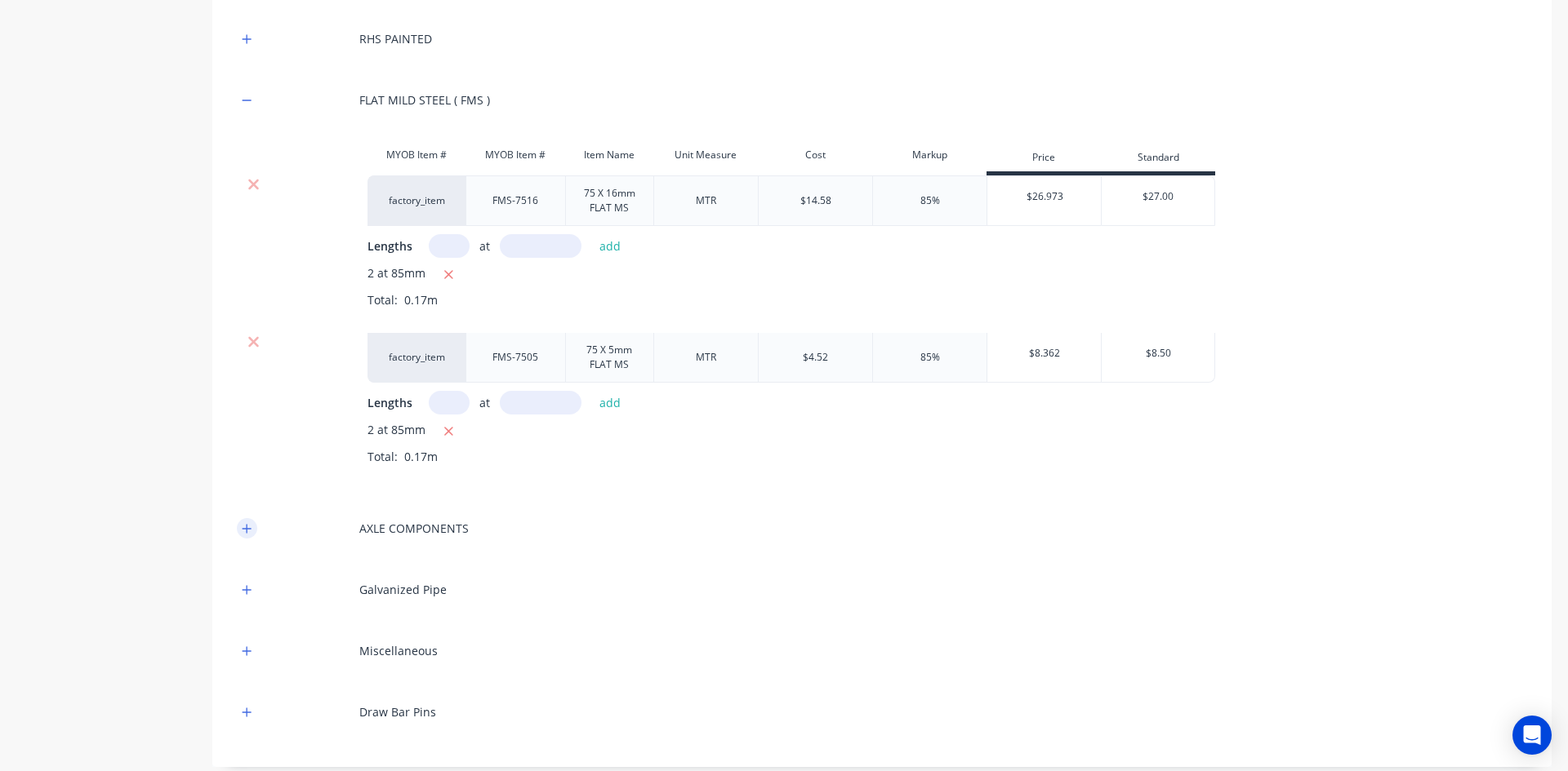
click at [244, 527] on icon "button" at bounding box center [247, 529] width 10 height 12
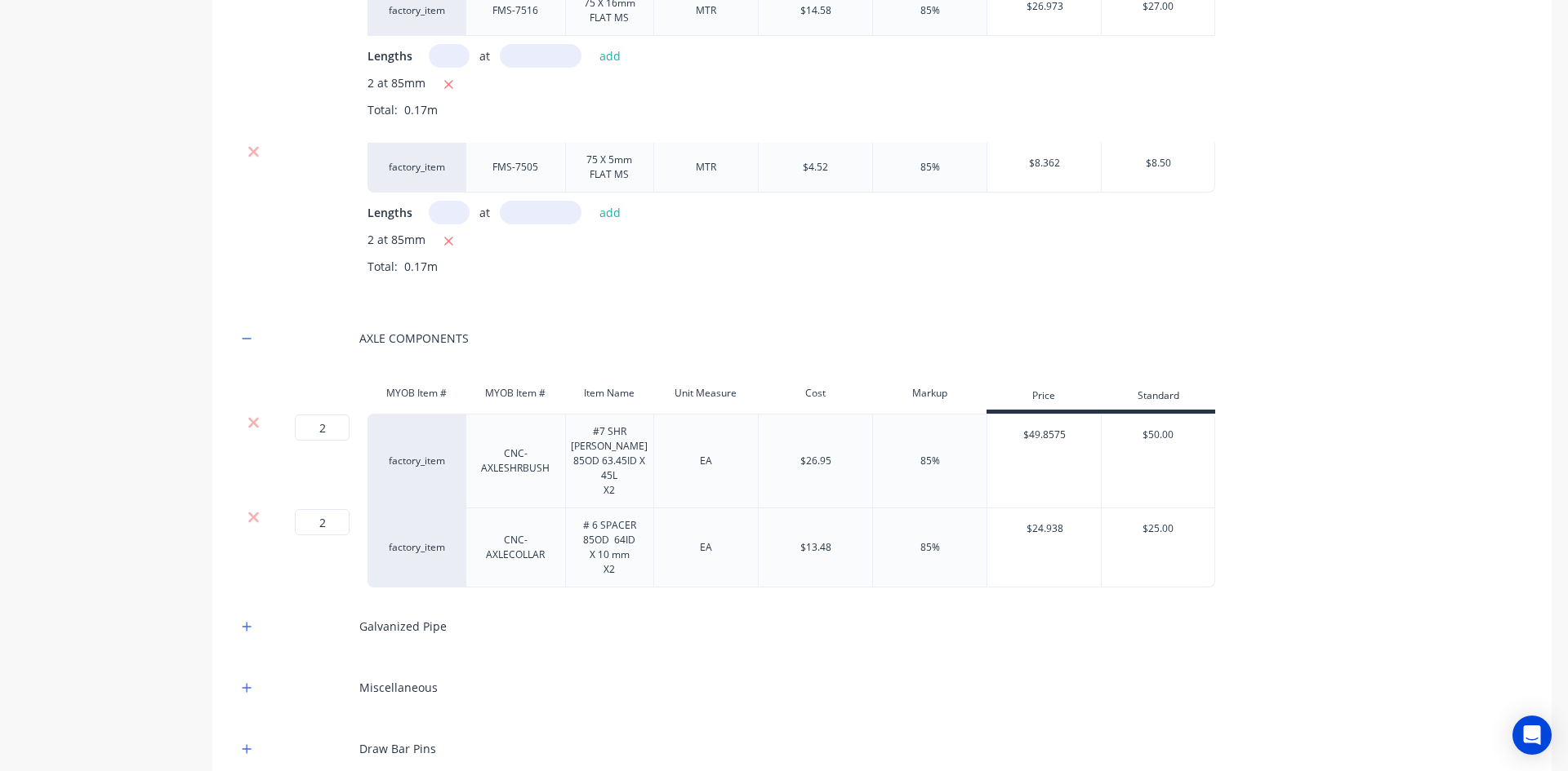
scroll to position [2122, 0]
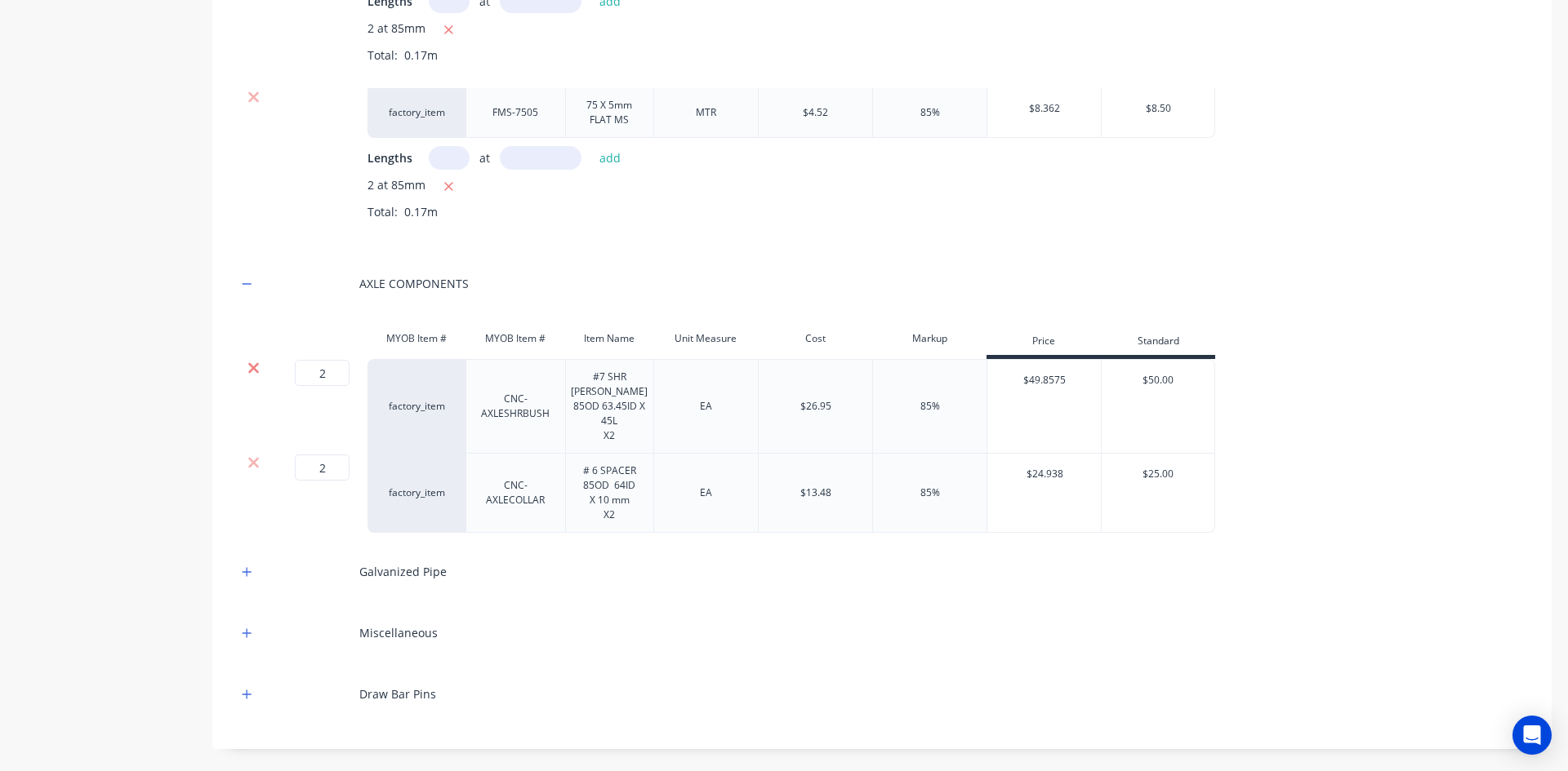
click at [255, 368] on icon at bounding box center [254, 368] width 11 height 11
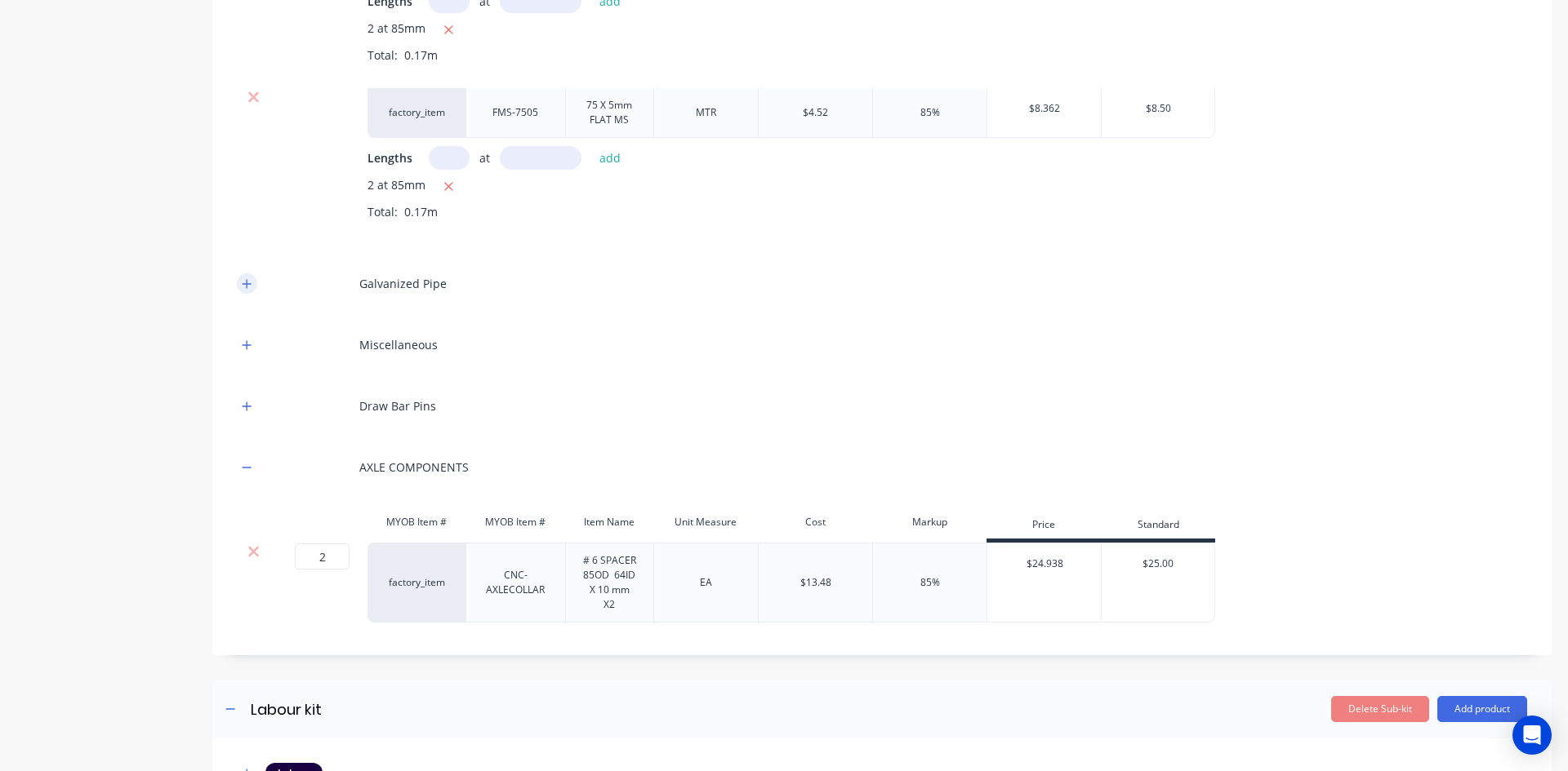
click at [249, 284] on icon "button" at bounding box center [247, 283] width 9 height 9
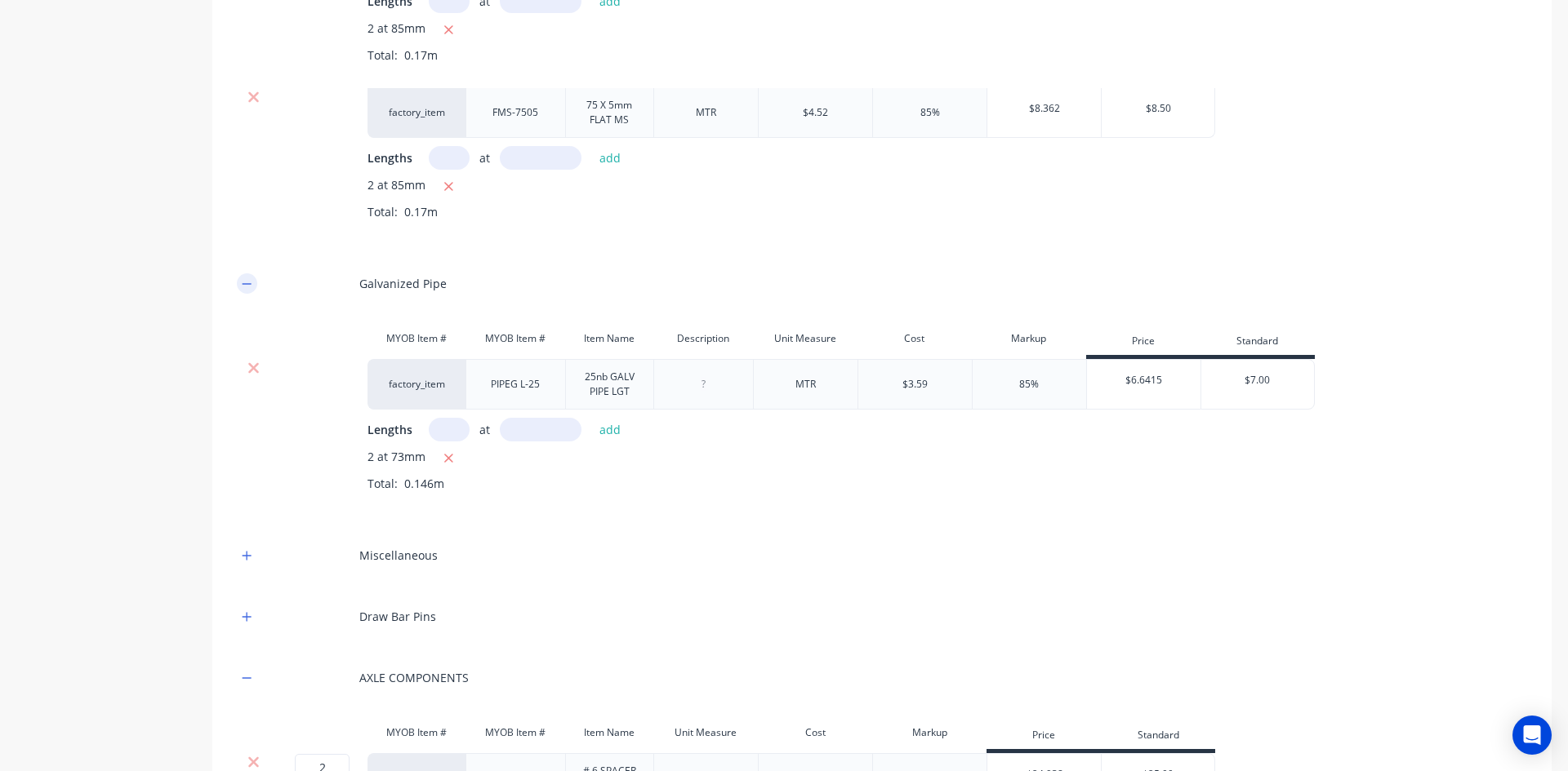
click at [249, 284] on icon "button" at bounding box center [247, 284] width 9 height 1
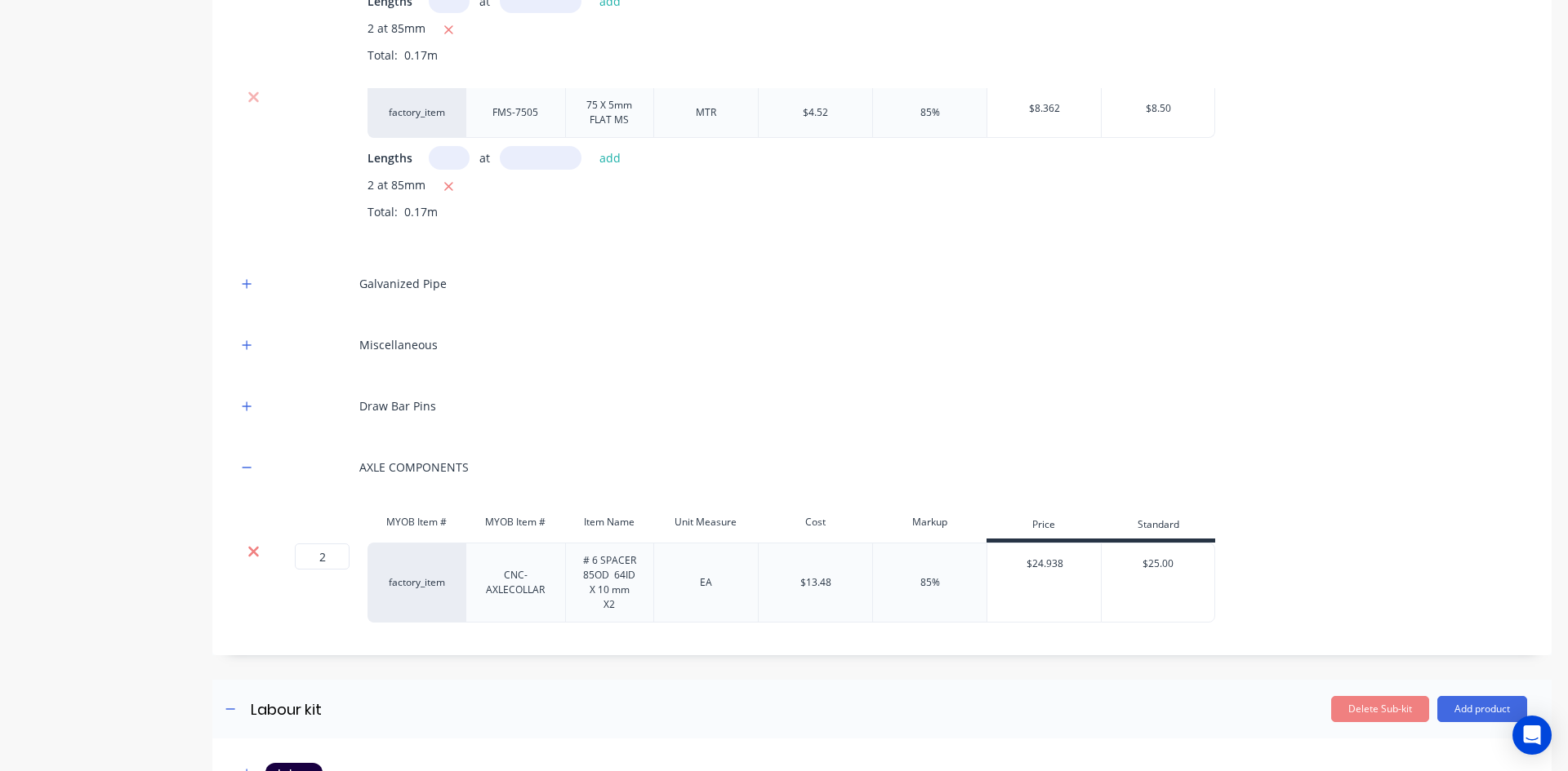
click at [251, 550] on icon at bounding box center [254, 552] width 11 height 11
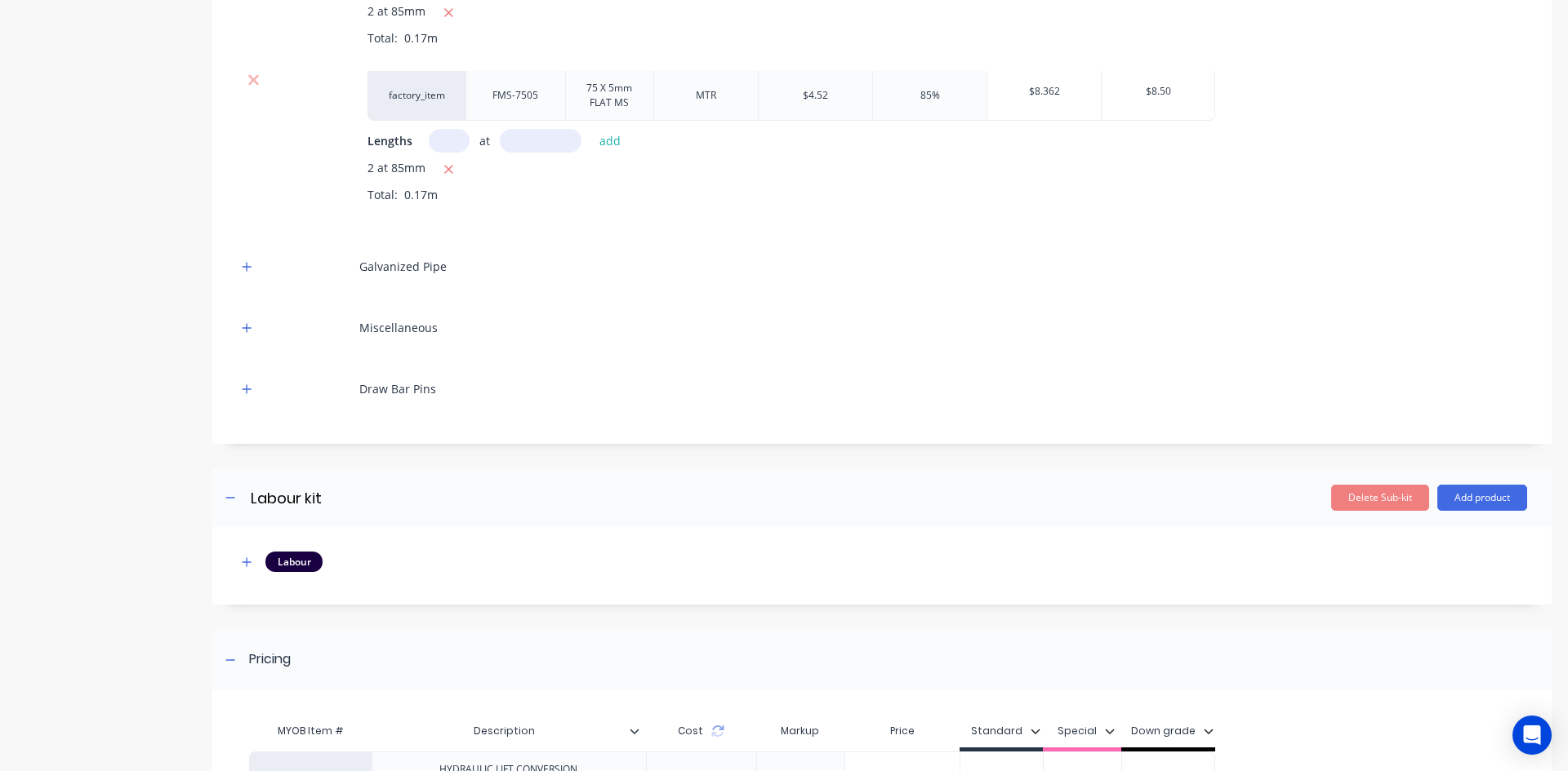
scroll to position [2328, 0]
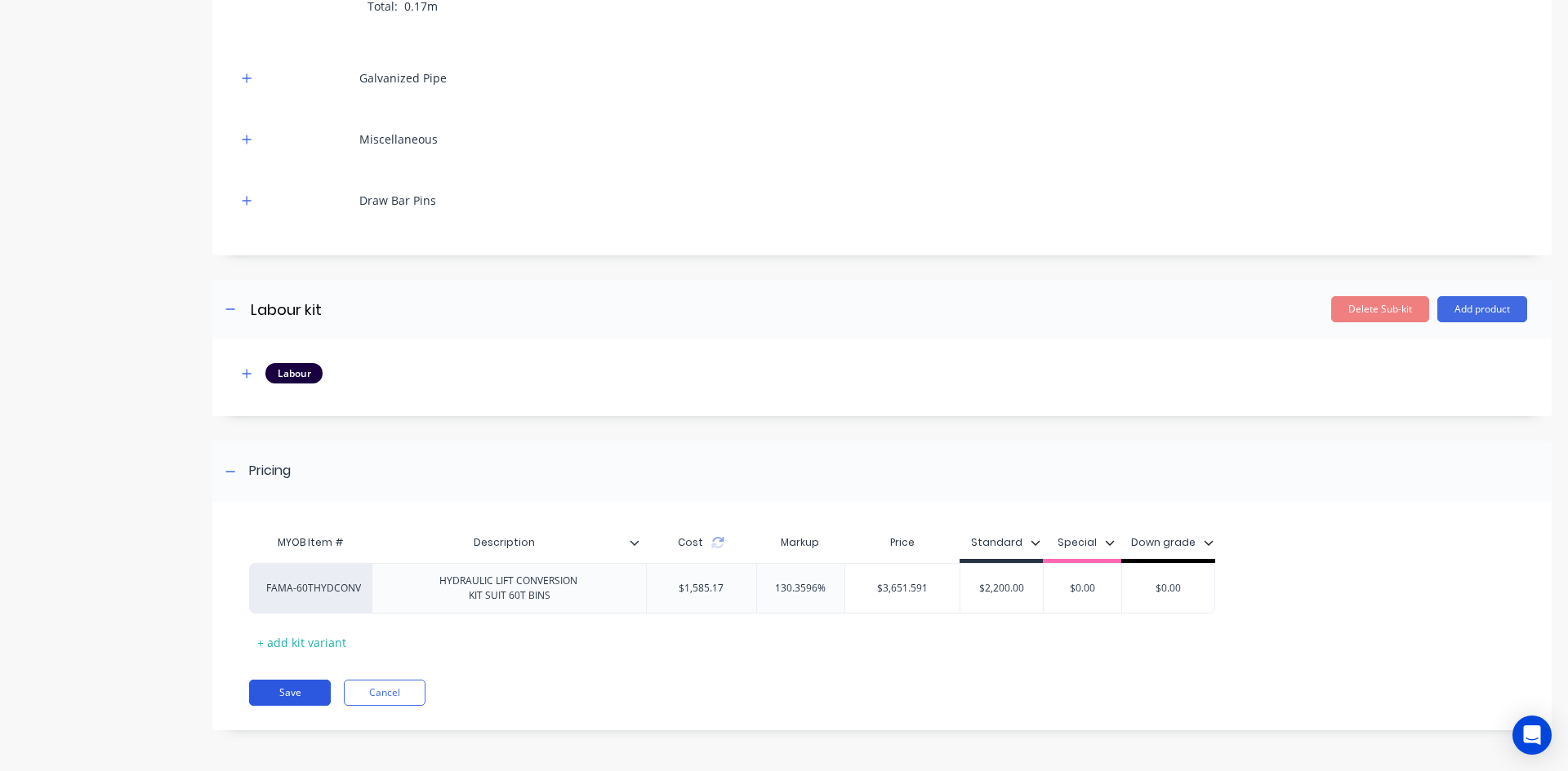
click at [290, 689] on button "Save" at bounding box center [290, 692] width 82 height 26
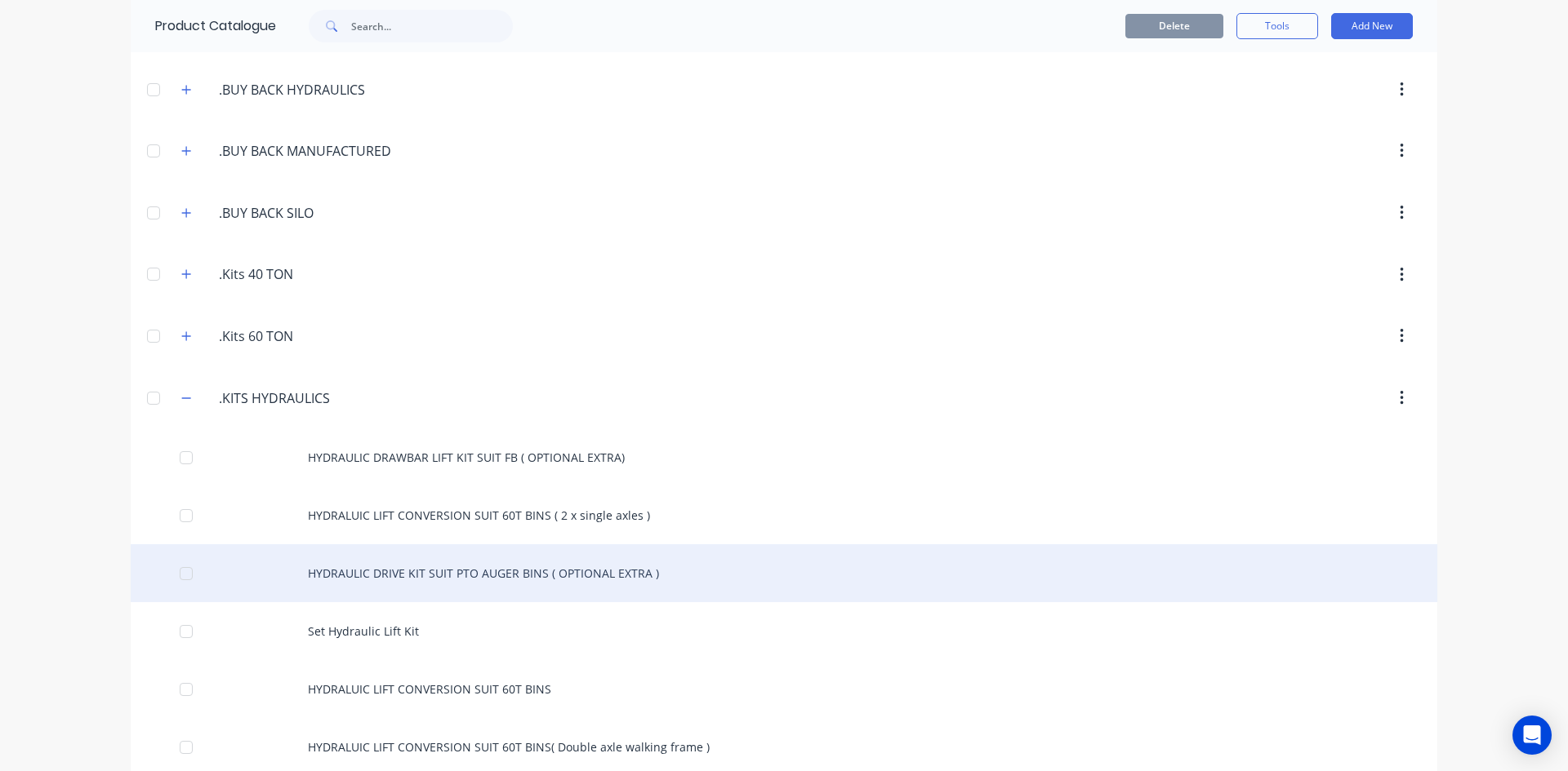
scroll to position [327, 0]
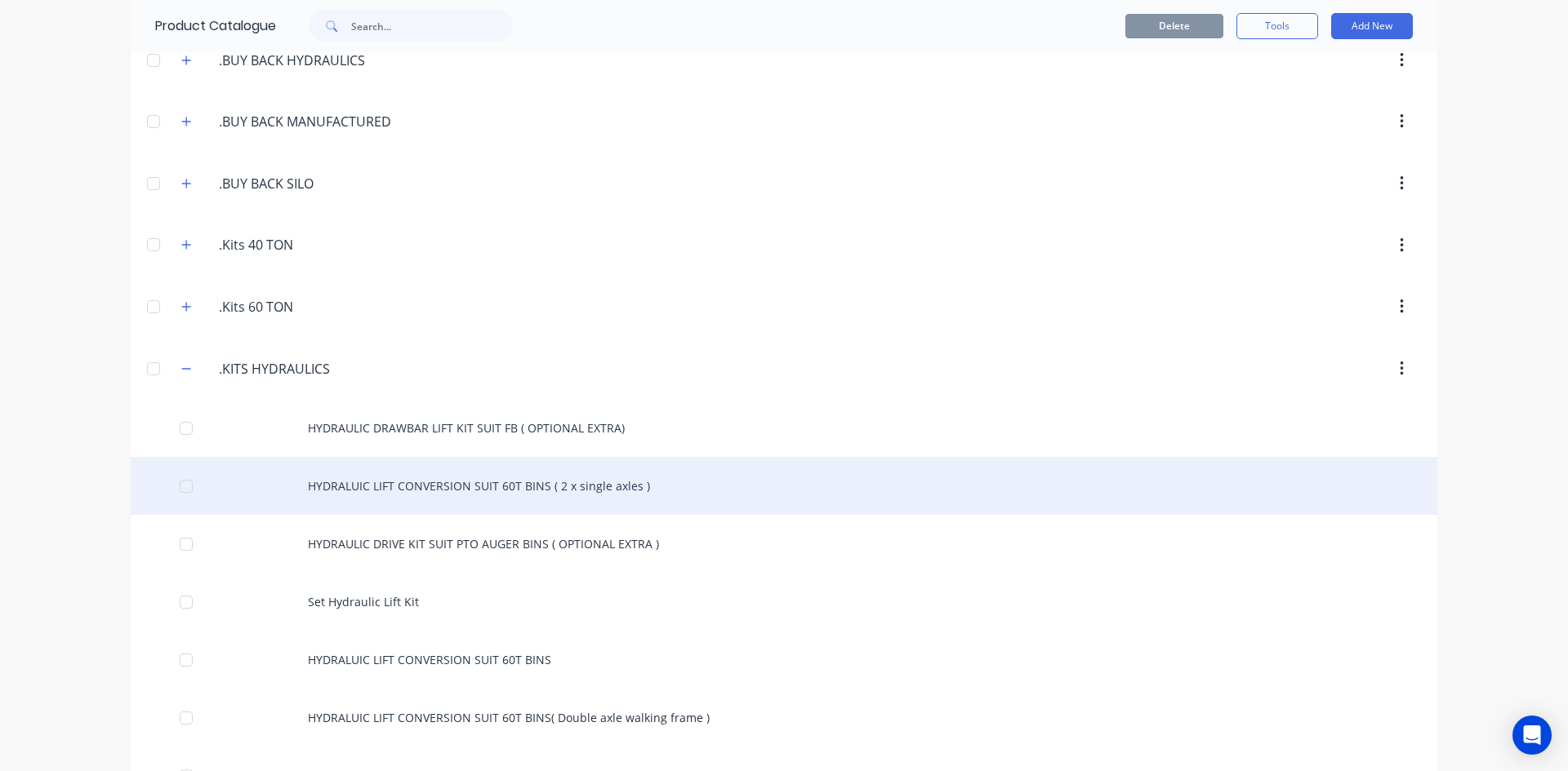
click at [378, 485] on div "HYDRALUIC LIFT CONVERSION SUIT 60T BINS ( 2 x single axles )" at bounding box center [784, 485] width 1307 height 58
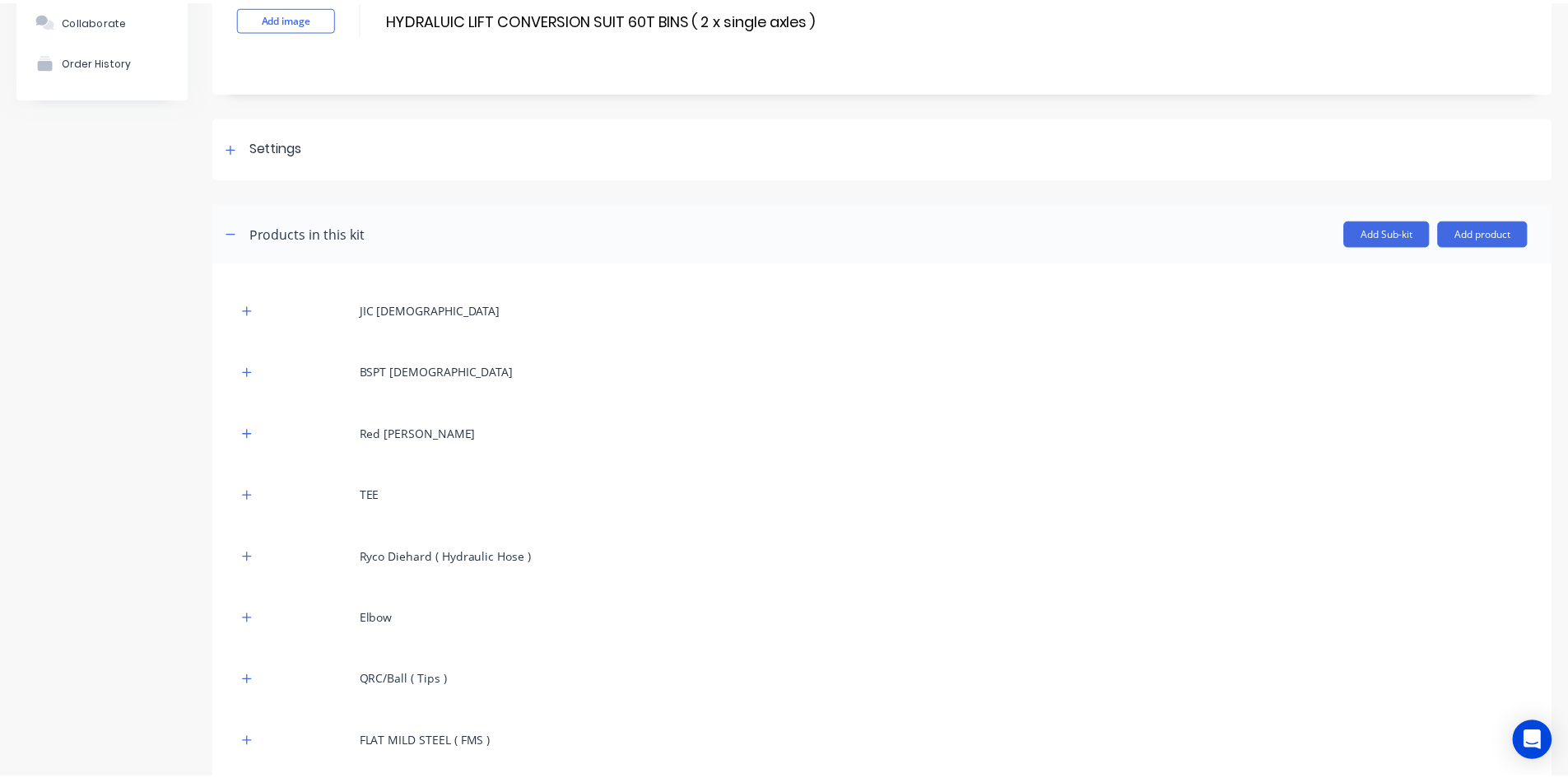
scroll to position [84, 0]
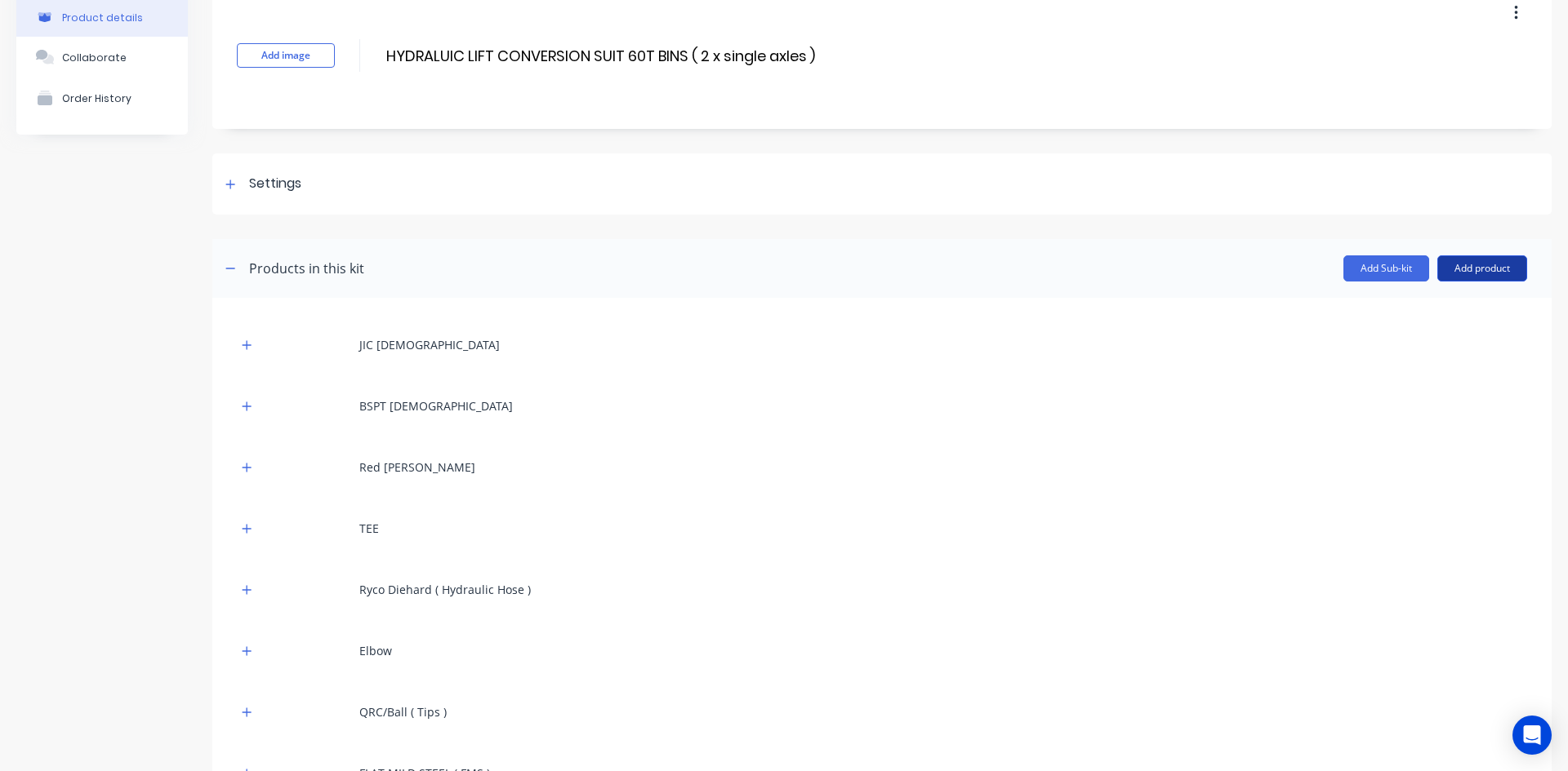
click at [1456, 268] on button "Add product" at bounding box center [1482, 268] width 90 height 26
click at [1392, 311] on div "Product catalogue" at bounding box center [1449, 310] width 126 height 23
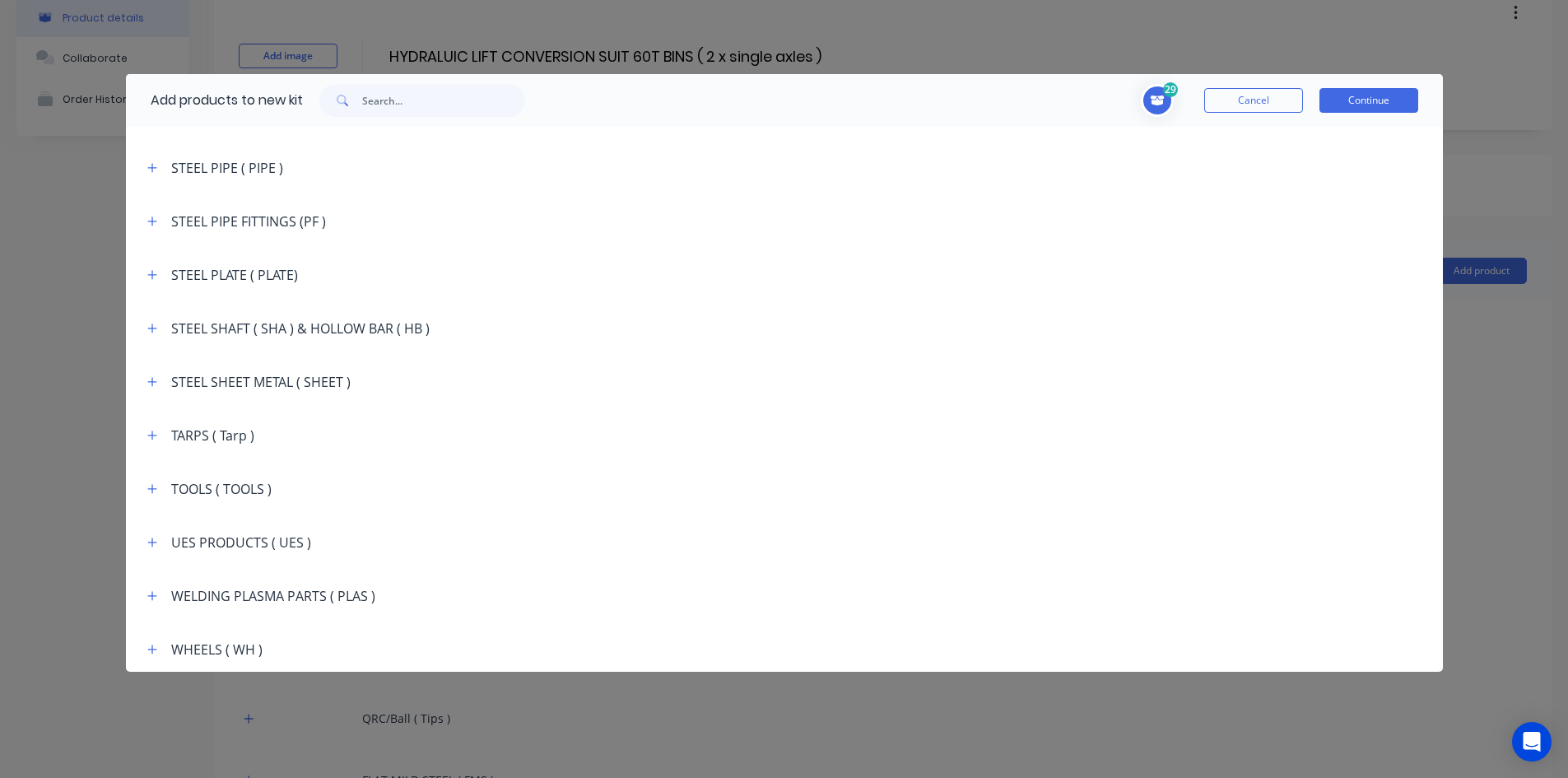
scroll to position [2988, 0]
click at [154, 643] on icon "button" at bounding box center [152, 646] width 10 height 12
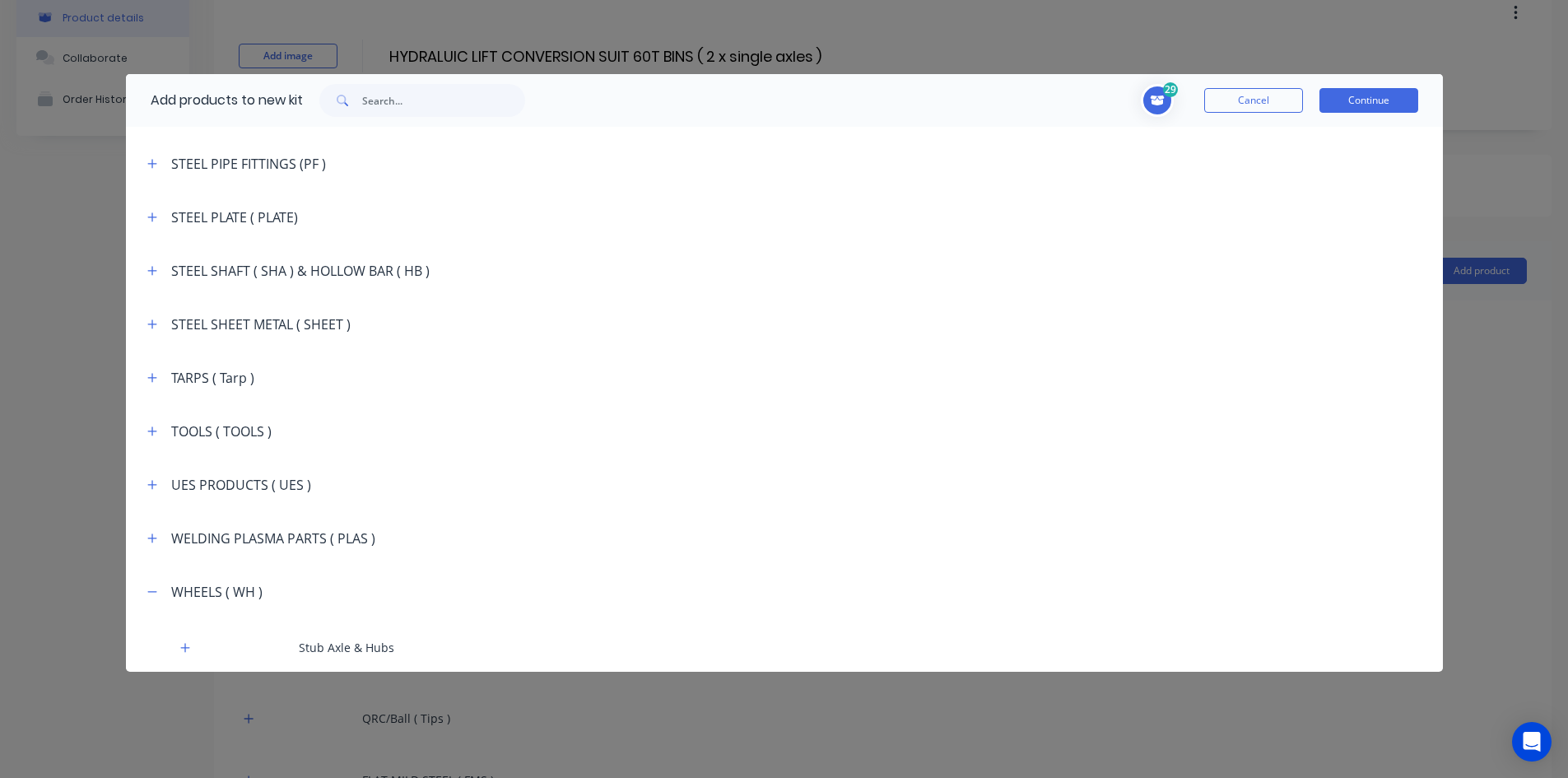
scroll to position [3105, 0]
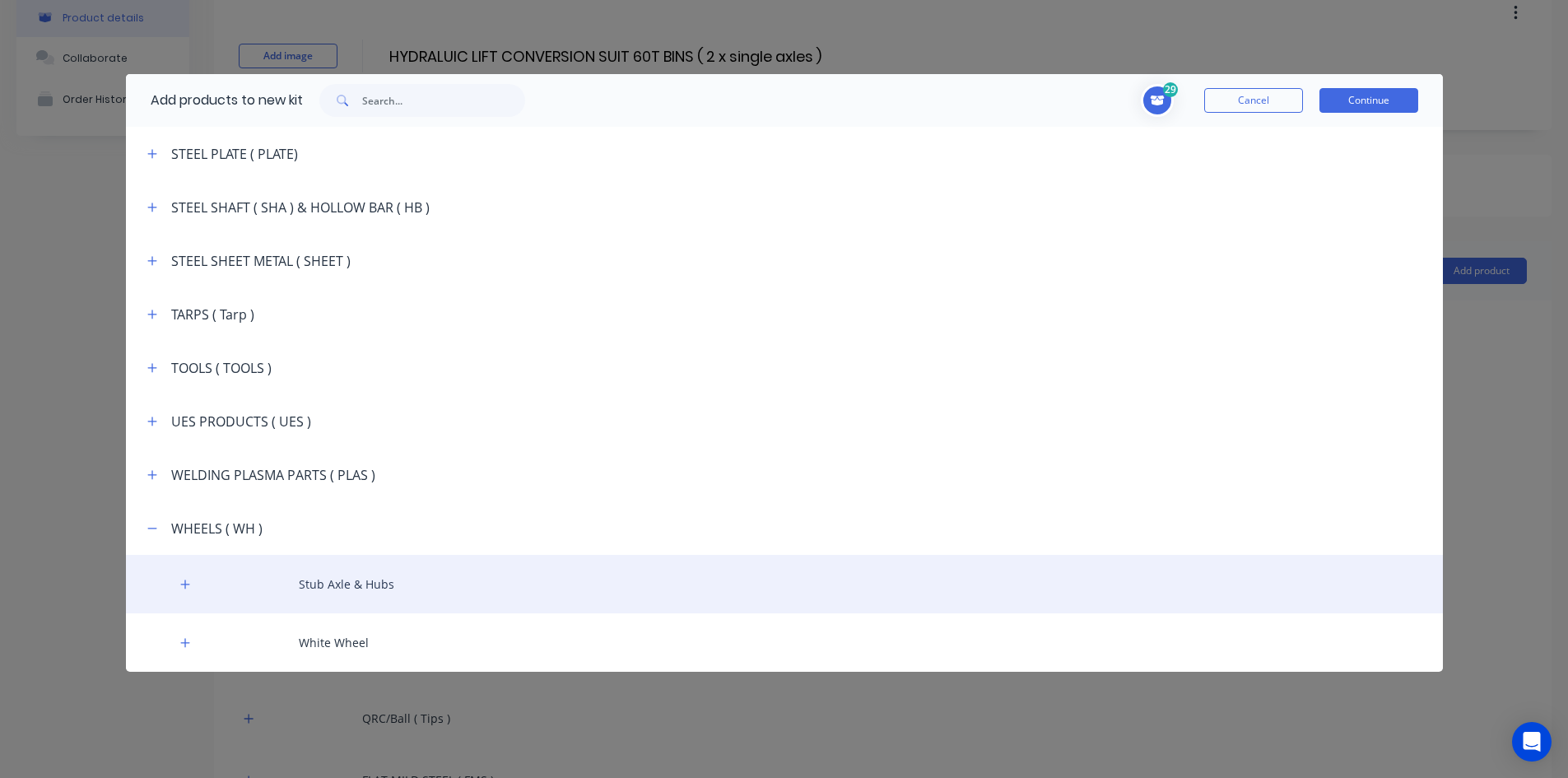
click at [321, 589] on div "Stub Axle & Hubs" at bounding box center [784, 583] width 1317 height 58
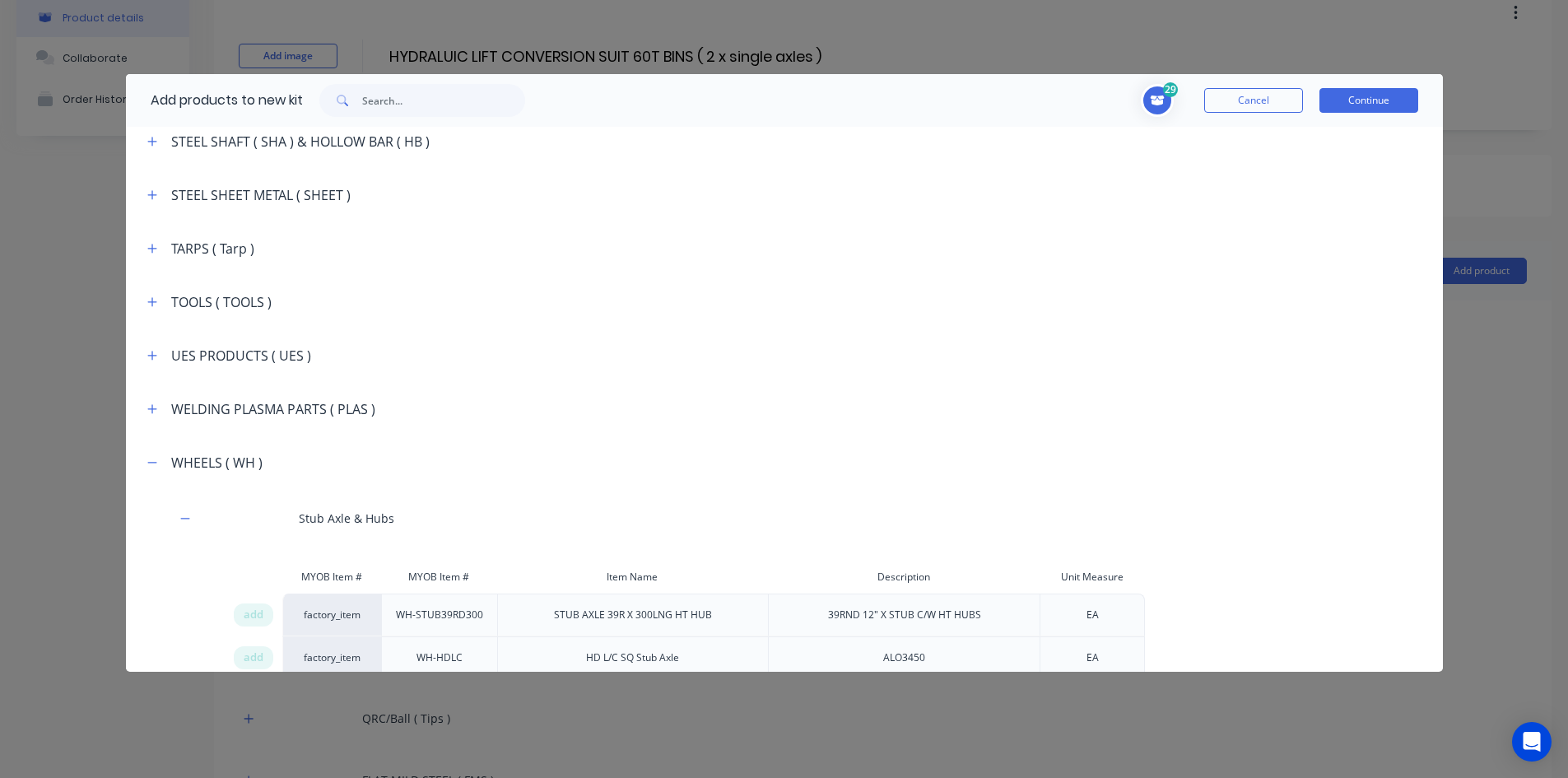
scroll to position [3363, 0]
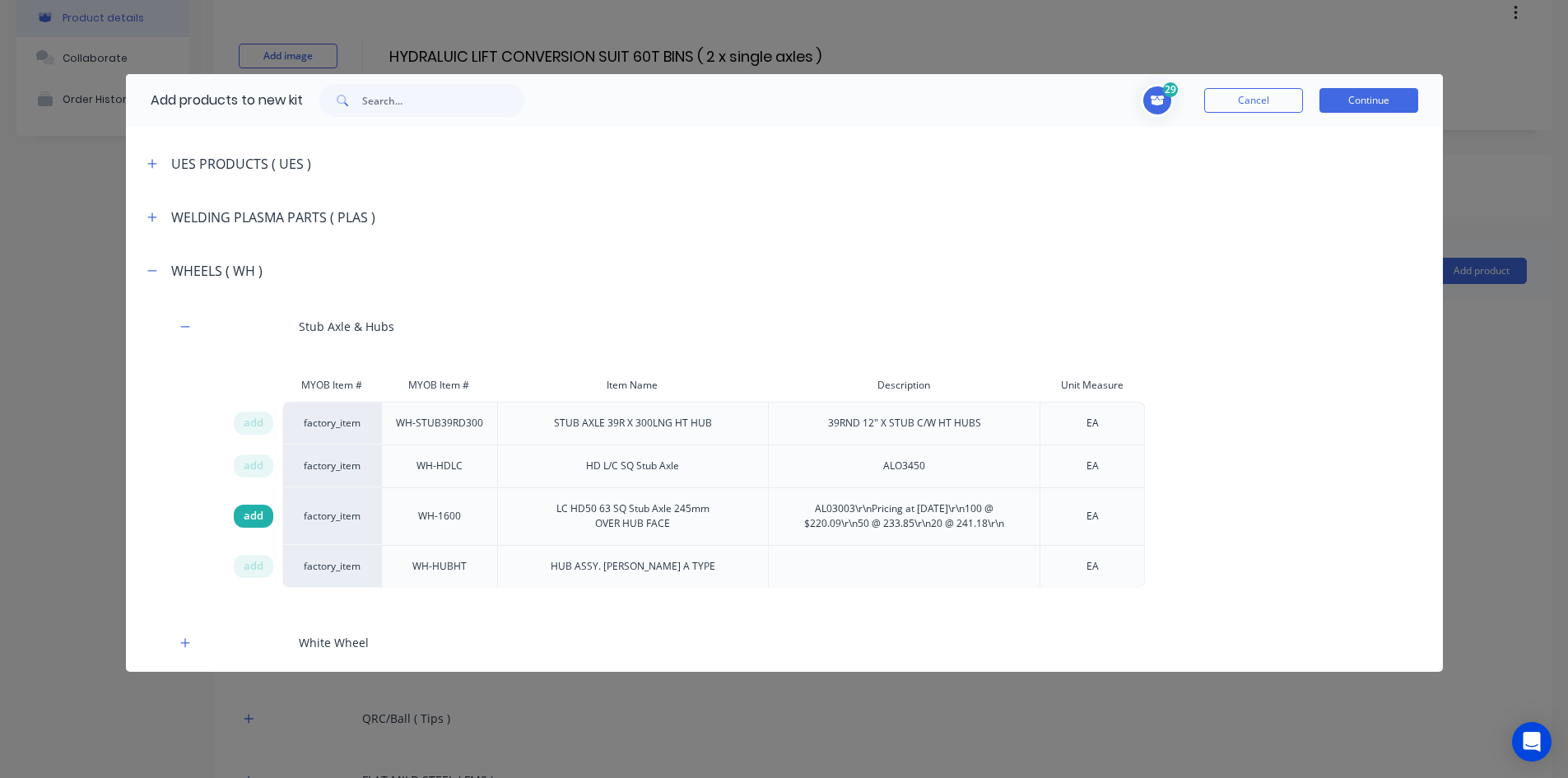
click at [246, 516] on span "add" at bounding box center [254, 516] width 20 height 17
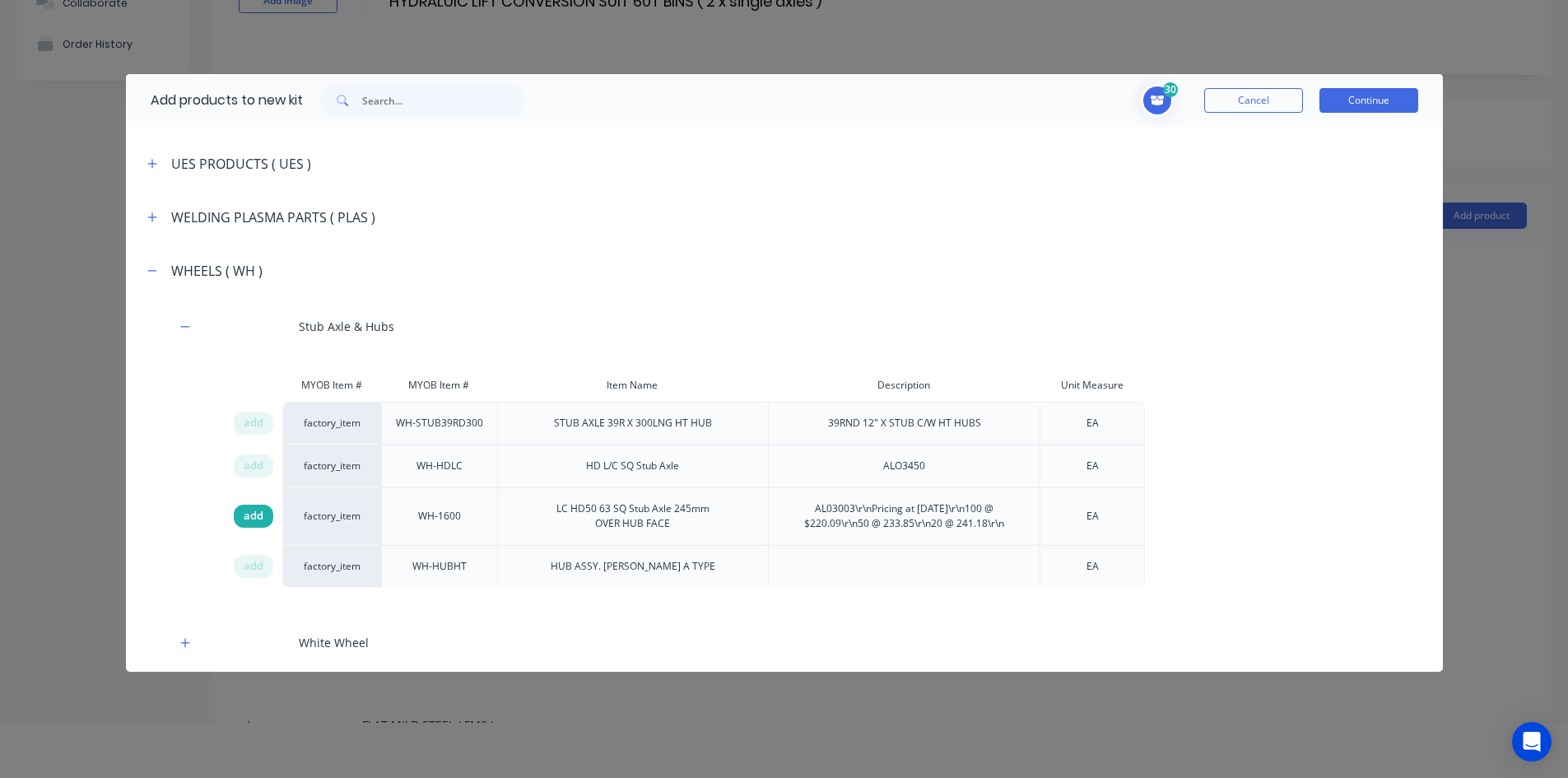
scroll to position [83, 0]
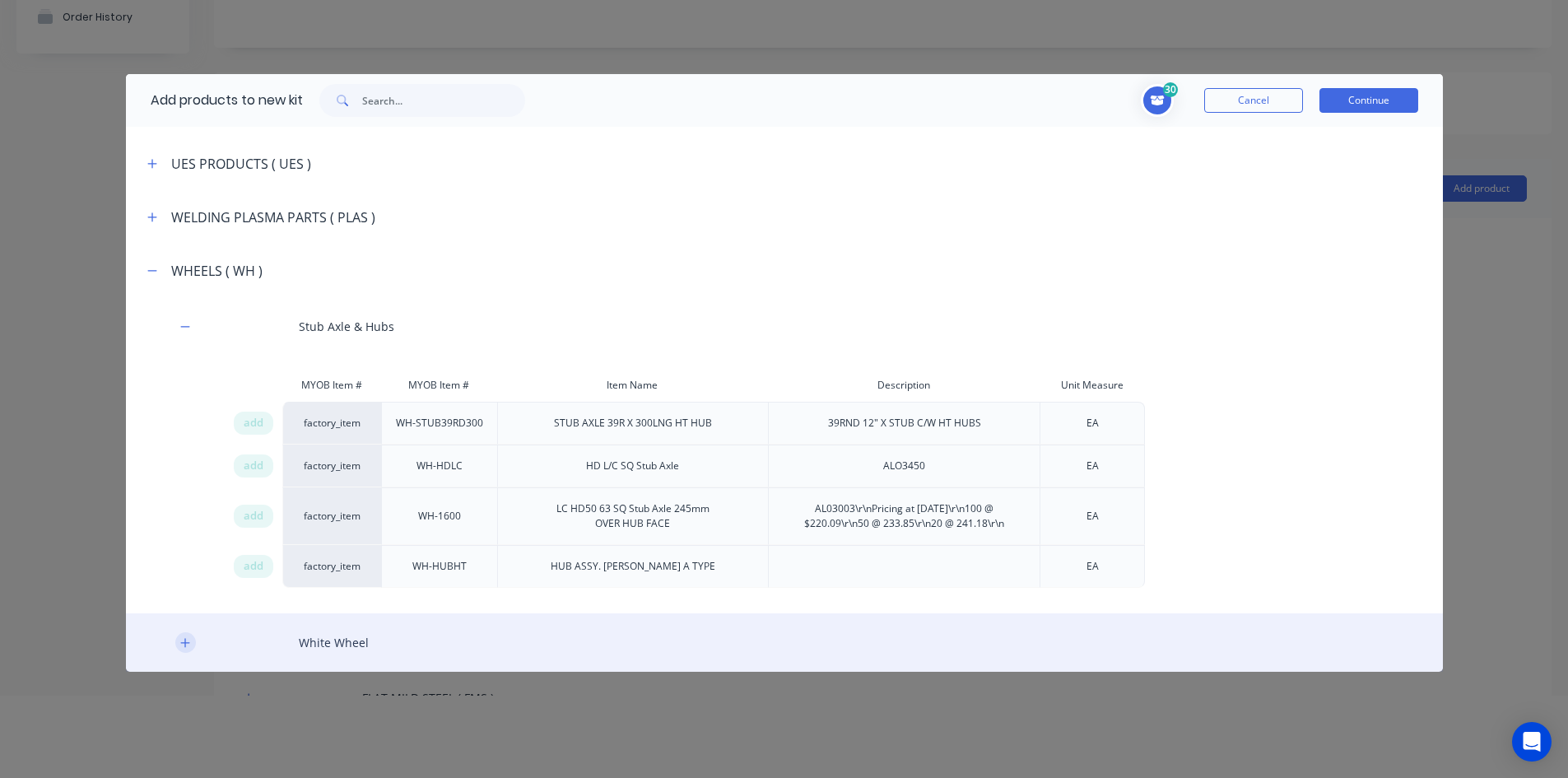
click at [184, 643] on icon "button" at bounding box center [184, 642] width 9 height 9
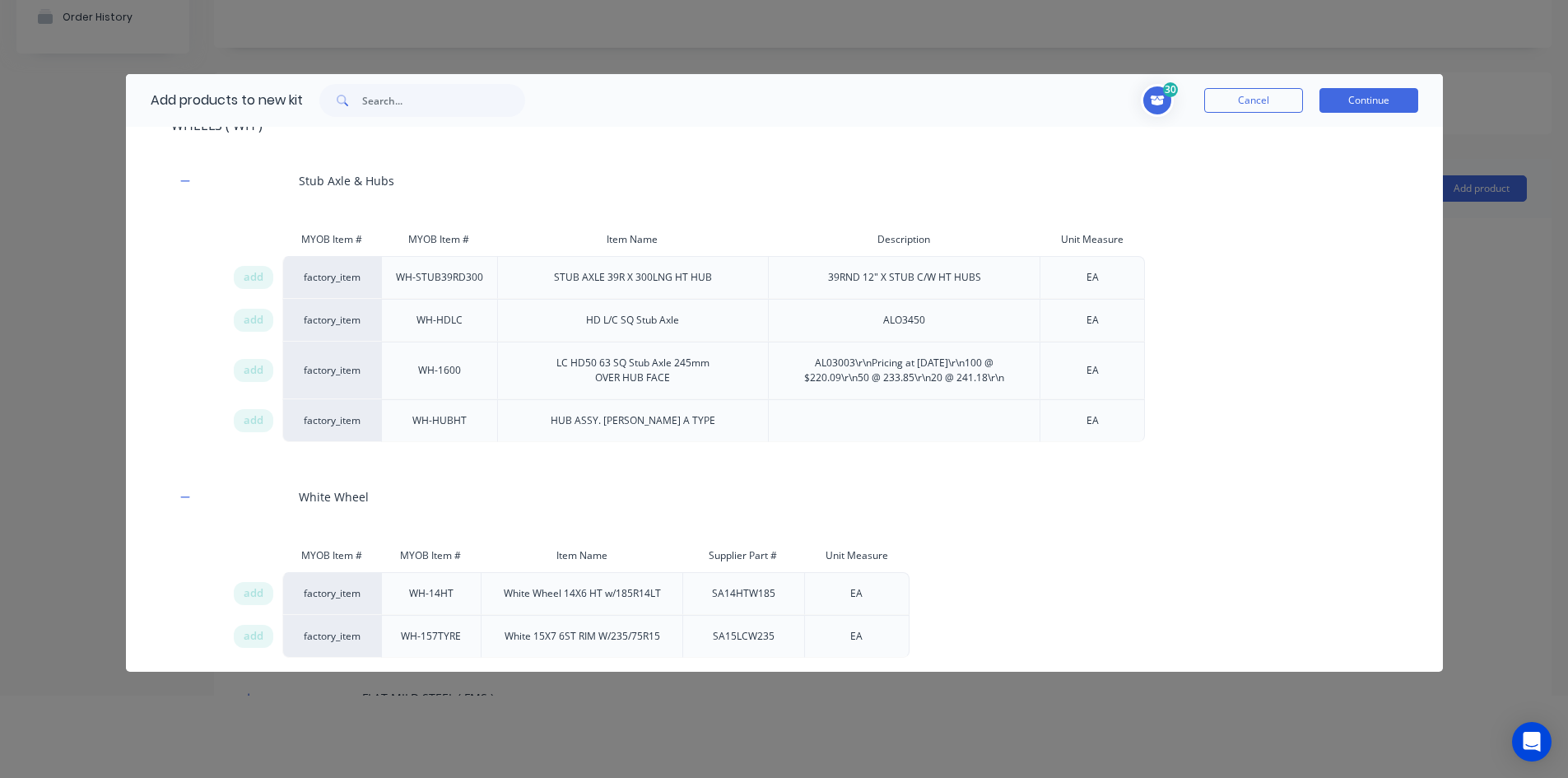
scroll to position [3520, 0]
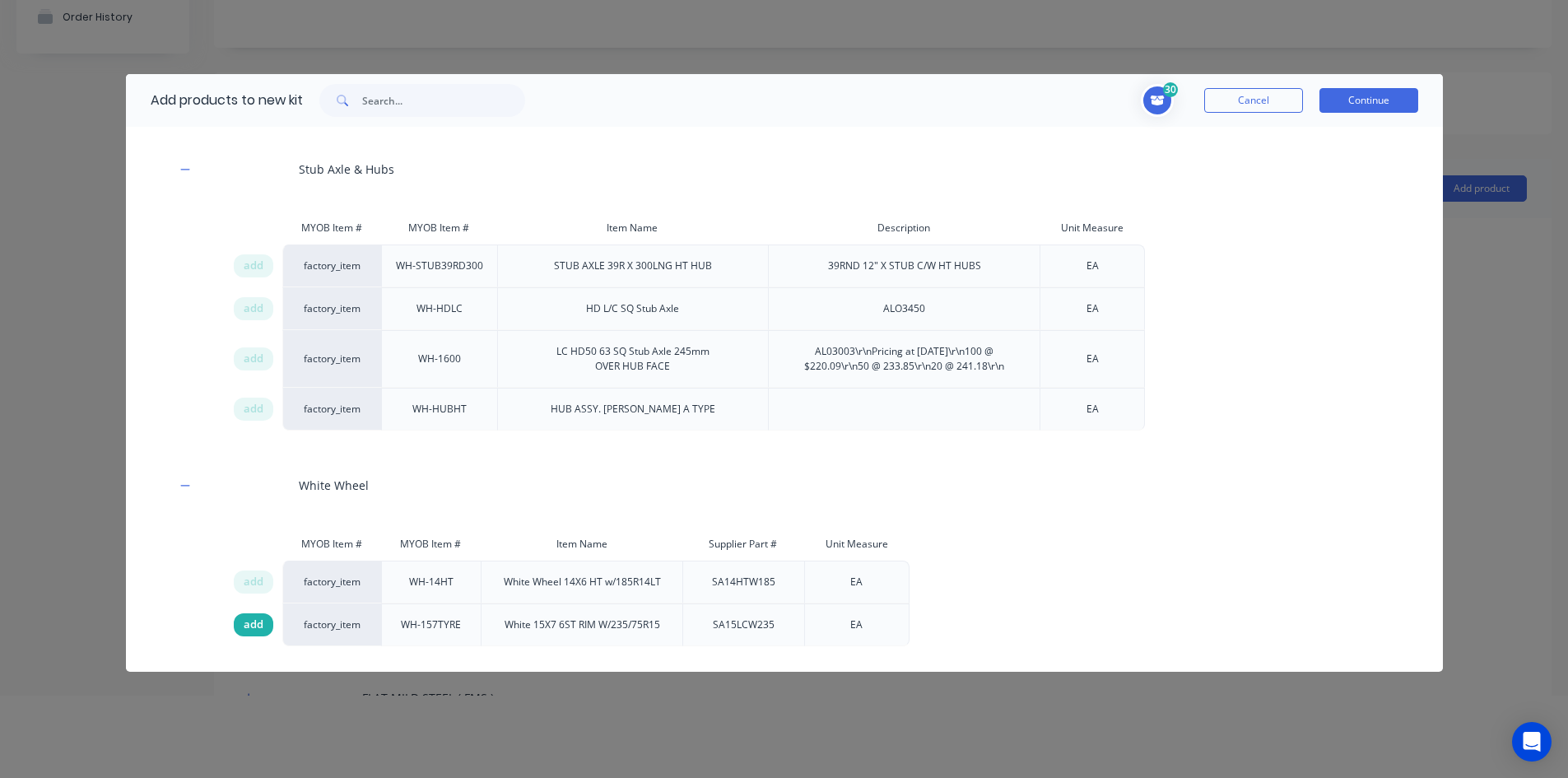
click at [246, 621] on span "add" at bounding box center [254, 625] width 20 height 17
